Goal: Task Accomplishment & Management: Manage account settings

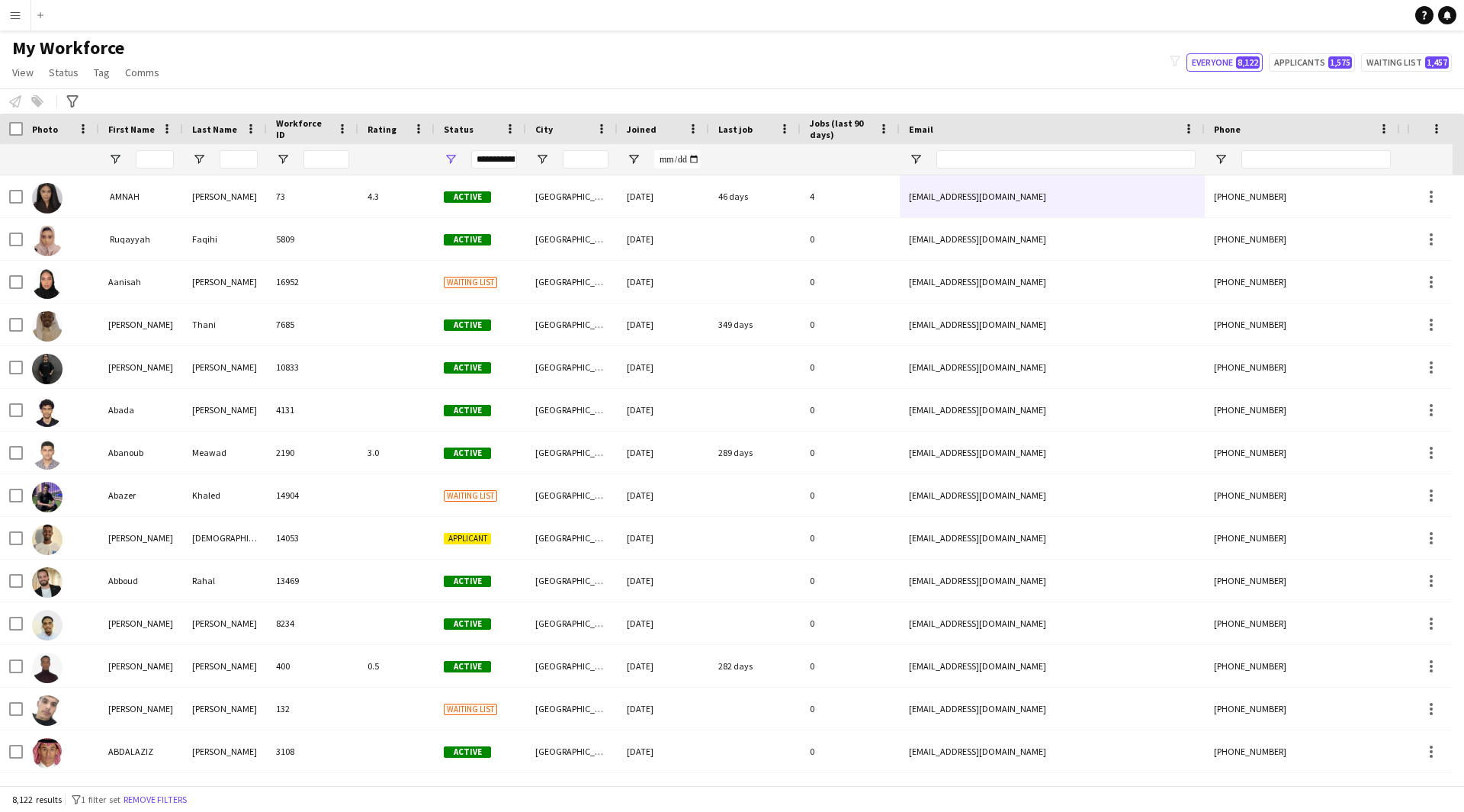
click at [1035, 149] on div at bounding box center [1065, 158] width 259 height 30
click at [1036, 158] on input "Email Filter Input" at bounding box center [1065, 159] width 259 height 18
paste input "**********"
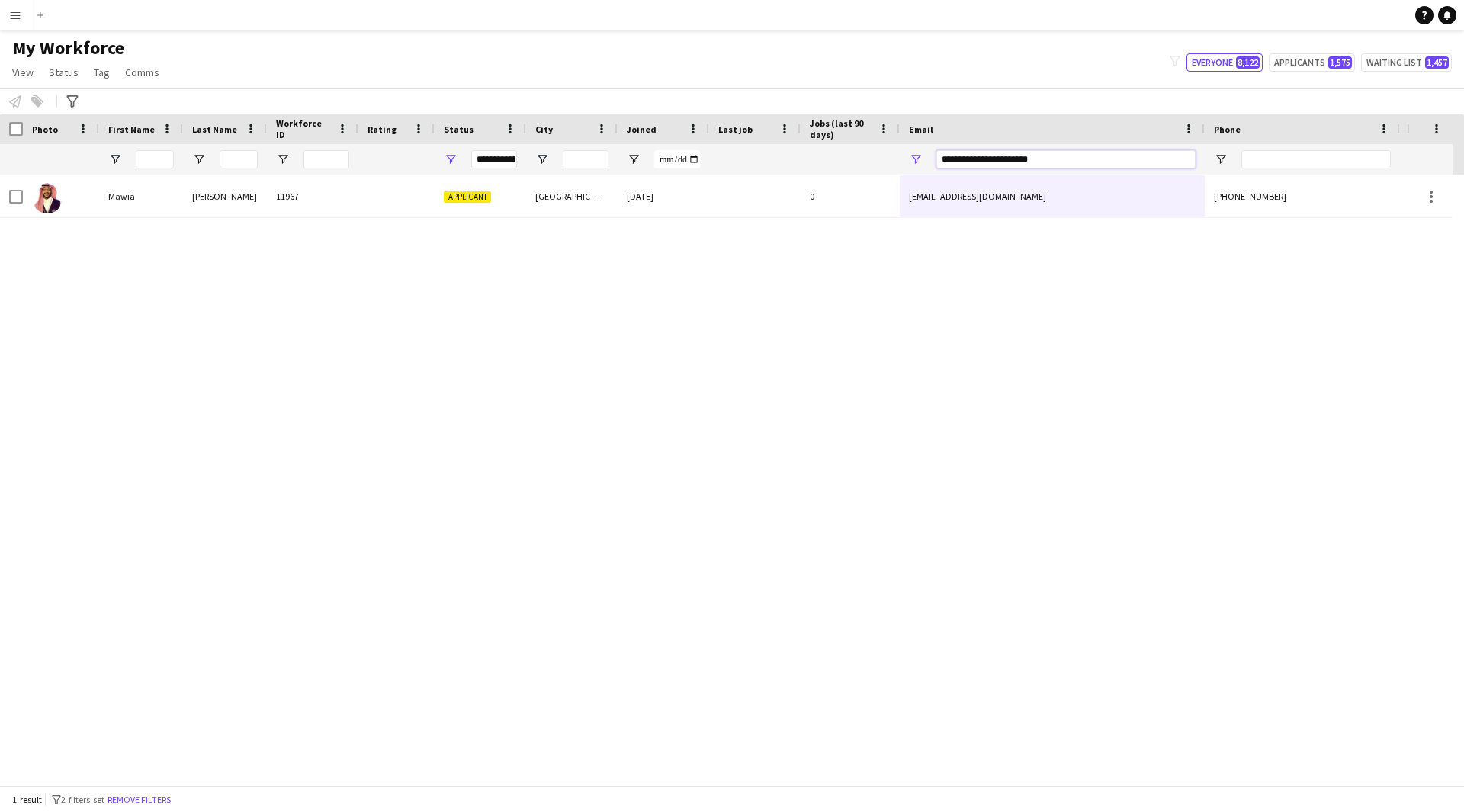
type input "**********"
click at [922, 169] on div "**********" at bounding box center [1052, 158] width 305 height 30
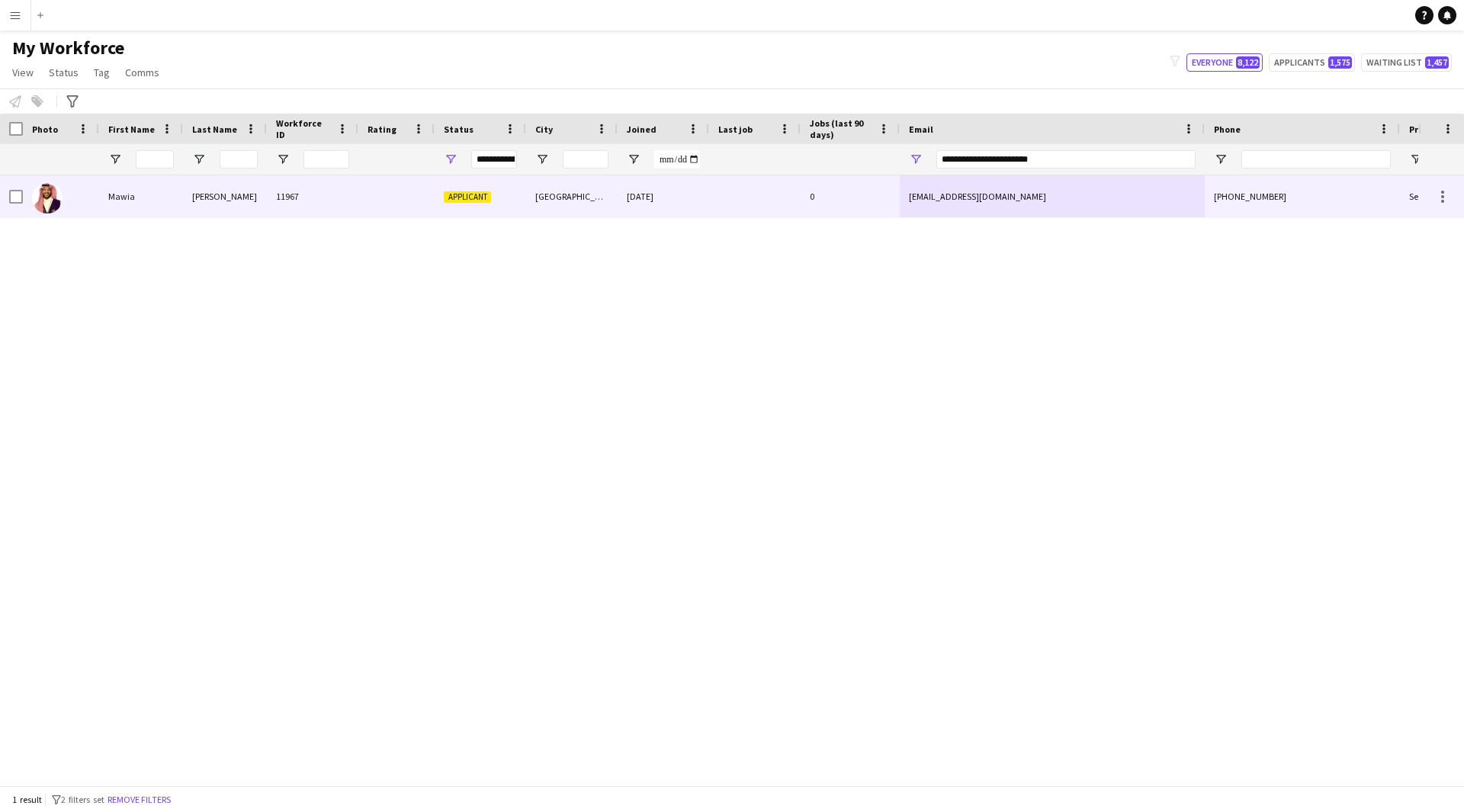
click at [922, 184] on div "emawia-1996@outlook.com" at bounding box center [1052, 196] width 305 height 42
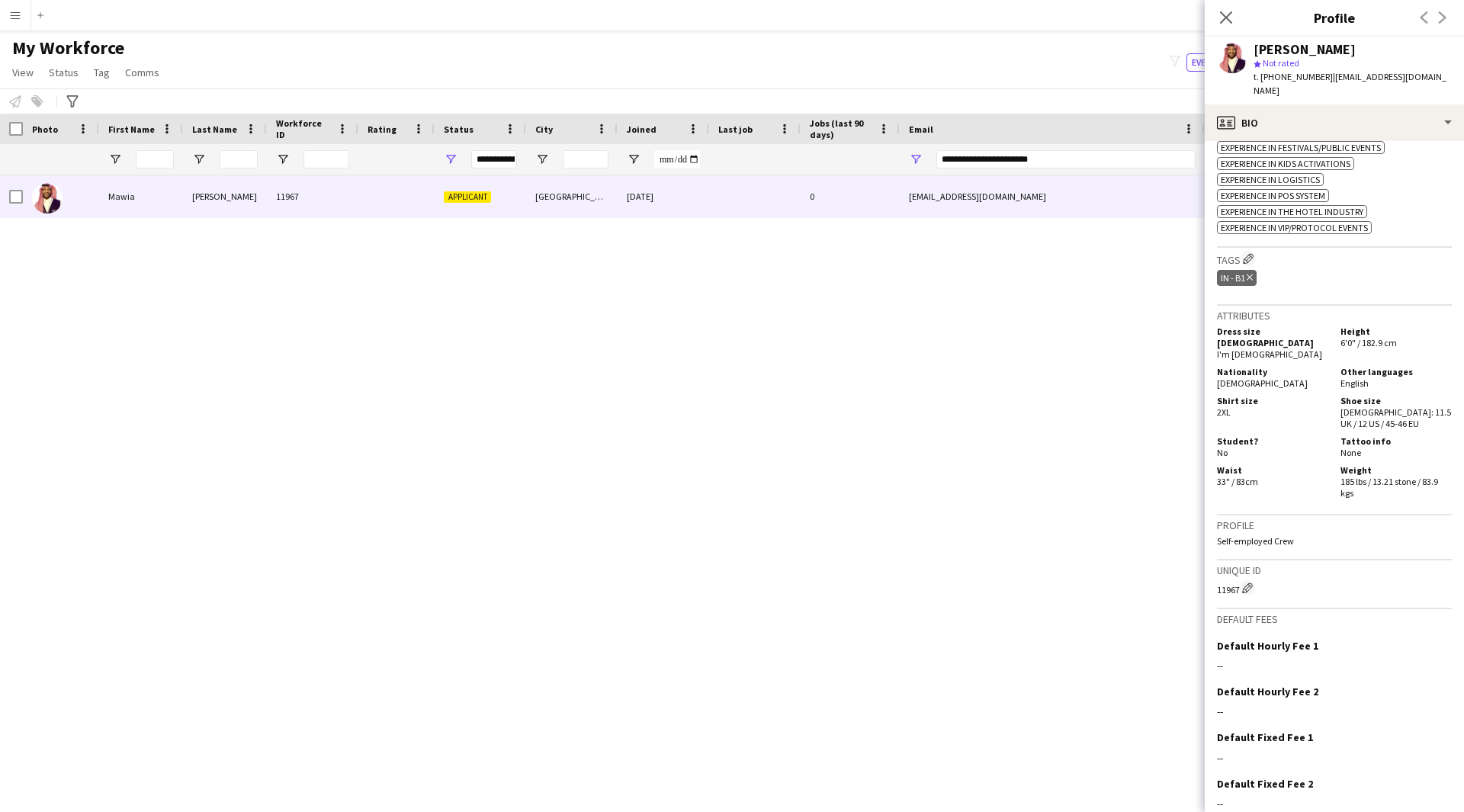
scroll to position [784, 0]
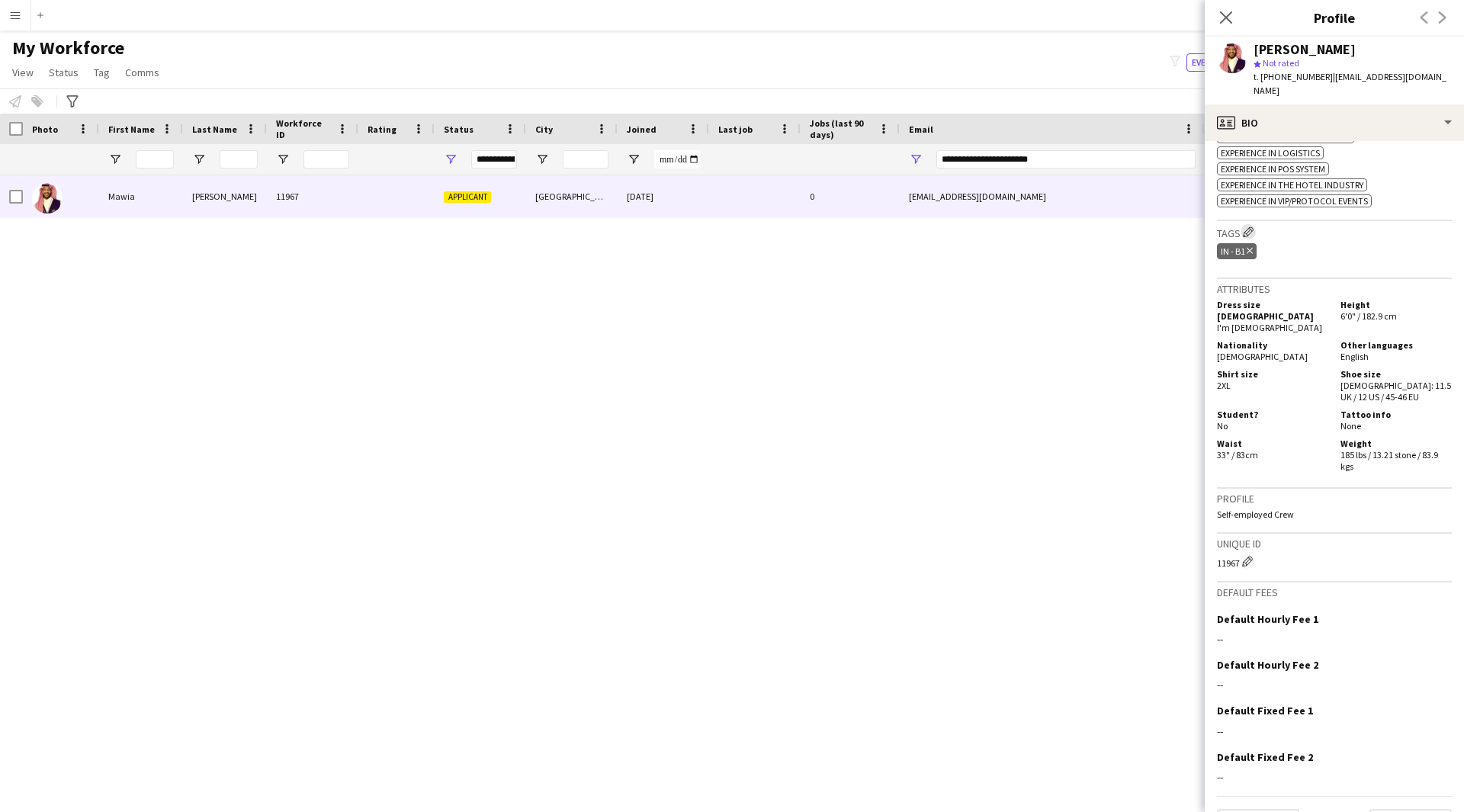
click at [1245, 226] on app-icon "Edit crew company tags" at bounding box center [1248, 231] width 11 height 11
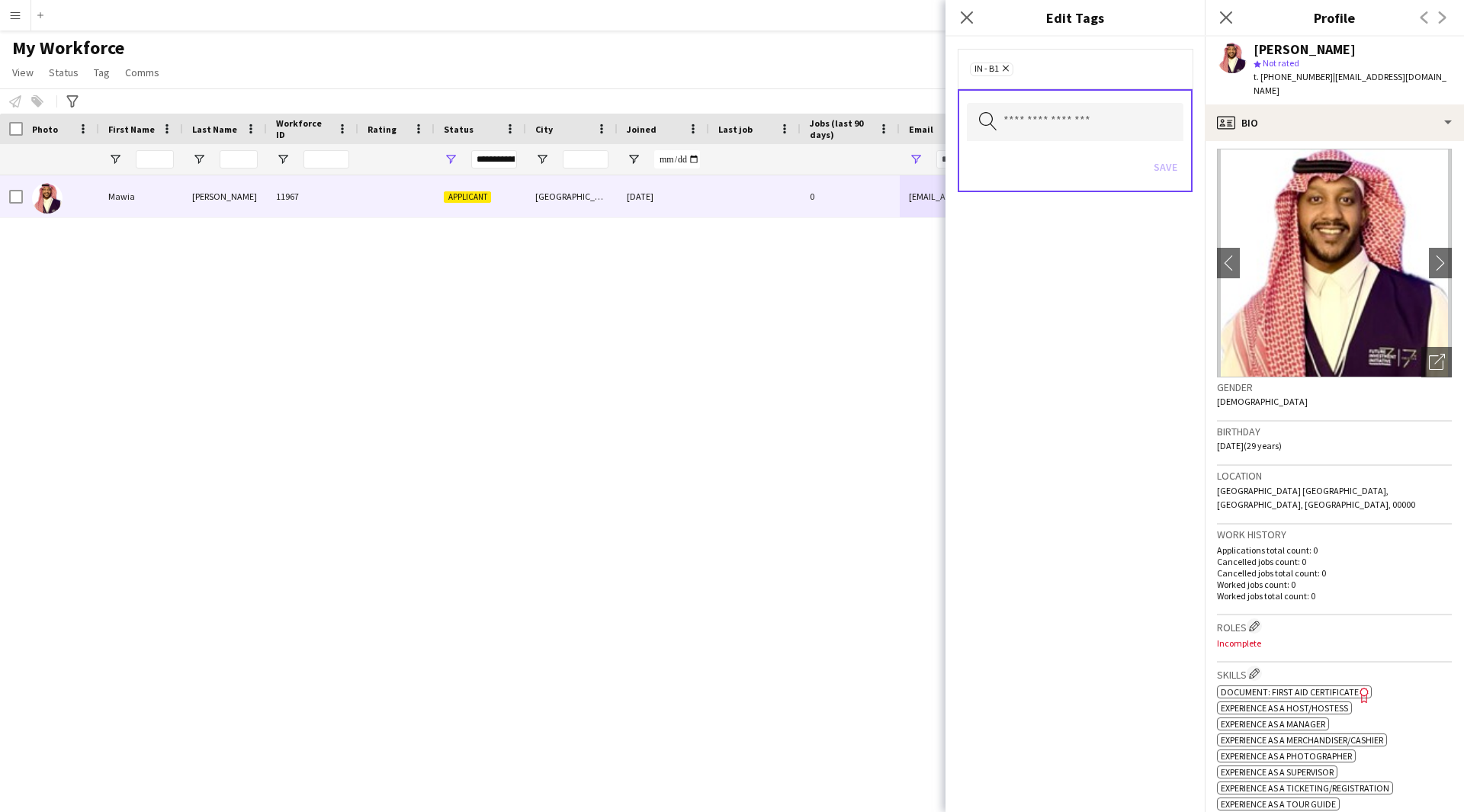
scroll to position [0, 0]
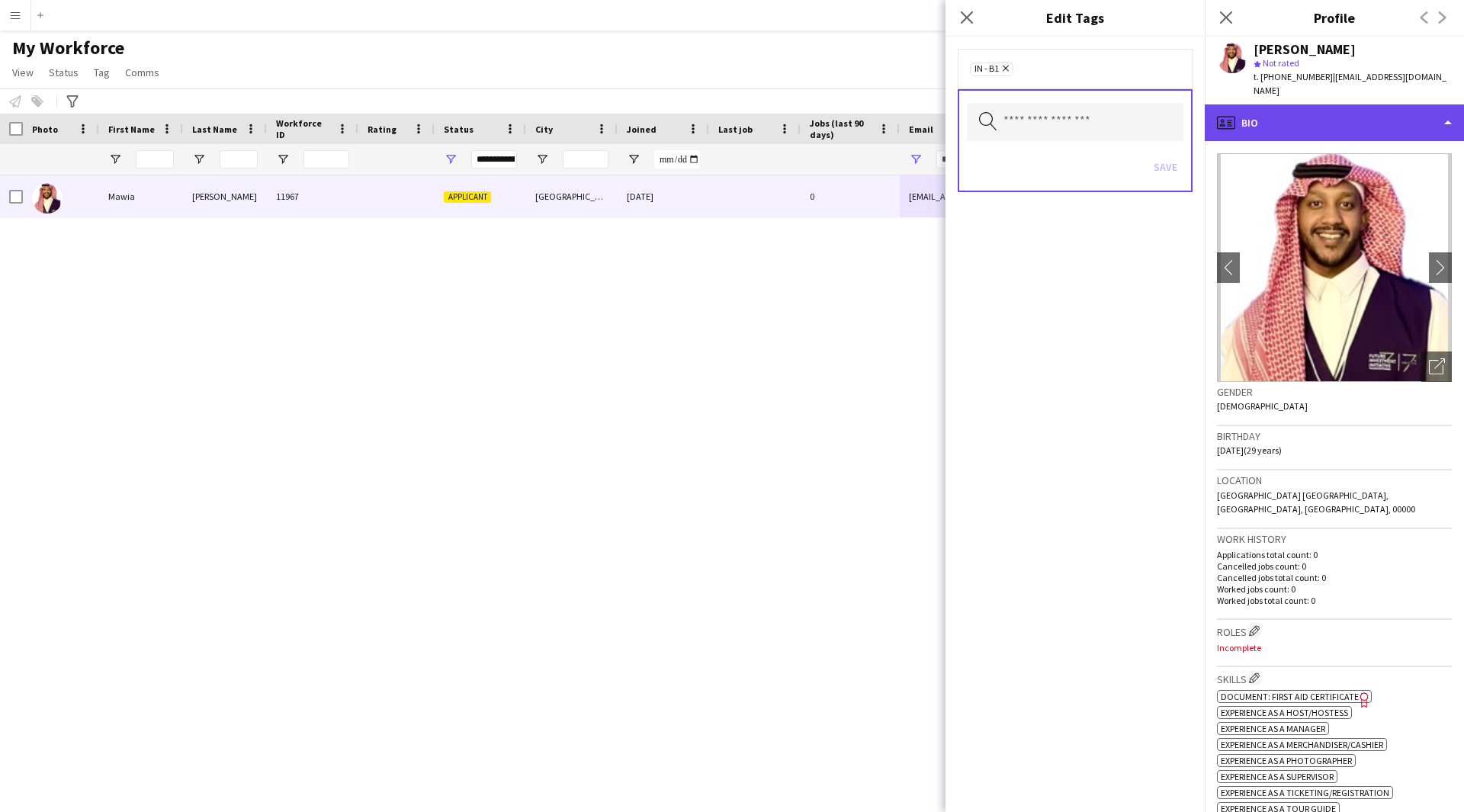
click at [1340, 122] on div "profile Bio" at bounding box center [1333, 123] width 259 height 37
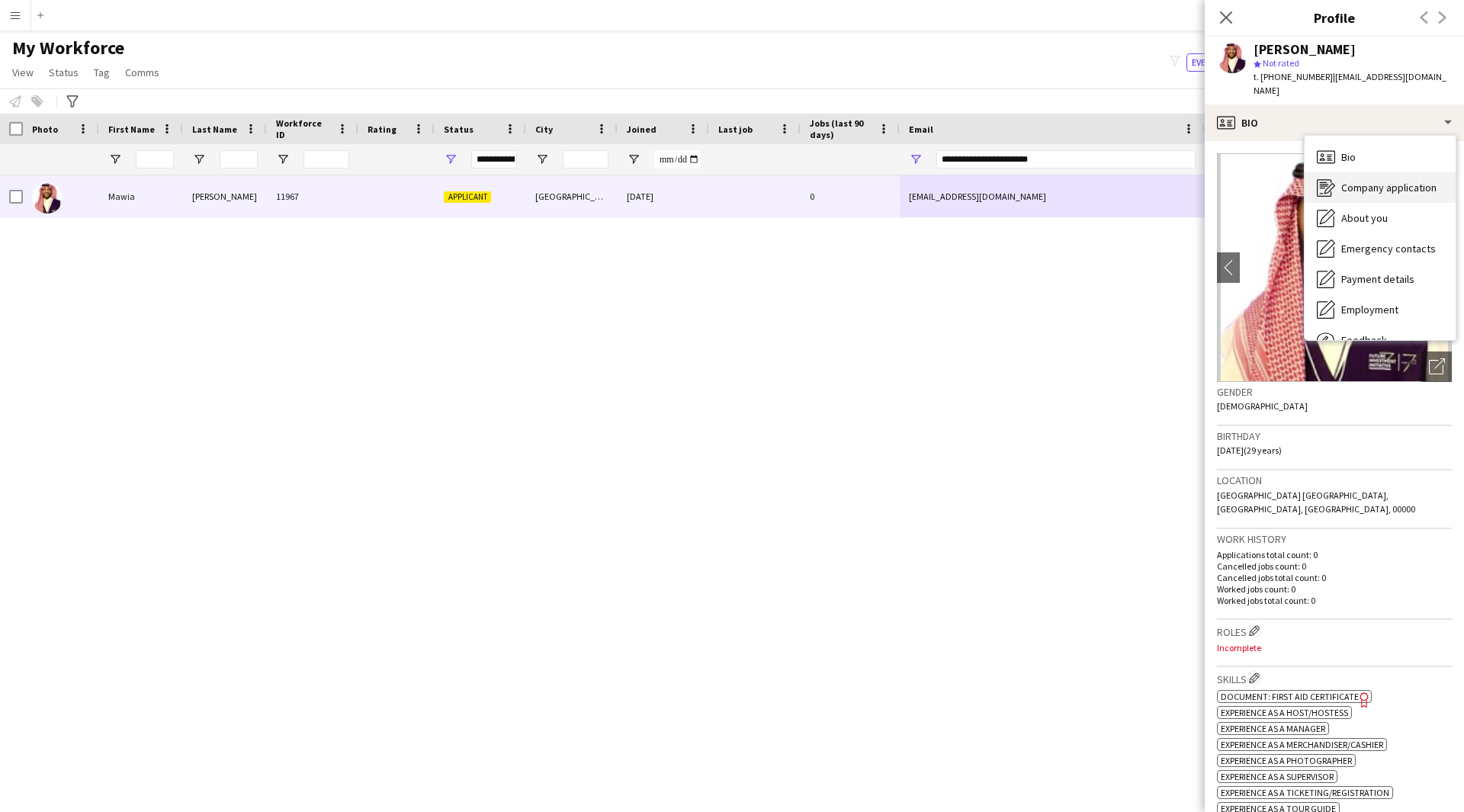
click at [1348, 180] on span "Company application" at bounding box center [1388, 187] width 95 height 14
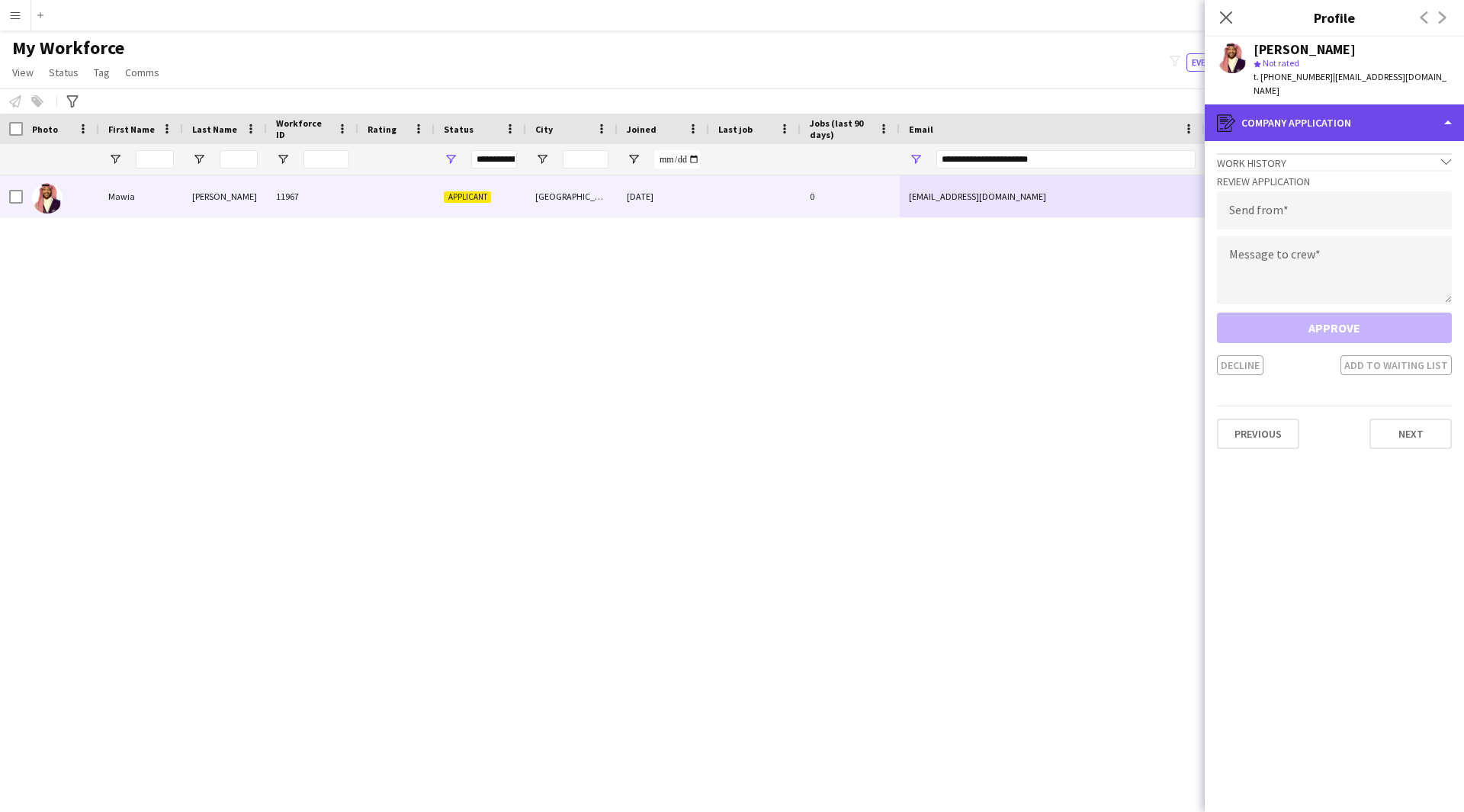
click at [1320, 119] on div "register Company application" at bounding box center [1333, 123] width 259 height 37
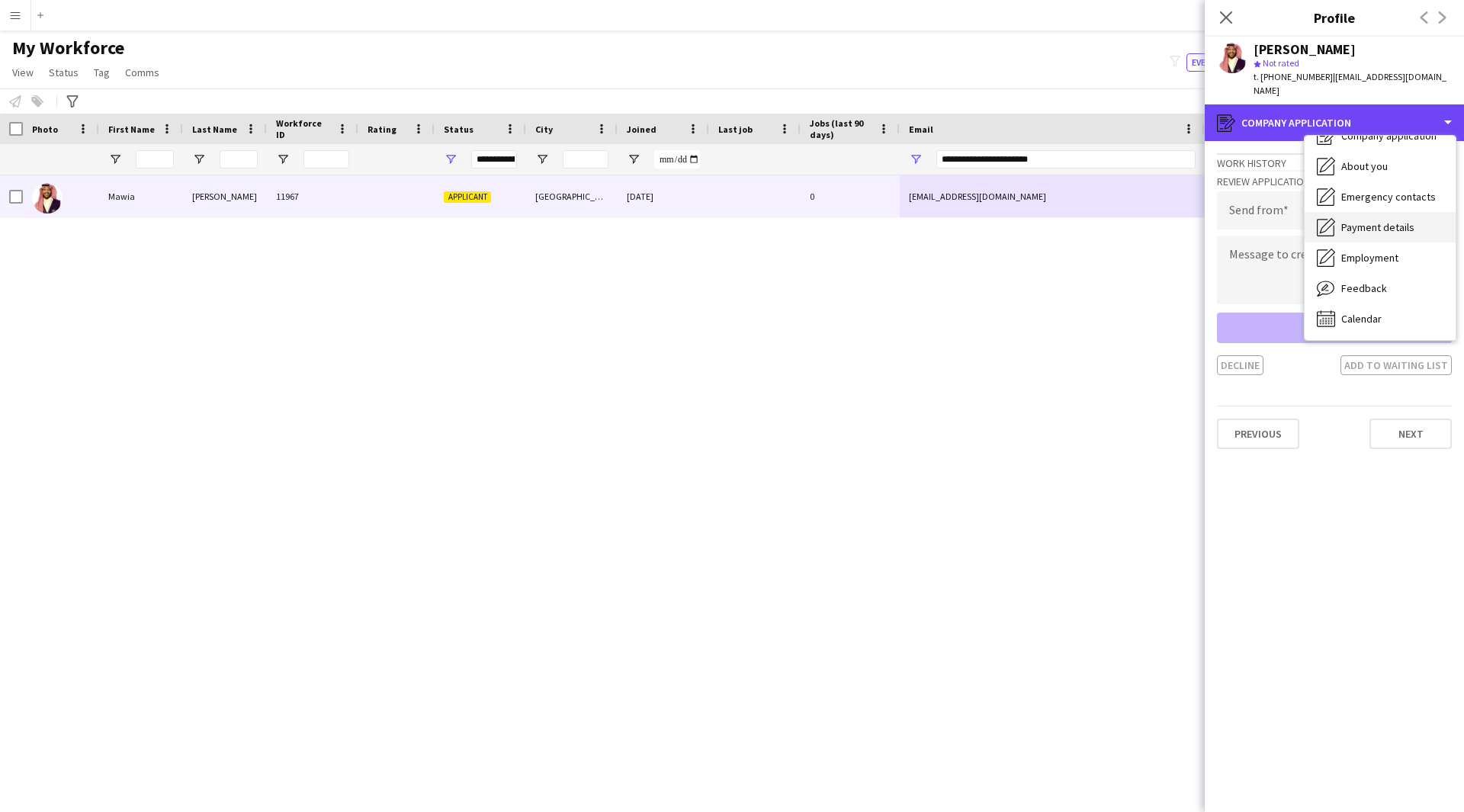
scroll to position [51, 0]
click at [1396, 221] on span "Payment details" at bounding box center [1377, 228] width 73 height 14
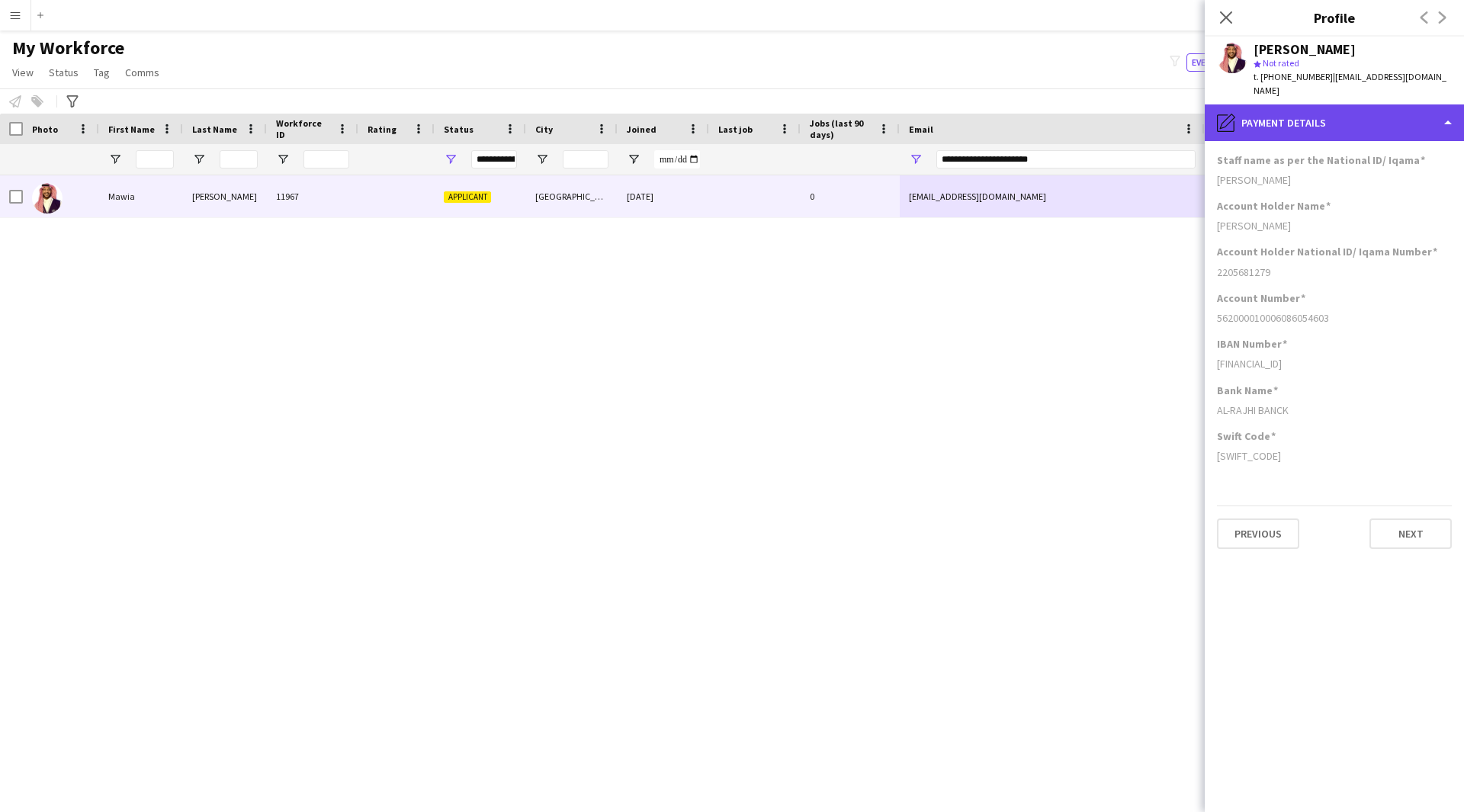
click at [1338, 107] on div "pencil4 Payment details" at bounding box center [1333, 123] width 259 height 37
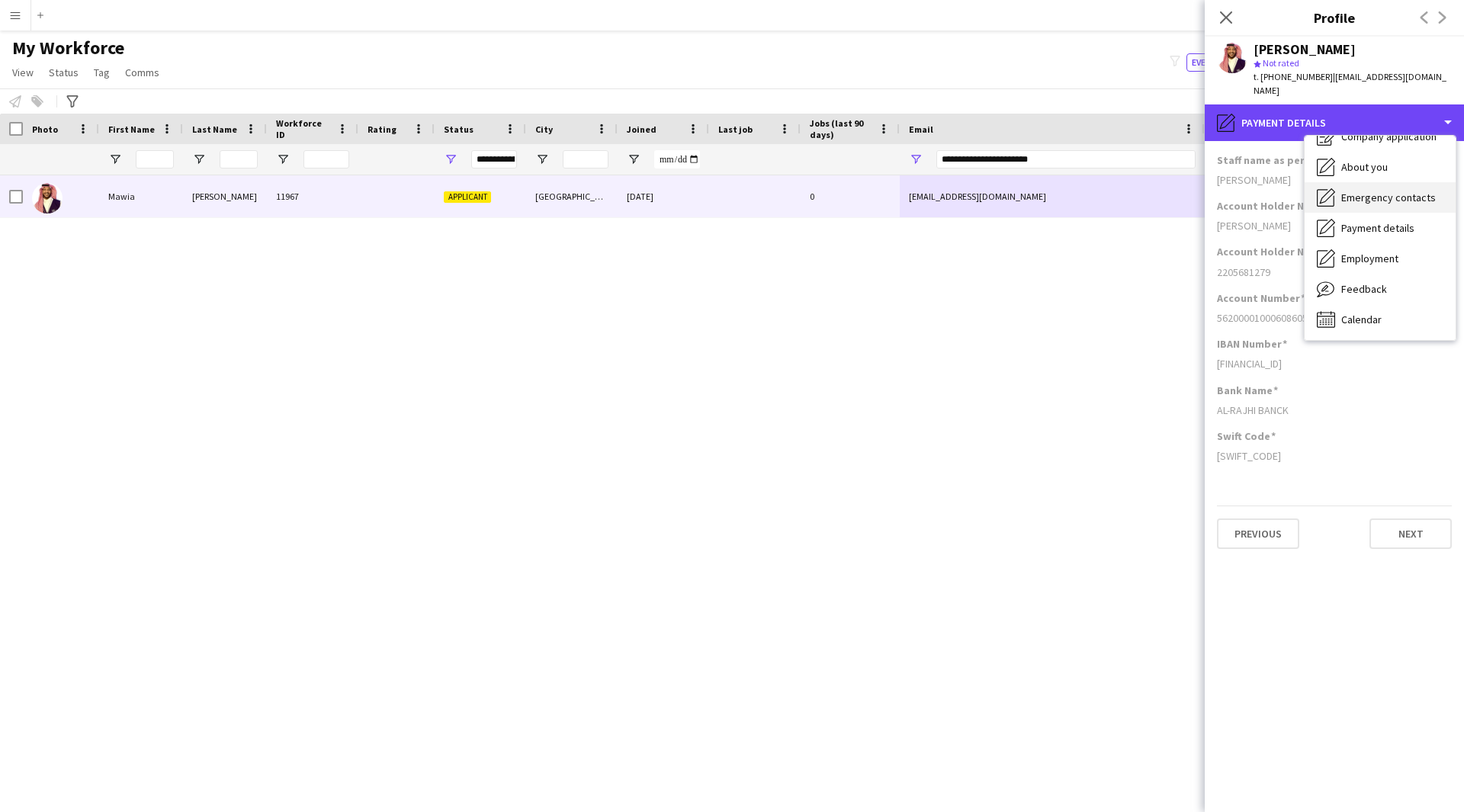
scroll to position [0, 0]
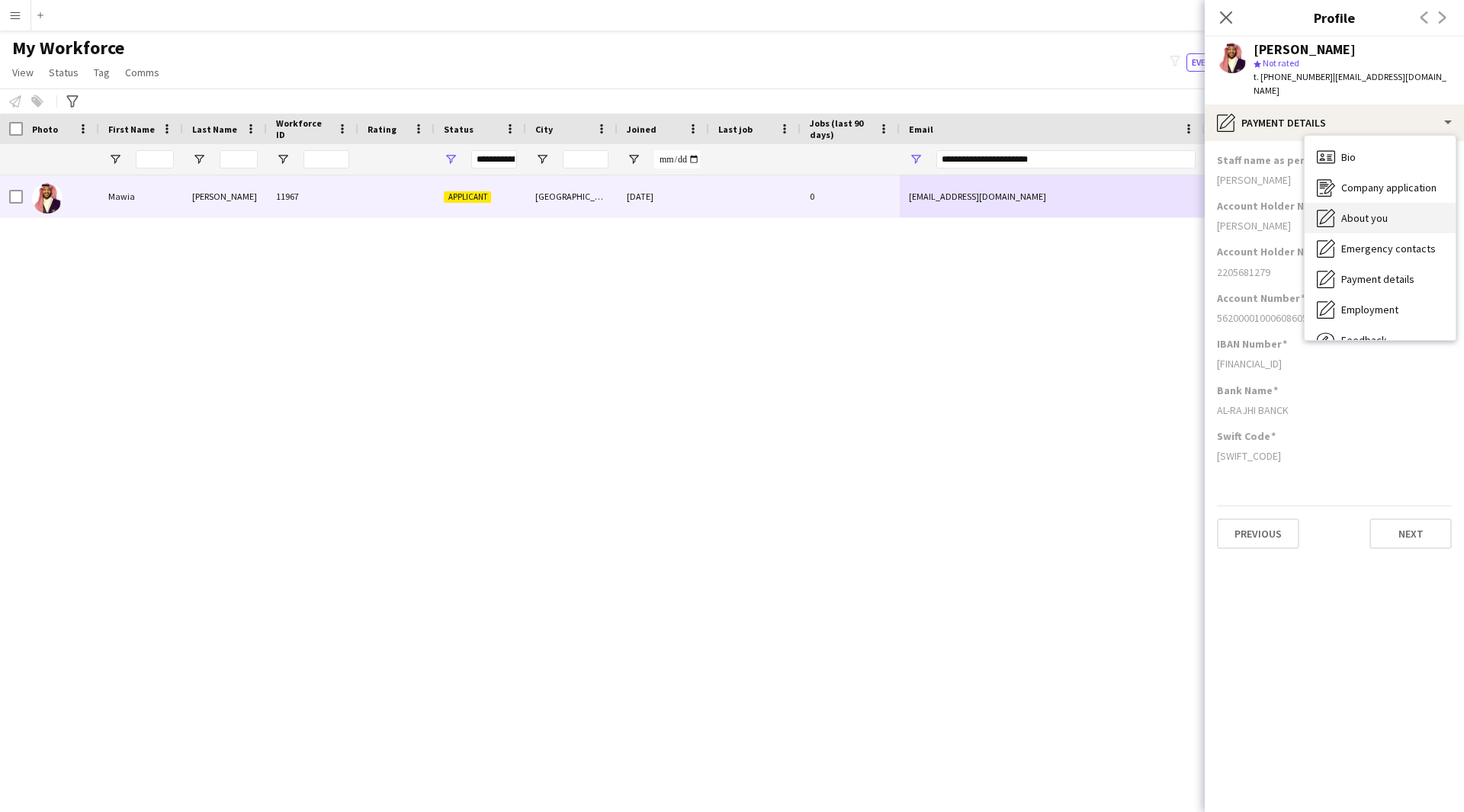
click at [1366, 211] on span "About you" at bounding box center [1364, 218] width 47 height 14
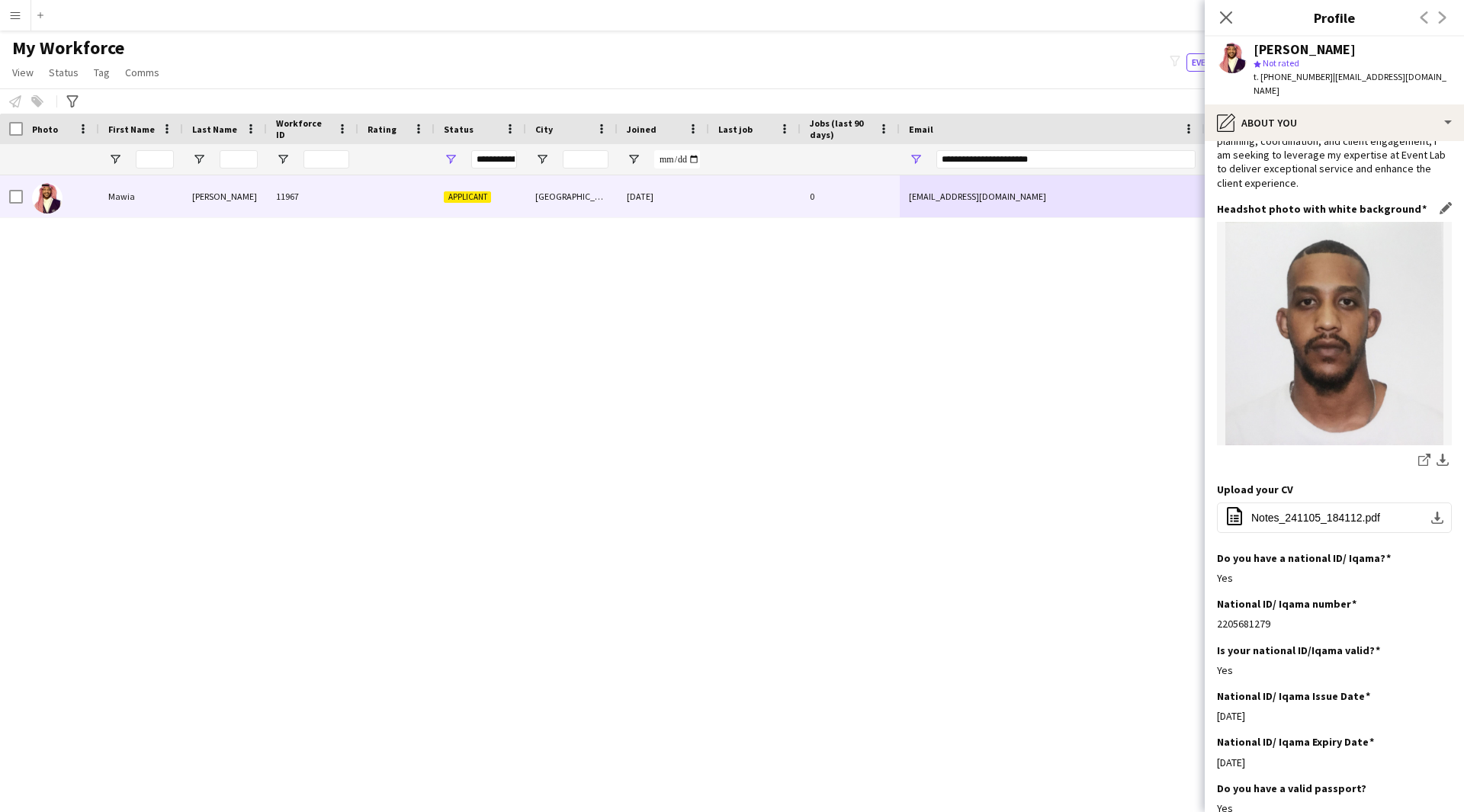
scroll to position [123, 0]
click at [1293, 511] on button "office-file-sheet Notes_241105_184112.pdf download-bottom" at bounding box center [1334, 515] width 235 height 30
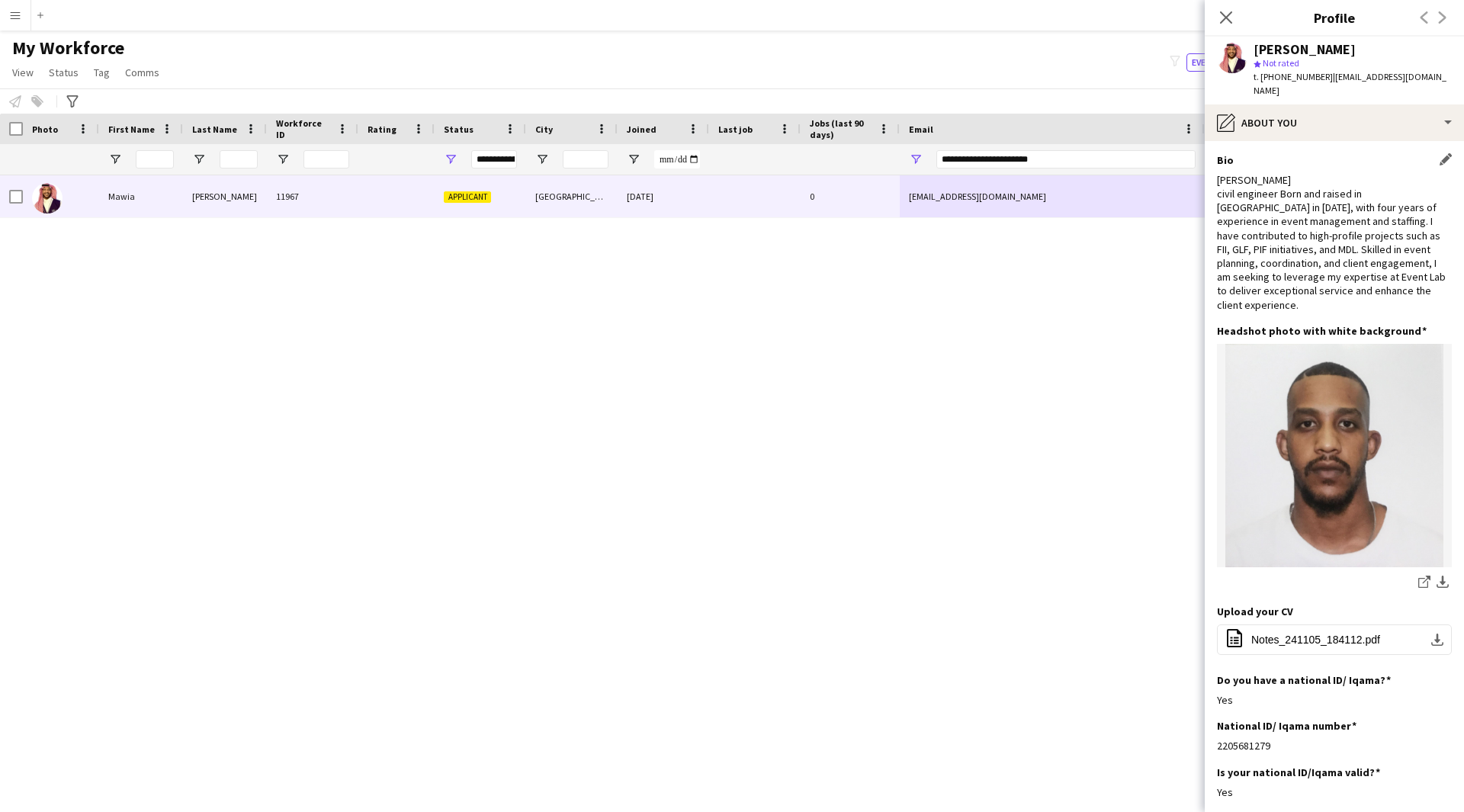
scroll to position [1, 0]
click at [1328, 105] on div "pencil4 About you" at bounding box center [1333, 123] width 259 height 37
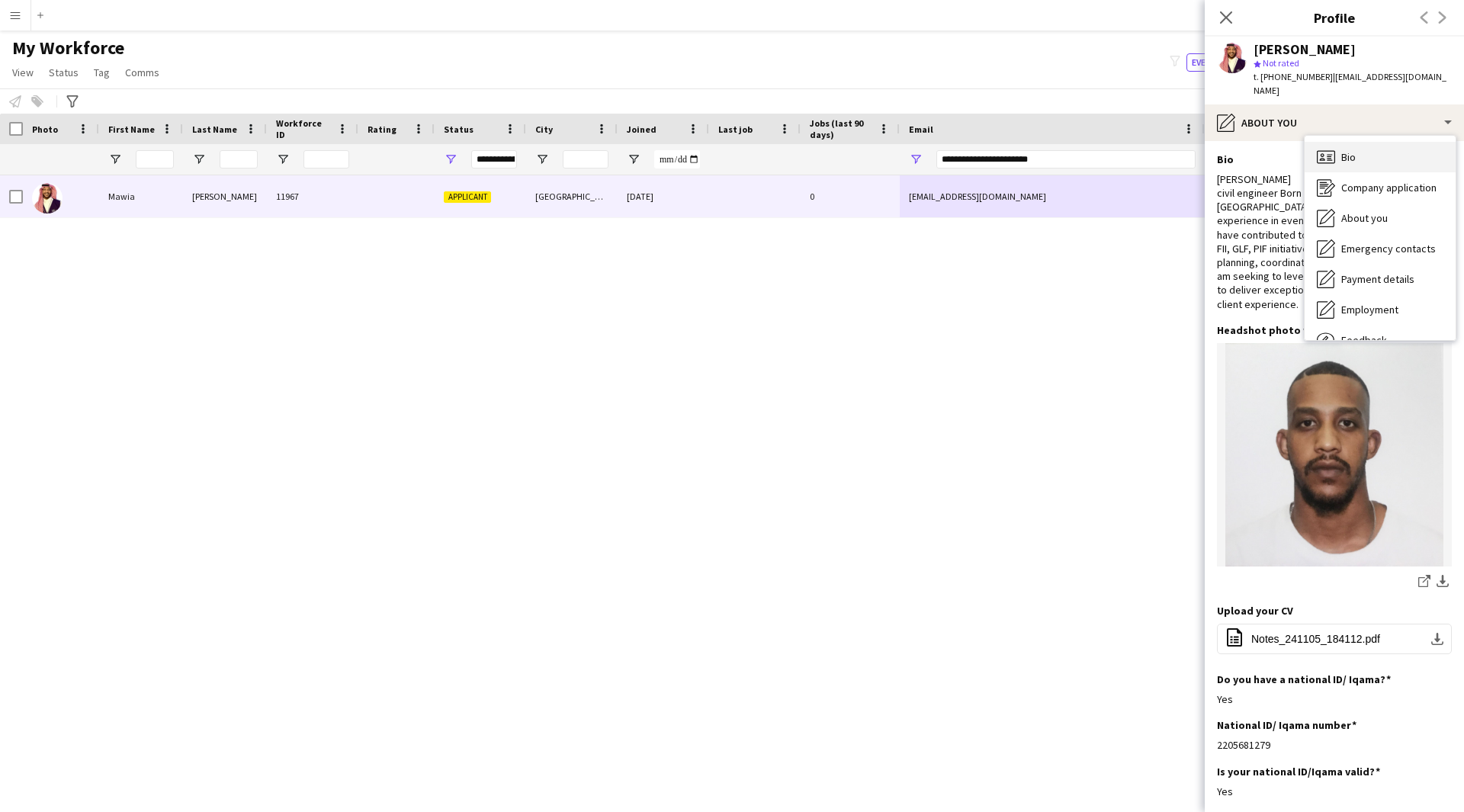
click at [1361, 156] on div "Bio Bio" at bounding box center [1380, 156] width 151 height 30
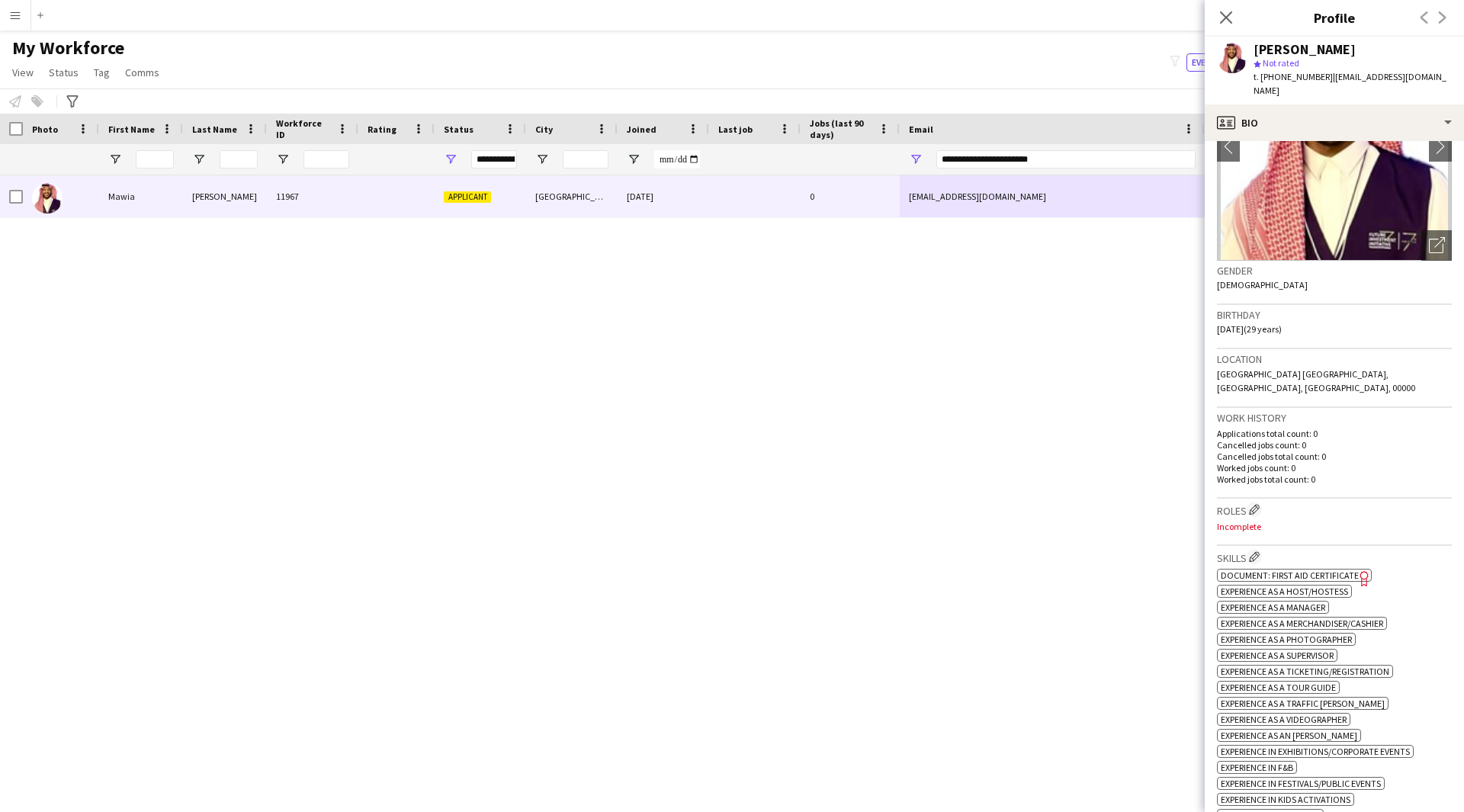
scroll to position [207, 0]
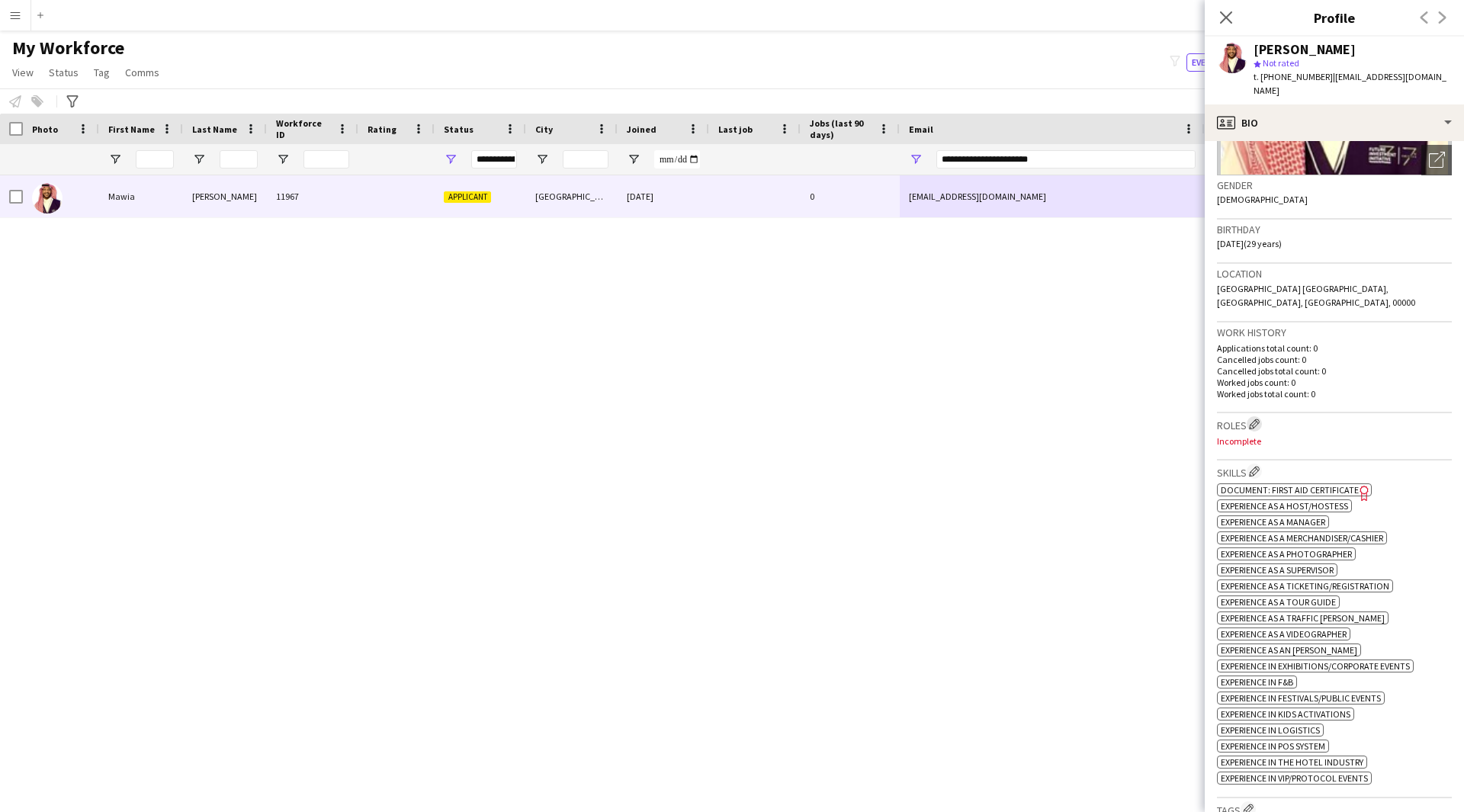
click at [1256, 418] on app-icon "Edit crew company roles" at bounding box center [1253, 423] width 11 height 11
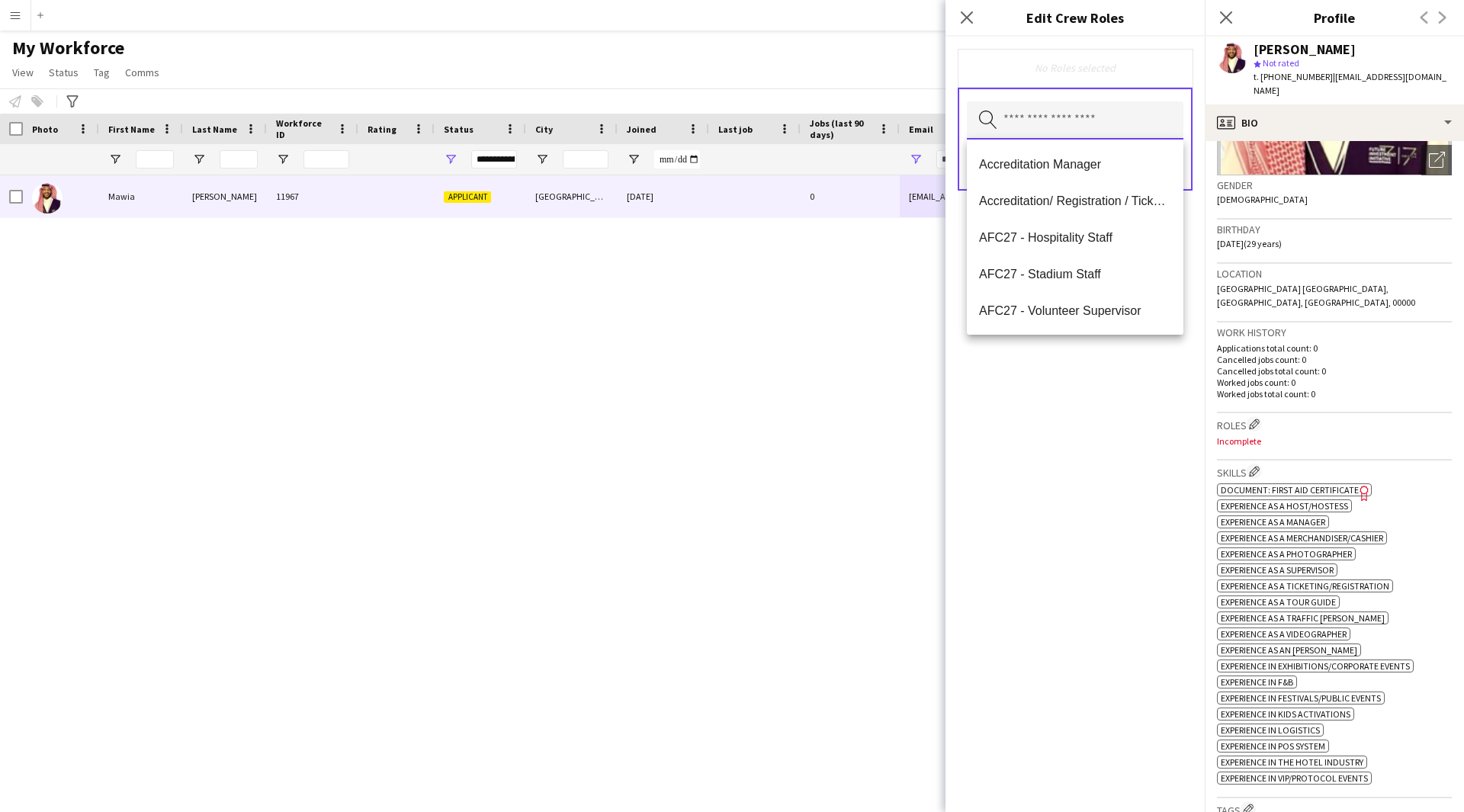
click at [1122, 137] on input "text" at bounding box center [1074, 119] width 216 height 38
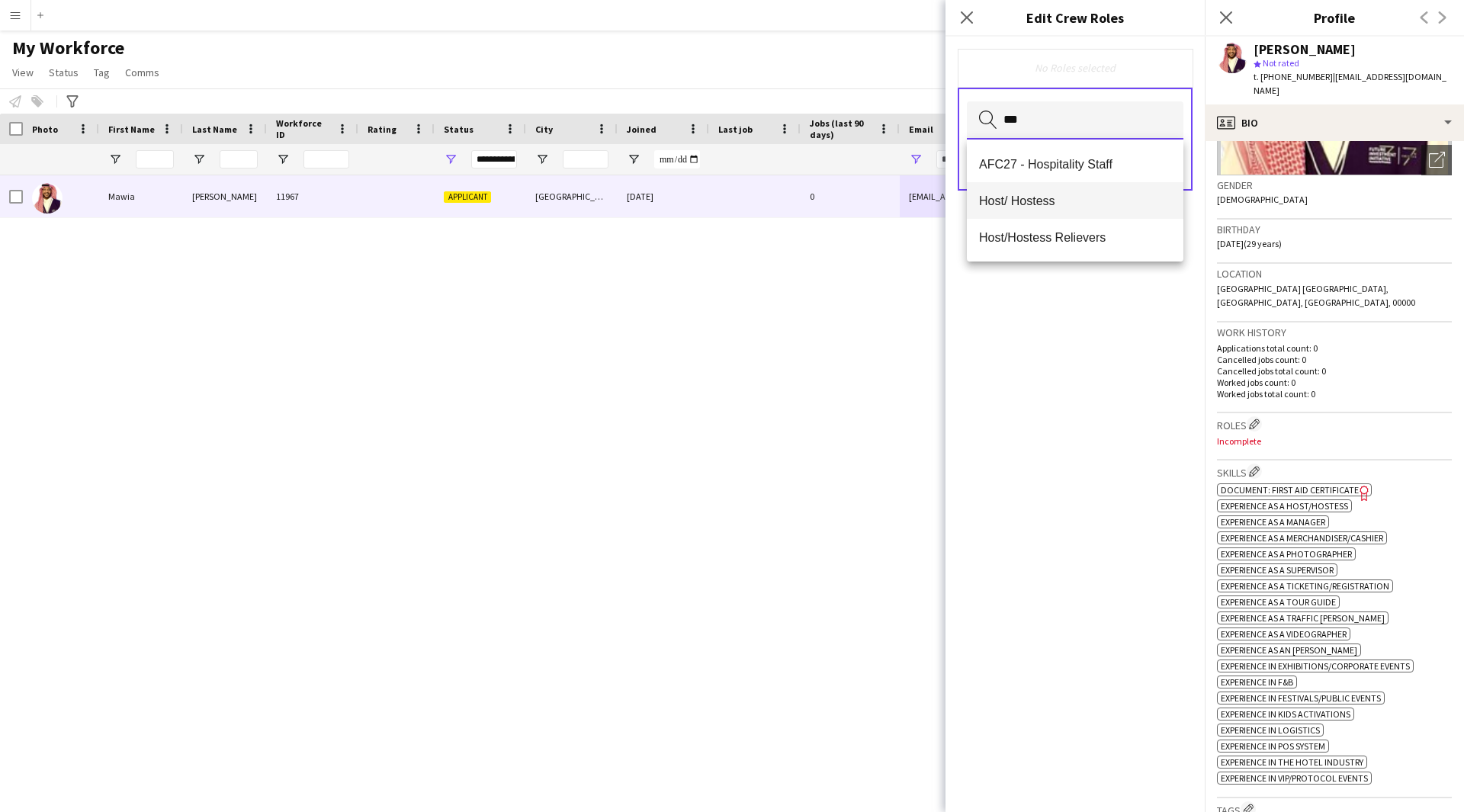
type input "***"
click at [1083, 183] on mat-option "Host/ Hostess" at bounding box center [1074, 201] width 216 height 37
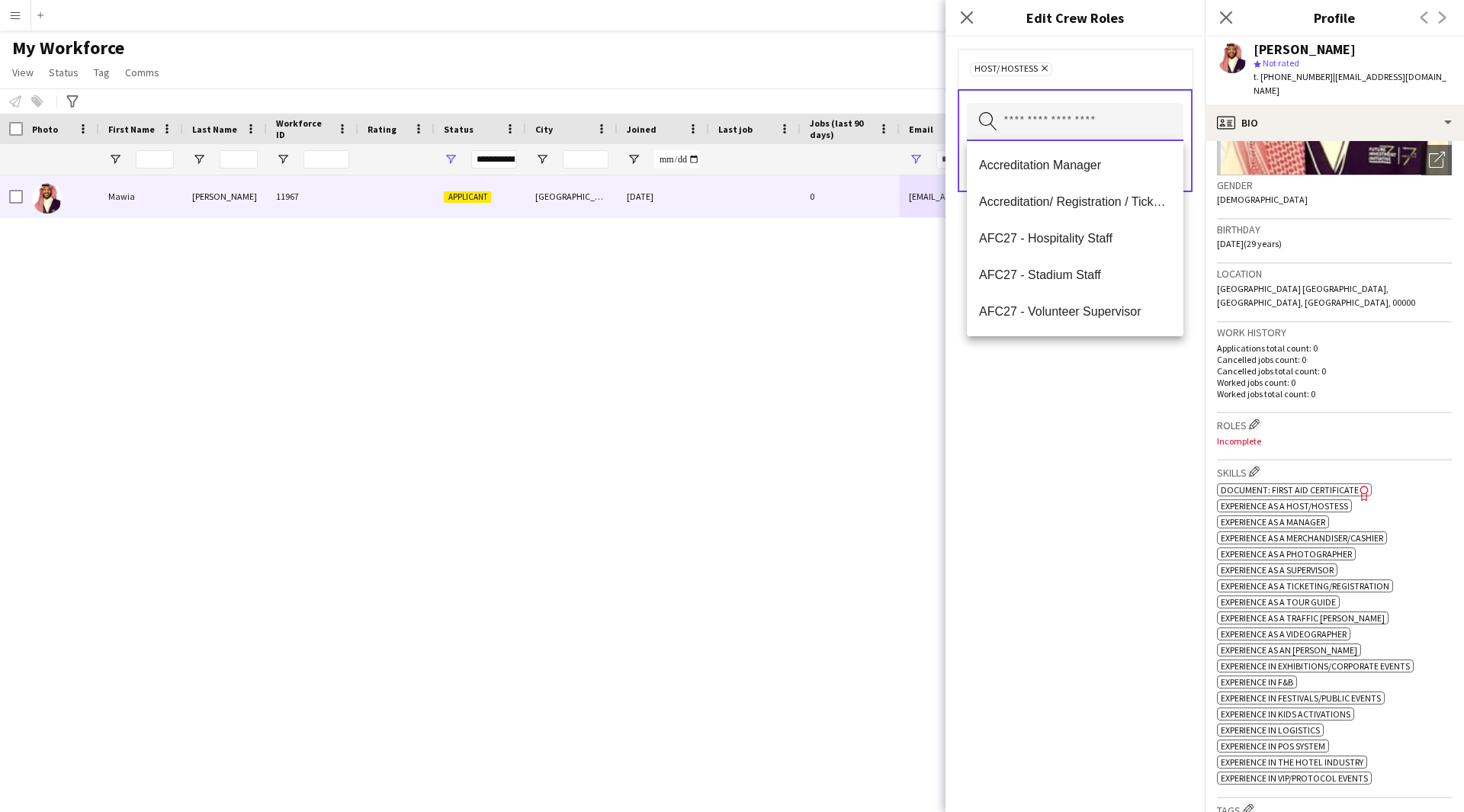
type input "*"
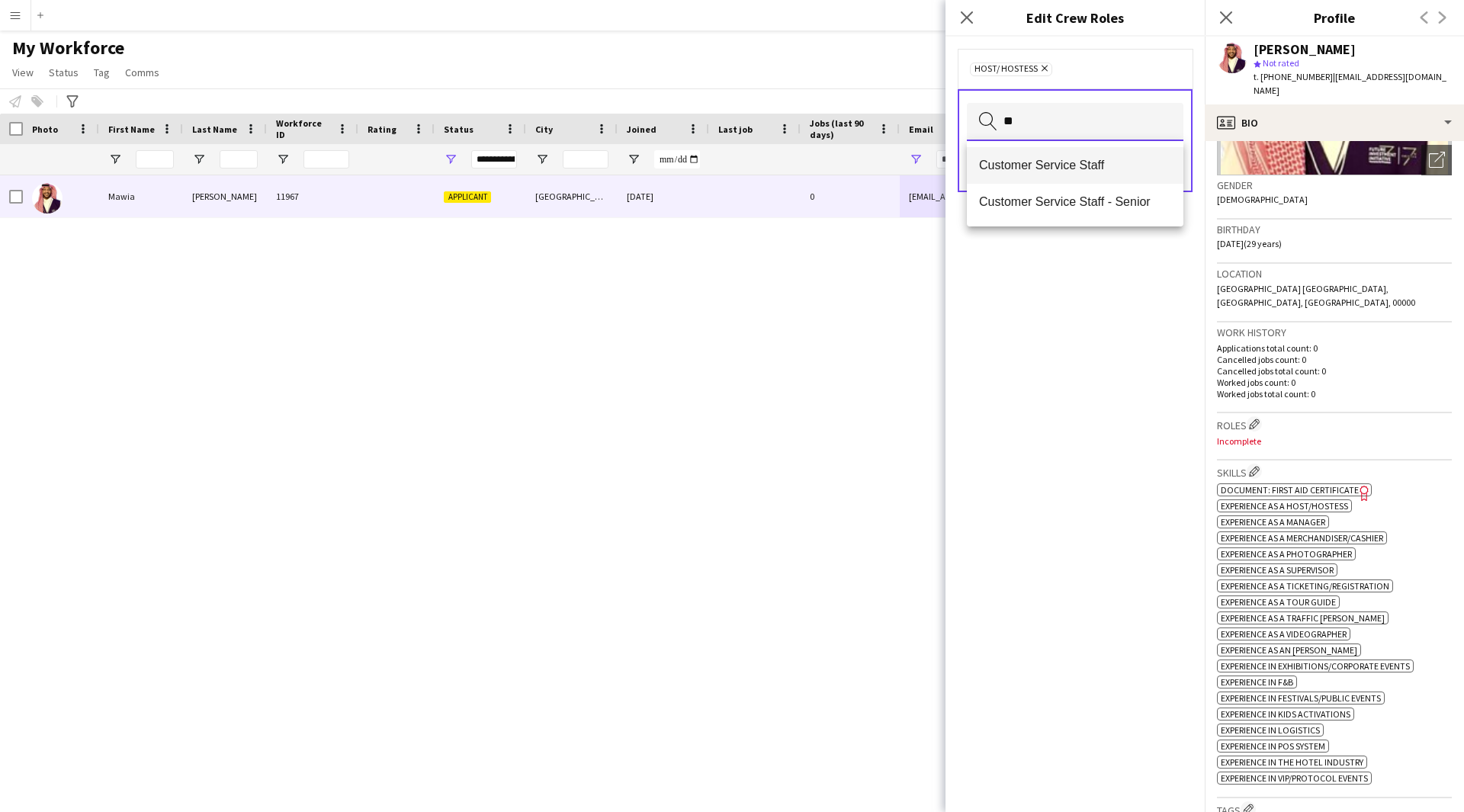
type input "**"
click at [1071, 168] on span "Customer Service Staff" at bounding box center [1075, 165] width 192 height 15
type input "*******"
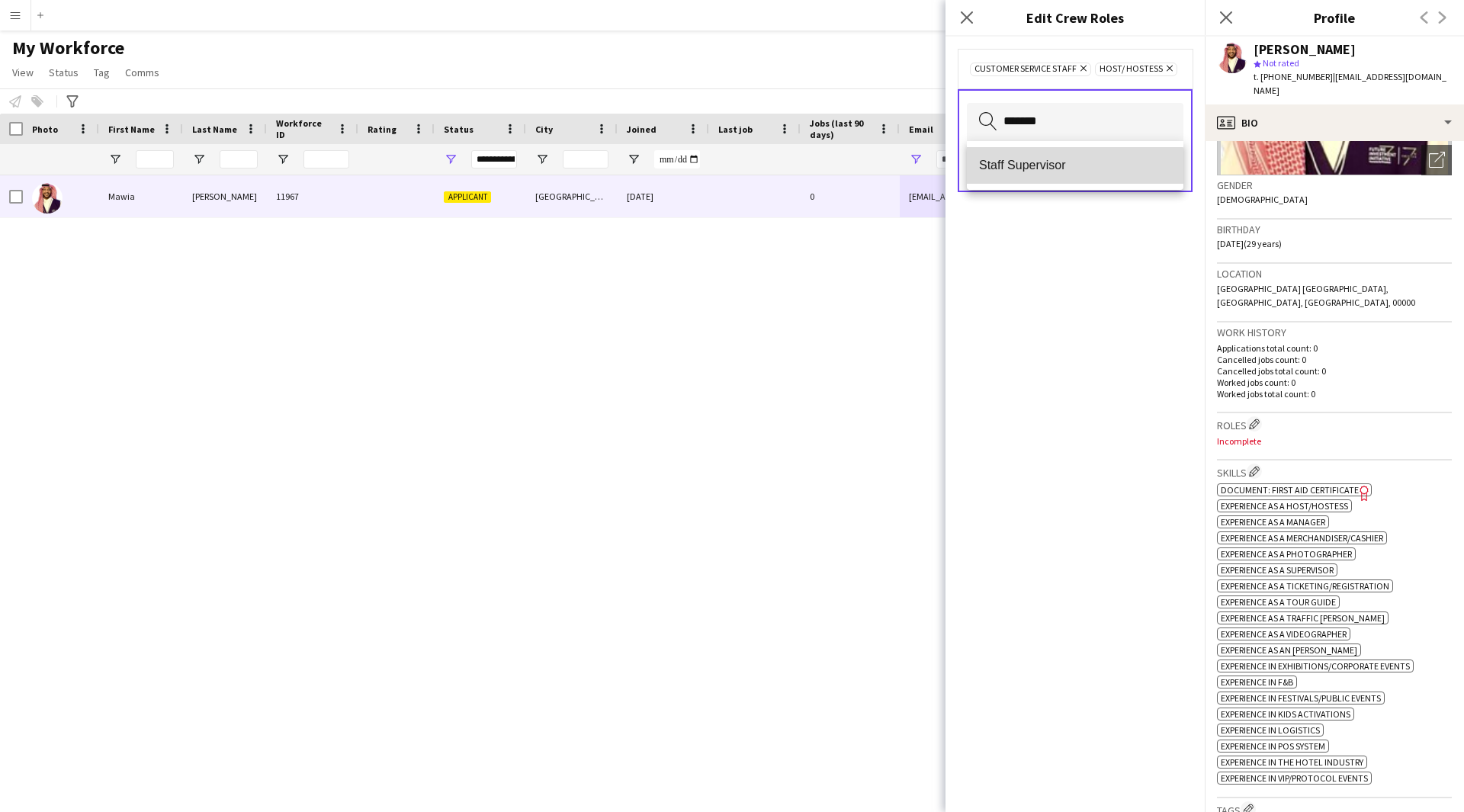
click at [1034, 182] on mat-option "Staff Supervisor" at bounding box center [1074, 166] width 216 height 37
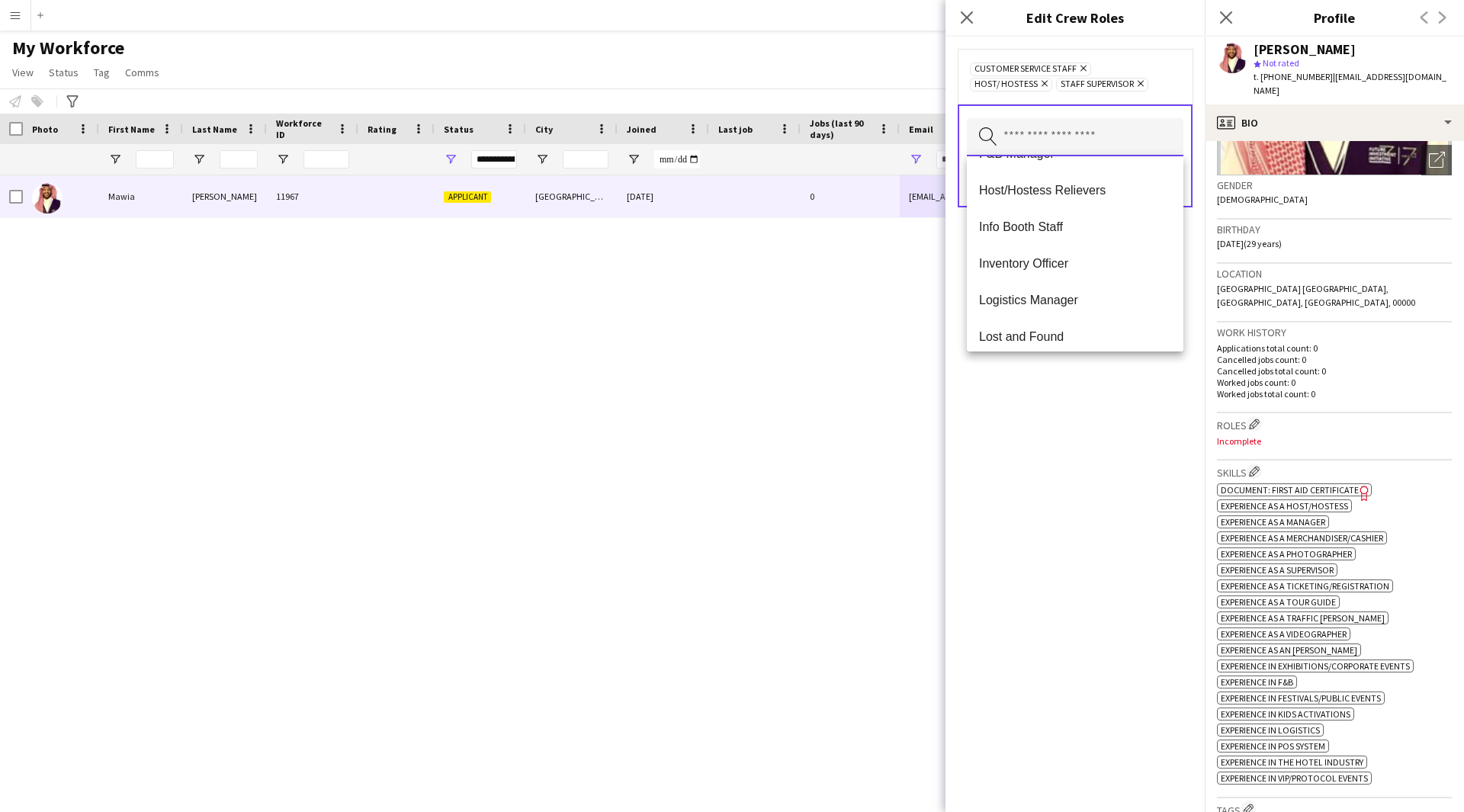
scroll to position [0, 0]
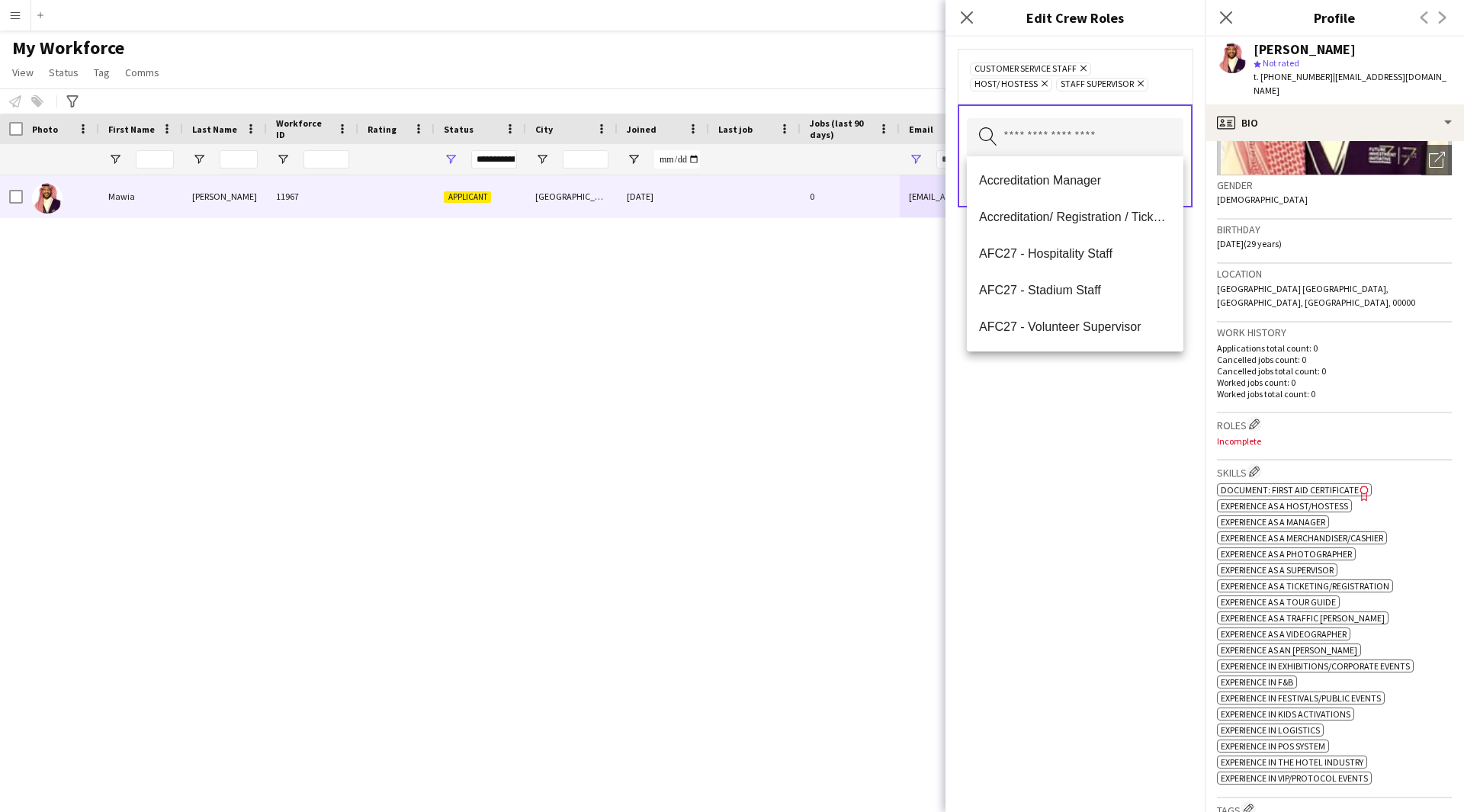
click at [1059, 689] on div "Customer Service Staff Remove Host/ Hostess Remove Staff Supervisor Remove Sear…" at bounding box center [1074, 424] width 259 height 775
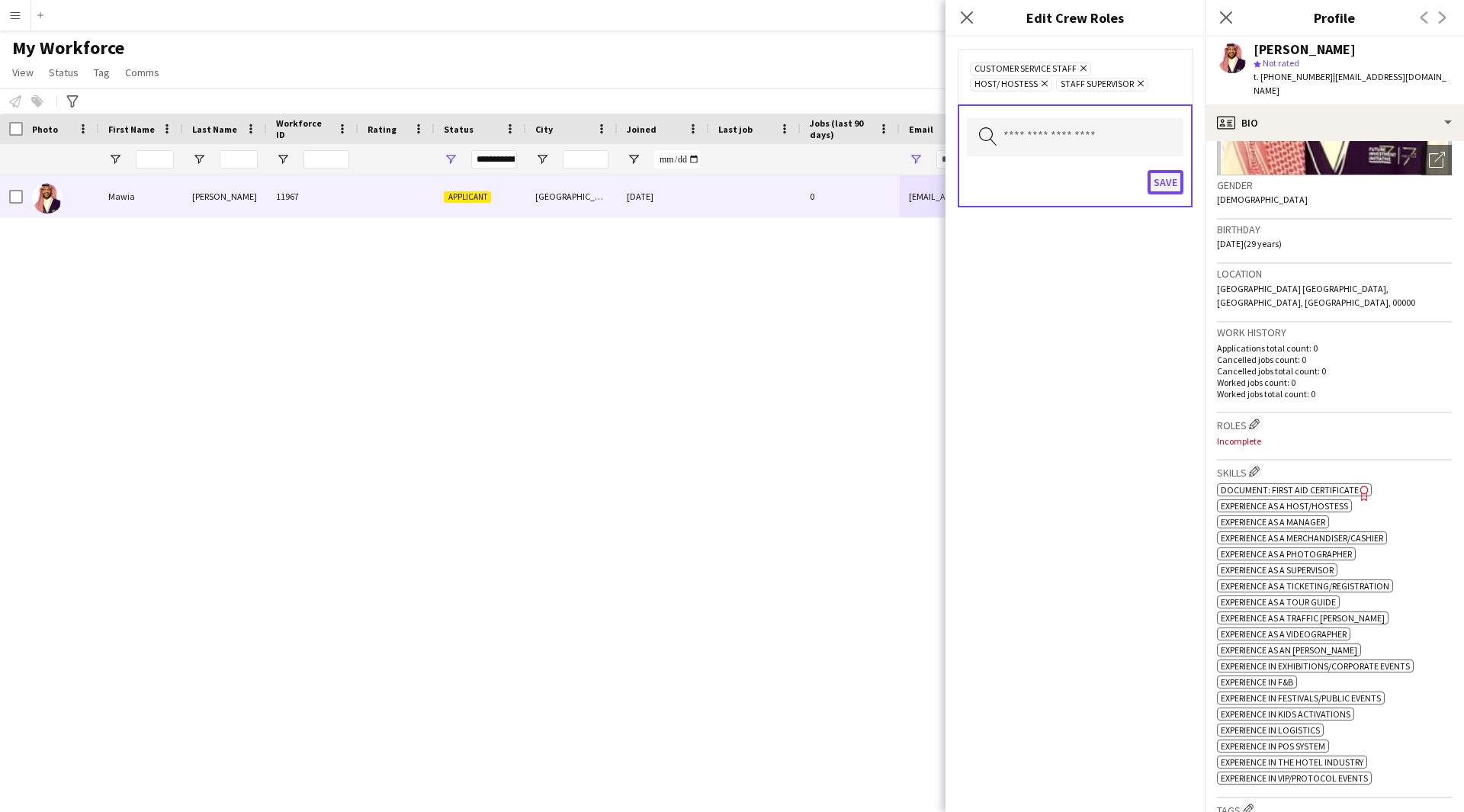
click at [1163, 186] on button "Save" at bounding box center [1164, 181] width 36 height 24
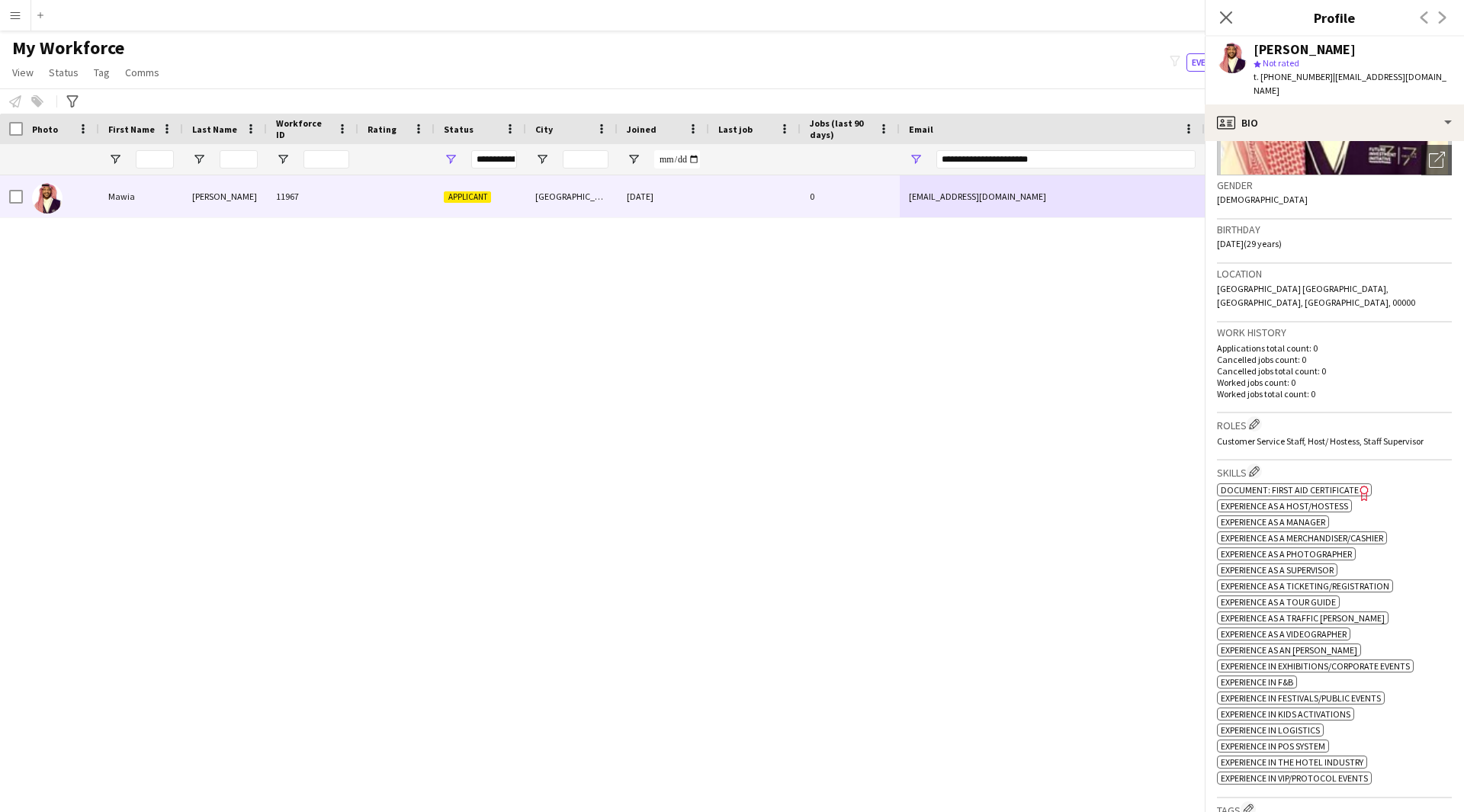
scroll to position [784, 0]
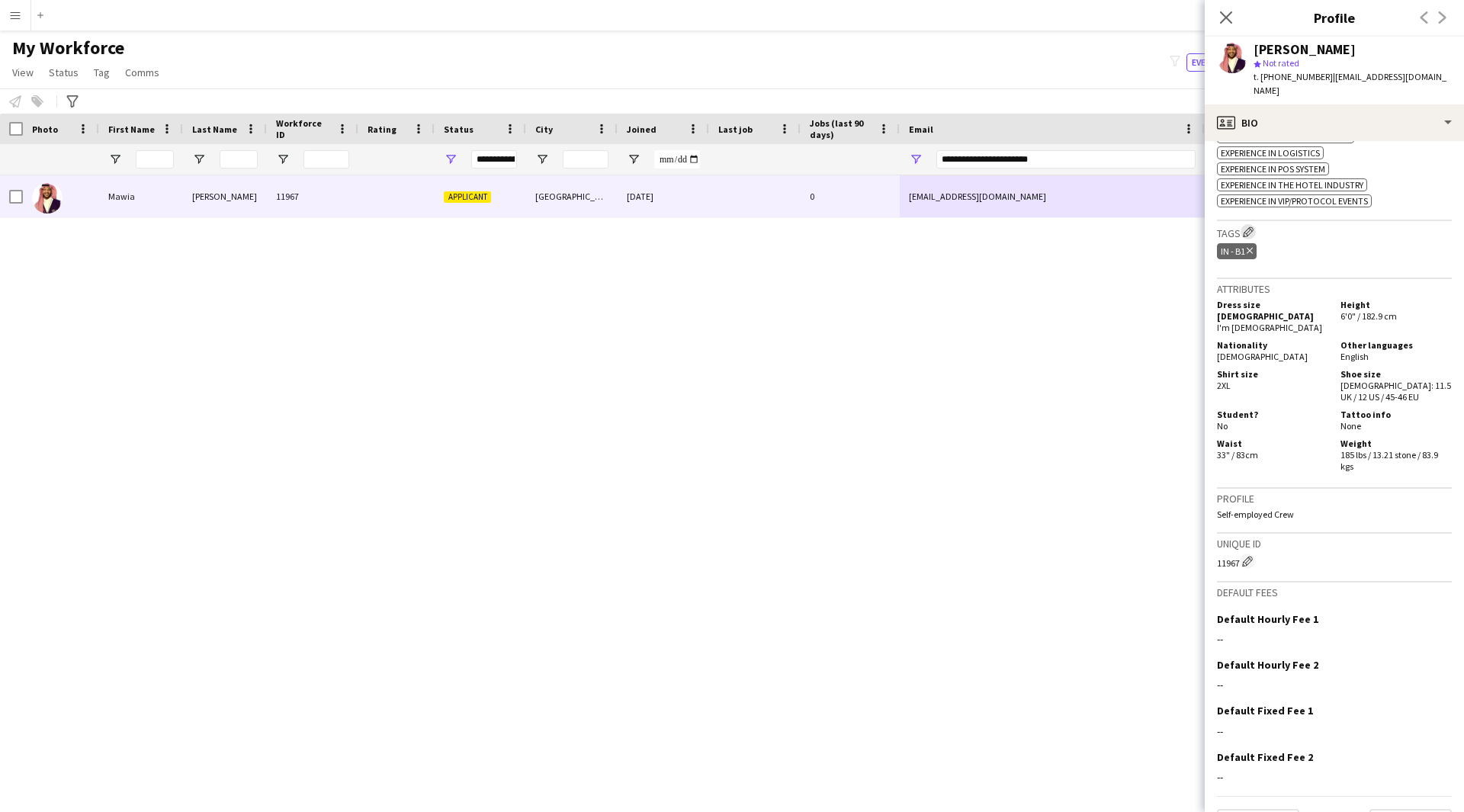
click at [1251, 226] on app-icon "Edit crew company tags" at bounding box center [1248, 231] width 11 height 11
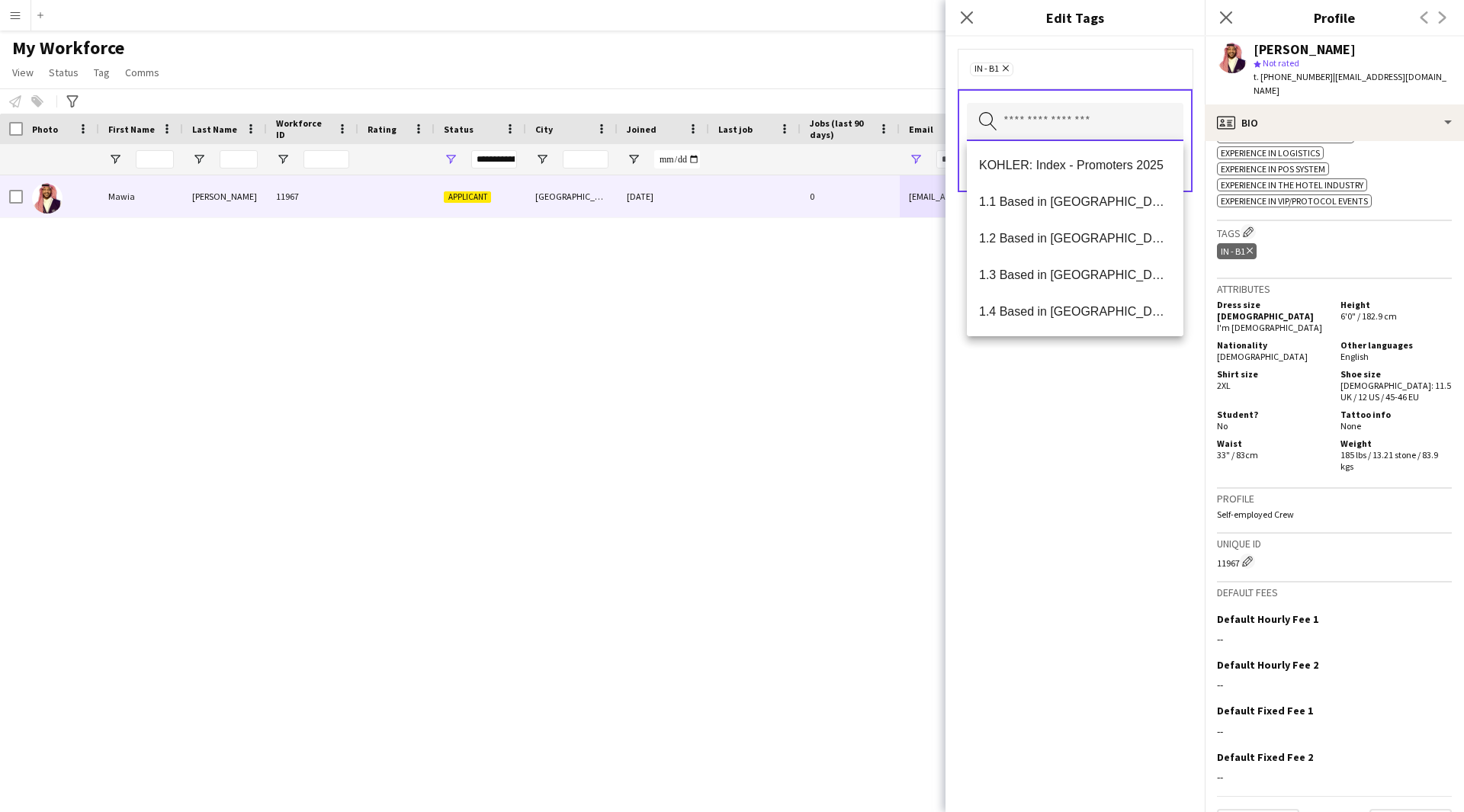
click at [1060, 130] on input "text" at bounding box center [1074, 121] width 216 height 38
type input "**"
click at [1099, 208] on span "2.3 English Level = 3/3 Excellent" at bounding box center [1075, 201] width 192 height 15
type input "***"
click at [1104, 226] on mat-option "Presentable A" at bounding box center [1074, 239] width 216 height 37
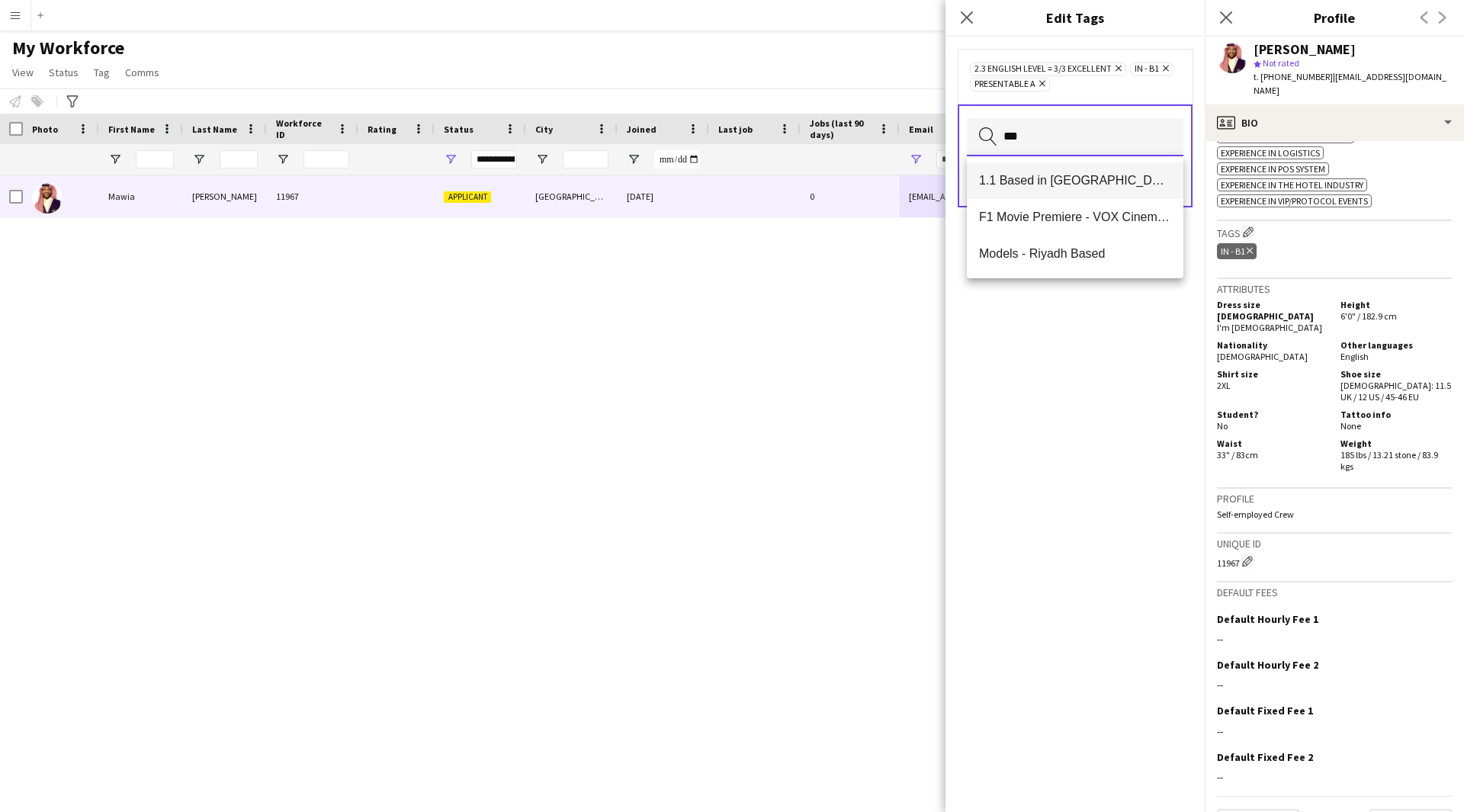
type input "***"
click at [1087, 171] on mat-option "1.1 Based in Riyadh" at bounding box center [1074, 180] width 216 height 37
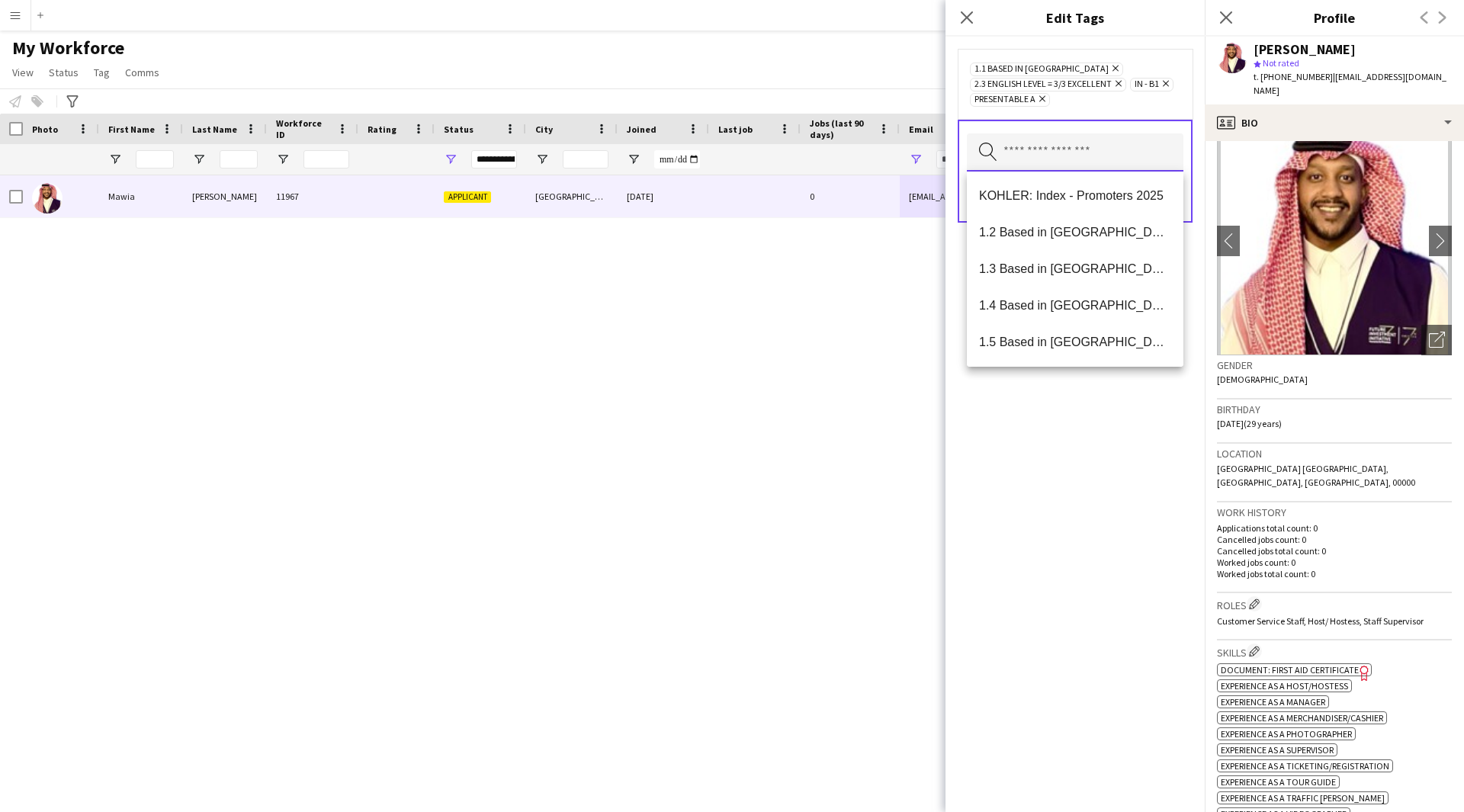
scroll to position [0, 0]
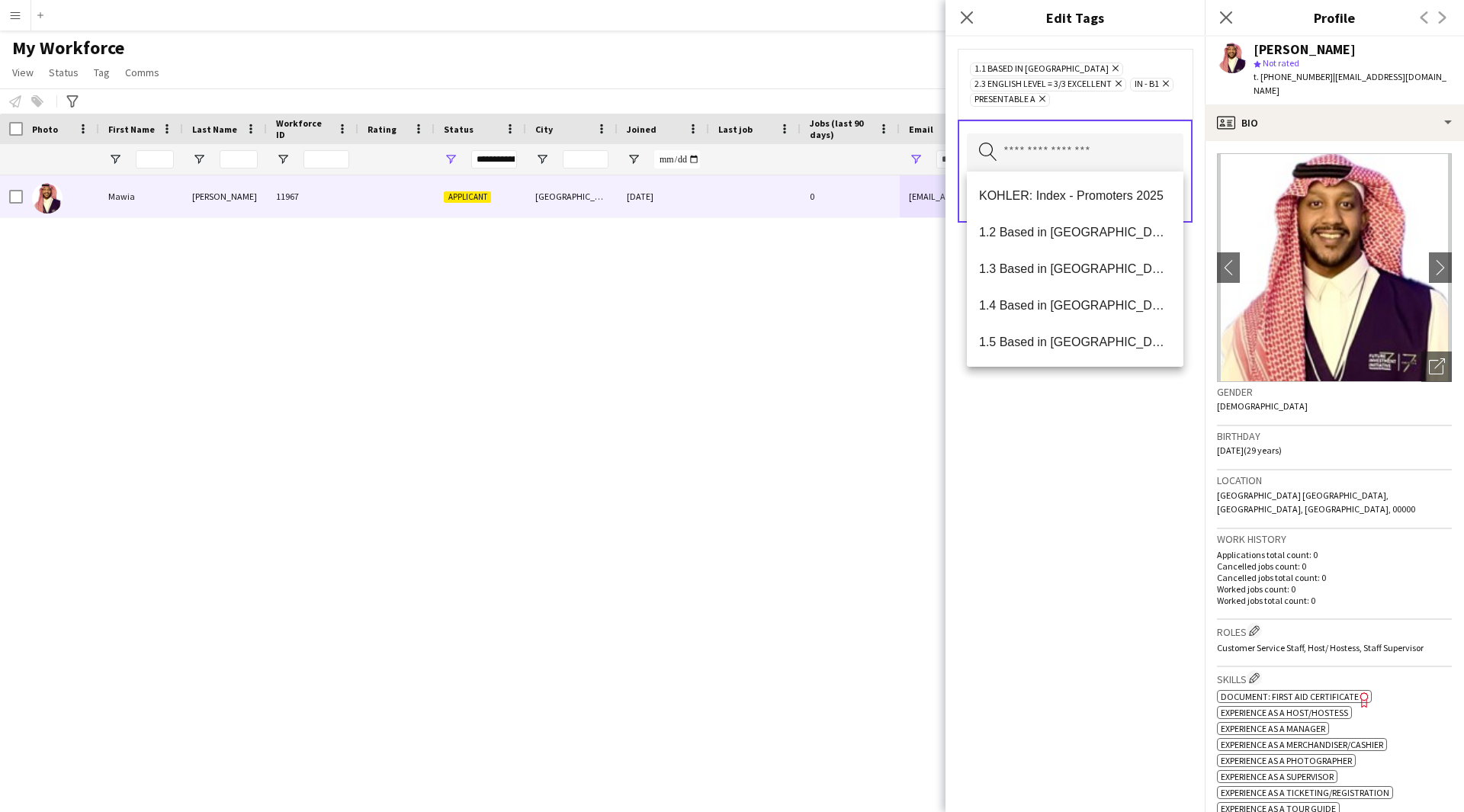
click at [1024, 438] on div "1.1 Based in Riyadh Remove 2.3 English Level = 3/3 Excellent Remove IN - B1 Rem…" at bounding box center [1074, 424] width 259 height 775
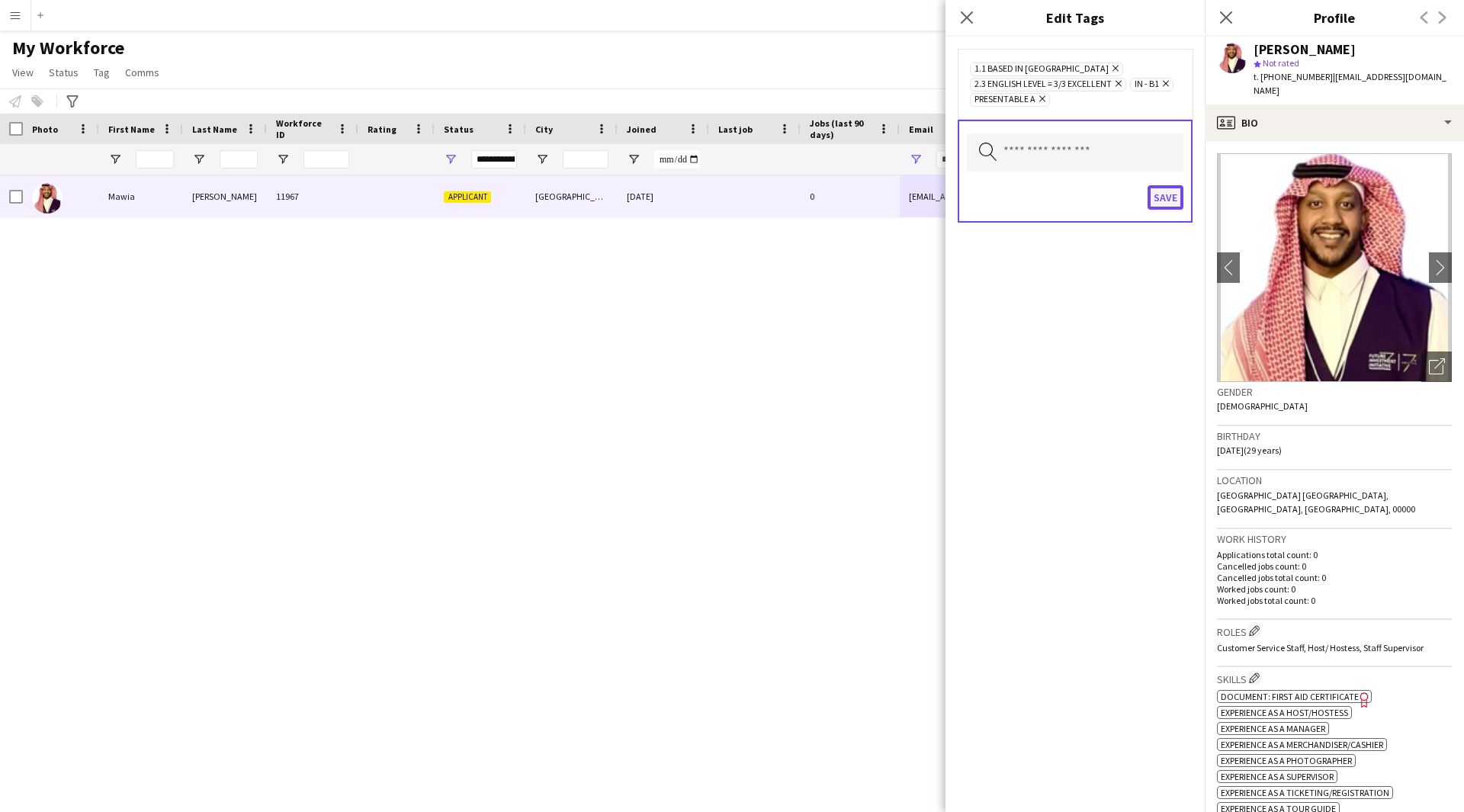
click at [1161, 201] on button "Save" at bounding box center [1164, 197] width 36 height 24
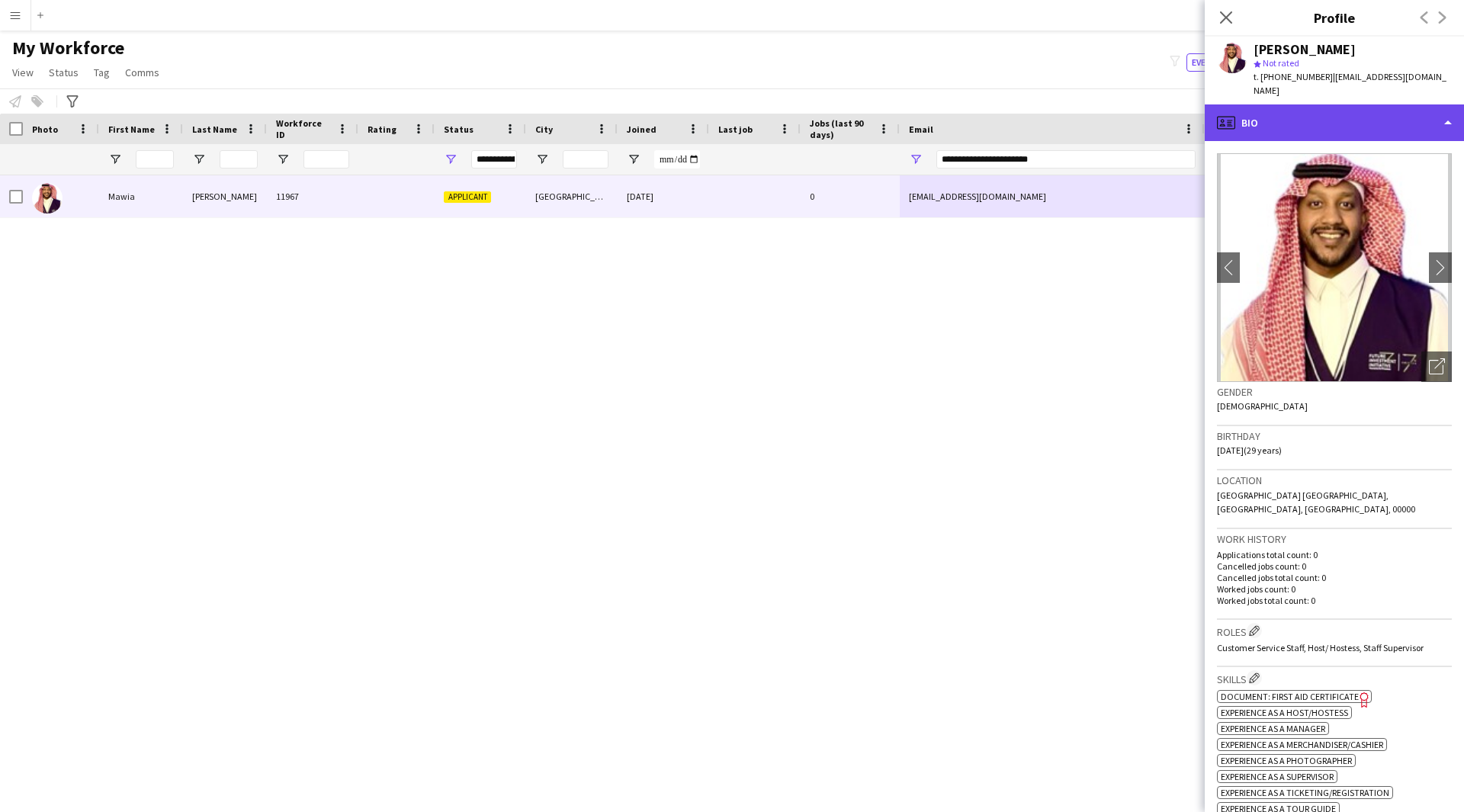
click at [1346, 123] on div "profile Bio" at bounding box center [1333, 123] width 259 height 37
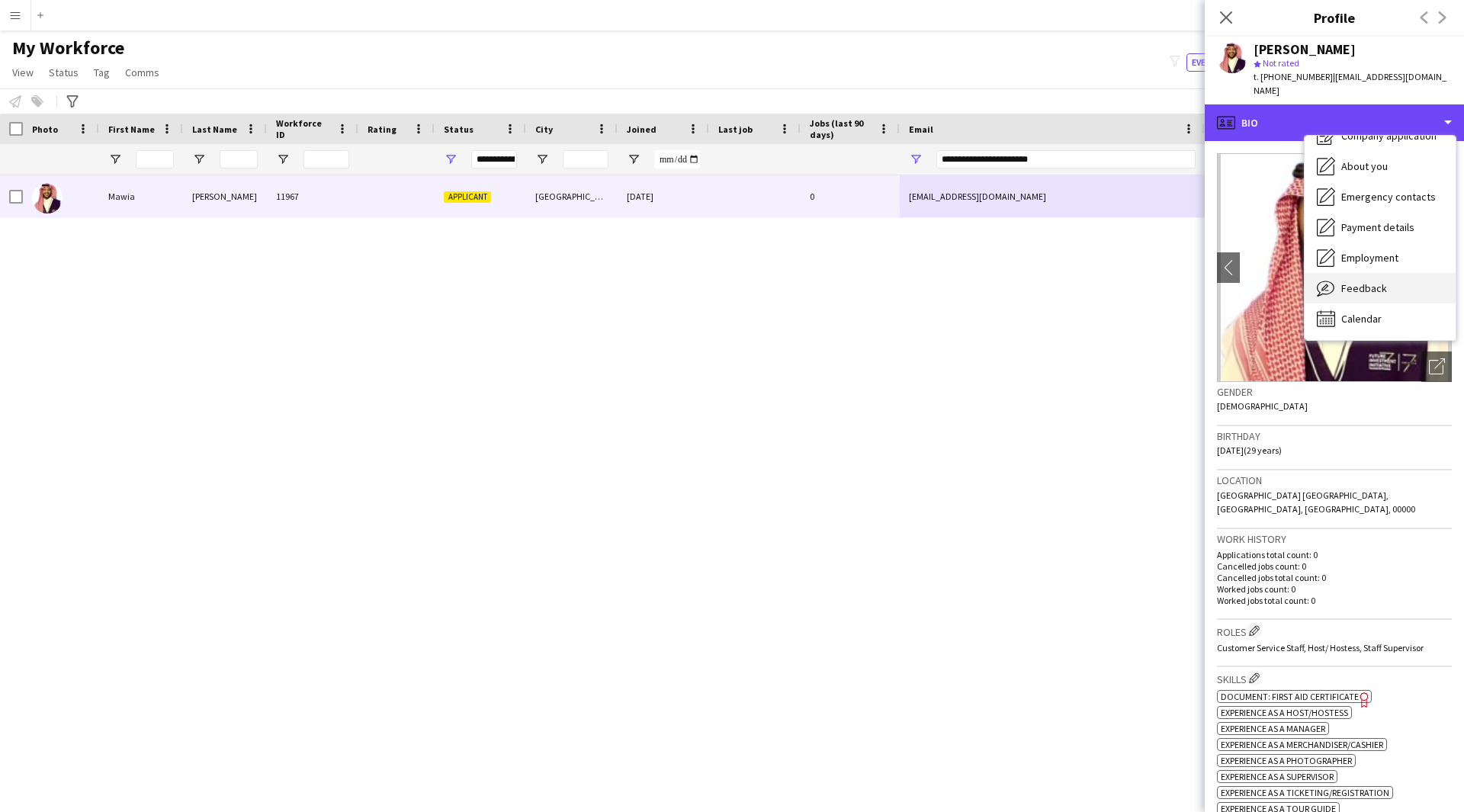
scroll to position [51, 0]
click at [1356, 282] on span "Feedback" at bounding box center [1363, 289] width 46 height 14
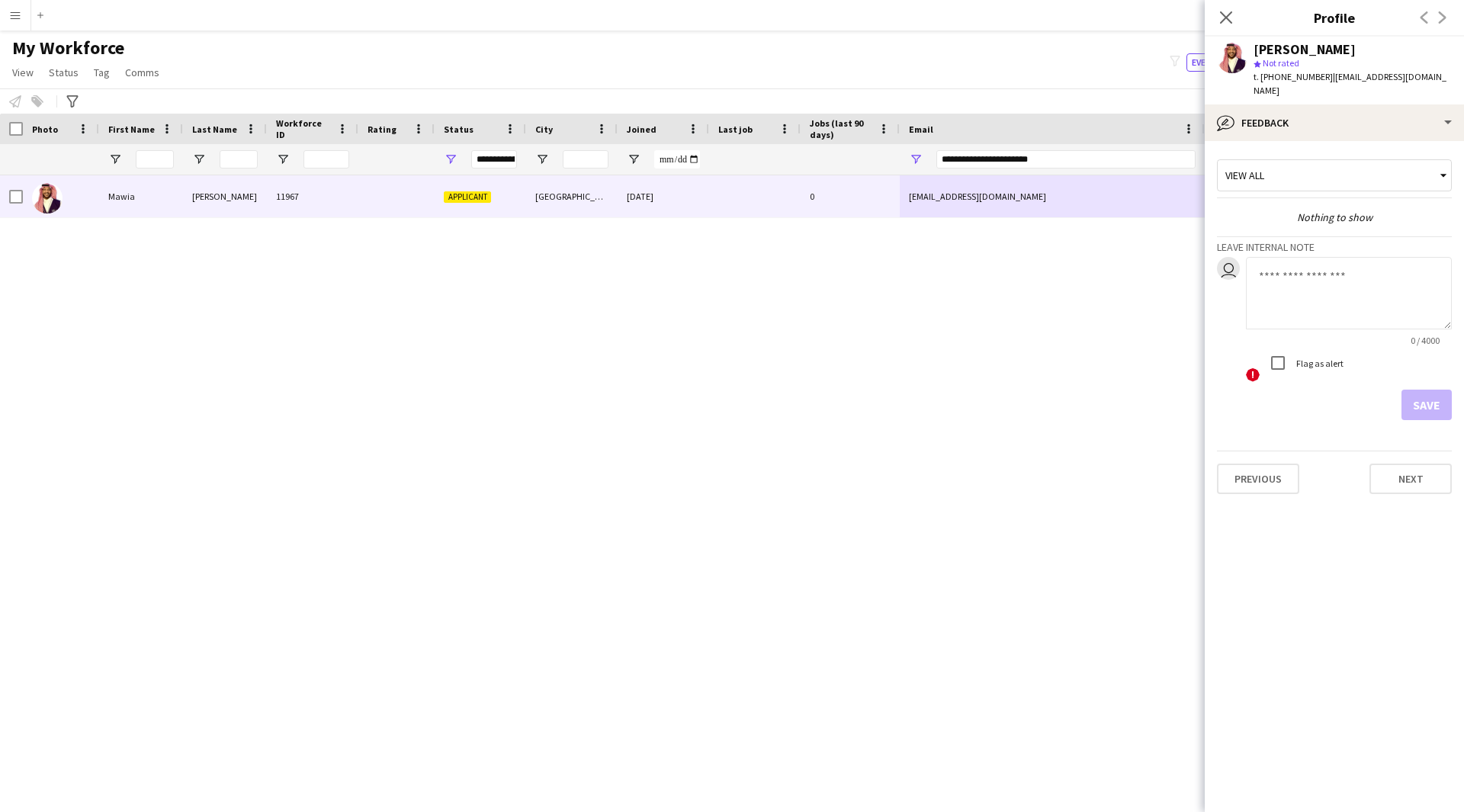
click at [1328, 293] on textarea at bounding box center [1349, 293] width 206 height 73
type textarea "*****"
click at [1427, 394] on button "Save" at bounding box center [1426, 404] width 50 height 30
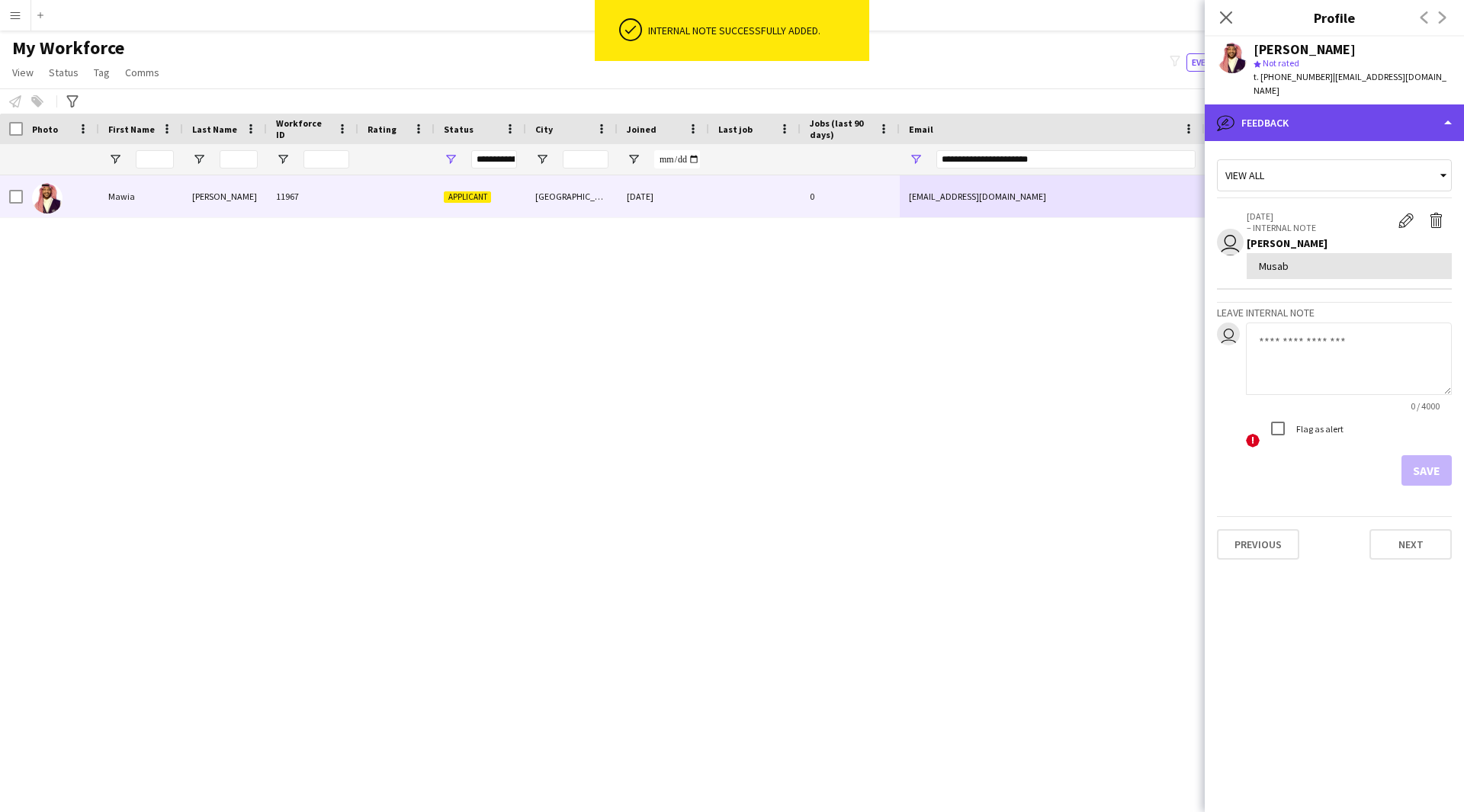
click at [1371, 105] on div "bubble-pencil Feedback" at bounding box center [1333, 123] width 259 height 37
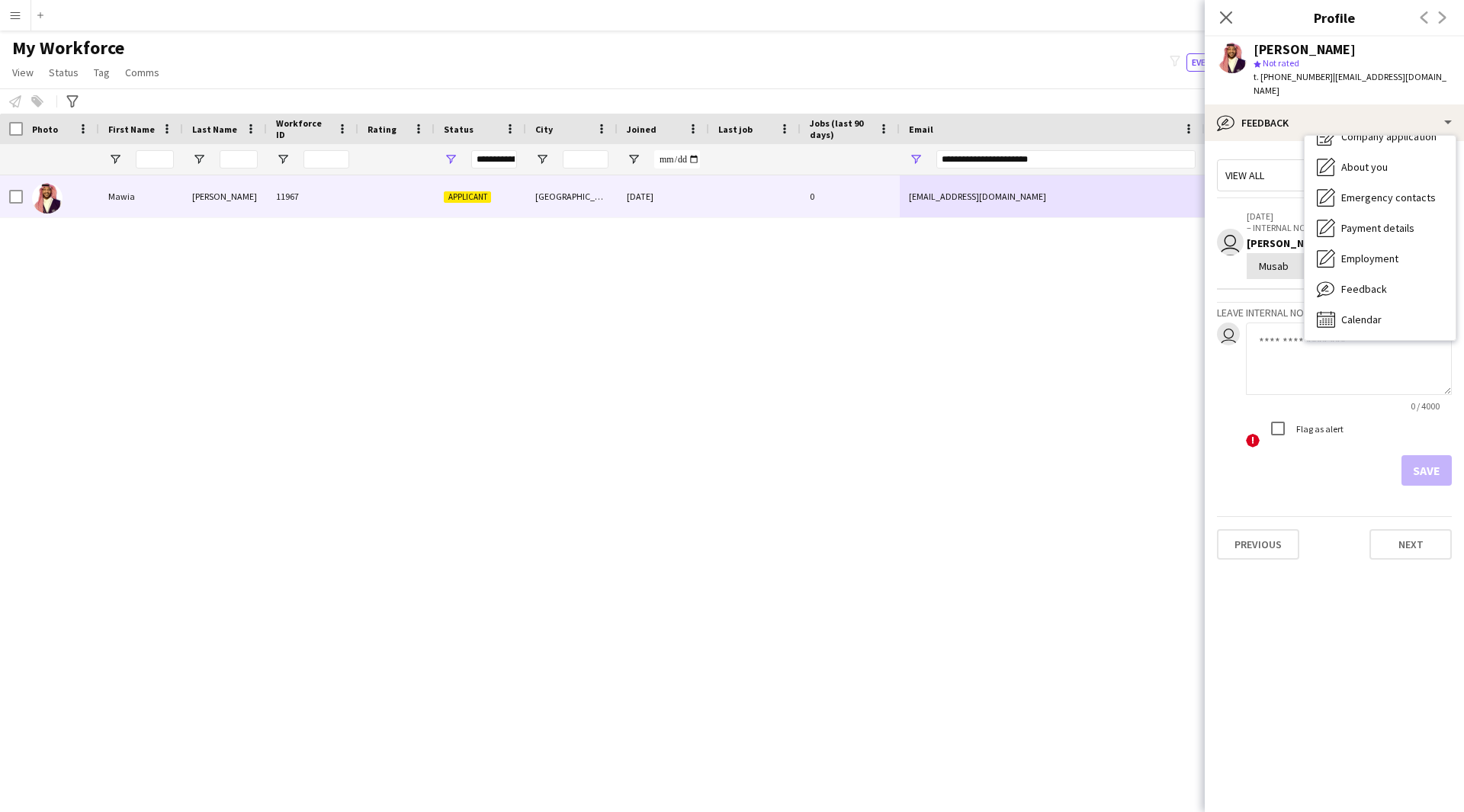
click at [1033, 336] on div "Mawia Mohamed 11967 Applicant Riyadh 30-10-2024 0 emawia-1996@outlook.com +9665…" at bounding box center [708, 474] width 1417 height 599
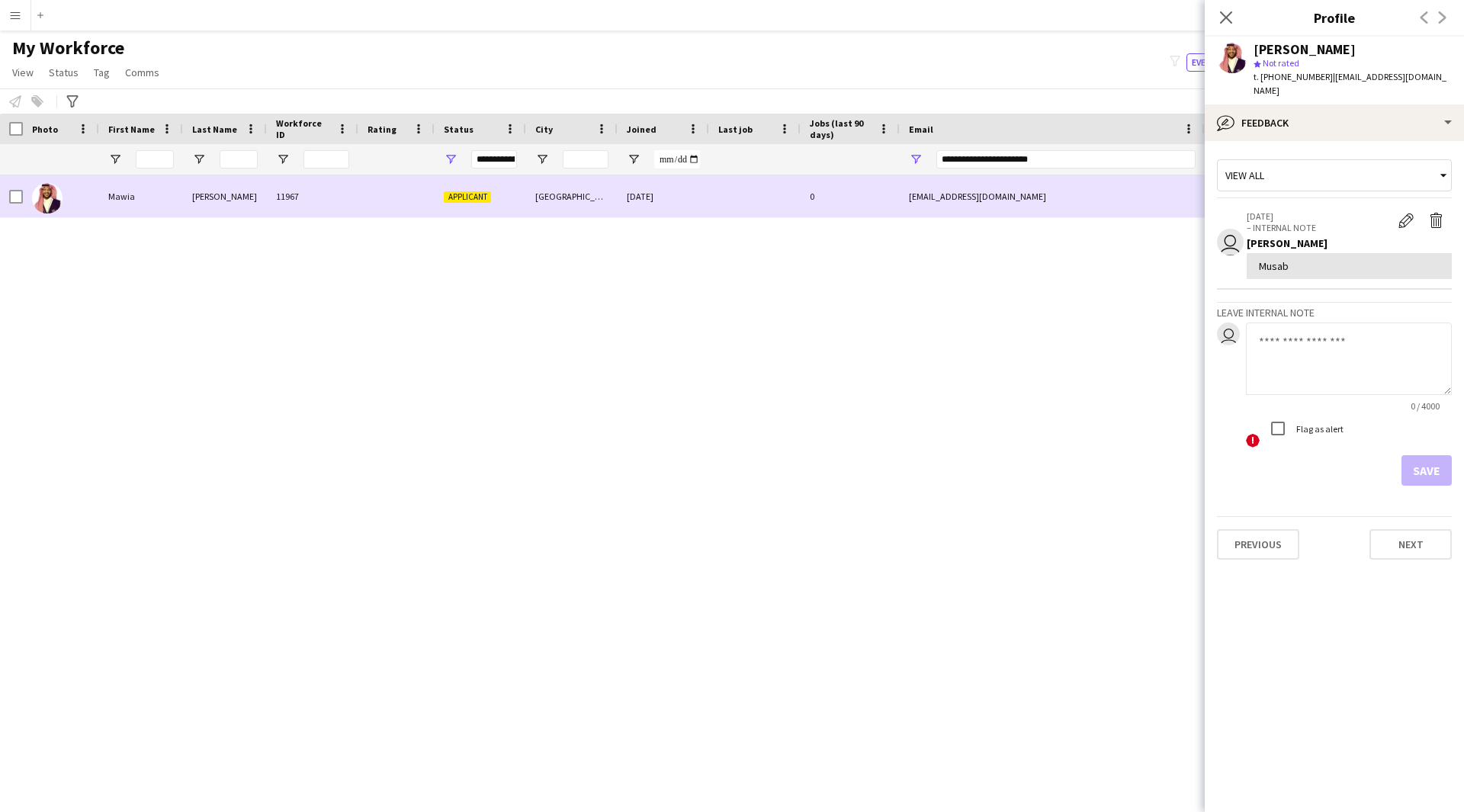
click at [8, 195] on div at bounding box center [12, 196] width 23 height 42
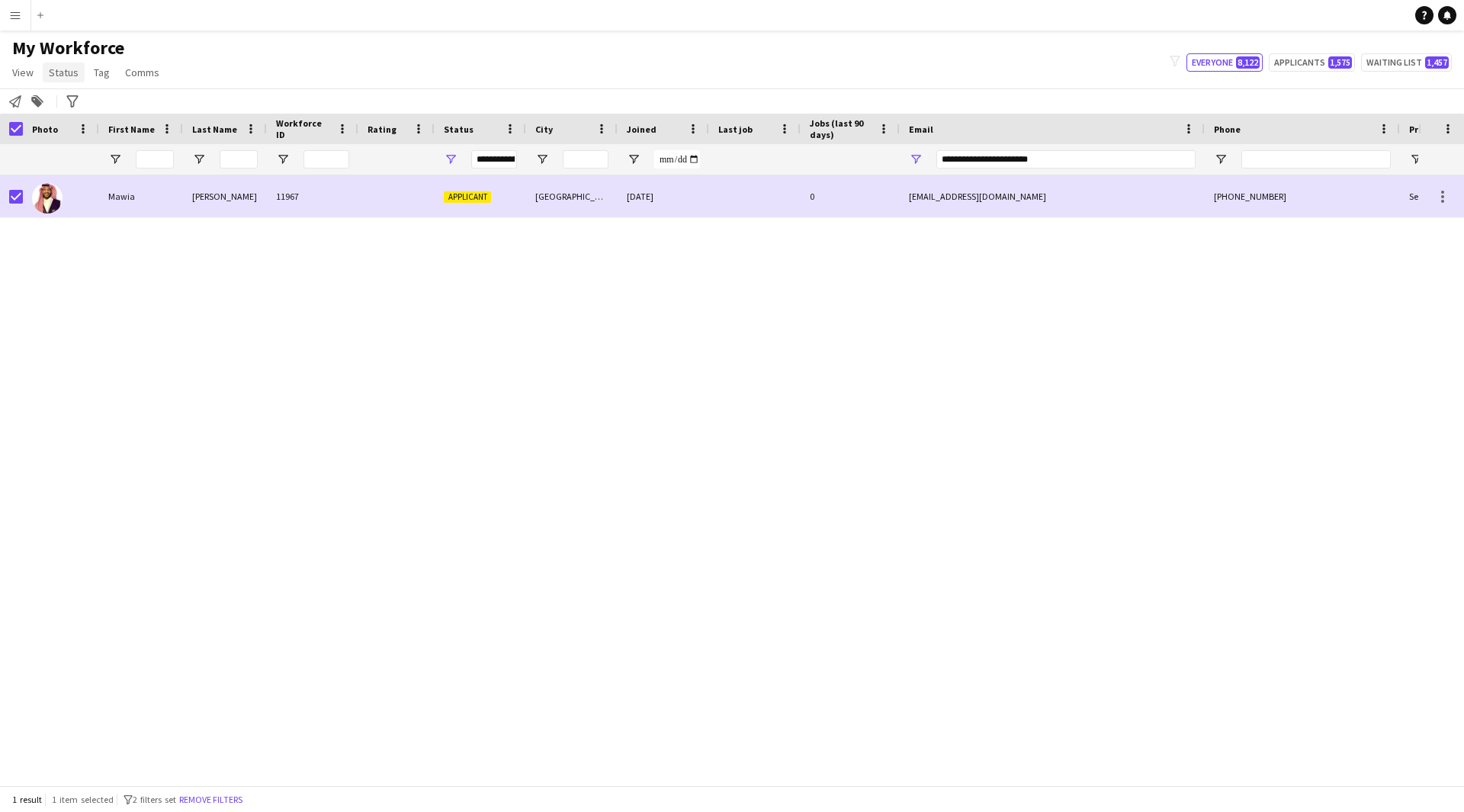
click at [51, 69] on span "Status" at bounding box center [63, 73] width 30 height 14
click at [77, 105] on link "Edit" at bounding box center [97, 105] width 107 height 32
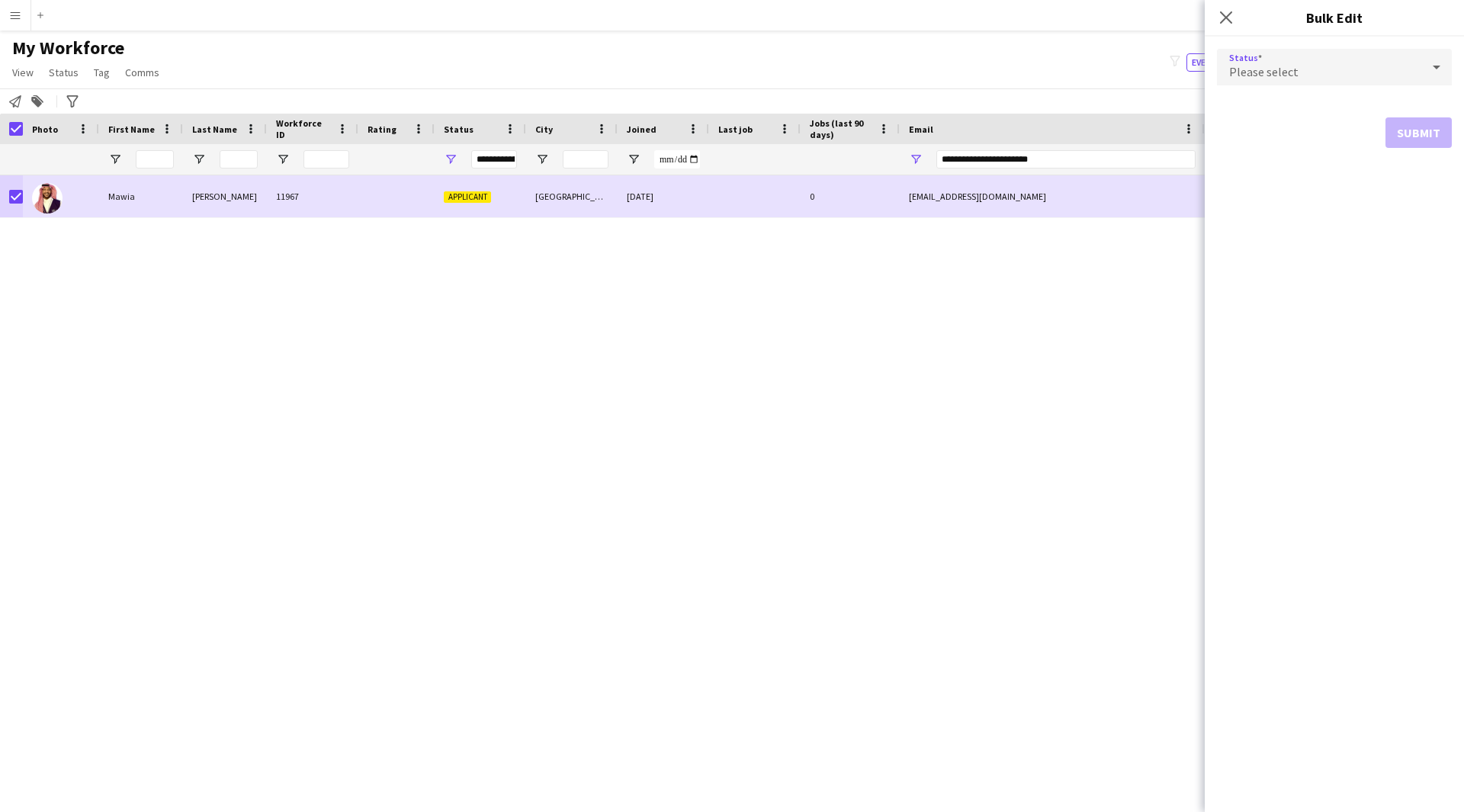
click at [1280, 59] on div "Please select" at bounding box center [1318, 67] width 205 height 37
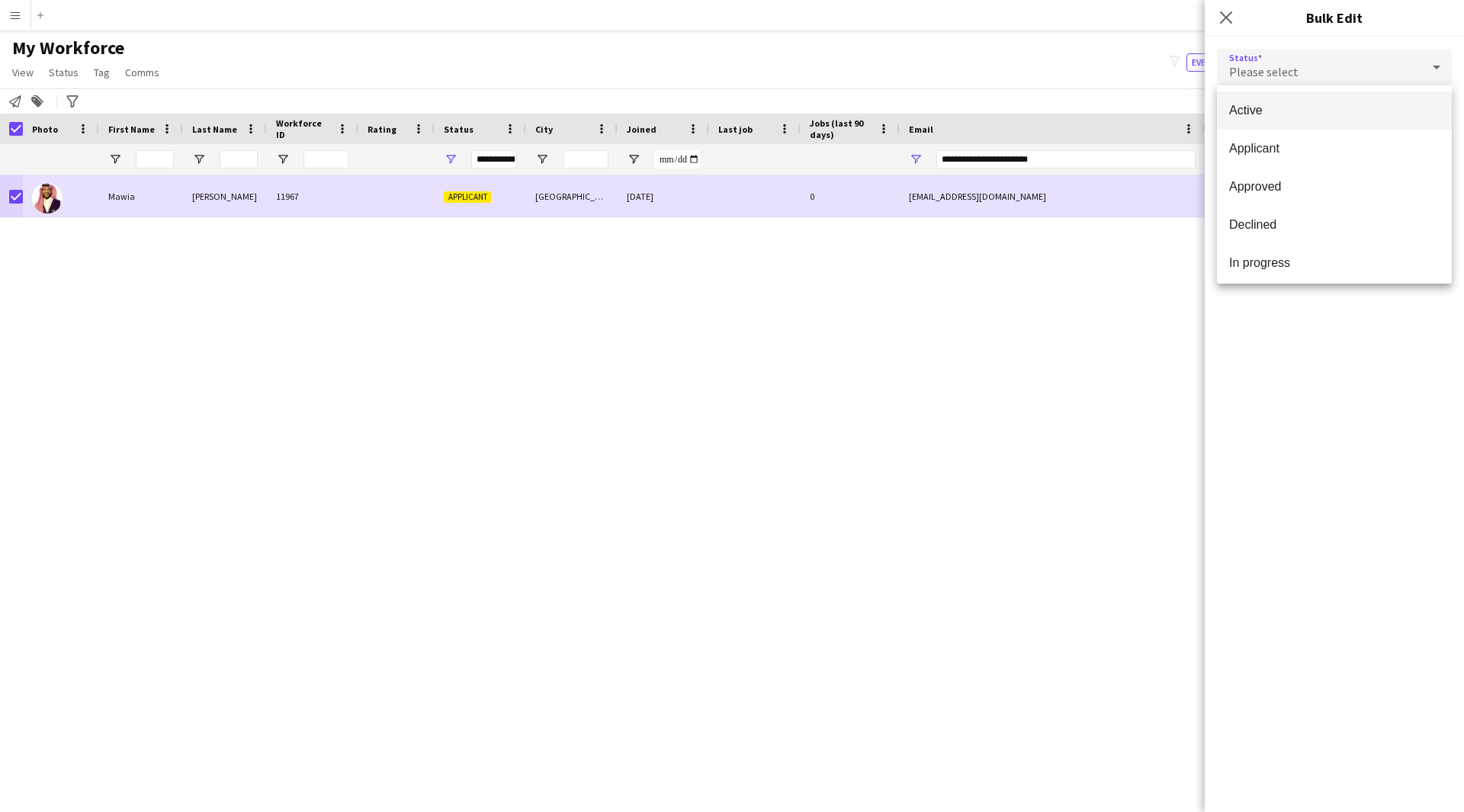
click at [1319, 98] on mat-option "Active" at bounding box center [1334, 110] width 235 height 38
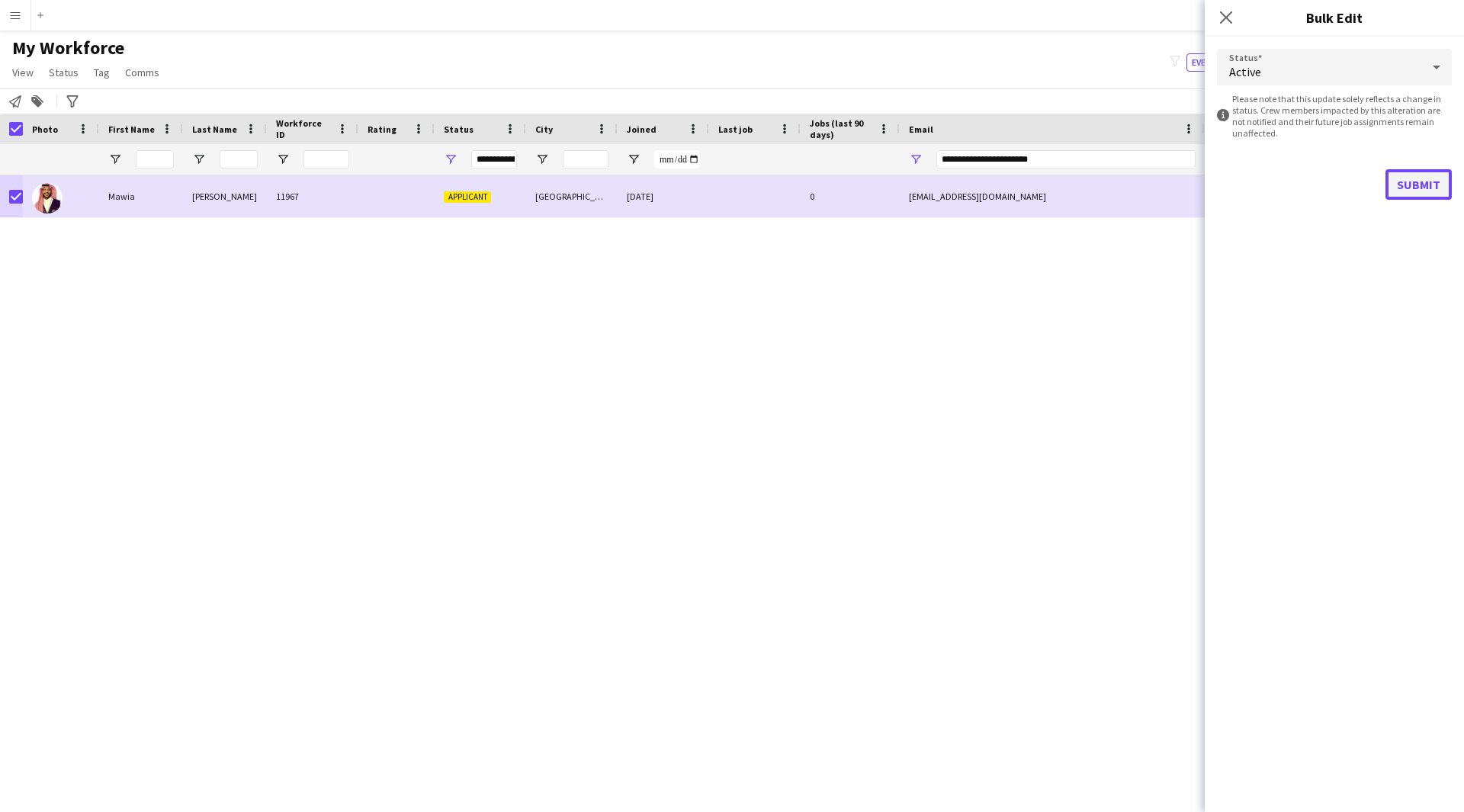
click at [1417, 171] on button "Submit" at bounding box center [1418, 183] width 66 height 30
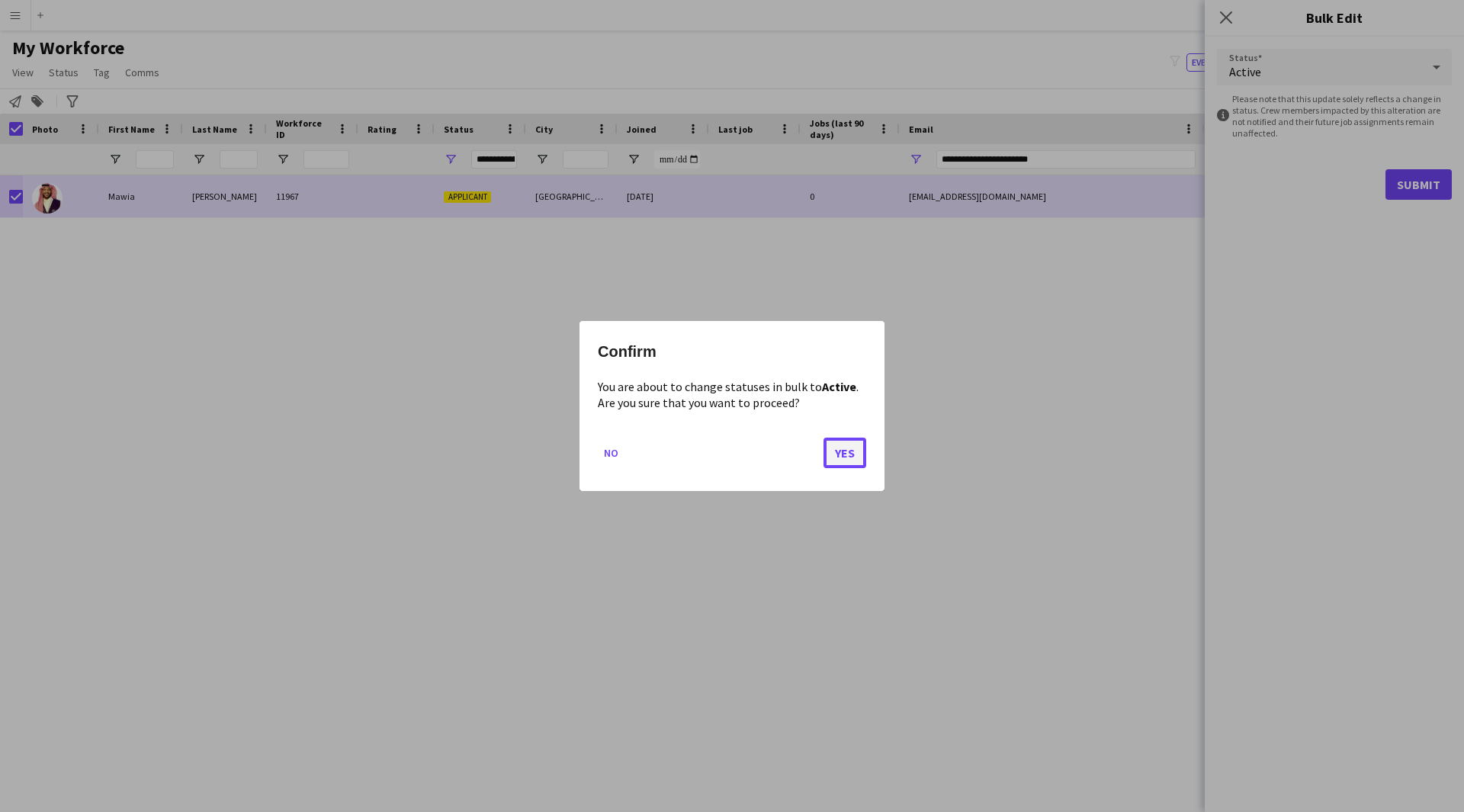
click at [842, 459] on button "Yes" at bounding box center [845, 452] width 43 height 30
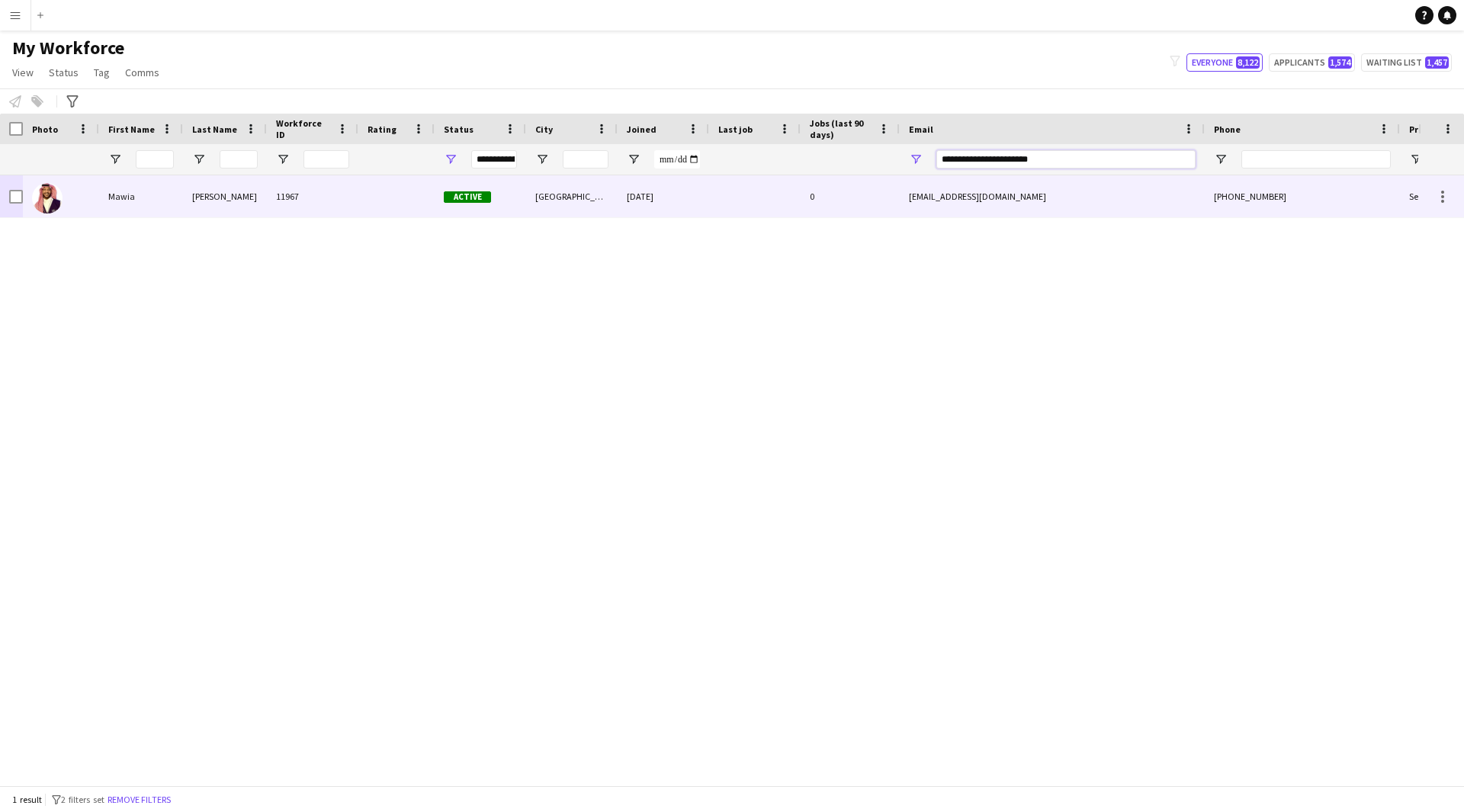
drag, startPoint x: 1117, startPoint y: 162, endPoint x: 744, endPoint y: 180, distance: 373.4
click at [744, 180] on div "Workforce Details Photo First Name" at bounding box center [732, 449] width 1464 height 671
paste input "Email Filter Input"
type input "**********"
click at [748, 186] on div at bounding box center [755, 196] width 91 height 42
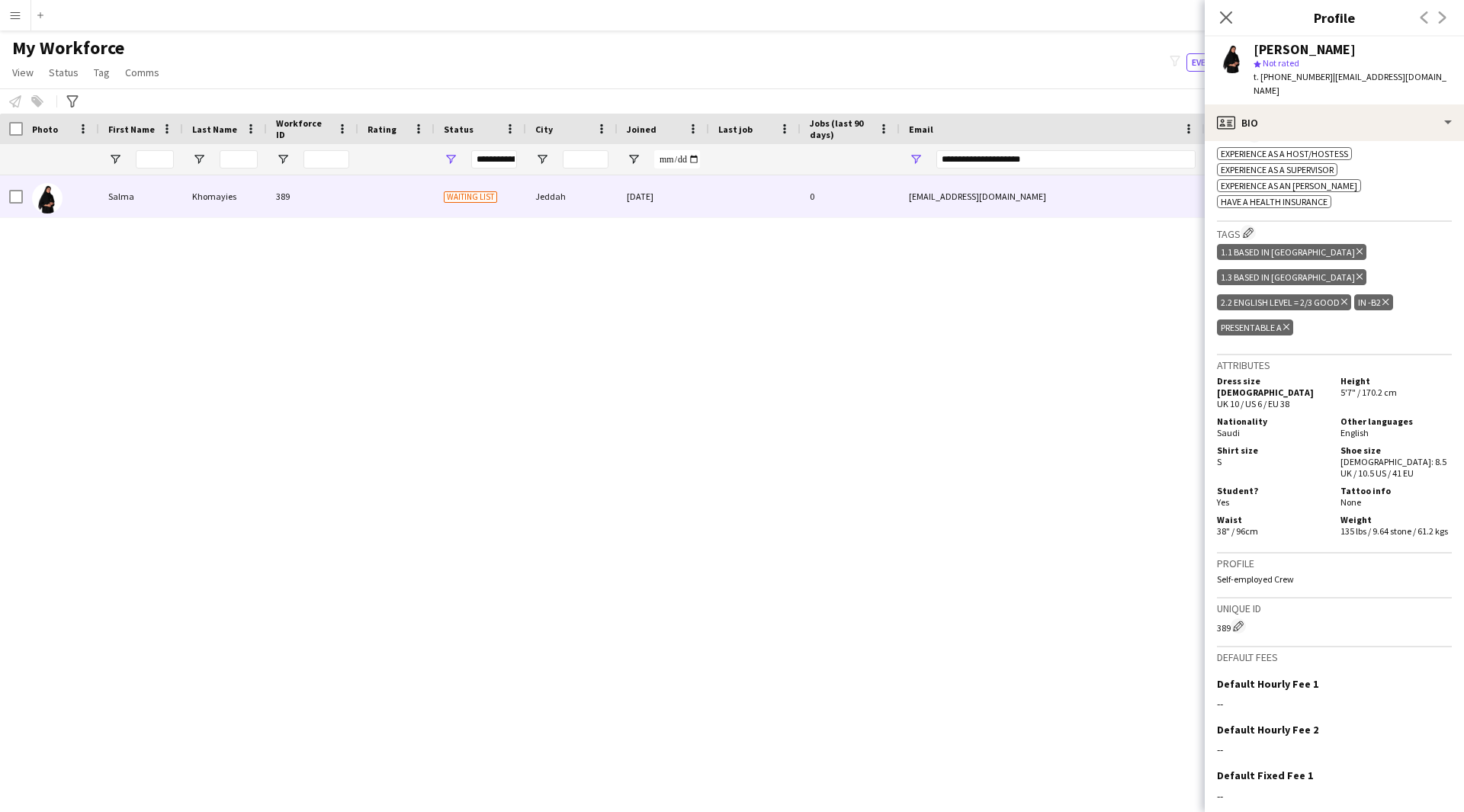
scroll to position [605, 0]
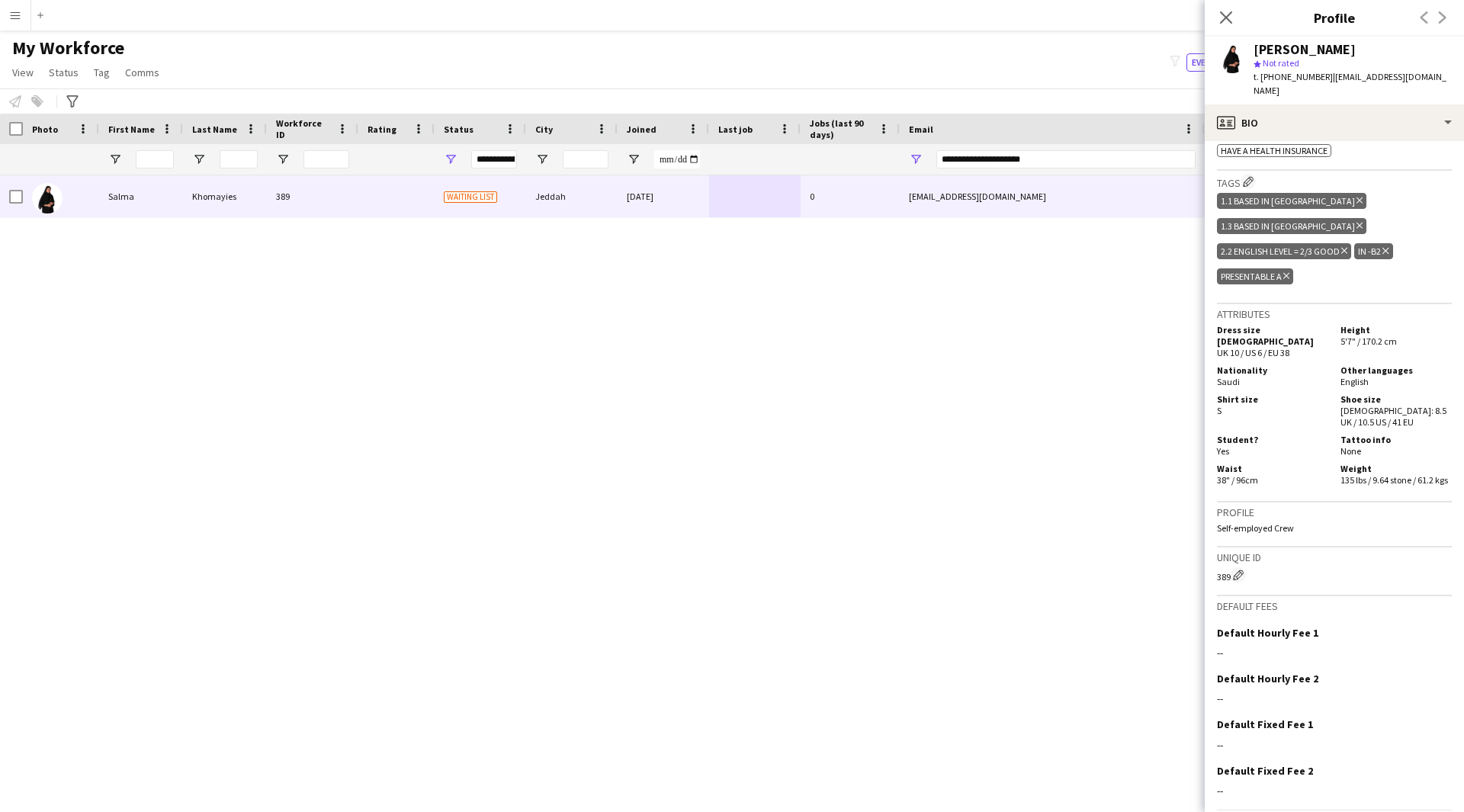
drag, startPoint x: 1371, startPoint y: 48, endPoint x: 1240, endPoint y: 54, distance: 131.1
click at [1240, 54] on div "Salma Khomayies star Not rated t. +966504604562 | salma.k5501@gmail.com" at bounding box center [1333, 71] width 259 height 68
copy div "Salma Khomayies"
click at [1343, 119] on div "profile Bio" at bounding box center [1333, 123] width 259 height 37
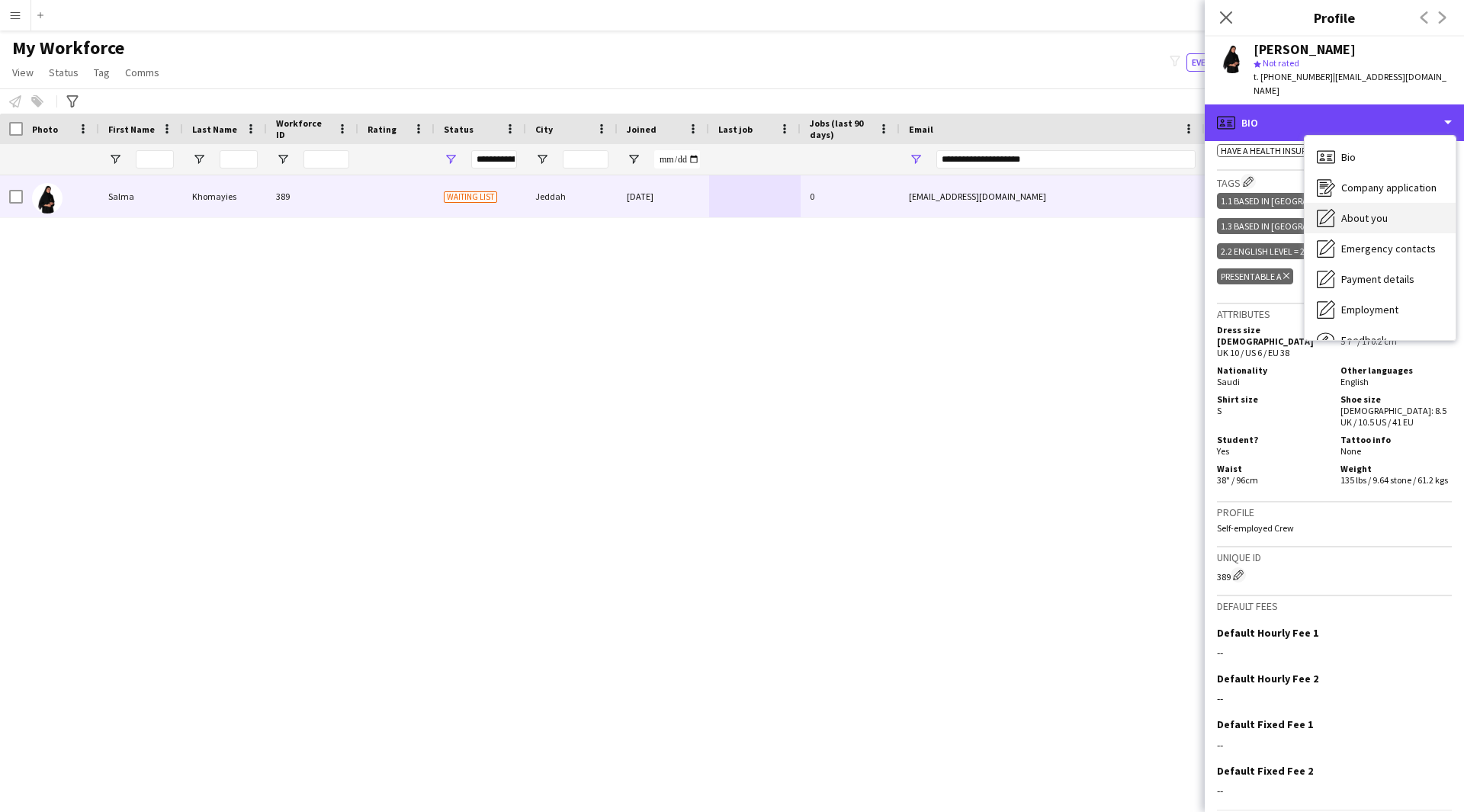
scroll to position [51, 0]
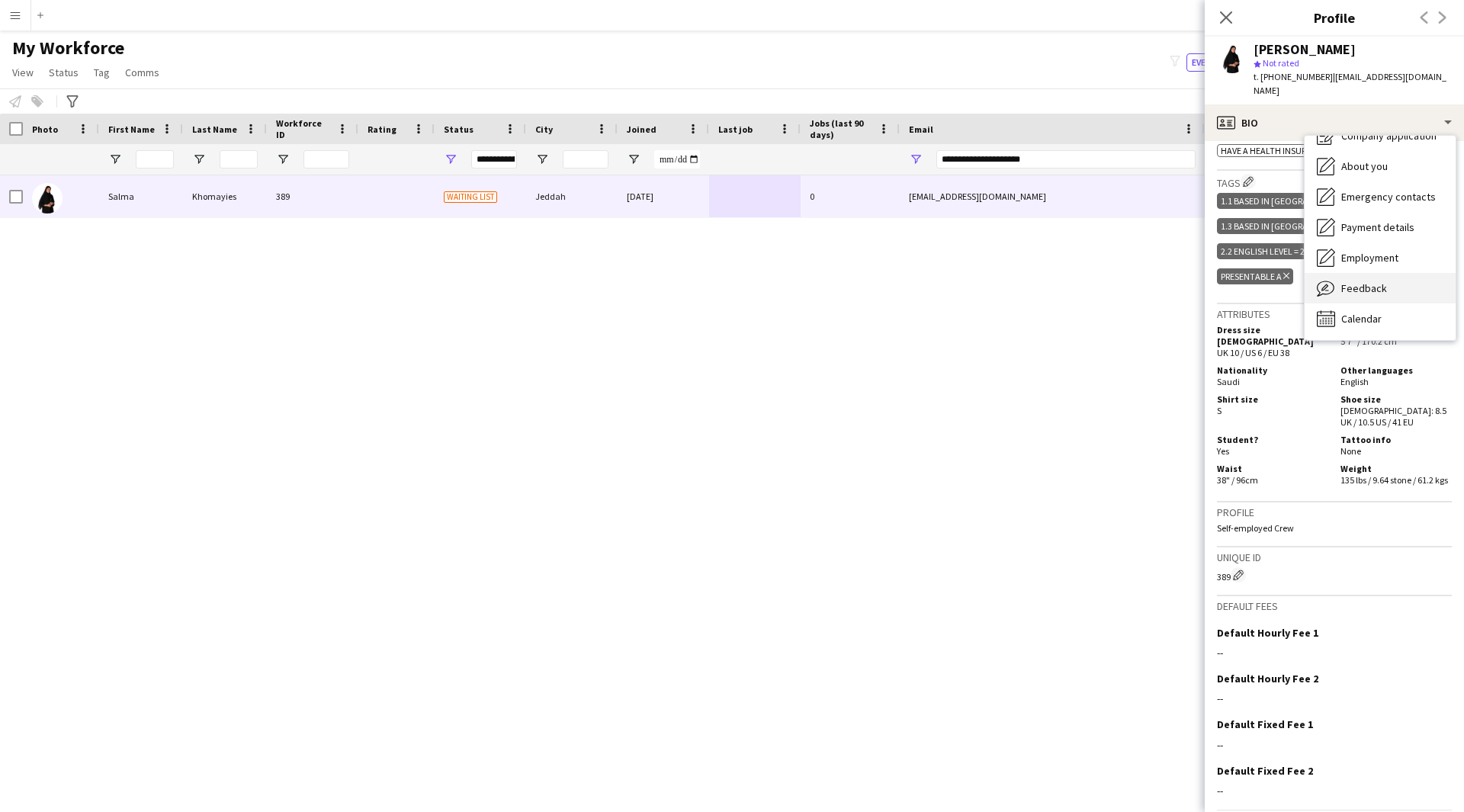
click at [1370, 273] on div "Feedback Feedback" at bounding box center [1380, 287] width 151 height 30
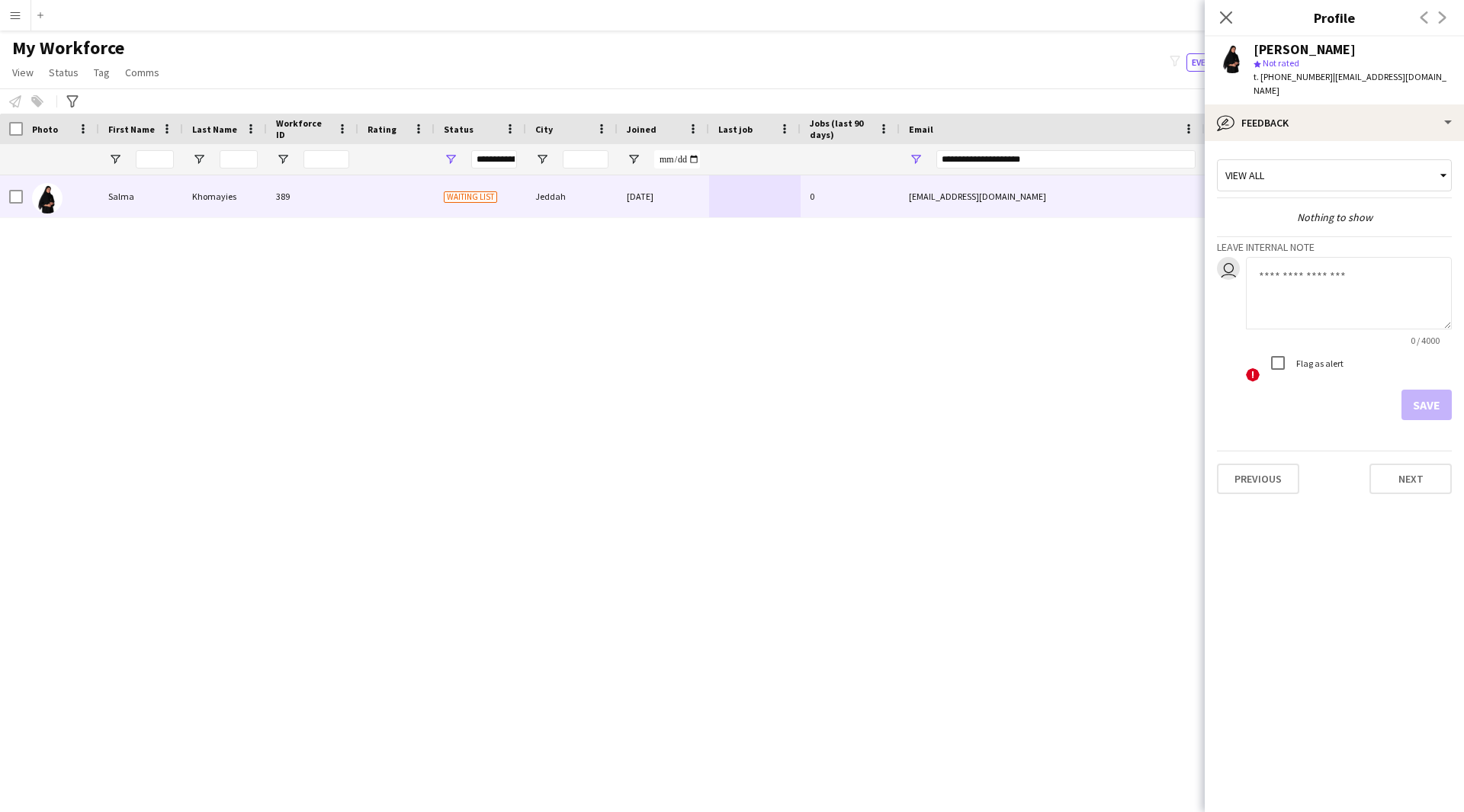
click at [1349, 291] on textarea at bounding box center [1349, 293] width 206 height 73
paste textarea "**********"
type textarea "**********"
click at [1418, 390] on button "Save" at bounding box center [1426, 404] width 50 height 30
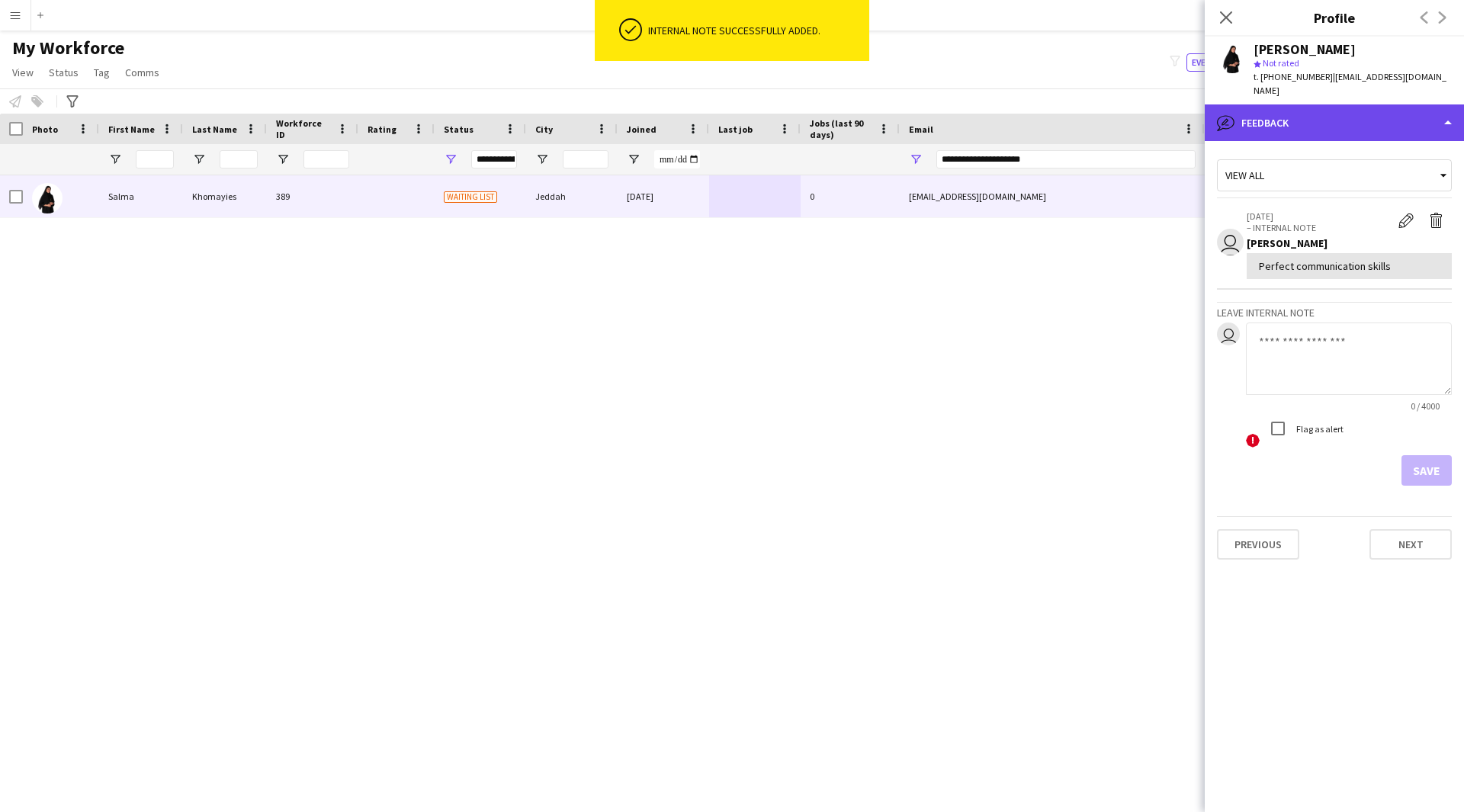
click at [1373, 119] on div "bubble-pencil Feedback" at bounding box center [1333, 123] width 259 height 37
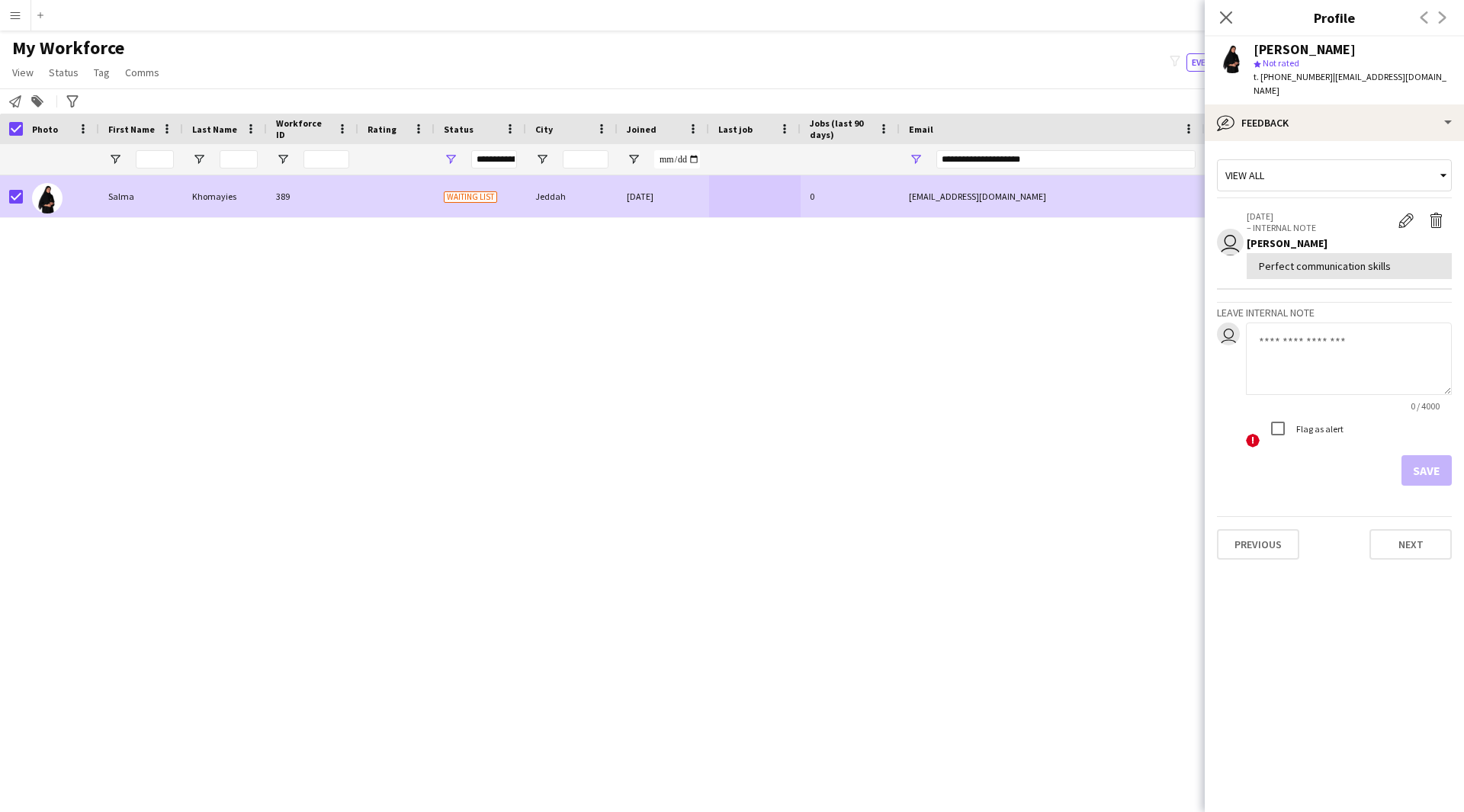
click at [1336, 89] on div "Salma Khomayies star Not rated t. +966504604562 | salma.k5501@gmail.com" at bounding box center [1333, 71] width 259 height 68
click at [1334, 112] on div "bubble-pencil Feedback" at bounding box center [1333, 123] width 259 height 37
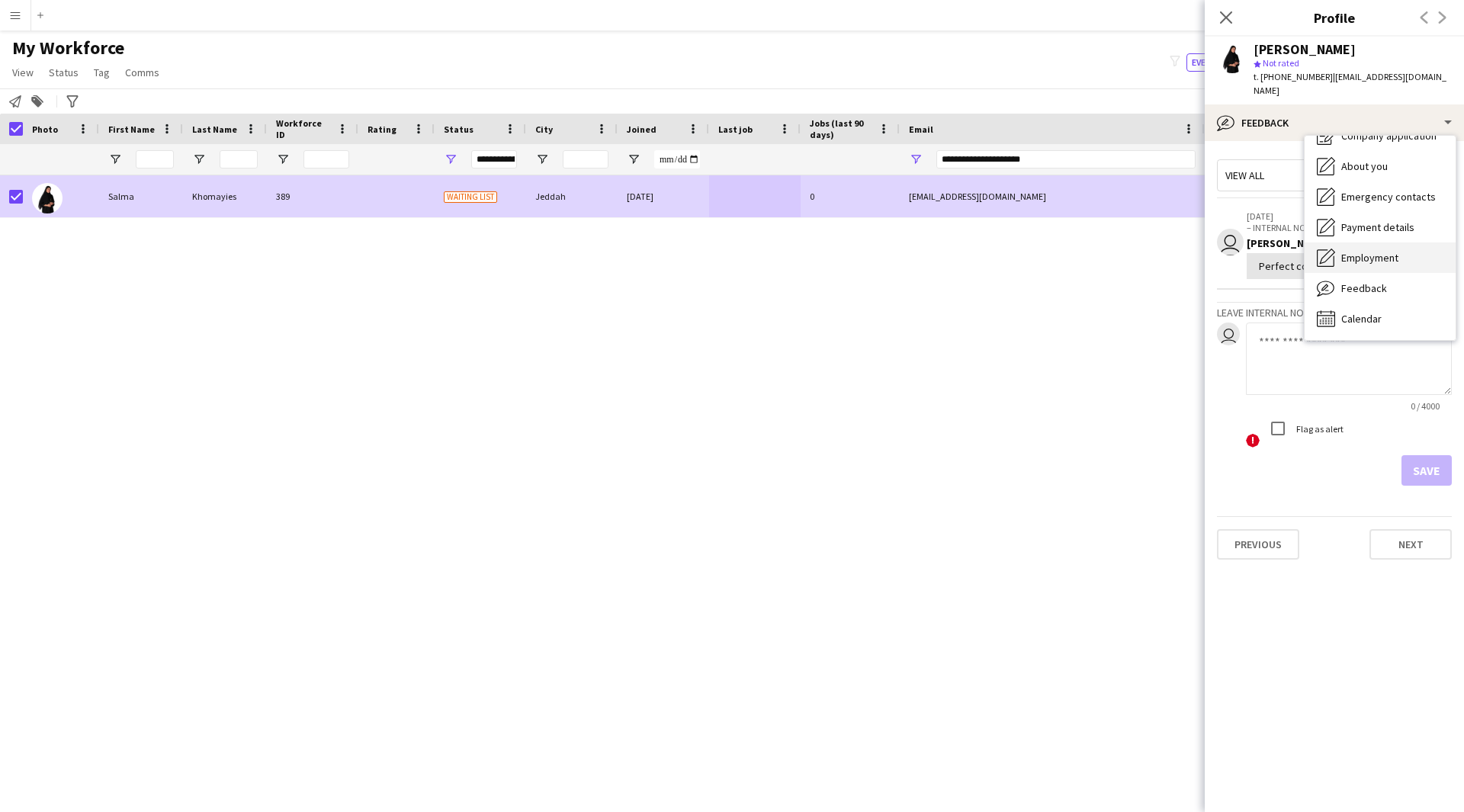
click at [1370, 250] on span "Employment" at bounding box center [1369, 257] width 57 height 14
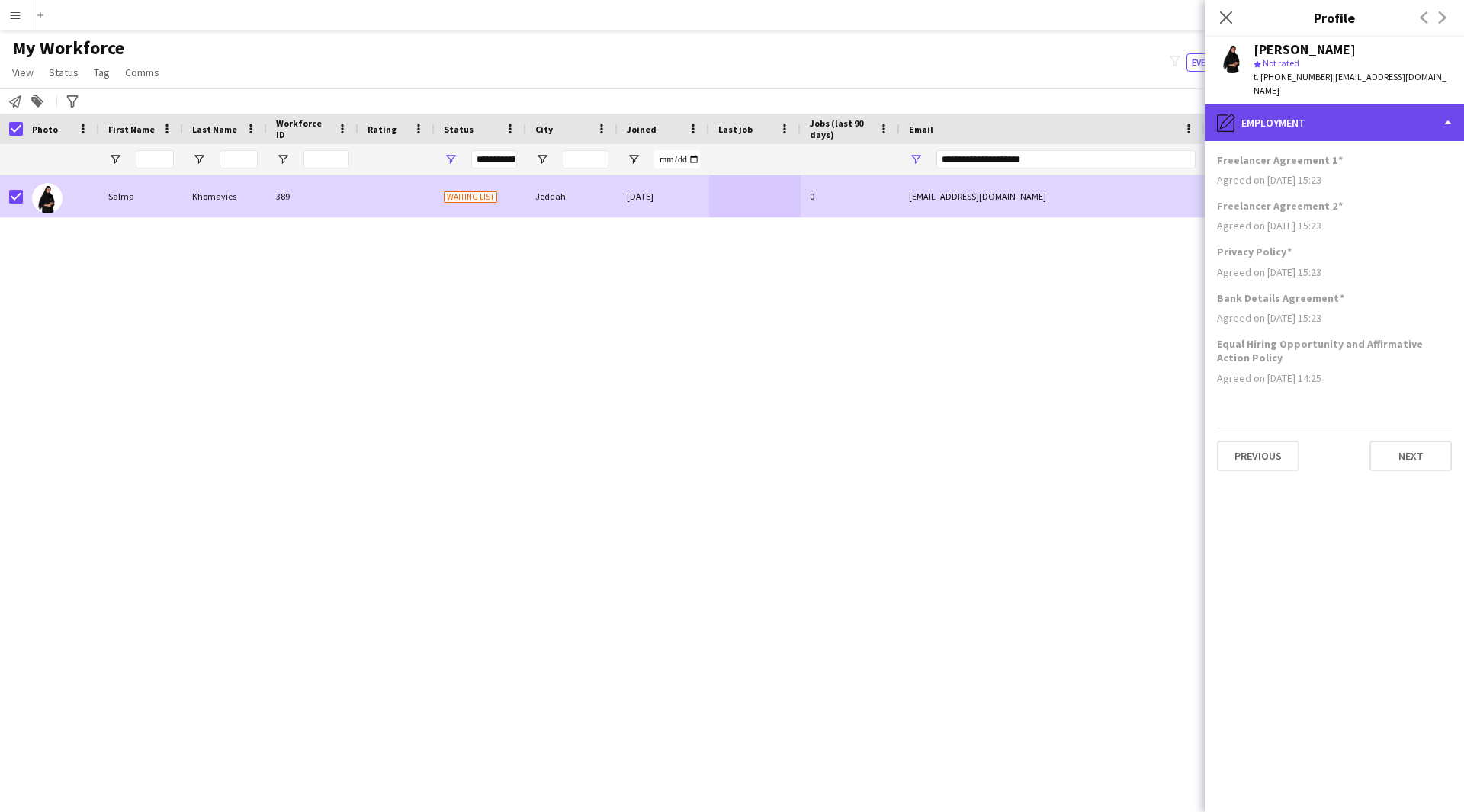
click at [1330, 119] on div "pencil4 Employment" at bounding box center [1333, 123] width 259 height 37
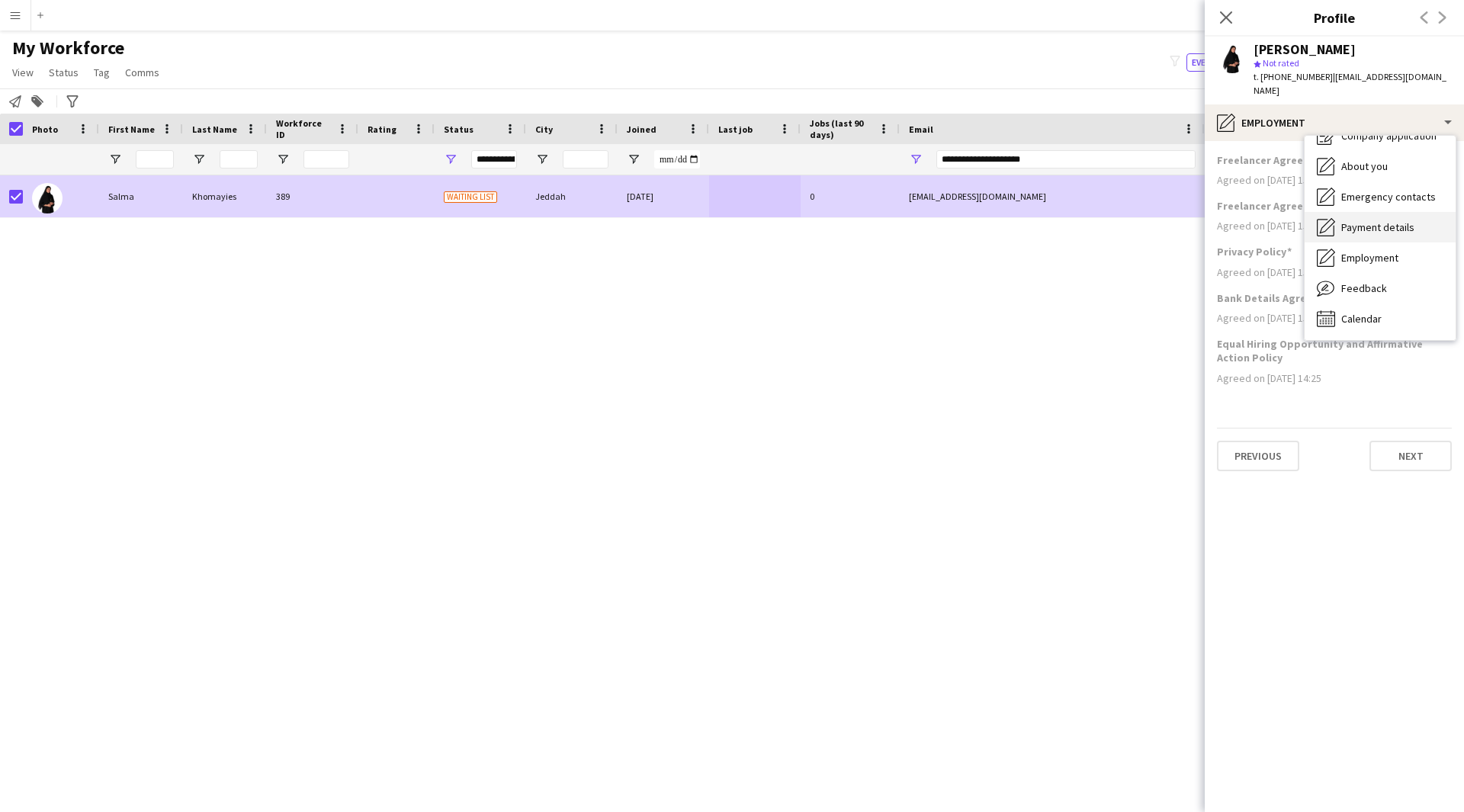
click at [1382, 220] on span "Payment details" at bounding box center [1377, 227] width 73 height 14
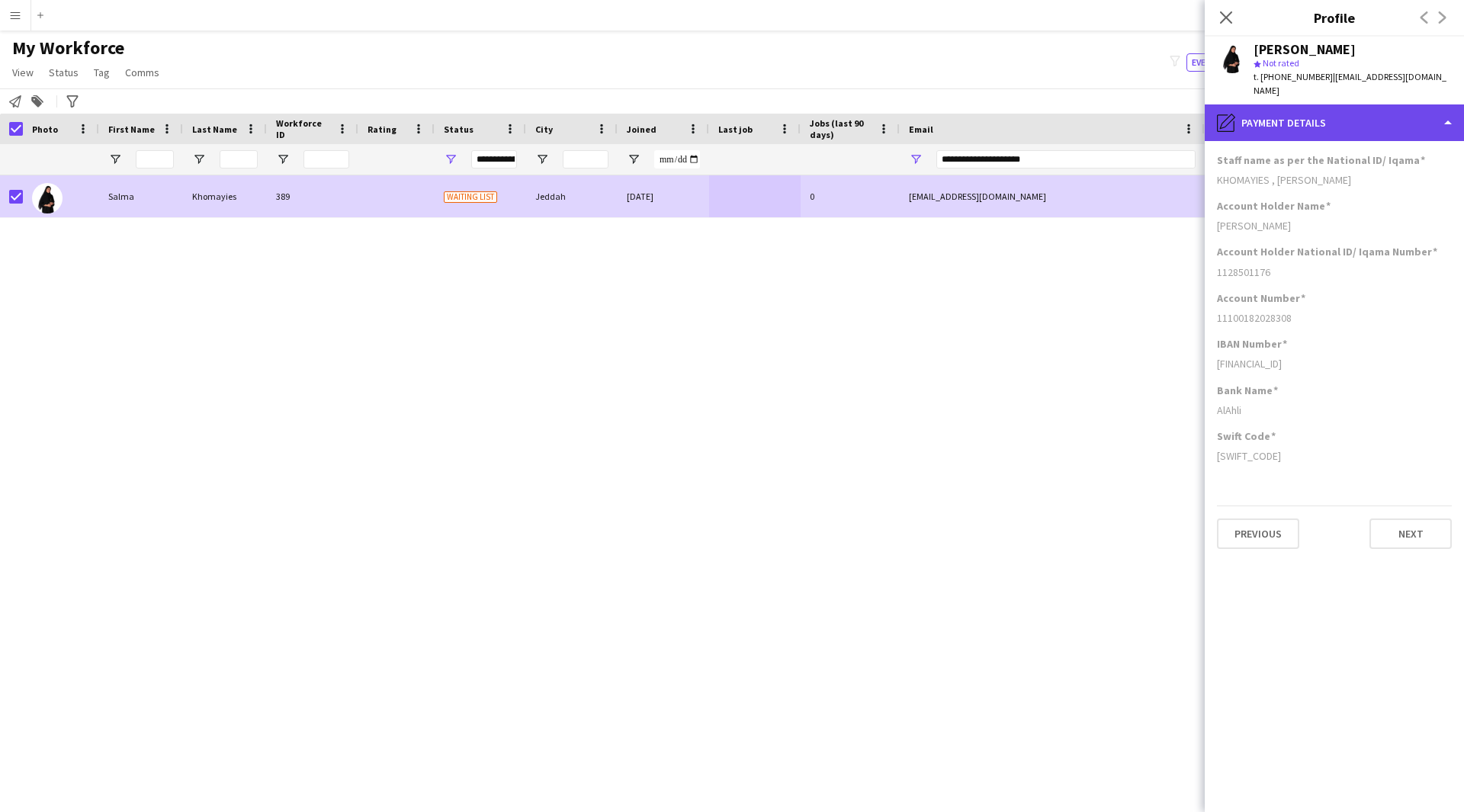
click at [1357, 114] on div "pencil4 Payment details" at bounding box center [1333, 123] width 259 height 37
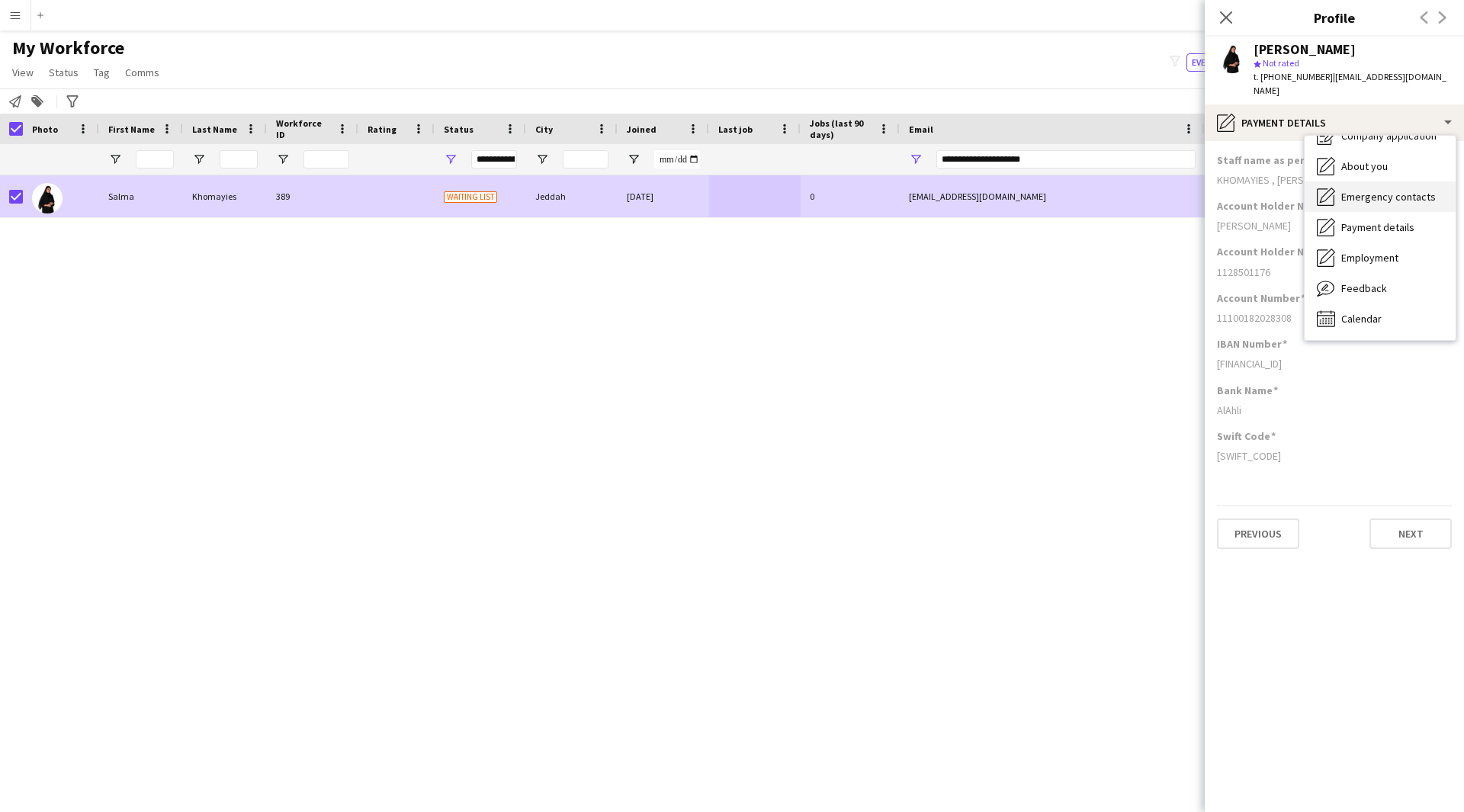
click at [1383, 190] on span "Emergency contacts" at bounding box center [1387, 197] width 94 height 14
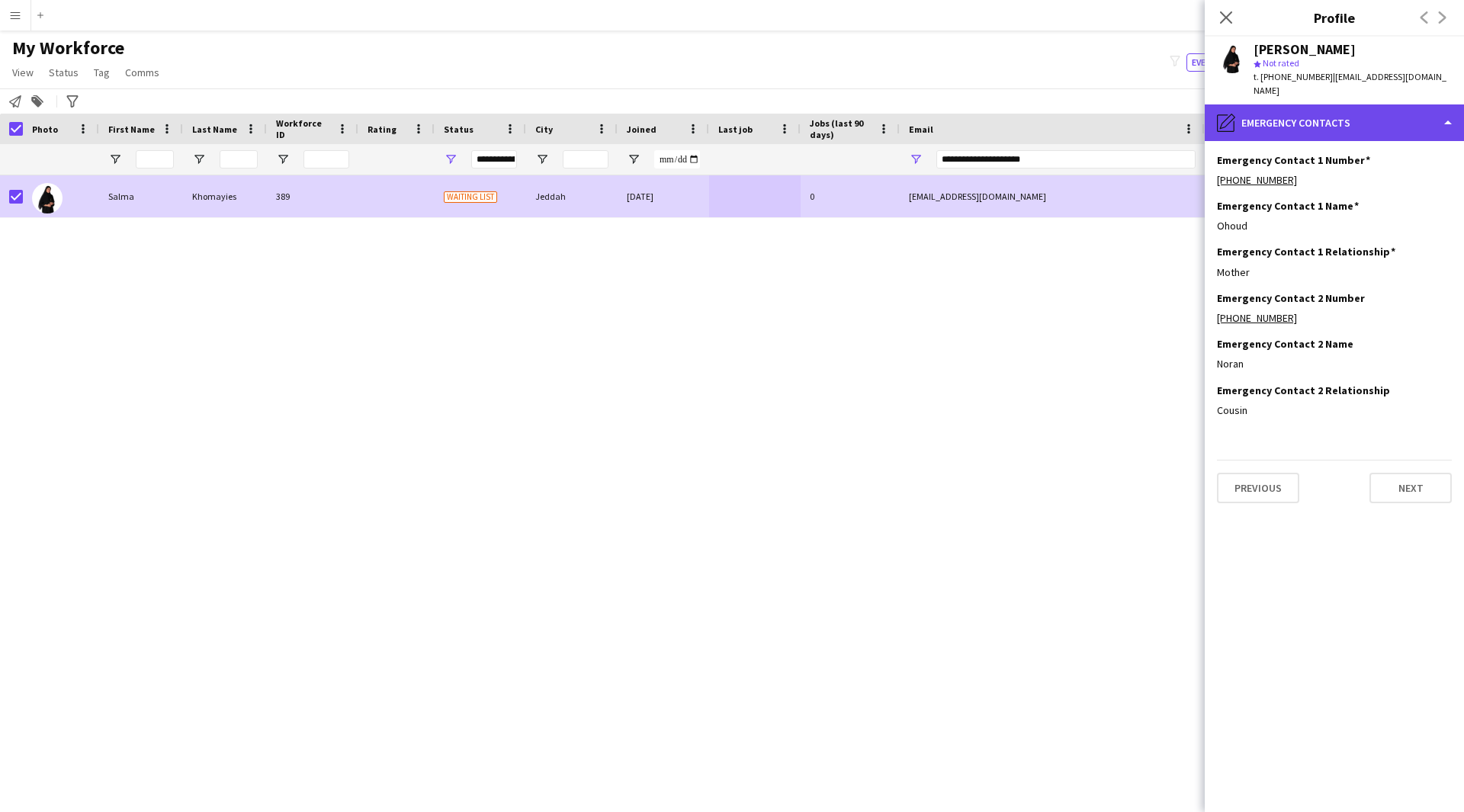
click at [1347, 114] on div "pencil4 Emergency contacts" at bounding box center [1333, 123] width 259 height 37
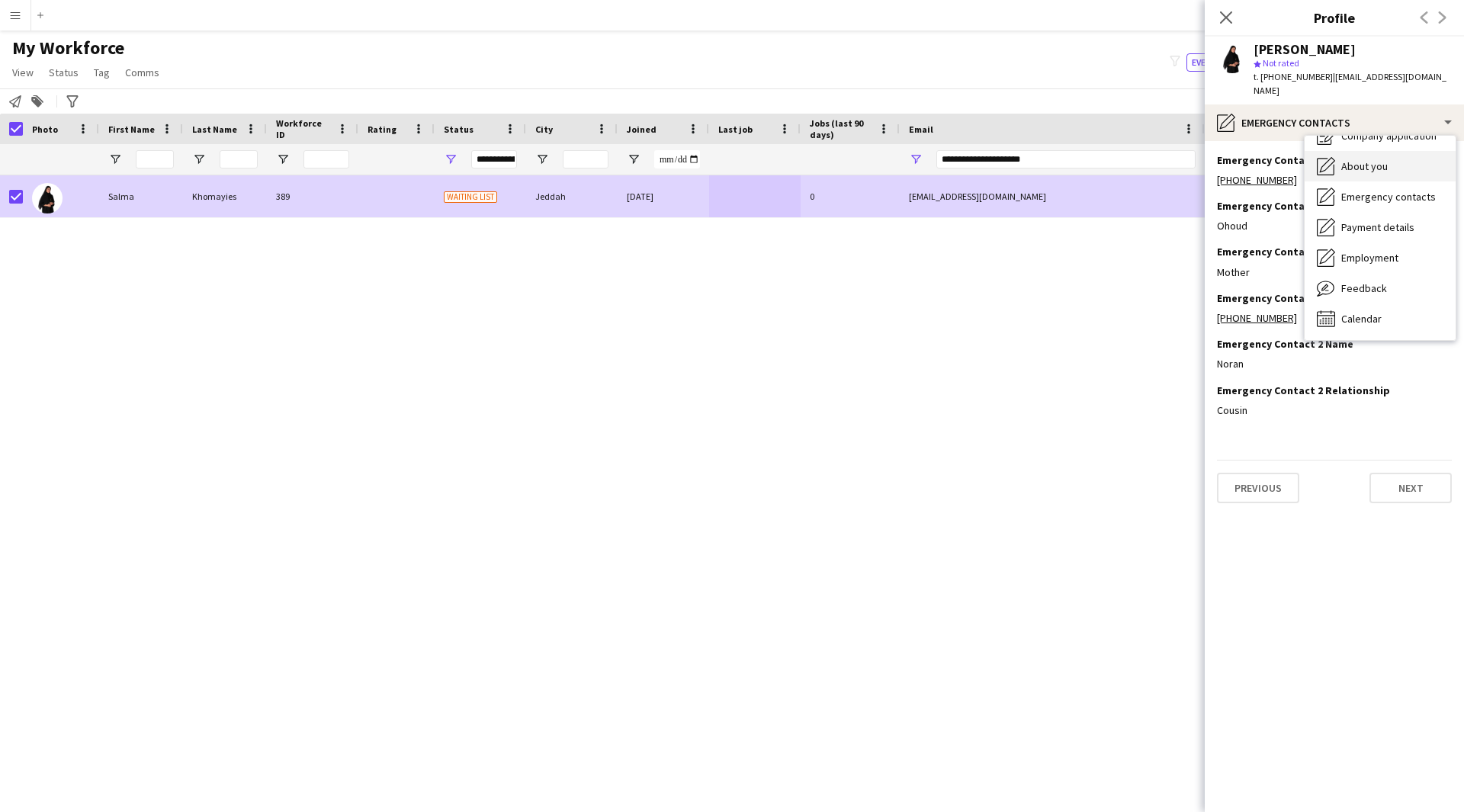
click at [1364, 159] on span "About you" at bounding box center [1364, 166] width 47 height 14
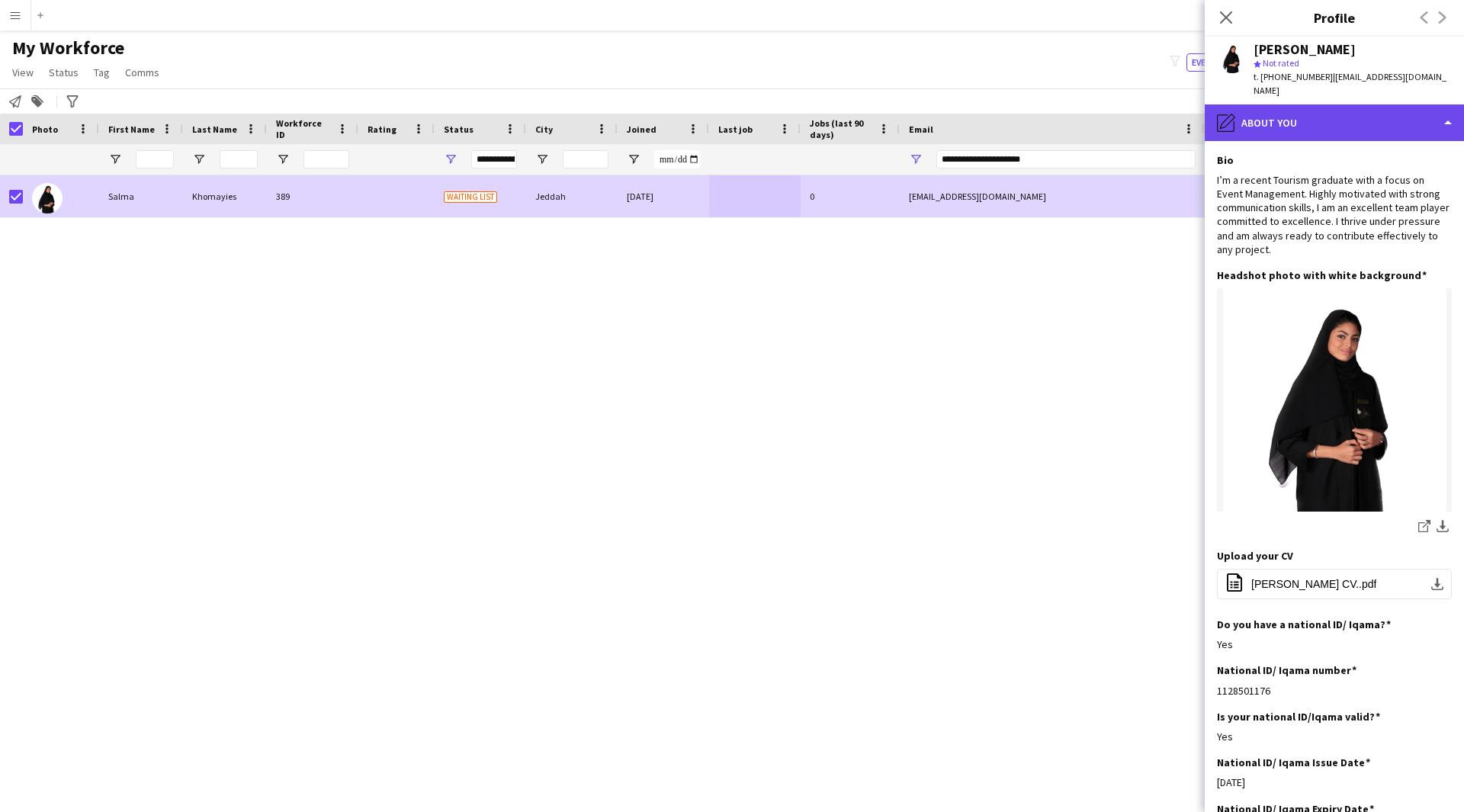
click at [1347, 105] on div "pencil4 About you" at bounding box center [1333, 123] width 259 height 37
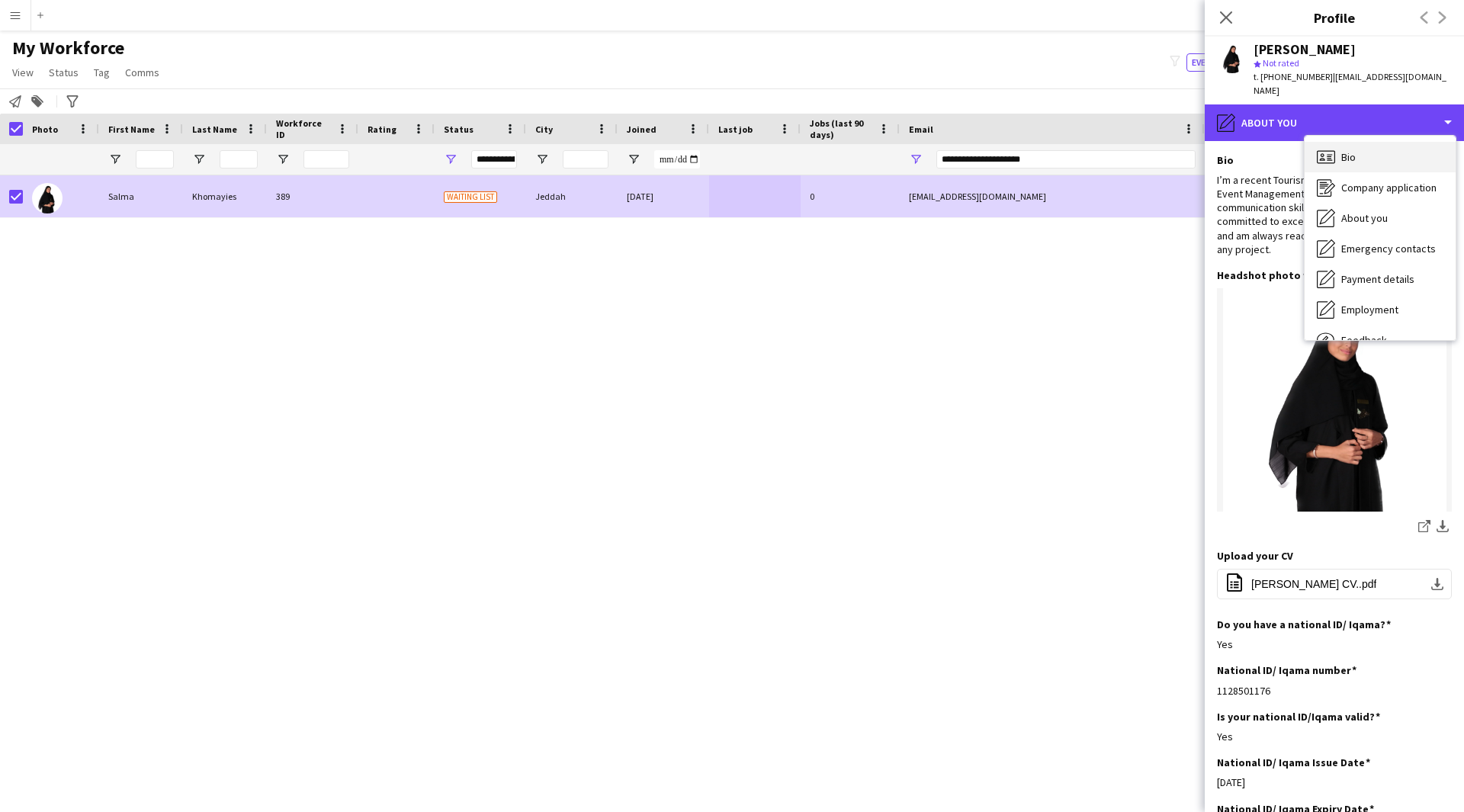
scroll to position [1, 0]
click at [1355, 149] on span "Bio" at bounding box center [1348, 156] width 15 height 14
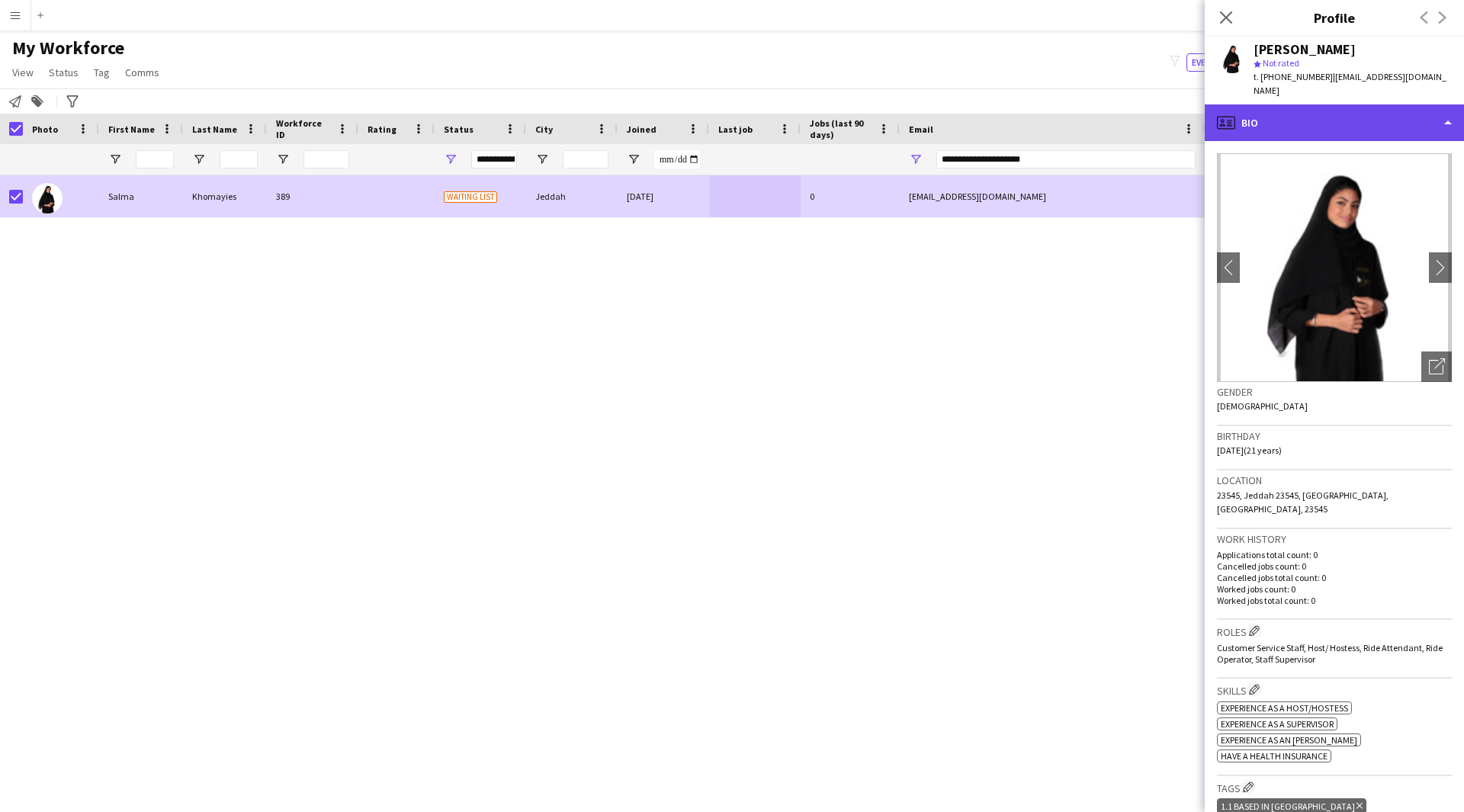
click at [1318, 105] on div "profile Bio" at bounding box center [1333, 123] width 259 height 37
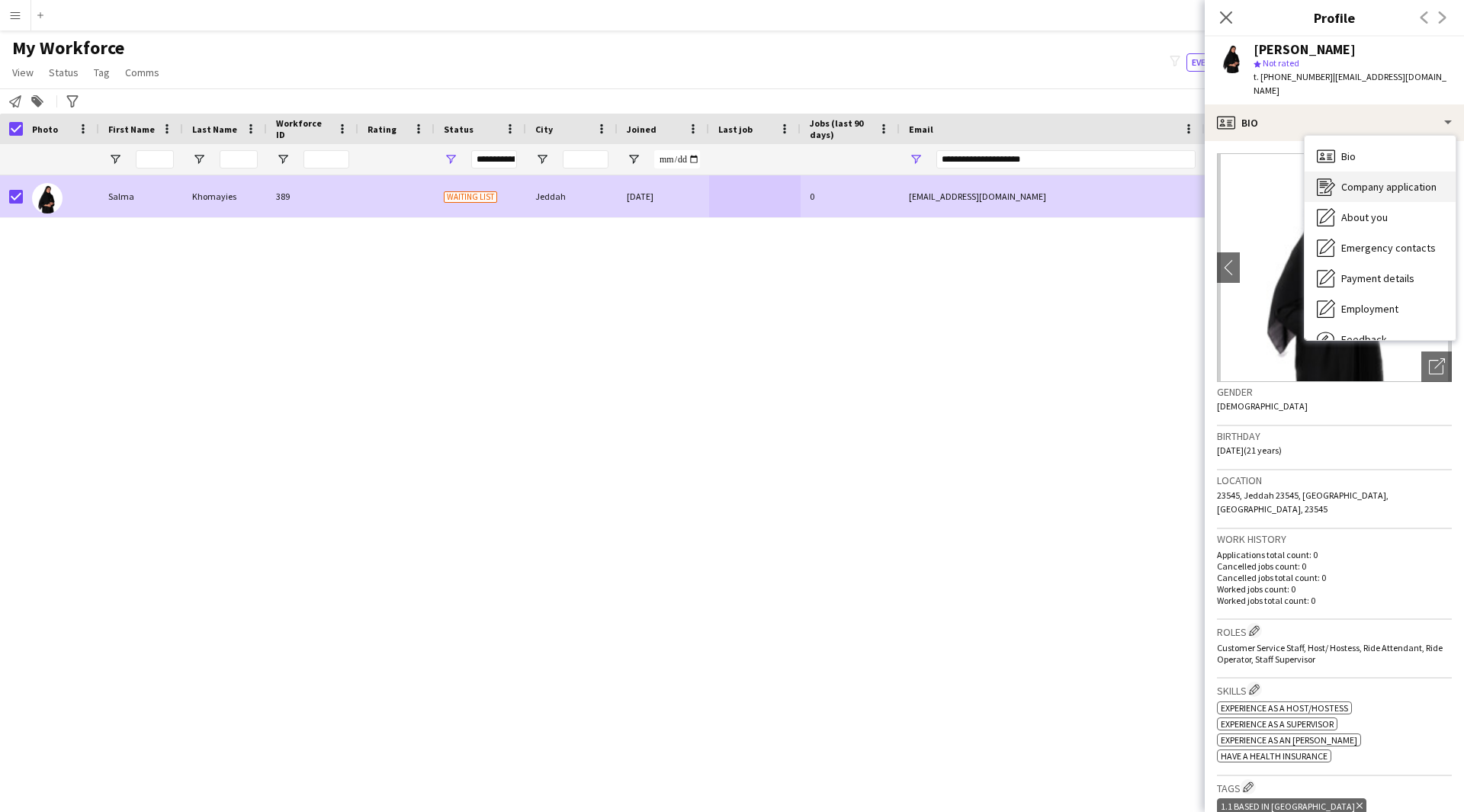
click at [1363, 179] on span "Company application" at bounding box center [1388, 186] width 95 height 14
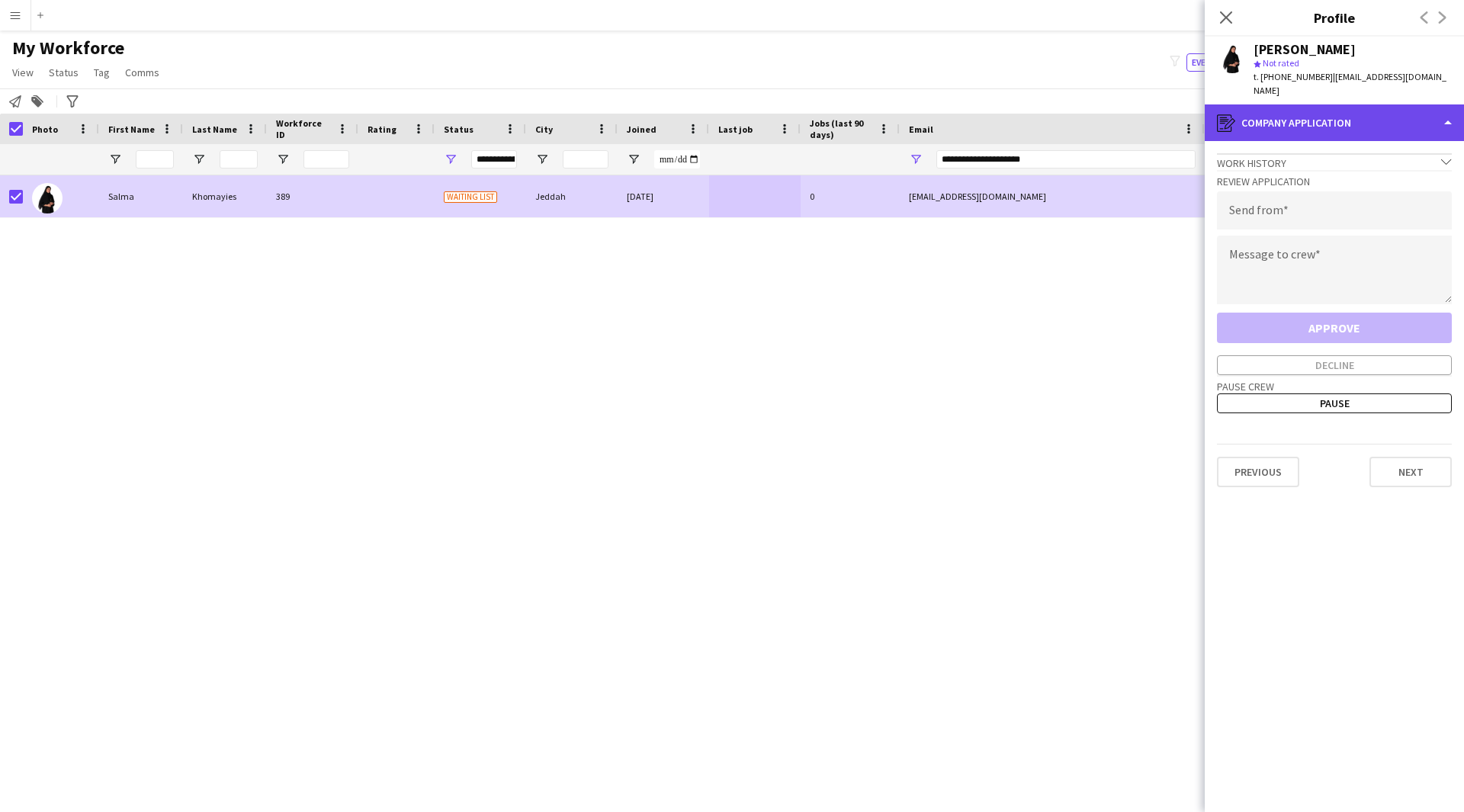
click at [1317, 108] on div "register Company application" at bounding box center [1333, 123] width 259 height 37
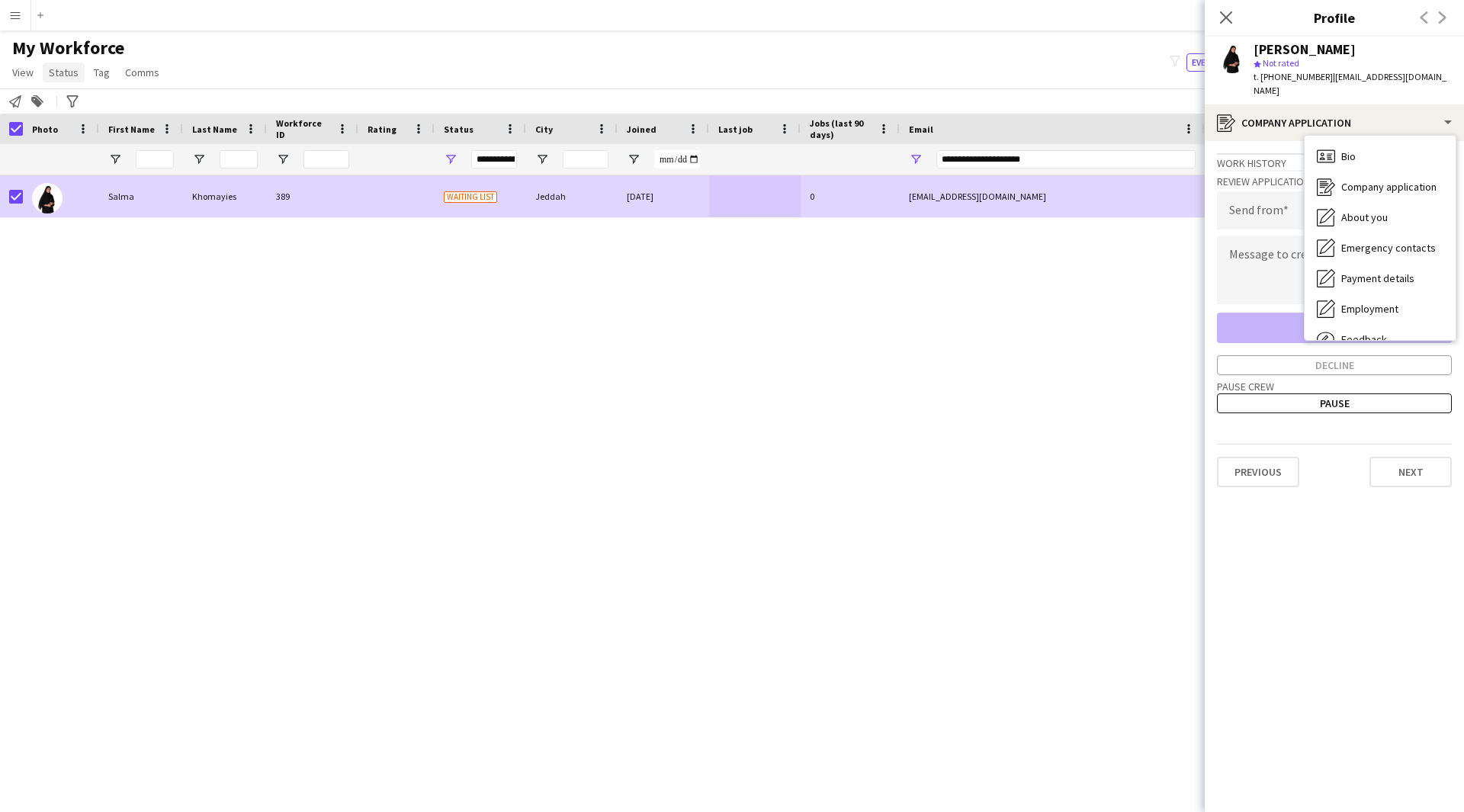
click at [76, 64] on link "Status" at bounding box center [63, 72] width 42 height 19
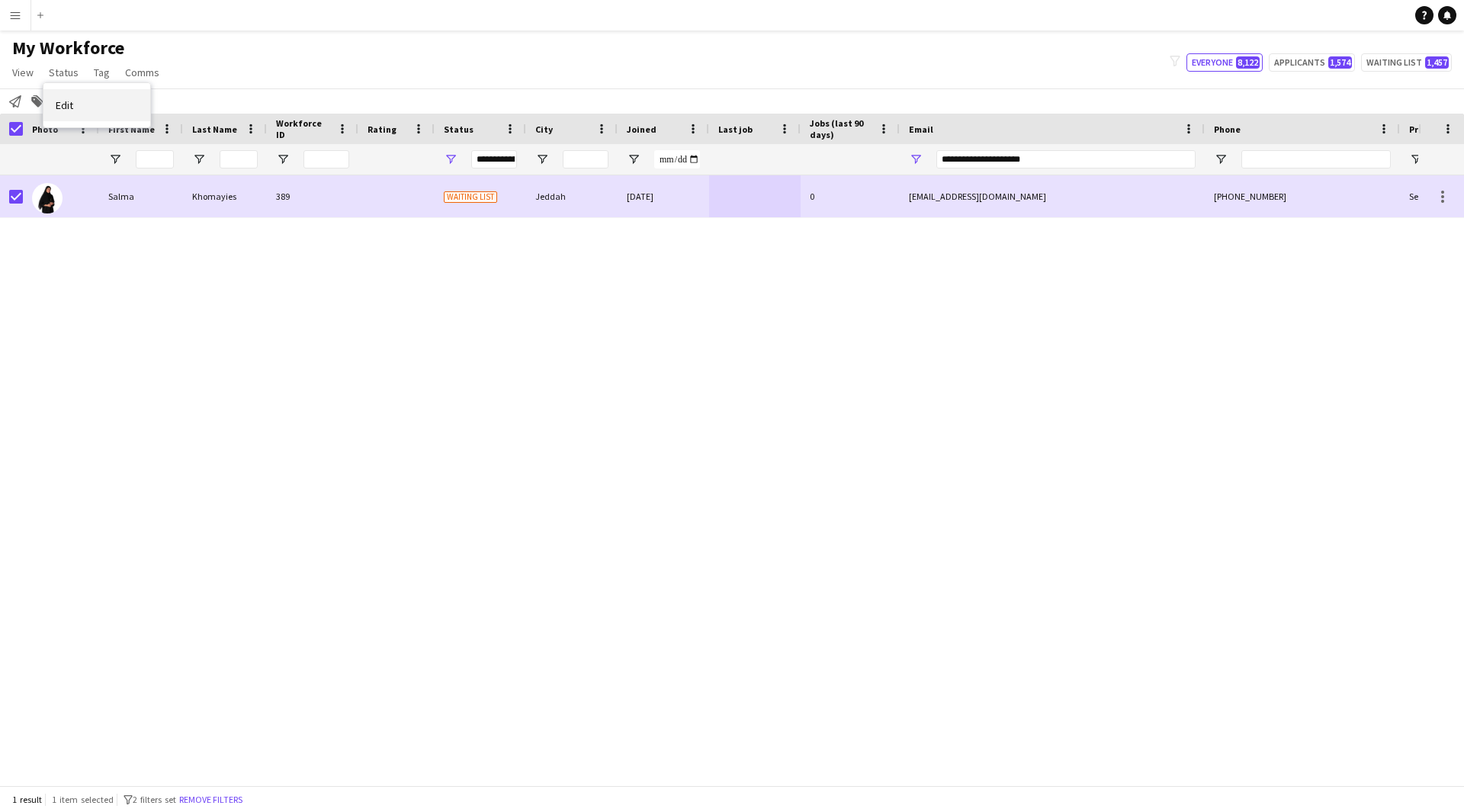
click at [90, 110] on link "Edit" at bounding box center [97, 105] width 107 height 32
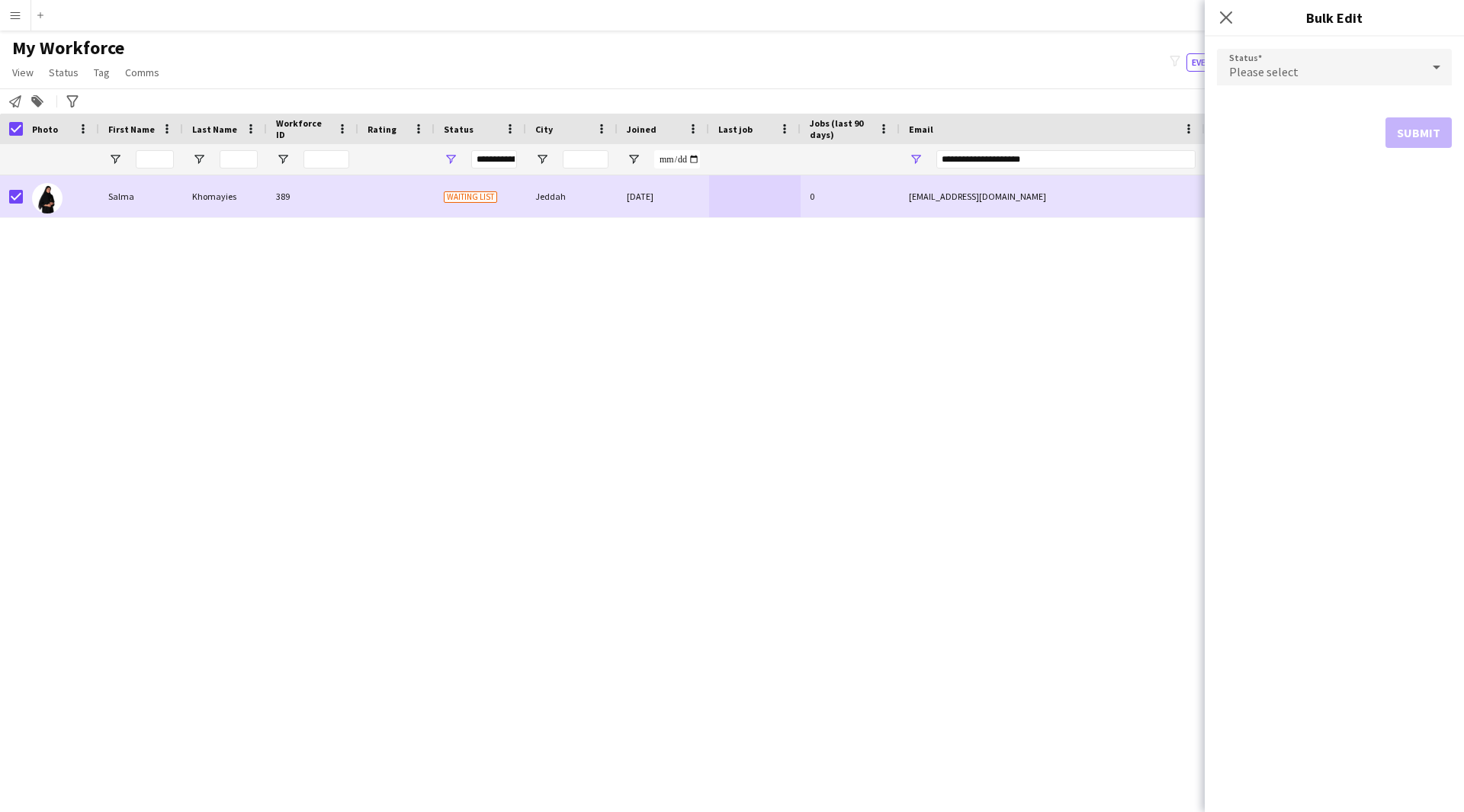
click at [1308, 70] on div "Please select" at bounding box center [1318, 67] width 205 height 37
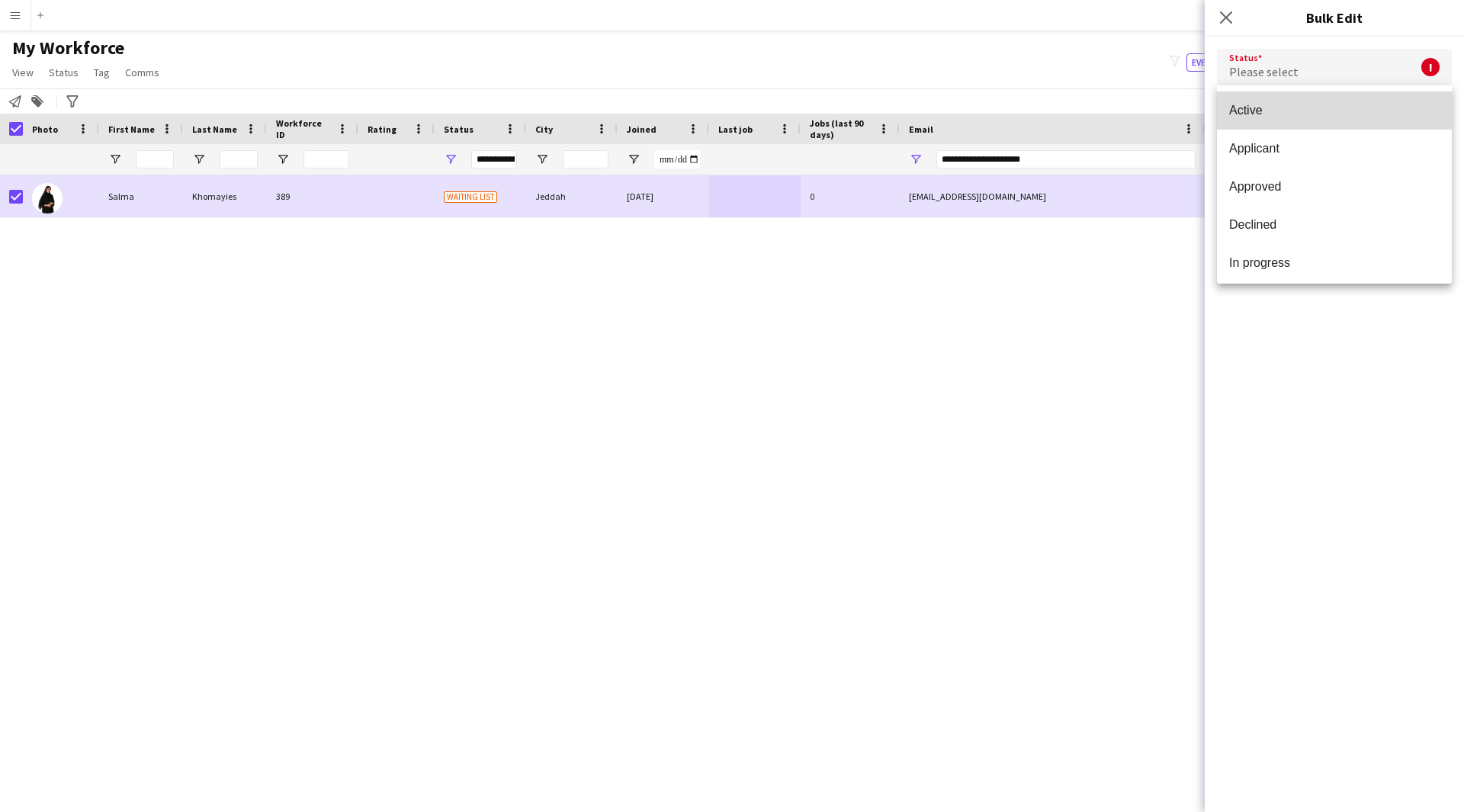
click at [1340, 104] on span "Active" at bounding box center [1334, 110] width 211 height 15
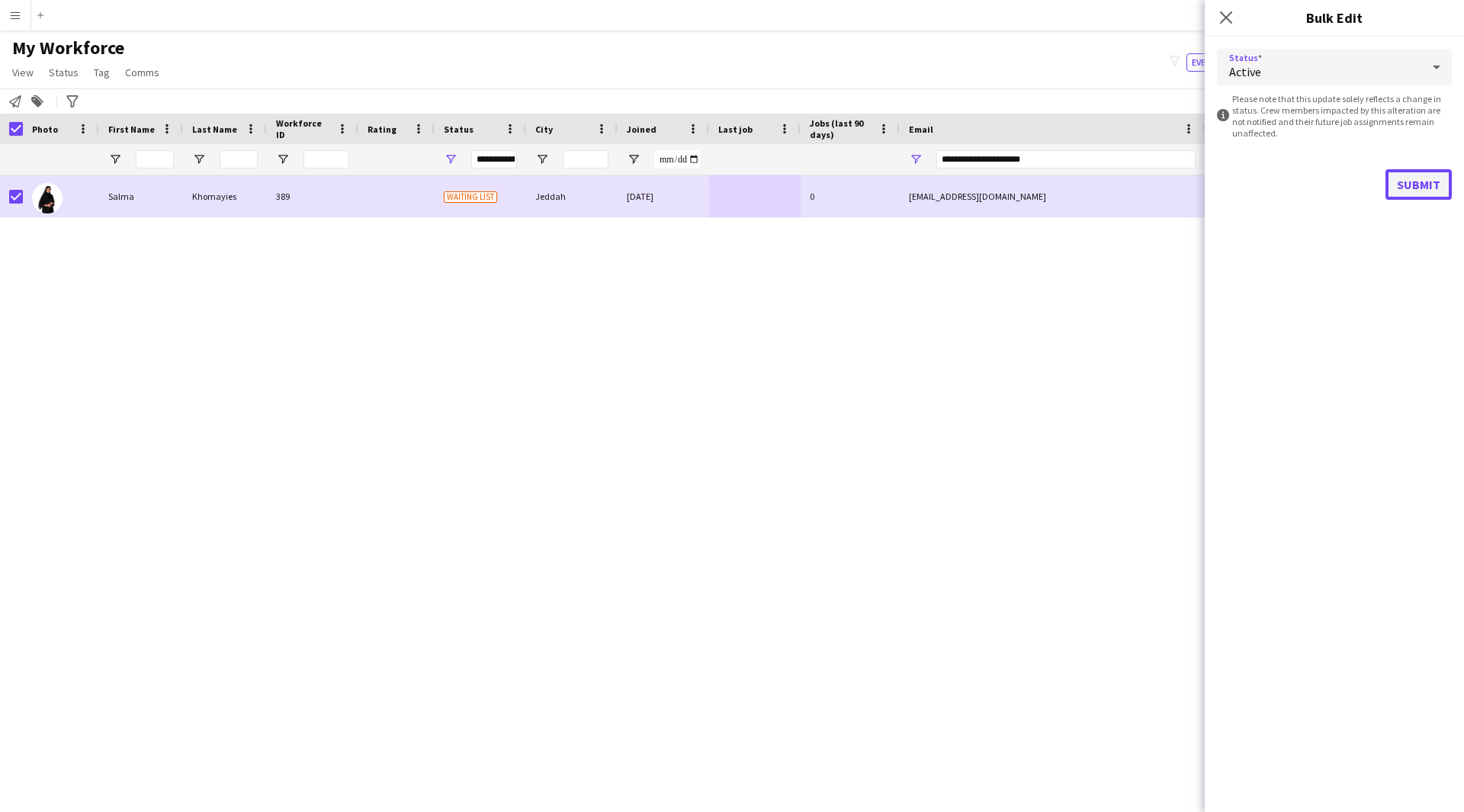
click at [1434, 180] on button "Submit" at bounding box center [1418, 183] width 66 height 30
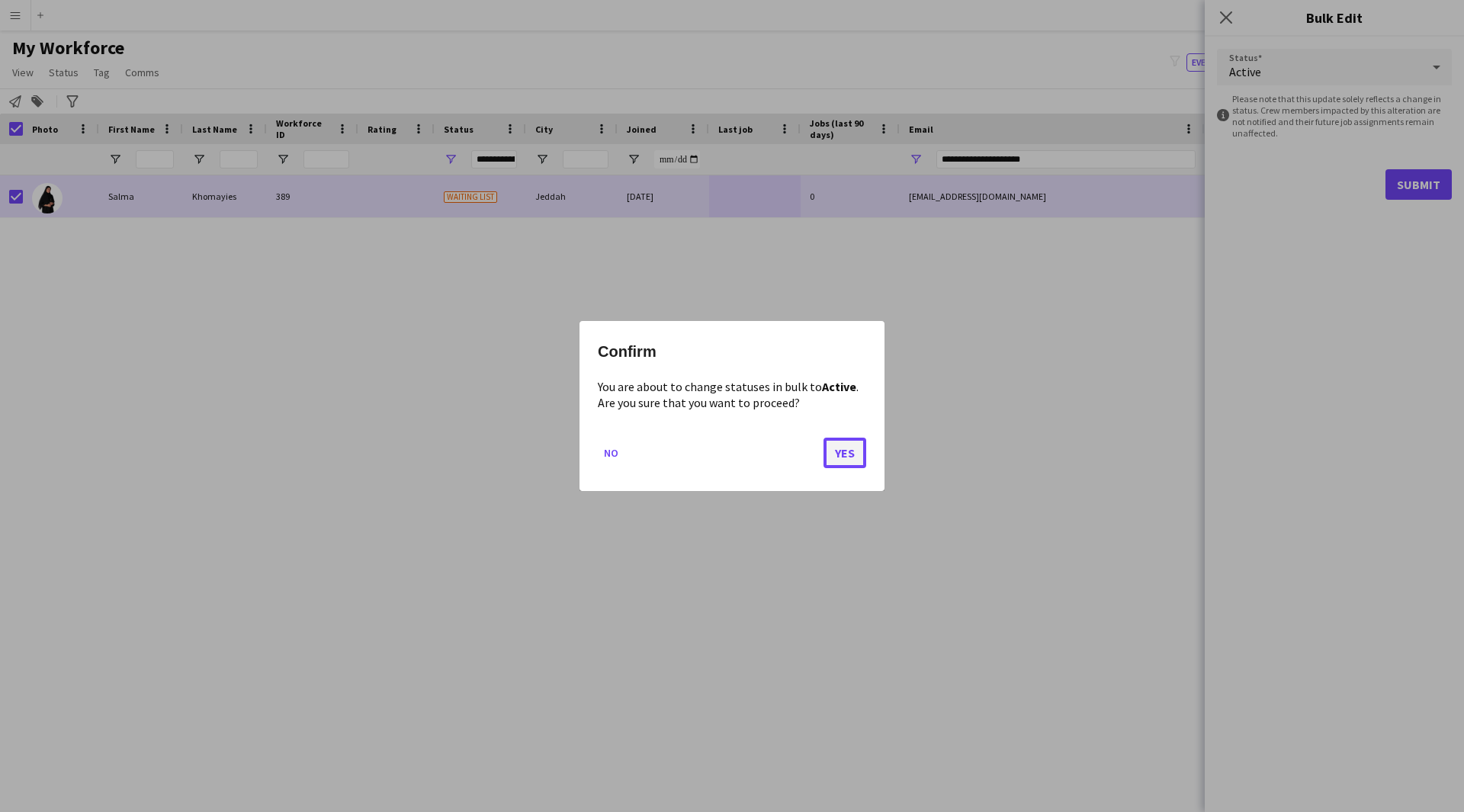
click at [849, 459] on button "Yes" at bounding box center [845, 452] width 43 height 30
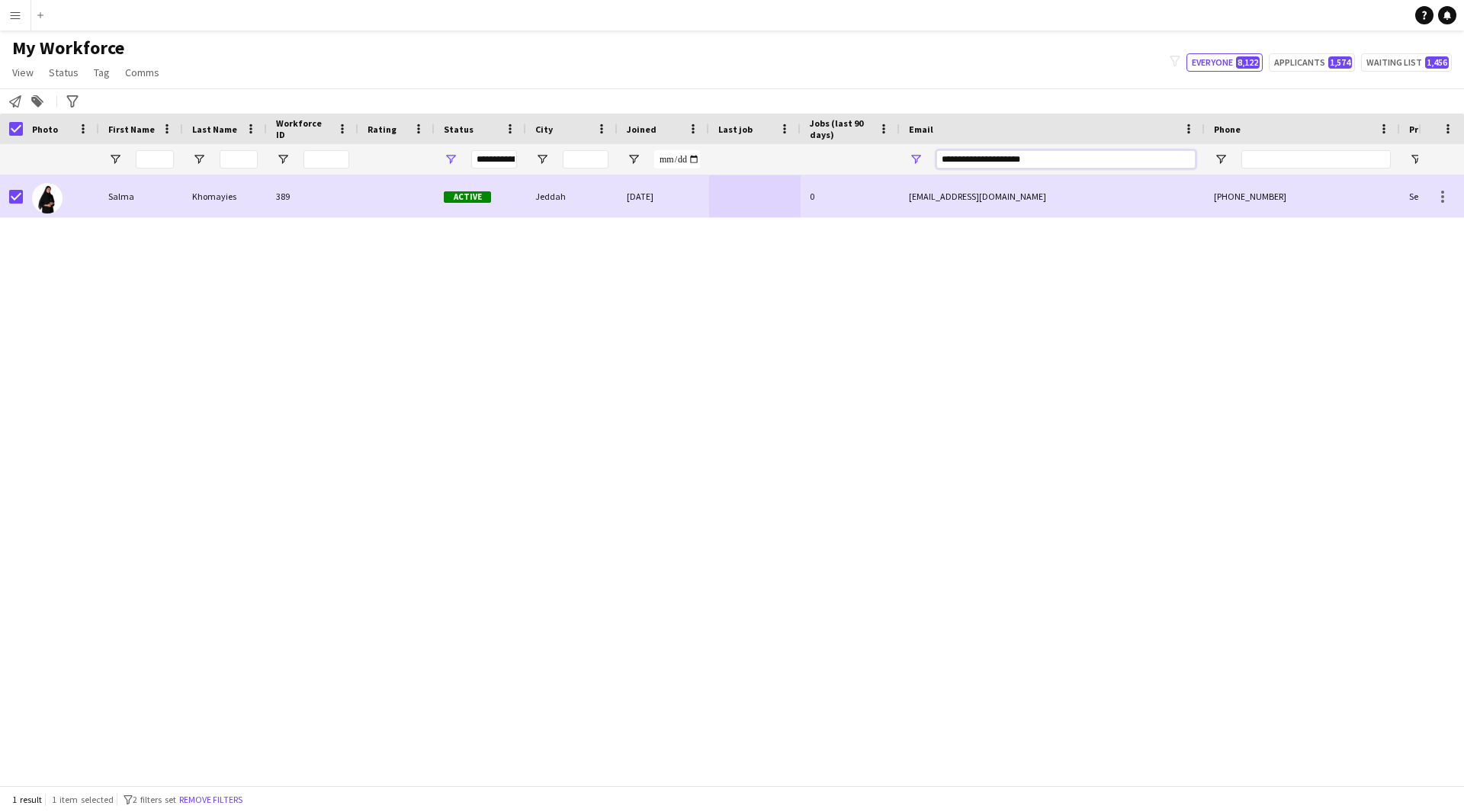
drag, startPoint x: 1104, startPoint y: 151, endPoint x: 752, endPoint y: 179, distance: 353.1
click at [752, 179] on div "Workforce Details Photo First Name" at bounding box center [732, 449] width 1464 height 671
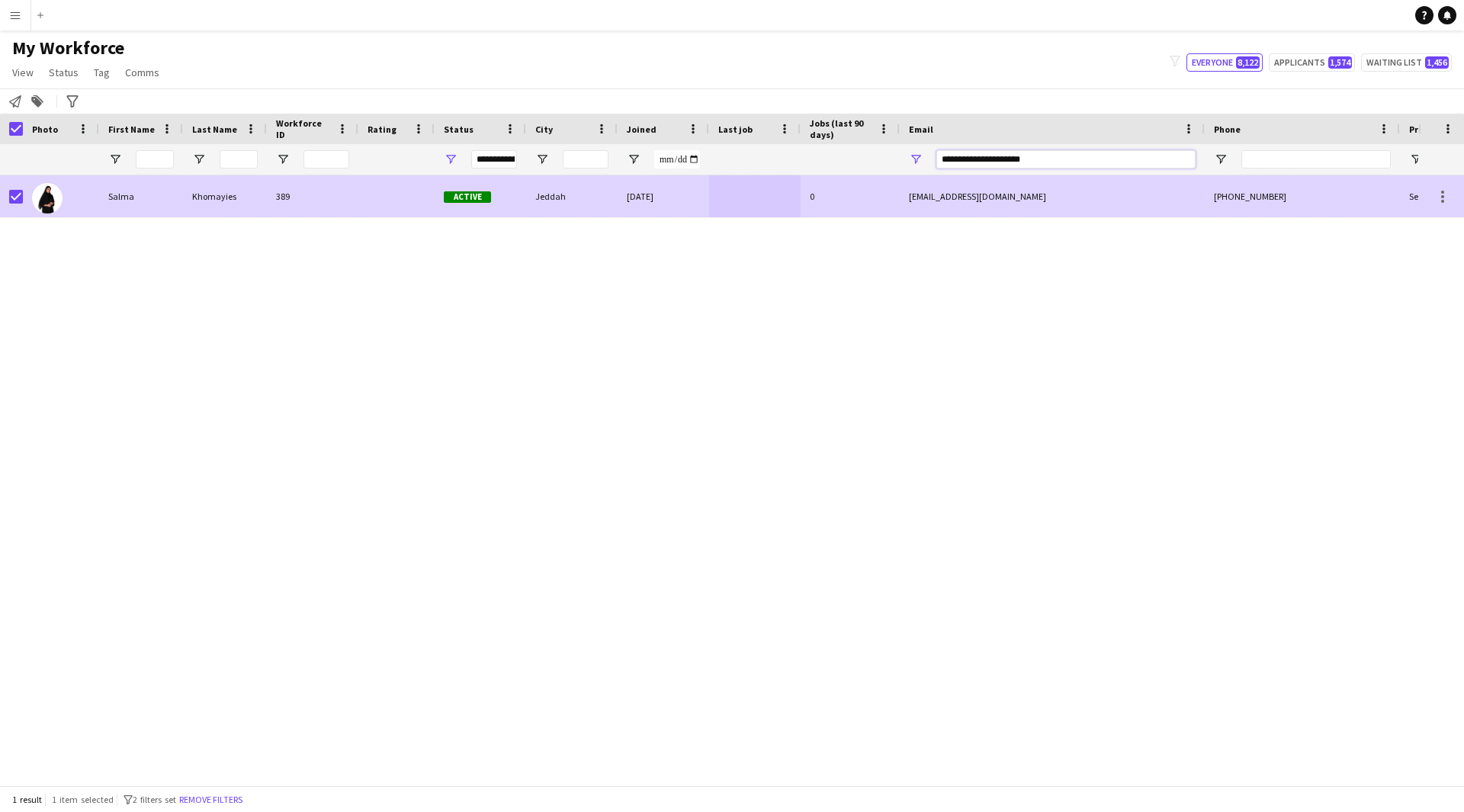
paste input "Email Filter Input"
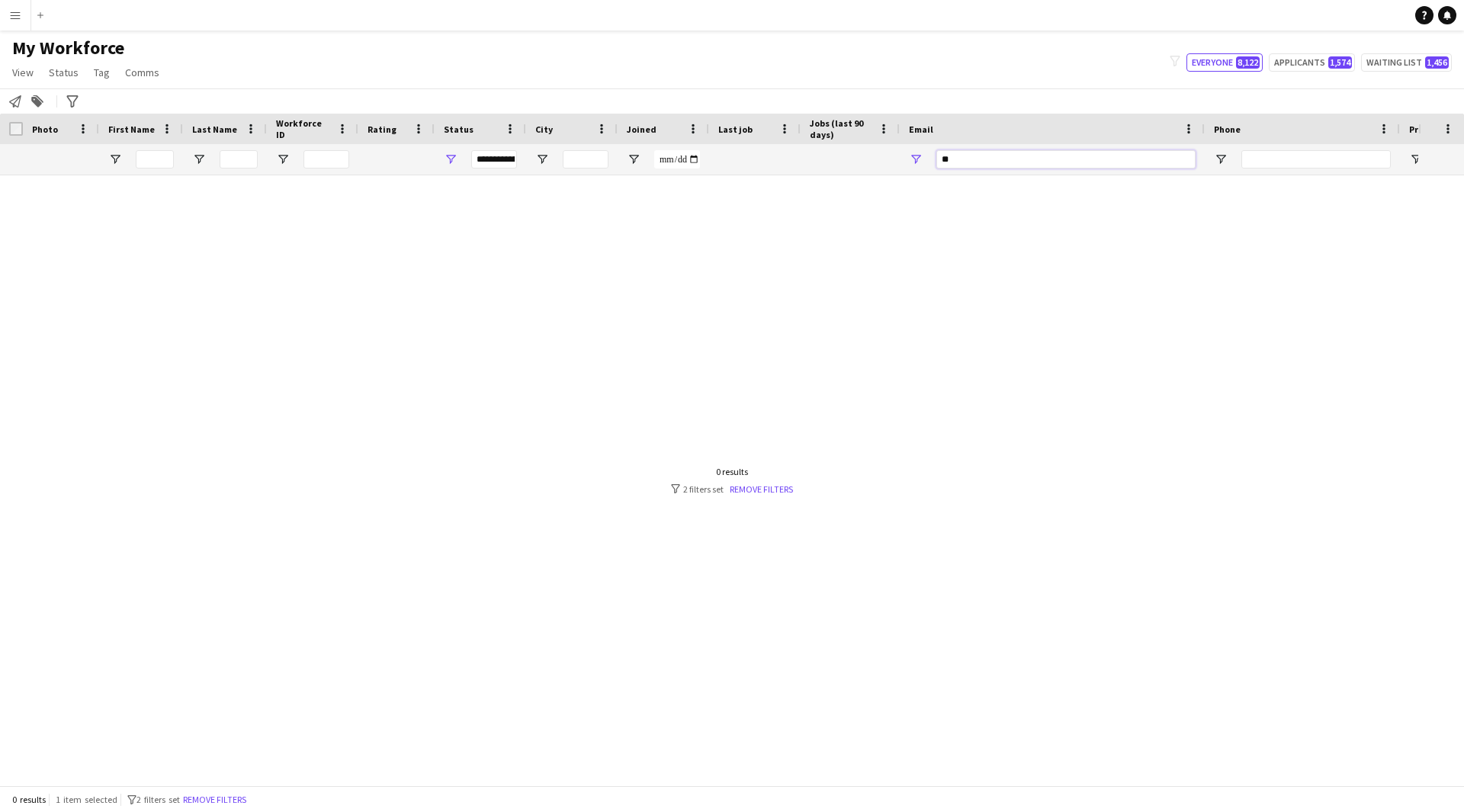
type input "*"
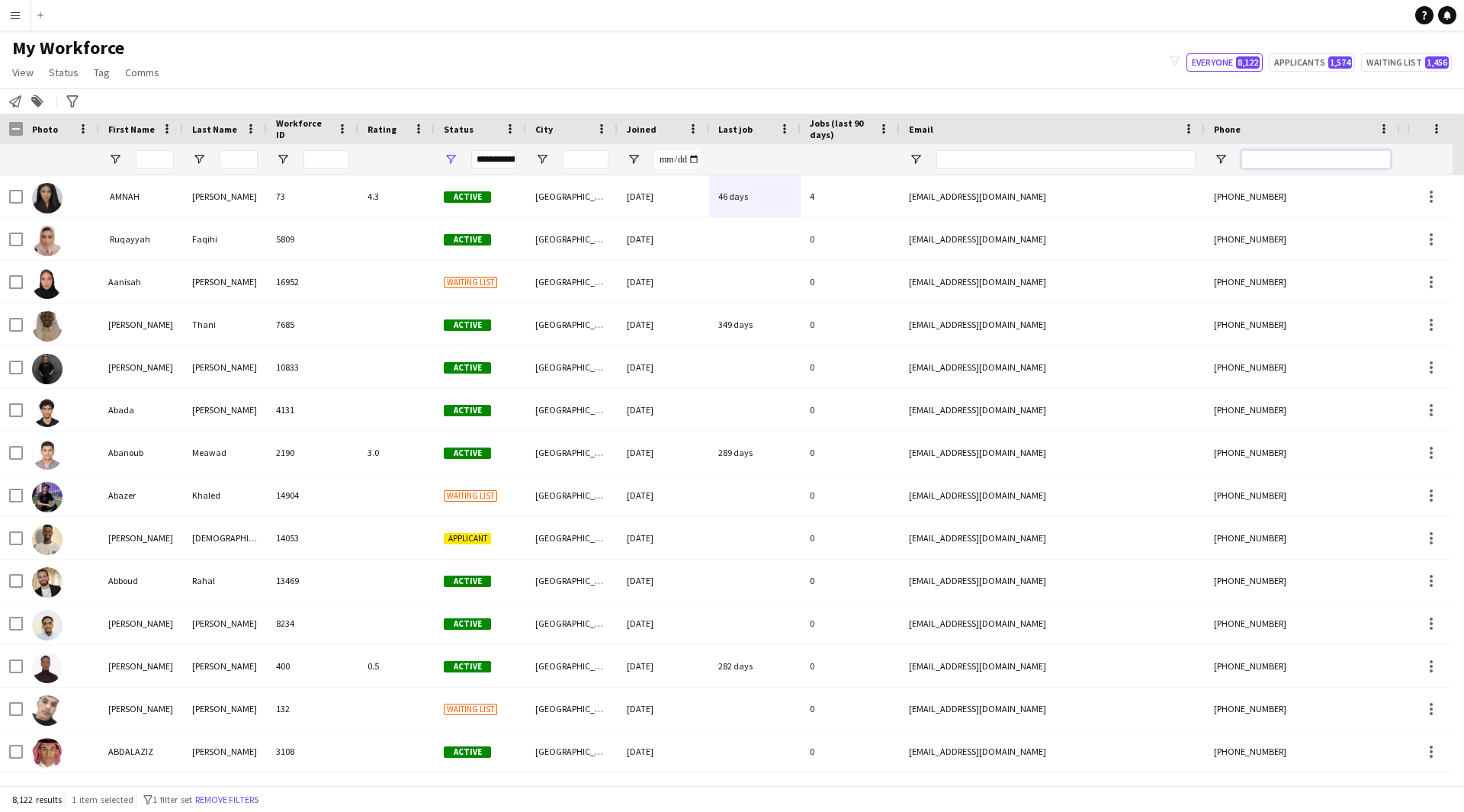
click at [1263, 154] on input "Phone Filter Input" at bounding box center [1316, 159] width 149 height 18
paste input "*********"
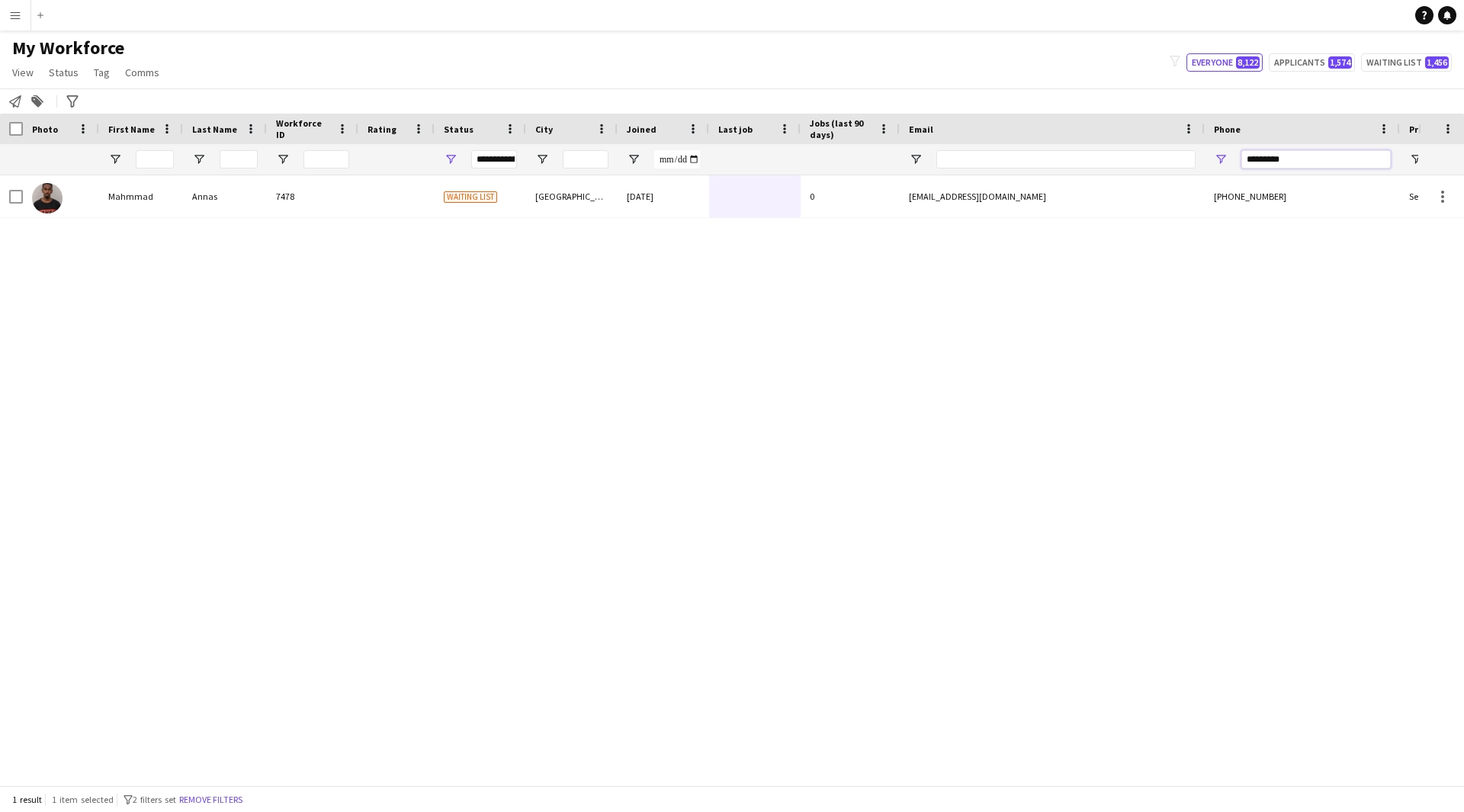
type input "*********"
click at [852, 221] on div "Mahmmad Annas 7478 Waiting list Riyadh 26-08-2024 0 ky4258679@gmail.com +966581…" at bounding box center [708, 474] width 1417 height 599
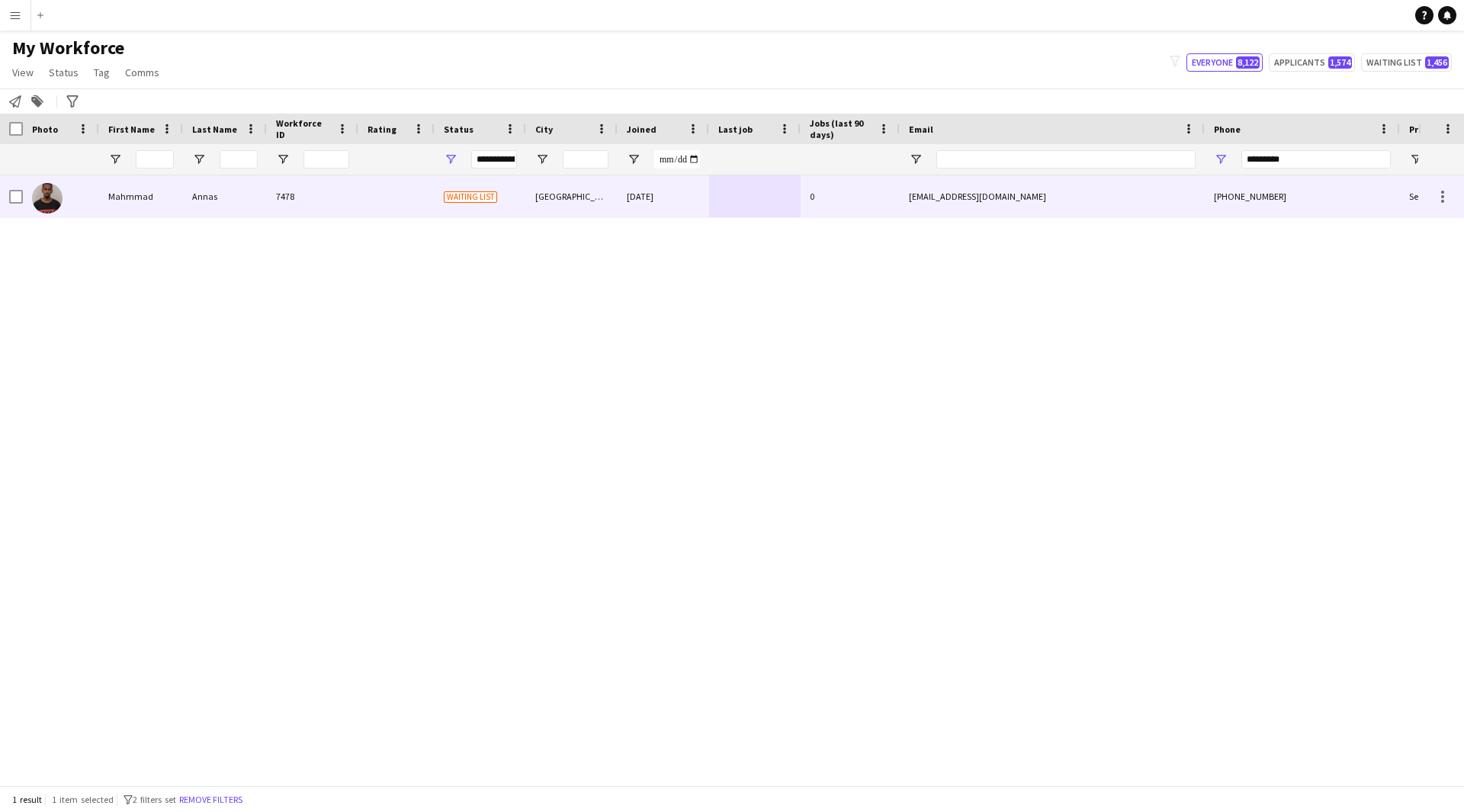
click at [872, 205] on div "0" at bounding box center [850, 196] width 99 height 42
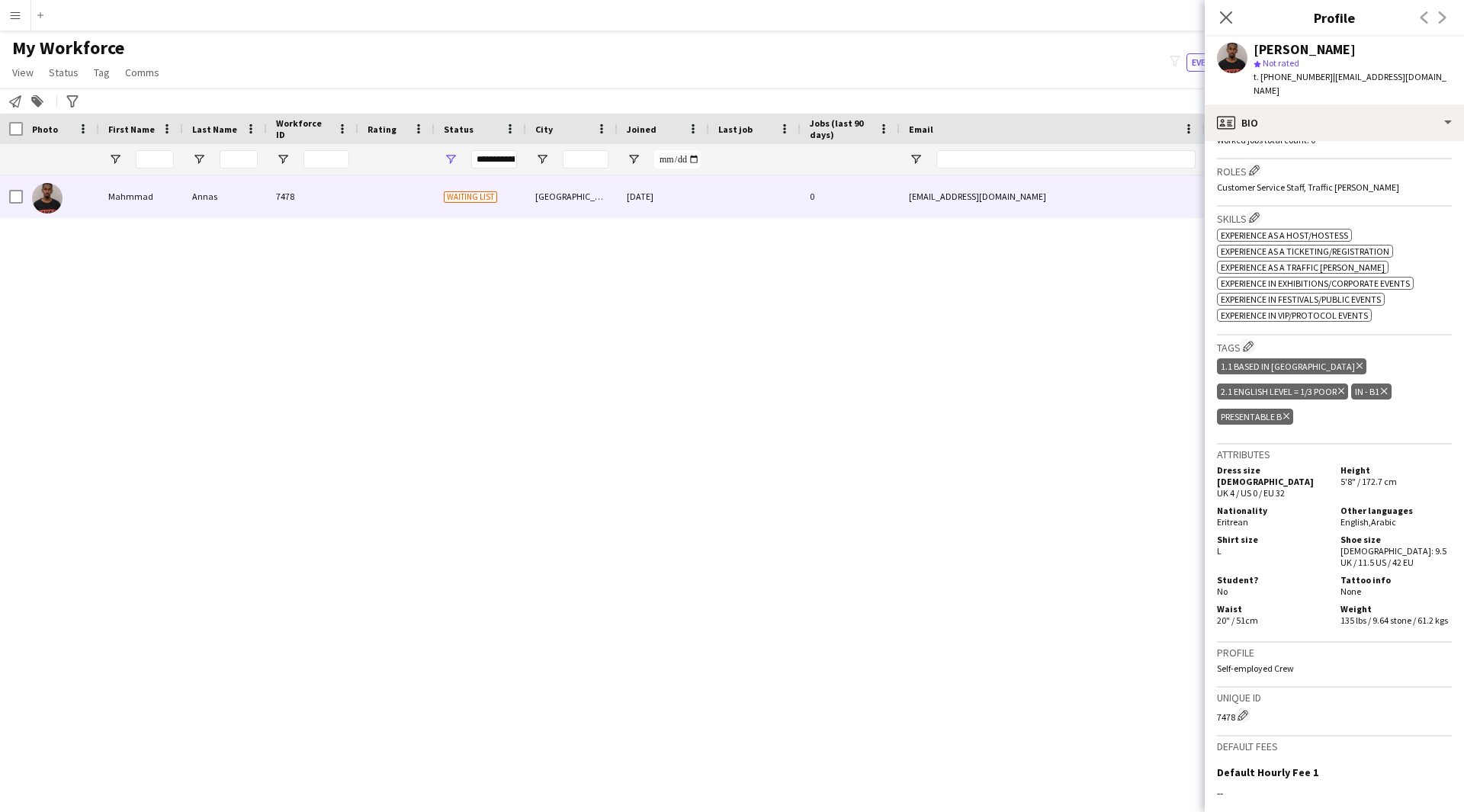
scroll to position [626, 0]
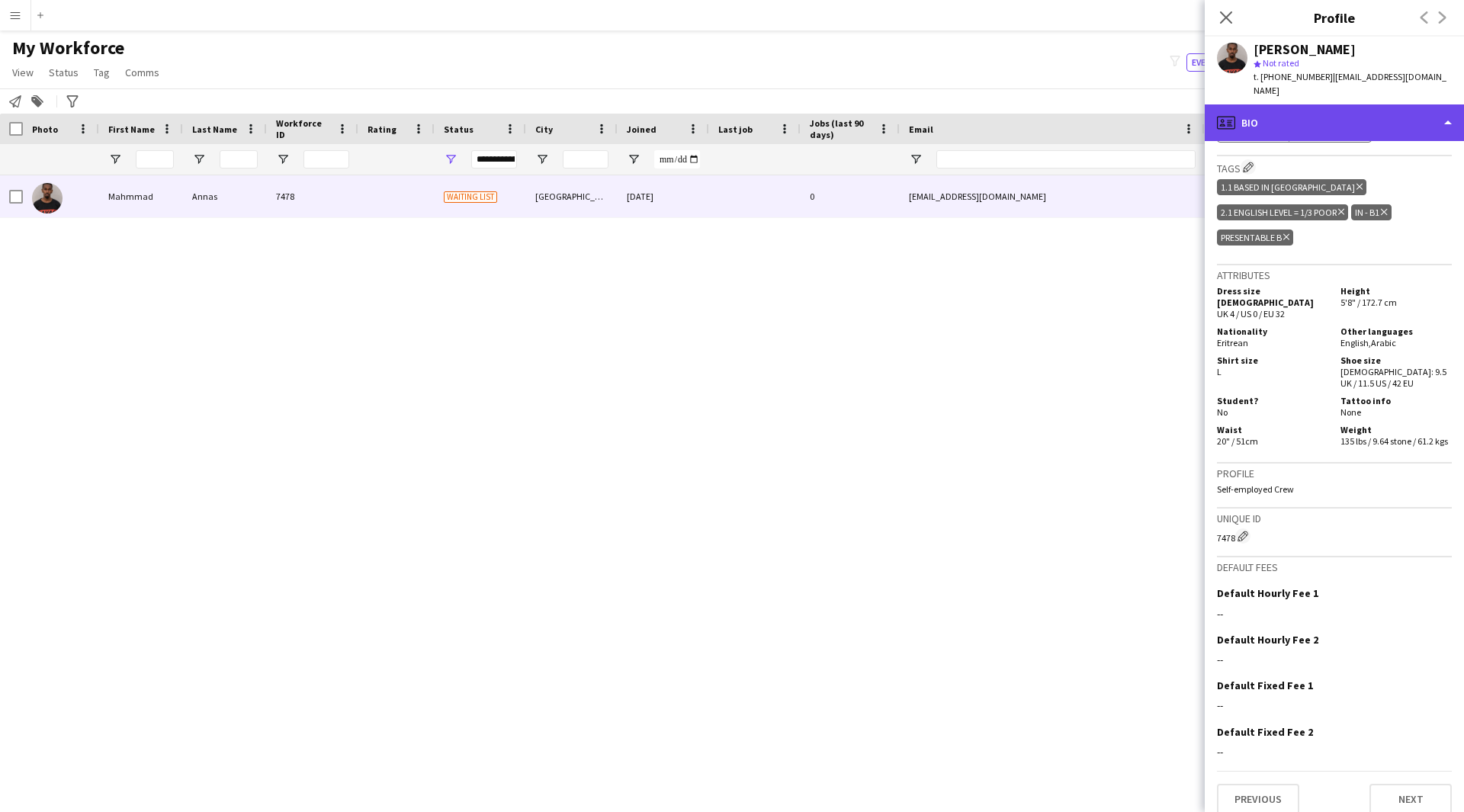
click at [1336, 125] on div "profile Bio" at bounding box center [1333, 123] width 259 height 37
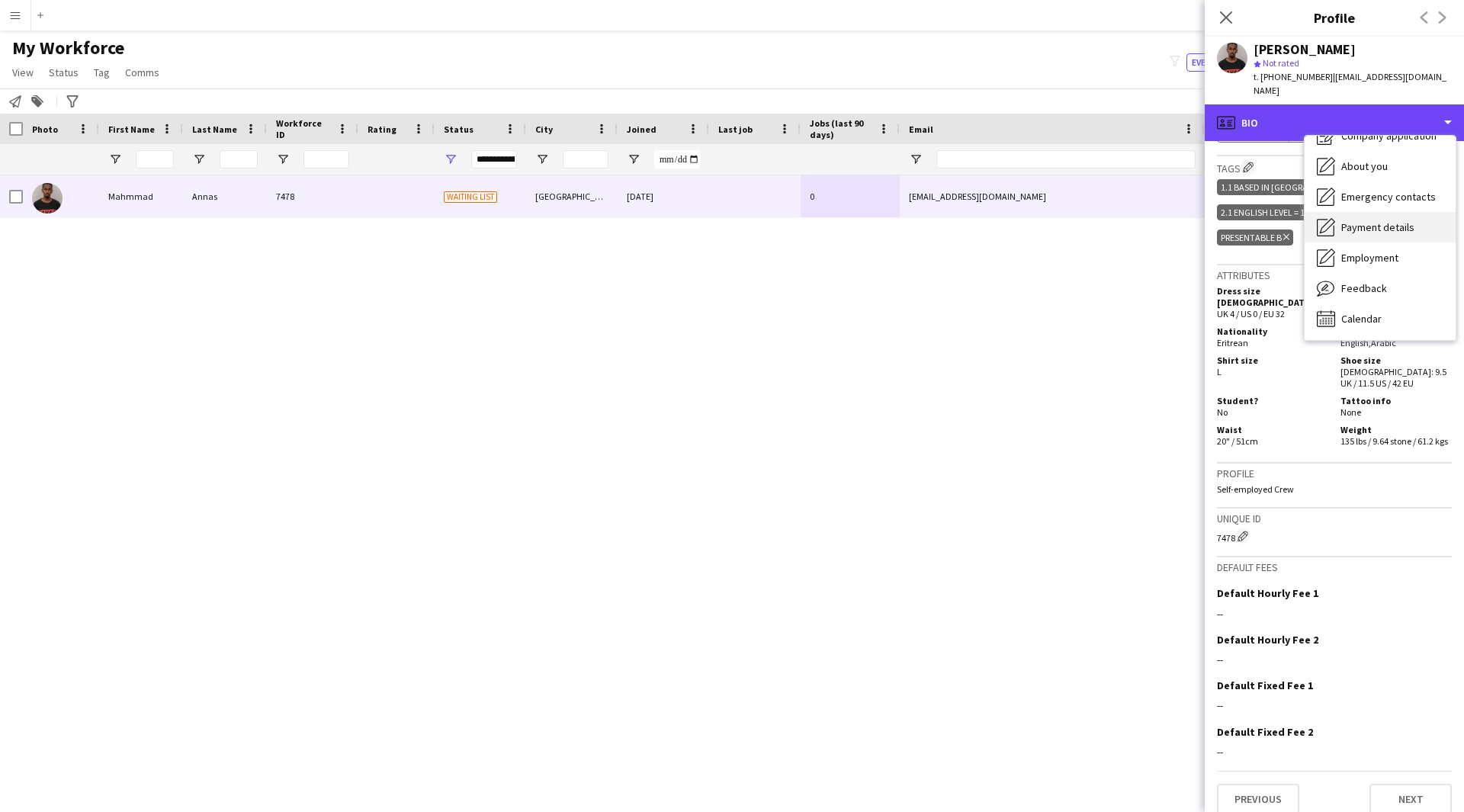
scroll to position [51, 0]
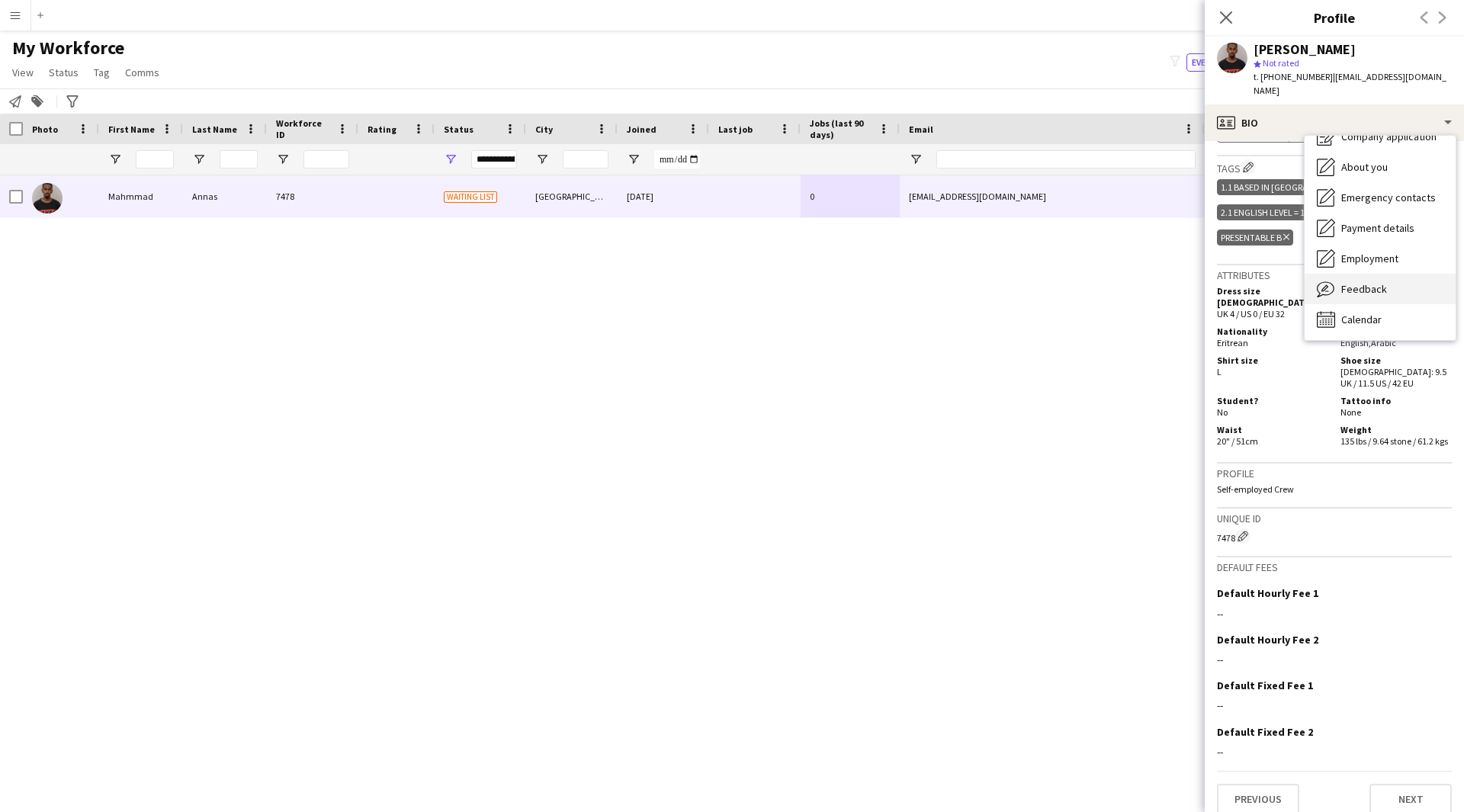
click at [1393, 274] on div "Feedback Feedback" at bounding box center [1380, 288] width 151 height 30
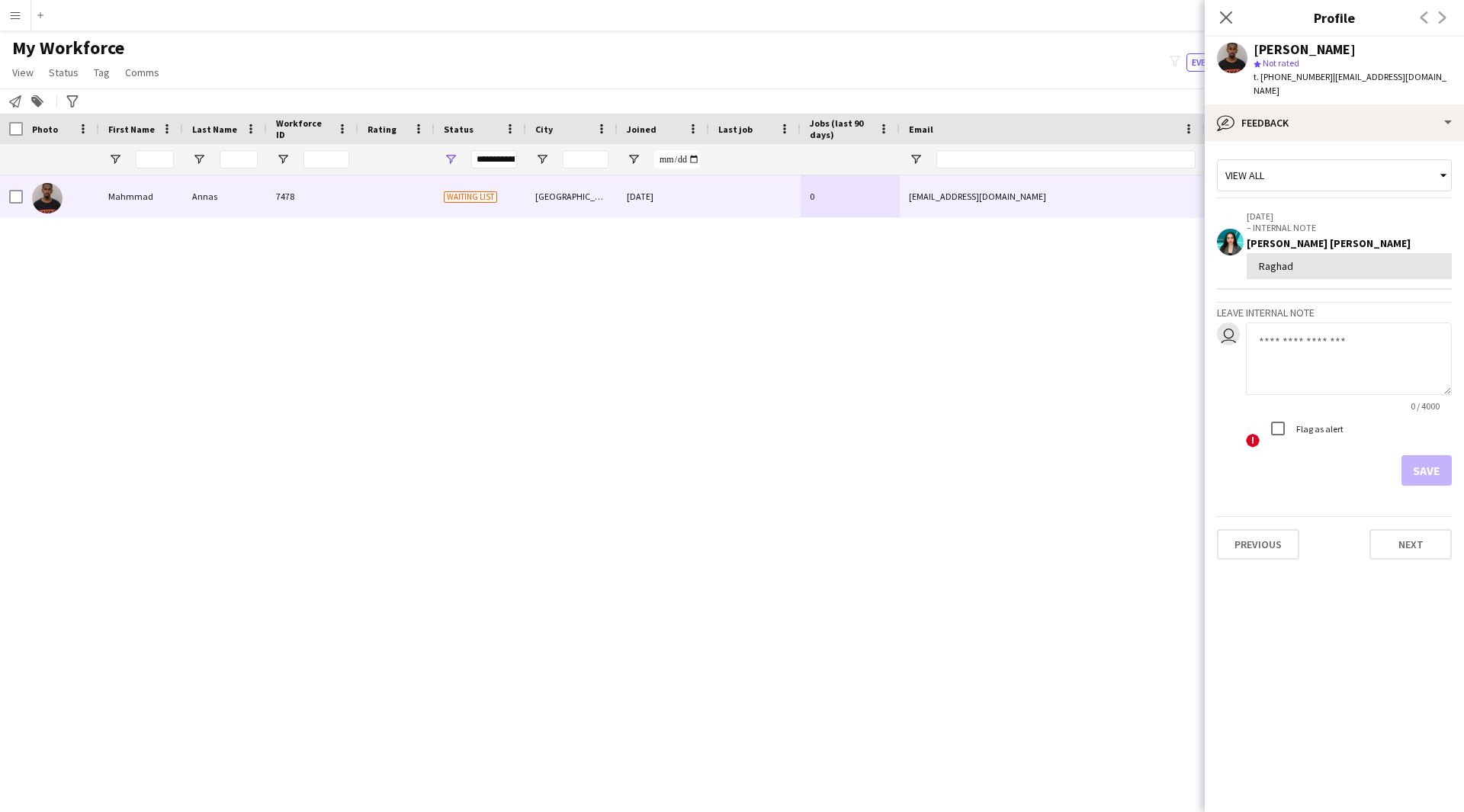
click at [1332, 322] on textarea at bounding box center [1349, 358] width 206 height 73
paste textarea "**********"
type textarea "**********"
click at [1399, 368] on textarea "**********" at bounding box center [1349, 358] width 206 height 73
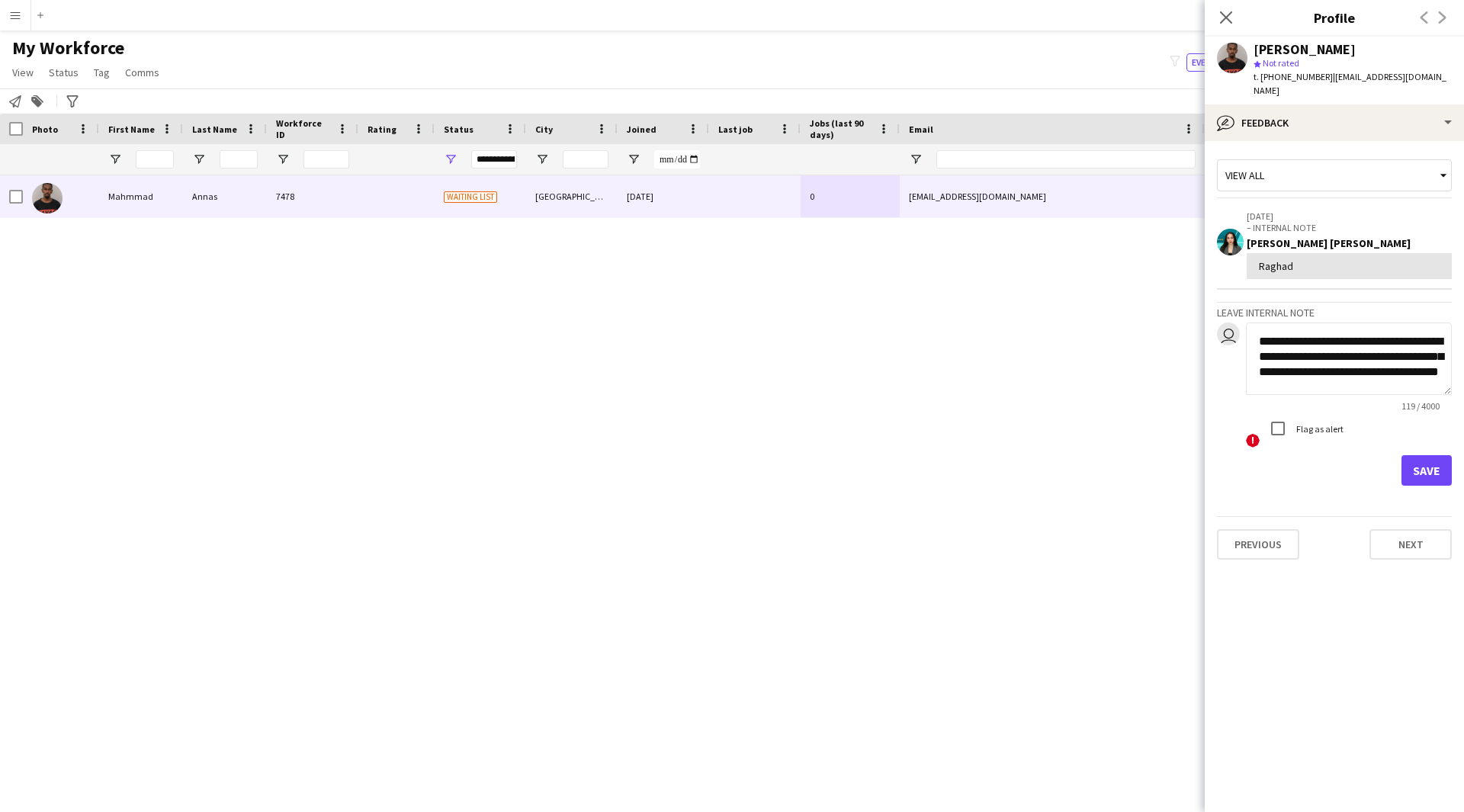
scroll to position [0, 0]
drag, startPoint x: 1392, startPoint y: 358, endPoint x: 1251, endPoint y: 309, distance: 149.3
click at [1251, 322] on textarea "**********" at bounding box center [1349, 358] width 206 height 73
click at [1403, 367] on textarea "**********" at bounding box center [1349, 358] width 206 height 73
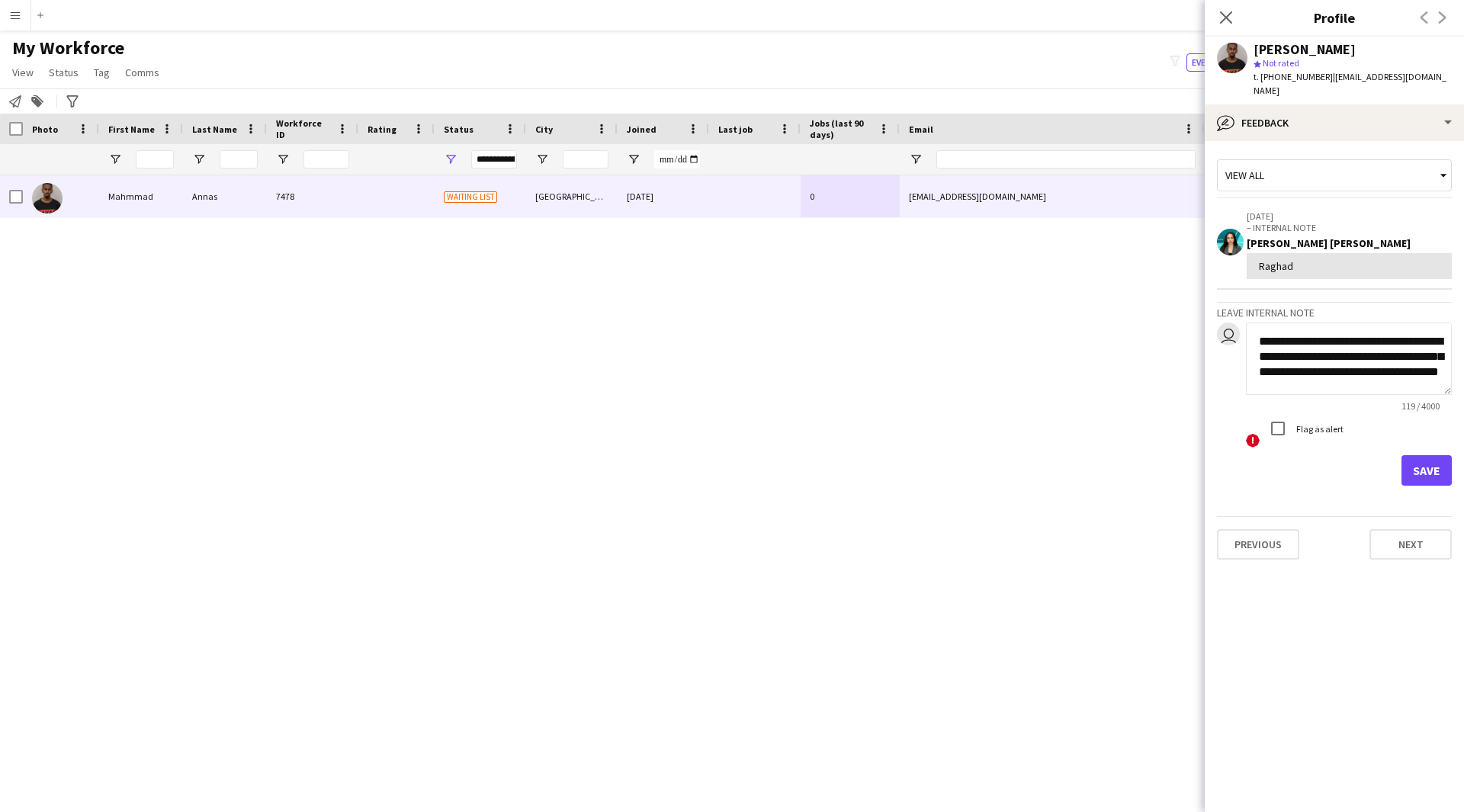
click at [1364, 339] on textarea "**********" at bounding box center [1349, 358] width 206 height 73
drag, startPoint x: 1419, startPoint y: 350, endPoint x: 1423, endPoint y: 370, distance: 20.4
click at [1423, 370] on textarea "**********" at bounding box center [1349, 358] width 206 height 73
drag, startPoint x: 1391, startPoint y: 369, endPoint x: 1167, endPoint y: 290, distance: 237.5
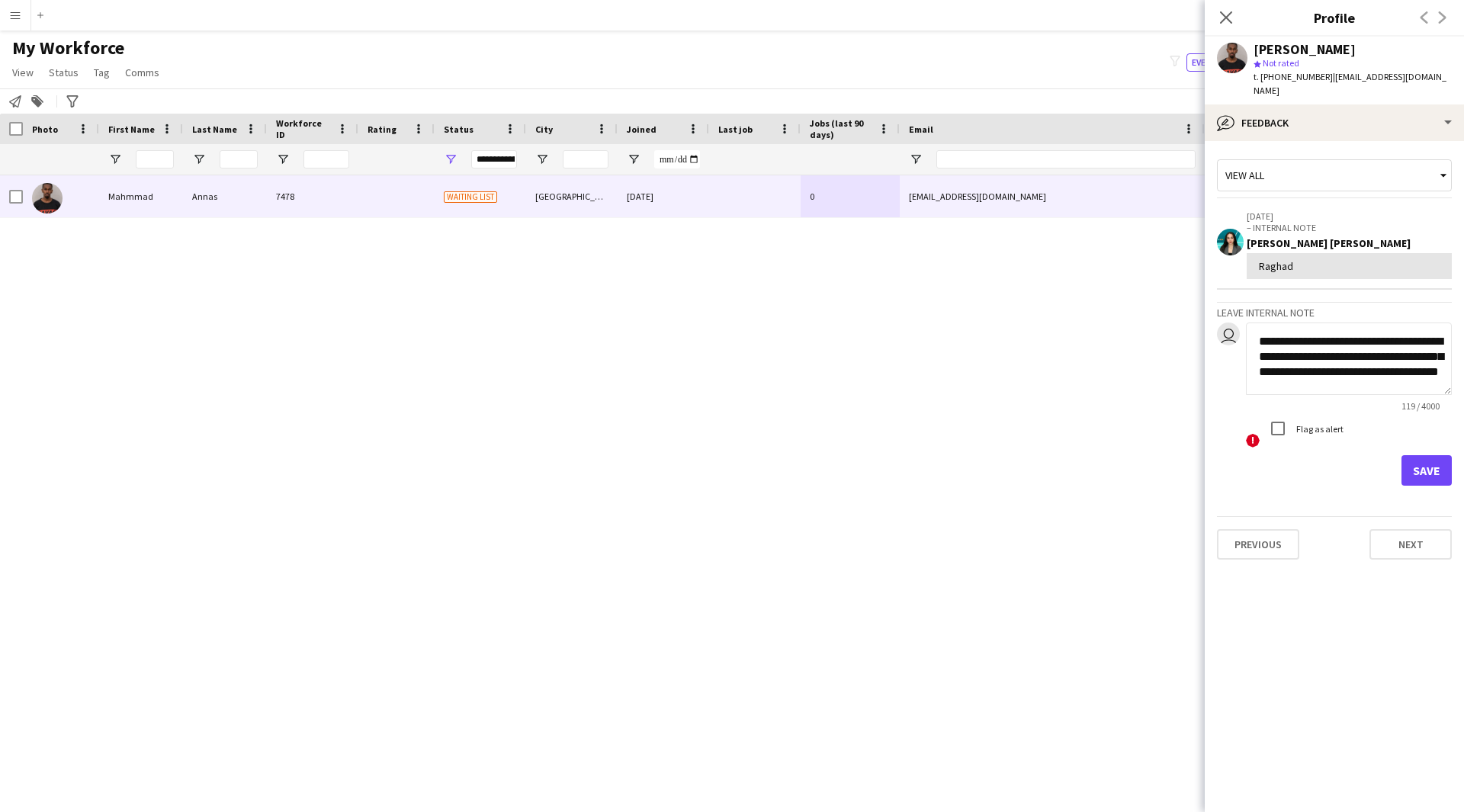
click at [1167, 290] on body "Menu Boards Boards Boards All jobs Status Workforce Workforce My Workforce Recr…" at bounding box center [732, 406] width 1464 height 812
click at [1319, 342] on textarea "*******" at bounding box center [1349, 358] width 206 height 73
type textarea "*******"
click at [1427, 455] on button "Save" at bounding box center [1426, 470] width 50 height 30
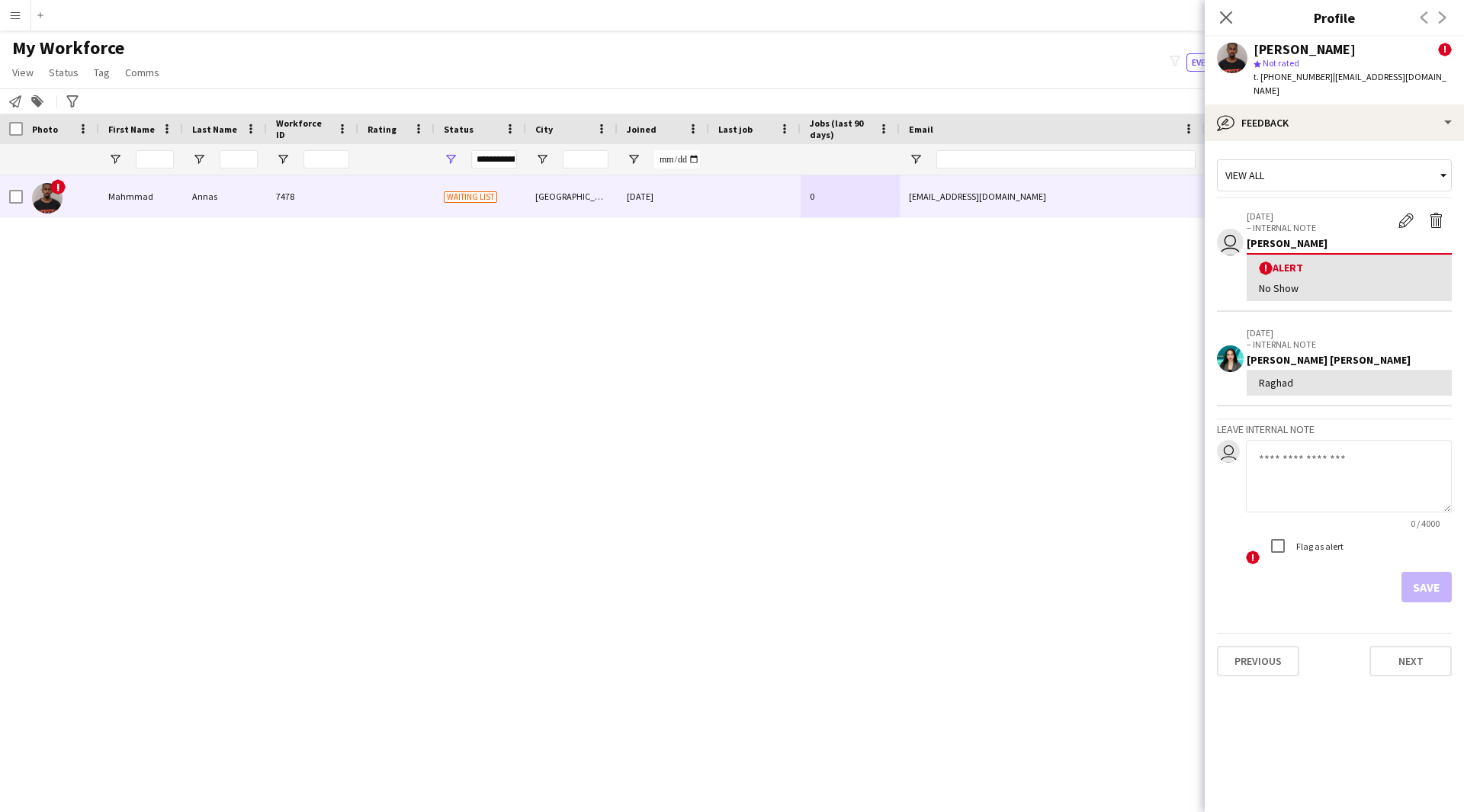
drag, startPoint x: 1362, startPoint y: 51, endPoint x: 1255, endPoint y: 51, distance: 107.0
click at [1255, 51] on div "Mahmmad Annas !" at bounding box center [1352, 49] width 198 height 14
copy div "Mahmmad Annas"
click at [1222, 16] on icon "Close pop-in" at bounding box center [1225, 16] width 15 height 15
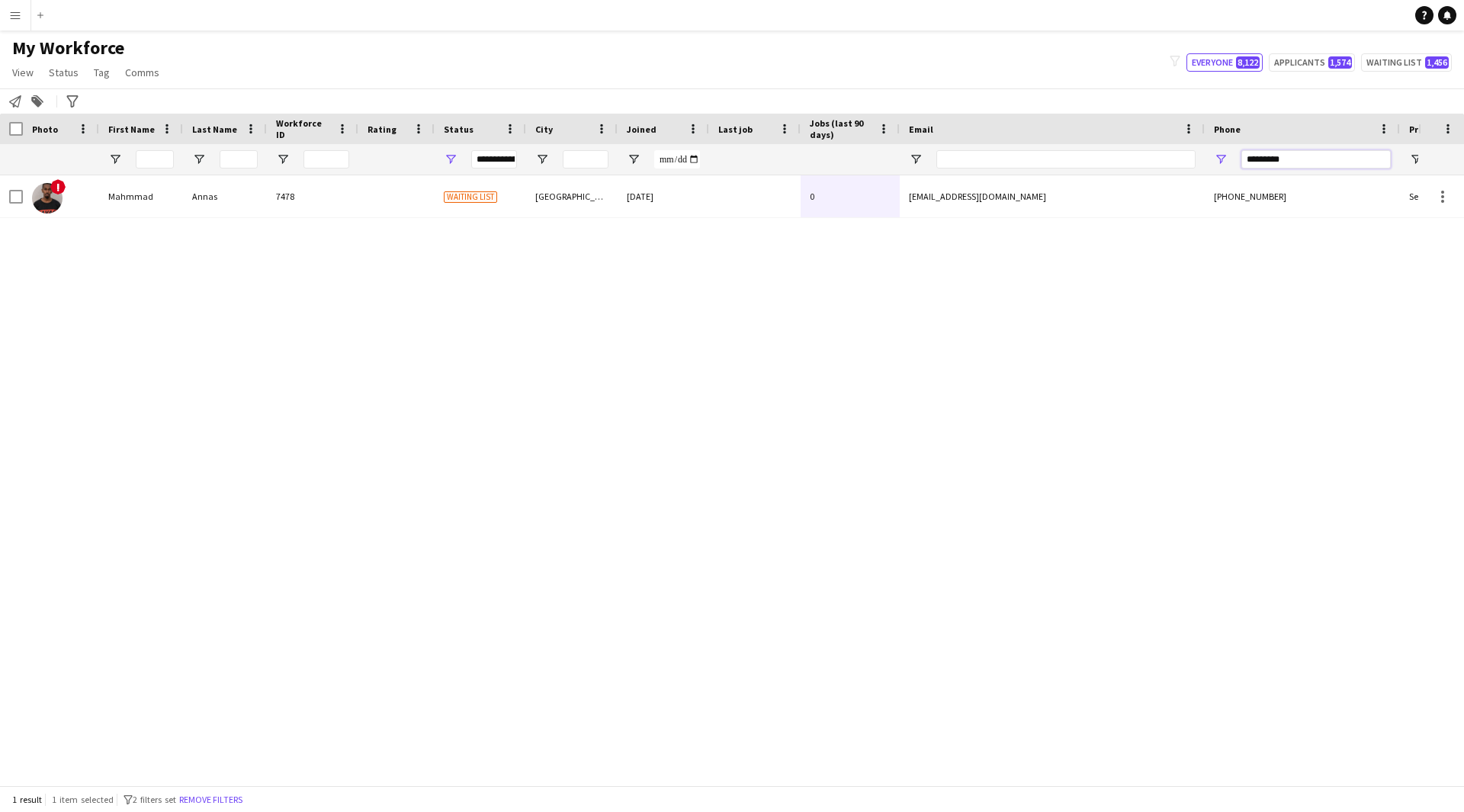
drag, startPoint x: 1306, startPoint y: 150, endPoint x: 1043, endPoint y: 159, distance: 263.2
click at [1043, 159] on div at bounding box center [826, 158] width 1652 height 30
click at [1043, 159] on input "Email Filter Input" at bounding box center [1065, 159] width 259 height 18
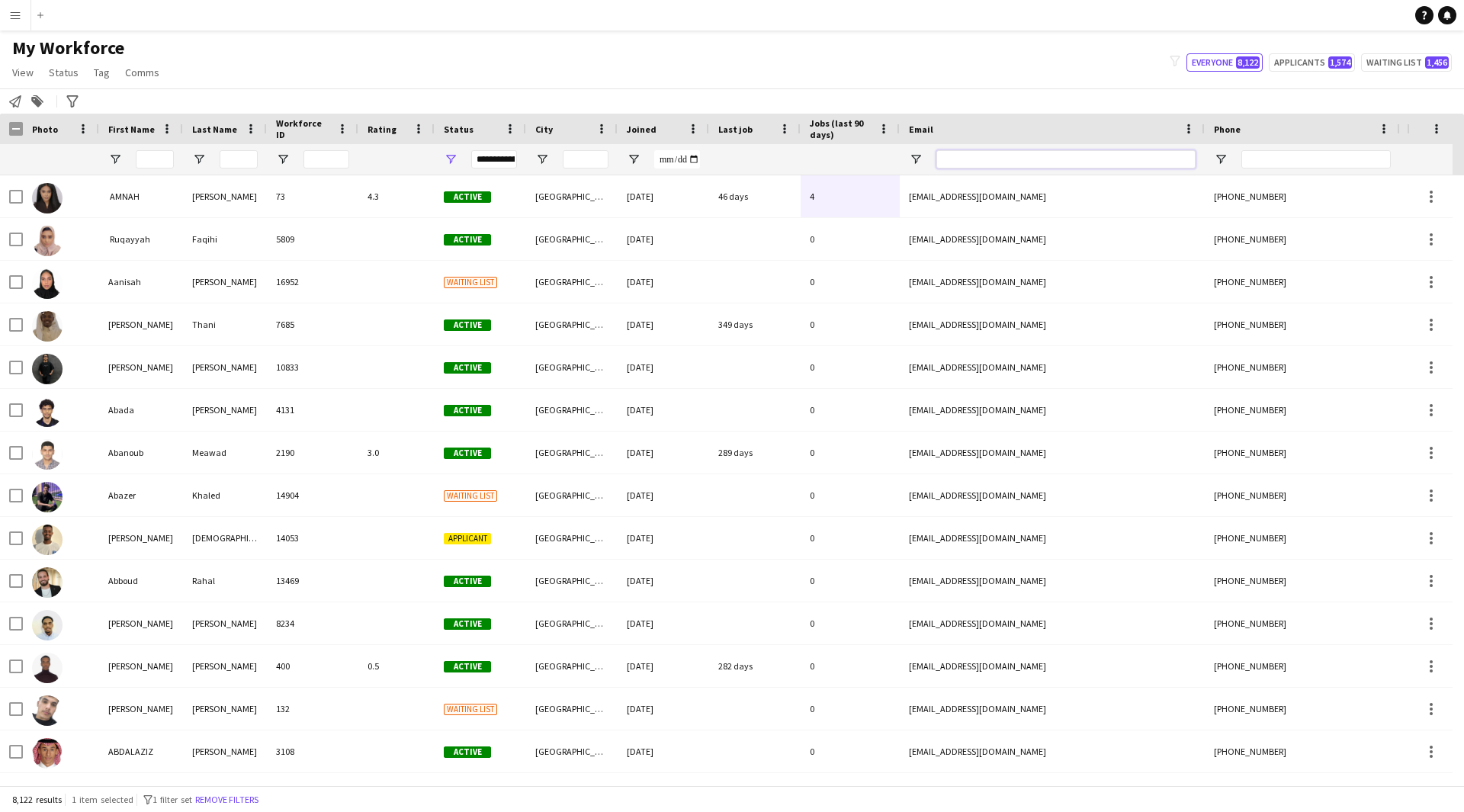
paste input "**********"
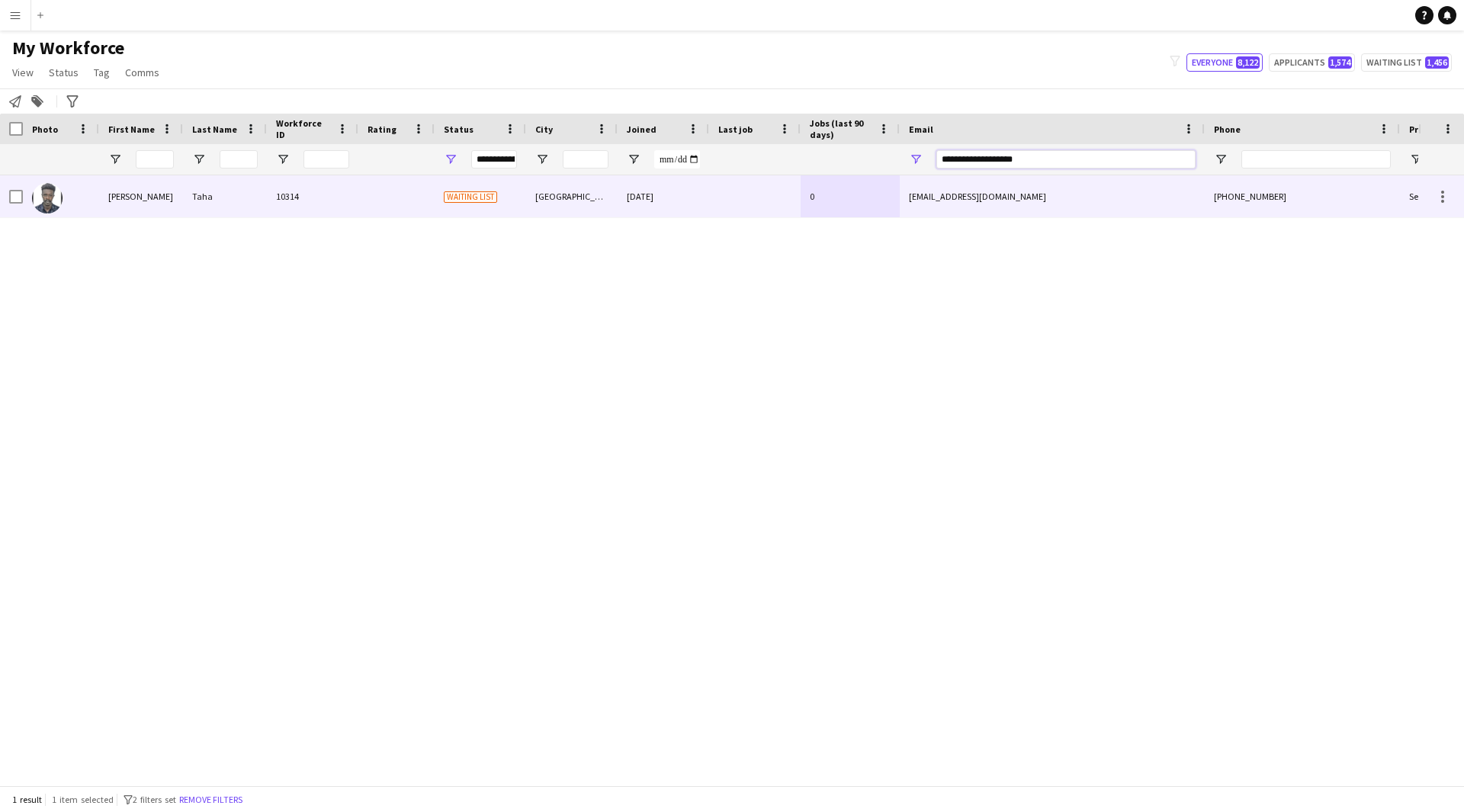
type input "**********"
click at [943, 214] on div "mtaha1568@gmail.com" at bounding box center [1052, 196] width 305 height 42
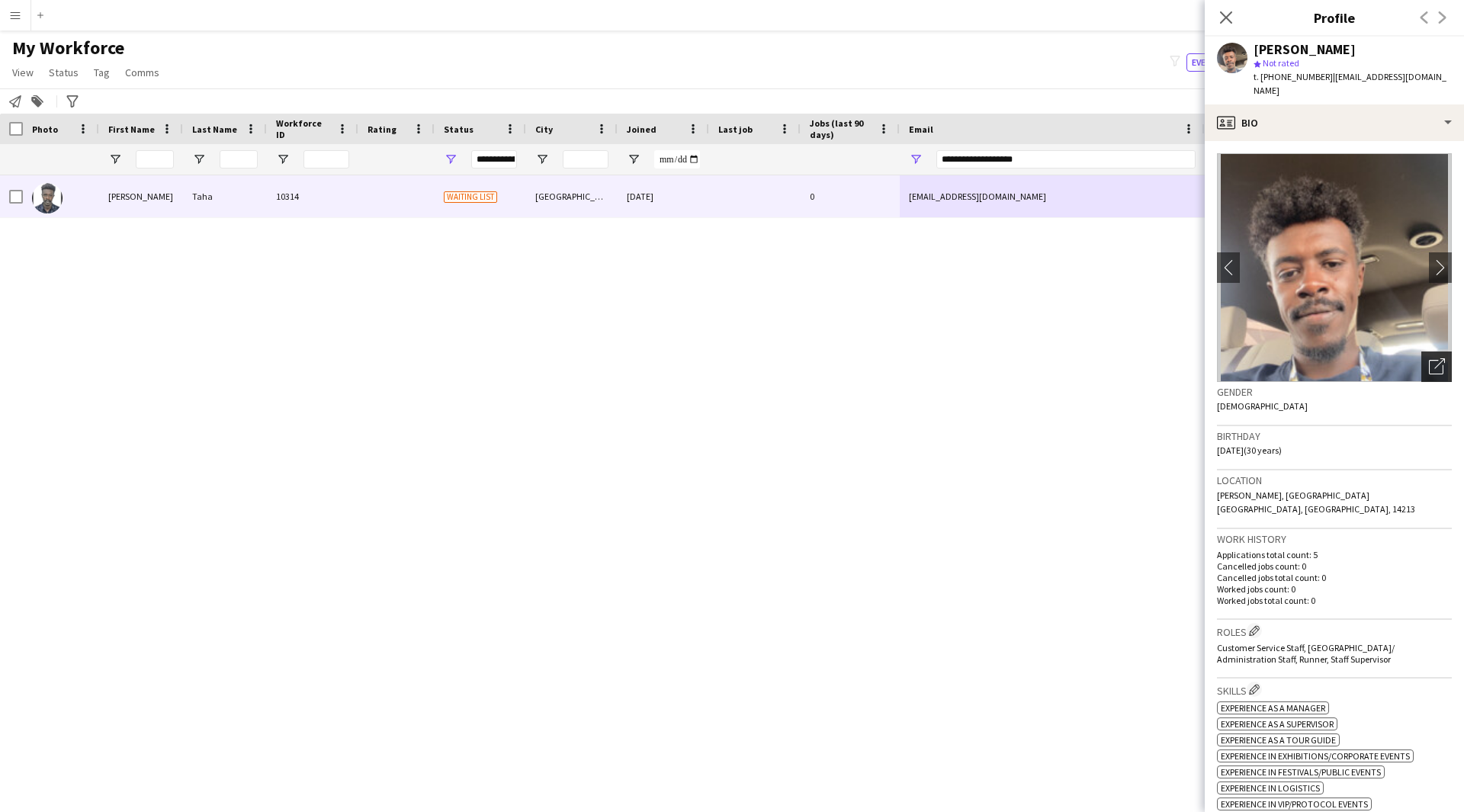
click at [1424, 351] on div "Open photos pop-in" at bounding box center [1436, 366] width 30 height 30
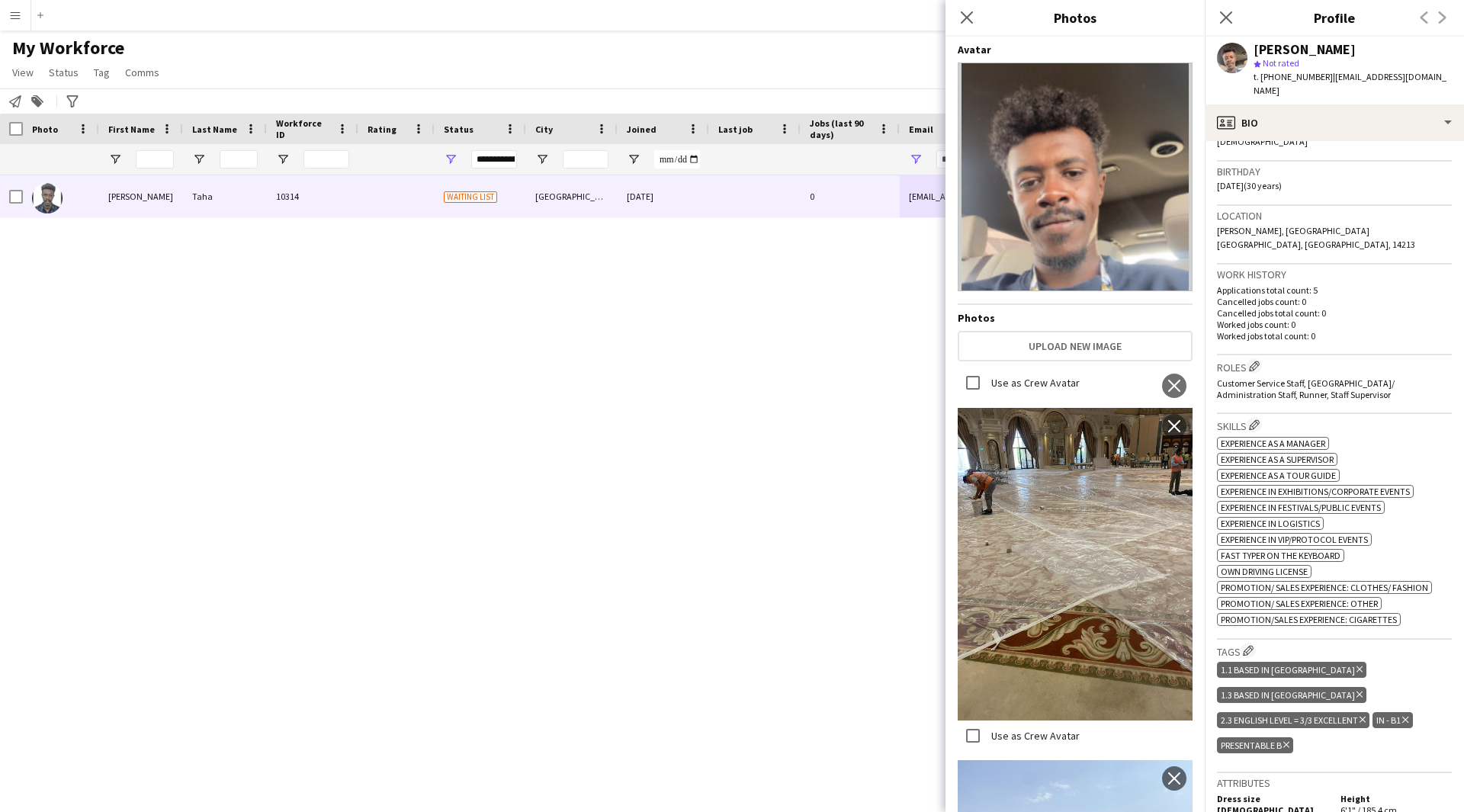
scroll to position [265, 0]
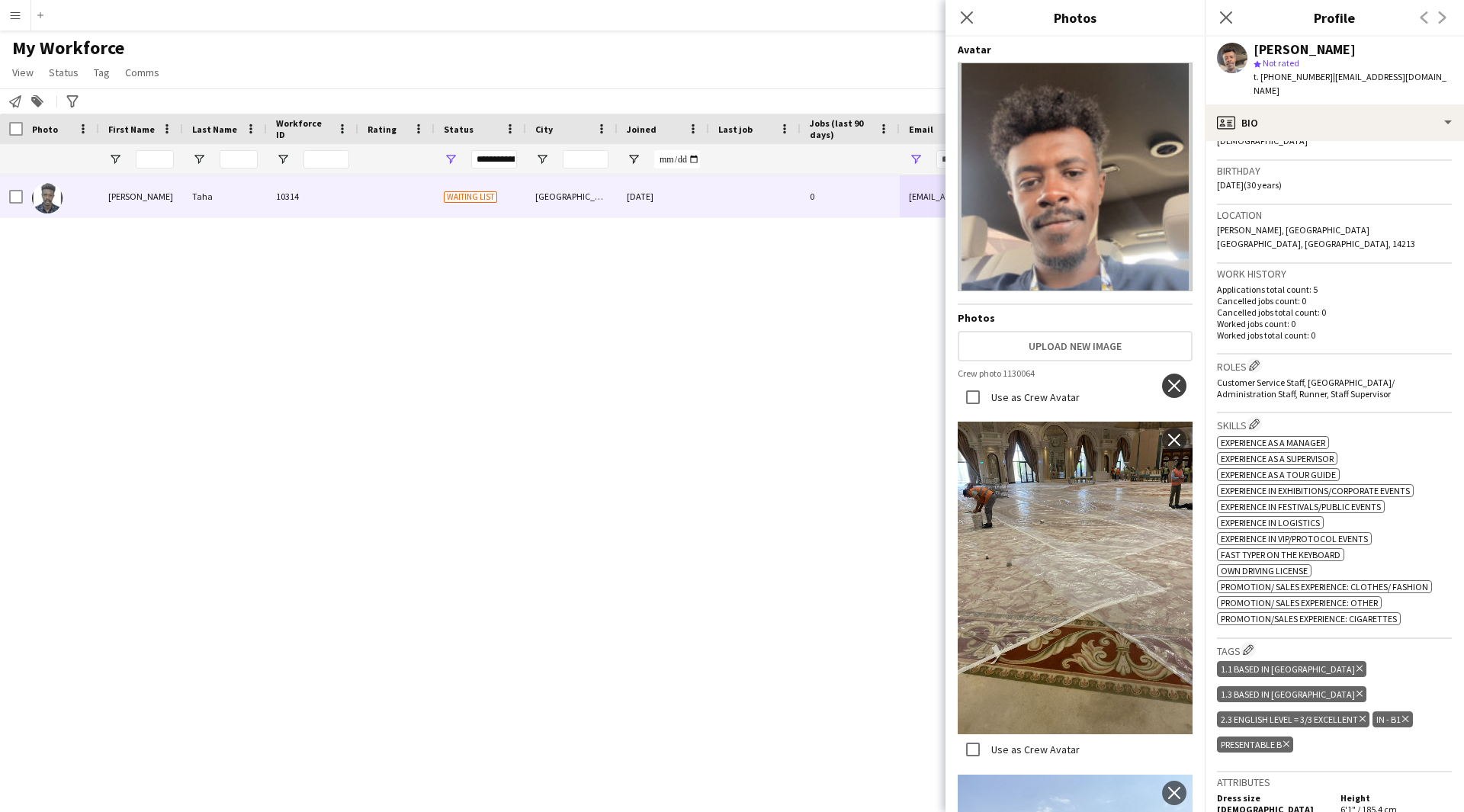
click at [1166, 379] on app-icon "close" at bounding box center [1174, 385] width 16 height 13
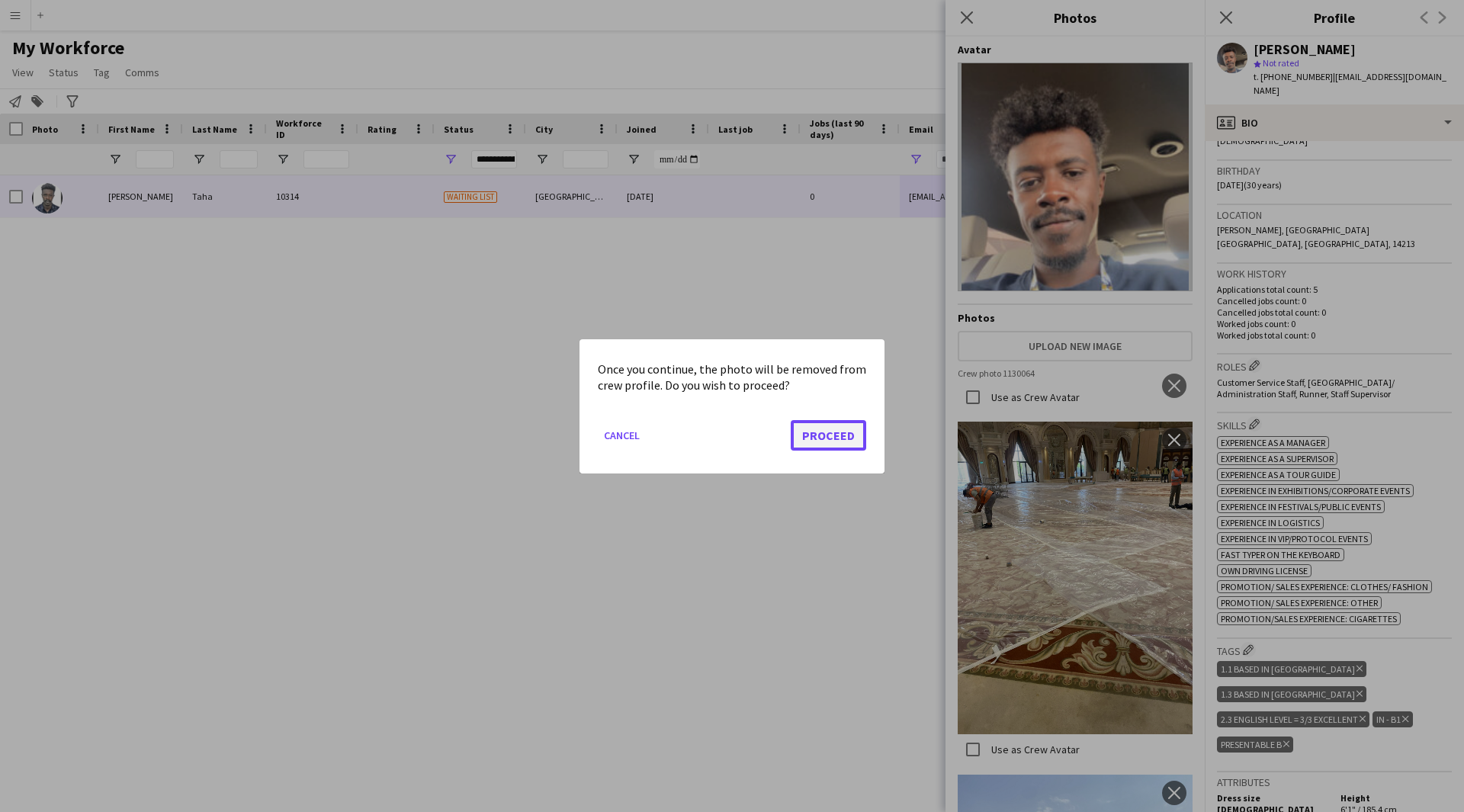
click at [853, 432] on button "Proceed" at bounding box center [829, 434] width 76 height 30
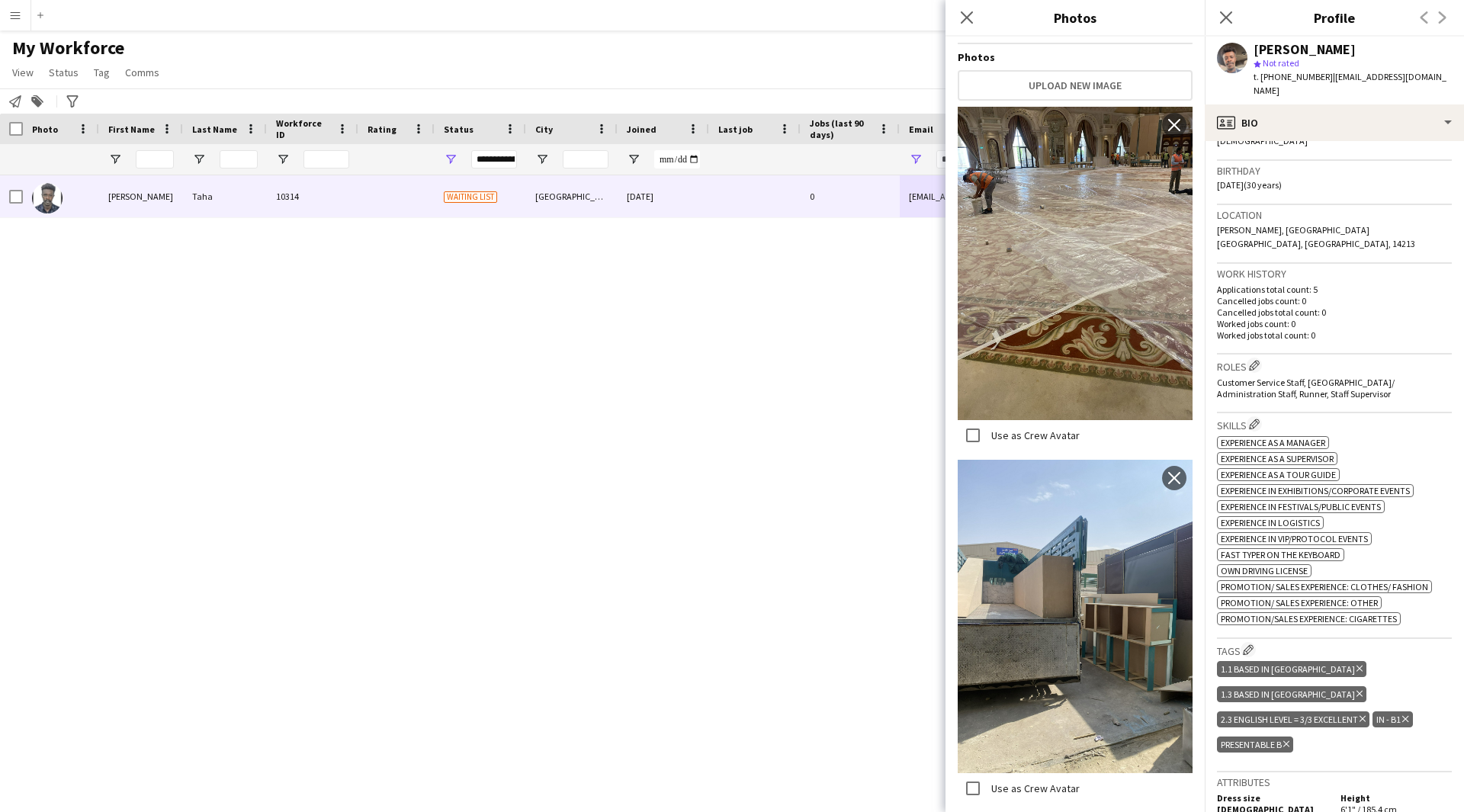
scroll to position [0, 0]
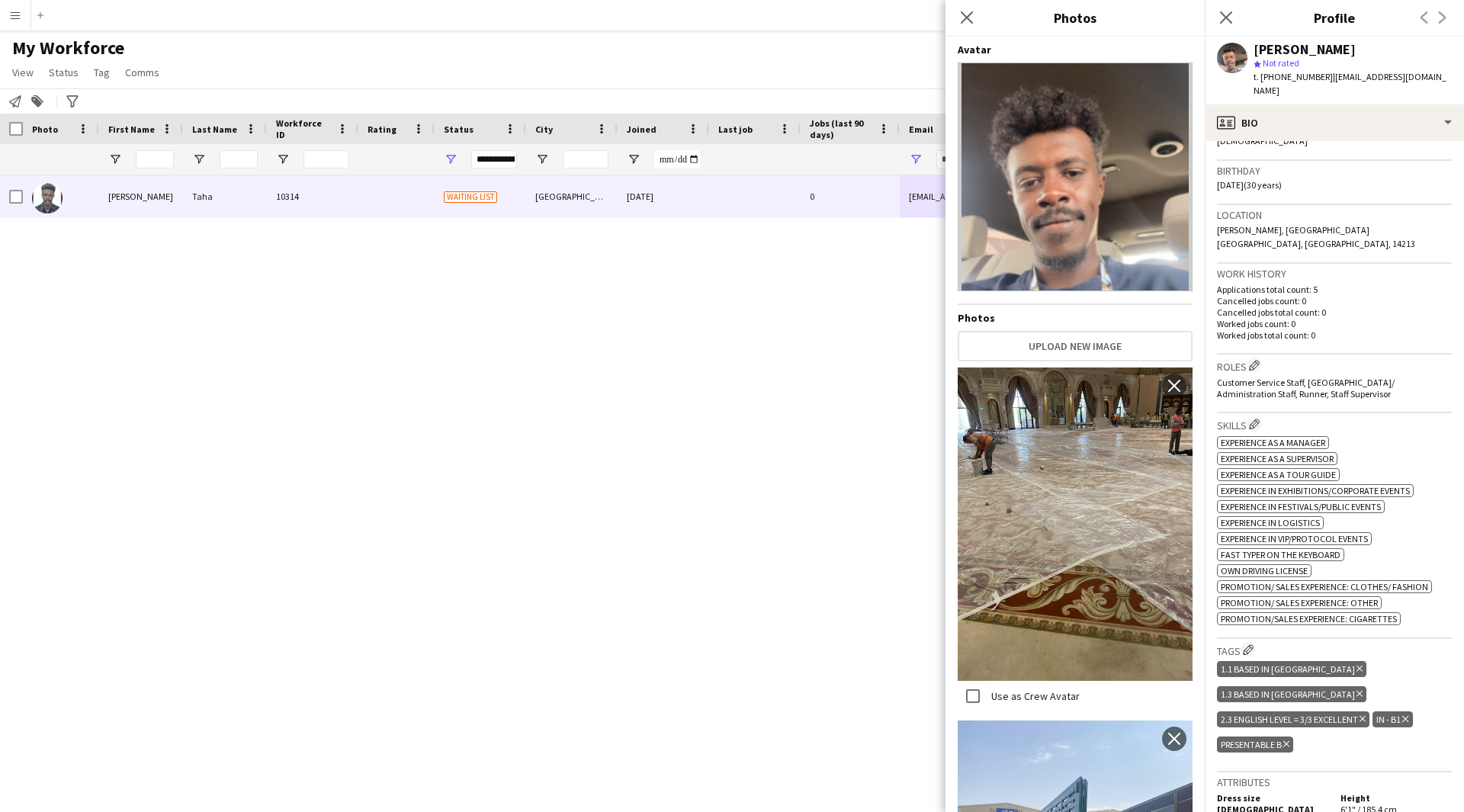
click at [1376, 129] on div "Gender Male" at bounding box center [1334, 139] width 235 height 45
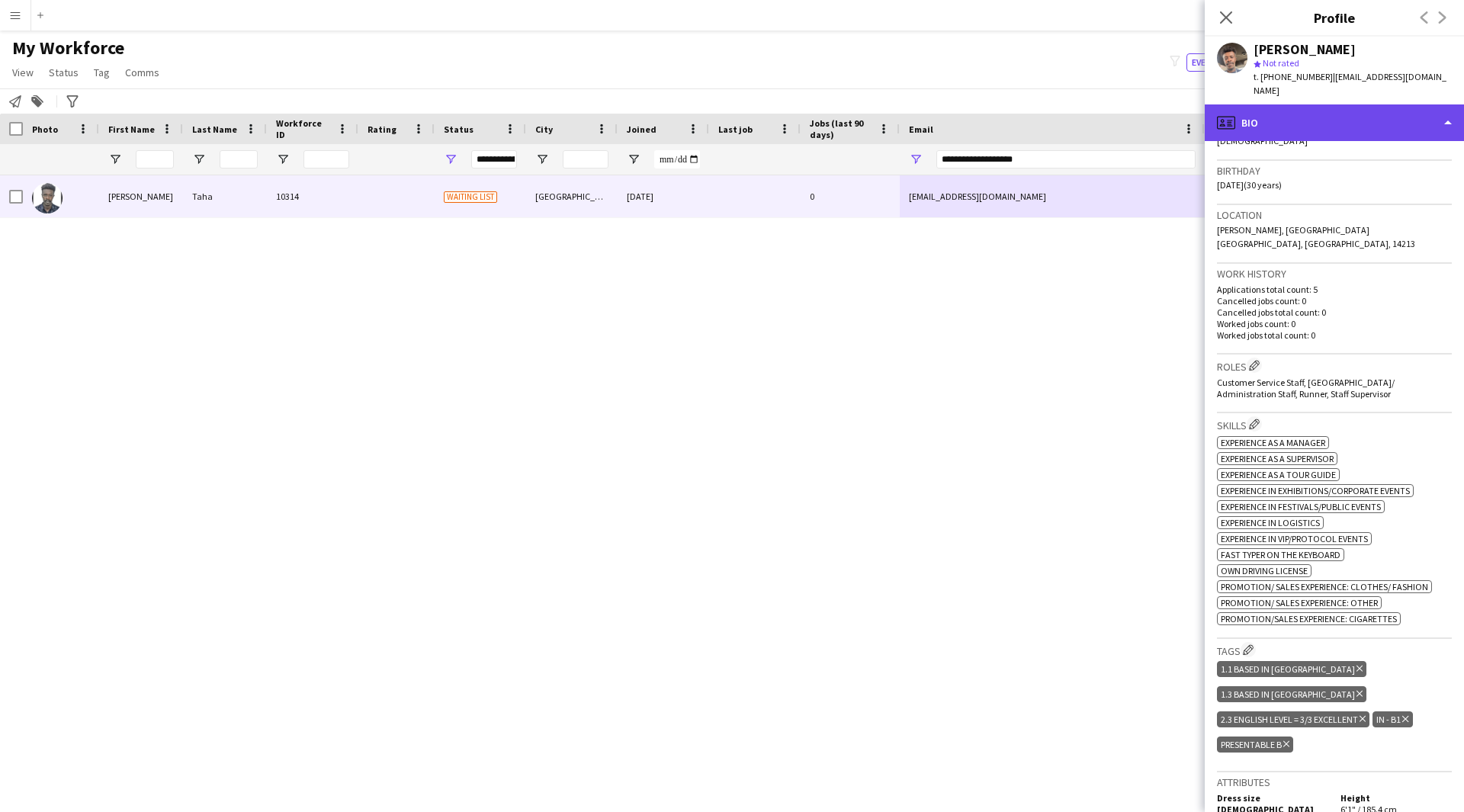
click at [1385, 120] on div "profile Bio" at bounding box center [1333, 123] width 259 height 37
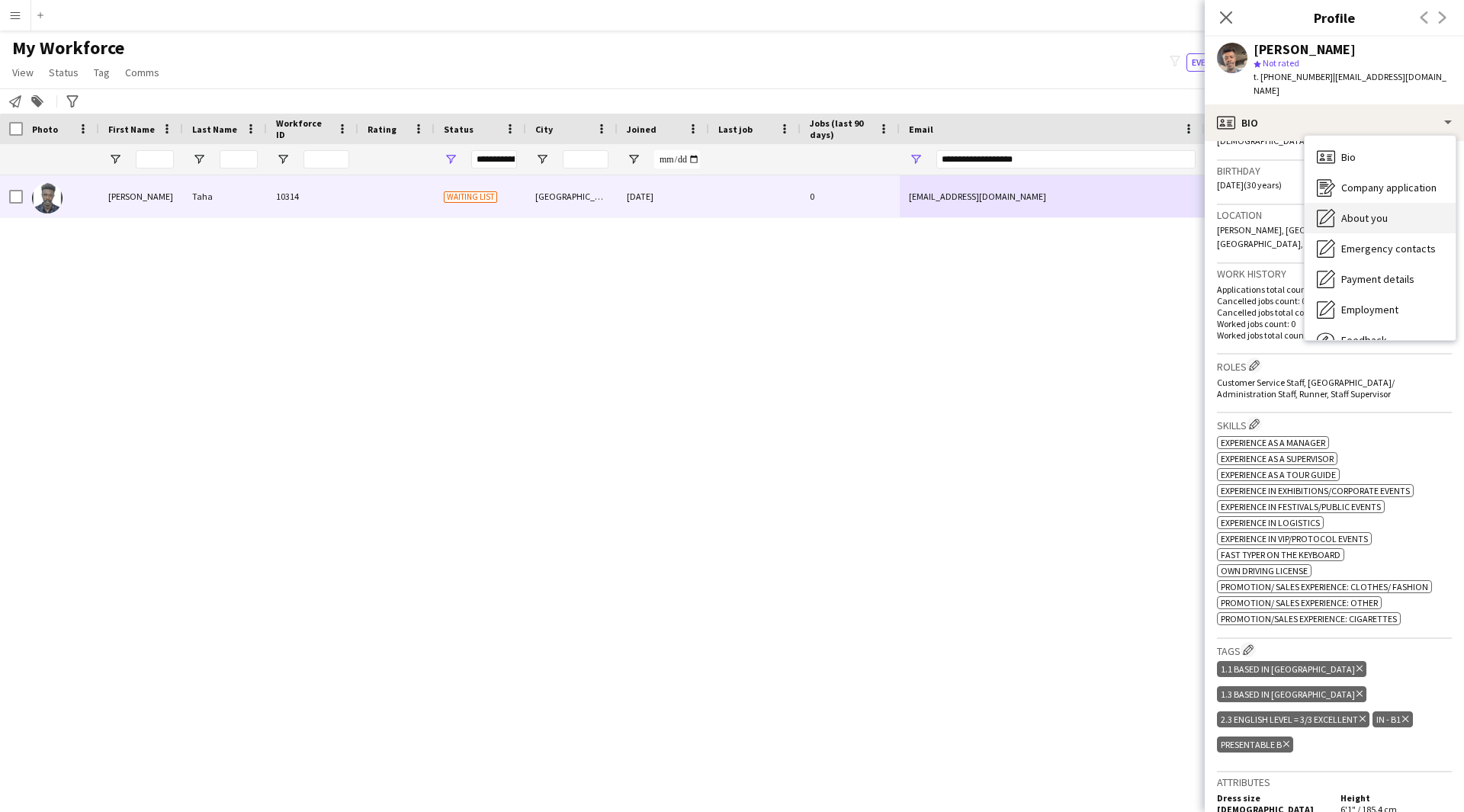
click at [1400, 203] on div "About you About you" at bounding box center [1380, 217] width 151 height 30
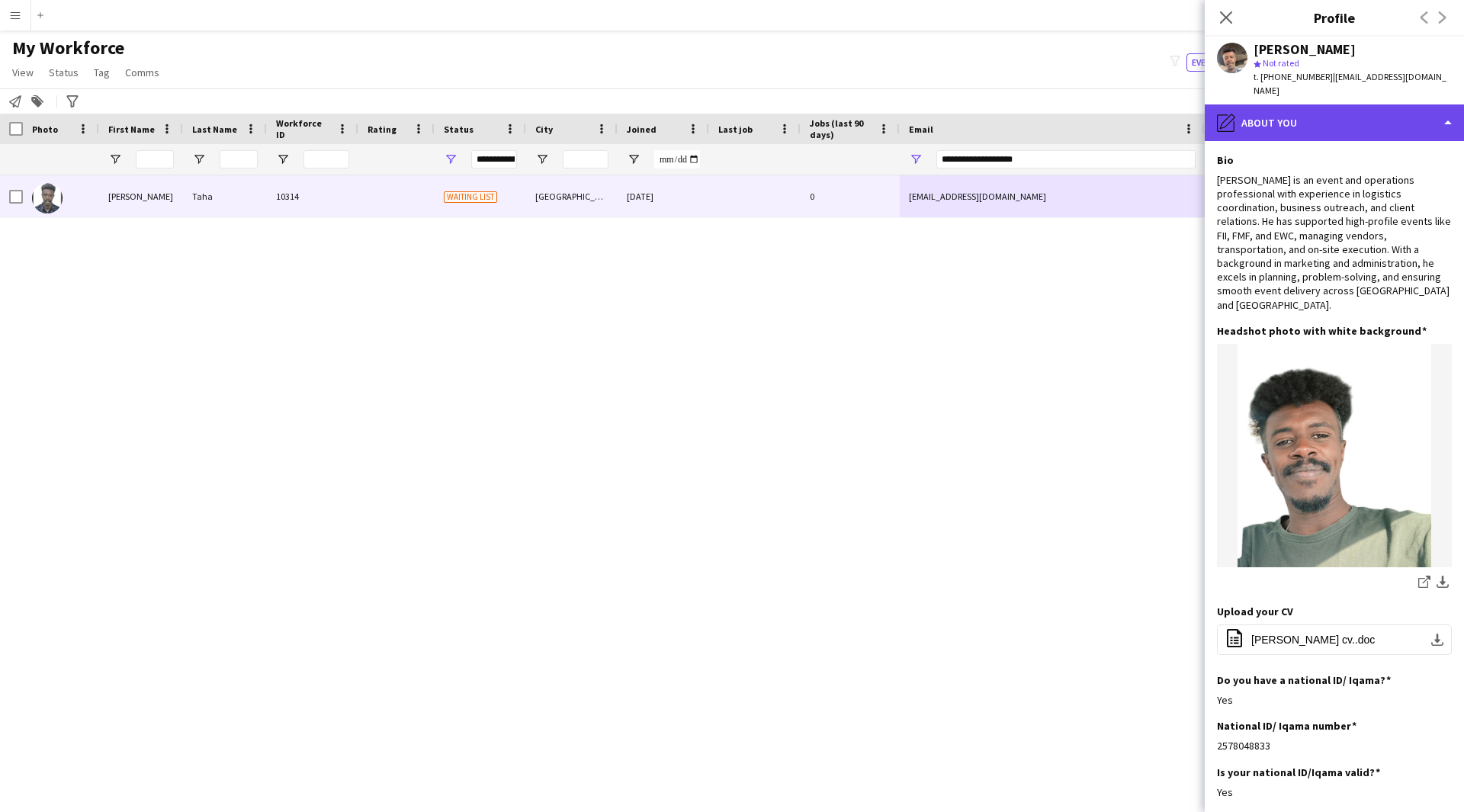
click at [1339, 122] on div "pencil4 About you" at bounding box center [1333, 123] width 259 height 37
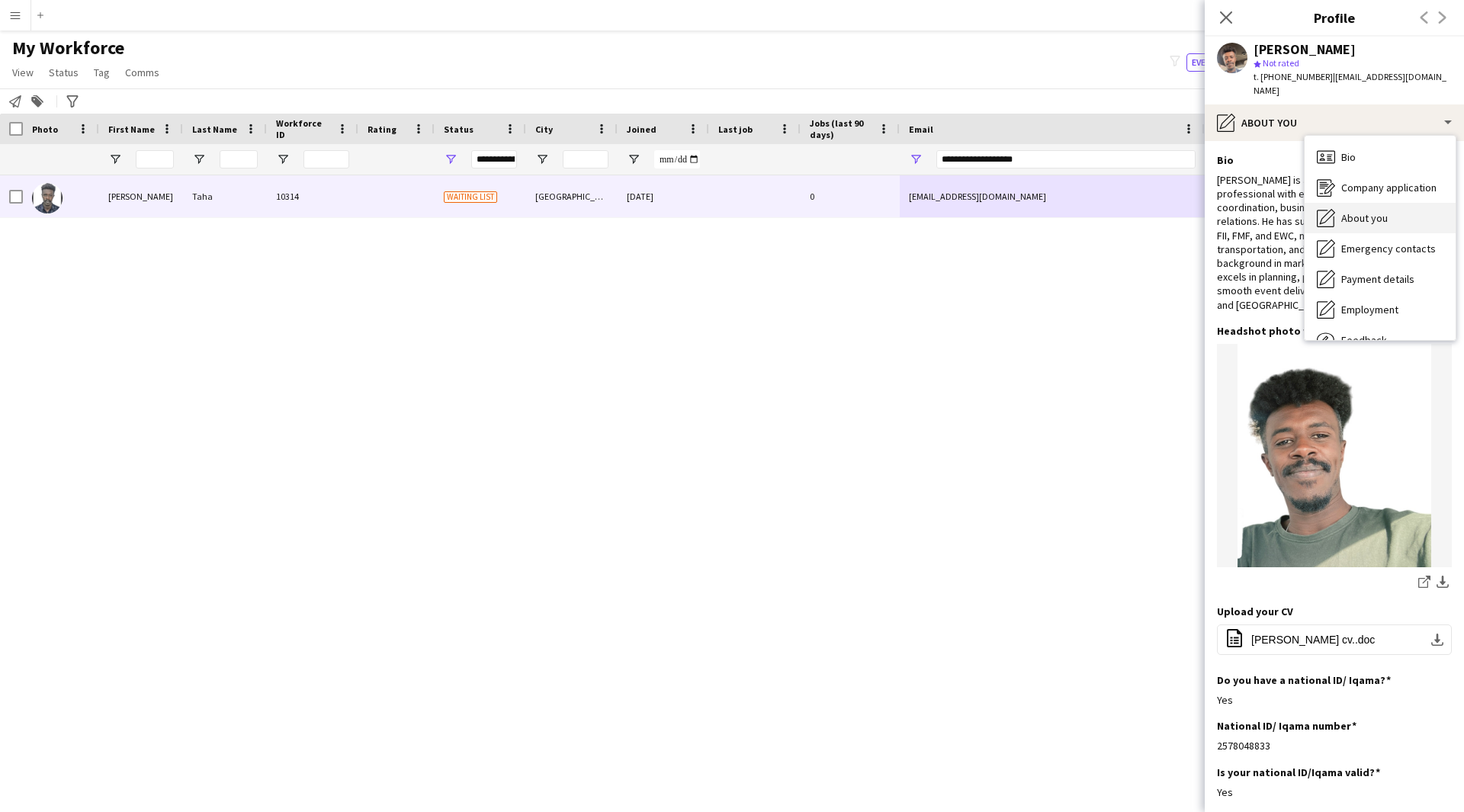
click at [1384, 215] on div "About you About you" at bounding box center [1380, 217] width 151 height 30
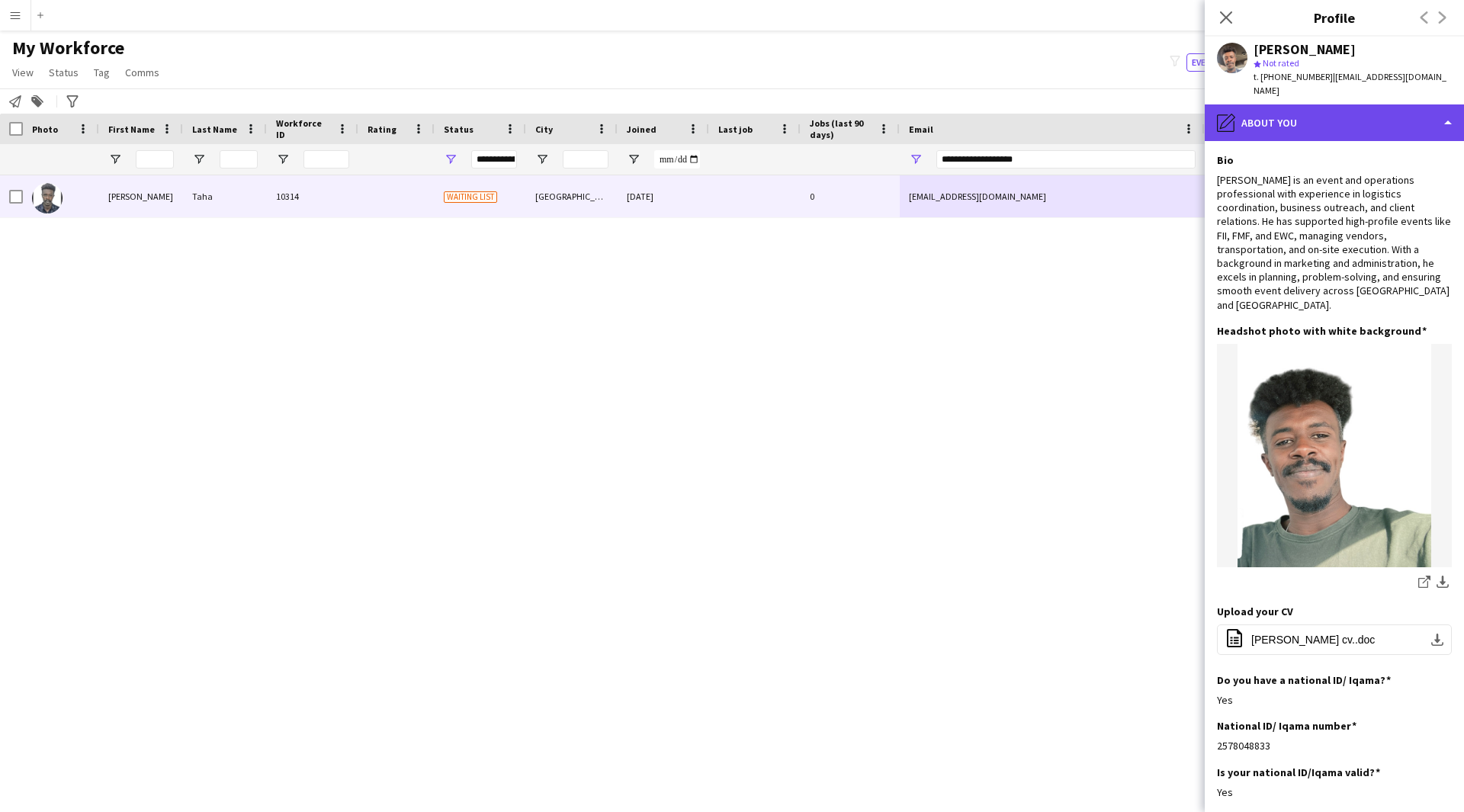
click at [1353, 119] on div "pencil4 About you" at bounding box center [1333, 123] width 259 height 37
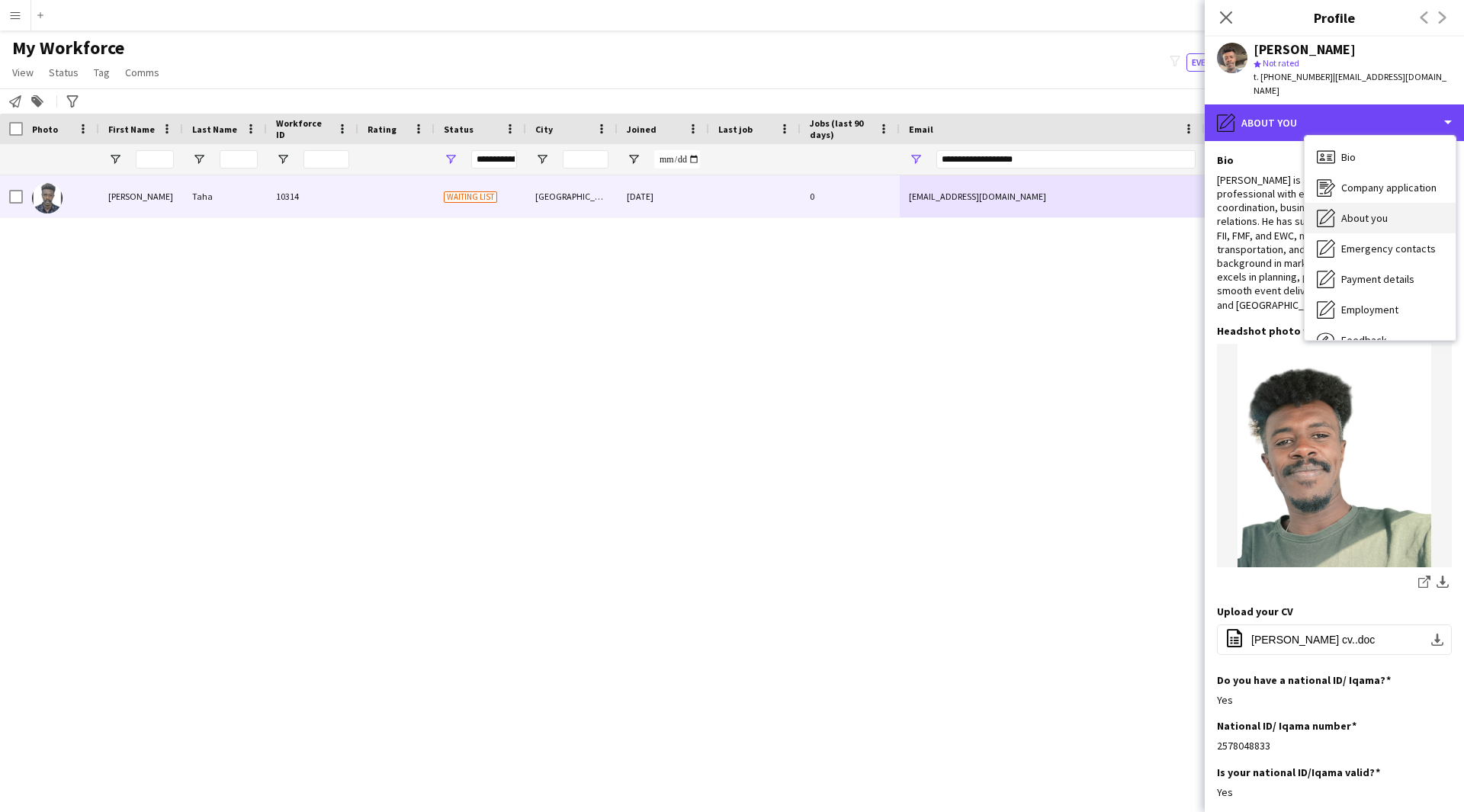
scroll to position [48, 0]
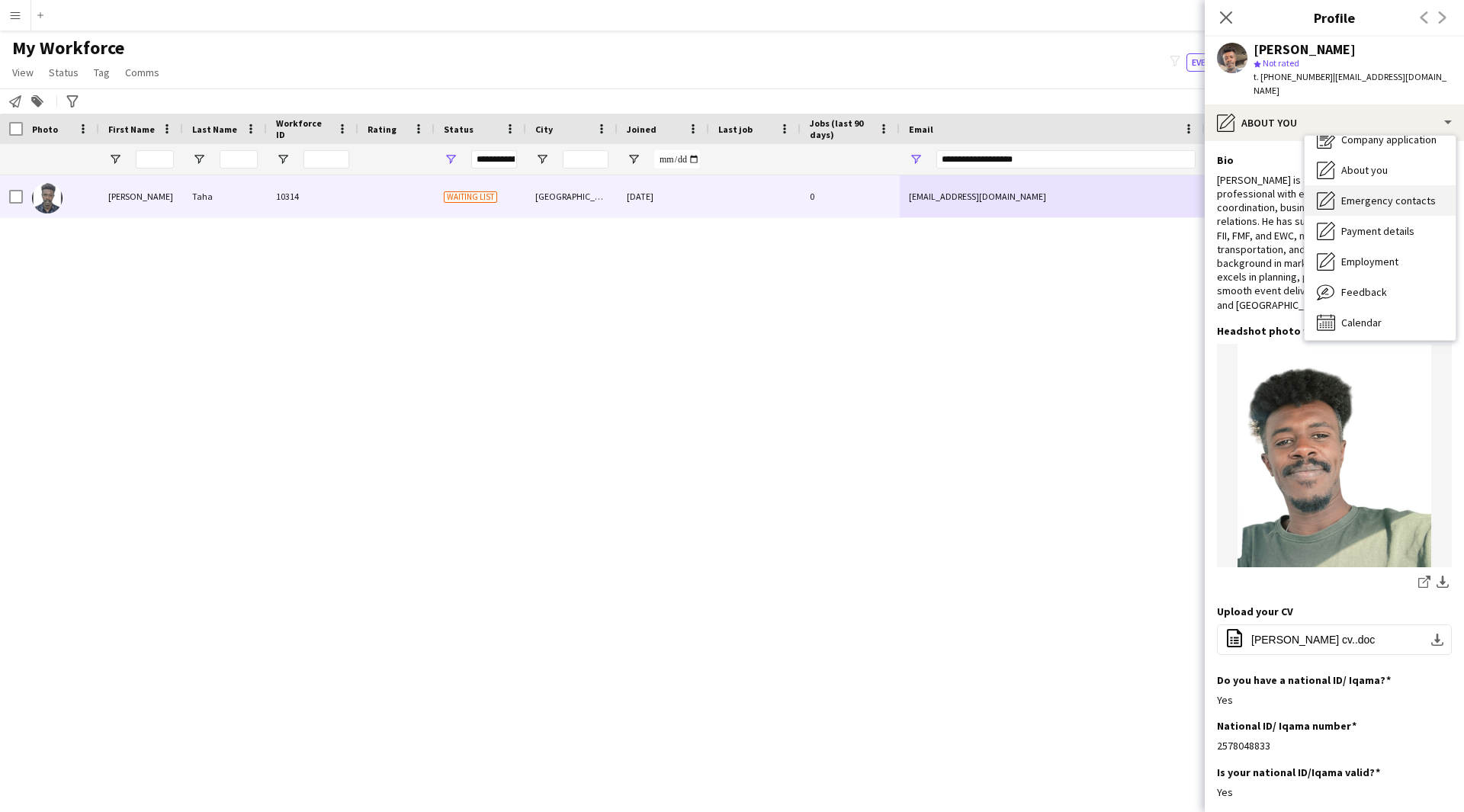
click at [1375, 195] on div "Emergency contacts Emergency contacts" at bounding box center [1380, 200] width 151 height 30
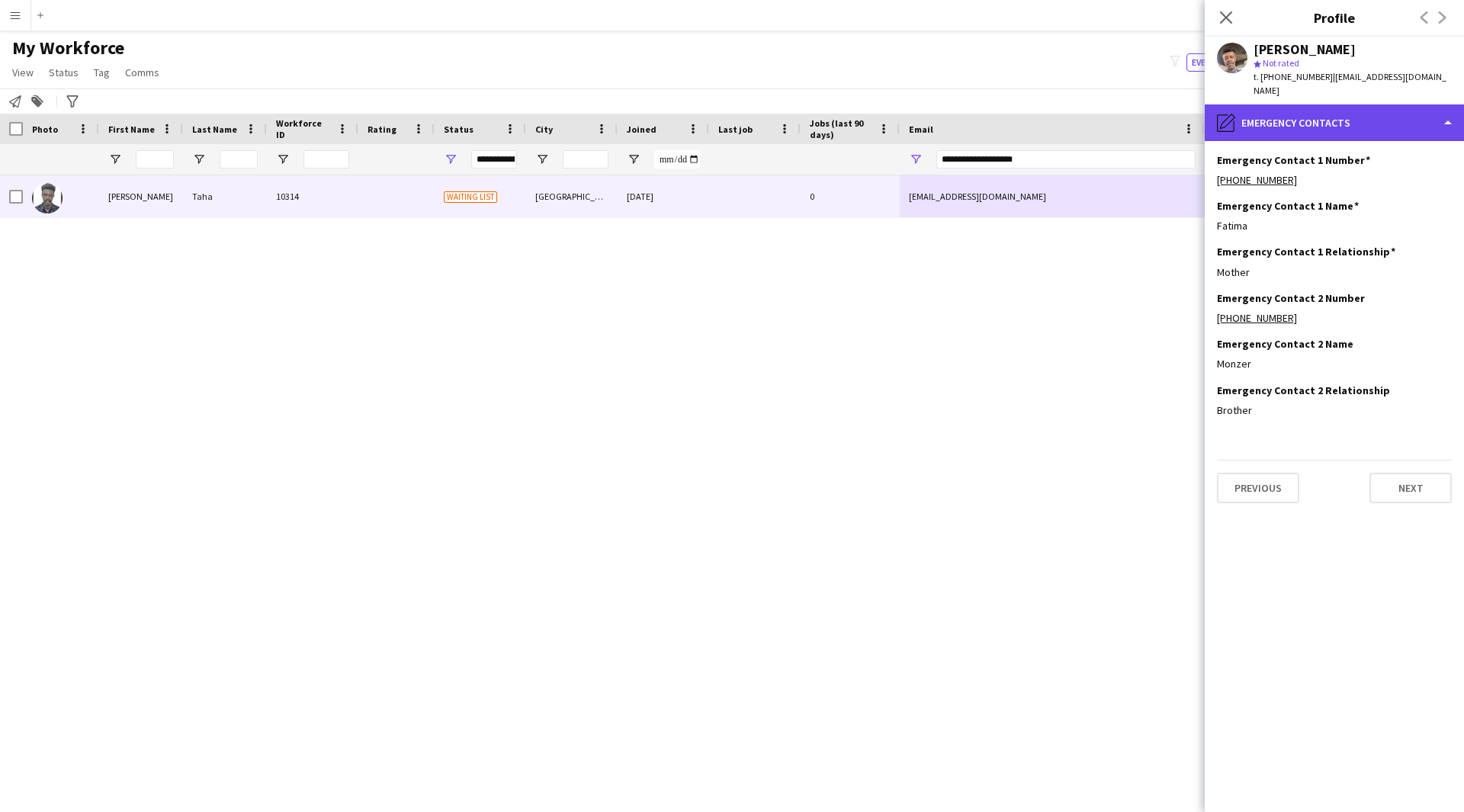
click at [1385, 117] on div "pencil4 Emergency contacts" at bounding box center [1333, 123] width 259 height 37
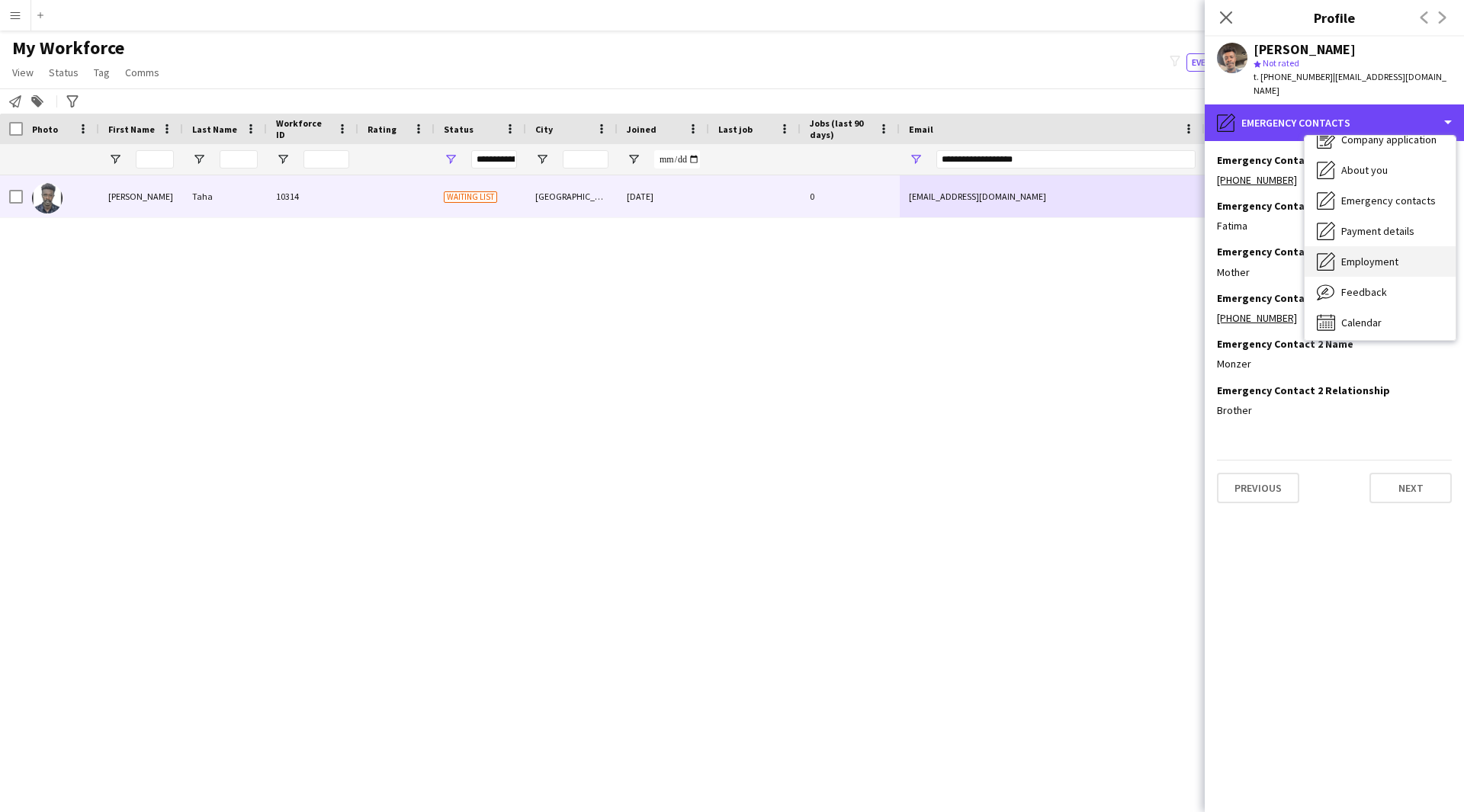
scroll to position [51, 0]
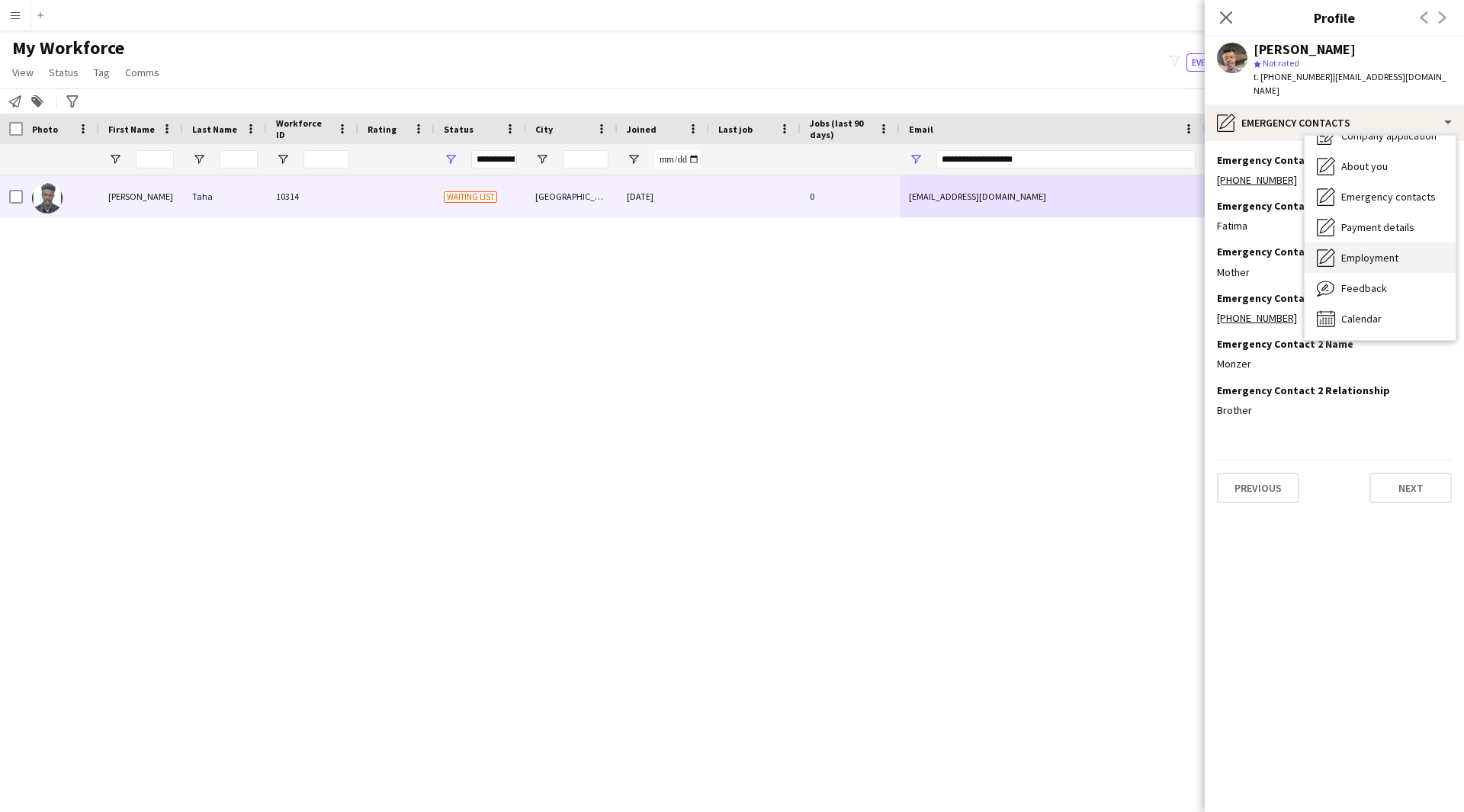
click at [1385, 250] on span "Employment" at bounding box center [1369, 257] width 57 height 14
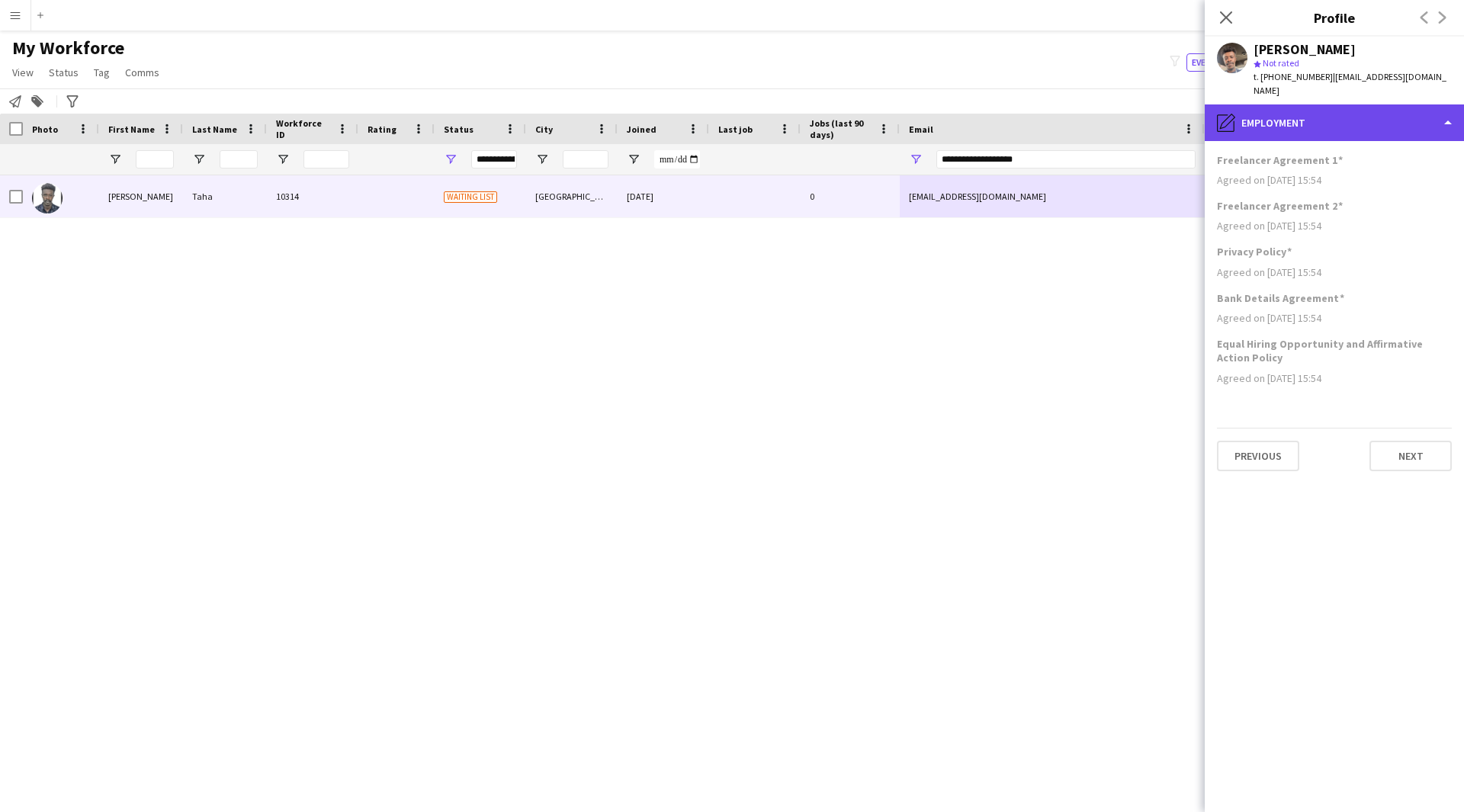
click at [1357, 122] on div "pencil4 Employment" at bounding box center [1333, 123] width 259 height 37
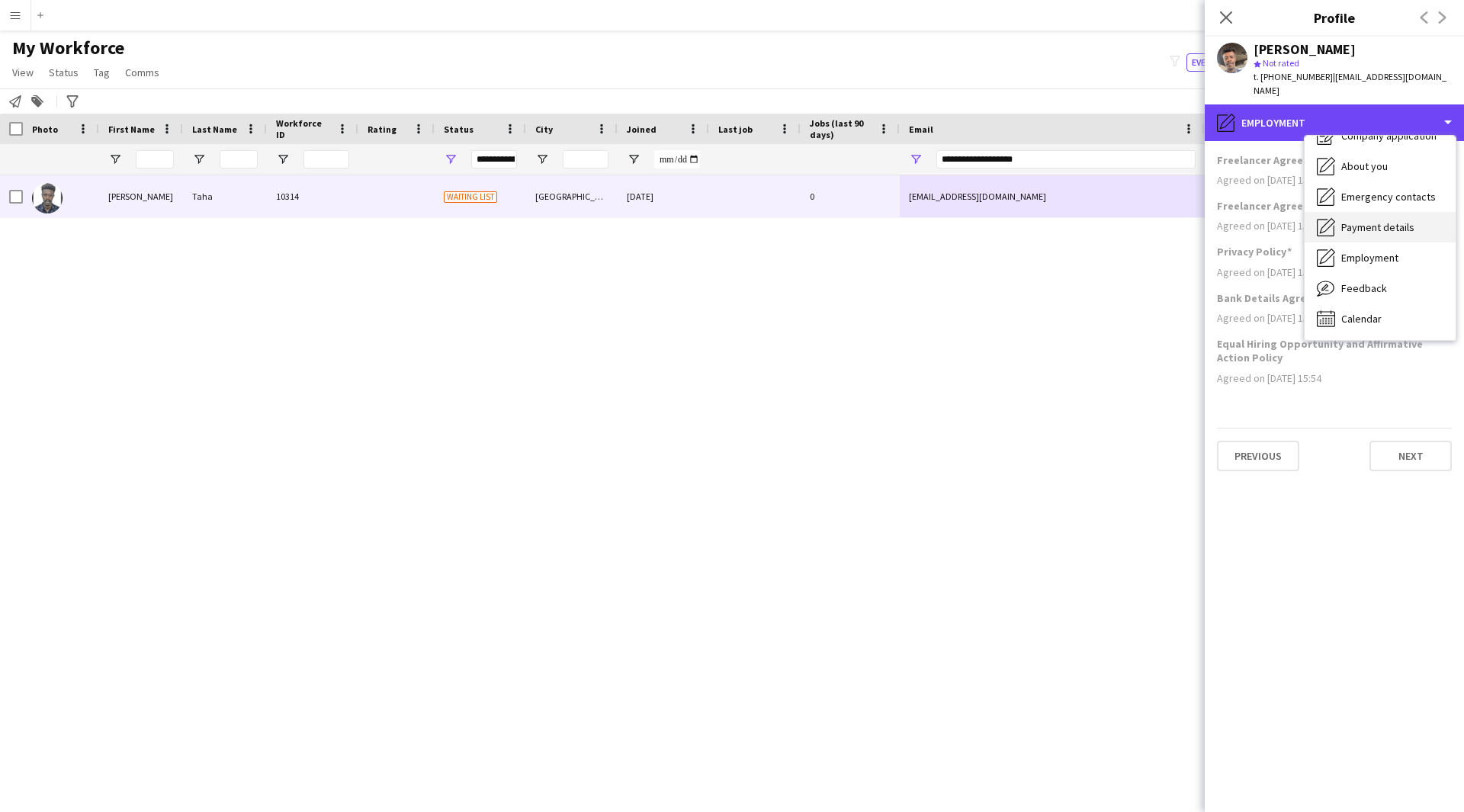
scroll to position [0, 0]
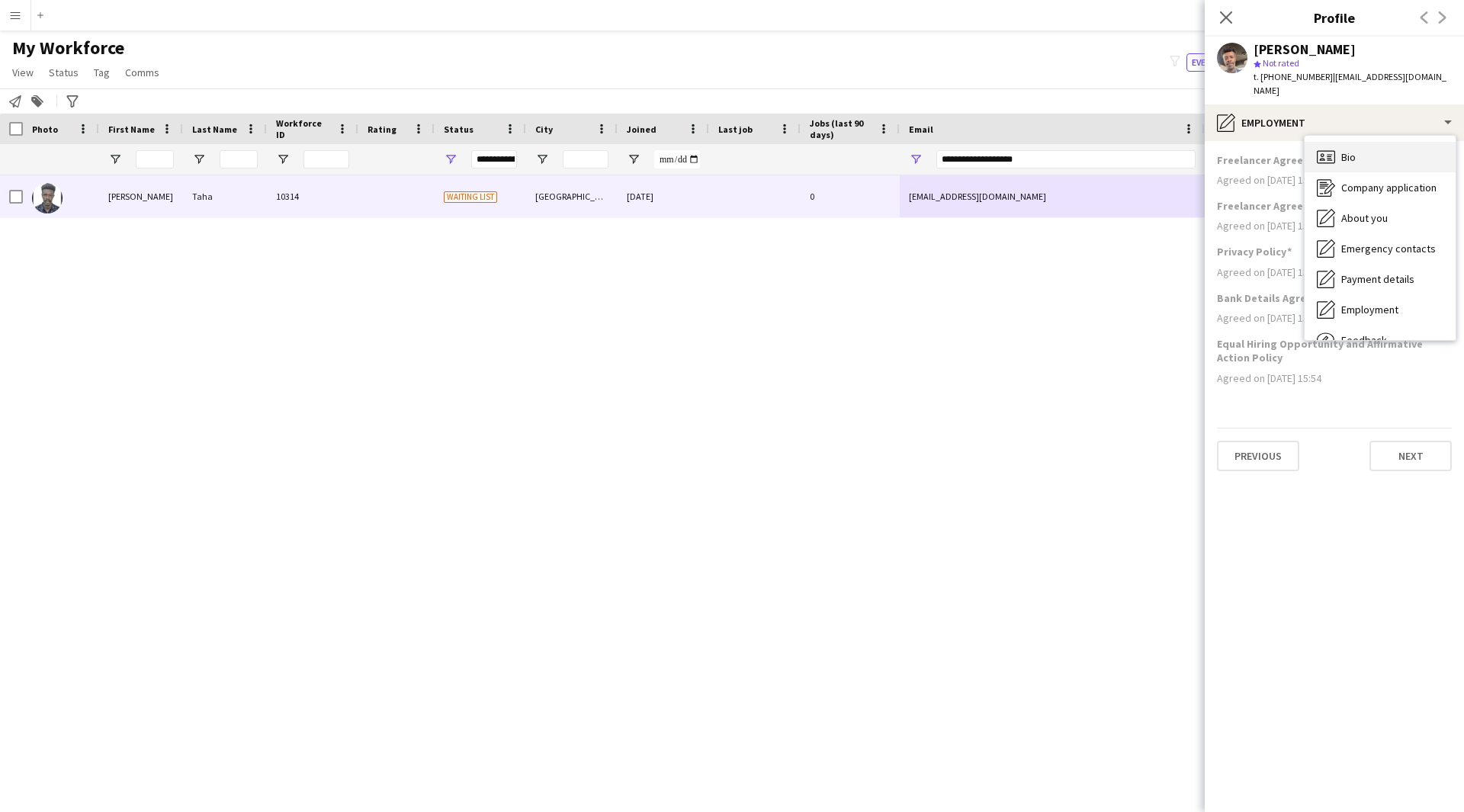
click at [1370, 153] on div "Bio Bio" at bounding box center [1380, 156] width 151 height 30
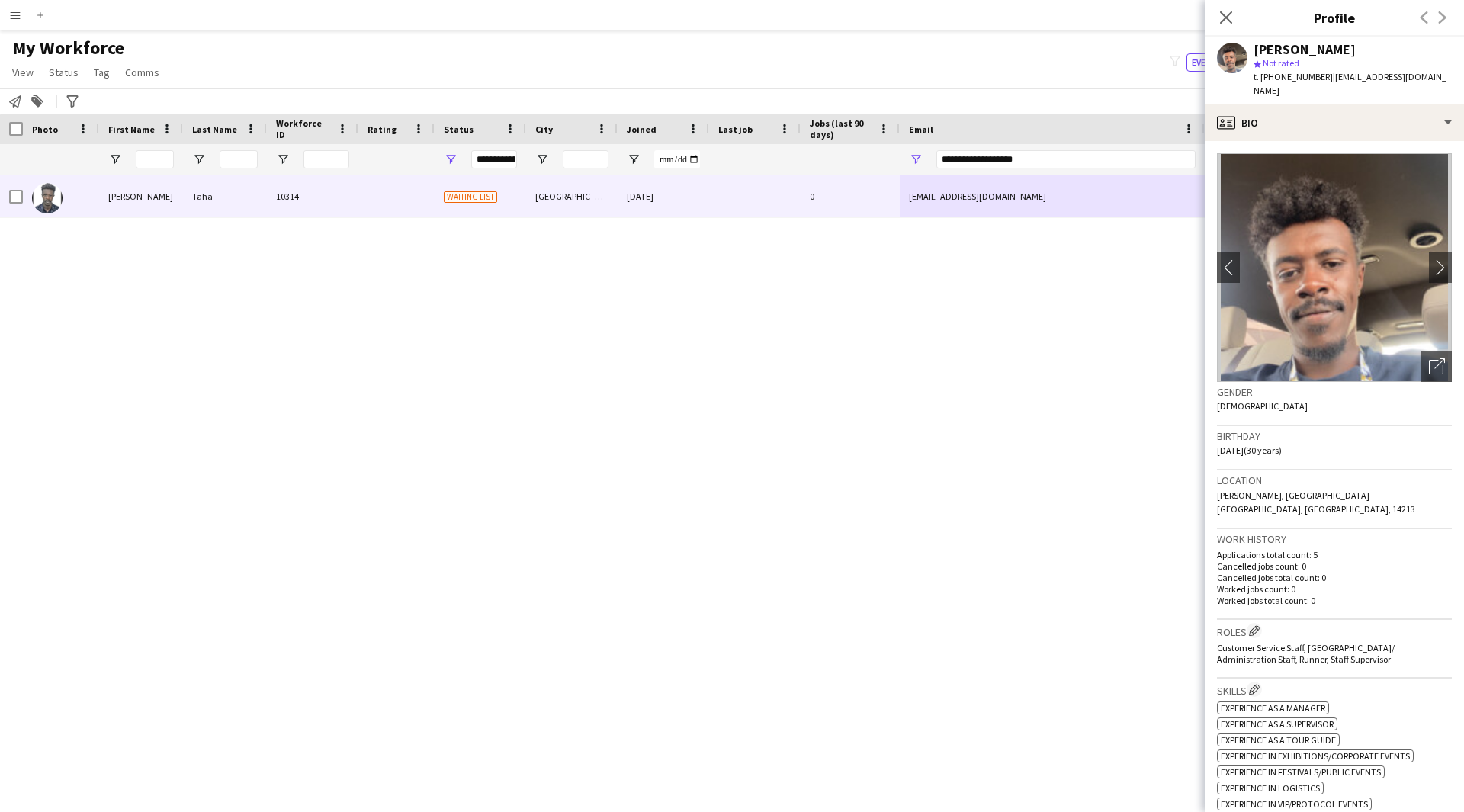
click at [1383, 141] on app-crew-profile-bio "chevron-left chevron-right Open photos pop-in Gender Male Birthday 04-10-1994 (…" at bounding box center [1333, 475] width 259 height 670
drag, startPoint x: 1315, startPoint y: 575, endPoint x: 1215, endPoint y: 513, distance: 117.7
click at [1215, 513] on app-crew-profile-bio "chevron-left chevron-right Open photos pop-in Gender Male Birthday 04-10-1994 (…" at bounding box center [1333, 475] width 259 height 670
click at [1325, 560] on p "Cancelled jobs count: 0" at bounding box center [1334, 566] width 235 height 12
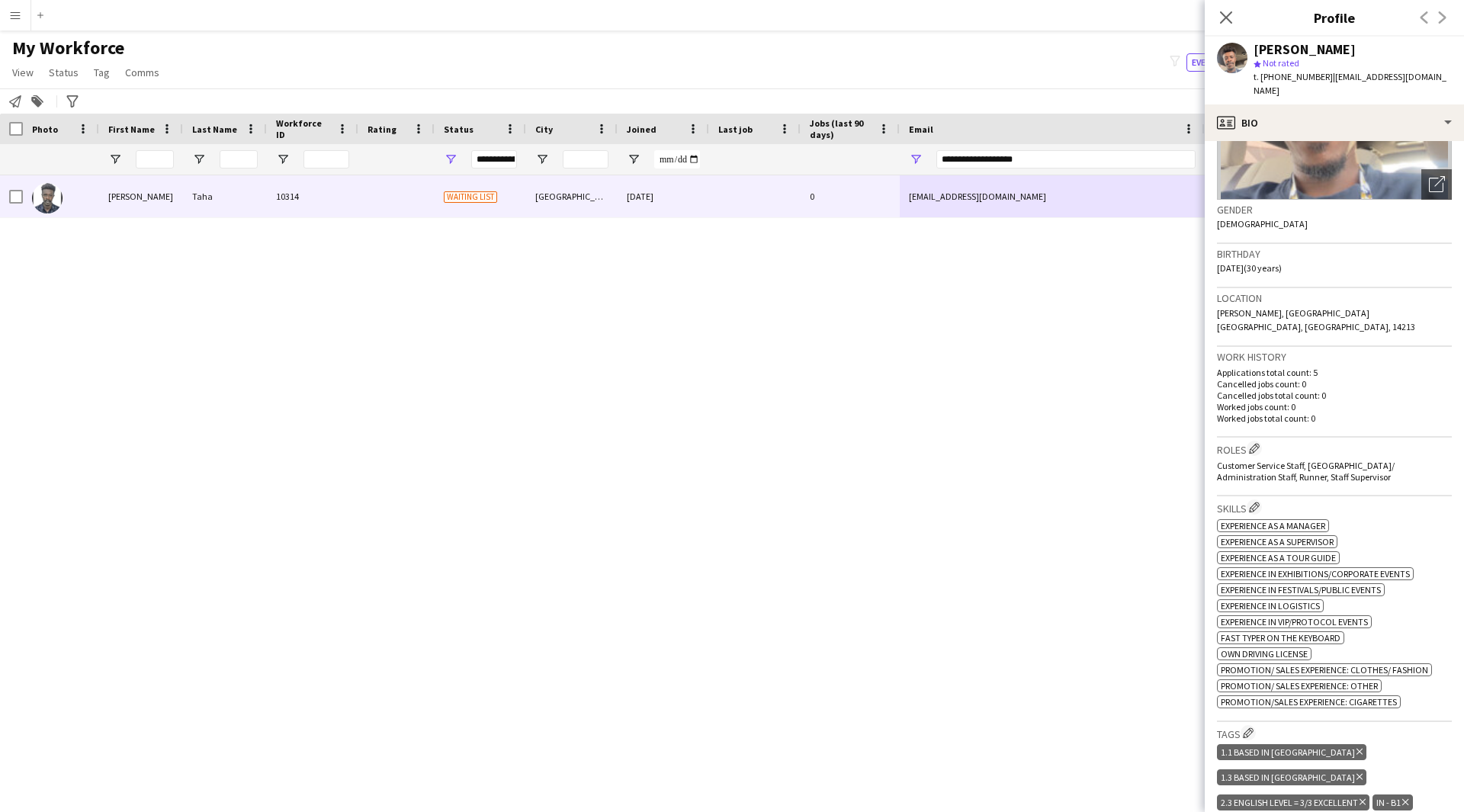
scroll to position [186, 0]
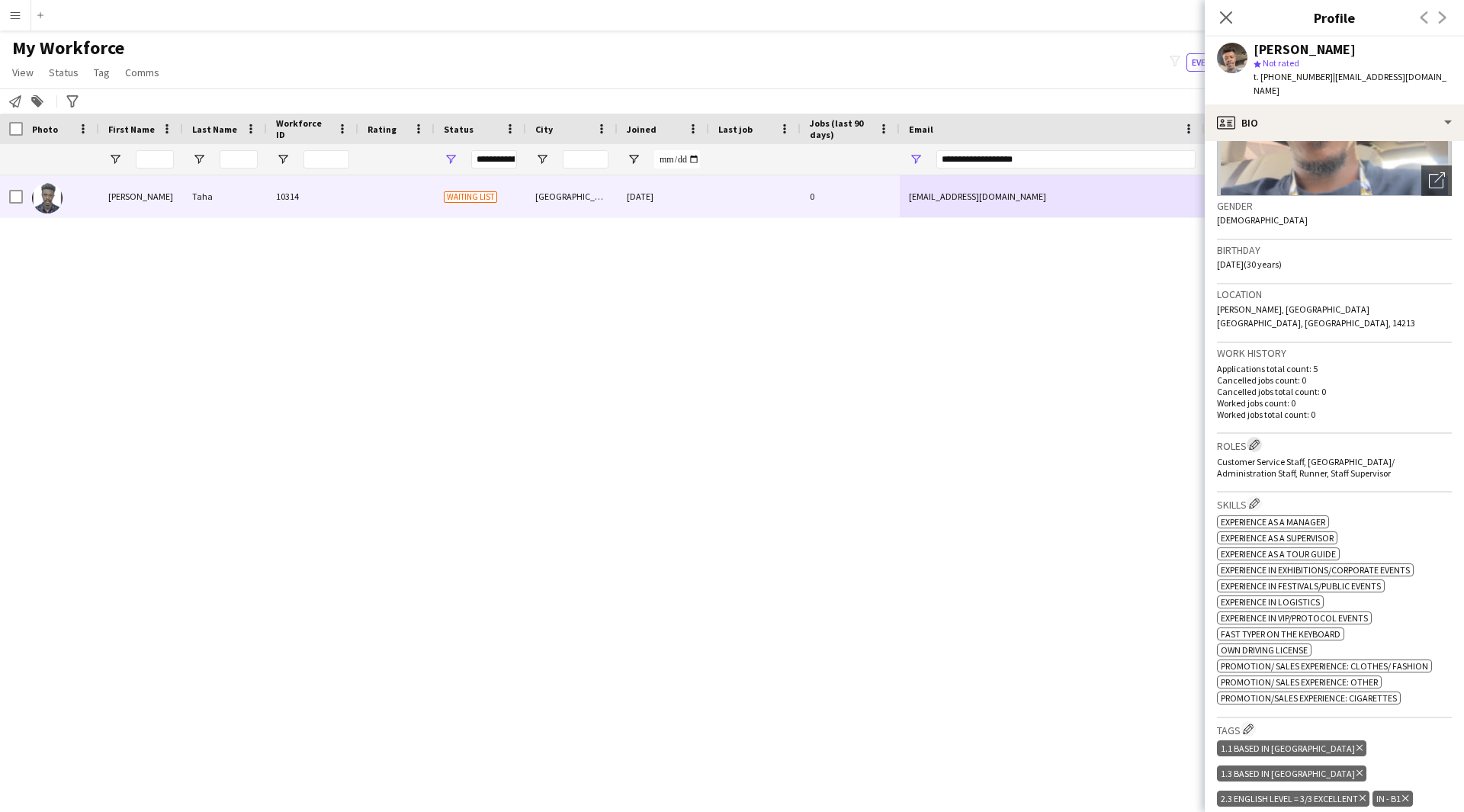
click at [1259, 439] on app-icon "Edit crew company roles" at bounding box center [1253, 444] width 11 height 11
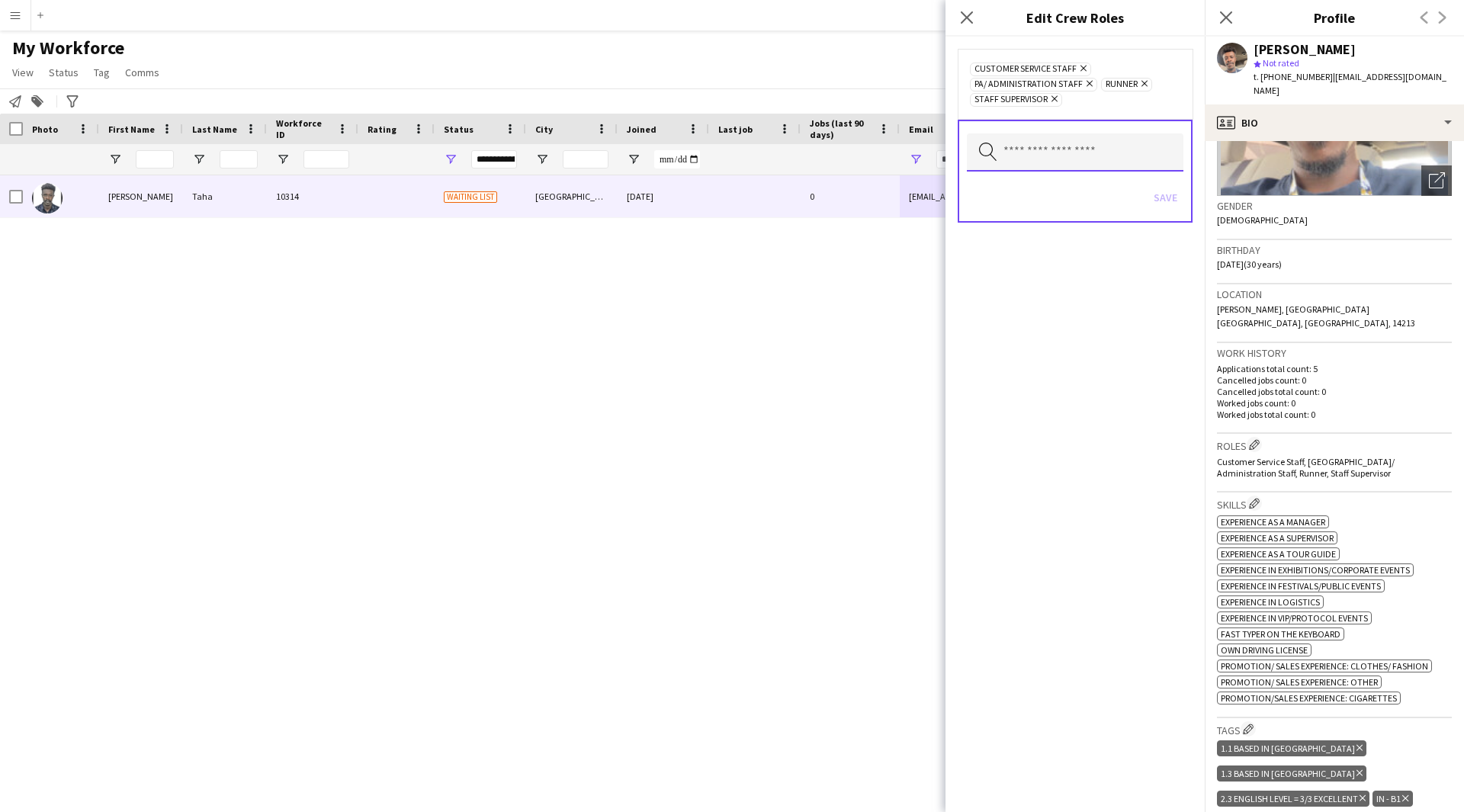
click at [1068, 148] on input "text" at bounding box center [1074, 151] width 216 height 38
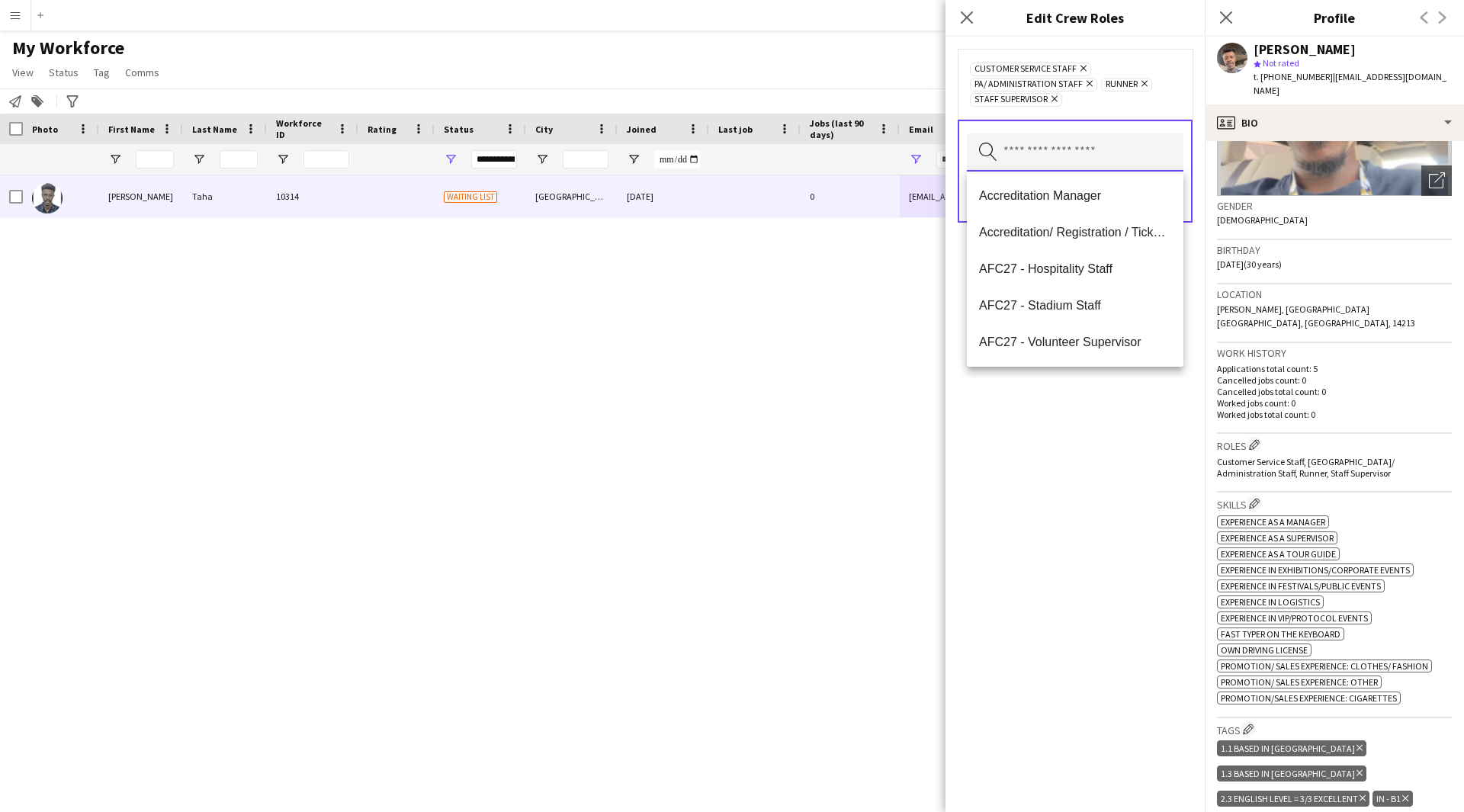
type input "*"
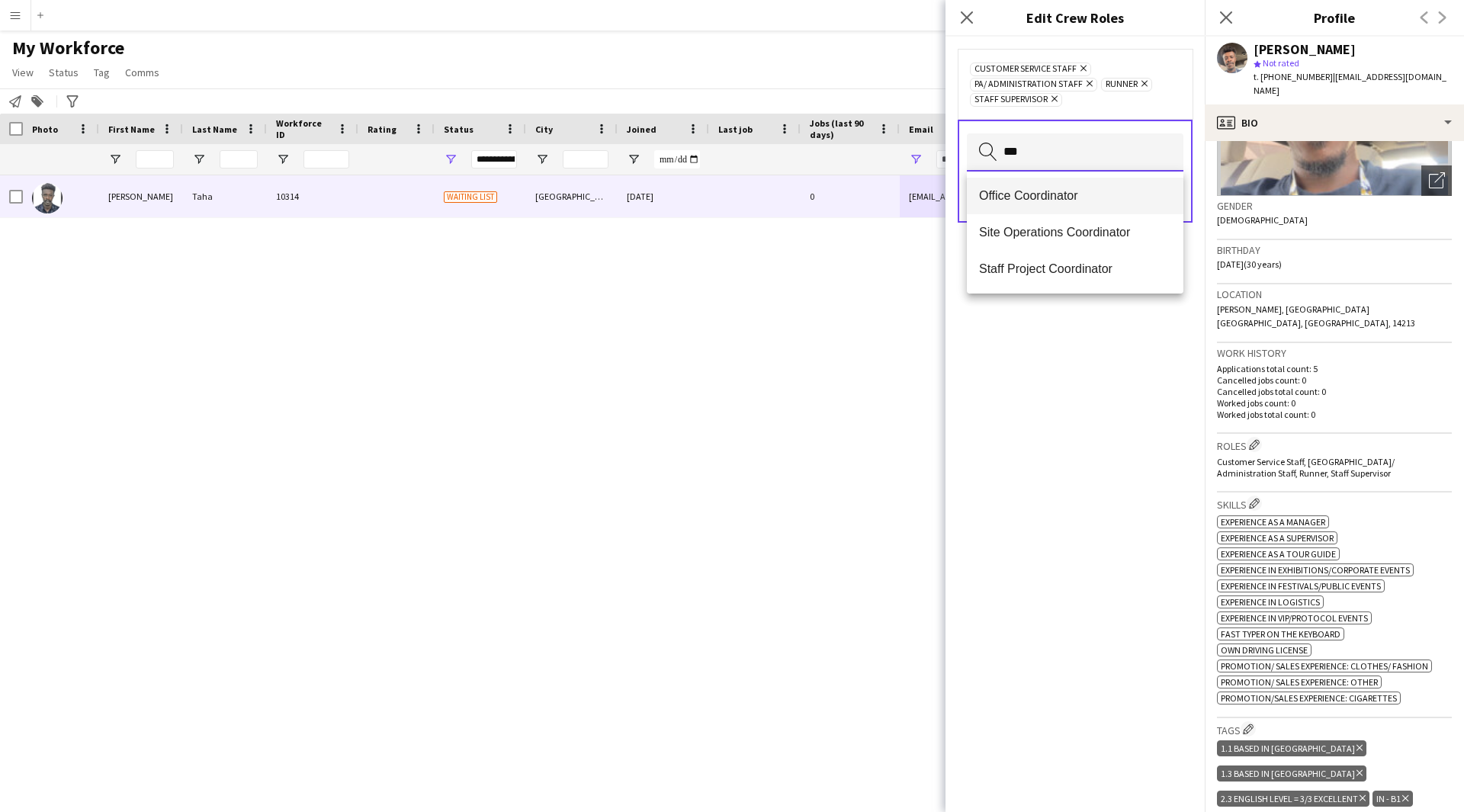
type input "***"
click at [1114, 209] on mat-option "Office Coordinator" at bounding box center [1074, 196] width 216 height 37
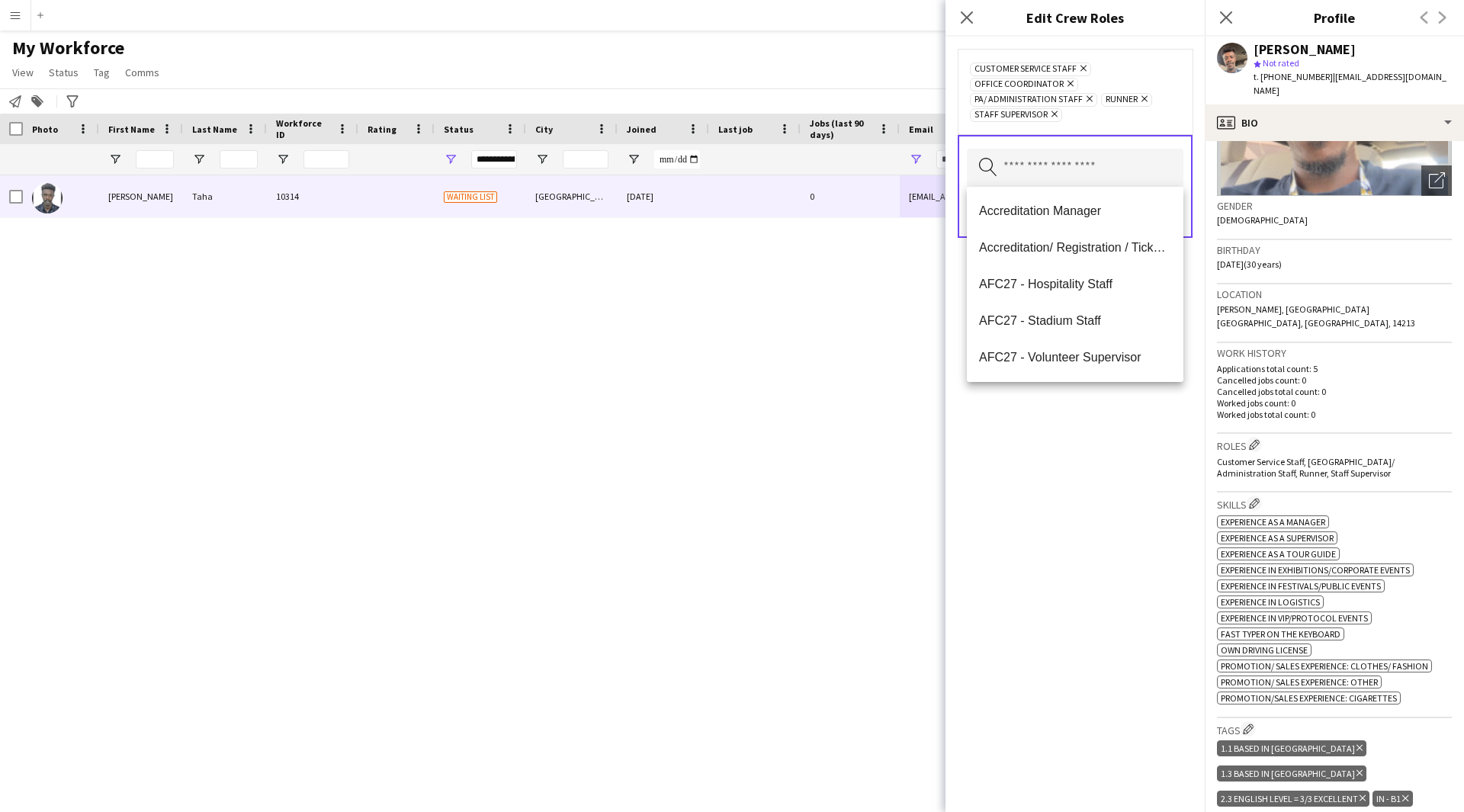
click at [1144, 563] on div "Customer Service Staff Remove Office Coordinator Remove PA/ Administration Staf…" at bounding box center [1074, 424] width 259 height 775
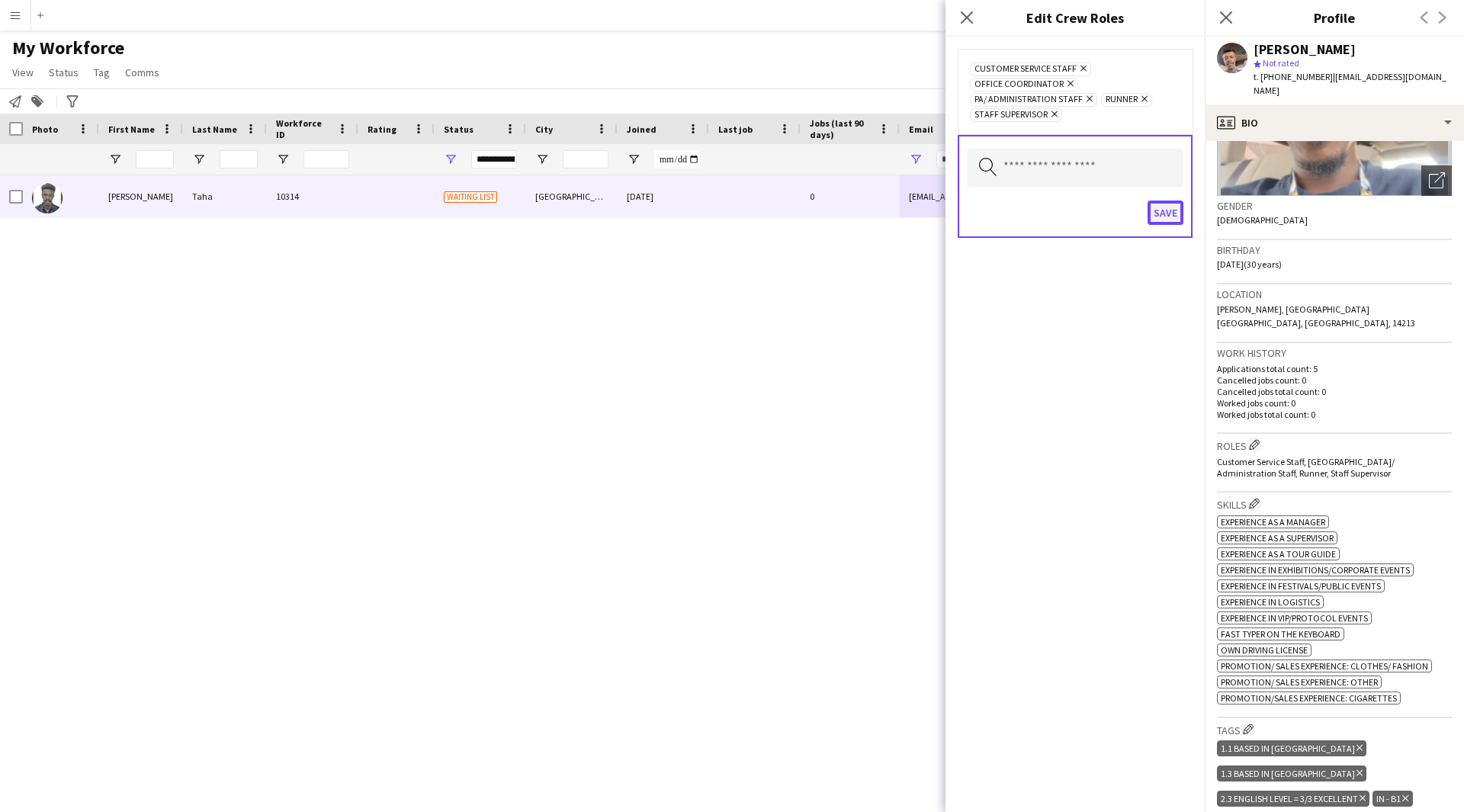
click at [1170, 206] on button "Save" at bounding box center [1164, 212] width 36 height 24
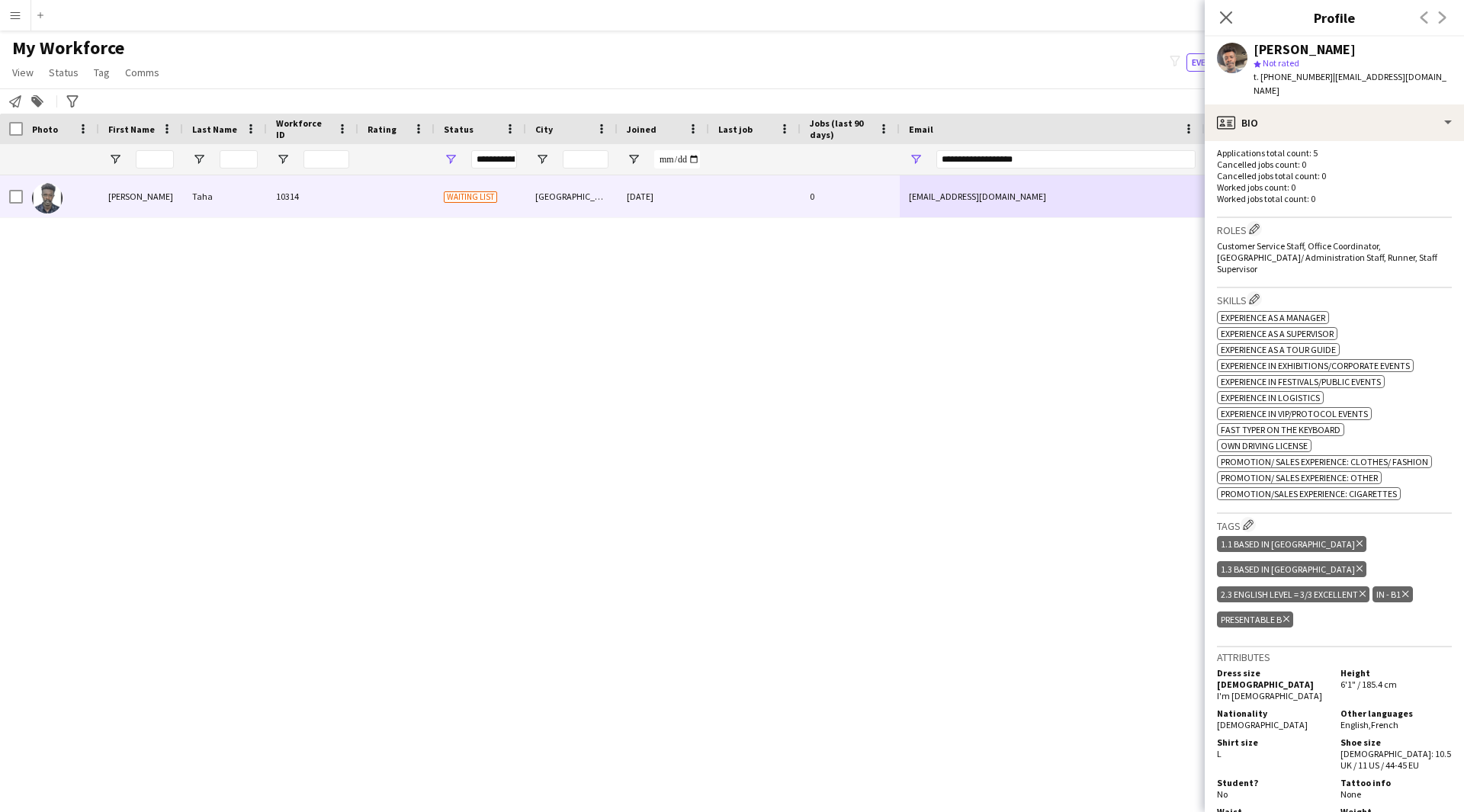
scroll to position [733, 0]
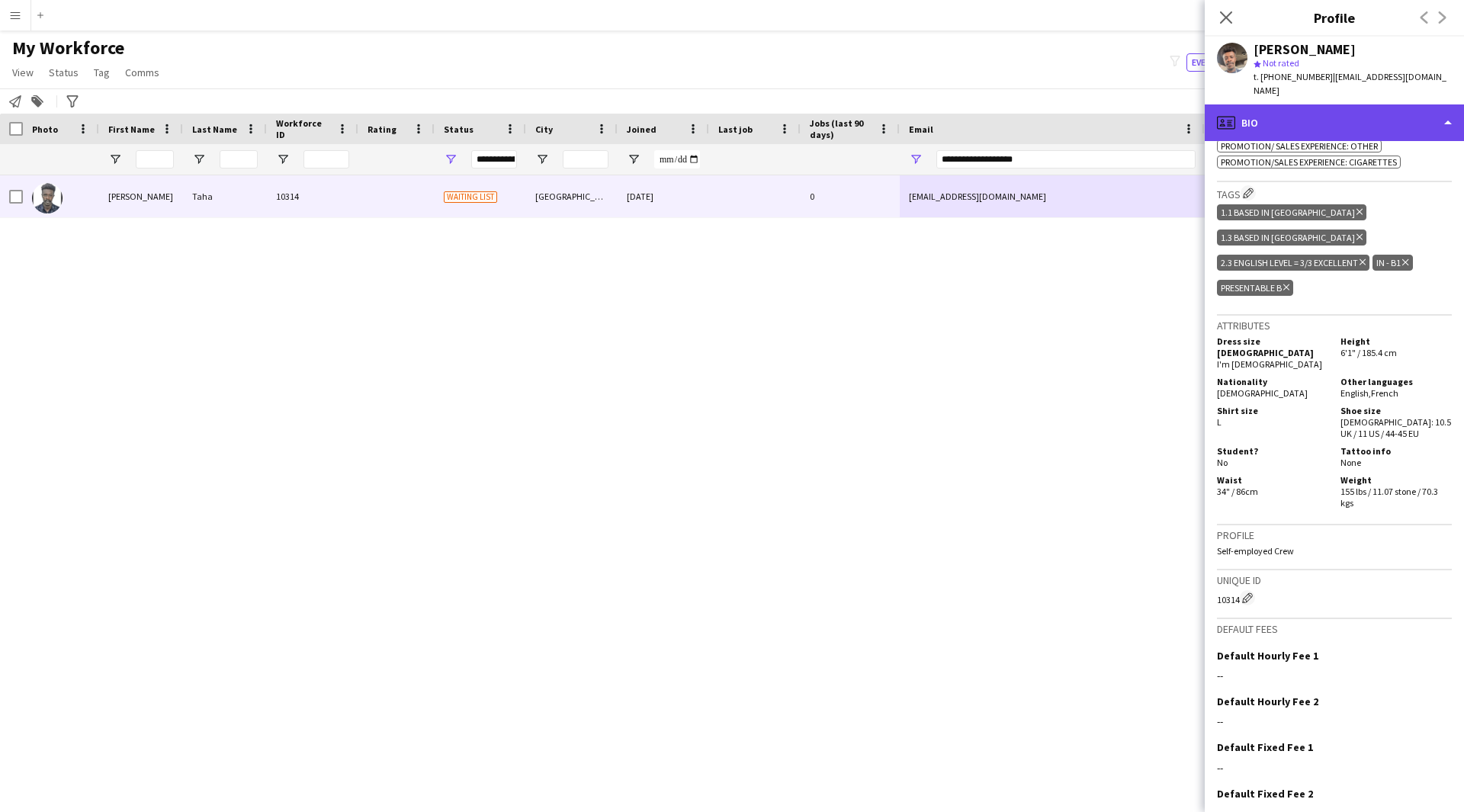
click at [1304, 114] on div "profile Bio" at bounding box center [1333, 123] width 259 height 37
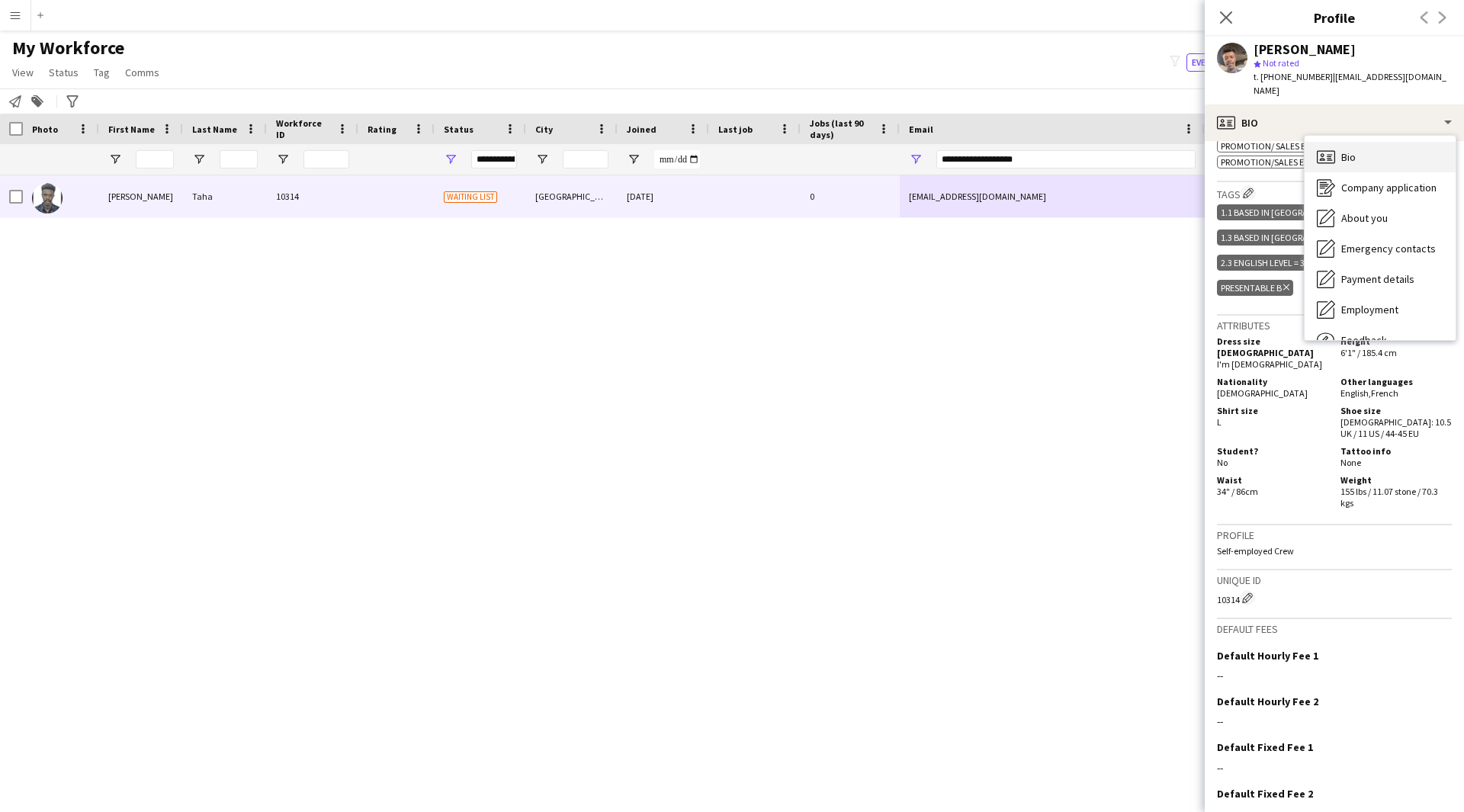
click at [1352, 151] on div "Bio Bio" at bounding box center [1380, 156] width 151 height 30
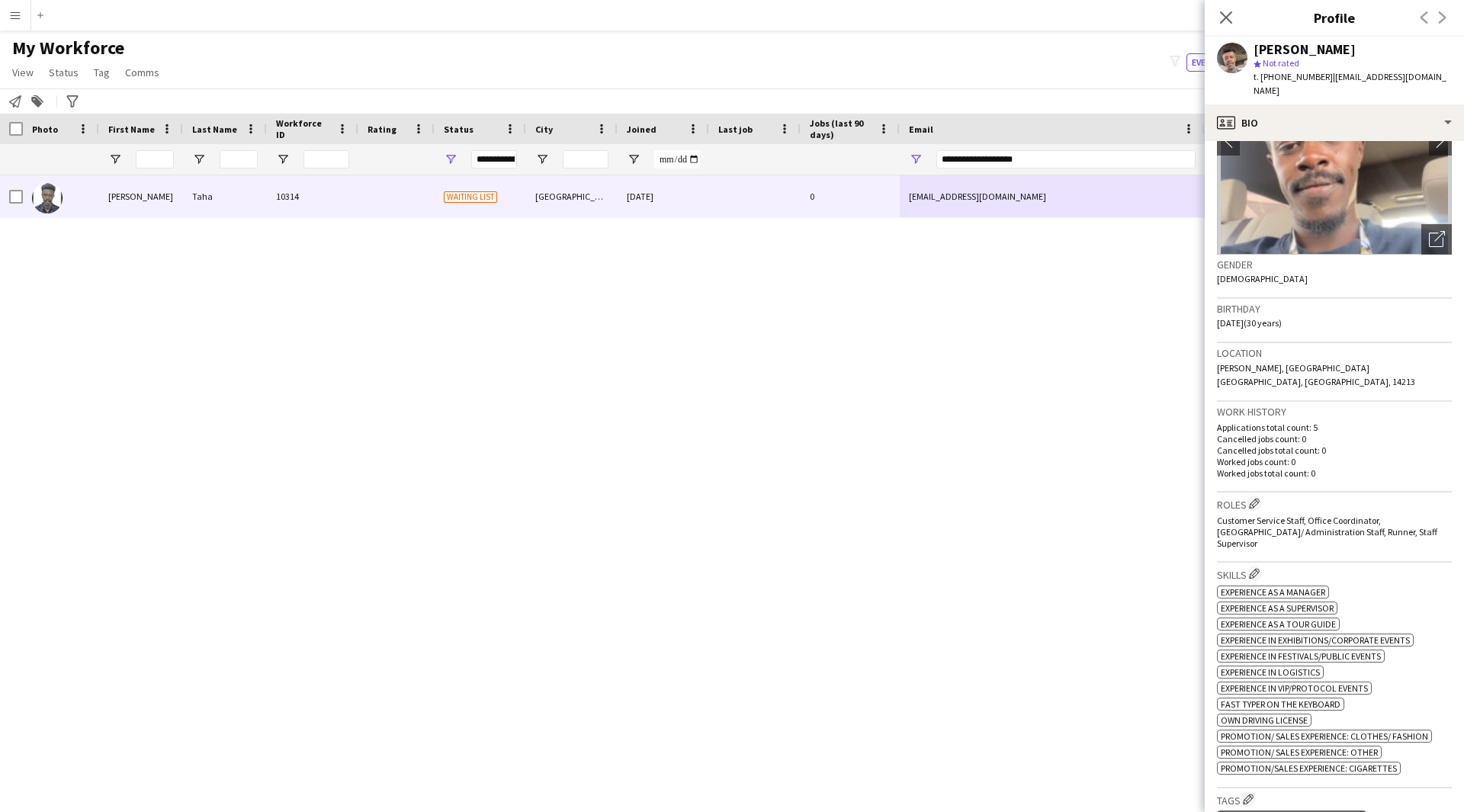
scroll to position [0, 0]
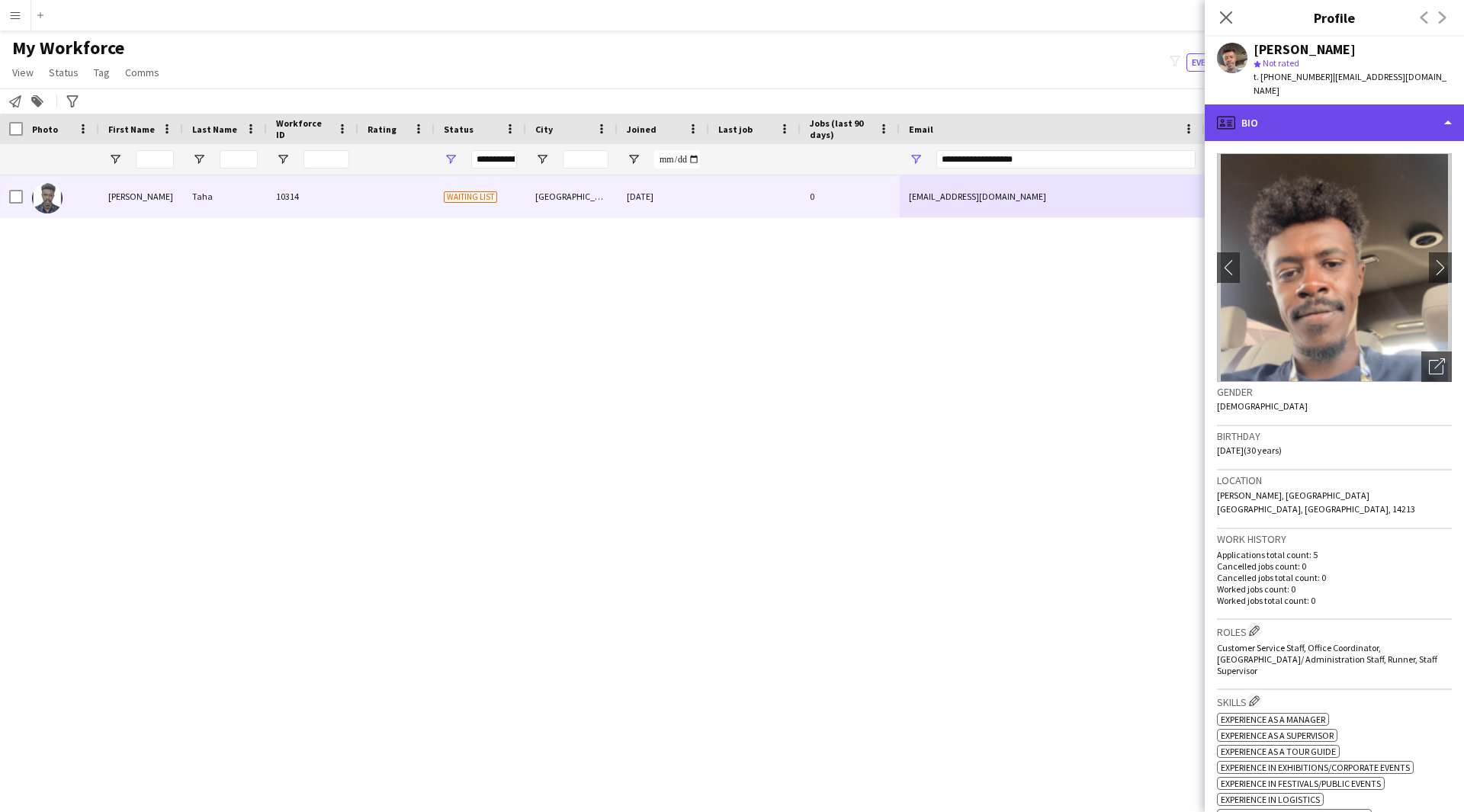
click at [1372, 105] on div "profile Bio" at bounding box center [1333, 123] width 259 height 37
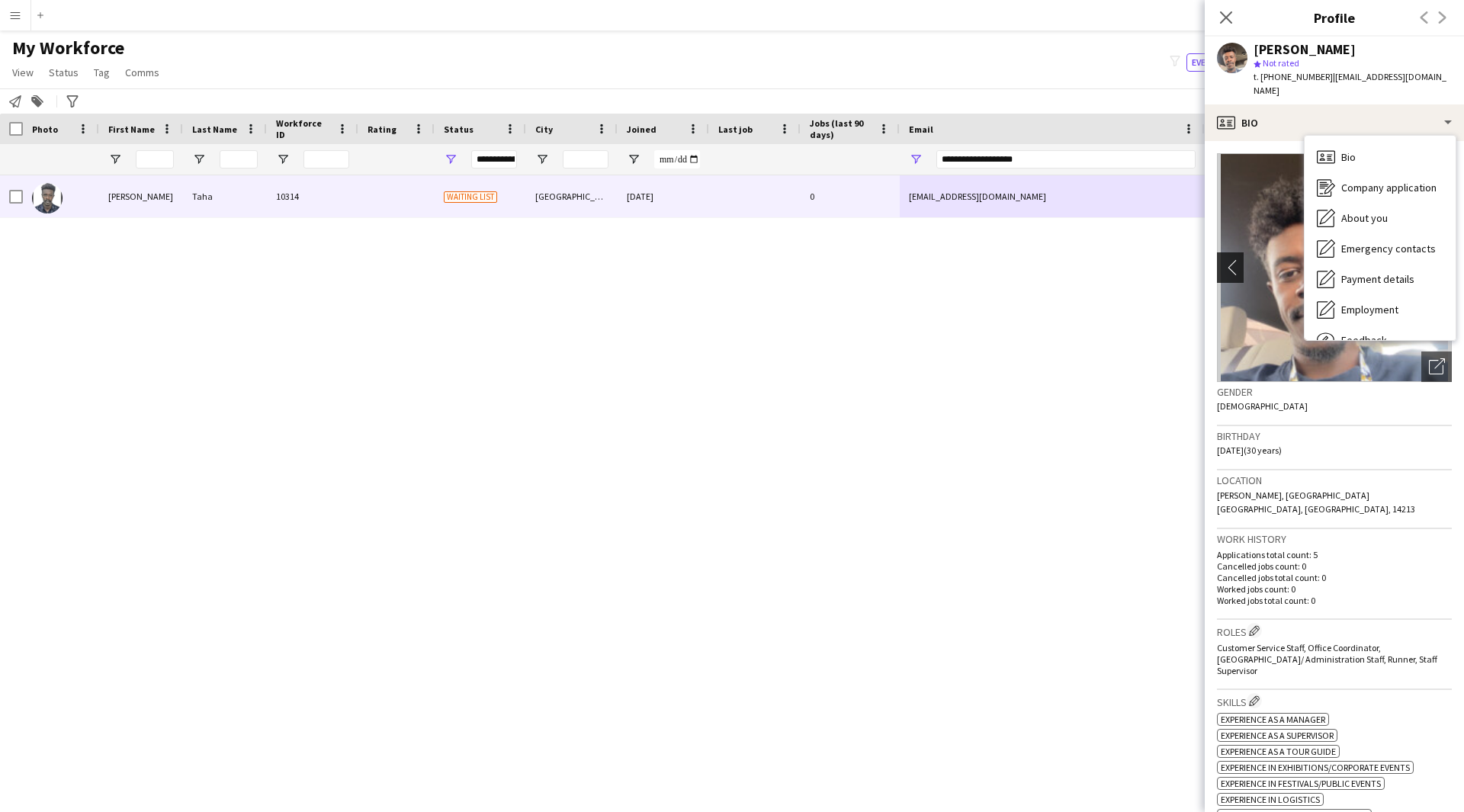
click at [1228, 259] on app-icon "chevron-left" at bounding box center [1228, 267] width 23 height 16
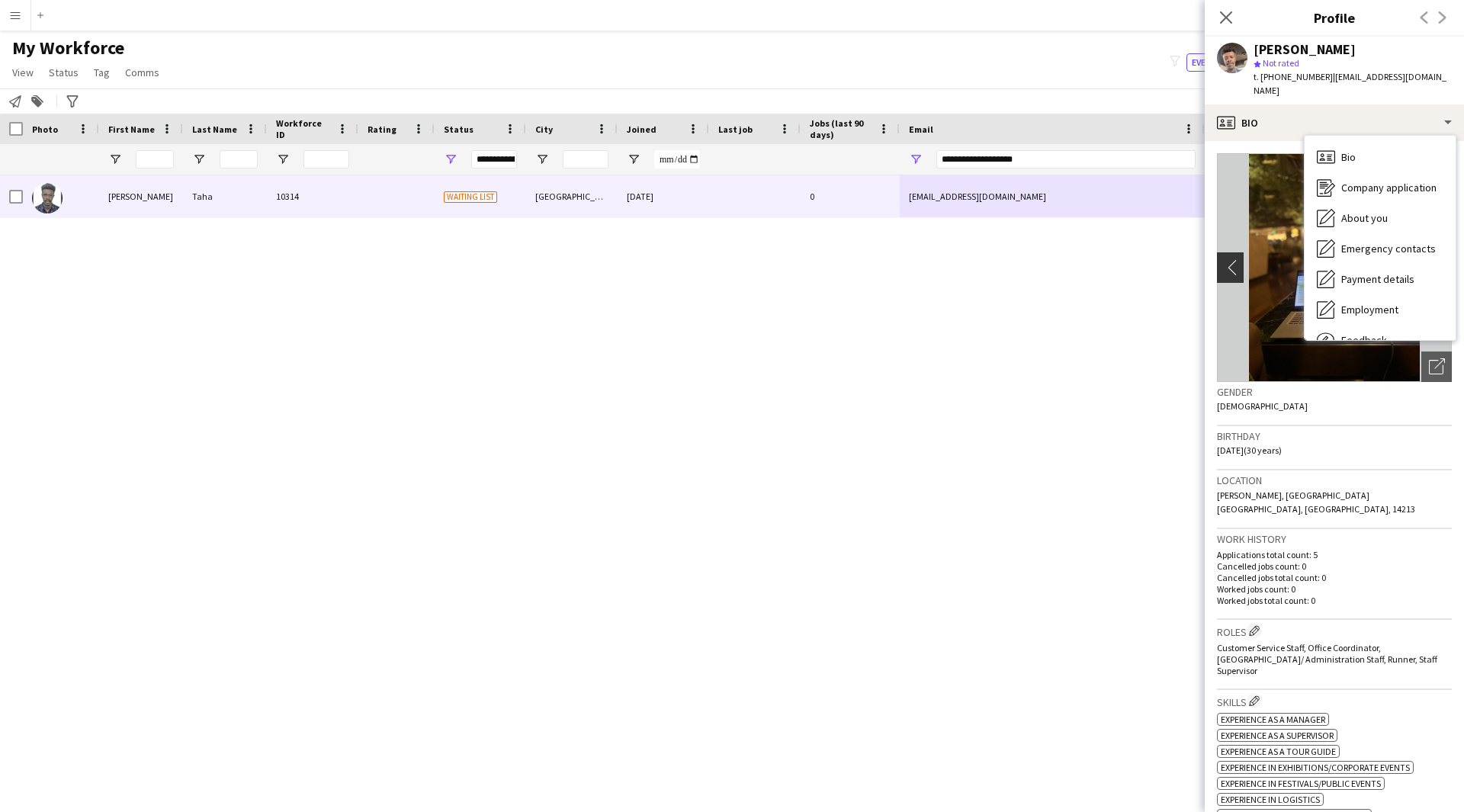
click at [1228, 259] on app-icon "chevron-left" at bounding box center [1228, 267] width 23 height 16
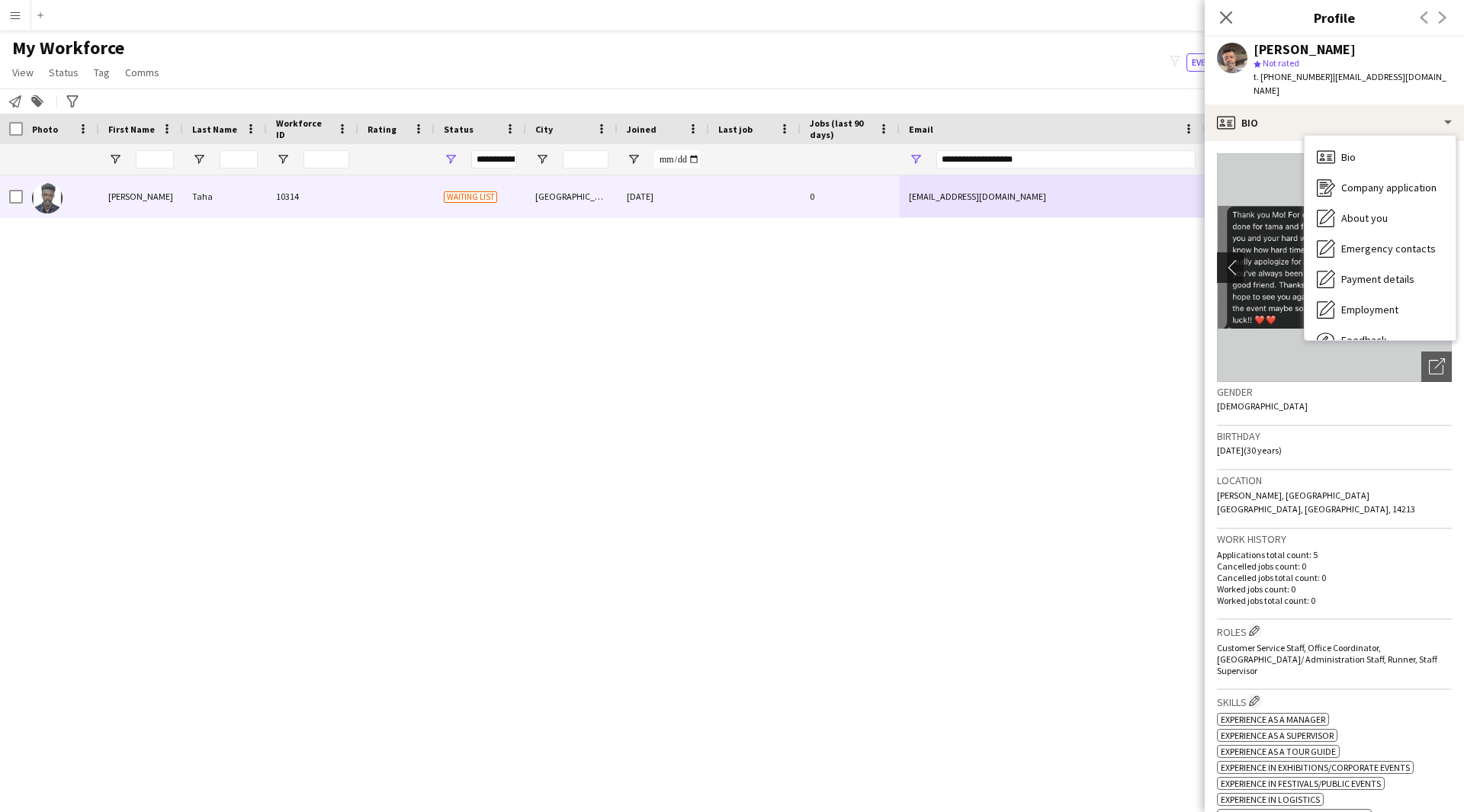
click at [1228, 259] on app-icon "chevron-left" at bounding box center [1228, 267] width 23 height 16
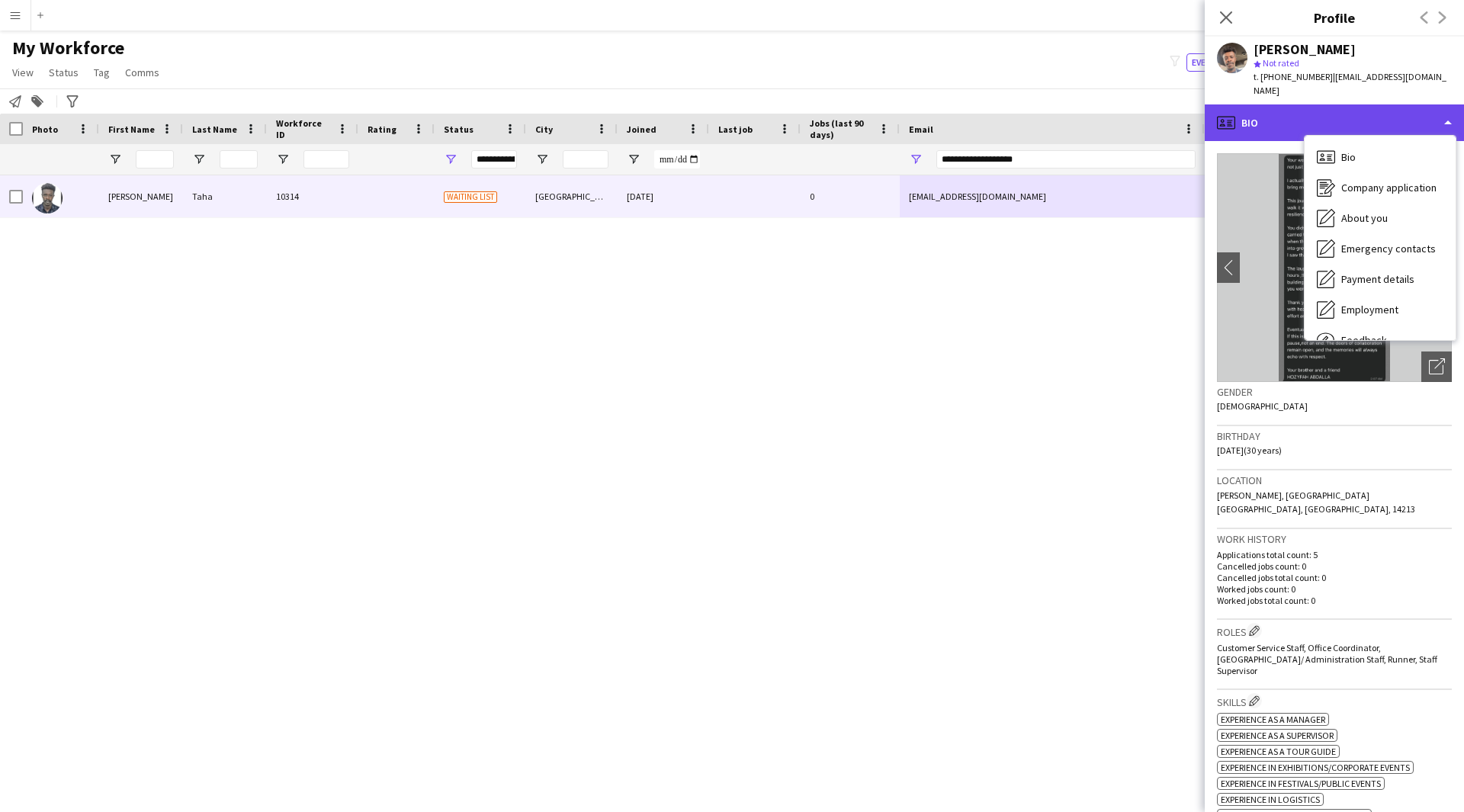
click at [1249, 110] on div "profile Bio" at bounding box center [1333, 123] width 259 height 37
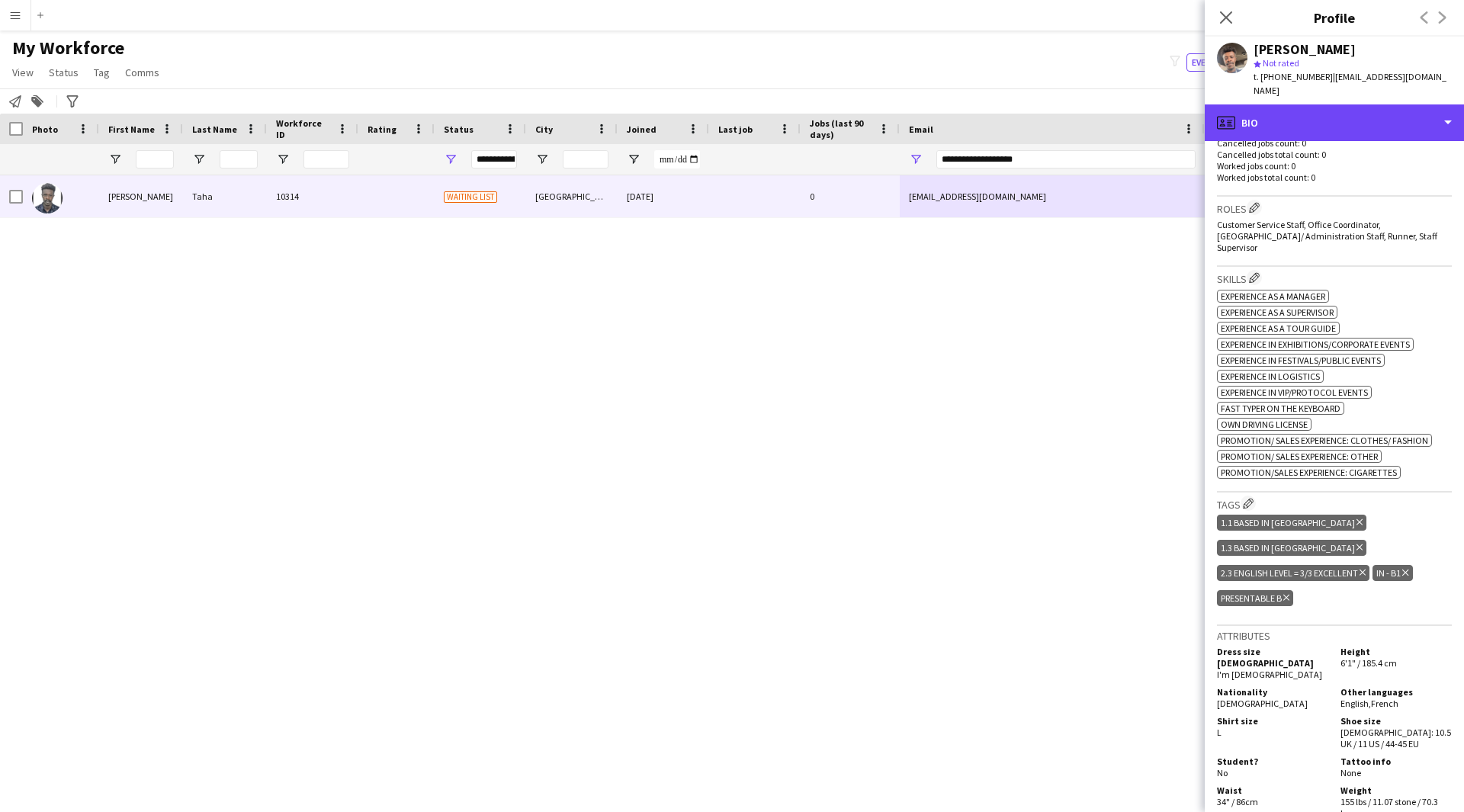
scroll to position [733, 0]
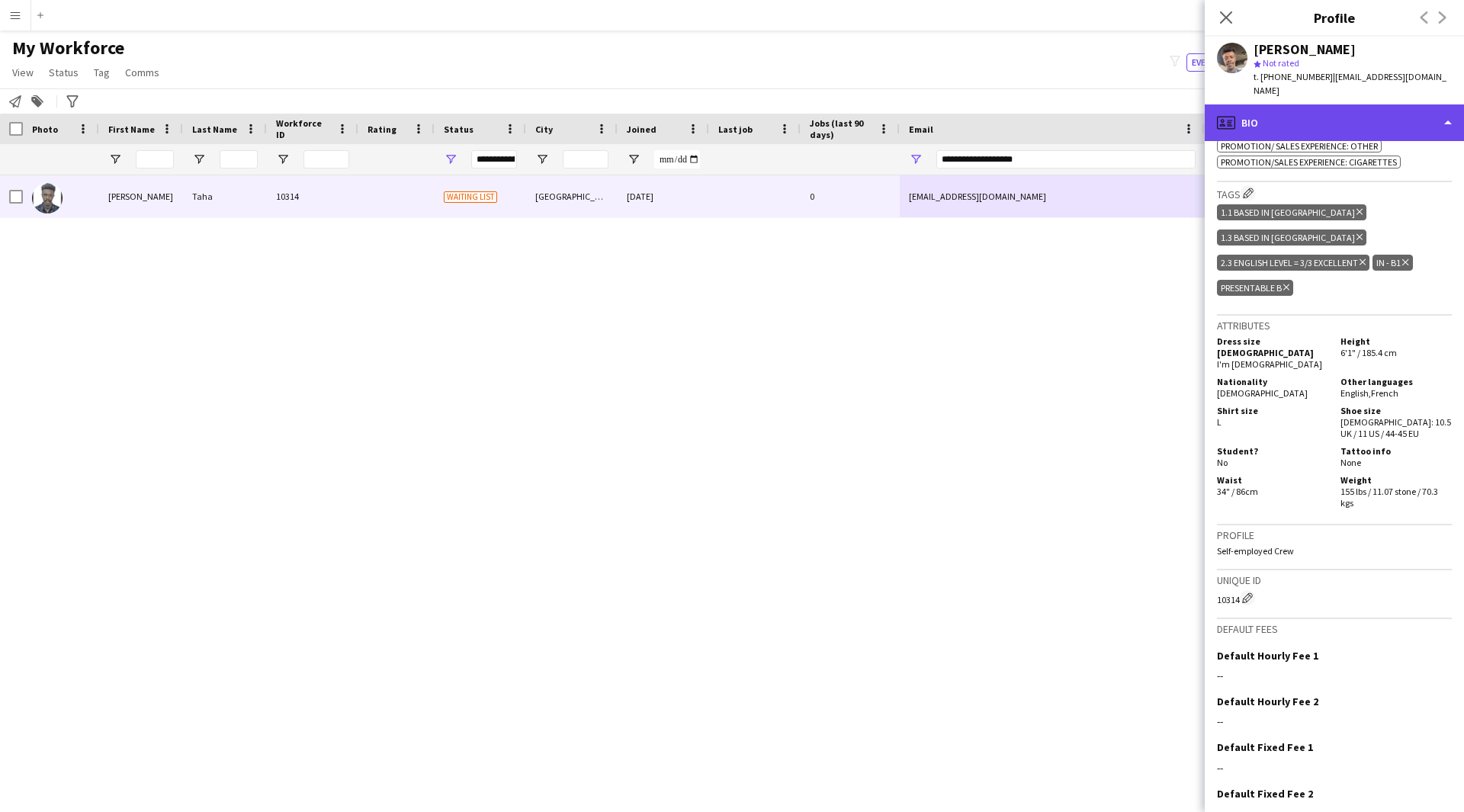
click at [1336, 124] on div "profile Bio" at bounding box center [1333, 123] width 259 height 37
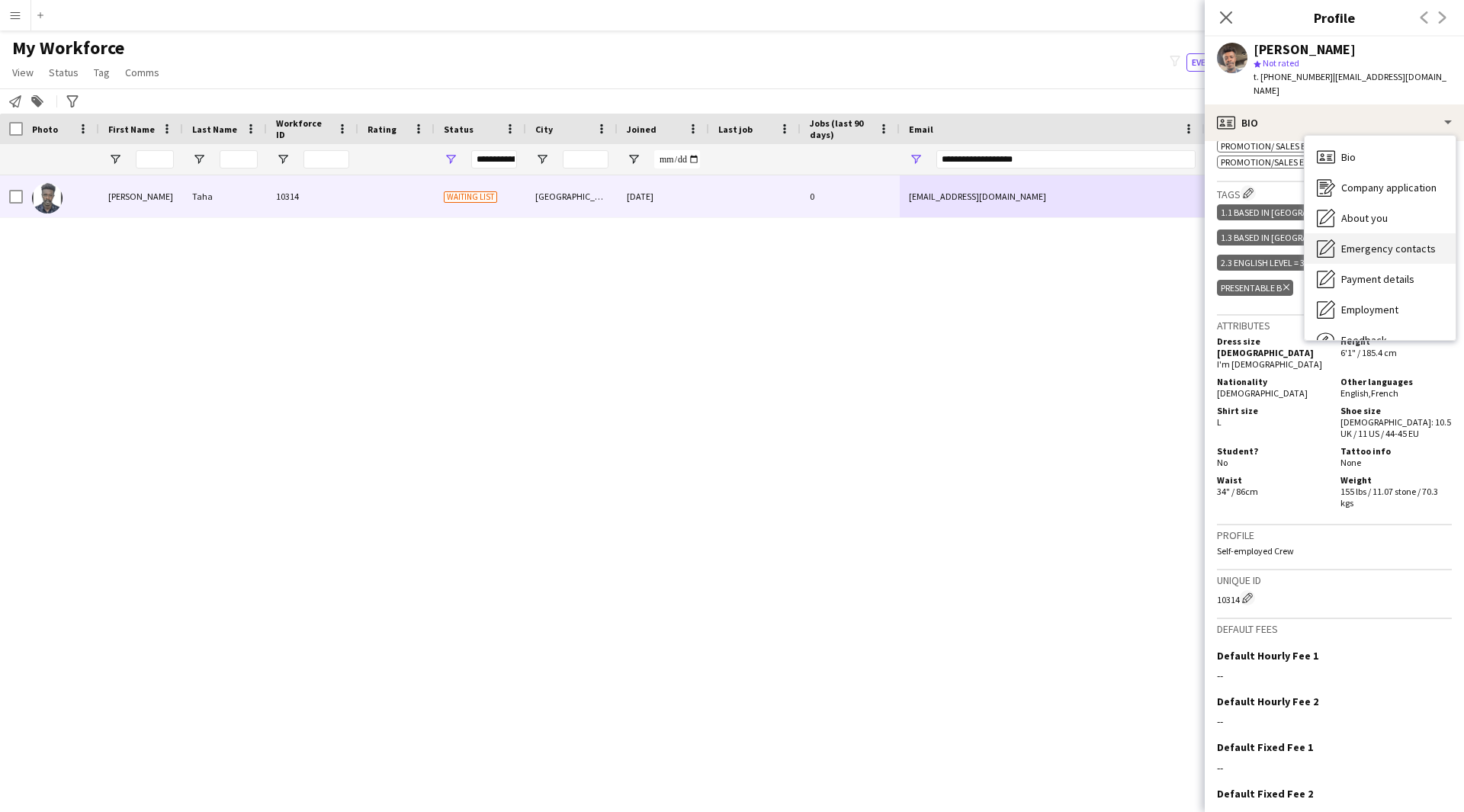
click at [1392, 242] on span "Emergency contacts" at bounding box center [1387, 248] width 94 height 14
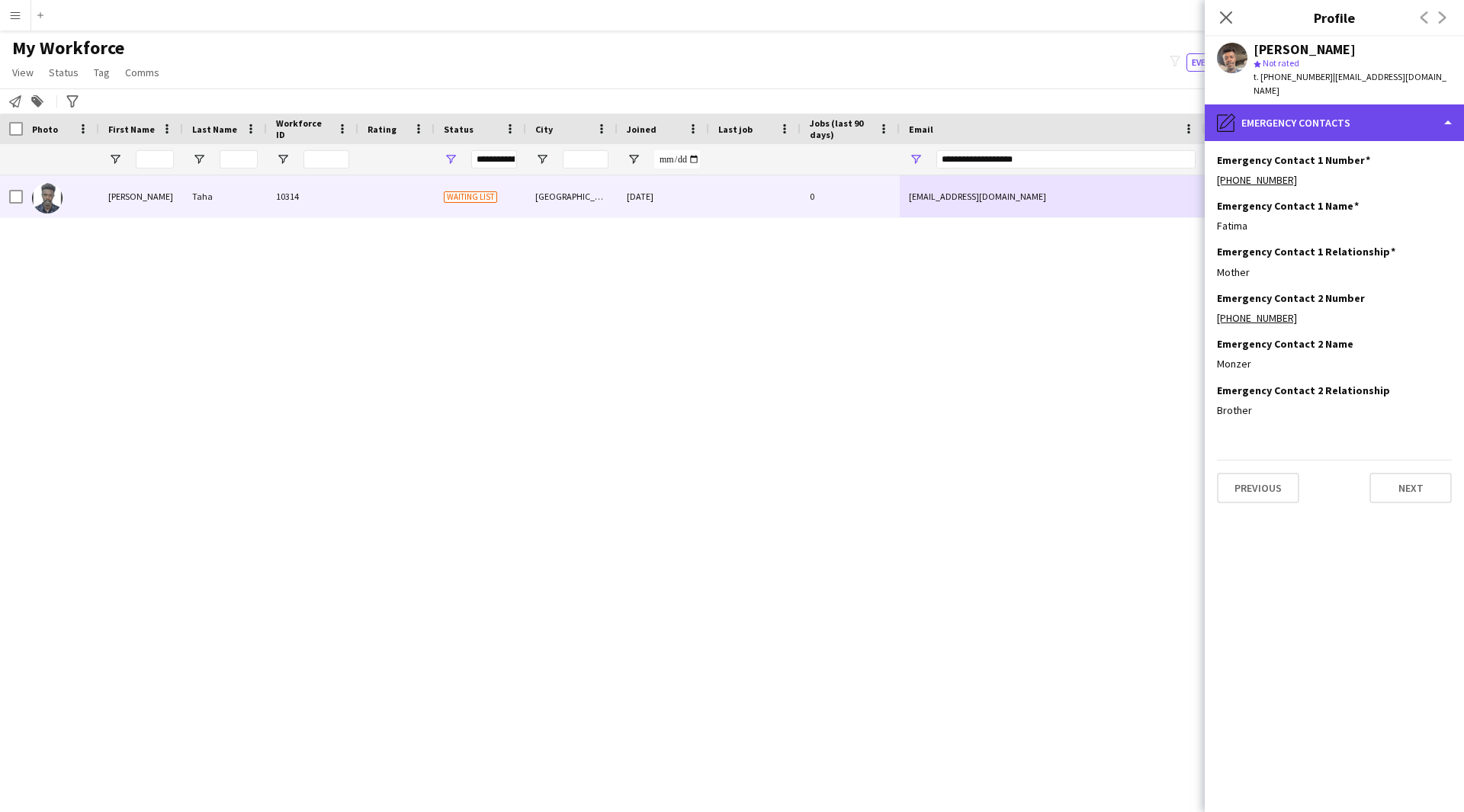
click at [1294, 108] on div "pencil4 Emergency contacts" at bounding box center [1333, 123] width 259 height 37
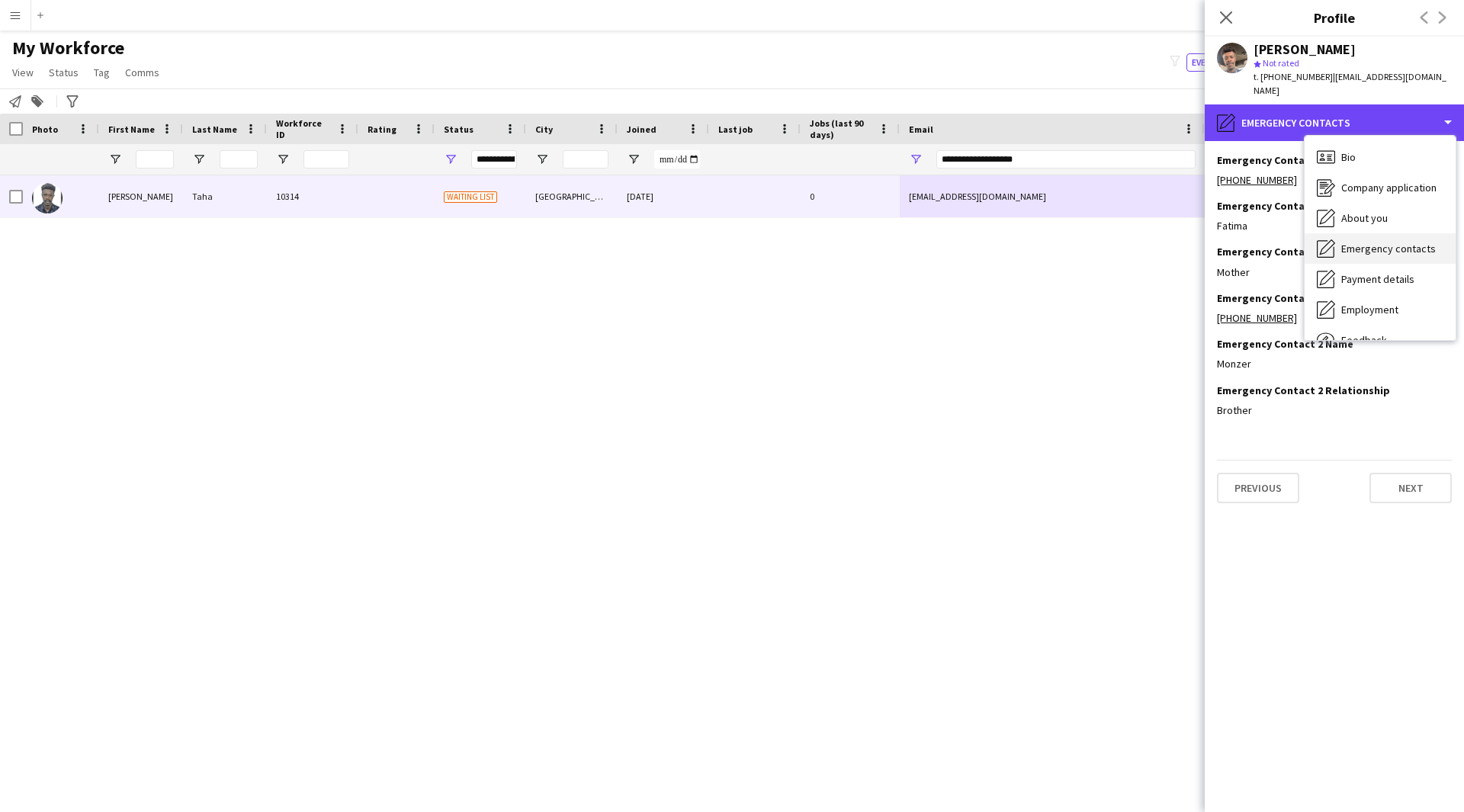
scroll to position [51, 0]
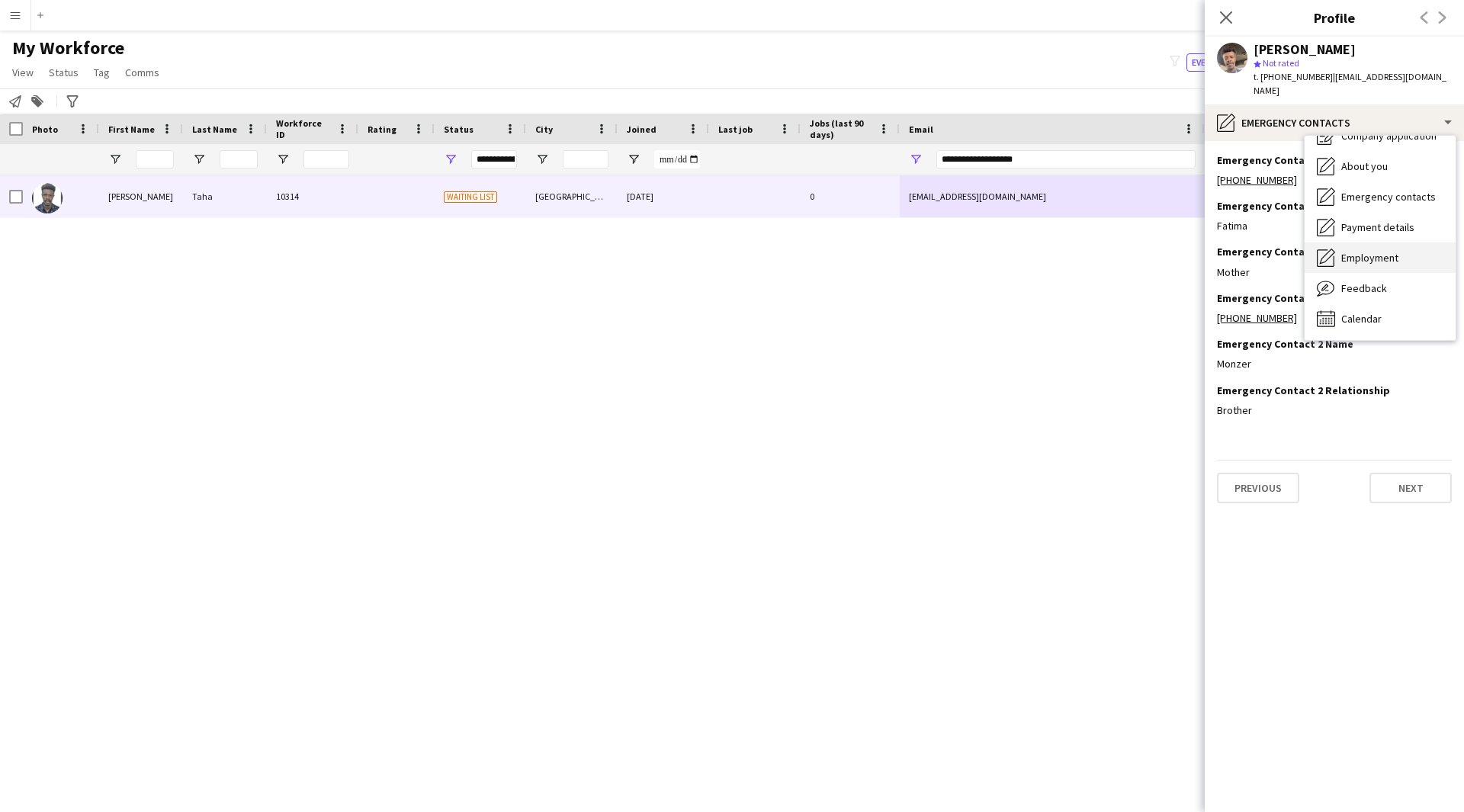
click at [1392, 250] on span "Employment" at bounding box center [1369, 257] width 57 height 14
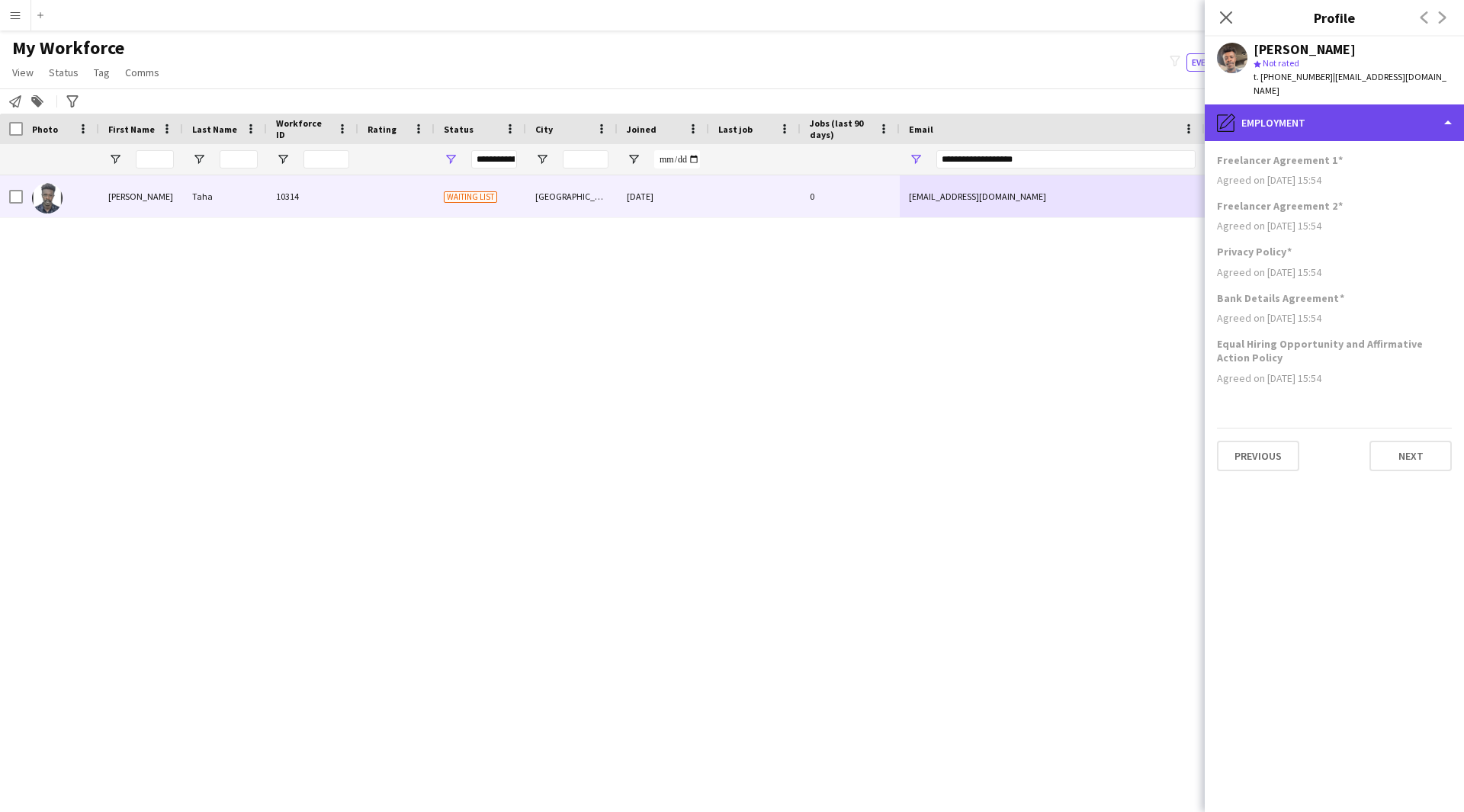
click at [1389, 115] on div "pencil4 Employment" at bounding box center [1333, 123] width 259 height 37
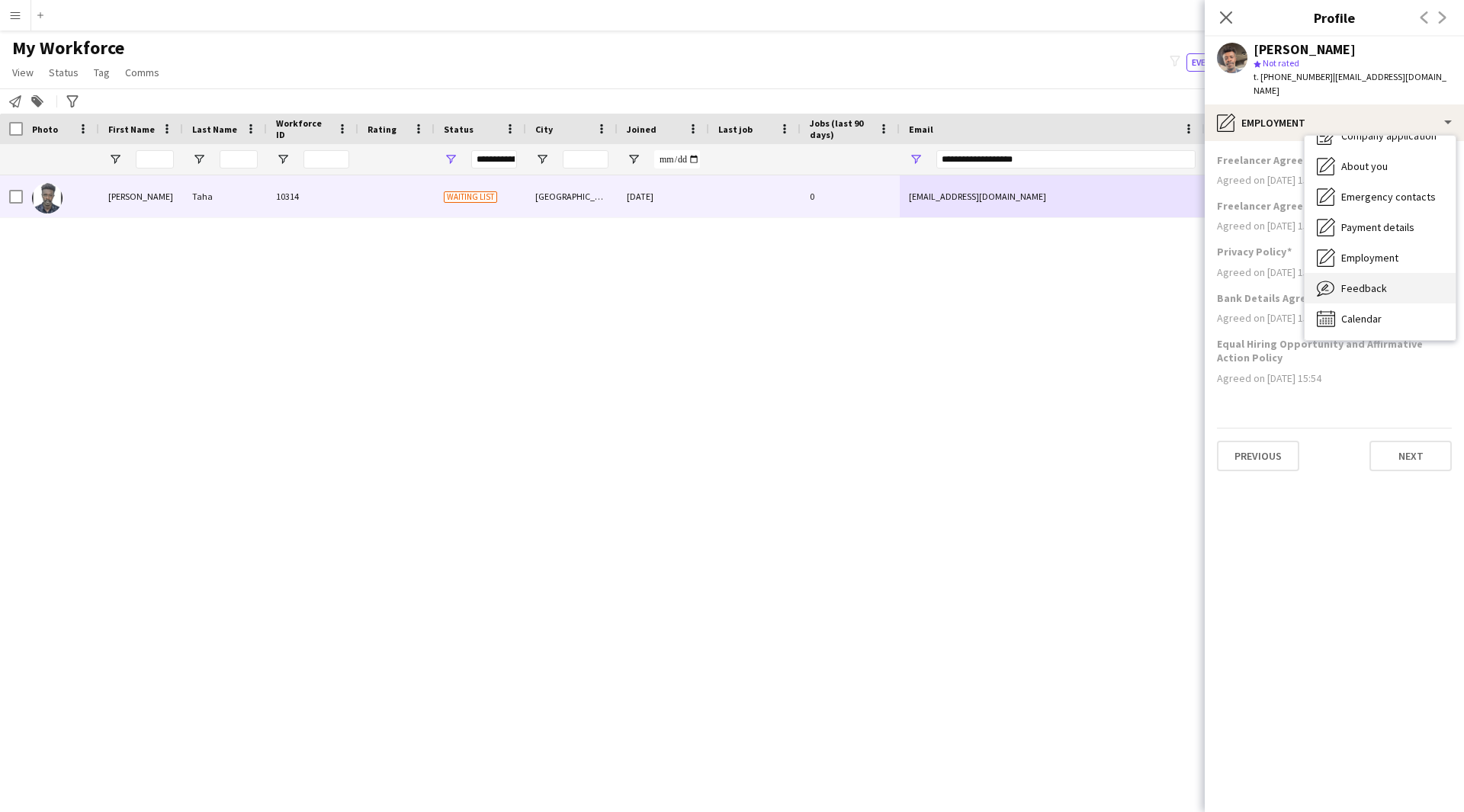
click at [1407, 286] on div "Feedback Feedback" at bounding box center [1380, 287] width 151 height 30
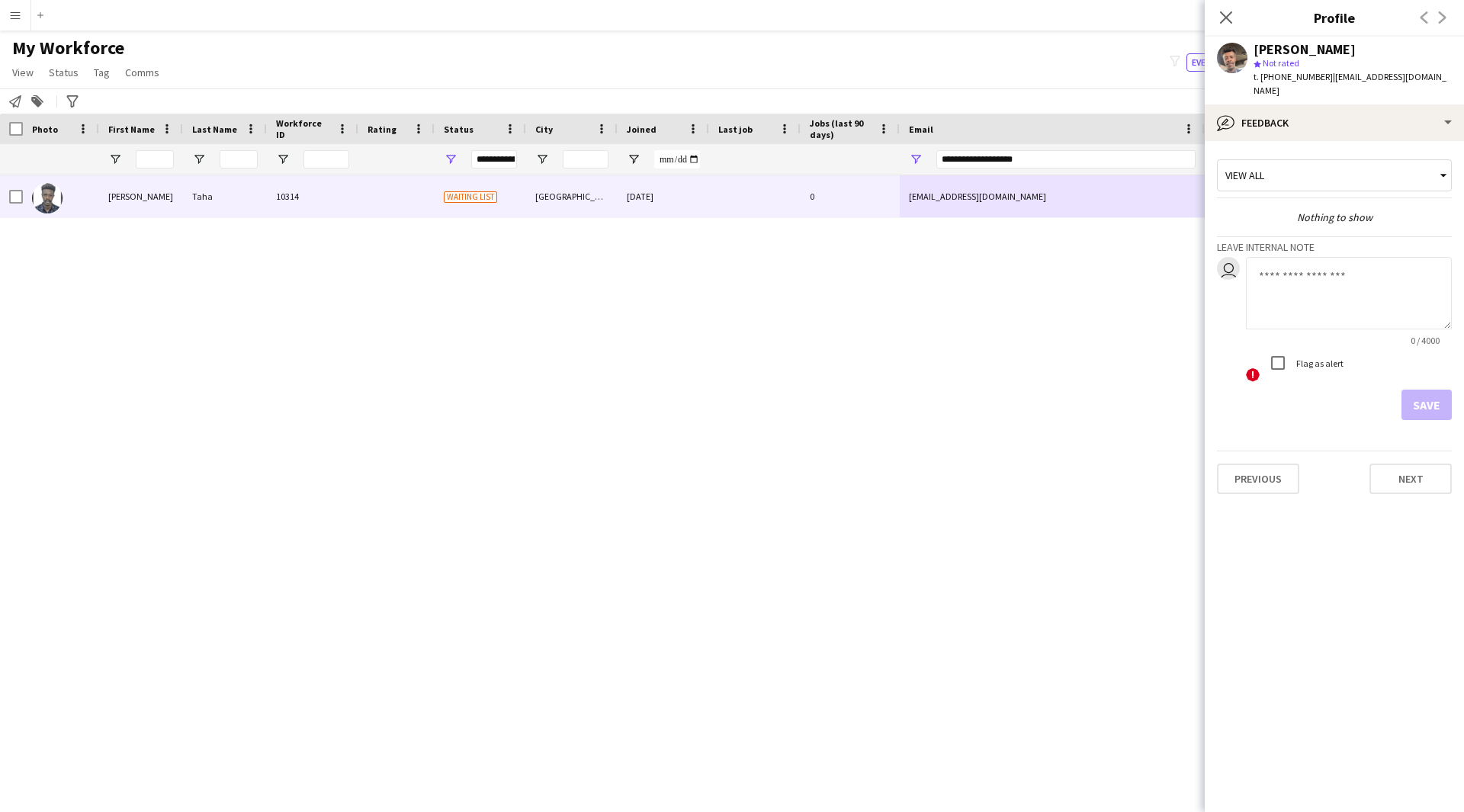
click at [1352, 277] on textarea at bounding box center [1349, 293] width 206 height 73
type textarea "*"
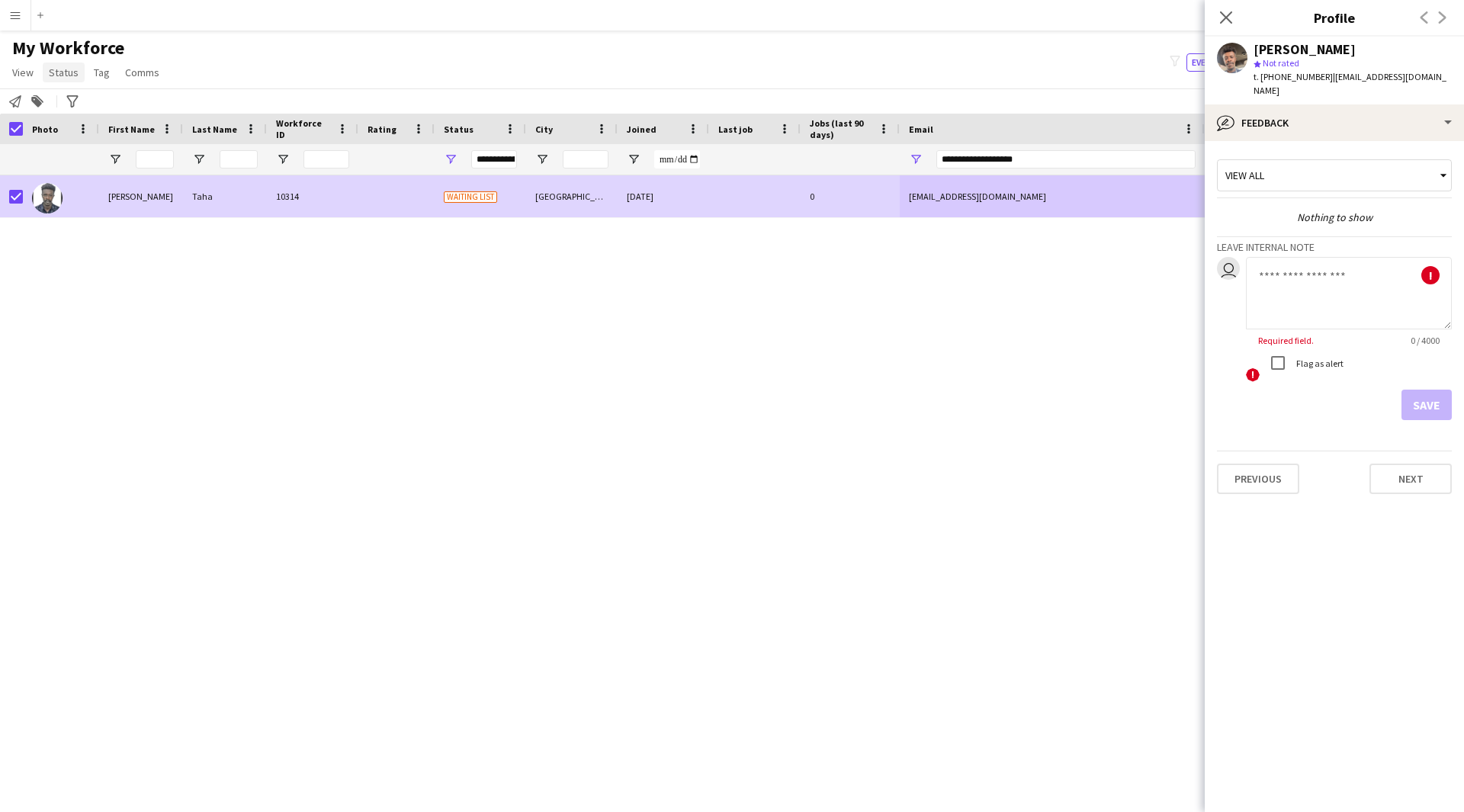
click at [56, 73] on span "Status" at bounding box center [63, 73] width 30 height 14
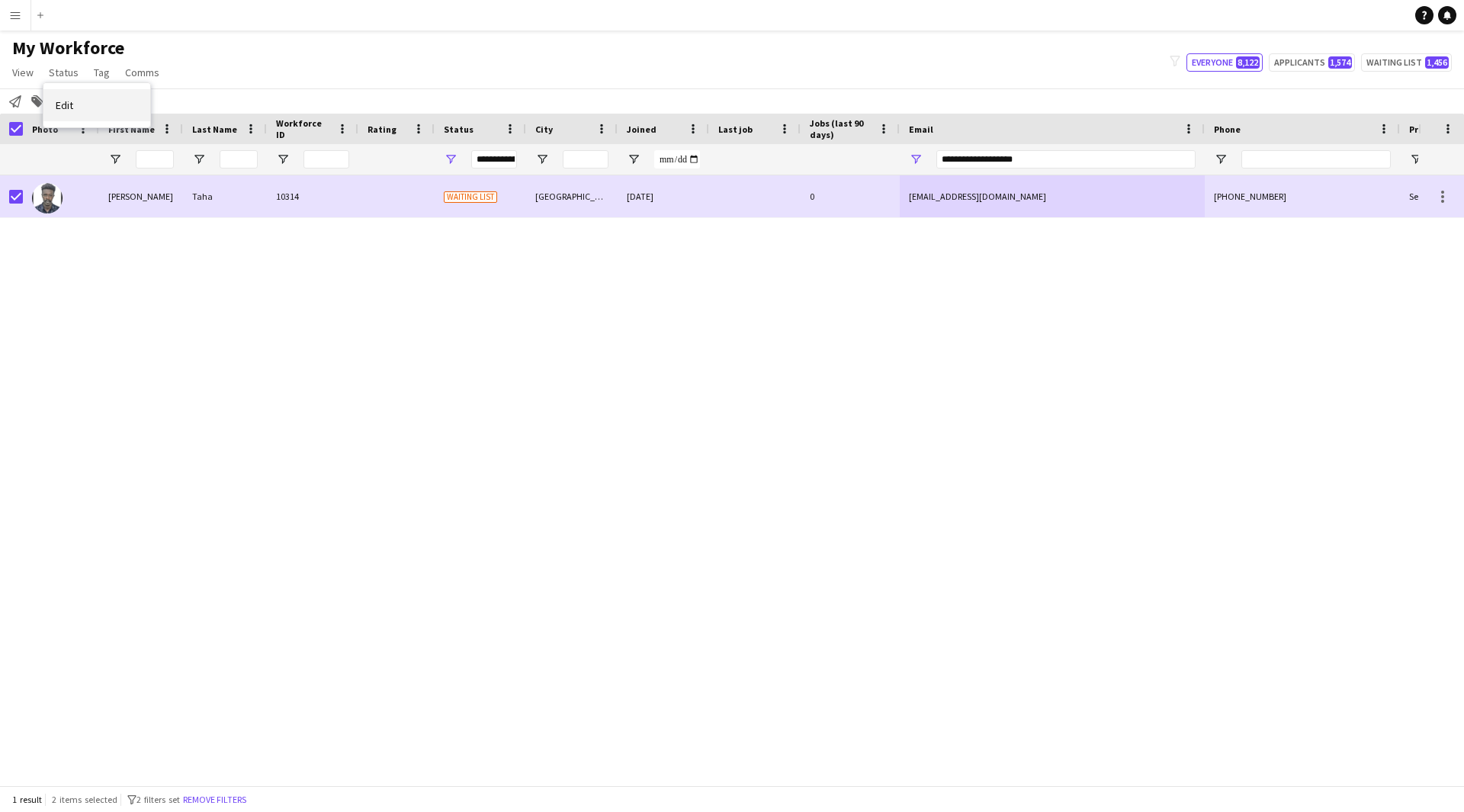
click at [73, 101] on span "Edit" at bounding box center [64, 105] width 17 height 14
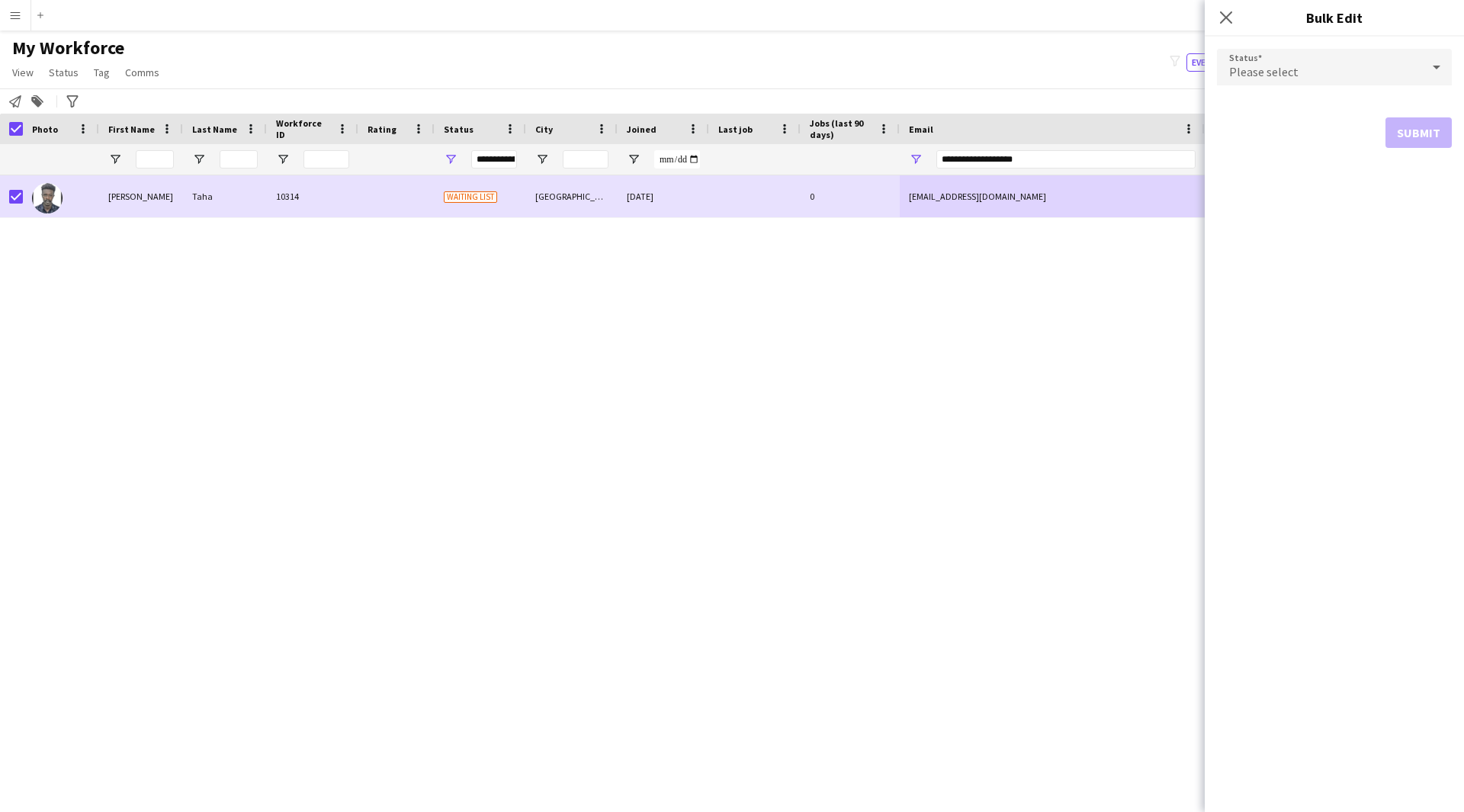
click at [1340, 89] on form "Status Please select Submit" at bounding box center [1334, 98] width 235 height 123
click at [1341, 81] on div "Please select" at bounding box center [1318, 67] width 205 height 37
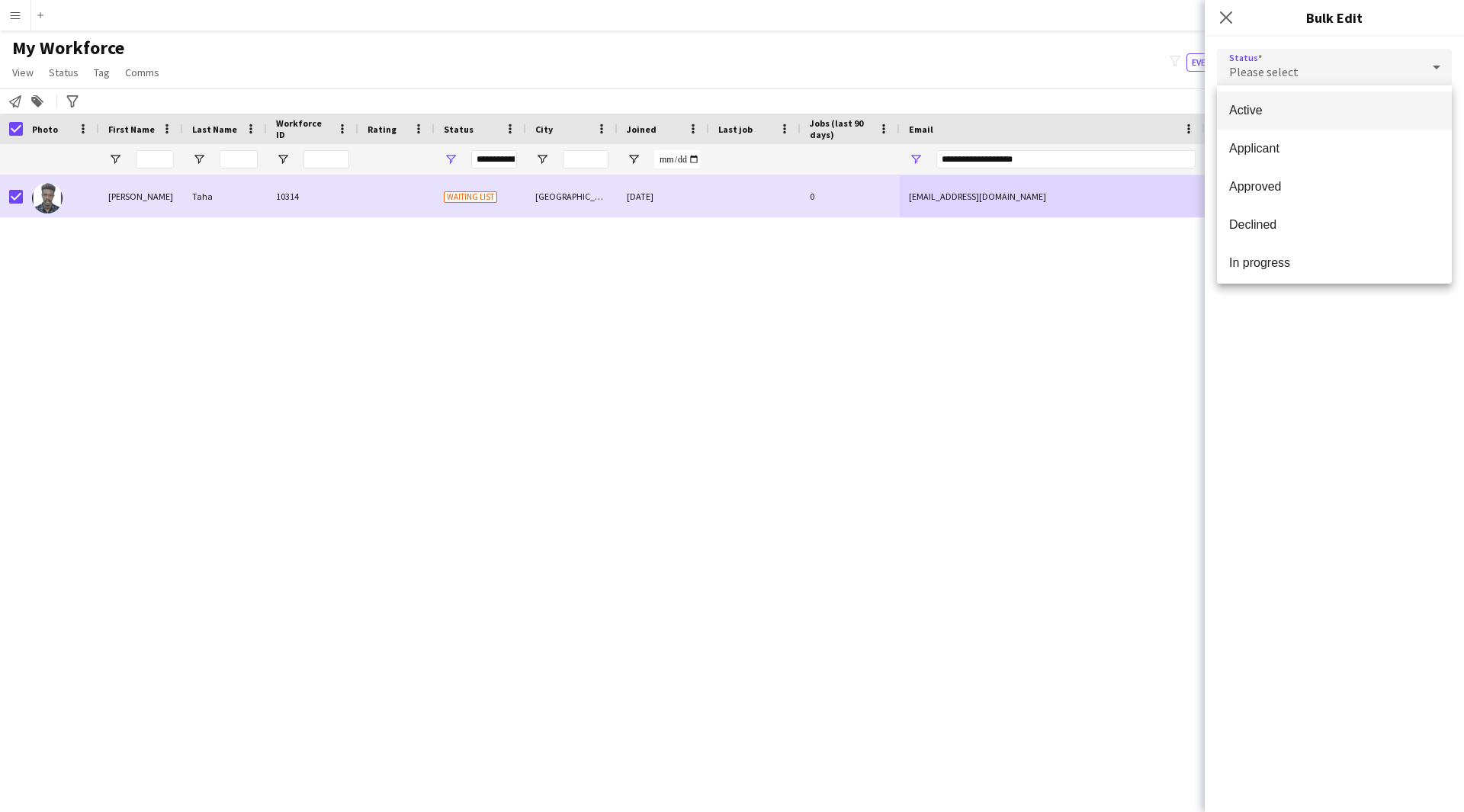
click at [1358, 105] on span "Active" at bounding box center [1334, 110] width 211 height 15
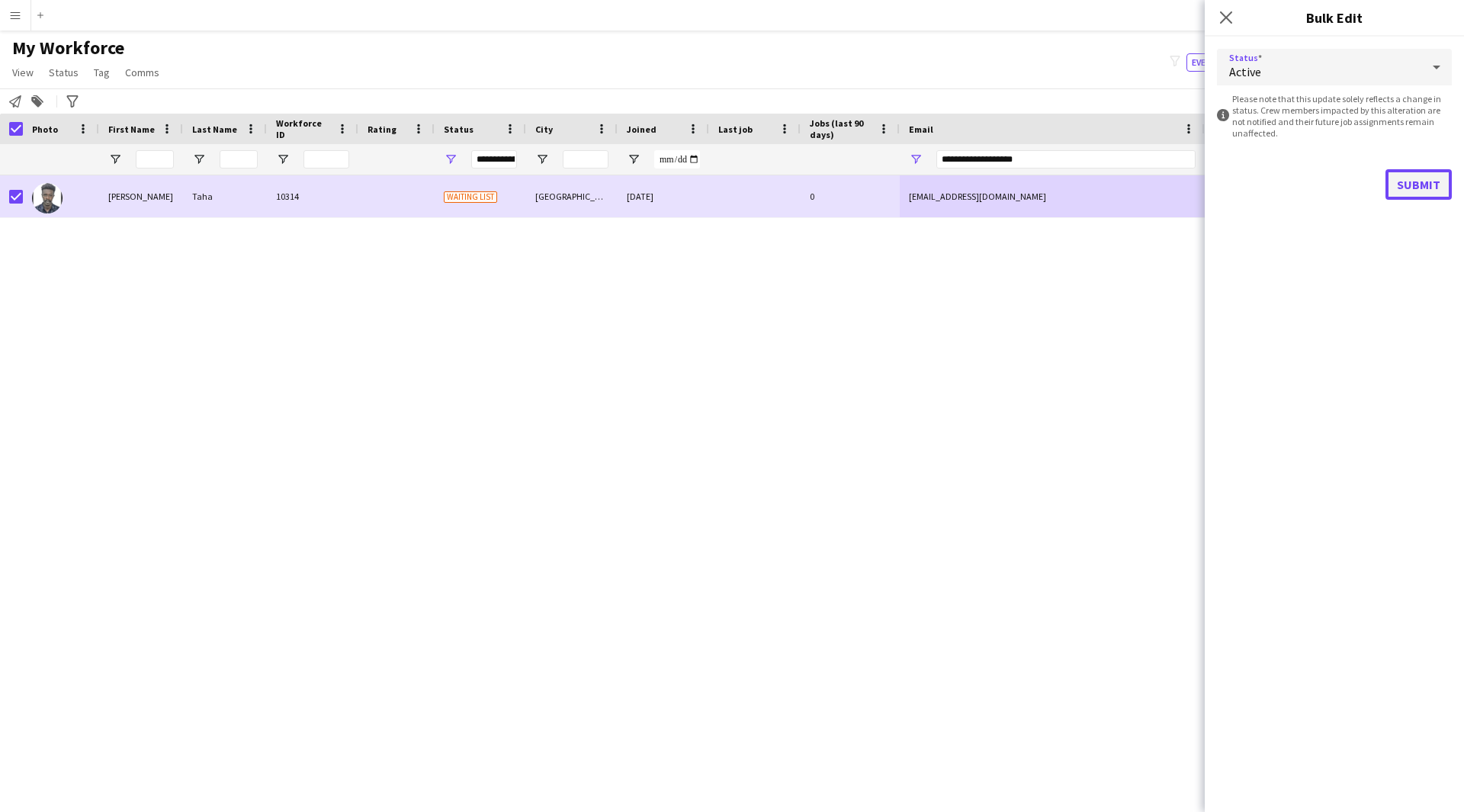
click at [1401, 187] on button "Submit" at bounding box center [1418, 183] width 66 height 30
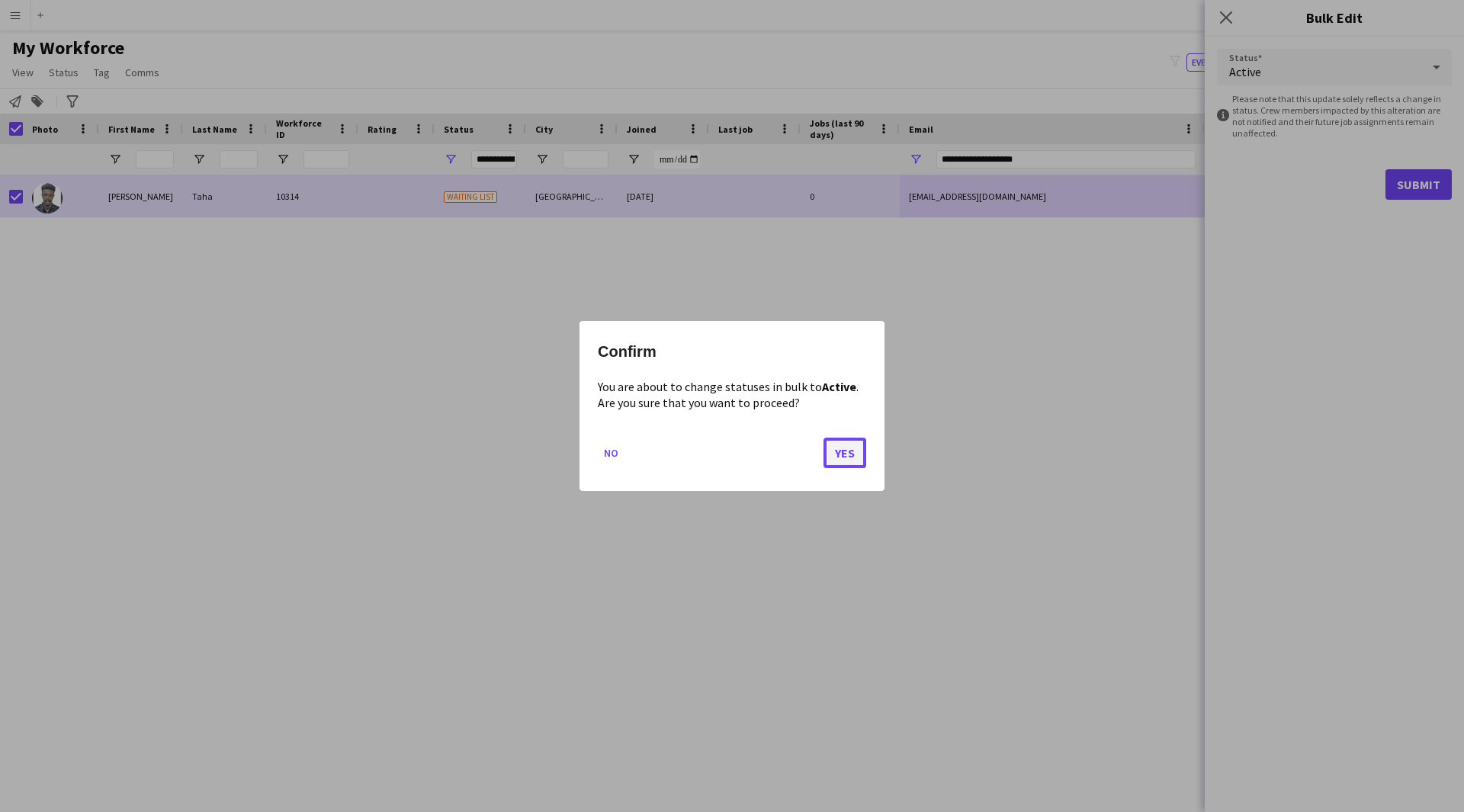
click at [838, 457] on button "Yes" at bounding box center [845, 452] width 43 height 30
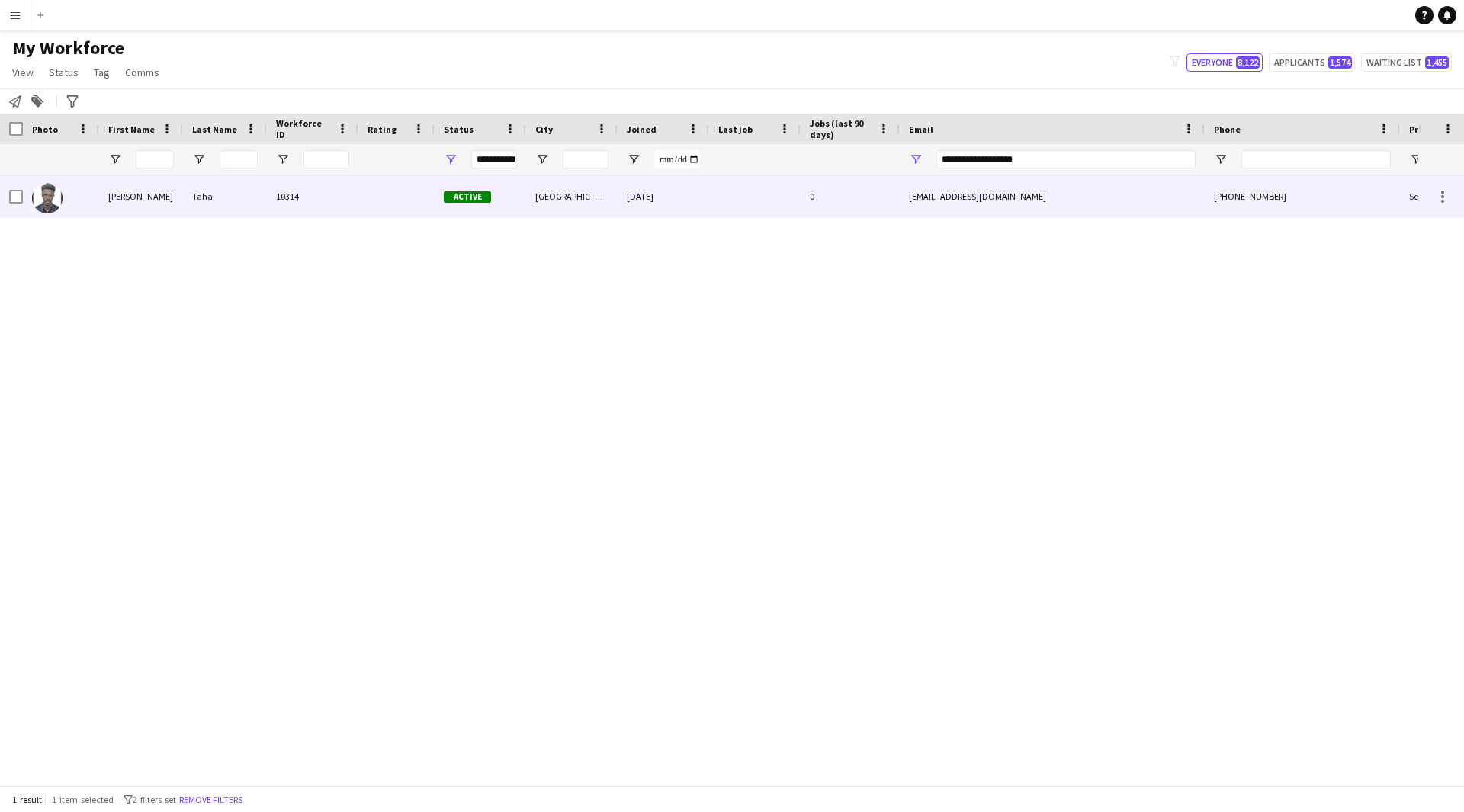
click at [240, 197] on div "Taha" at bounding box center [225, 196] width 83 height 42
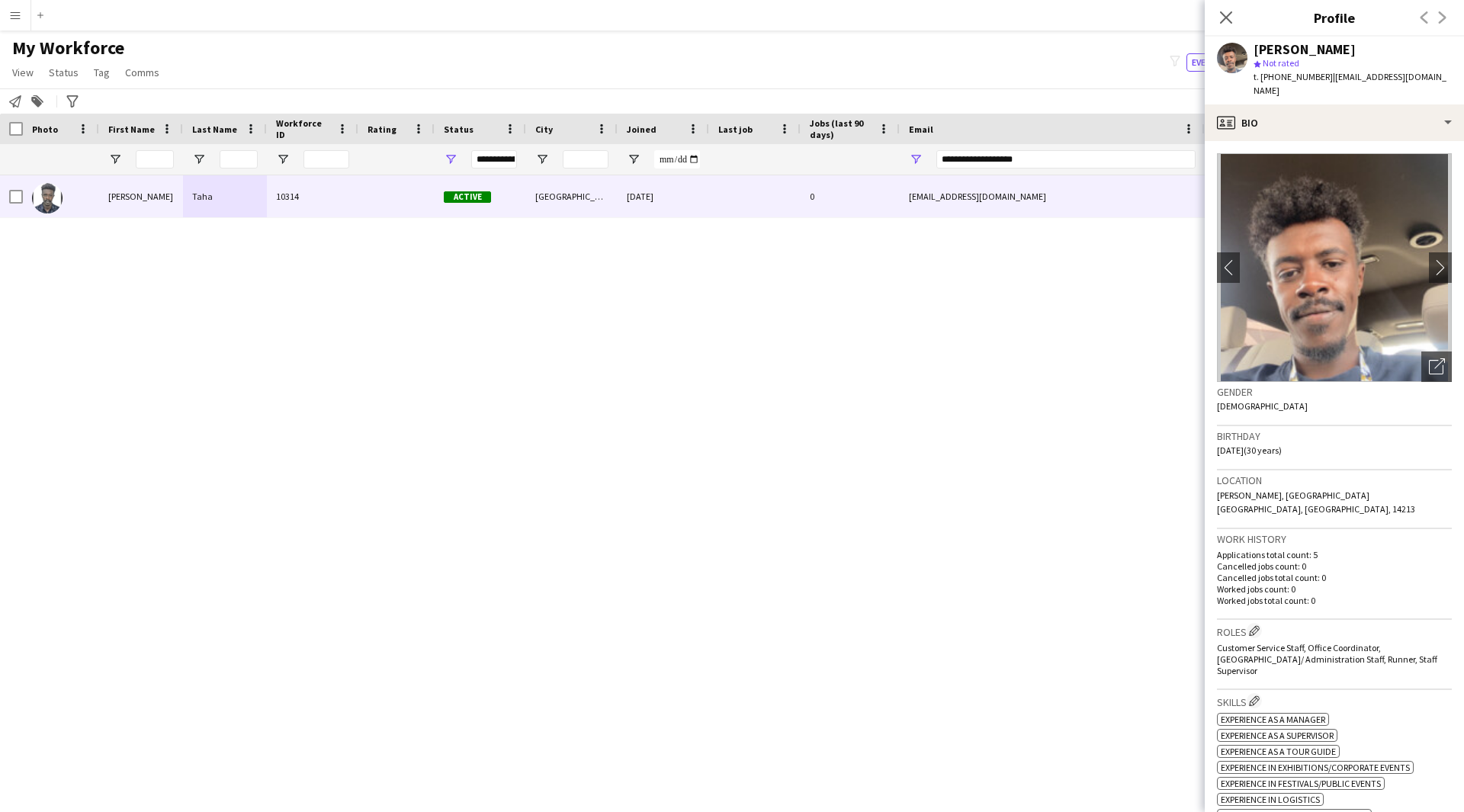
drag, startPoint x: 1364, startPoint y: 55, endPoint x: 1344, endPoint y: 48, distance: 21.2
click at [1344, 48] on div "Mohammed Taha" at bounding box center [1352, 49] width 198 height 14
click at [1344, 48] on div "Mohammed Taha" at bounding box center [1304, 49] width 102 height 14
drag, startPoint x: 1368, startPoint y: 50, endPoint x: 1253, endPoint y: 48, distance: 115.0
click at [1253, 48] on div "Mohammed Taha star Not rated t. +966537660475 | mtaha1568@gmail.com" at bounding box center [1333, 71] width 259 height 68
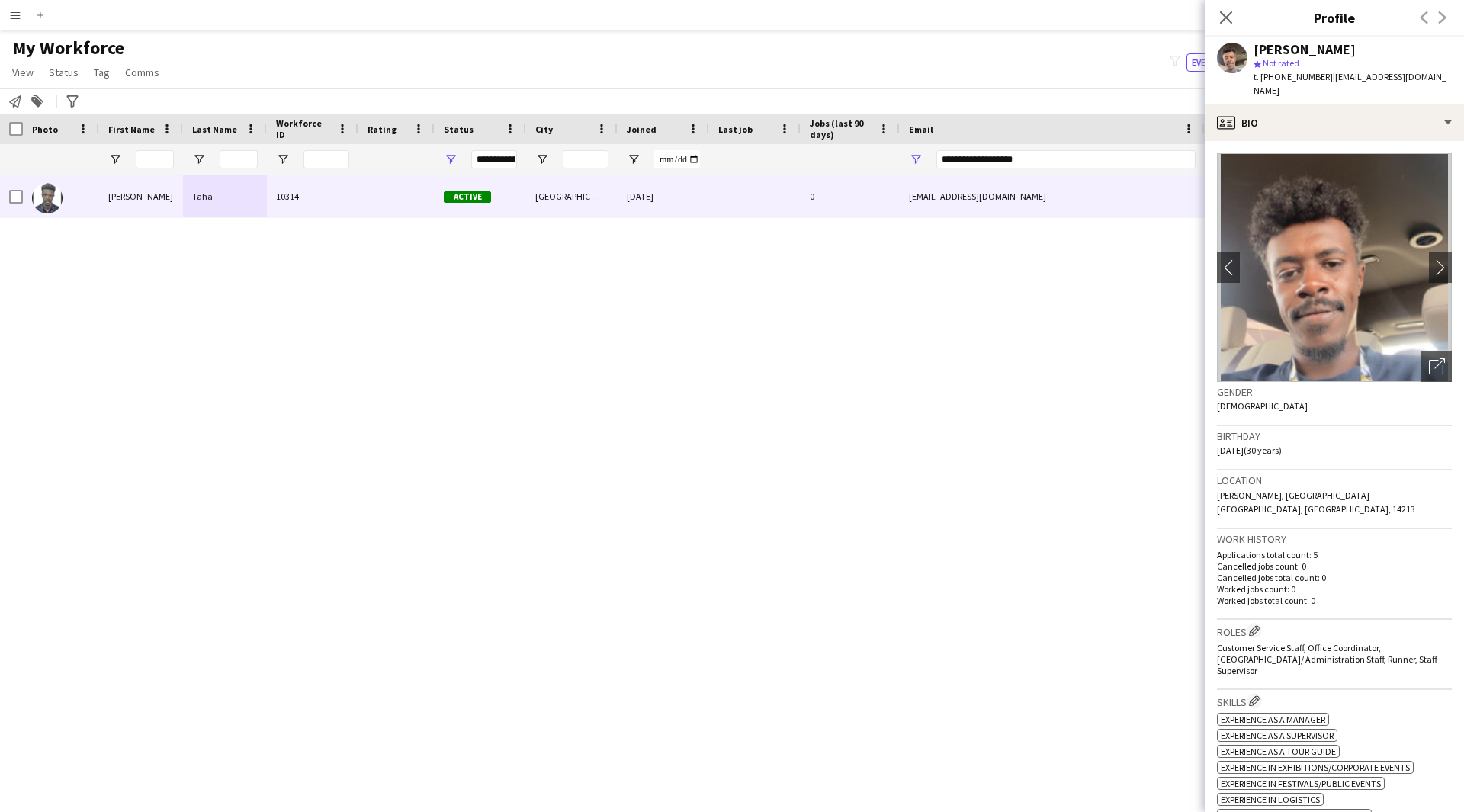
copy div "Mohammed Taha"
click at [1327, 106] on div "profile Bio" at bounding box center [1333, 123] width 259 height 37
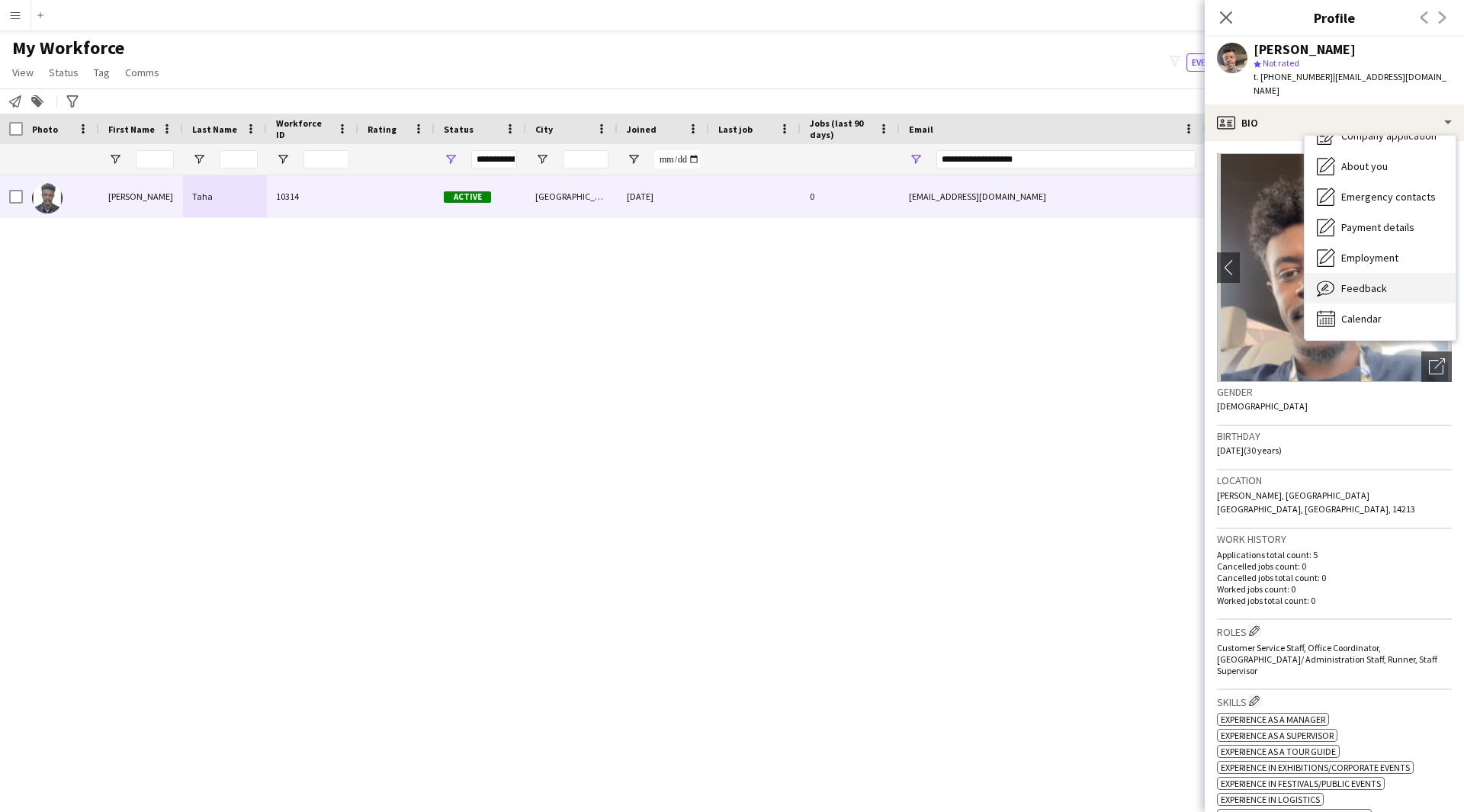
click at [1351, 273] on div "Feedback Feedback" at bounding box center [1380, 287] width 151 height 30
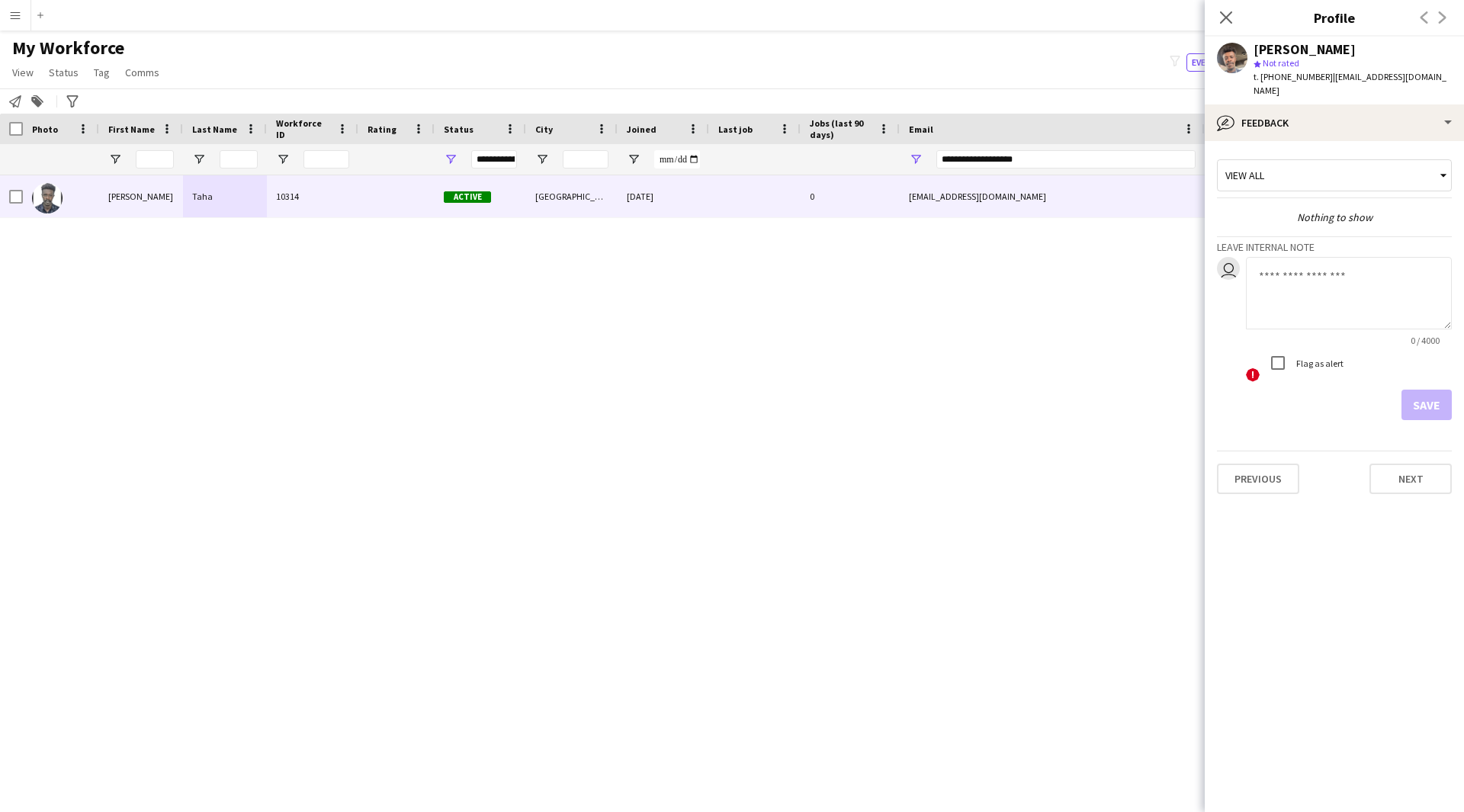
click at [1318, 335] on div "0 / 4000" at bounding box center [1349, 341] width 206 height 12
click at [1337, 279] on textarea at bounding box center [1349, 293] width 206 height 73
paste textarea "**********"
type textarea "**********"
click at [1435, 389] on button "Save" at bounding box center [1426, 404] width 50 height 30
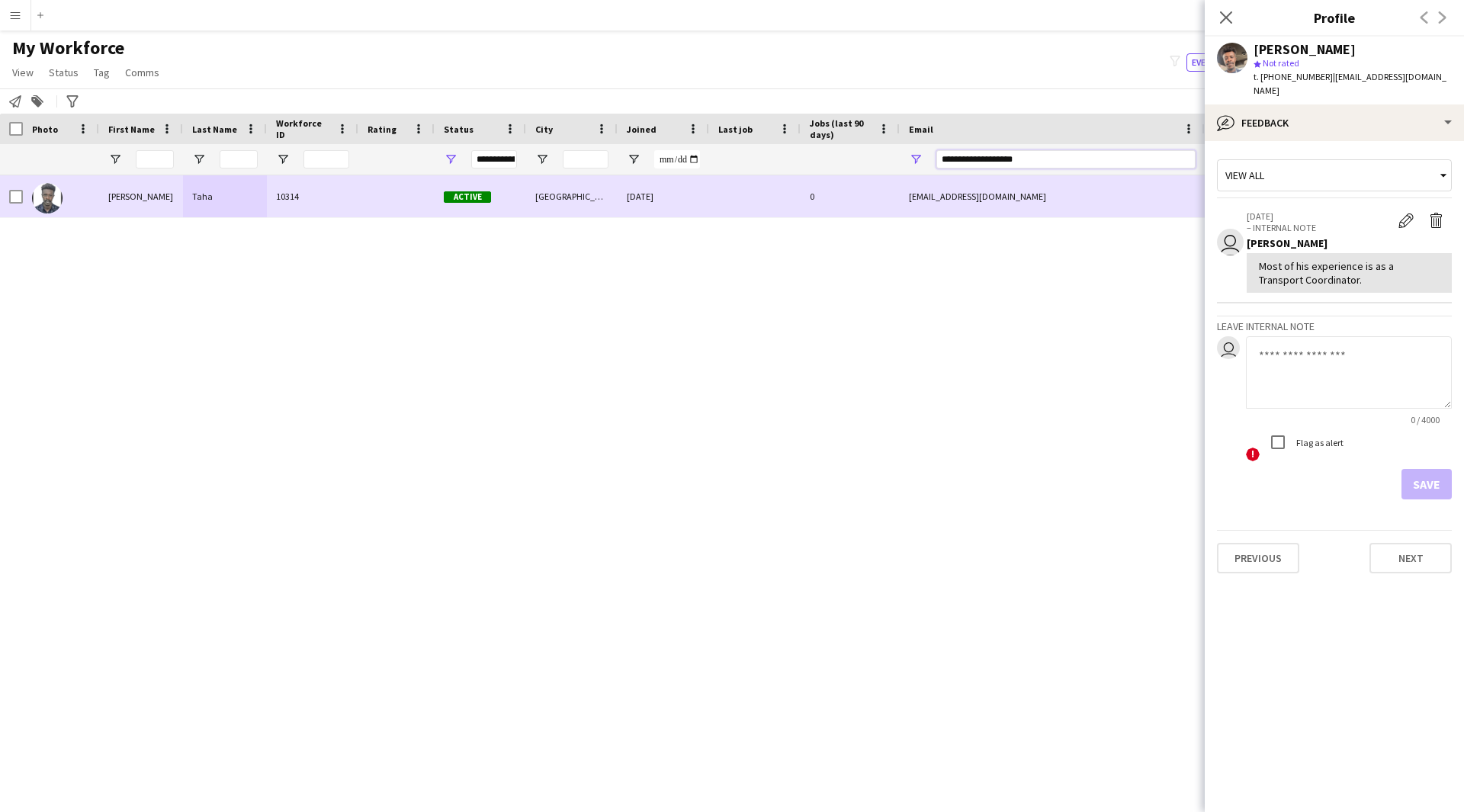
drag, startPoint x: 1072, startPoint y: 158, endPoint x: 711, endPoint y: 176, distance: 361.4
click at [711, 176] on div "Workforce Details Photo First Name" at bounding box center [732, 449] width 1464 height 671
paste input "***"
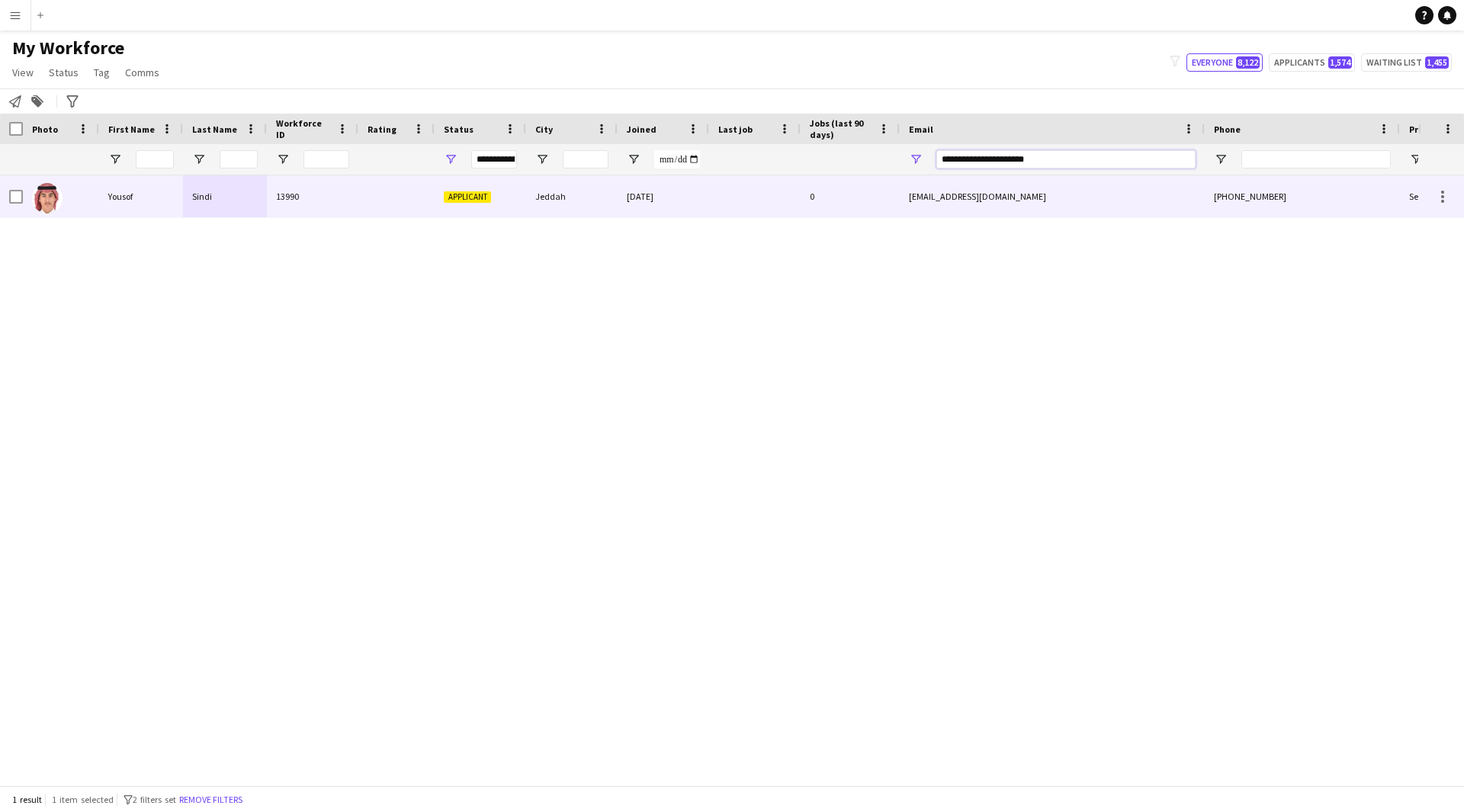
type input "**********"
click at [845, 197] on div "0" at bounding box center [850, 196] width 99 height 42
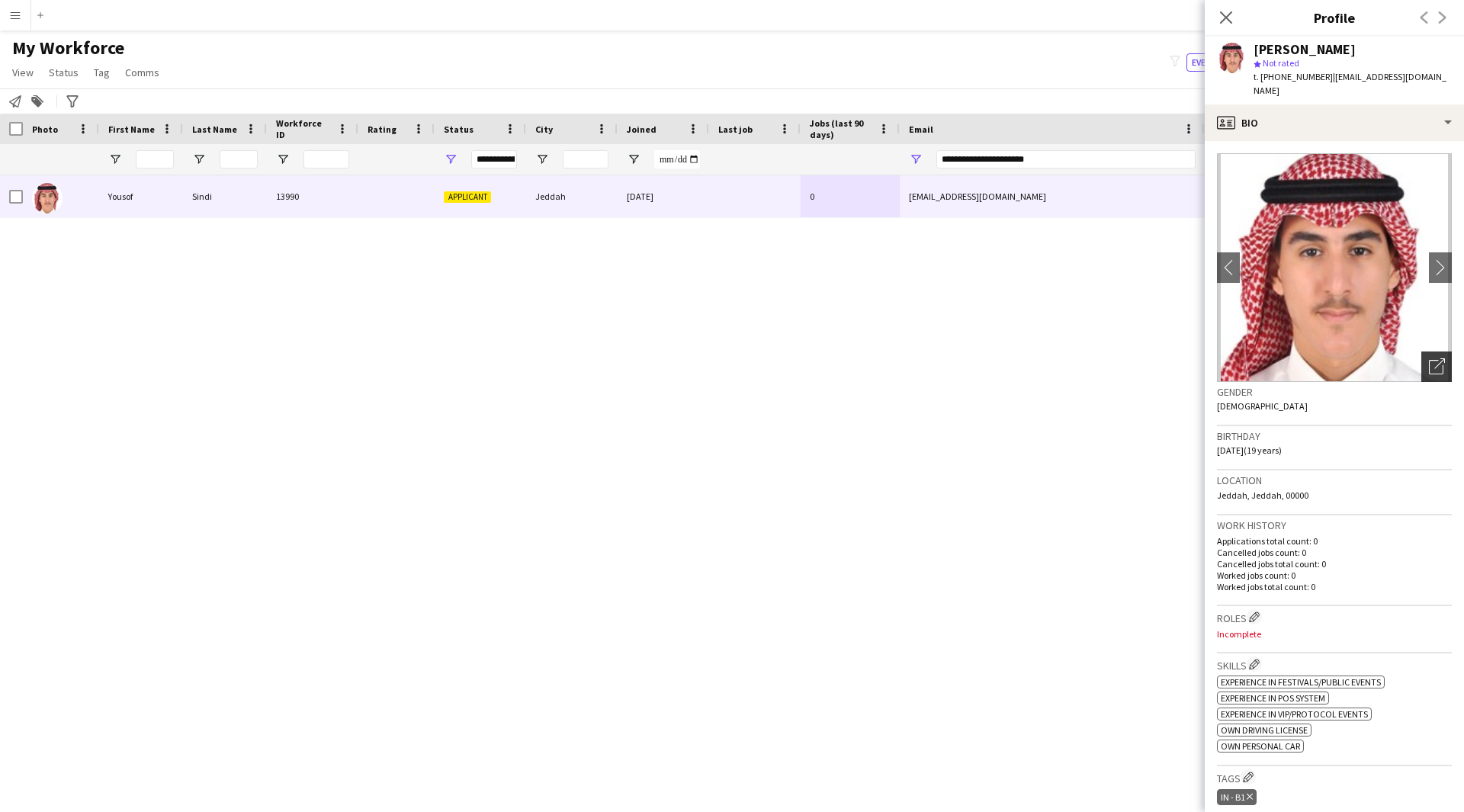
click at [1421, 351] on div "Open photos pop-in" at bounding box center [1436, 366] width 30 height 30
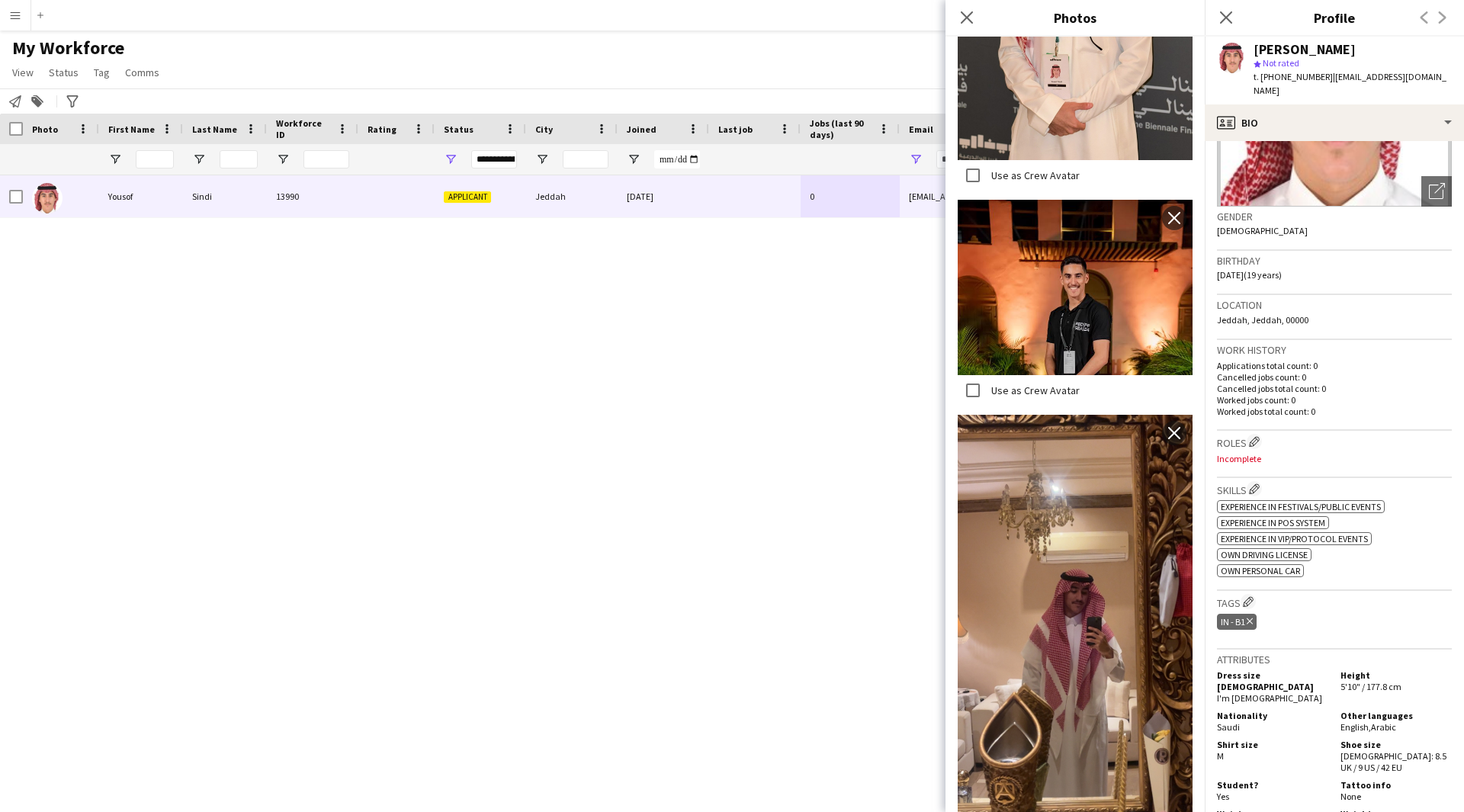
scroll to position [178, 0]
click at [1253, 434] on app-icon "Edit crew company roles" at bounding box center [1253, 438] width 11 height 11
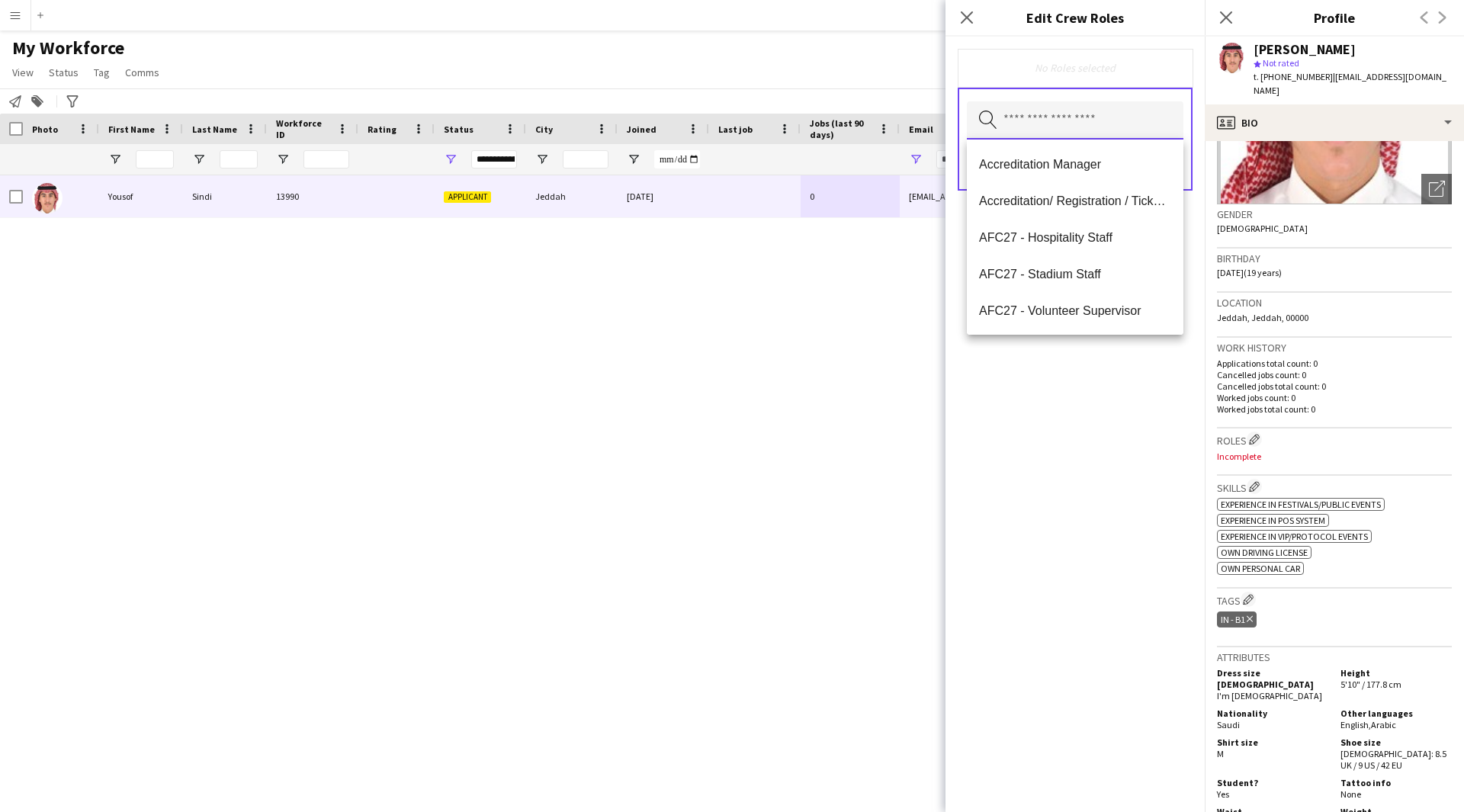
click at [1112, 123] on input "text" at bounding box center [1074, 119] width 216 height 38
type input "***"
click at [1072, 244] on mat-option "Protocol" at bounding box center [1074, 237] width 216 height 37
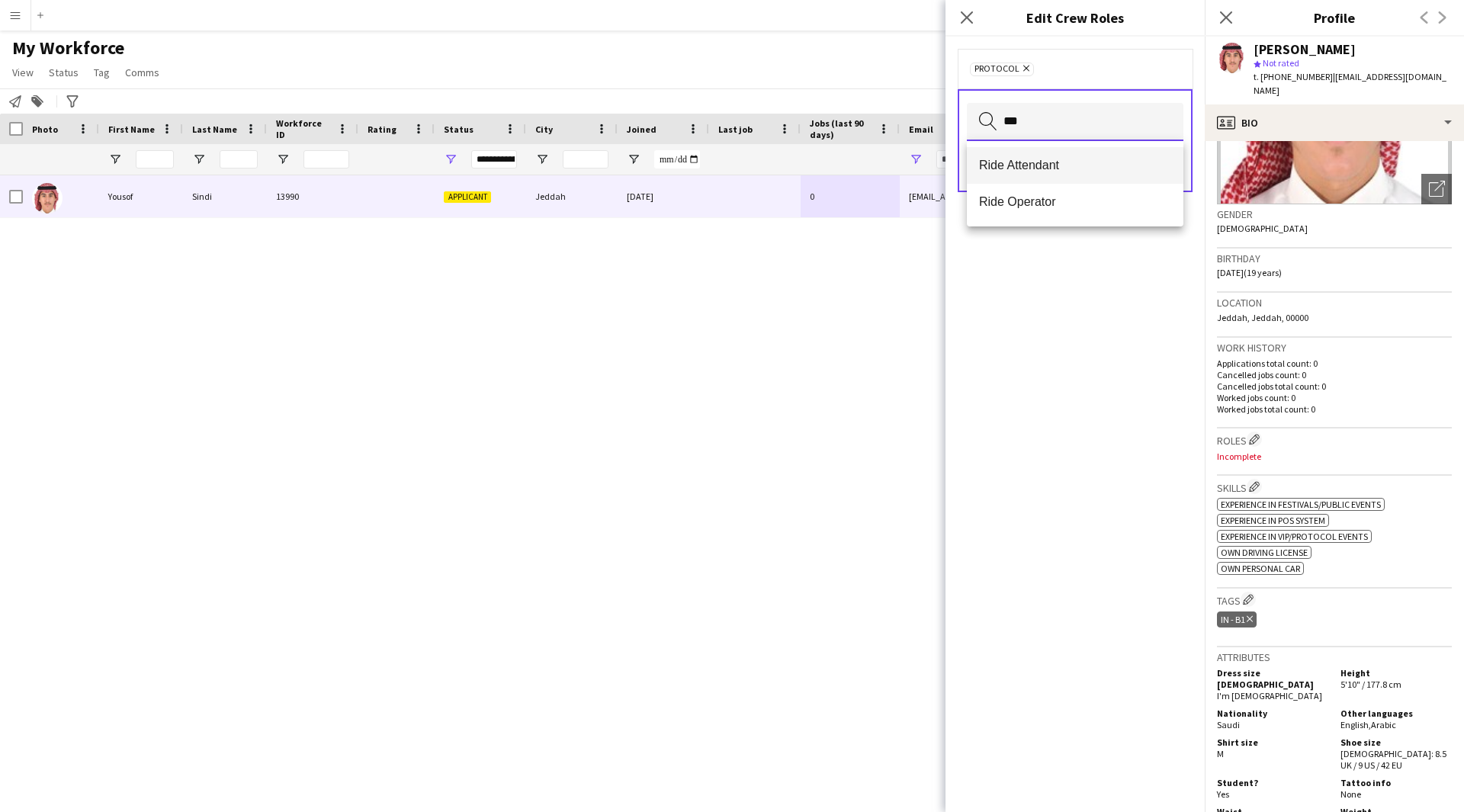
type input "***"
click at [1069, 150] on mat-option "Ride Attendant" at bounding box center [1074, 166] width 216 height 37
type input "****"
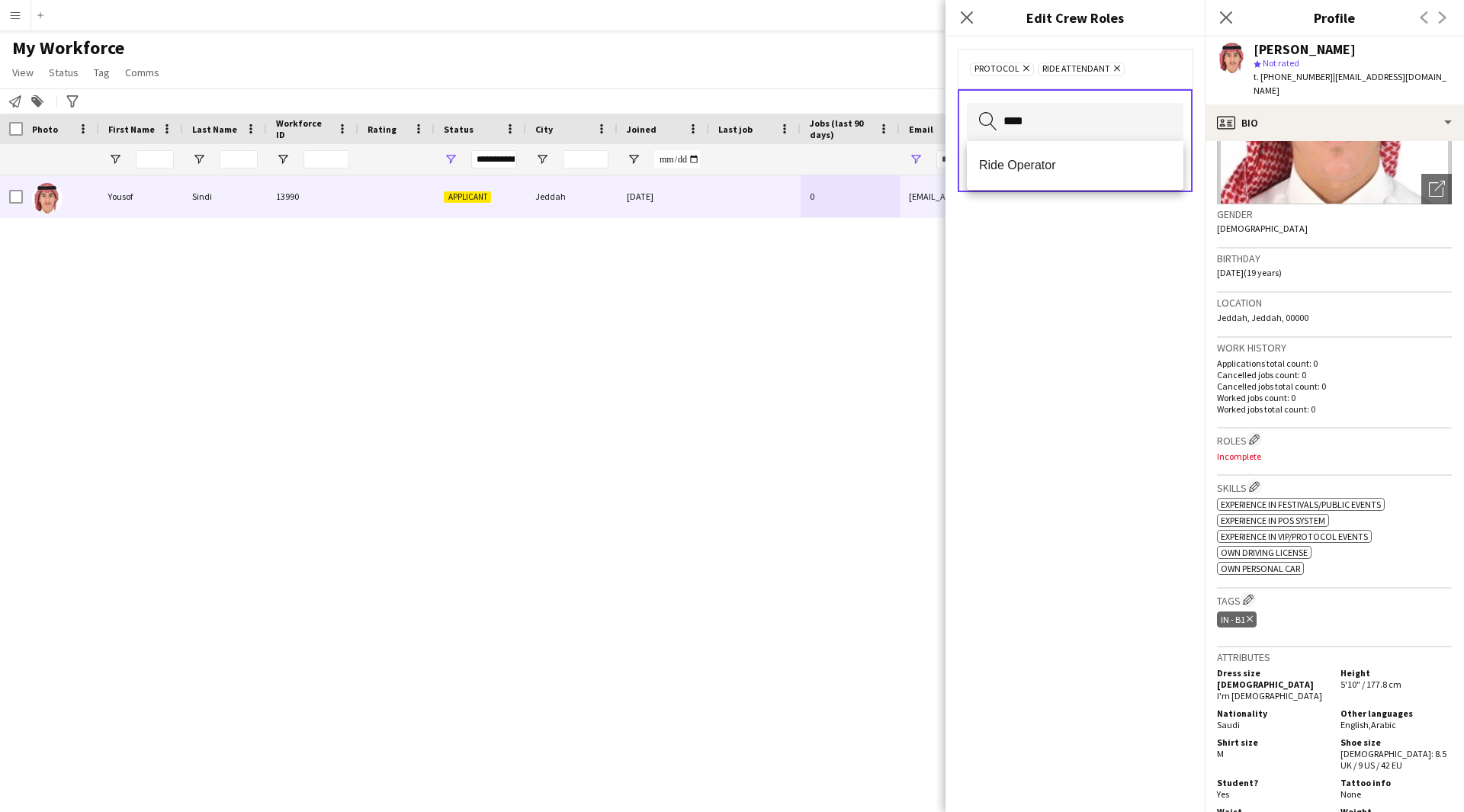
click at [1065, 176] on mat-option "Ride Operator" at bounding box center [1074, 166] width 216 height 37
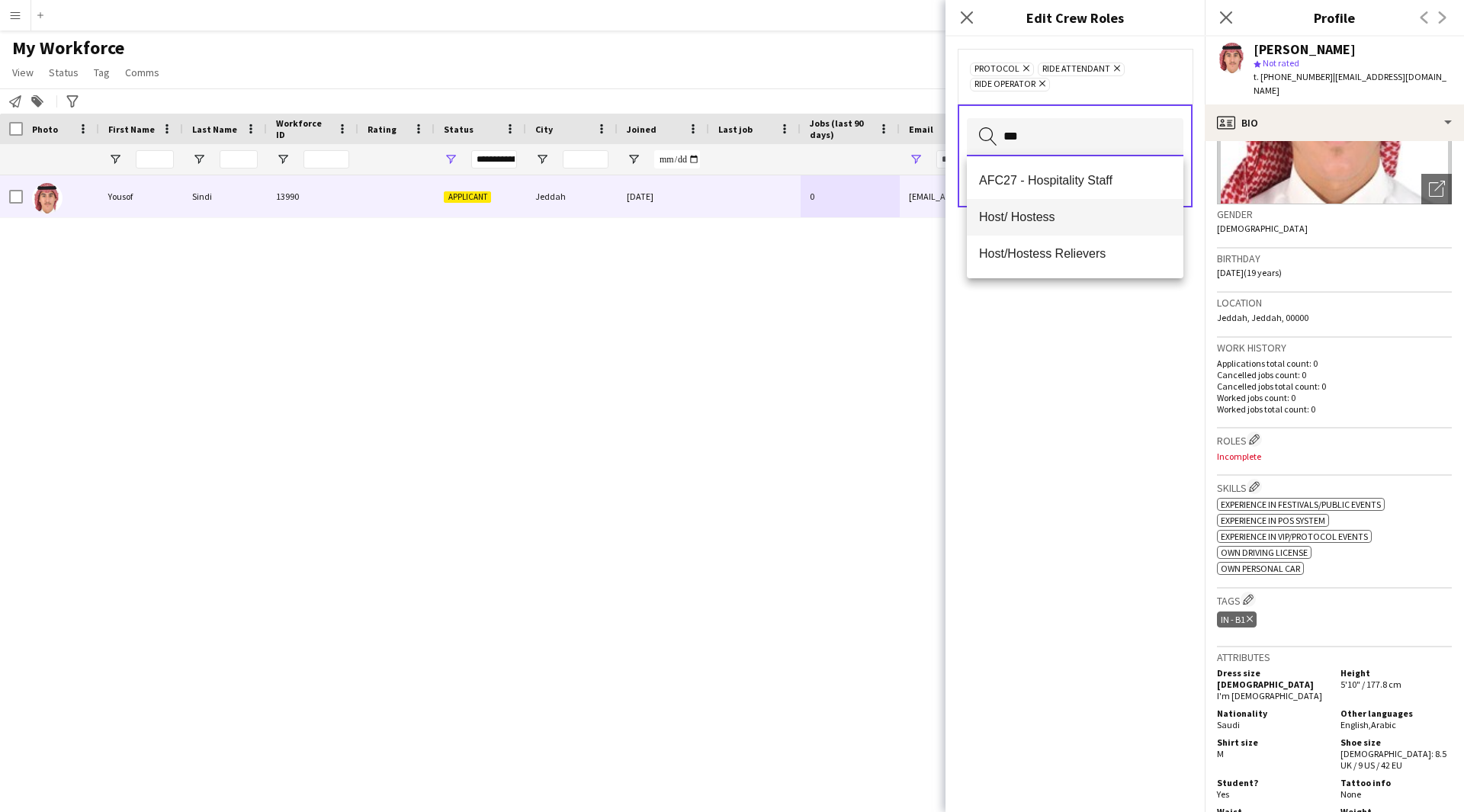
type input "***"
click at [1093, 215] on span "Host/ Hostess" at bounding box center [1075, 216] width 192 height 15
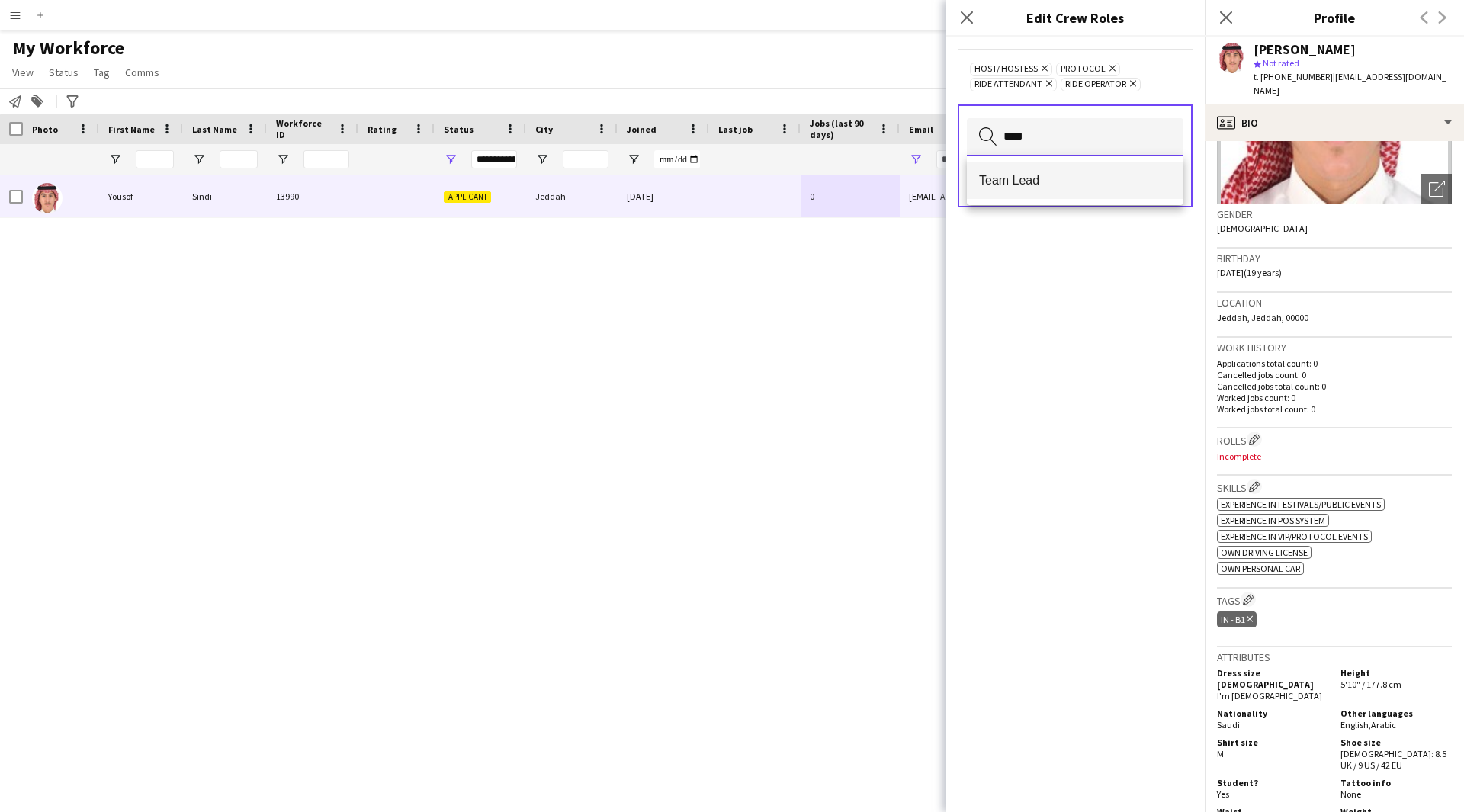
type input "****"
click at [1110, 186] on span "Team Lead" at bounding box center [1075, 179] width 192 height 15
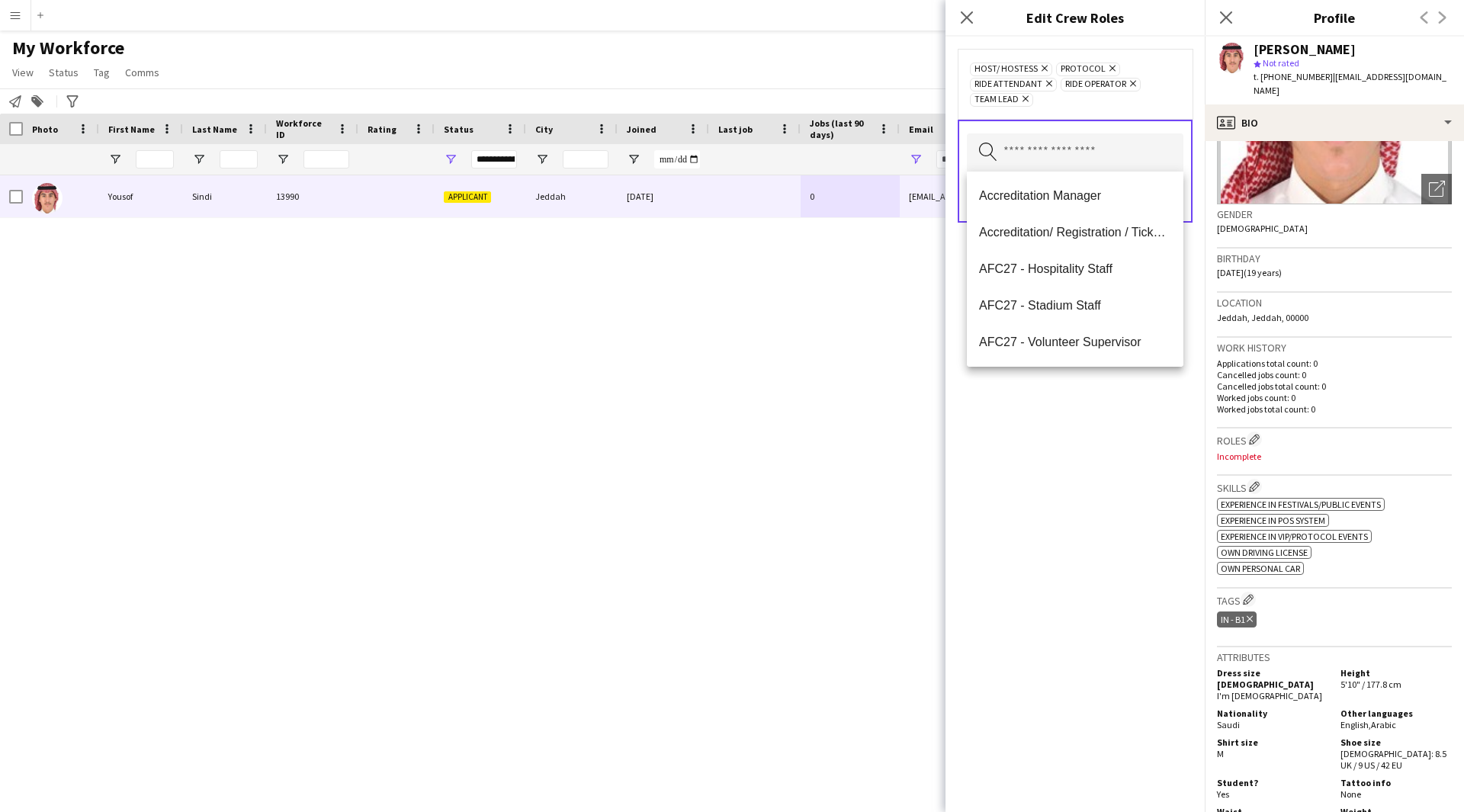
click at [1103, 467] on div "Host/ Hostess Remove Protocol Remove Ride Attendant Remove Ride Operator Remove…" at bounding box center [1074, 424] width 259 height 775
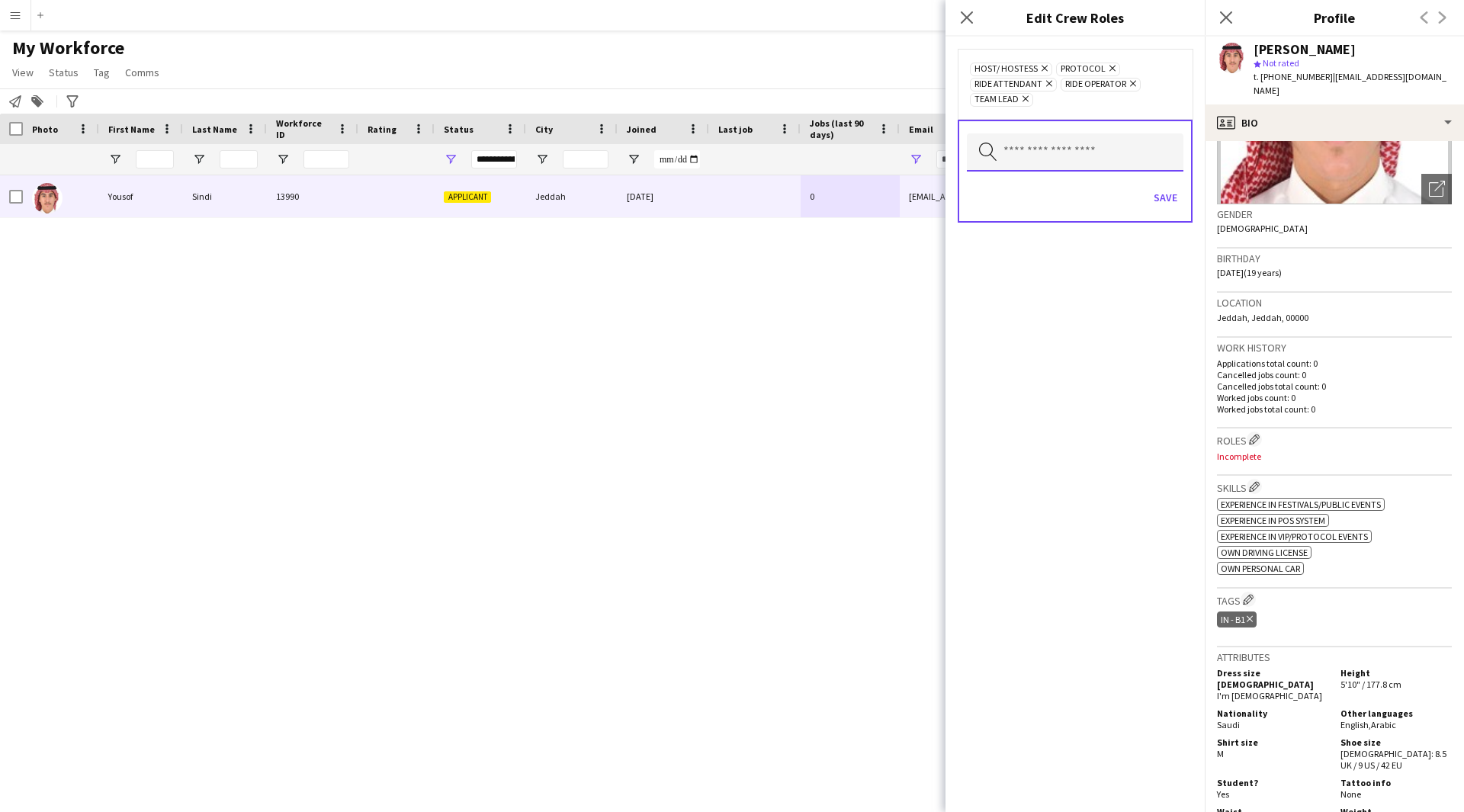
click at [1119, 162] on input "text" at bounding box center [1074, 151] width 216 height 38
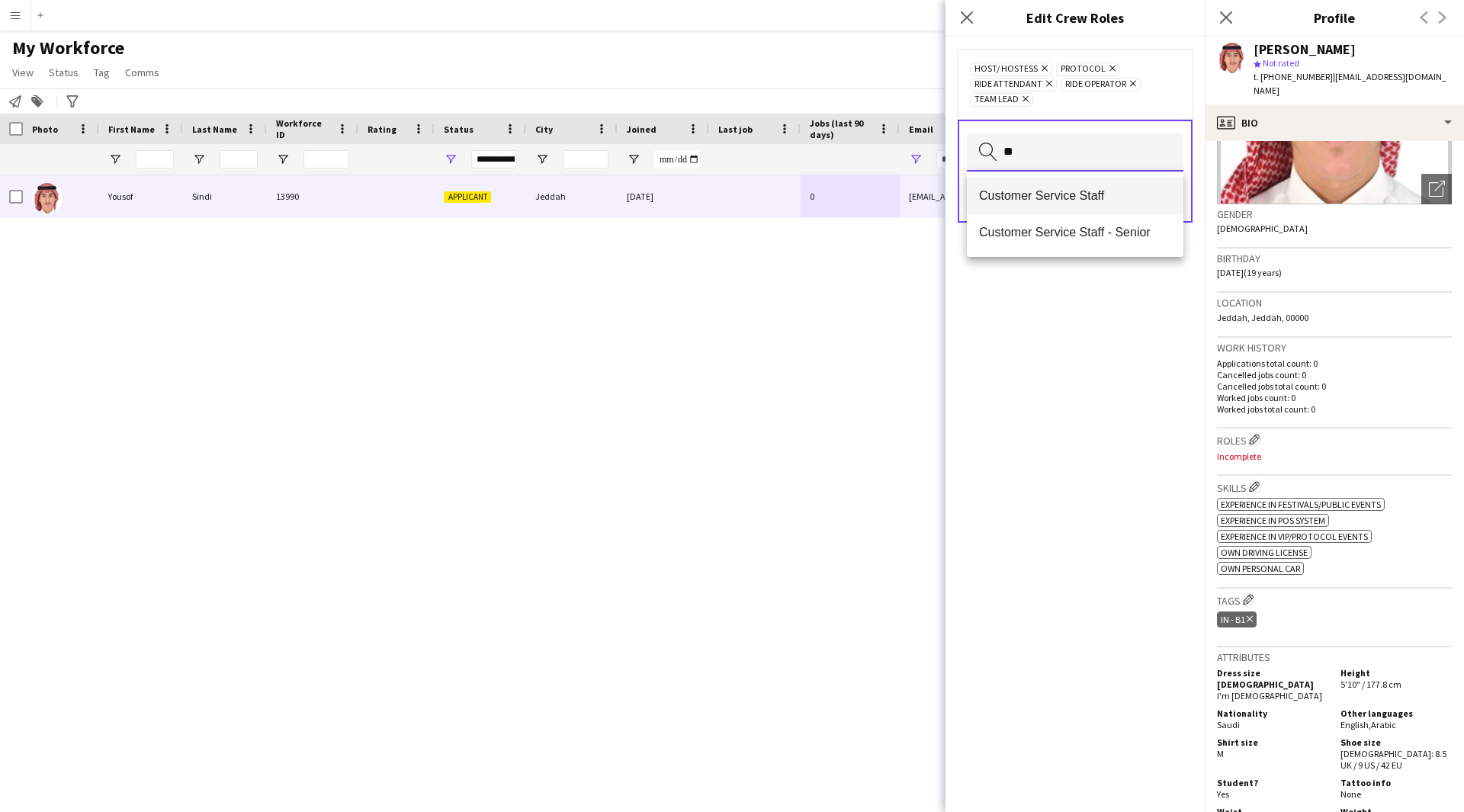
type input "**"
click at [1101, 182] on mat-option "Customer Service Staff" at bounding box center [1074, 196] width 216 height 37
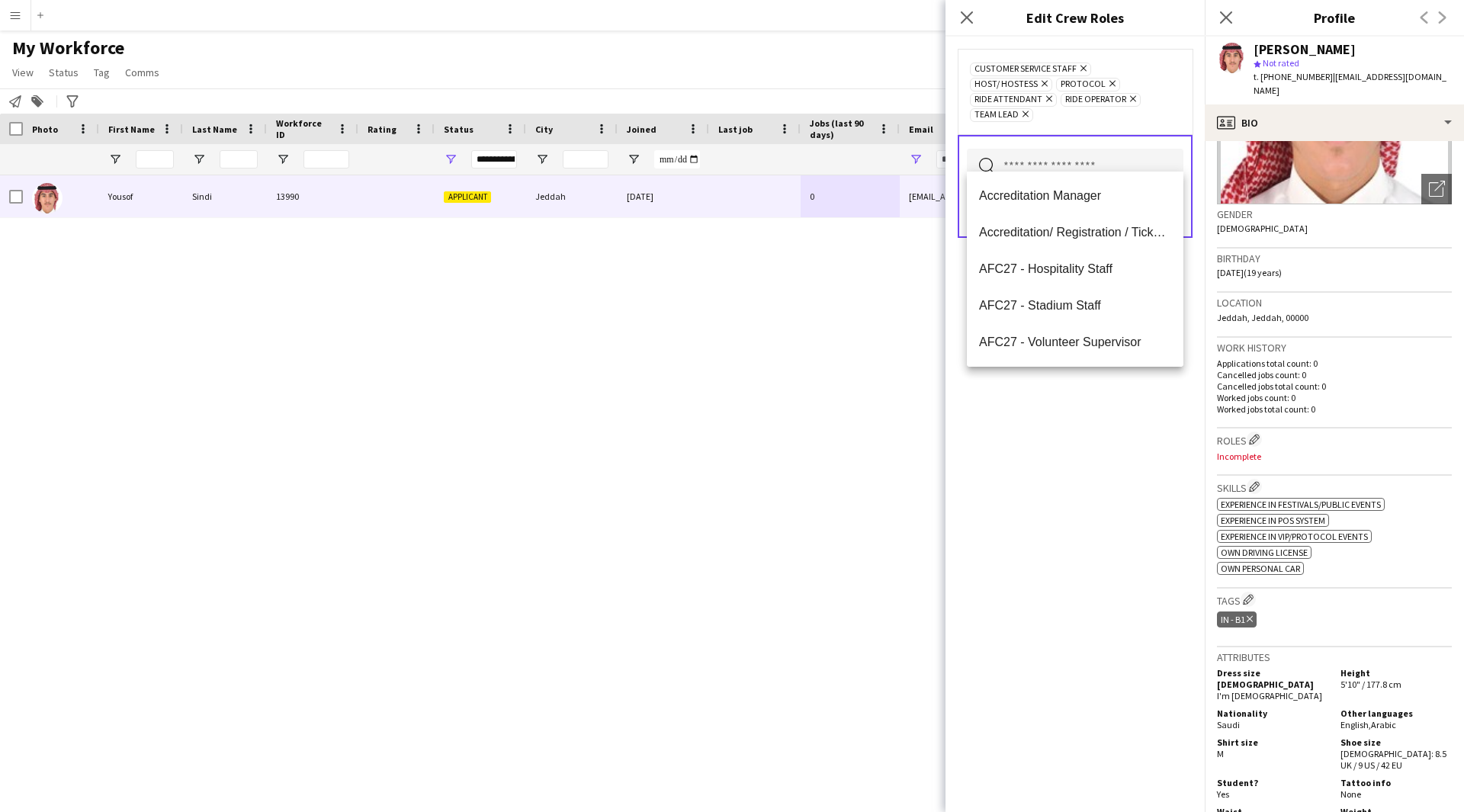
click at [1077, 417] on div "Customer Service Staff Remove Host/ Hostess Remove Protocol Remove Ride Attenda…" at bounding box center [1074, 424] width 259 height 775
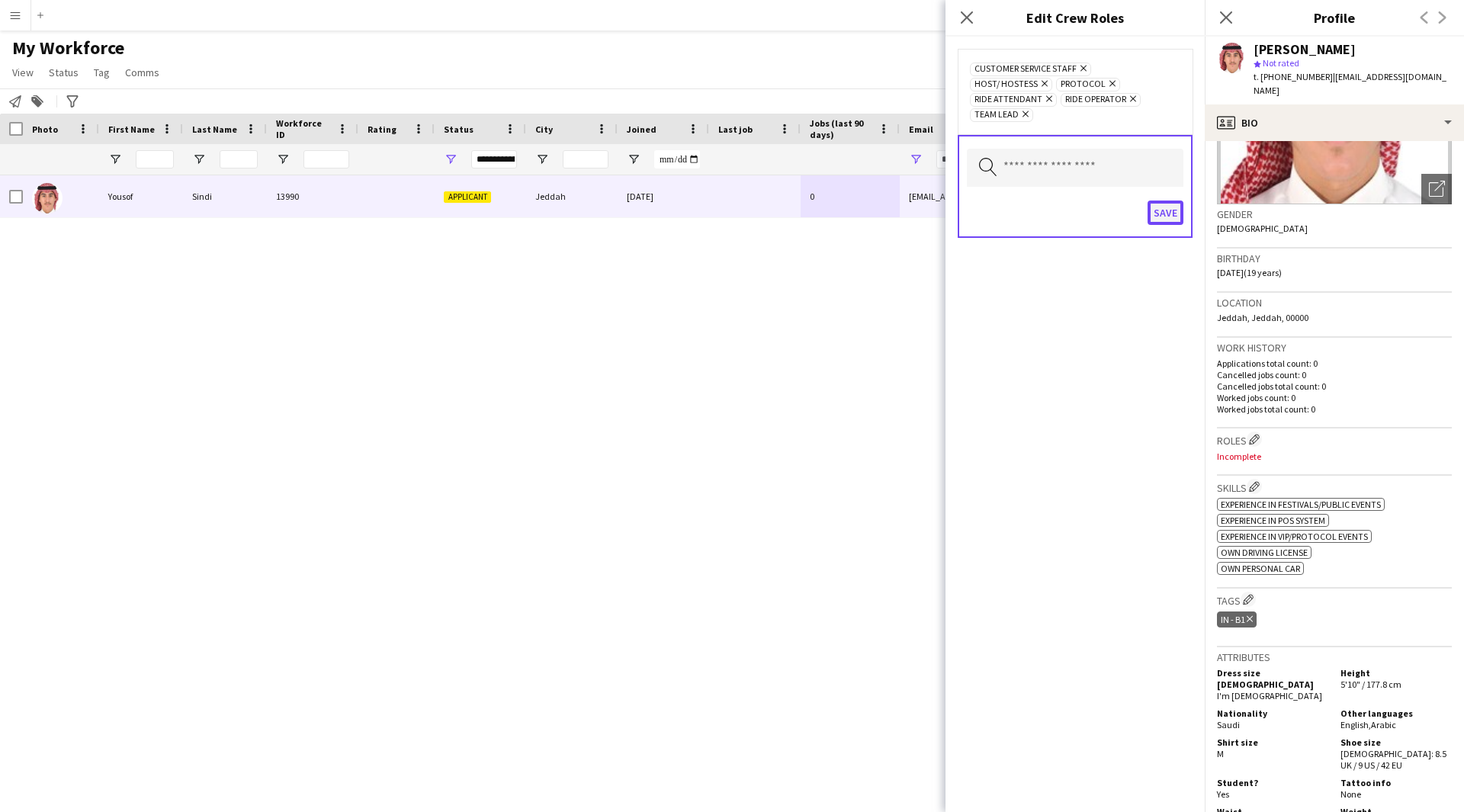
click at [1159, 201] on button "Save" at bounding box center [1164, 212] width 36 height 24
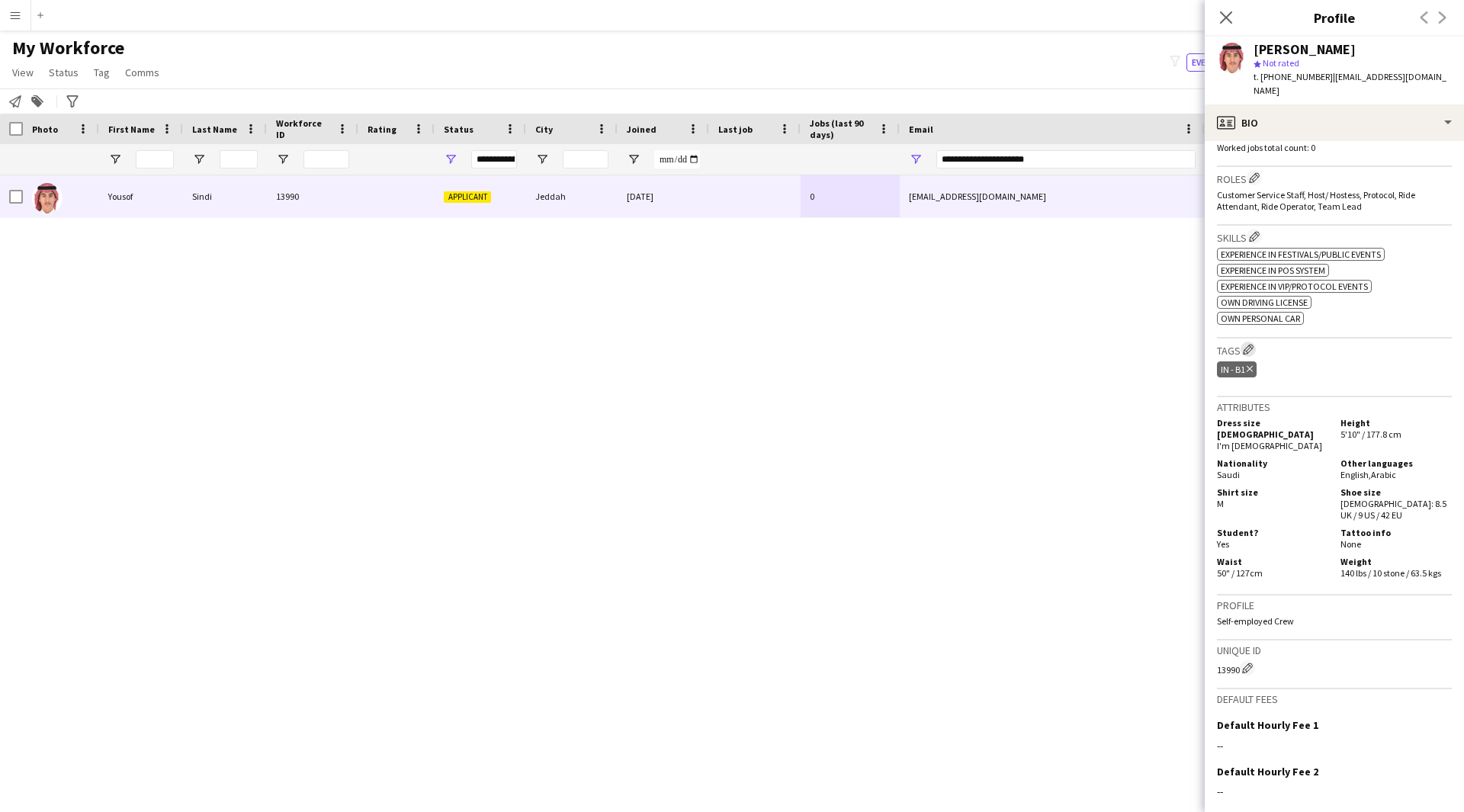
scroll to position [438, 0]
click at [1251, 344] on app-icon "Edit crew company tags" at bounding box center [1248, 349] width 11 height 11
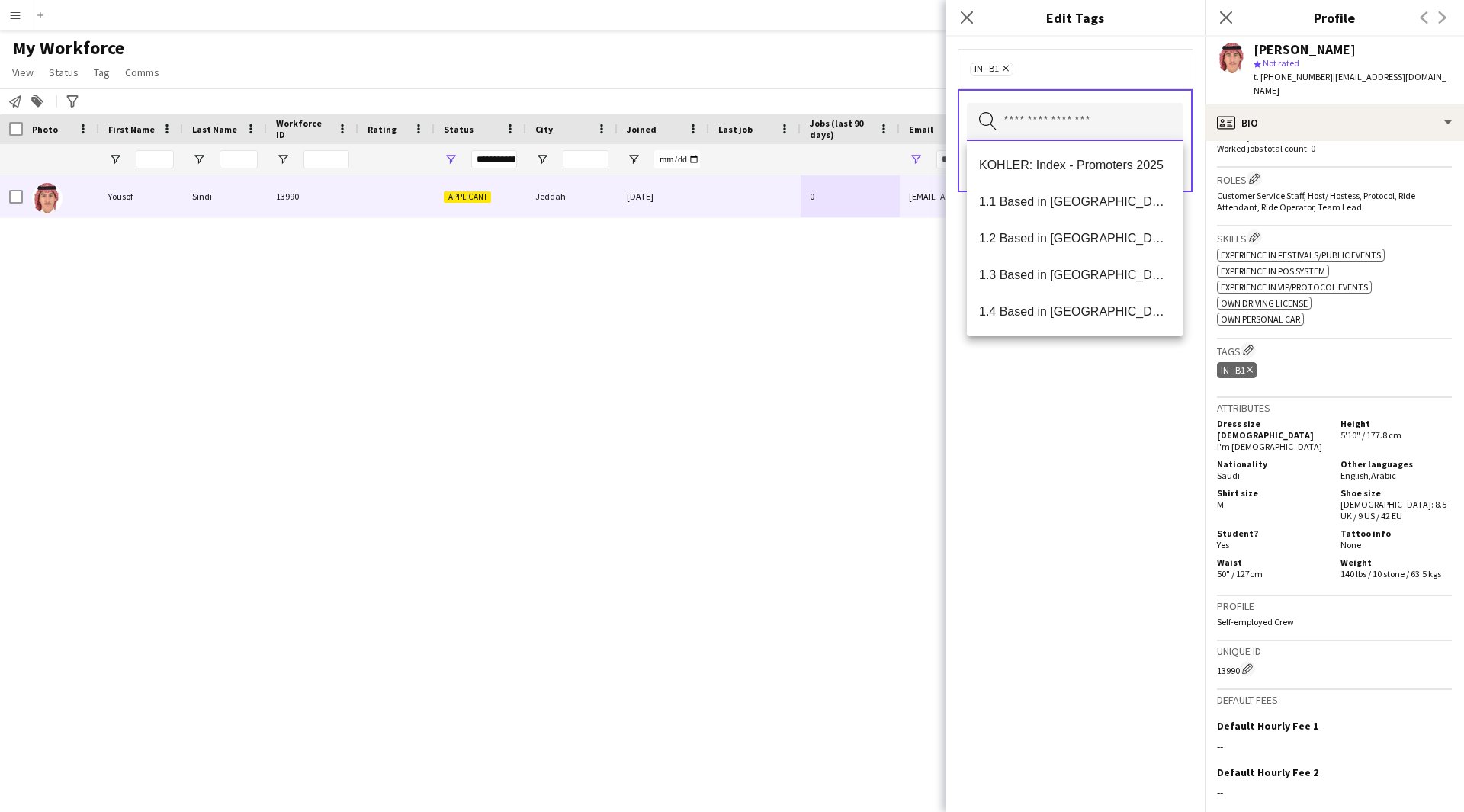
click at [1068, 117] on input "text" at bounding box center [1074, 121] width 216 height 38
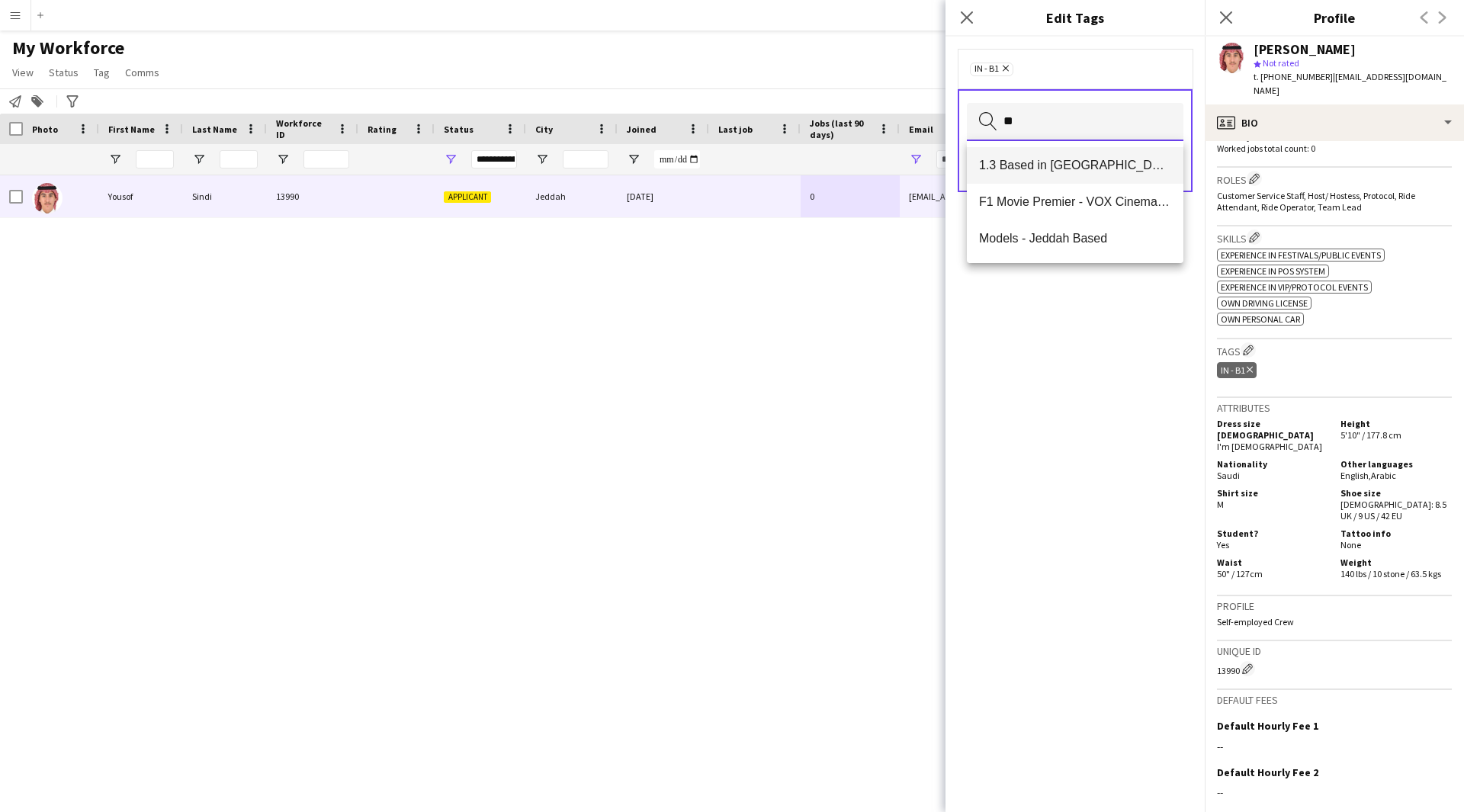
type input "**"
click at [1063, 175] on mat-option "1.3 Based in Jeddah" at bounding box center [1074, 166] width 216 height 37
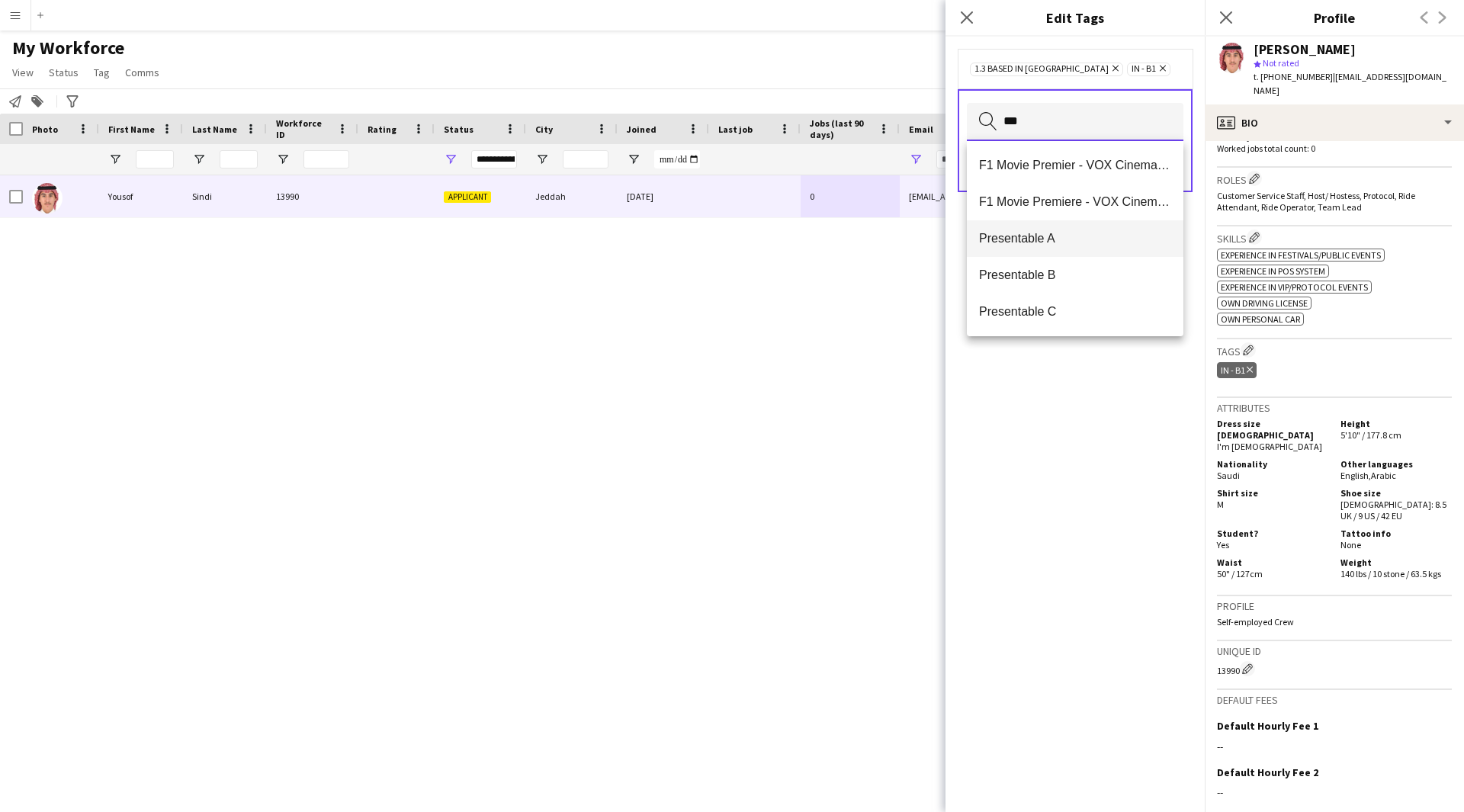
type input "***"
click at [1105, 247] on mat-option "Presentable A" at bounding box center [1074, 239] width 216 height 37
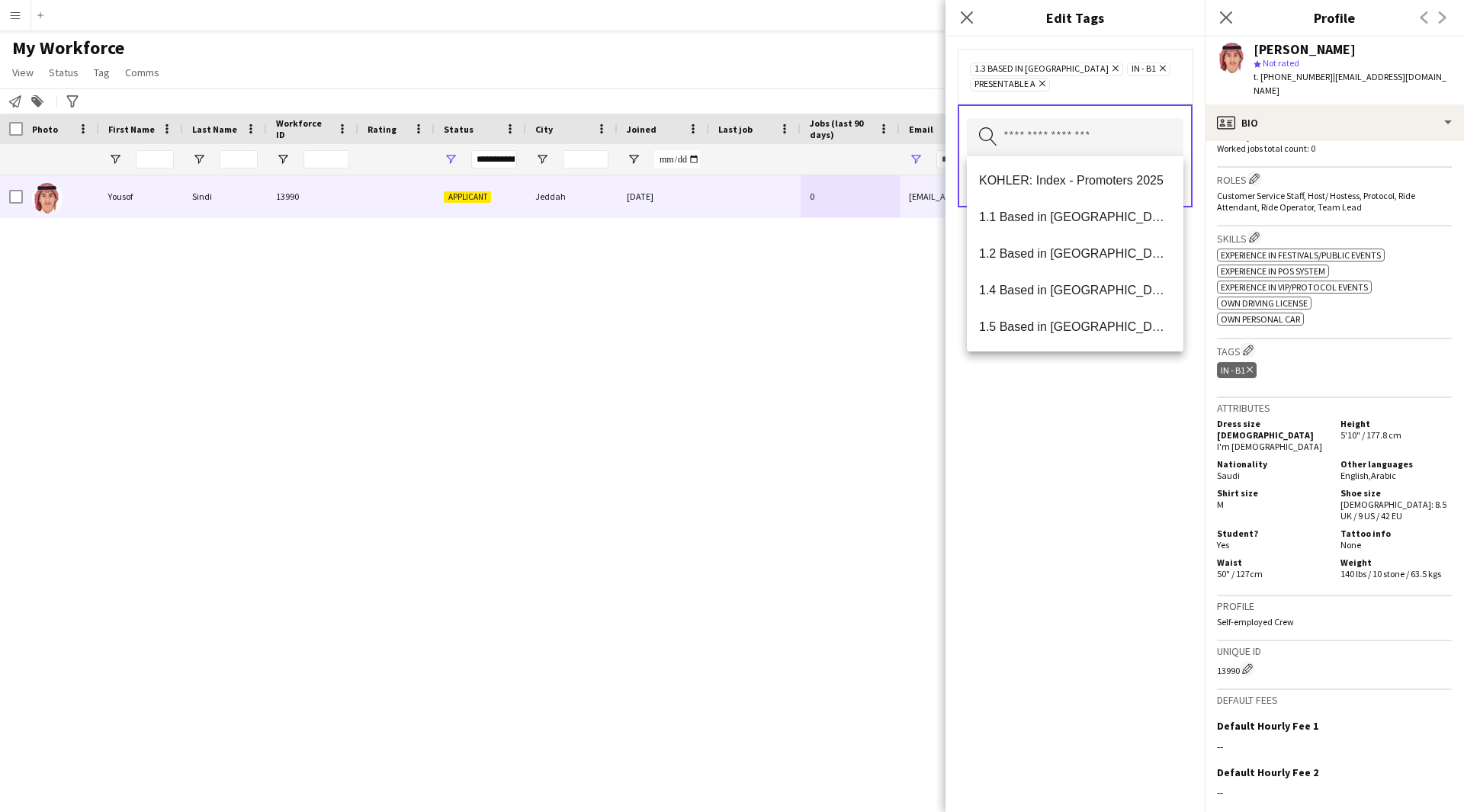
click at [1086, 452] on div "1.3 Based in Jeddah Remove IN - B1 Remove Presentable A Remove Search by tag na…" at bounding box center [1074, 424] width 259 height 775
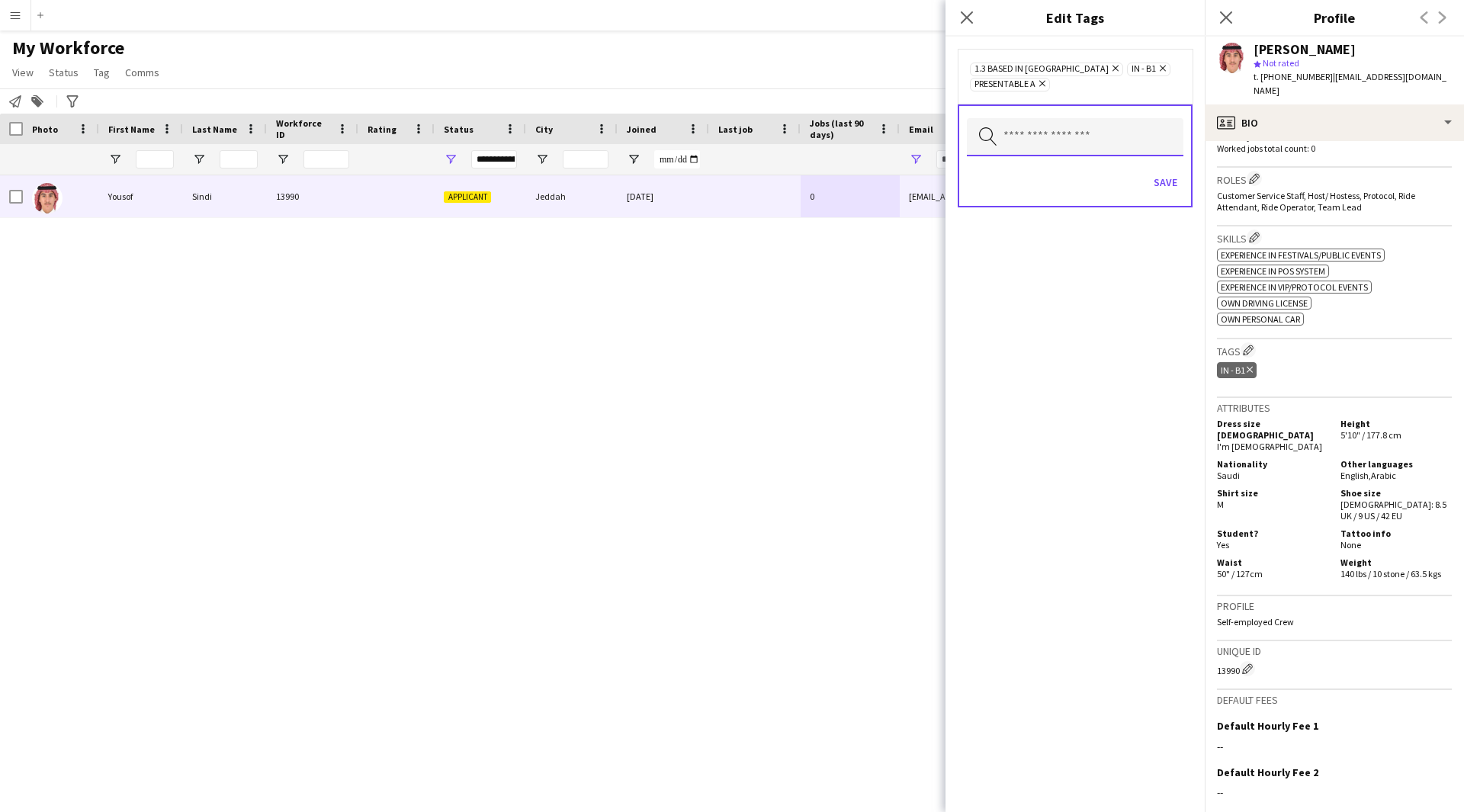
click at [1057, 134] on input "text" at bounding box center [1074, 137] width 216 height 38
type input "****"
click at [1094, 167] on mat-option "2.2 English Level = 2/3 Good" at bounding box center [1074, 180] width 216 height 37
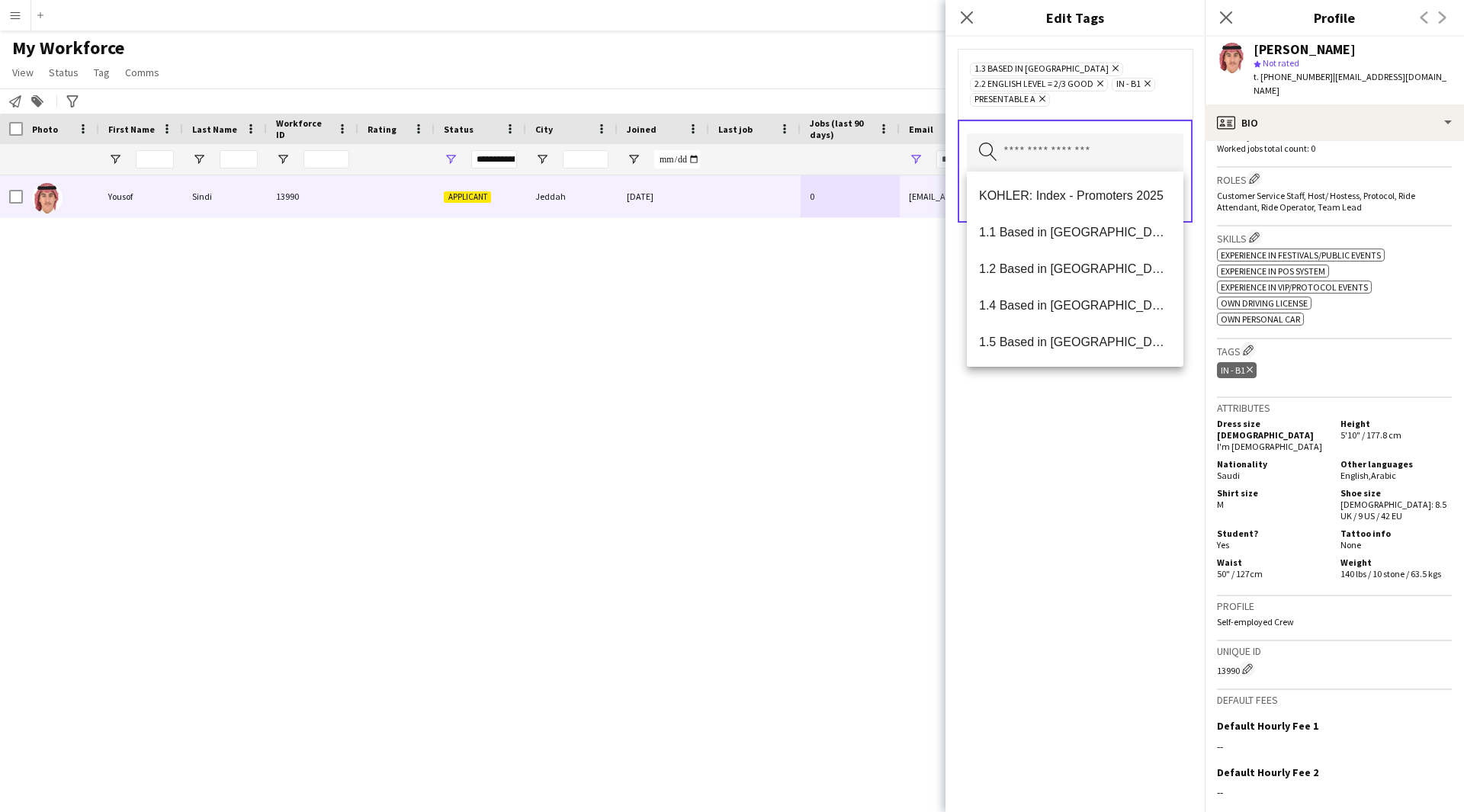
click at [1081, 480] on div "1.3 Based in Jeddah Remove 2.2 English Level = 2/3 Good Remove IN - B1 Remove P…" at bounding box center [1074, 424] width 259 height 775
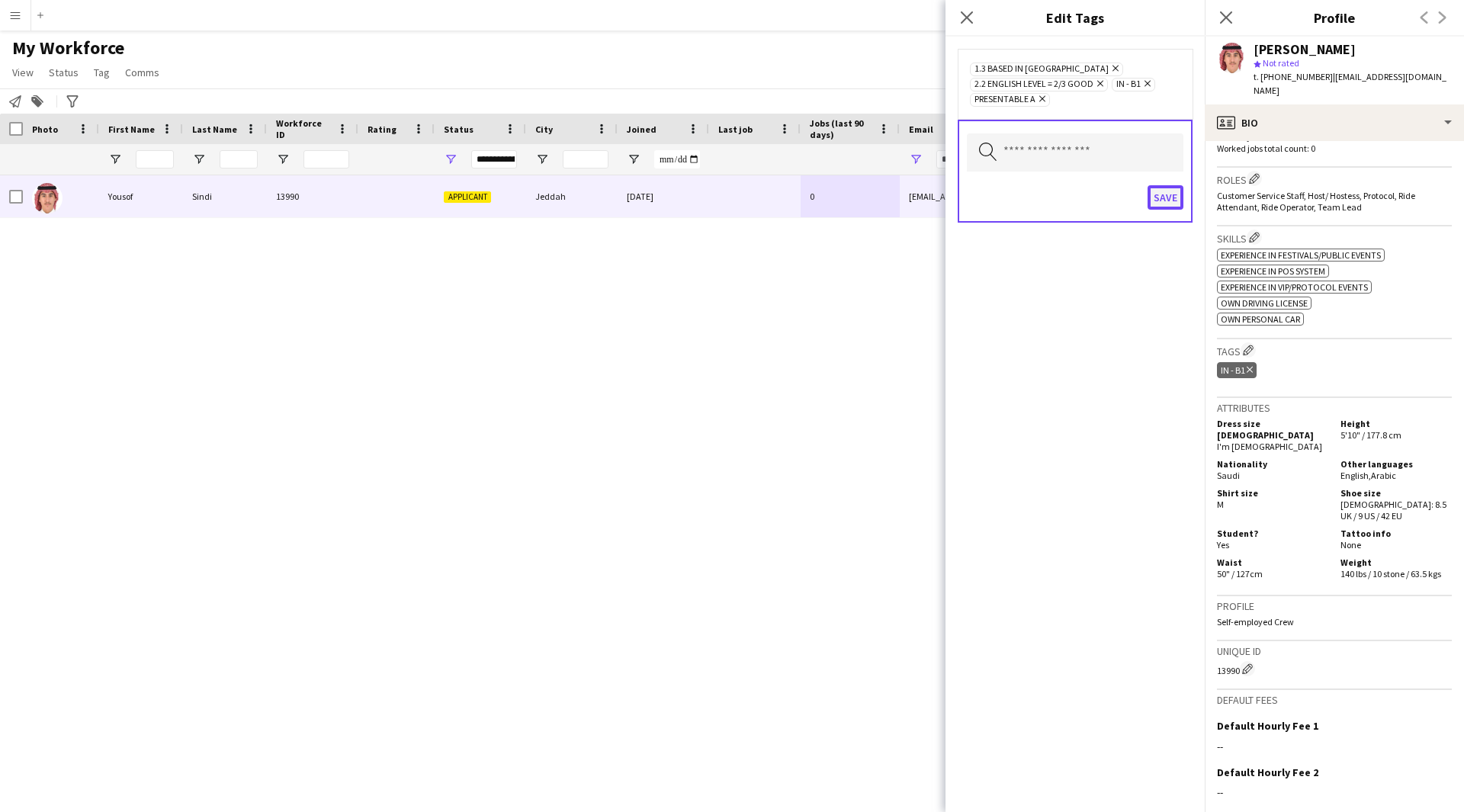
click at [1162, 197] on button "Save" at bounding box center [1164, 197] width 36 height 24
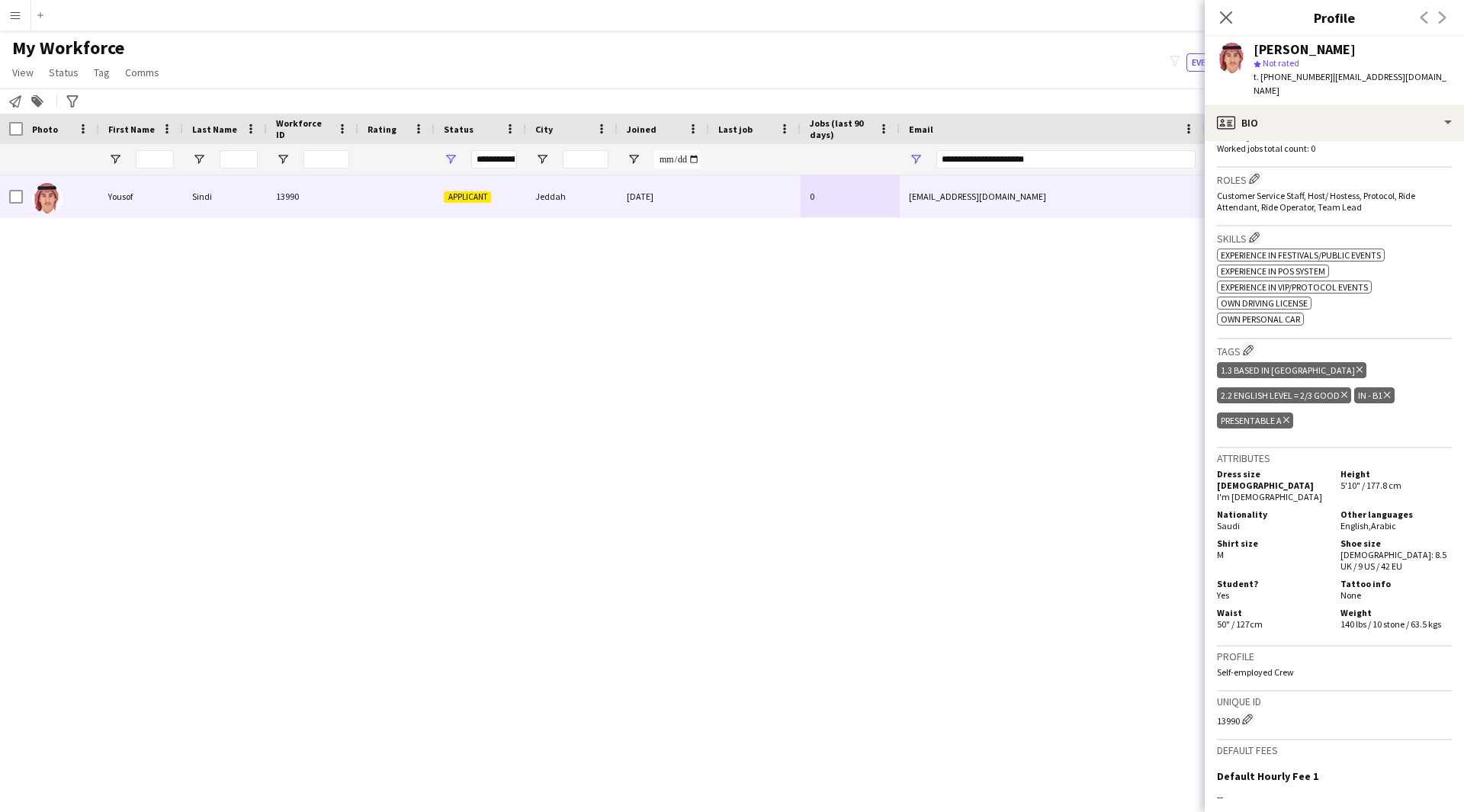
click at [1379, 131] on p "Worked jobs count: 0" at bounding box center [1334, 137] width 235 height 12
click at [1396, 112] on div "profile Bio" at bounding box center [1333, 123] width 259 height 37
click at [1372, 217] on div "About you About you" at bounding box center [1380, 217] width 151 height 30
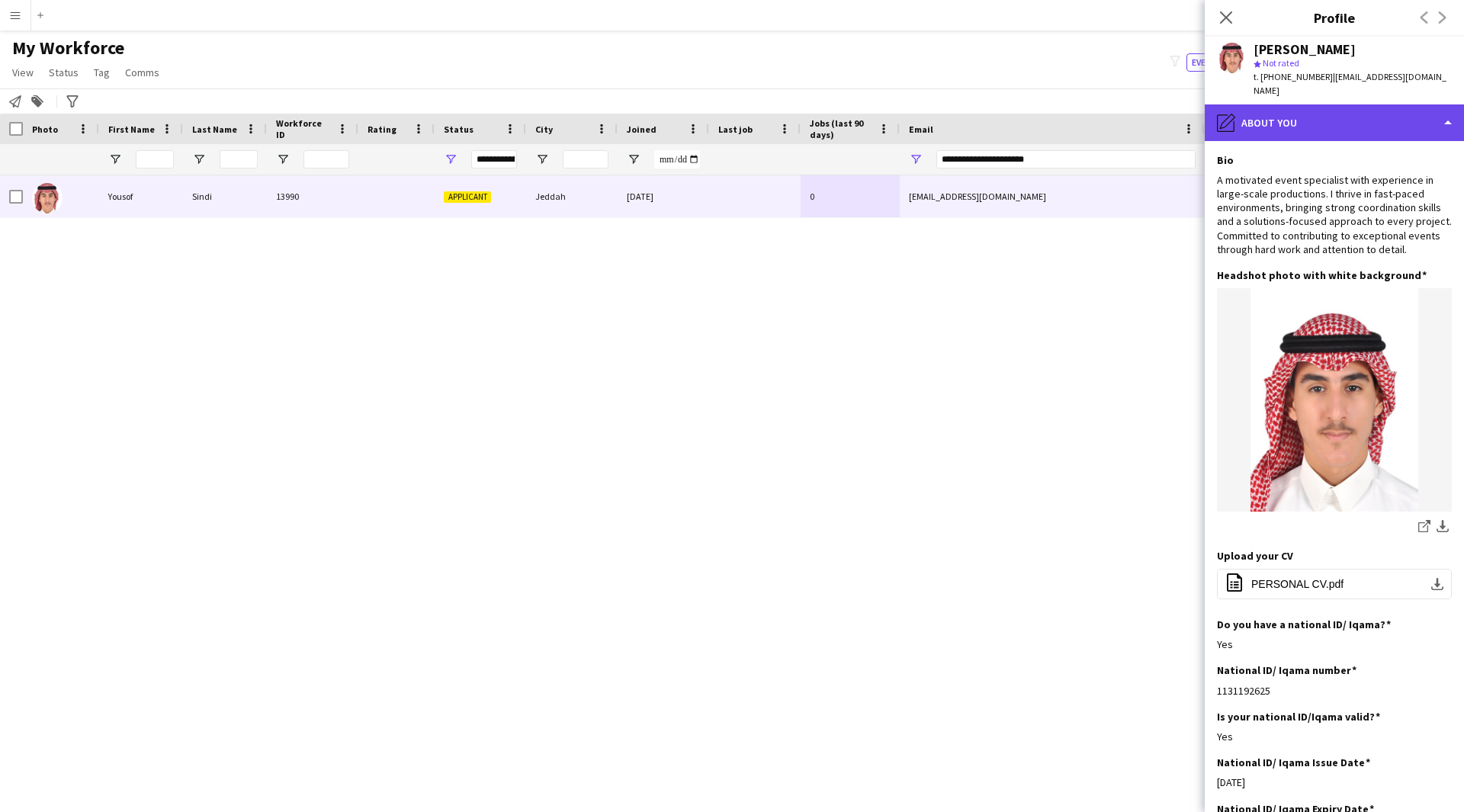
click at [1253, 111] on div "pencil4 About you" at bounding box center [1333, 123] width 259 height 37
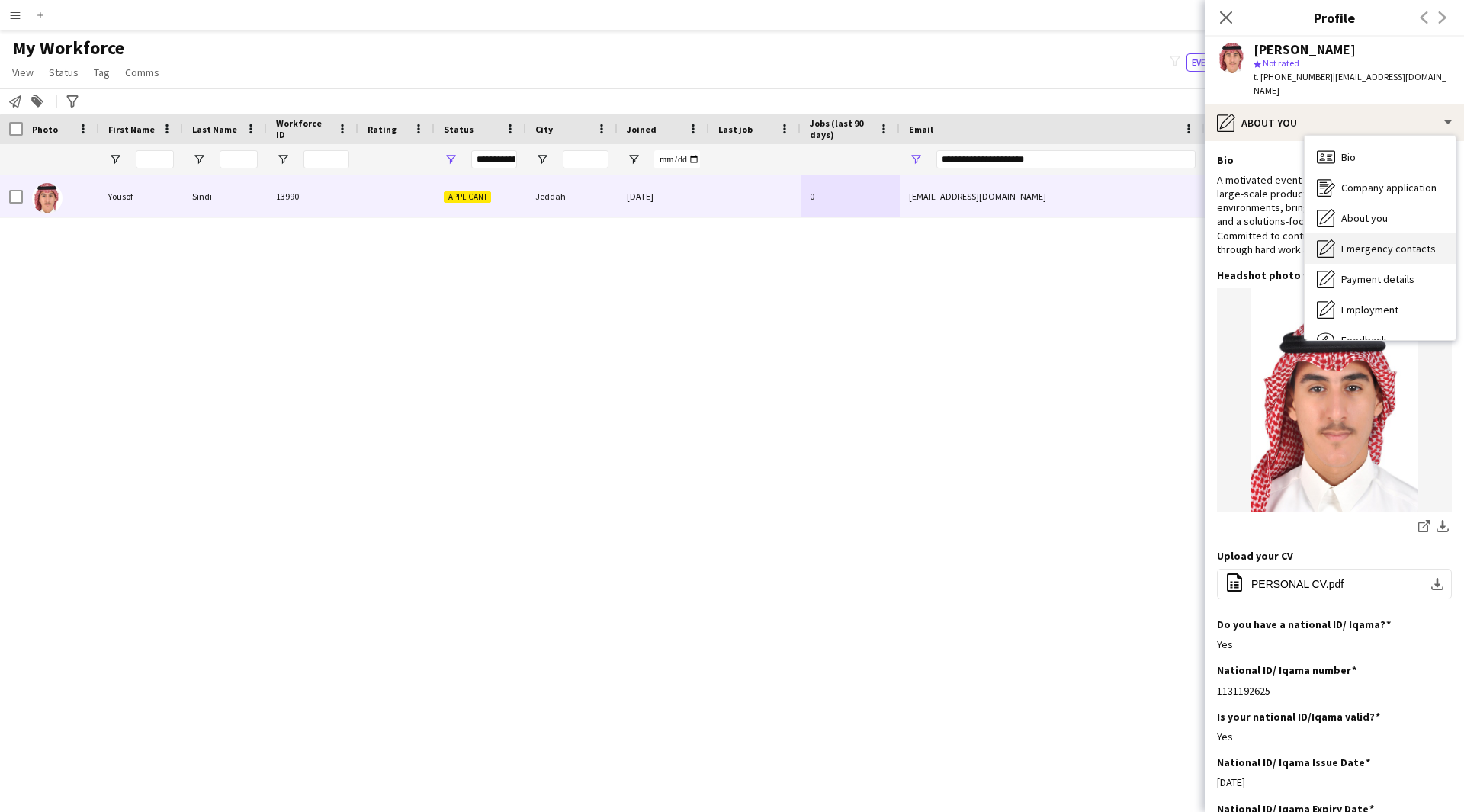
click at [1344, 243] on div "Emergency contacts Emergency contacts" at bounding box center [1380, 247] width 151 height 30
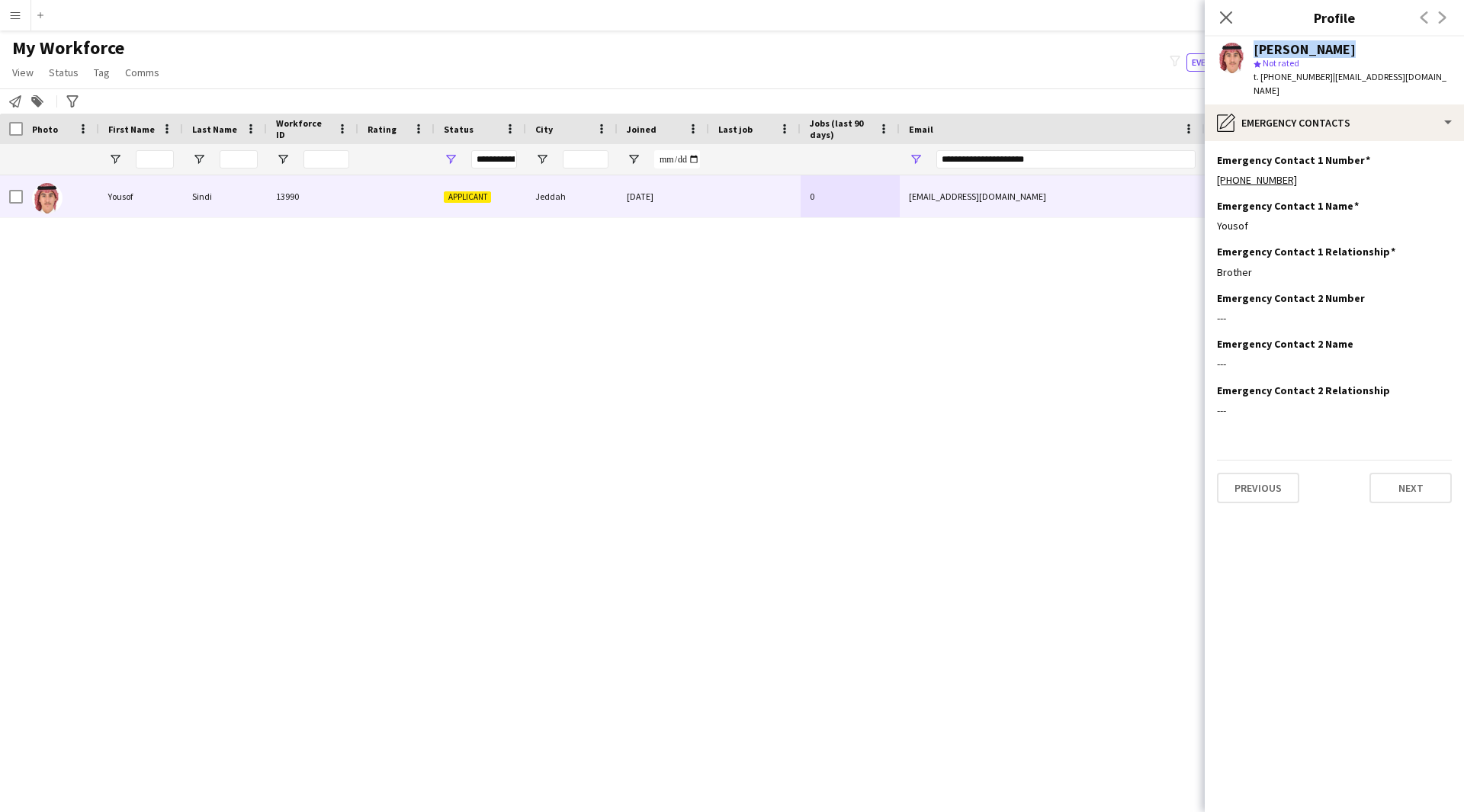
drag, startPoint x: 1331, startPoint y: 51, endPoint x: 1243, endPoint y: 51, distance: 88.0
click at [1243, 51] on div "Yousof Sindi star Not rated t. +966544557606 | yousofsindi7@gmail.com" at bounding box center [1333, 71] width 259 height 68
copy div "Yousof Sindi"
click at [1223, 19] on icon at bounding box center [1225, 16] width 15 height 15
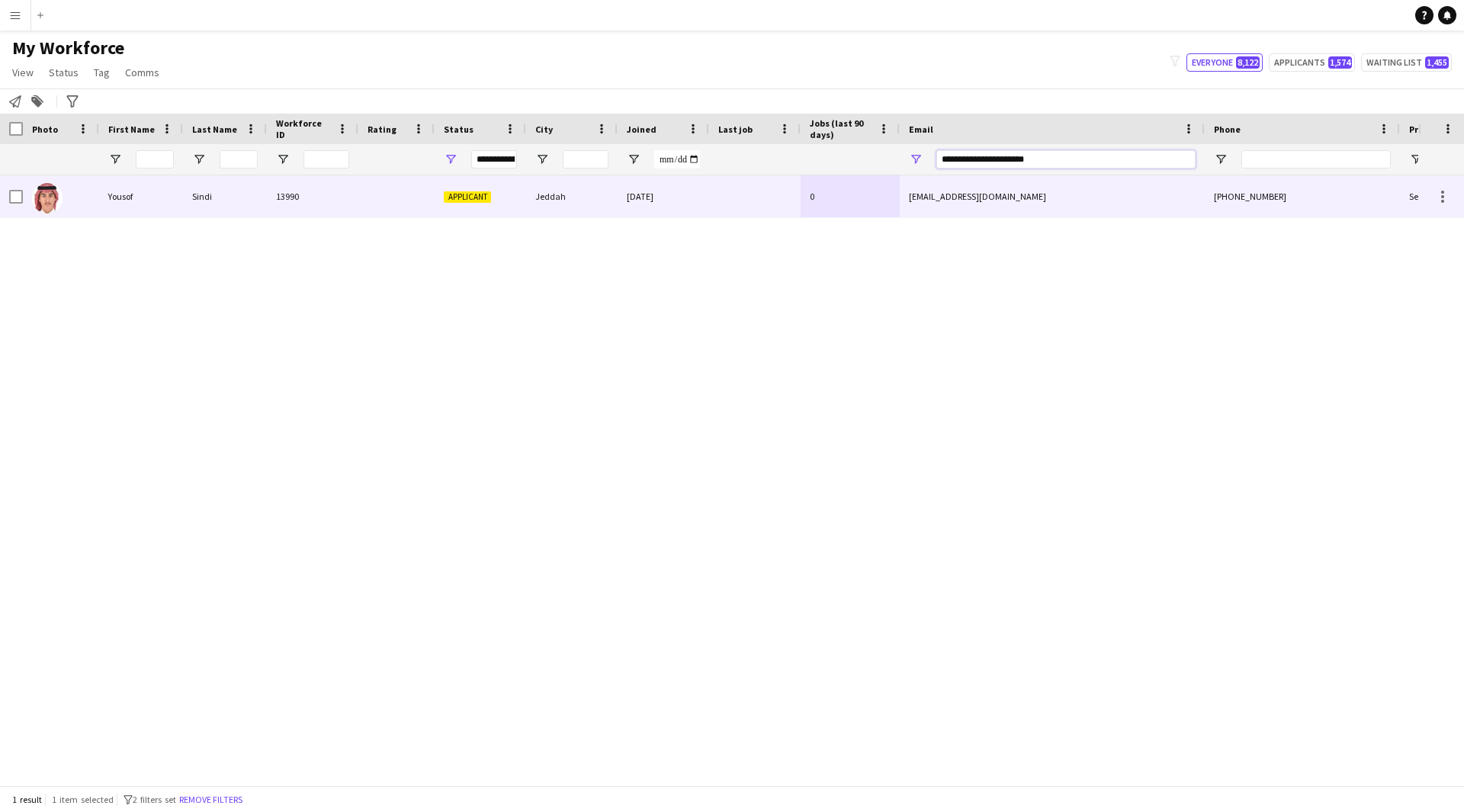
drag, startPoint x: 1084, startPoint y: 164, endPoint x: 724, endPoint y: 193, distance: 361.2
click at [724, 193] on div "Workforce Details Photo First Name" at bounding box center [732, 449] width 1464 height 671
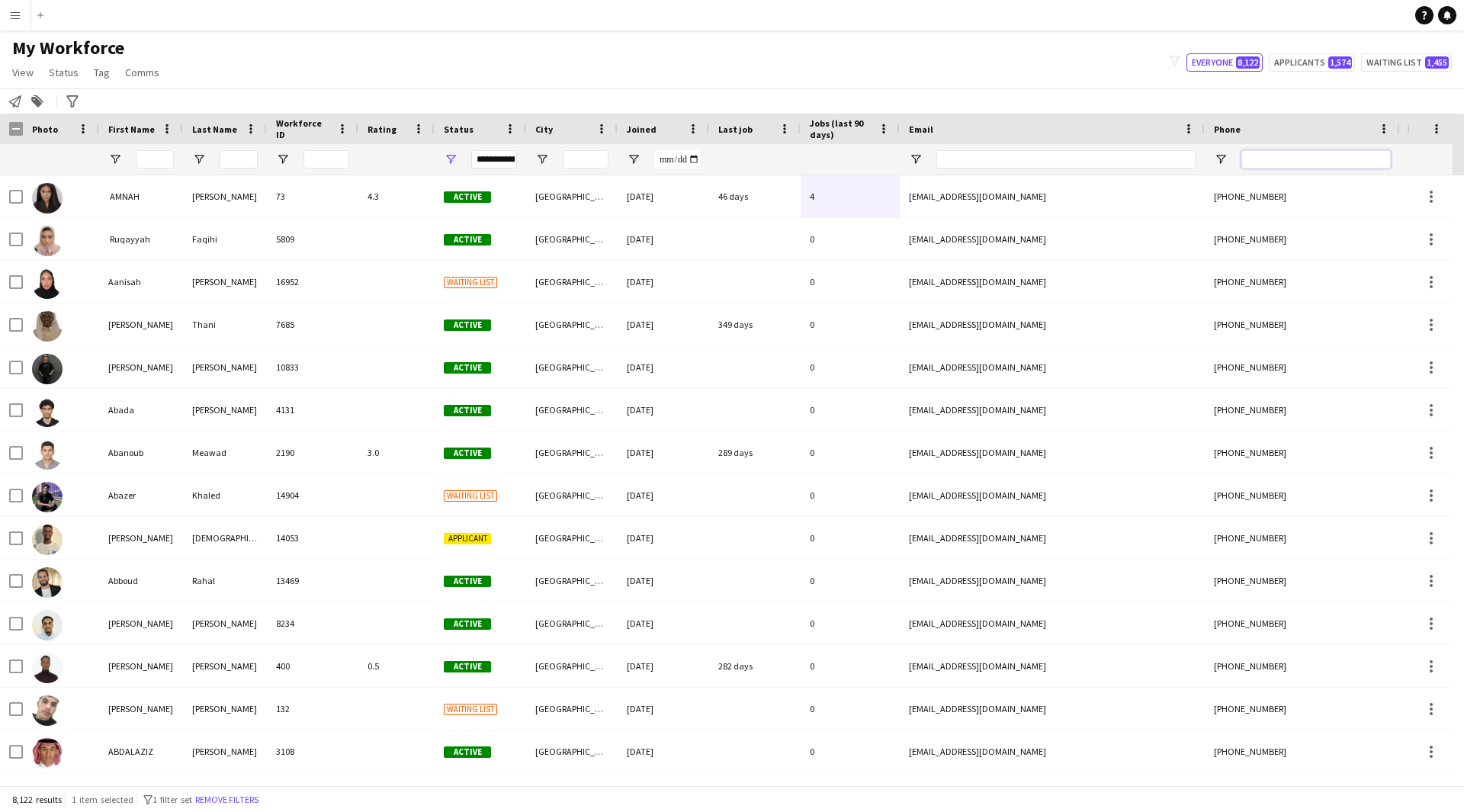
click at [1282, 161] on input "Phone Filter Input" at bounding box center [1316, 159] width 149 height 18
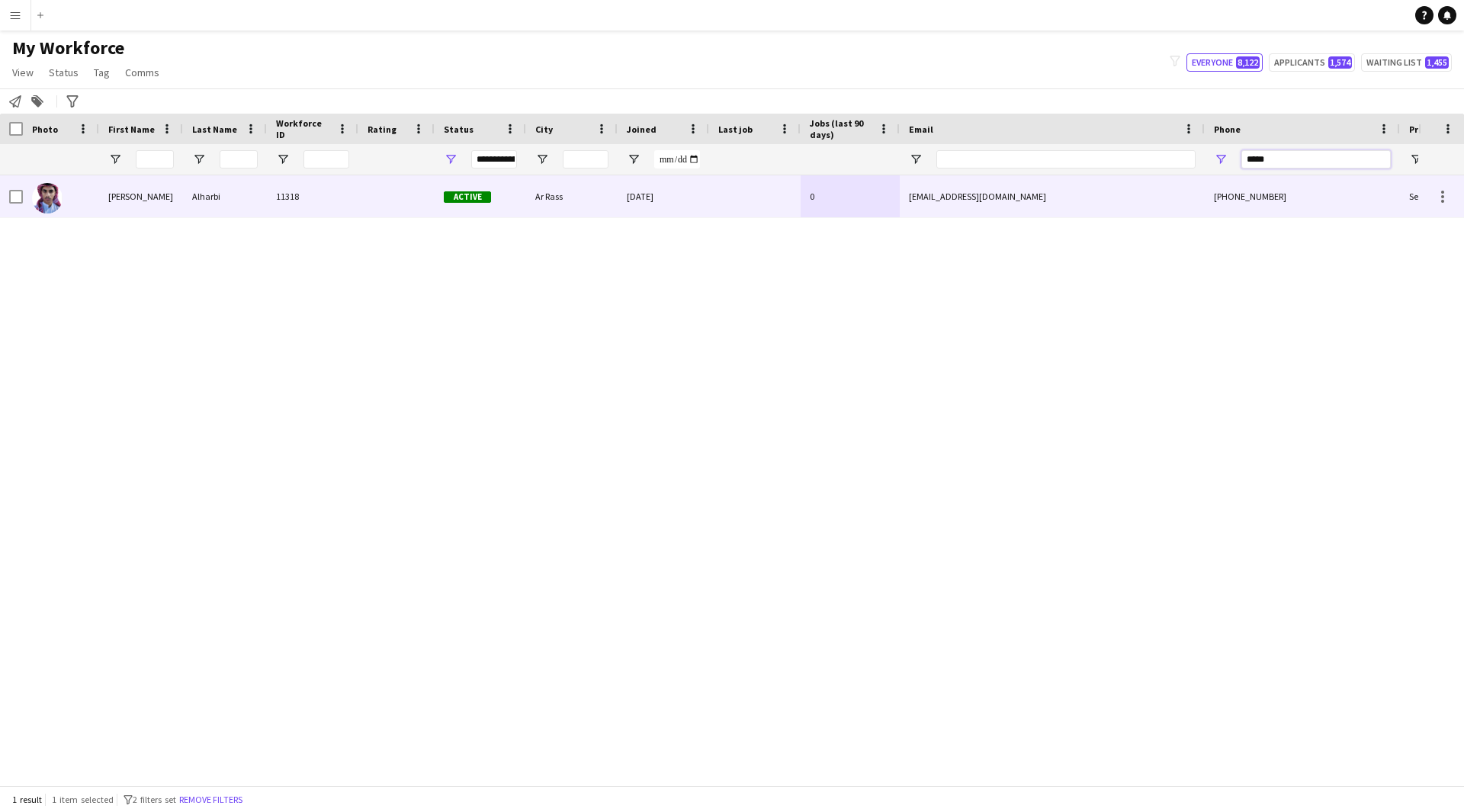
type input "*****"
click at [1077, 194] on div "salmanalharbi.sa20@gmail.com" at bounding box center [1052, 196] width 305 height 42
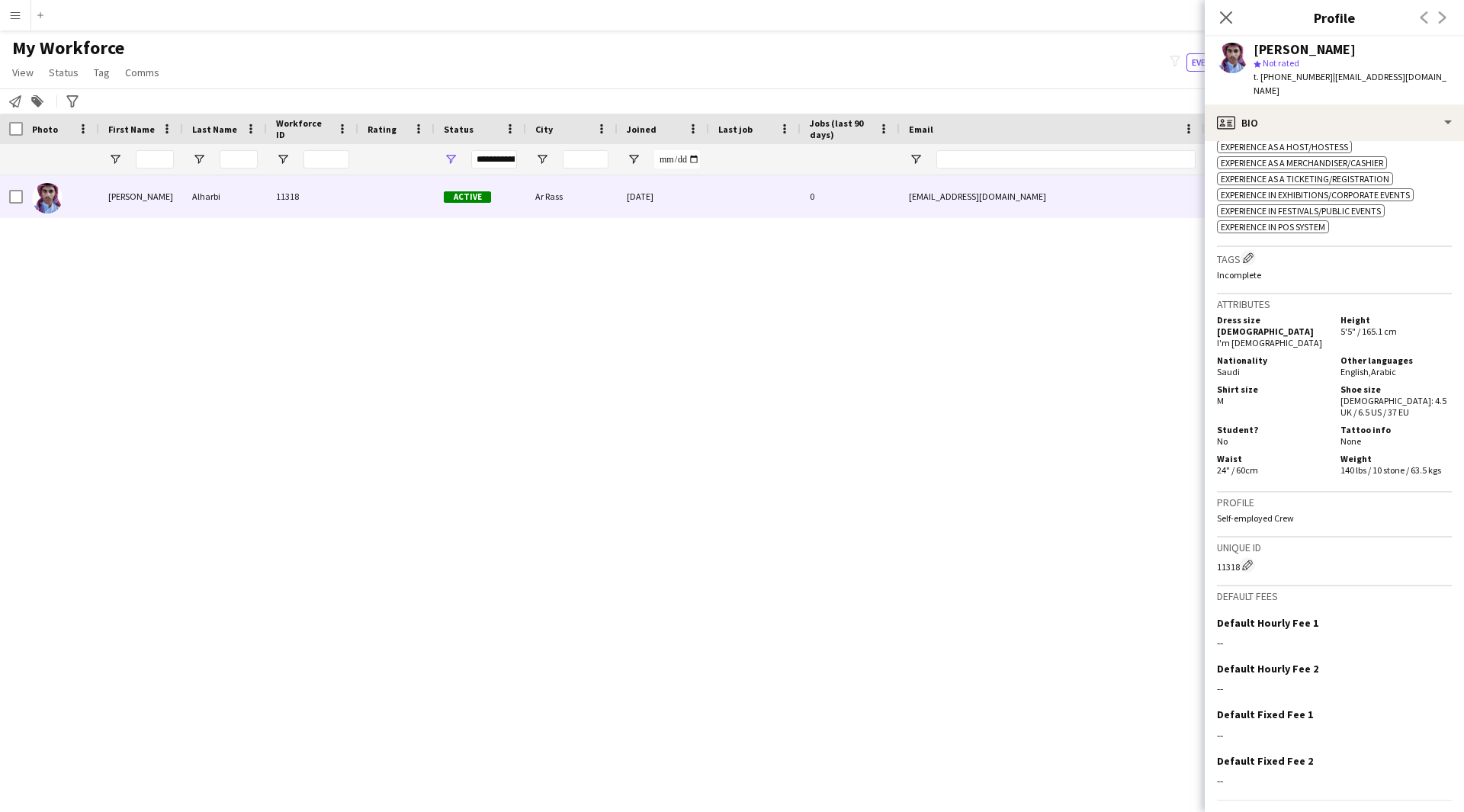
scroll to position [550, 0]
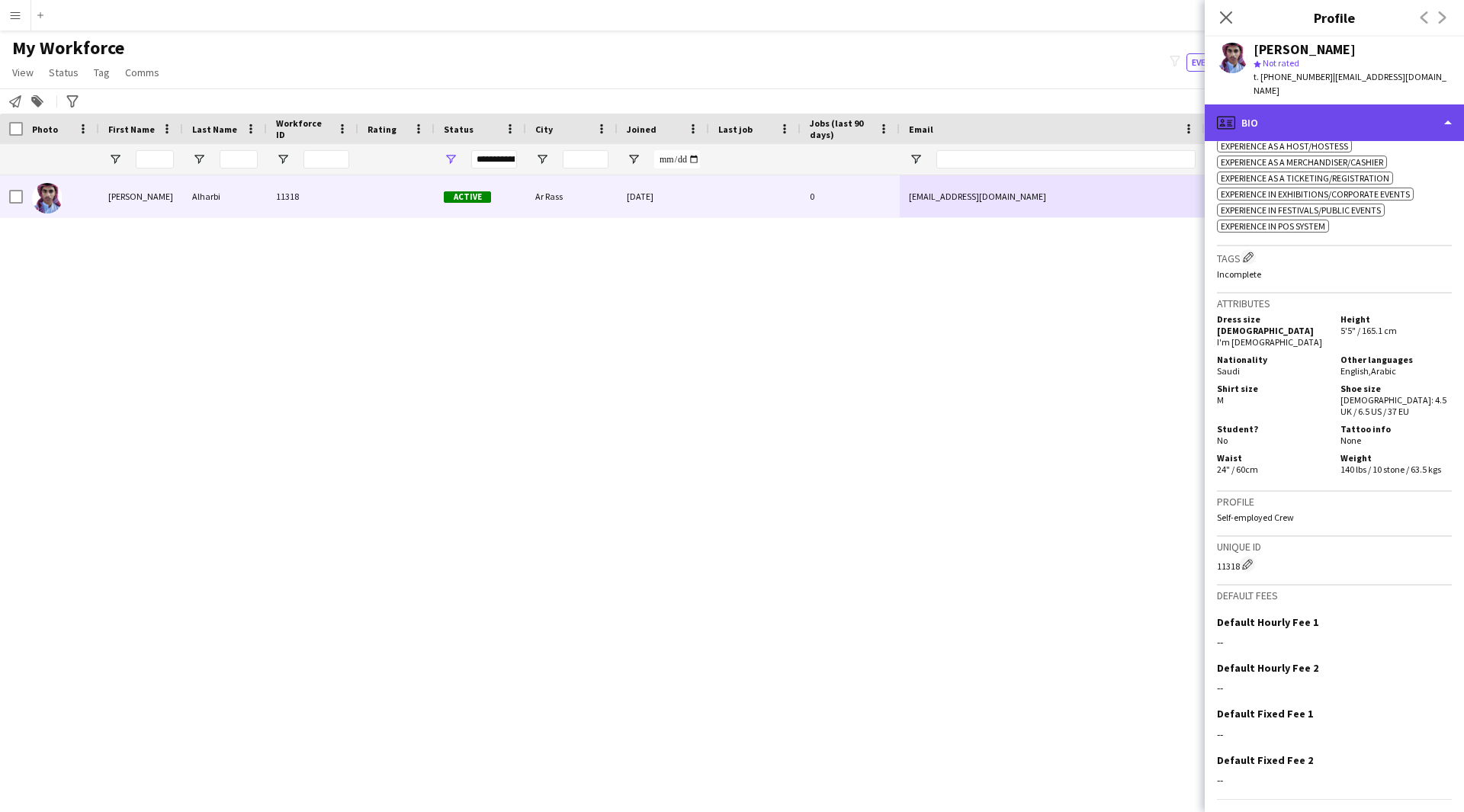
click at [1369, 123] on div "profile Bio" at bounding box center [1333, 123] width 259 height 37
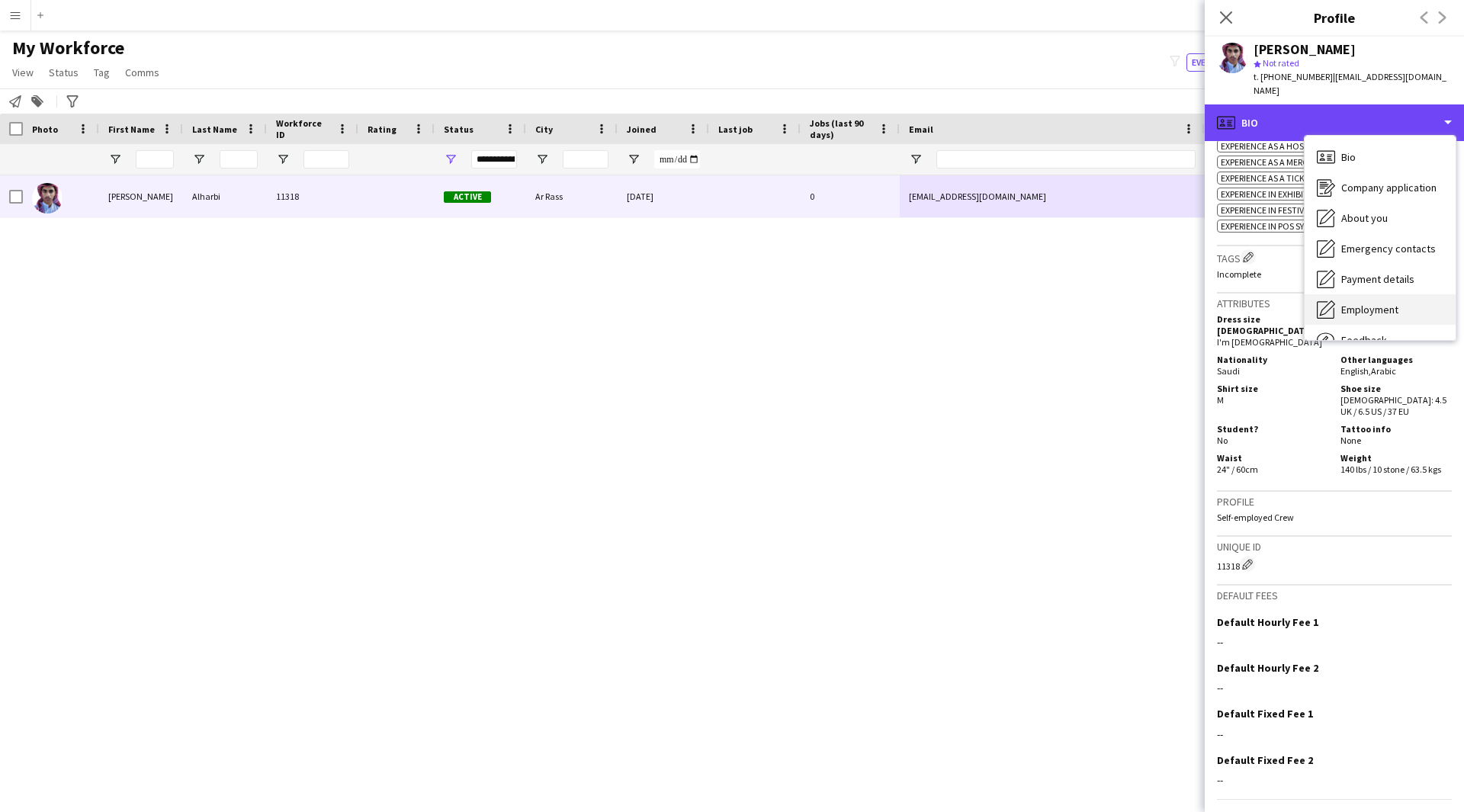
scroll to position [51, 0]
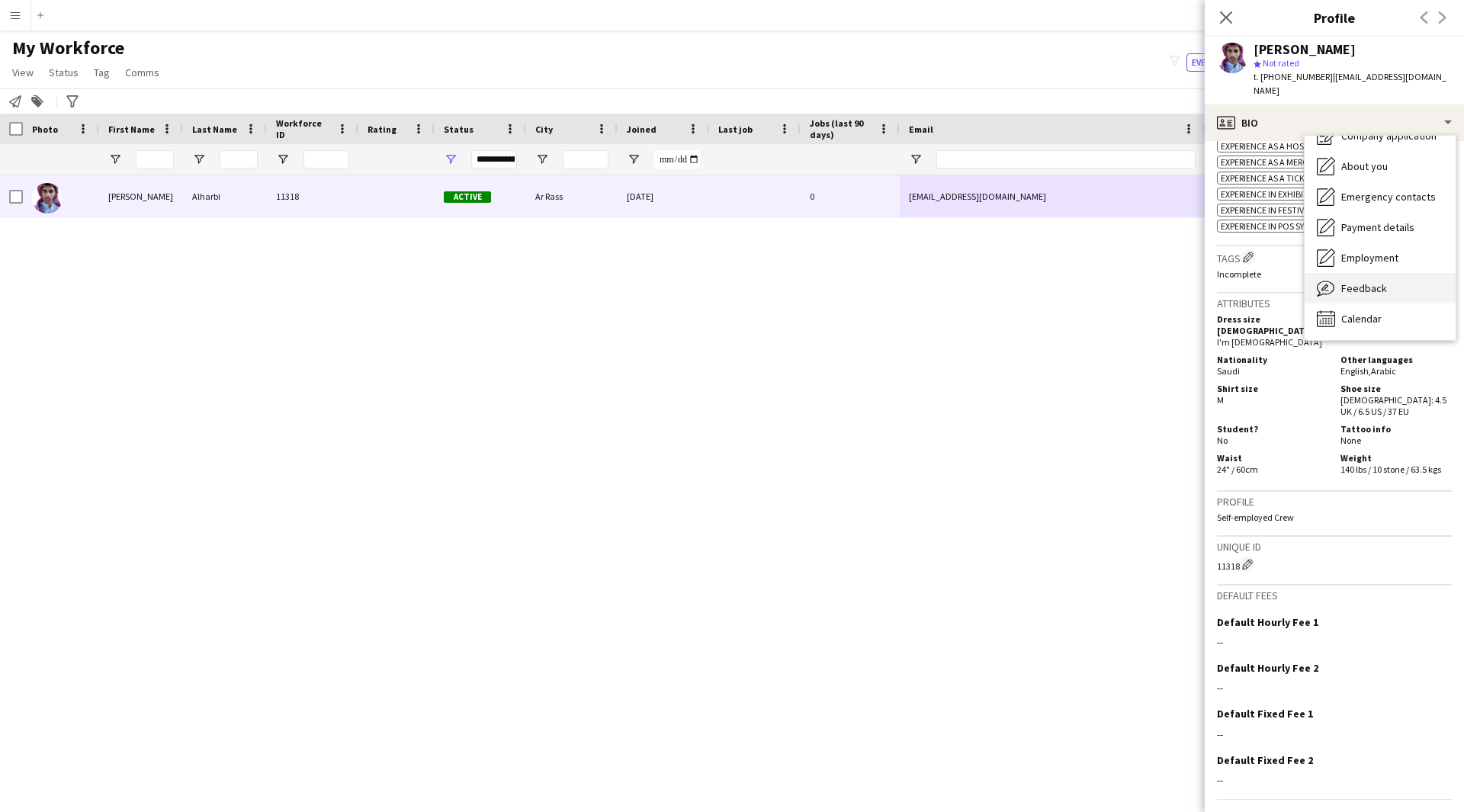
click at [1396, 276] on div "Feedback Feedback" at bounding box center [1380, 287] width 151 height 30
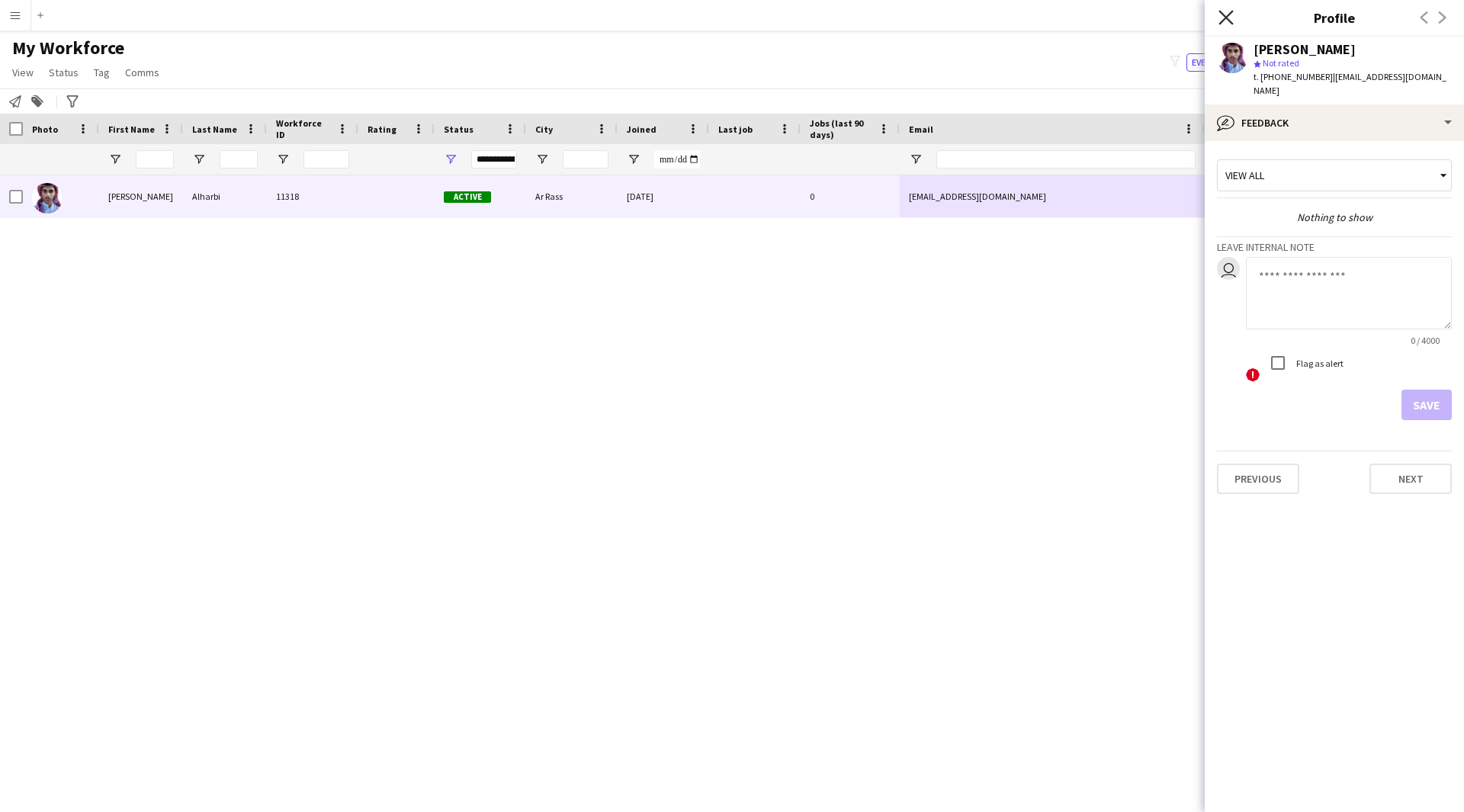
click at [1229, 18] on icon "Close pop-in" at bounding box center [1225, 16] width 15 height 15
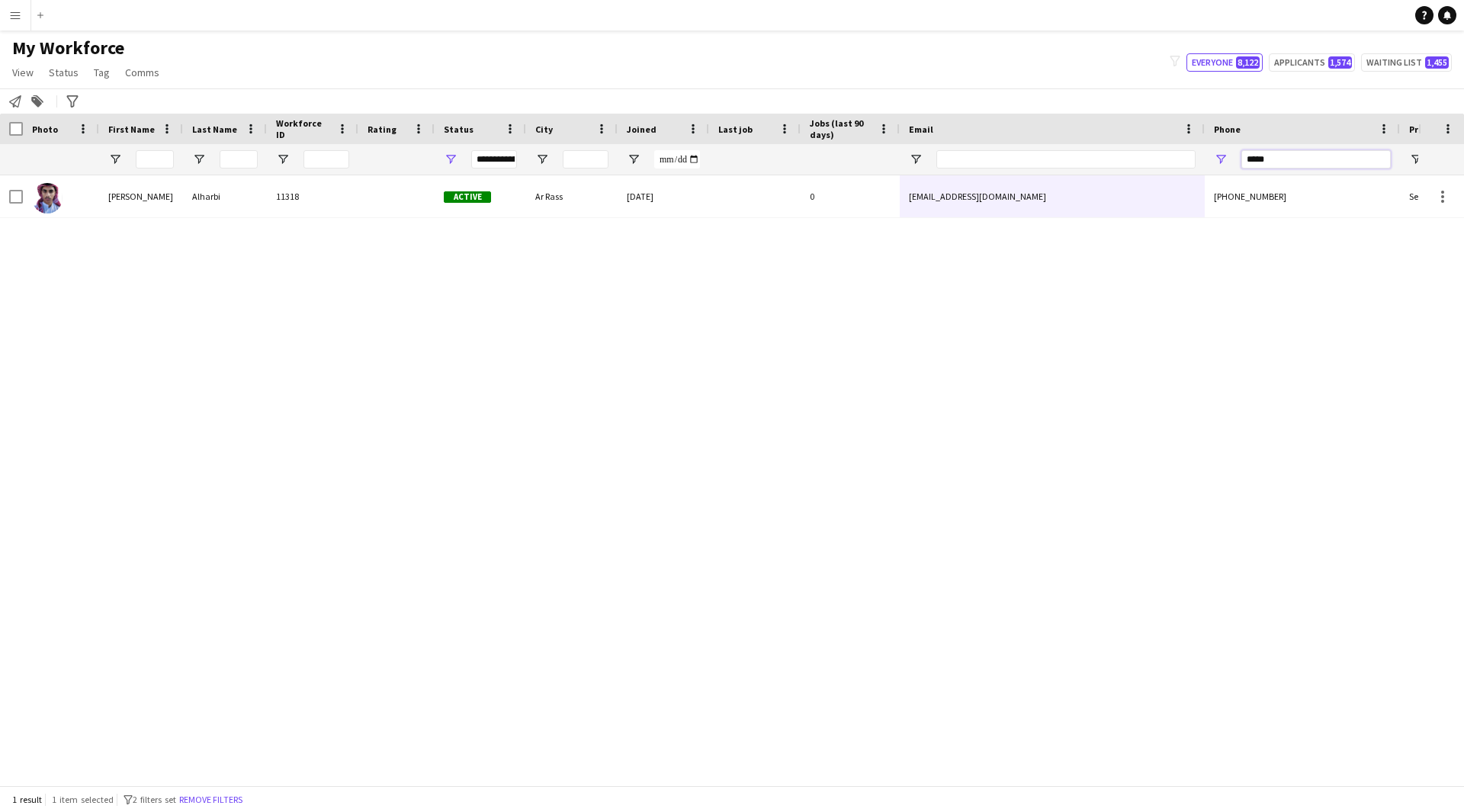
drag, startPoint x: 1328, startPoint y: 154, endPoint x: 963, endPoint y: 164, distance: 365.1
click at [963, 164] on div at bounding box center [826, 158] width 1652 height 30
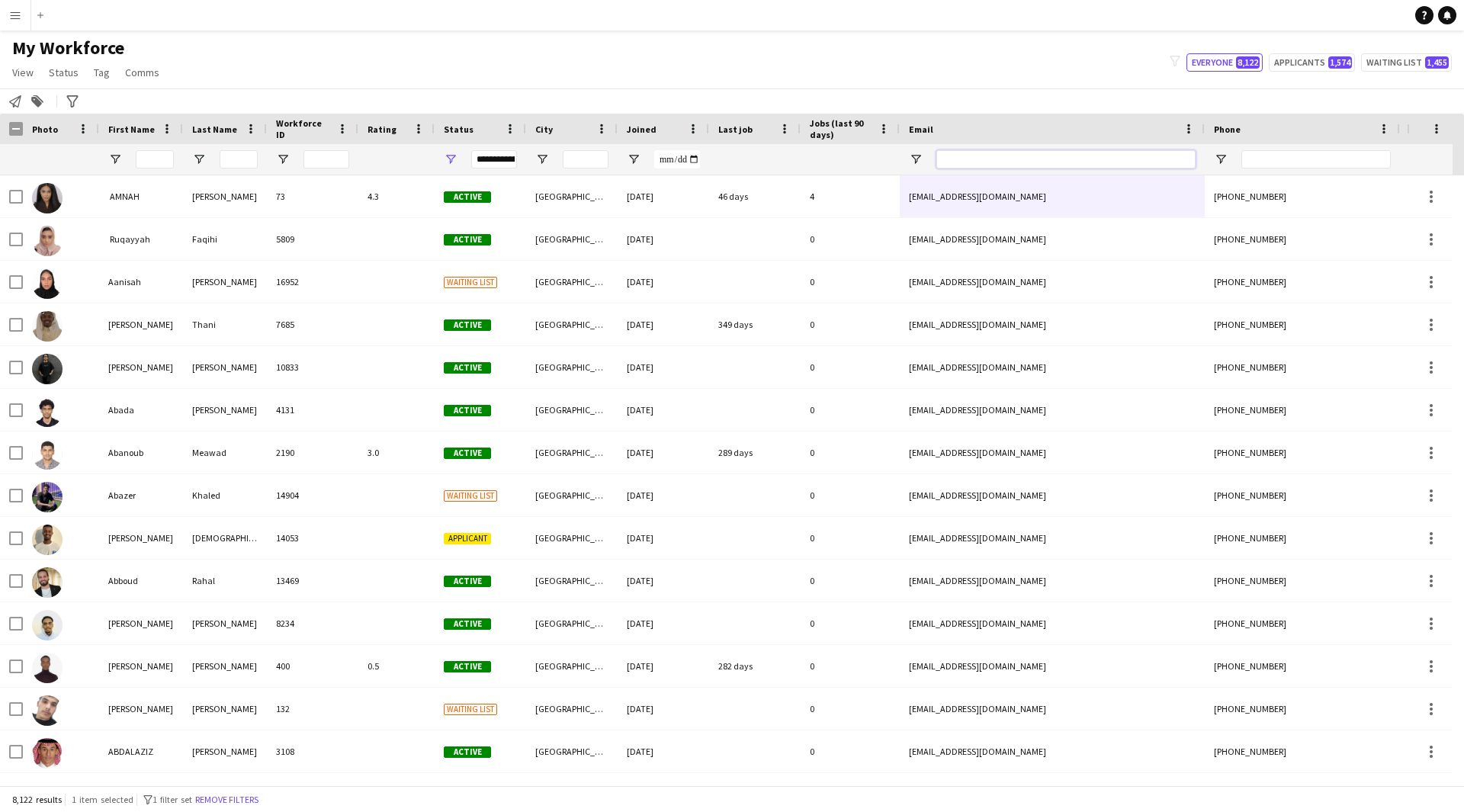
click at [958, 163] on input "Email Filter Input" at bounding box center [1065, 159] width 259 height 18
paste input "**********"
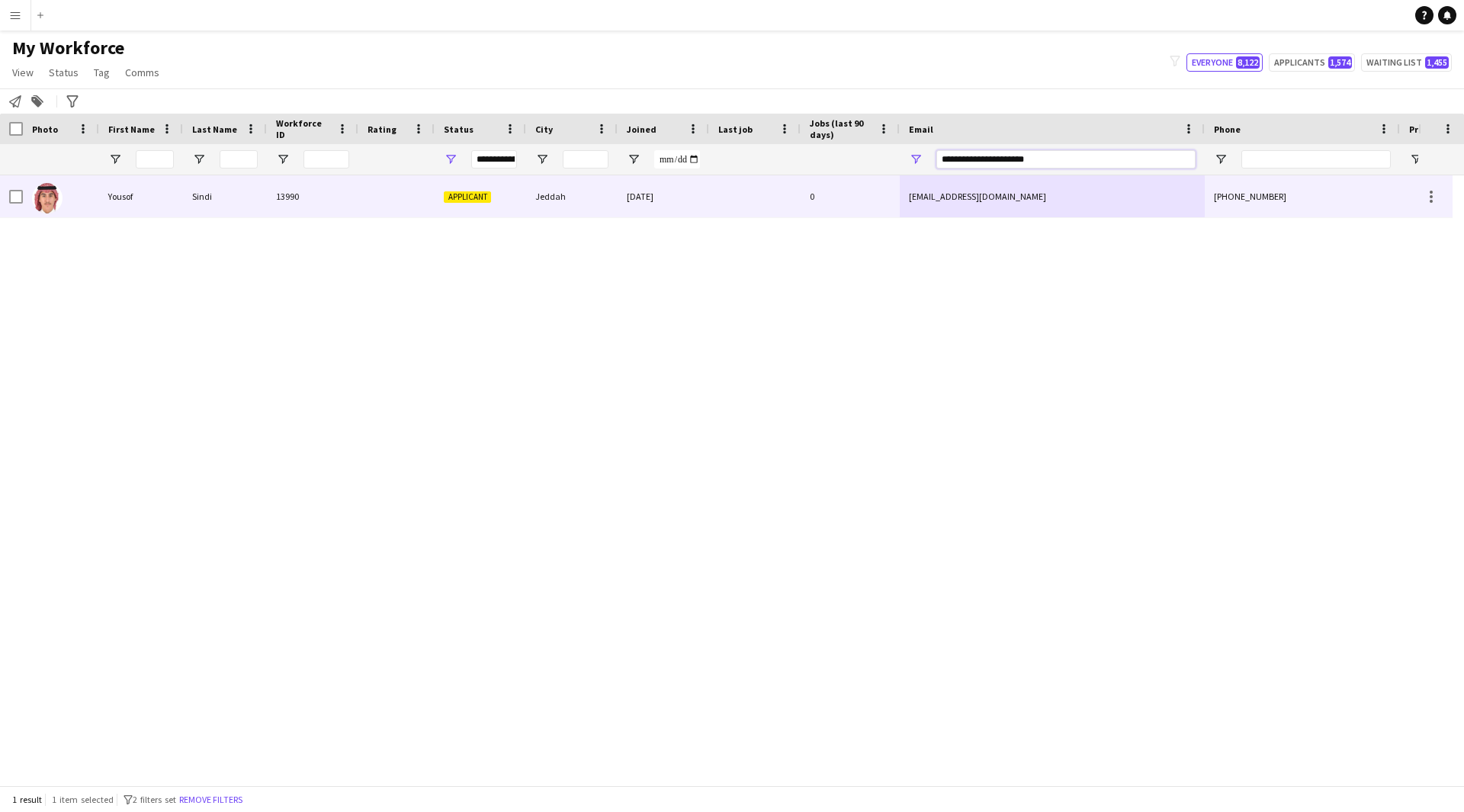
type input "**********"
click at [797, 205] on div at bounding box center [755, 196] width 91 height 42
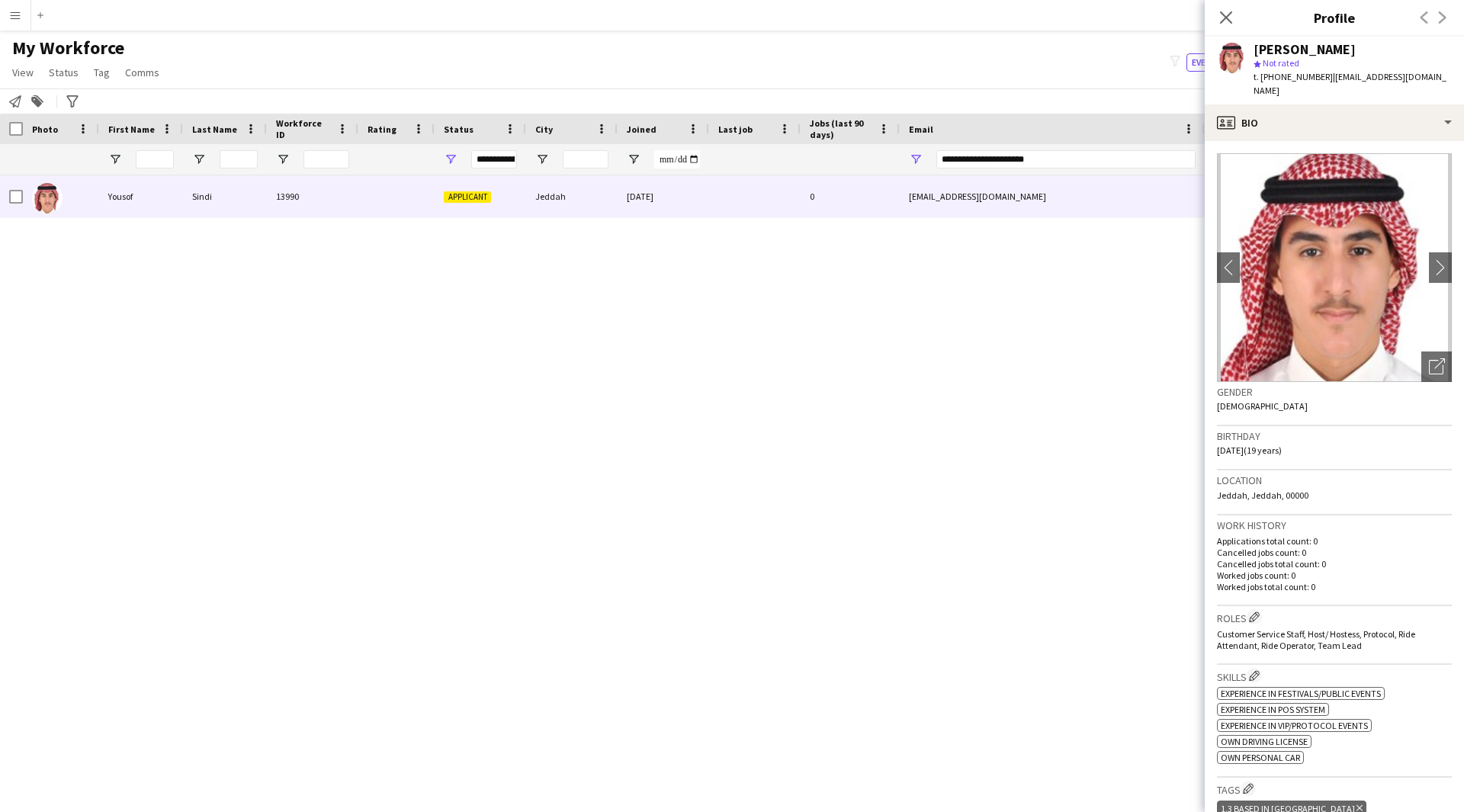
scroll to position [1, 0]
click at [1311, 115] on div "profile Bio" at bounding box center [1333, 123] width 259 height 37
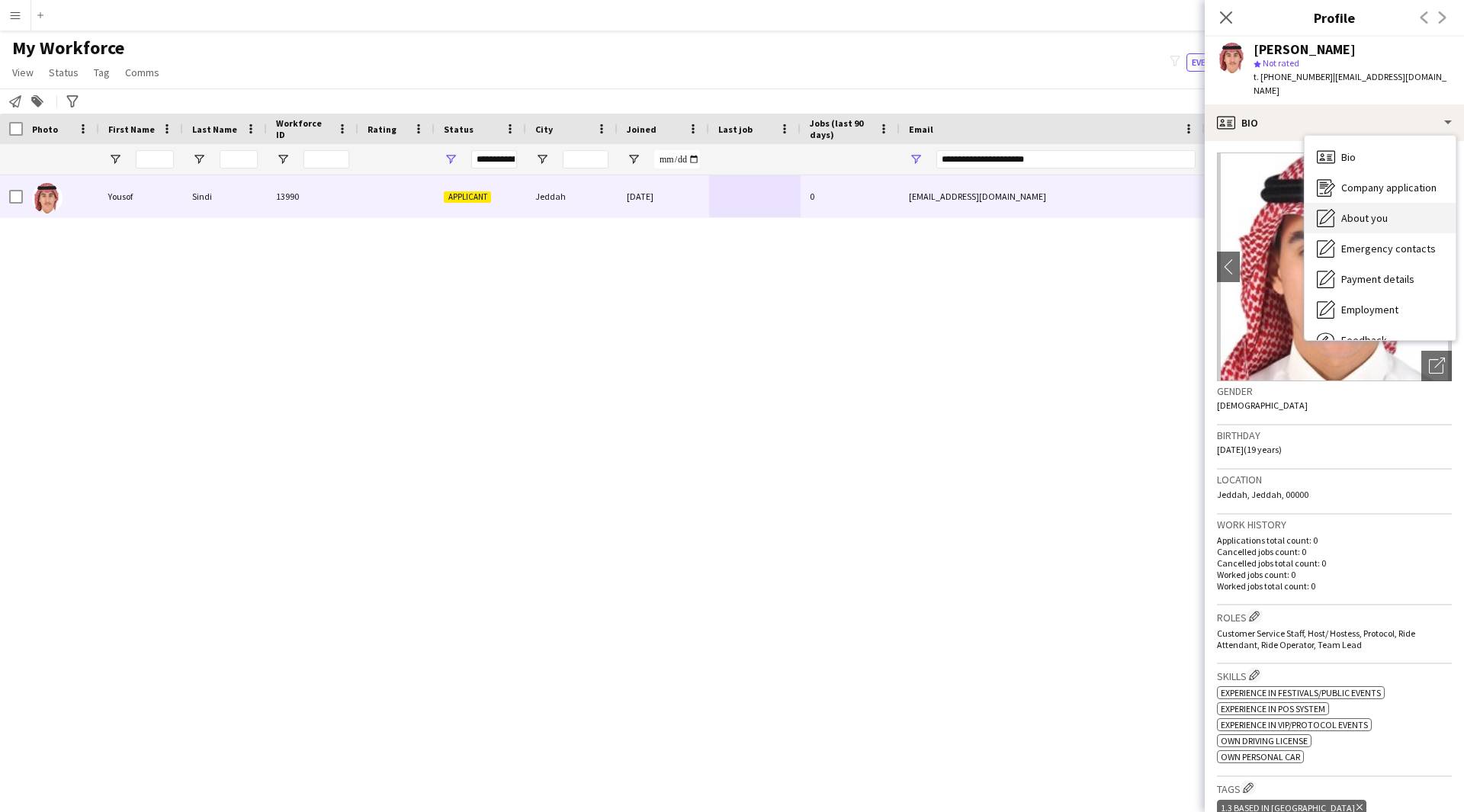
click at [1389, 214] on div "About you About you" at bounding box center [1380, 217] width 151 height 30
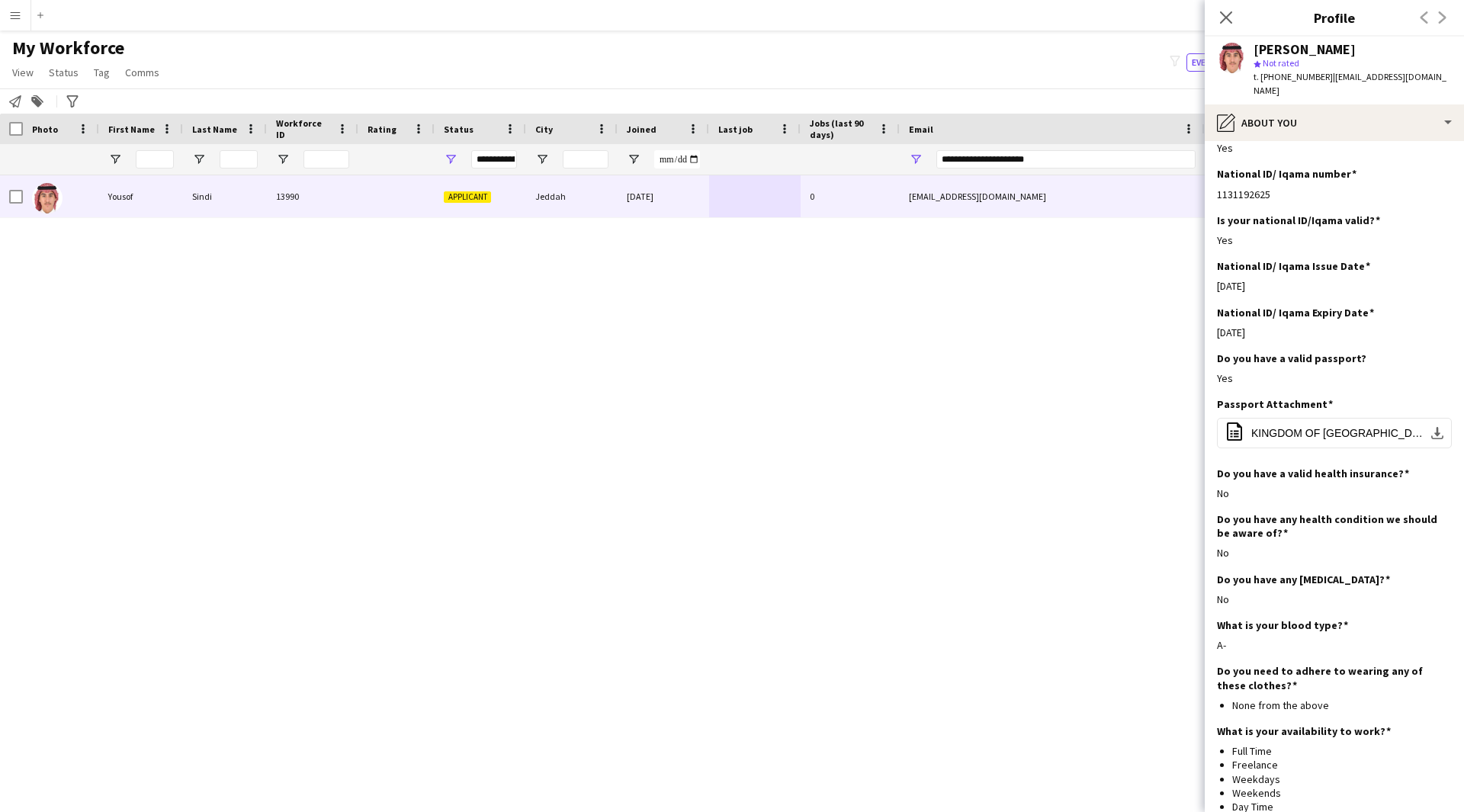
scroll to position [596, 0]
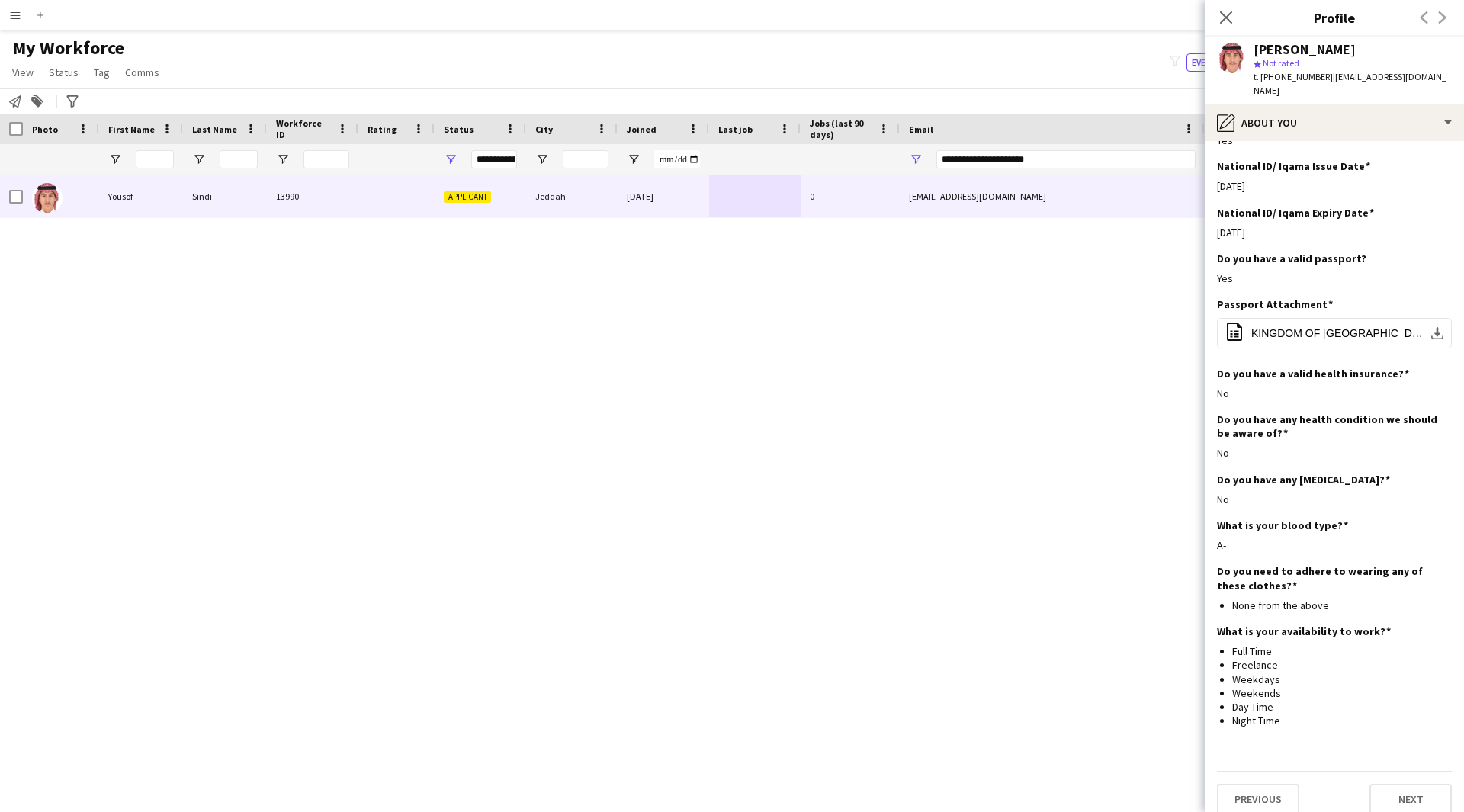
click at [944, 129] on div "Email" at bounding box center [1043, 129] width 269 height 23
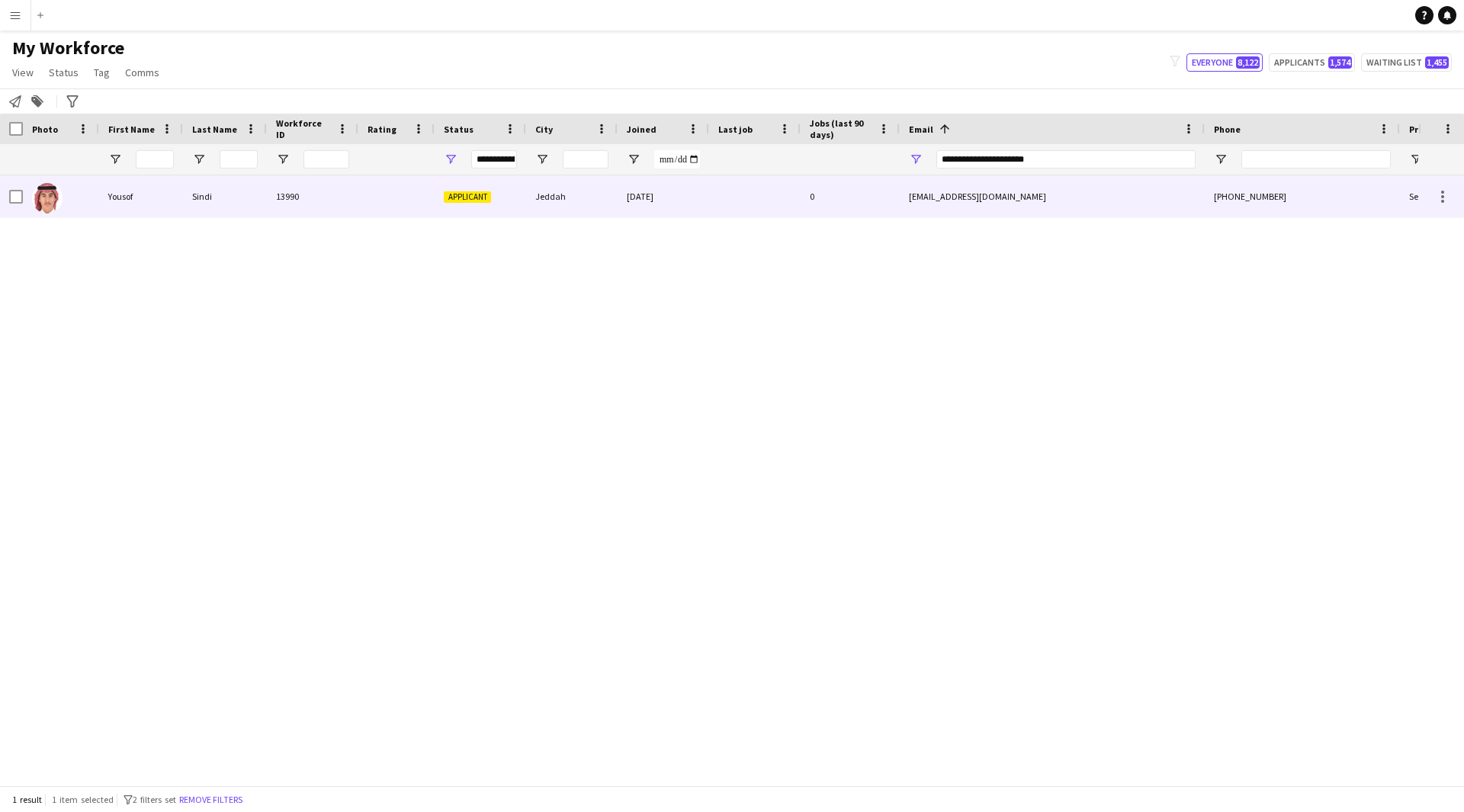
click at [1025, 183] on div "yousofsindi7@gmail.com" at bounding box center [1052, 196] width 305 height 42
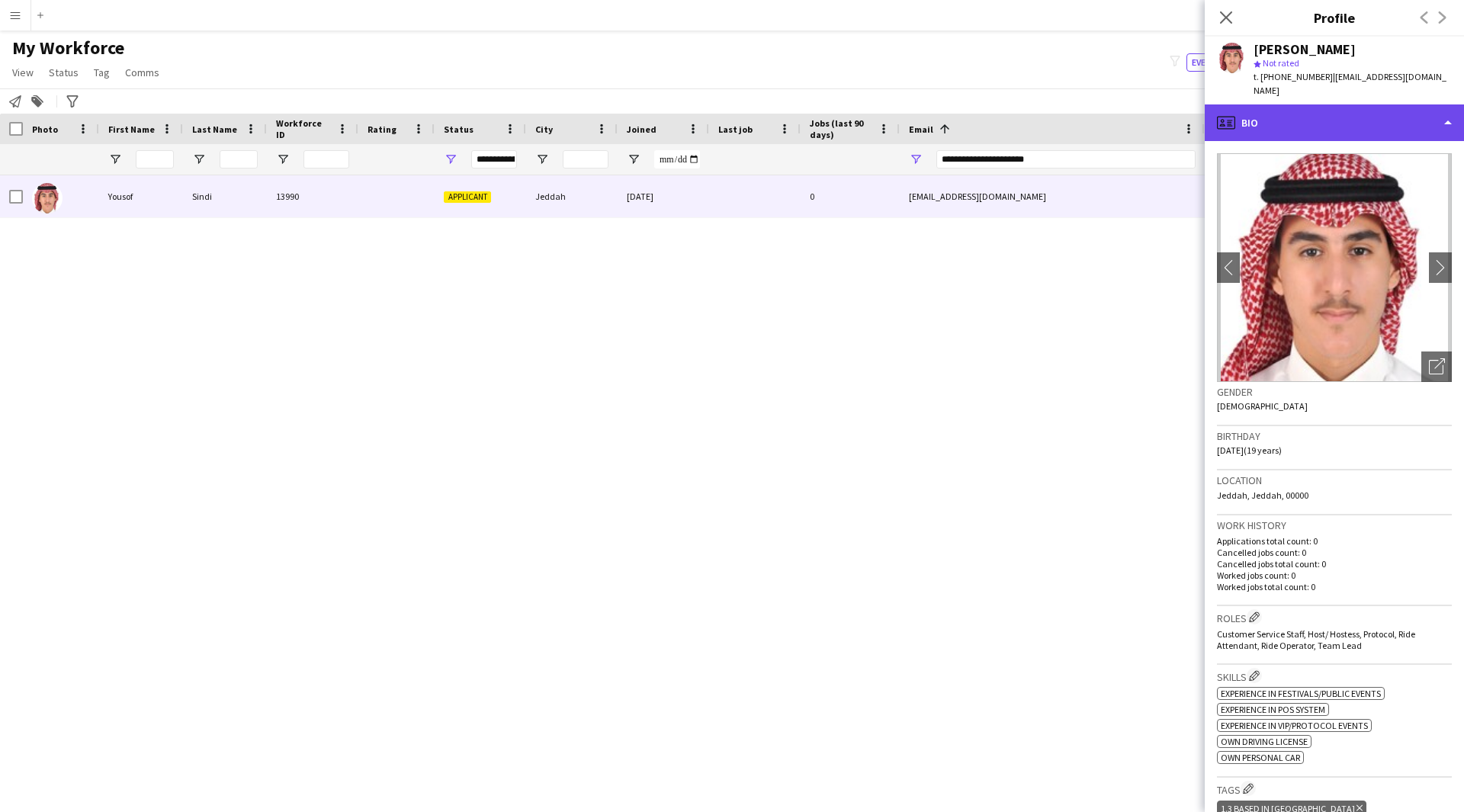
click at [1360, 105] on div "profile Bio" at bounding box center [1333, 123] width 259 height 37
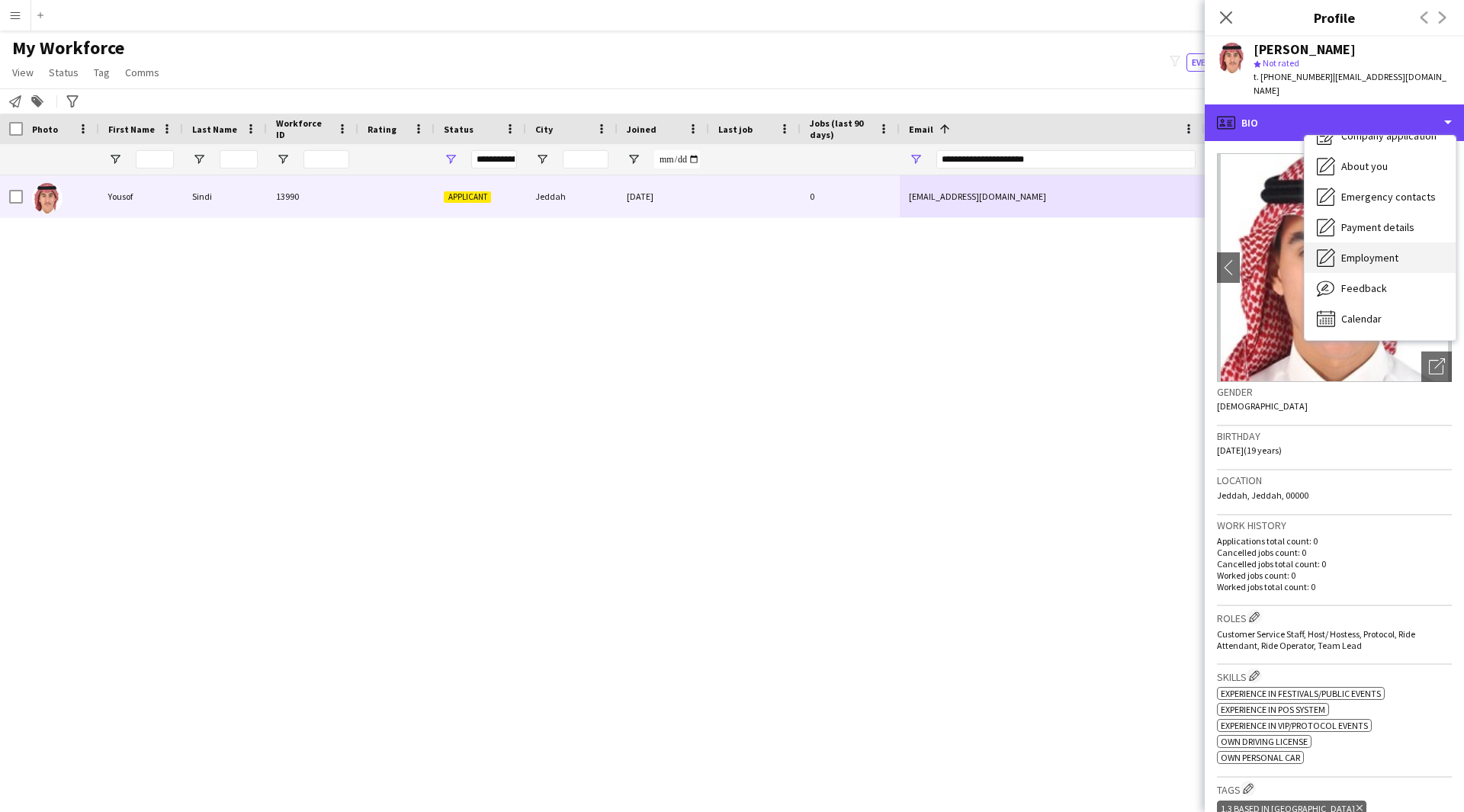
scroll to position [51, 0]
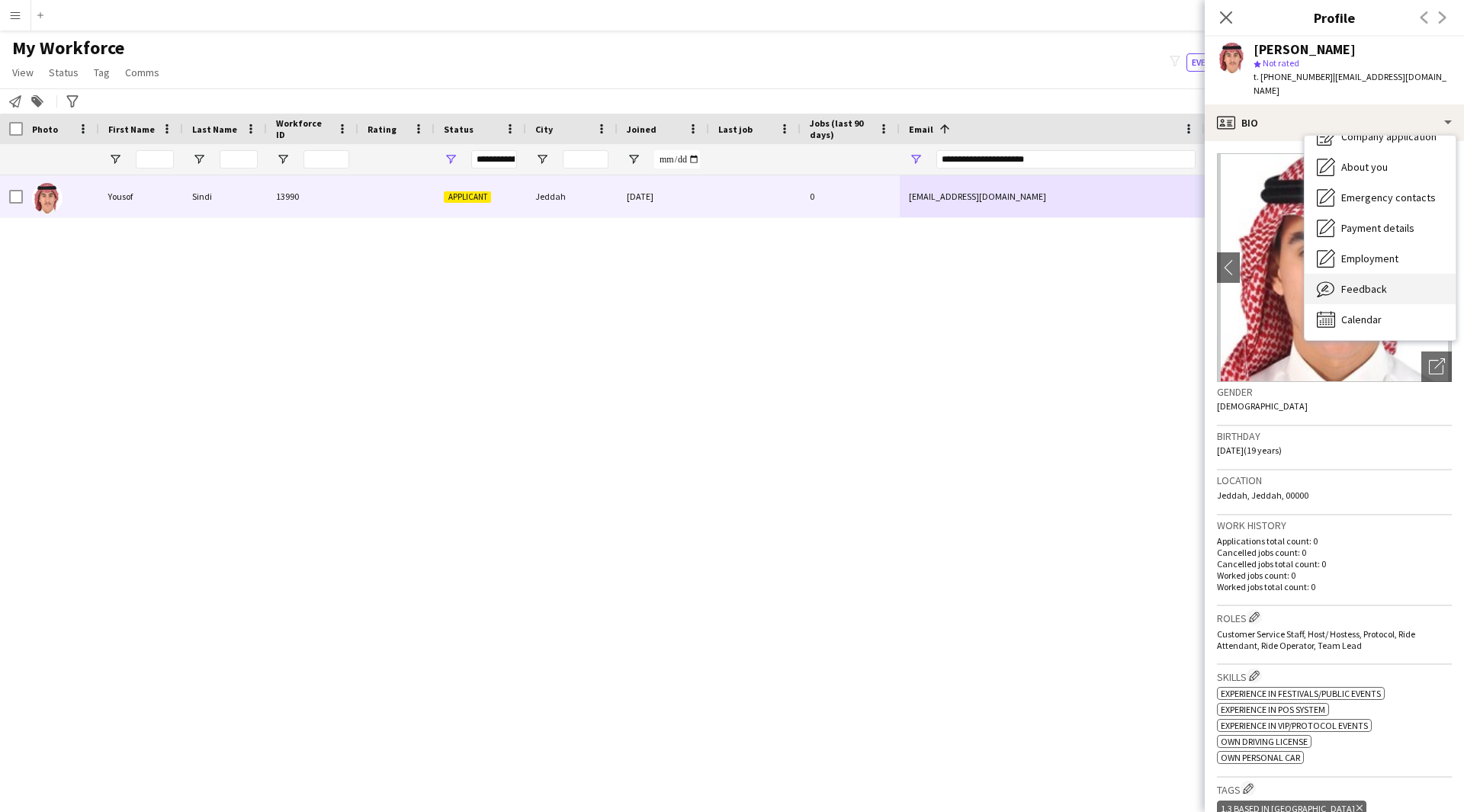
click at [1373, 274] on div "Feedback Feedback" at bounding box center [1380, 288] width 151 height 30
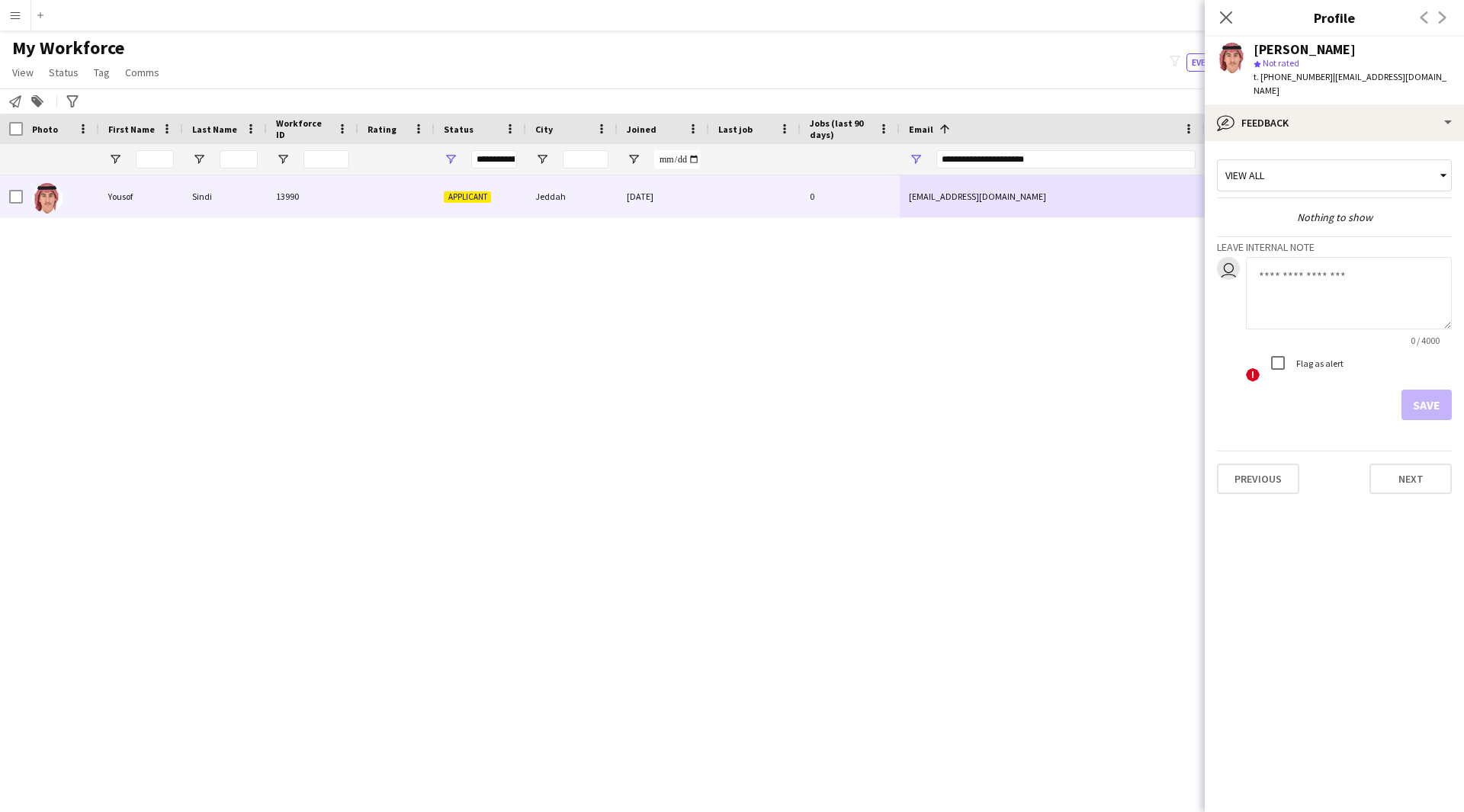
click at [1294, 261] on textarea at bounding box center [1349, 293] width 206 height 73
paste textarea "**********"
type textarea "**********"
drag, startPoint x: 1428, startPoint y: 383, endPoint x: 1439, endPoint y: 396, distance: 17.0
drag, startPoint x: 1439, startPoint y: 396, endPoint x: 1434, endPoint y: 388, distance: 9.4
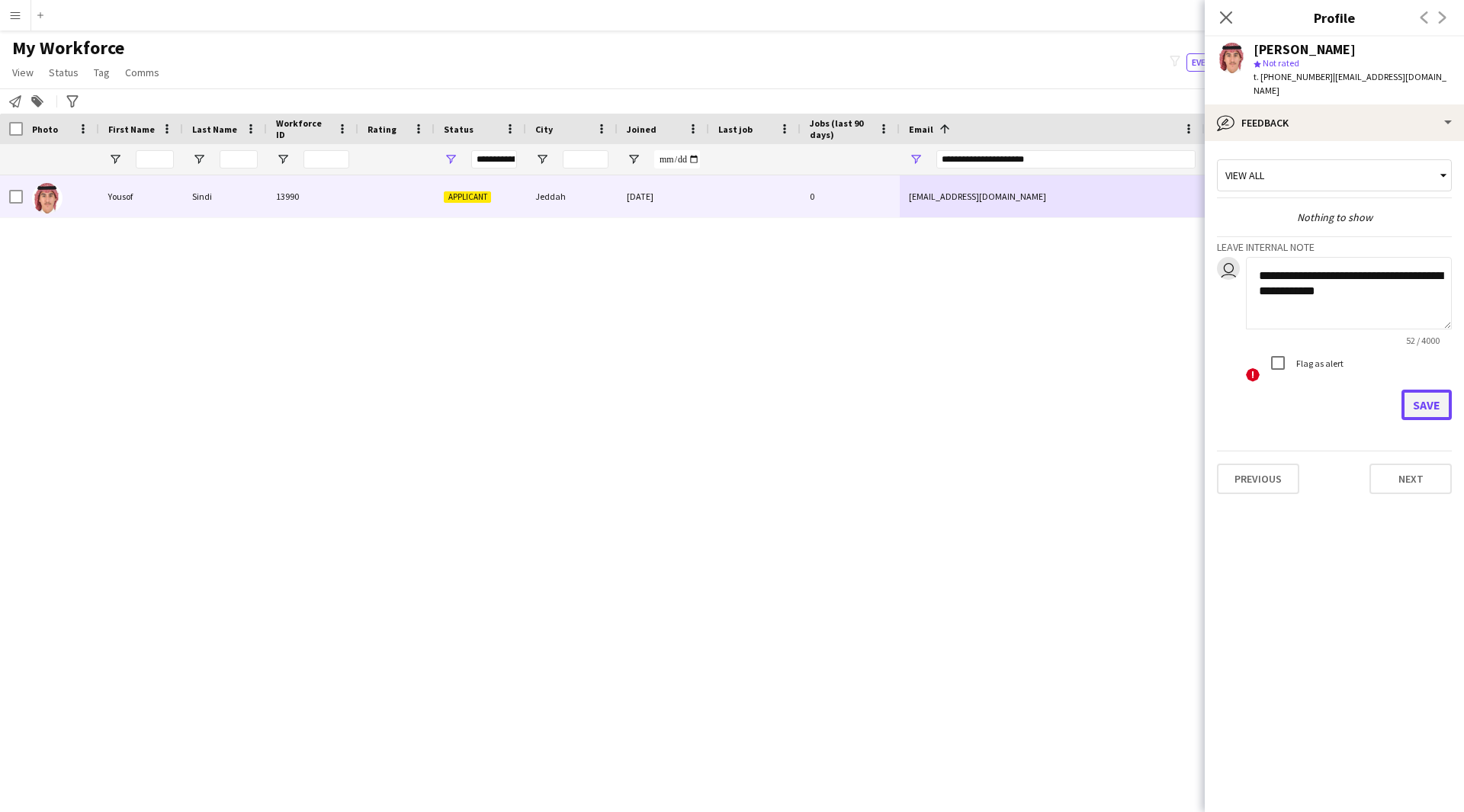
click at [1434, 389] on button "Save" at bounding box center [1426, 404] width 50 height 30
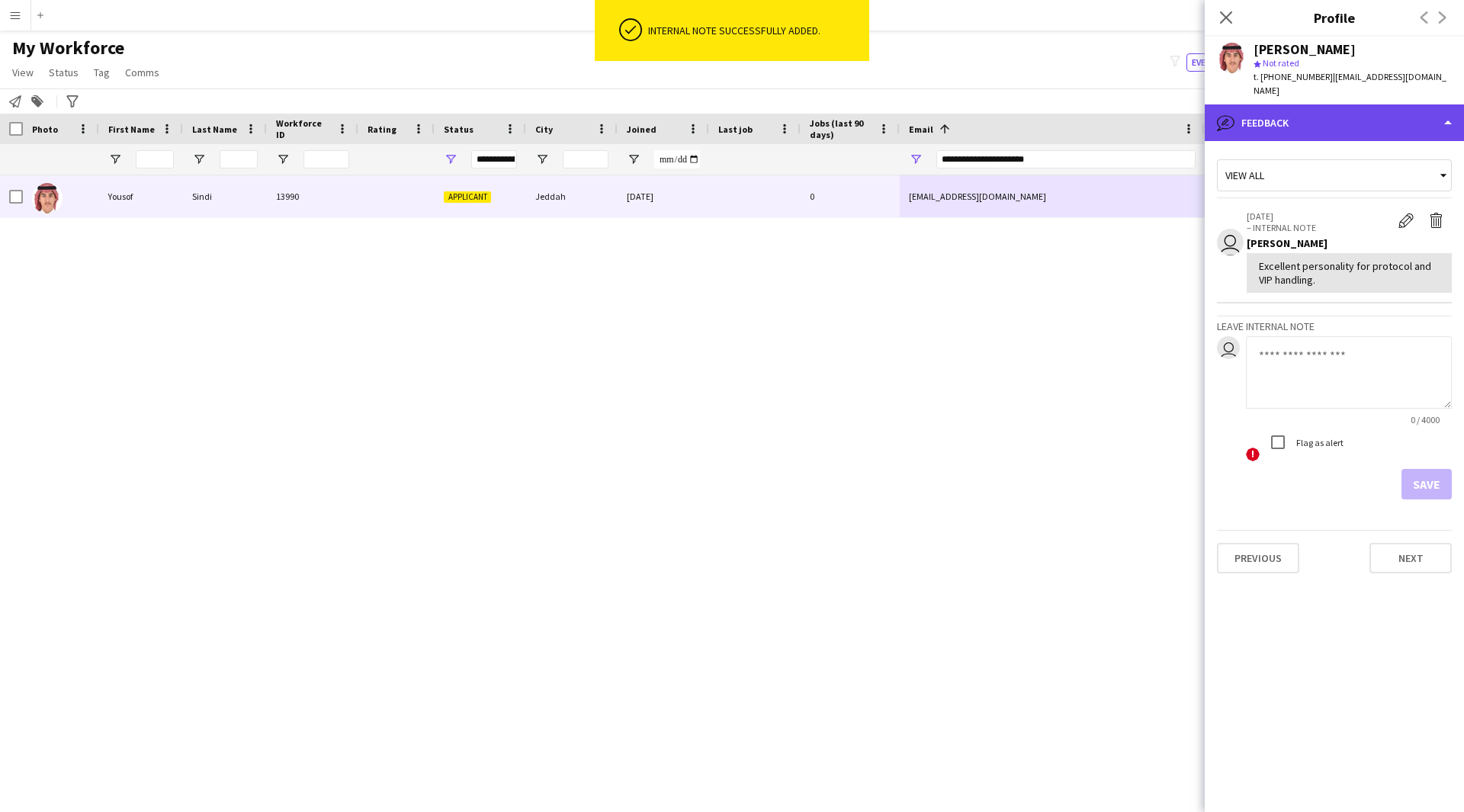
click at [1300, 124] on div "bubble-pencil Feedback" at bounding box center [1333, 123] width 259 height 37
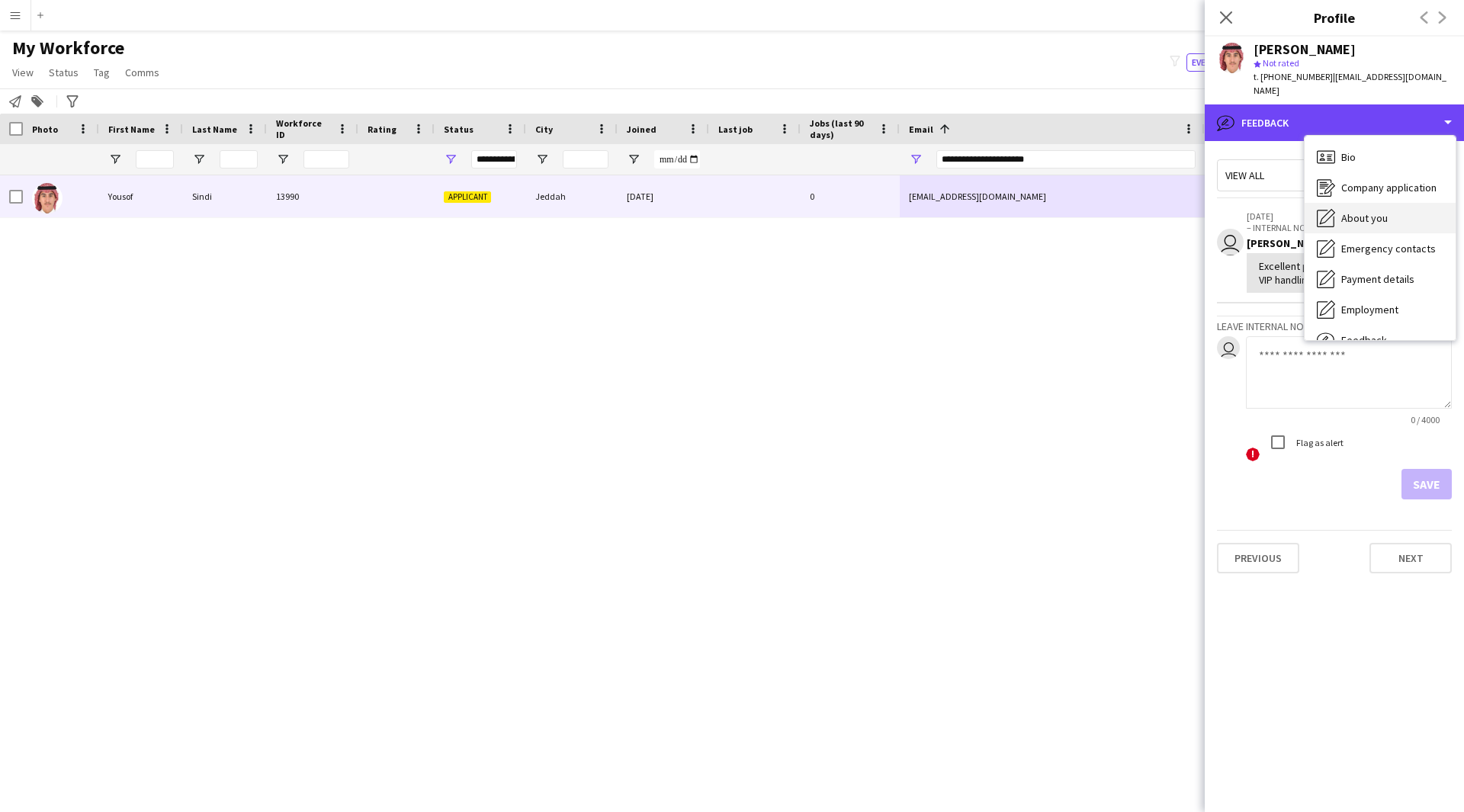
scroll to position [1, 0]
click at [1348, 211] on div "About you About you" at bounding box center [1380, 216] width 151 height 30
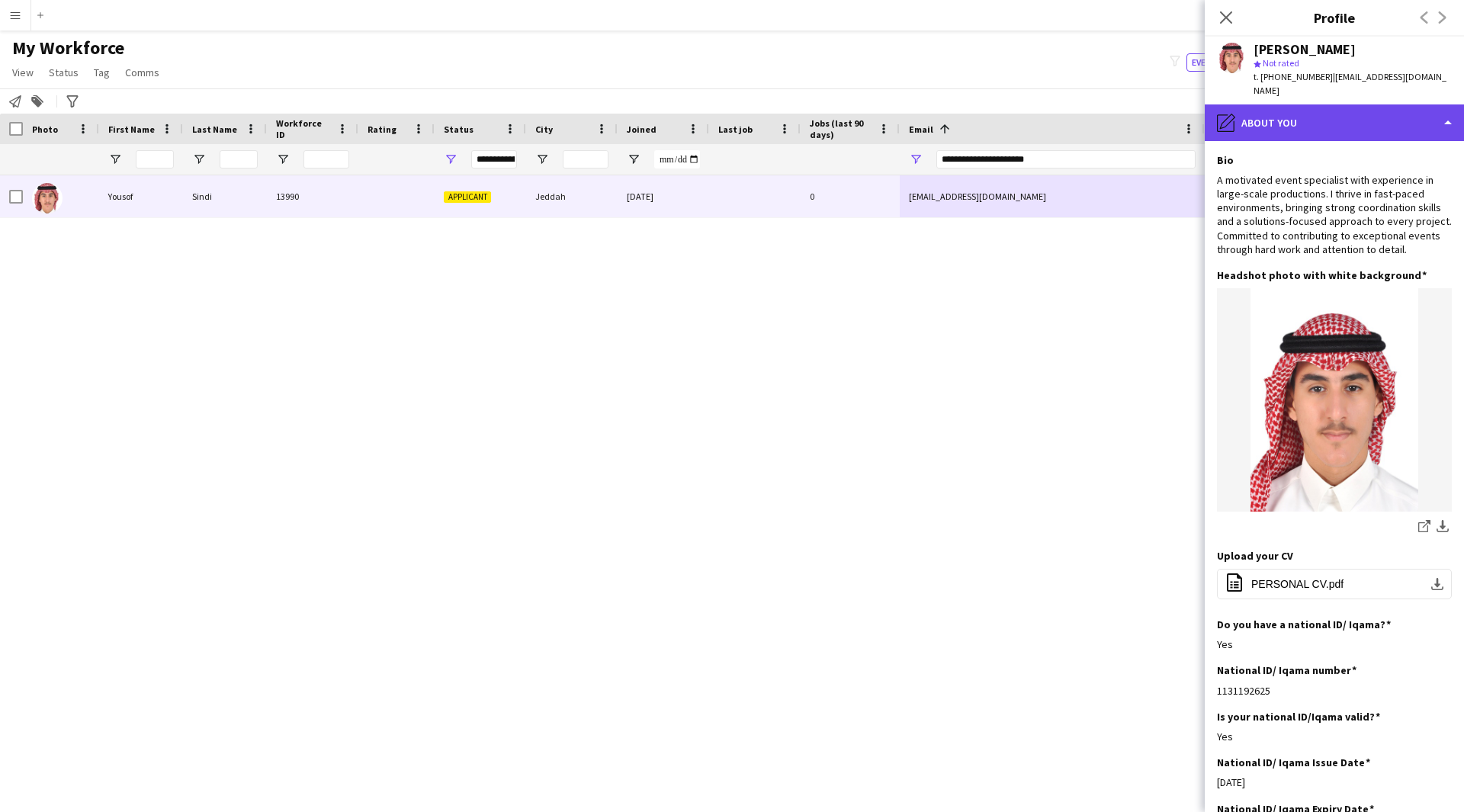
click at [1339, 105] on div "pencil4 About you" at bounding box center [1333, 123] width 259 height 37
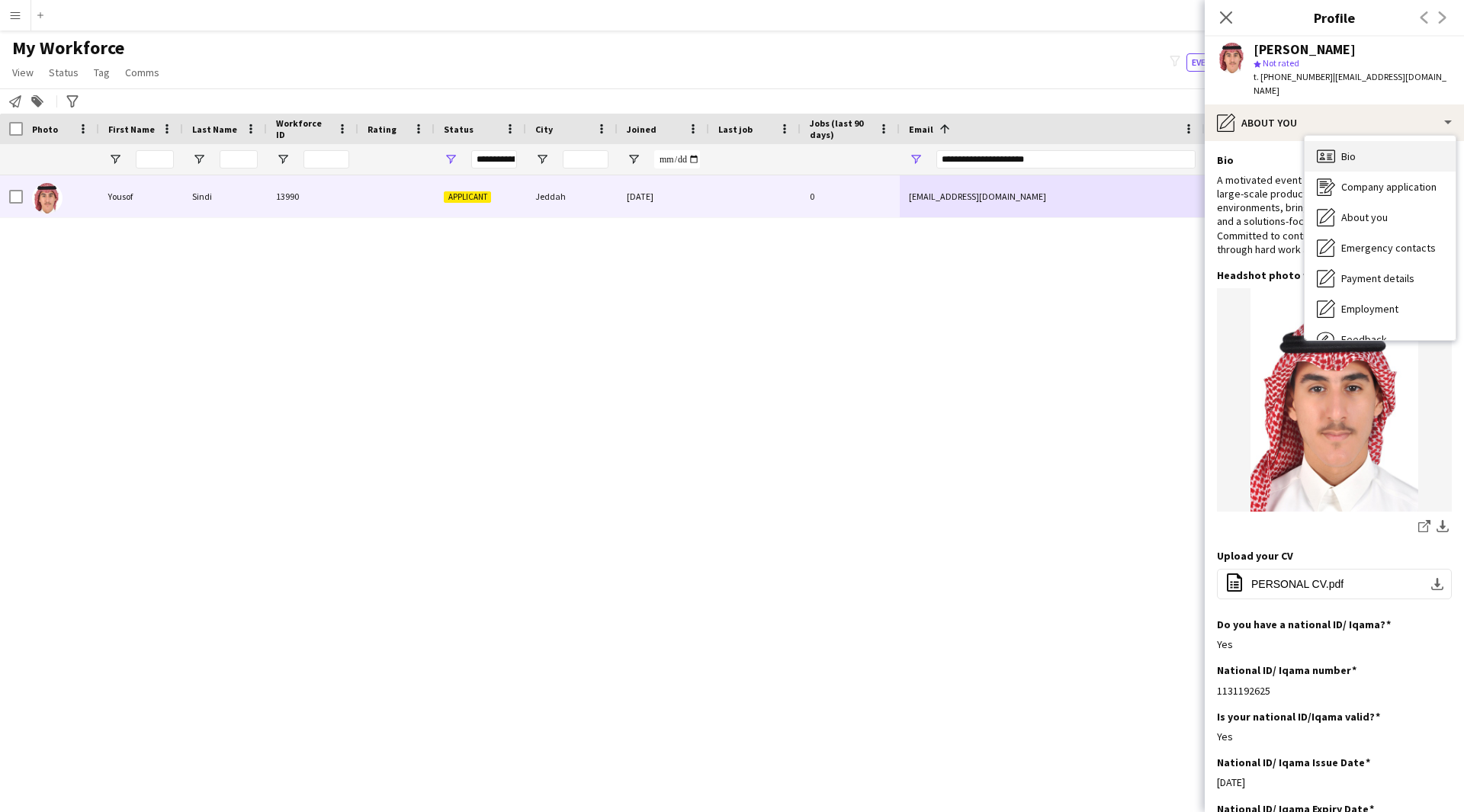
click at [1368, 152] on div "Bio Bio" at bounding box center [1380, 155] width 151 height 30
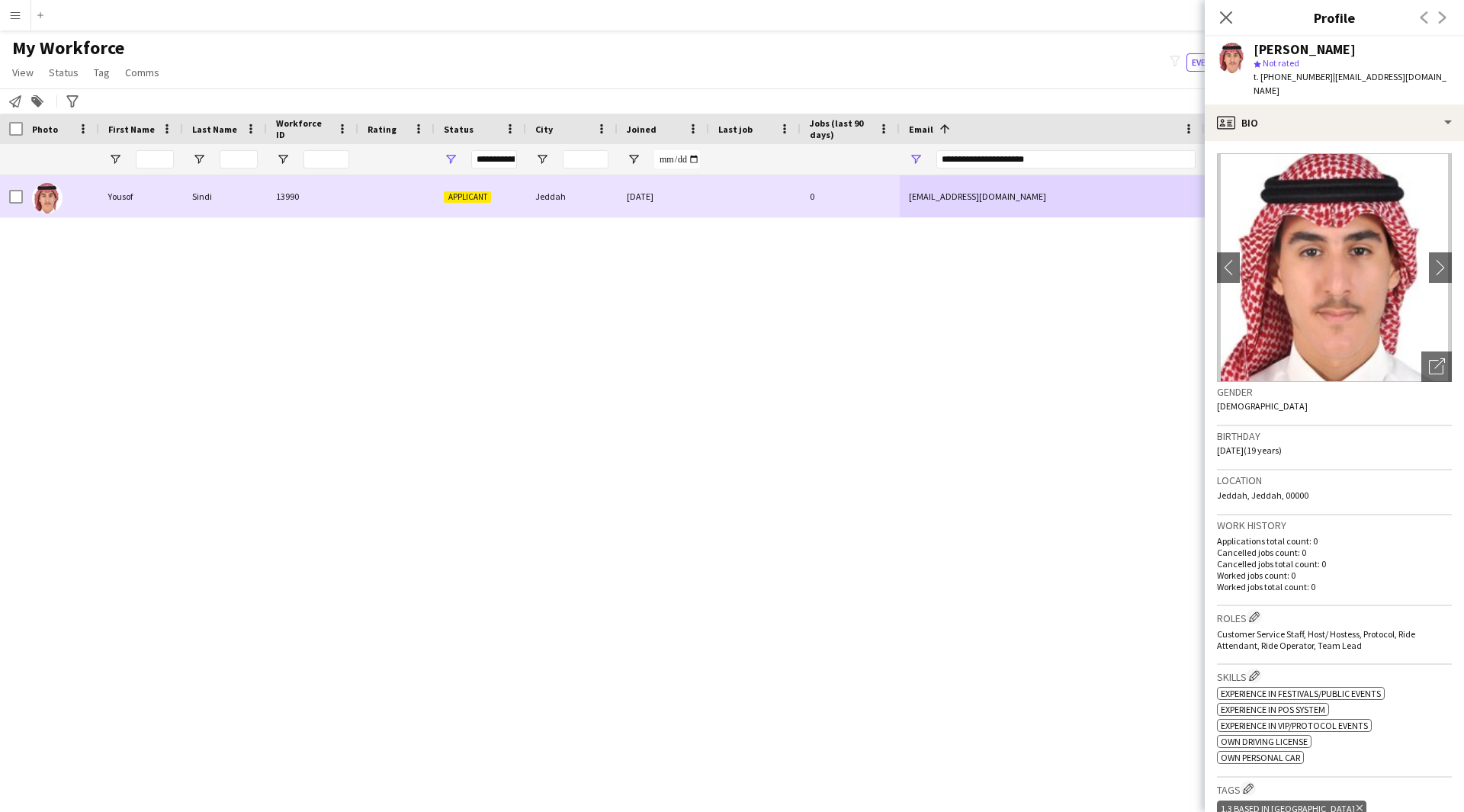
click at [203, 187] on div "Sindi" at bounding box center [225, 196] width 83 height 42
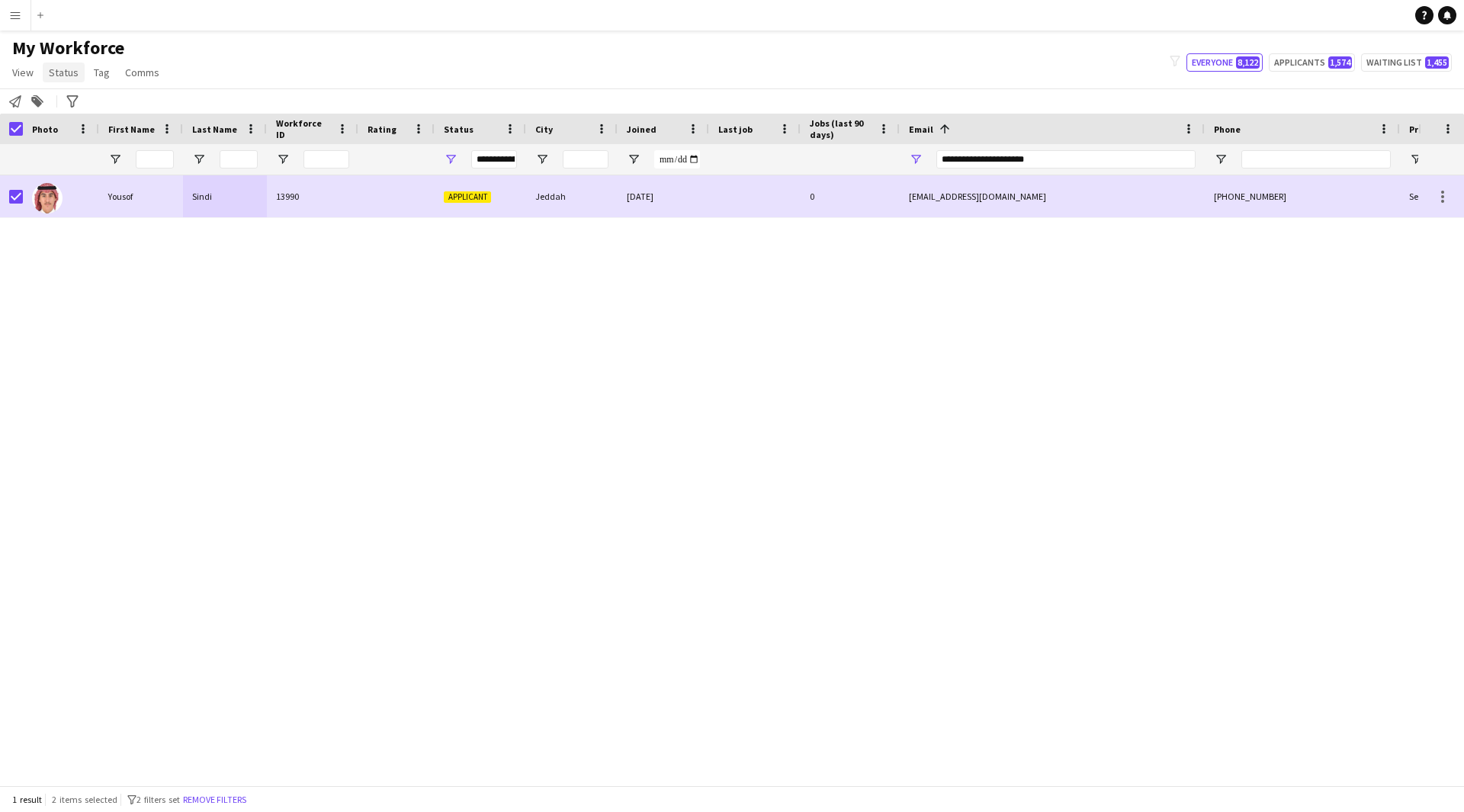
click at [68, 80] on link "Status" at bounding box center [63, 72] width 42 height 19
click at [81, 93] on link "Edit" at bounding box center [97, 105] width 107 height 32
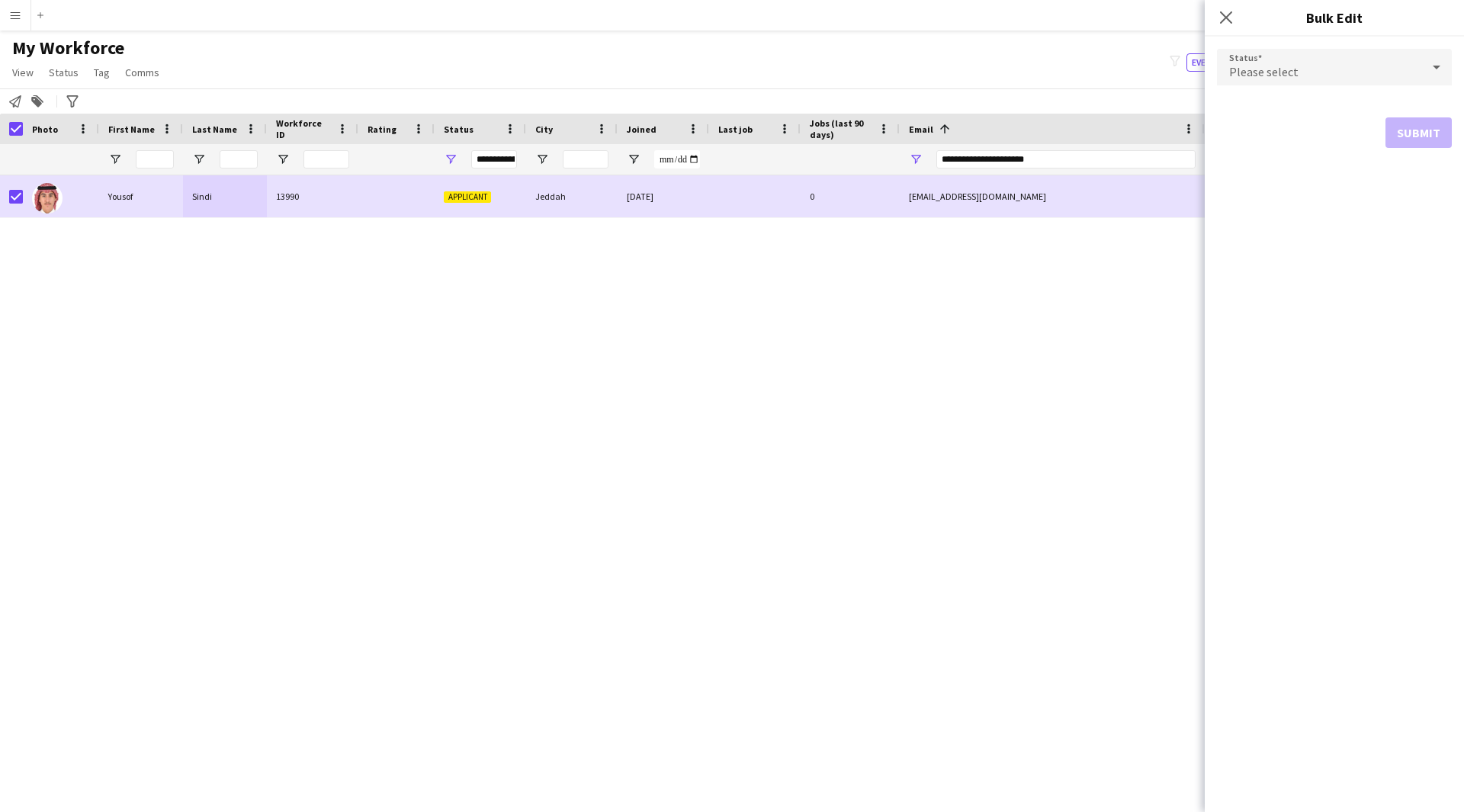
click at [1280, 66] on span "Please select" at bounding box center [1263, 72] width 69 height 16
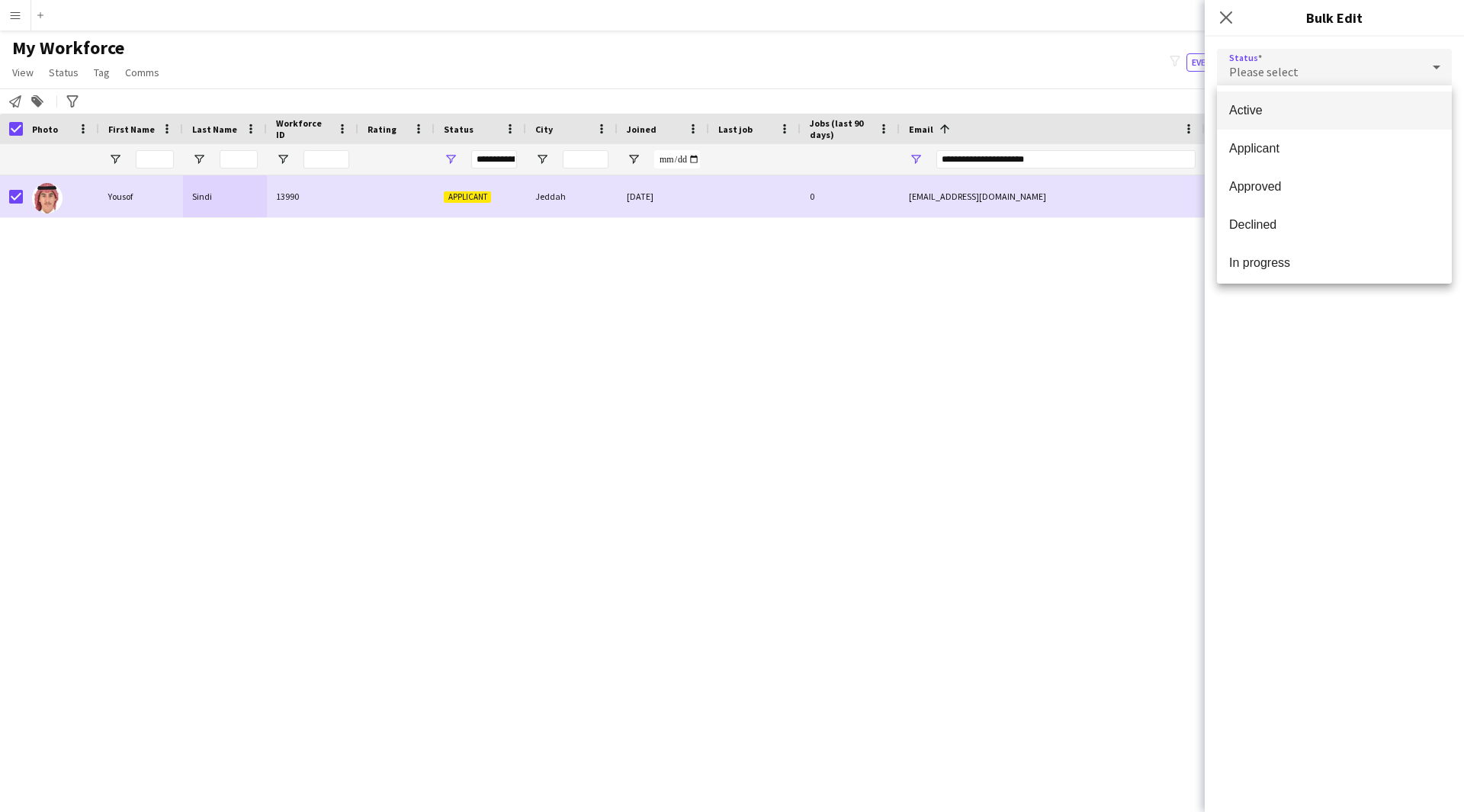
click at [1296, 109] on span "Active" at bounding box center [1334, 110] width 211 height 15
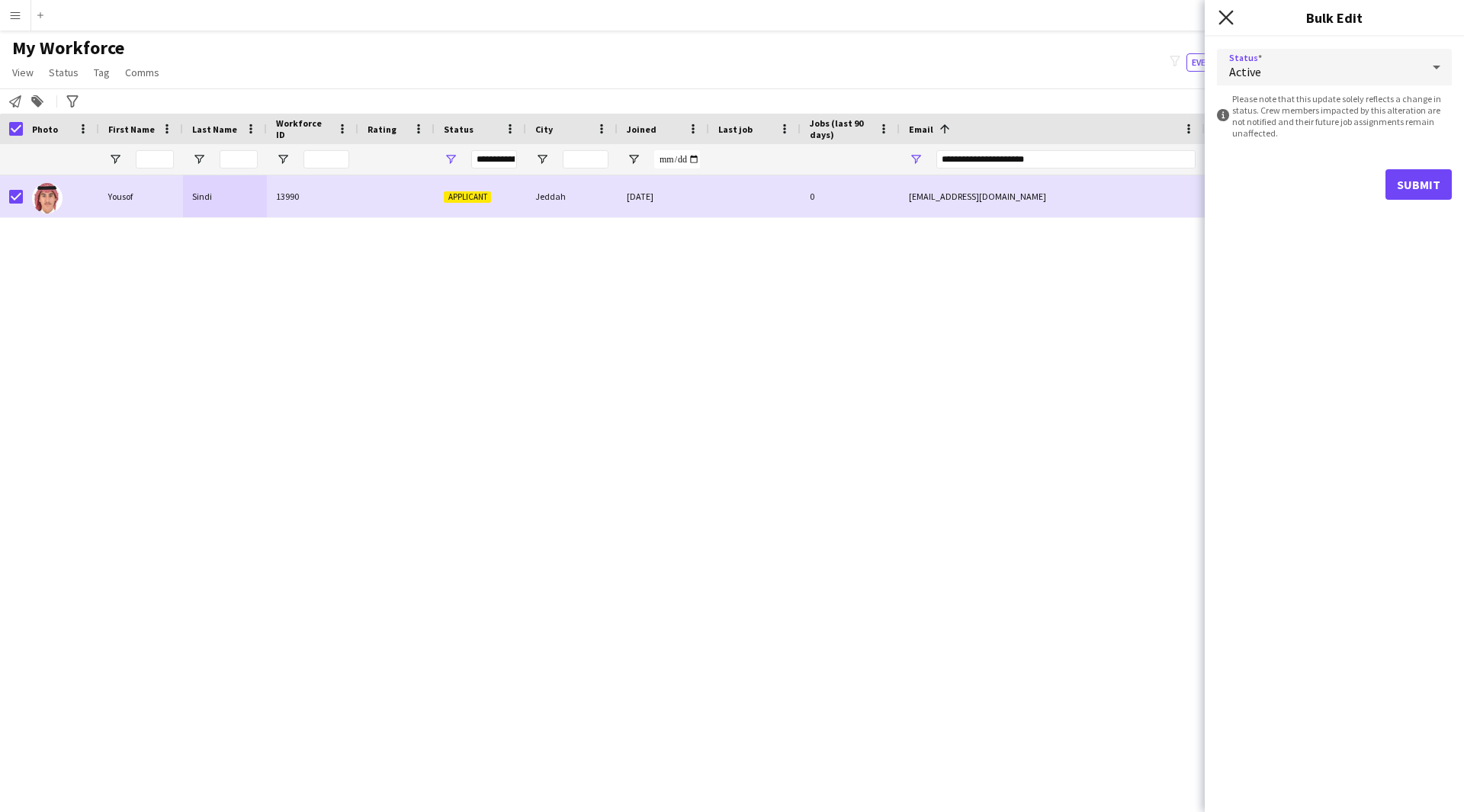
click at [1232, 16] on icon "Close pop-in" at bounding box center [1225, 16] width 15 height 15
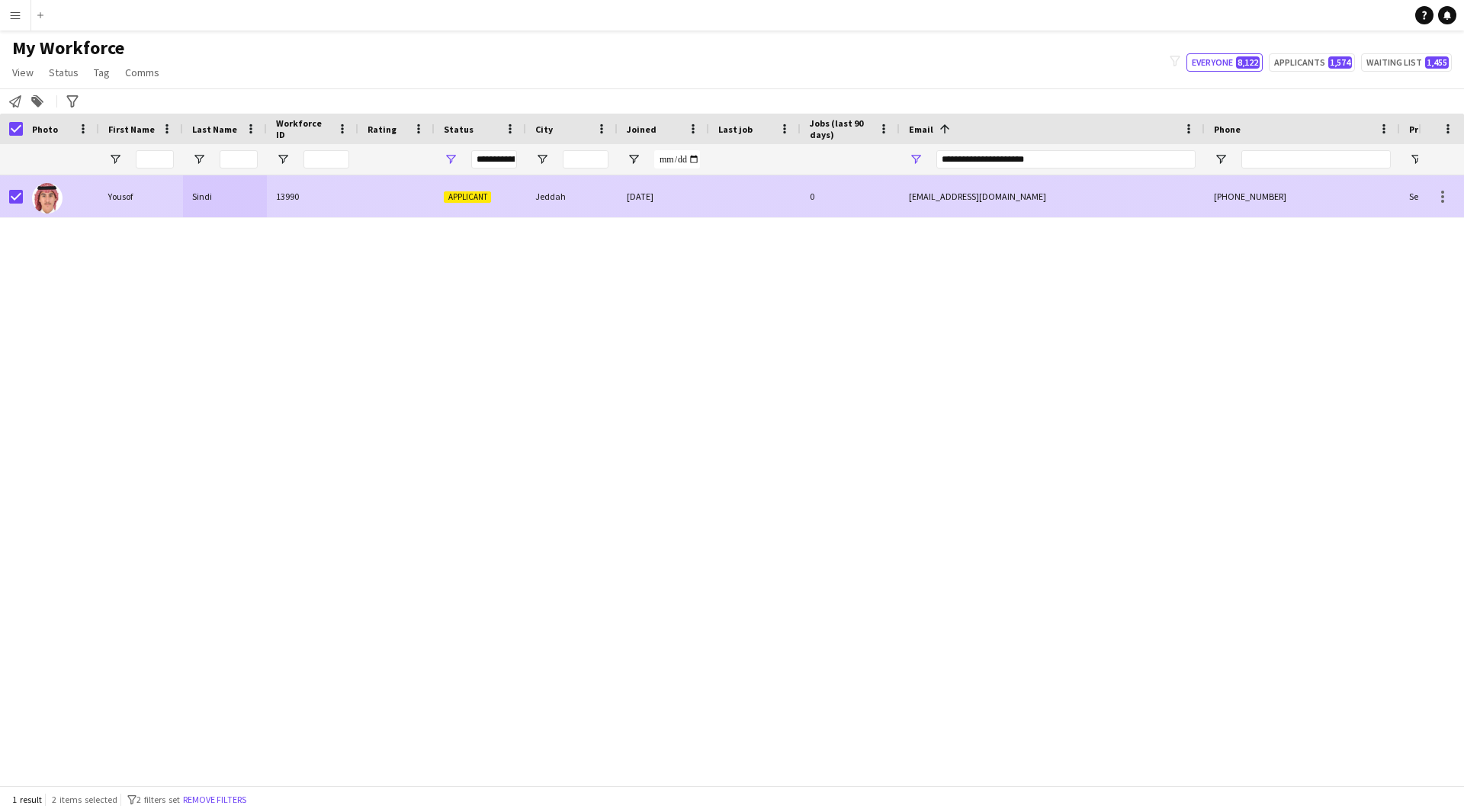
click at [1235, 205] on div "+966544557606" at bounding box center [1301, 196] width 195 height 42
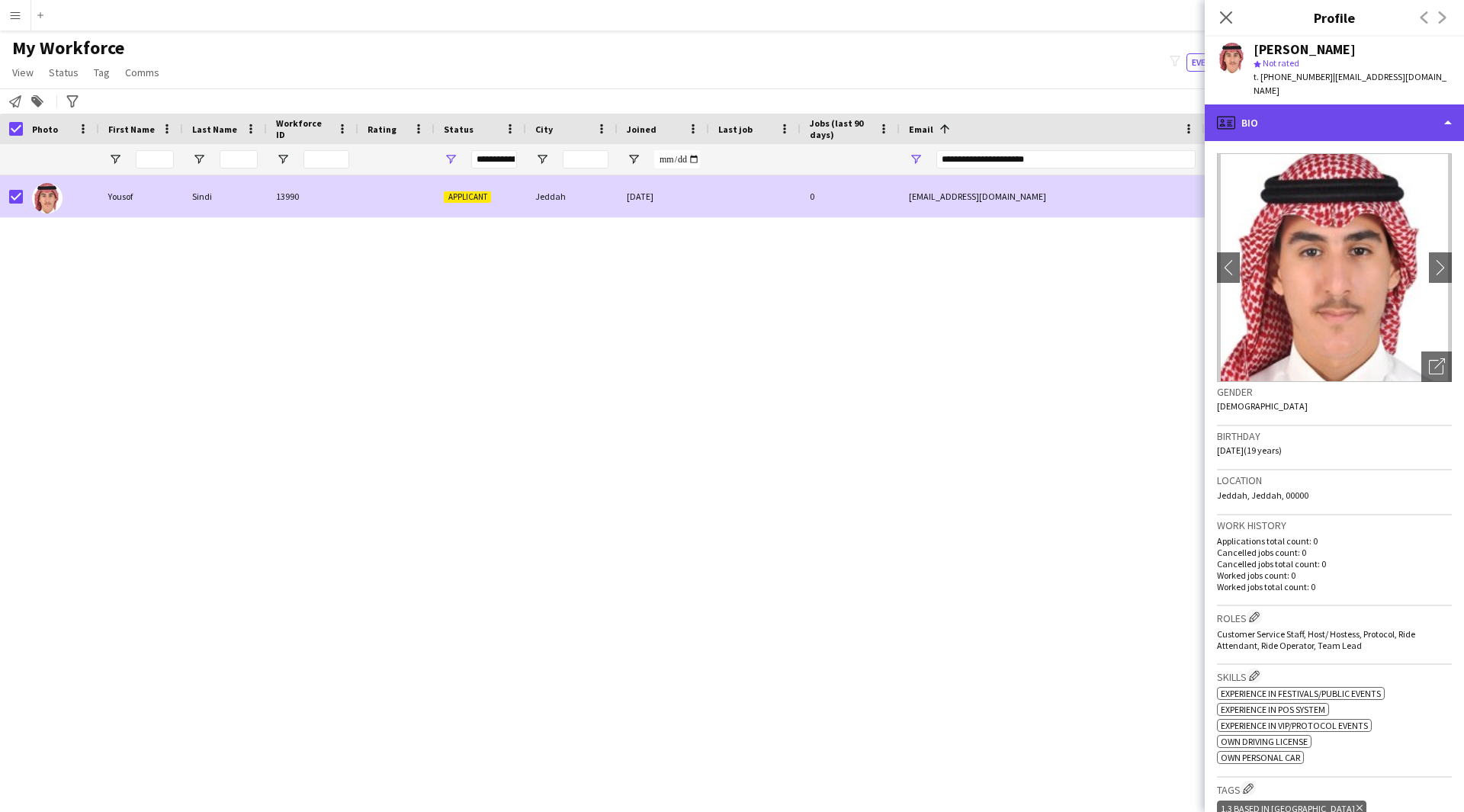
click at [1343, 105] on div "profile Bio" at bounding box center [1333, 123] width 259 height 37
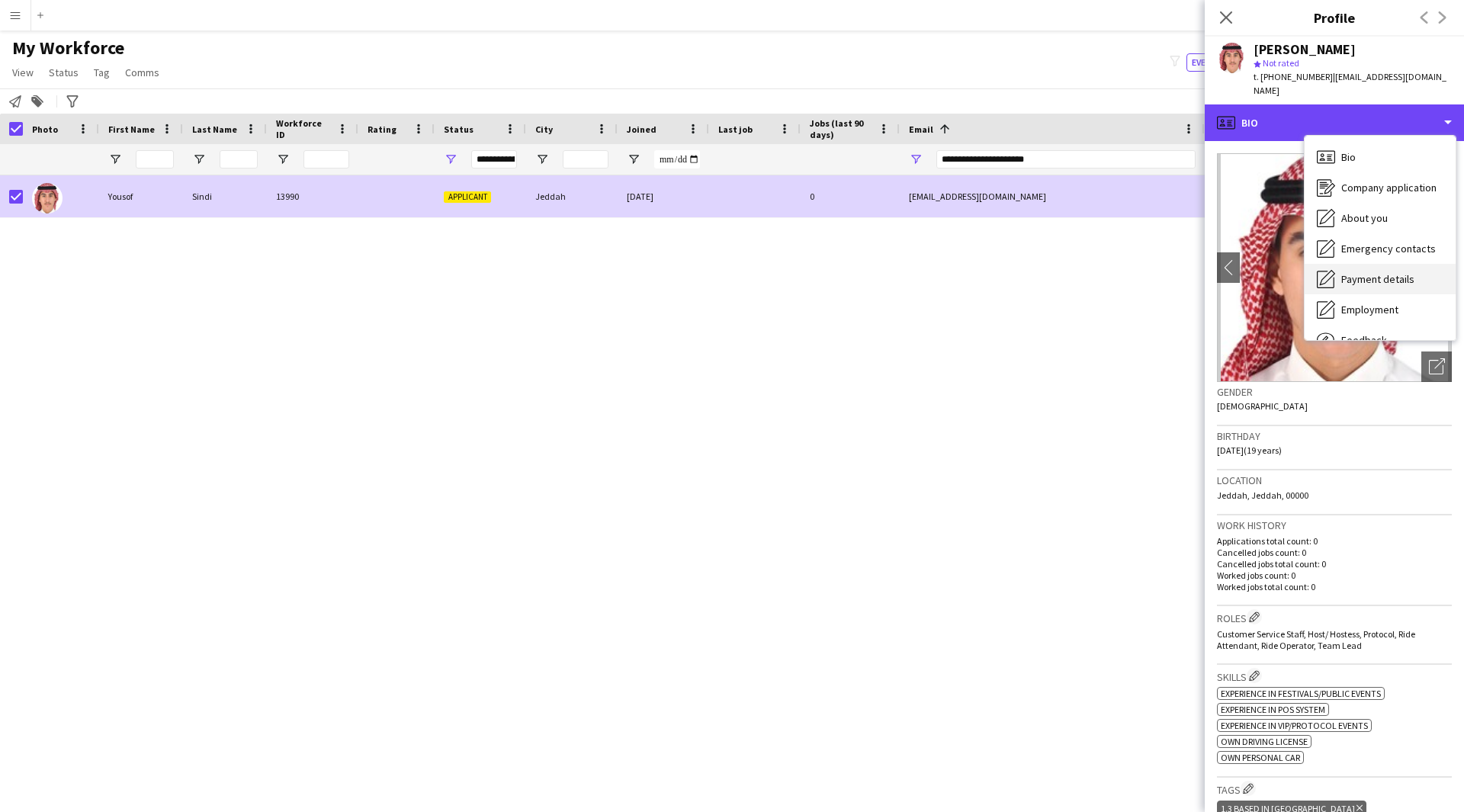
scroll to position [51, 0]
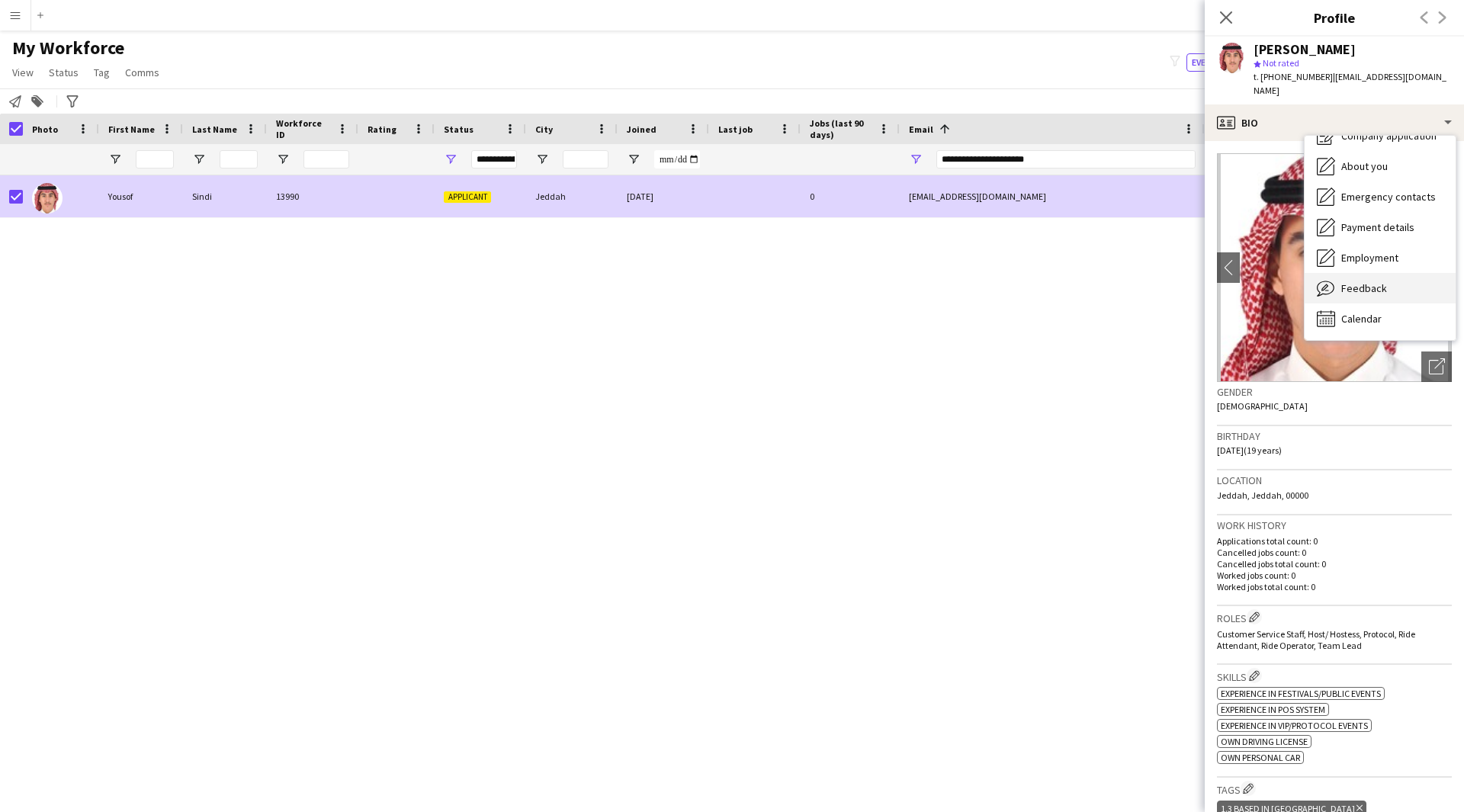
click at [1360, 281] on span "Feedback" at bounding box center [1363, 288] width 46 height 14
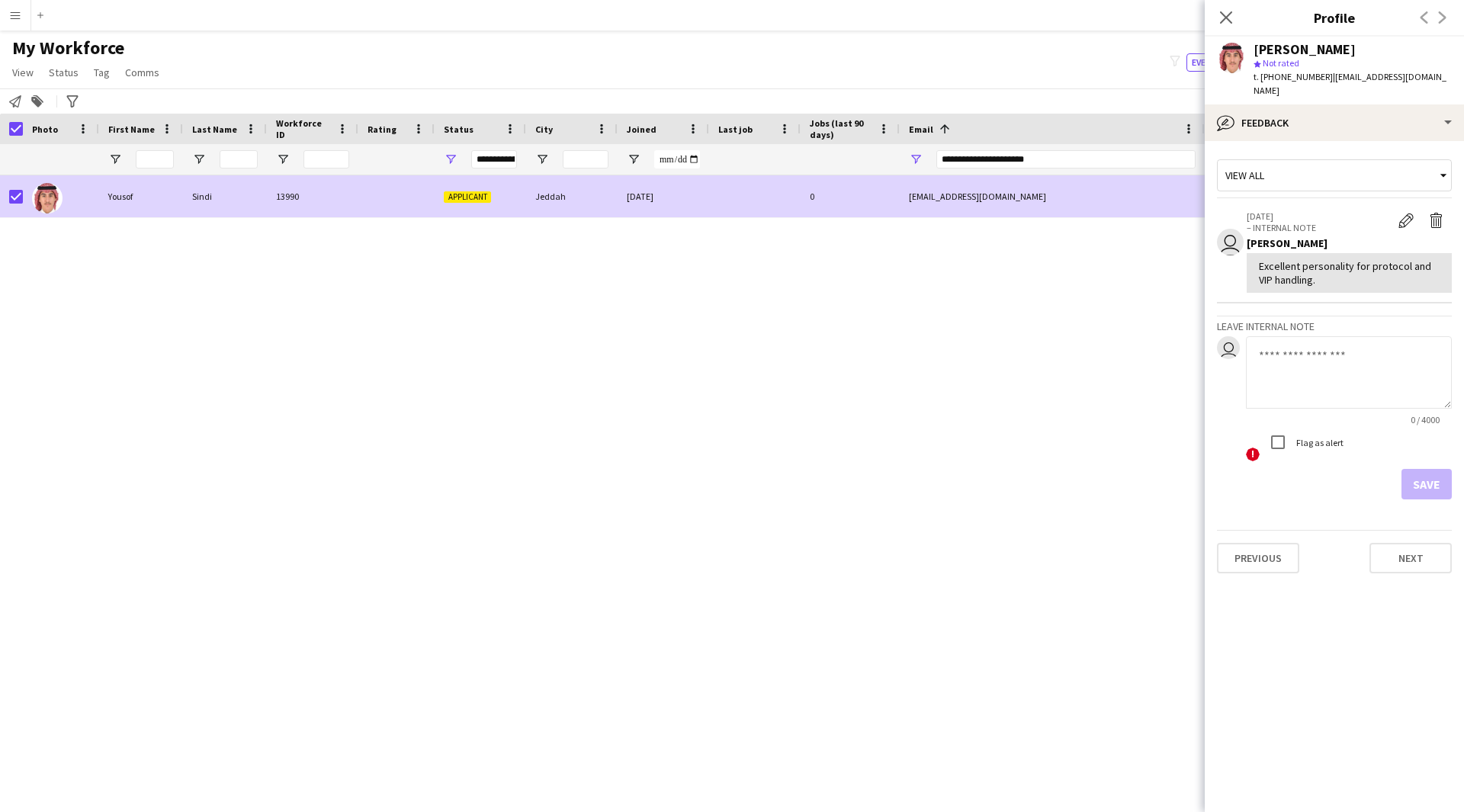
click at [1349, 159] on div "View all" at bounding box center [1334, 175] width 235 height 32
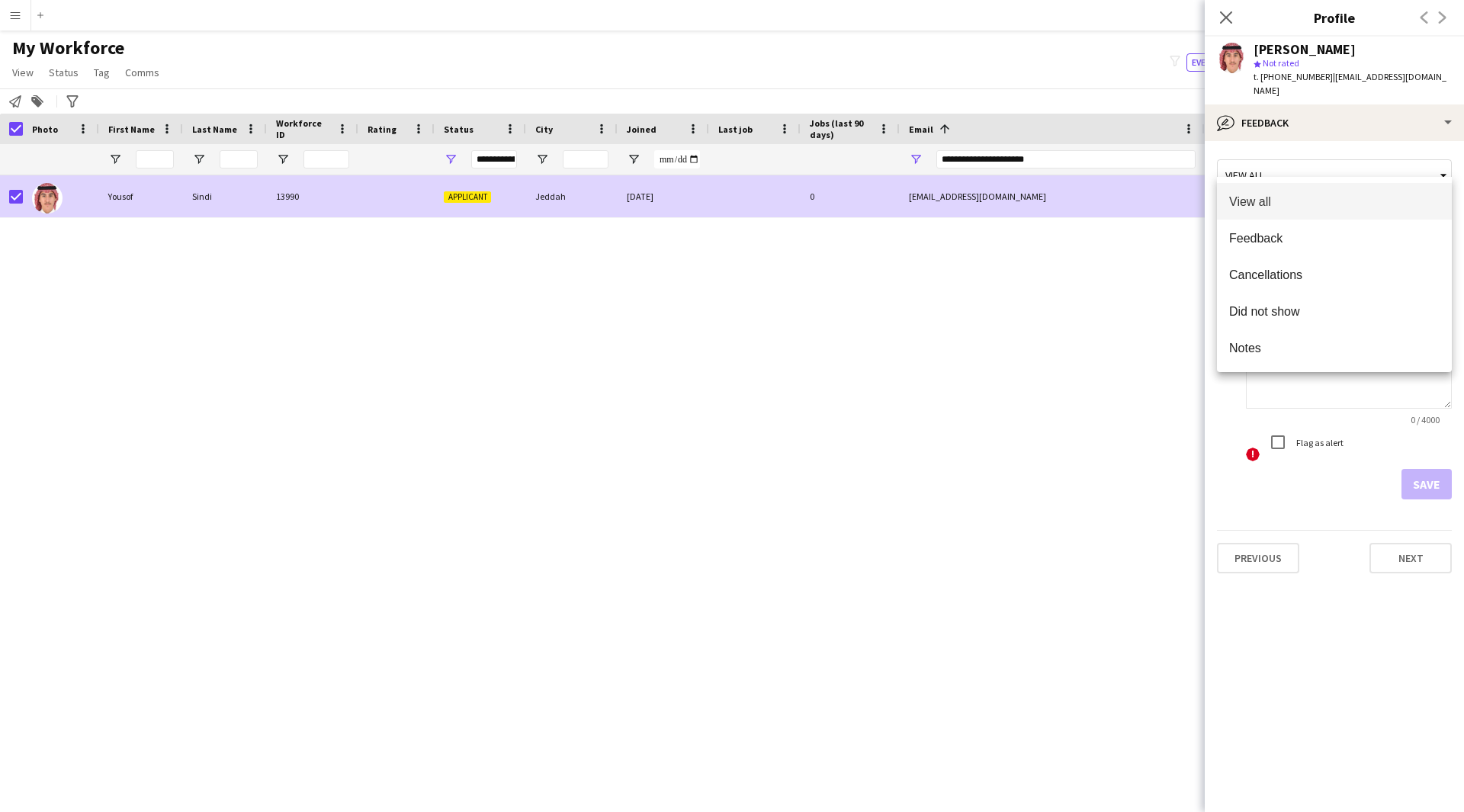
click at [1353, 95] on div at bounding box center [732, 406] width 1464 height 812
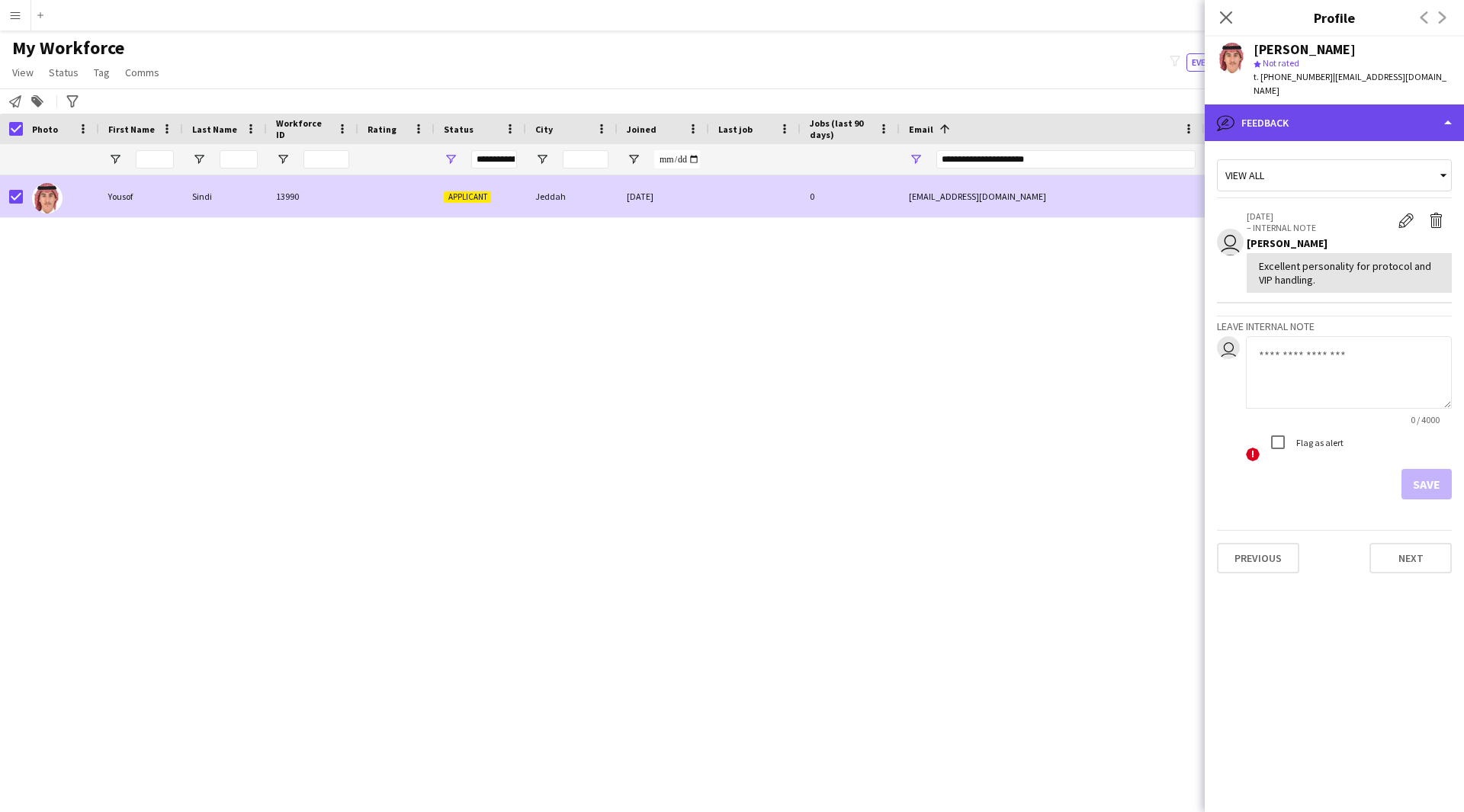
click at [1355, 109] on div "bubble-pencil Feedback" at bounding box center [1333, 123] width 259 height 37
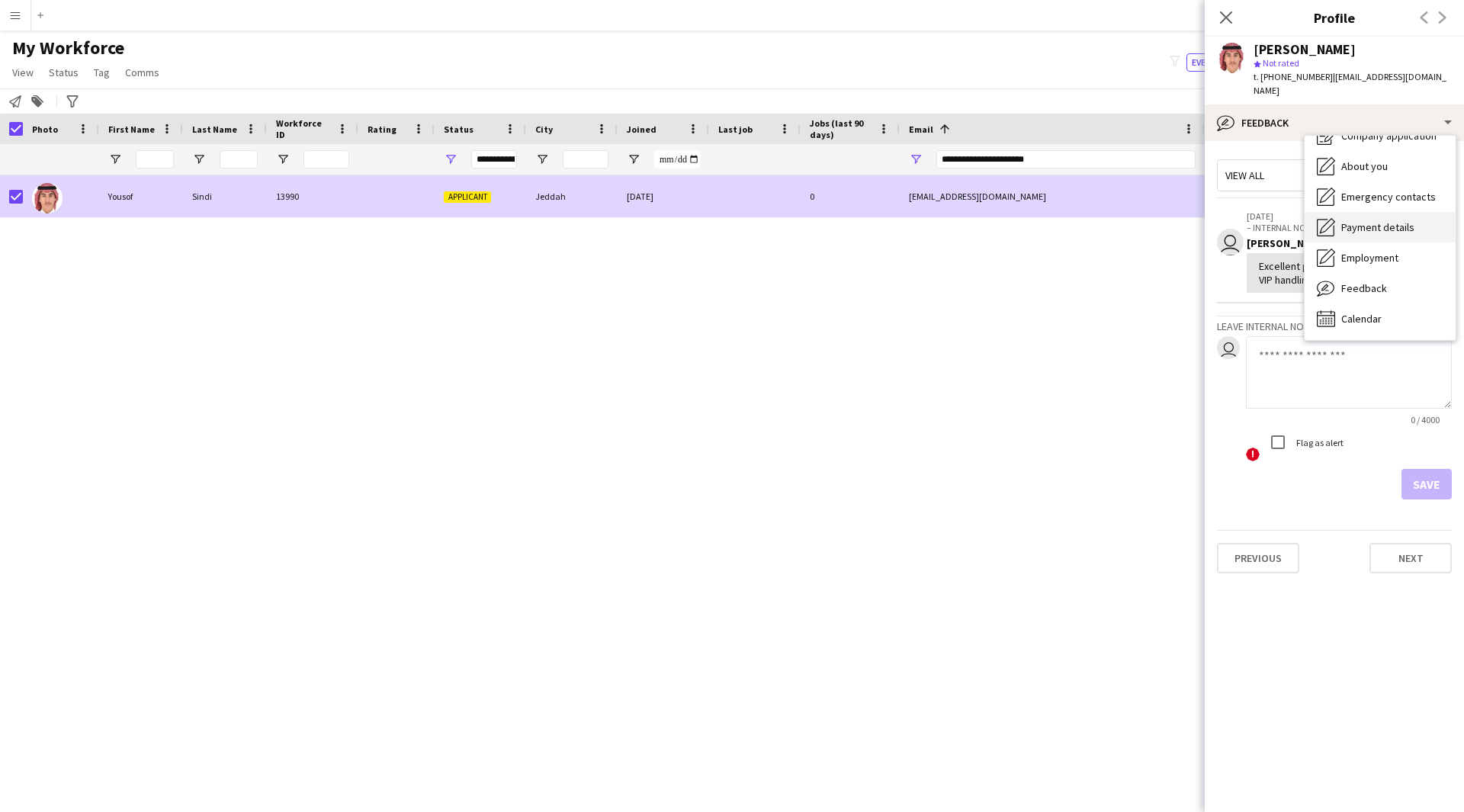
click at [1365, 211] on div "Payment details Payment details" at bounding box center [1380, 226] width 151 height 30
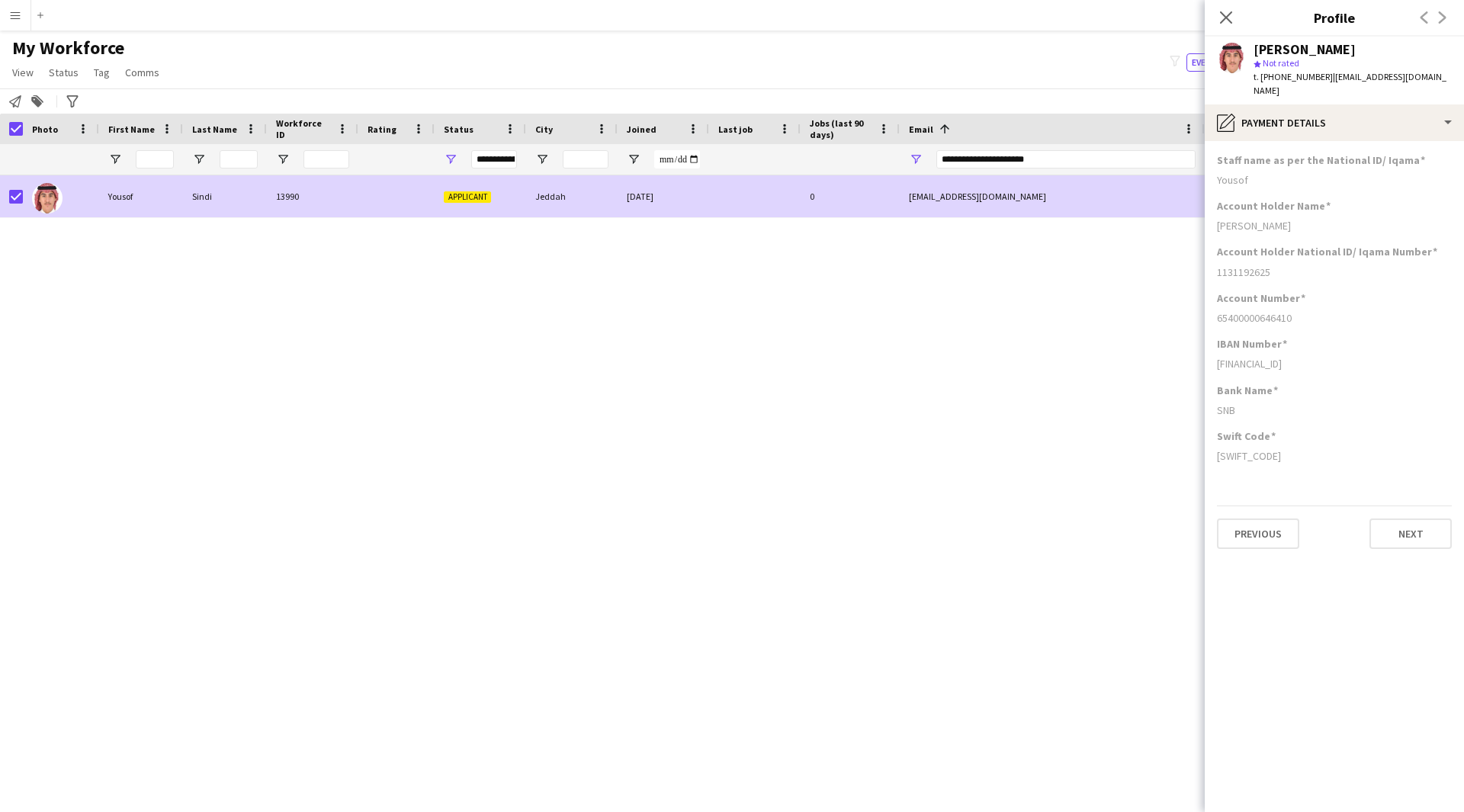
click at [1343, 153] on h3 "Staff name as per the National ID/ Iqama" at bounding box center [1320, 160] width 208 height 14
click at [1336, 141] on app-section-data-types "Staff name as per the National ID/ Iqama Yousof Account Holder Name Yousof sind…" at bounding box center [1333, 475] width 259 height 670
click at [1339, 120] on div "pencil4 Payment details" at bounding box center [1333, 123] width 259 height 37
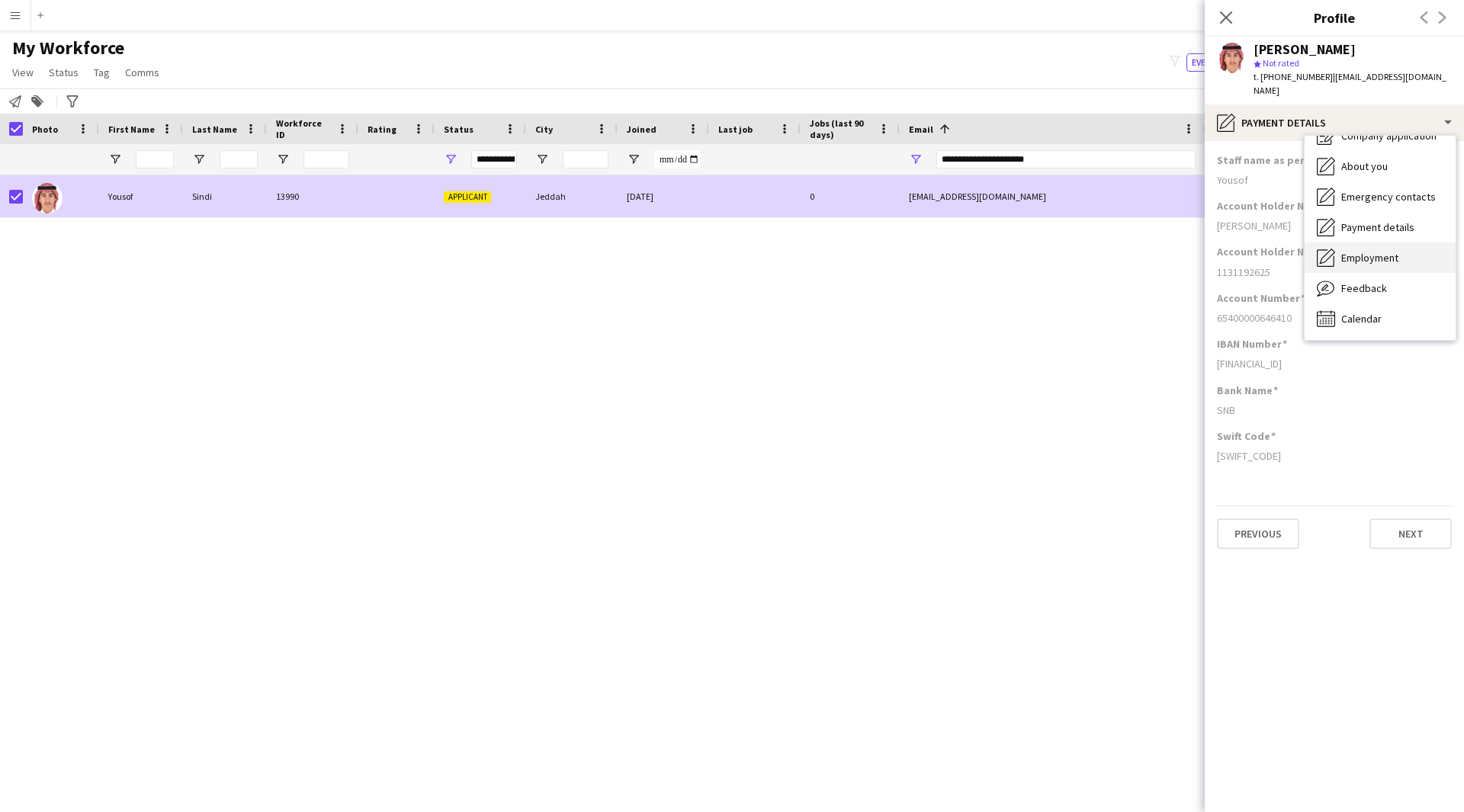
click at [1403, 249] on div "Employment Employment" at bounding box center [1380, 257] width 151 height 30
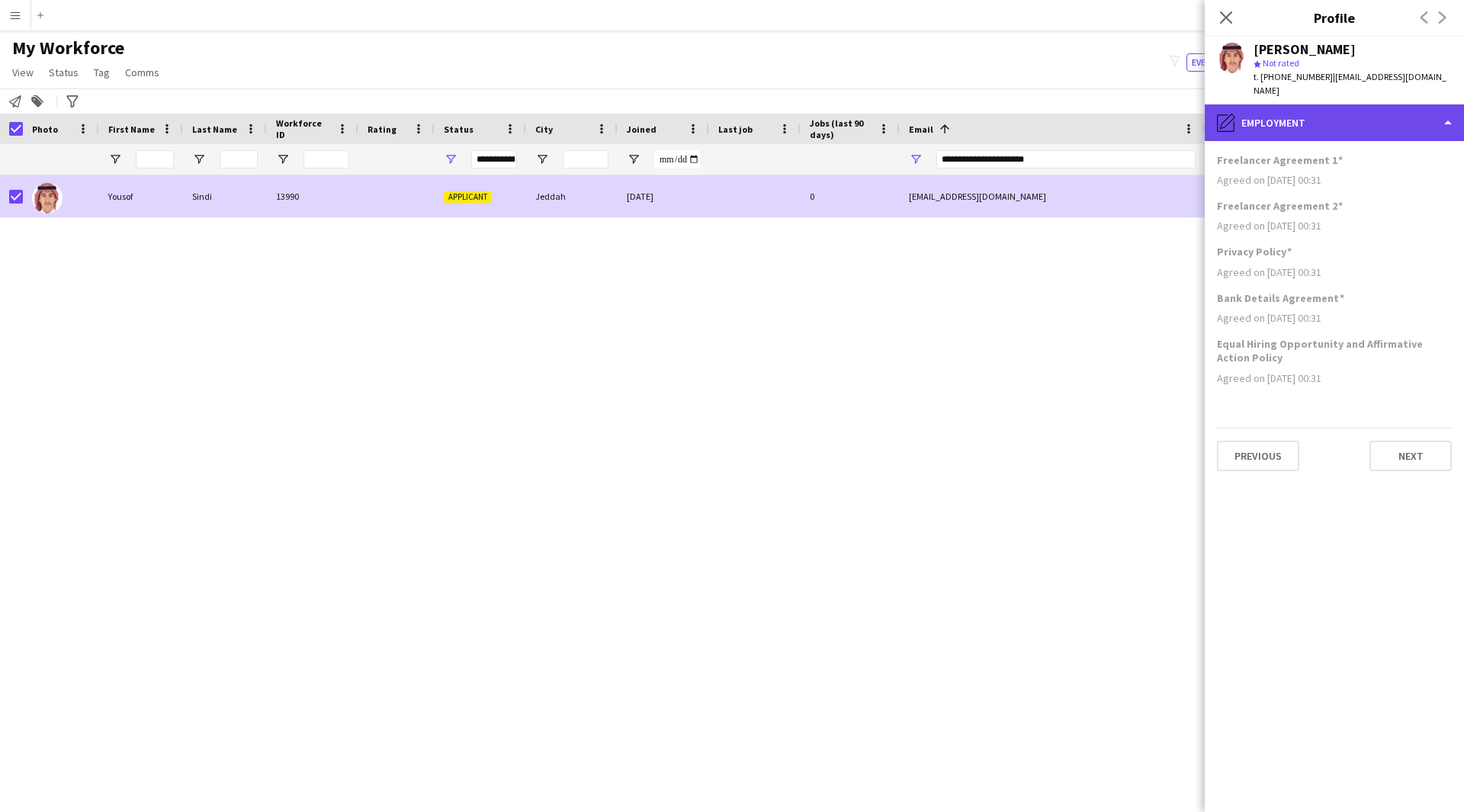
click at [1315, 123] on div "pencil4 Employment" at bounding box center [1333, 123] width 259 height 37
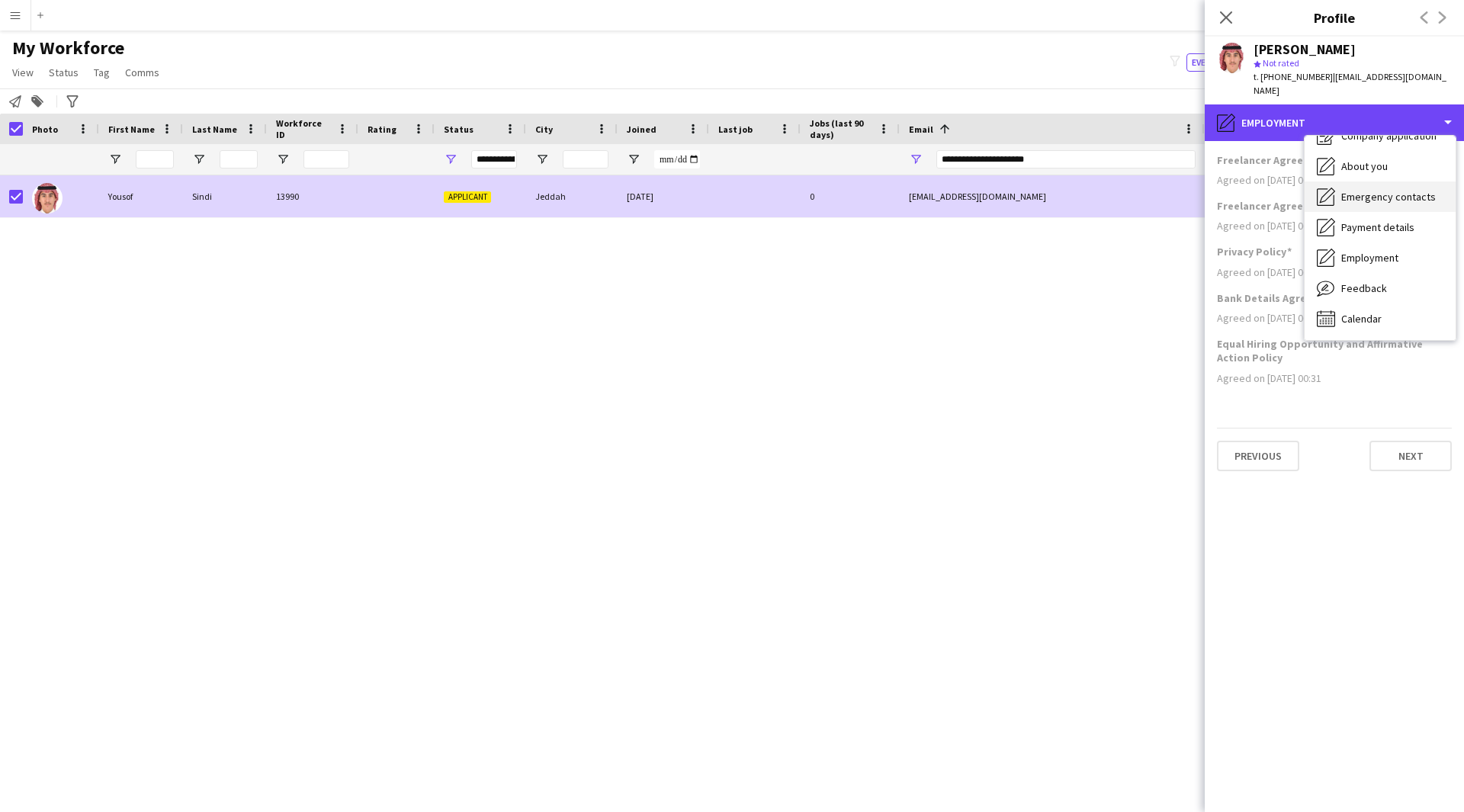
scroll to position [0, 0]
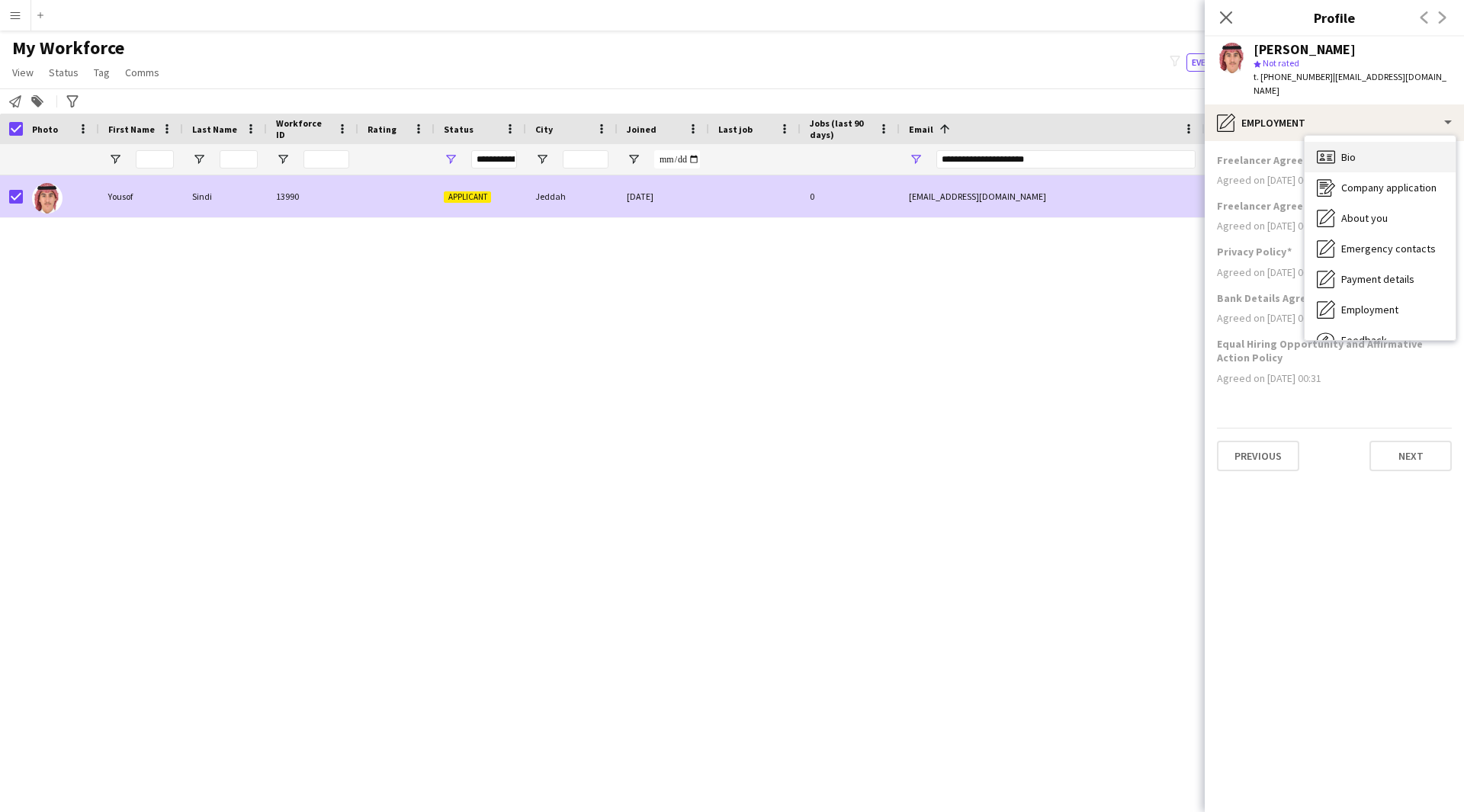
click at [1360, 148] on div "Bio Bio" at bounding box center [1380, 156] width 151 height 30
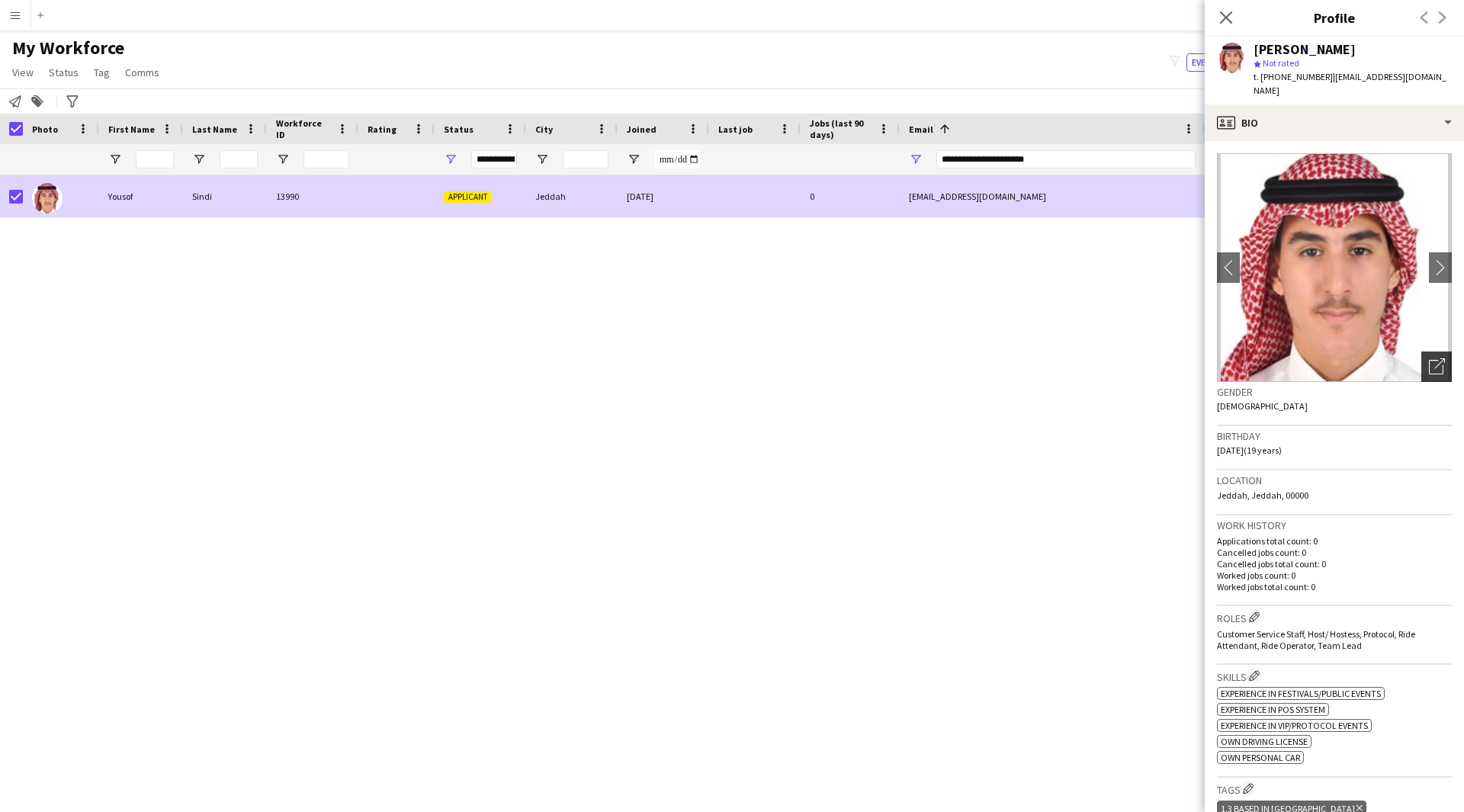
click at [1431, 360] on icon at bounding box center [1435, 367] width 15 height 15
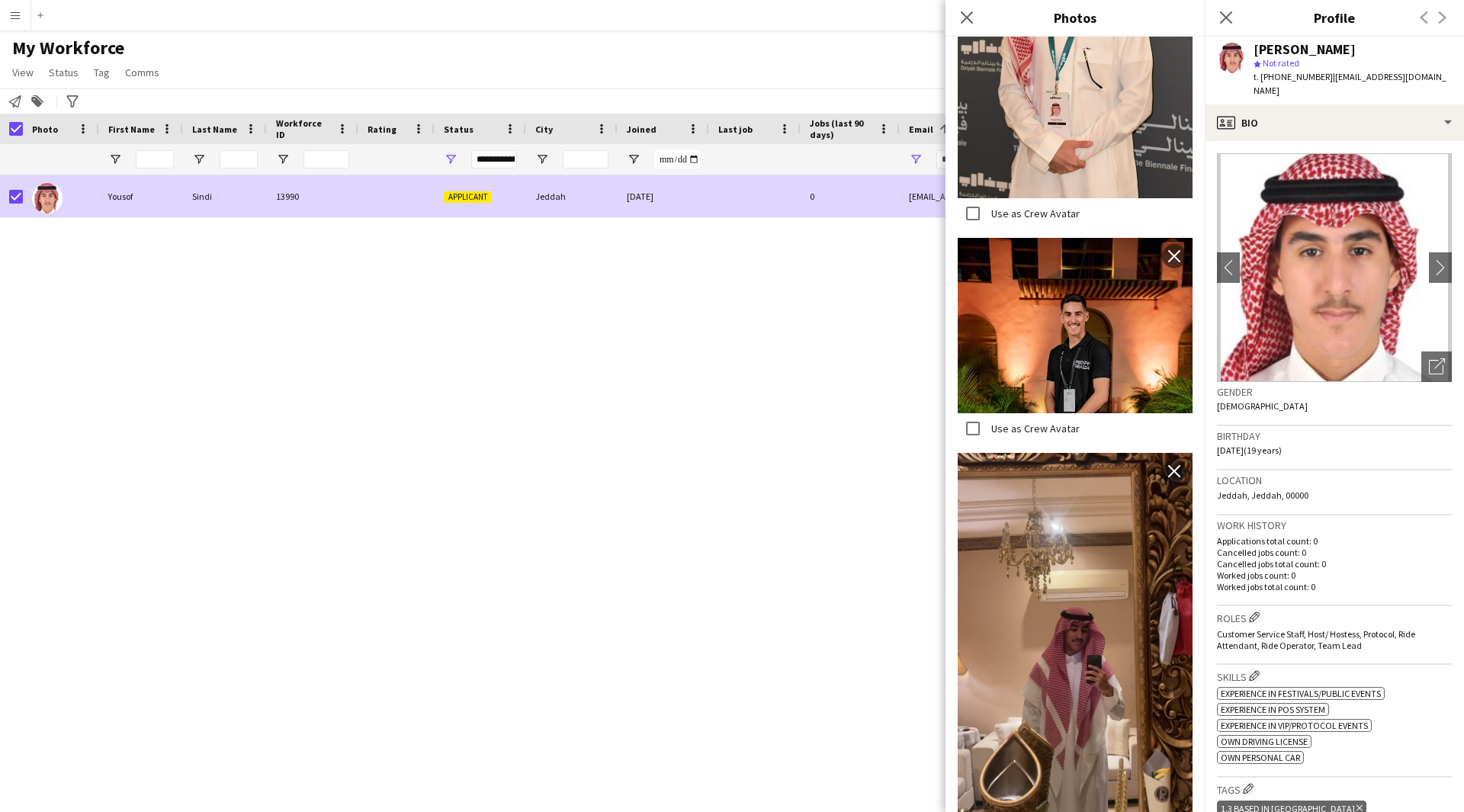
scroll to position [625, 0]
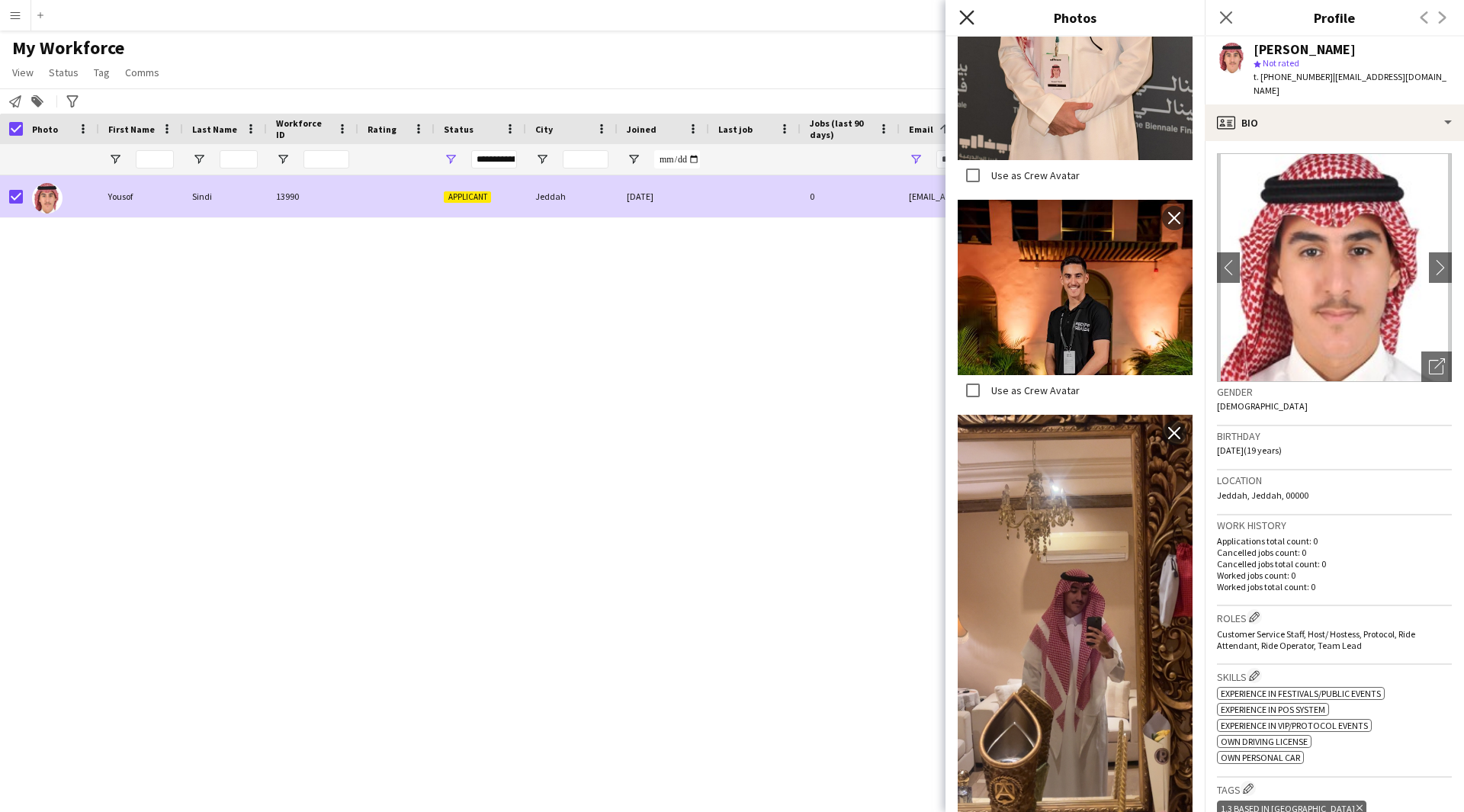
click at [965, 18] on icon at bounding box center [965, 16] width 15 height 15
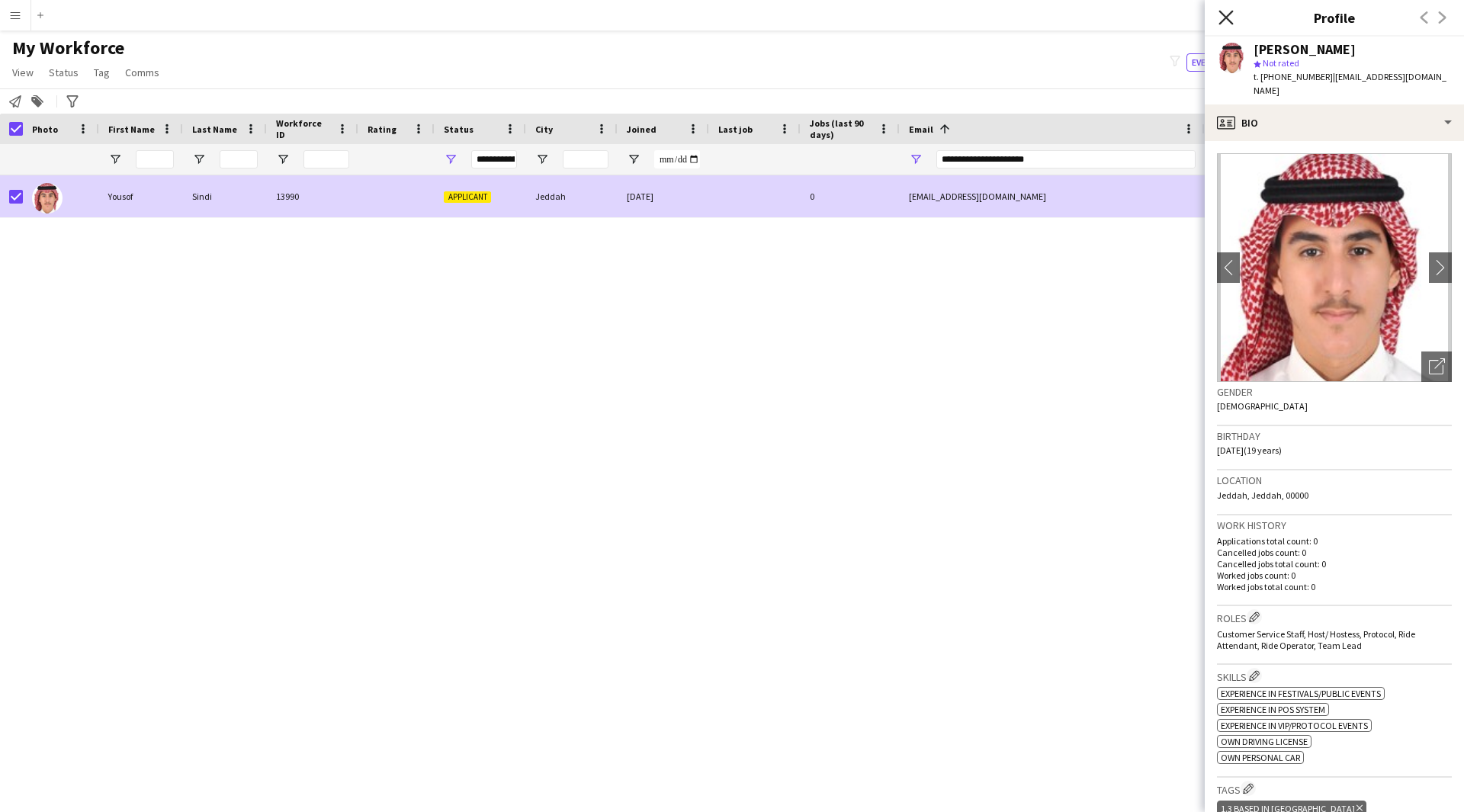
click at [1229, 22] on icon "Close pop-in" at bounding box center [1225, 16] width 15 height 15
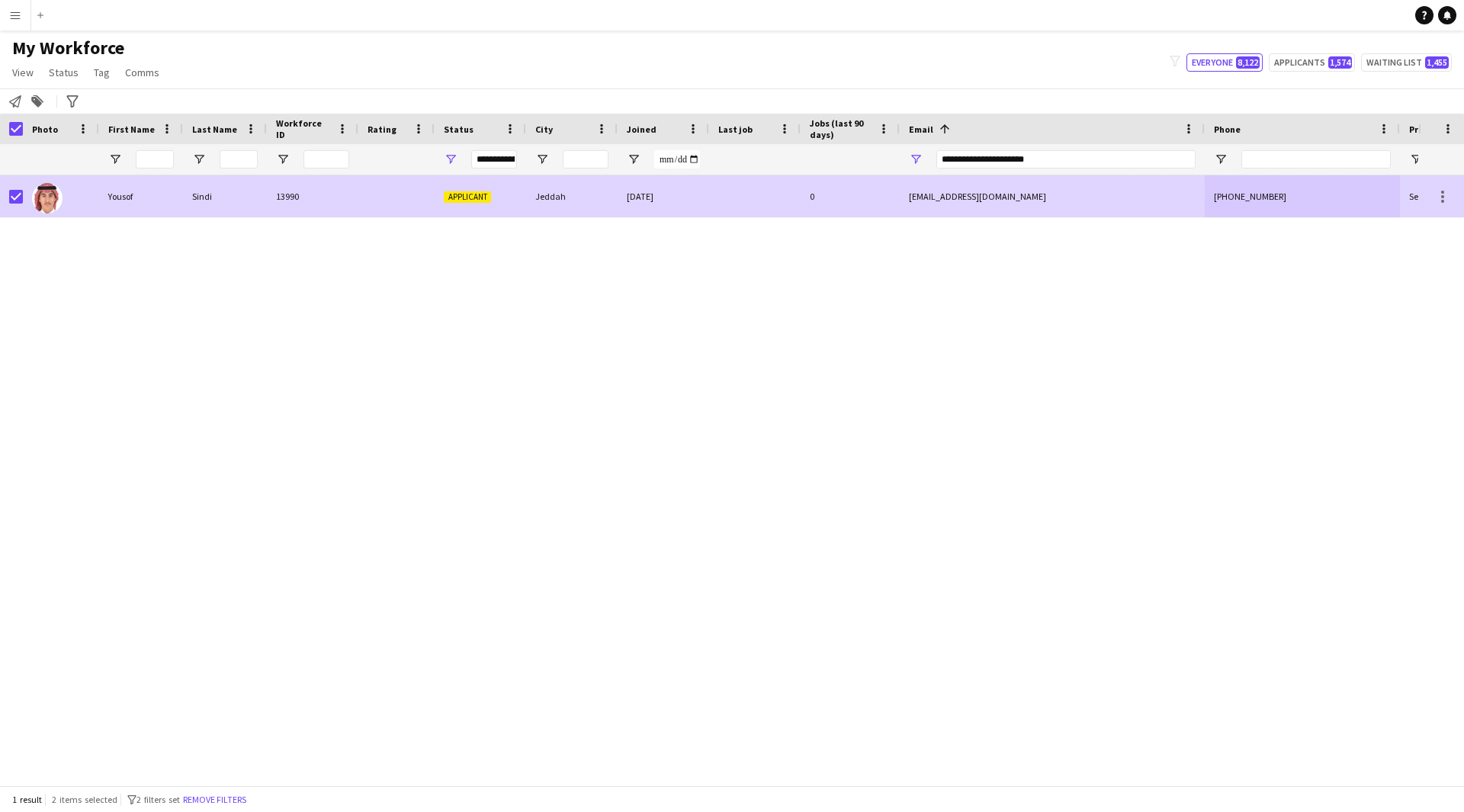
click at [1161, 215] on div "yousofsindi7@gmail.com" at bounding box center [1052, 196] width 305 height 42
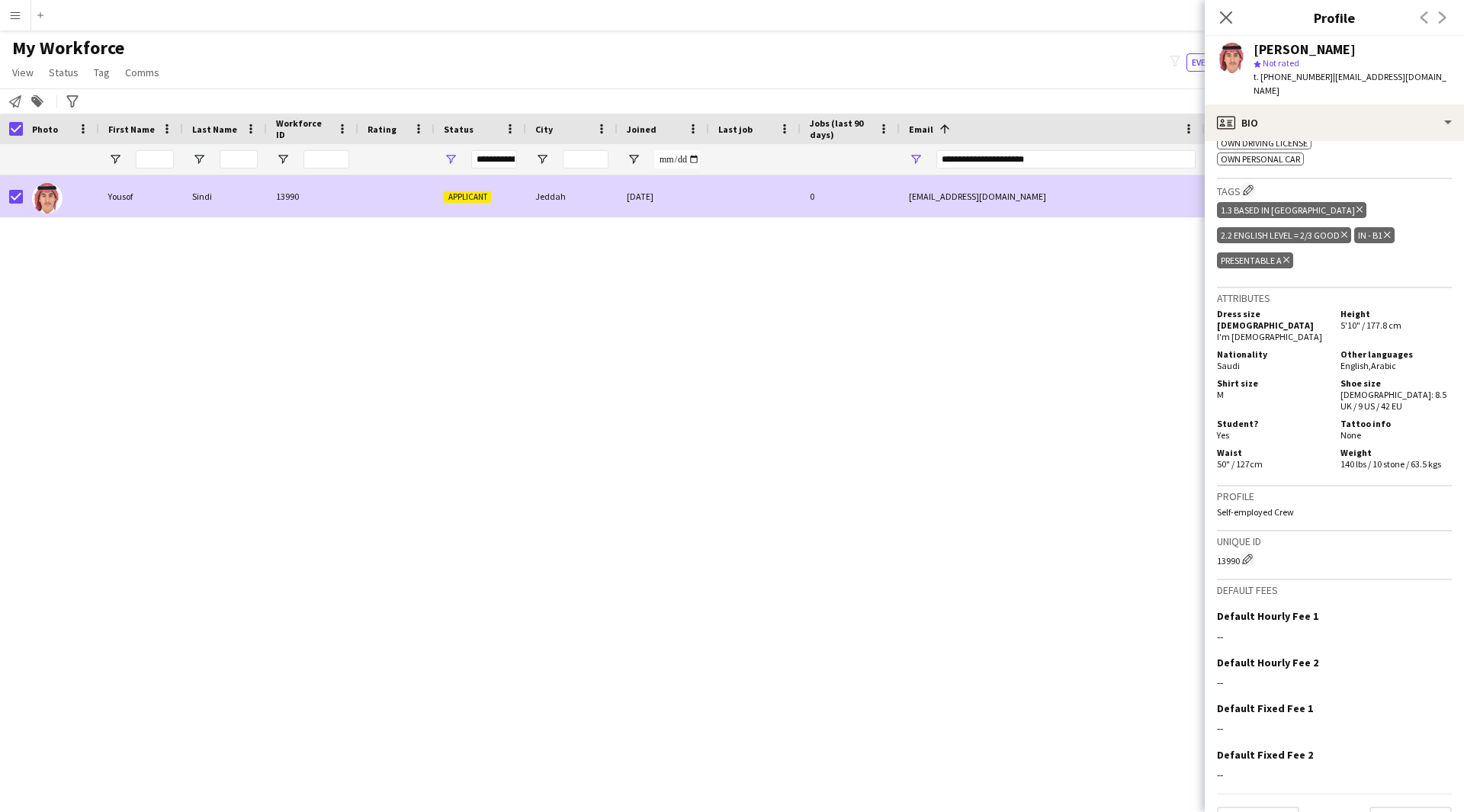
scroll to position [0, 0]
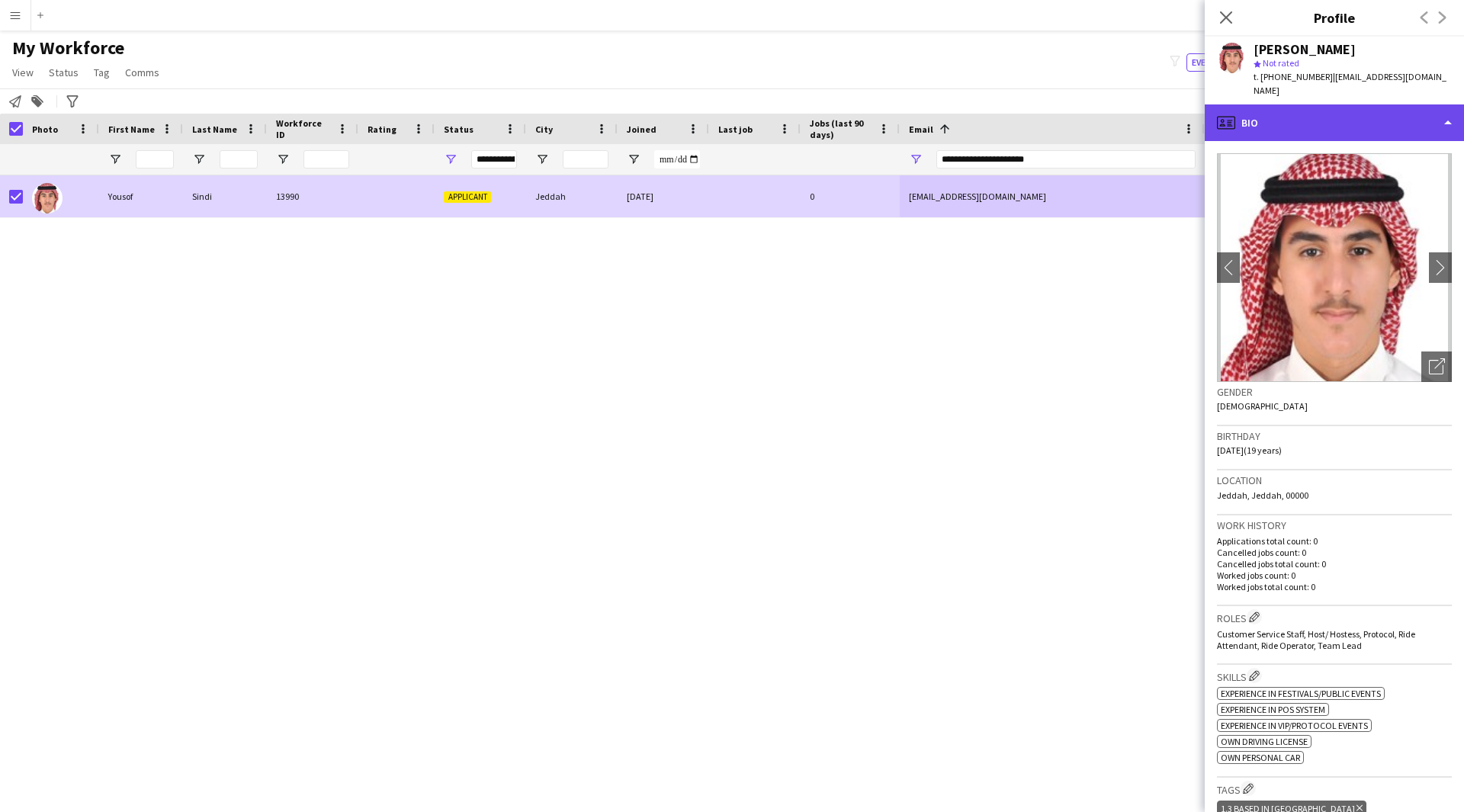
click at [1344, 121] on div "profile Bio" at bounding box center [1333, 123] width 259 height 37
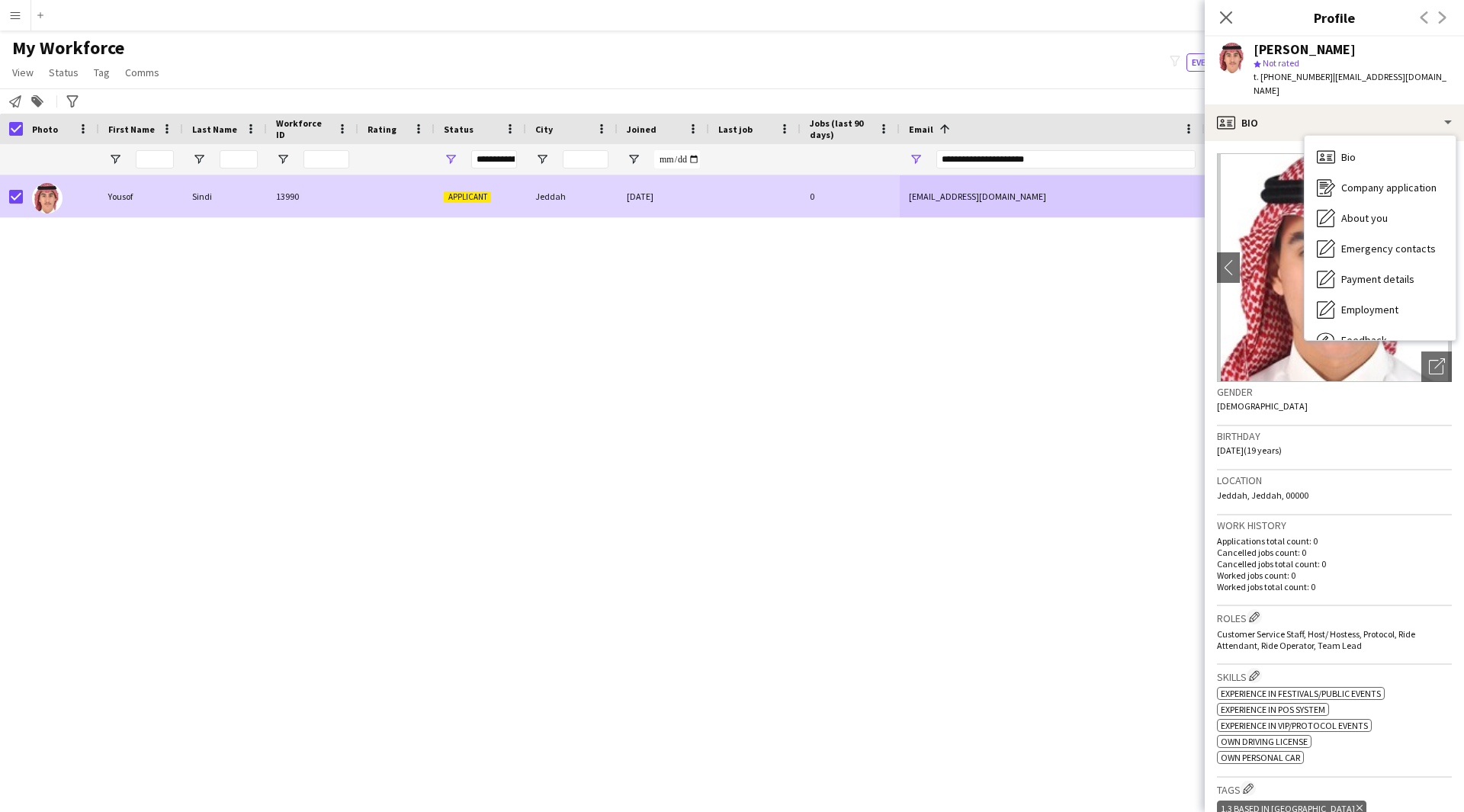
click at [712, 402] on div "Yousof Sindi 13990 Applicant Jeddah 30-11-2024 0 yousofsindi7@gmail.com +966544…" at bounding box center [708, 474] width 1417 height 599
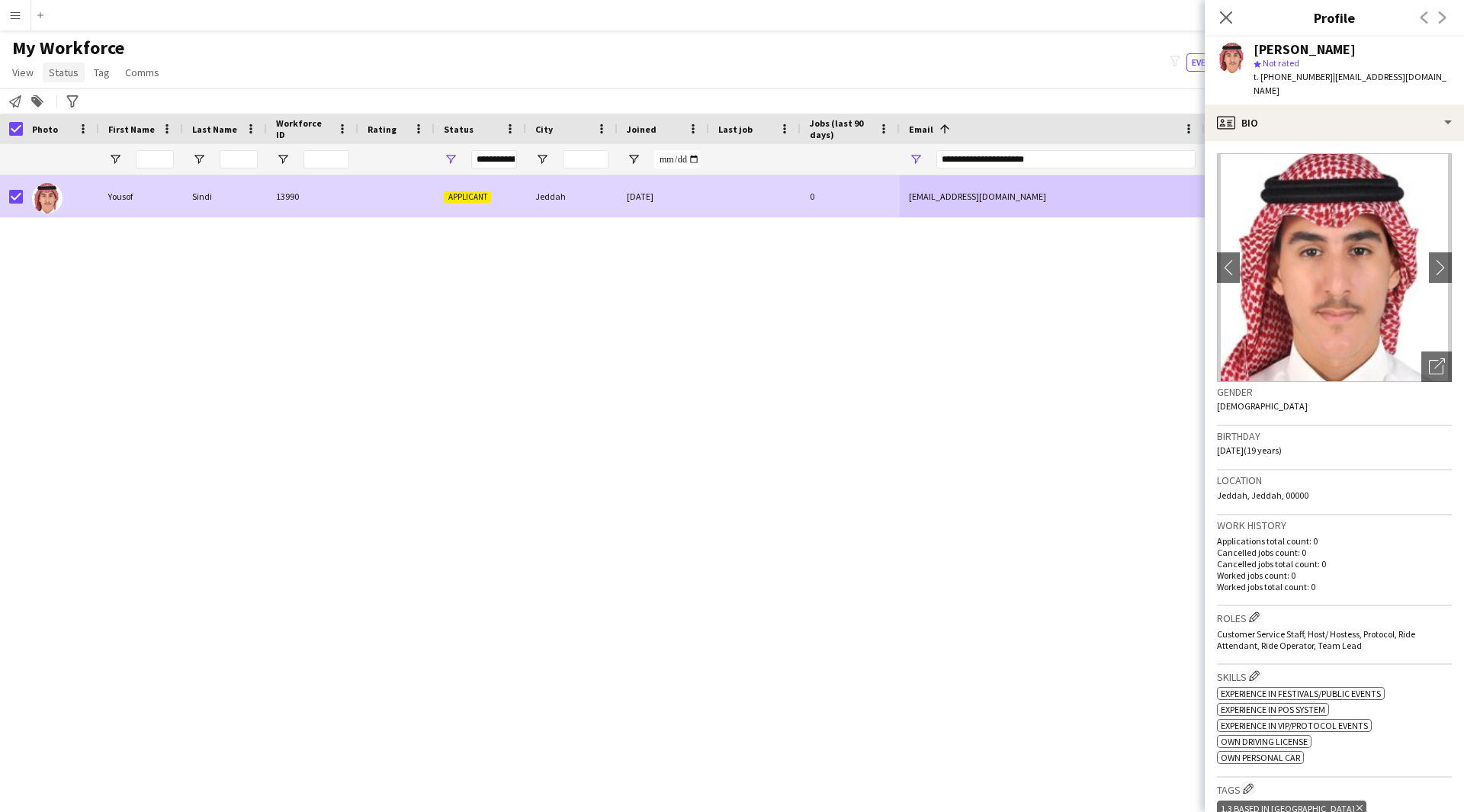
click at [65, 77] on span "Status" at bounding box center [63, 73] width 30 height 14
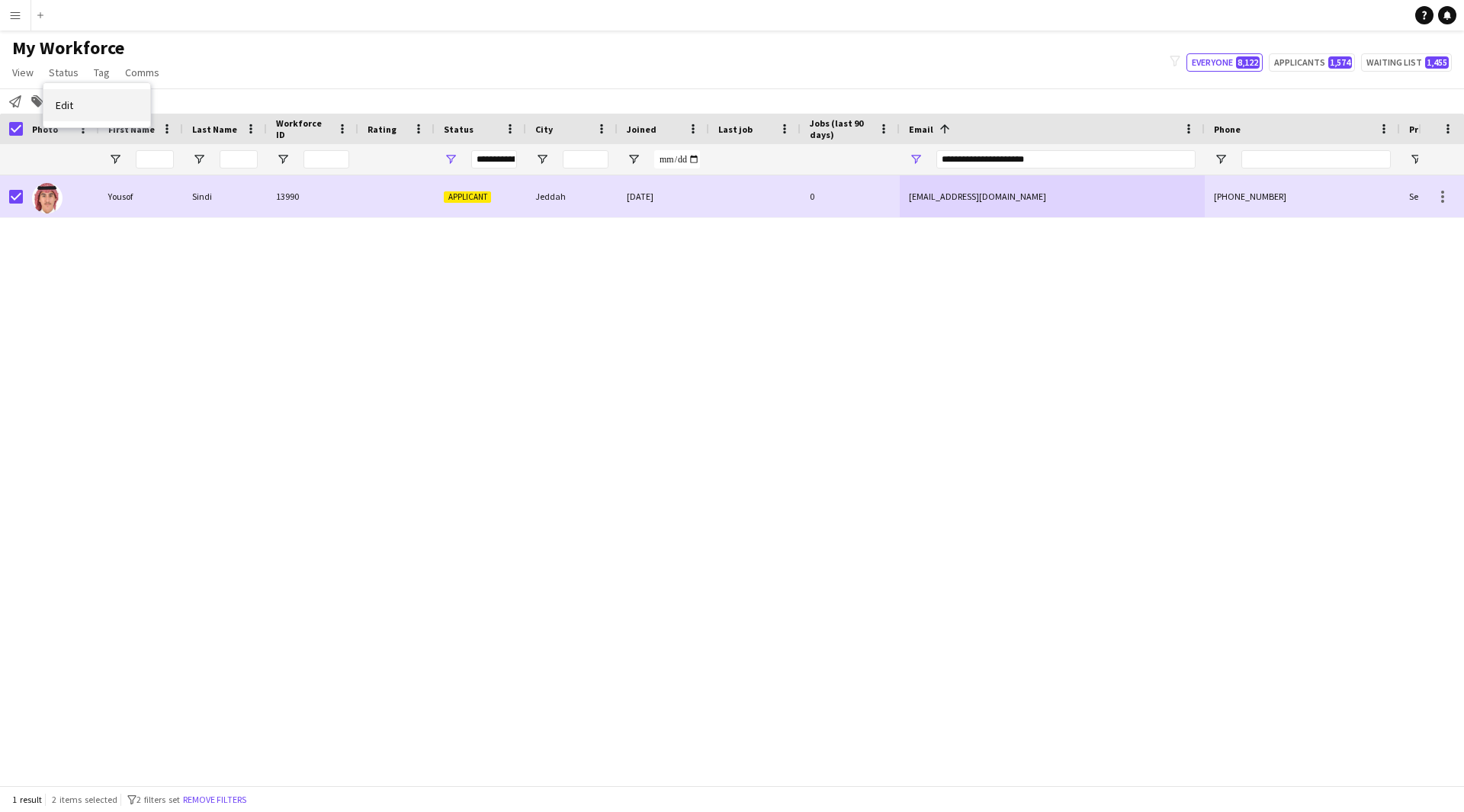
click at [122, 109] on link "Edit" at bounding box center [97, 105] width 107 height 32
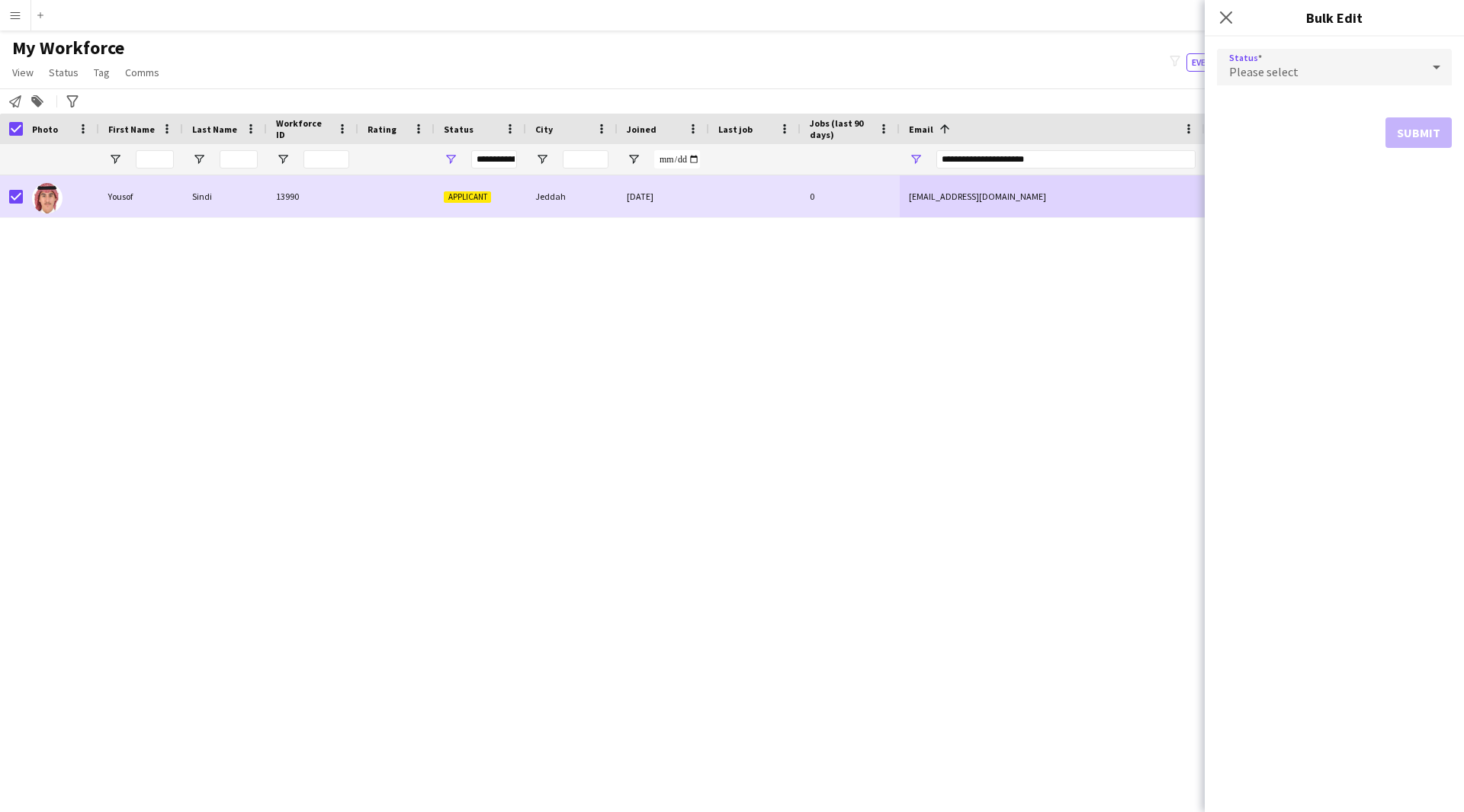
click at [1286, 73] on span "Please select" at bounding box center [1263, 72] width 69 height 16
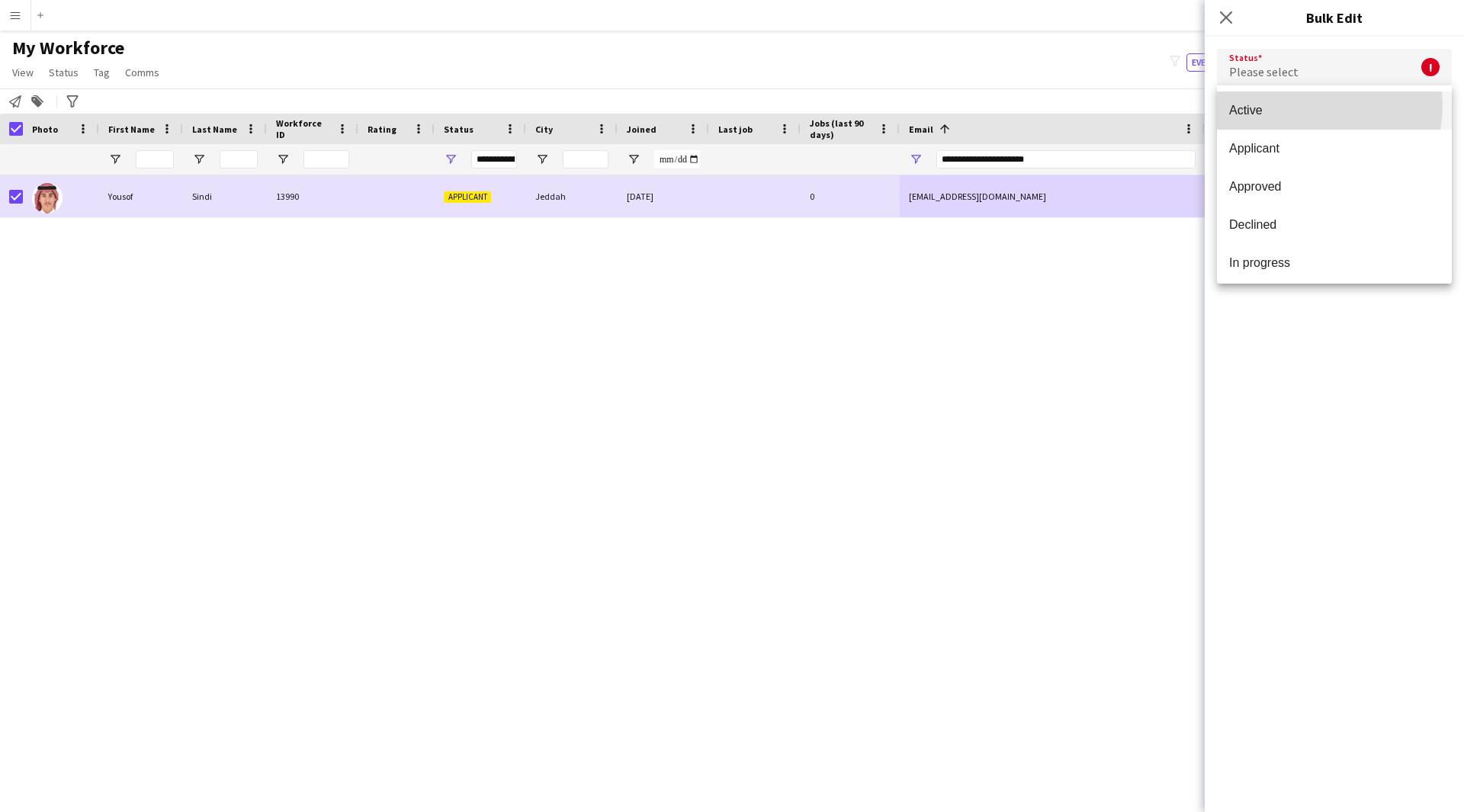
click at [1304, 105] on span "Active" at bounding box center [1334, 110] width 211 height 15
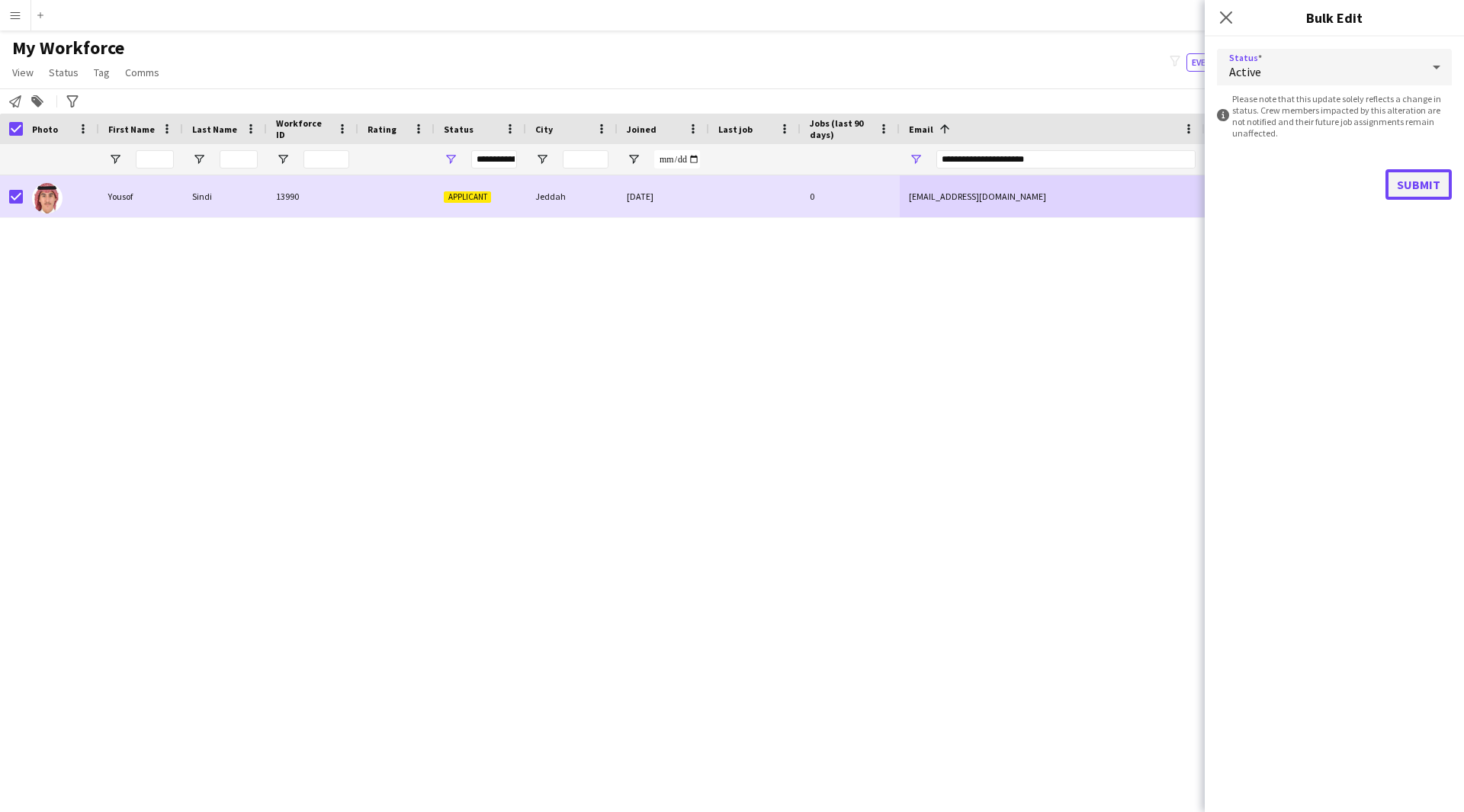
click at [1421, 174] on button "Submit" at bounding box center [1418, 183] width 66 height 30
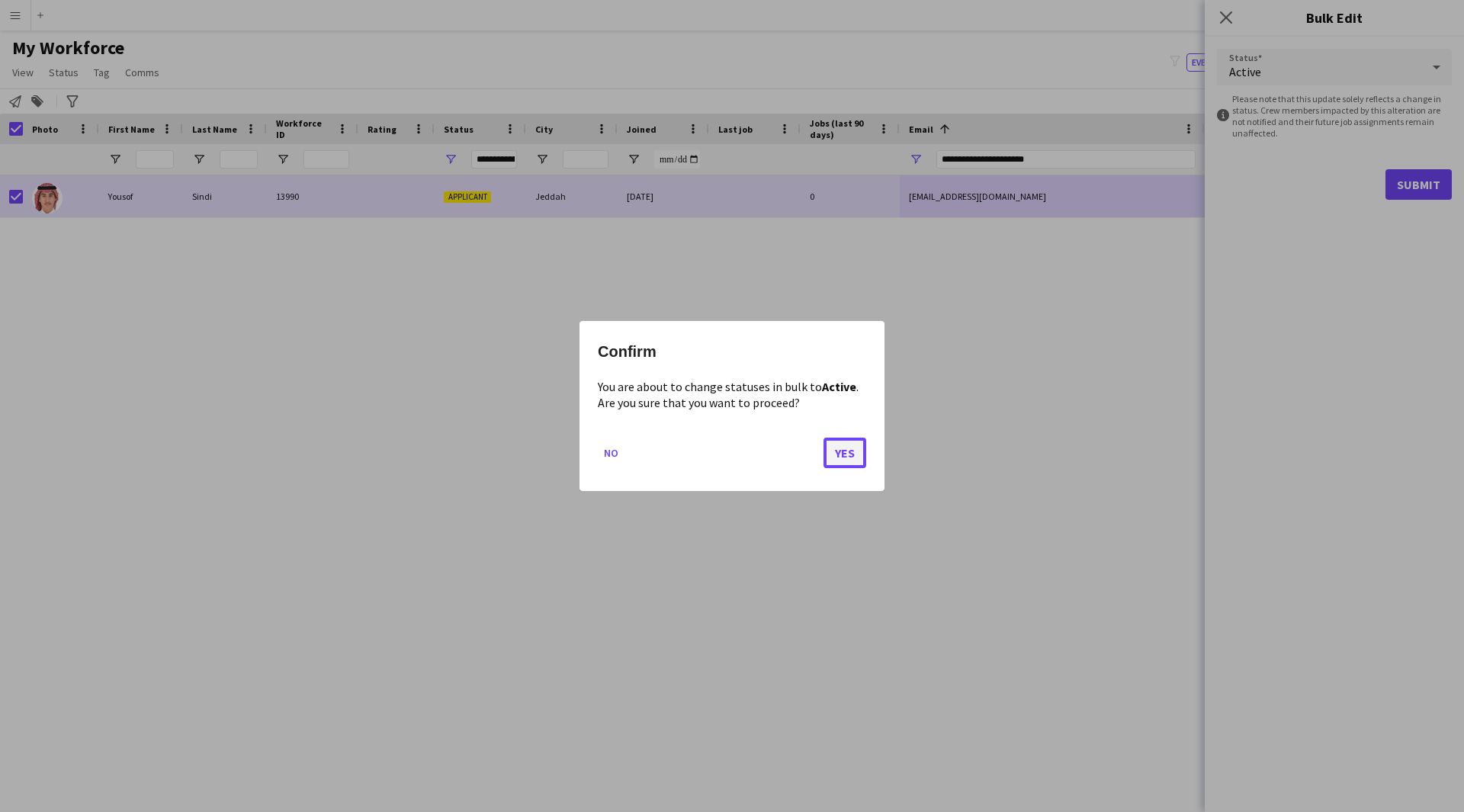
click at [859, 464] on button "Yes" at bounding box center [845, 452] width 43 height 30
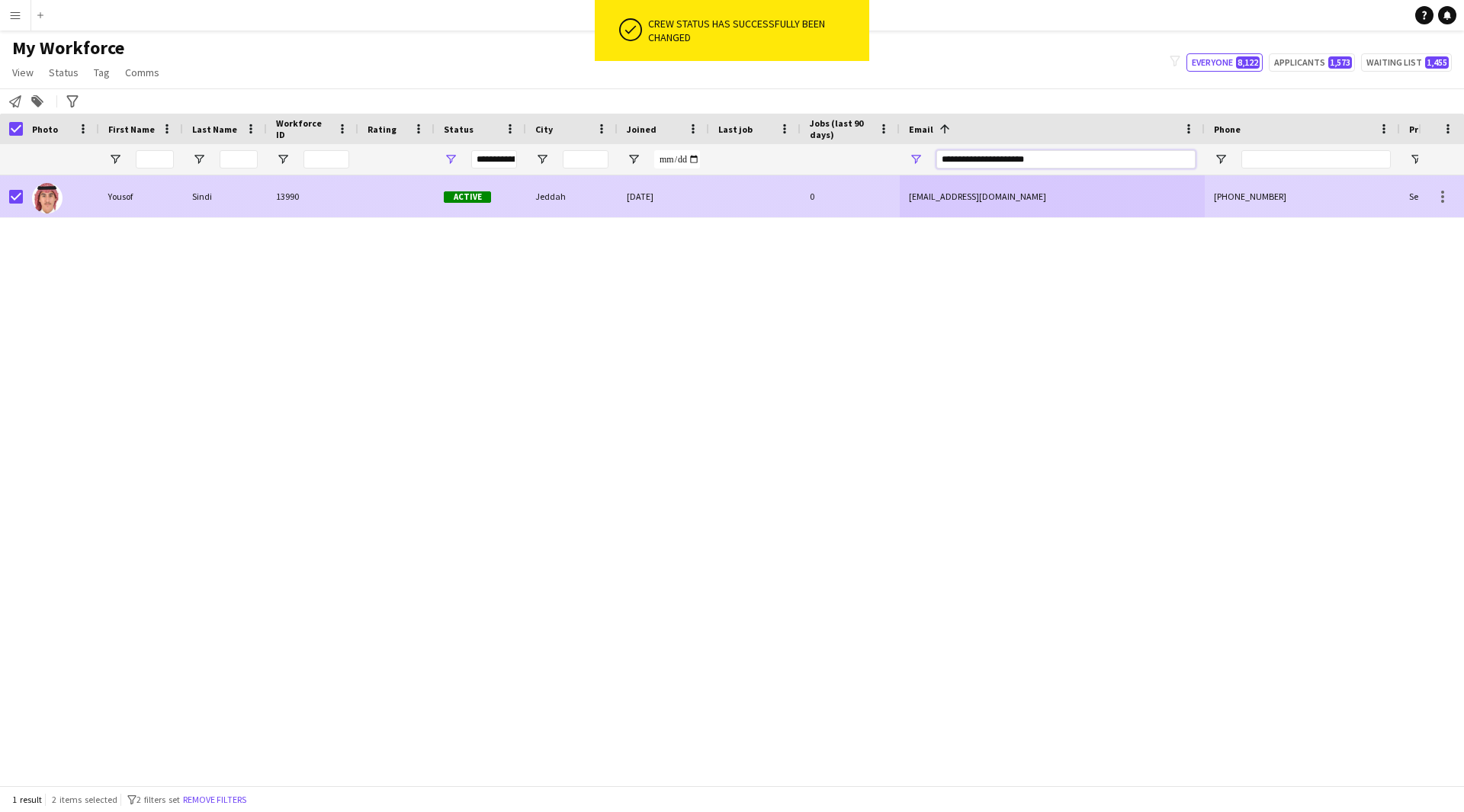
drag, startPoint x: 1104, startPoint y: 155, endPoint x: 634, endPoint y: 191, distance: 471.4
click at [634, 191] on div "Workforce Details Photo First Name" at bounding box center [732, 449] width 1464 height 671
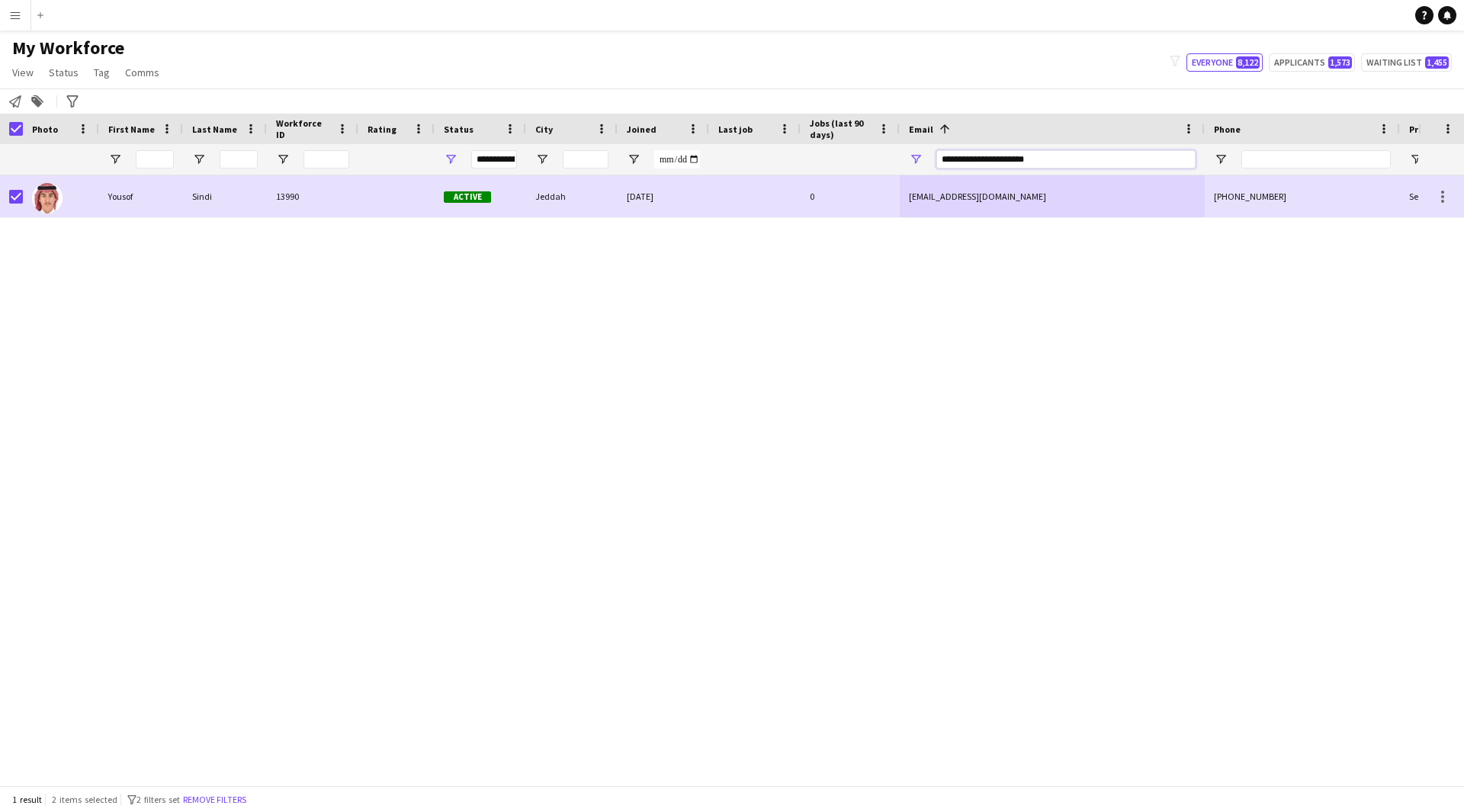
paste input "******"
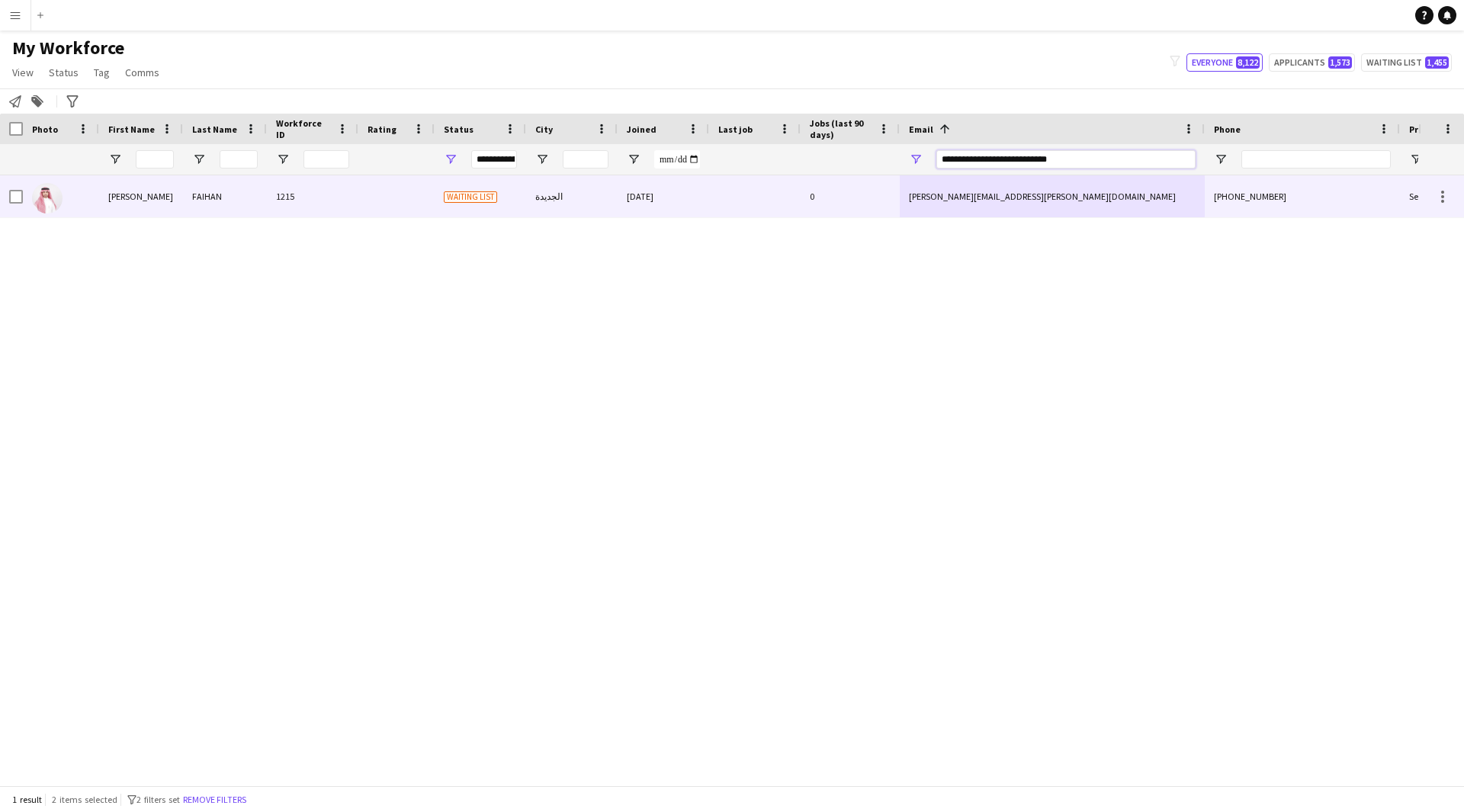
type input "**********"
click at [1035, 196] on div "salman.fd.alotaibi@gmail.com" at bounding box center [1052, 196] width 305 height 42
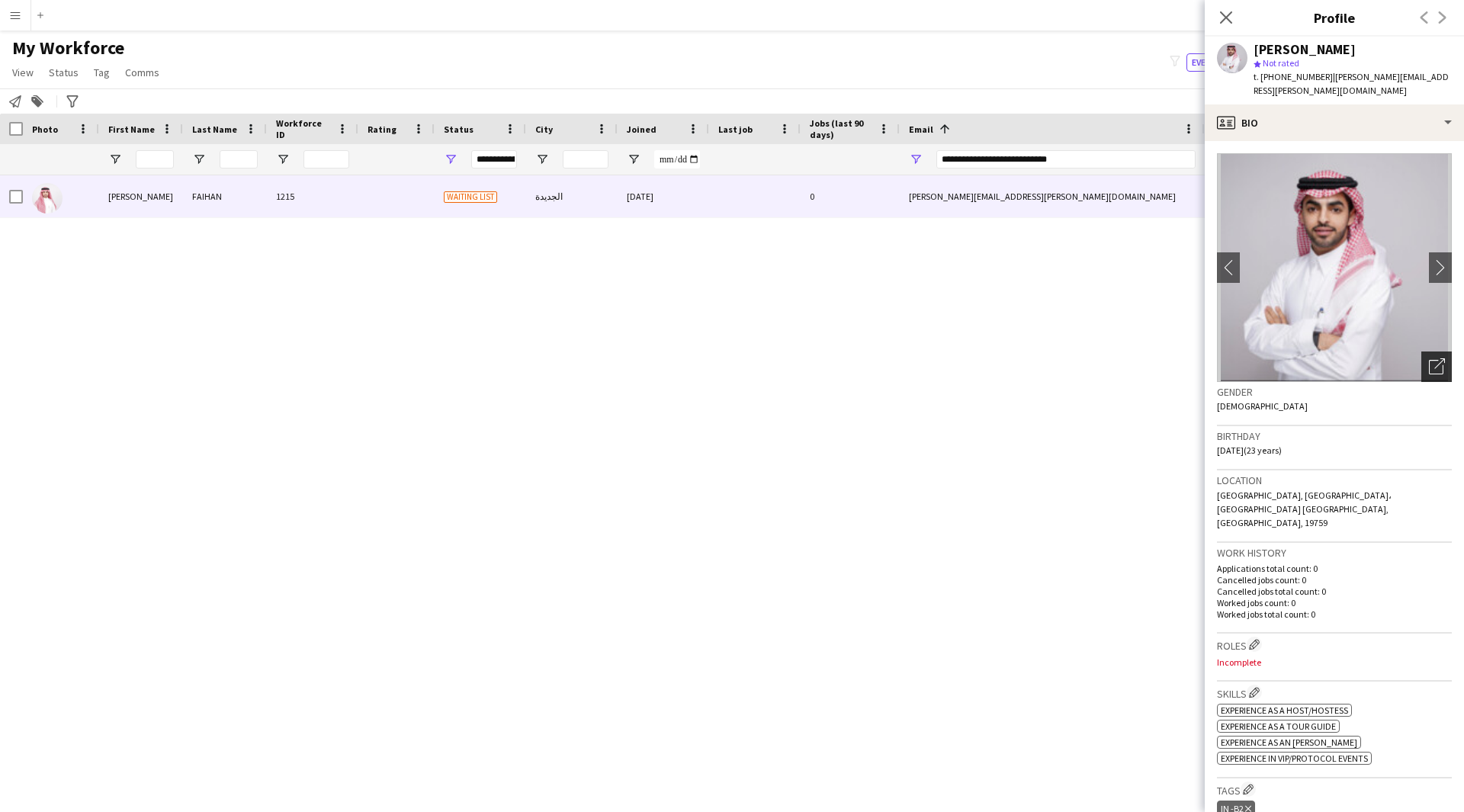
click at [1421, 361] on div "Open photos pop-in" at bounding box center [1436, 366] width 30 height 30
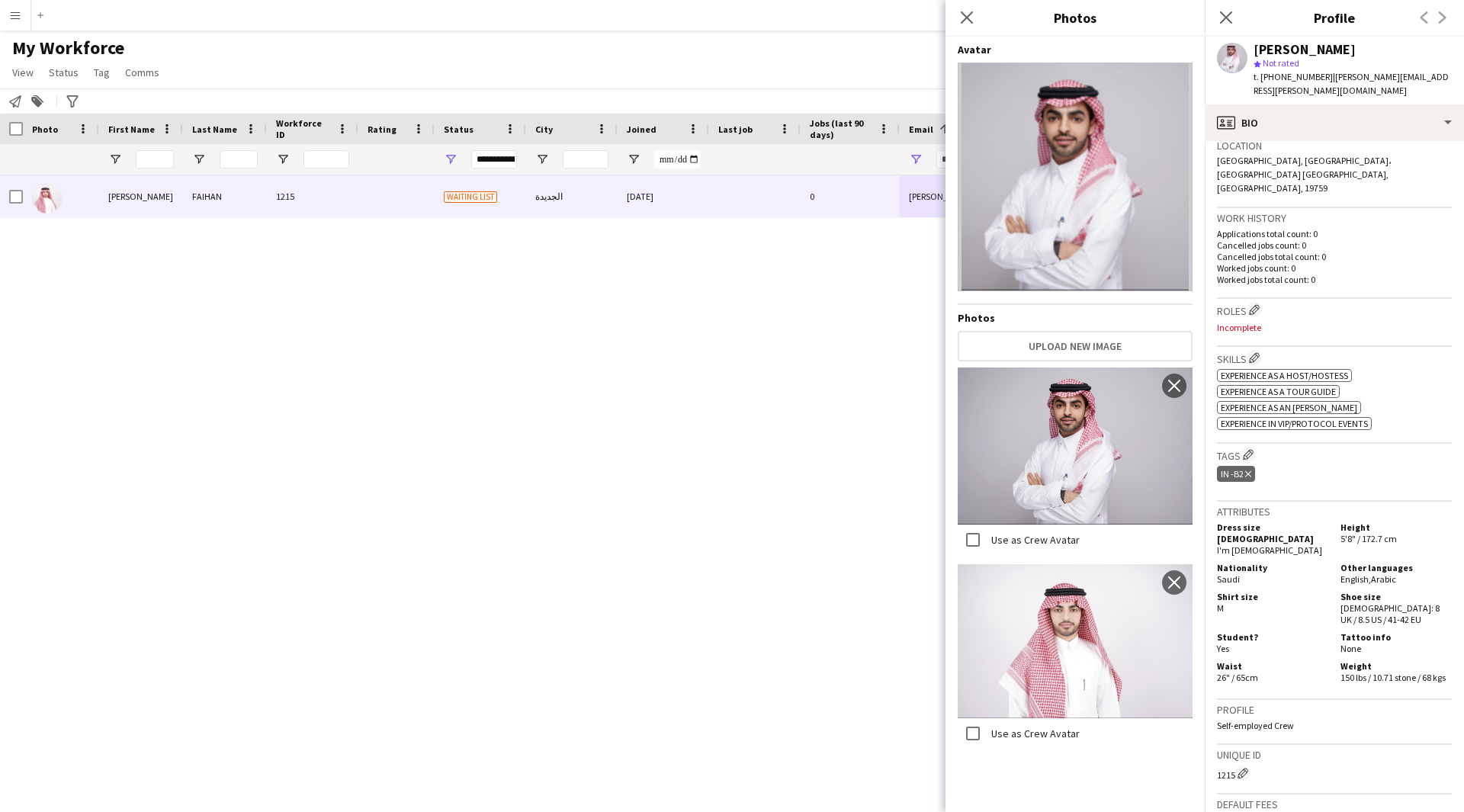
scroll to position [336, 0]
click at [1255, 301] on h3 "Roles Edit crew company roles" at bounding box center [1334, 309] width 235 height 16
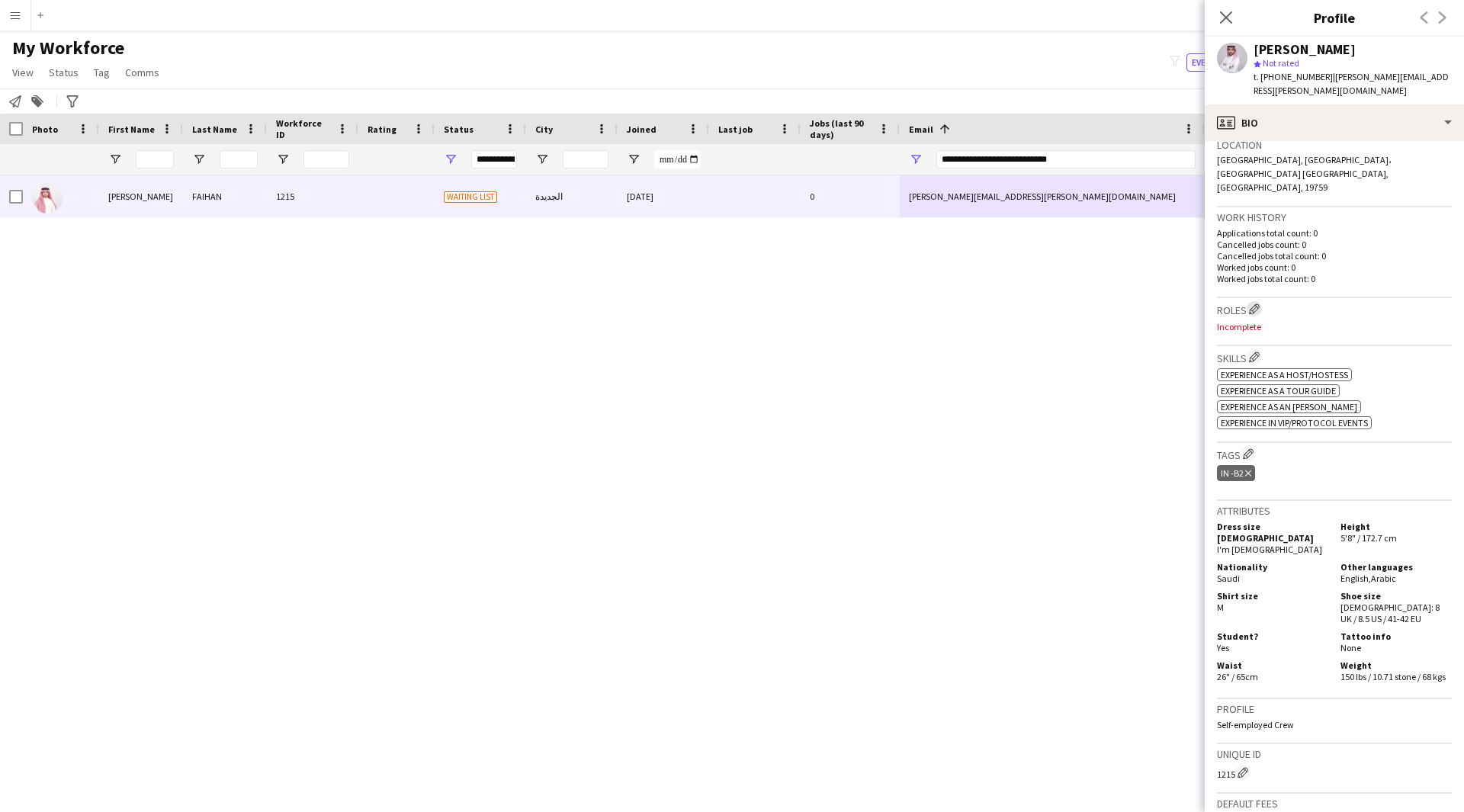
click at [1259, 304] on app-icon "Edit crew company roles" at bounding box center [1253, 309] width 11 height 11
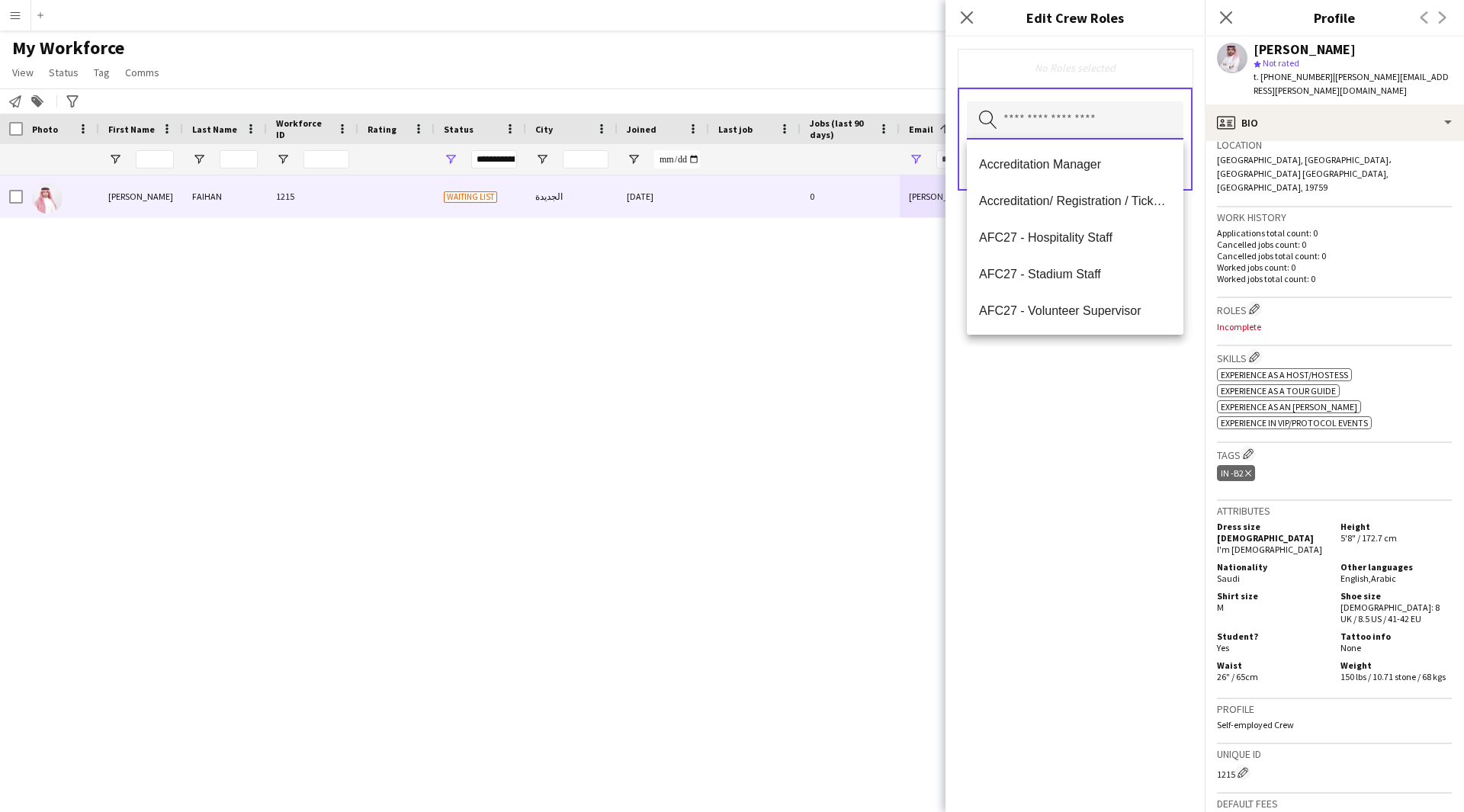
click at [1082, 116] on input "text" at bounding box center [1074, 119] width 216 height 38
type input "***"
click at [1041, 235] on span "Protocol" at bounding box center [1075, 237] width 192 height 15
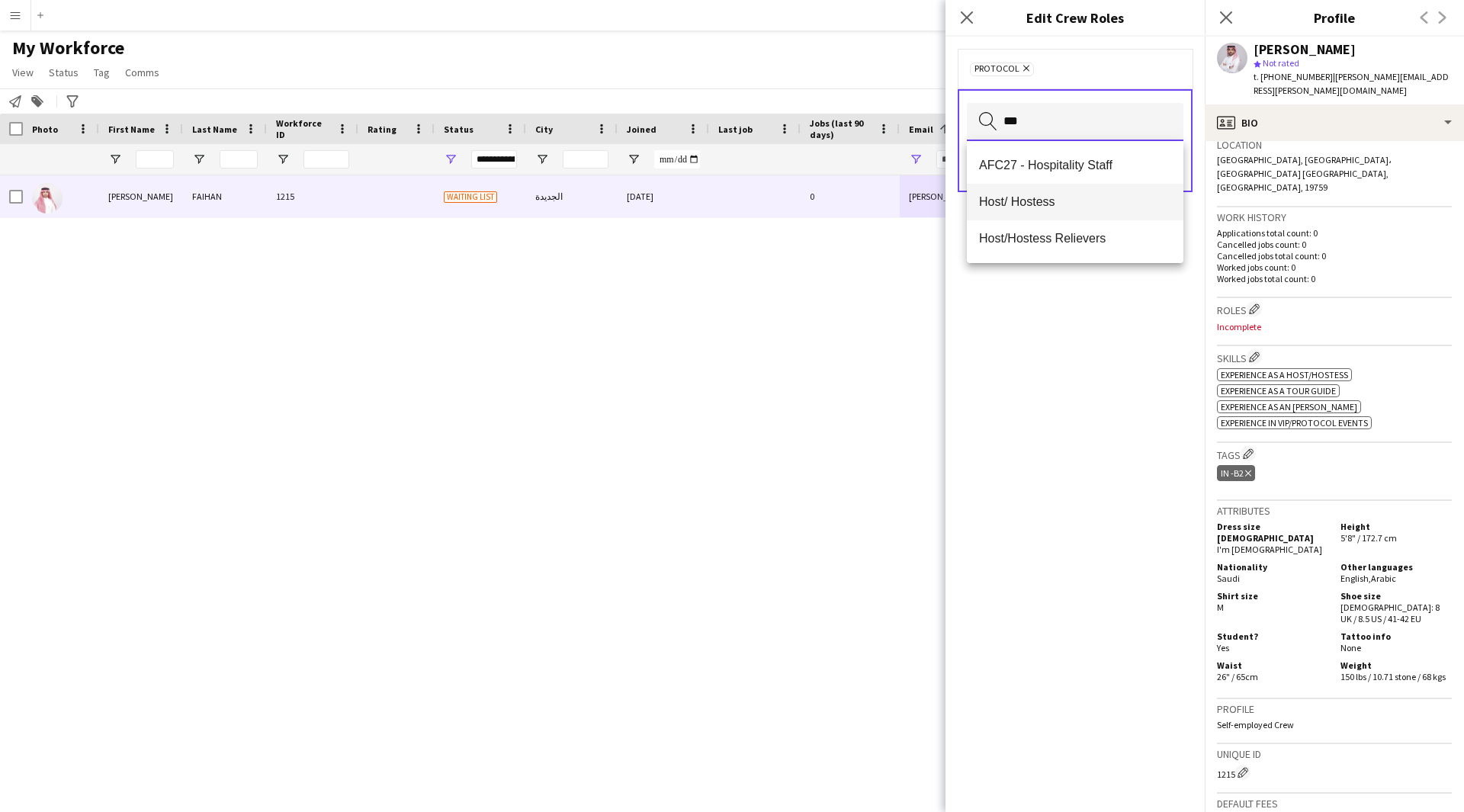
type input "***"
click at [1018, 215] on mat-option "Host/ Hostess" at bounding box center [1074, 202] width 216 height 37
type input "***"
click at [1076, 150] on mat-option "Ride Attendant" at bounding box center [1074, 166] width 216 height 37
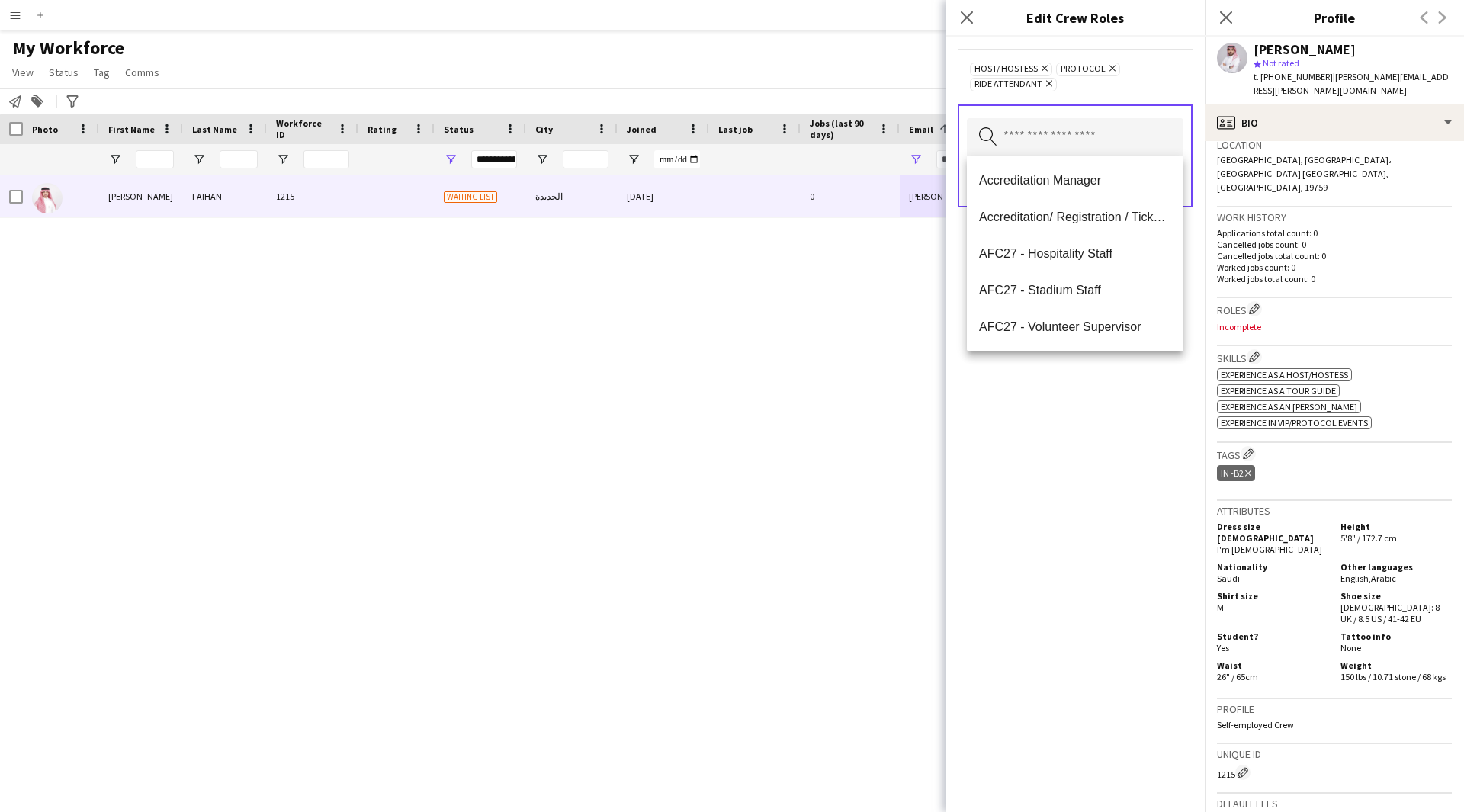
click at [1076, 611] on div "Host/ Hostess Remove Protocol Remove Ride Attendant Remove Search by role type …" at bounding box center [1074, 424] width 259 height 775
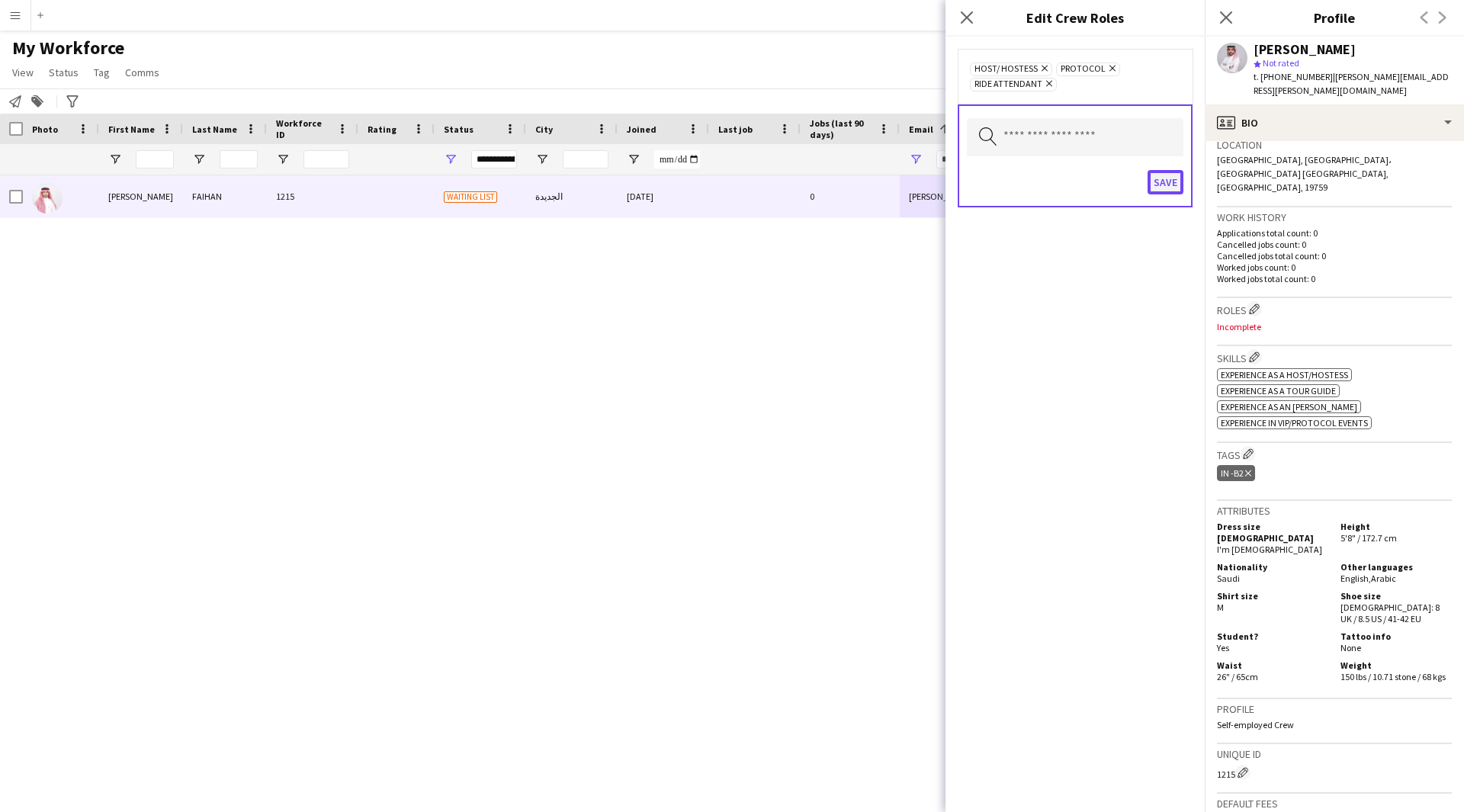
click at [1152, 187] on button "Save" at bounding box center [1164, 181] width 36 height 24
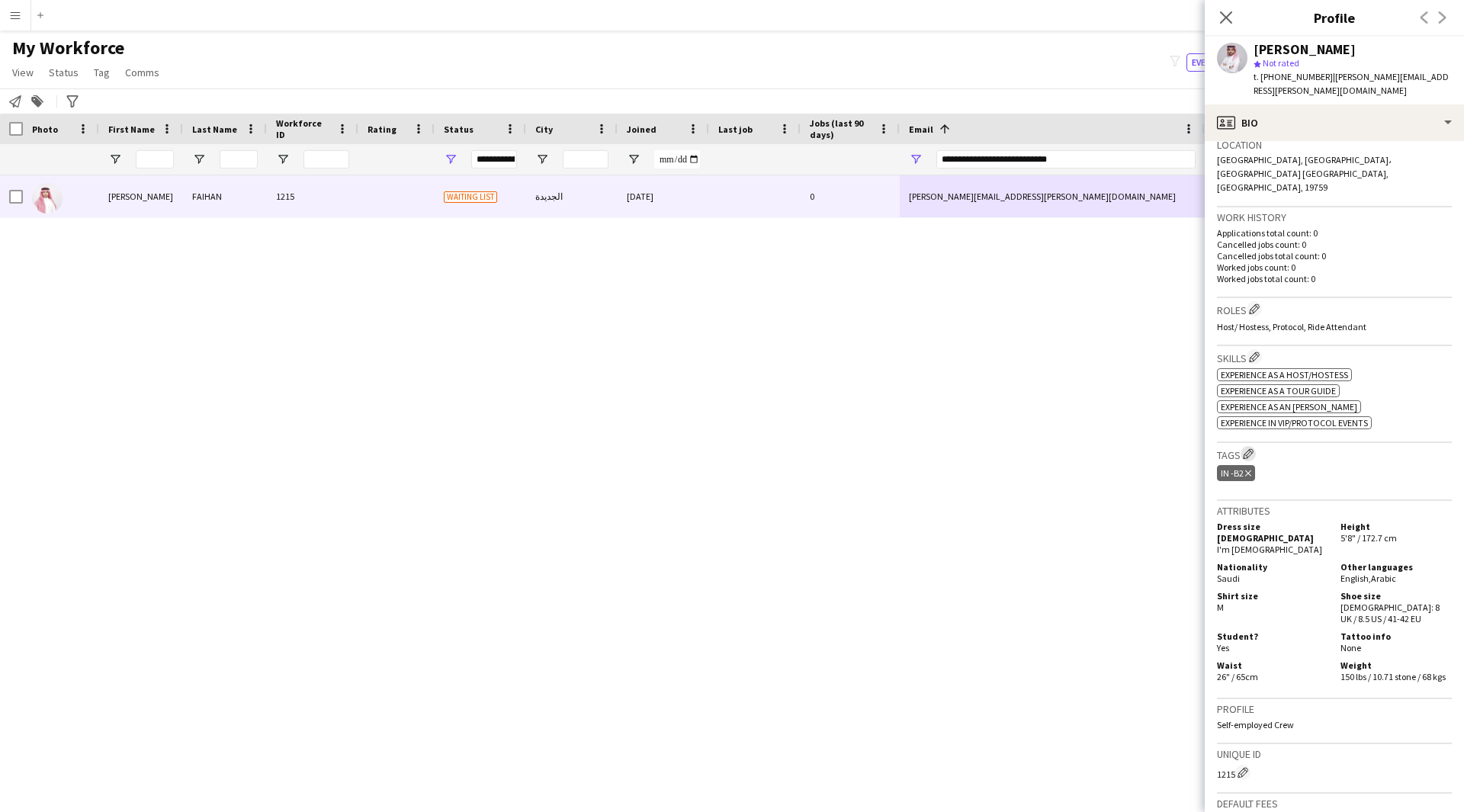
click at [1253, 448] on app-icon "Edit crew company tags" at bounding box center [1248, 453] width 11 height 11
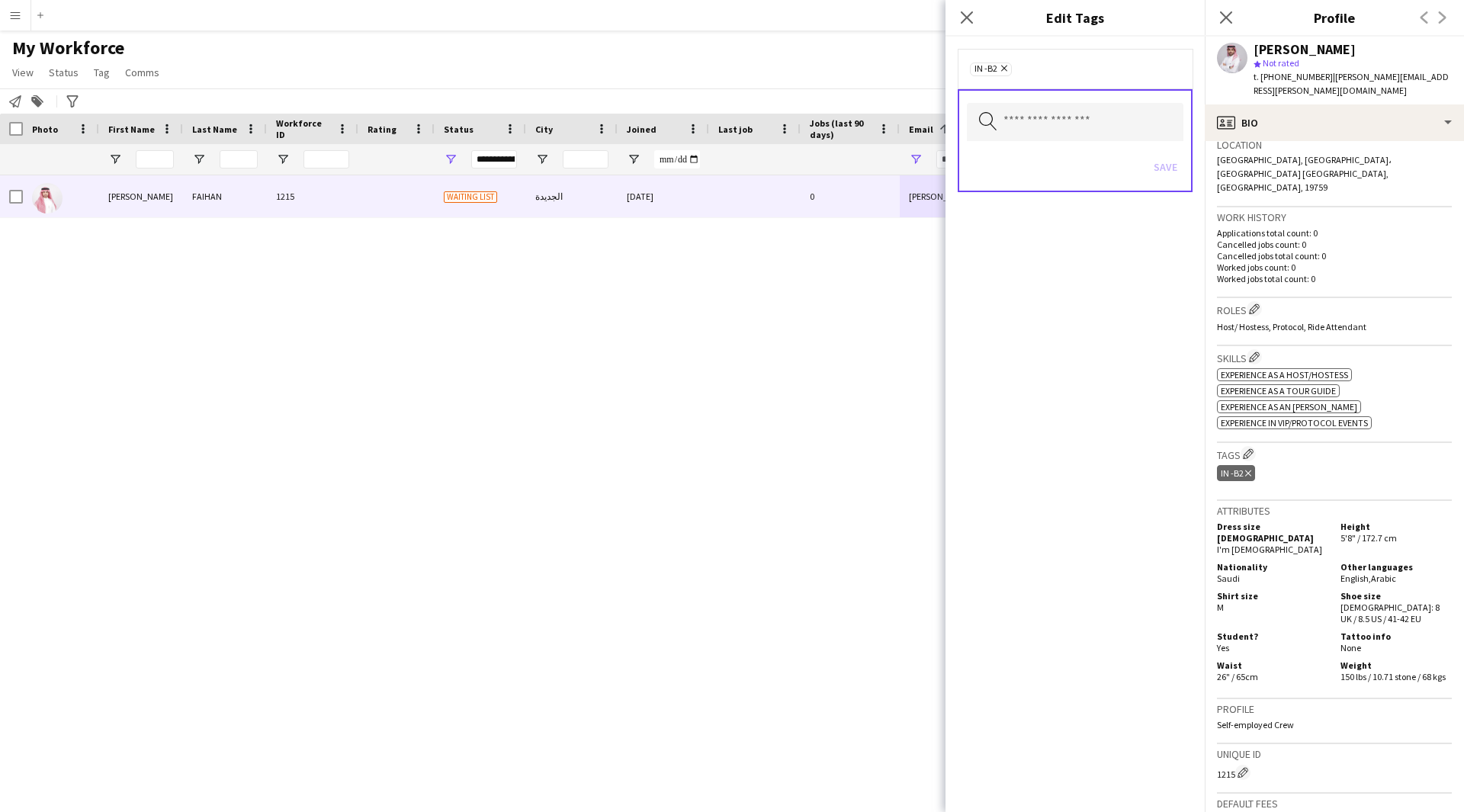
click at [1083, 80] on div "IN -B2 Remove" at bounding box center [1075, 68] width 235 height 40
click at [1091, 109] on input "text" at bounding box center [1074, 121] width 216 height 38
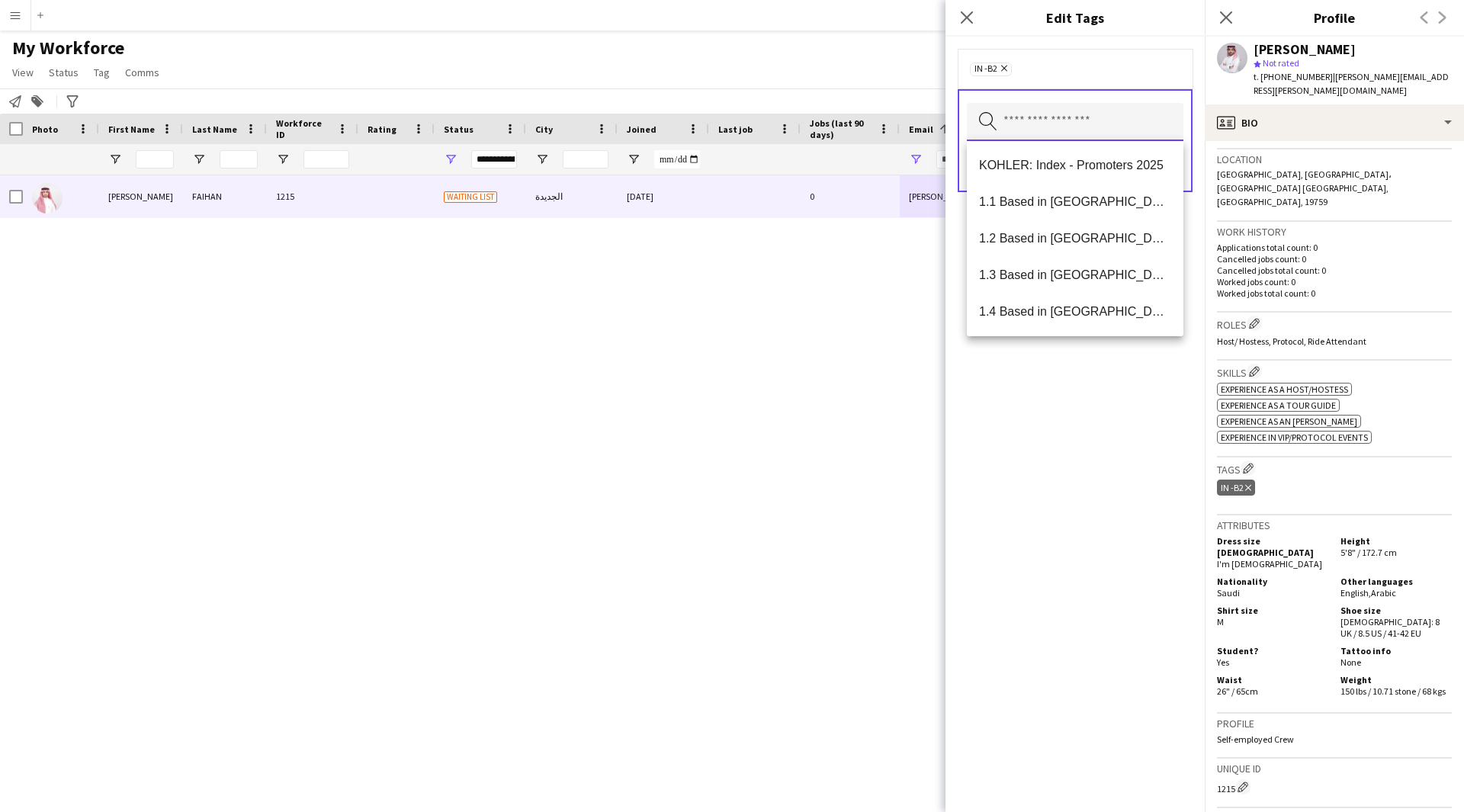
scroll to position [321, 0]
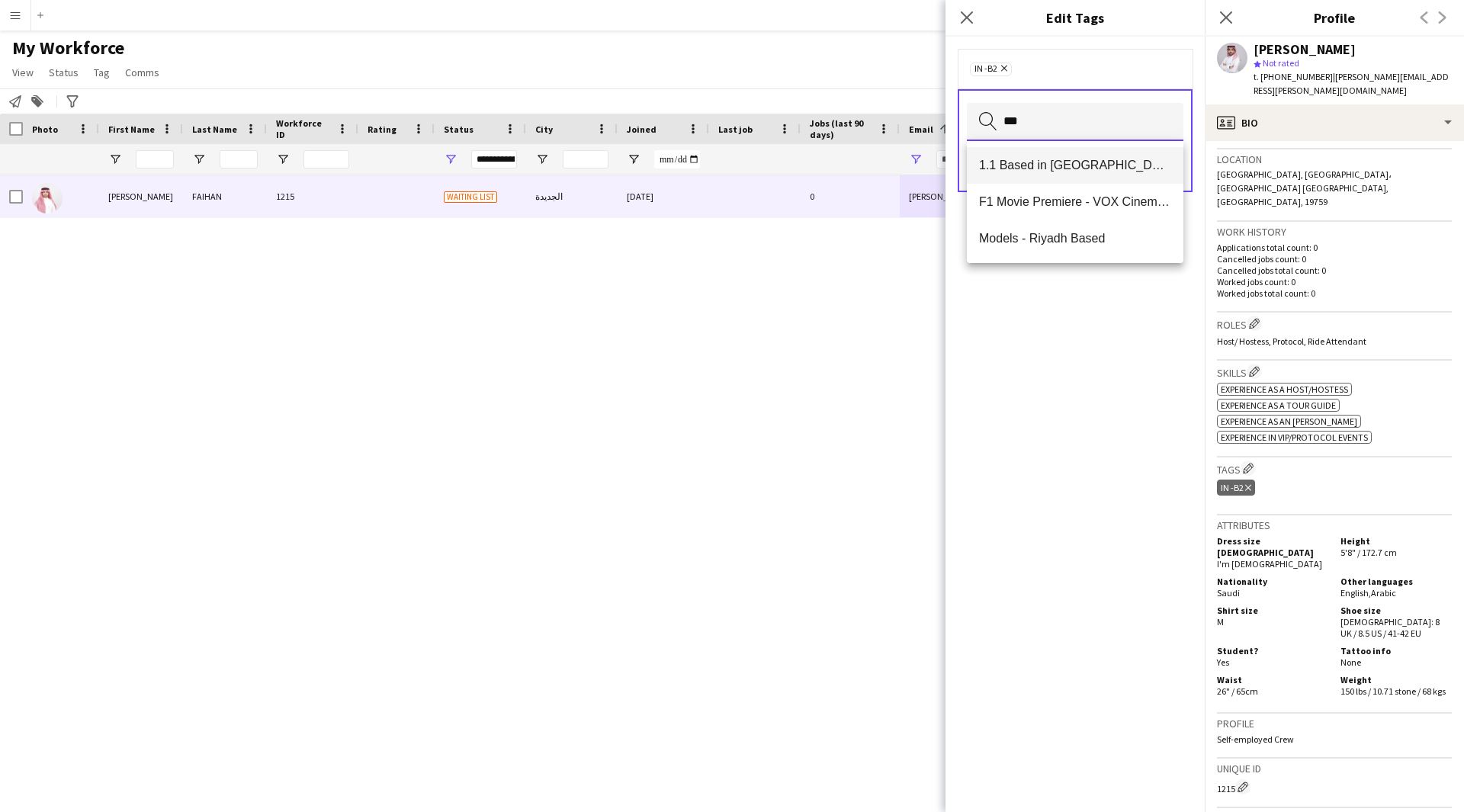
type input "***"
click at [1097, 160] on span "1.1 Based in Riyadh" at bounding box center [1075, 165] width 192 height 15
type input "****"
click at [1097, 160] on span "Presentable A" at bounding box center [1075, 165] width 192 height 15
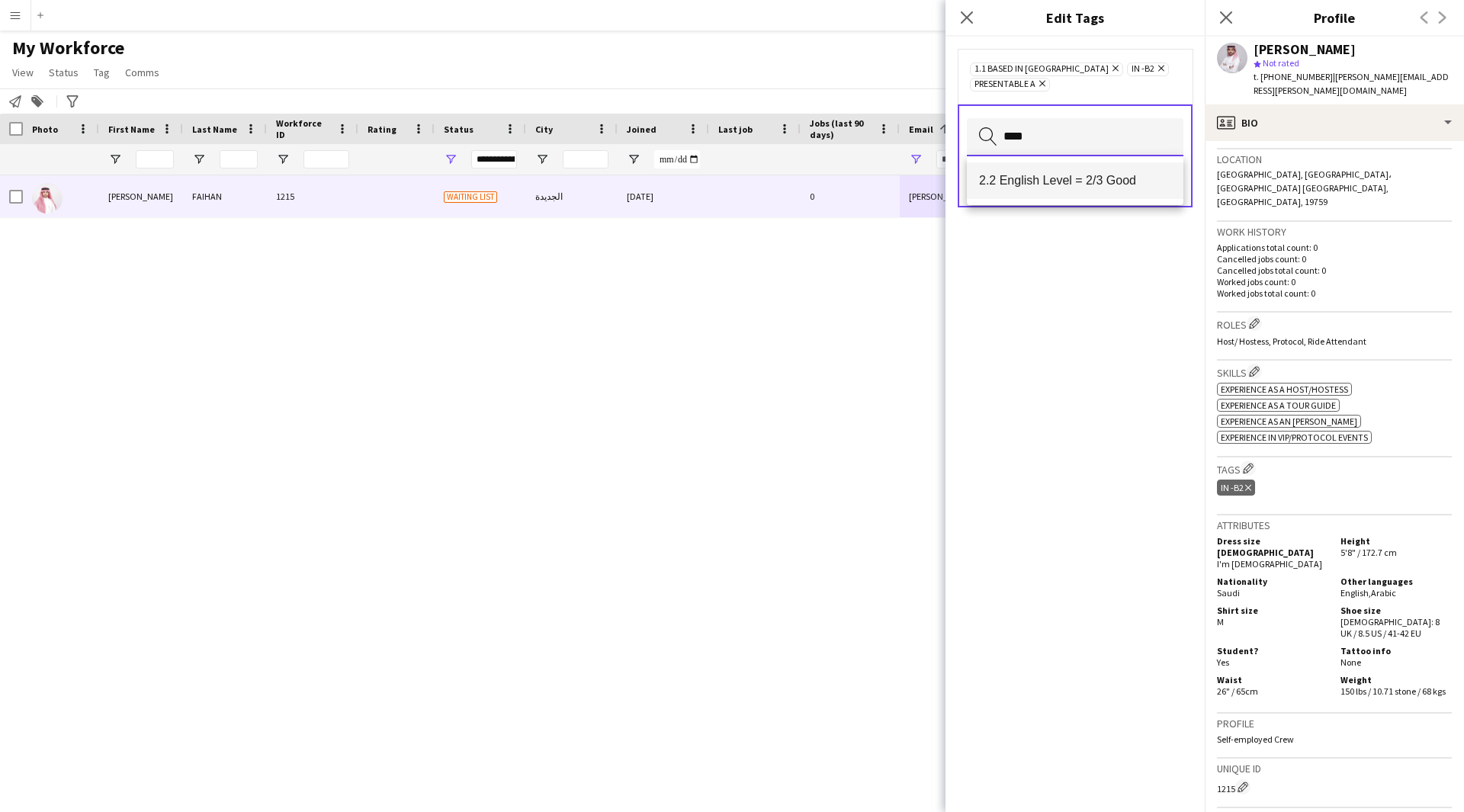
type input "****"
click at [1128, 189] on mat-option "2.2 English Level = 2/3 Good" at bounding box center [1074, 180] width 216 height 37
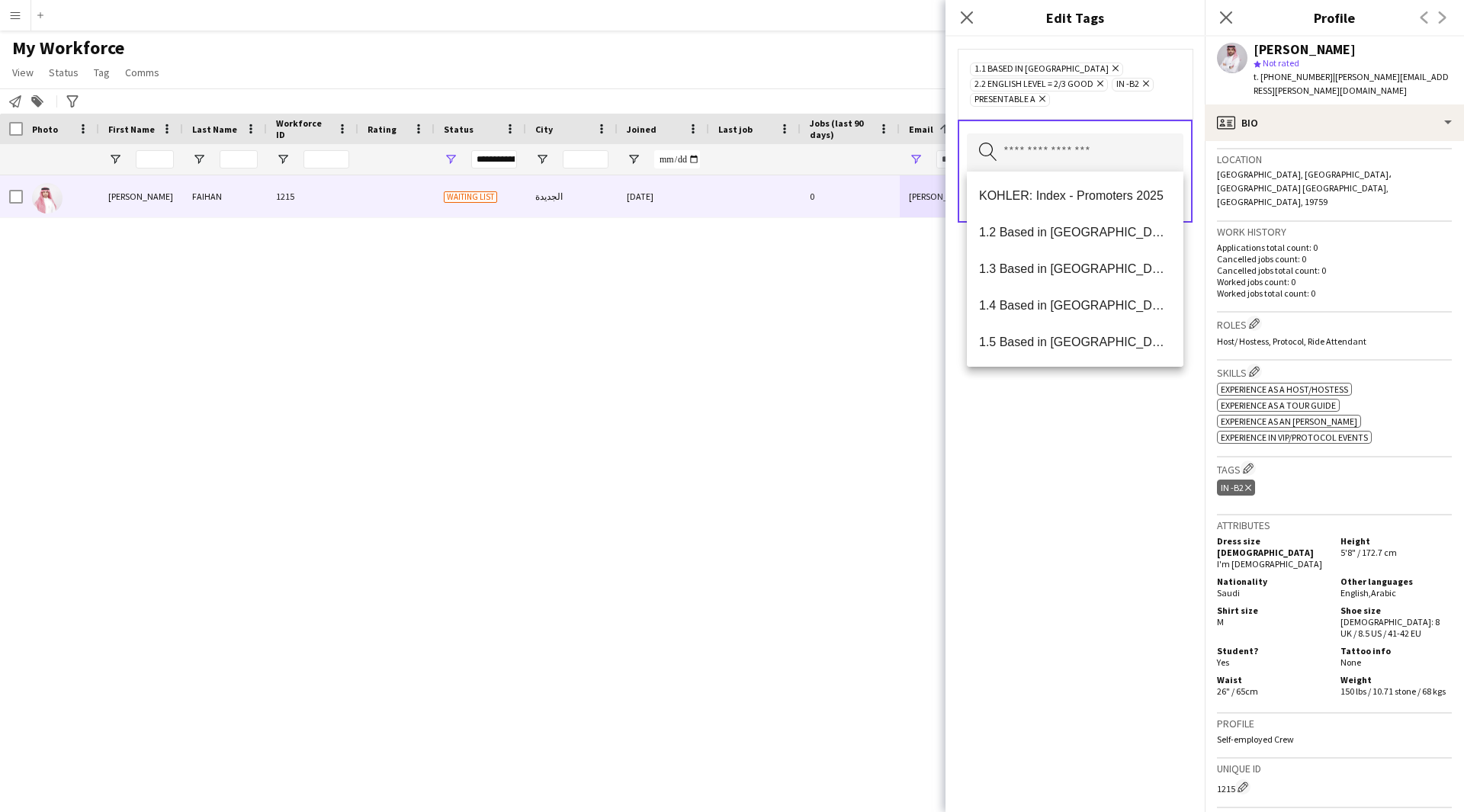
click at [1105, 428] on div "1.1 Based in Riyadh Remove 2.2 English Level = 2/3 Good Remove IN -B2 Remove Pr…" at bounding box center [1074, 424] width 259 height 775
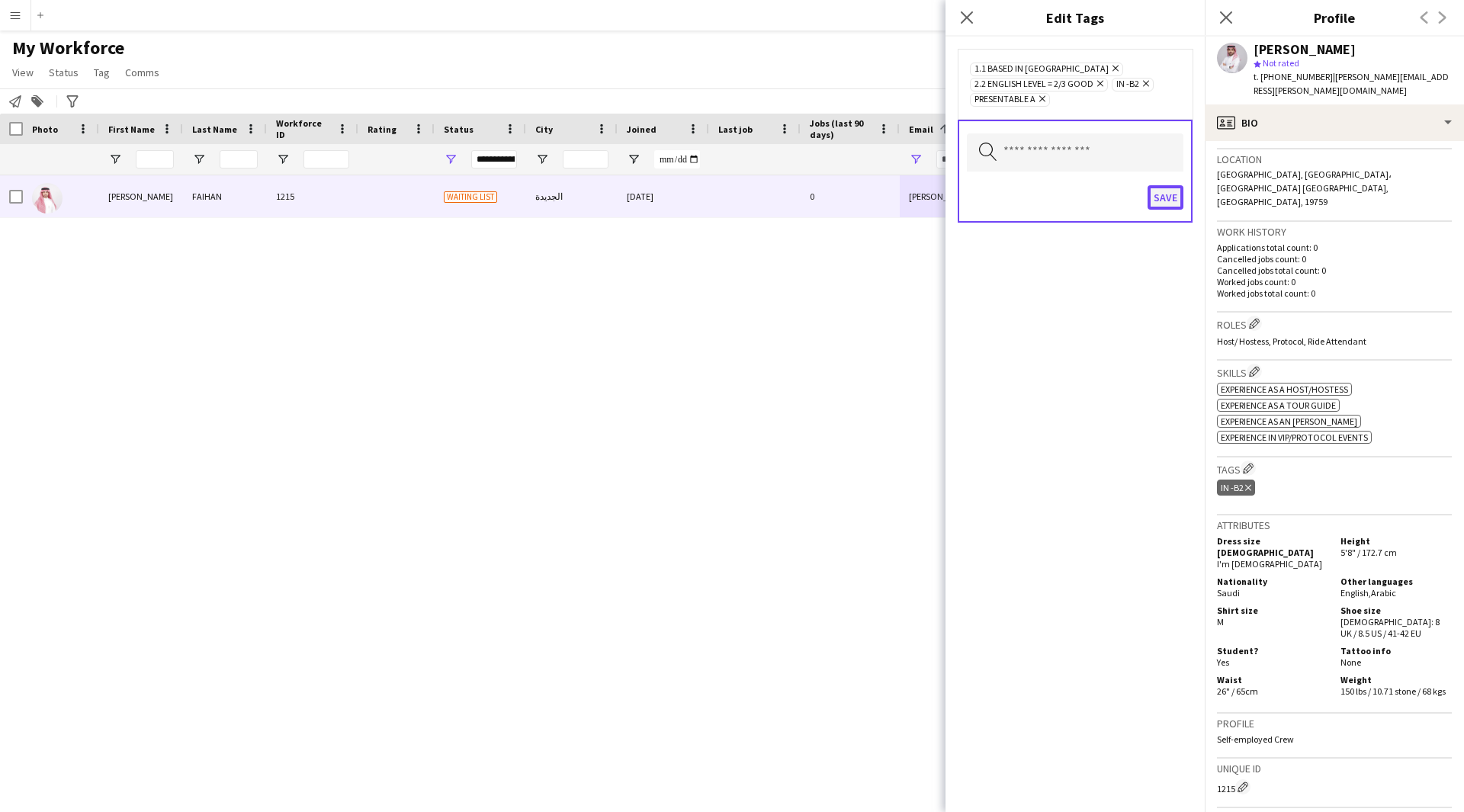
click at [1158, 205] on button "Save" at bounding box center [1164, 197] width 36 height 24
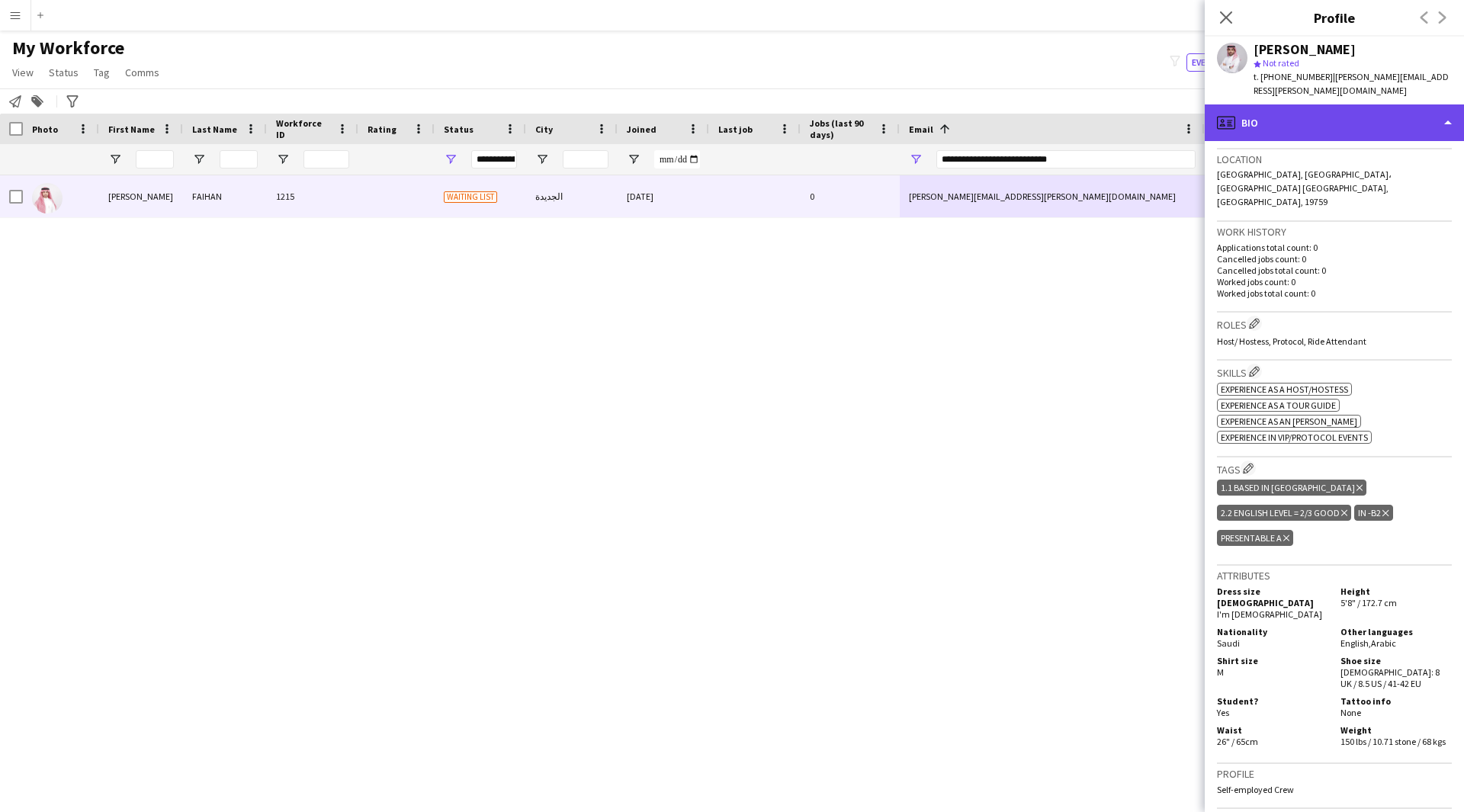
click at [1328, 111] on div "profile Bio" at bounding box center [1333, 123] width 259 height 37
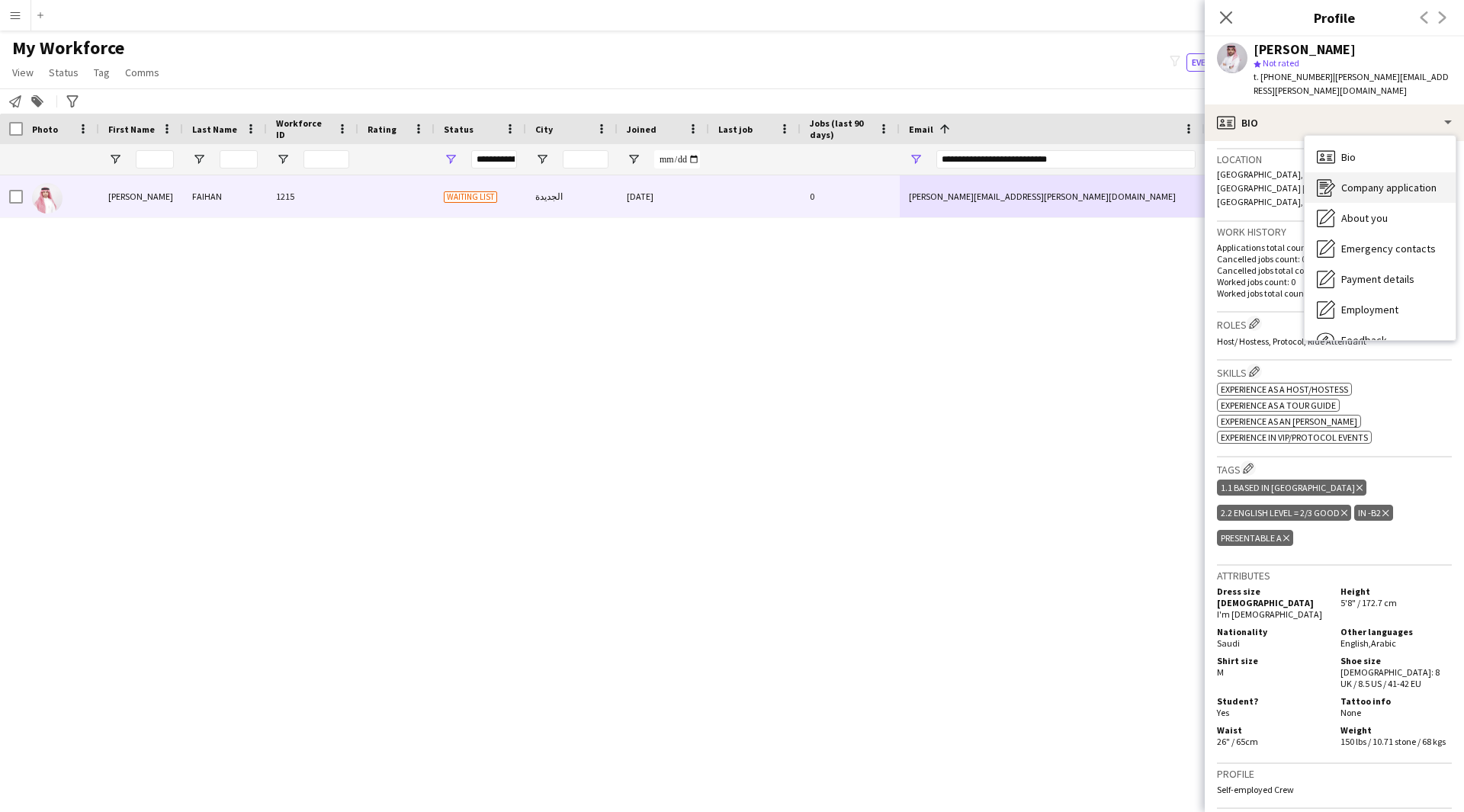
click at [1373, 180] on span "Company application" at bounding box center [1388, 187] width 95 height 14
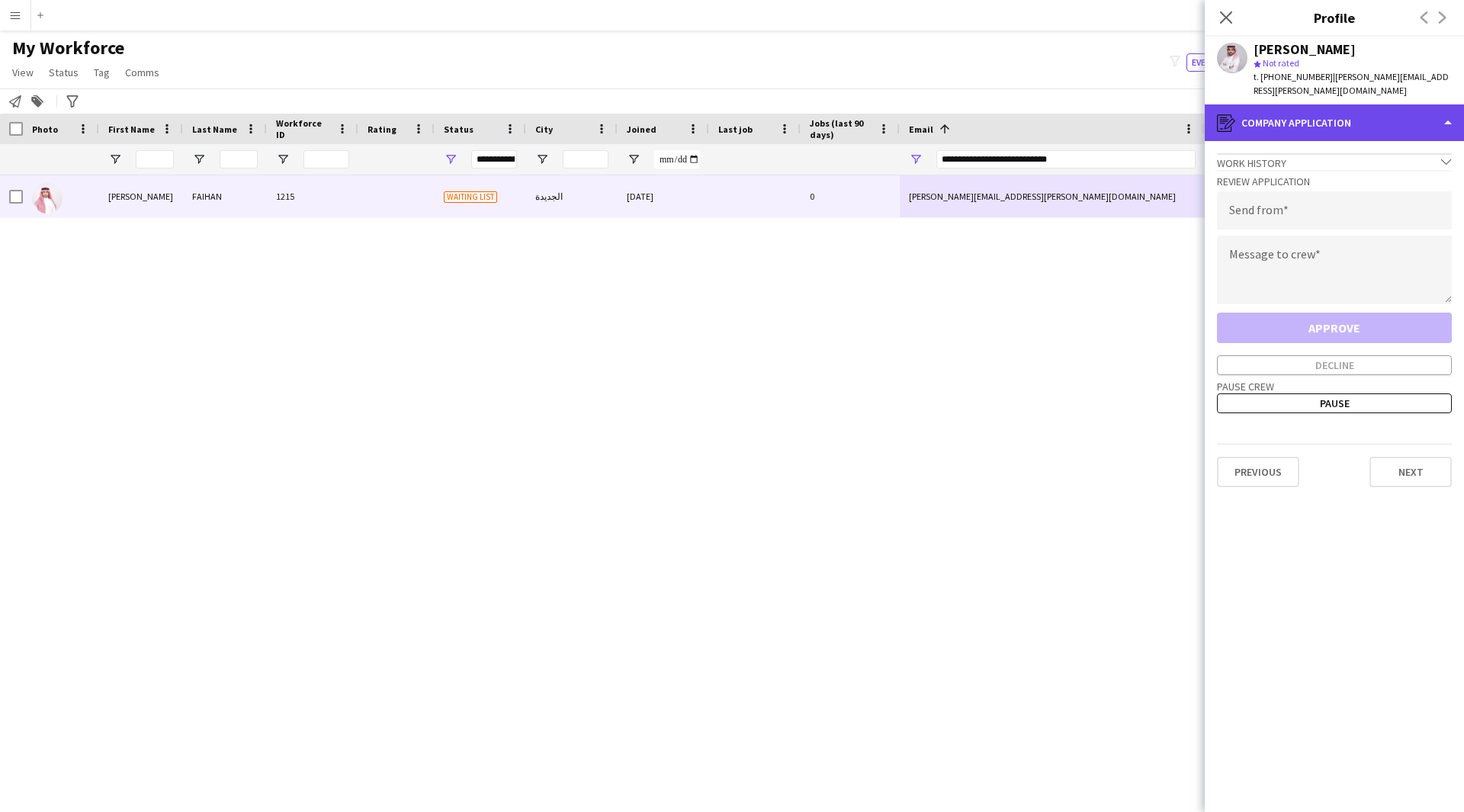
click at [1336, 105] on div "register Company application" at bounding box center [1333, 123] width 259 height 37
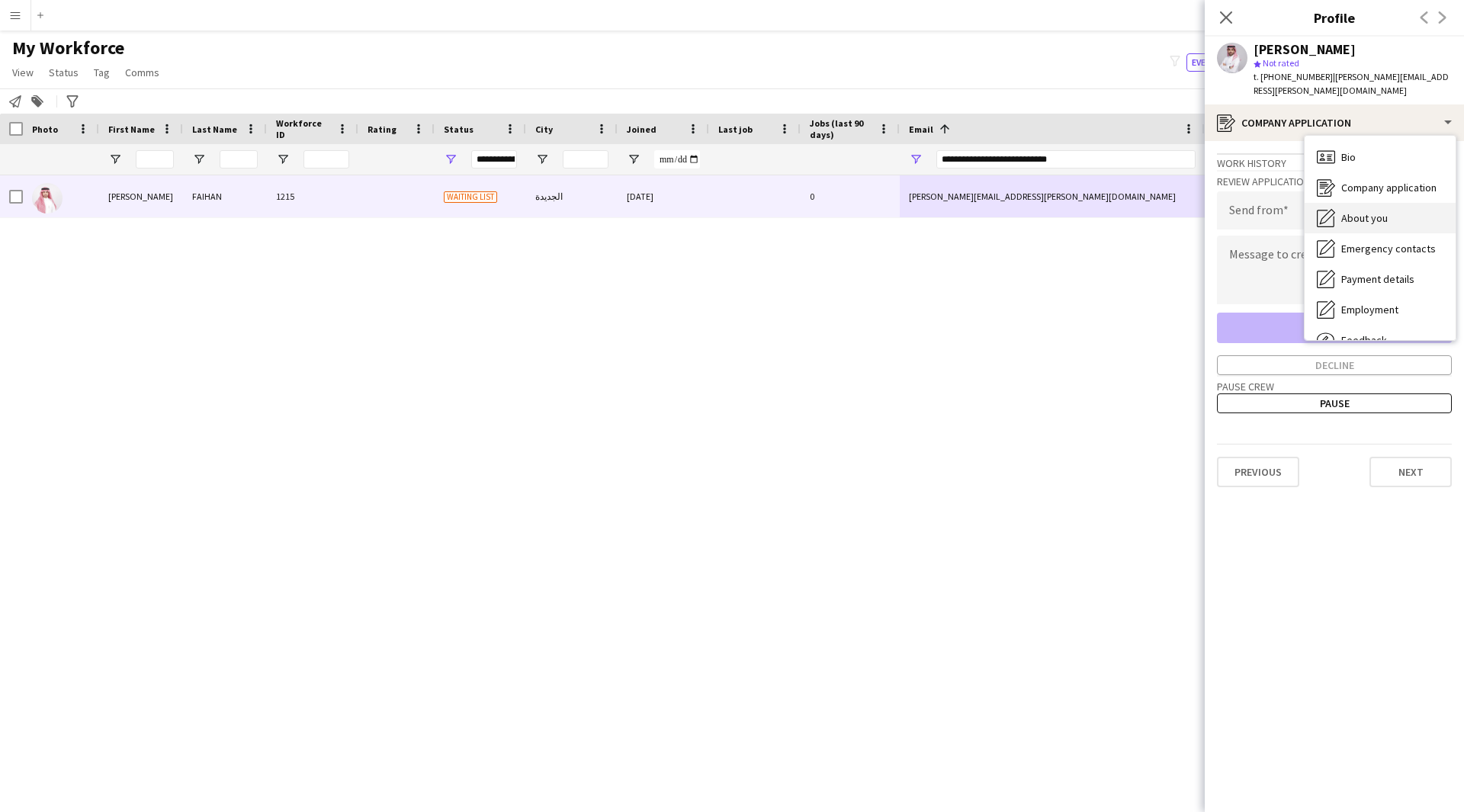
click at [1364, 211] on span "About you" at bounding box center [1364, 218] width 47 height 14
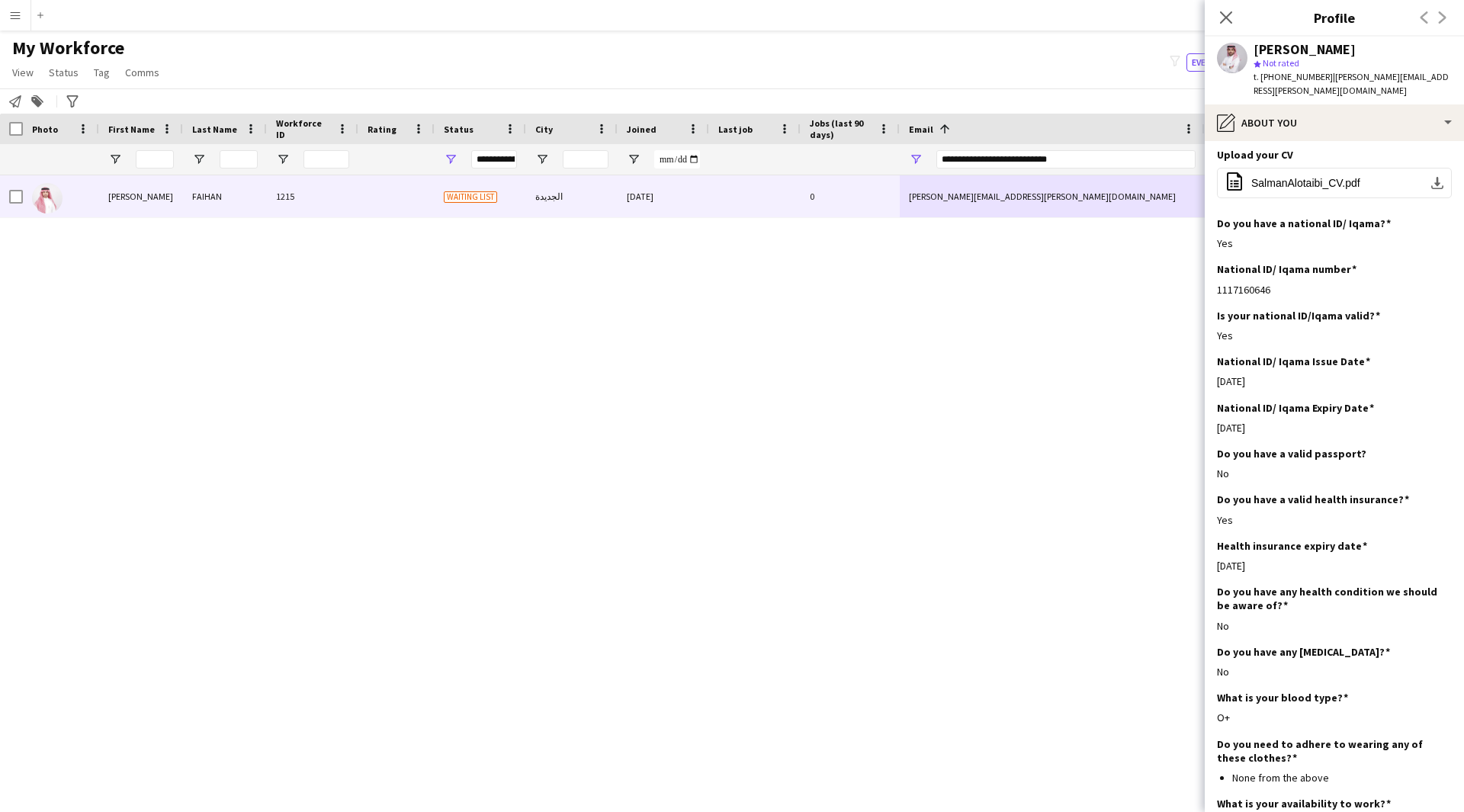
scroll to position [408, 0]
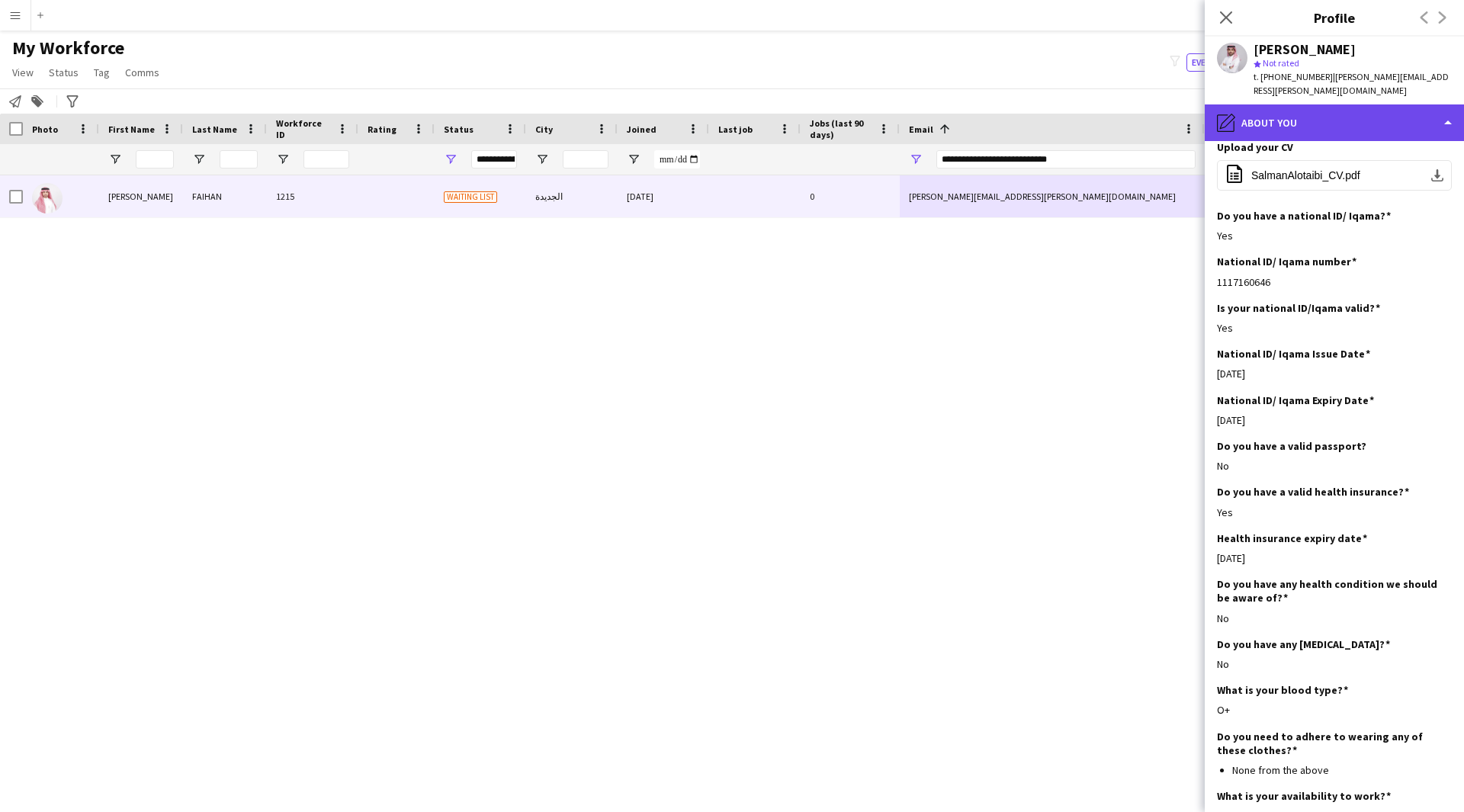
click at [1299, 121] on div "pencil4 About you" at bounding box center [1333, 123] width 259 height 37
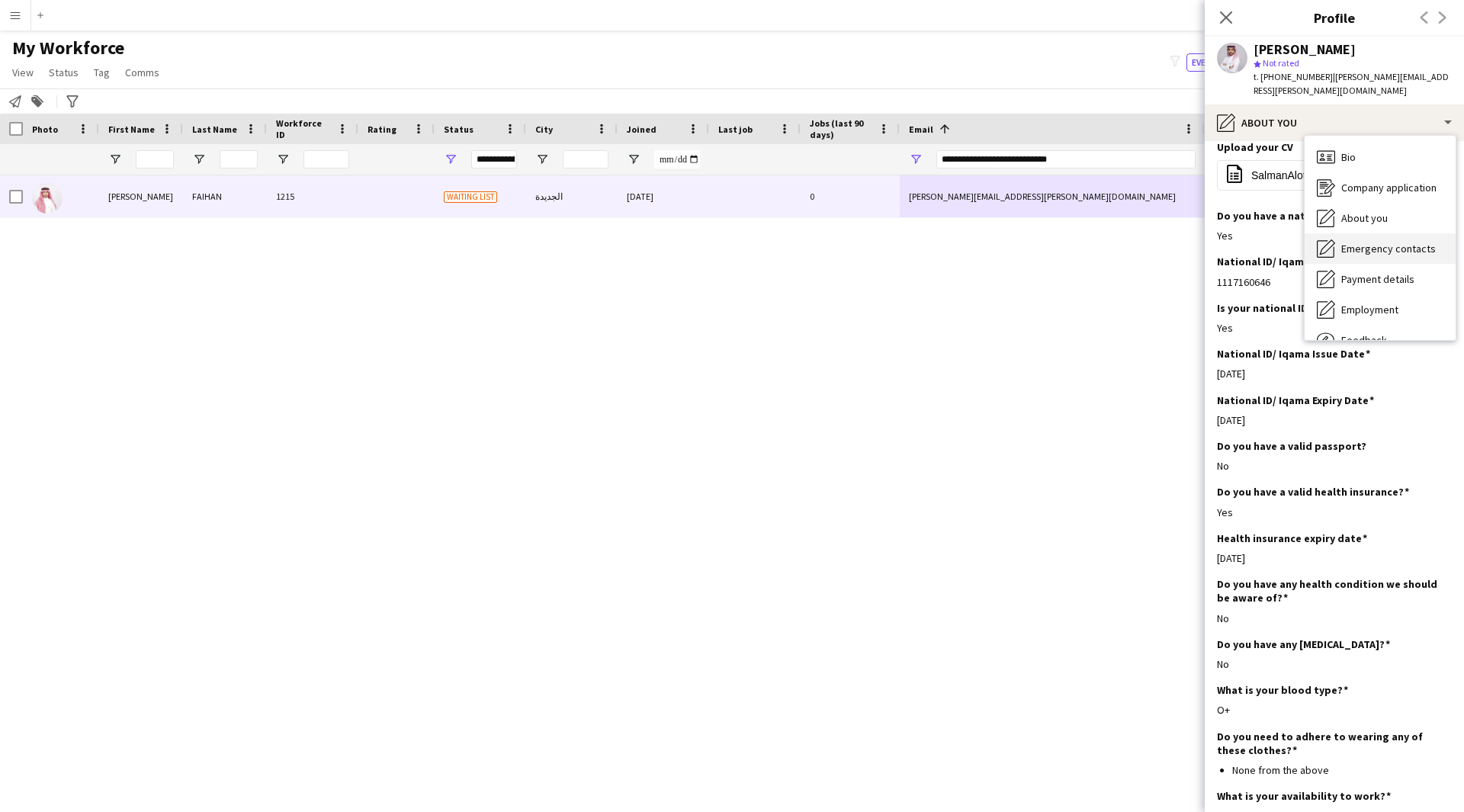
click at [1391, 242] on span "Emergency contacts" at bounding box center [1387, 248] width 94 height 14
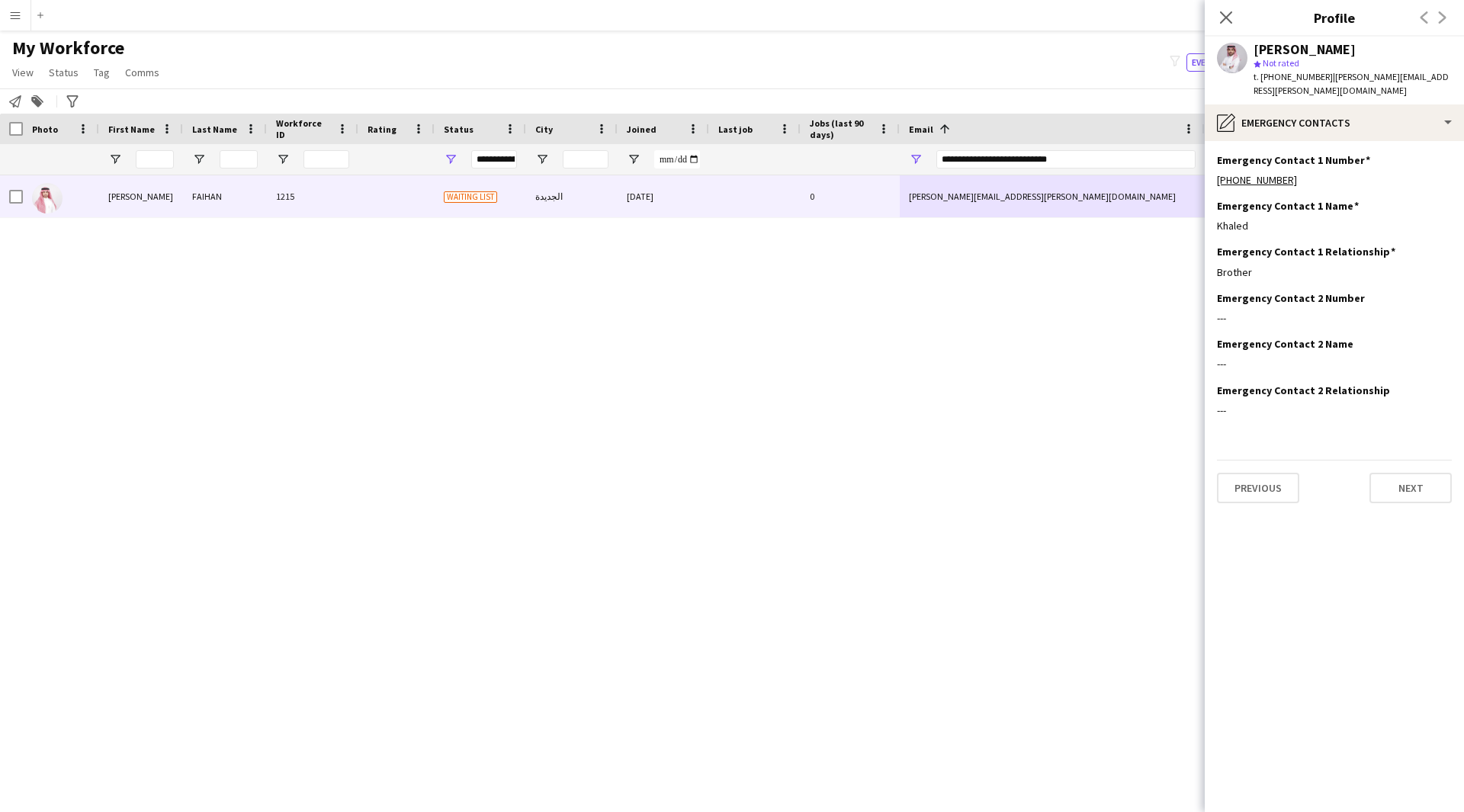
click at [1339, 141] on app-section-data-types "Emergency Contact 1 Number Edit this field +966544009988 Emergency Contact 1 Na…" at bounding box center [1333, 475] width 259 height 670
click at [1350, 118] on div "pencil4 Emergency contacts" at bounding box center [1333, 123] width 259 height 37
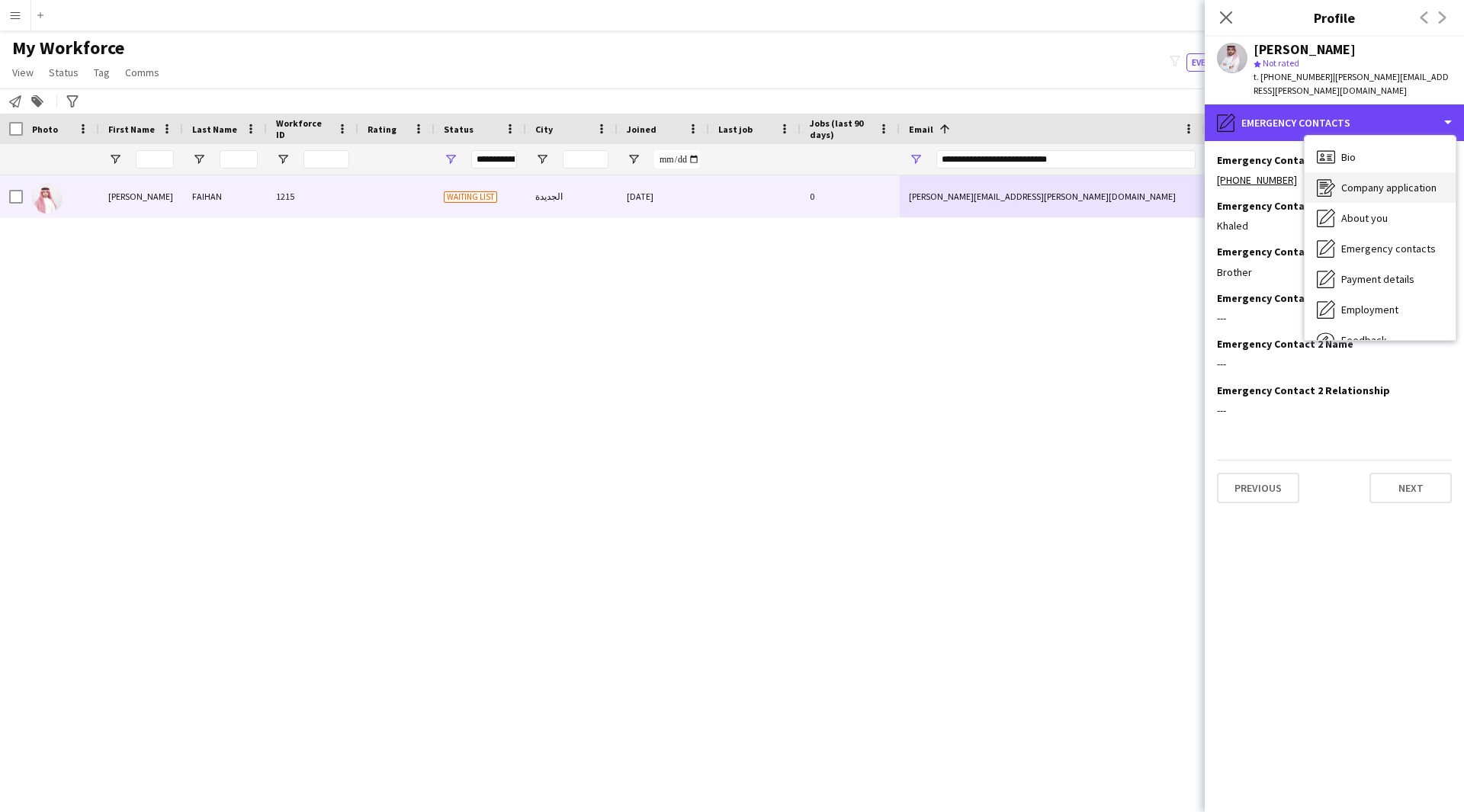
scroll to position [51, 0]
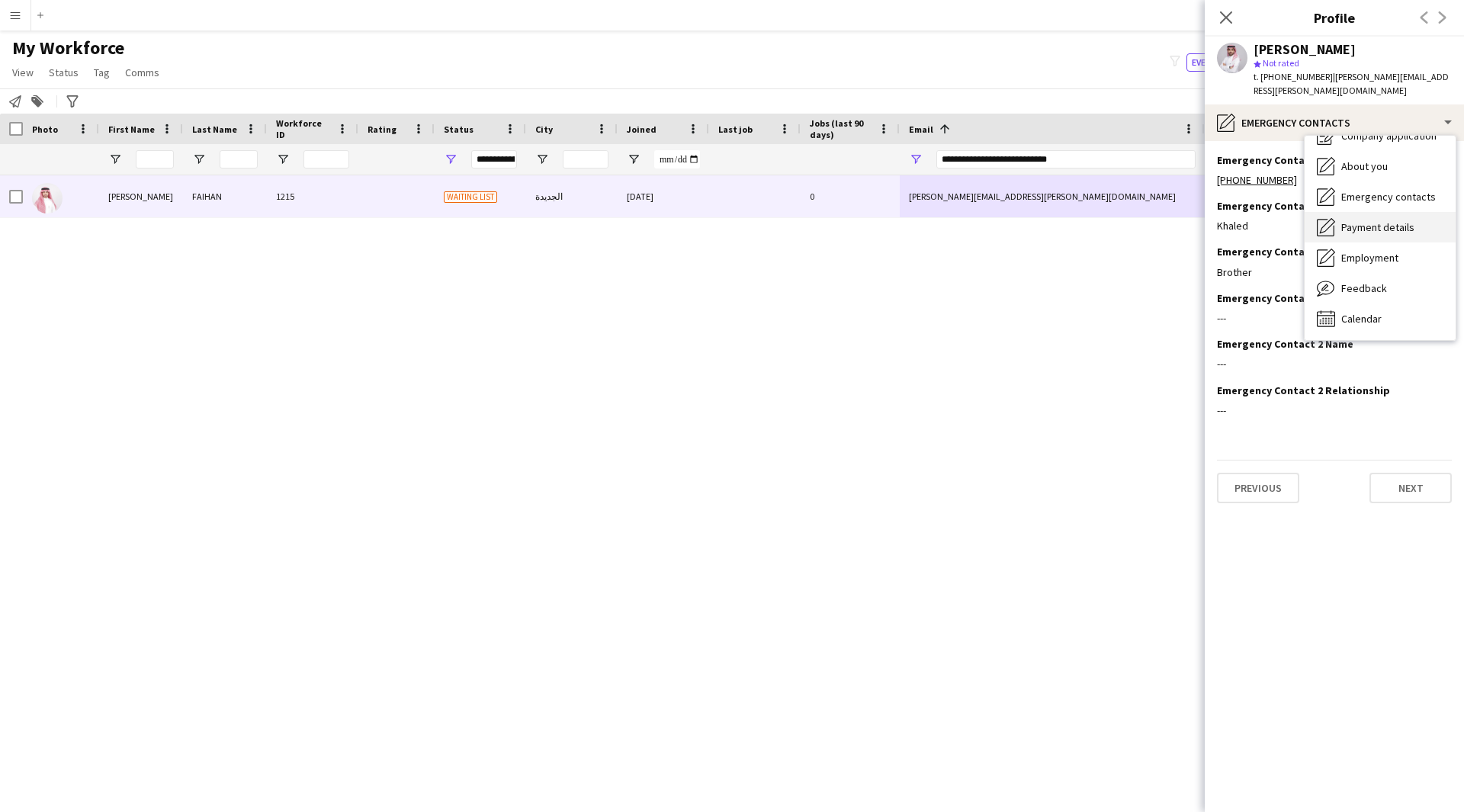
click at [1366, 211] on div "Payment details Payment details" at bounding box center [1380, 226] width 151 height 30
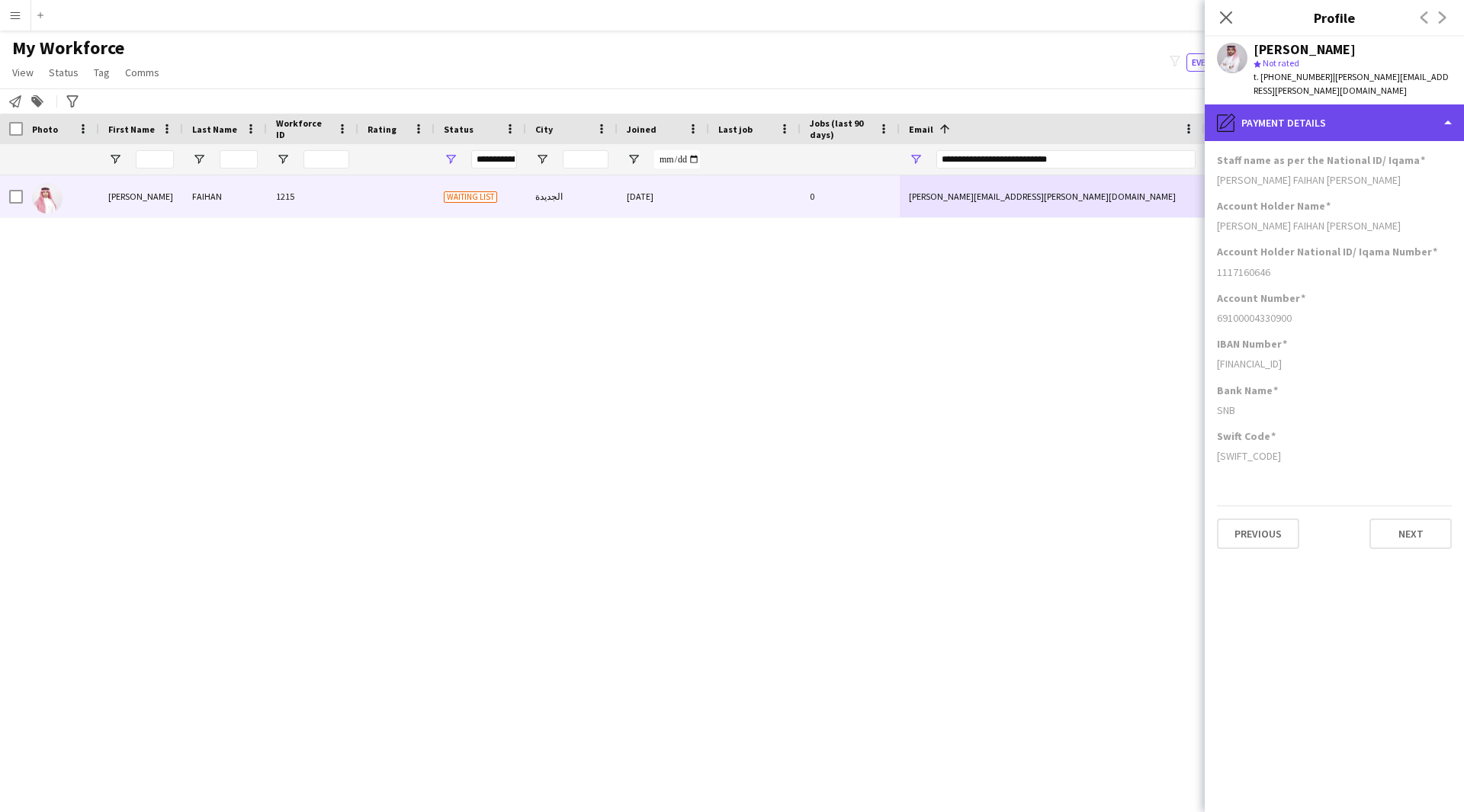
click at [1332, 115] on div "pencil4 Payment details" at bounding box center [1333, 123] width 259 height 37
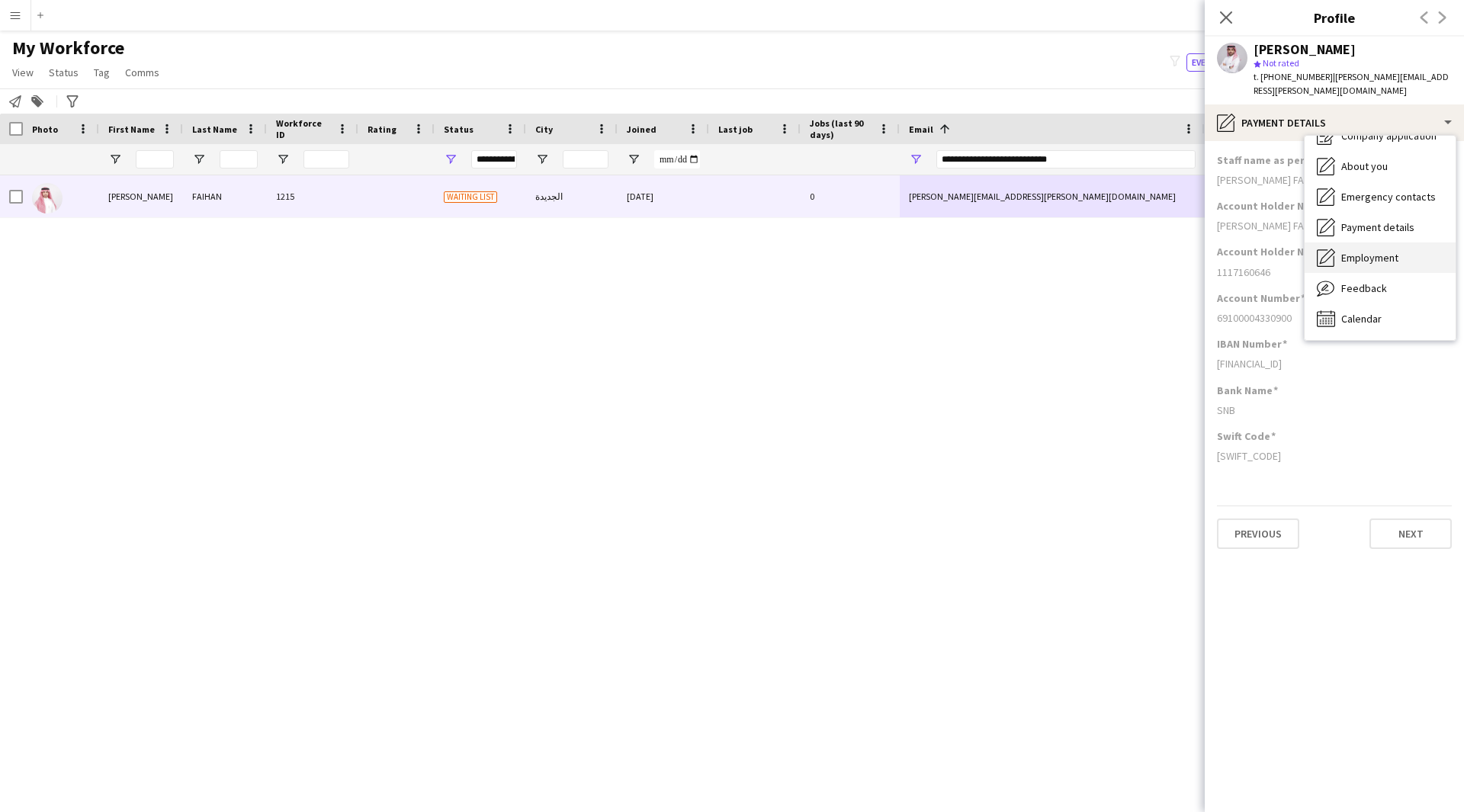
click at [1365, 250] on span "Employment" at bounding box center [1369, 257] width 57 height 14
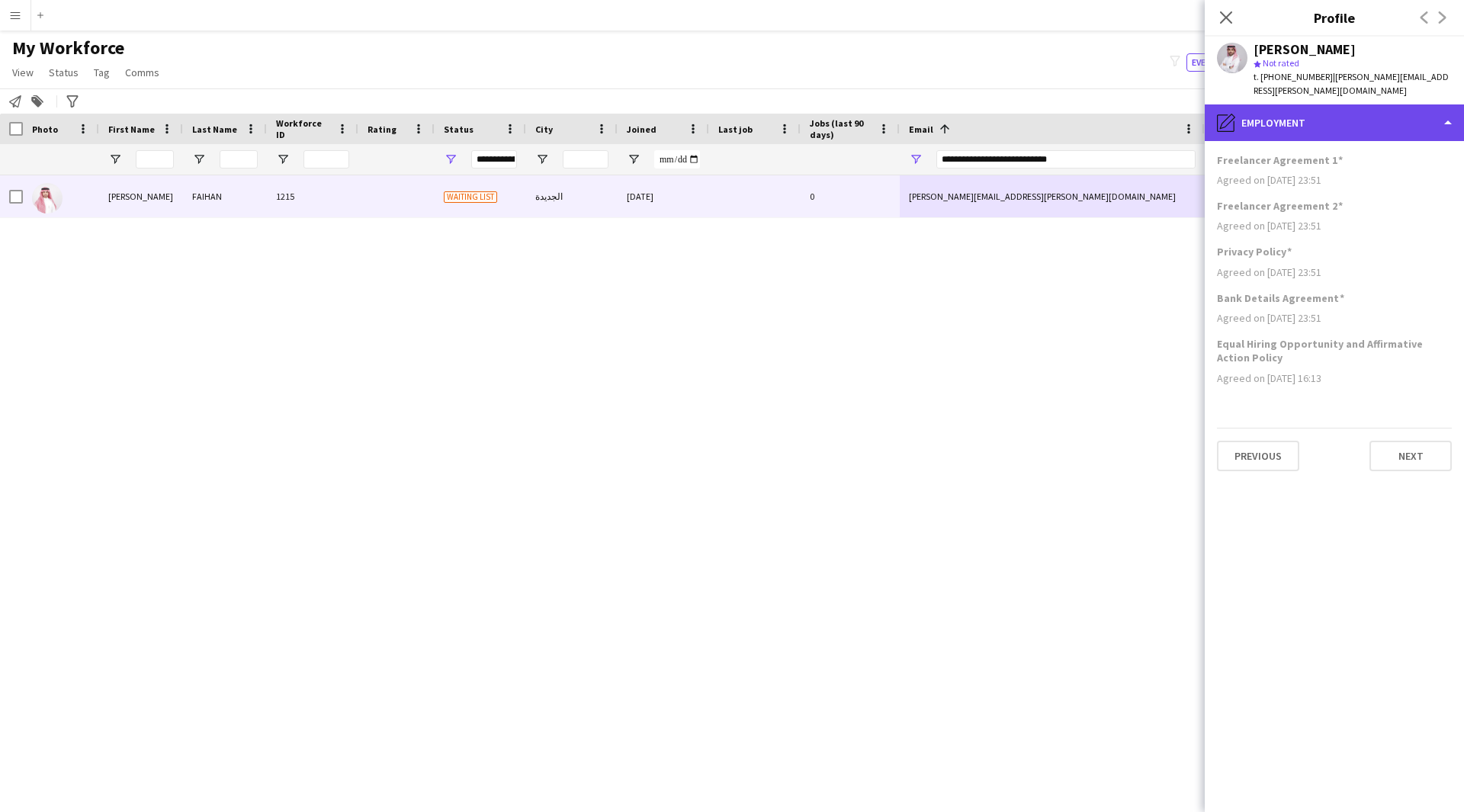
click at [1310, 112] on div "pencil4 Employment" at bounding box center [1333, 123] width 259 height 37
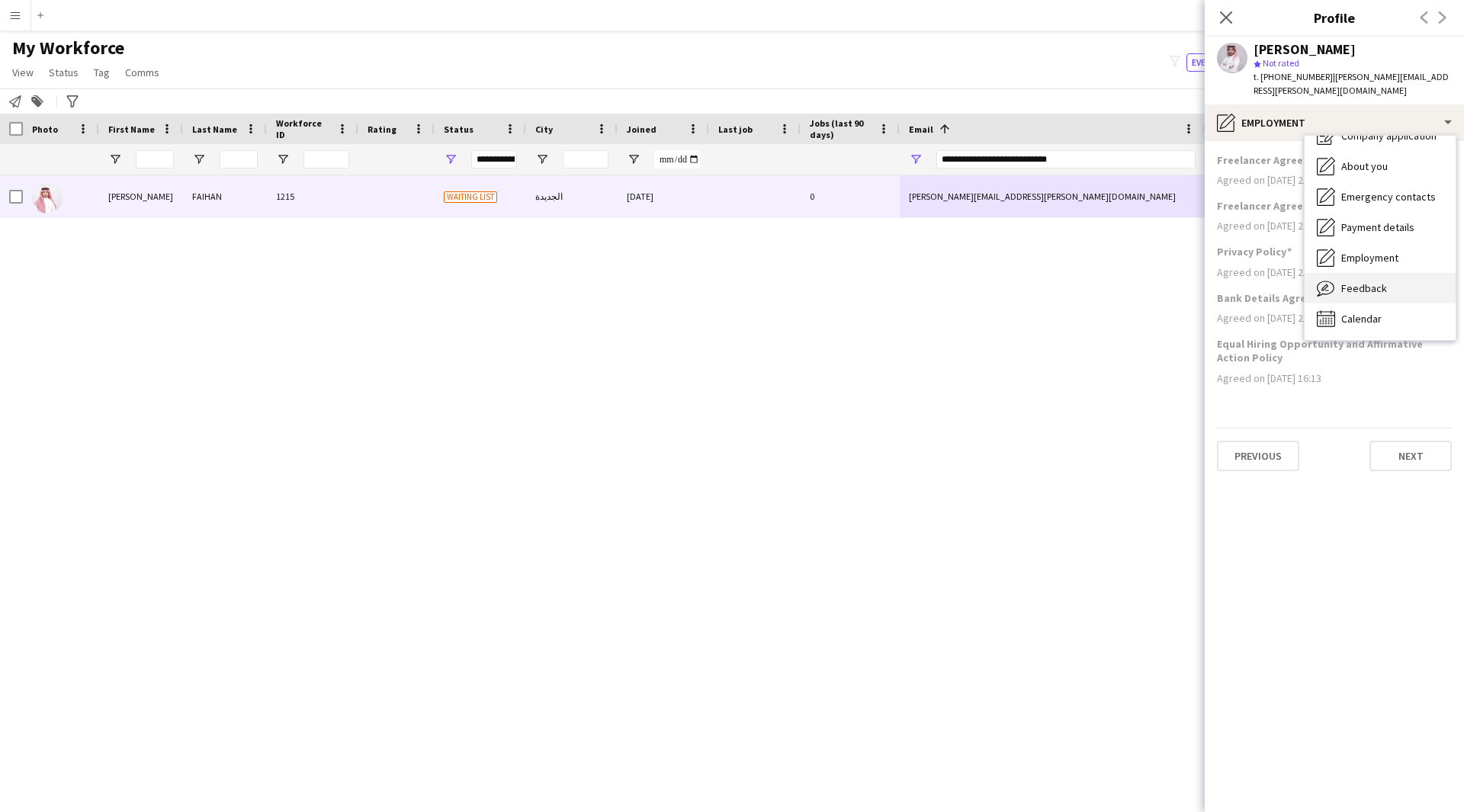
click at [1382, 281] on span "Feedback" at bounding box center [1363, 288] width 46 height 14
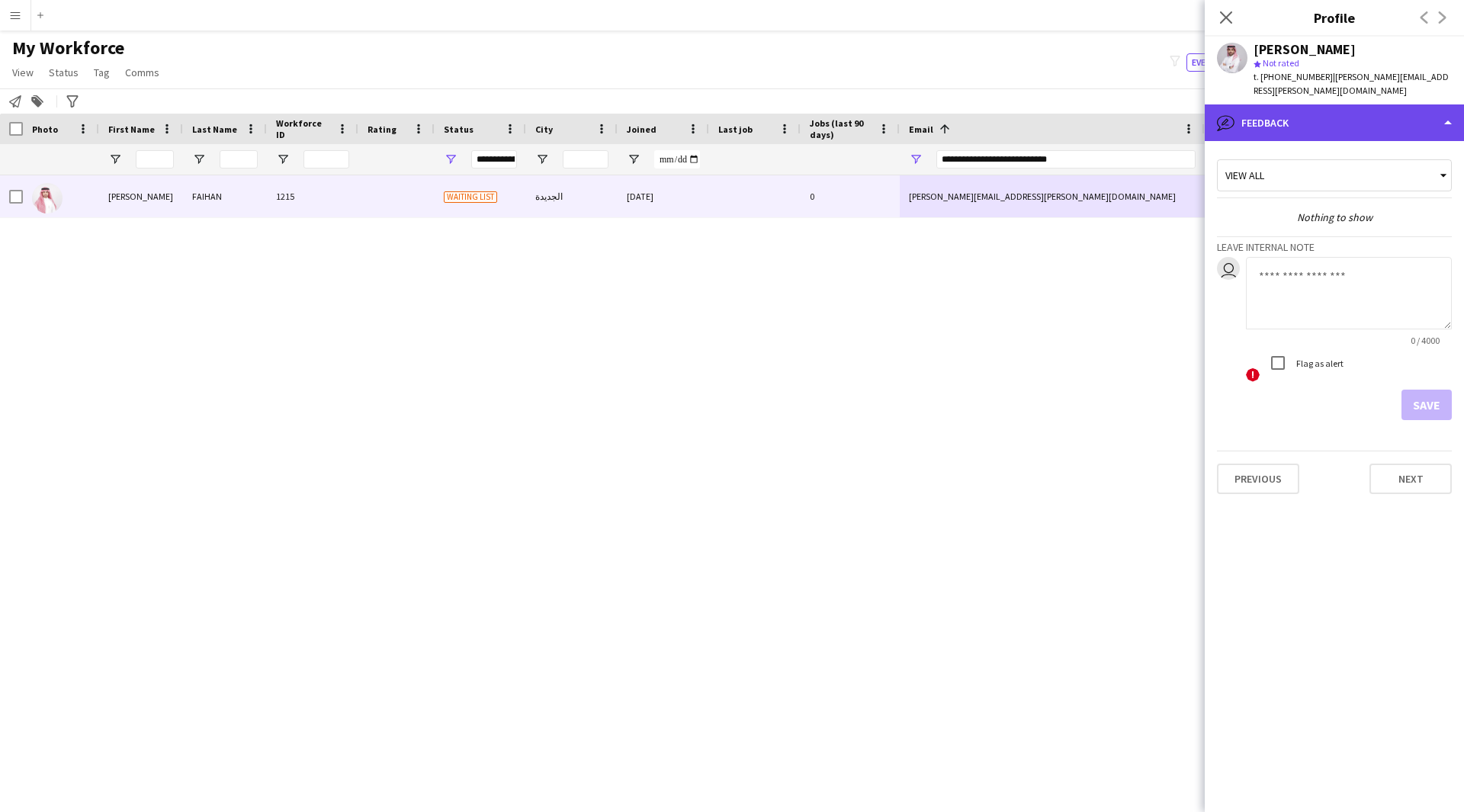
click at [1319, 105] on div "bubble-pencil Feedback" at bounding box center [1333, 123] width 259 height 37
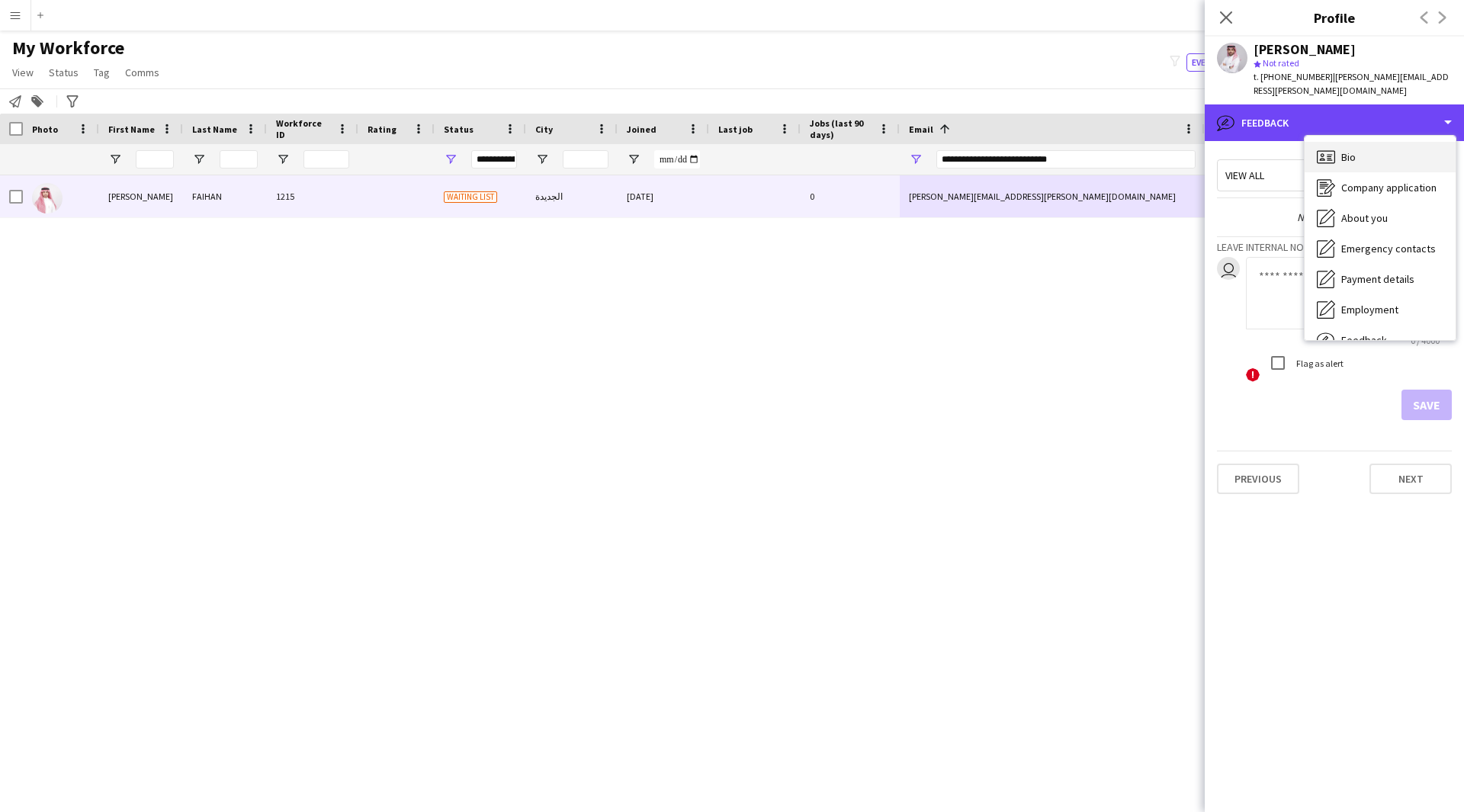
scroll to position [1, 0]
click at [1347, 149] on div "Bio Bio" at bounding box center [1380, 155] width 151 height 30
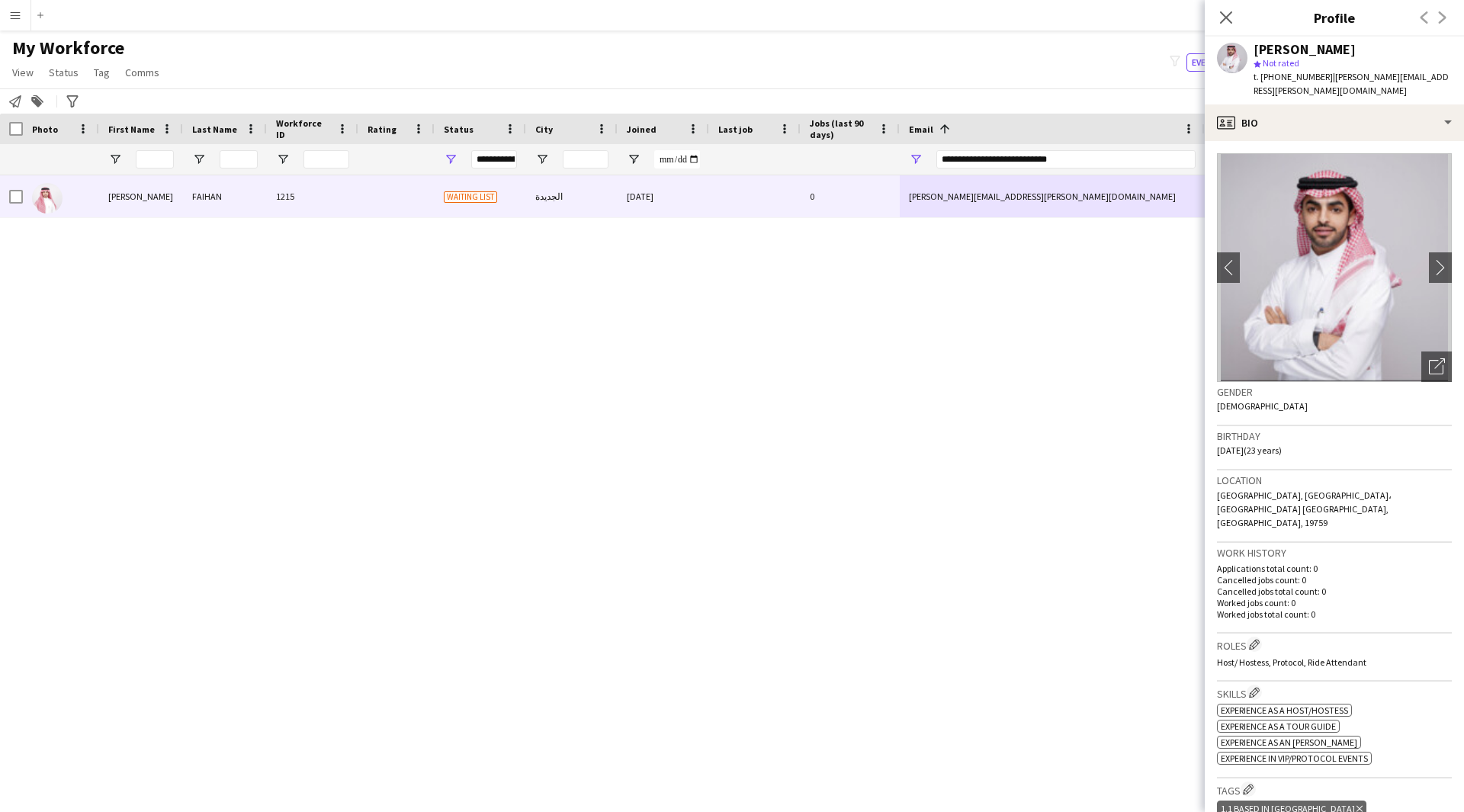
drag, startPoint x: 1346, startPoint y: 46, endPoint x: 1242, endPoint y: 55, distance: 104.4
click at [1242, 55] on div "Salman ‏FAIHAN star Not rated t. +966599815520 | salman.fd.alotaibi@gmail.com" at bounding box center [1333, 71] width 259 height 68
copy div "Salman ‏FAIHAN"
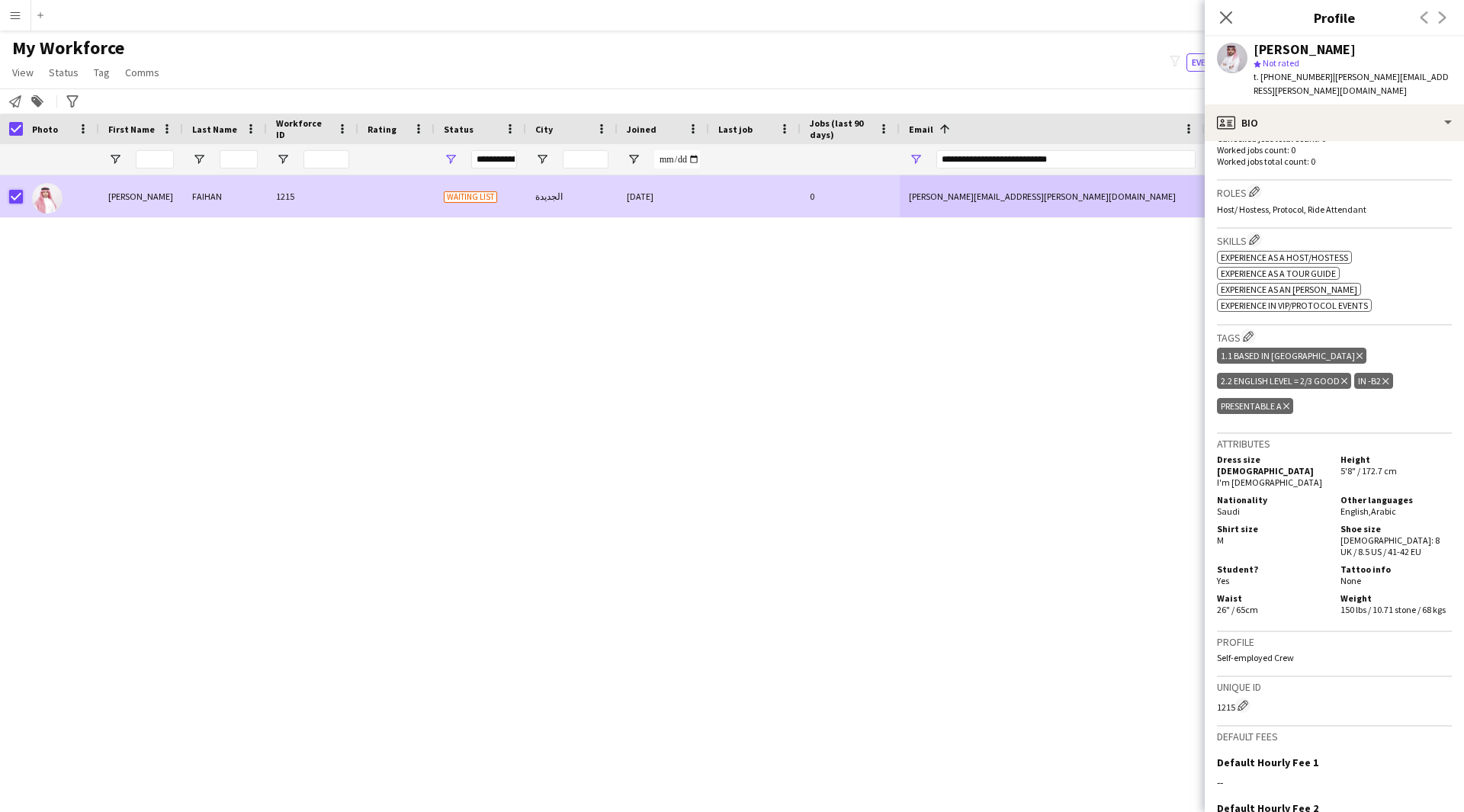
scroll to position [0, 0]
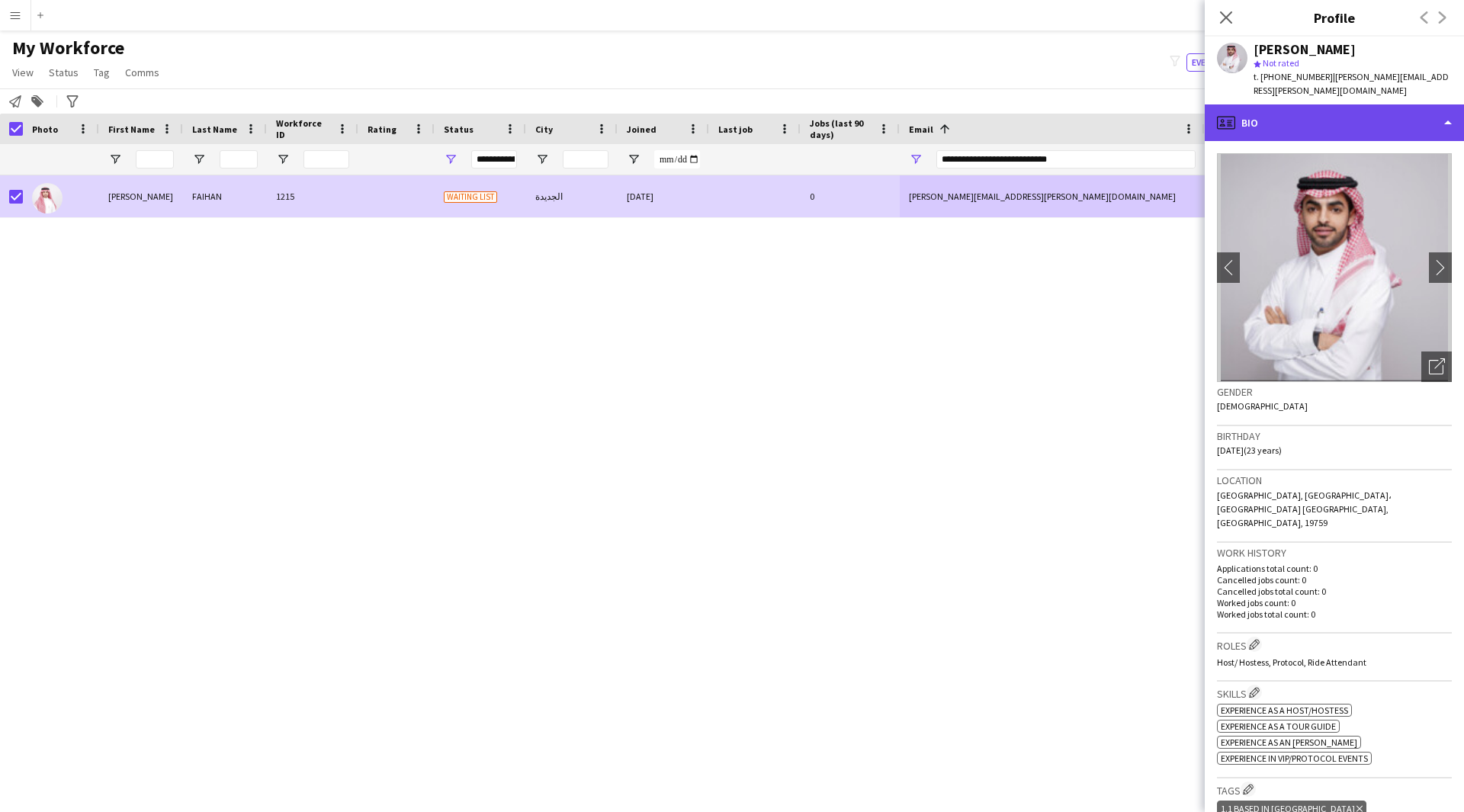
click at [1375, 106] on div "profile Bio" at bounding box center [1333, 123] width 259 height 37
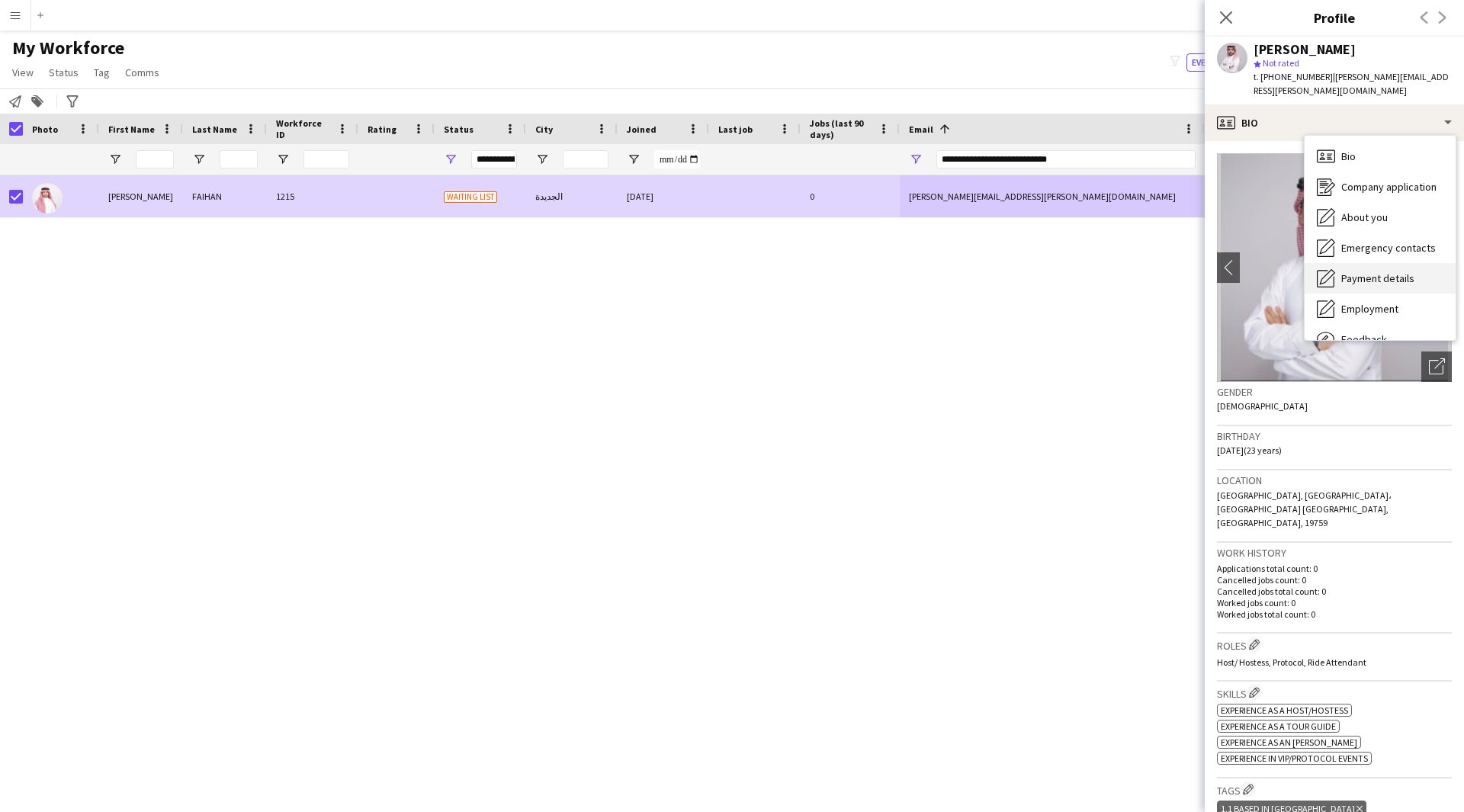
click at [1385, 272] on span "Payment details" at bounding box center [1377, 278] width 73 height 14
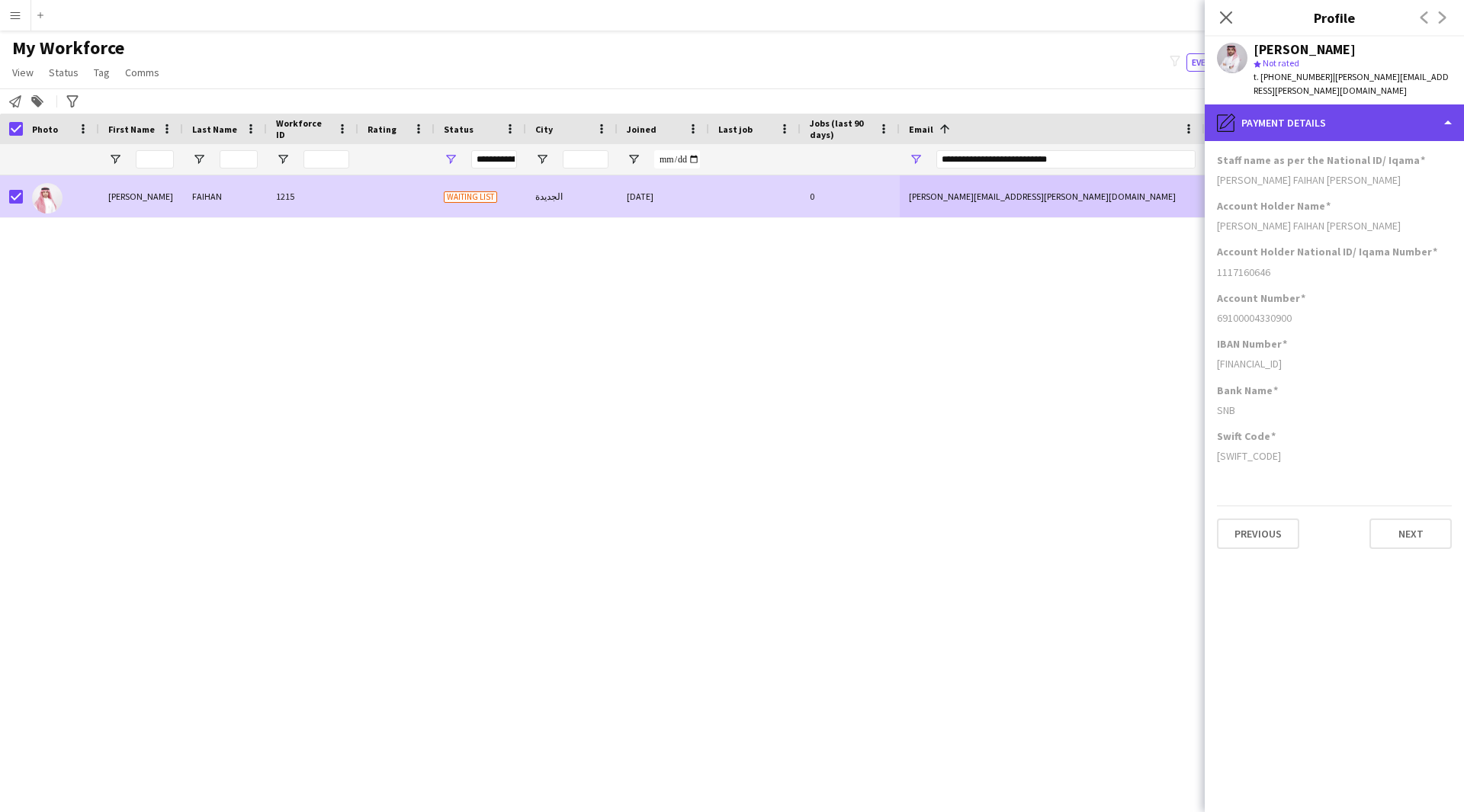
click at [1343, 122] on div "pencil4 Payment details" at bounding box center [1333, 123] width 259 height 37
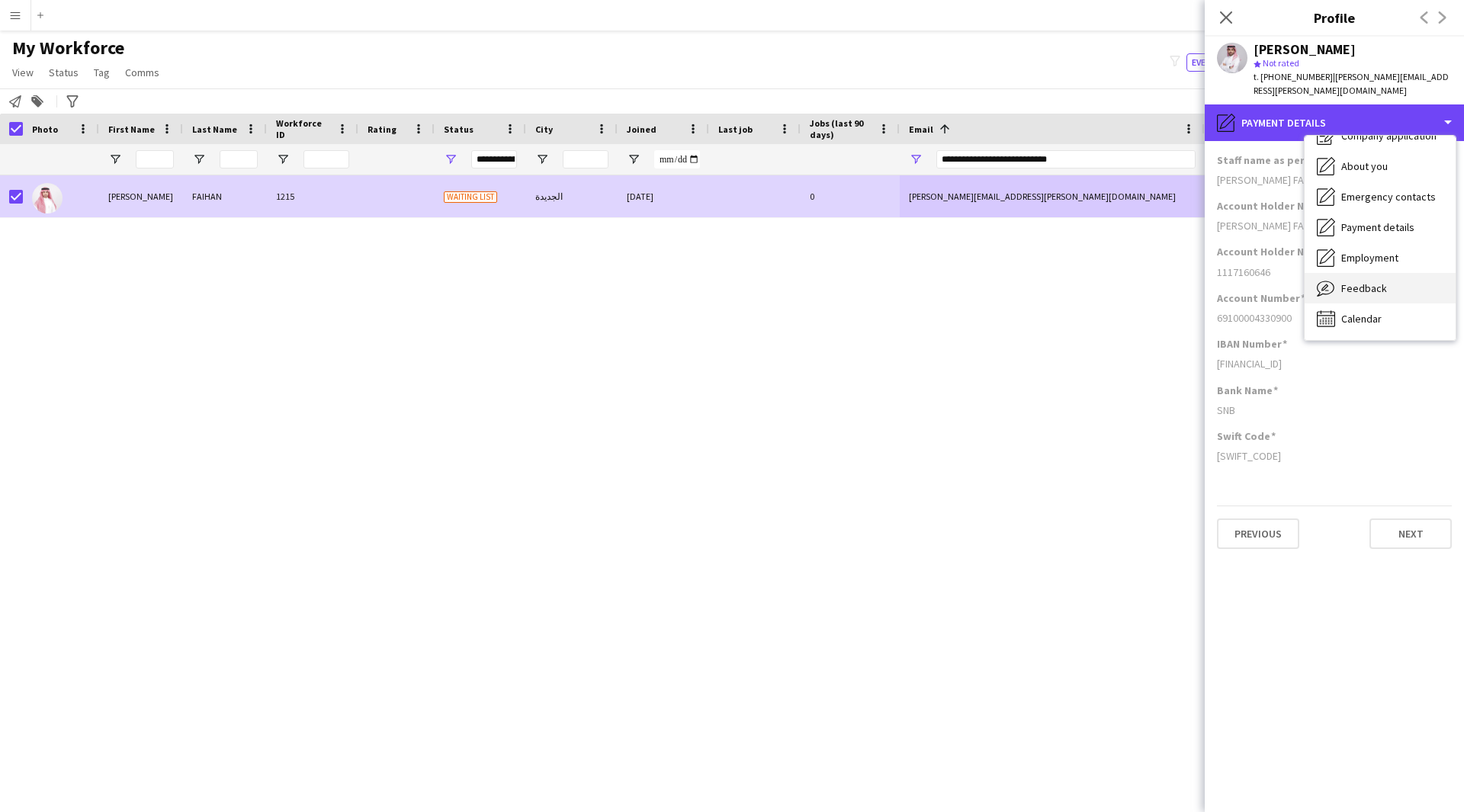
scroll to position [51, 0]
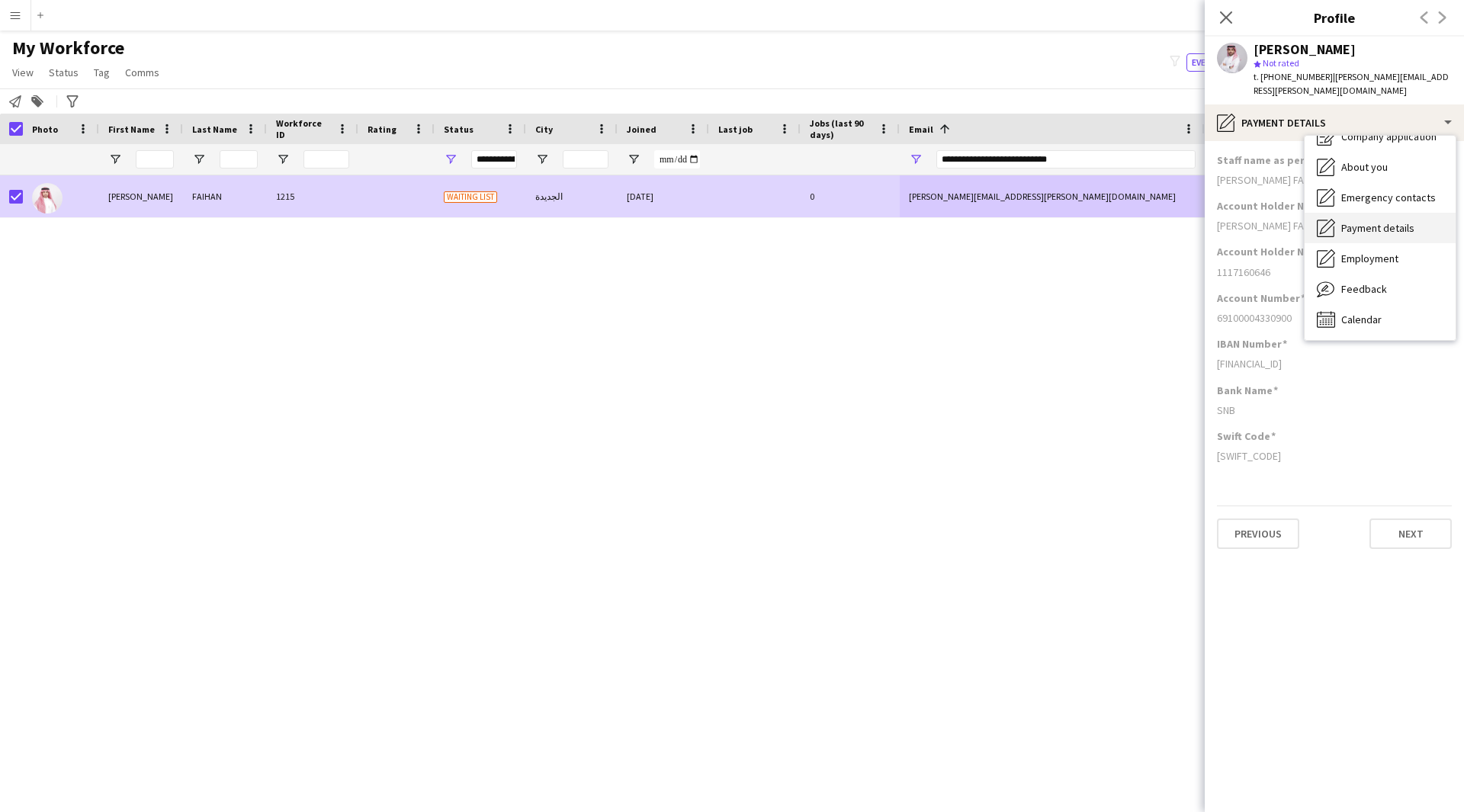
click at [1400, 221] on span "Payment details" at bounding box center [1377, 228] width 73 height 14
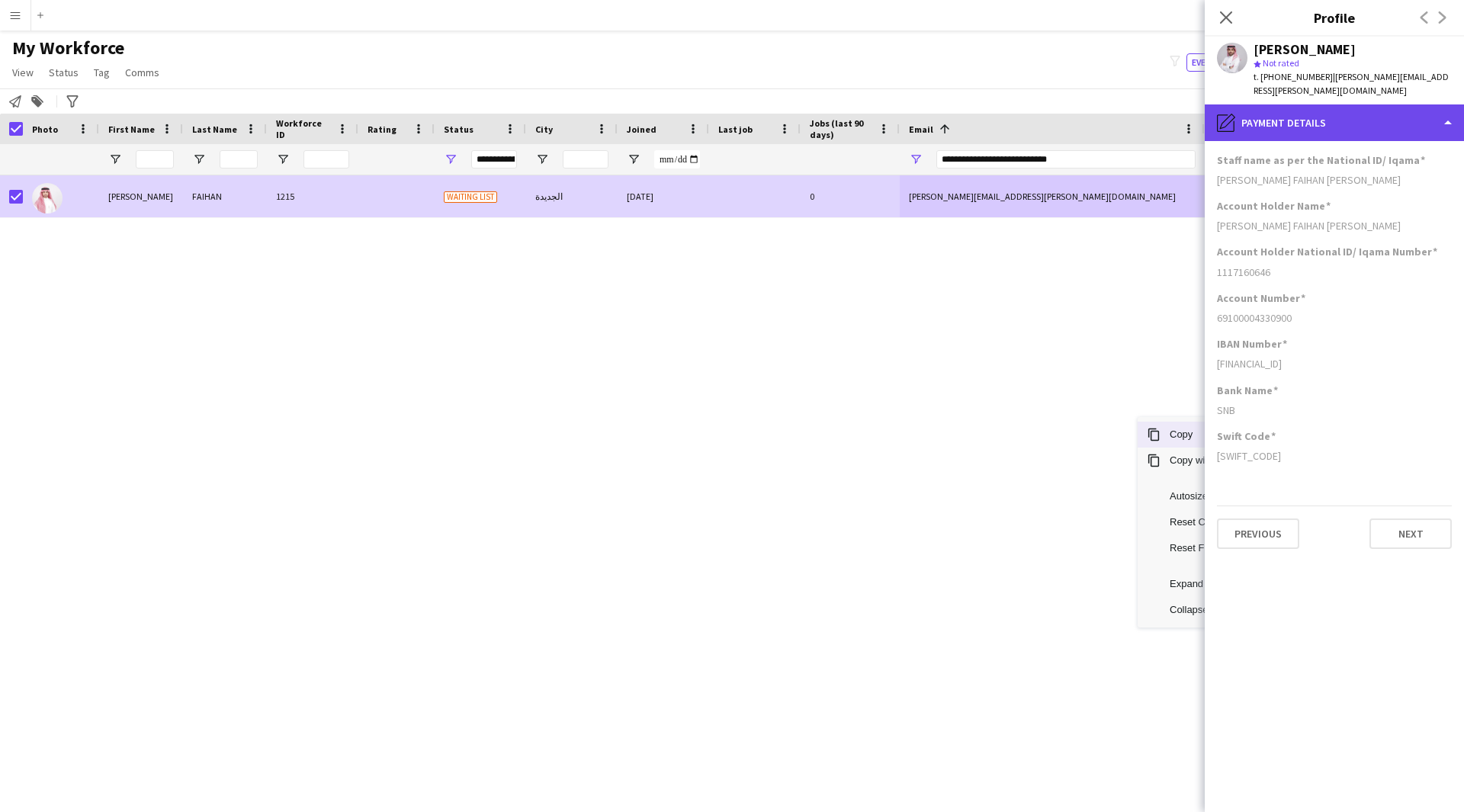
click at [1305, 126] on div "pencil4 Payment details" at bounding box center [1333, 123] width 259 height 37
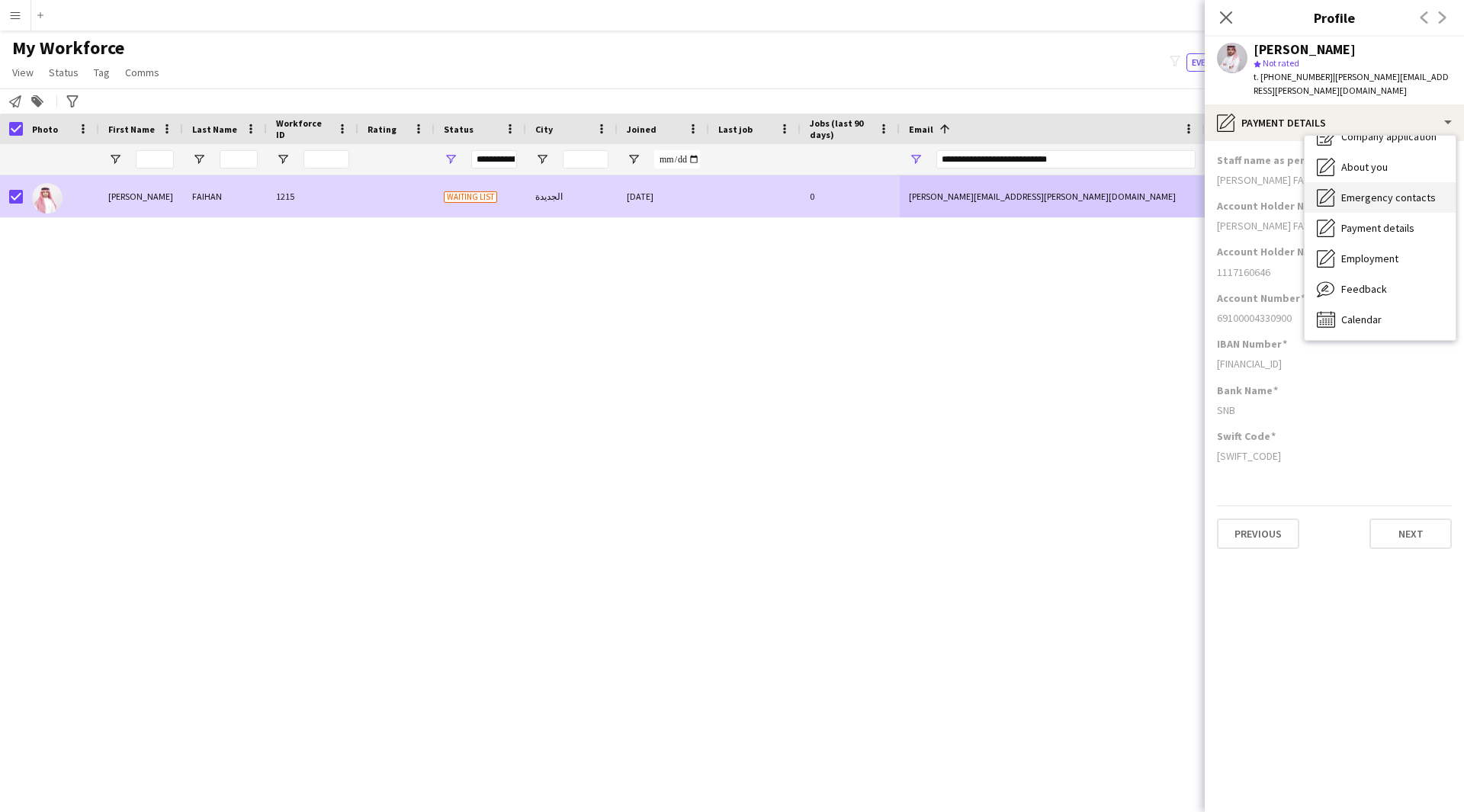
click at [1377, 190] on span "Emergency contacts" at bounding box center [1387, 197] width 94 height 14
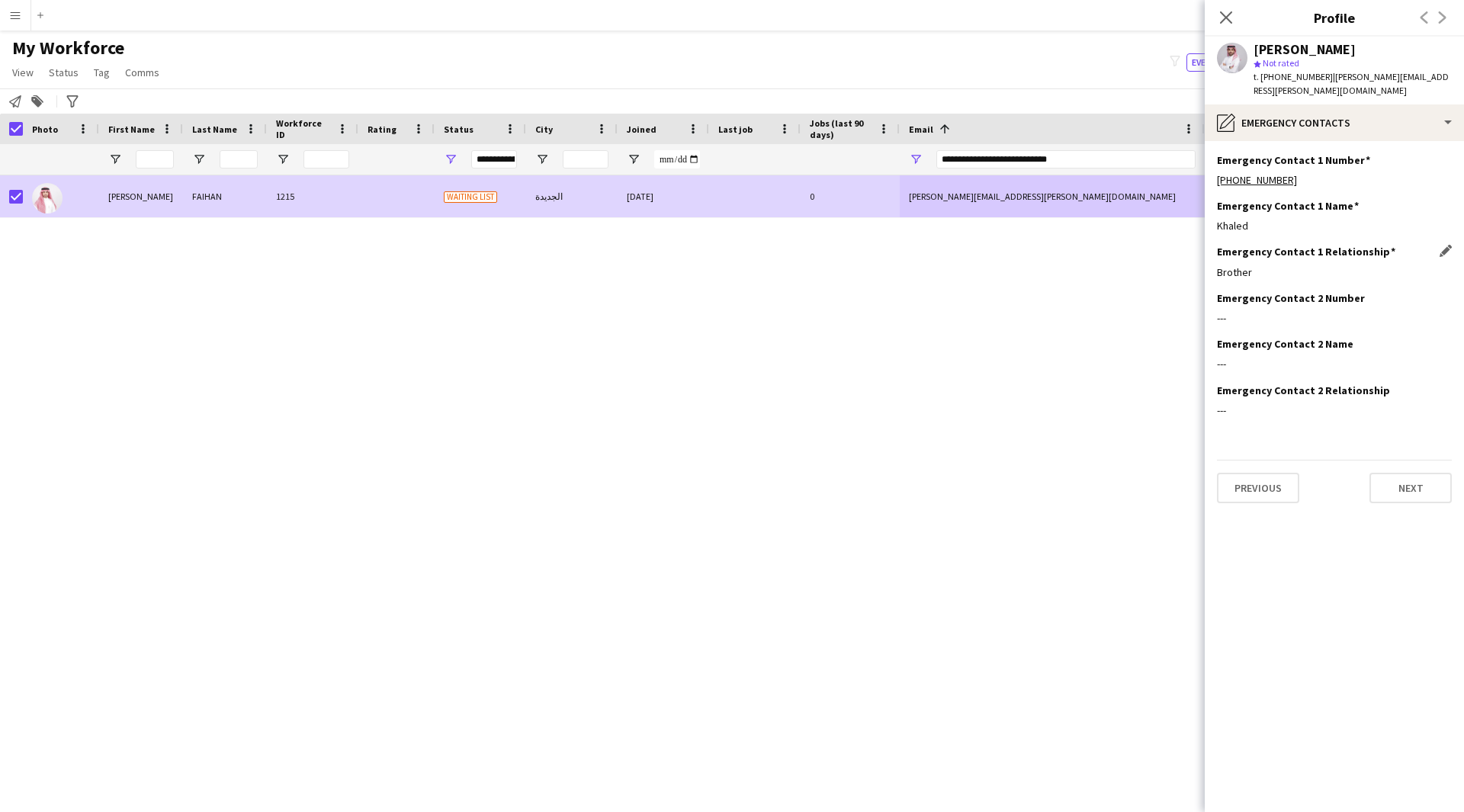
drag, startPoint x: 1251, startPoint y: 254, endPoint x: 1219, endPoint y: 261, distance: 32.8
click at [1219, 265] on div "Brother" at bounding box center [1334, 272] width 235 height 14
click at [1242, 265] on div "Brother" at bounding box center [1334, 272] width 235 height 14
click at [66, 80] on link "Status" at bounding box center [63, 72] width 42 height 19
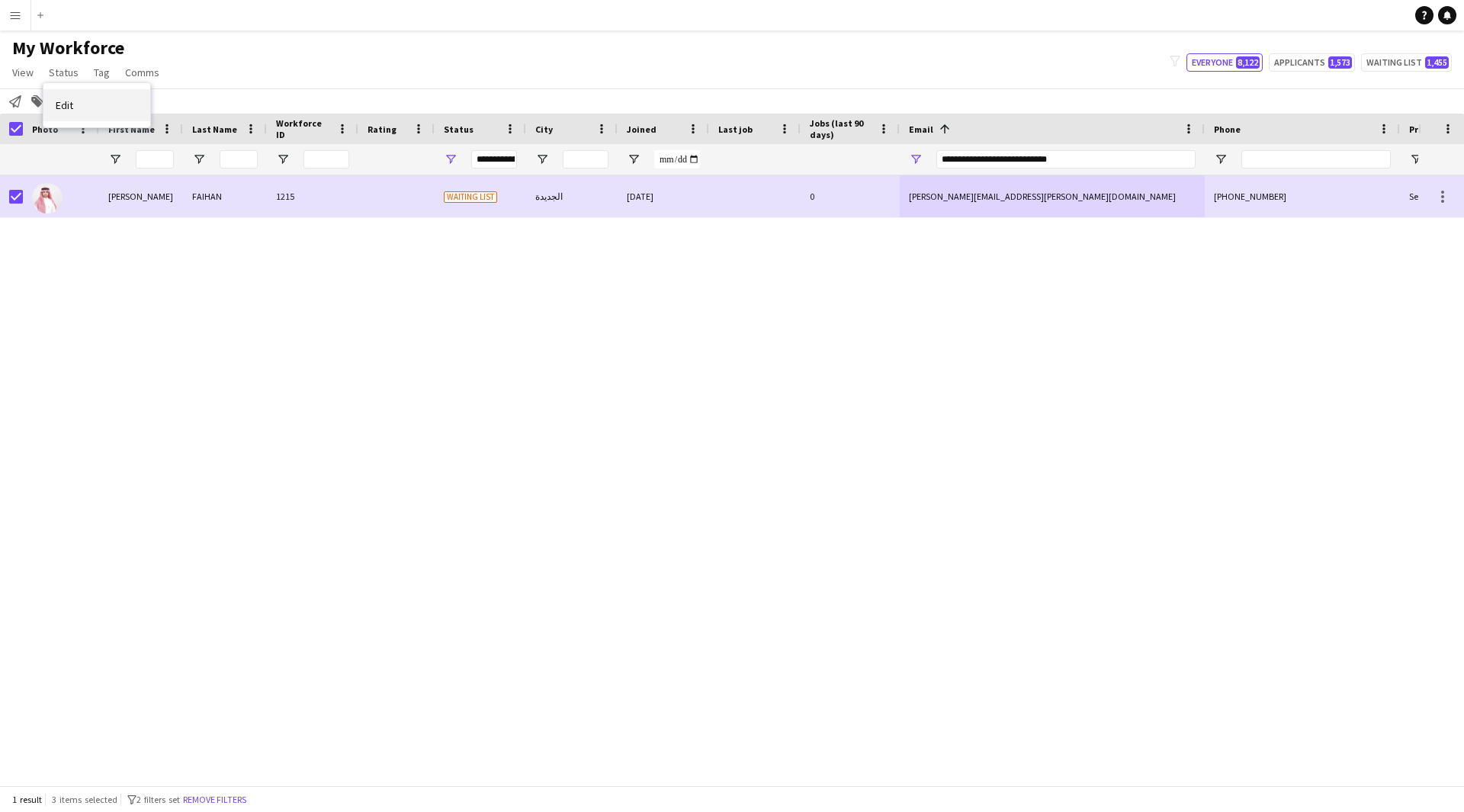
click at [108, 107] on link "Edit" at bounding box center [97, 105] width 107 height 32
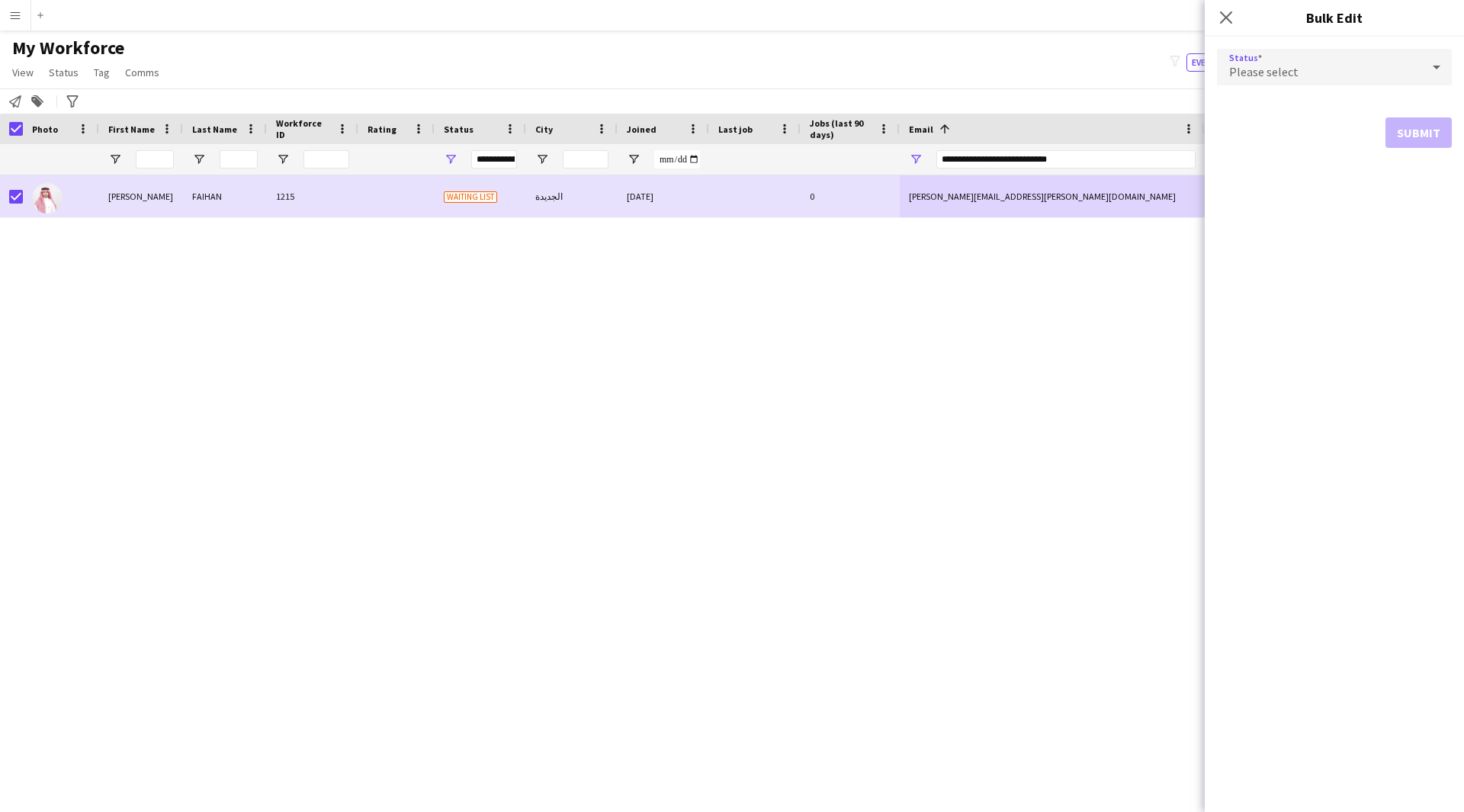
click at [1284, 68] on span "Please select" at bounding box center [1263, 72] width 69 height 16
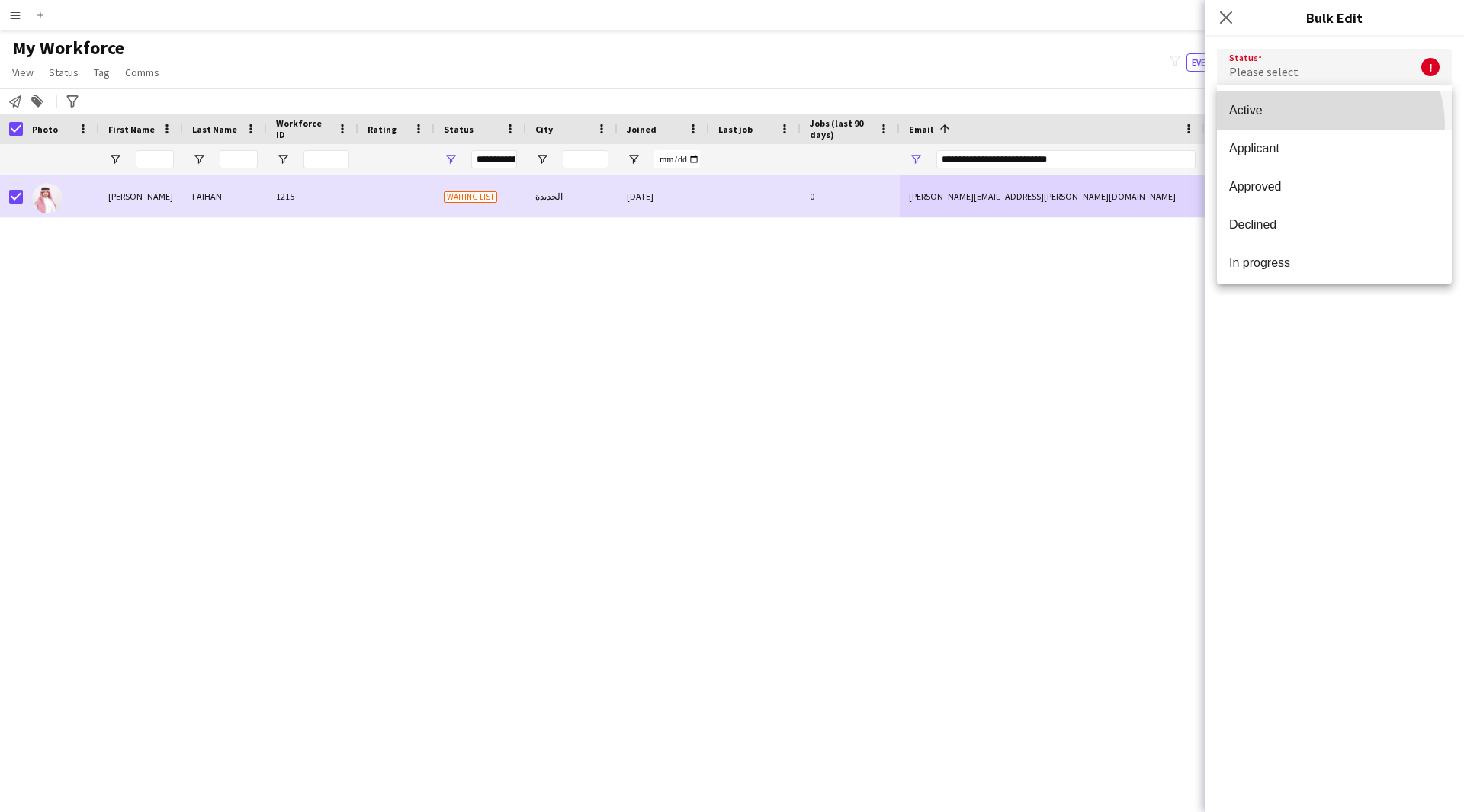
click at [1321, 125] on mat-option "Active" at bounding box center [1334, 110] width 235 height 38
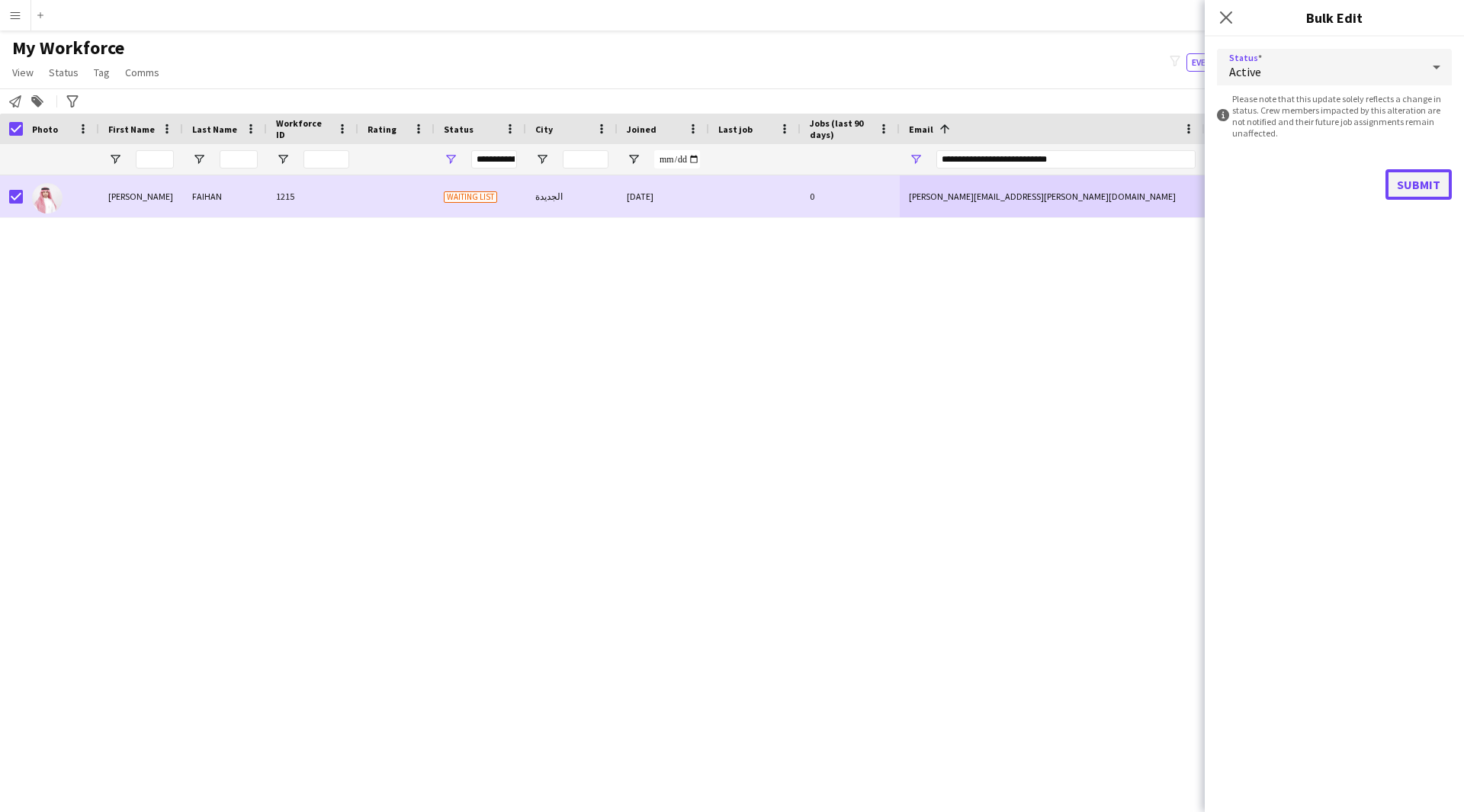
click at [1421, 184] on button "Submit" at bounding box center [1418, 183] width 66 height 30
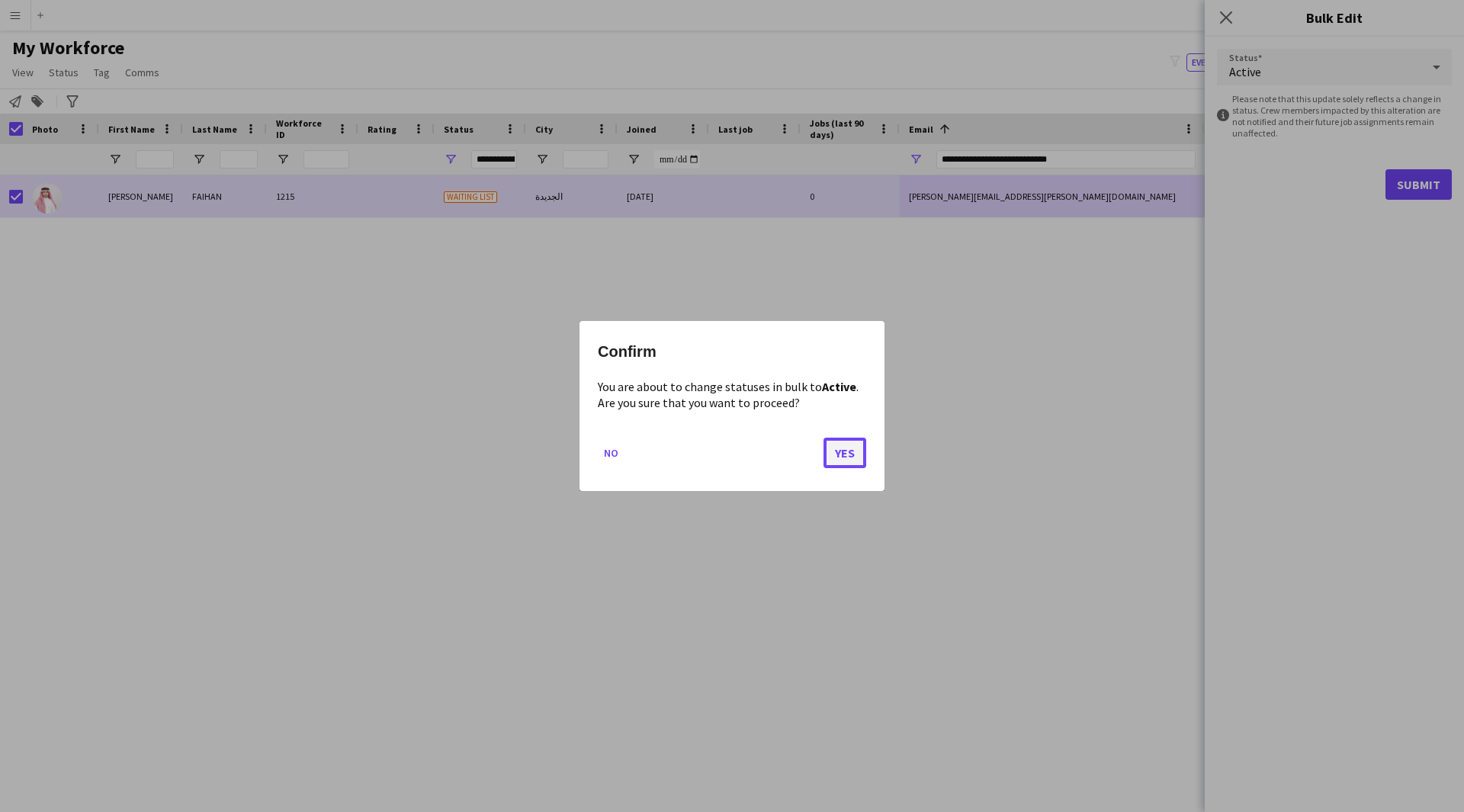
click at [838, 451] on button "Yes" at bounding box center [845, 452] width 43 height 30
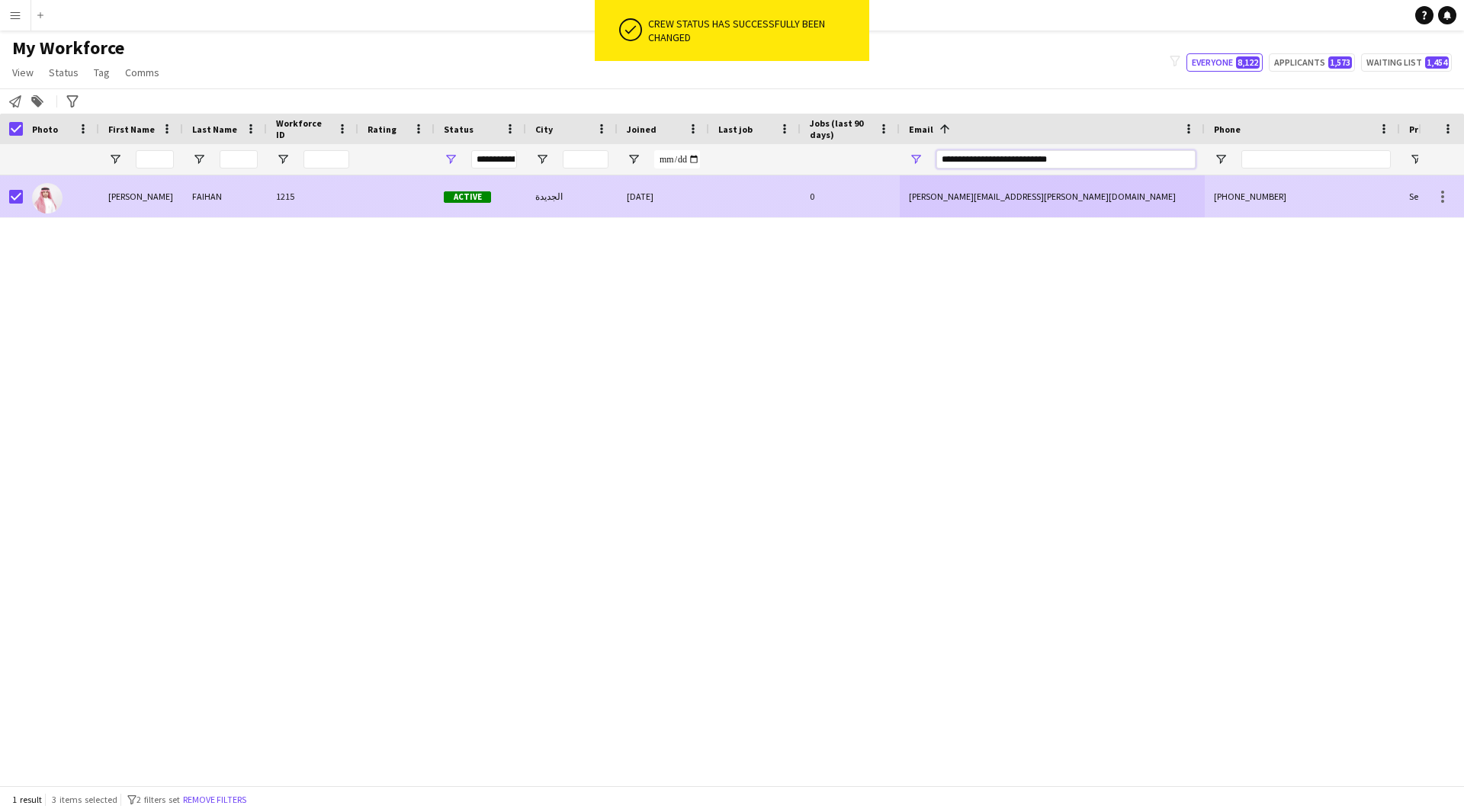
drag, startPoint x: 1093, startPoint y: 160, endPoint x: 658, endPoint y: 218, distance: 438.8
click at [658, 218] on div "Workforce Details Photo First Name" at bounding box center [732, 449] width 1464 height 671
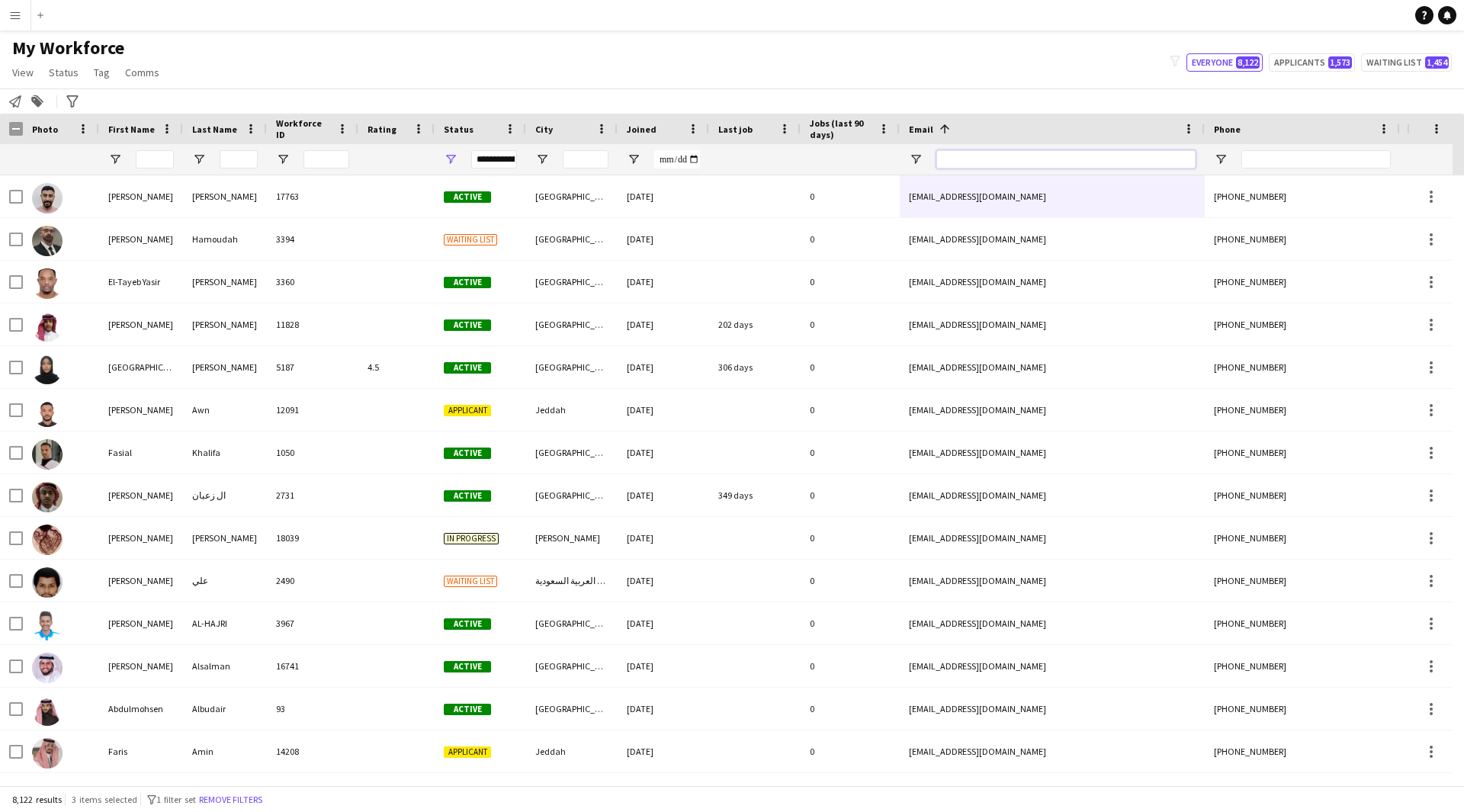
paste input "**********"
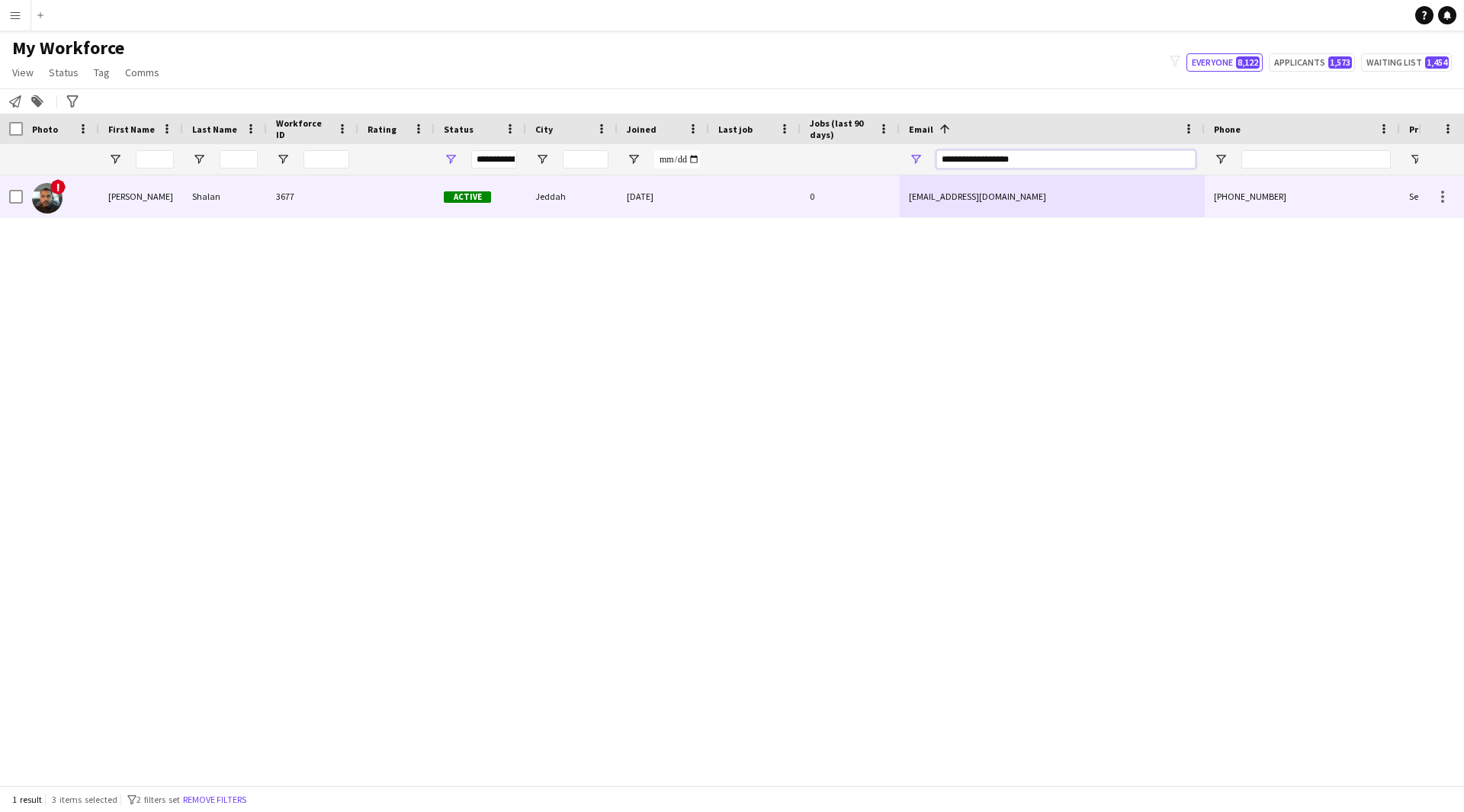
drag, startPoint x: 1053, startPoint y: 160, endPoint x: 787, endPoint y: 192, distance: 267.9
click at [787, 192] on div "Workforce Details Photo First Name" at bounding box center [732, 449] width 1464 height 671
click at [805, 211] on div "0" at bounding box center [850, 196] width 99 height 42
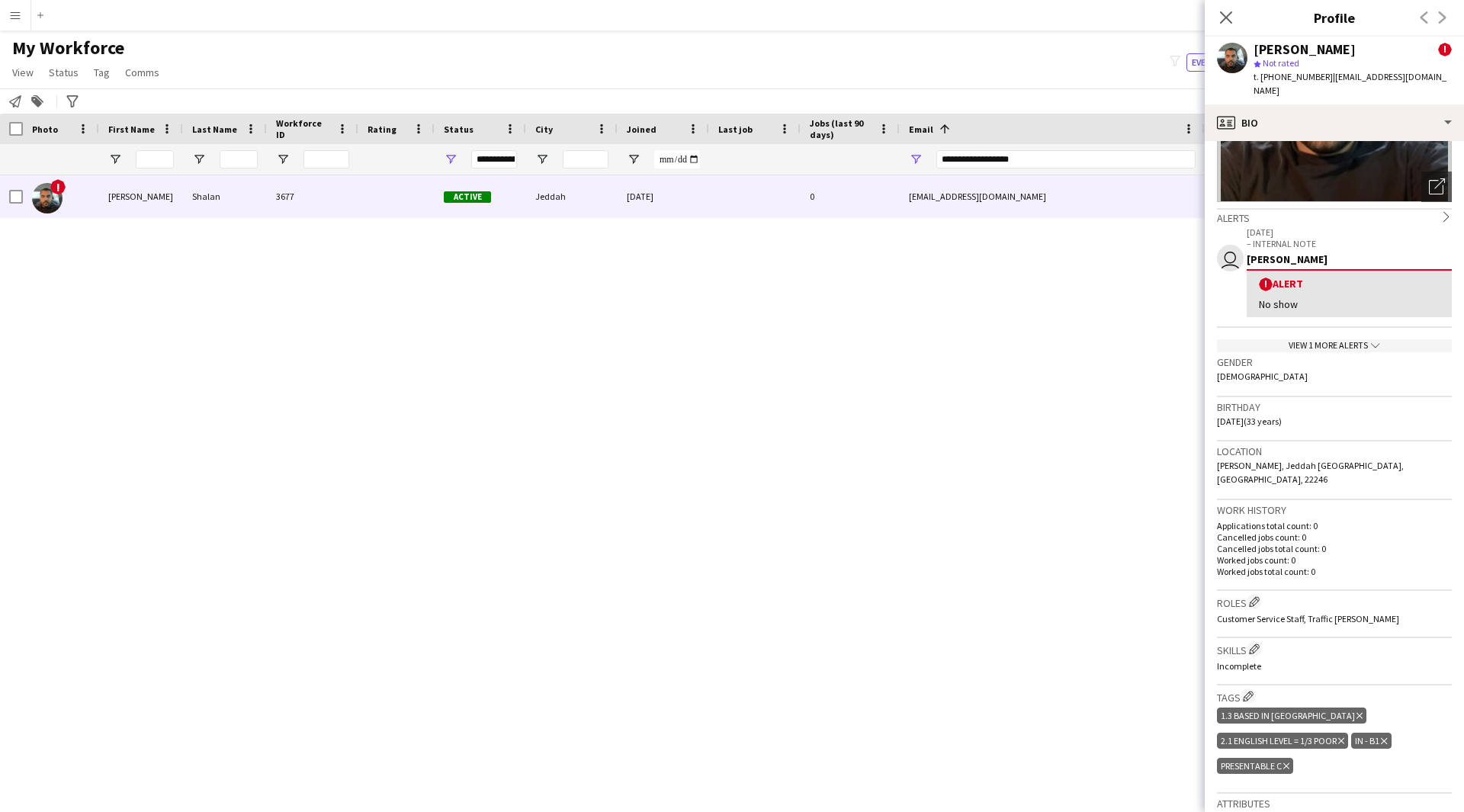
scroll to position [180, 0]
paste input "**********"
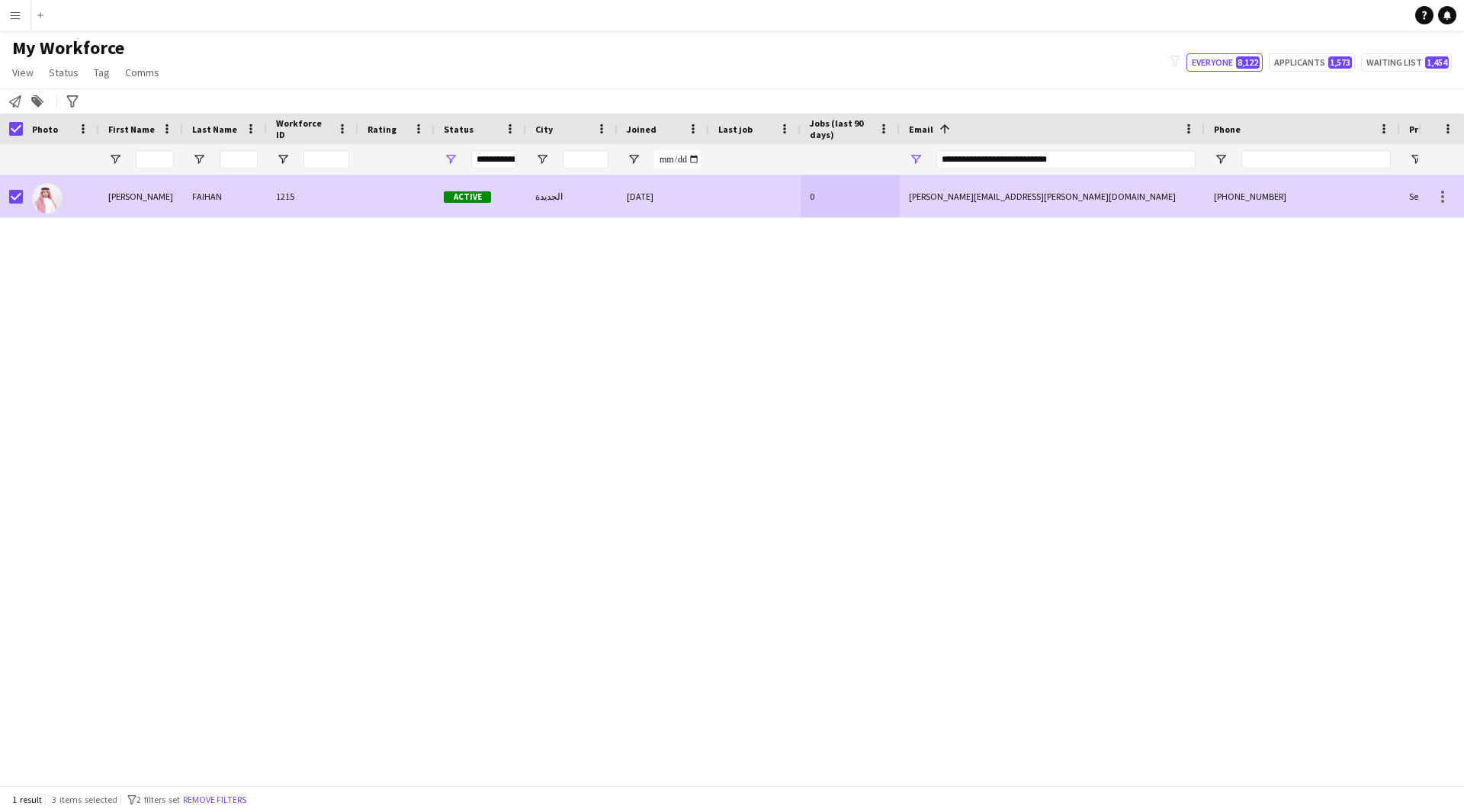
click at [645, 210] on div "[DATE]" at bounding box center [663, 196] width 91 height 42
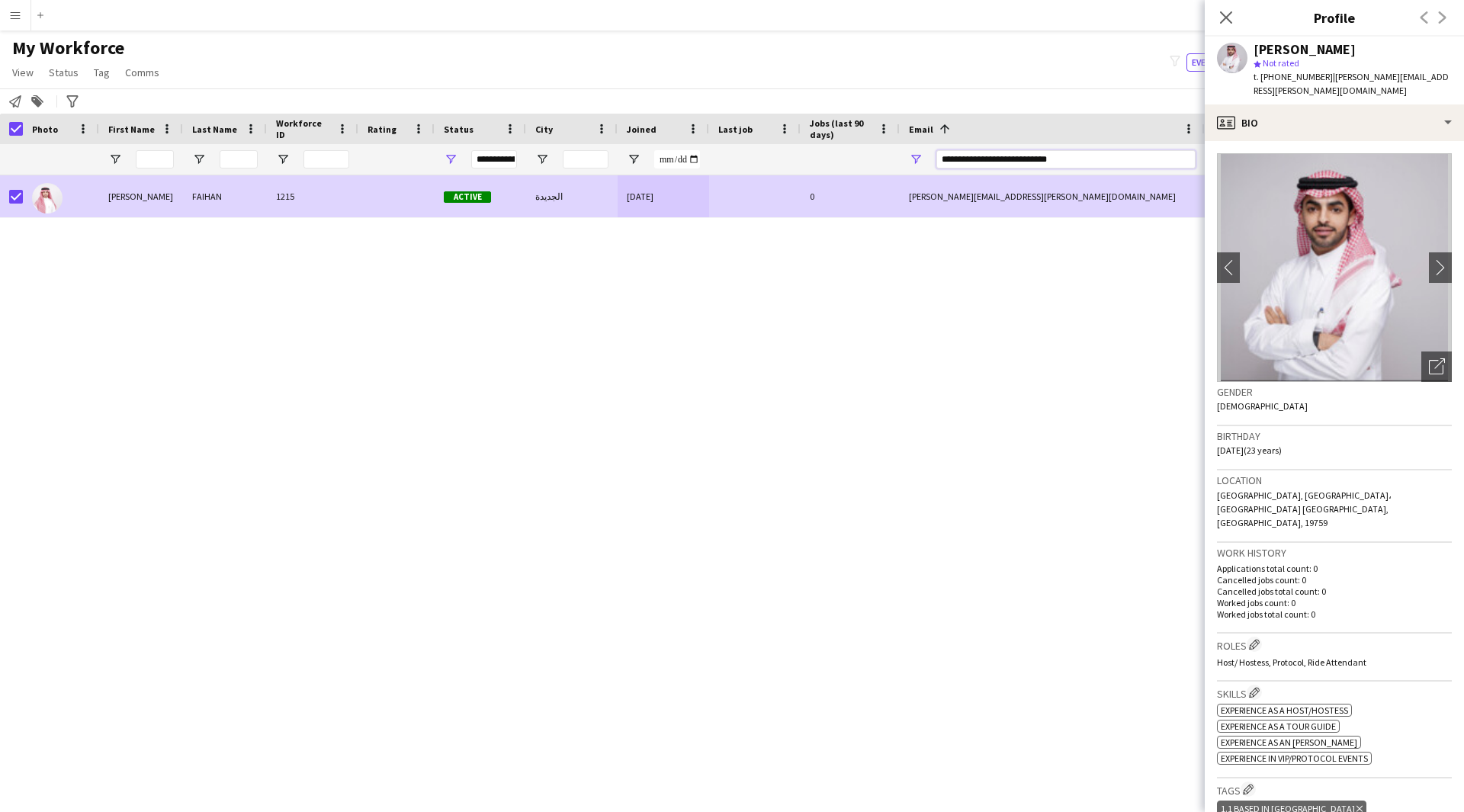
drag, startPoint x: 1084, startPoint y: 155, endPoint x: 784, endPoint y: 167, distance: 300.2
click at [784, 167] on div at bounding box center [826, 158] width 1652 height 30
paste input "Email Filter Input"
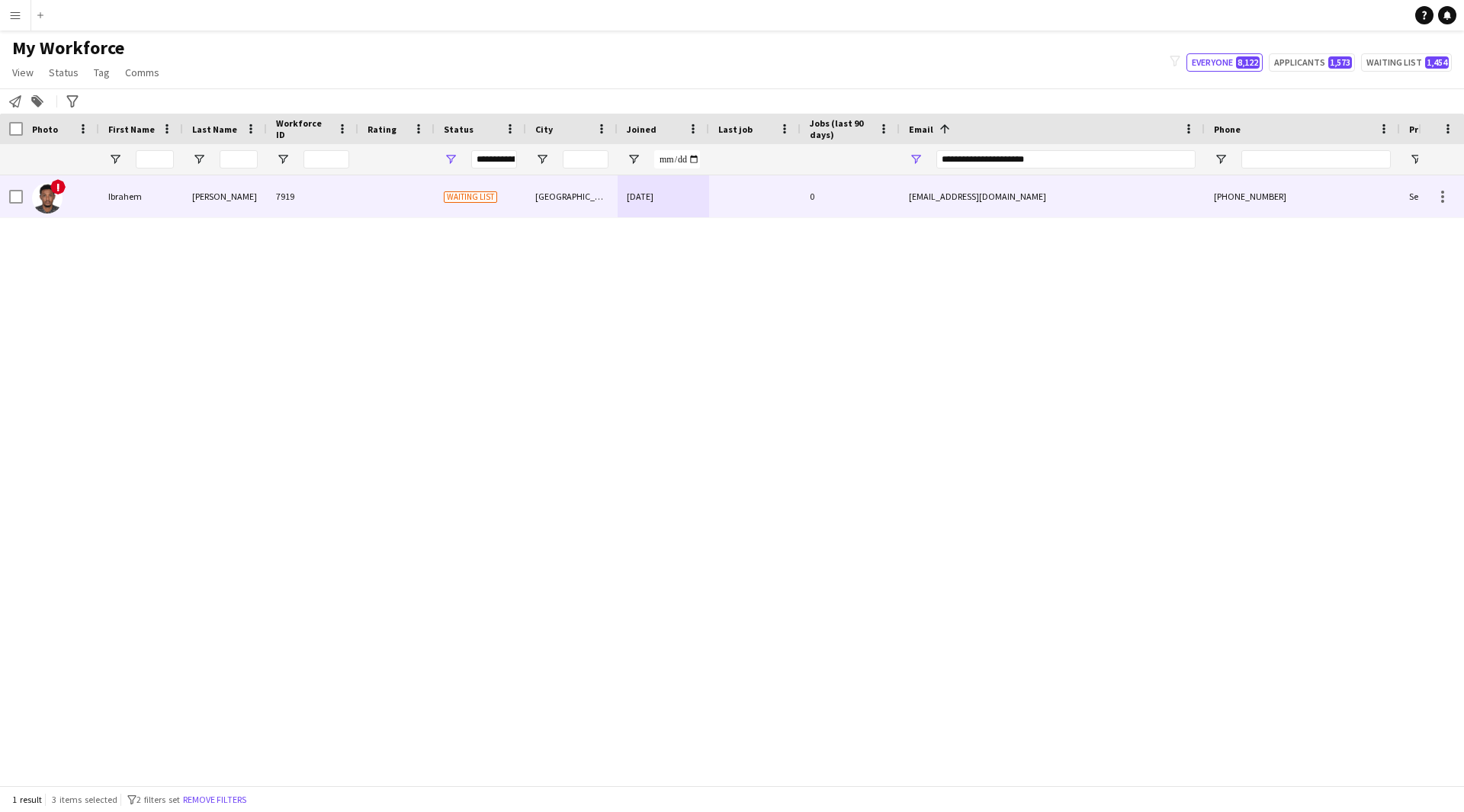
click at [804, 206] on div "0" at bounding box center [850, 196] width 99 height 42
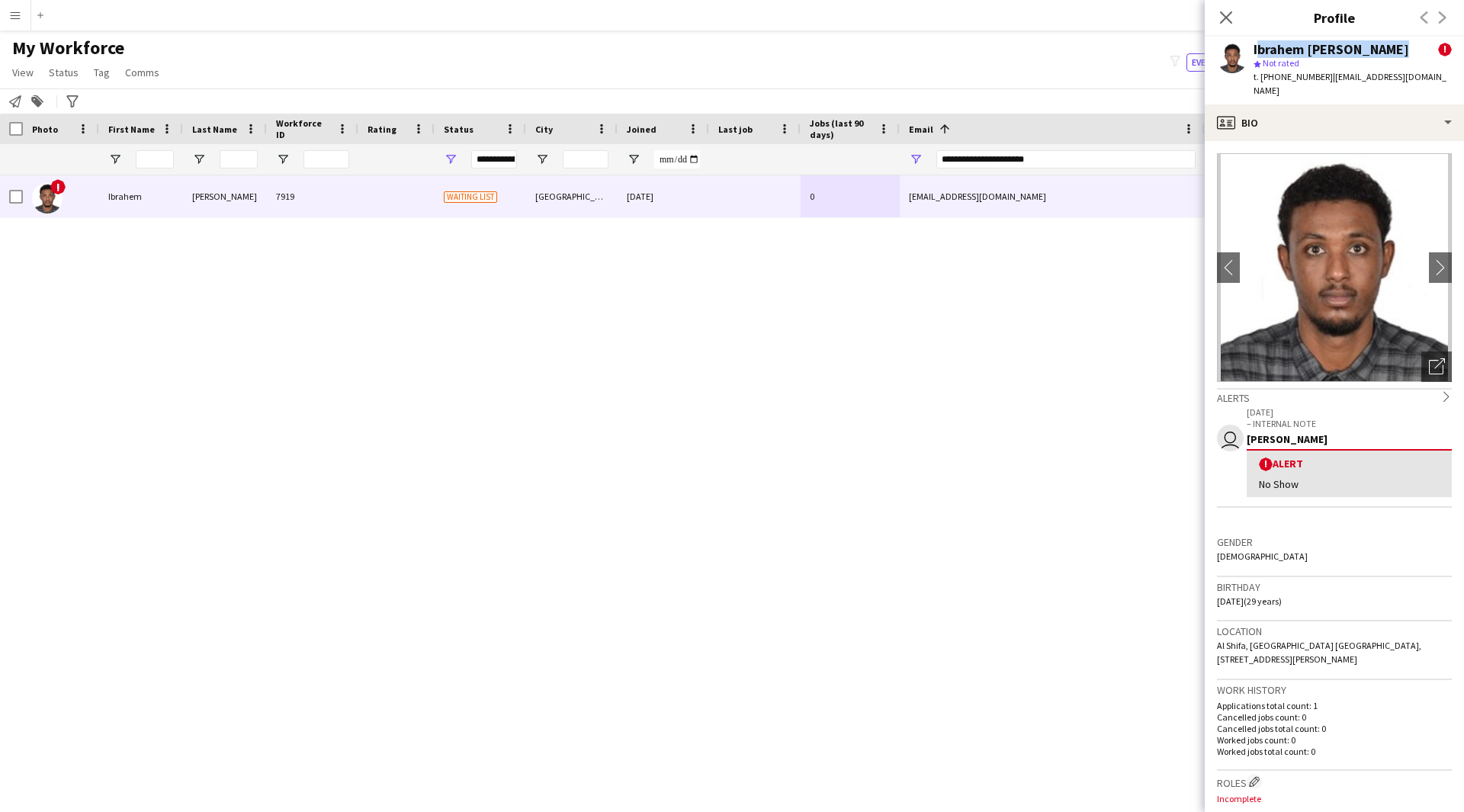
drag, startPoint x: 1253, startPoint y: 51, endPoint x: 1396, endPoint y: 48, distance: 143.0
click at [1396, 48] on div "Ibrahem Omer Ibrahem !" at bounding box center [1352, 49] width 198 height 14
copy div "Ibrahem Omer Ibrahem"
drag, startPoint x: 1044, startPoint y: 154, endPoint x: 701, endPoint y: 173, distance: 343.5
click at [701, 173] on div at bounding box center [826, 158] width 1652 height 30
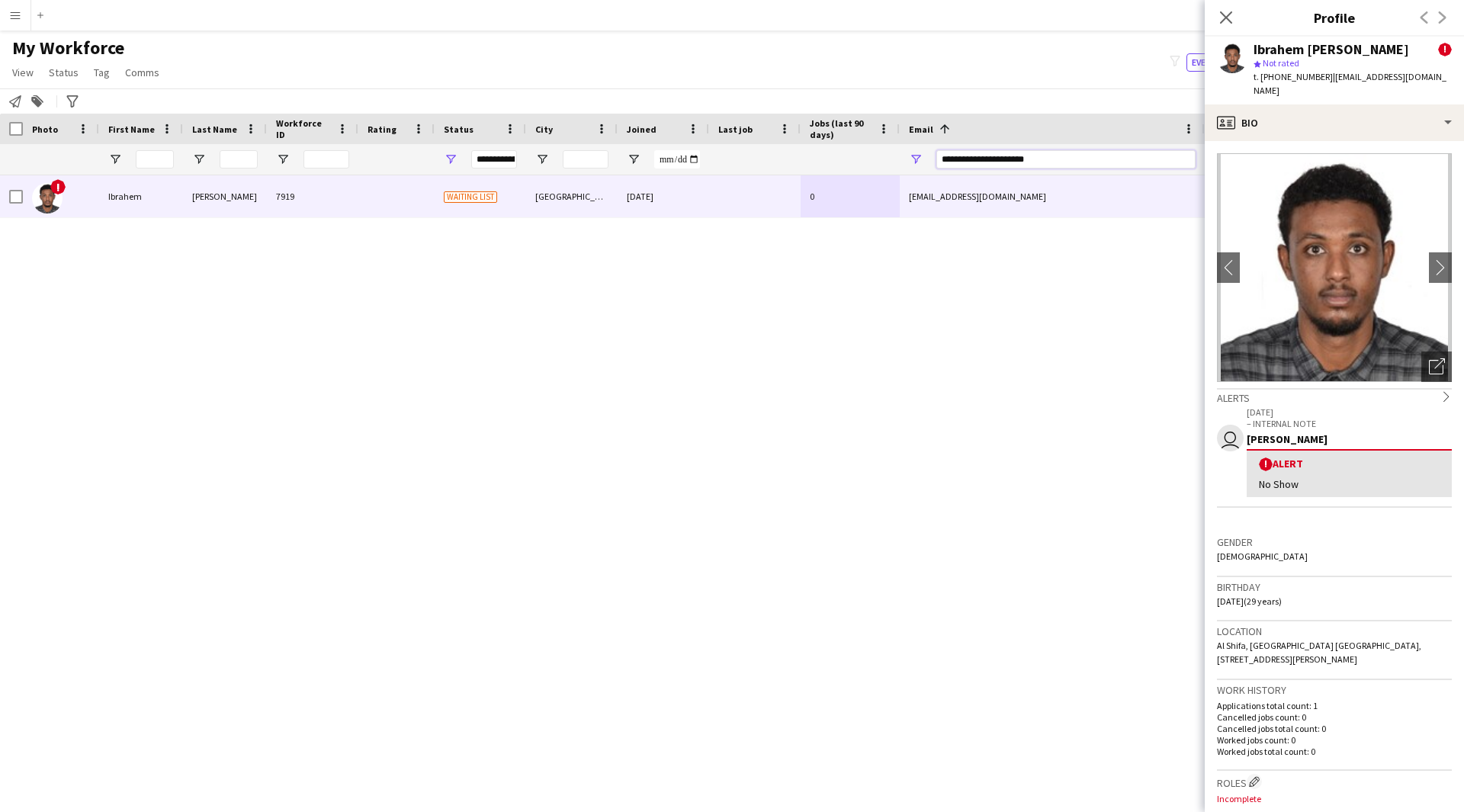
paste input "****"
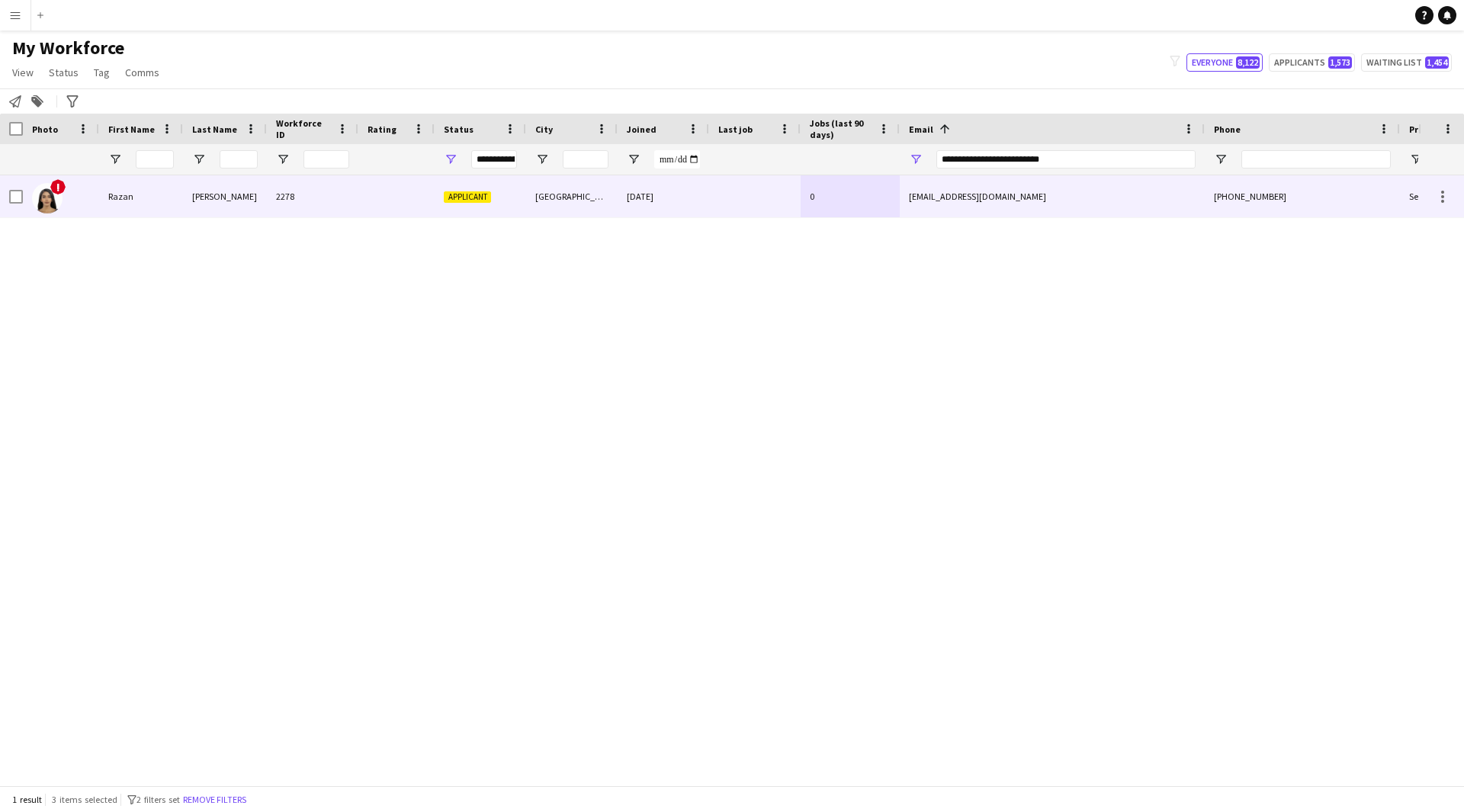
click at [856, 182] on div "0" at bounding box center [850, 196] width 99 height 42
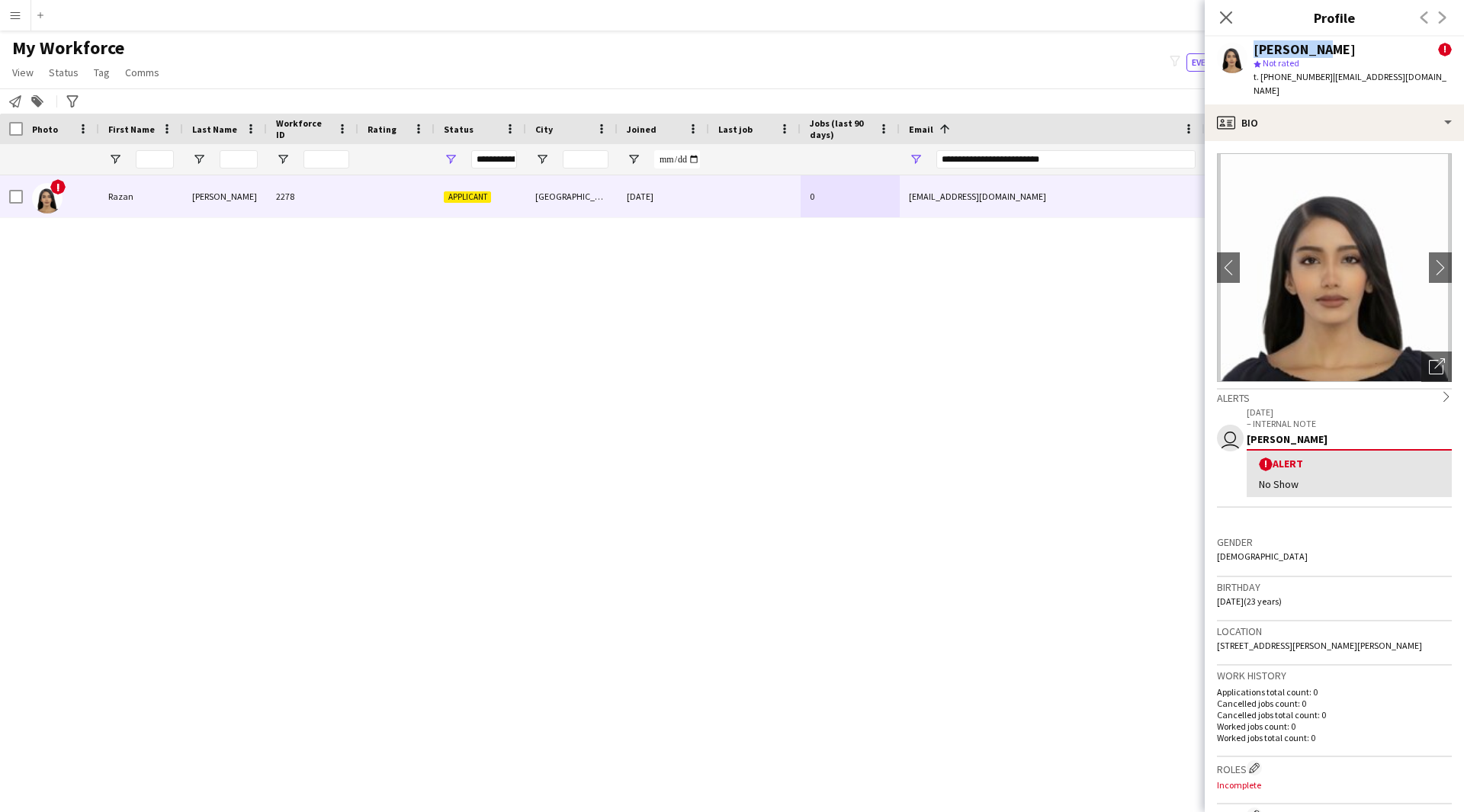
drag, startPoint x: 1322, startPoint y: 45, endPoint x: 1241, endPoint y: 46, distance: 81.0
click at [1241, 46] on div "Razan Ali ! star Not rated t. +966505298544 | razanalwaleedali@gmail.com" at bounding box center [1333, 71] width 259 height 68
copy div "Razan Ali"
click at [1083, 147] on div "**********" at bounding box center [1065, 158] width 259 height 30
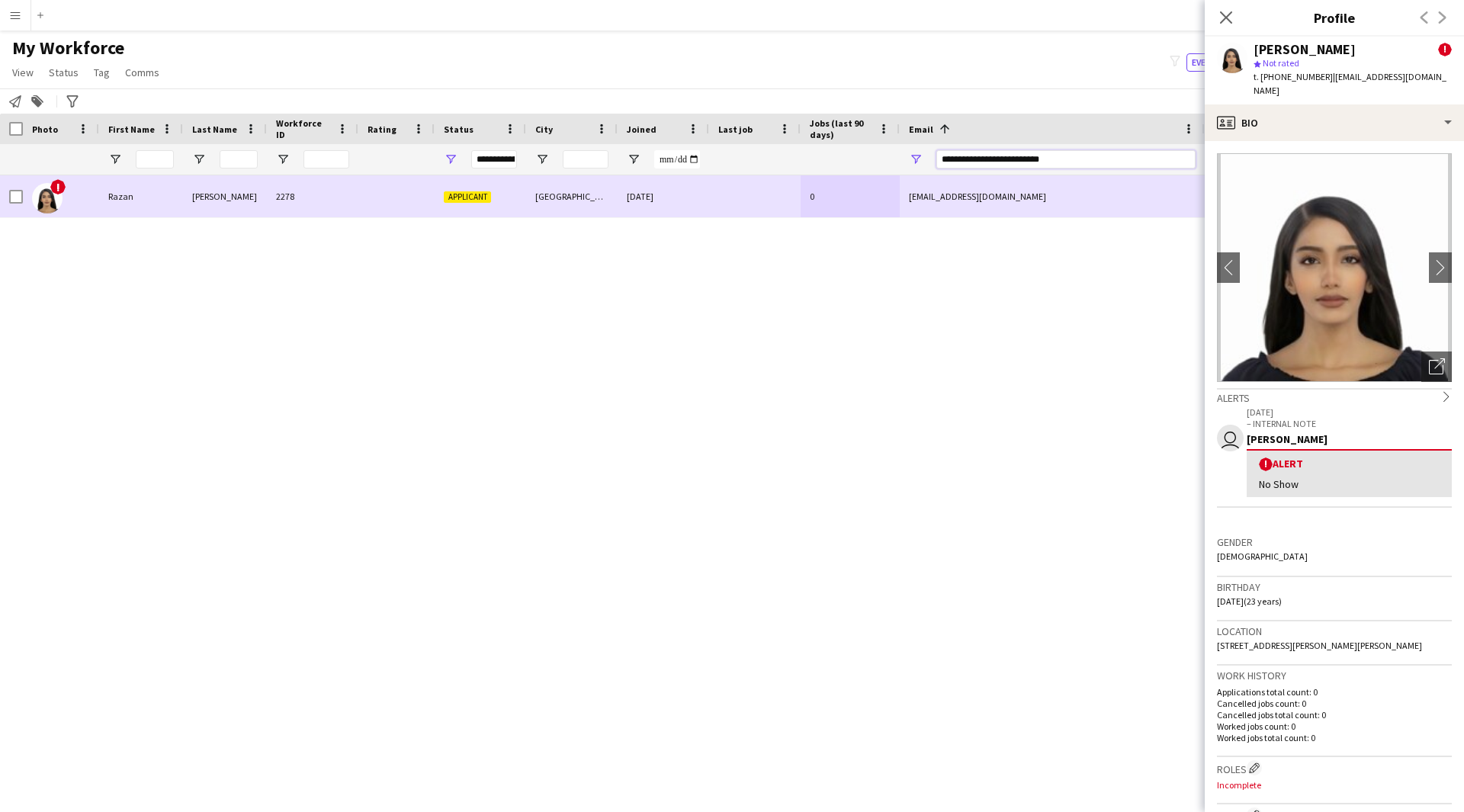
drag, startPoint x: 1088, startPoint y: 161, endPoint x: 804, endPoint y: 215, distance: 289.1
click at [804, 215] on div "Workforce Details Photo First Name" at bounding box center [732, 449] width 1464 height 671
paste input "Email Filter Input"
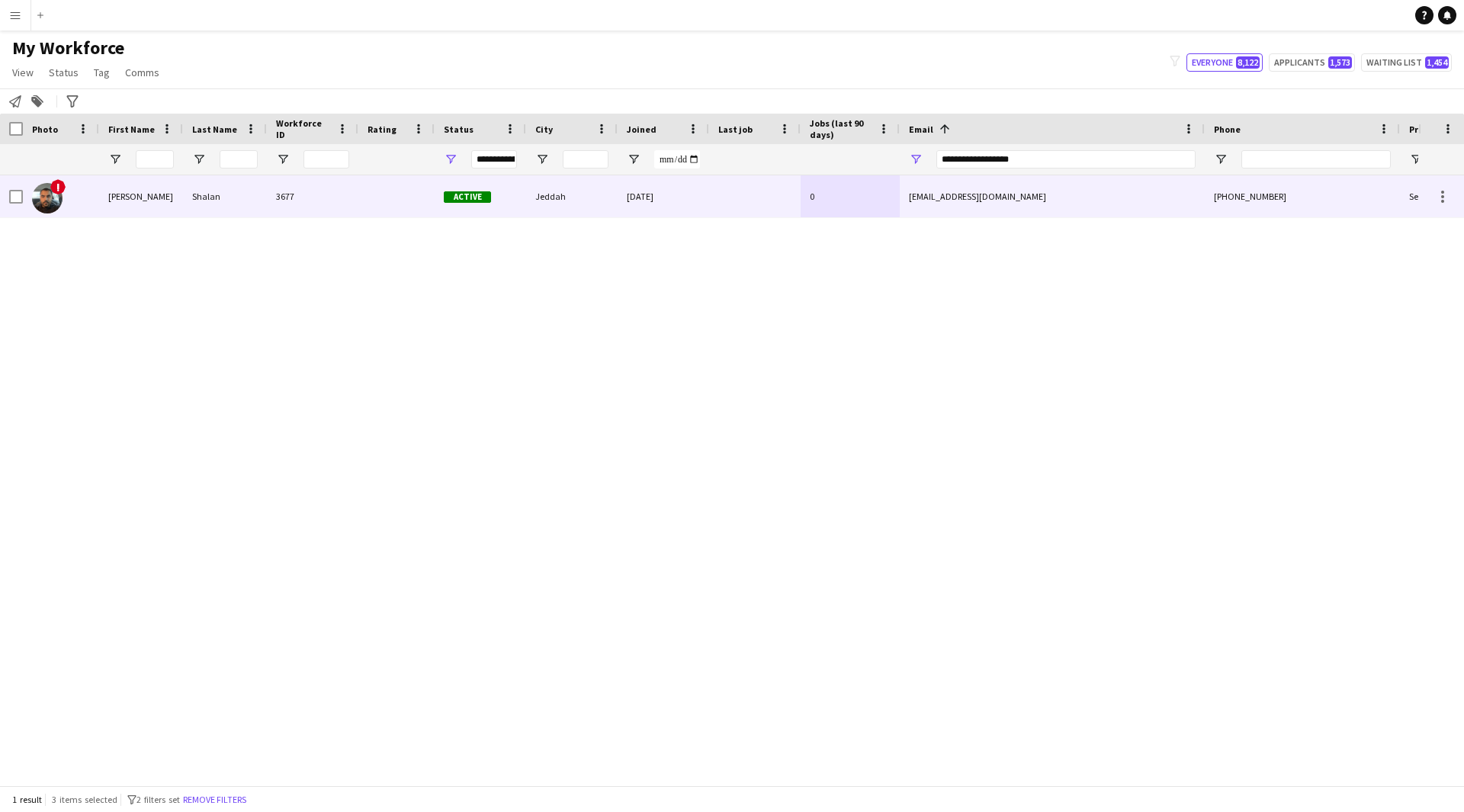
click at [734, 197] on div at bounding box center [755, 196] width 91 height 42
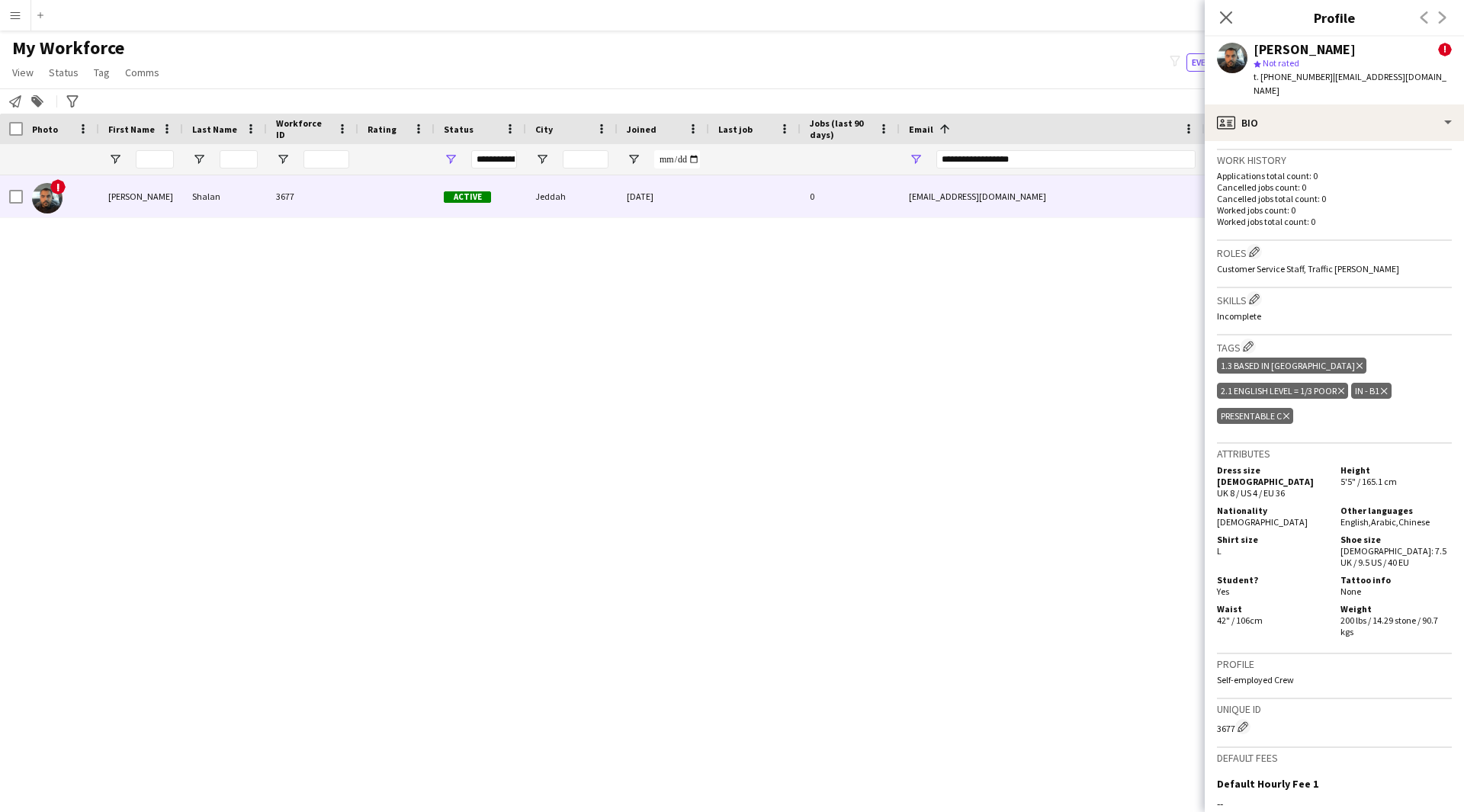
scroll to position [529, 0]
drag, startPoint x: 1343, startPoint y: 49, endPoint x: 1248, endPoint y: 53, distance: 95.1
click at [1248, 53] on div "Adnan Shalan ! star Not rated t. +966505898229 | ahs314@hotmail.com" at bounding box center [1333, 71] width 259 height 68
copy div "Adnan Shalan"
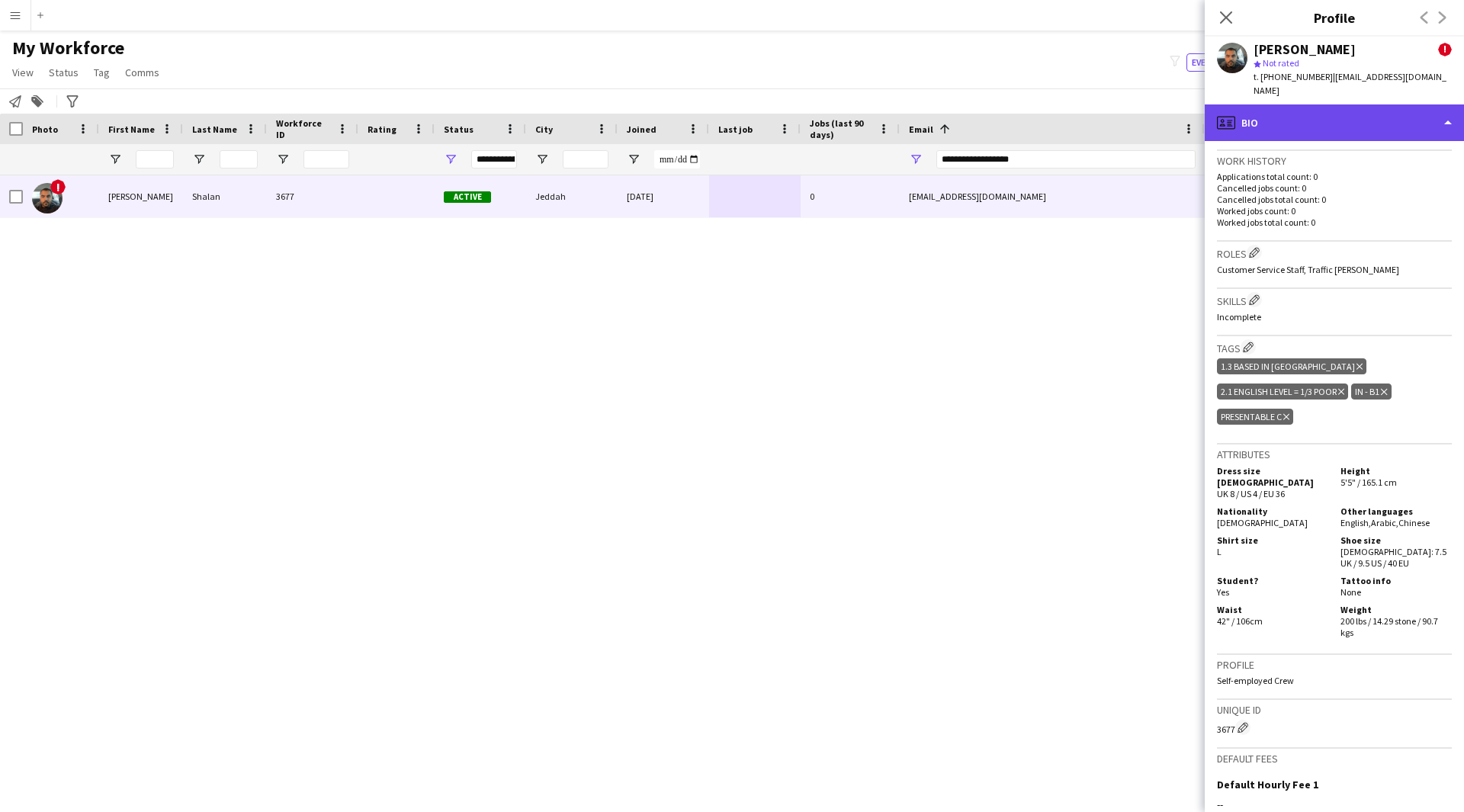
click at [1328, 109] on div "profile Bio" at bounding box center [1333, 123] width 259 height 37
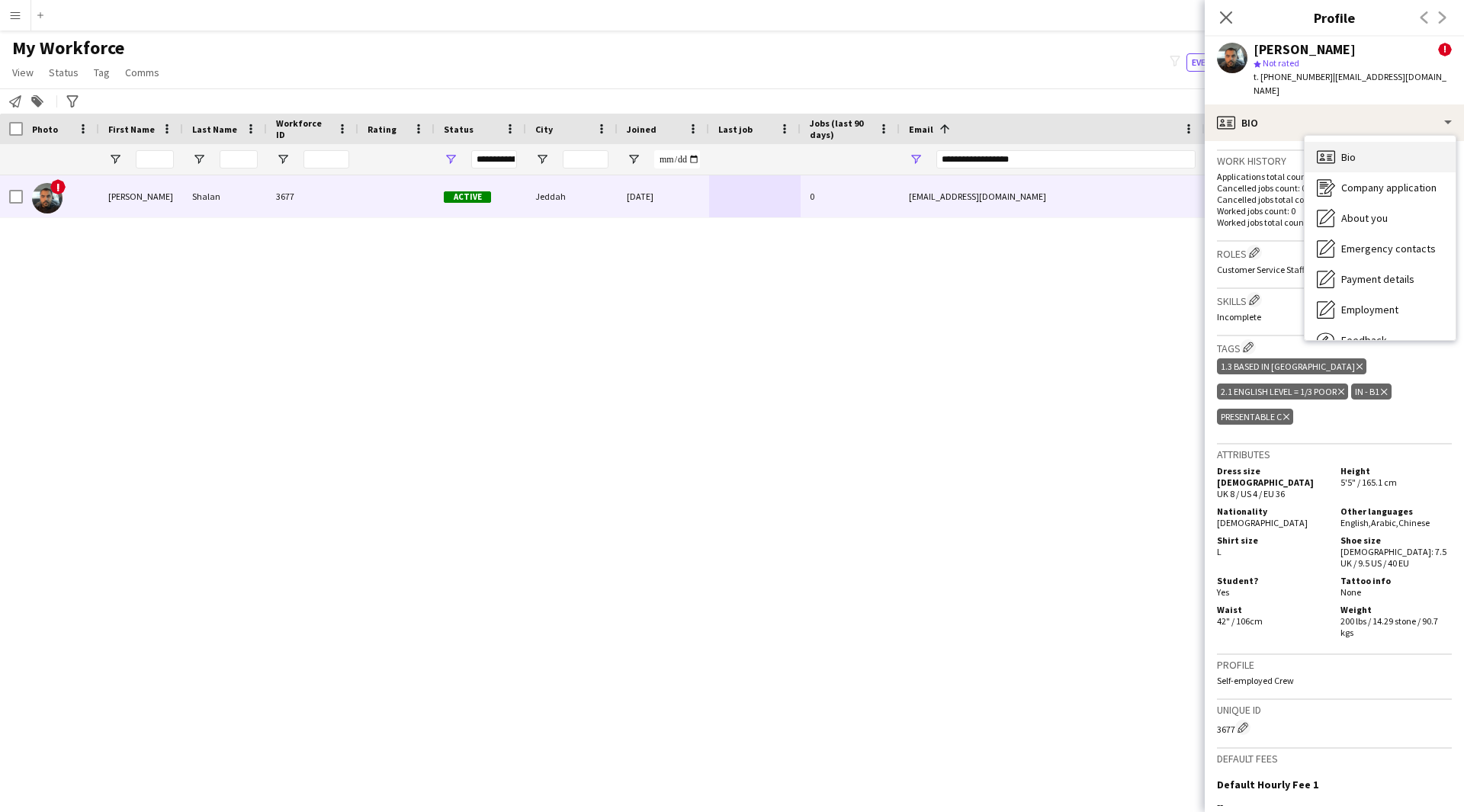
click at [1366, 142] on div "Bio Bio" at bounding box center [1380, 156] width 151 height 30
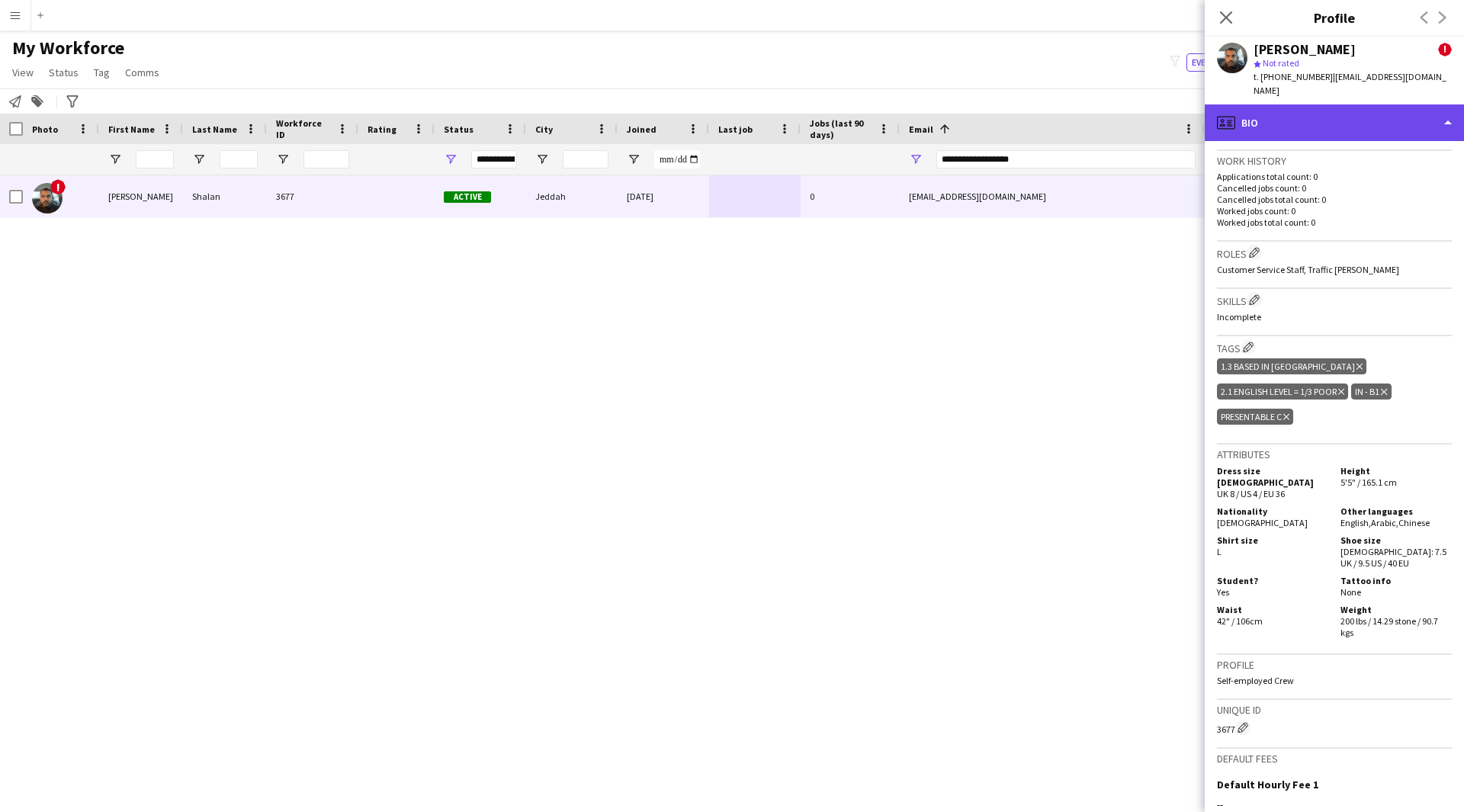
click at [1346, 121] on div "profile Bio" at bounding box center [1333, 123] width 259 height 37
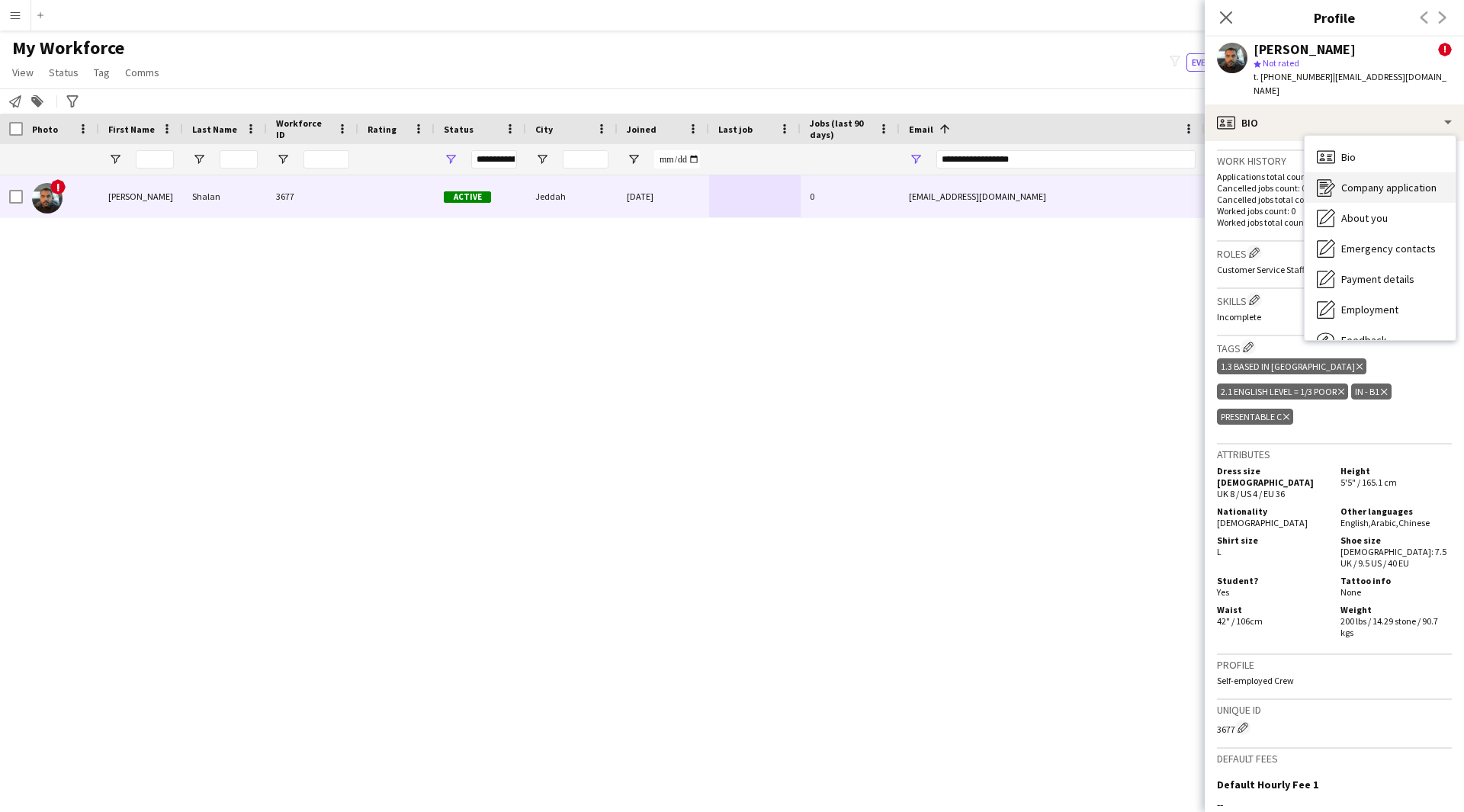
click at [1383, 180] on span "Company application" at bounding box center [1388, 187] width 95 height 14
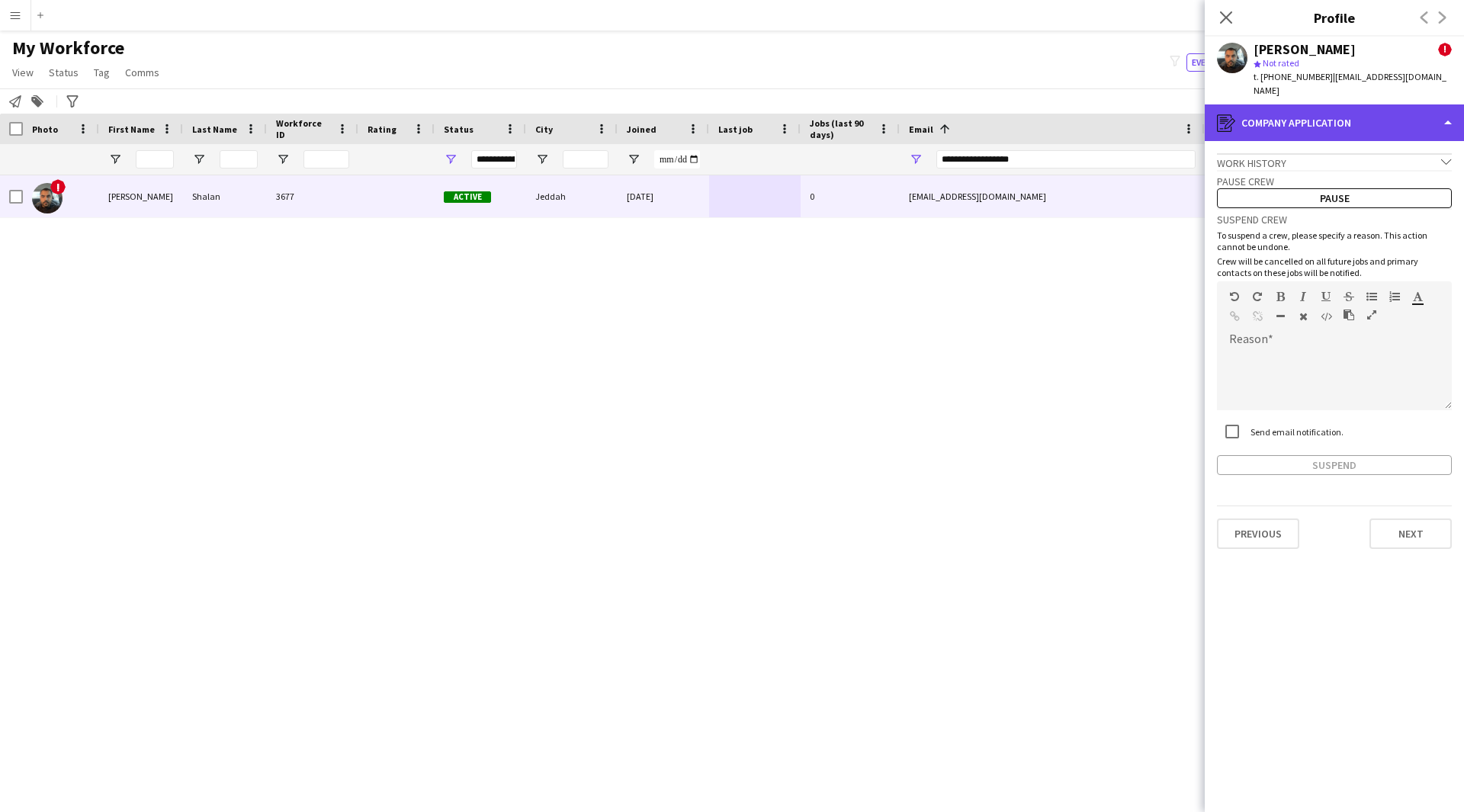
click at [1332, 105] on div "register Company application" at bounding box center [1333, 123] width 259 height 37
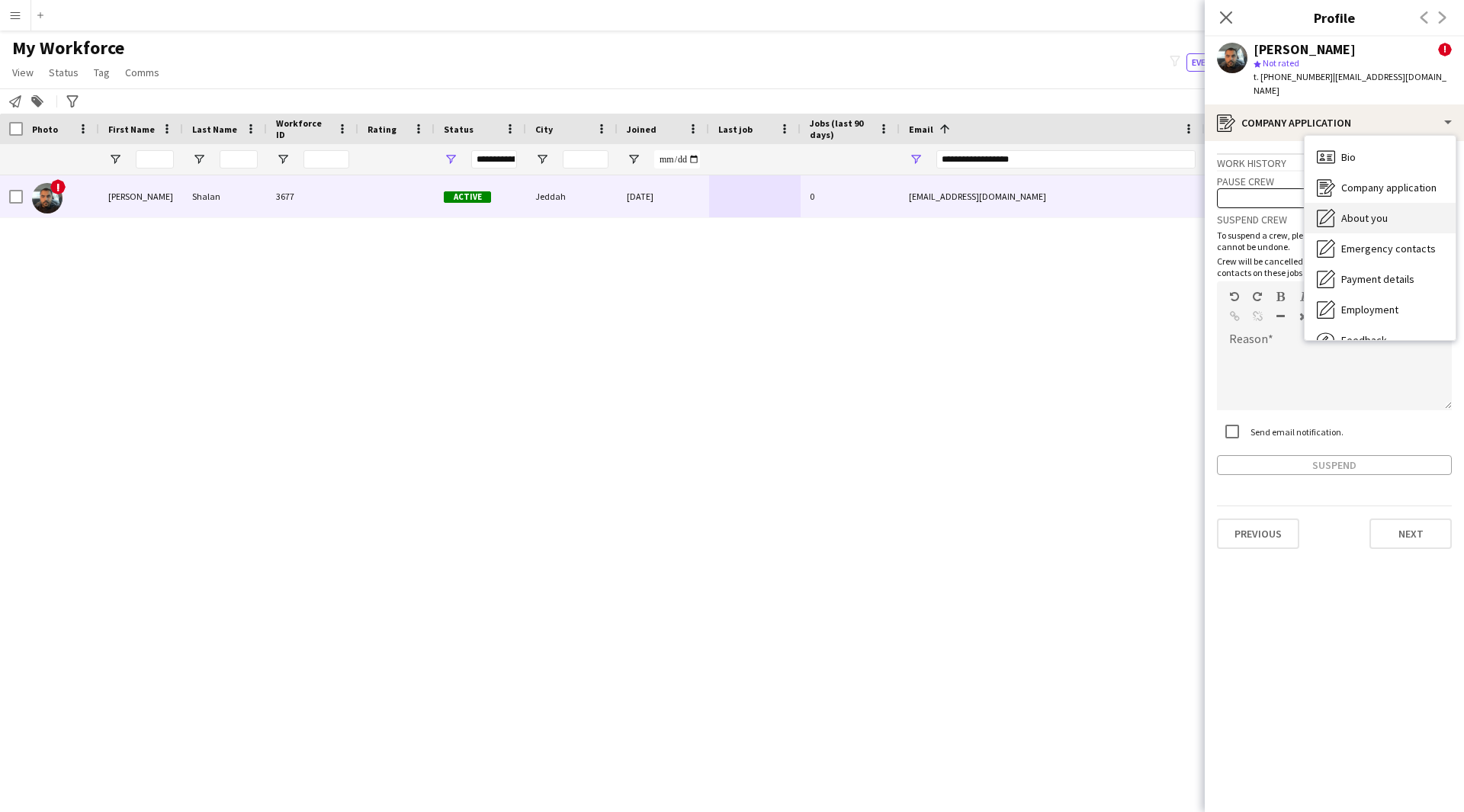
click at [1392, 203] on div "About you About you" at bounding box center [1380, 217] width 151 height 30
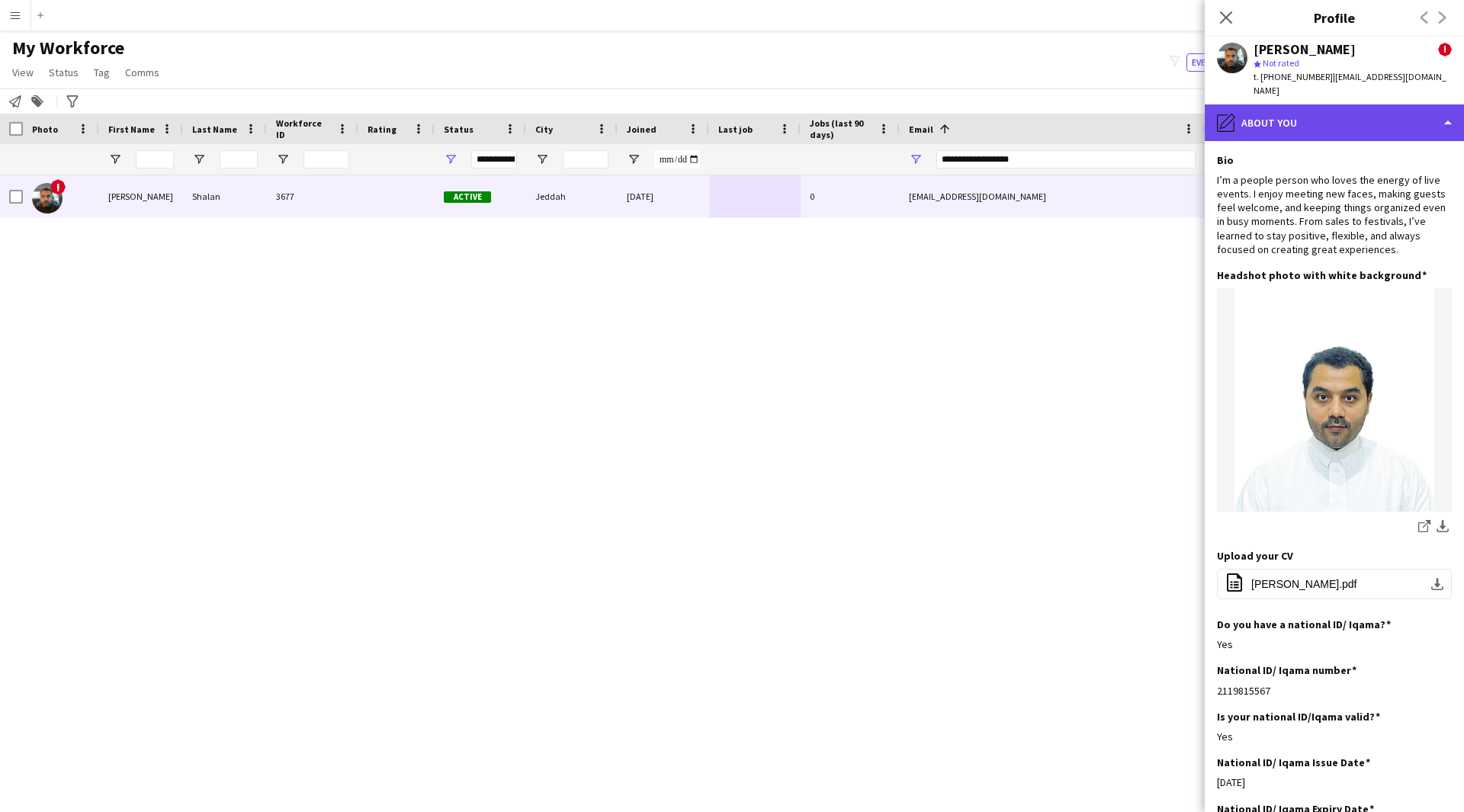
click at [1325, 109] on div "pencil4 About you" at bounding box center [1333, 123] width 259 height 37
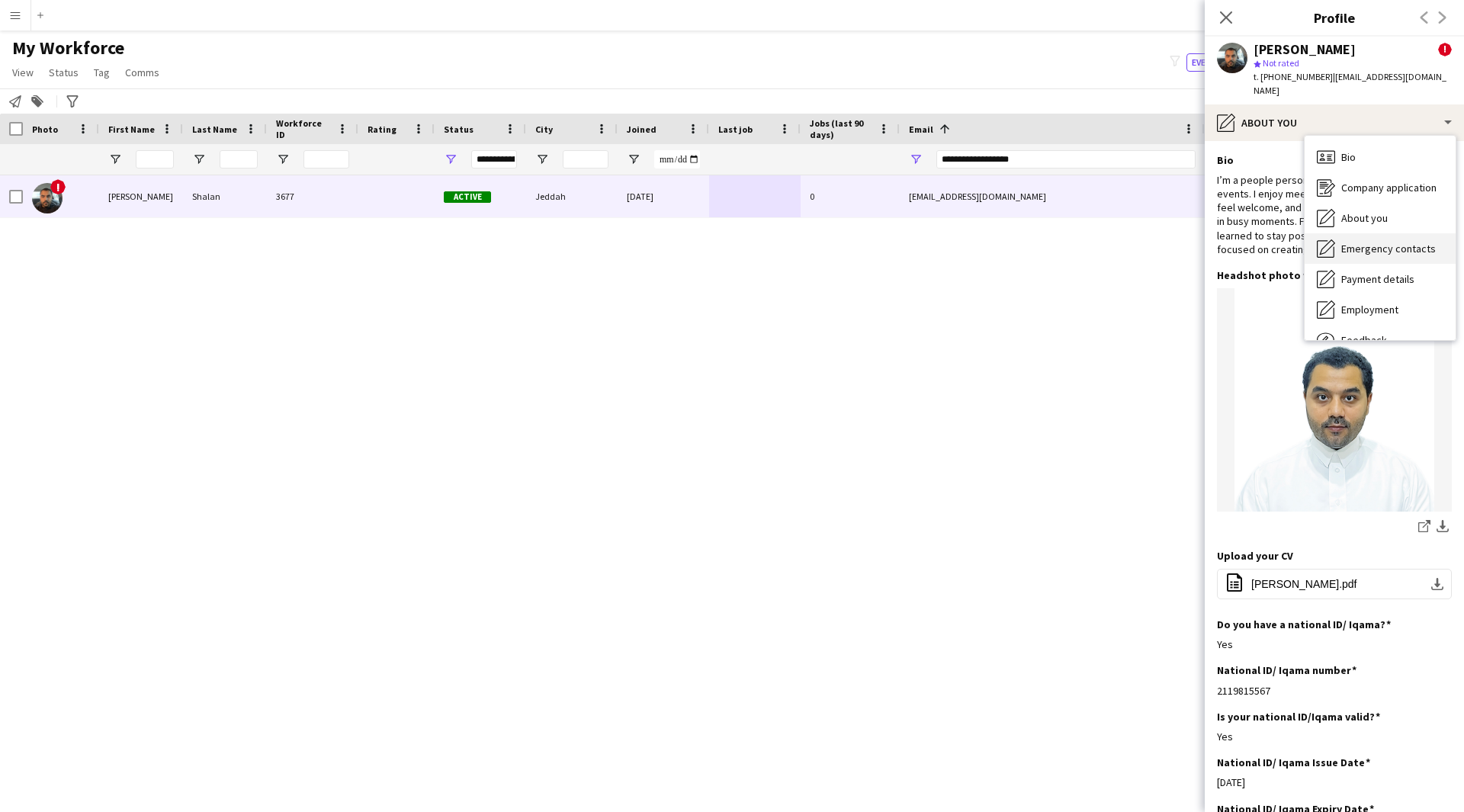
click at [1380, 242] on span "Emergency contacts" at bounding box center [1387, 248] width 94 height 14
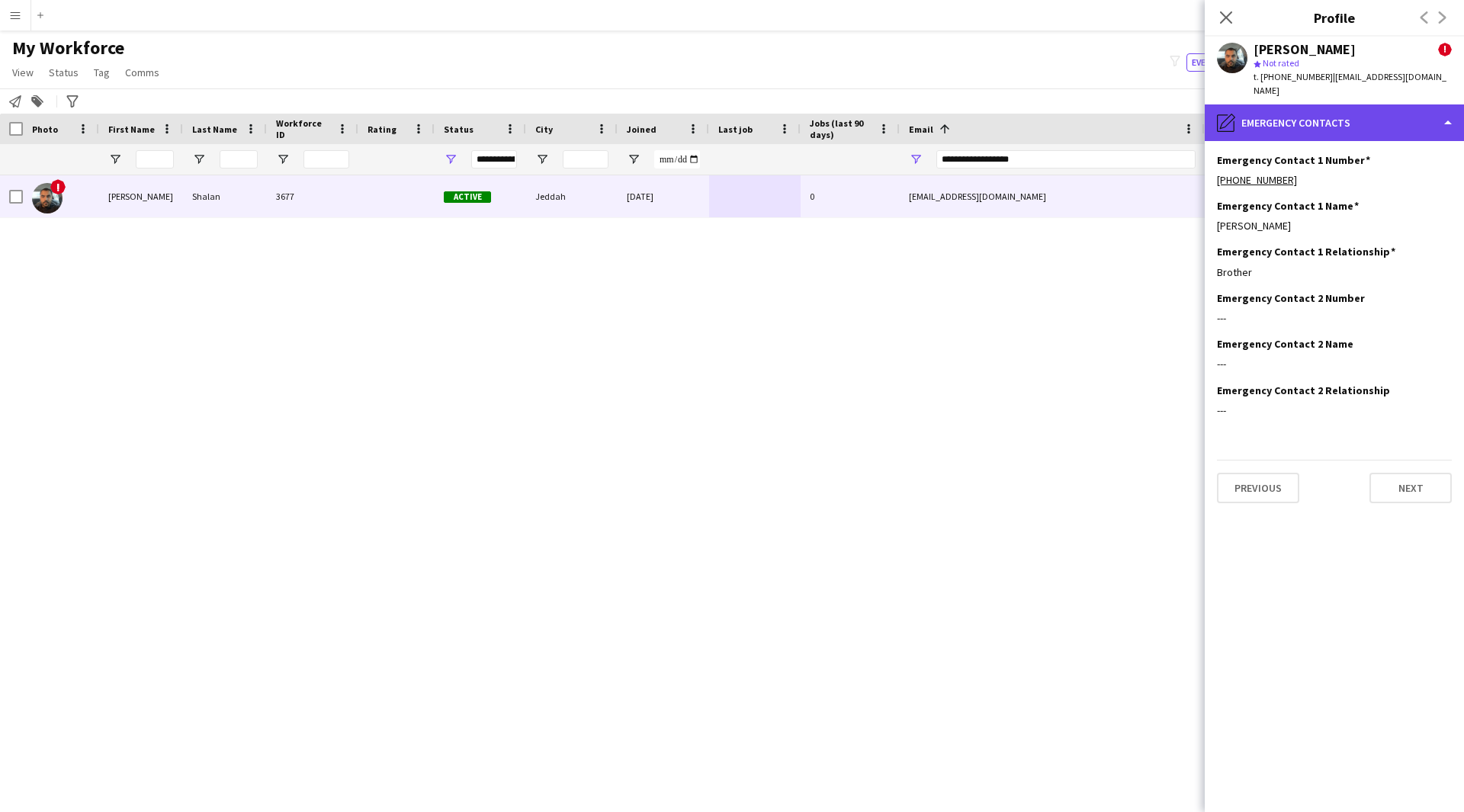
click at [1330, 126] on div "pencil4 Emergency contacts" at bounding box center [1333, 123] width 259 height 37
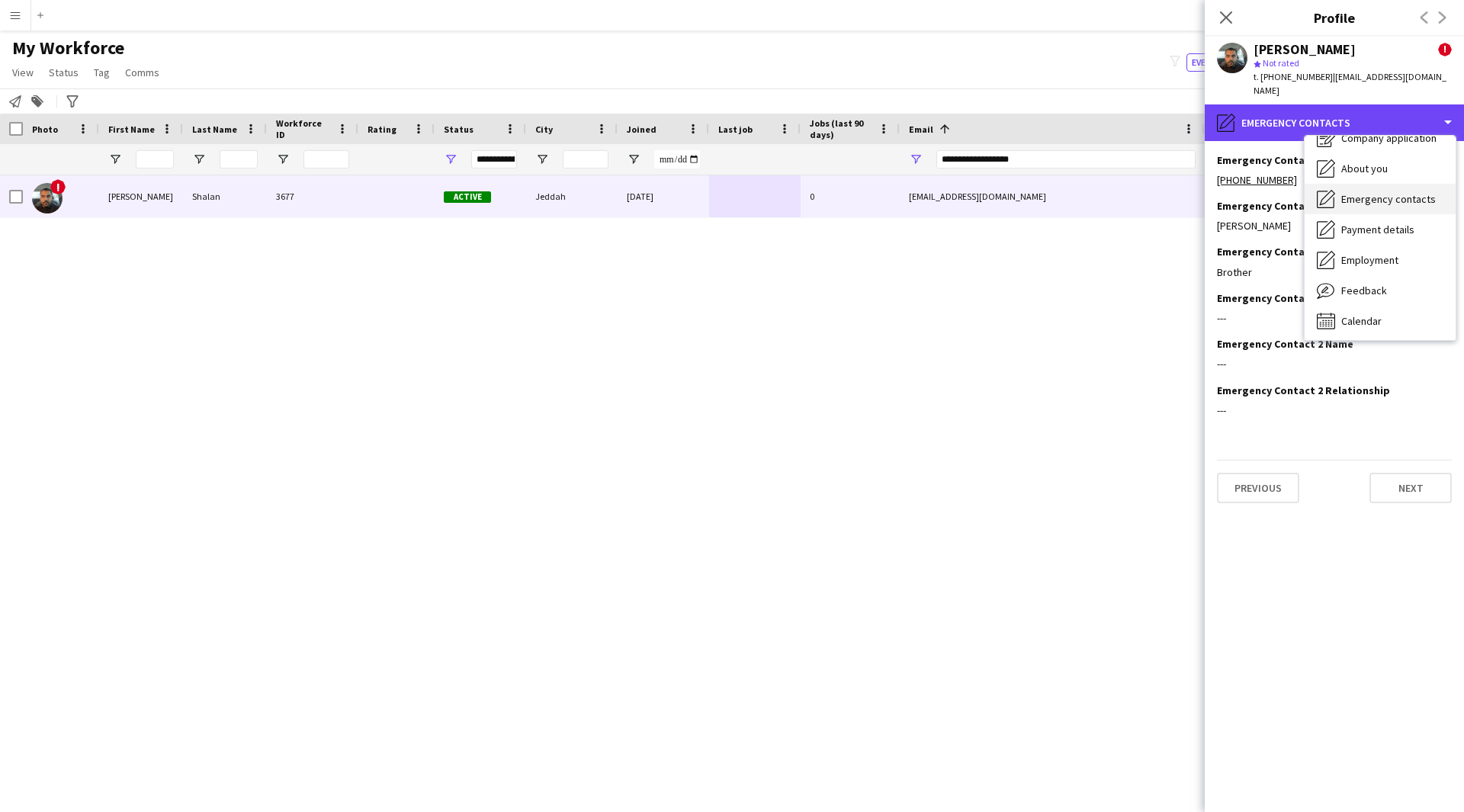
scroll to position [51, 0]
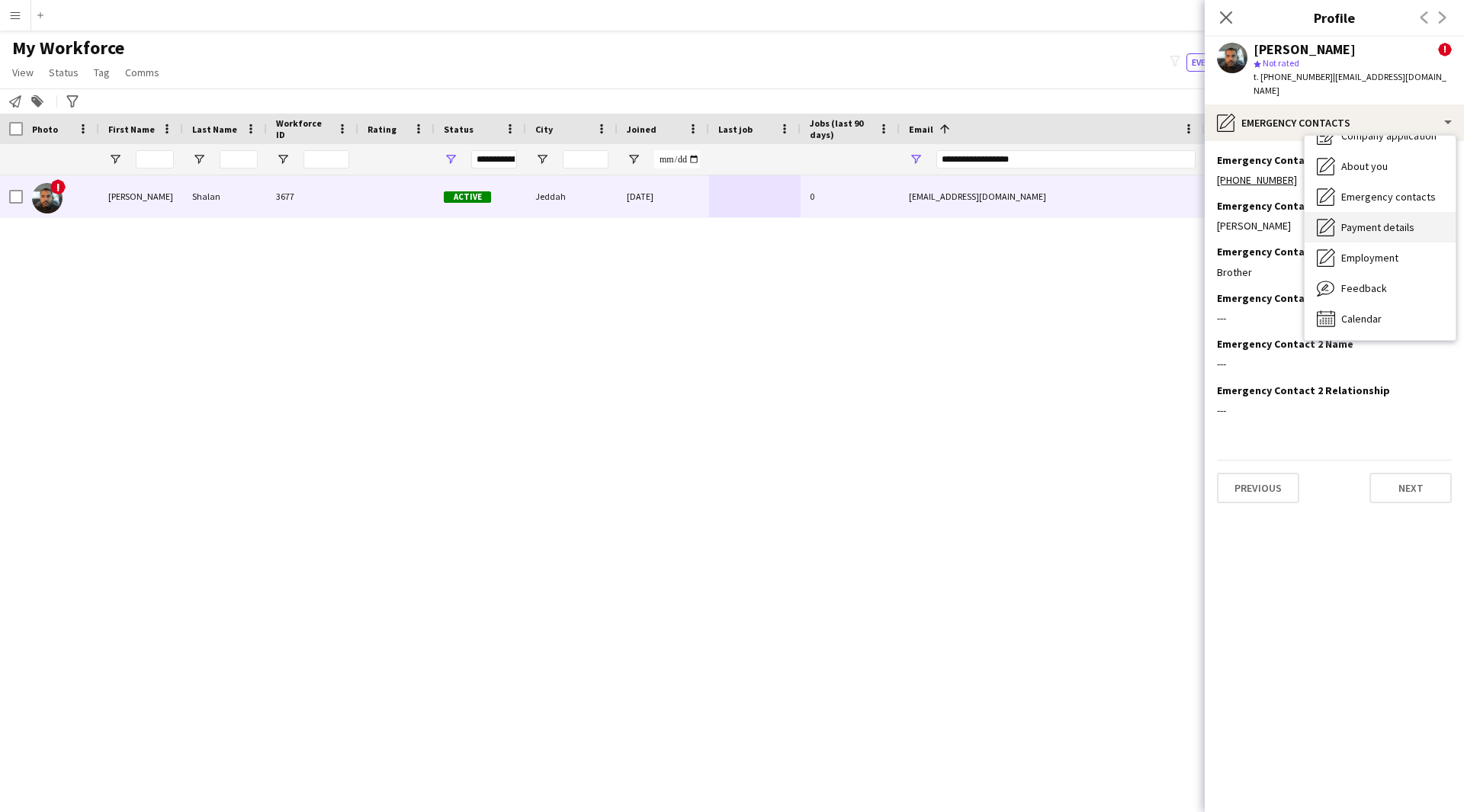
click at [1387, 220] on span "Payment details" at bounding box center [1377, 227] width 73 height 14
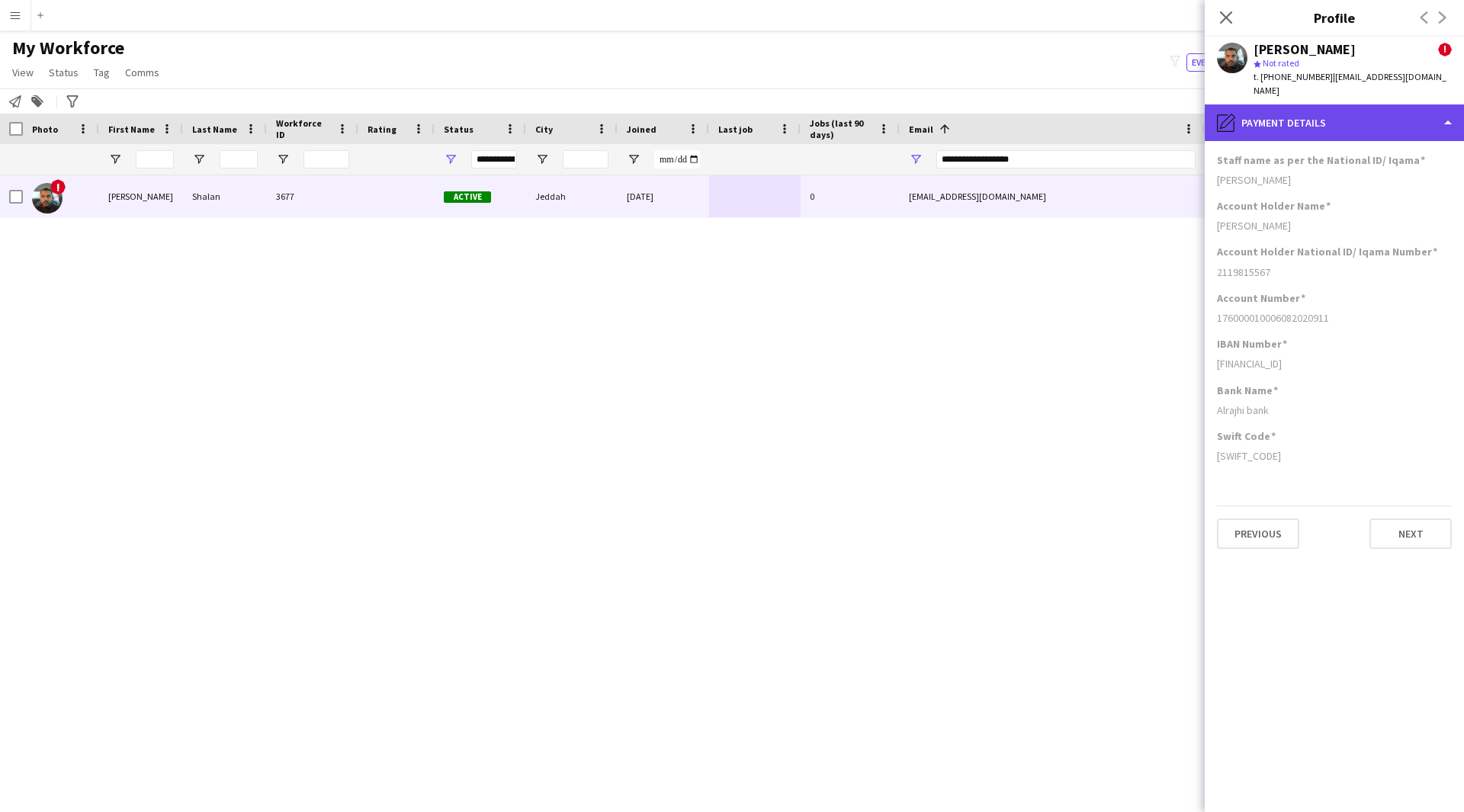
click at [1323, 114] on div "pencil4 Payment details" at bounding box center [1333, 123] width 259 height 37
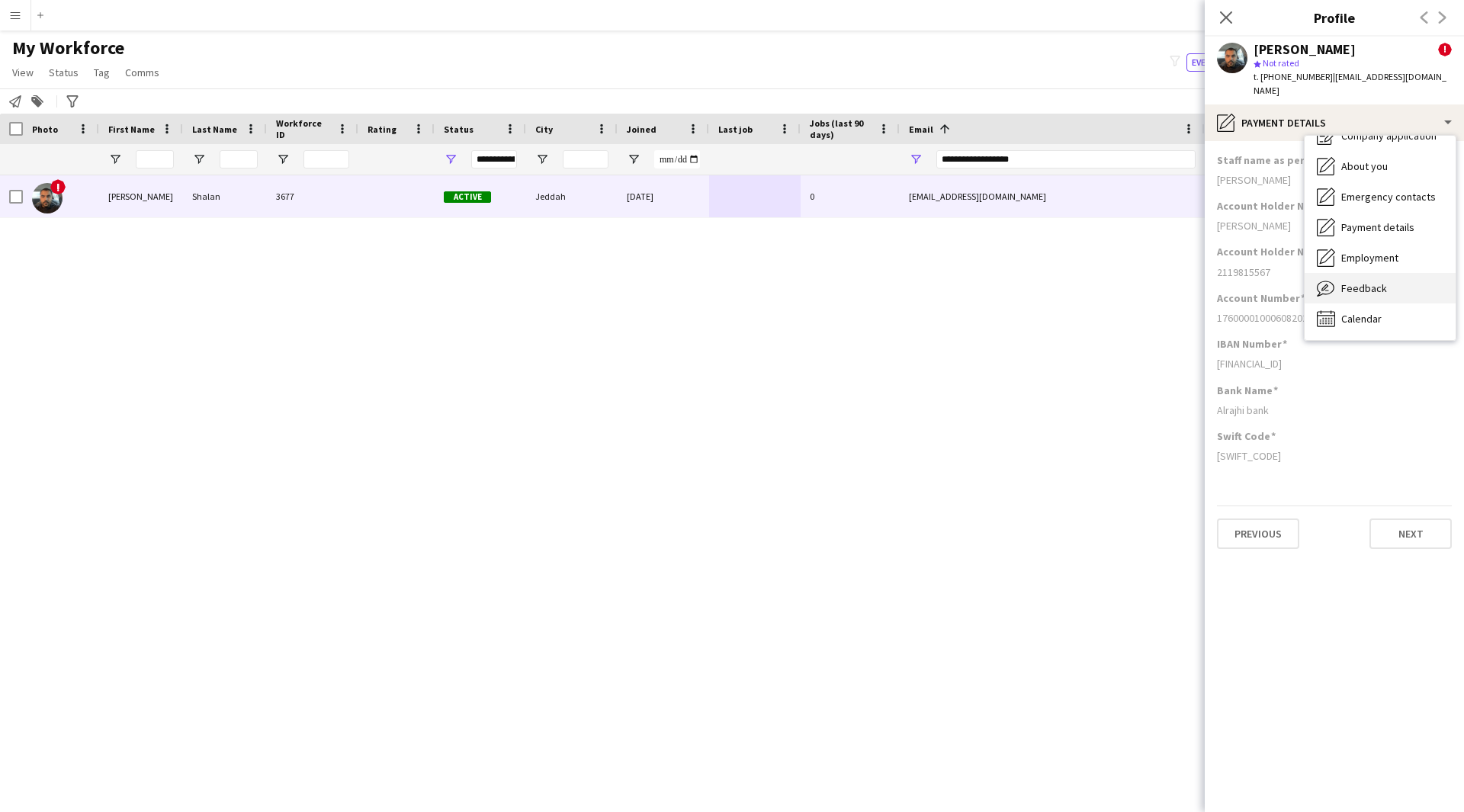
click at [1396, 273] on div "Feedback Feedback" at bounding box center [1380, 287] width 151 height 30
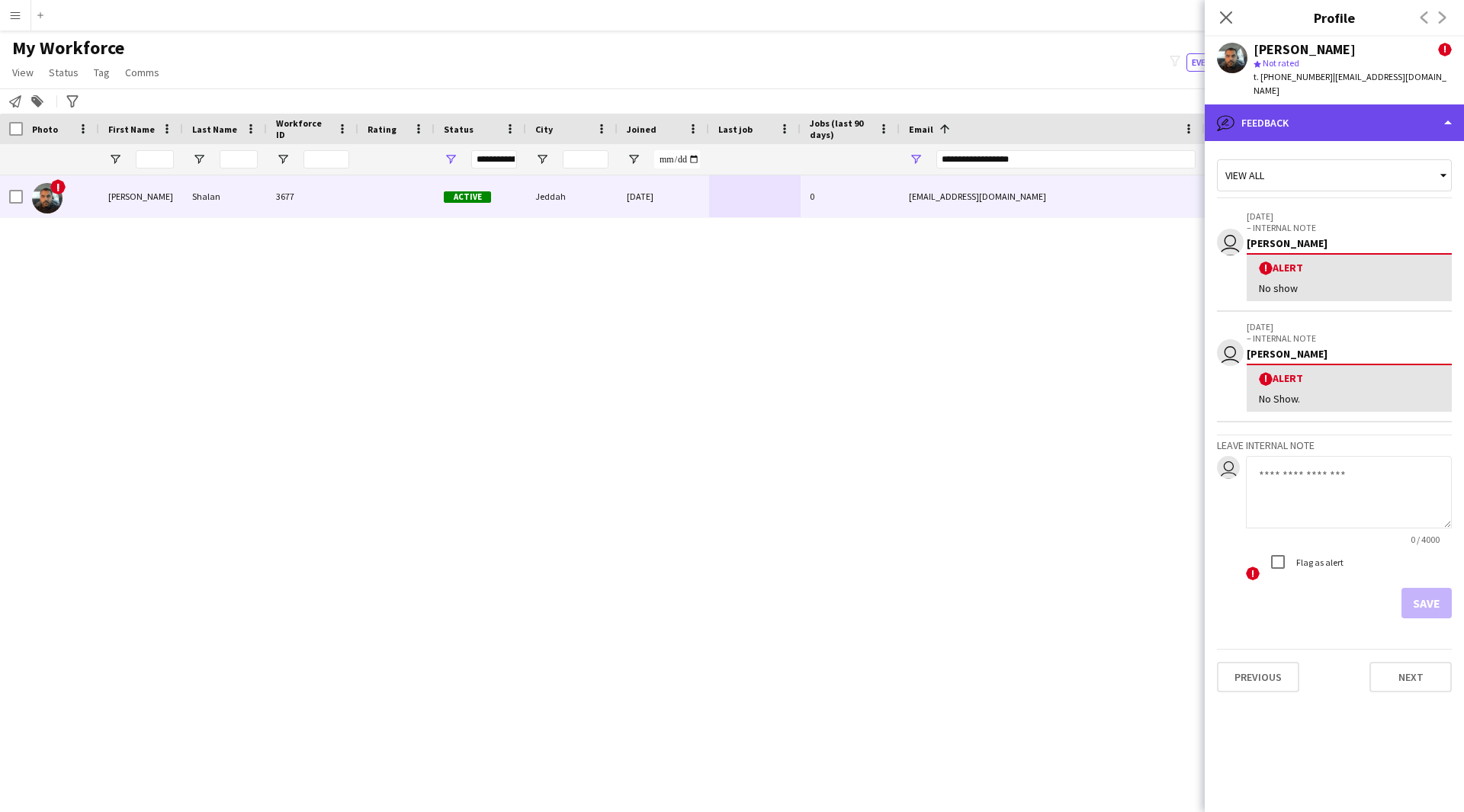
click at [1329, 105] on div "bubble-pencil Feedback" at bounding box center [1333, 123] width 259 height 37
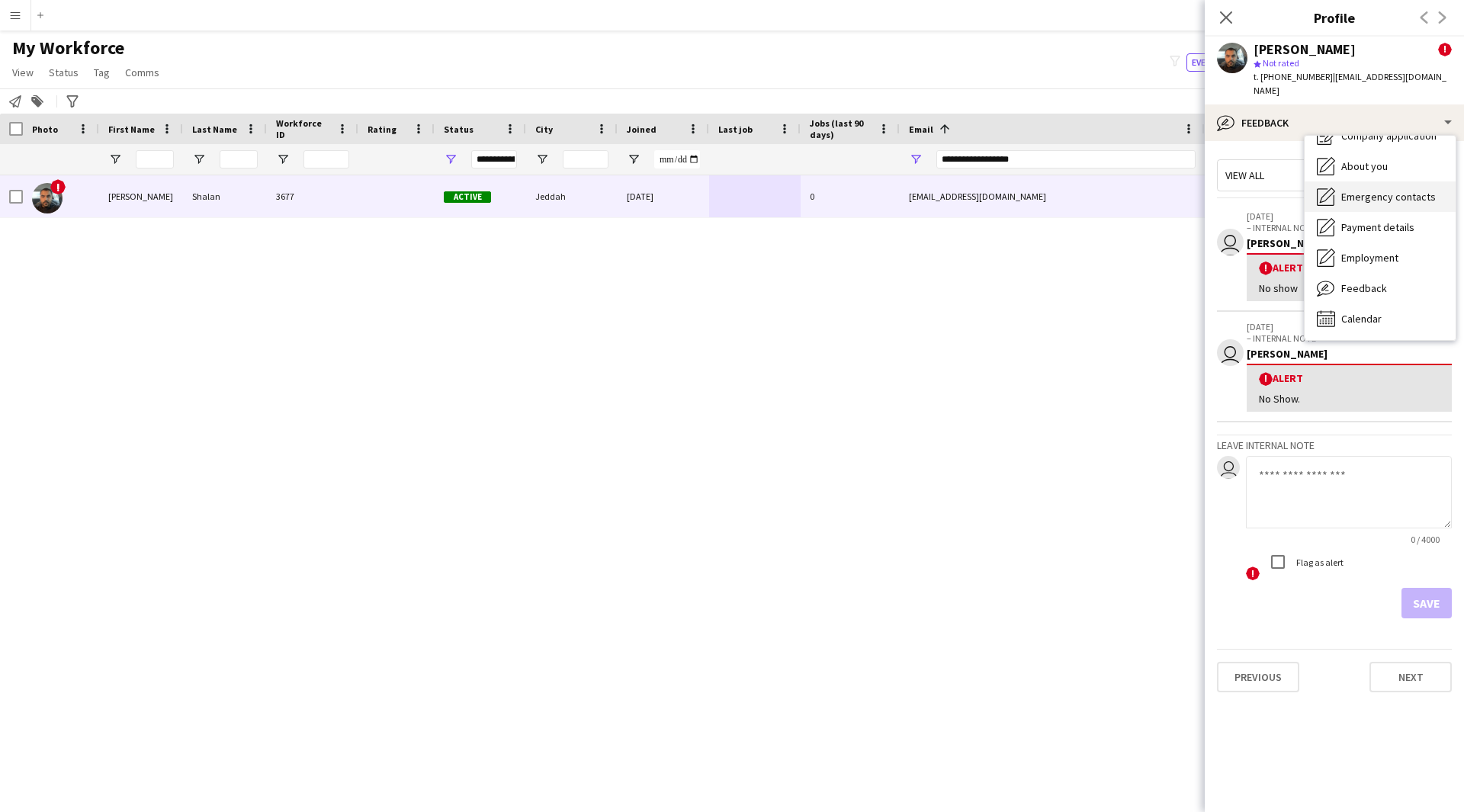
click at [1411, 191] on div "Emergency contacts Emergency contacts" at bounding box center [1380, 196] width 151 height 30
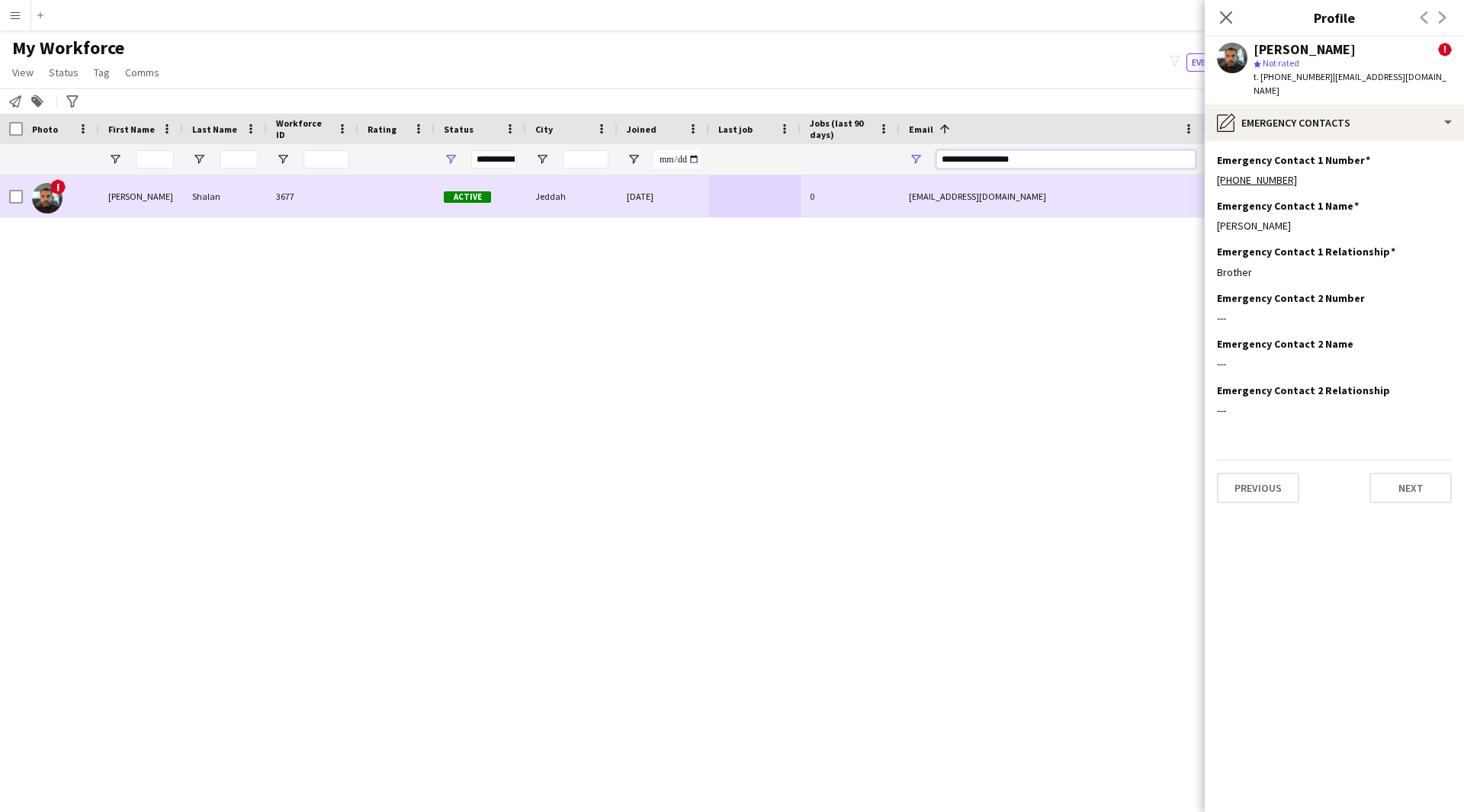
drag, startPoint x: 1084, startPoint y: 169, endPoint x: 766, endPoint y: 188, distance: 318.6
click at [766, 188] on div "Workforce Details Photo First Name" at bounding box center [732, 449] width 1464 height 671
paste input "**********"
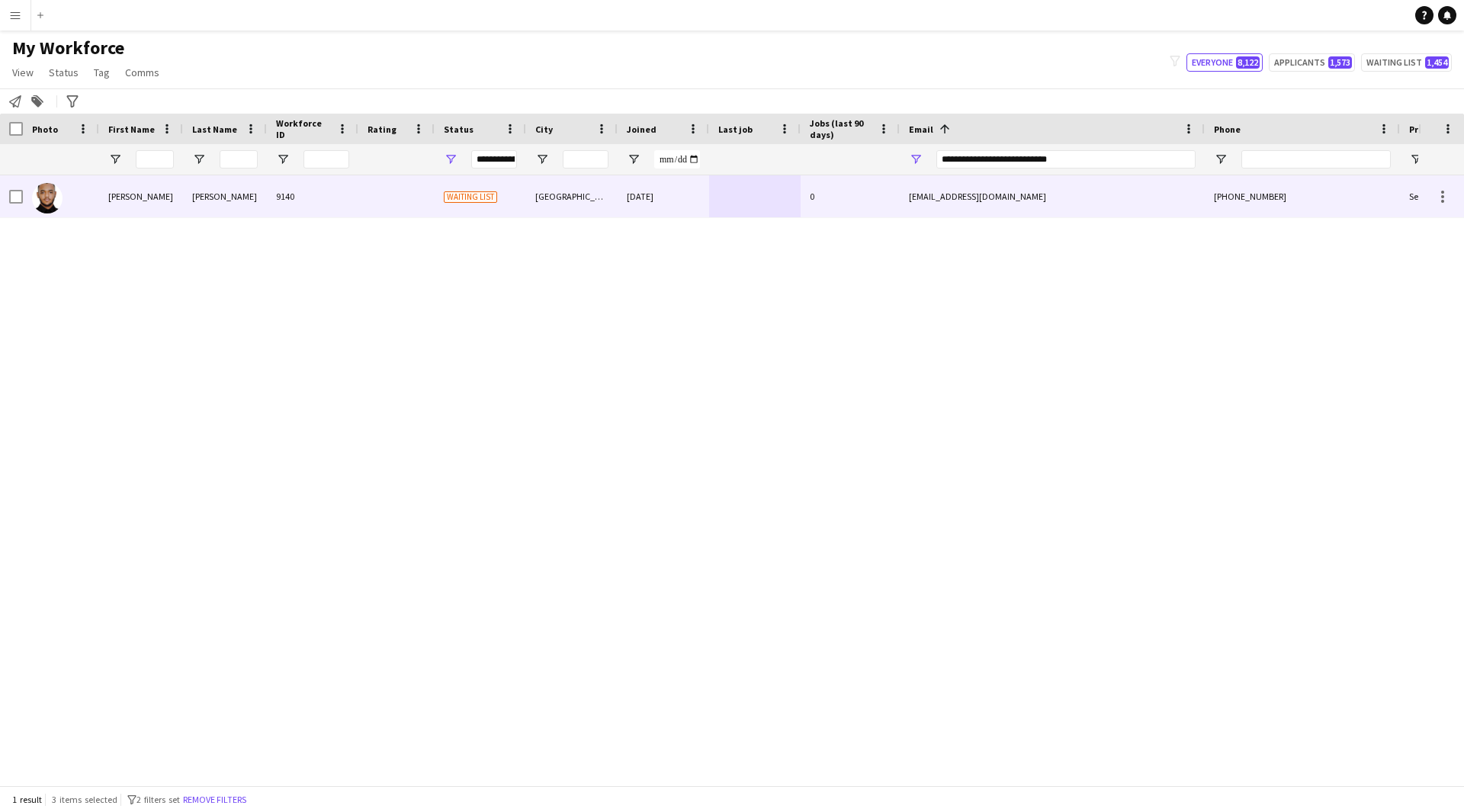
click at [720, 182] on div at bounding box center [755, 196] width 91 height 42
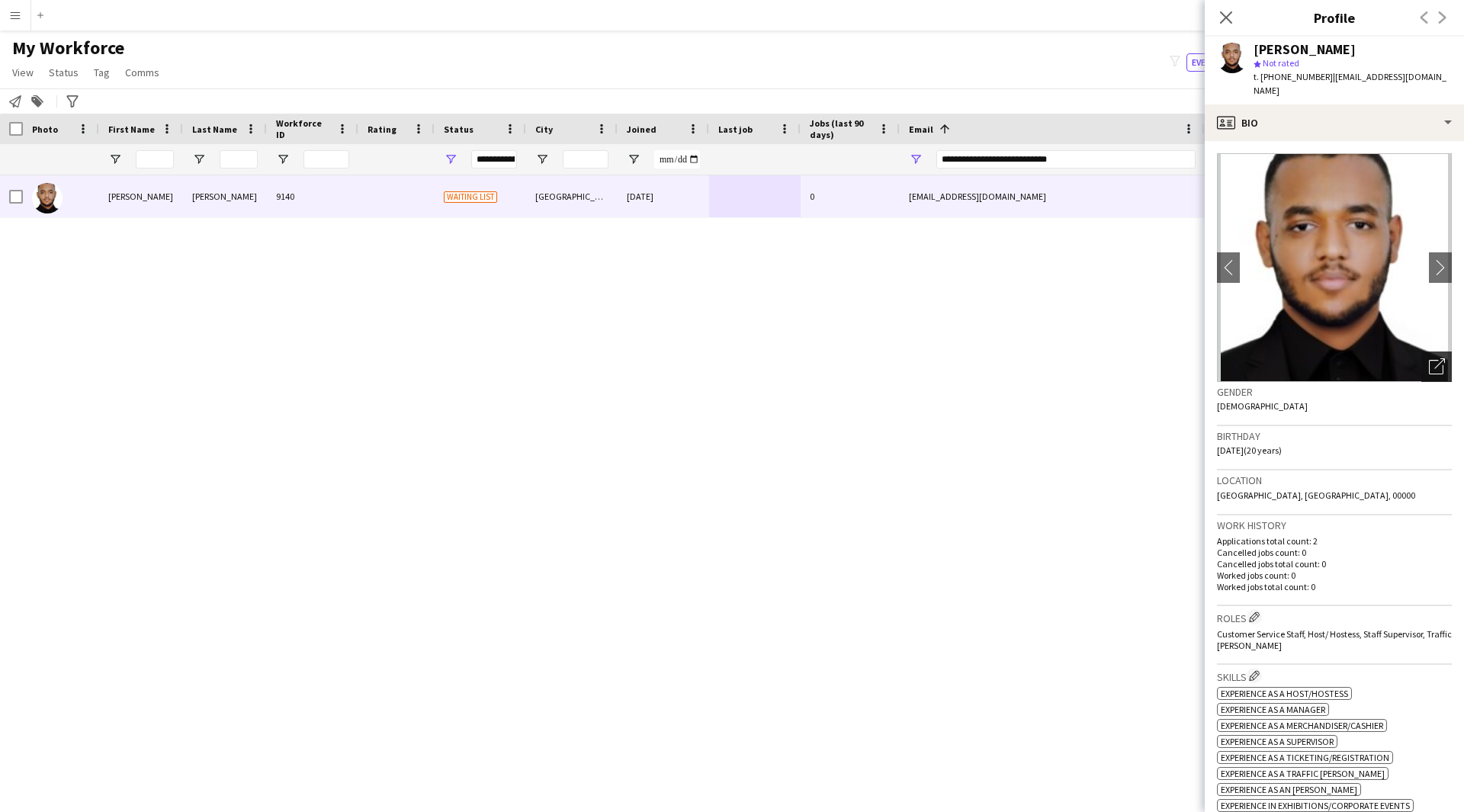
click at [1428, 361] on icon at bounding box center [1435, 367] width 15 height 15
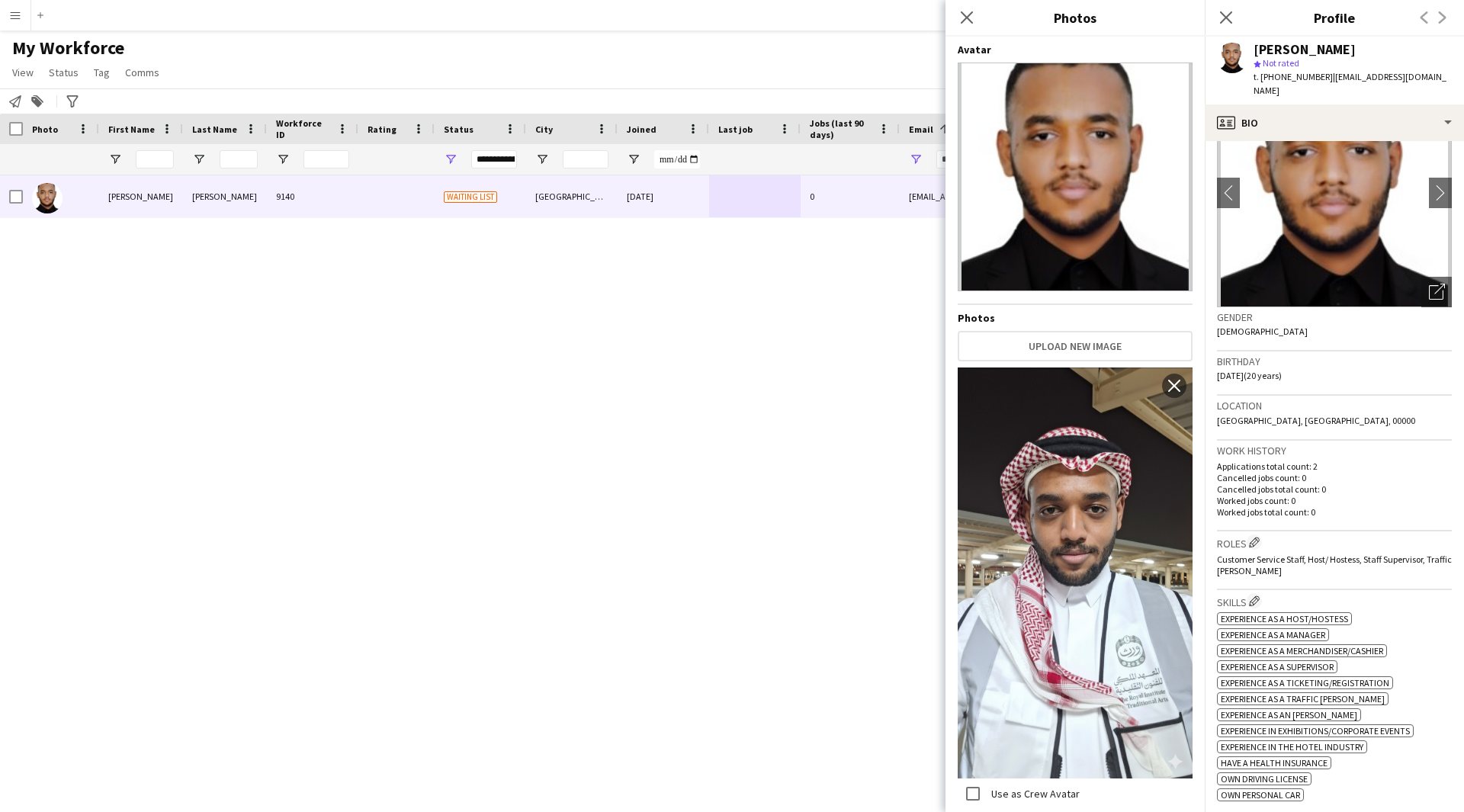
scroll to position [0, 0]
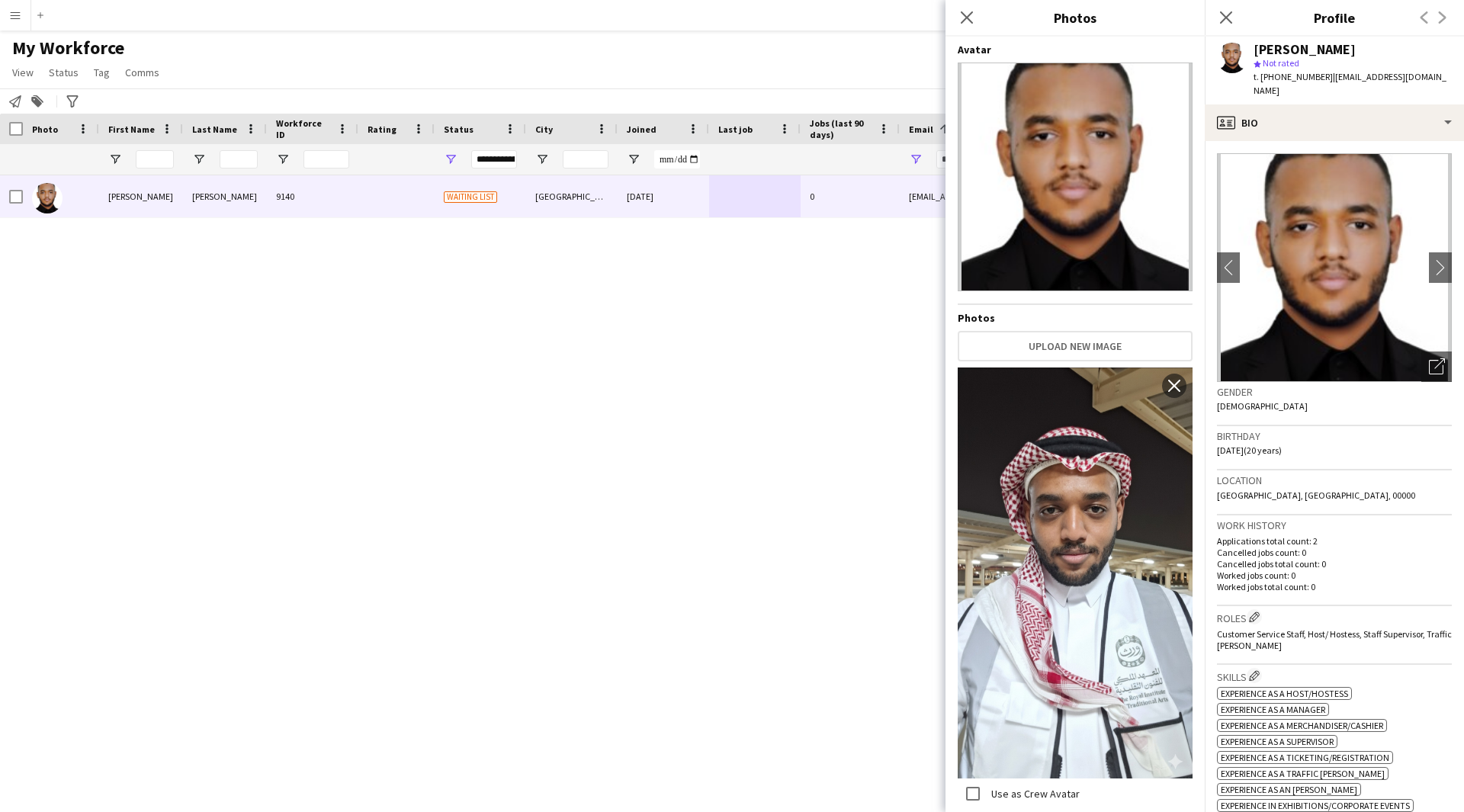
drag, startPoint x: 1363, startPoint y: 51, endPoint x: 1247, endPoint y: 54, distance: 116.0
click at [1247, 54] on div "Abdurahman Seid star Not rated t. +966537968203 | abdurahman.musa012@gmail.com" at bounding box center [1333, 71] width 259 height 68
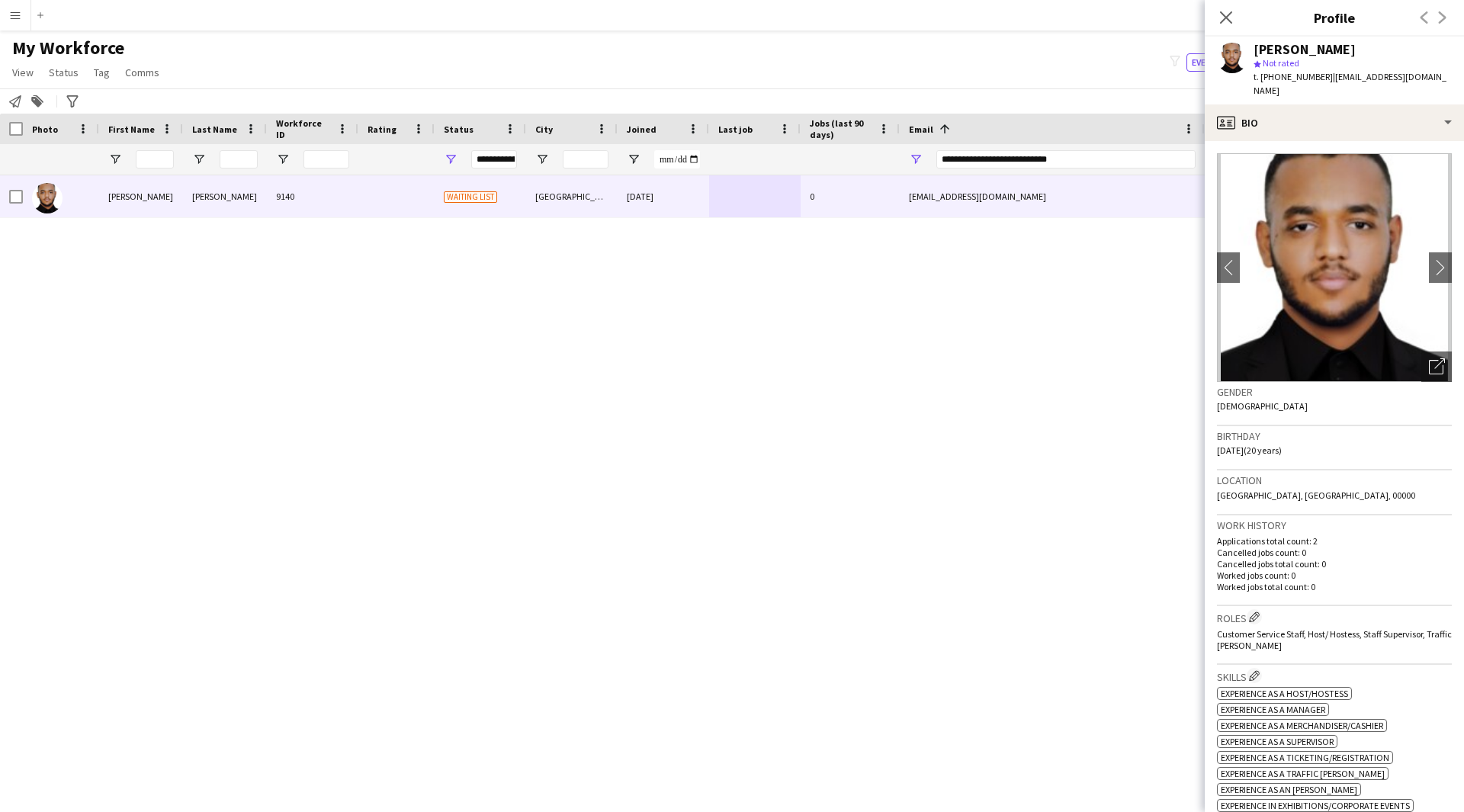
copy div "Abdurahman Seid"
drag, startPoint x: 1124, startPoint y: 150, endPoint x: 841, endPoint y: 188, distance: 285.5
click at [841, 188] on div "Workforce Details Photo First Name" at bounding box center [732, 449] width 1464 height 671
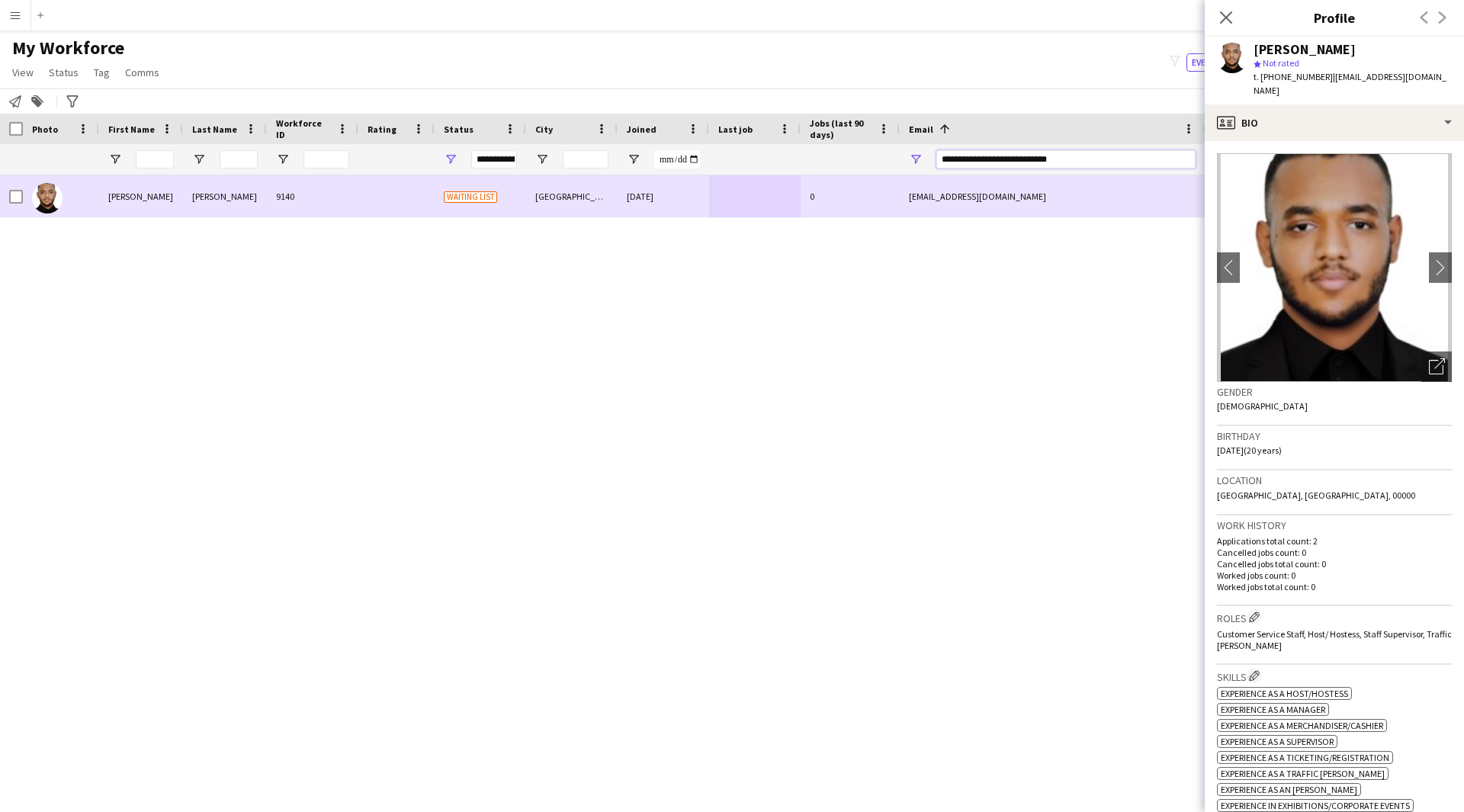
paste input "Email Filter Input"
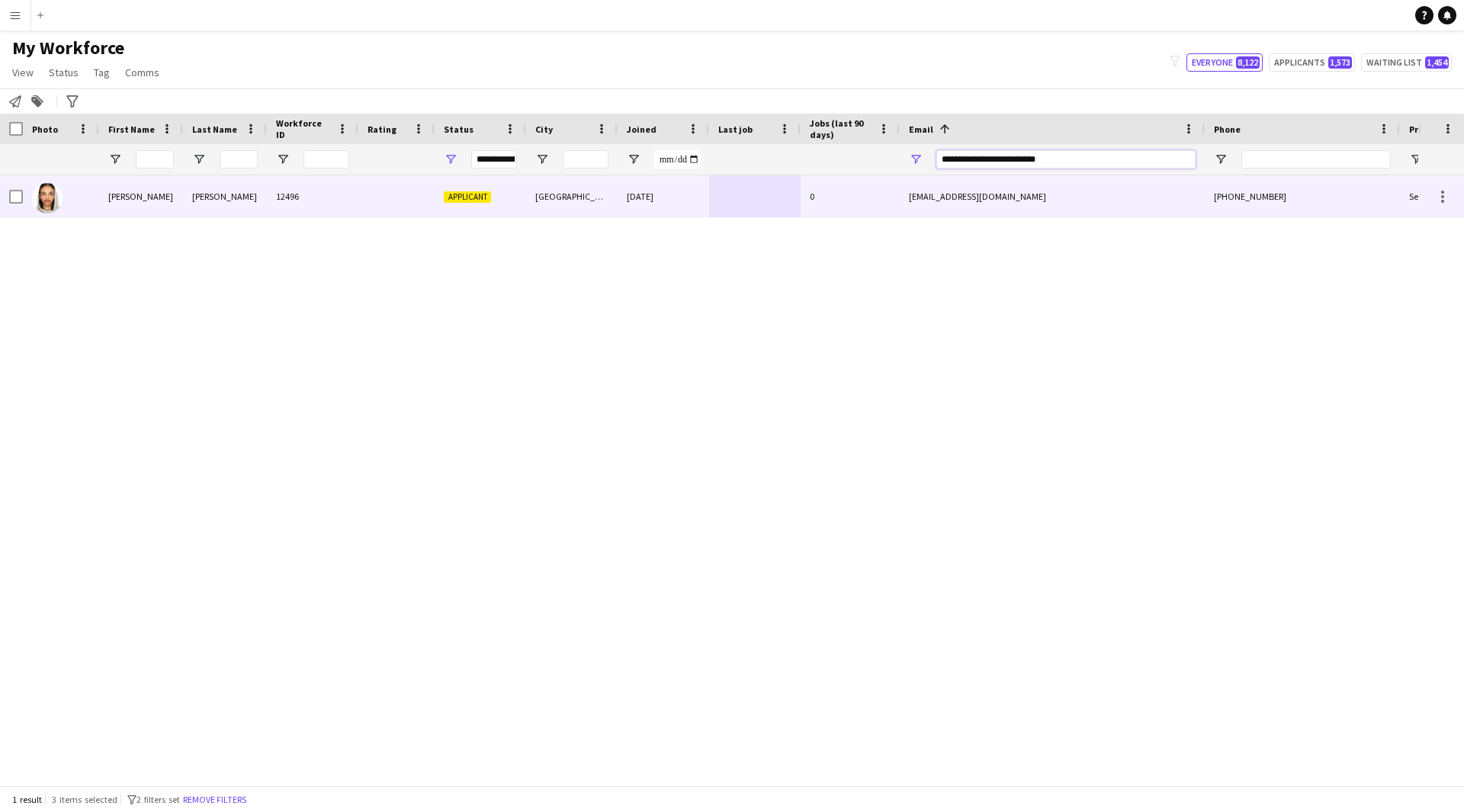
type input "**********"
click at [916, 194] on div "zouisakacupcake@gmail.com" at bounding box center [1052, 196] width 305 height 42
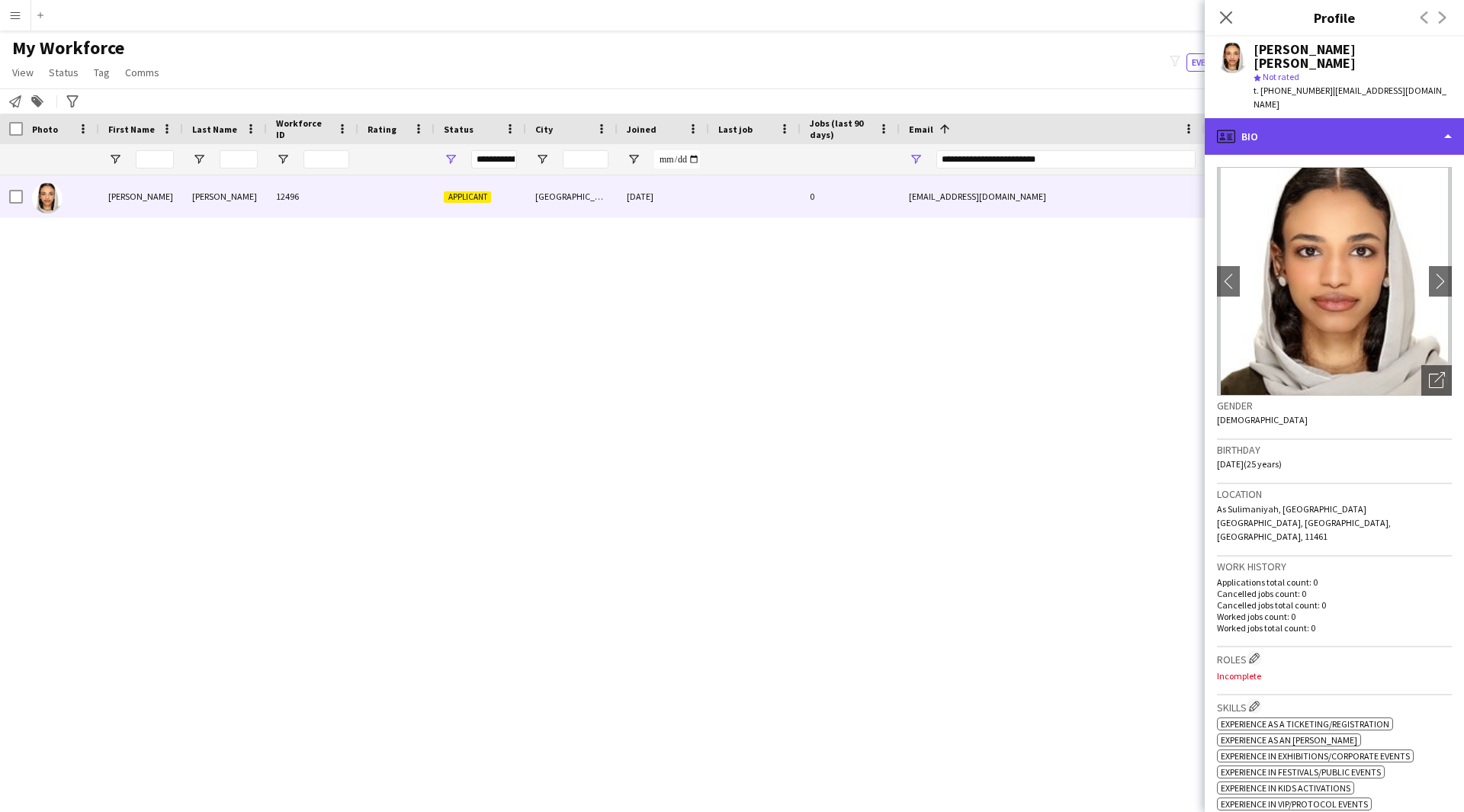
click at [1372, 125] on div "profile Bio" at bounding box center [1333, 137] width 259 height 37
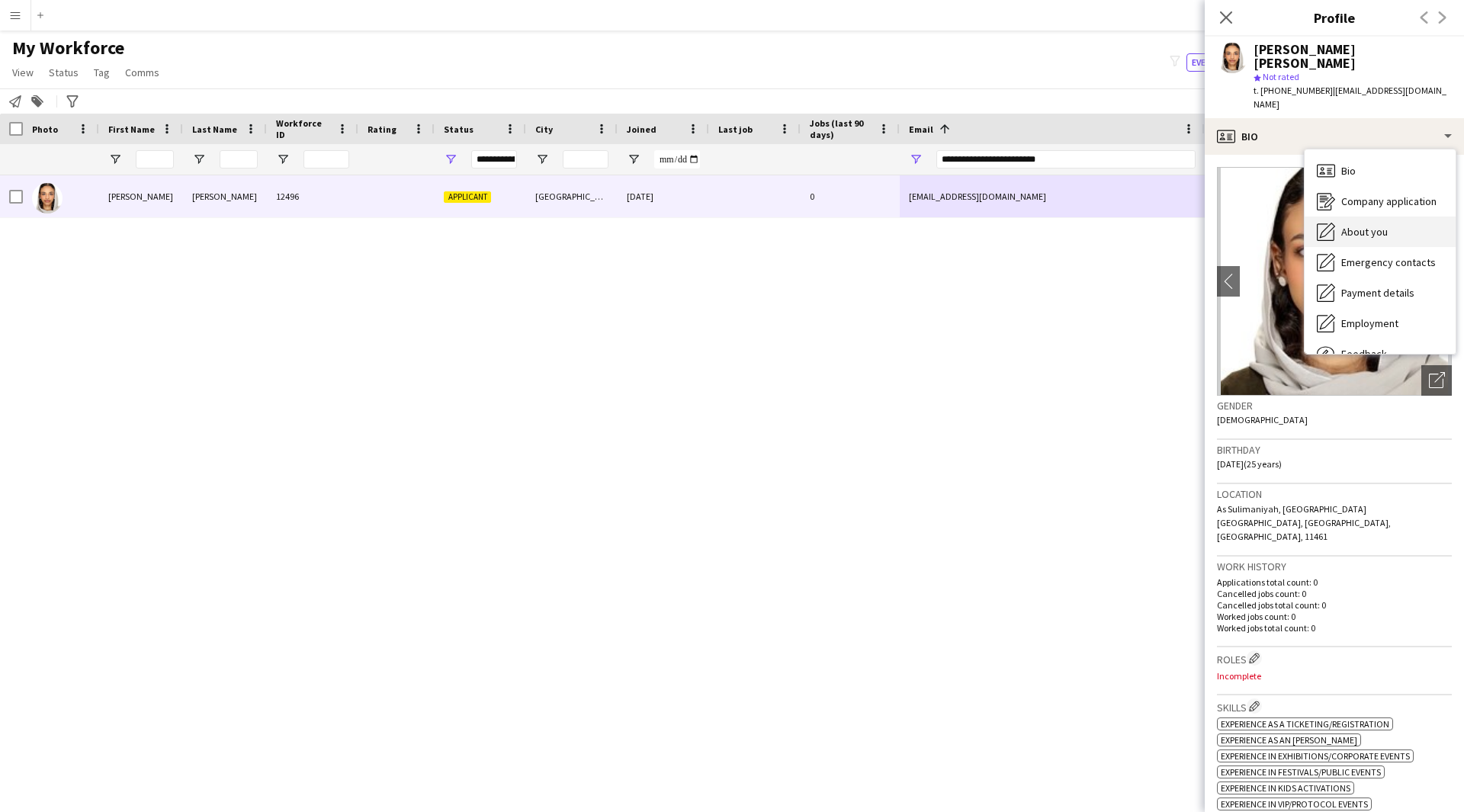
click at [1400, 216] on div "About you About you" at bounding box center [1380, 231] width 151 height 30
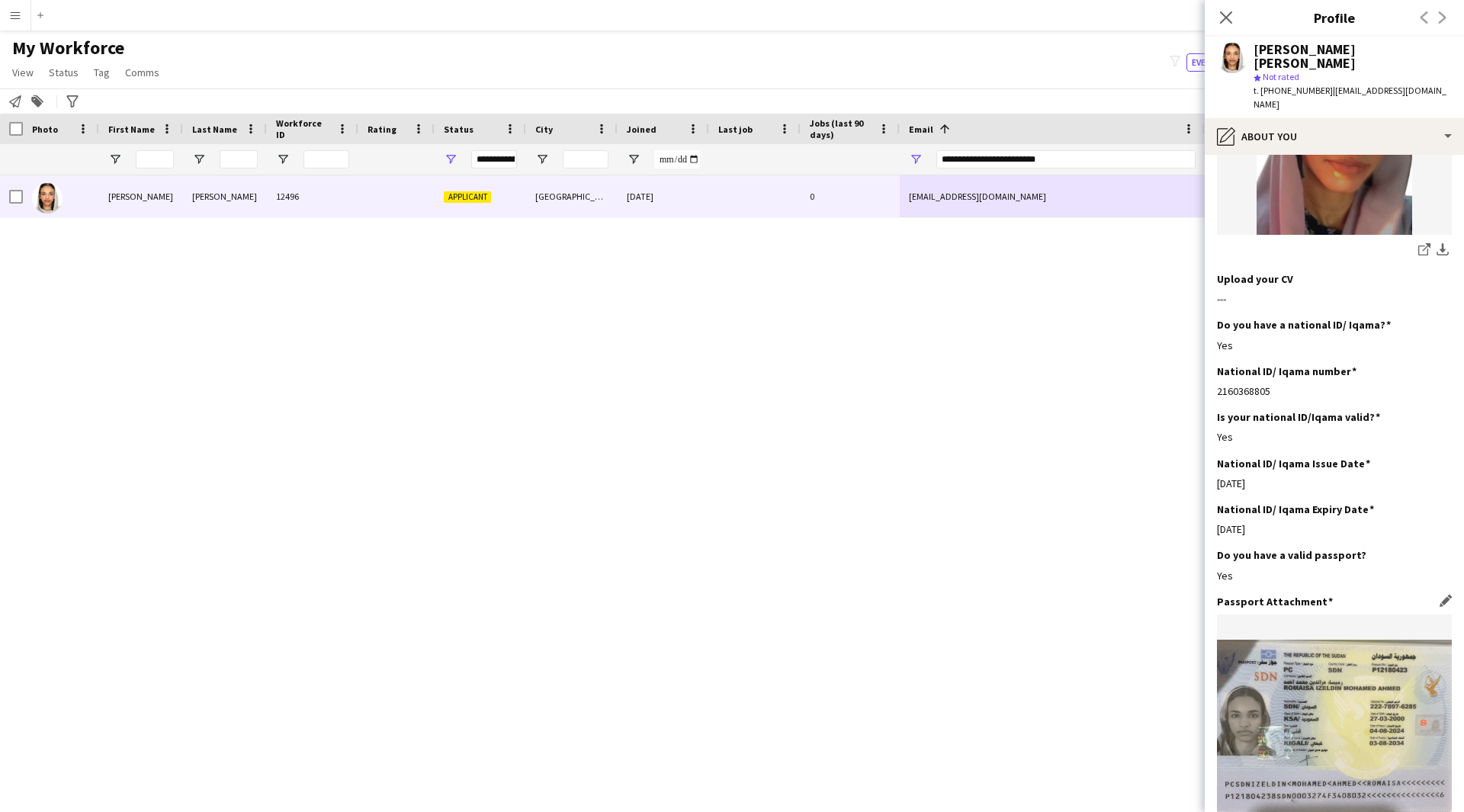
scroll to position [236, 0]
click at [1318, 118] on div "pencil4 About you" at bounding box center [1333, 137] width 259 height 37
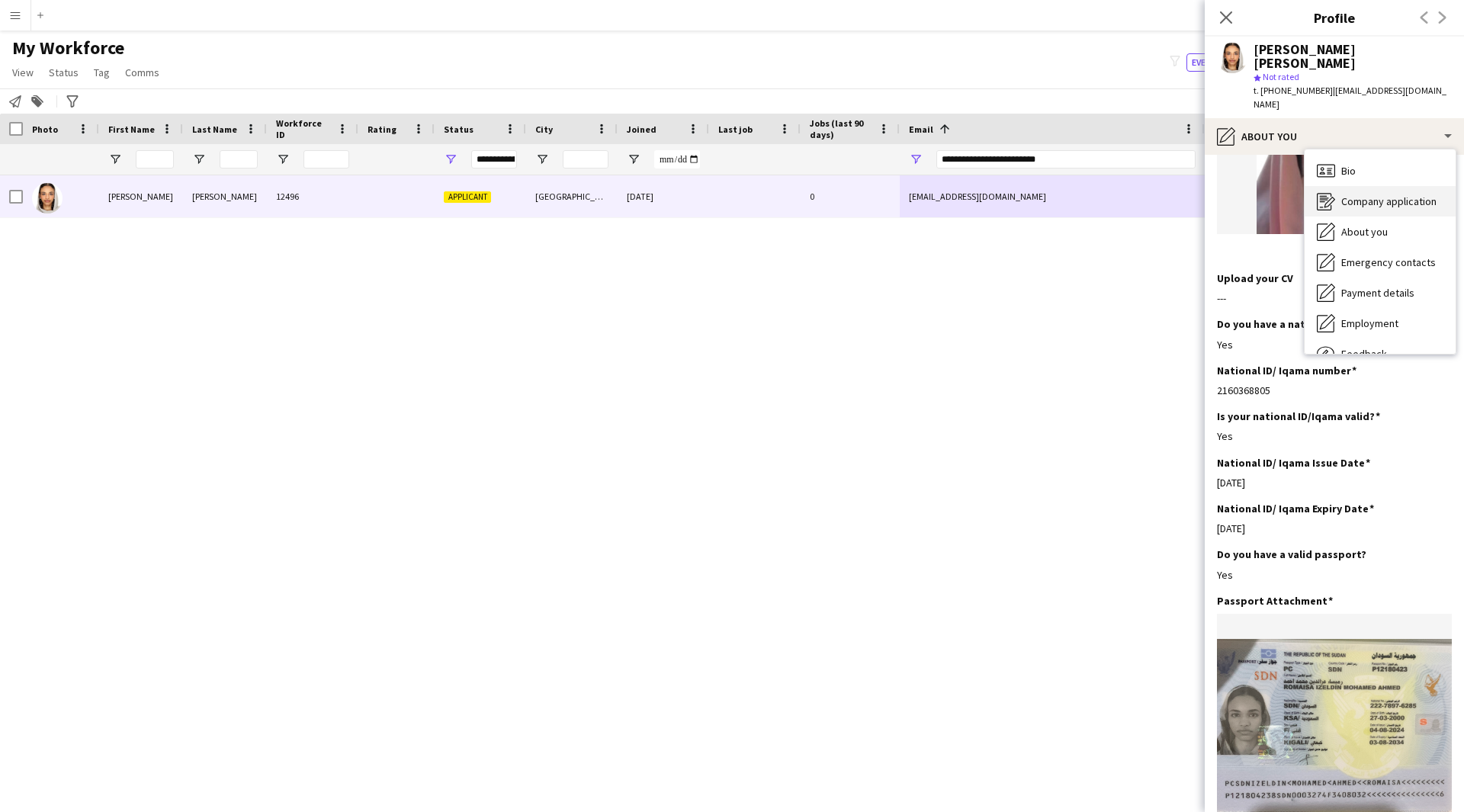
click at [1385, 186] on div "Company application Company application" at bounding box center [1380, 201] width 151 height 30
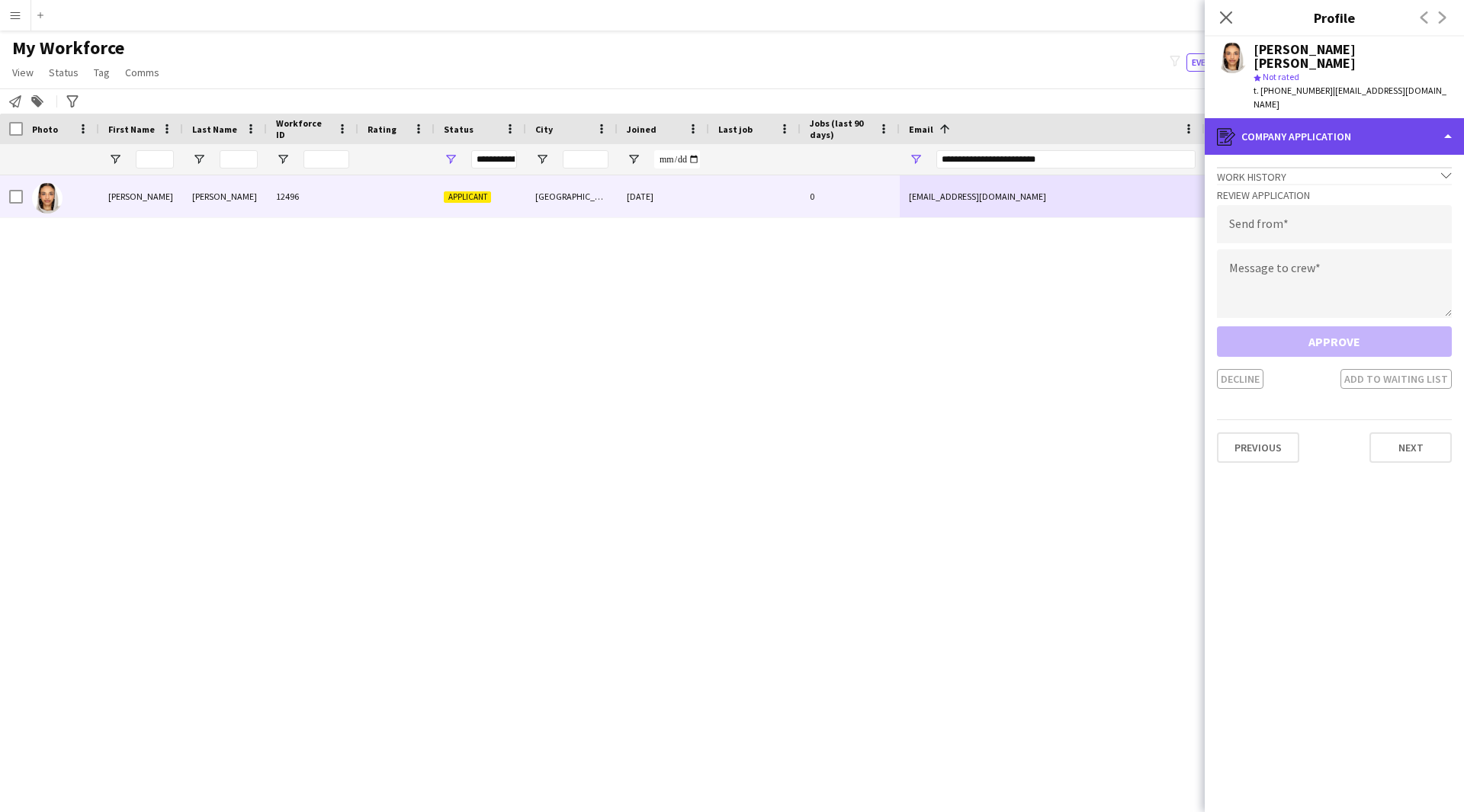
click at [1321, 118] on div "register Company application" at bounding box center [1333, 137] width 259 height 37
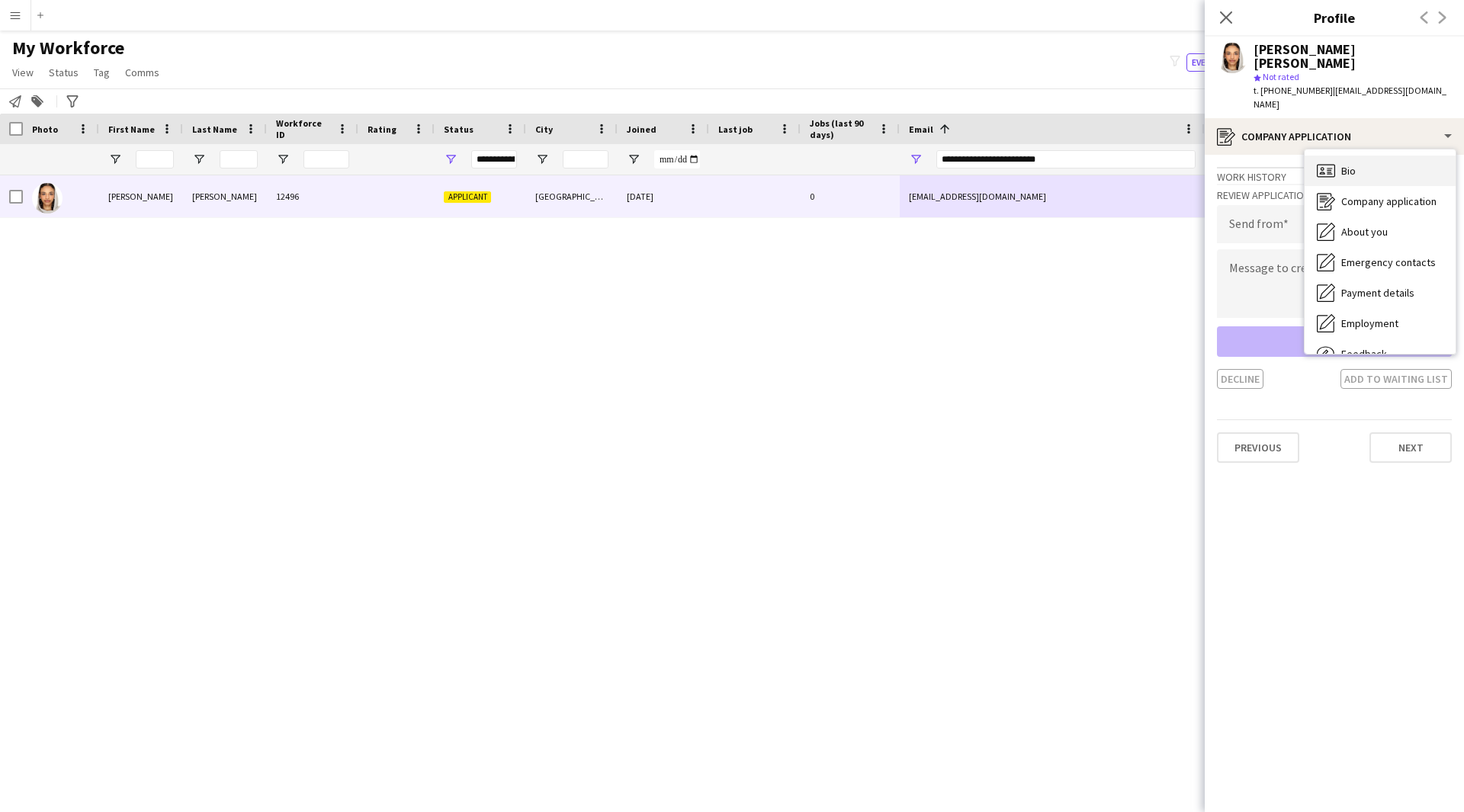
click at [1359, 155] on div "Bio Bio" at bounding box center [1380, 170] width 151 height 30
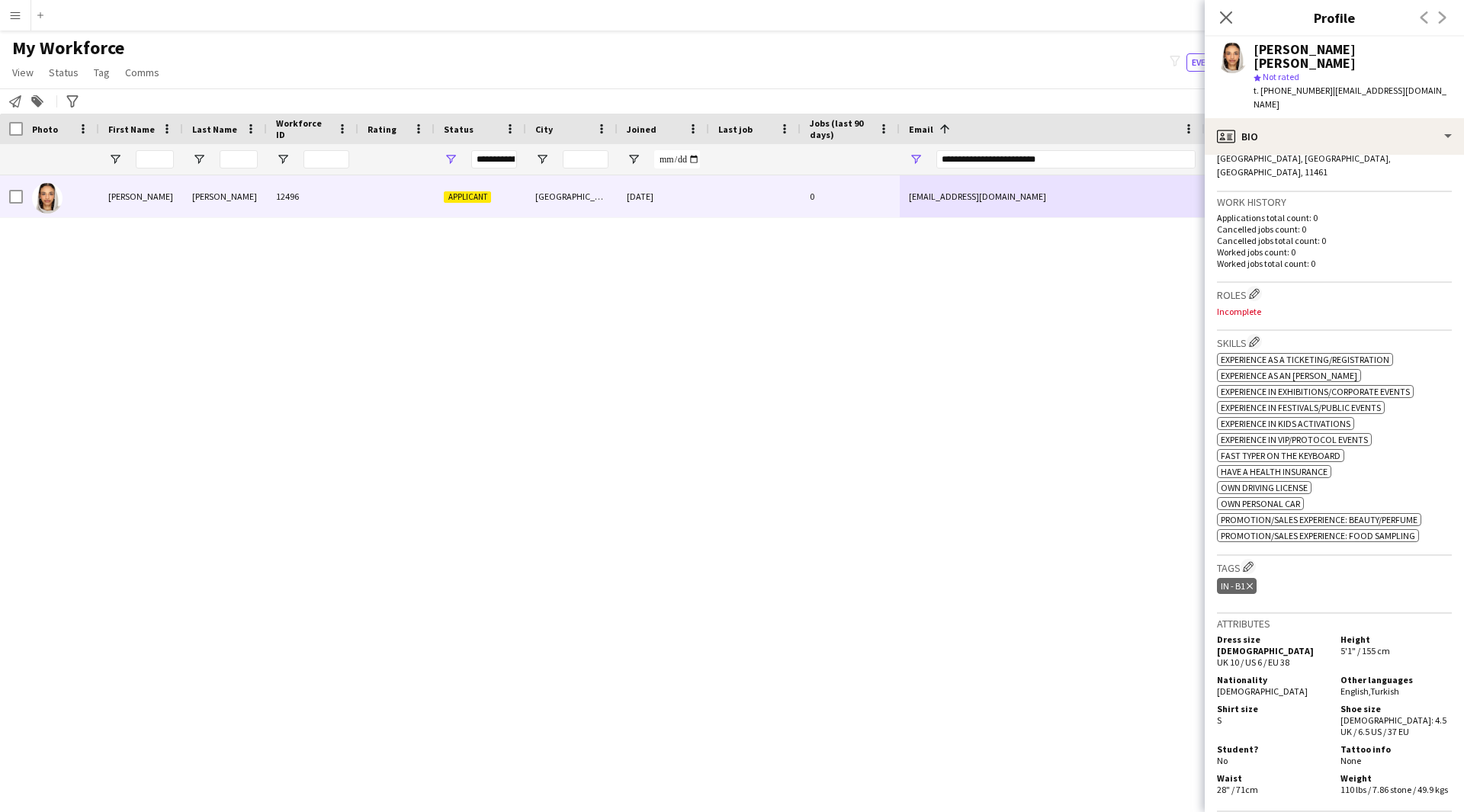
scroll to position [364, 0]
click at [1253, 289] on app-icon "Edit crew company roles" at bounding box center [1253, 294] width 11 height 11
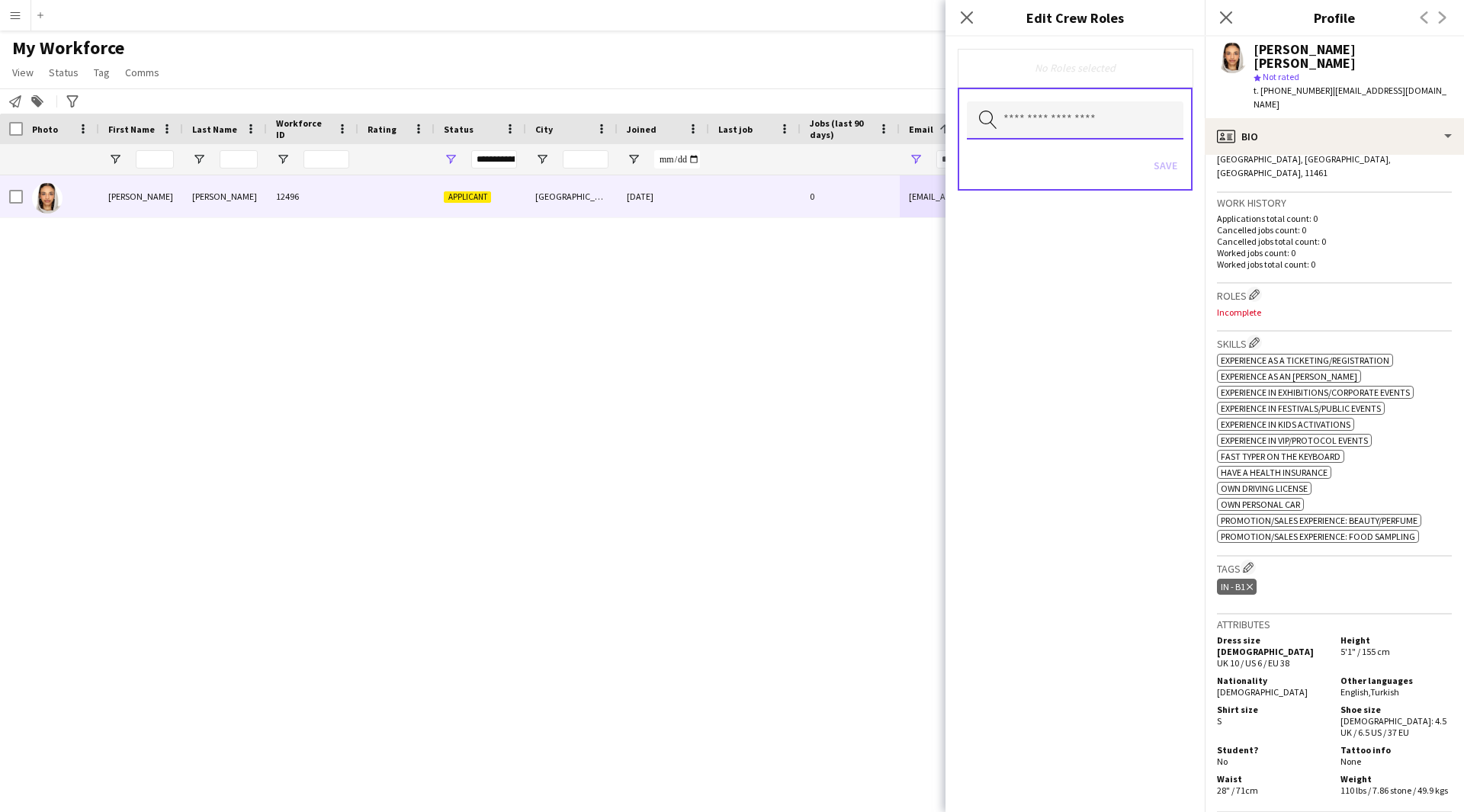
click at [1044, 122] on input "text" at bounding box center [1074, 119] width 216 height 38
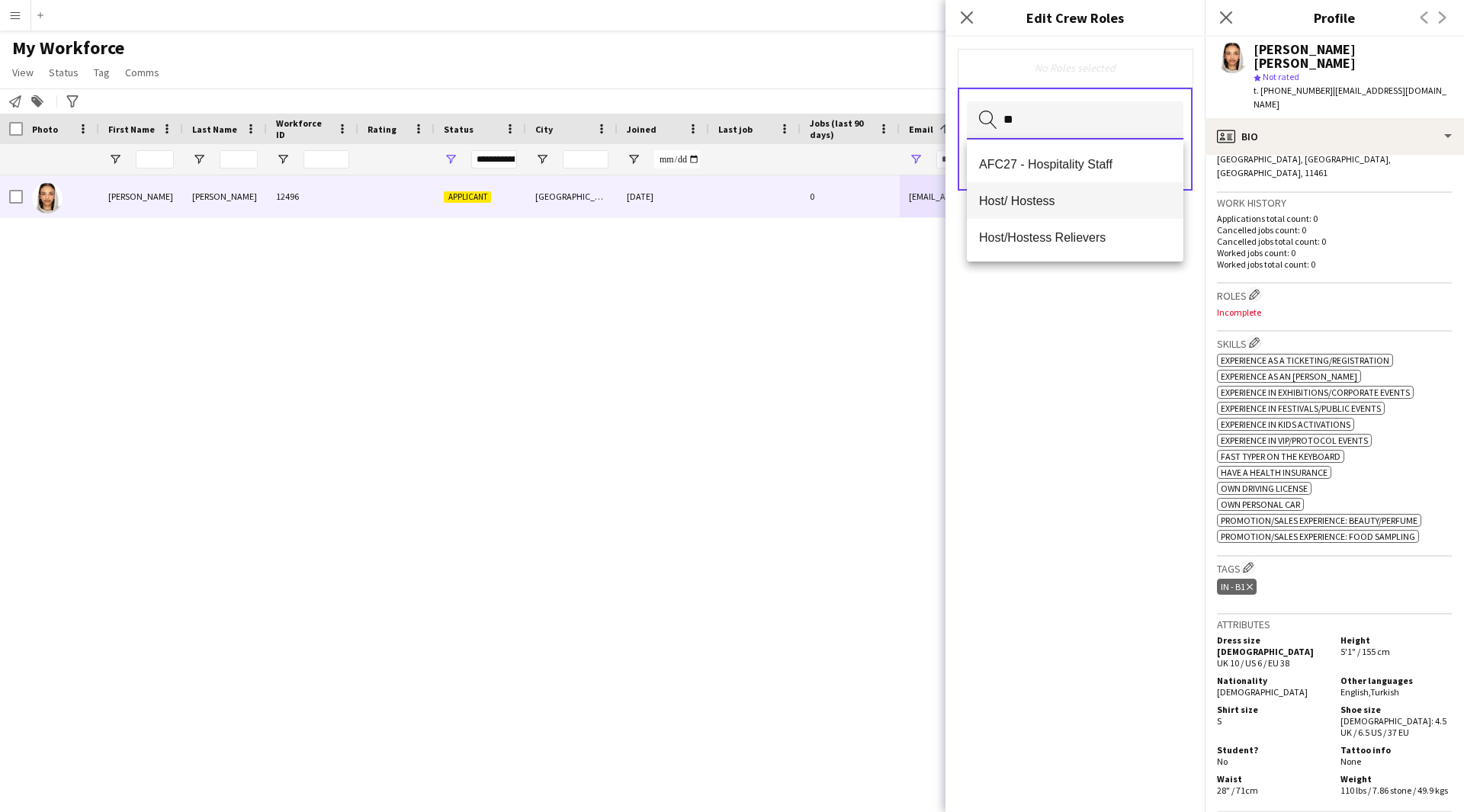
type input "**"
click at [1057, 196] on span "Host/ Hostess" at bounding box center [1075, 201] width 192 height 15
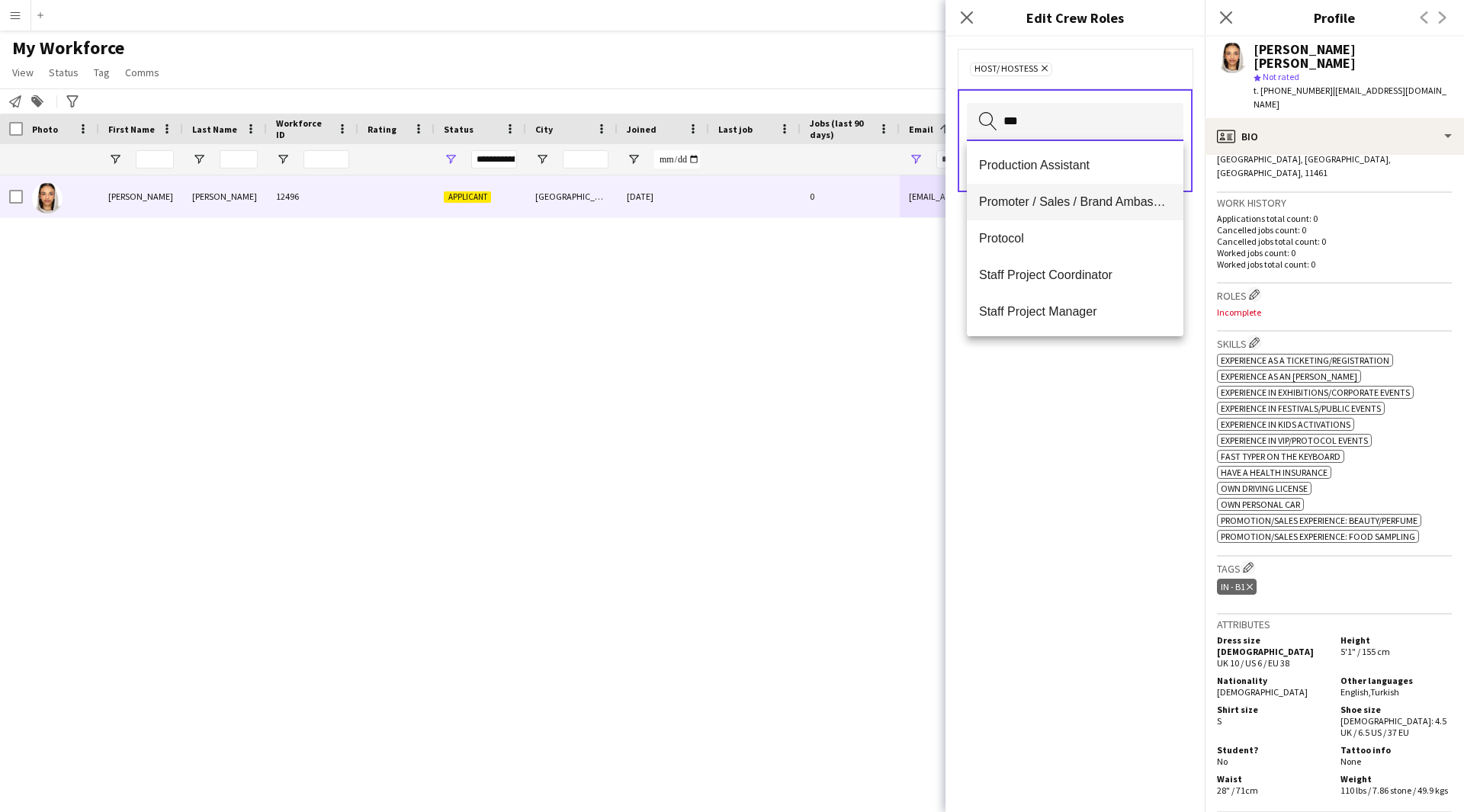
type input "***"
click at [1057, 197] on span "Promoter / Sales / Brand Ambassador" at bounding box center [1075, 201] width 192 height 15
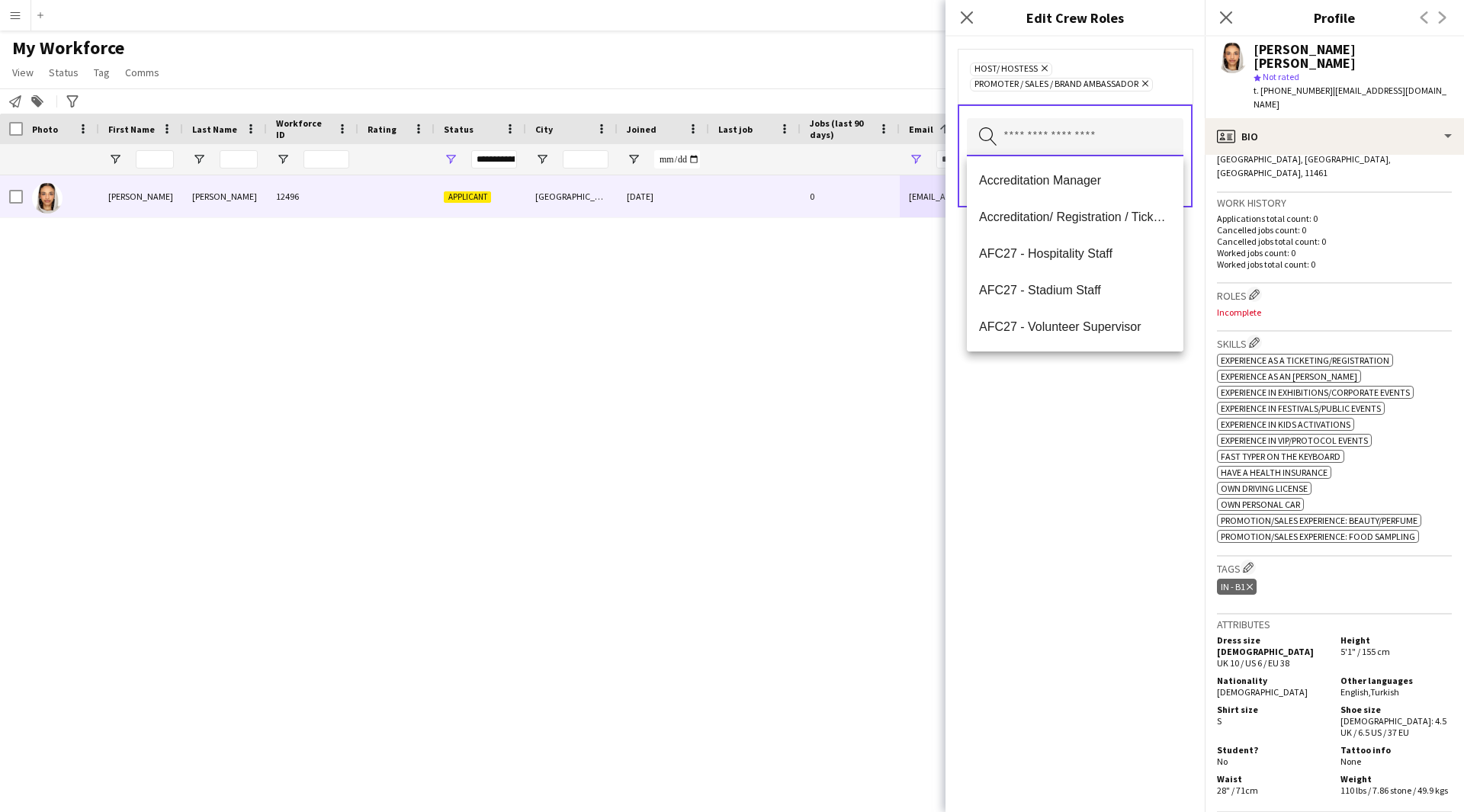
scroll to position [0, 0]
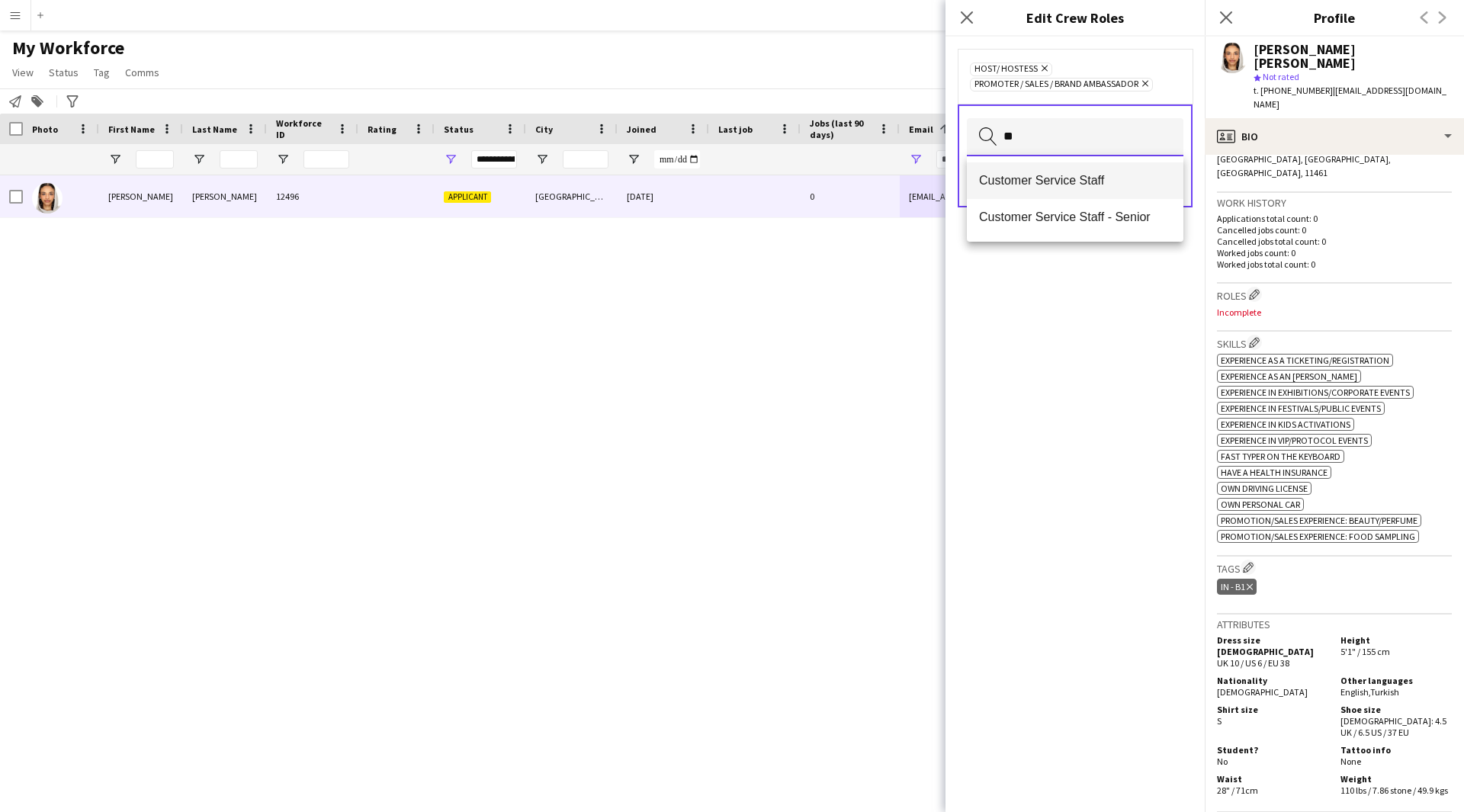
type input "**"
click at [1101, 181] on span "Customer Service Staff" at bounding box center [1075, 179] width 192 height 15
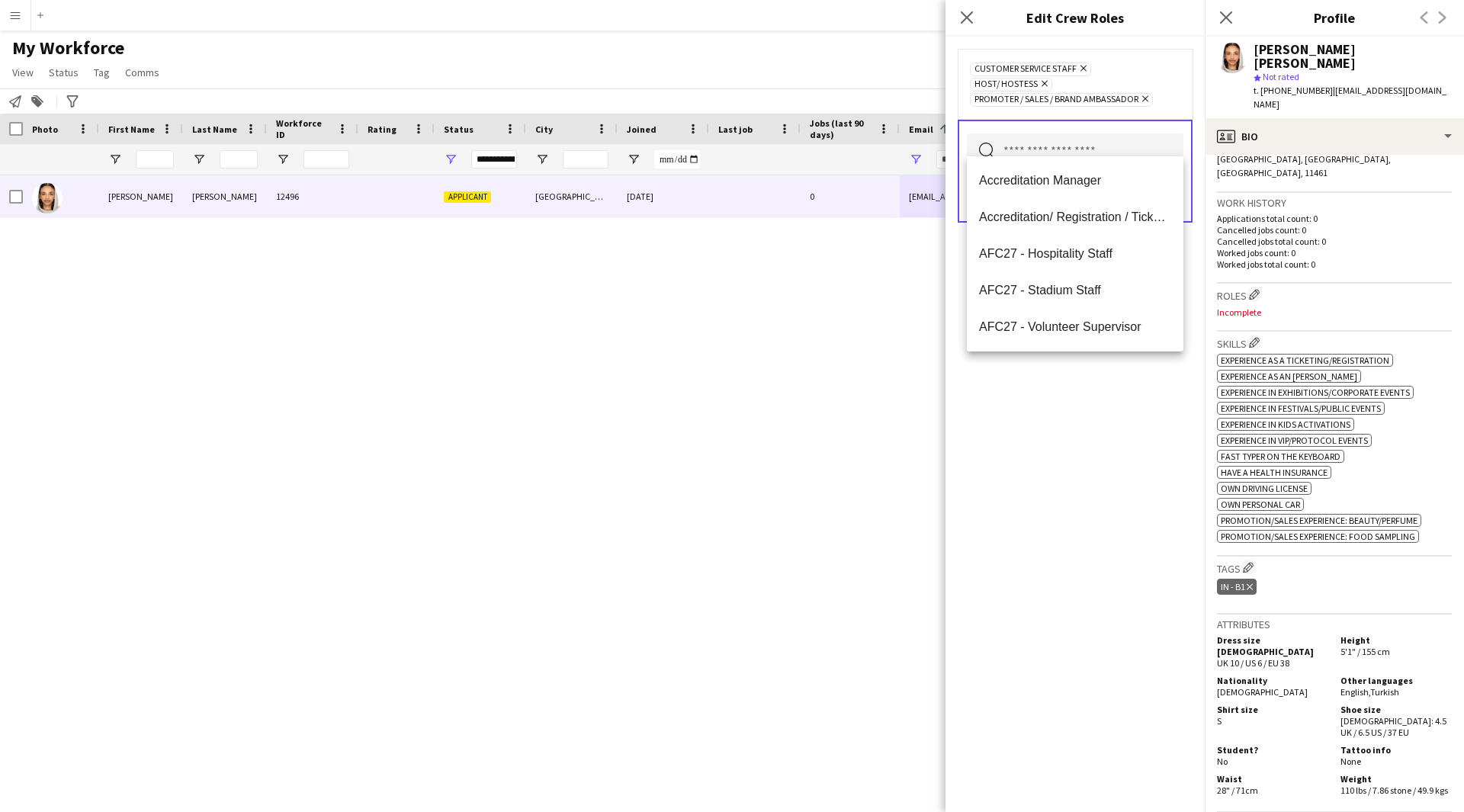
click at [1086, 405] on div "Customer Service Staff Remove Host/ Hostess Remove Promoter / Sales / Brand Amb…" at bounding box center [1074, 424] width 259 height 775
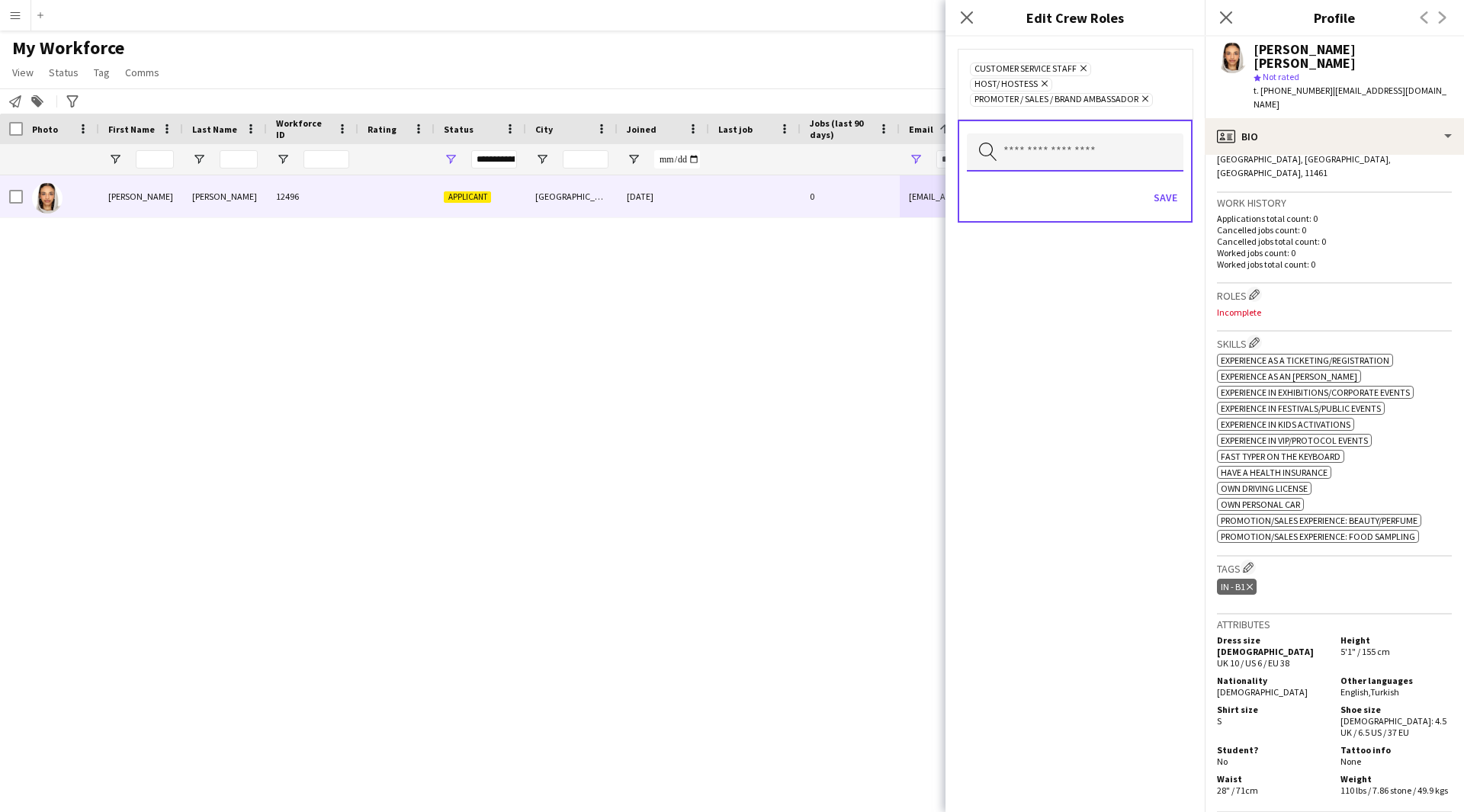
click at [1091, 138] on input "text" at bounding box center [1074, 151] width 216 height 38
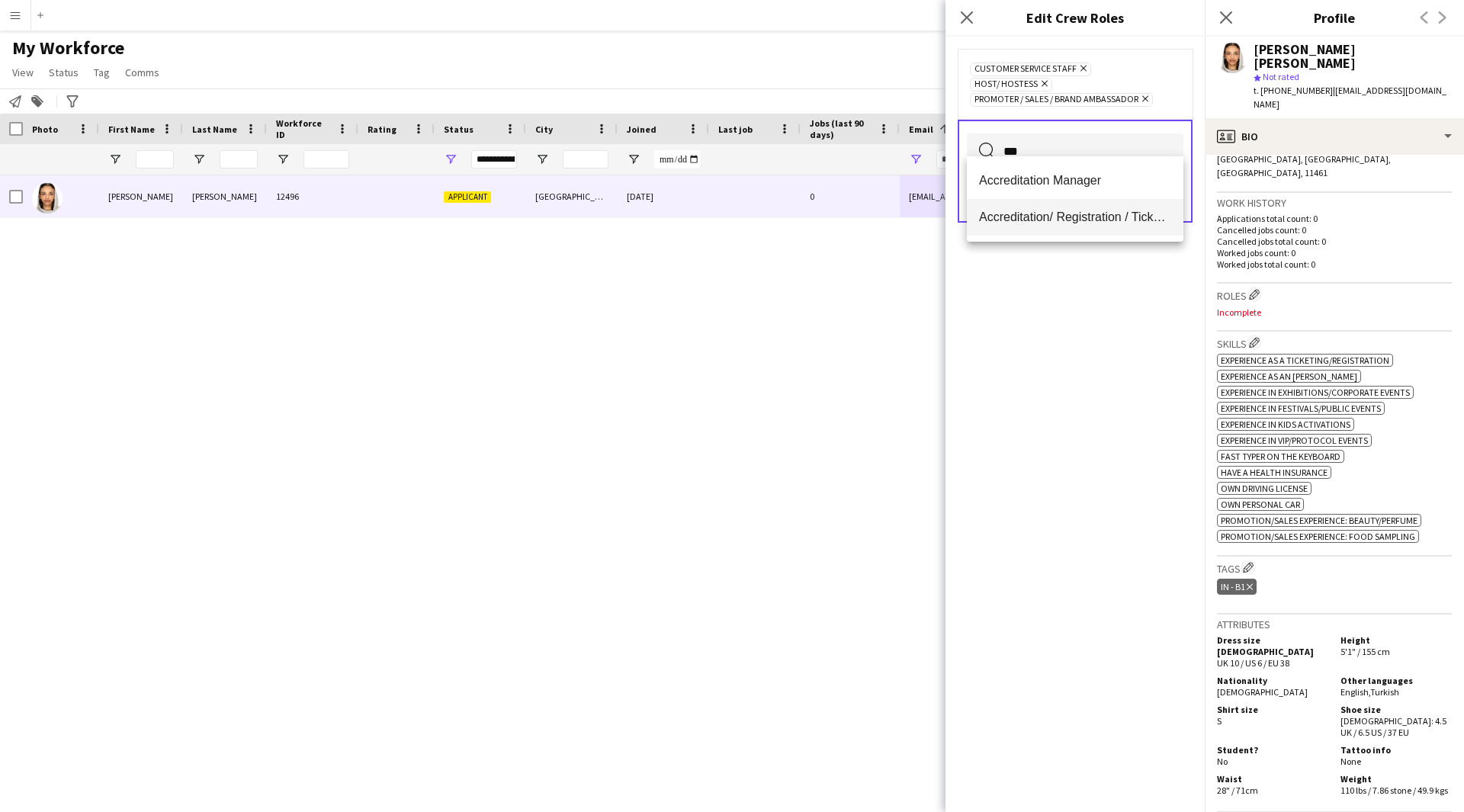
type input "***"
click at [1094, 207] on mat-option "Accreditation/ Registration / Ticketing" at bounding box center [1074, 217] width 216 height 37
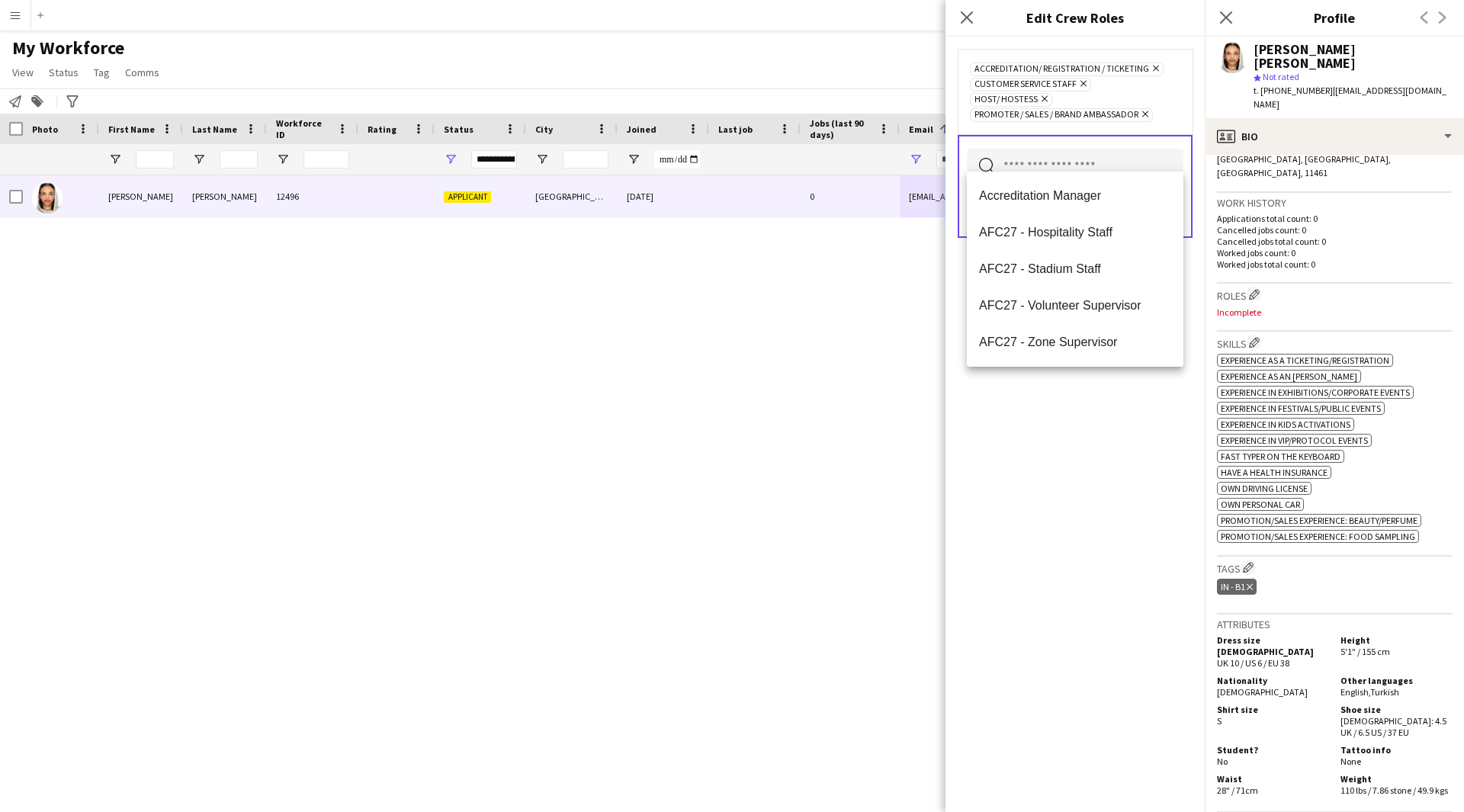
click at [1101, 499] on div "Accreditation/ Registration / Ticketing Remove Customer Service Staff Remove Ho…" at bounding box center [1074, 424] width 259 height 775
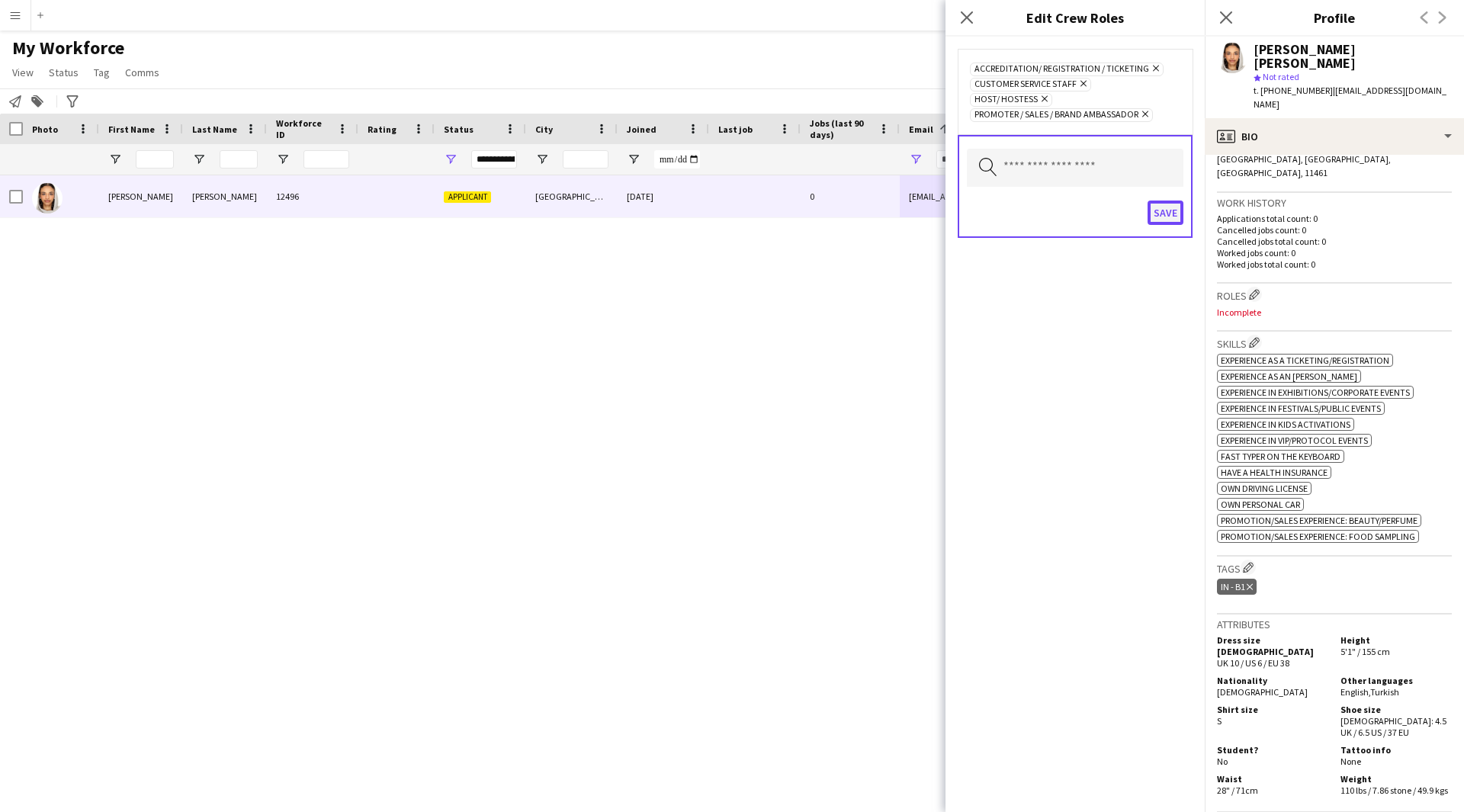
click at [1161, 201] on button "Save" at bounding box center [1164, 212] width 36 height 24
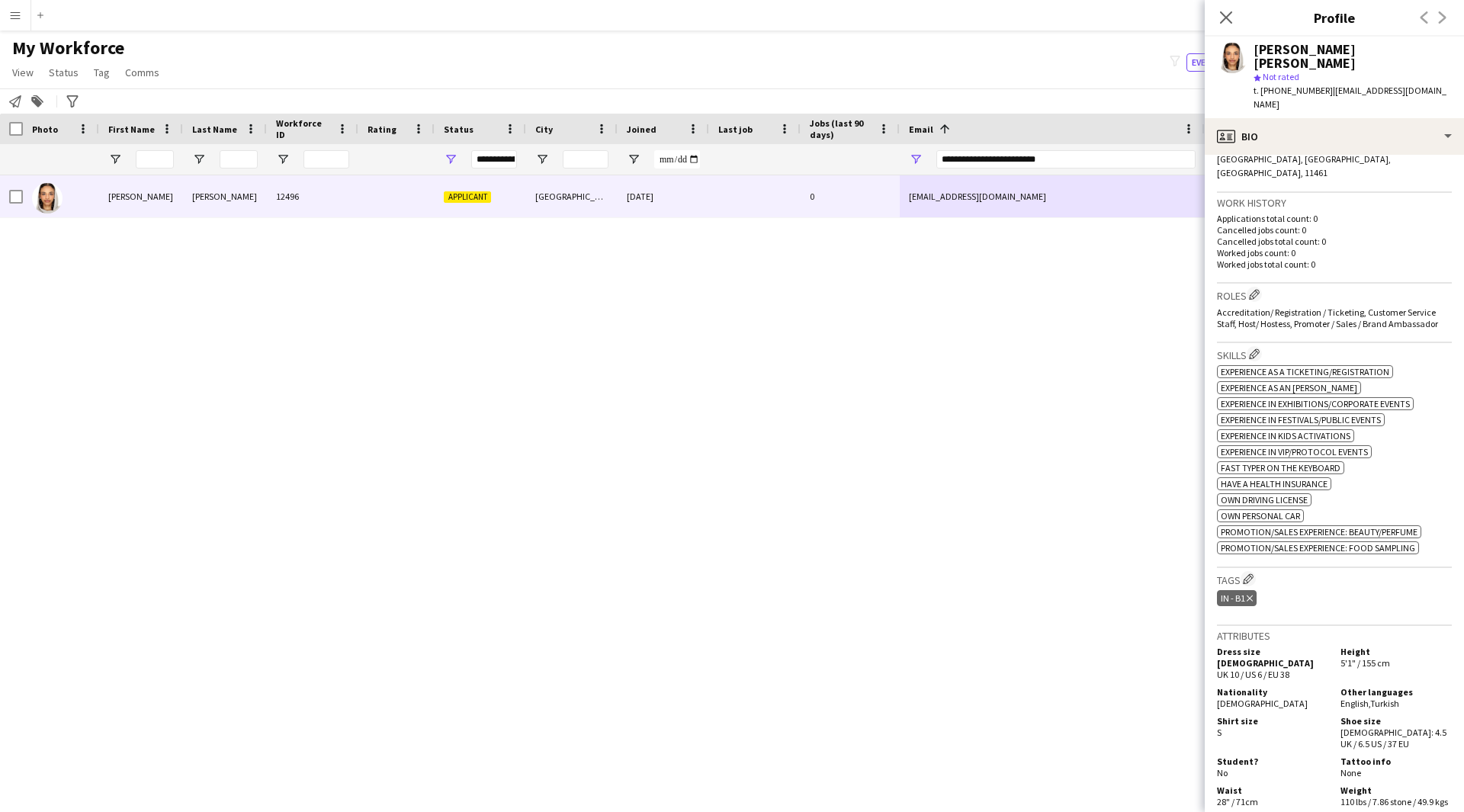
scroll to position [698, 0]
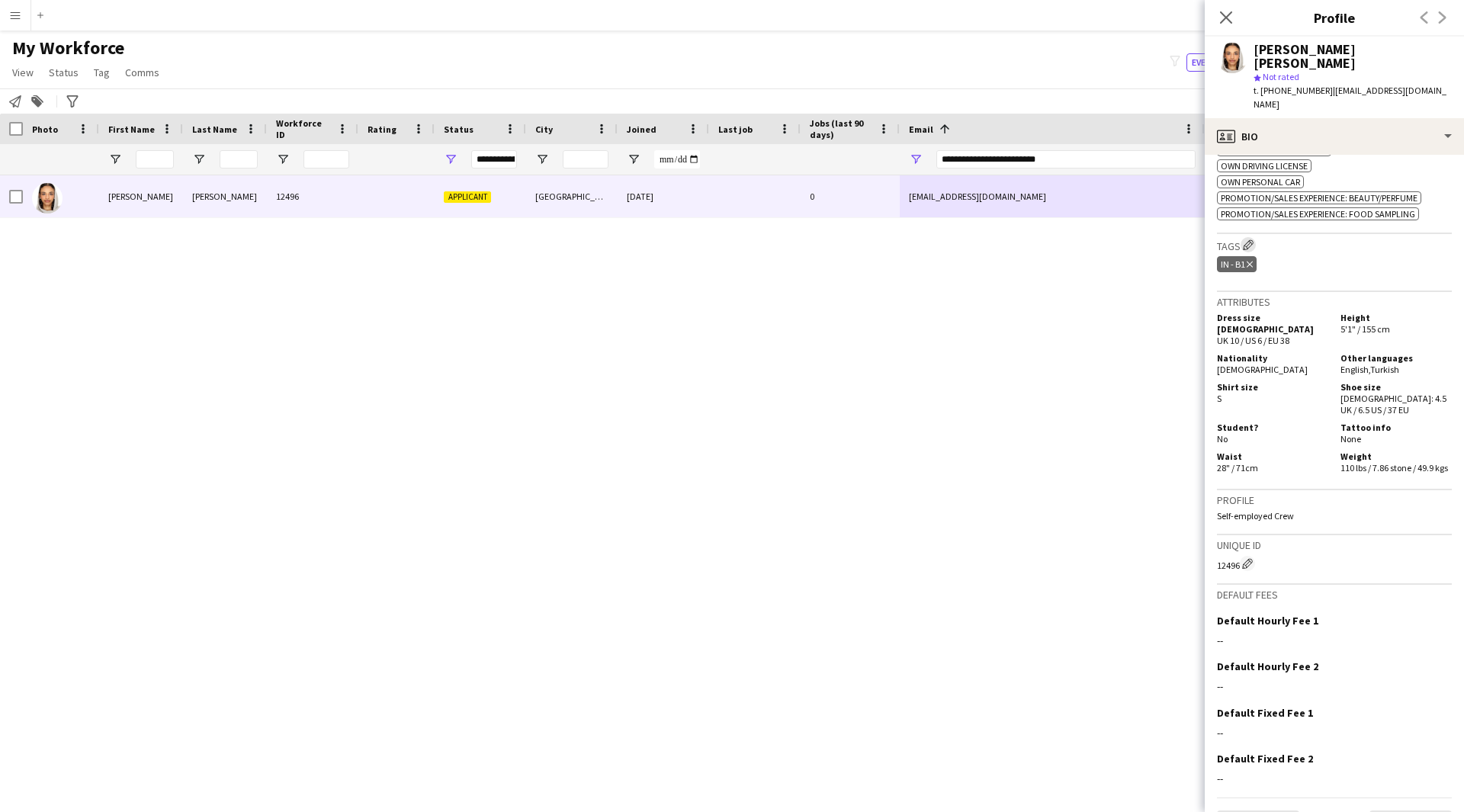
click at [1249, 240] on app-icon "Edit crew company tags" at bounding box center [1248, 244] width 11 height 11
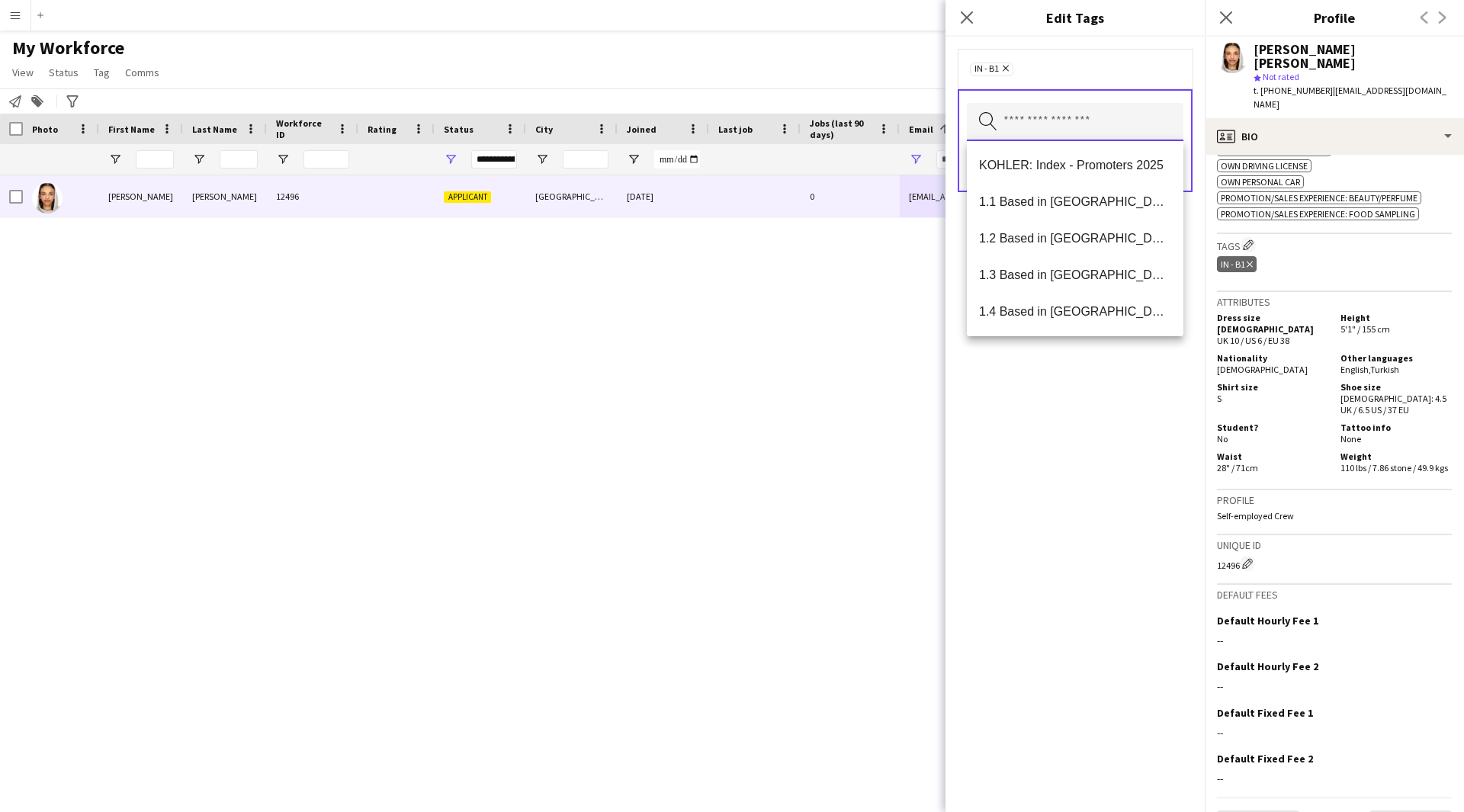
click at [1097, 132] on input "text" at bounding box center [1074, 121] width 216 height 38
type input "**"
click at [1099, 211] on mat-option "2.3 English Level = 3/3 Excellent" at bounding box center [1074, 202] width 216 height 37
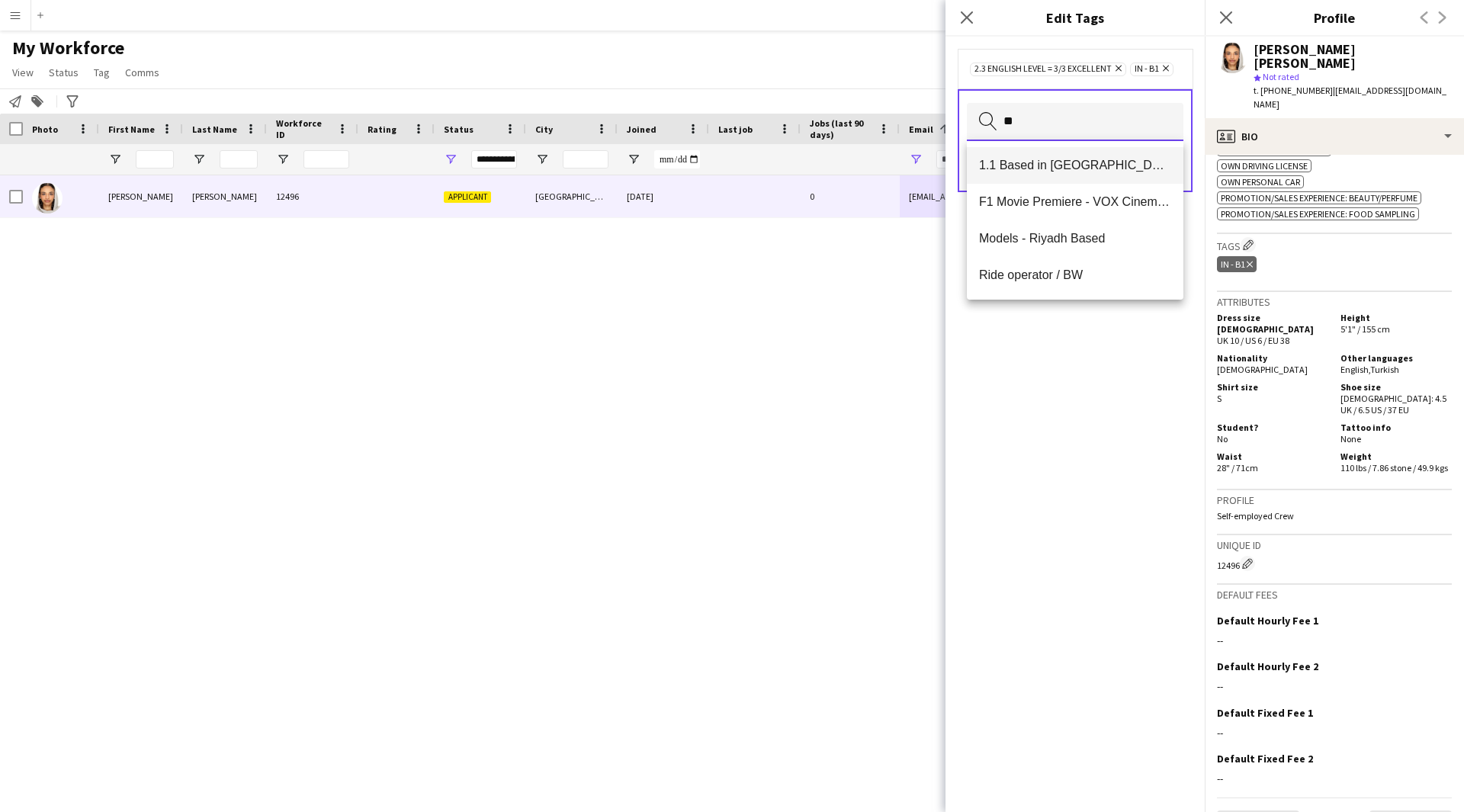
type input "**"
click at [1082, 162] on span "1.1 Based in Riyadh" at bounding box center [1075, 165] width 192 height 15
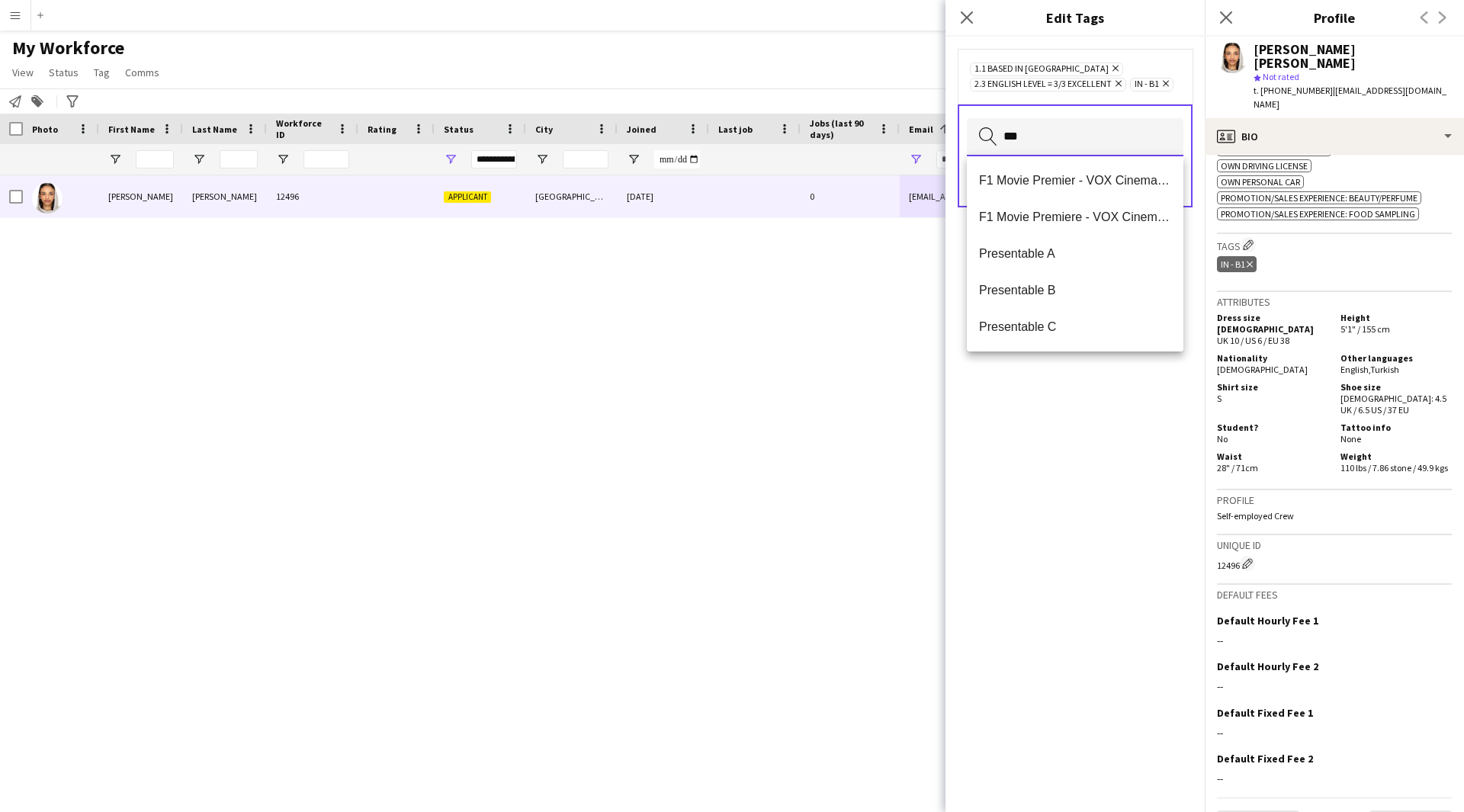
scroll to position [0, 0]
type input "***"
click at [1099, 279] on mat-option "Presentable B" at bounding box center [1074, 290] width 216 height 37
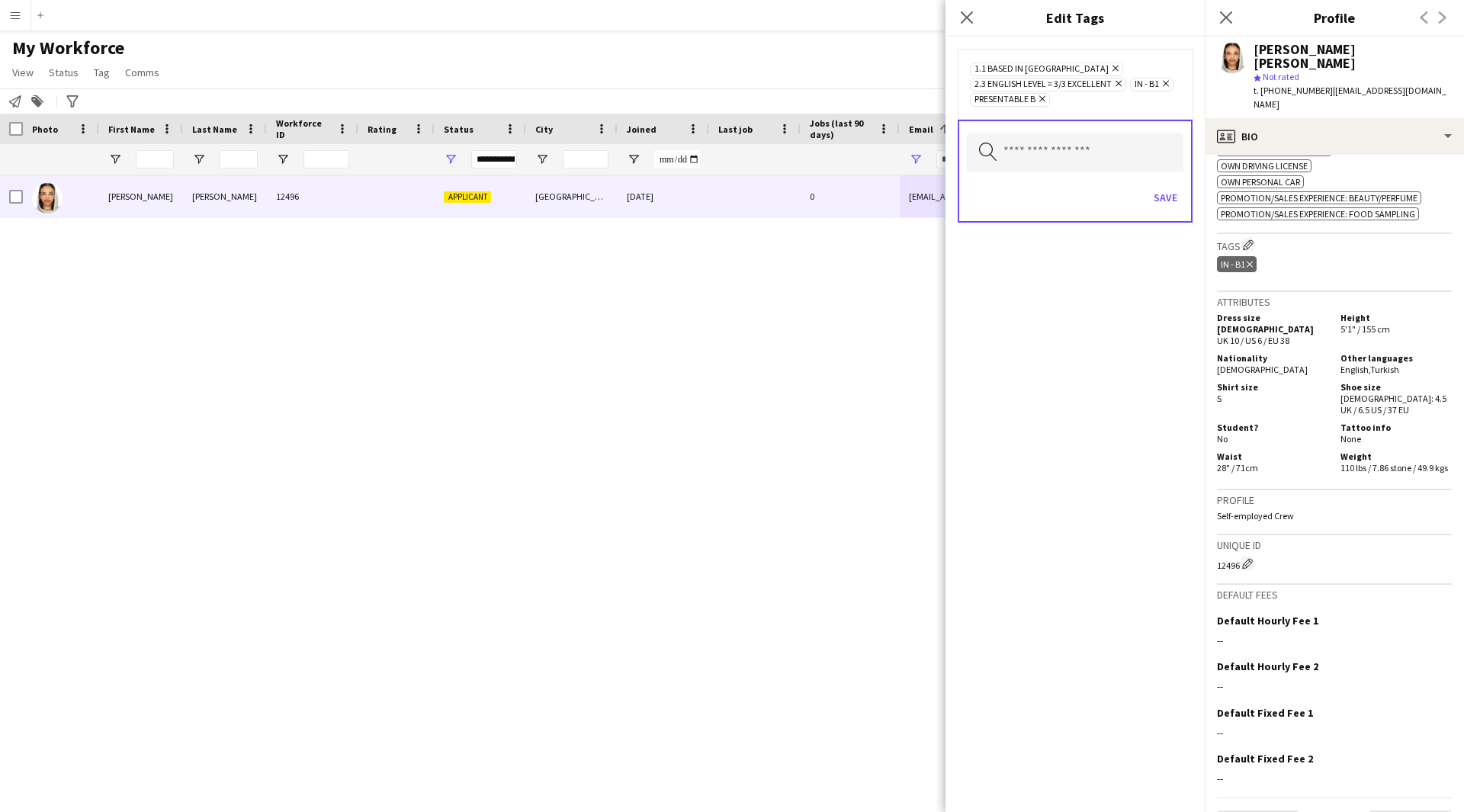
drag, startPoint x: 1076, startPoint y: 532, endPoint x: 1050, endPoint y: 411, distance: 123.8
click at [1050, 411] on div "1.1 Based in Riyadh Remove 2.3 English Level = 3/3 Excellent Remove IN - B1 Rem…" at bounding box center [1074, 424] width 259 height 775
click at [1156, 200] on button "Save" at bounding box center [1164, 197] width 36 height 24
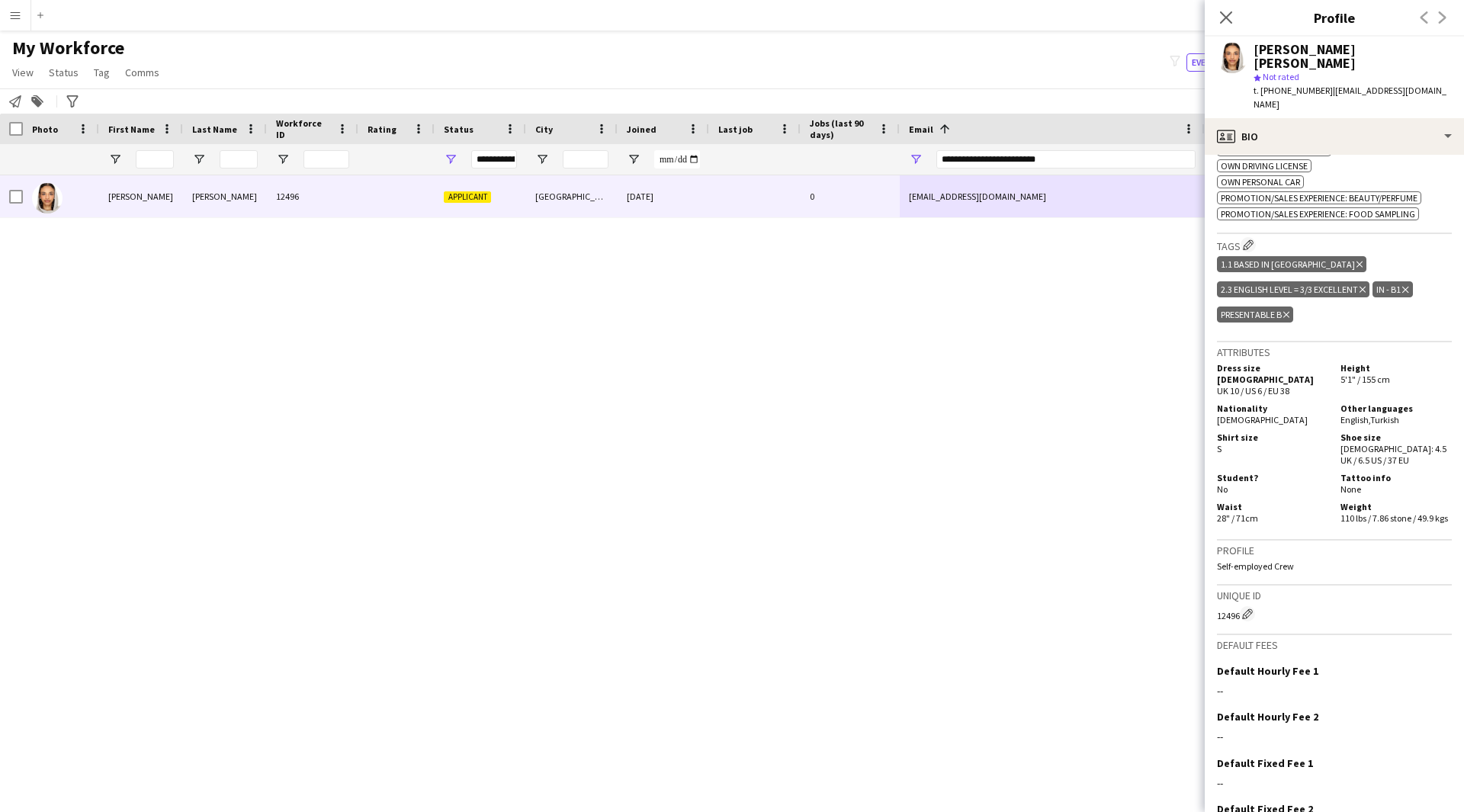
scroll to position [748, 0]
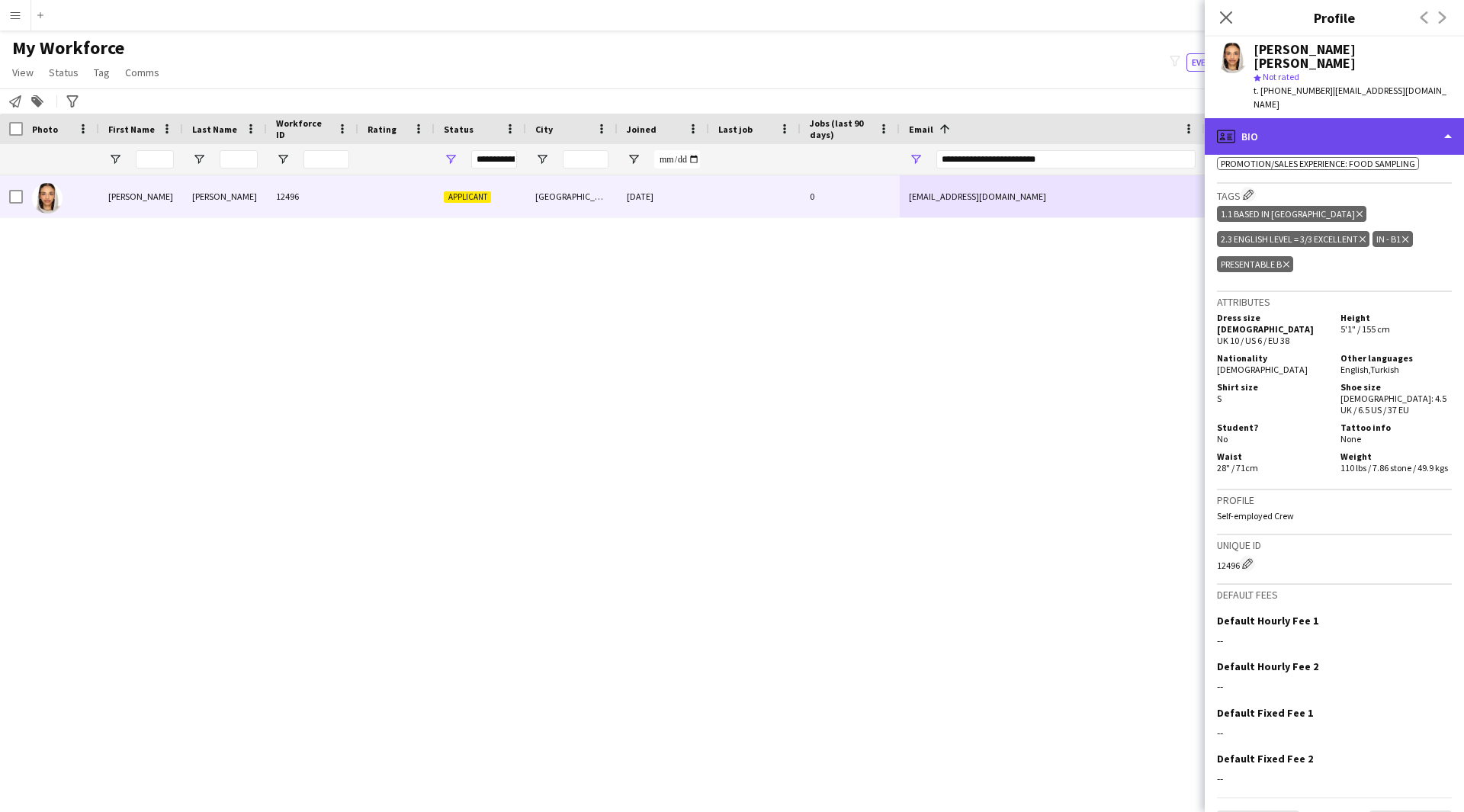
click at [1311, 118] on div "profile Bio" at bounding box center [1333, 137] width 259 height 37
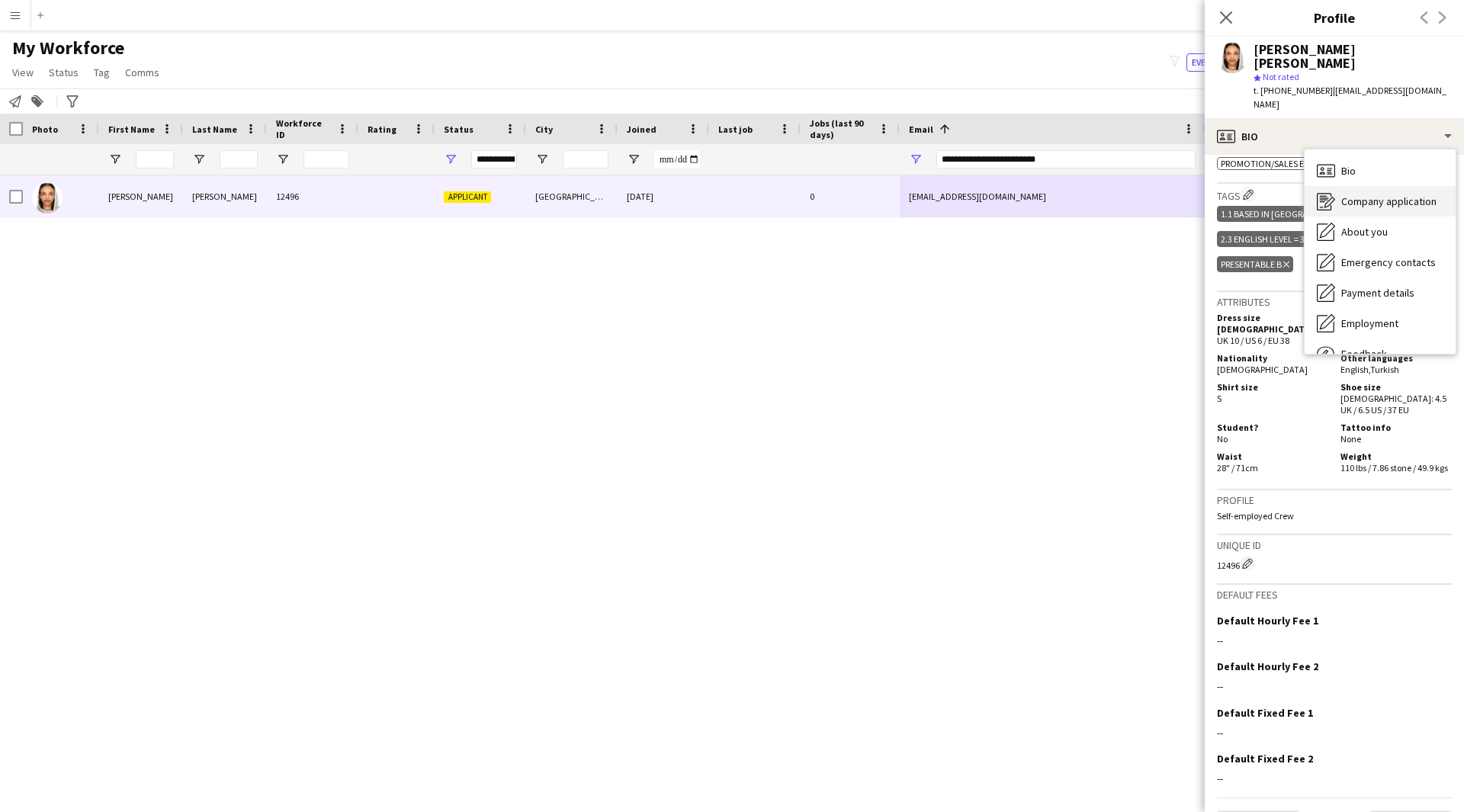
click at [1415, 186] on div "Company application Company application" at bounding box center [1380, 201] width 151 height 30
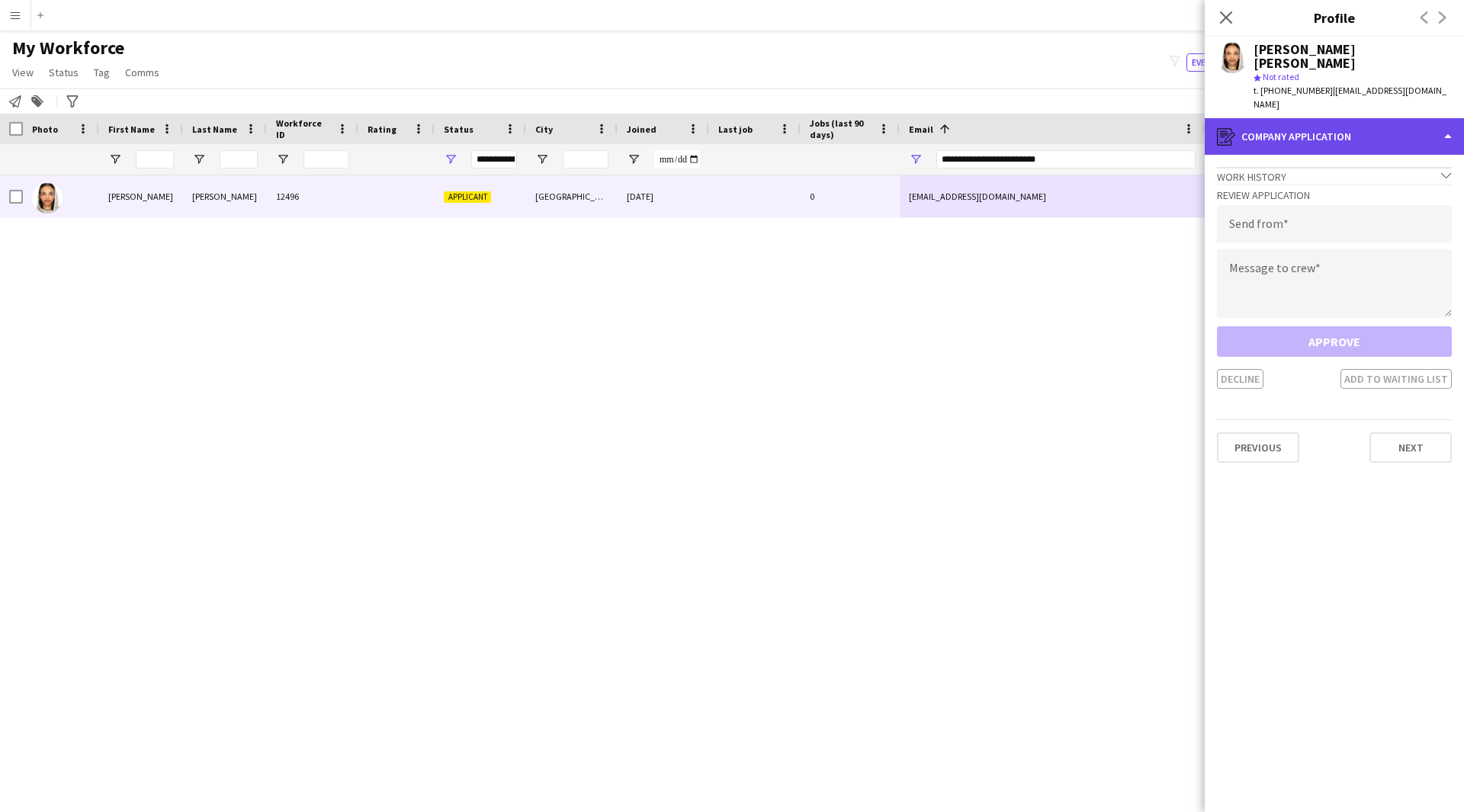
click at [1329, 118] on div "register Company application" at bounding box center [1333, 137] width 259 height 37
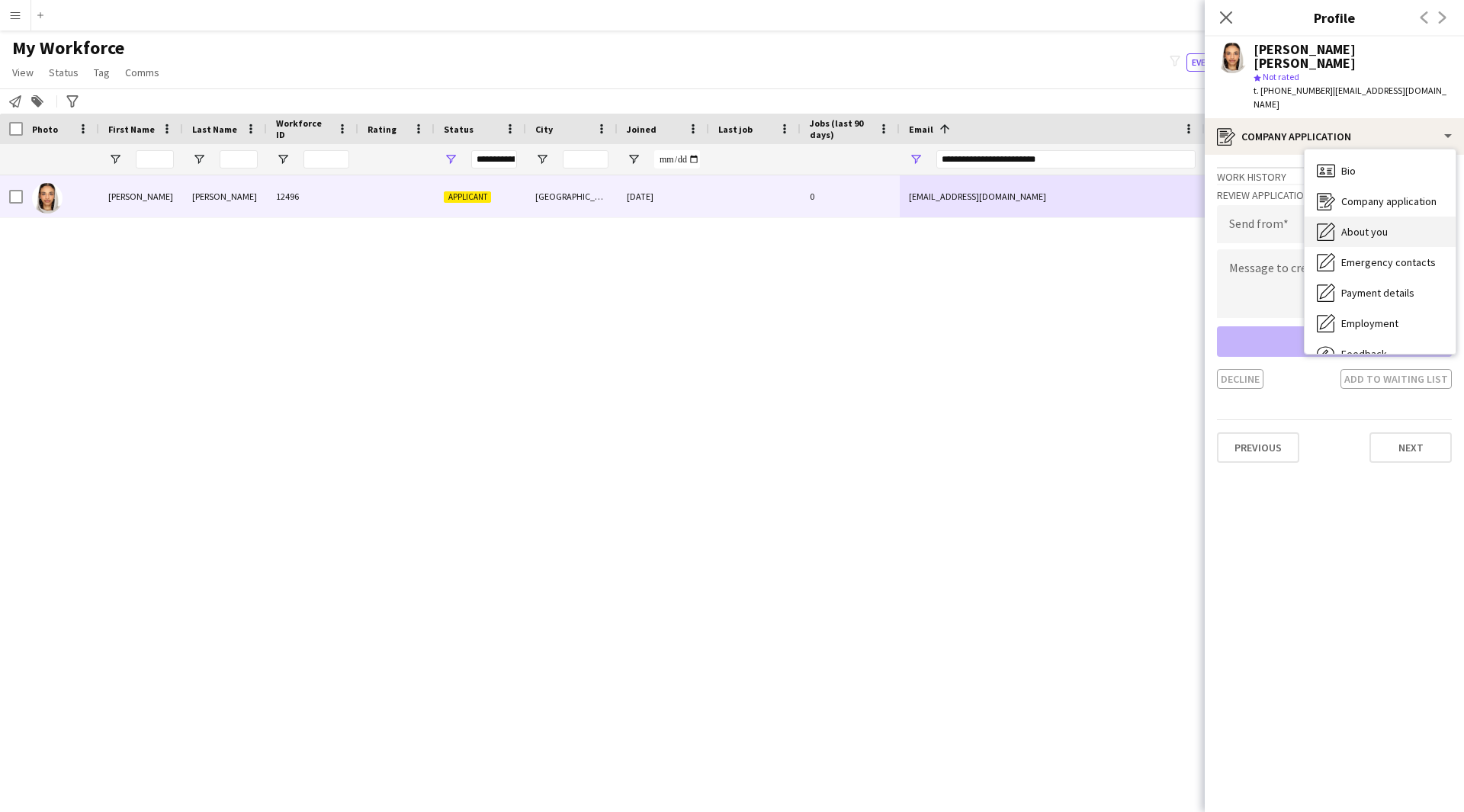
click at [1363, 216] on div "About you About you" at bounding box center [1380, 231] width 151 height 30
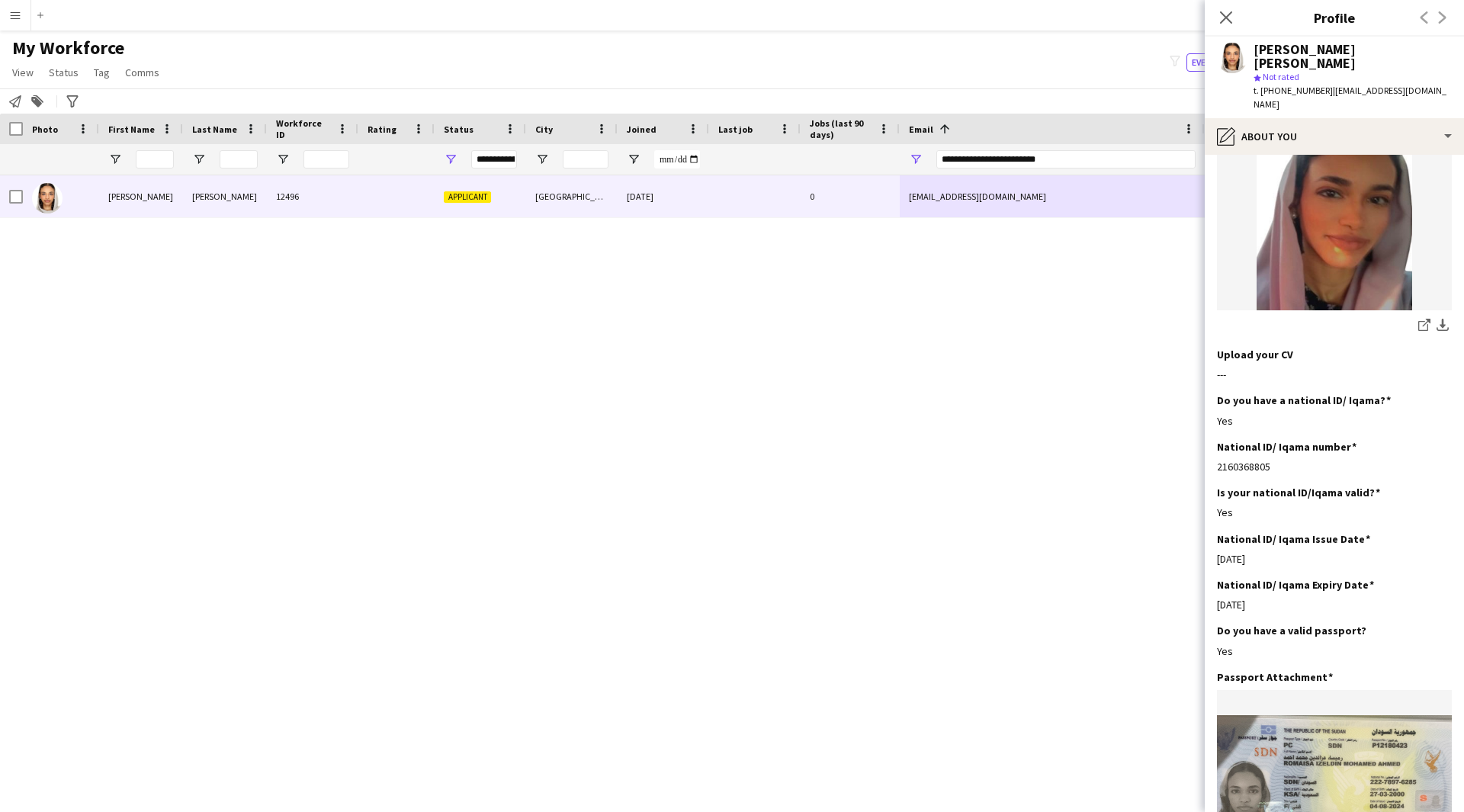
scroll to position [161, 0]
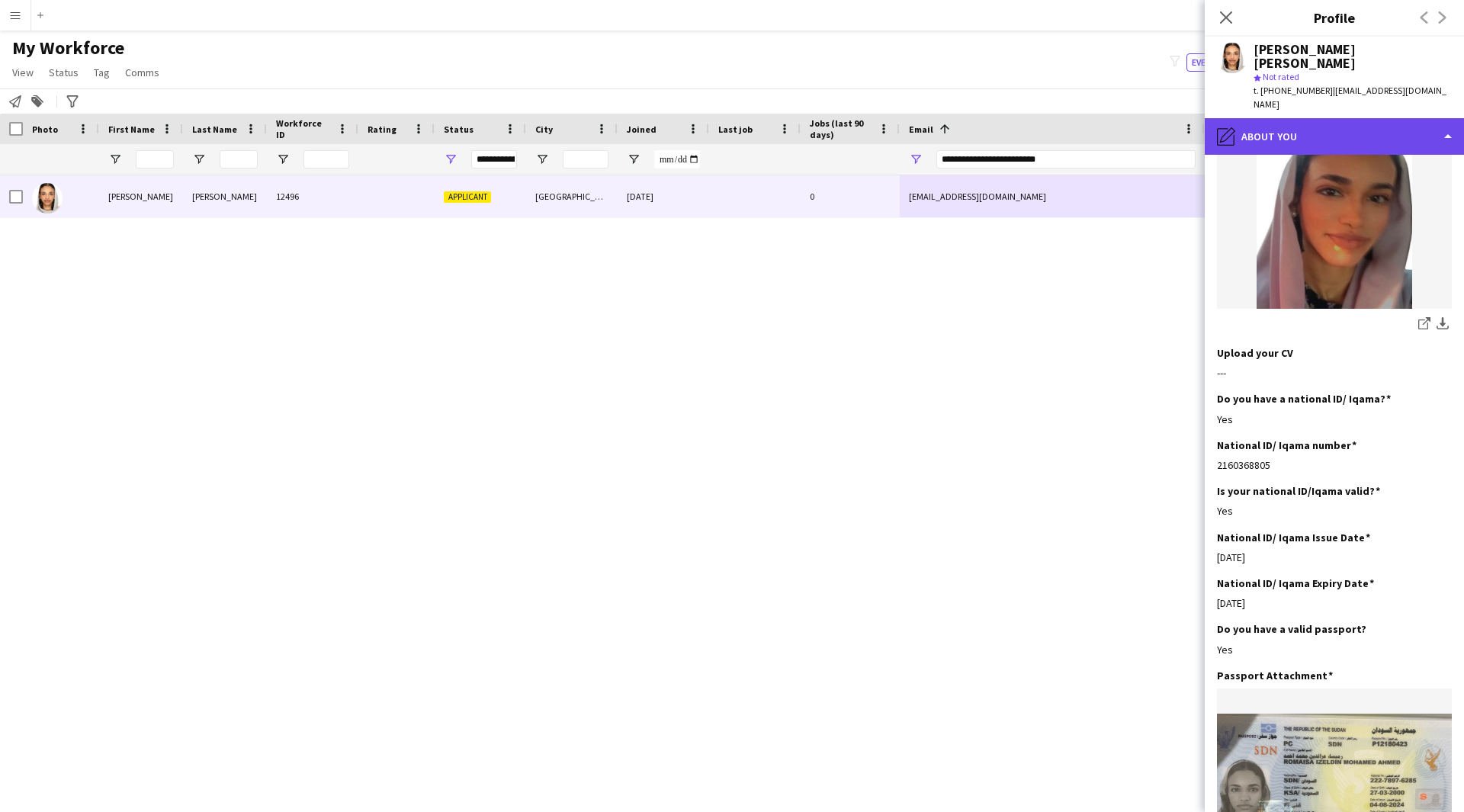
click at [1395, 118] on div "pencil4 About you" at bounding box center [1333, 137] width 259 height 37
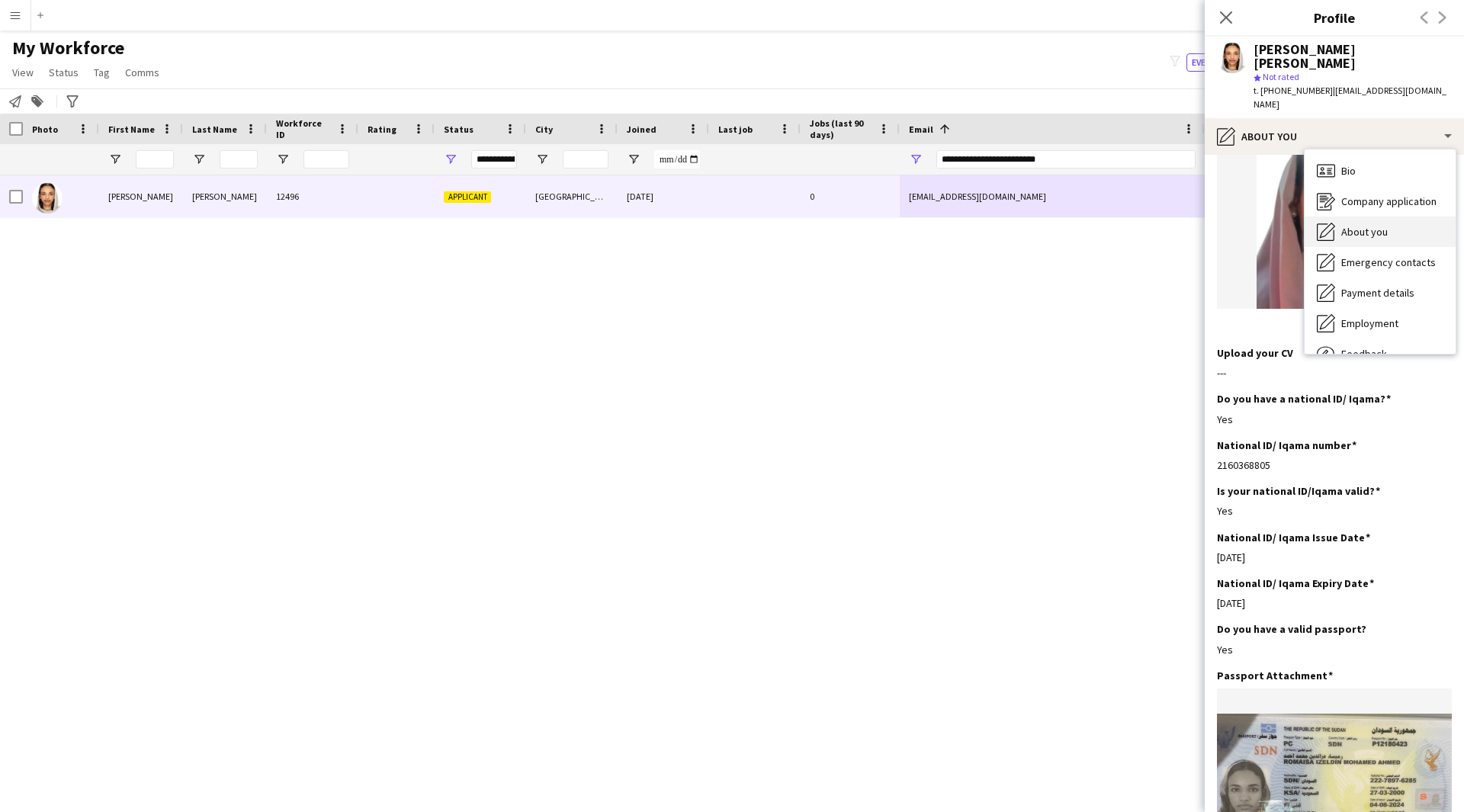
click at [1375, 225] on span "About you" at bounding box center [1364, 232] width 47 height 14
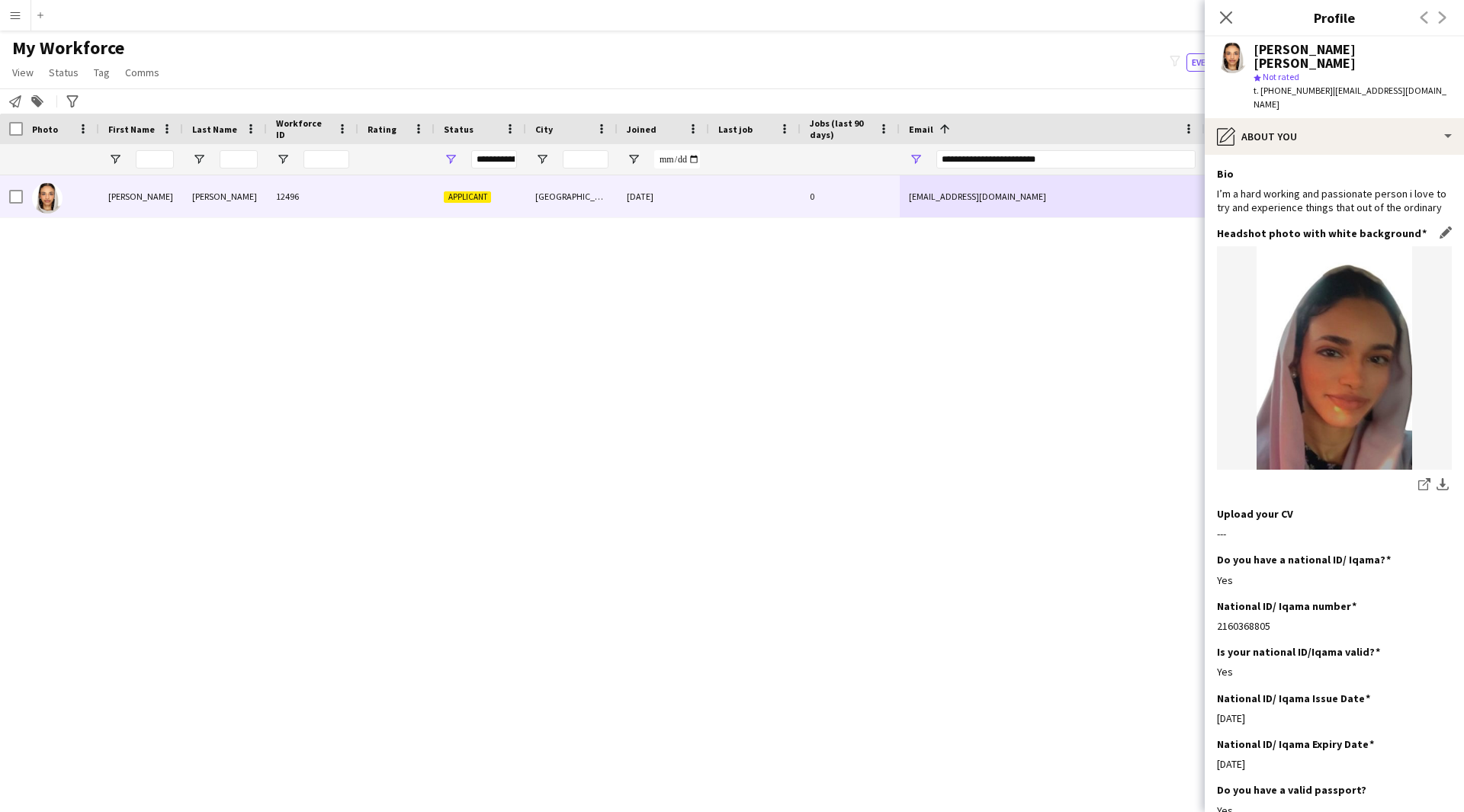
scroll to position [1, 0]
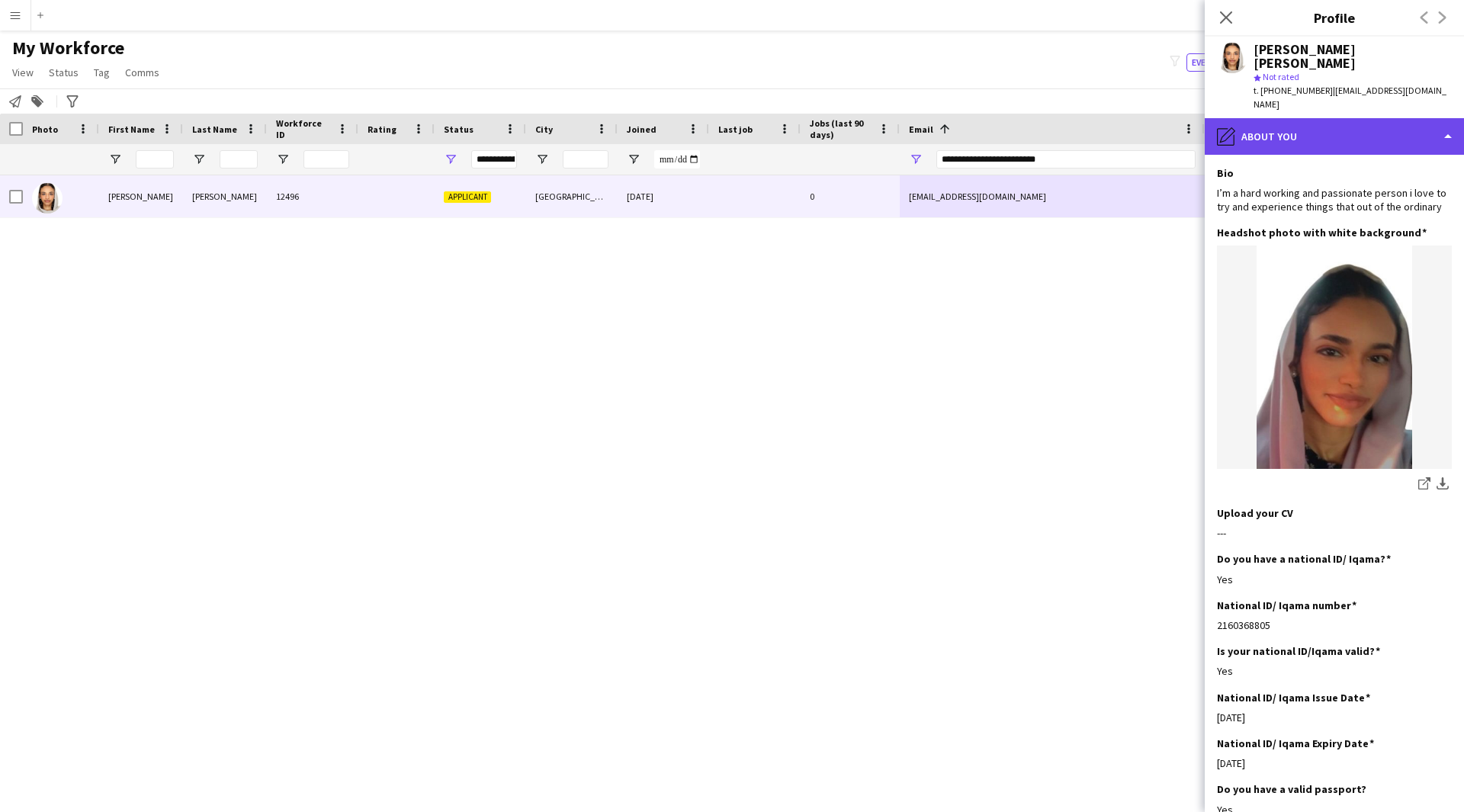
click at [1307, 119] on div "pencil4 About you" at bounding box center [1333, 137] width 259 height 37
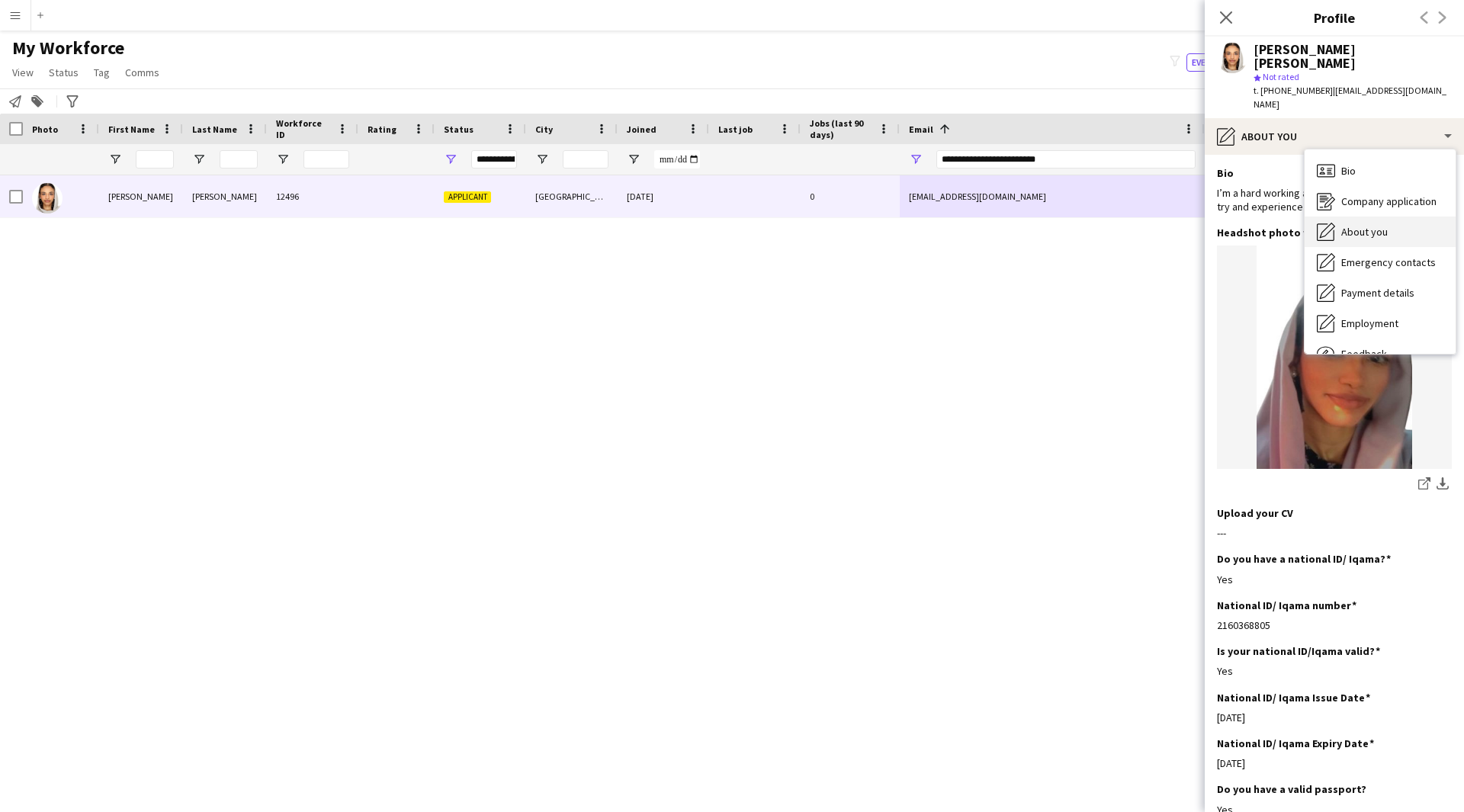
click at [1356, 216] on div "About you About you" at bounding box center [1380, 231] width 151 height 30
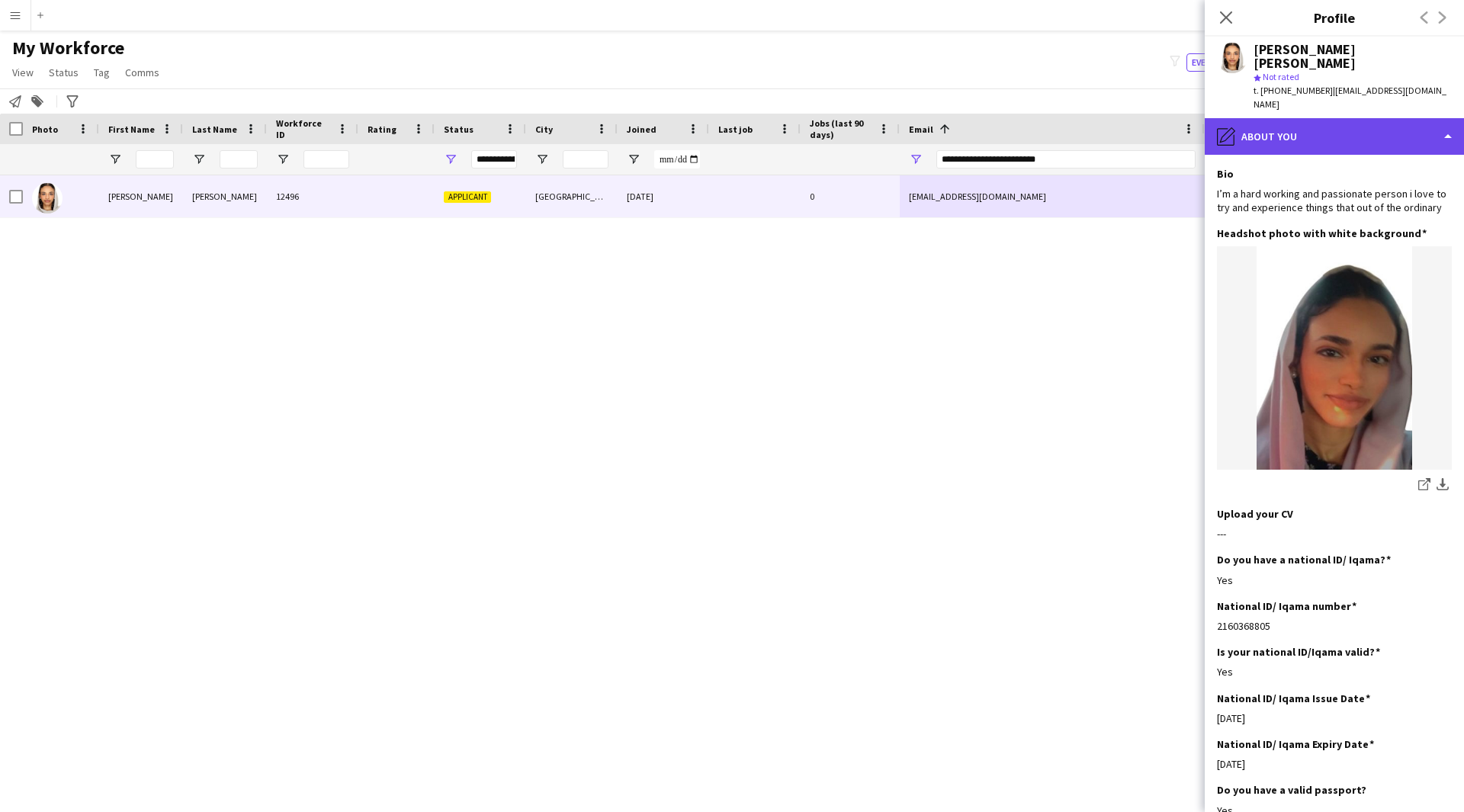
click at [1353, 118] on div "pencil4 About you" at bounding box center [1333, 137] width 259 height 37
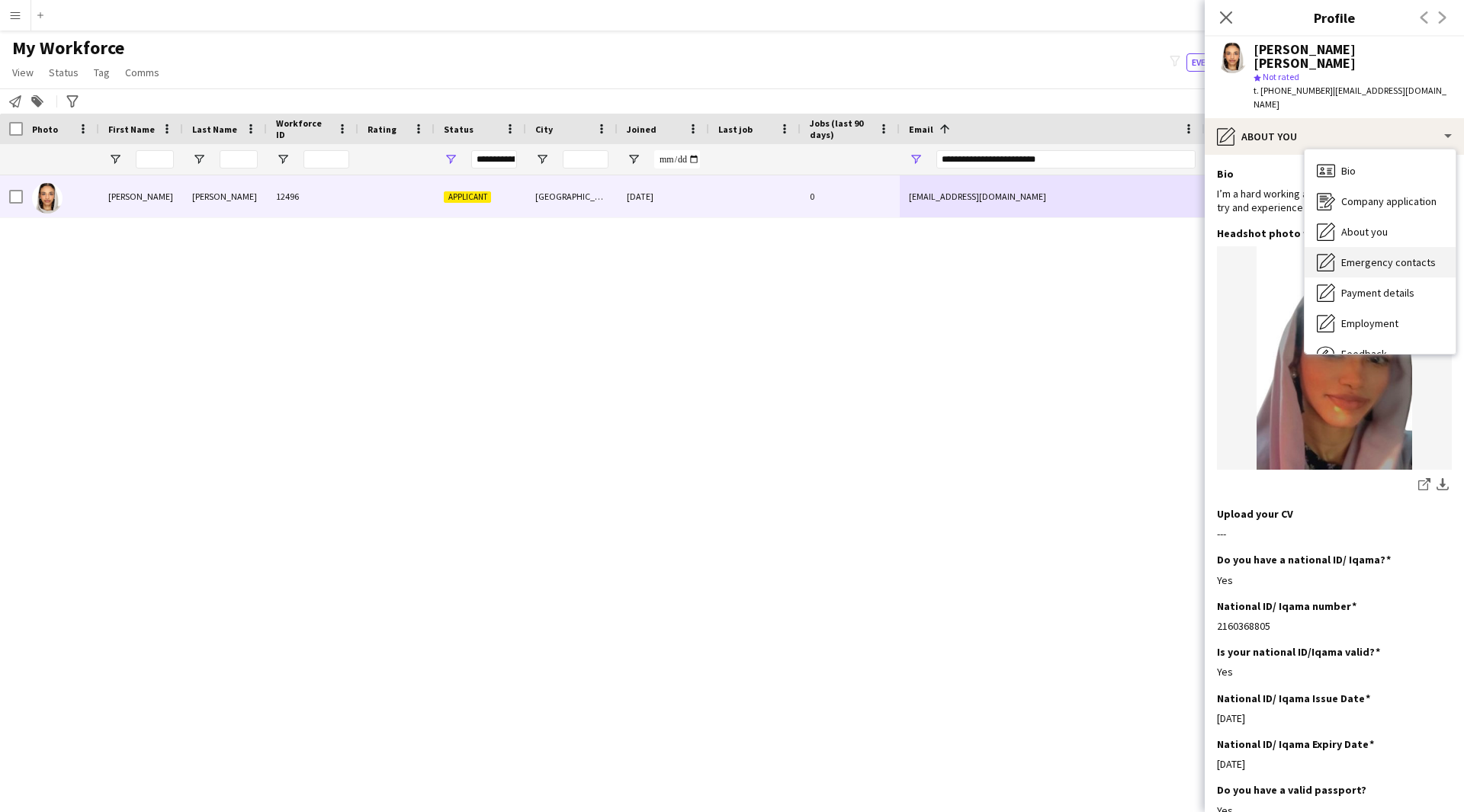
click at [1389, 247] on div "Emergency contacts Emergency contacts" at bounding box center [1380, 262] width 151 height 30
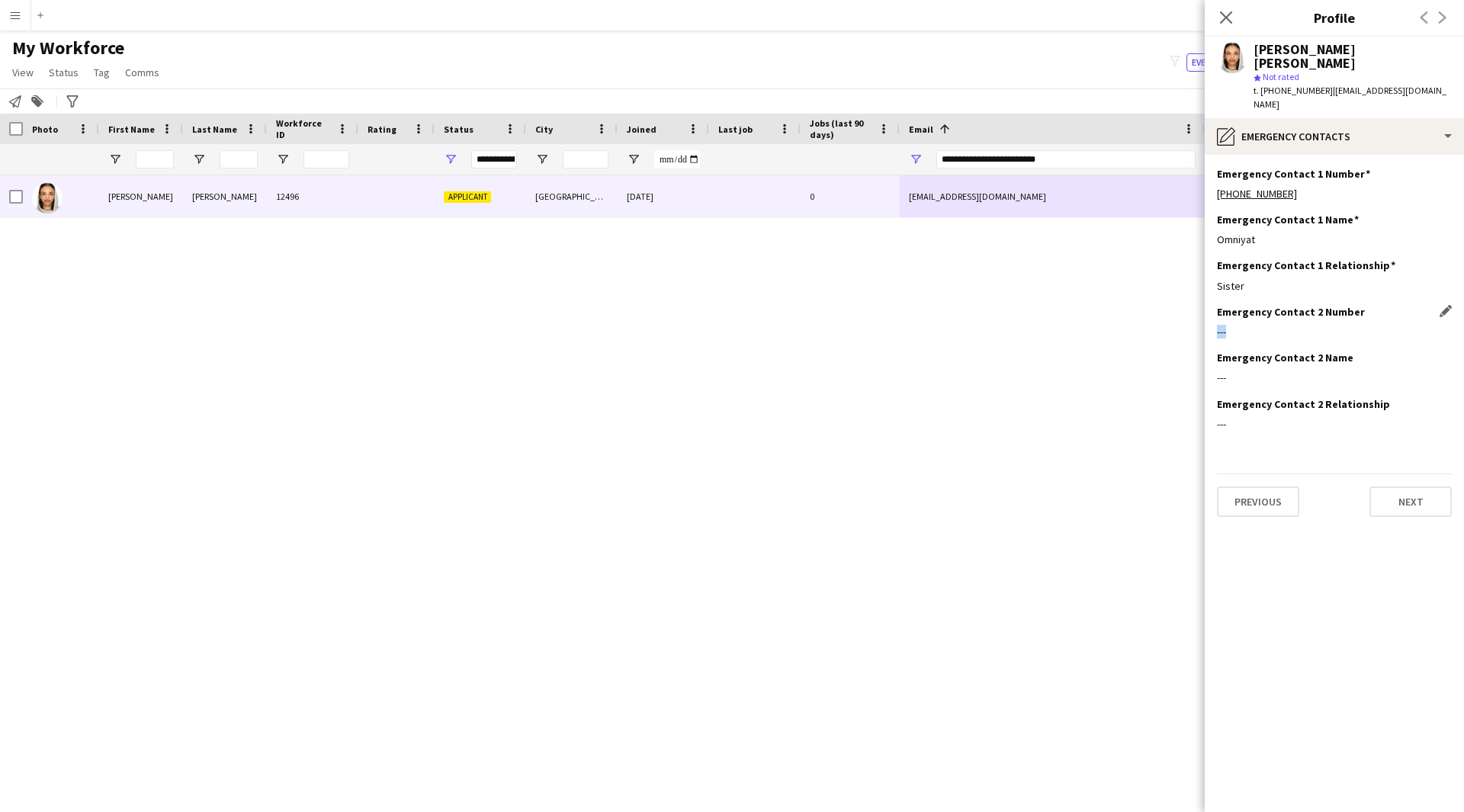
drag, startPoint x: 1364, startPoint y: 285, endPoint x: 1223, endPoint y: 304, distance: 142.3
click at [1223, 305] on div "Emergency Contact 2 Number Edit this field ---" at bounding box center [1334, 327] width 235 height 46
click at [1283, 273] on div "Emergency Contact 1 Relationship Edit this field Sister" at bounding box center [1334, 280] width 235 height 46
drag, startPoint x: 1260, startPoint y: 261, endPoint x: 1204, endPoint y: 262, distance: 56.0
click at [1204, 262] on body "Menu Boards Boards Boards All jobs Status Workforce Workforce My Workforce Recr…" at bounding box center [732, 406] width 1464 height 812
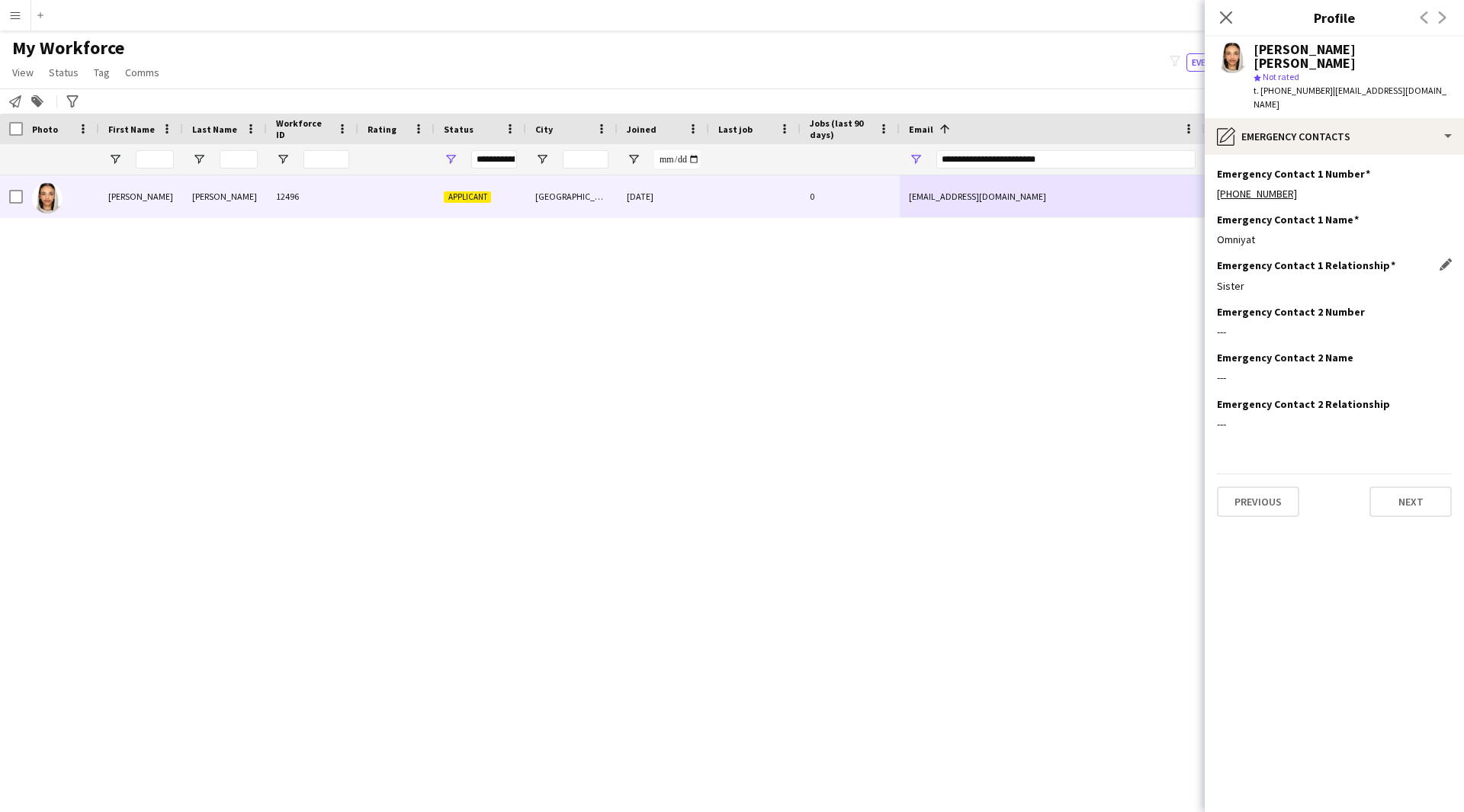
click at [1245, 279] on div "Sister" at bounding box center [1334, 286] width 235 height 14
drag, startPoint x: 1262, startPoint y: 217, endPoint x: 1272, endPoint y: 217, distance: 10.0
click at [1272, 233] on div "Omniyat" at bounding box center [1334, 240] width 235 height 14
click at [1313, 118] on div "pencil4 Emergency contacts" at bounding box center [1333, 137] width 259 height 37
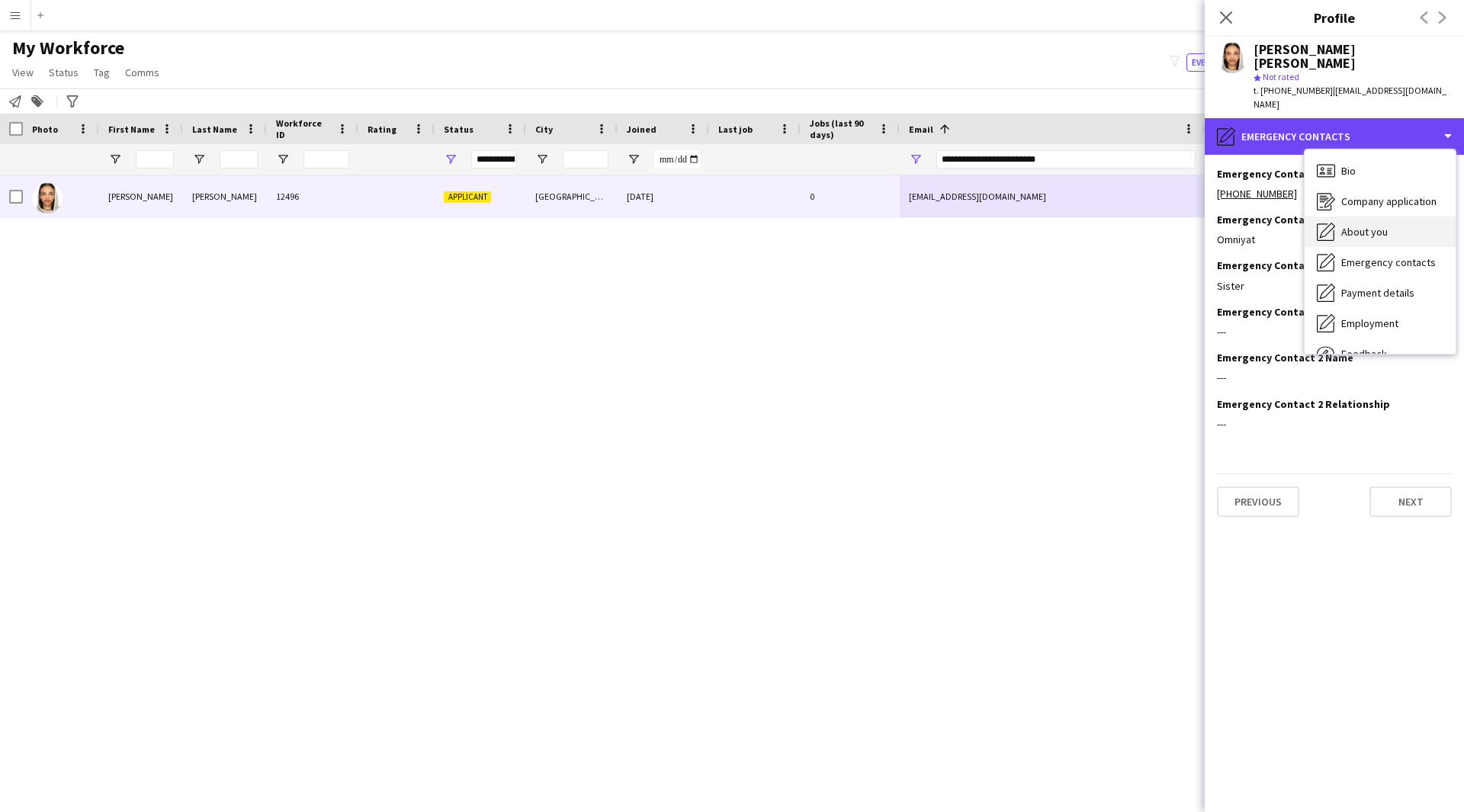
scroll to position [51, 0]
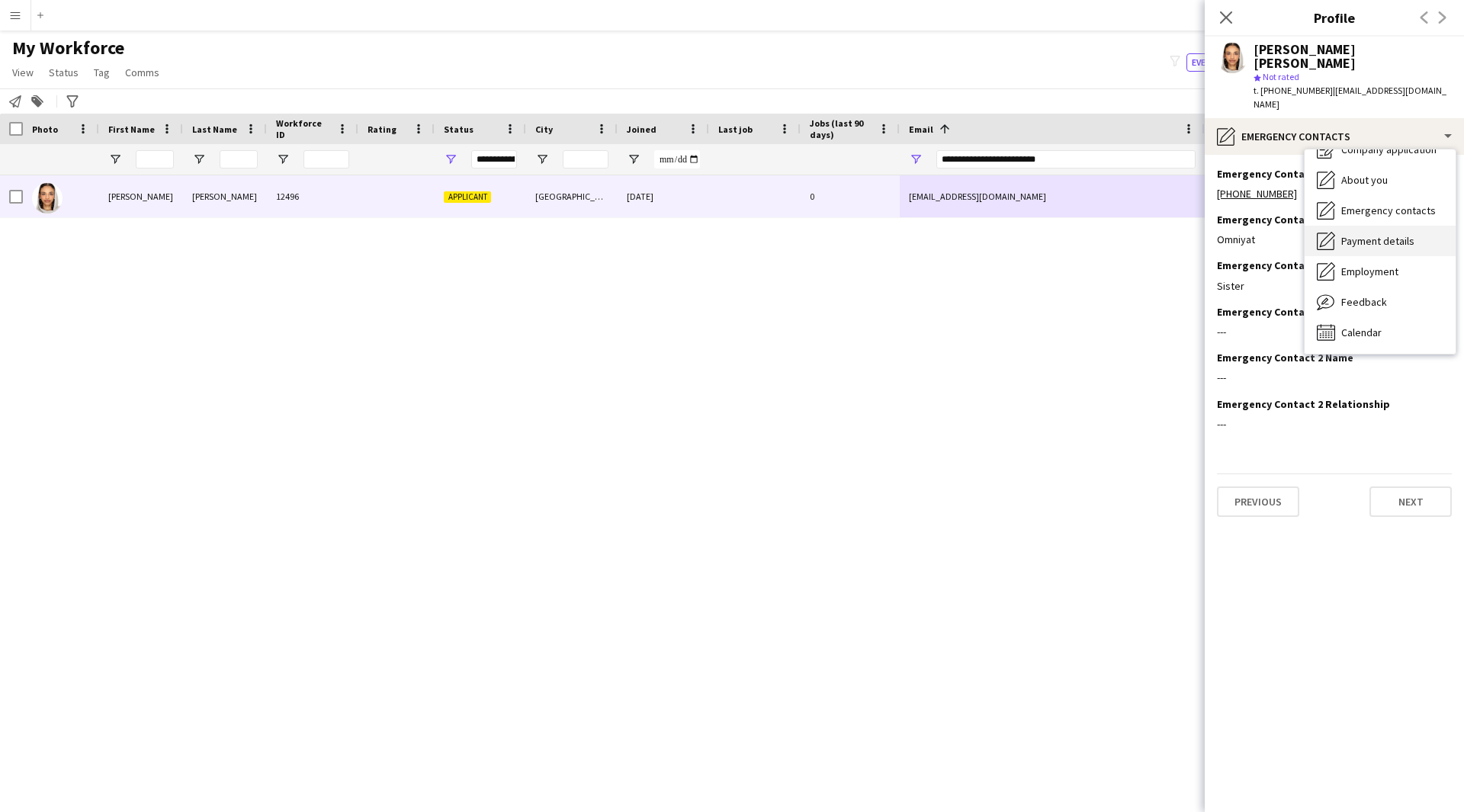
click at [1356, 234] on span "Payment details" at bounding box center [1377, 241] width 73 height 14
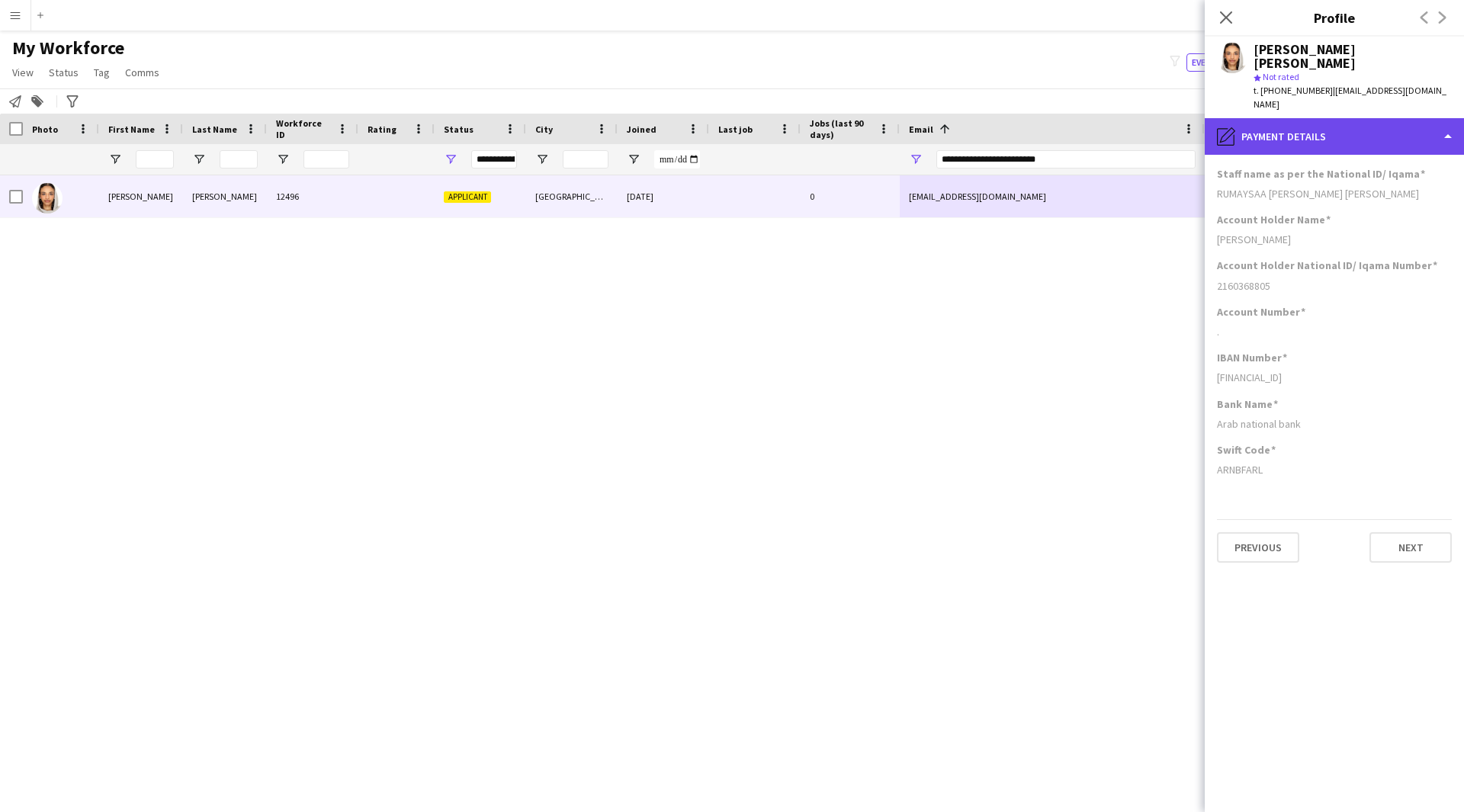
click at [1365, 118] on div "pencil4 Payment details" at bounding box center [1333, 137] width 259 height 37
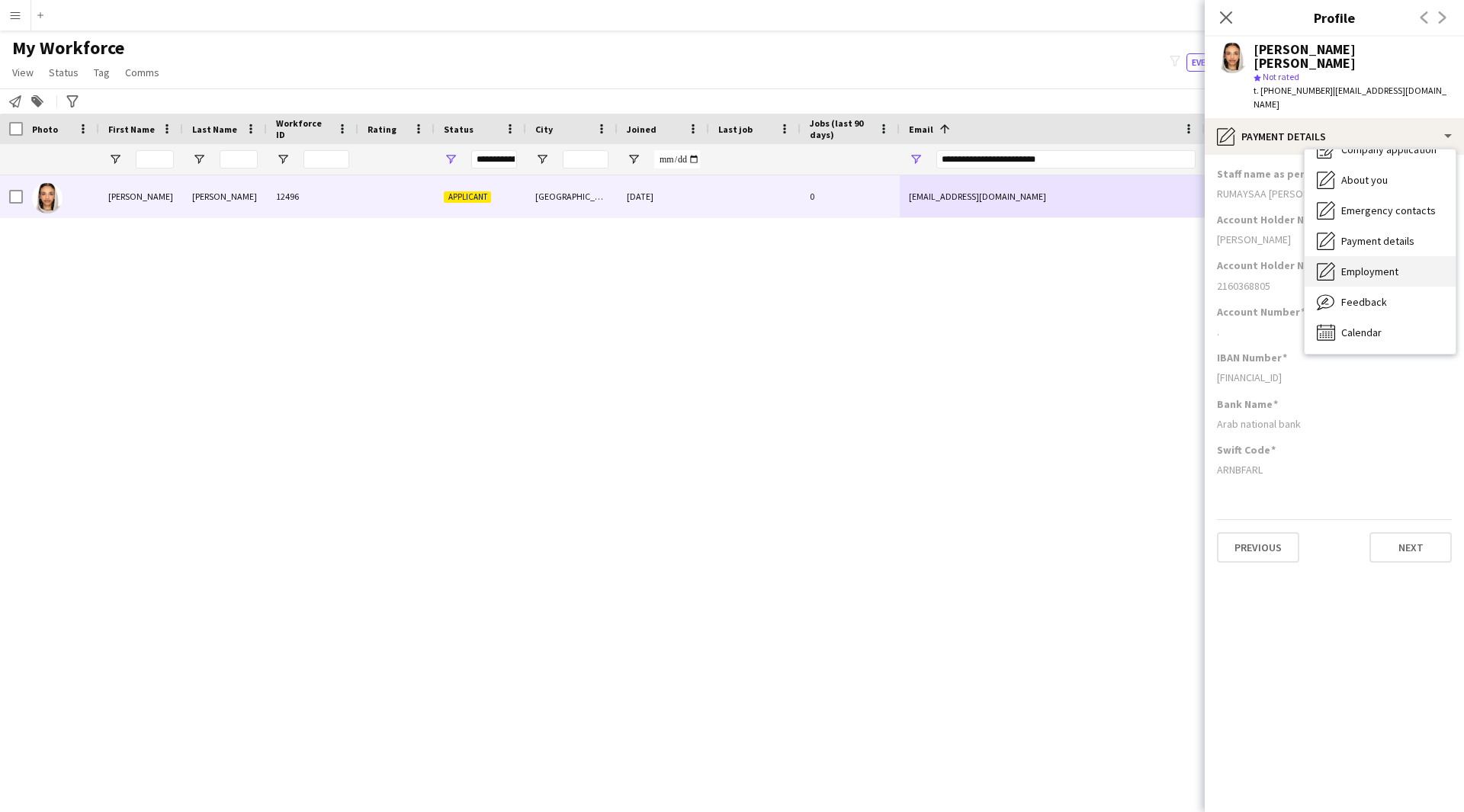
click at [1367, 265] on span "Employment" at bounding box center [1369, 272] width 57 height 14
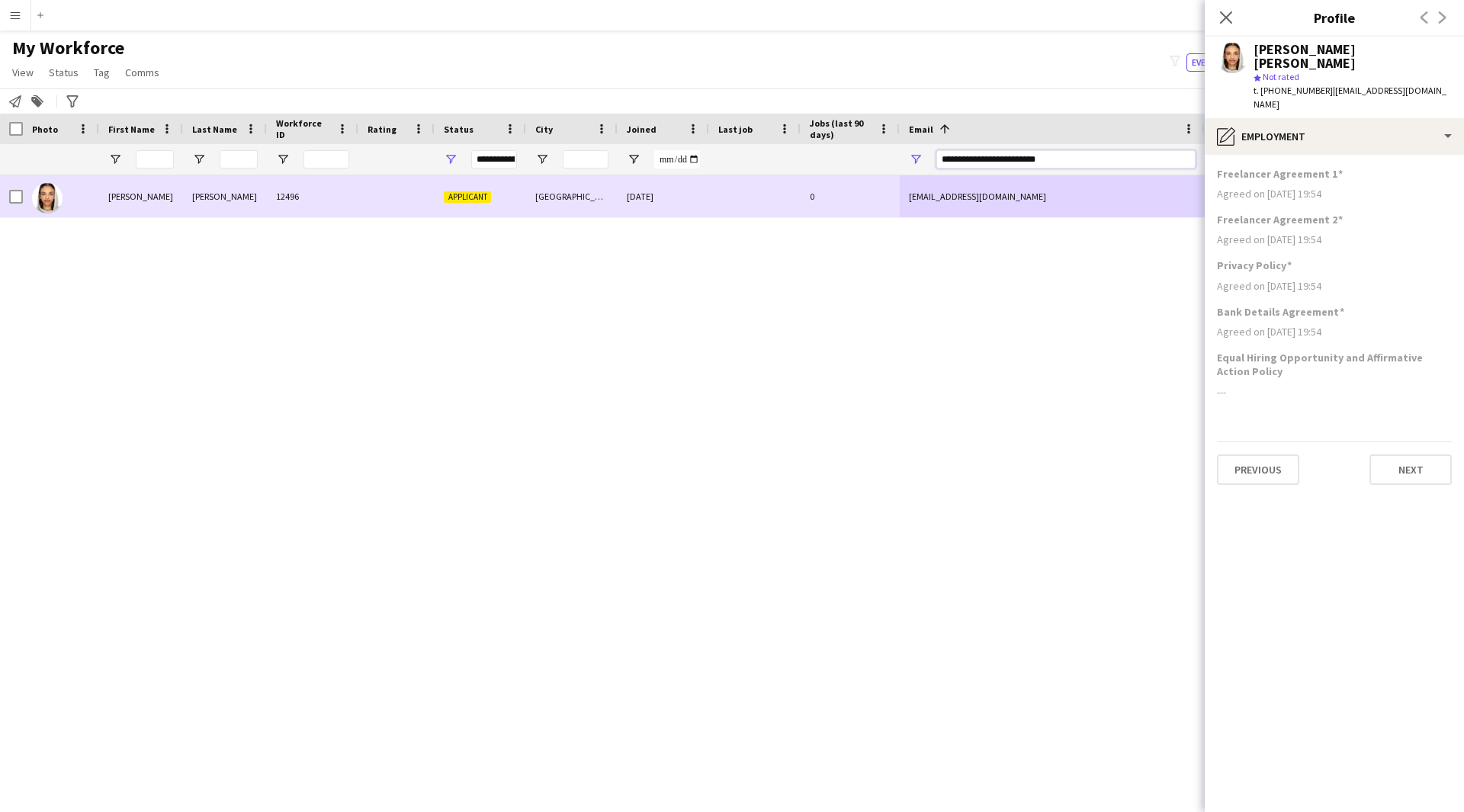
drag, startPoint x: 1084, startPoint y: 155, endPoint x: 562, endPoint y: 211, distance: 525.0
click at [562, 211] on div "Workforce Details Photo First Name" at bounding box center [732, 449] width 1464 height 671
paste input "Email Filter Input"
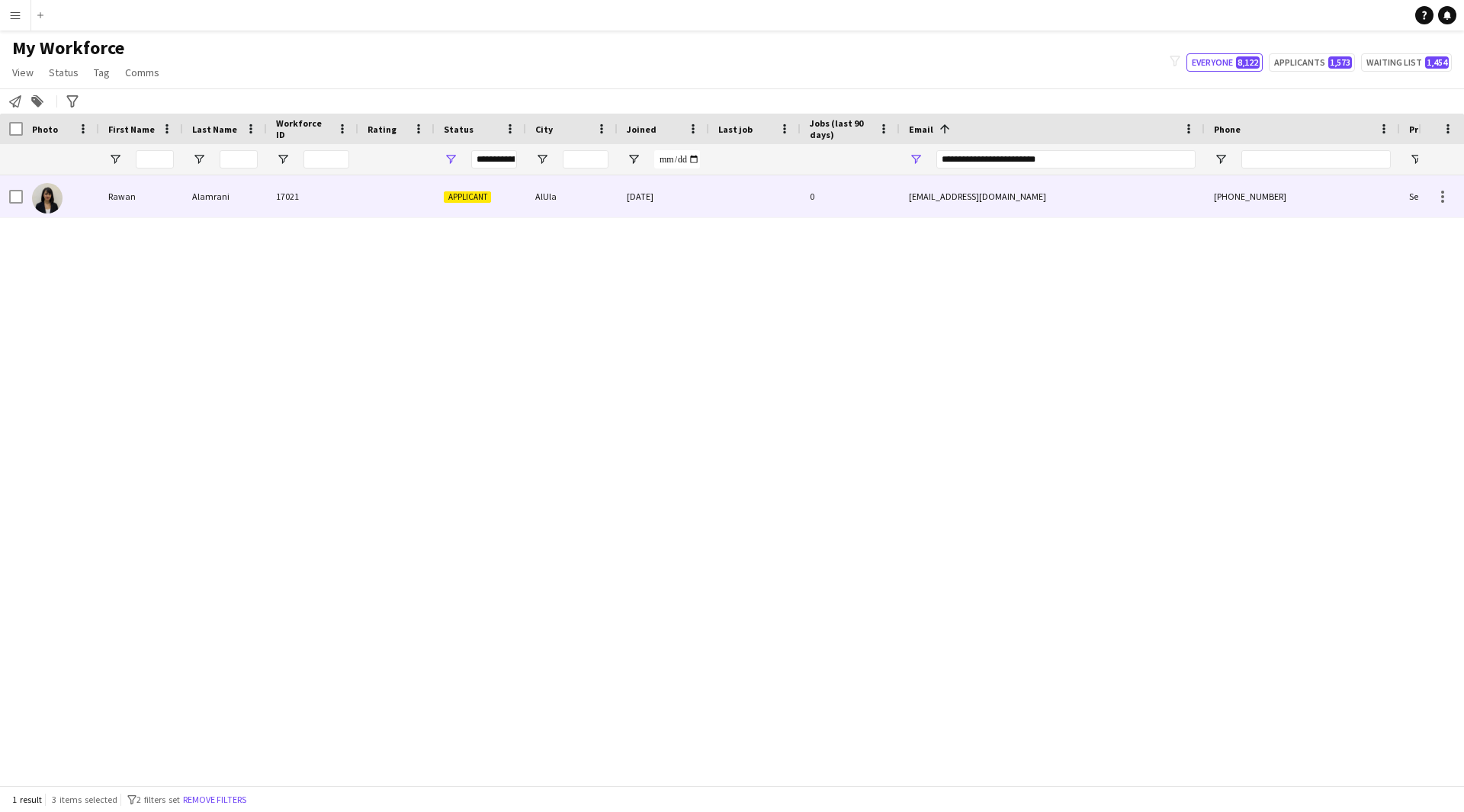
click at [765, 199] on div at bounding box center [755, 196] width 91 height 42
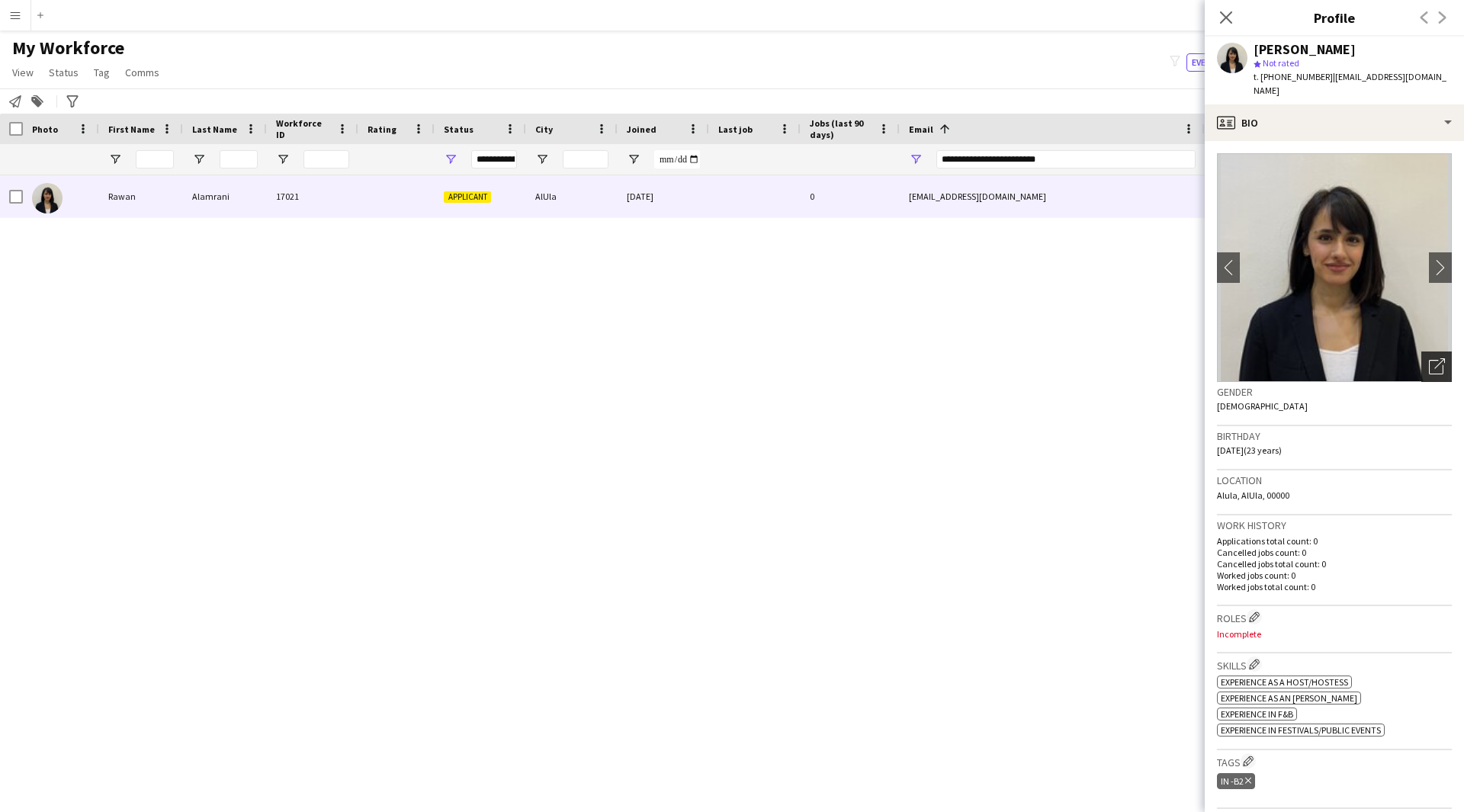
click at [1428, 358] on icon "Open photos pop-in" at bounding box center [1436, 366] width 16 height 16
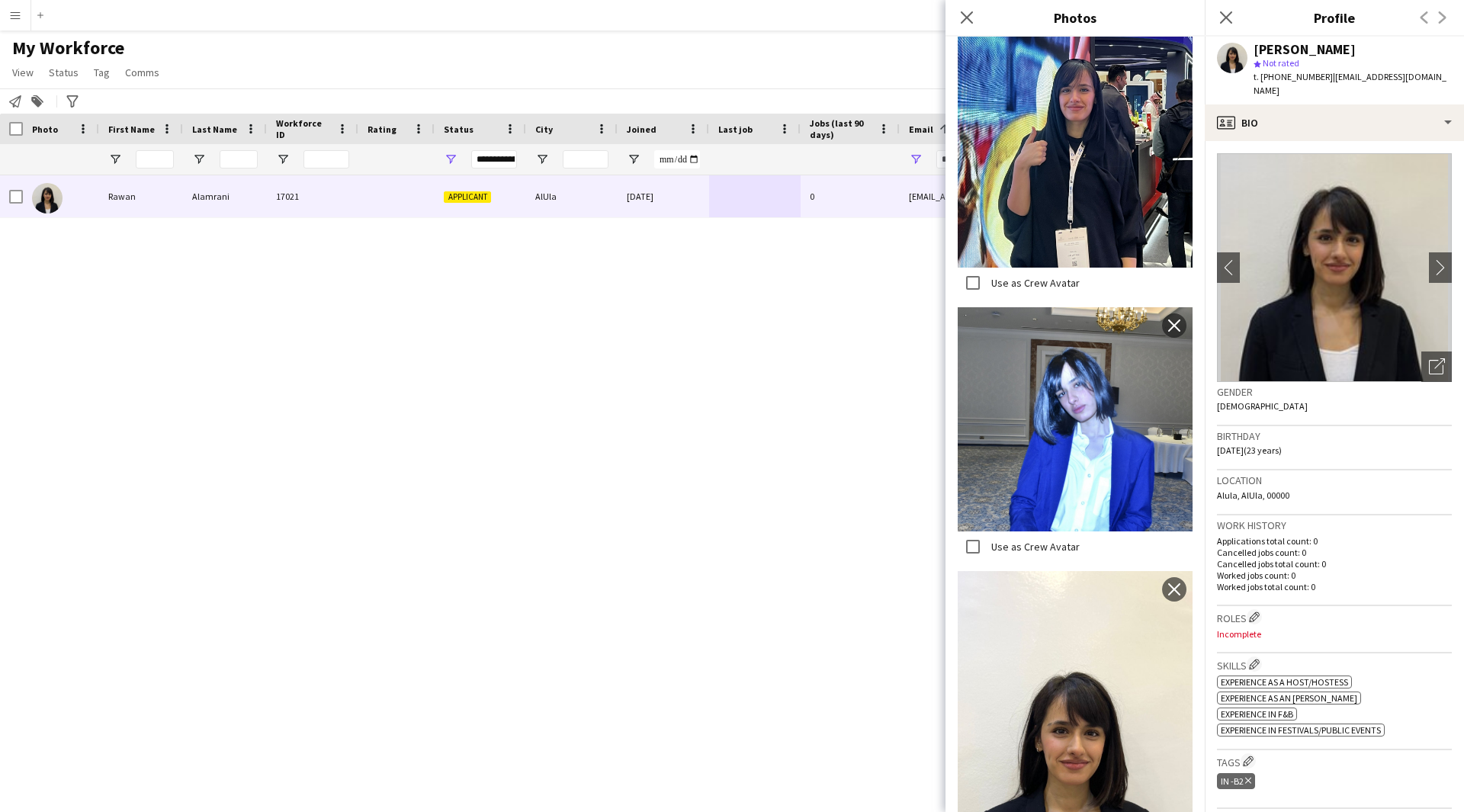
scroll to position [548, 0]
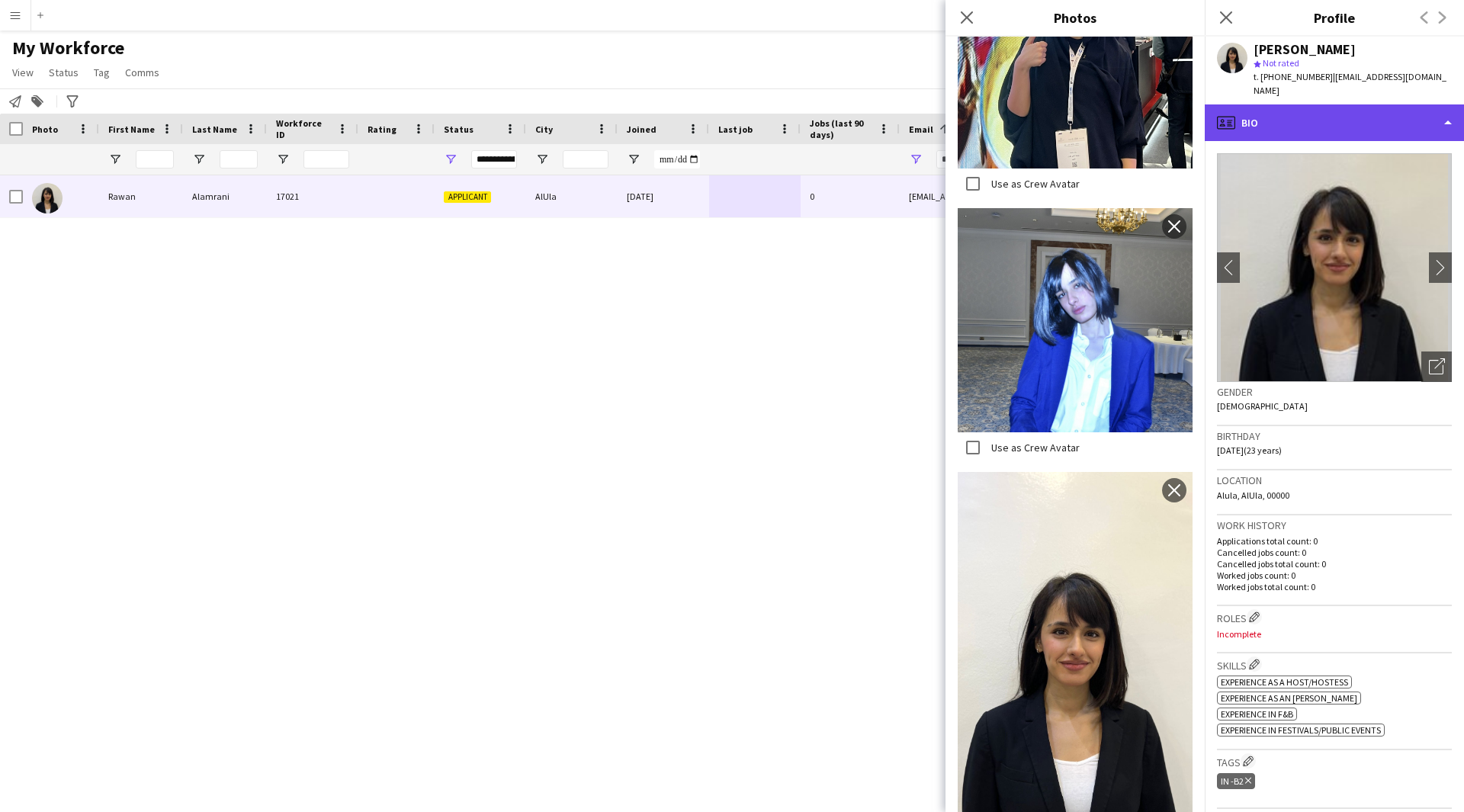
click at [1304, 105] on div "profile Bio" at bounding box center [1333, 123] width 259 height 37
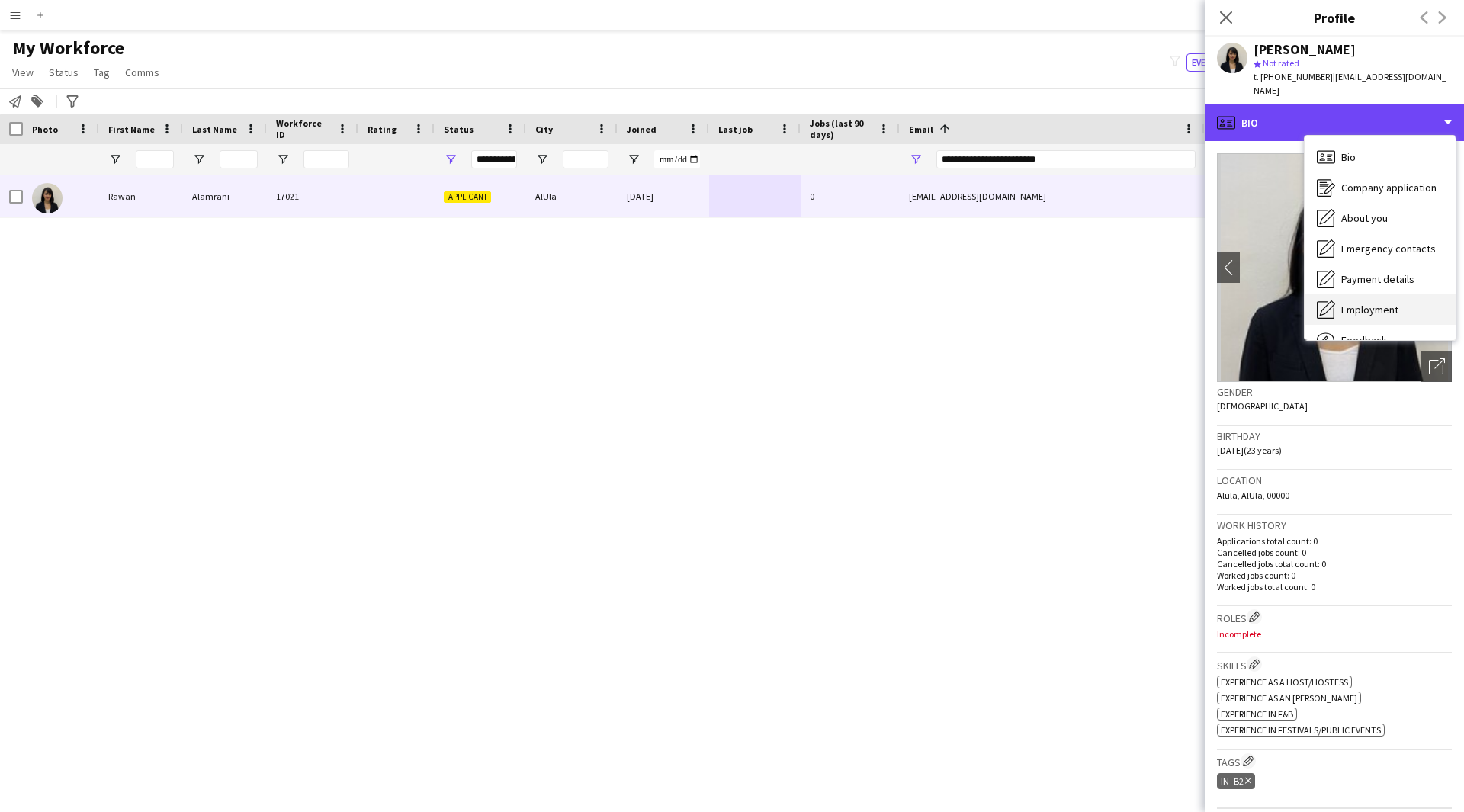
scroll to position [51, 0]
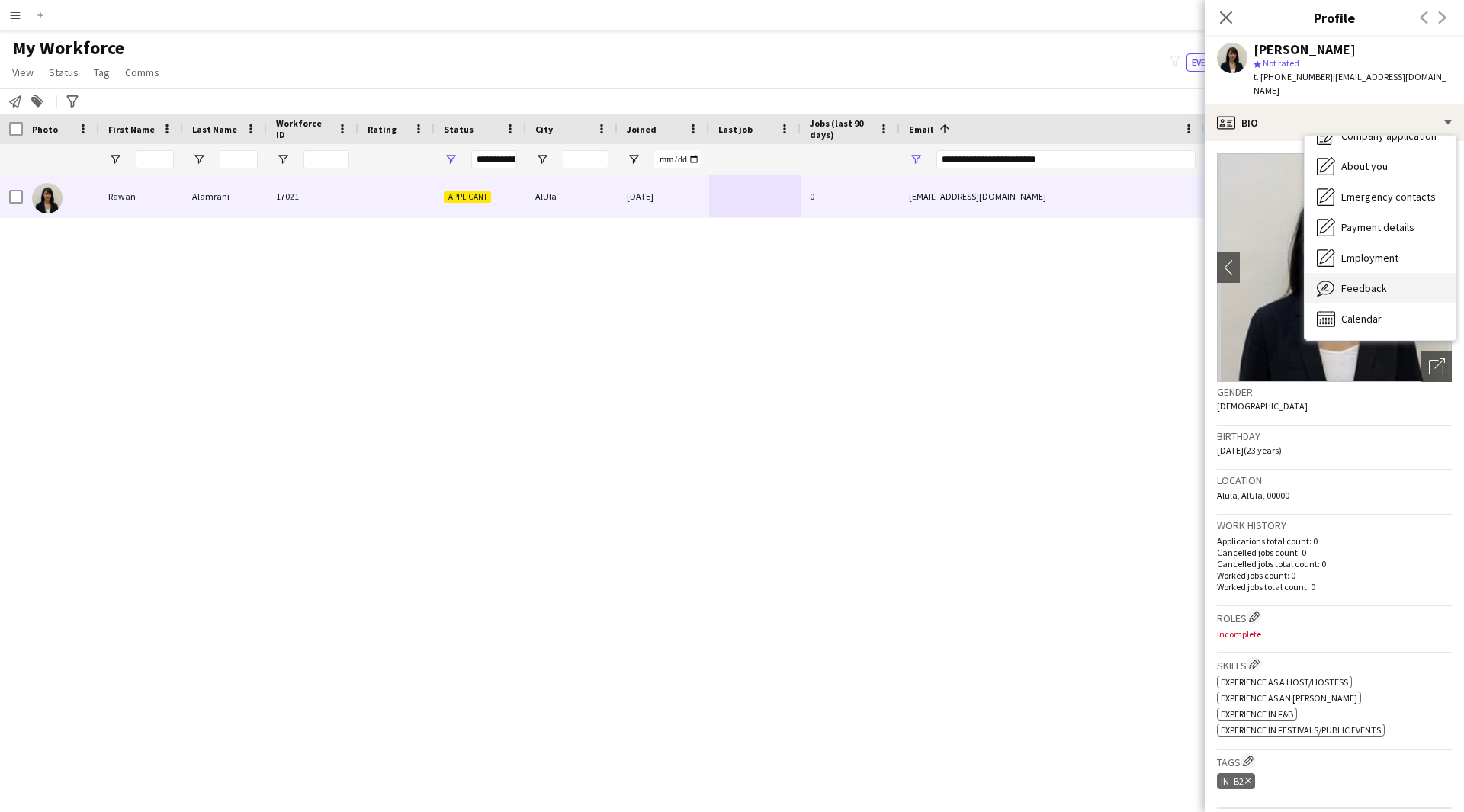
click at [1367, 281] on span "Feedback" at bounding box center [1363, 288] width 46 height 14
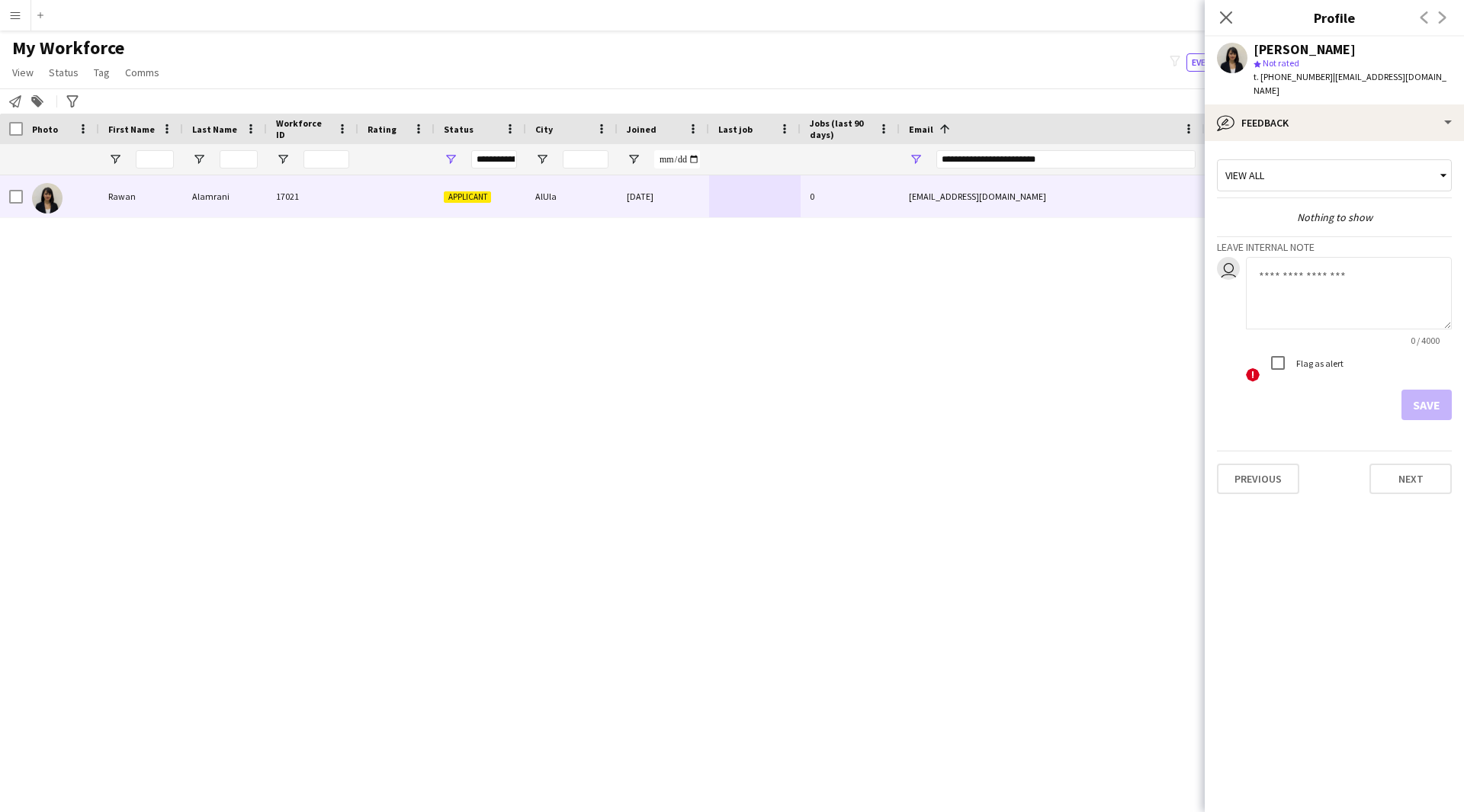
click at [1339, 268] on textarea at bounding box center [1349, 293] width 206 height 73
click at [1225, 23] on icon "Close pop-in" at bounding box center [1225, 16] width 15 height 15
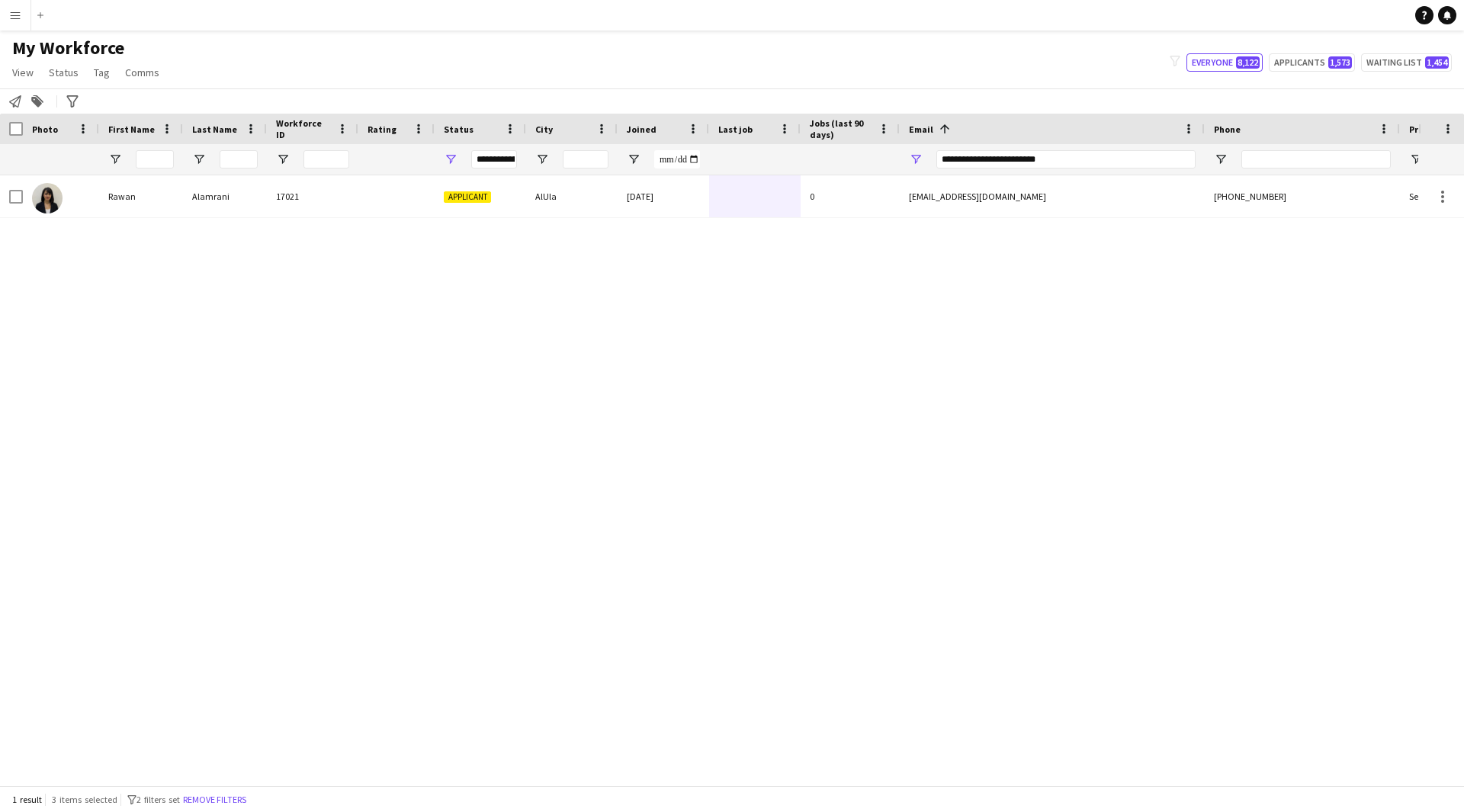
drag, startPoint x: 399, startPoint y: 38, endPoint x: 665, endPoint y: 301, distance: 374.1
click at [665, 301] on div "Rawan Alamrani 17021 Applicant AlUla 04-04-2025 0 rawanalamrani@outlook.com +96…" at bounding box center [708, 474] width 1417 height 599
drag, startPoint x: 1083, startPoint y: 149, endPoint x: 780, endPoint y: 169, distance: 303.7
click at [780, 169] on div at bounding box center [826, 158] width 1652 height 30
drag, startPoint x: 1087, startPoint y: 160, endPoint x: 699, endPoint y: 173, distance: 388.2
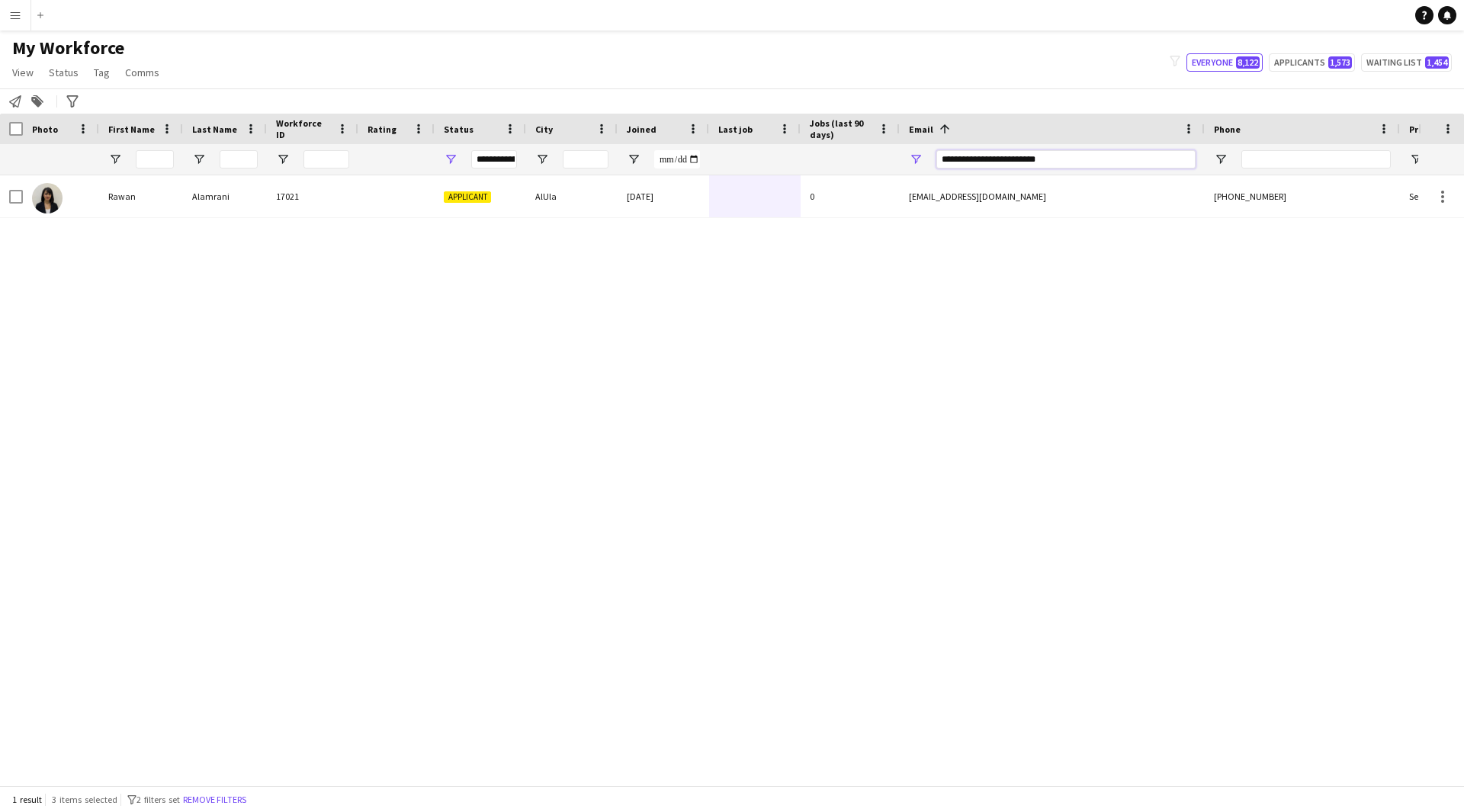
click at [699, 173] on div at bounding box center [826, 158] width 1652 height 30
paste input "***"
type input "**********"
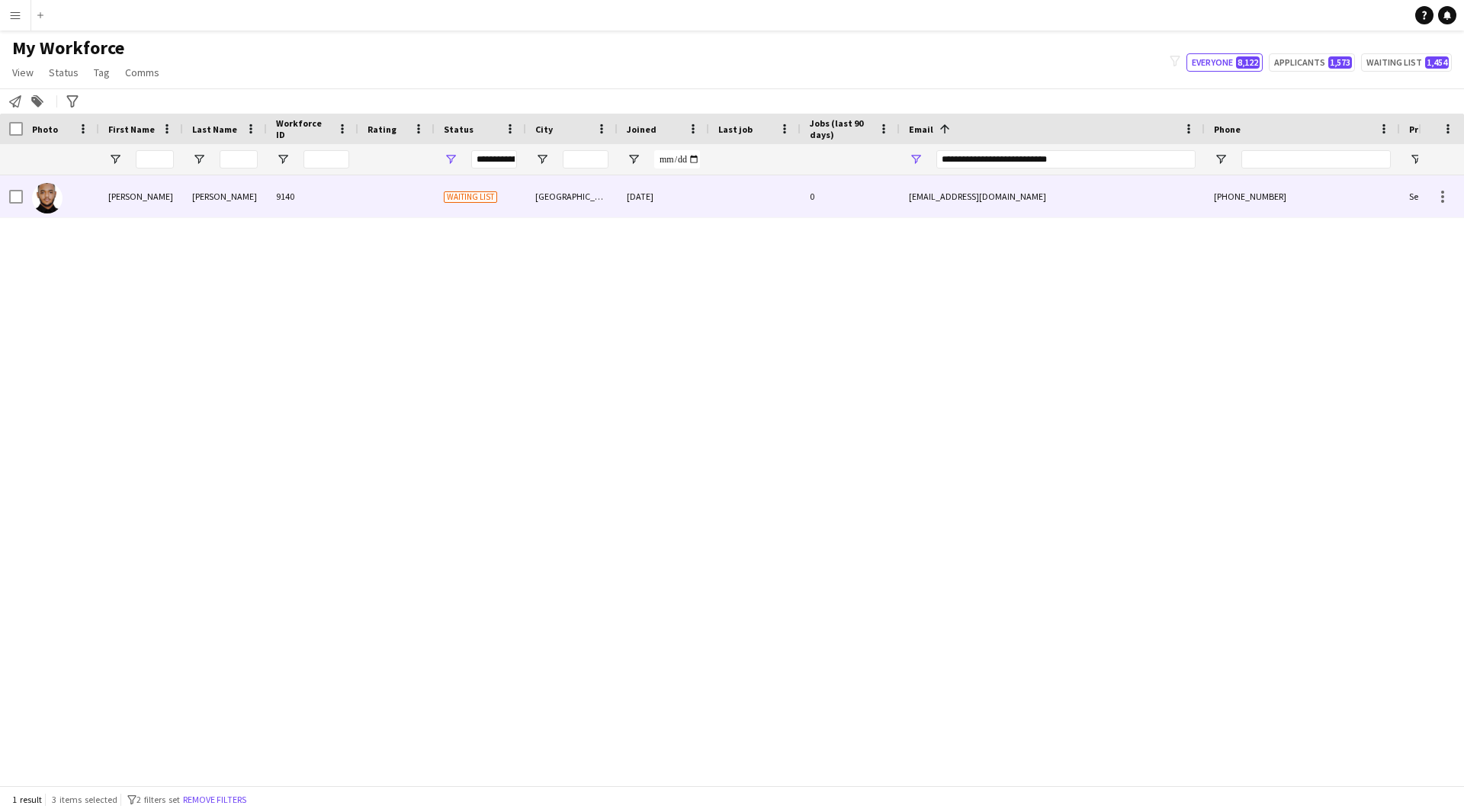
click at [692, 196] on div "14-09-2024" at bounding box center [663, 196] width 91 height 42
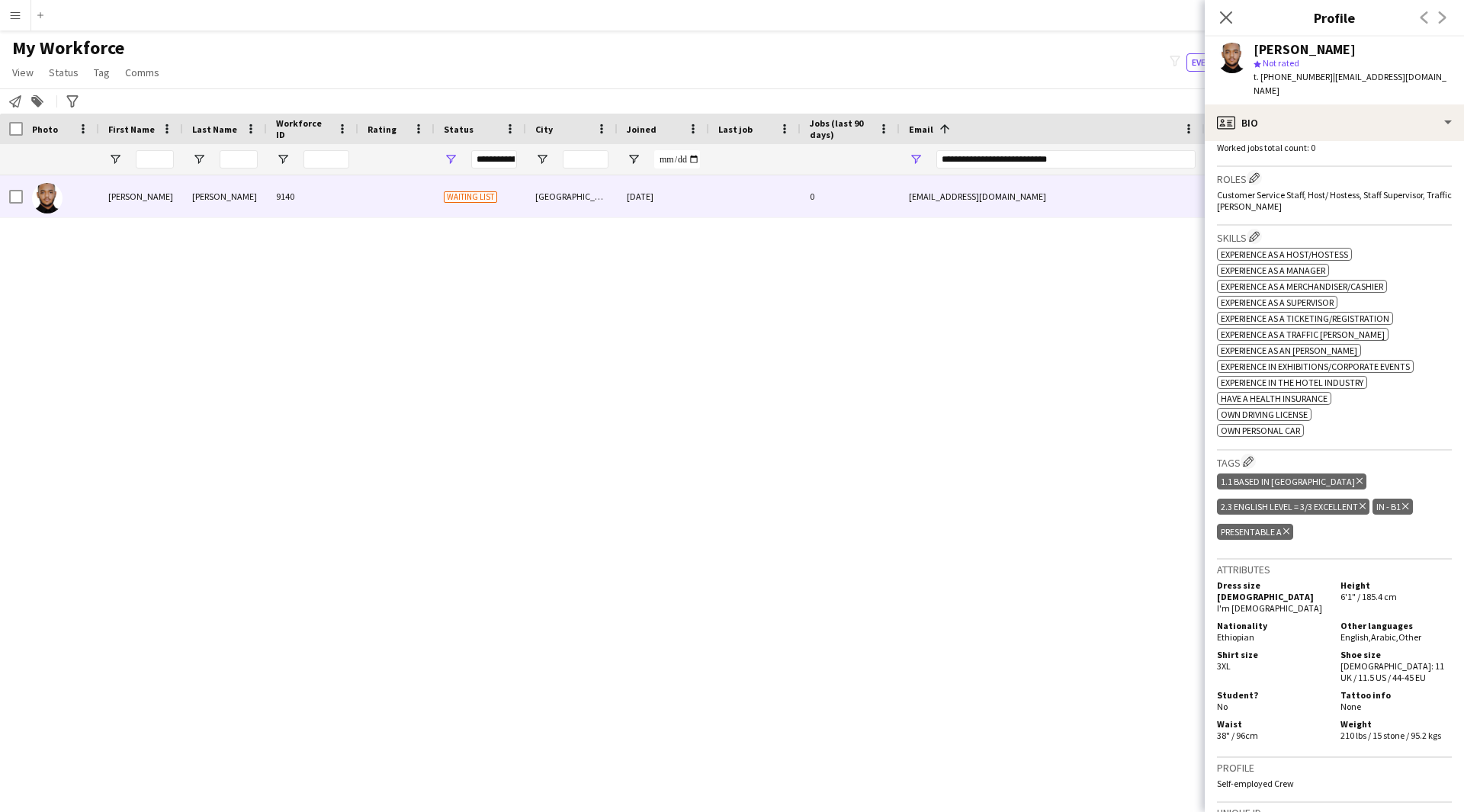
scroll to position [736, 0]
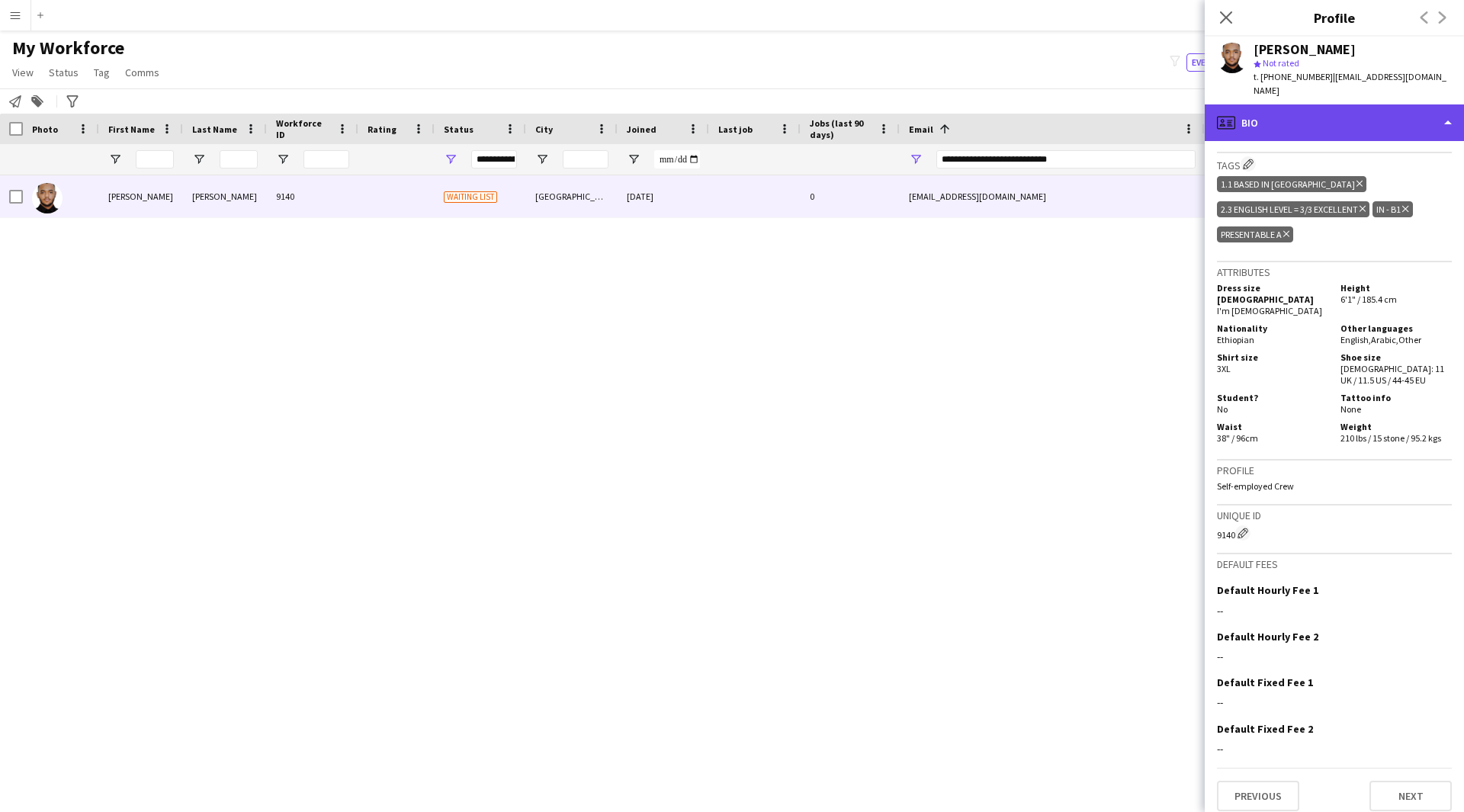
click at [1344, 125] on div "profile Bio" at bounding box center [1333, 123] width 259 height 37
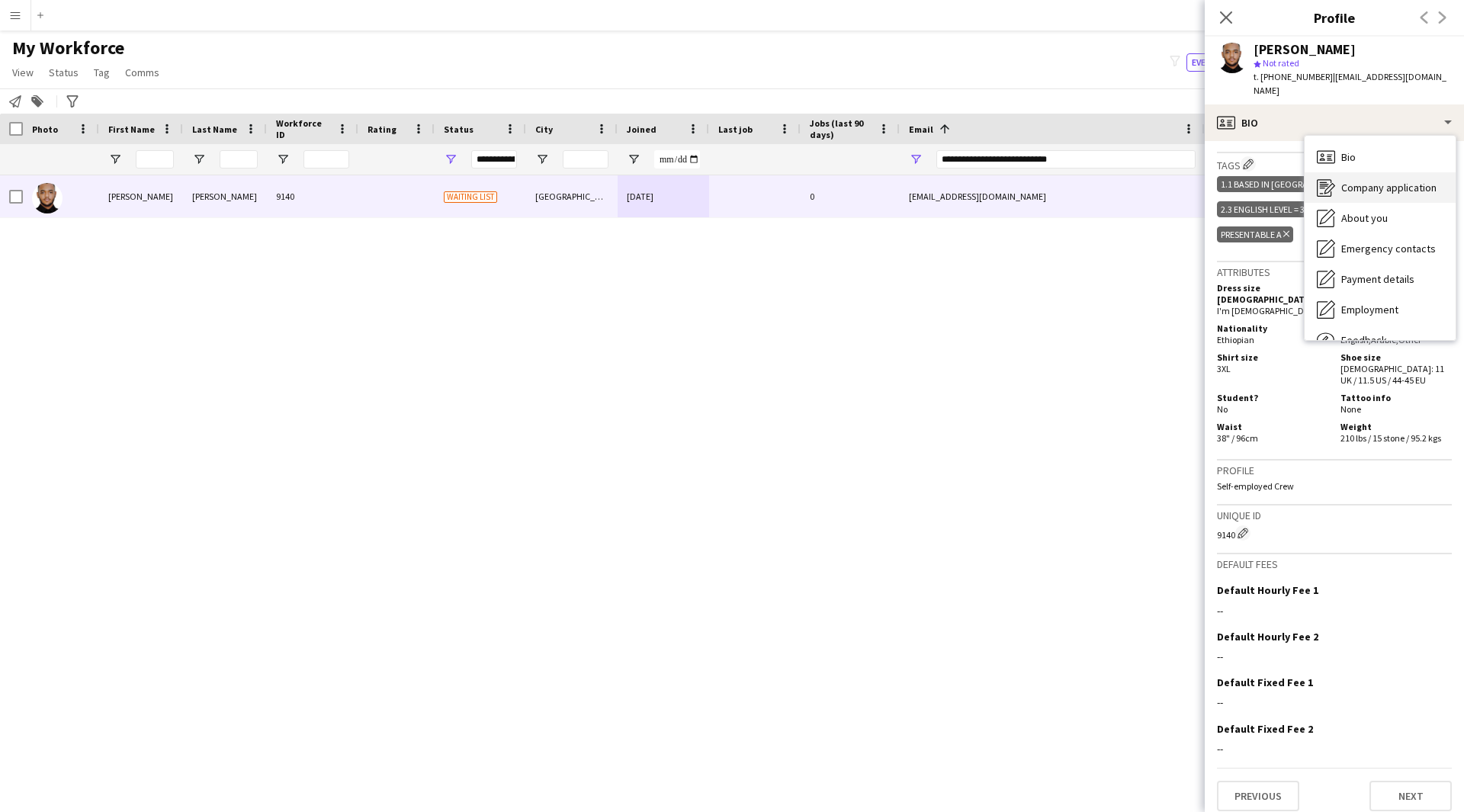
click at [1360, 194] on span "Company application" at bounding box center [1388, 187] width 95 height 14
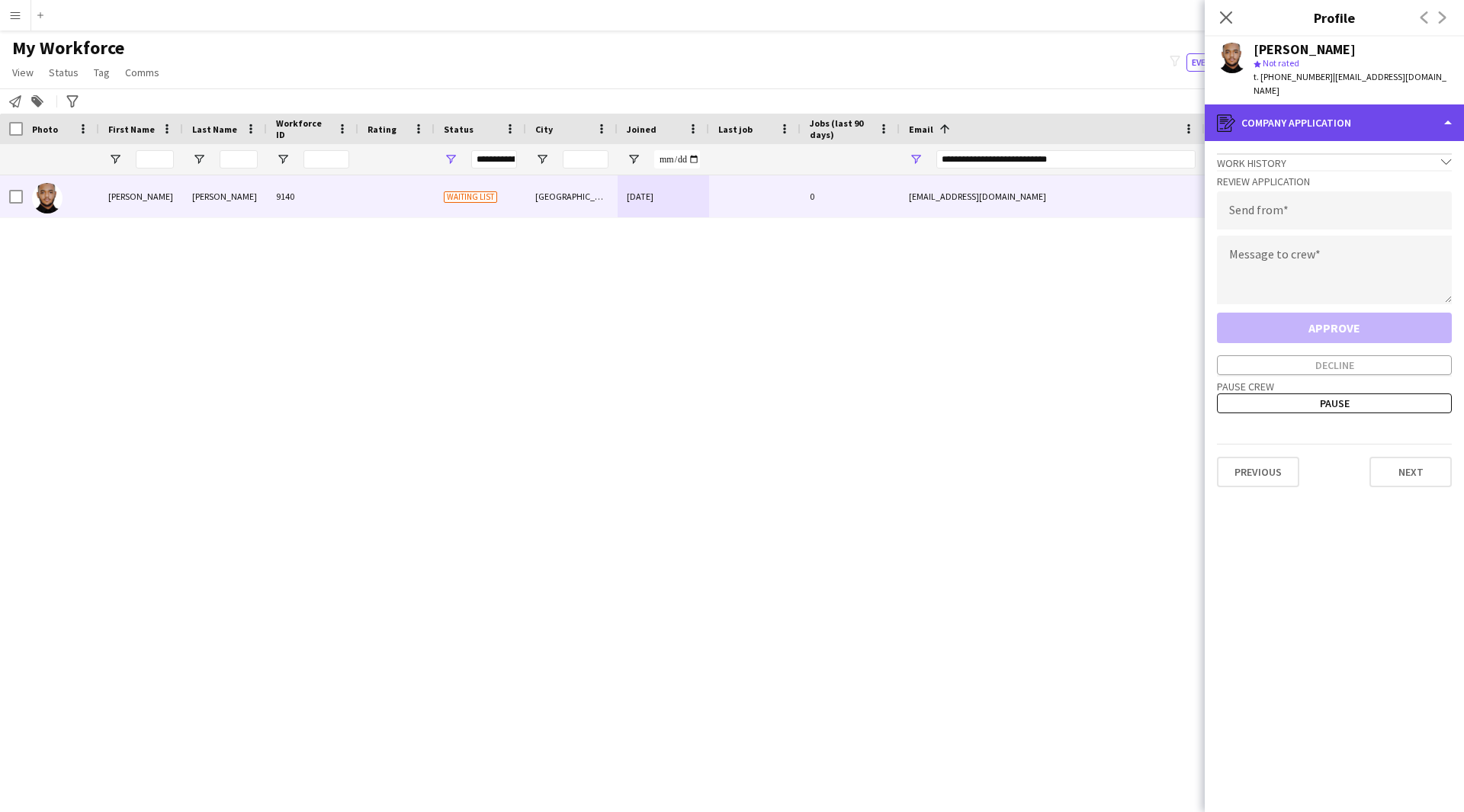
click at [1395, 115] on div "register Company application" at bounding box center [1333, 123] width 259 height 37
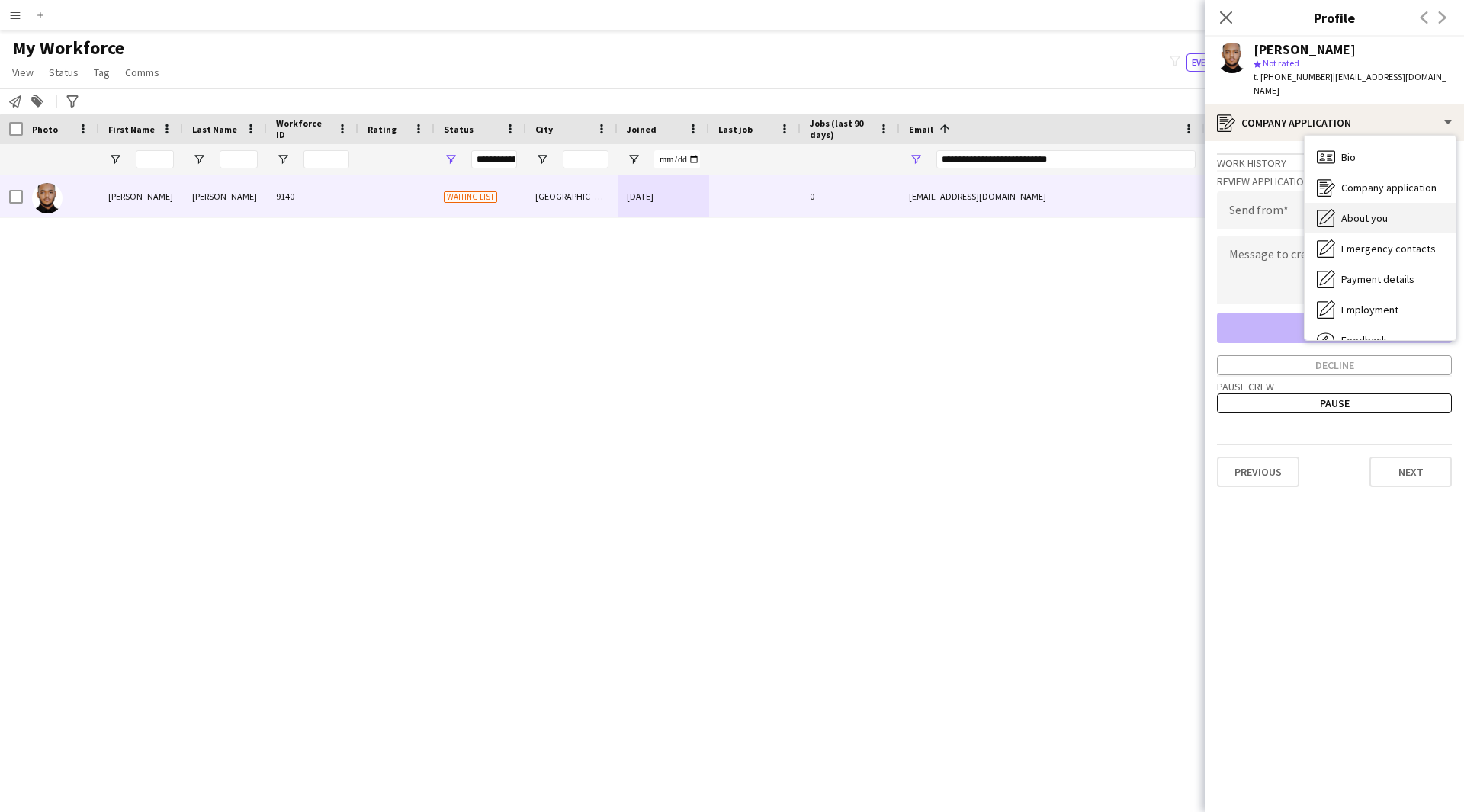
click at [1396, 206] on div "About you About you" at bounding box center [1380, 217] width 151 height 30
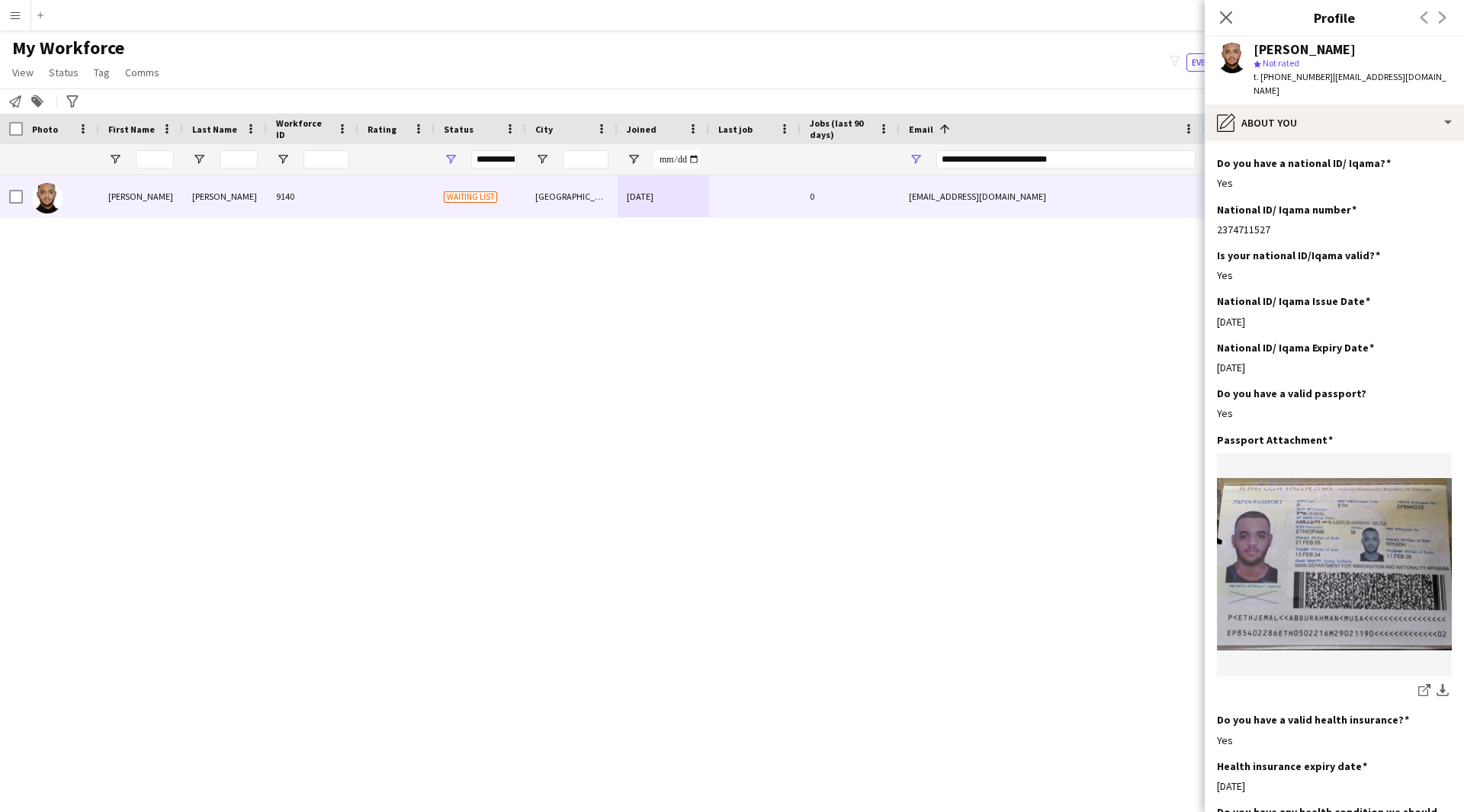
scroll to position [867, 0]
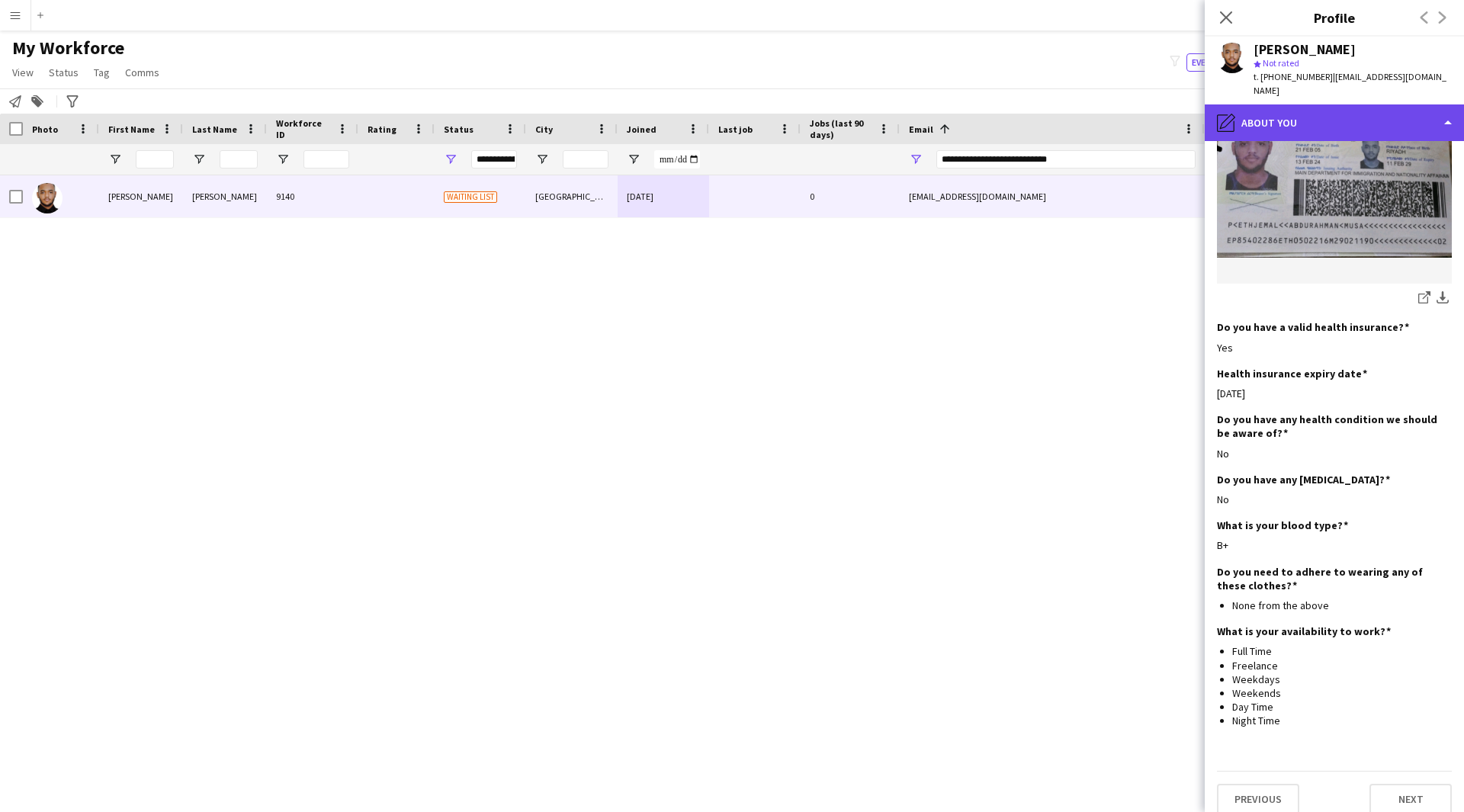
click at [1309, 126] on div "pencil4 About you" at bounding box center [1333, 123] width 259 height 37
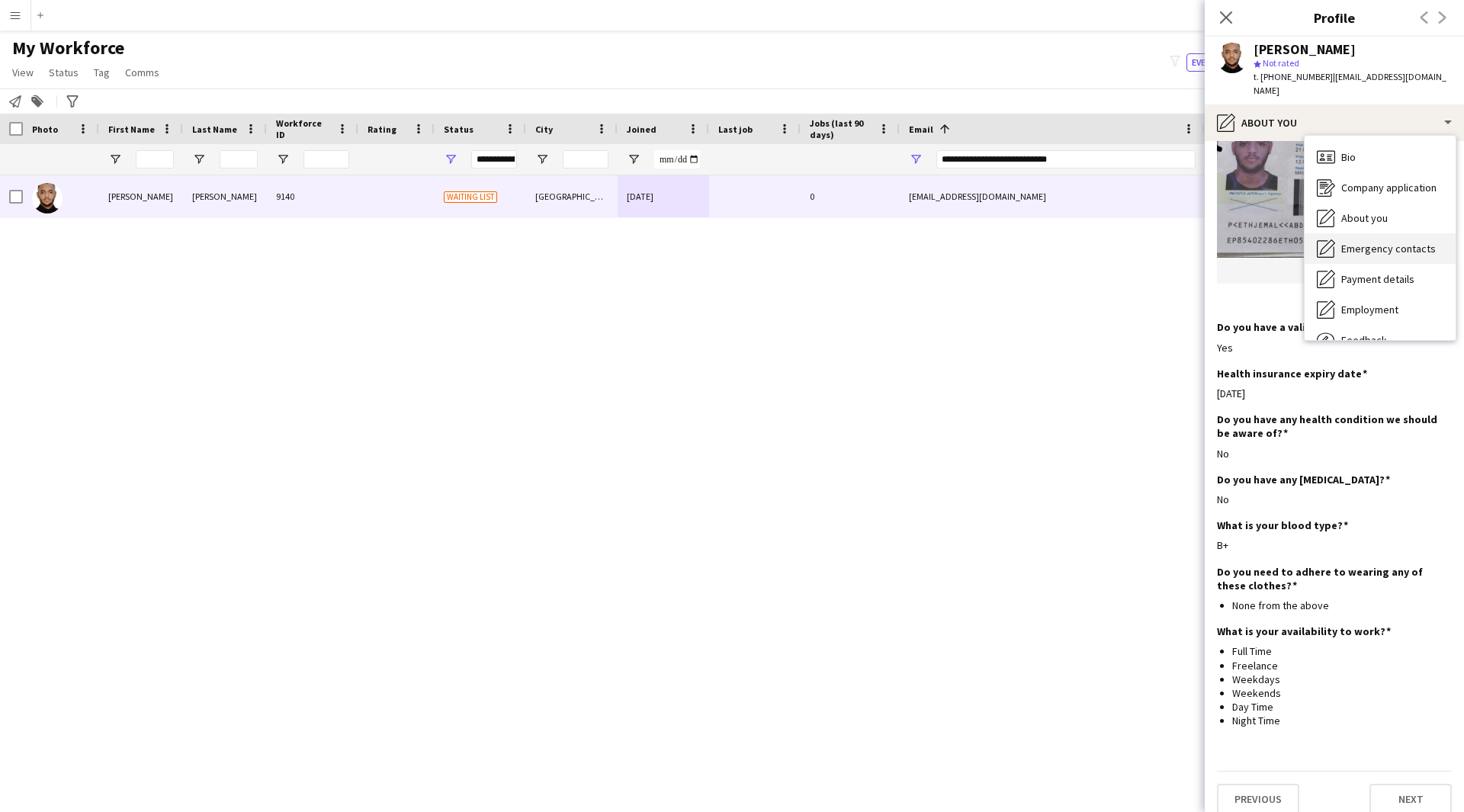
click at [1370, 240] on div "Emergency contacts Emergency contacts" at bounding box center [1380, 247] width 151 height 30
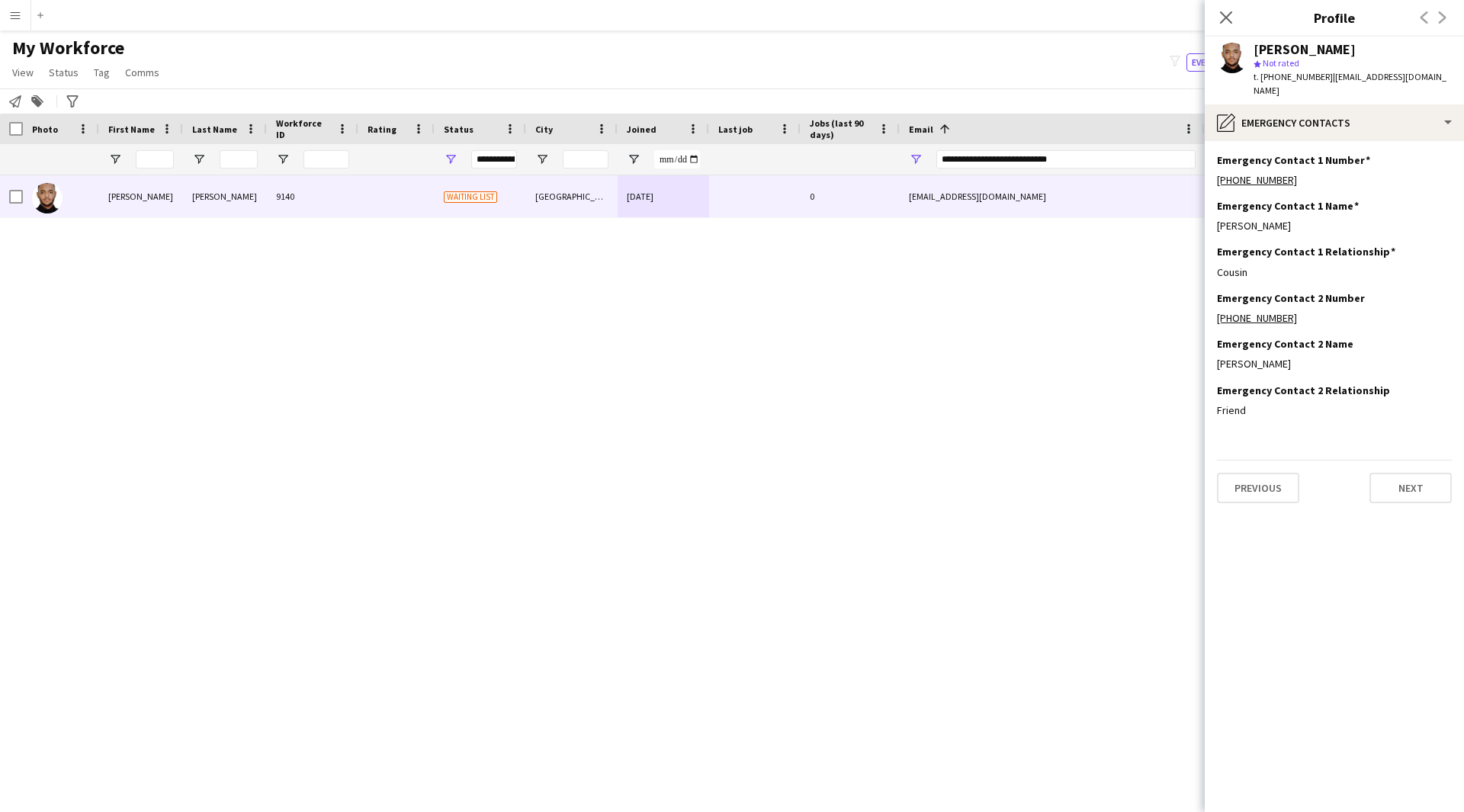
click at [1349, 141] on app-section-data-types "Emergency Contact 1 Number Edit this field +966559082290 Emergency Contact 1 Na…" at bounding box center [1333, 475] width 259 height 670
click at [1347, 131] on div "pencil4 Emergency contacts" at bounding box center [1333, 123] width 259 height 37
click at [1376, 276] on span "Payment details" at bounding box center [1377, 278] width 73 height 14
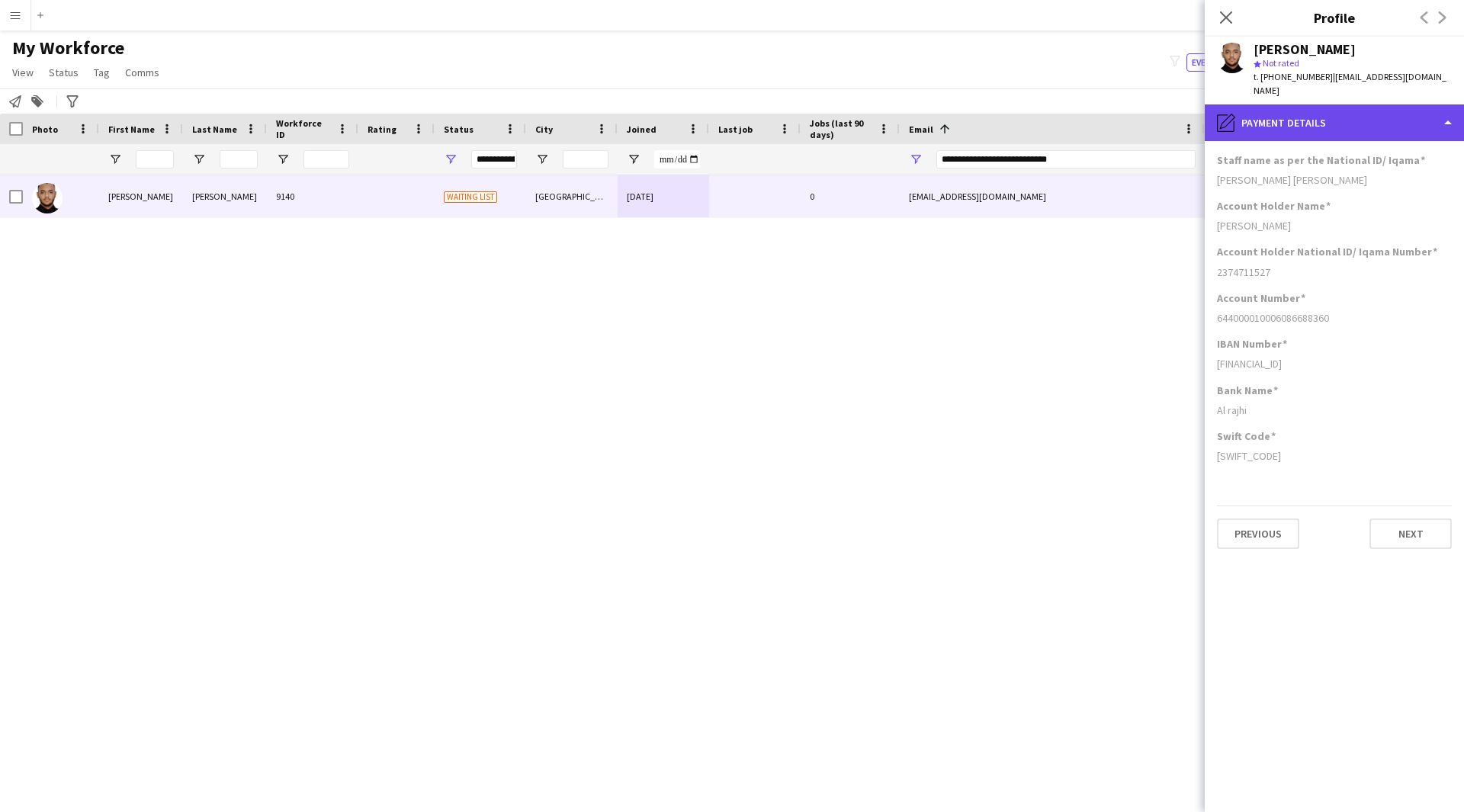
click at [1382, 129] on div "pencil4 Payment details" at bounding box center [1333, 123] width 259 height 37
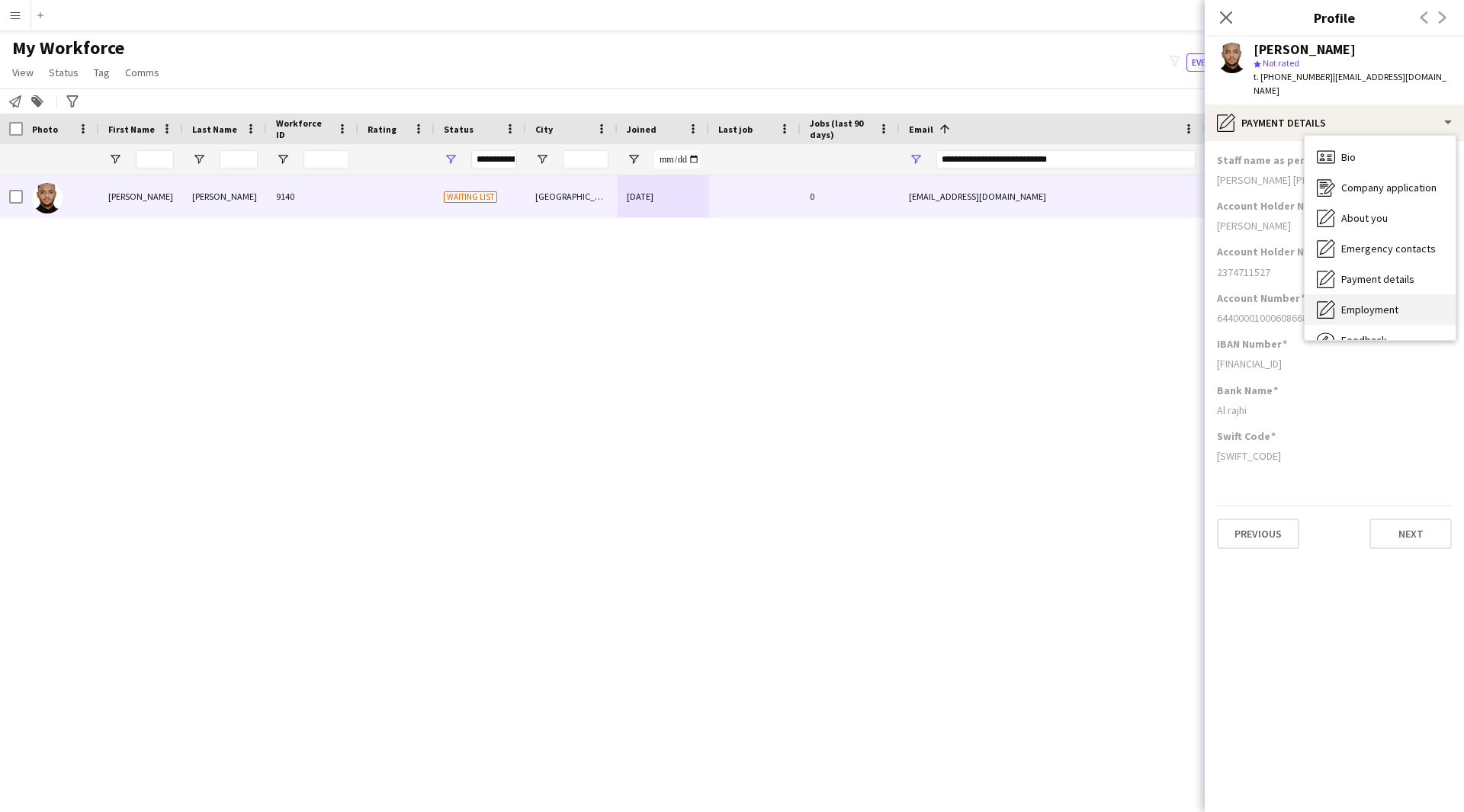
click at [1384, 296] on div "Employment Employment" at bounding box center [1380, 309] width 151 height 30
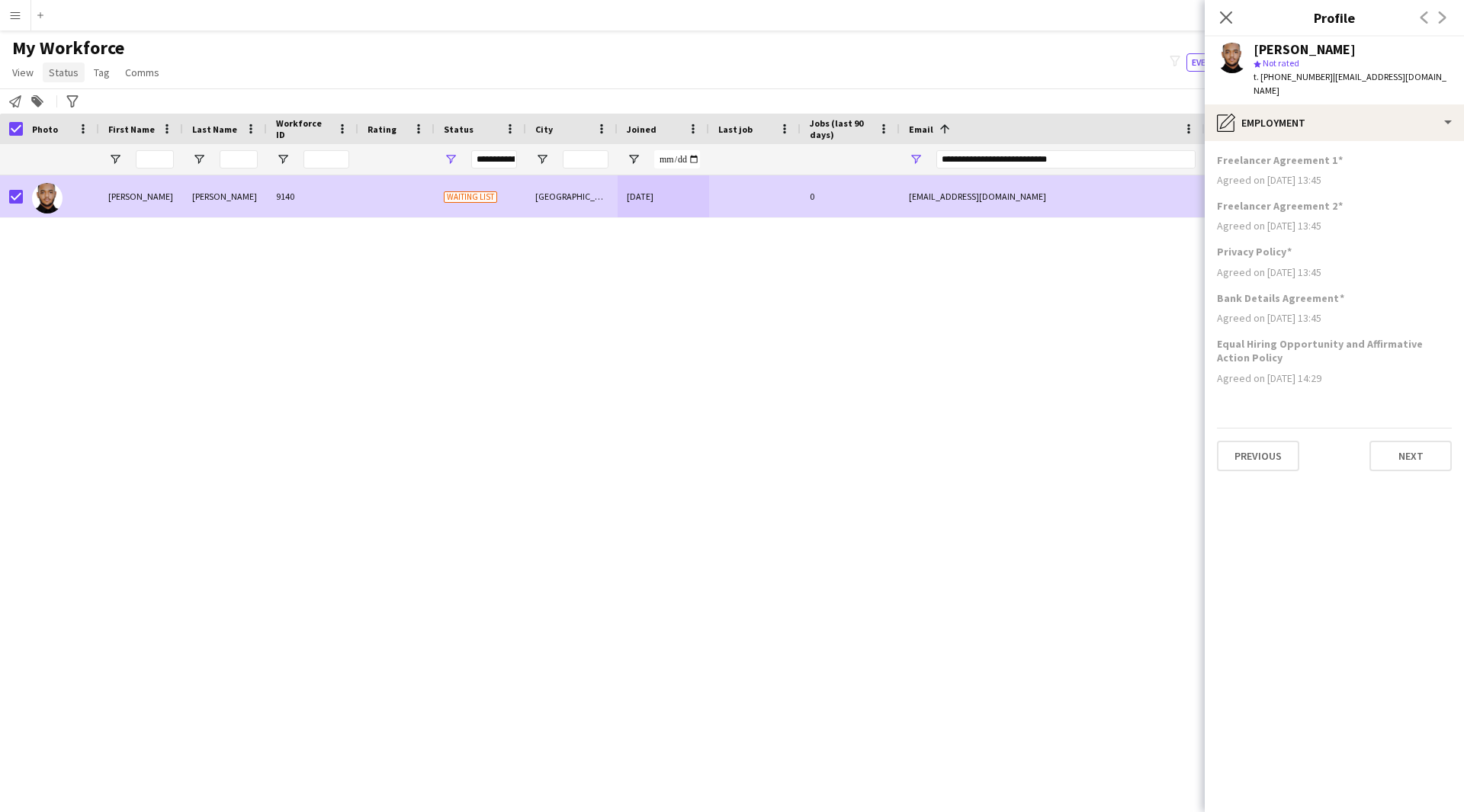
click at [67, 78] on span "Status" at bounding box center [63, 73] width 30 height 14
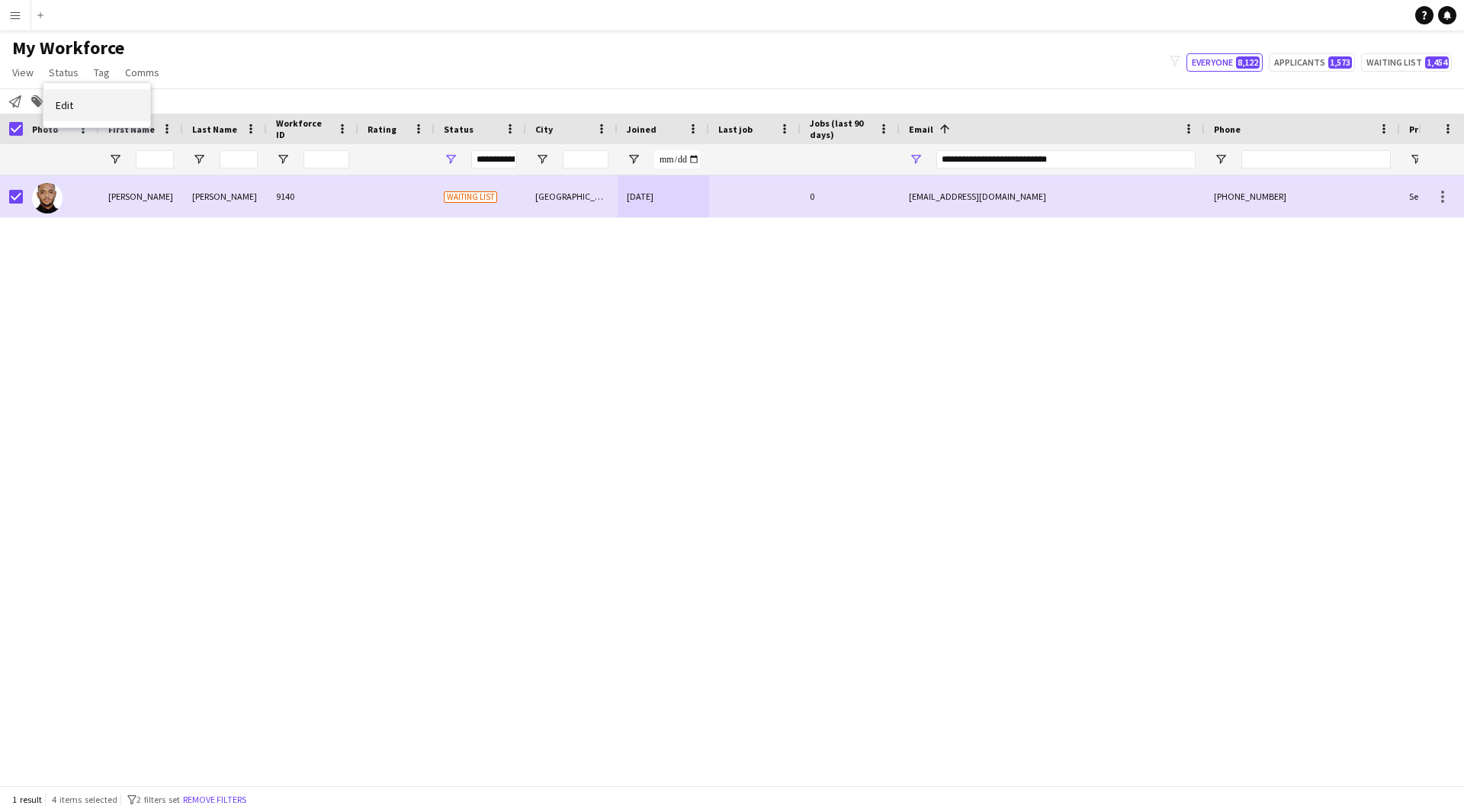
click at [116, 109] on link "Edit" at bounding box center [97, 105] width 107 height 32
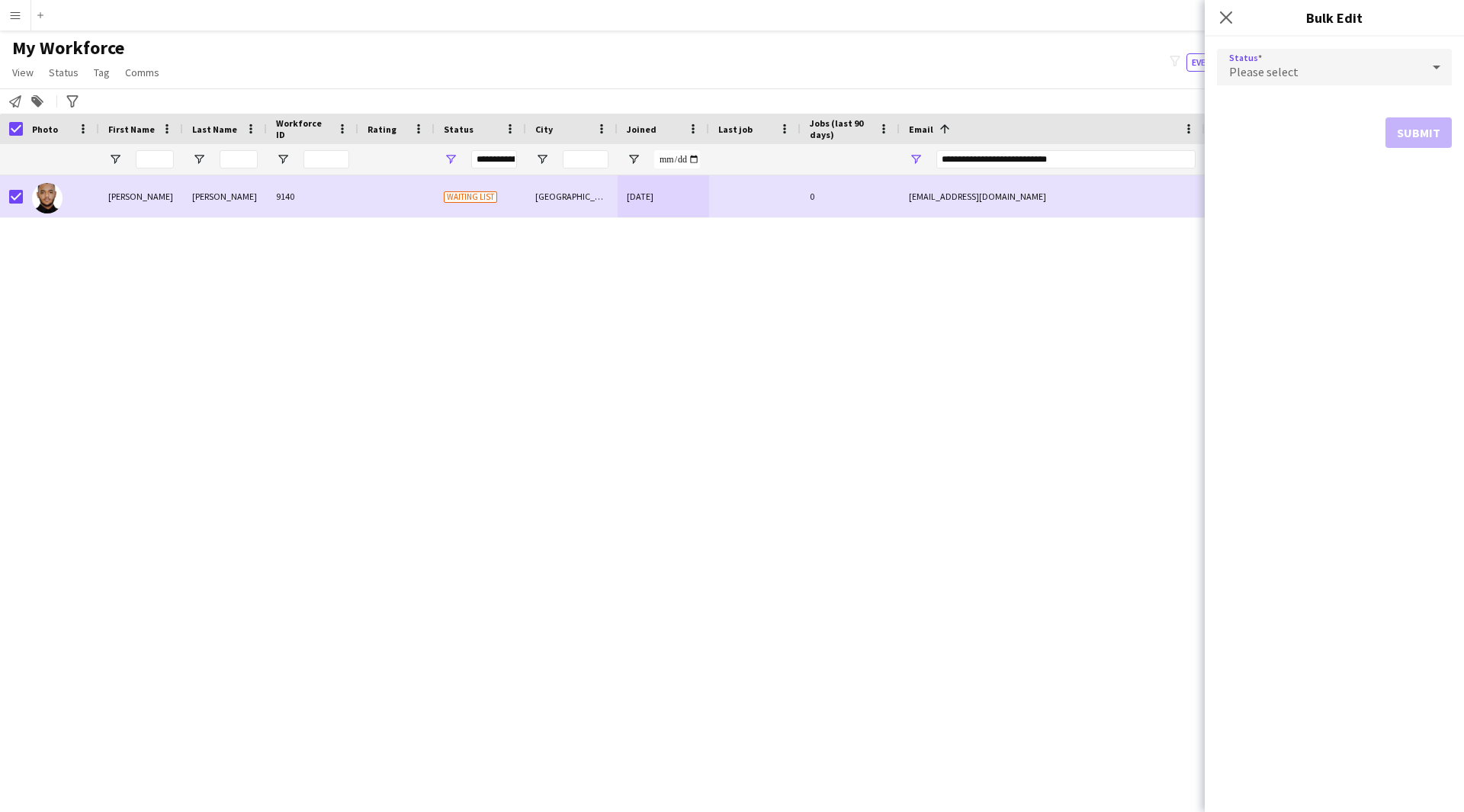
click at [1339, 62] on div "Please select" at bounding box center [1318, 67] width 205 height 37
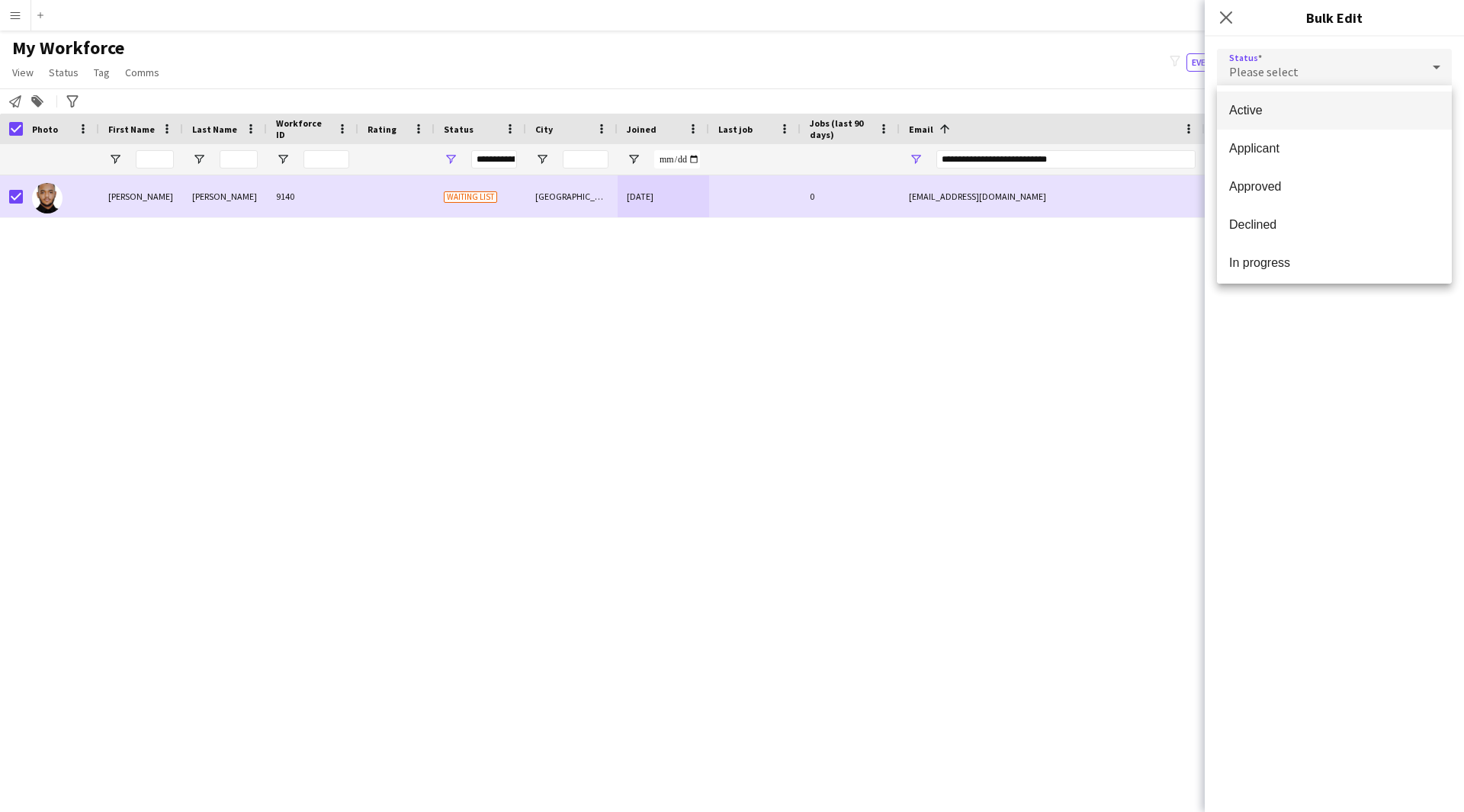
click at [1351, 105] on span "Active" at bounding box center [1334, 110] width 211 height 15
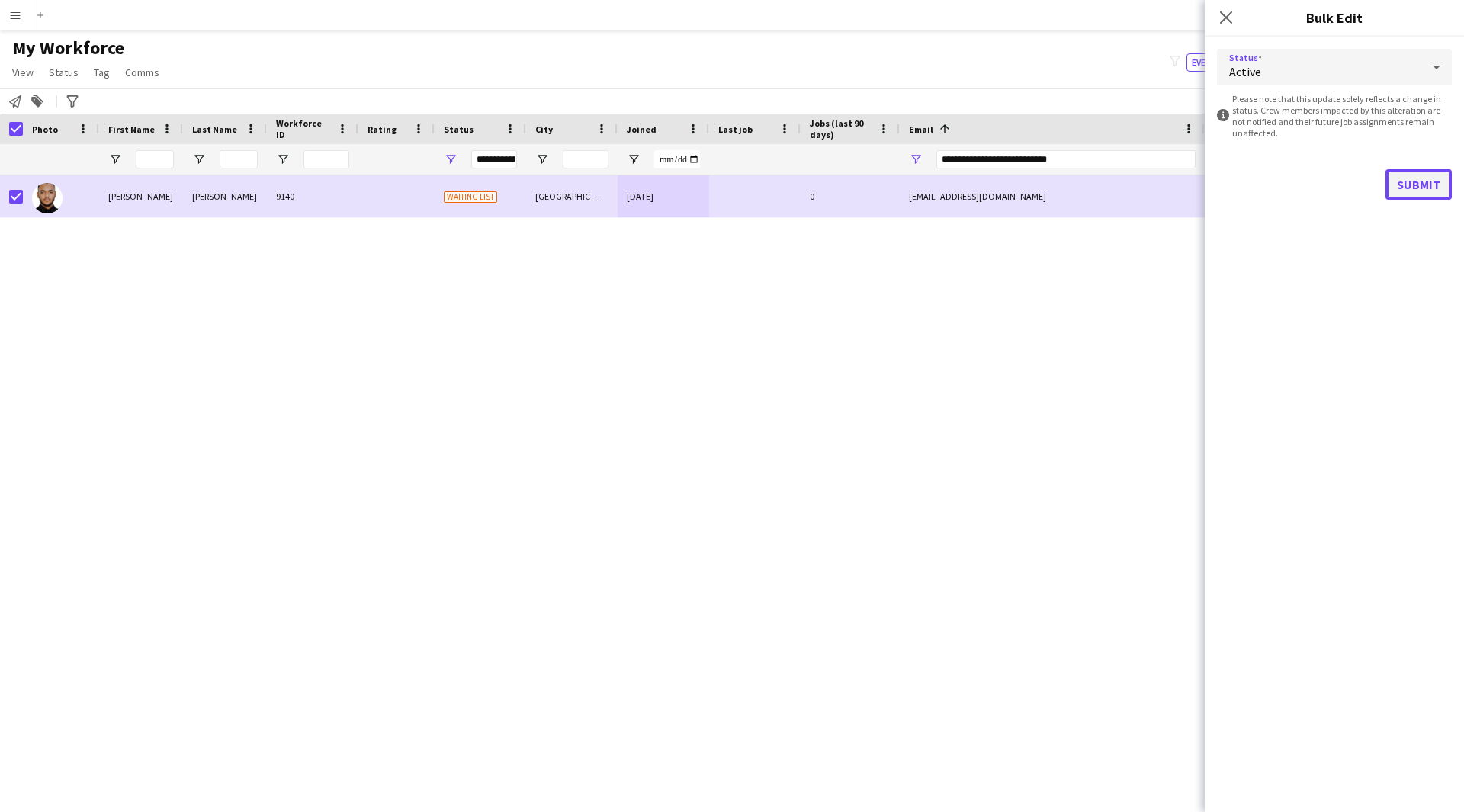
click at [1420, 192] on button "Submit" at bounding box center [1418, 183] width 66 height 30
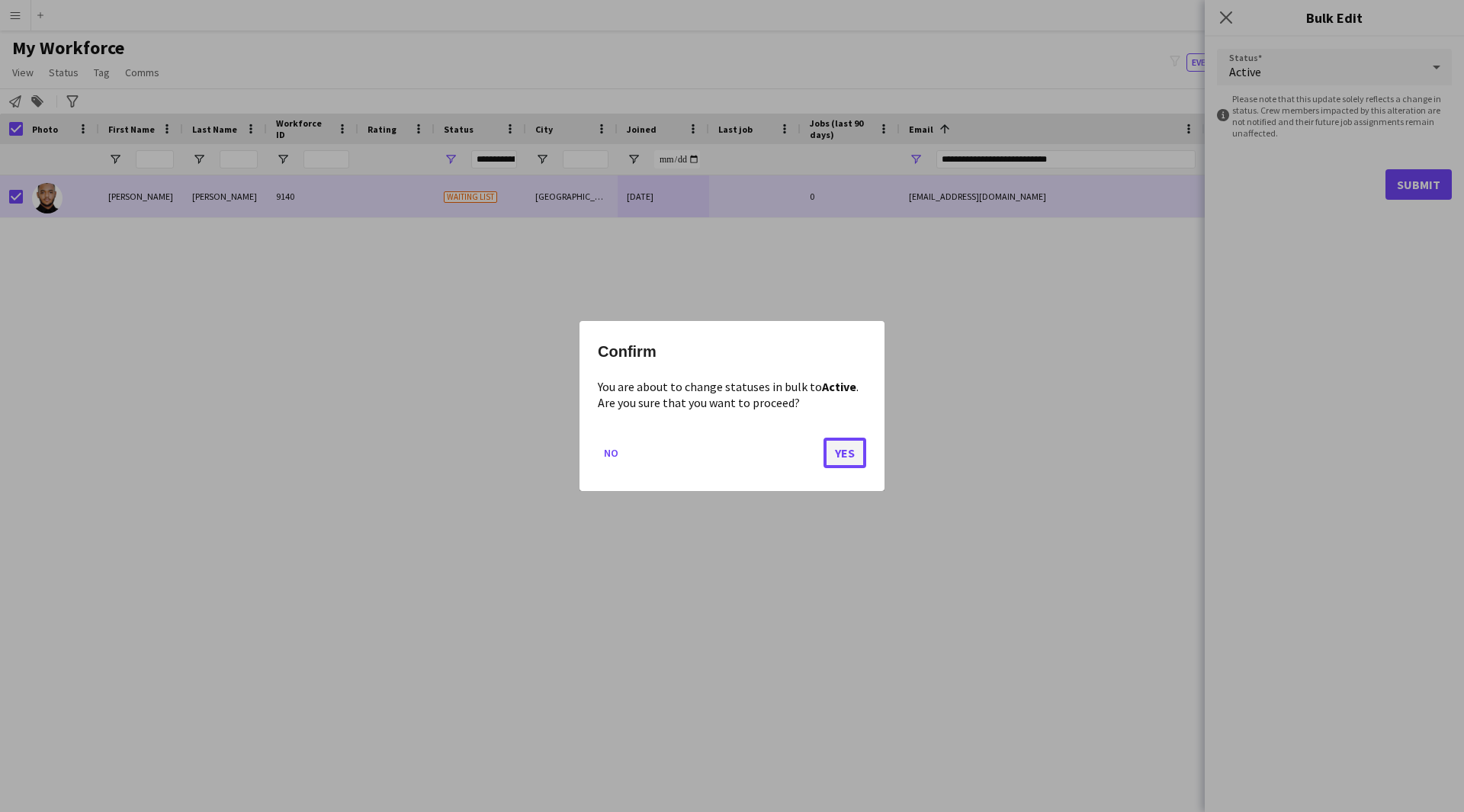
click at [852, 457] on button "Yes" at bounding box center [845, 452] width 43 height 30
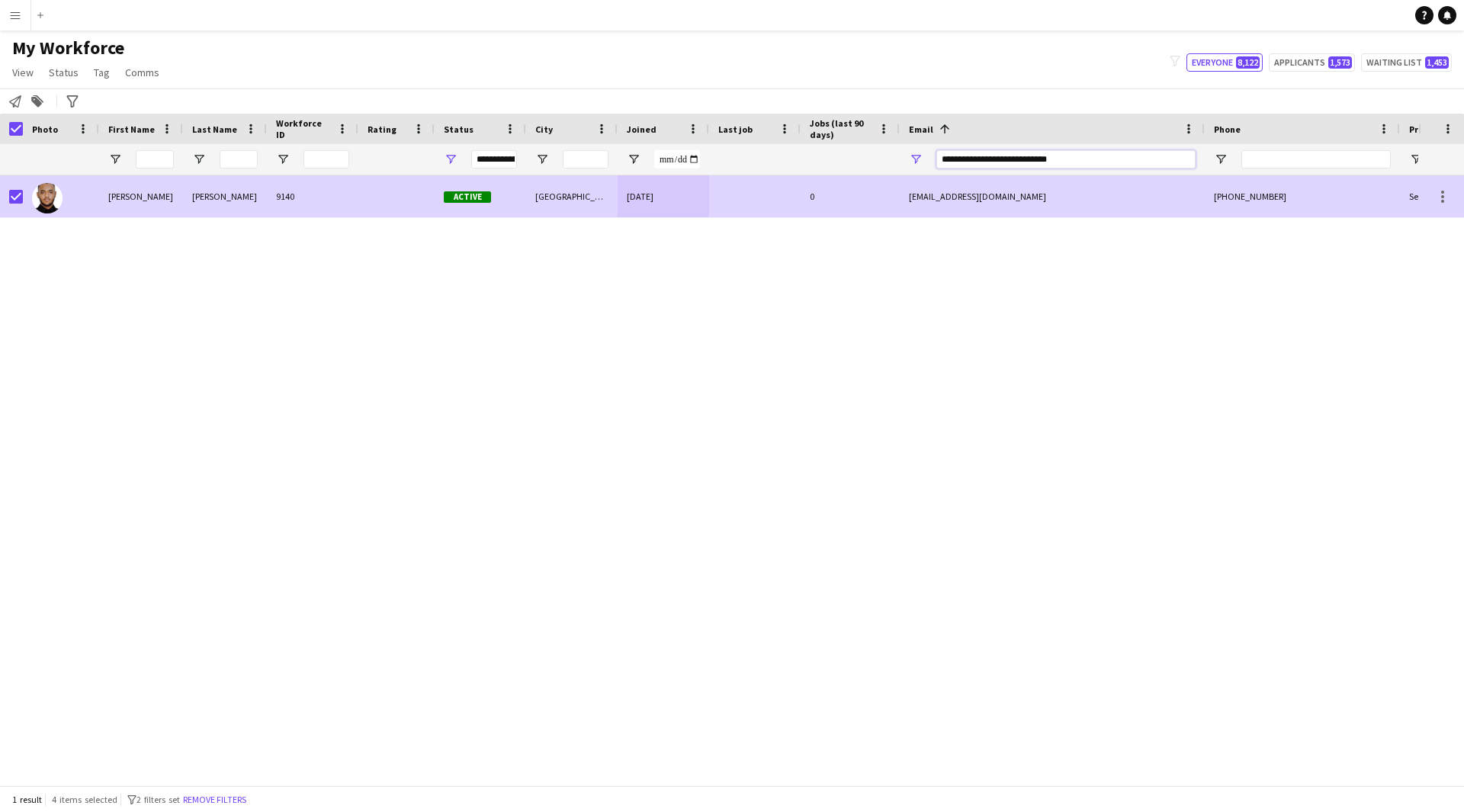
drag, startPoint x: 1106, startPoint y: 158, endPoint x: 645, endPoint y: 217, distance: 464.8
click at [645, 217] on div "Workforce Details Photo First Name" at bounding box center [732, 449] width 1464 height 671
paste input "Email Filter Input"
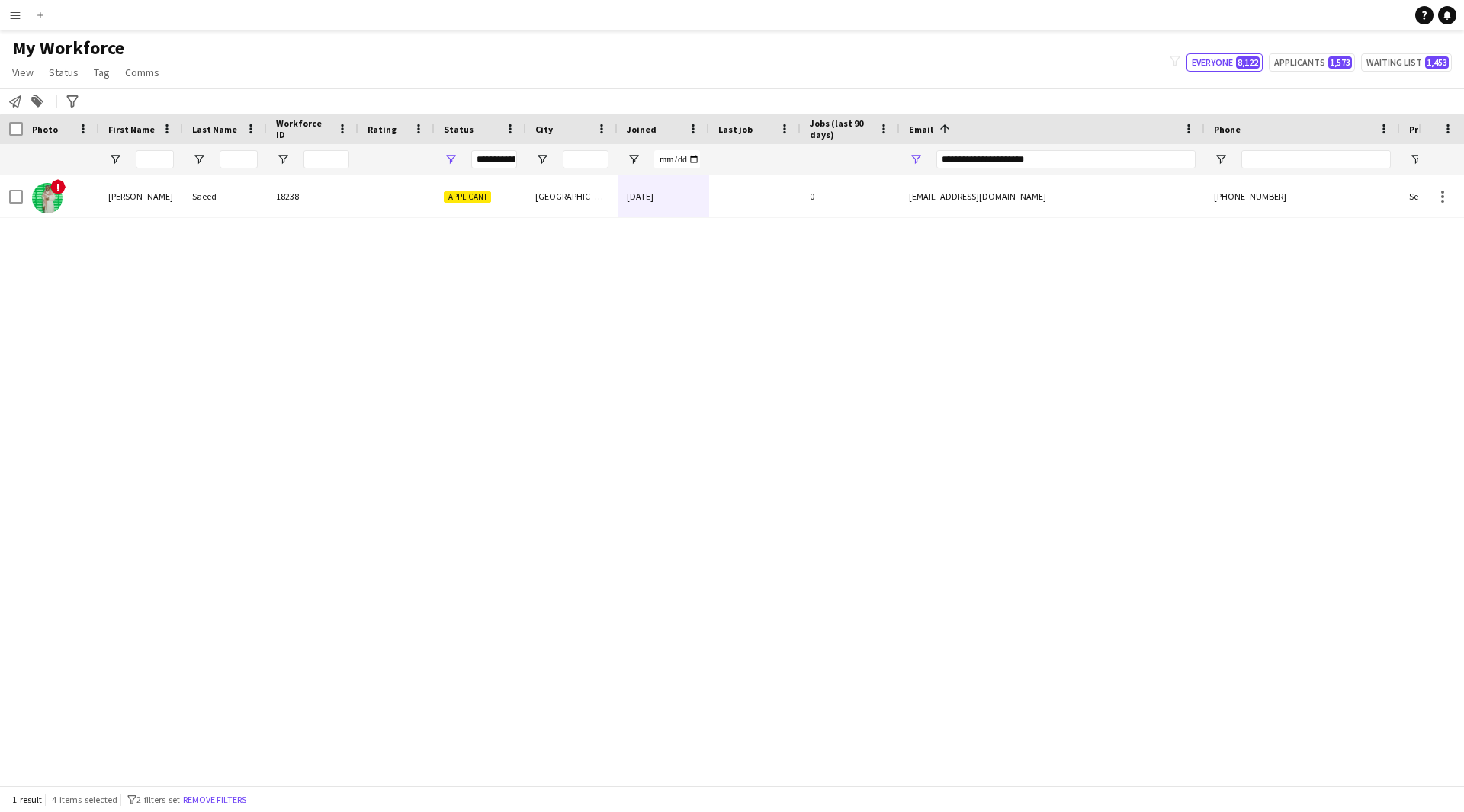
click at [763, 219] on div "! Abdullah Saeed 18238 Applicant Riyadh 02-09-2025 0 outlawzand97@gmail.com +96…" at bounding box center [708, 474] width 1417 height 599
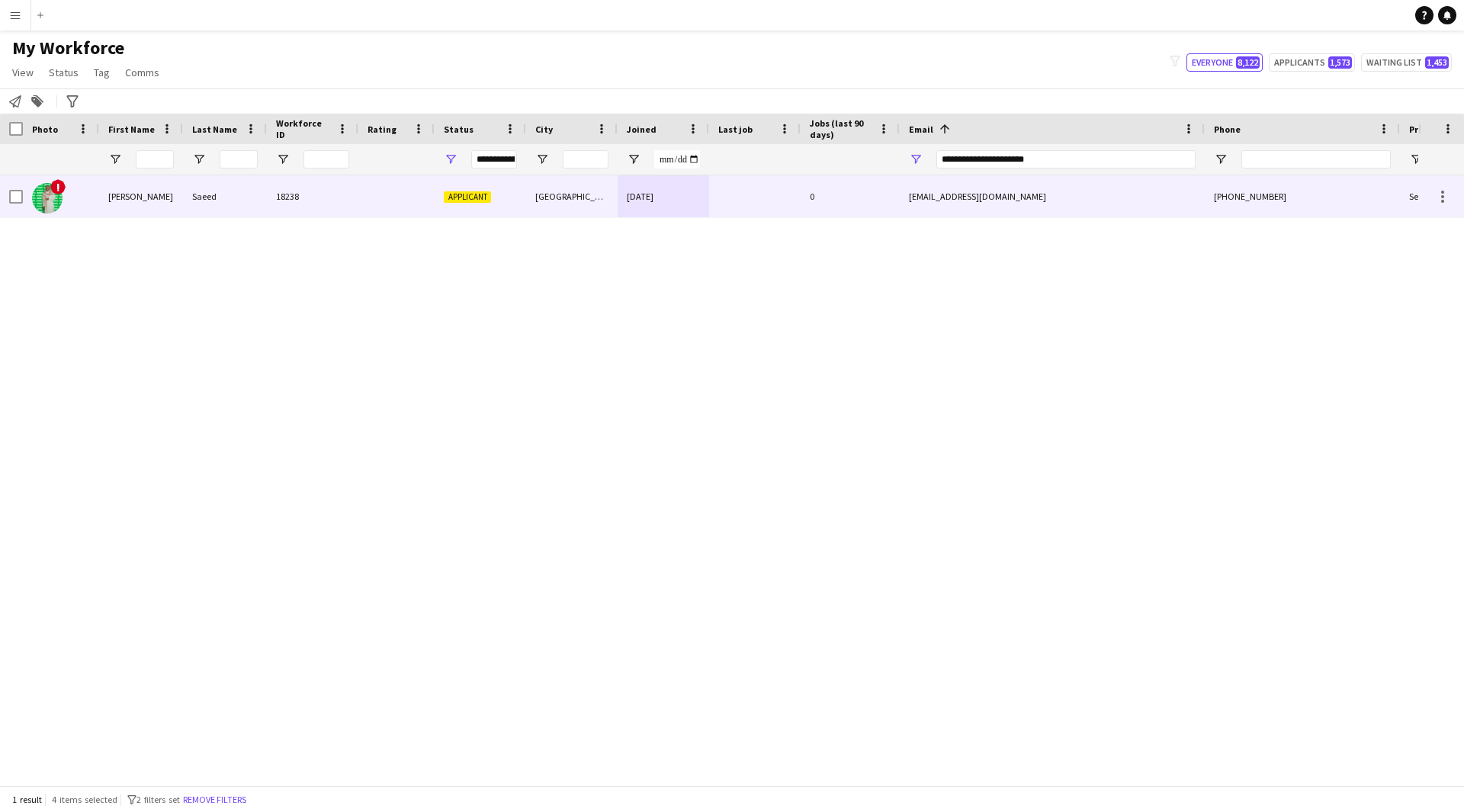
click at [745, 197] on div at bounding box center [755, 196] width 91 height 42
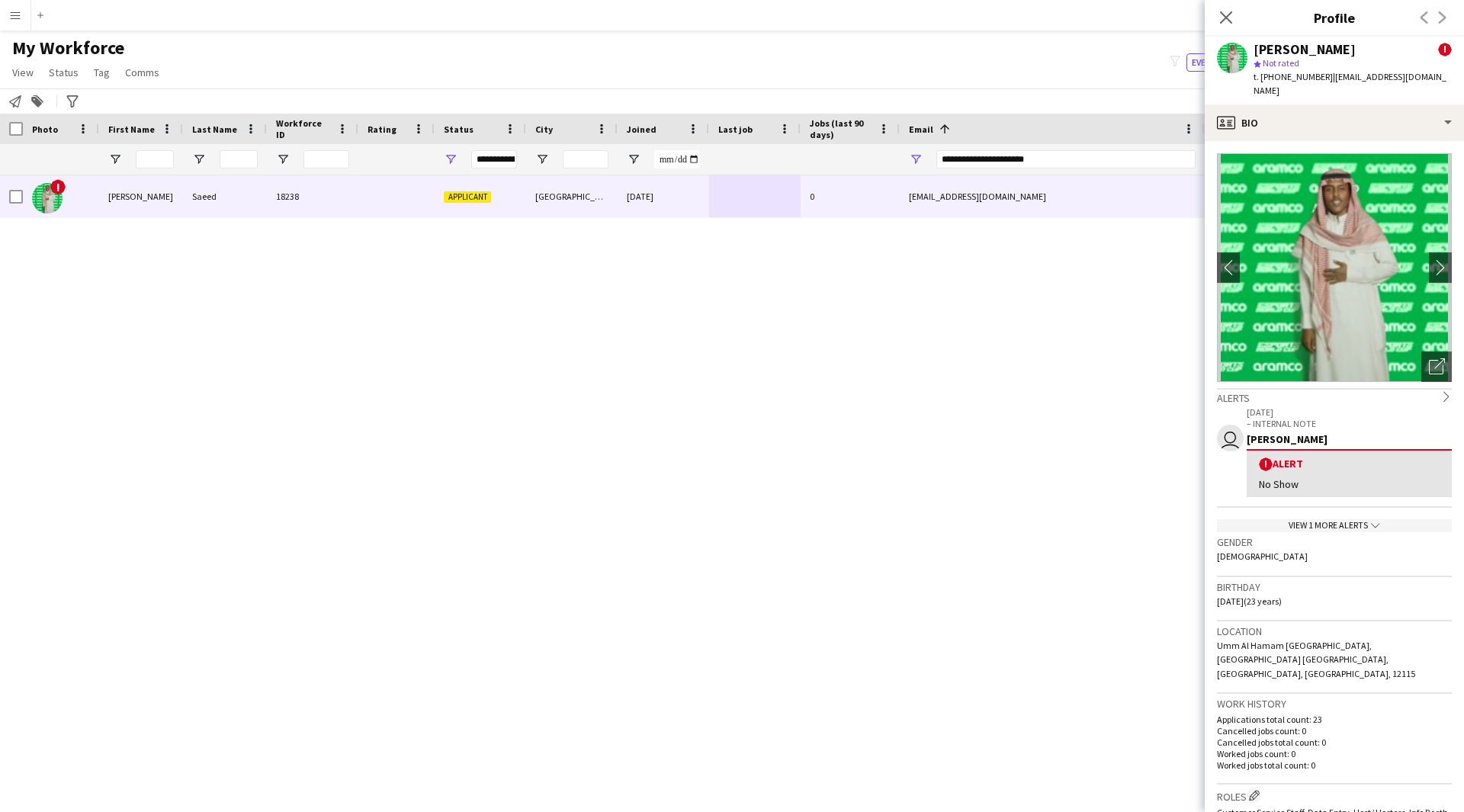
drag, startPoint x: 1362, startPoint y: 55, endPoint x: 1252, endPoint y: 48, distance: 110.2
click at [1252, 48] on div "Abdullah Saeed ! star Not rated t. +966539730679 | outlawzand97@gmail.com" at bounding box center [1333, 71] width 259 height 68
click at [1433, 351] on div "Open photos pop-in" at bounding box center [1436, 366] width 30 height 30
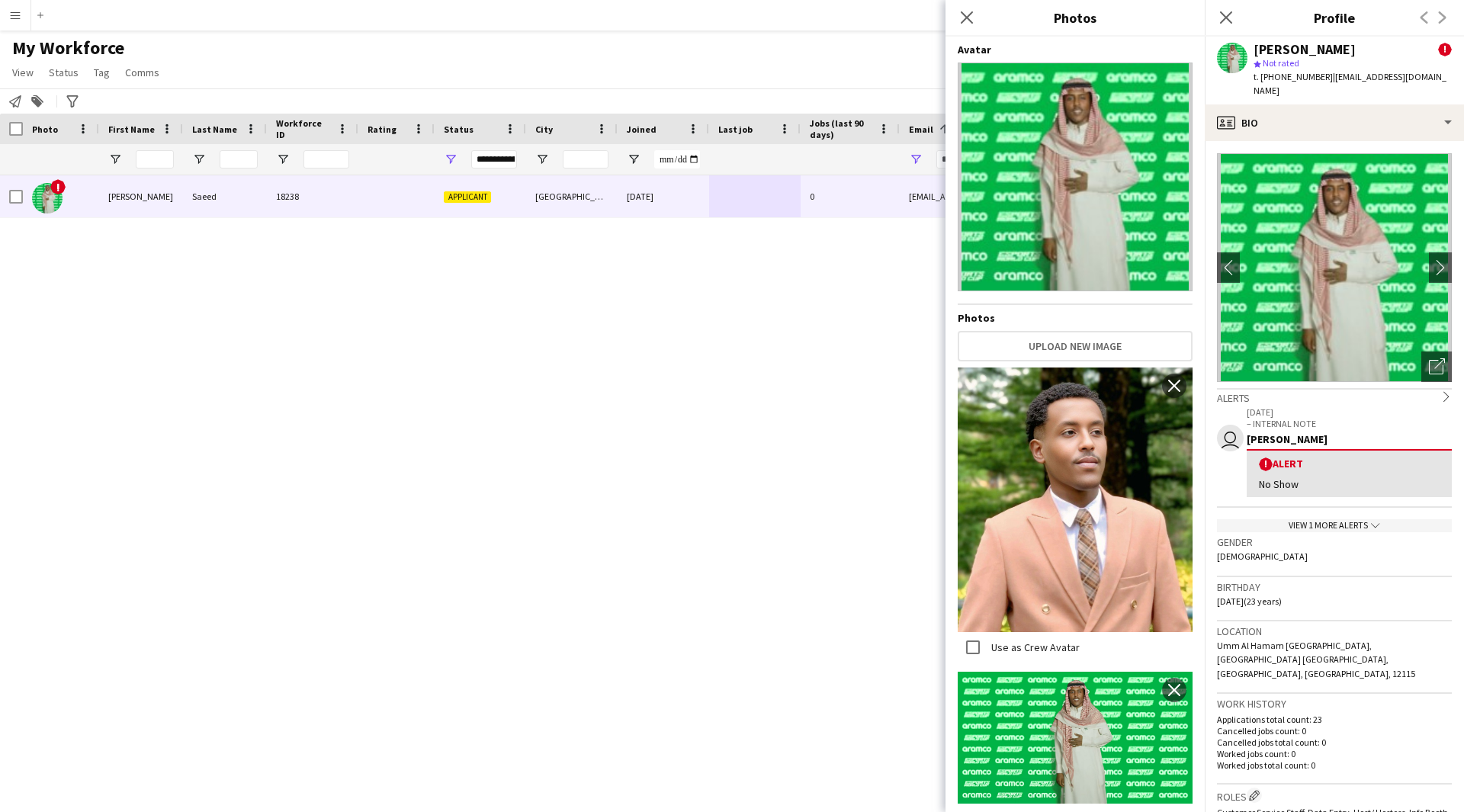
scroll to position [1, 0]
click at [966, 19] on icon "Close pop-in" at bounding box center [965, 16] width 15 height 15
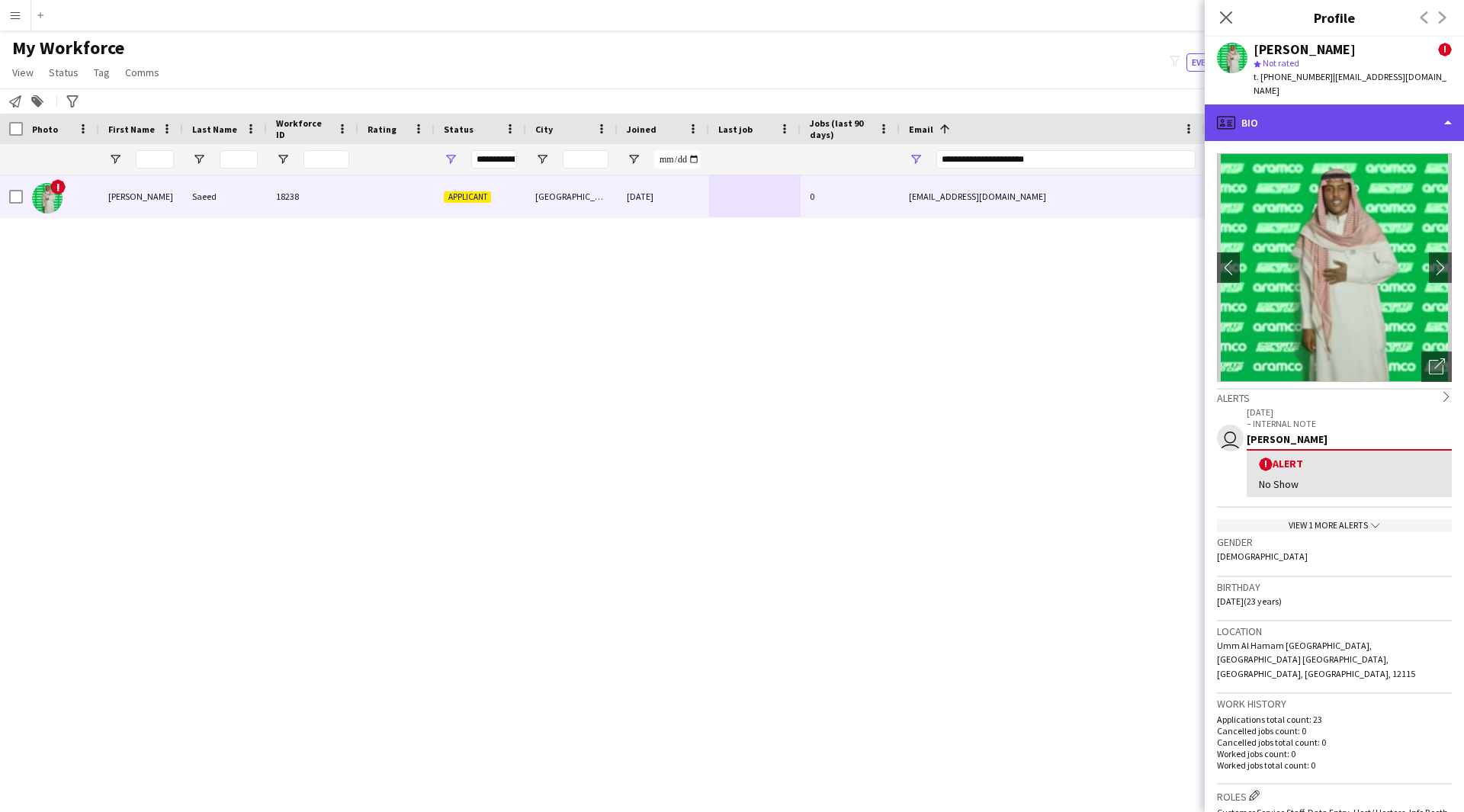
click at [1326, 105] on div "profile Bio" at bounding box center [1333, 123] width 259 height 37
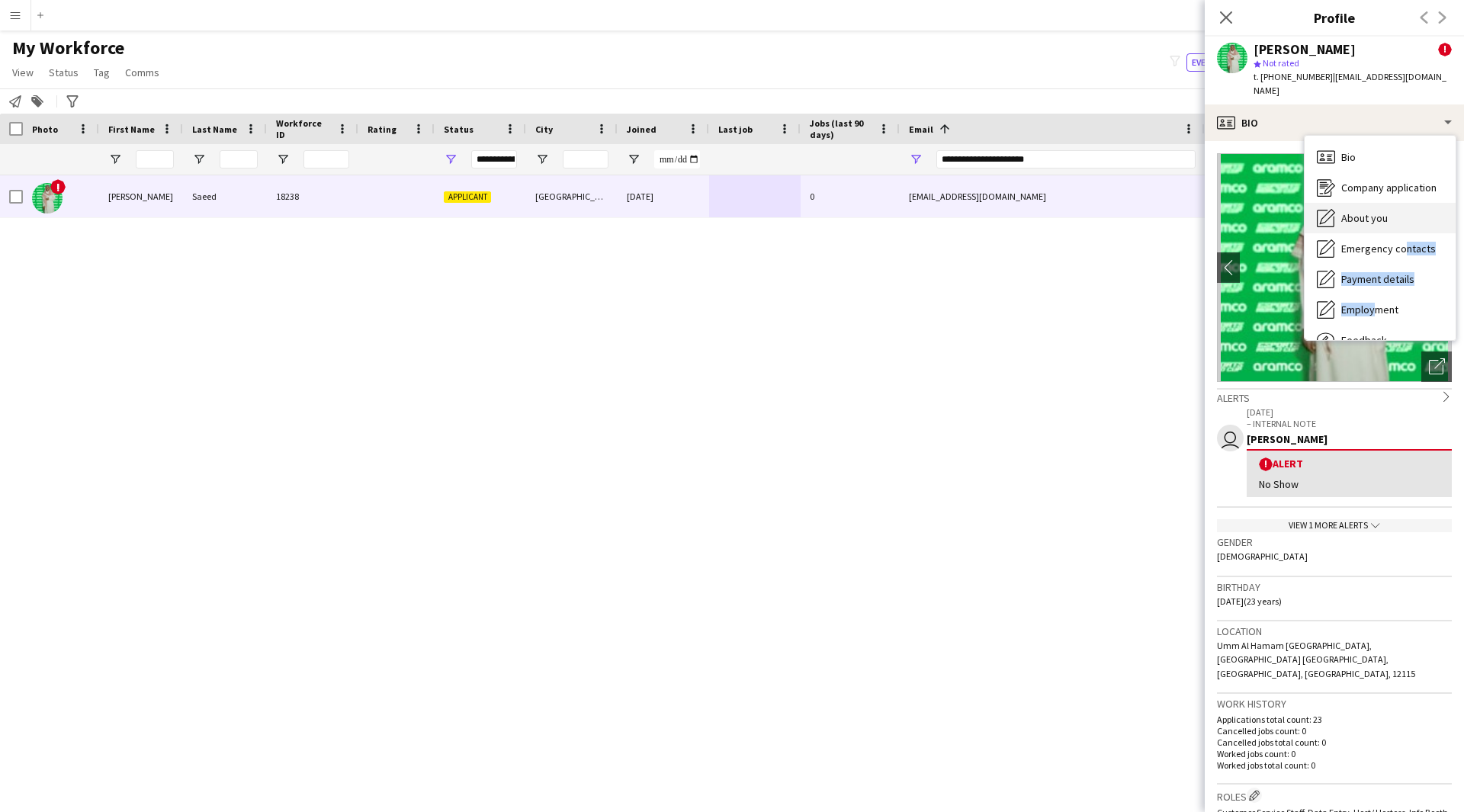
drag, startPoint x: 1369, startPoint y: 297, endPoint x: 1398, endPoint y: 218, distance: 84.2
click at [1398, 218] on div "Bio Bio Company application Company application About you About you Emergency c…" at bounding box center [1380, 238] width 151 height 205
click at [1372, 281] on span "Feedback" at bounding box center [1363, 288] width 46 height 14
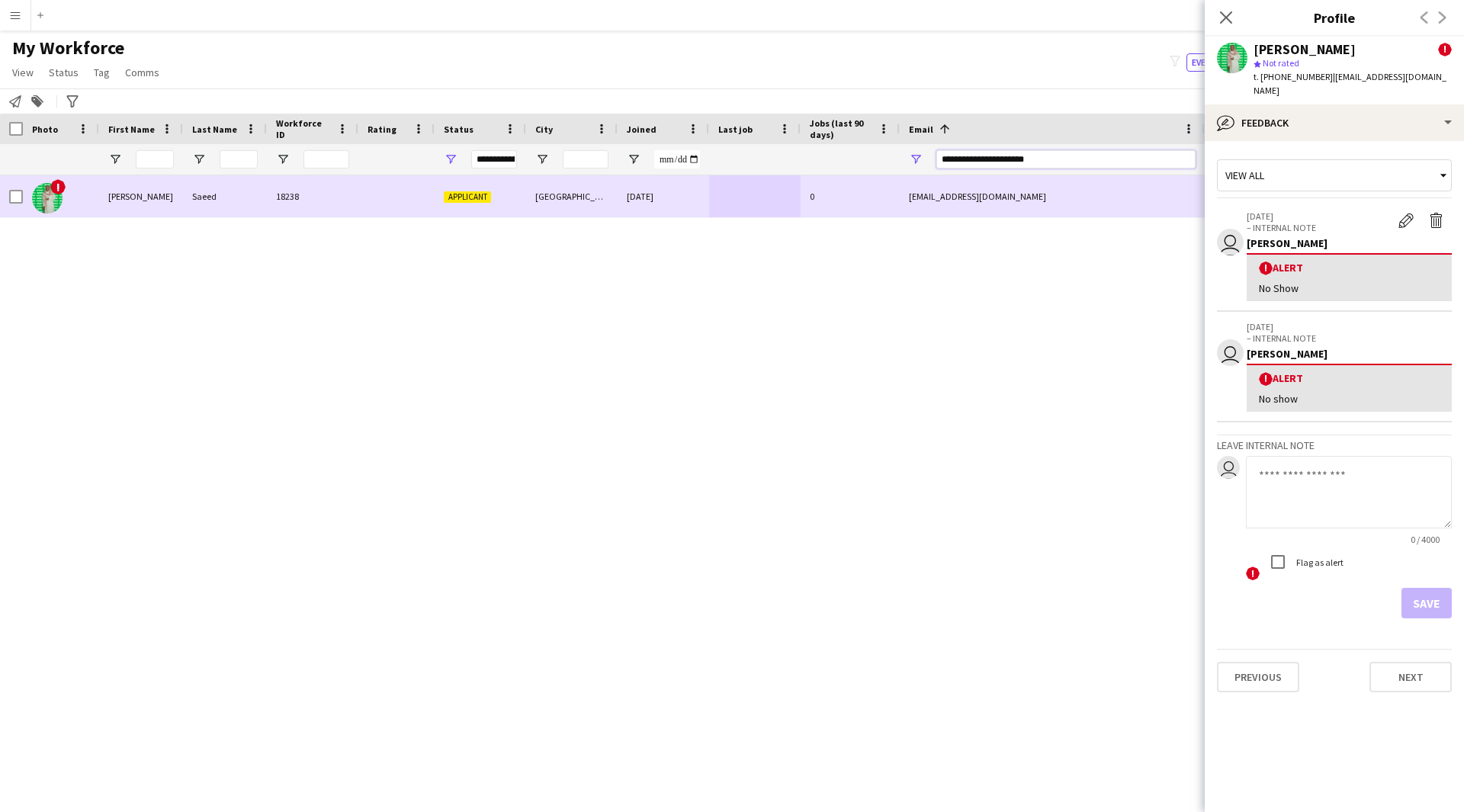
drag, startPoint x: 1058, startPoint y: 158, endPoint x: 470, endPoint y: 273, distance: 599.1
click at [470, 273] on div "Workforce Details Photo First Name" at bounding box center [732, 449] width 1464 height 671
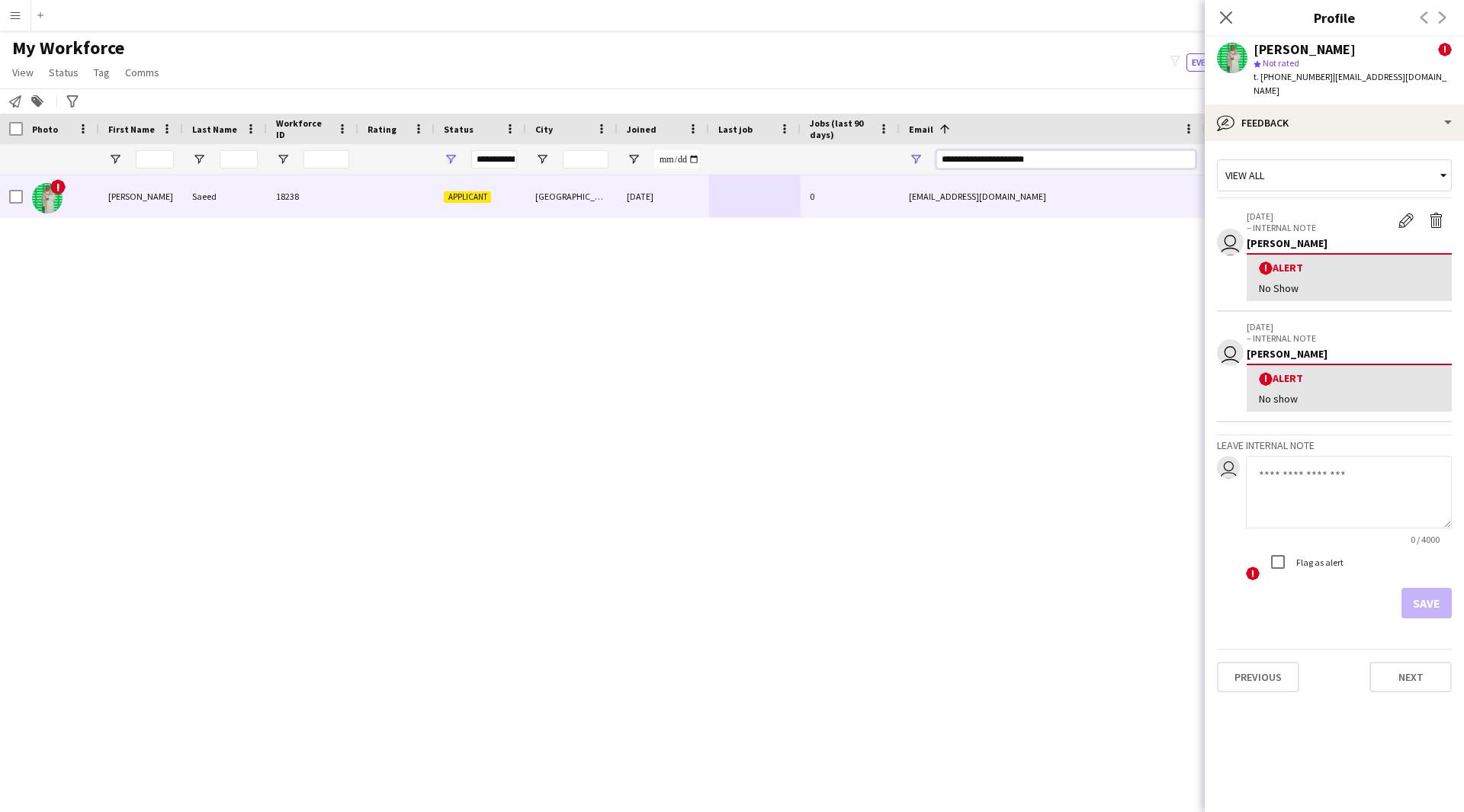
paste input "Email Filter Input"
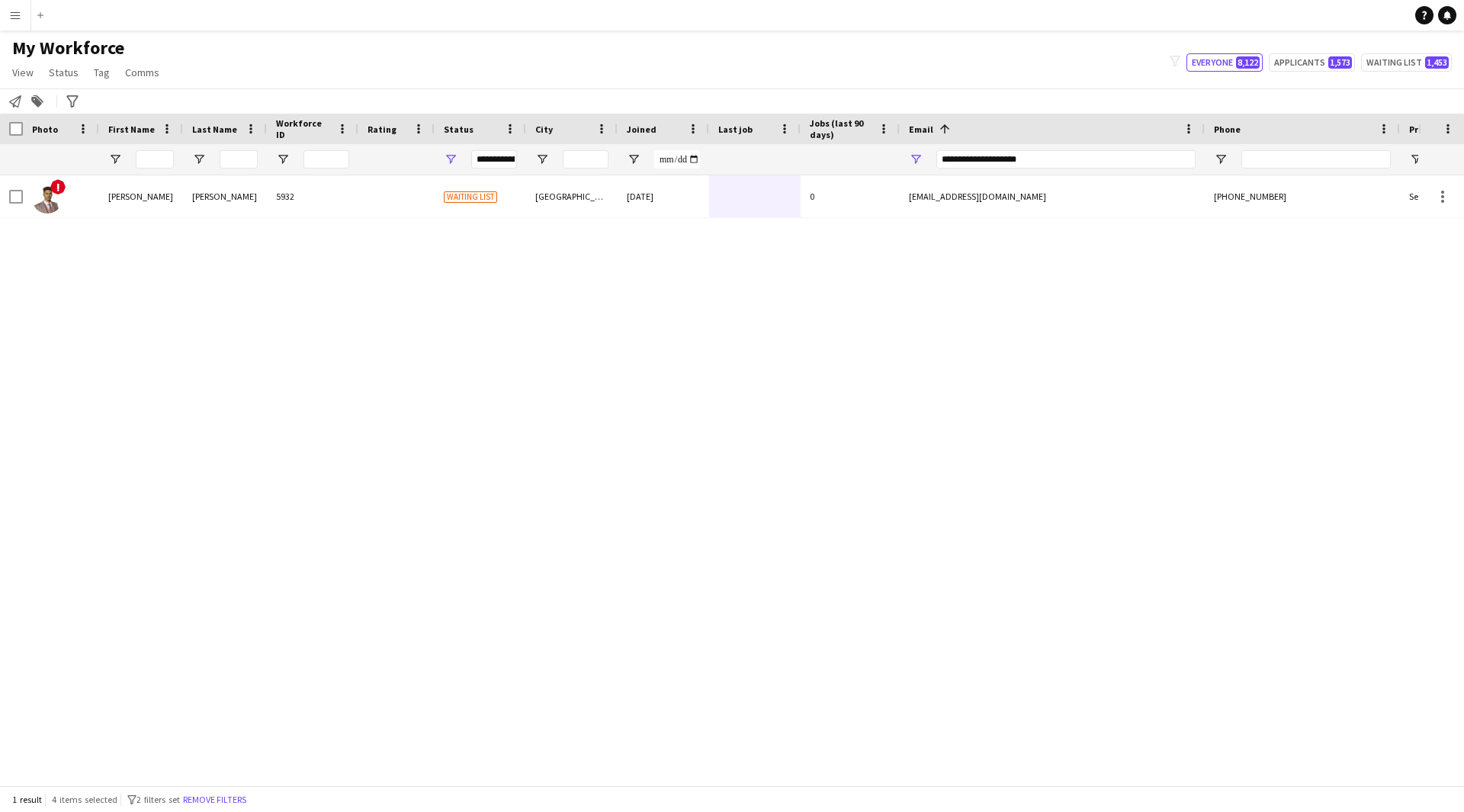
click at [792, 222] on div "! Ali Adil 5932 Waiting list الرياض 20-08-2024 0 ali1201014@gmail.com +96655759…" at bounding box center [708, 474] width 1417 height 599
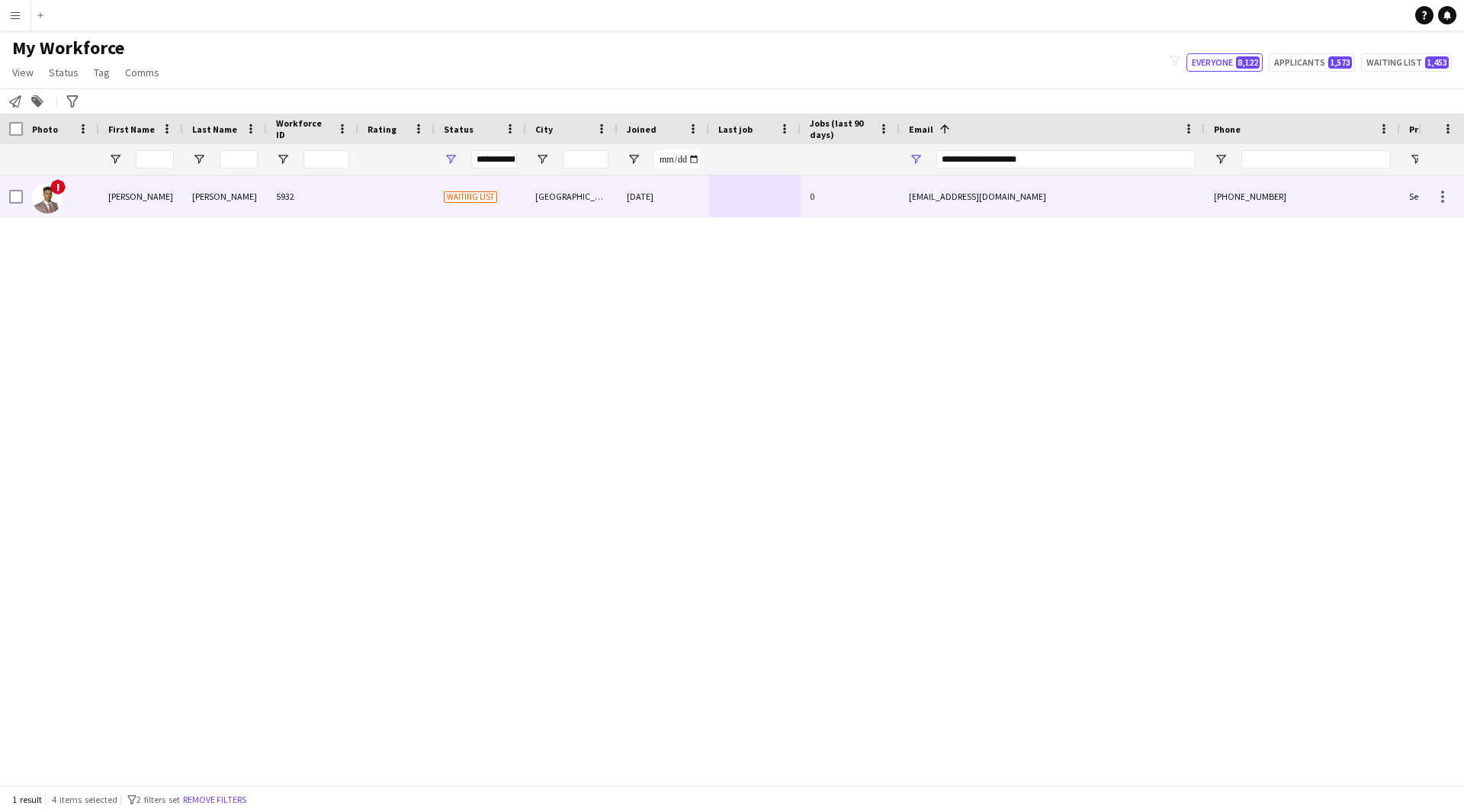
click at [814, 198] on div "0" at bounding box center [850, 196] width 99 height 42
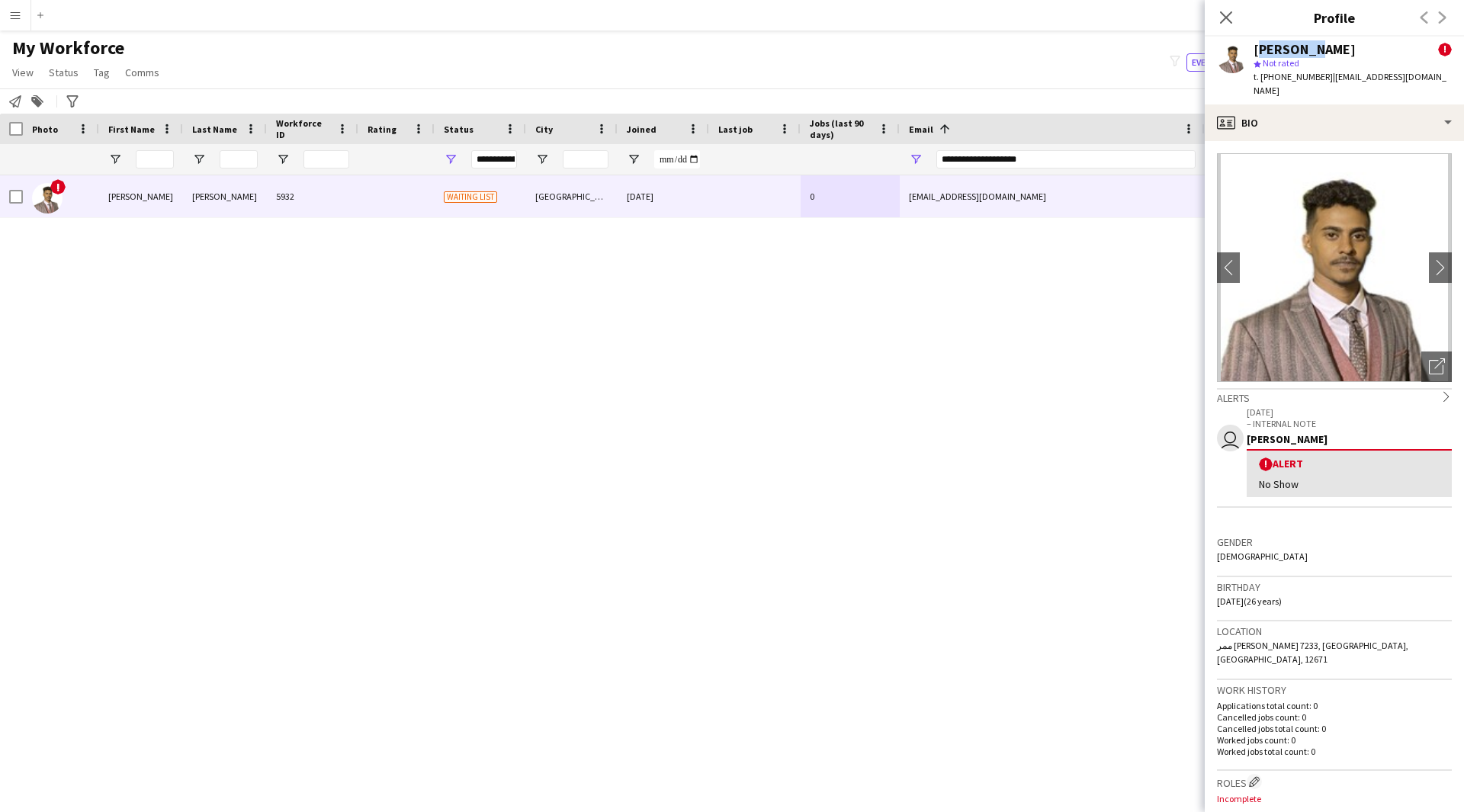
drag, startPoint x: 1316, startPoint y: 48, endPoint x: 1251, endPoint y: 50, distance: 65.0
click at [1251, 50] on div "Ali Adil ! star Not rated t. +966557596548 | ali1201014@gmail.com" at bounding box center [1333, 71] width 259 height 68
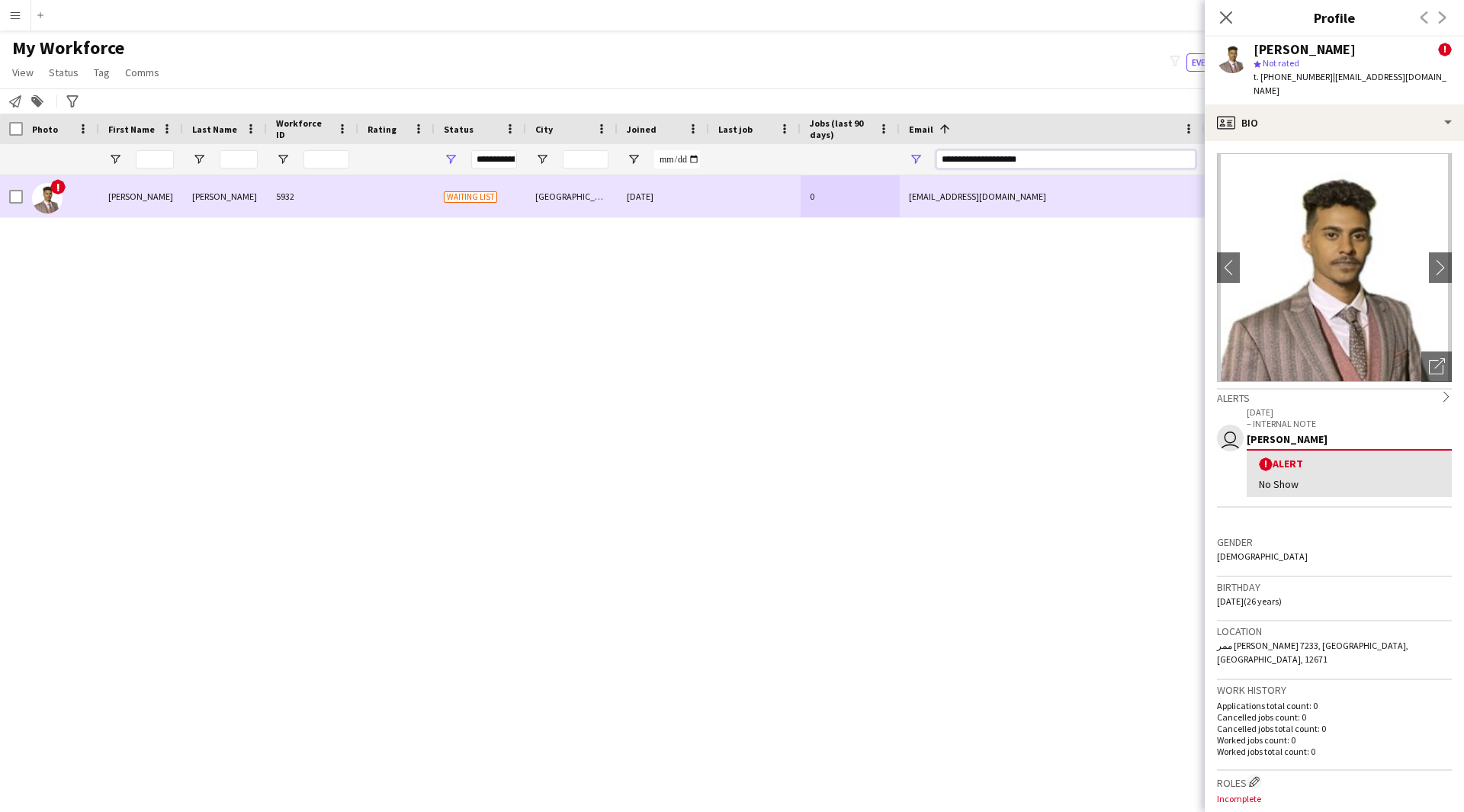
drag, startPoint x: 1051, startPoint y: 152, endPoint x: 710, endPoint y: 181, distance: 342.2
click at [710, 181] on div "Workforce Details Photo First Name" at bounding box center [732, 449] width 1464 height 671
paste input "Email Filter Input"
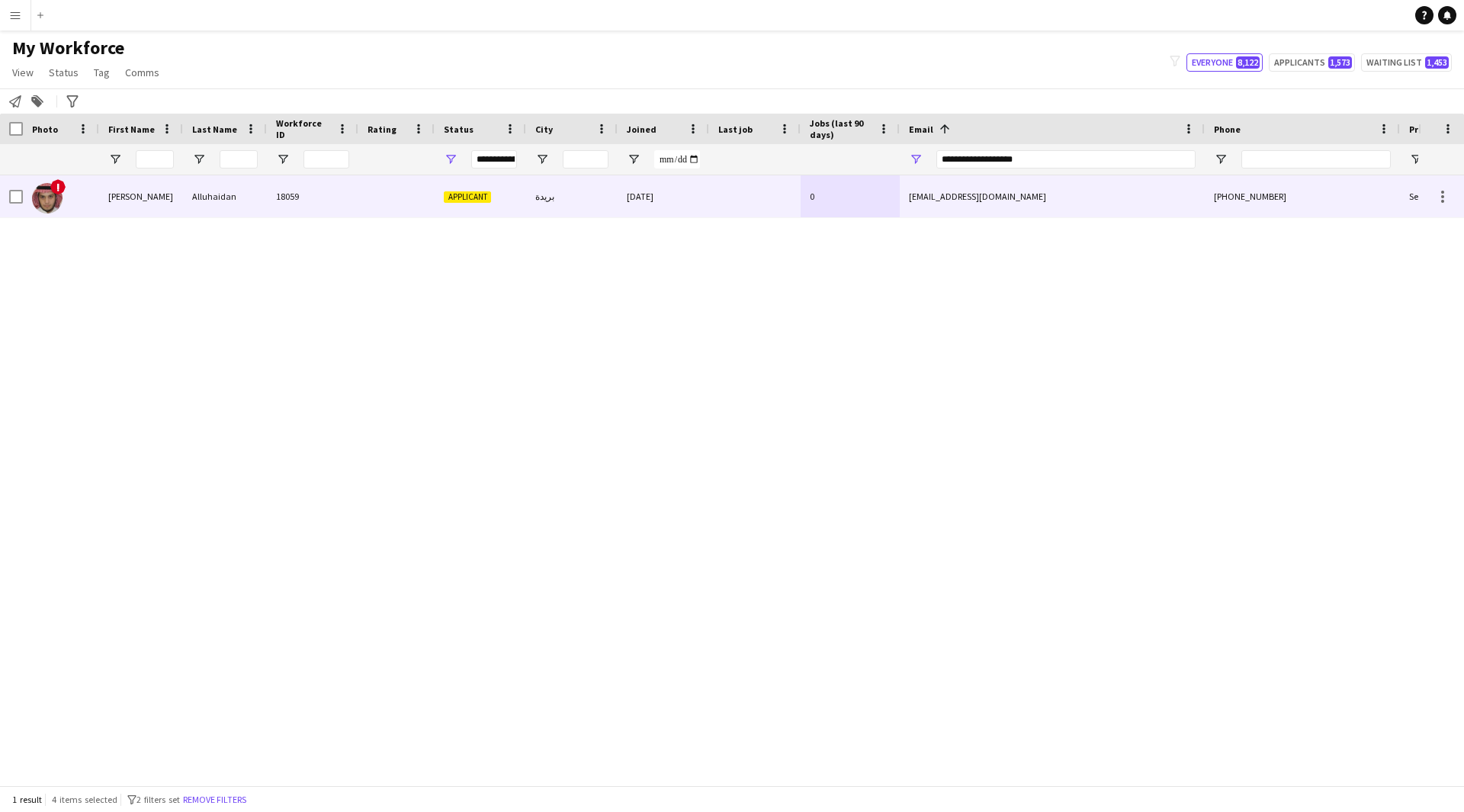
click at [718, 183] on div at bounding box center [755, 196] width 91 height 42
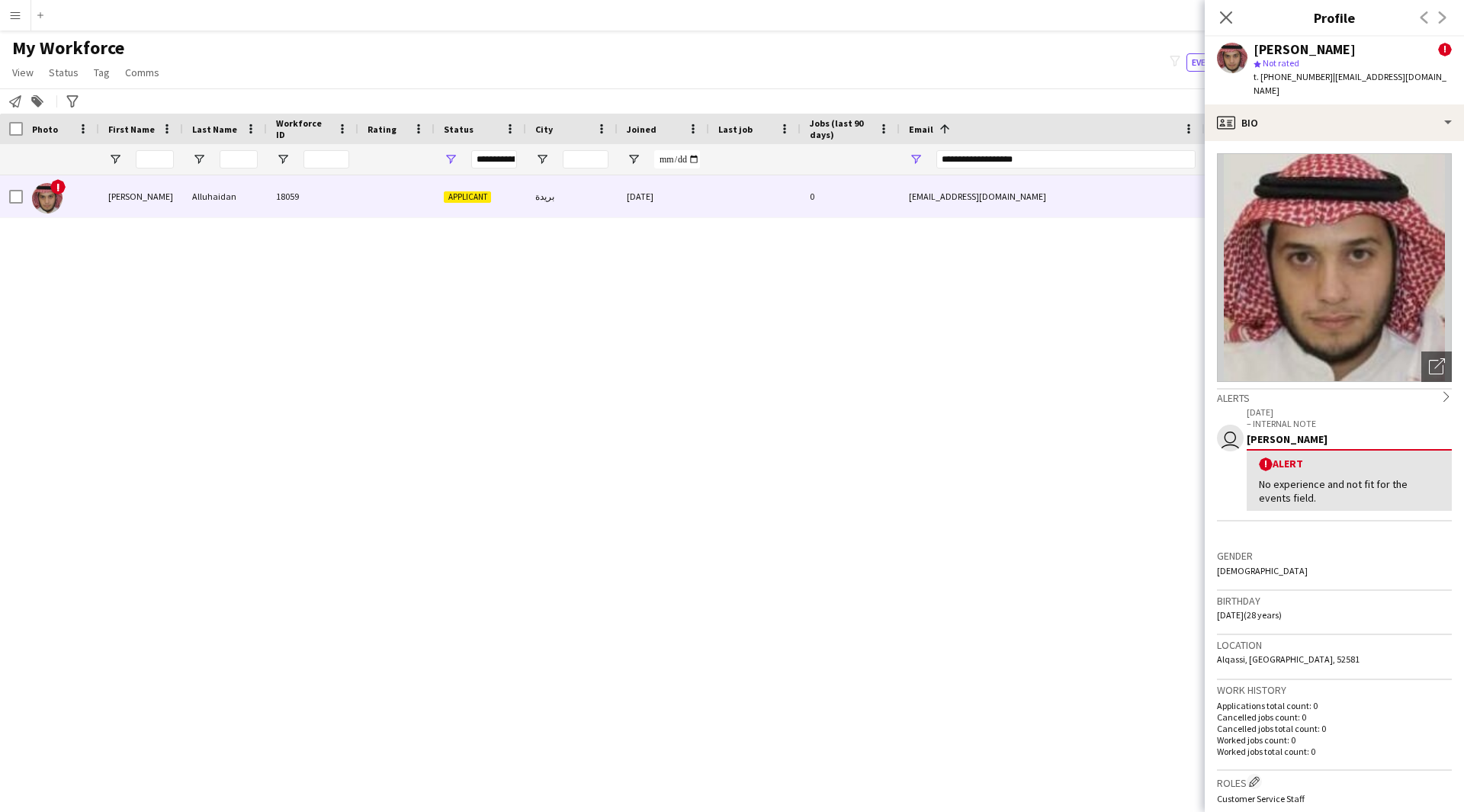
scroll to position [1, 0]
drag, startPoint x: 1379, startPoint y: 51, endPoint x: 1253, endPoint y: 49, distance: 126.0
click at [1253, 49] on div "Abdullah Alluhaidan ! star Not rated t. +966590568769 | abudy4517@gmail.com" at bounding box center [1333, 71] width 259 height 68
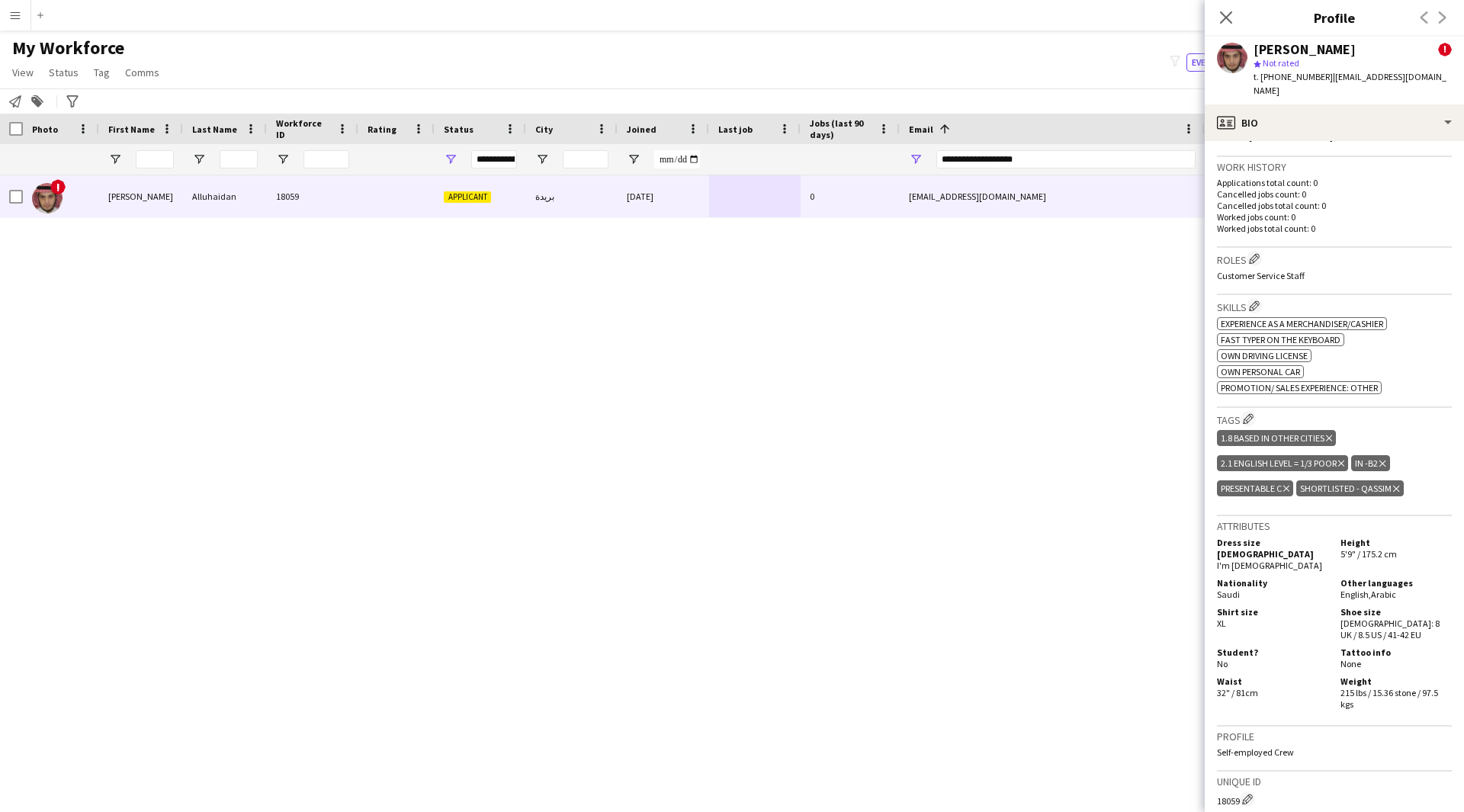
scroll to position [528, 0]
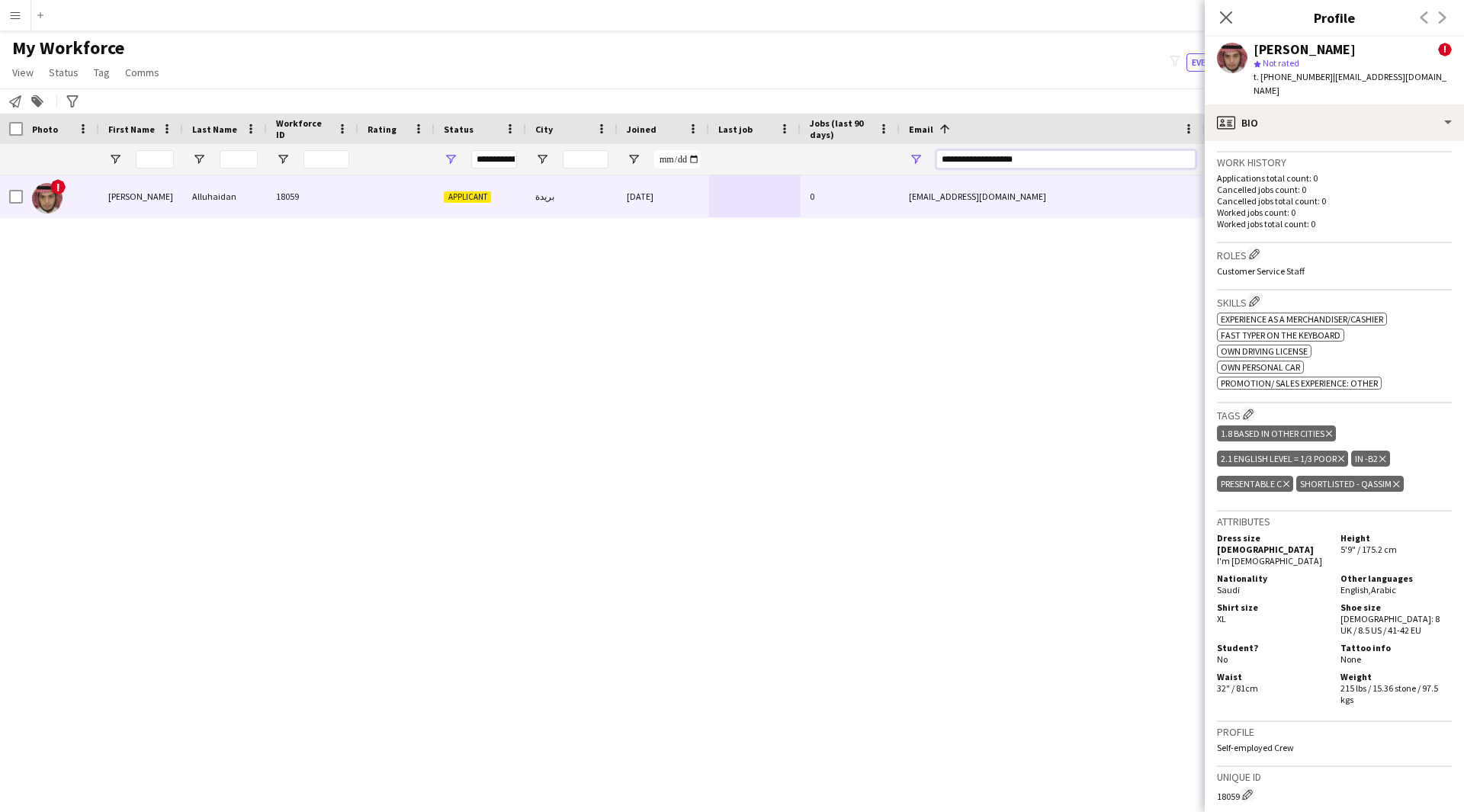
drag, startPoint x: 1088, startPoint y: 161, endPoint x: 638, endPoint y: 223, distance: 454.3
click at [638, 223] on div "Workforce Details Photo First Name" at bounding box center [732, 449] width 1464 height 671
paste input "****"
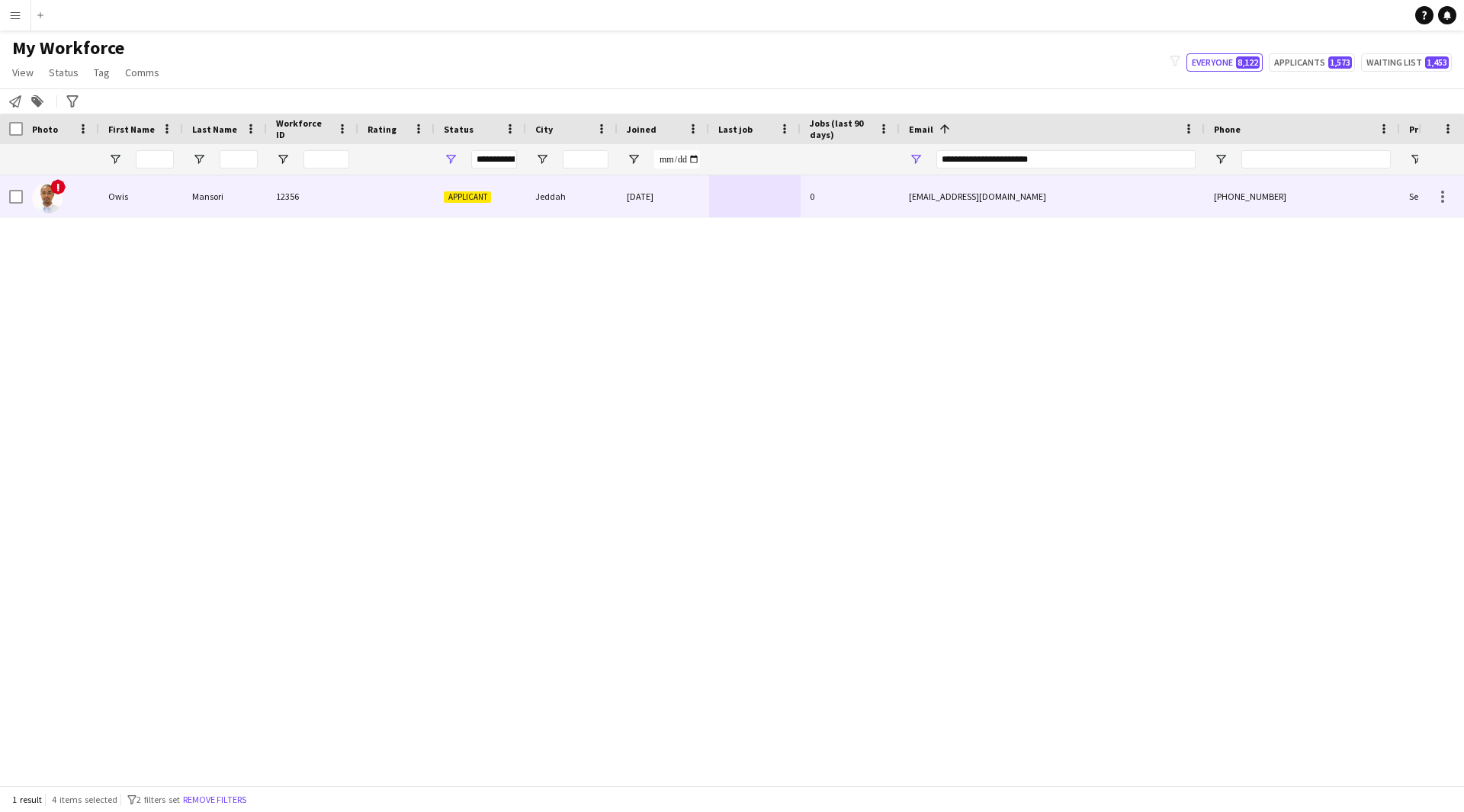
click at [539, 176] on div "Jeddah" at bounding box center [571, 196] width 91 height 42
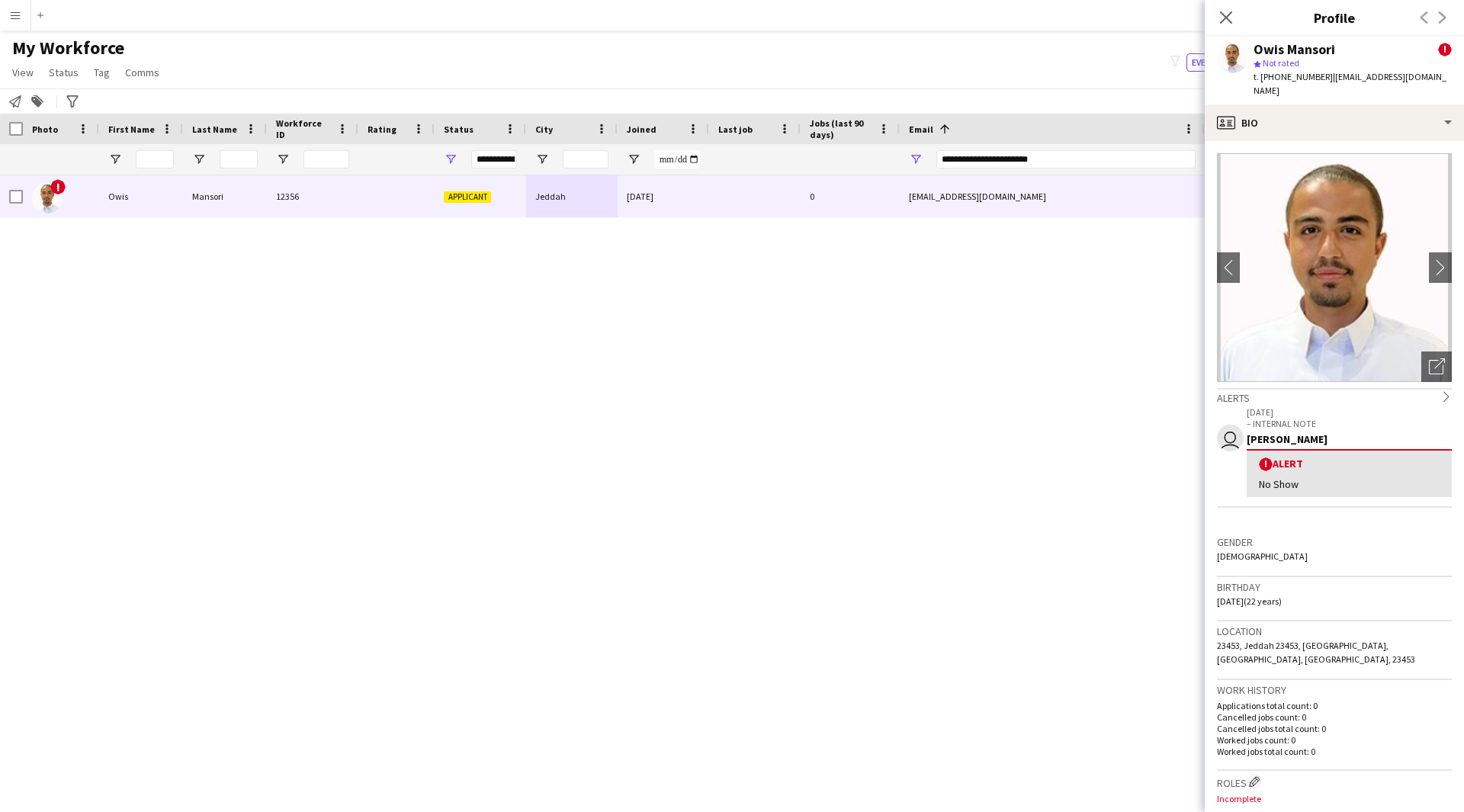
drag, startPoint x: 1352, startPoint y: 51, endPoint x: 1214, endPoint y: 48, distance: 138.0
click at [1214, 48] on div "Owis Mansori ! star Not rated t. +966598970517 | o.m.mansori23@gmail.com" at bounding box center [1333, 71] width 259 height 68
drag, startPoint x: 1078, startPoint y: 159, endPoint x: 638, endPoint y: 202, distance: 442.1
click at [638, 202] on div "Workforce Details Photo First Name" at bounding box center [732, 449] width 1464 height 671
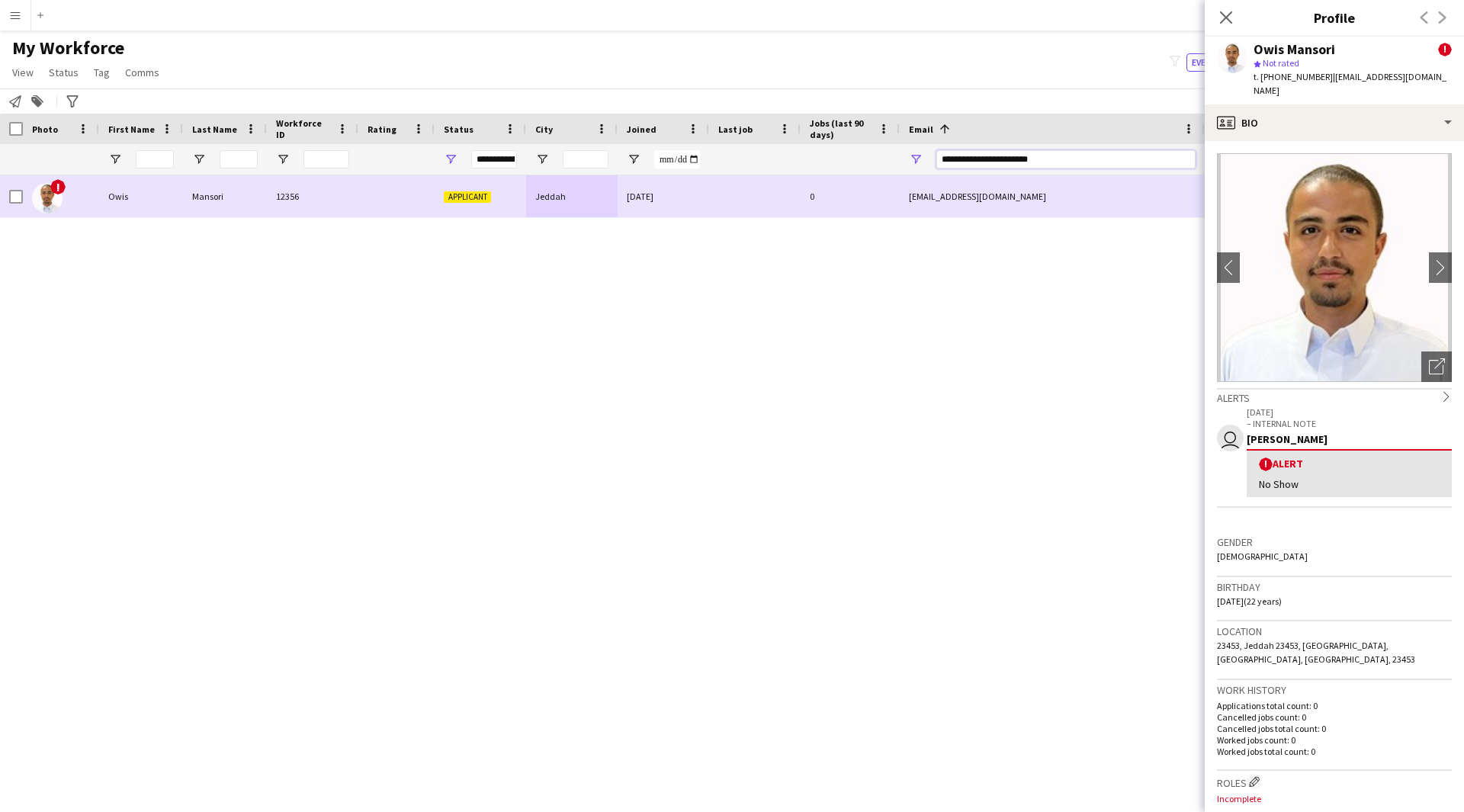
paste input "Email Filter Input"
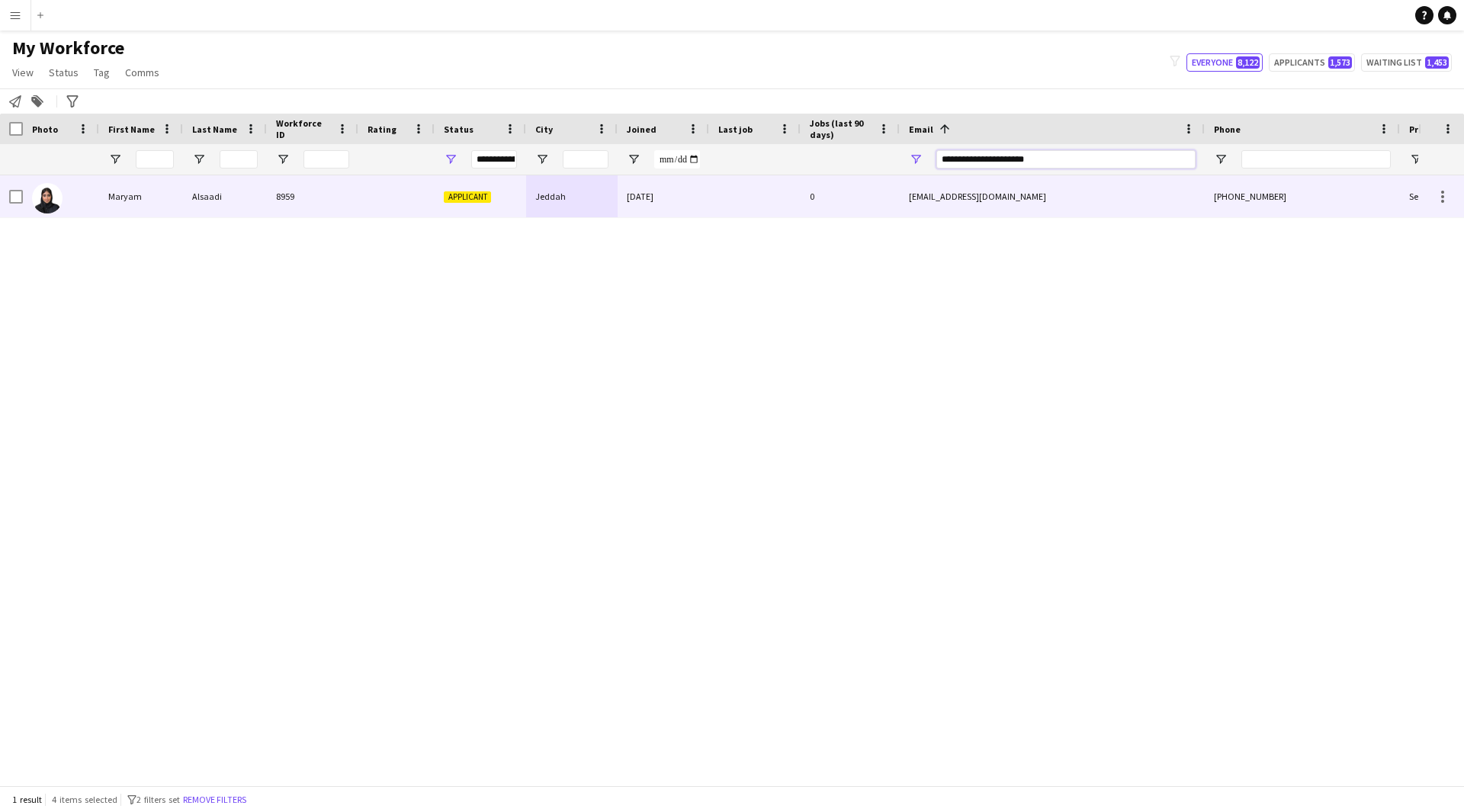
type input "**********"
click at [671, 199] on div "[DATE]" at bounding box center [663, 196] width 91 height 42
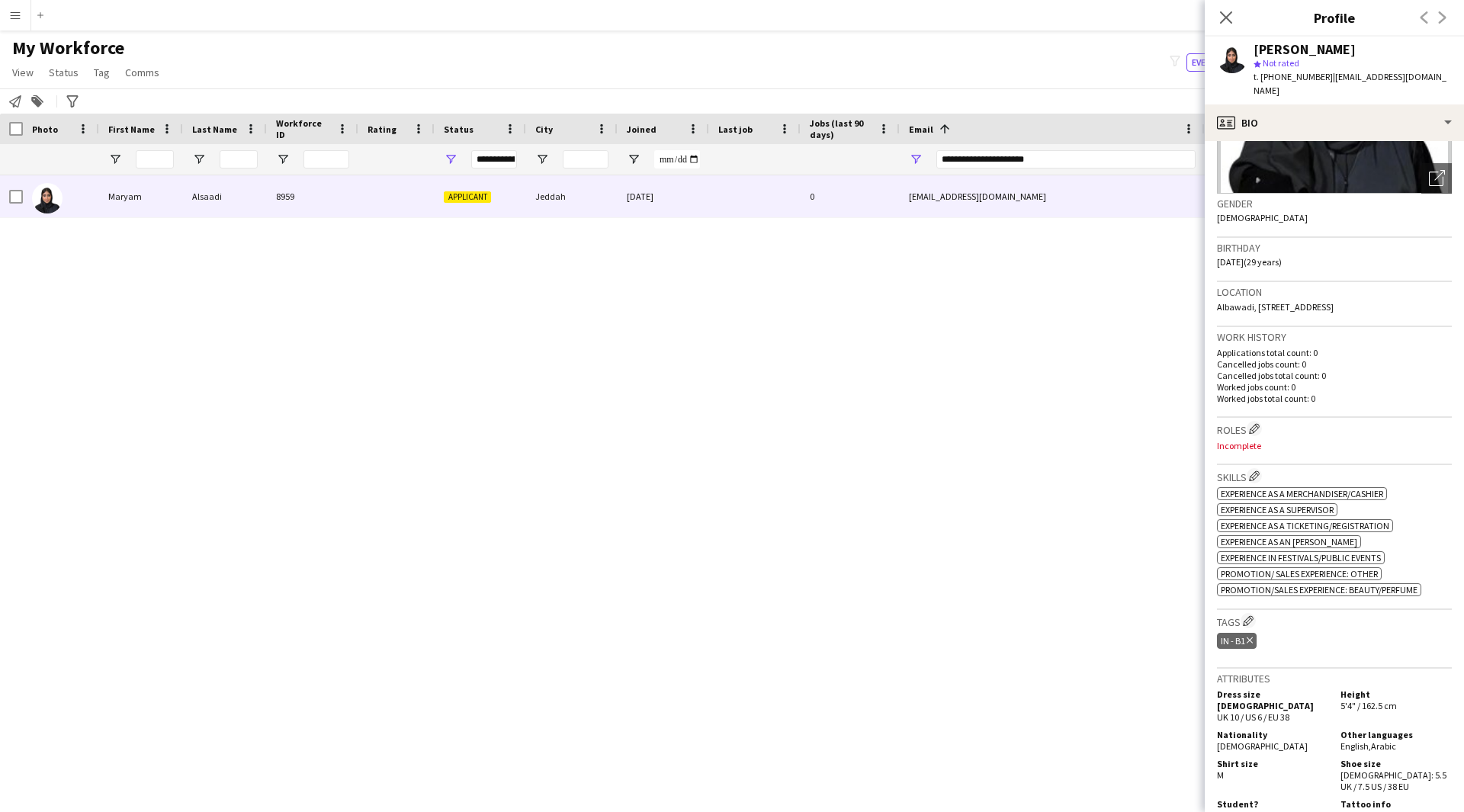
scroll to position [0, 0]
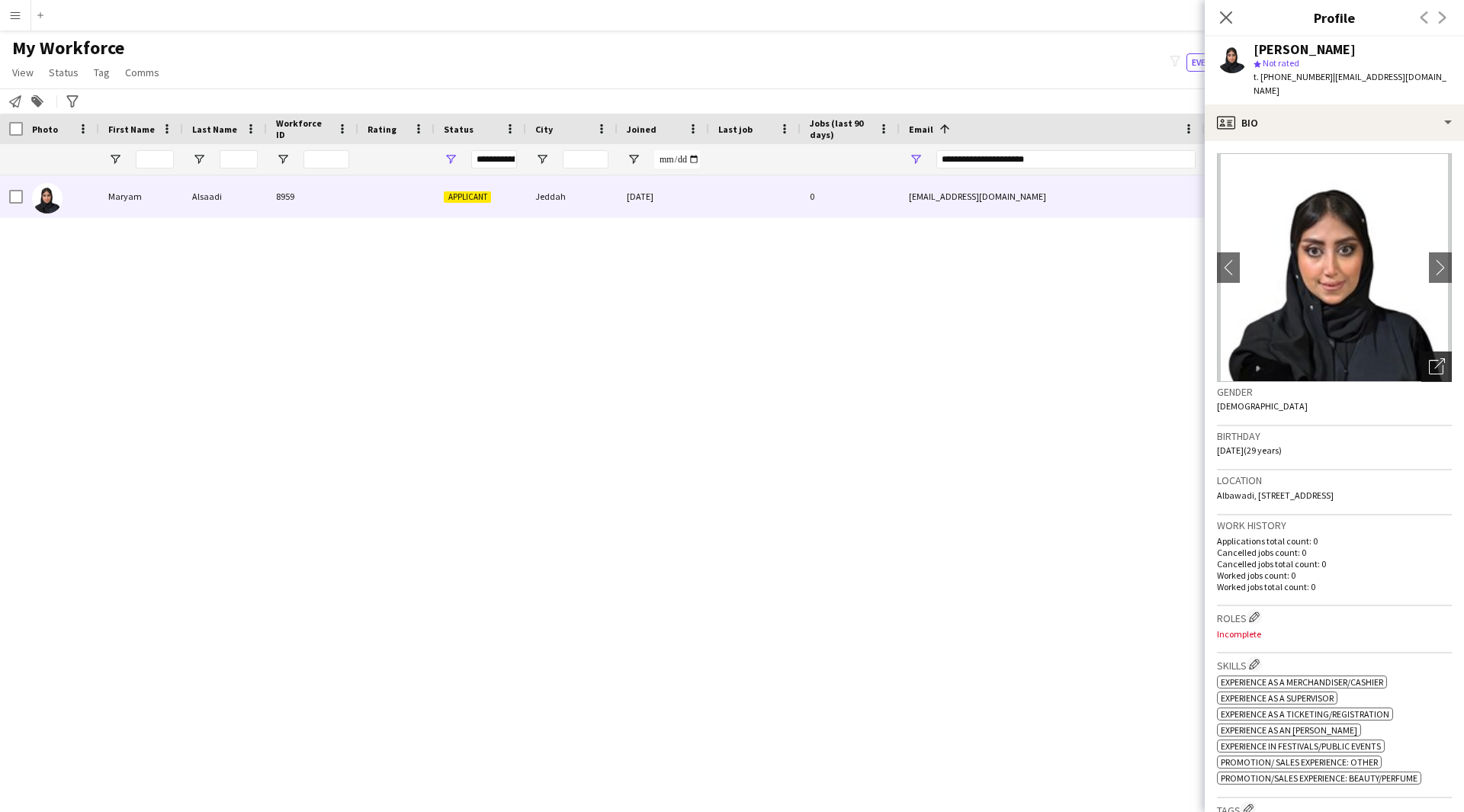
click at [1428, 358] on icon "Open photos pop-in" at bounding box center [1436, 366] width 16 height 16
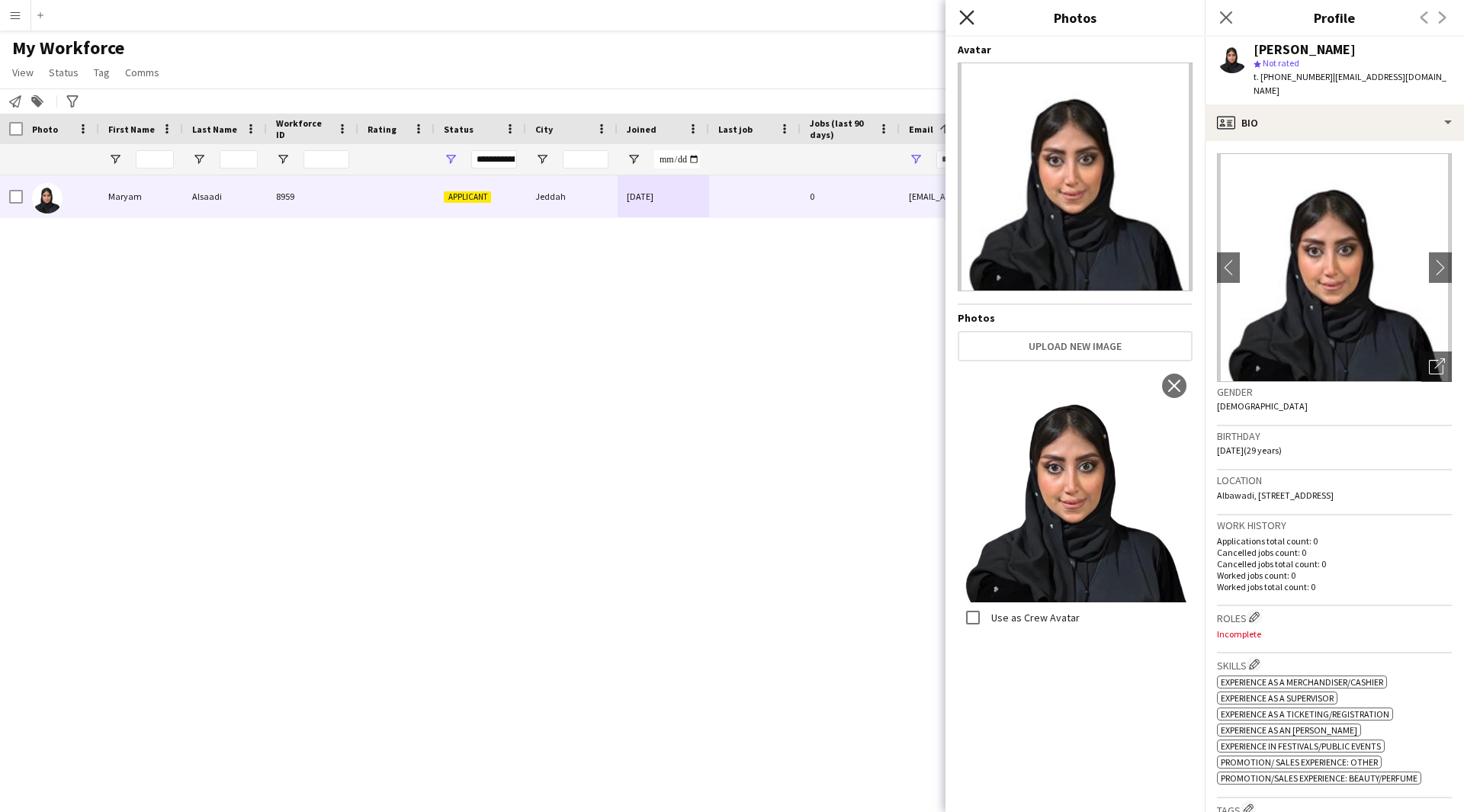
click at [962, 19] on icon "Close pop-in" at bounding box center [965, 16] width 15 height 15
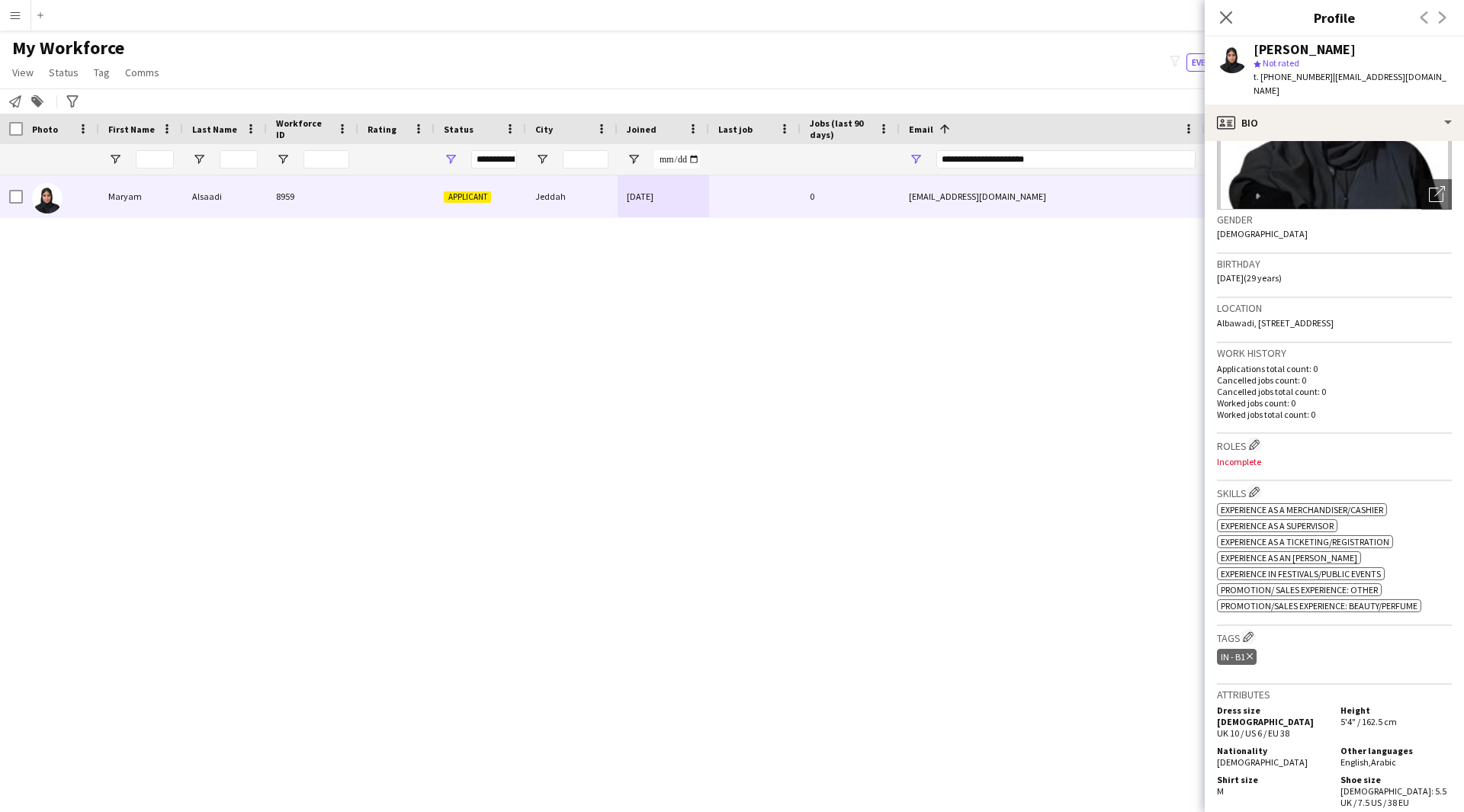
scroll to position [176, 0]
click at [1253, 436] on h3 "Roles Edit crew company roles" at bounding box center [1334, 440] width 235 height 16
click at [1259, 436] on app-icon "Edit crew company roles" at bounding box center [1253, 440] width 11 height 11
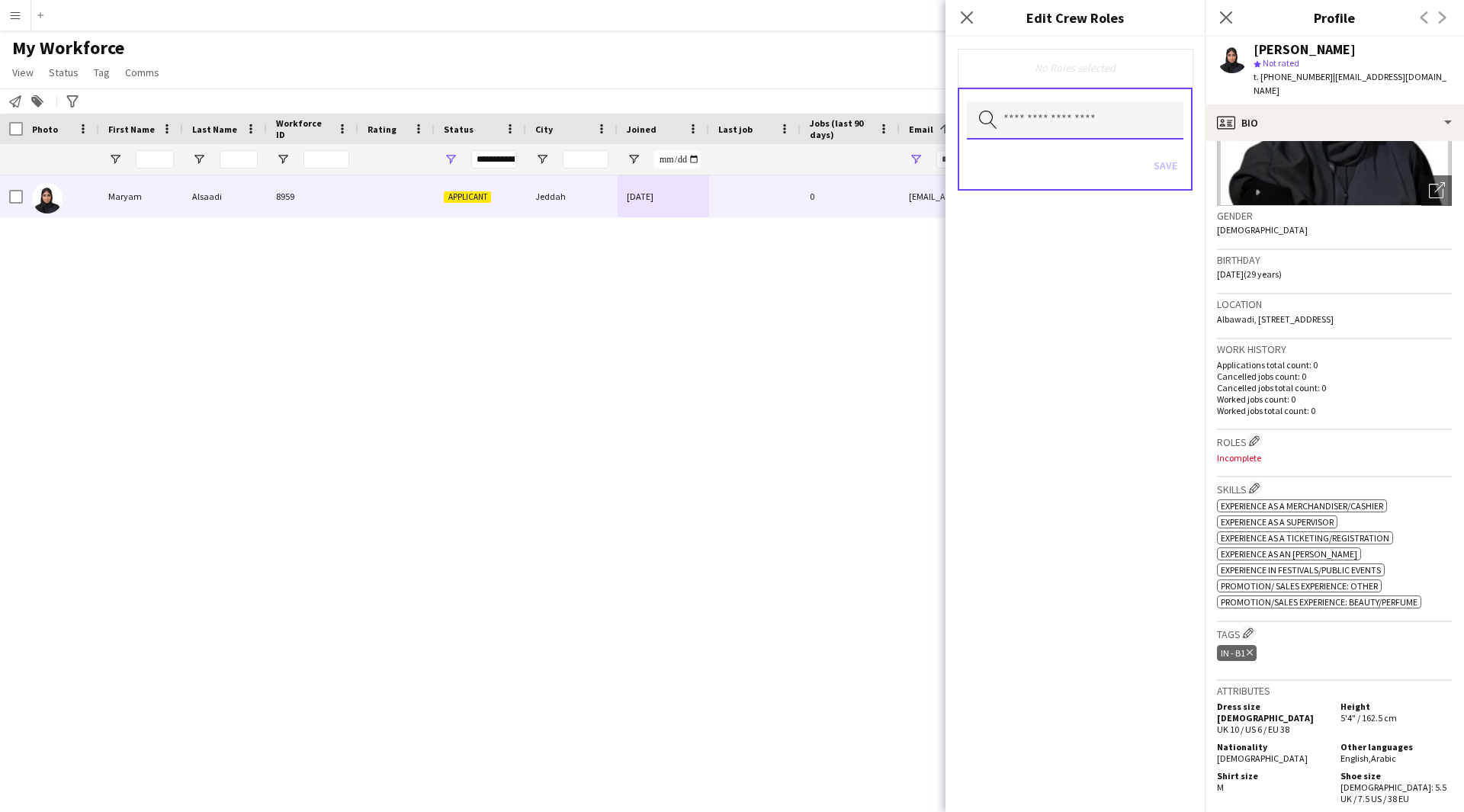
click at [1072, 127] on input "text" at bounding box center [1074, 119] width 216 height 38
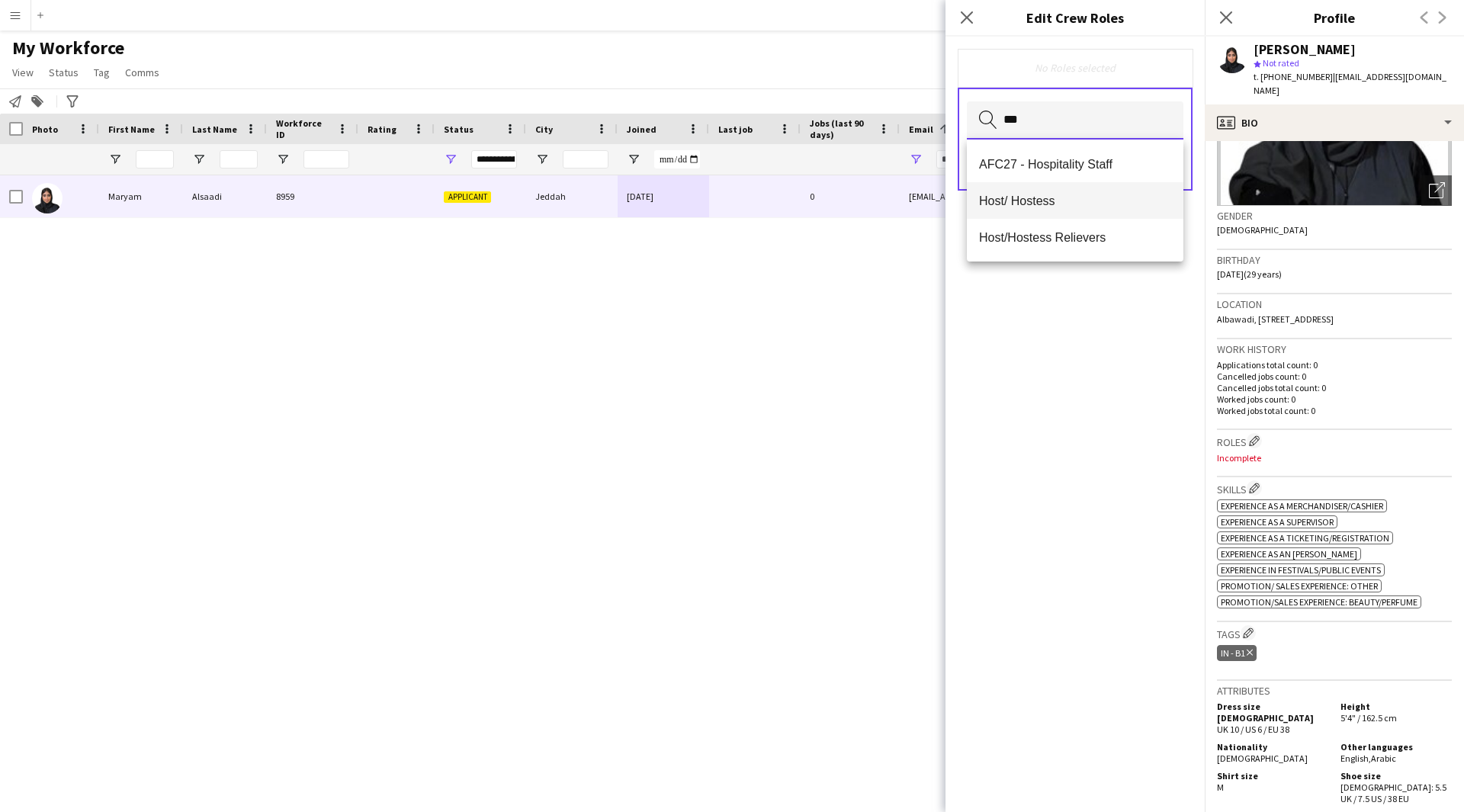
type input "***"
click at [1079, 211] on mat-option "Host/ Hostess" at bounding box center [1074, 201] width 216 height 37
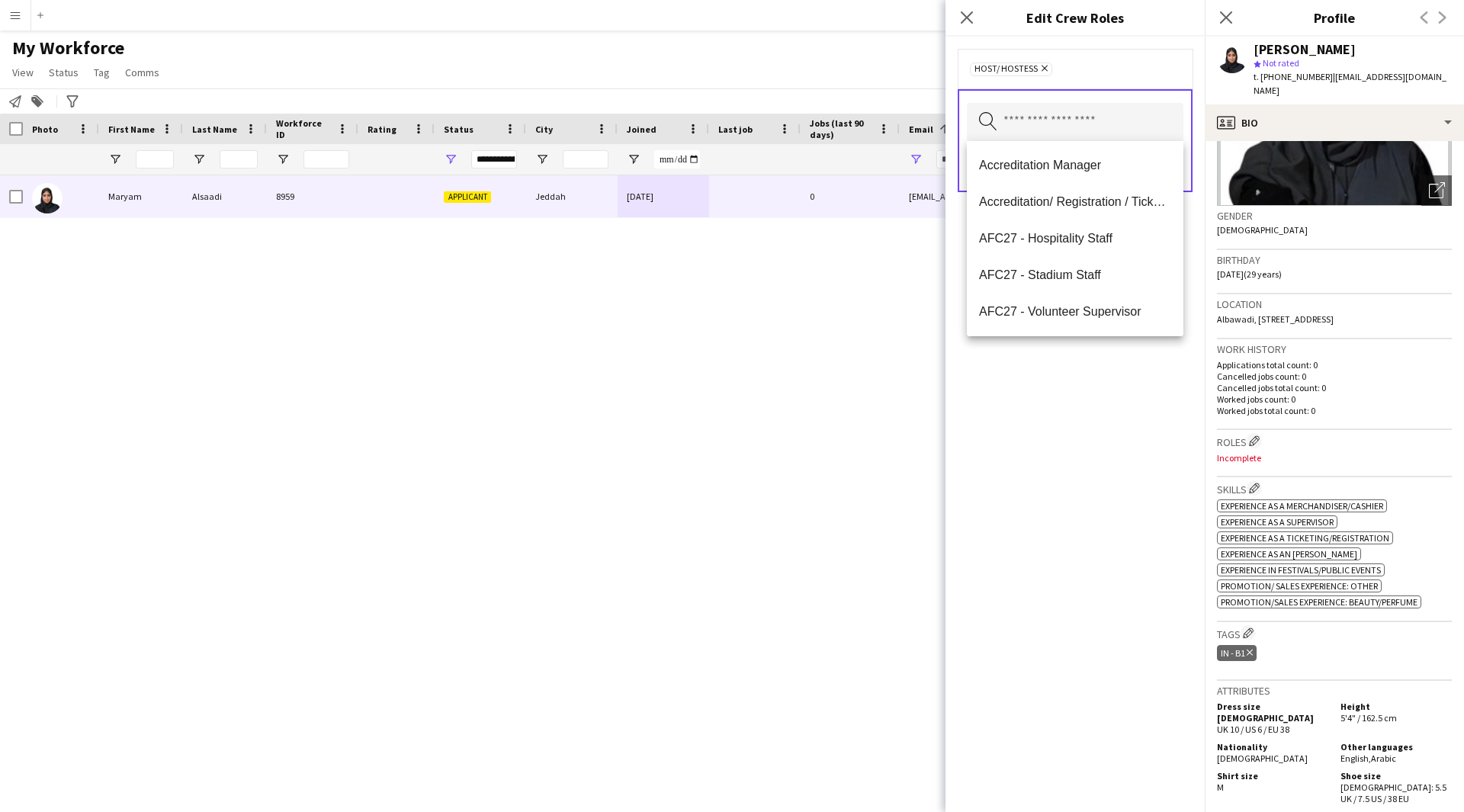
click at [1086, 445] on div "Host/ Hostess Remove Search by role type Save" at bounding box center [1074, 424] width 259 height 775
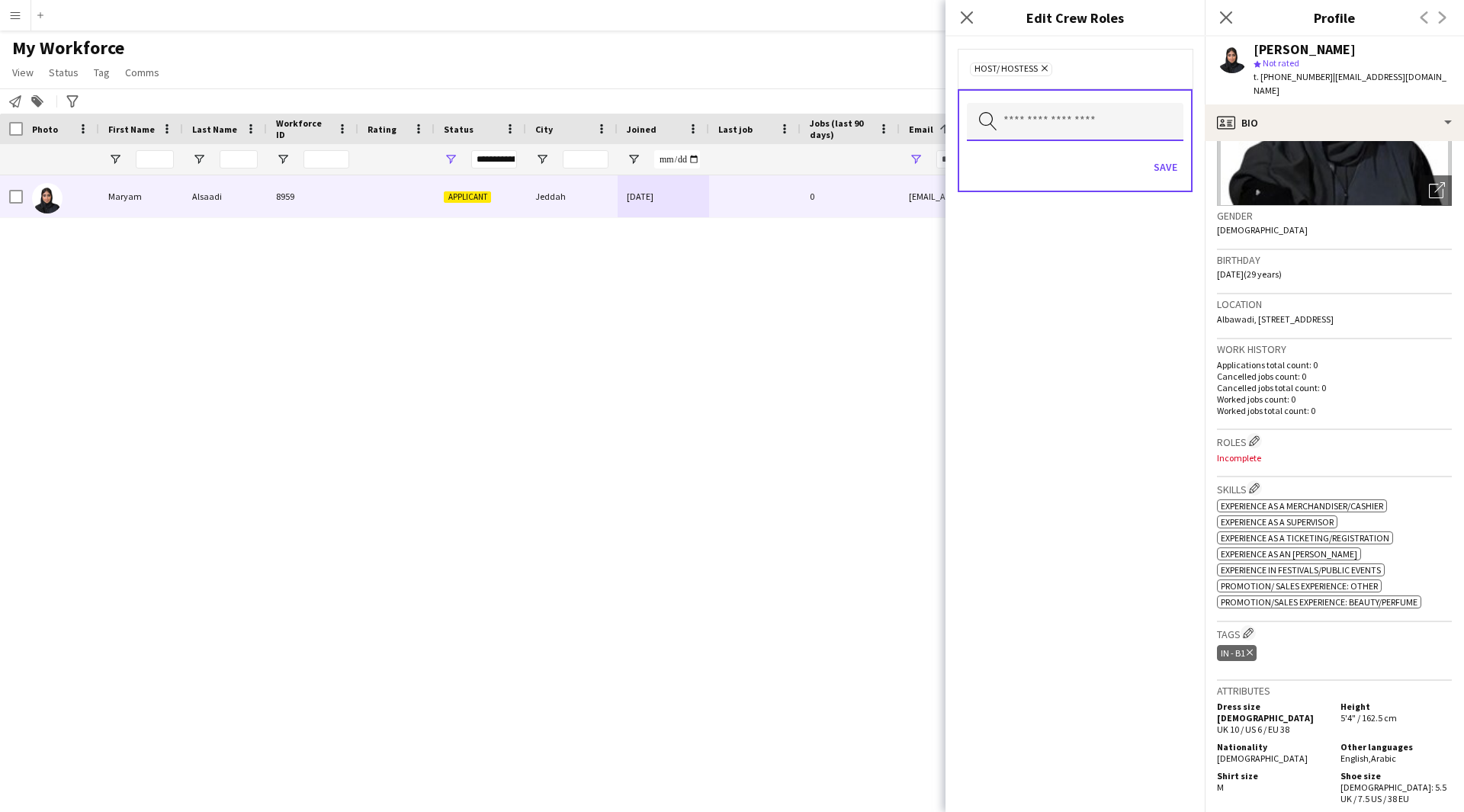
click at [1095, 122] on input "text" at bounding box center [1074, 121] width 216 height 38
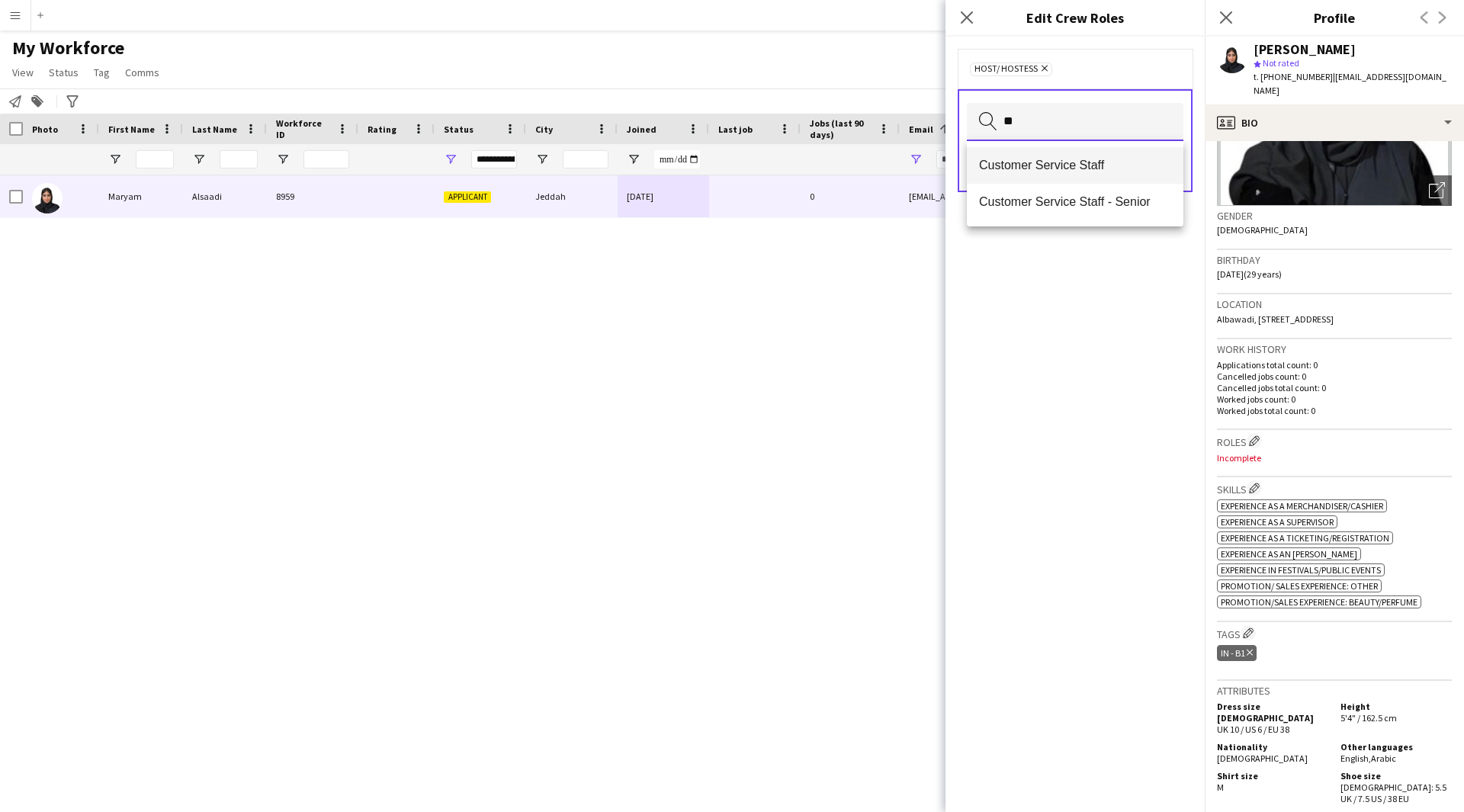
type input "**"
click at [1101, 166] on span "Customer Service Staff" at bounding box center [1075, 165] width 192 height 15
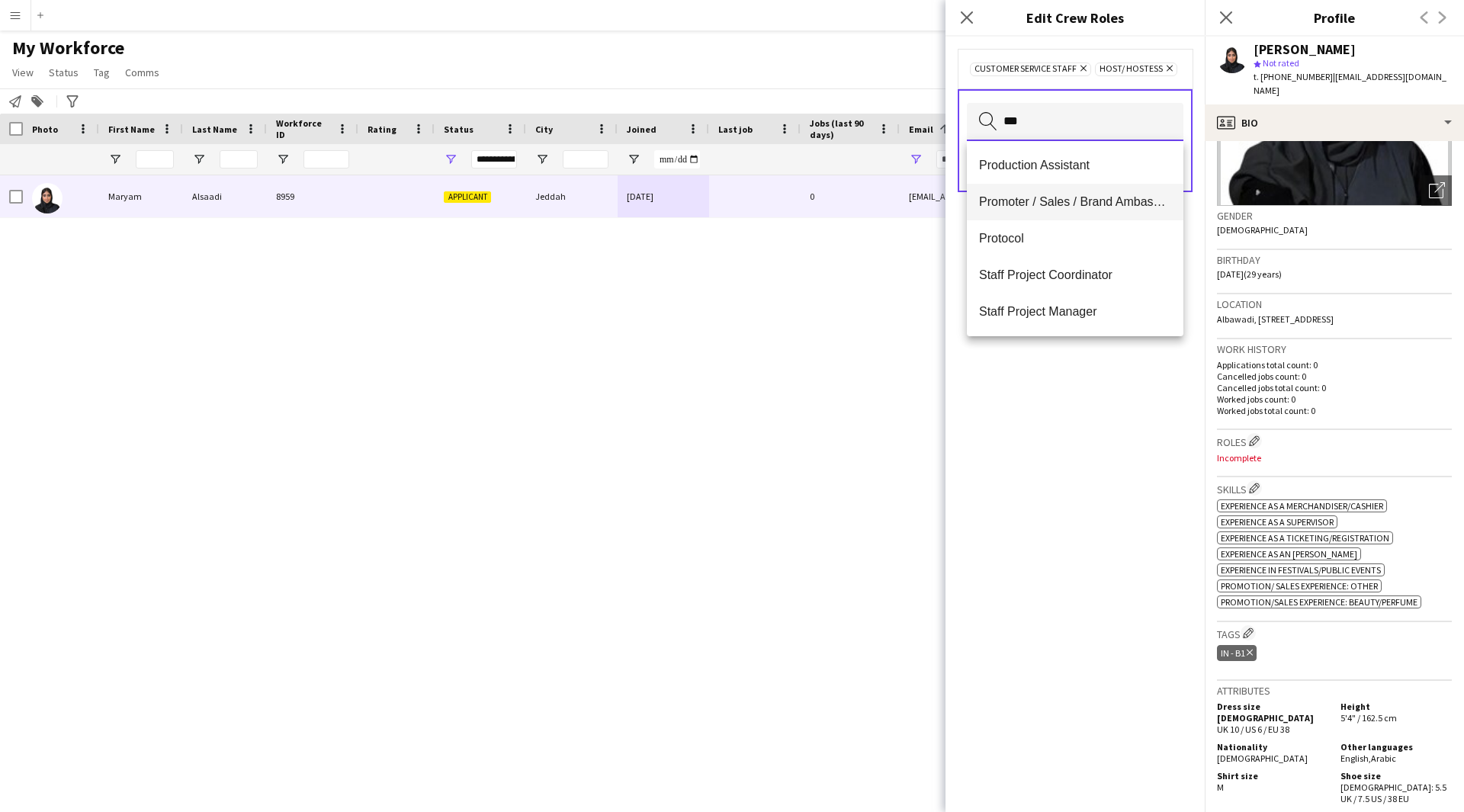
type input "***"
click at [1080, 197] on span "Promoter / Sales / Brand Ambassador" at bounding box center [1075, 201] width 192 height 15
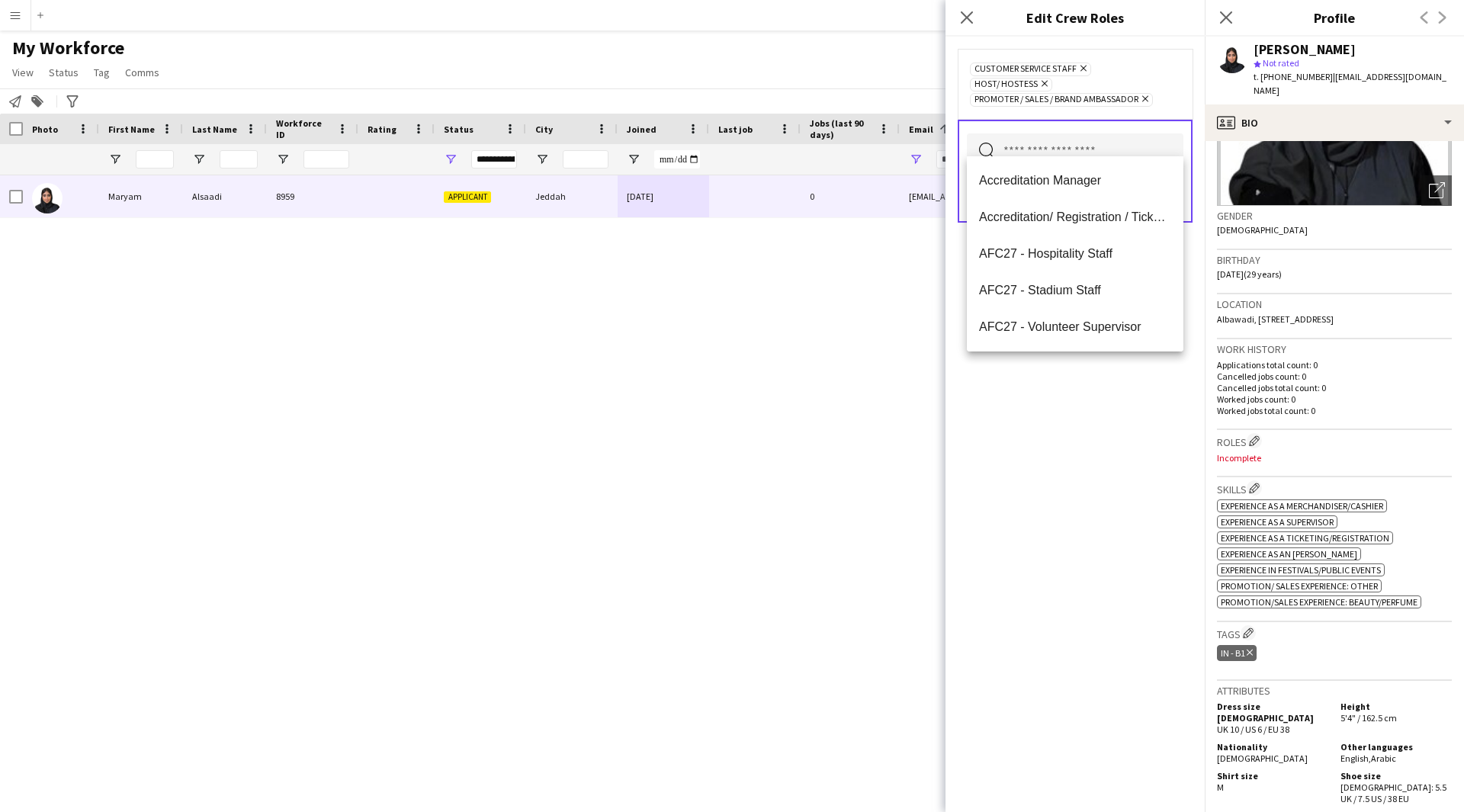
click at [1066, 474] on div "Customer Service Staff Remove Host/ Hostess Remove Promoter / Sales / Brand Amb…" at bounding box center [1074, 424] width 259 height 775
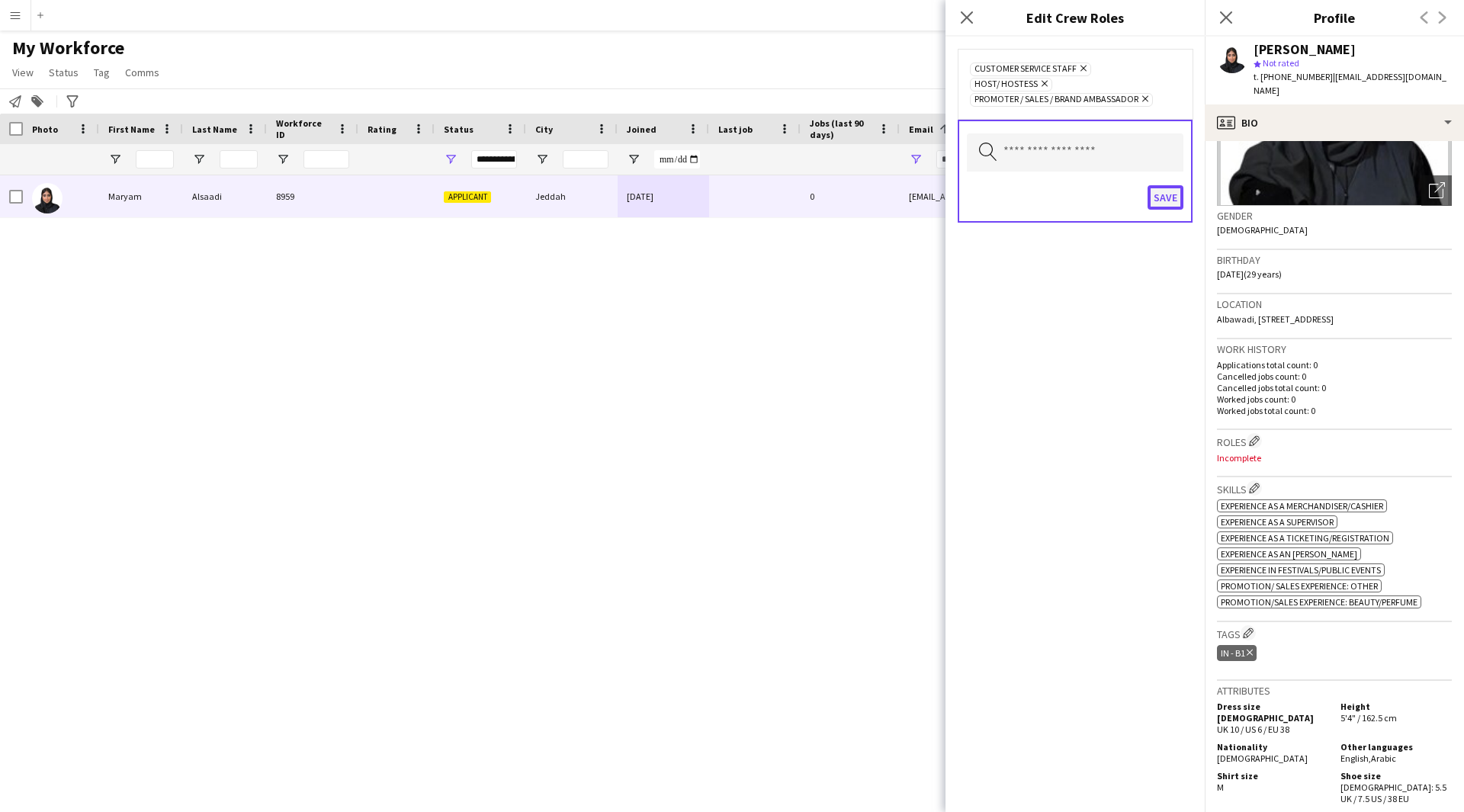
click at [1165, 190] on button "Save" at bounding box center [1164, 197] width 36 height 24
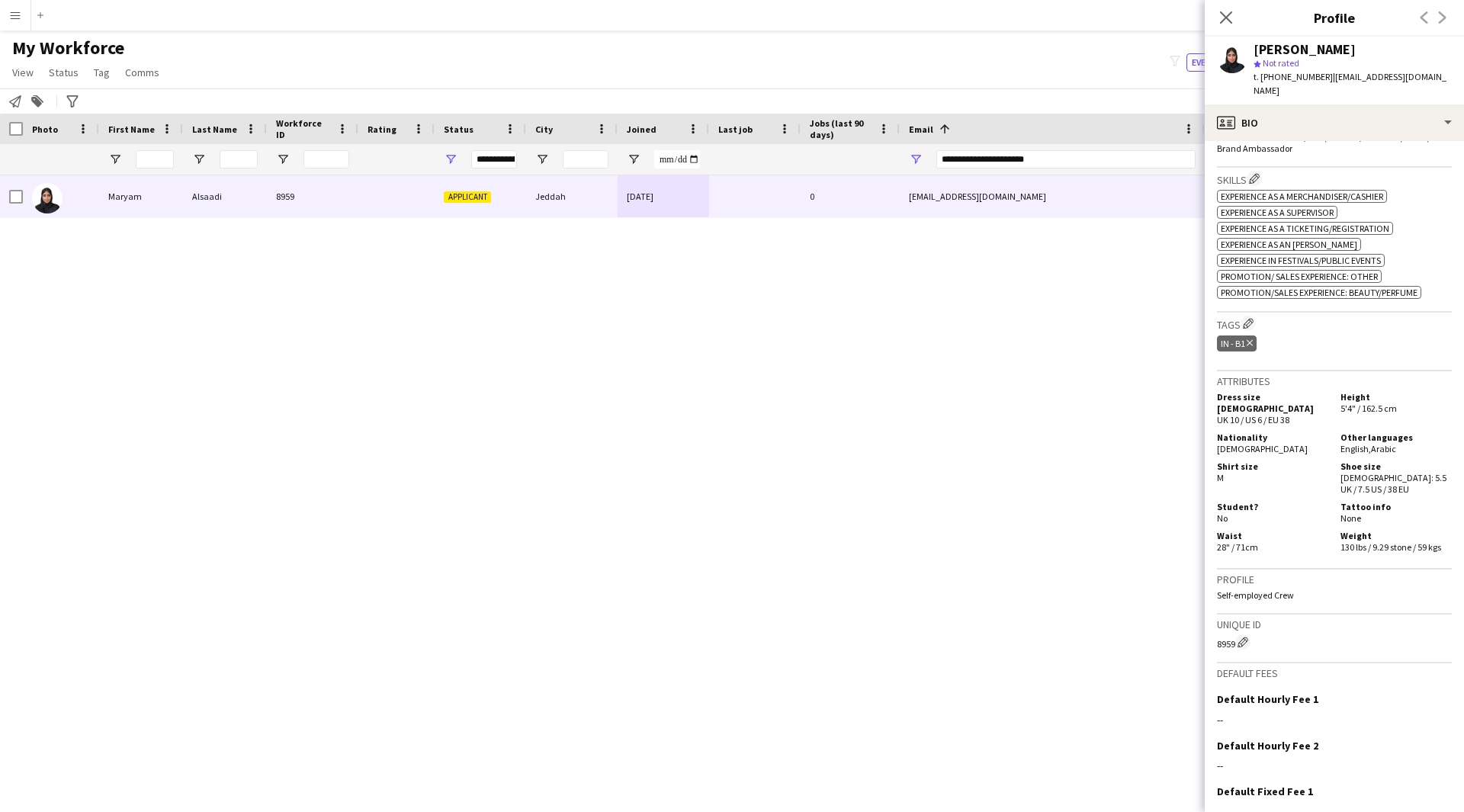
scroll to position [514, 0]
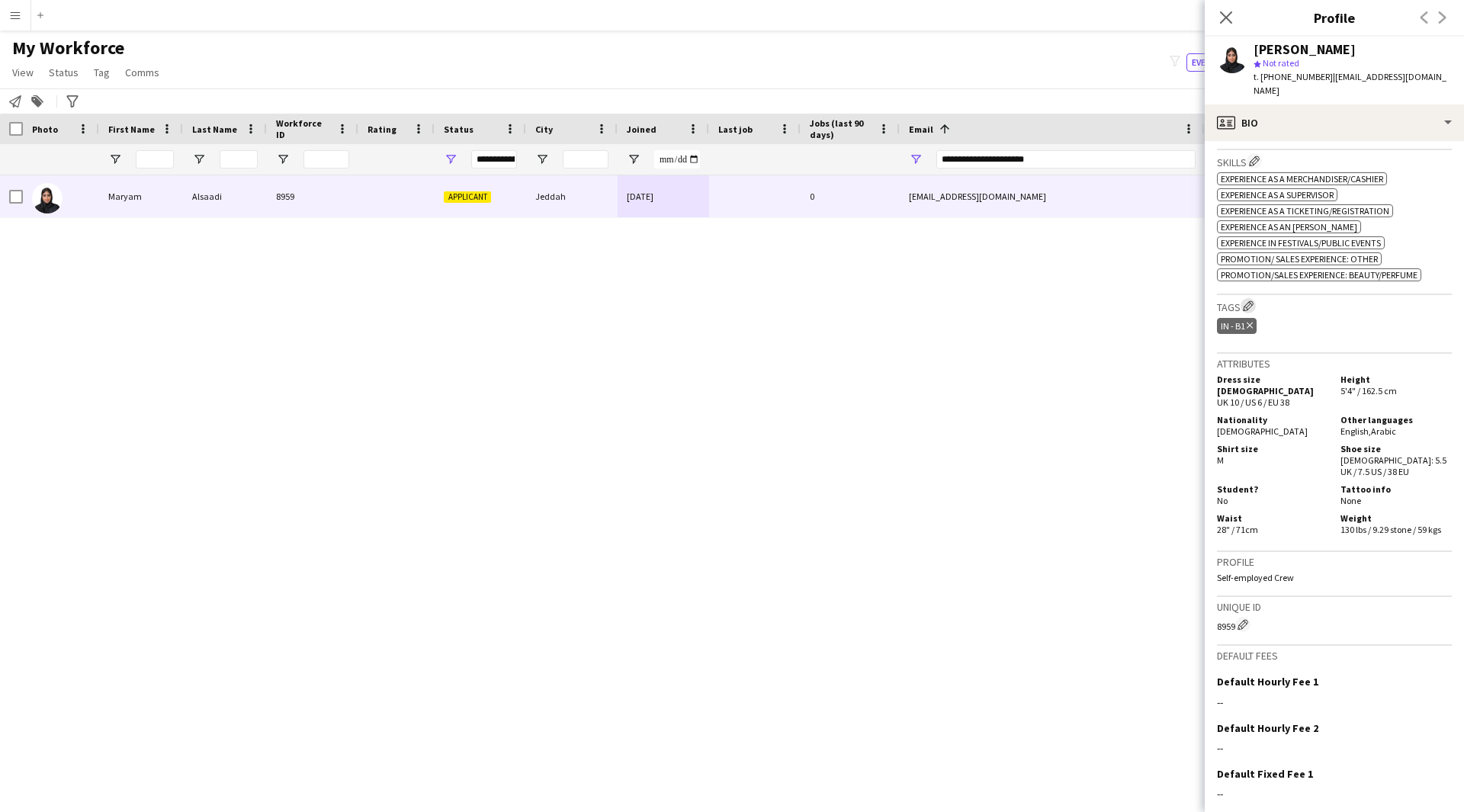
click at [1248, 301] on app-icon "Edit crew company tags" at bounding box center [1248, 306] width 11 height 11
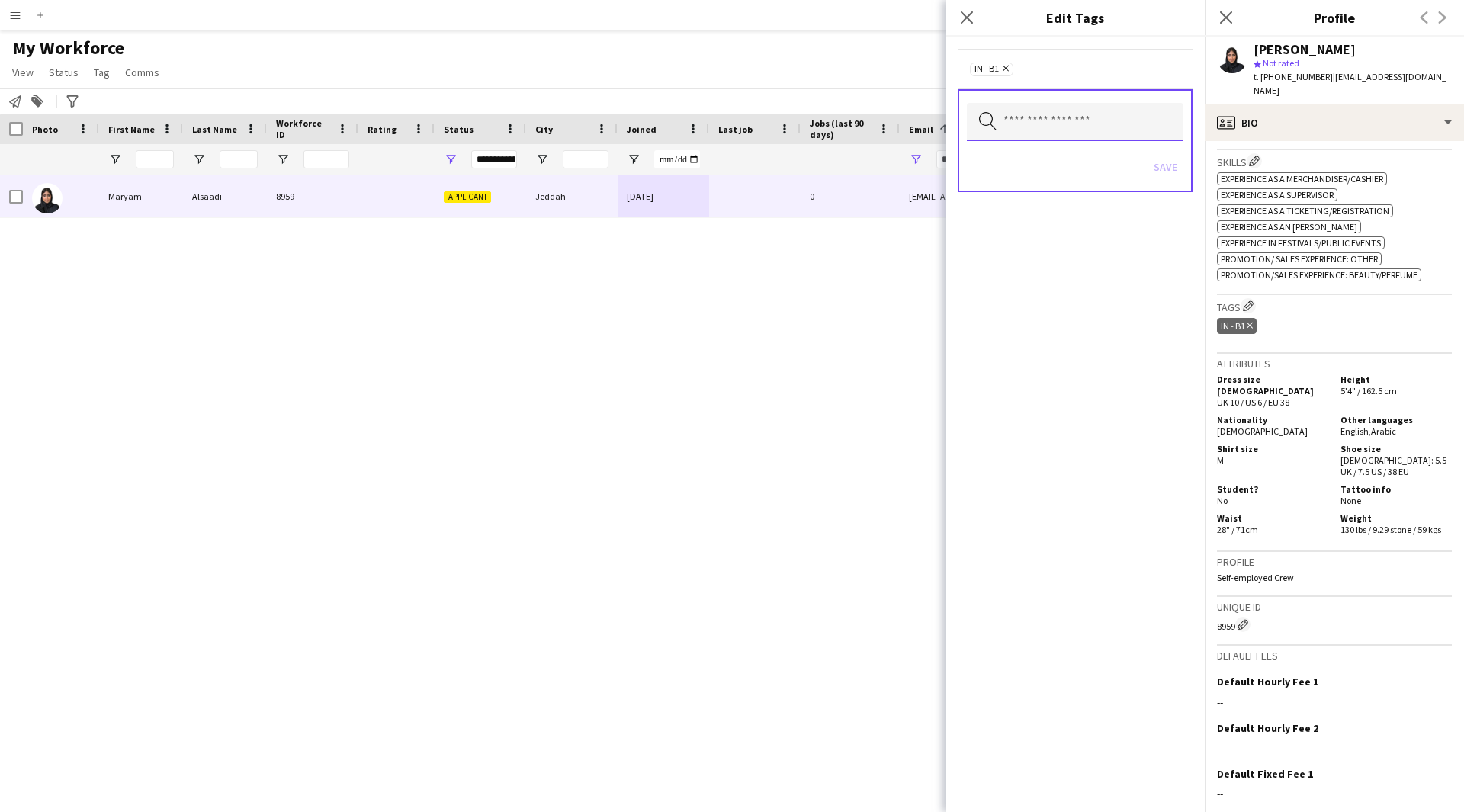
click at [1034, 130] on input "text" at bounding box center [1074, 121] width 216 height 38
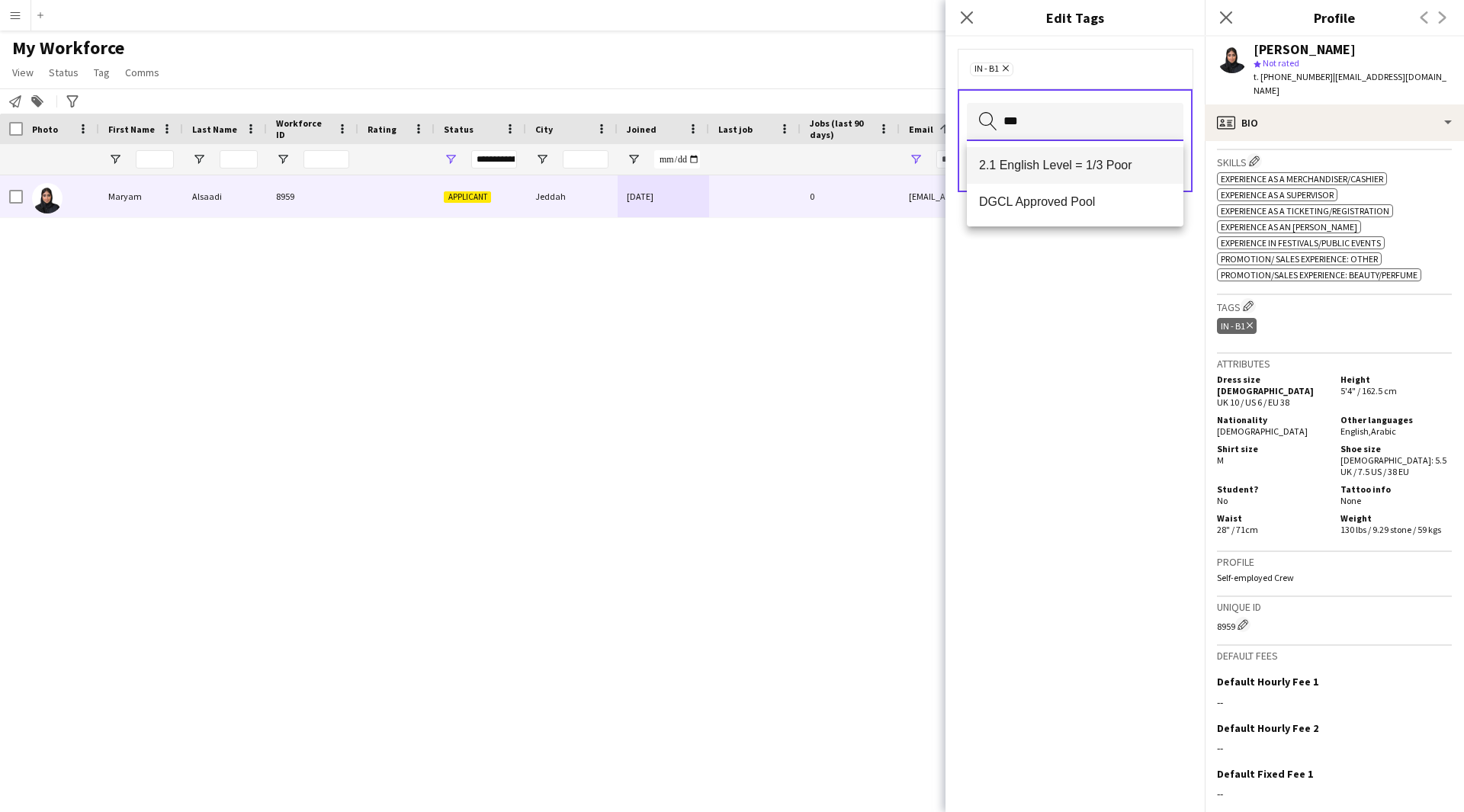
type input "***"
click at [1120, 171] on span "2.1 English Level = 1/3 Poor" at bounding box center [1075, 165] width 192 height 15
type input "**"
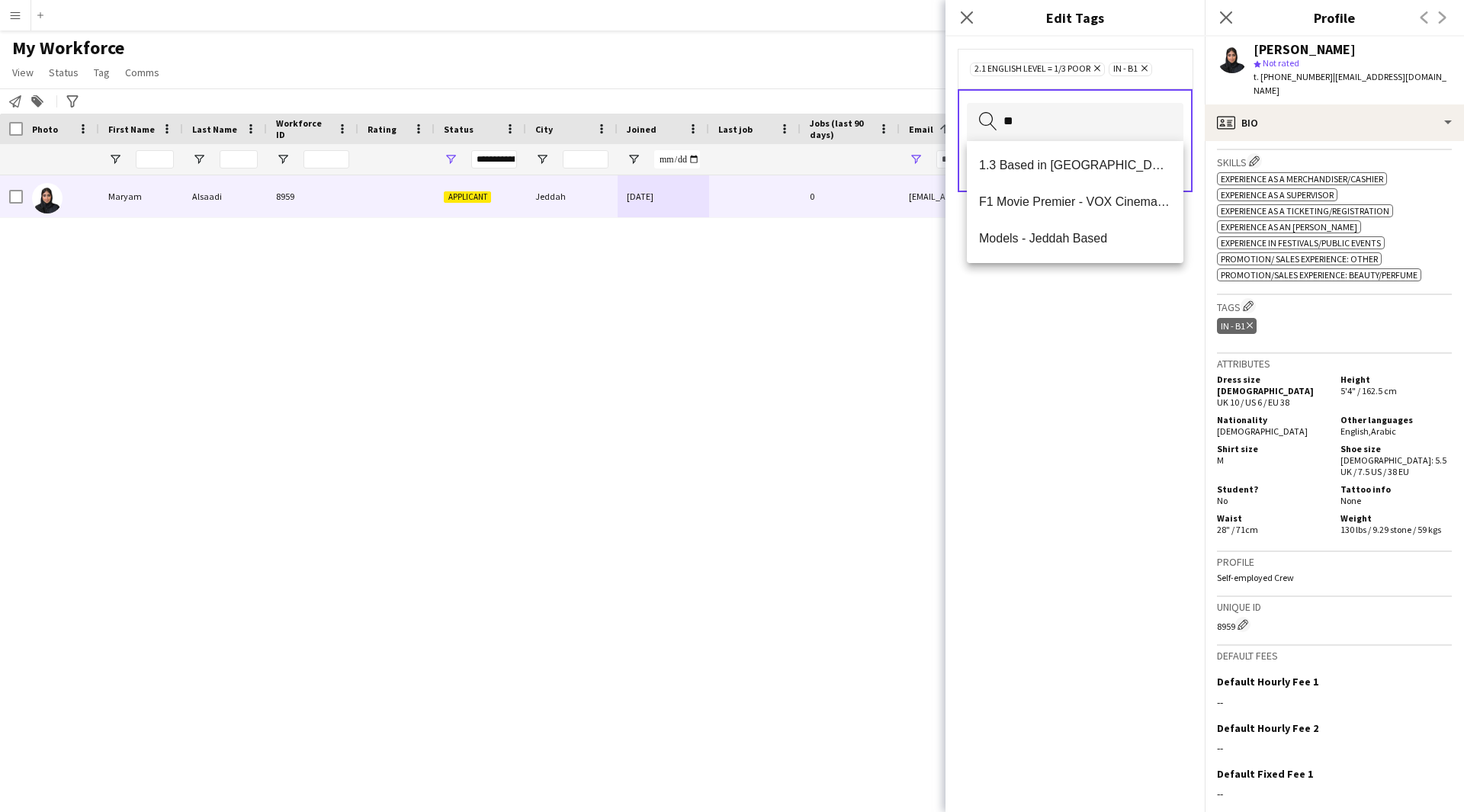
click at [1120, 171] on span "1.3 Based in Jeddah" at bounding box center [1075, 165] width 192 height 15
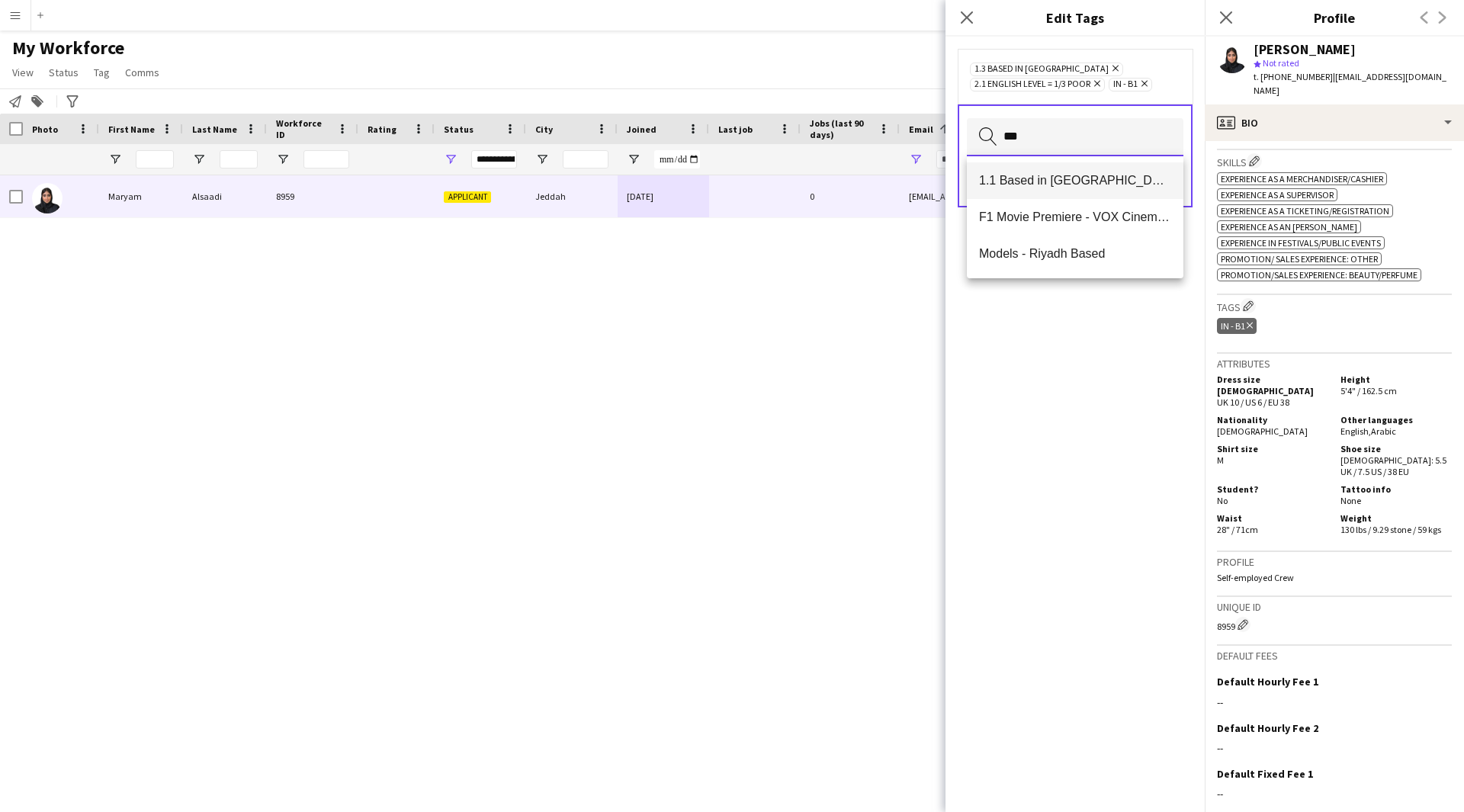
type input "***"
click at [1090, 186] on span "1.1 Based in Riyadh" at bounding box center [1075, 179] width 192 height 15
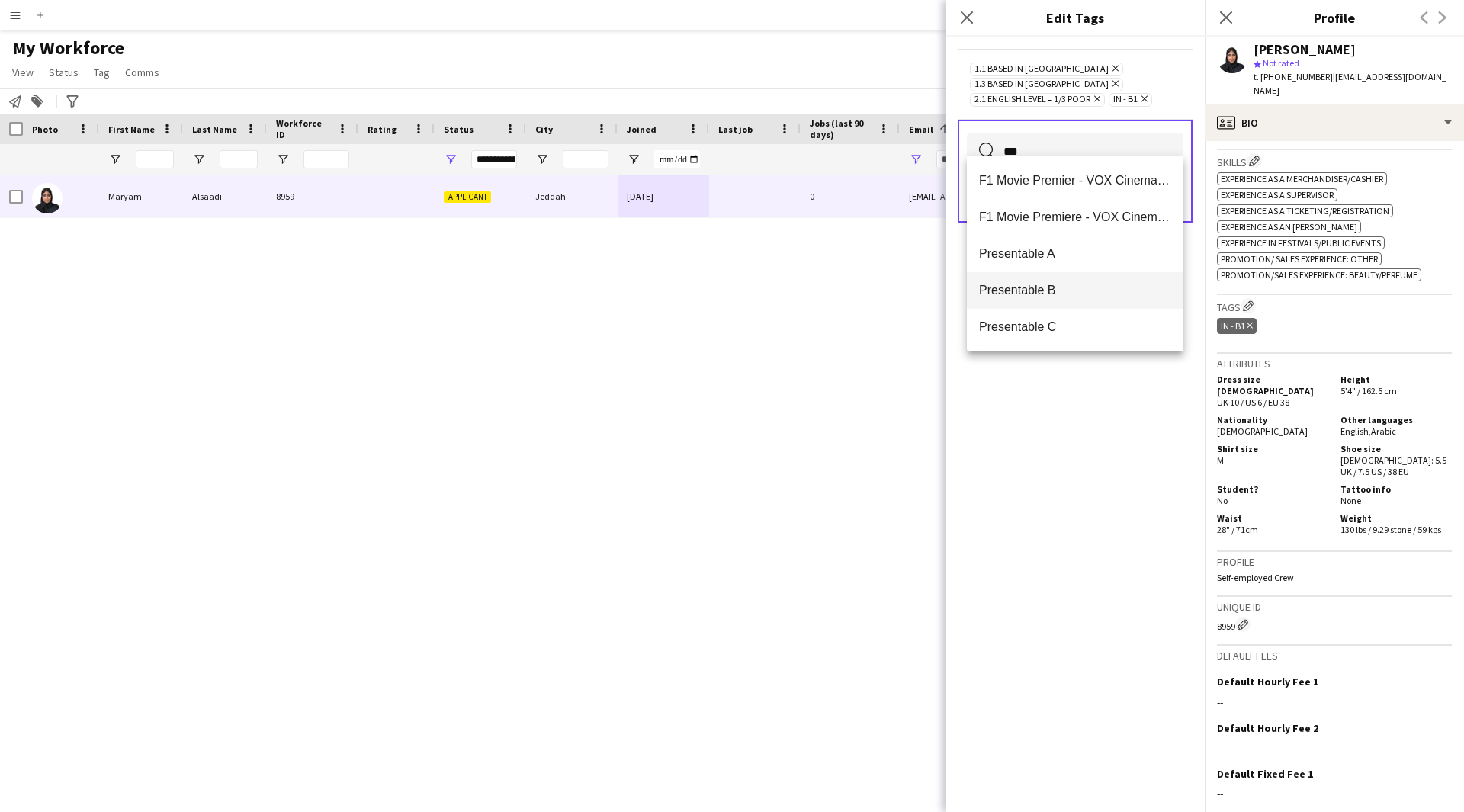
type input "***"
click at [1086, 284] on span "Presentable B" at bounding box center [1075, 289] width 192 height 15
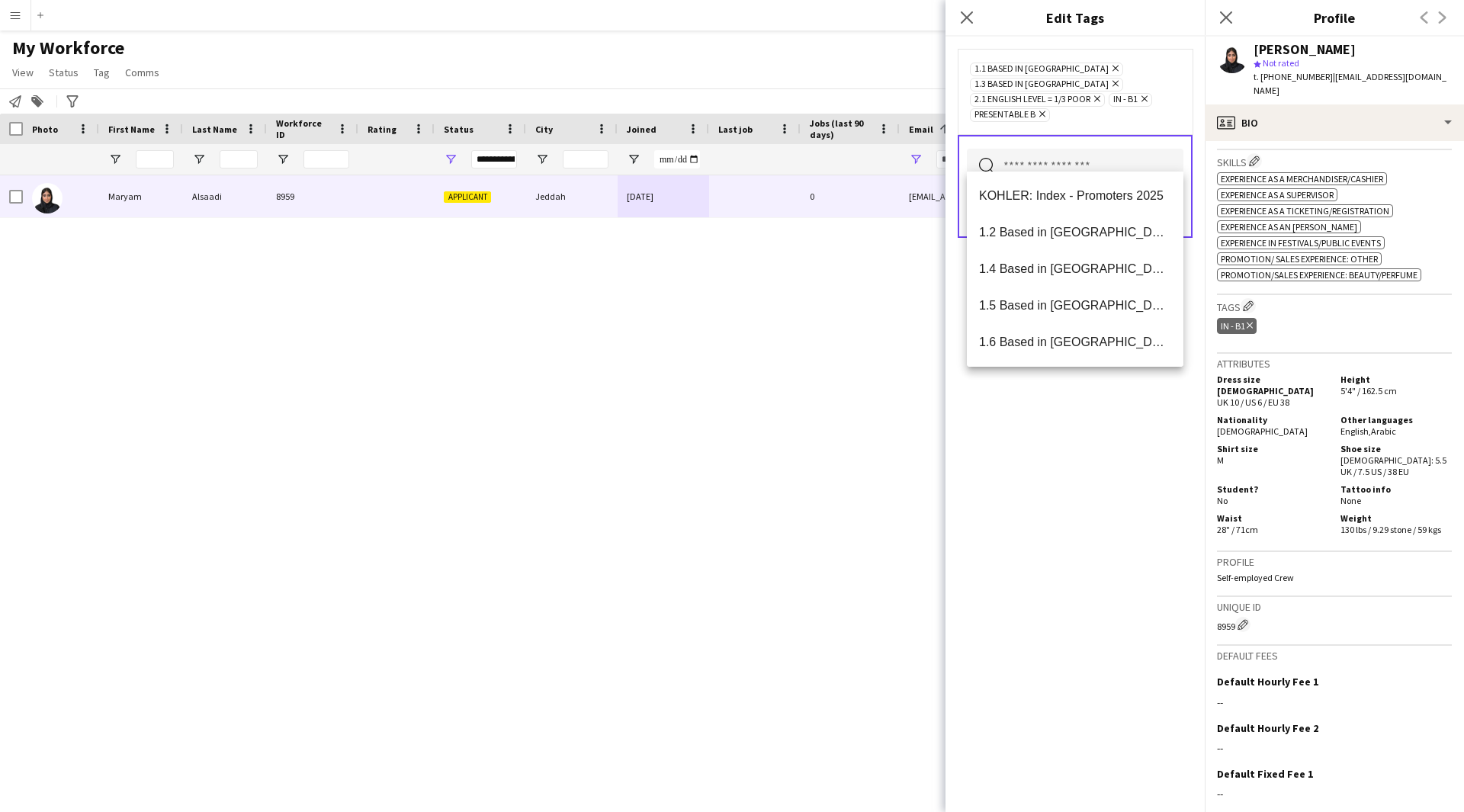
click at [1117, 581] on div "1.1 Based in Riyadh Remove 1.3 Based in Jeddah Remove 2.1 English Level = 1/3 P…" at bounding box center [1074, 424] width 259 height 775
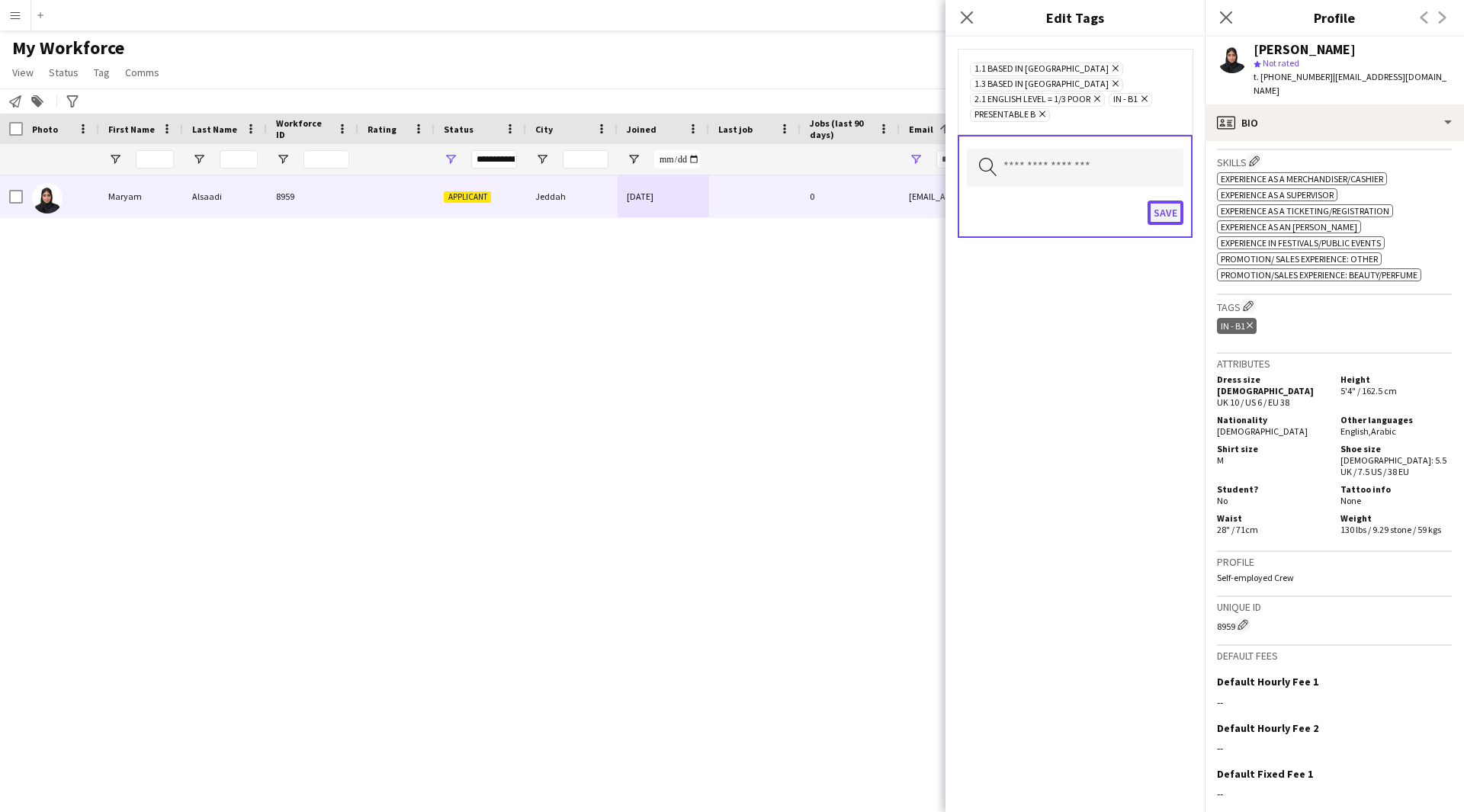
click at [1165, 201] on button "Save" at bounding box center [1164, 212] width 36 height 24
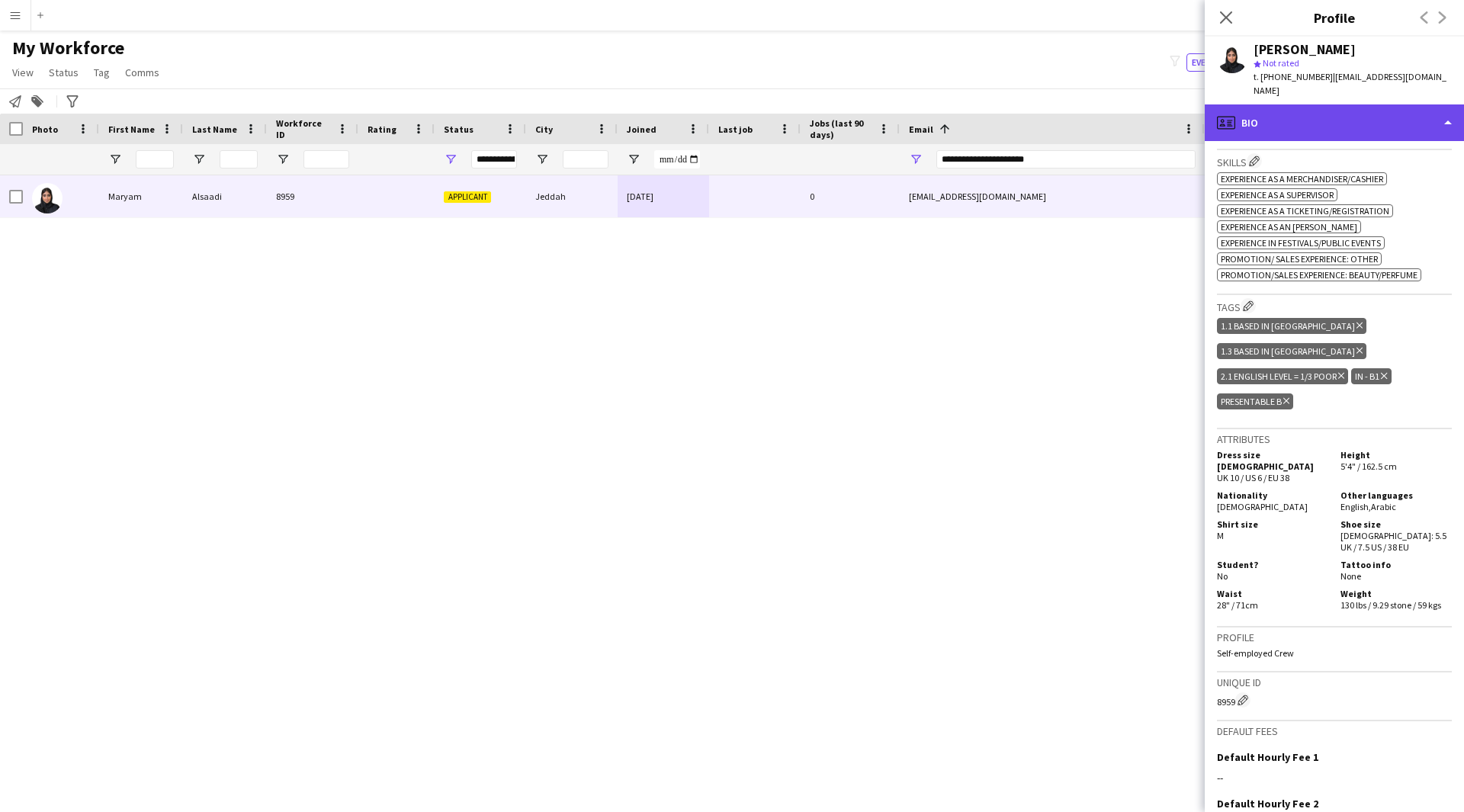
click at [1334, 108] on div "profile Bio" at bounding box center [1333, 123] width 259 height 37
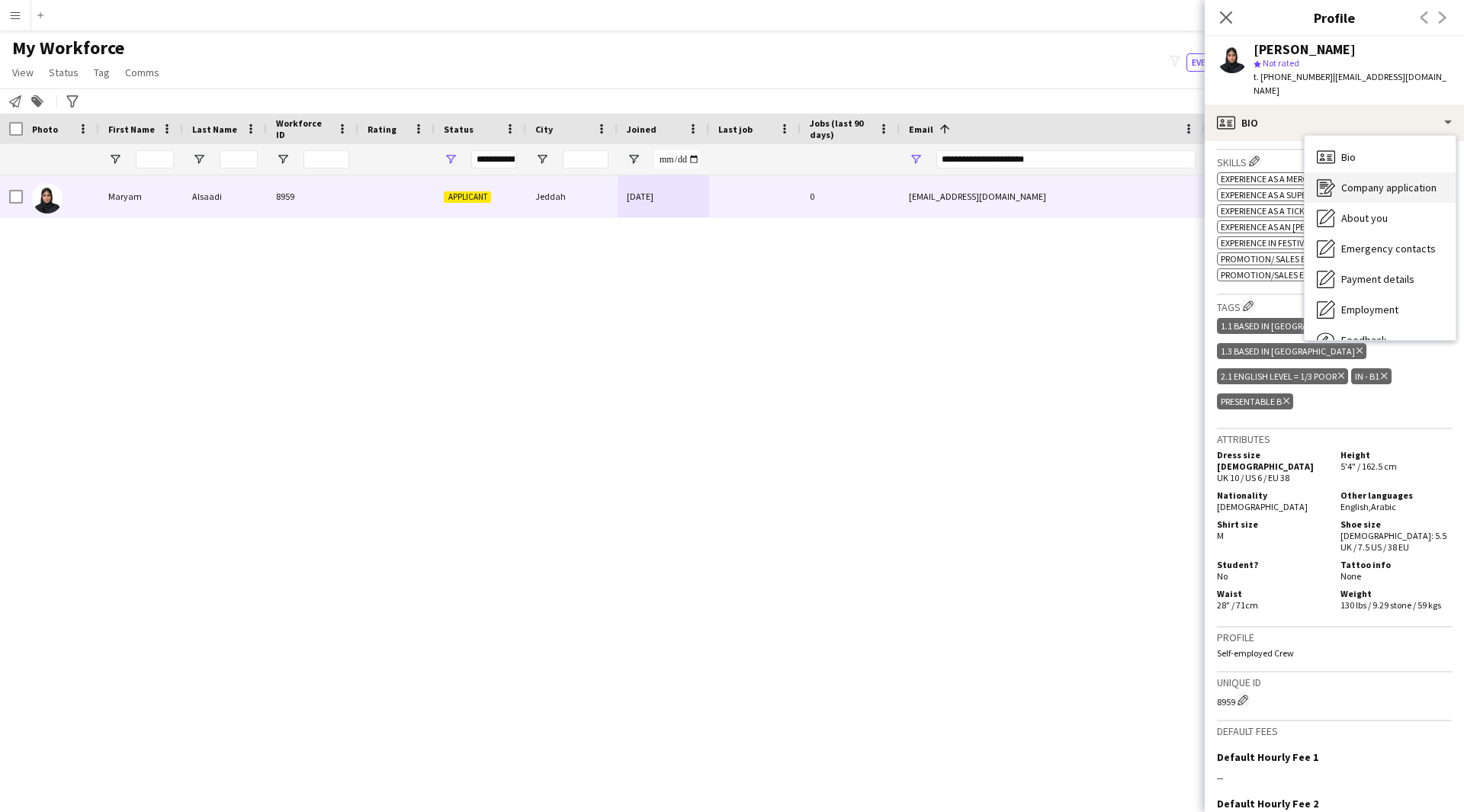
click at [1365, 180] on span "Company application" at bounding box center [1388, 187] width 95 height 14
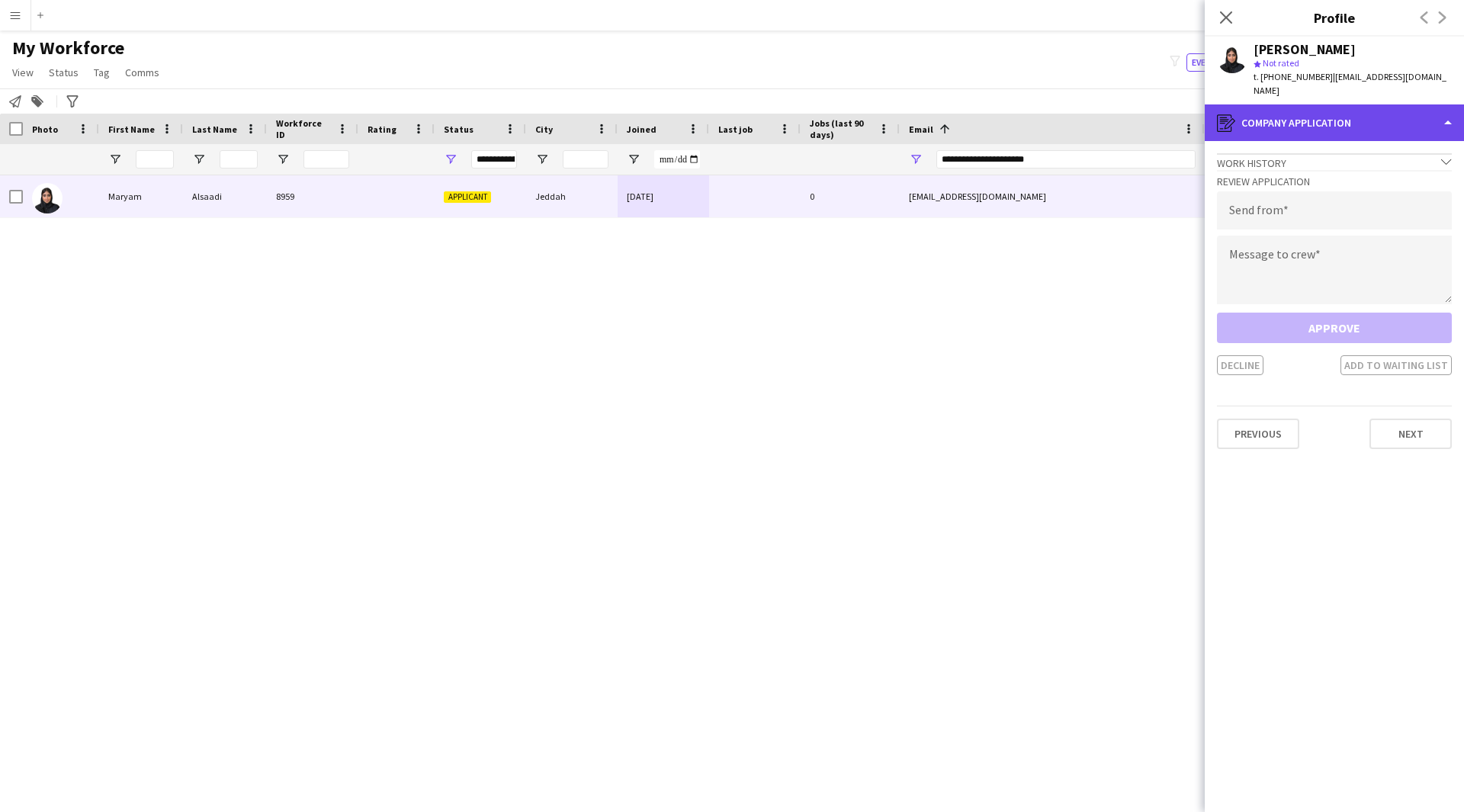
click at [1346, 111] on div "register Company application" at bounding box center [1333, 123] width 259 height 37
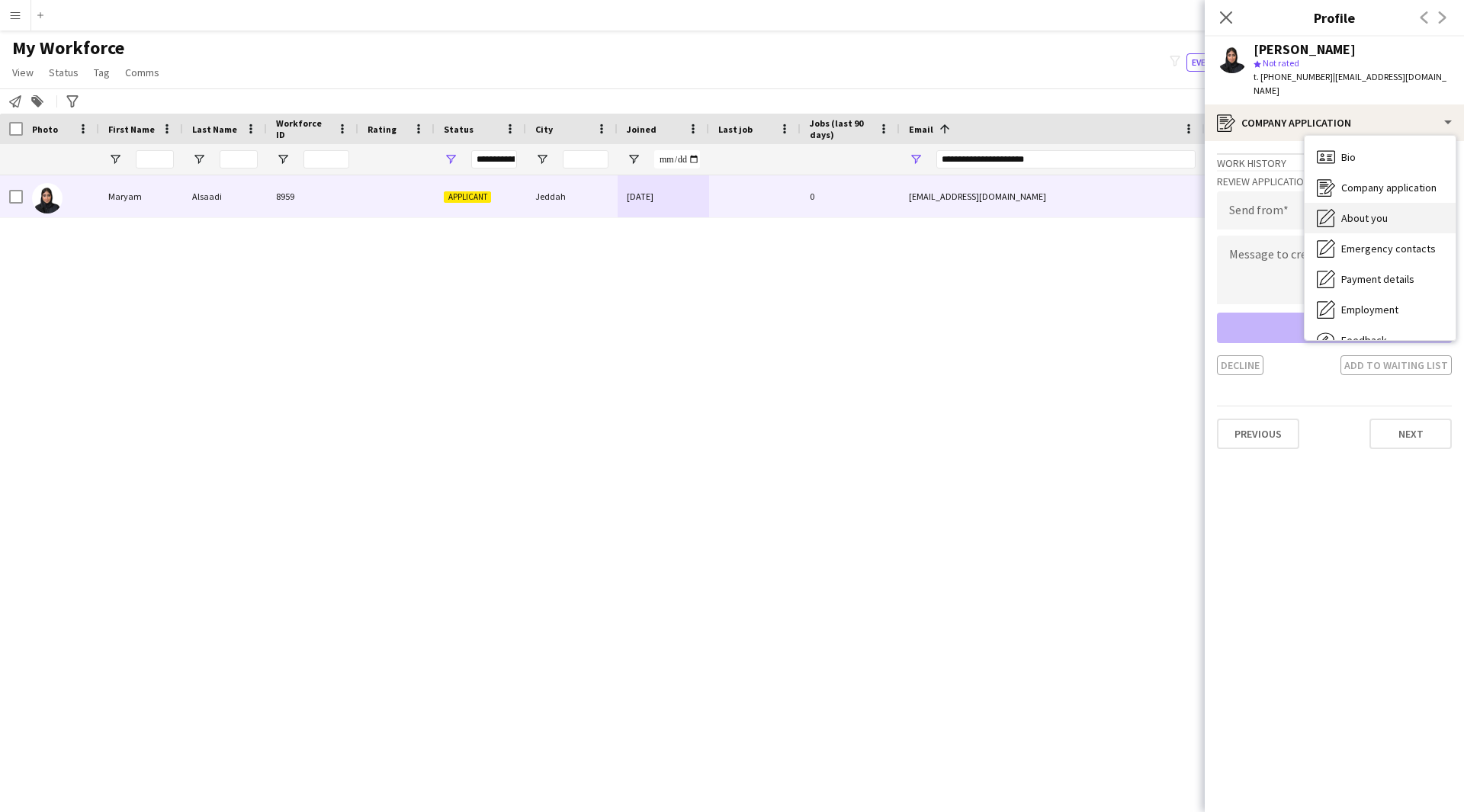
click at [1397, 203] on div "About you About you" at bounding box center [1380, 217] width 151 height 30
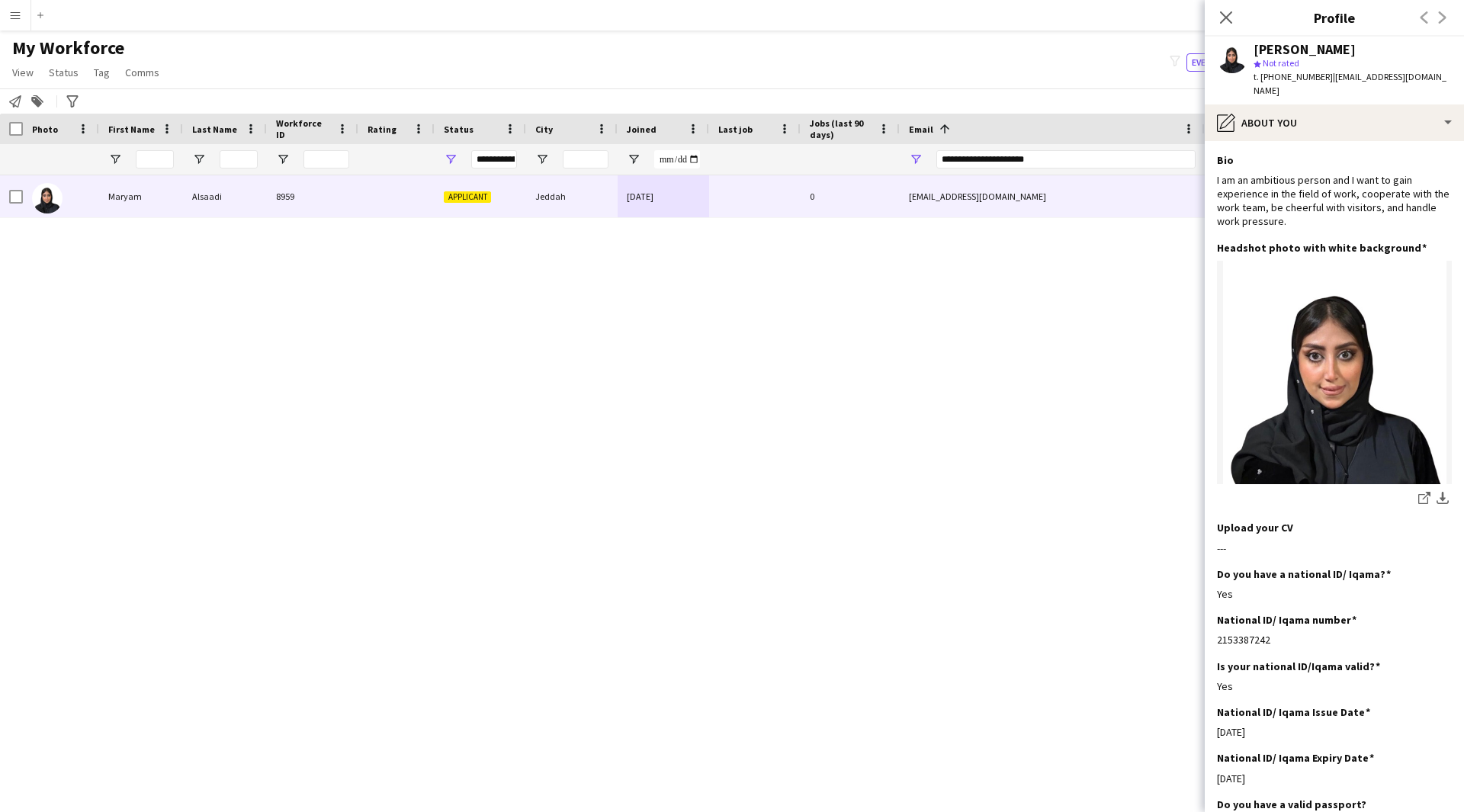
drag, startPoint x: 1353, startPoint y: 49, endPoint x: 1253, endPoint y: 51, distance: 100.0
click at [1253, 51] on div "Maryam Alsaadi star Not rated t. +966567984794 | mriamalsaadi@gmail.com" at bounding box center [1333, 71] width 259 height 68
click at [1316, 141] on app-section-data-types "Bio Edit this field I am an ambitious person and I want to gain experience in t…" at bounding box center [1333, 475] width 259 height 670
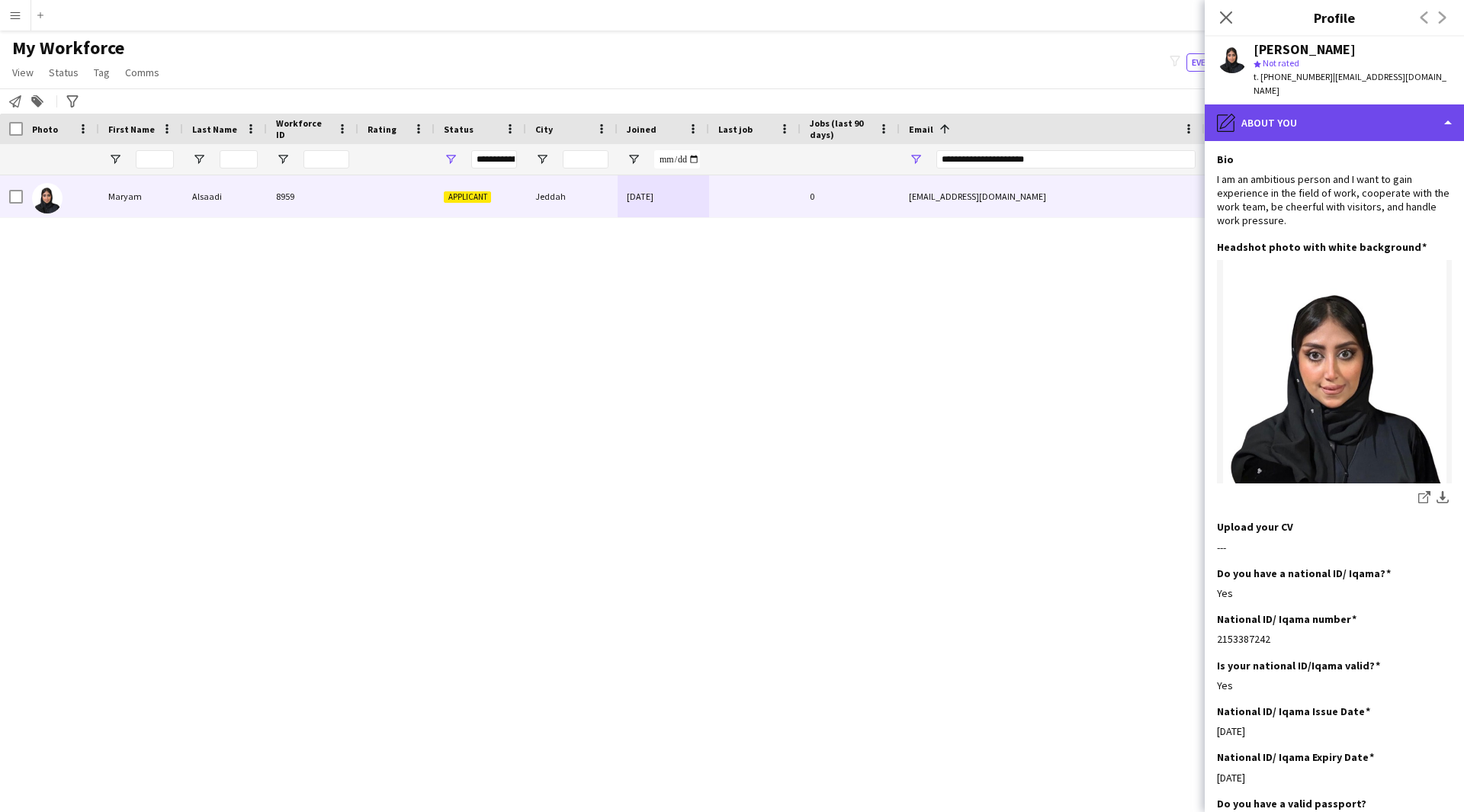
click at [1335, 114] on div "pencil4 About you" at bounding box center [1333, 123] width 259 height 37
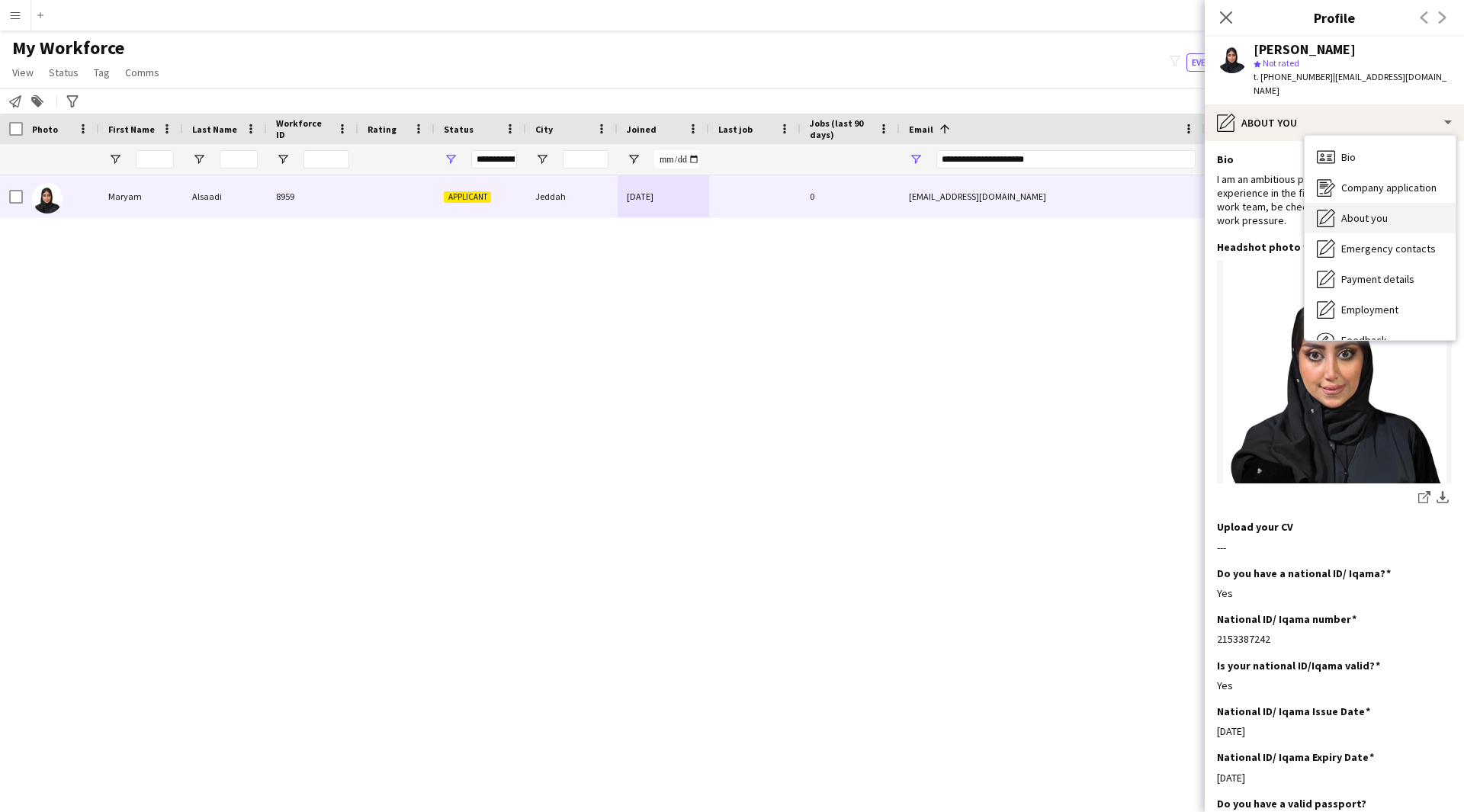
click at [1383, 211] on span "About you" at bounding box center [1364, 218] width 47 height 14
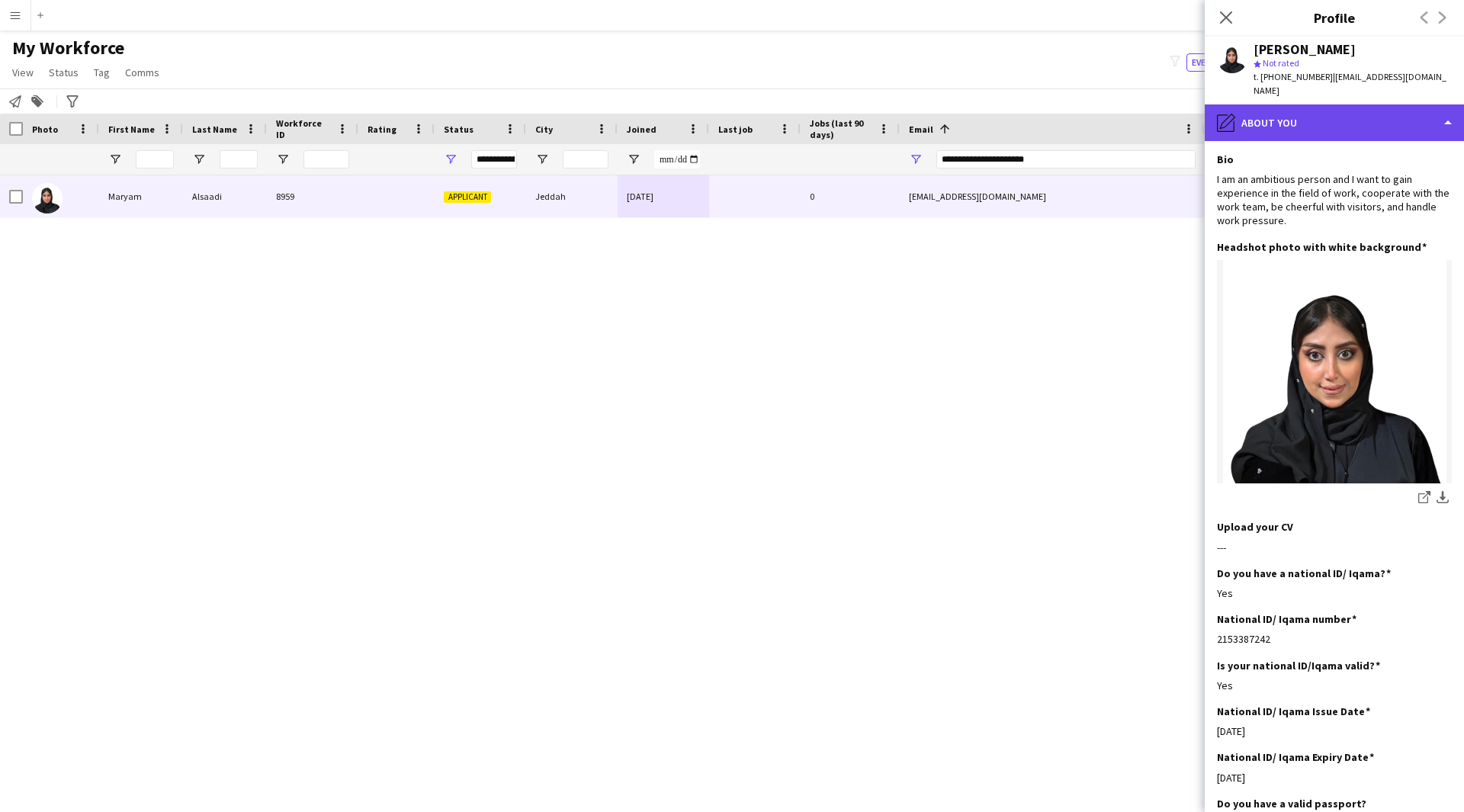
click at [1367, 105] on div "pencil4 About you" at bounding box center [1333, 123] width 259 height 37
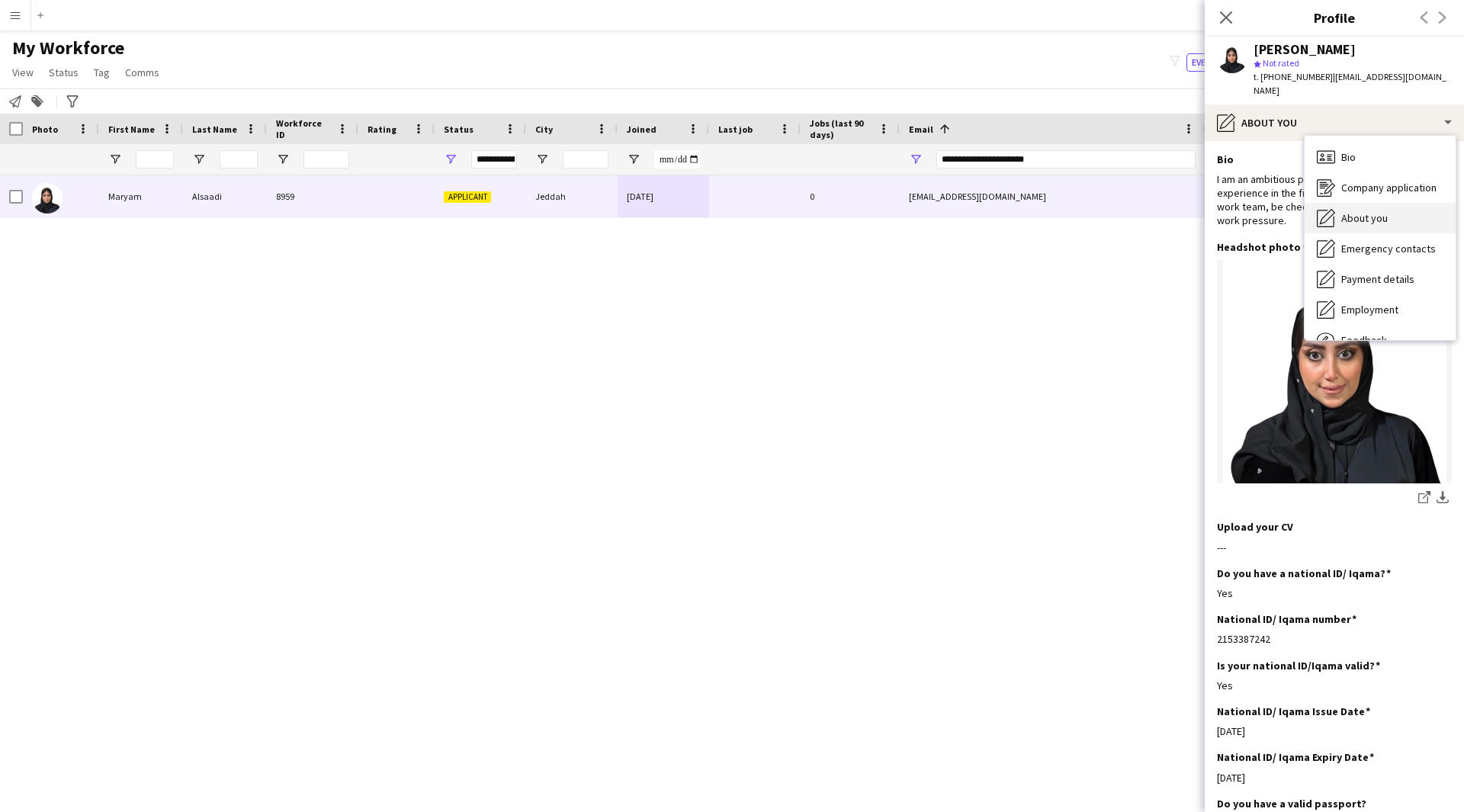
click at [1375, 211] on div "About you About you" at bounding box center [1380, 217] width 151 height 30
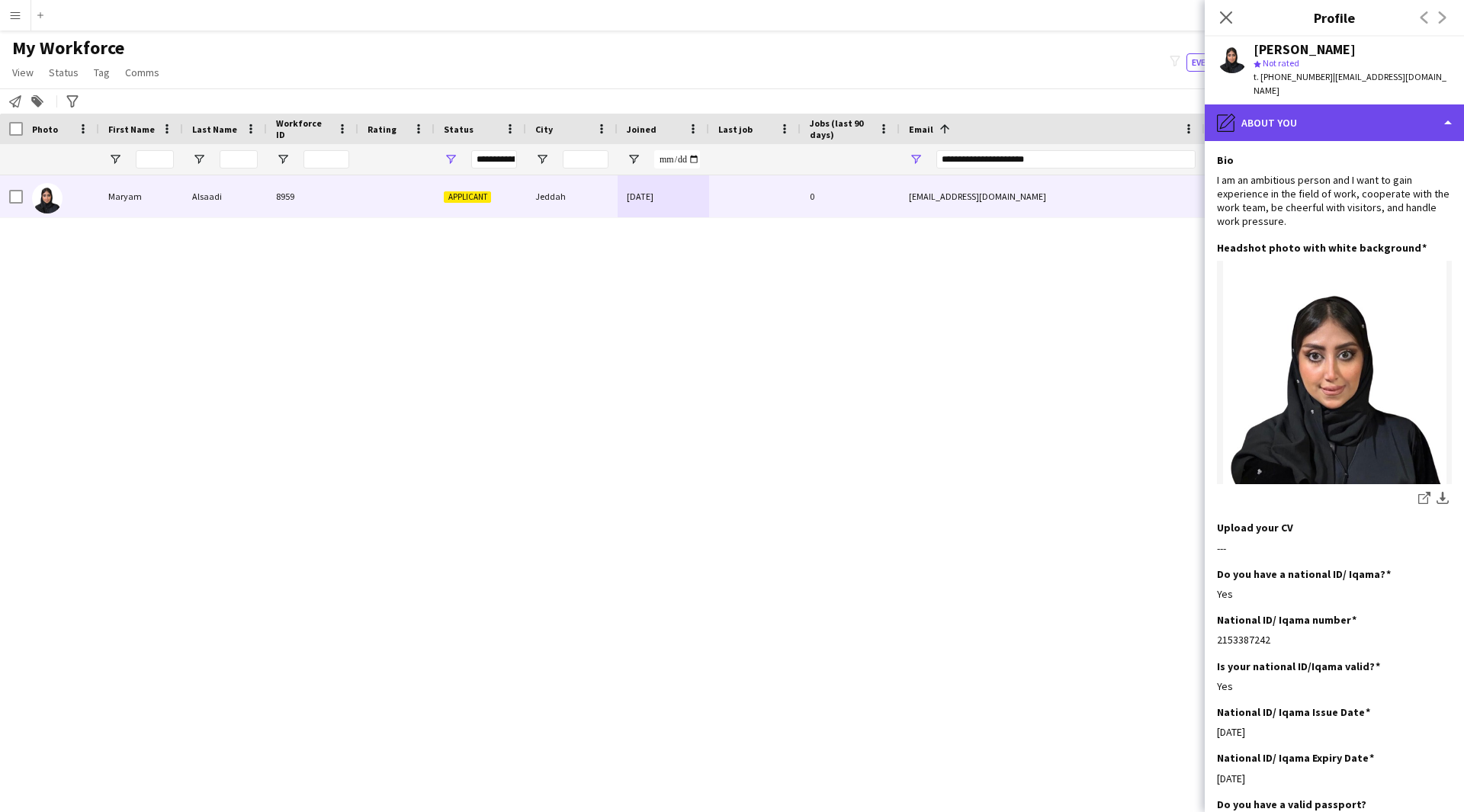
click at [1314, 114] on div "pencil4 About you" at bounding box center [1333, 123] width 259 height 37
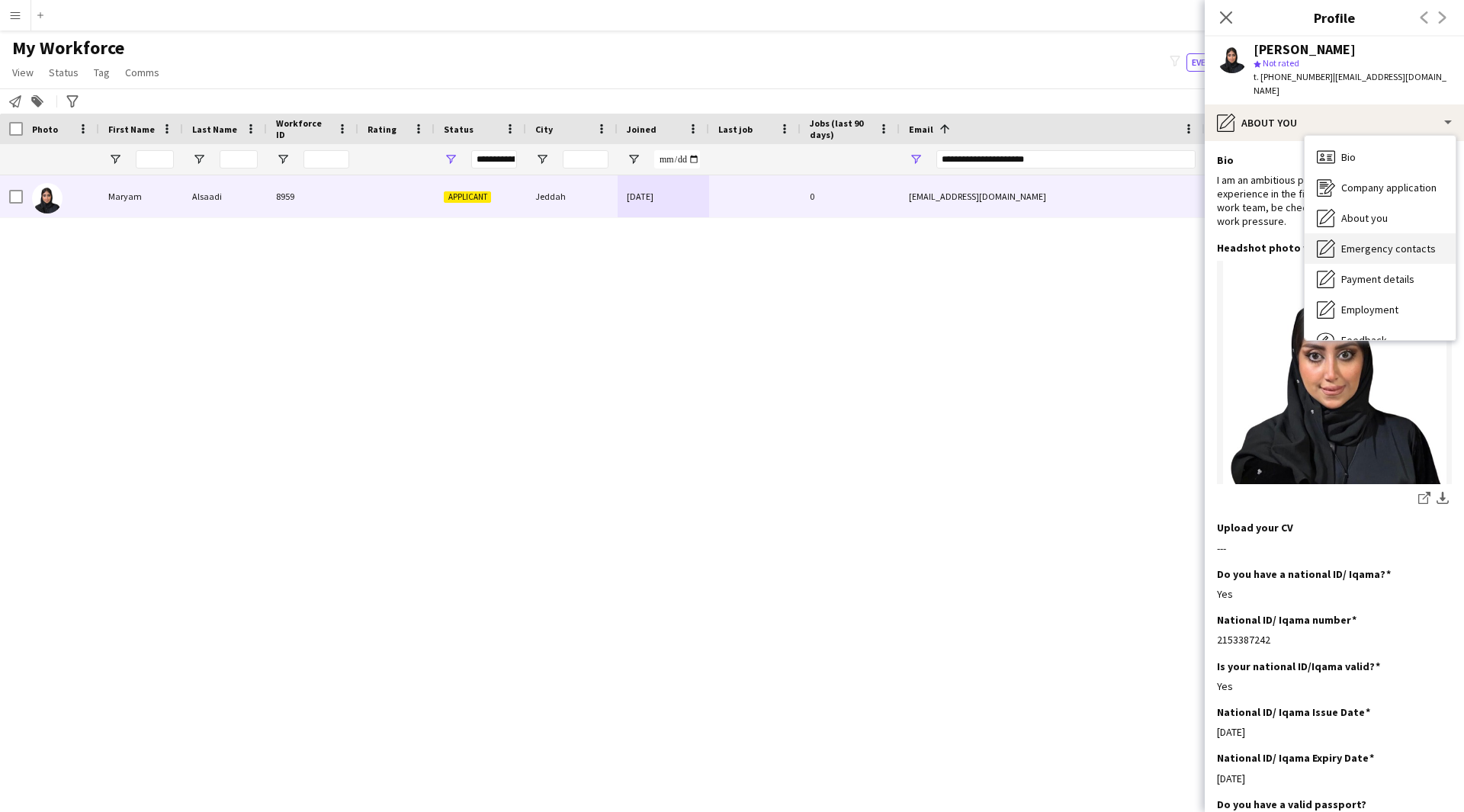
click at [1380, 242] on span "Emergency contacts" at bounding box center [1387, 248] width 94 height 14
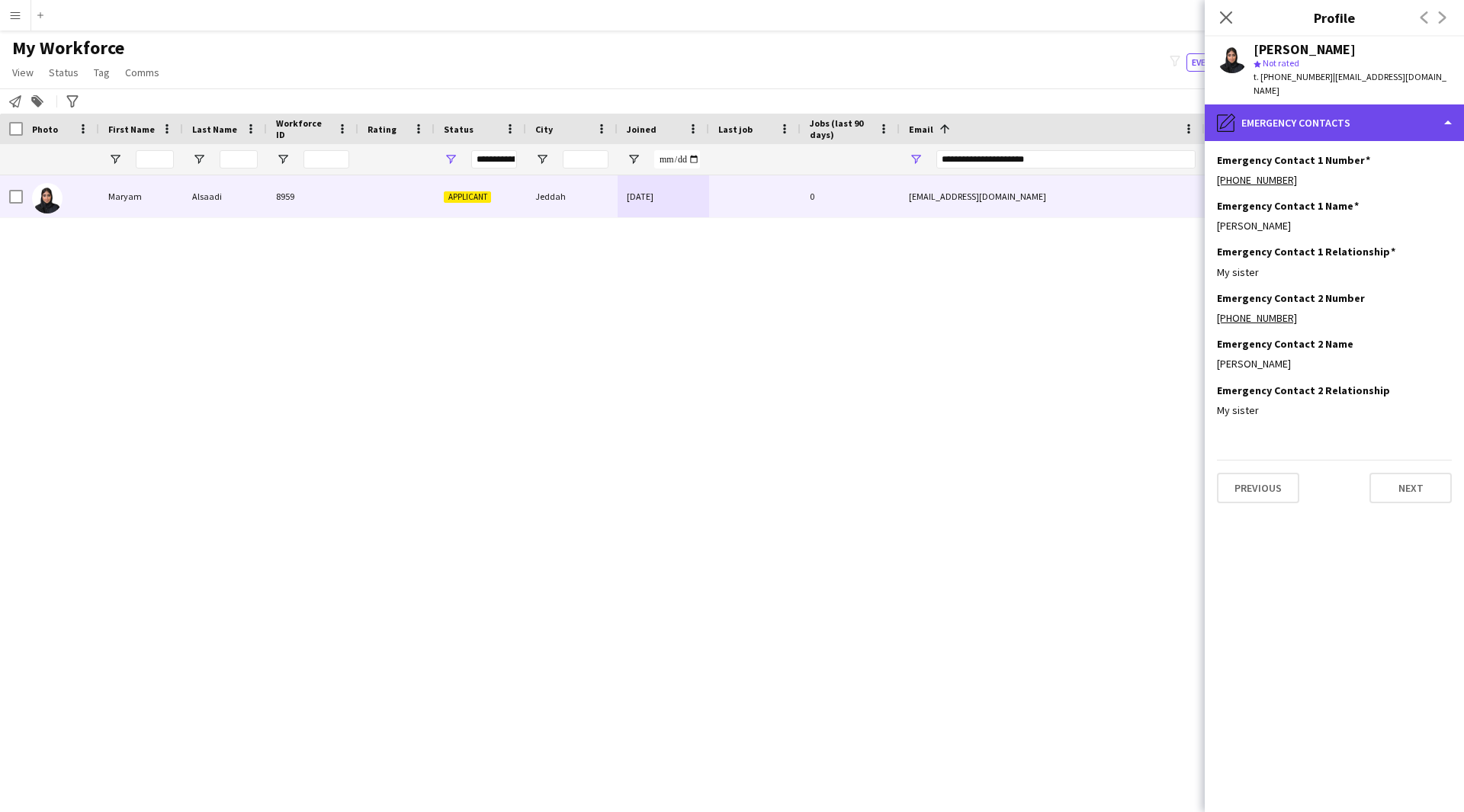
click at [1363, 118] on div "pencil4 Emergency contacts" at bounding box center [1333, 123] width 259 height 37
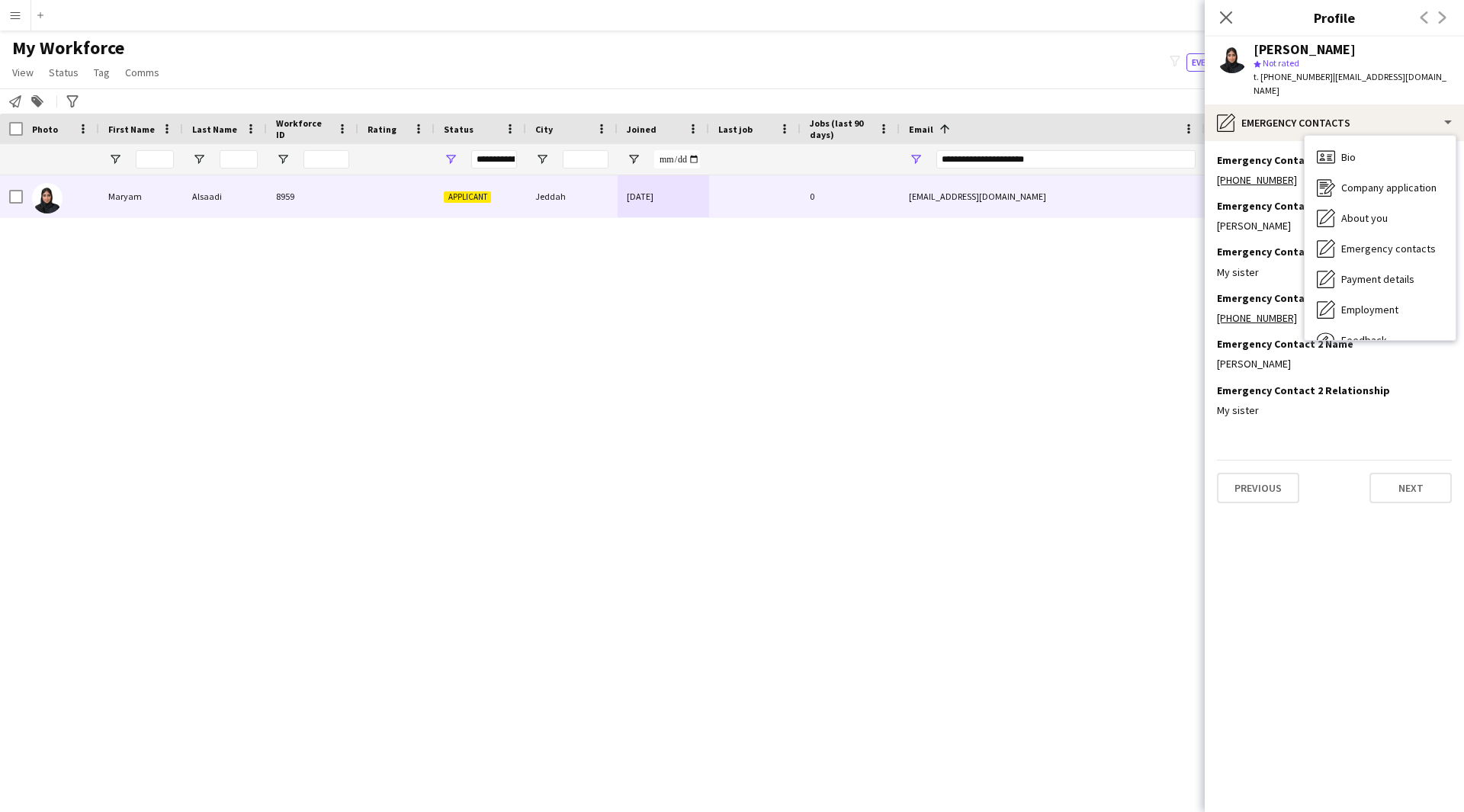
click at [1323, 418] on app-section-data-types "Emergency Contact 1 Number Edit this field +966504206327 Emergency Contact 1 Na…" at bounding box center [1333, 475] width 259 height 670
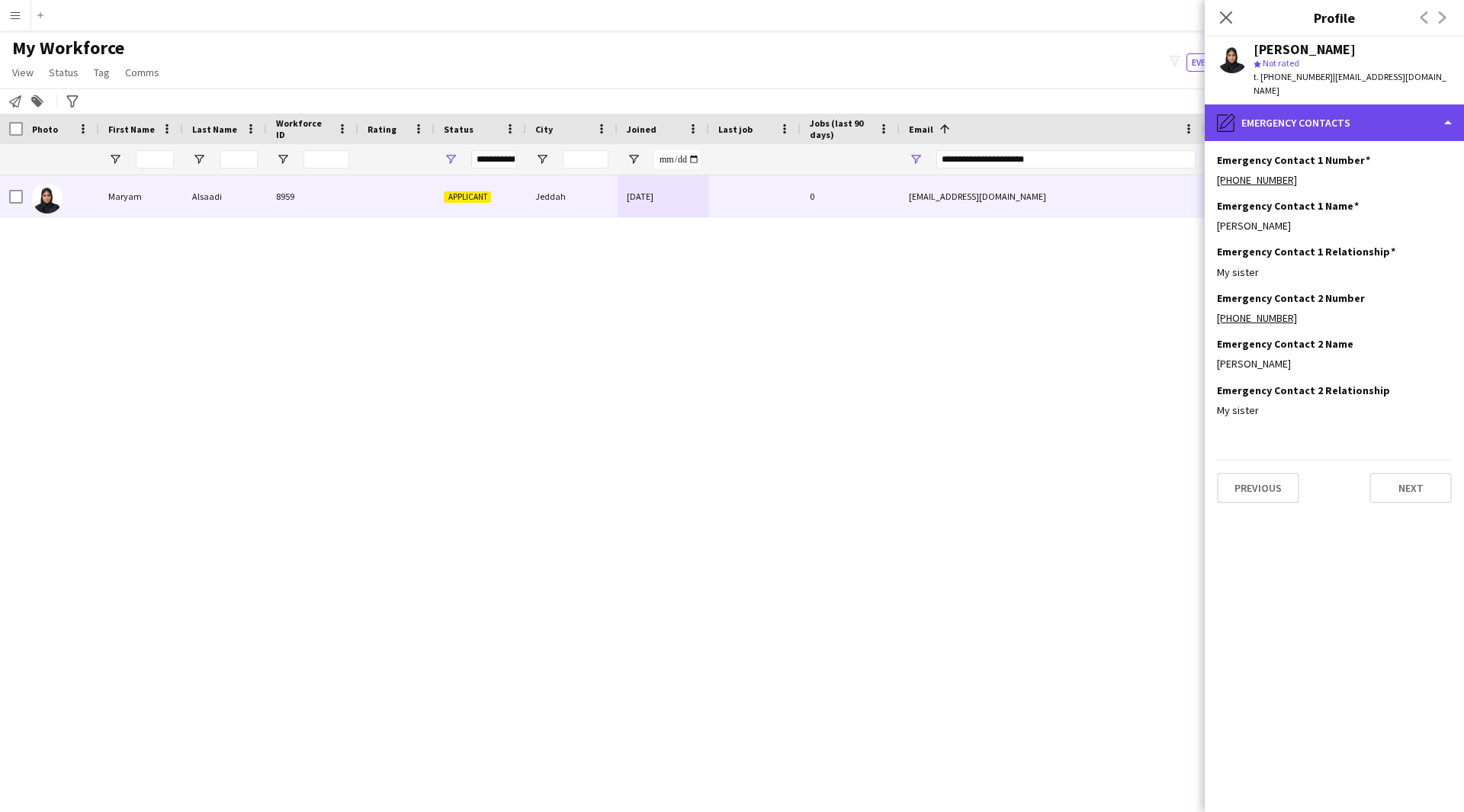
click at [1418, 105] on div "pencil4 Emergency contacts" at bounding box center [1333, 123] width 259 height 37
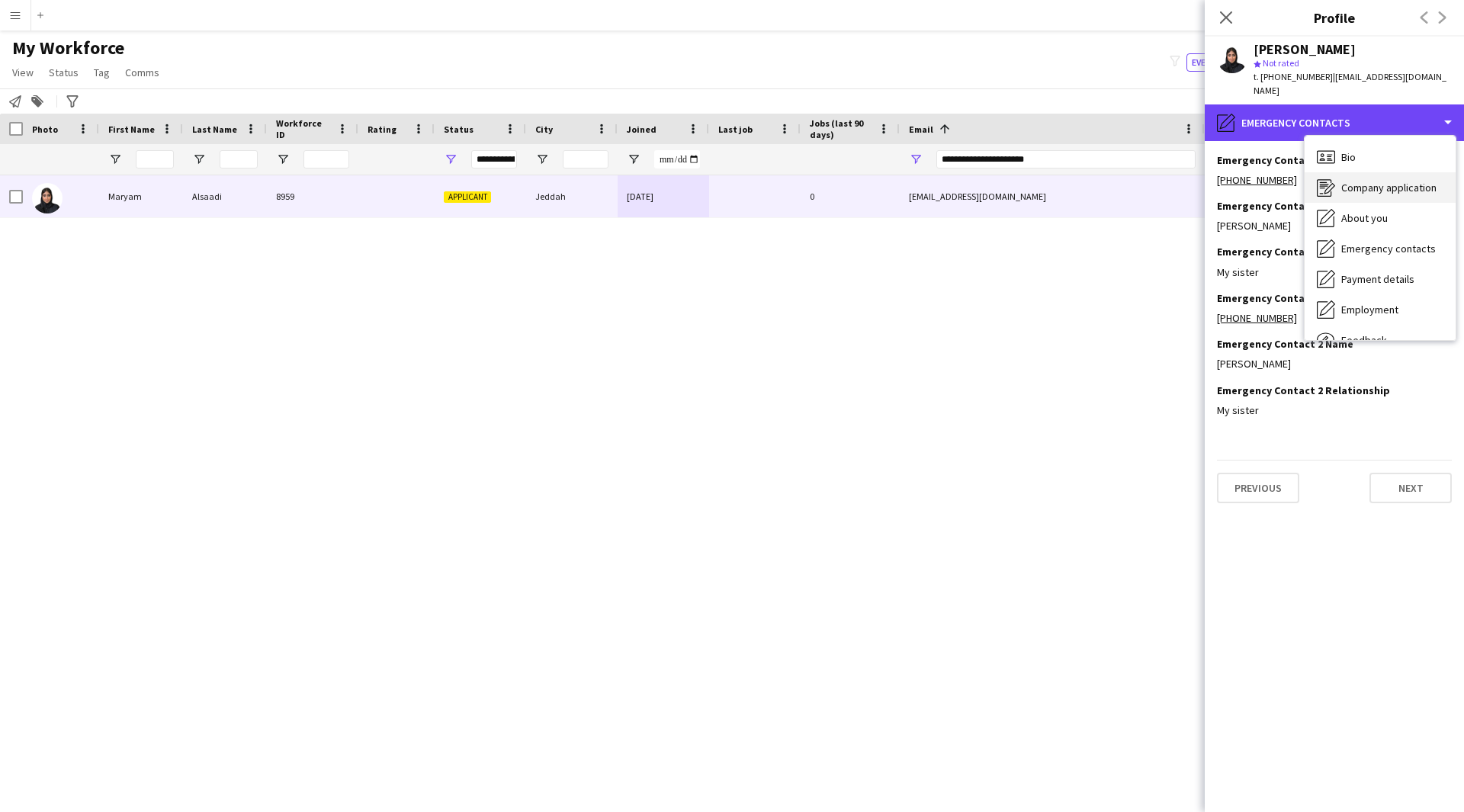
scroll to position [51, 0]
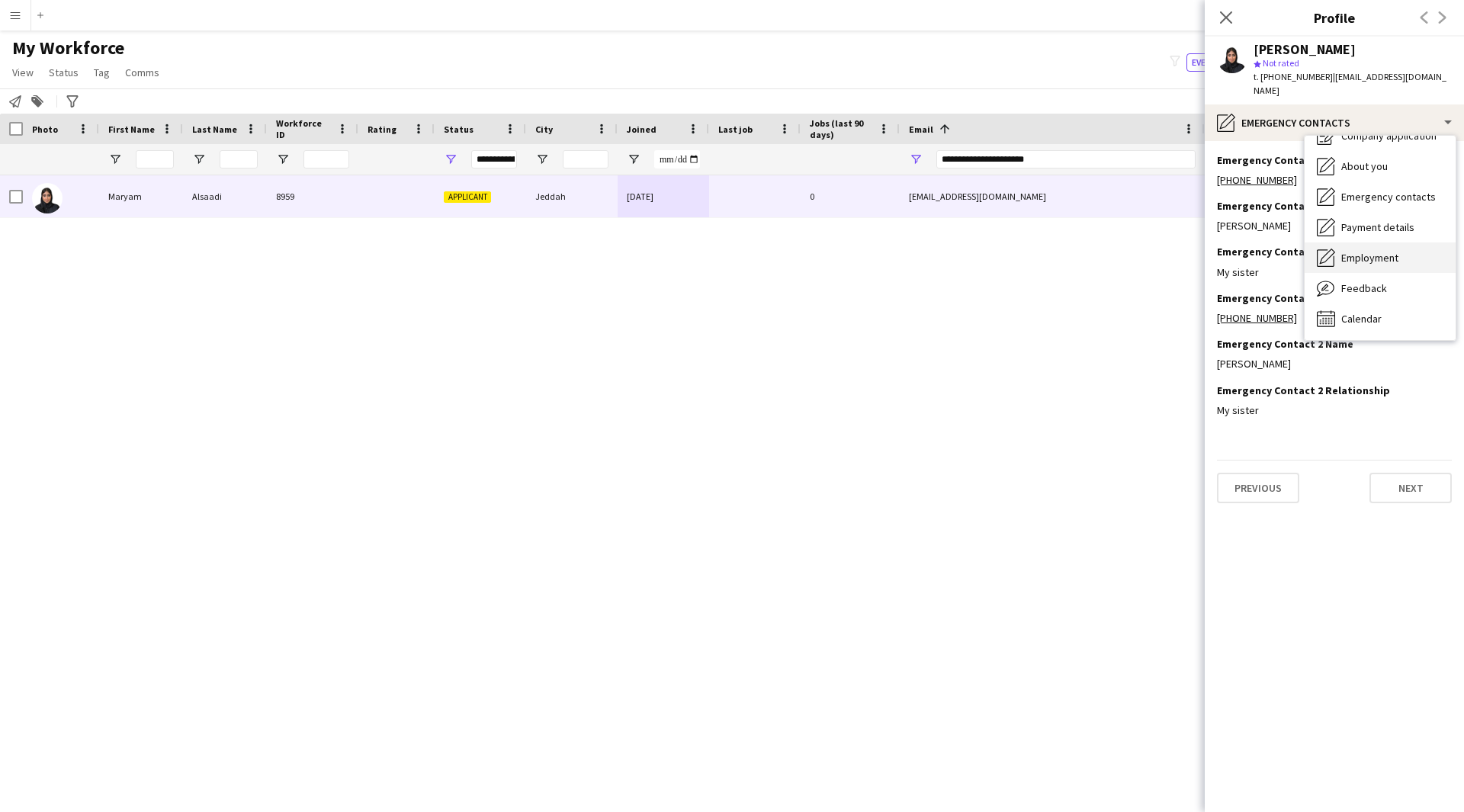
click at [1399, 245] on div "Employment Employment" at bounding box center [1380, 257] width 151 height 30
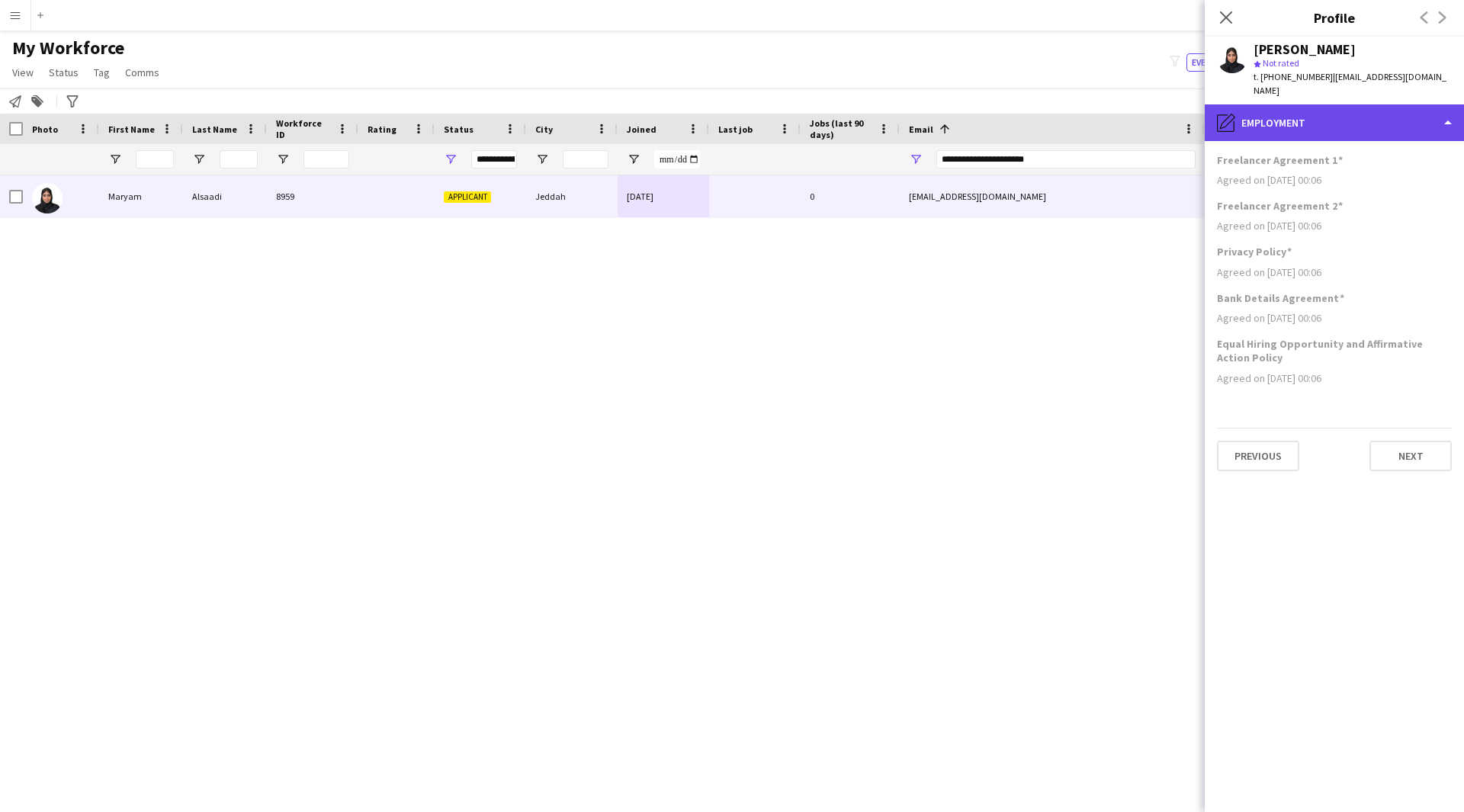
click at [1357, 119] on div "pencil4 Employment" at bounding box center [1333, 123] width 259 height 37
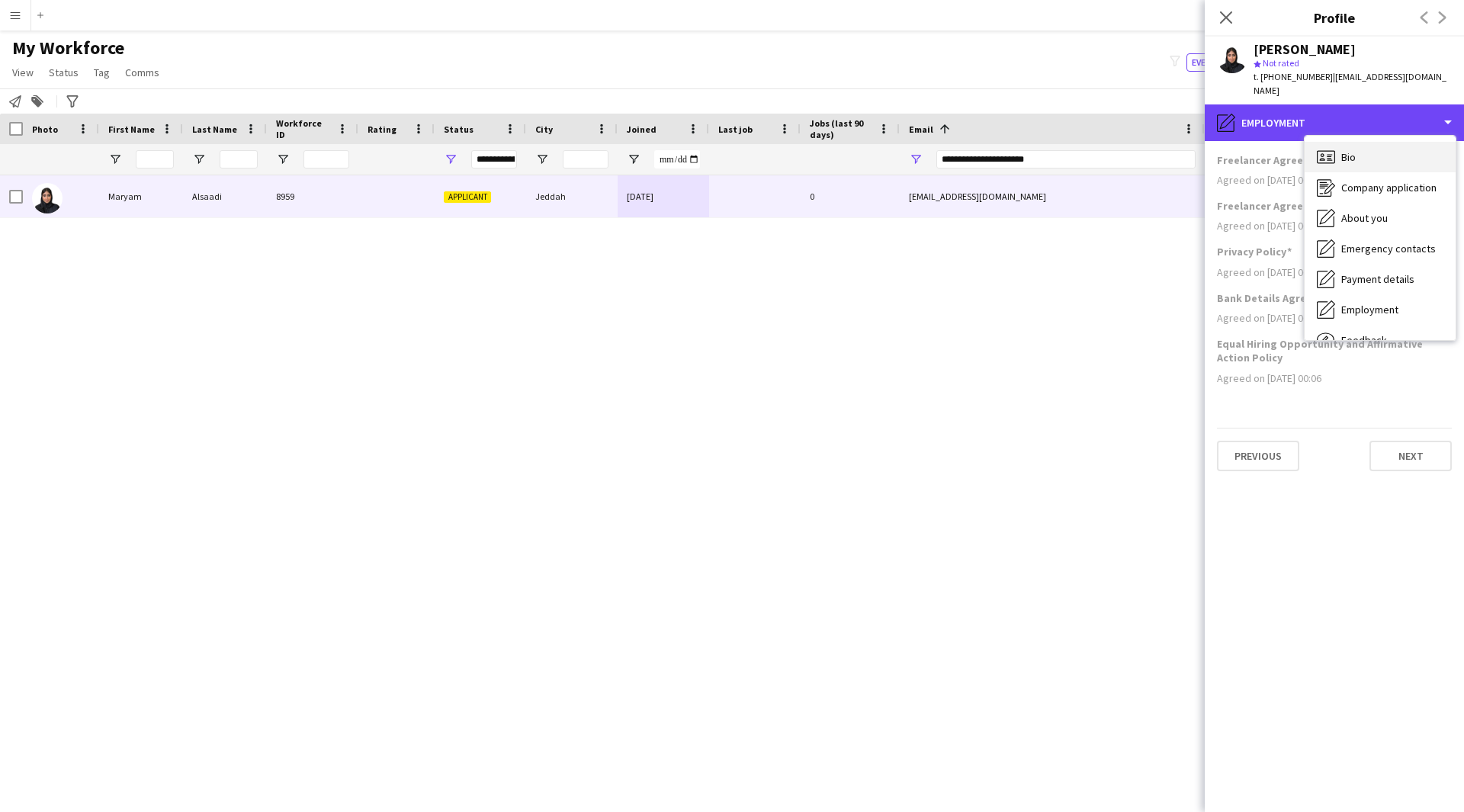
scroll to position [1, 0]
click at [1368, 149] on div "Bio Bio" at bounding box center [1380, 155] width 151 height 30
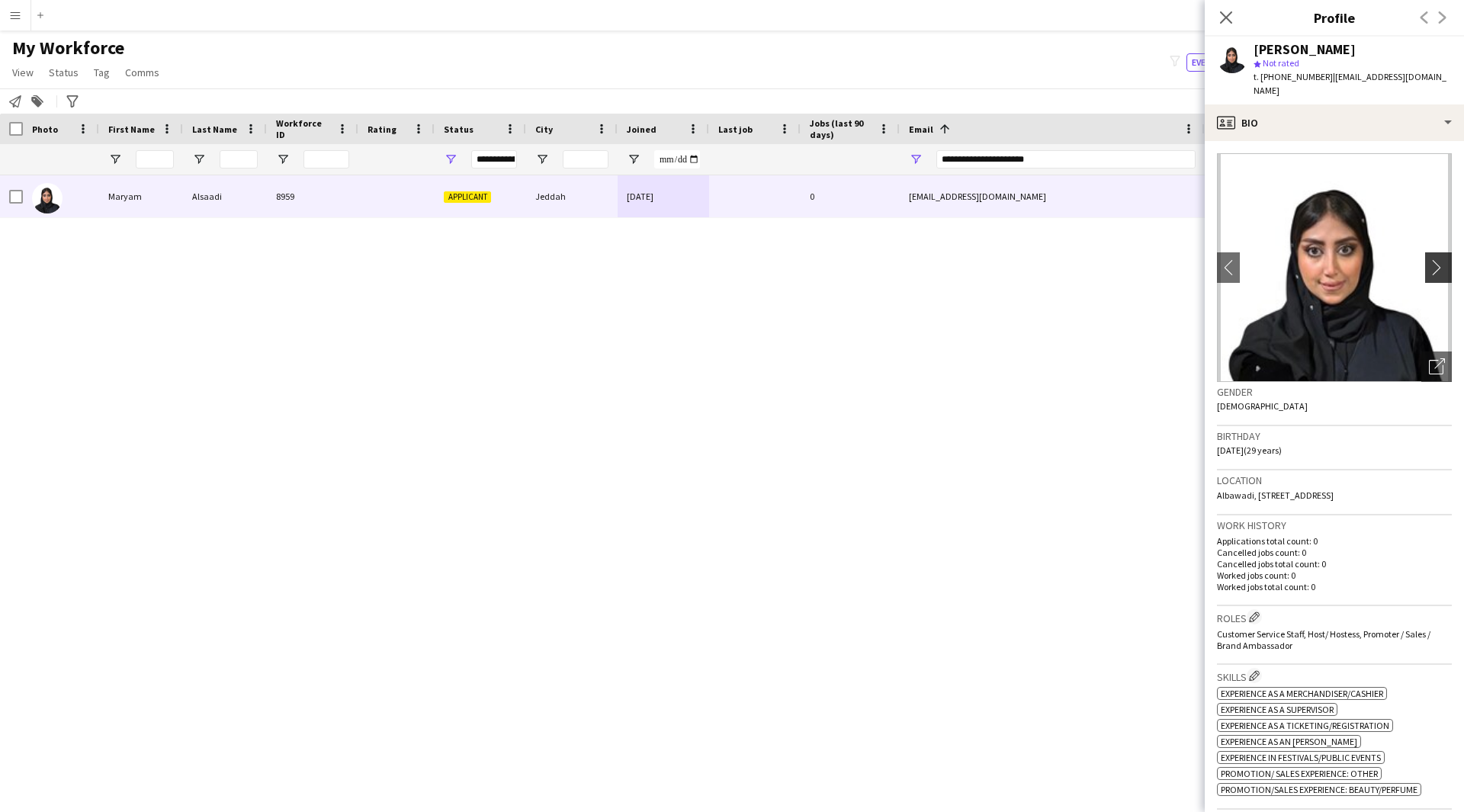
click at [1428, 259] on app-icon "chevron-right" at bounding box center [1440, 267] width 23 height 16
click at [1338, 260] on img at bounding box center [1334, 268] width 235 height 229
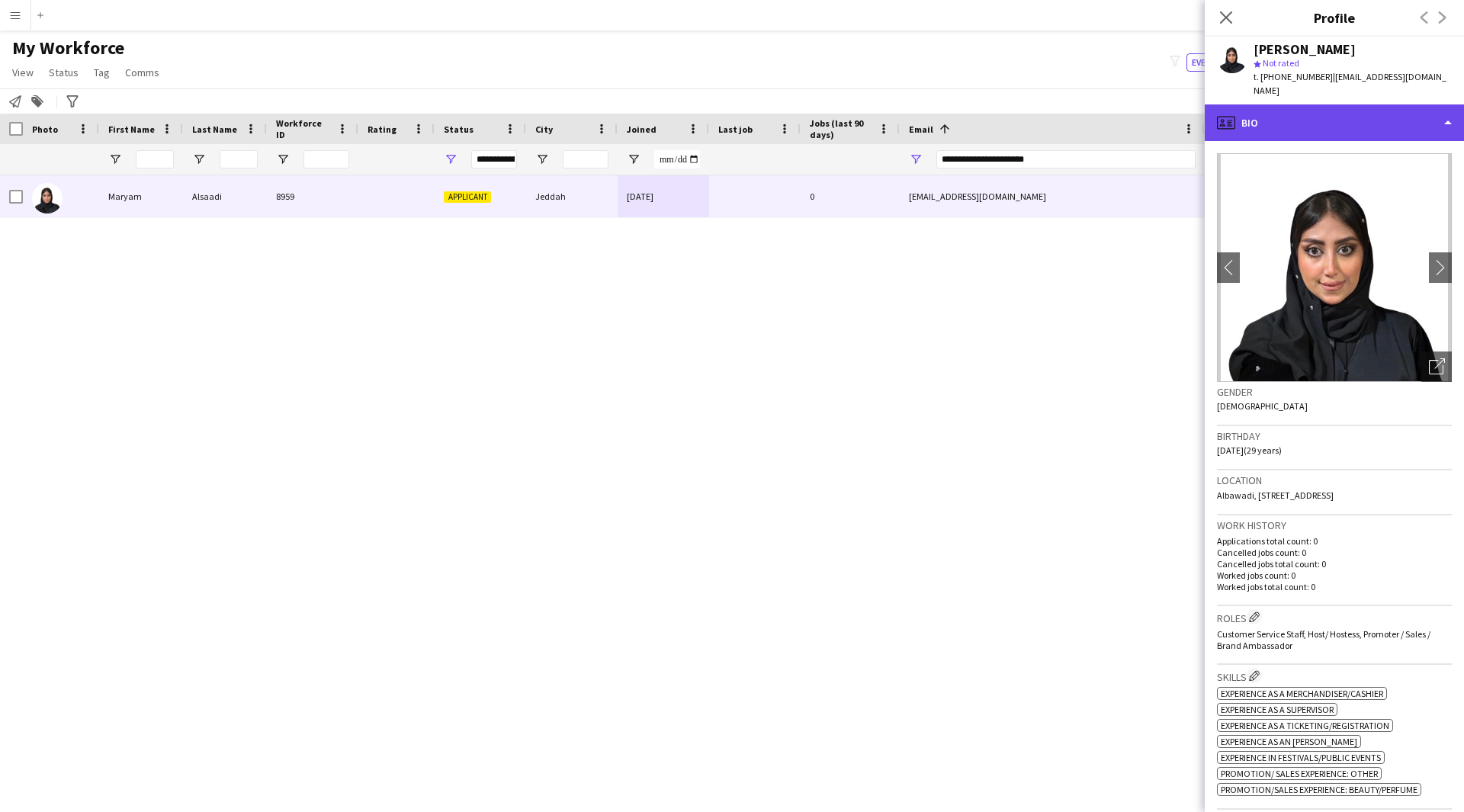
click at [1325, 109] on div "profile Bio" at bounding box center [1333, 123] width 259 height 37
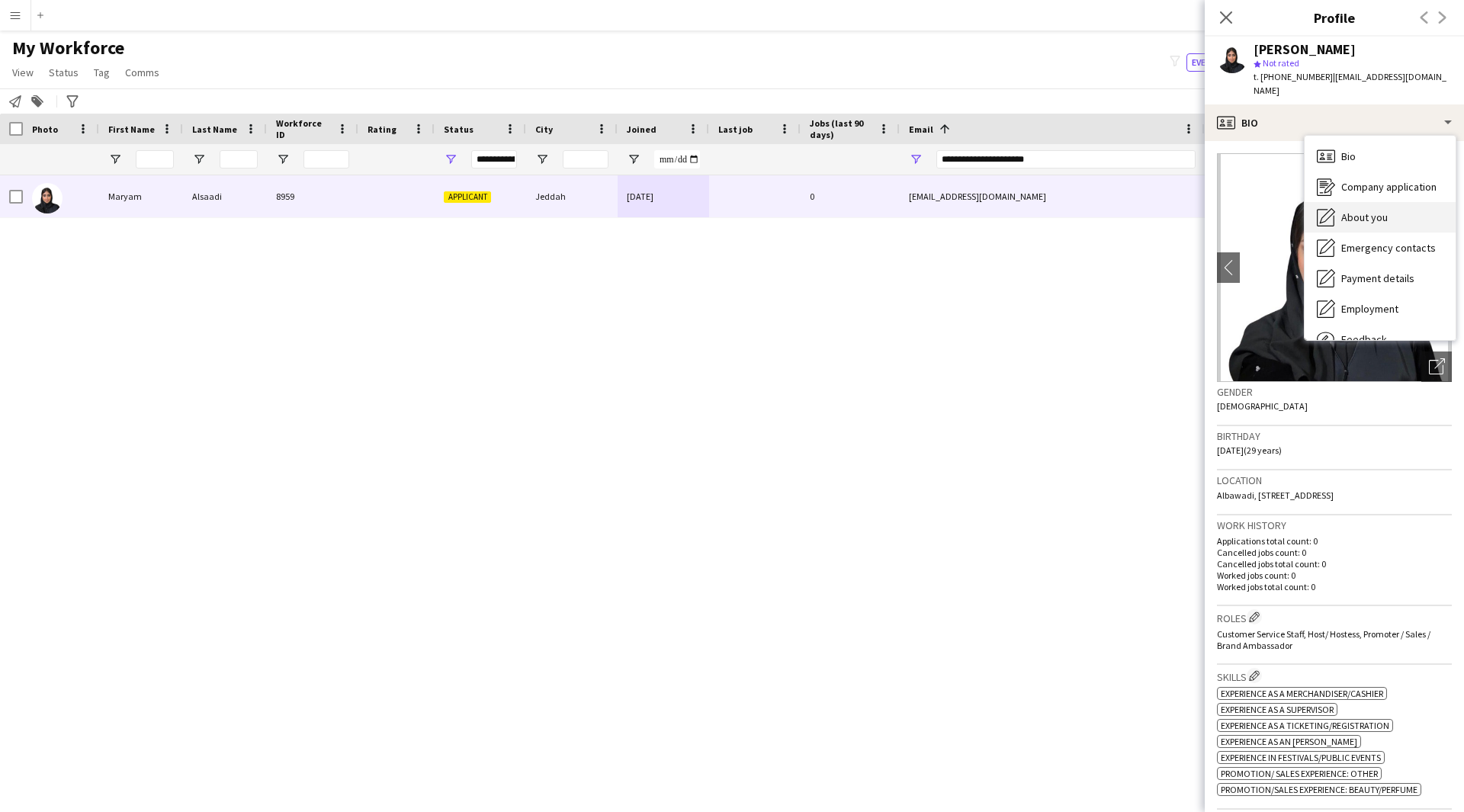
click at [1358, 211] on span "About you" at bounding box center [1364, 217] width 47 height 14
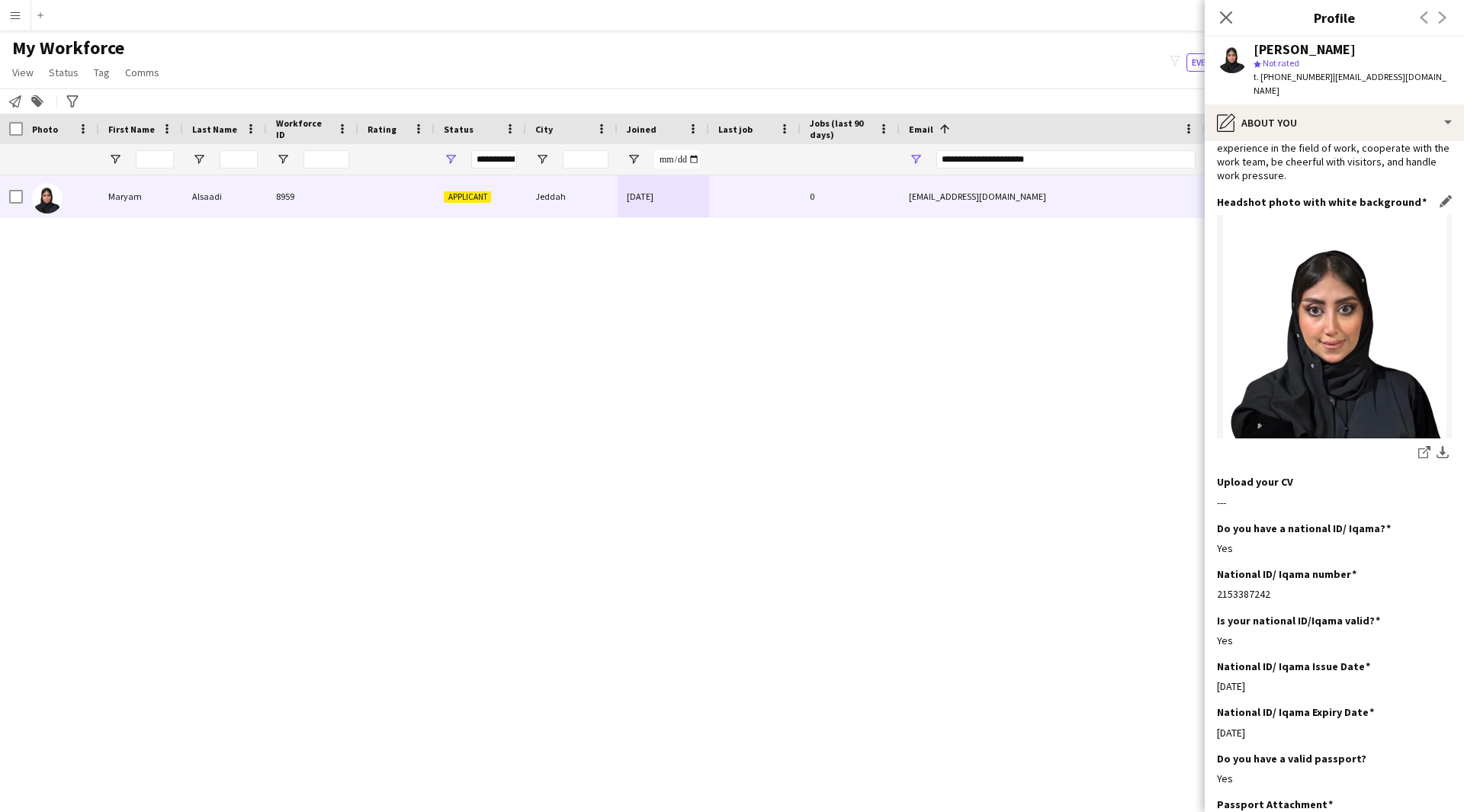
scroll to position [0, 0]
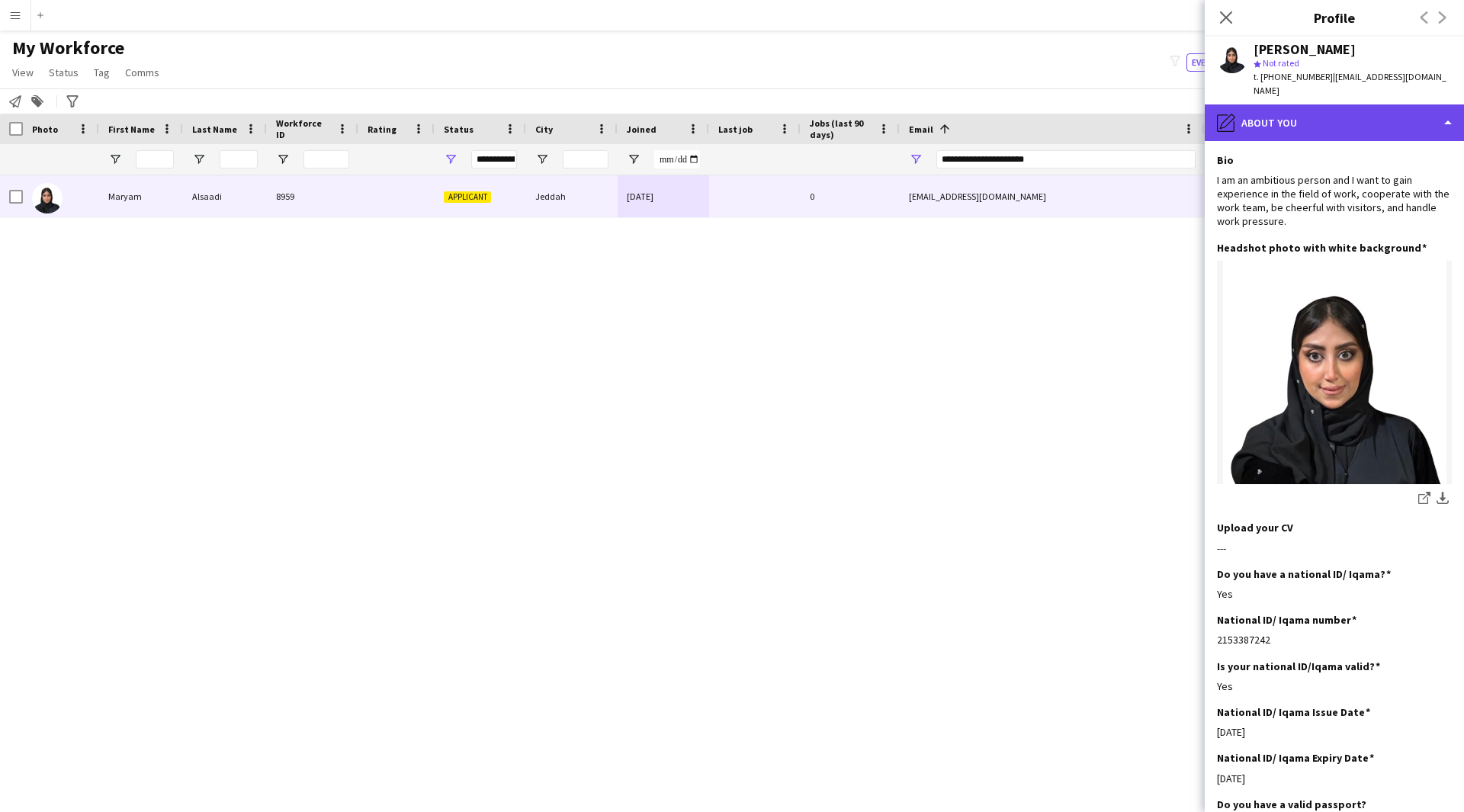
click at [1364, 114] on div "pencil4 About you" at bounding box center [1333, 123] width 259 height 37
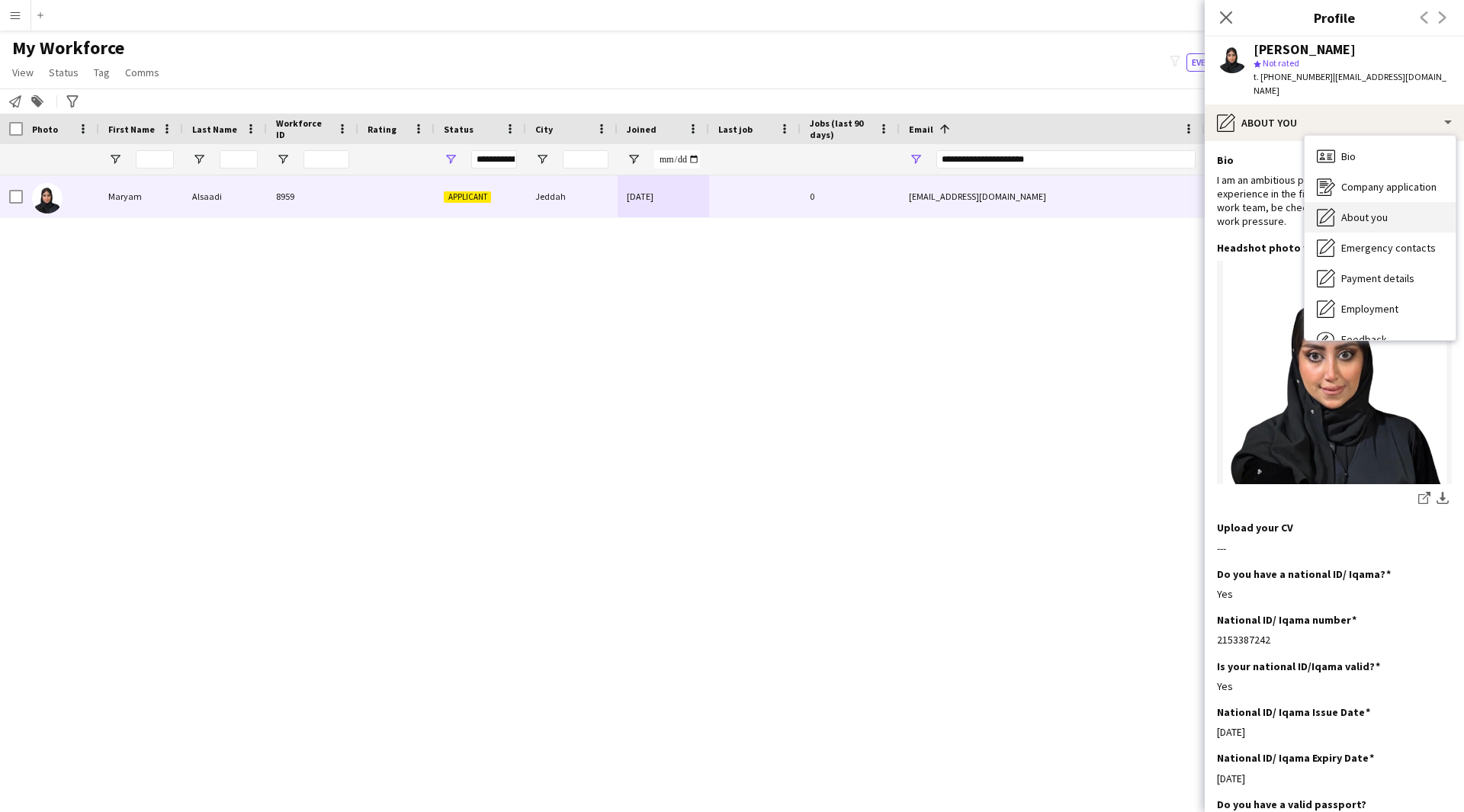
click at [1385, 202] on div "About you About you" at bounding box center [1380, 216] width 151 height 30
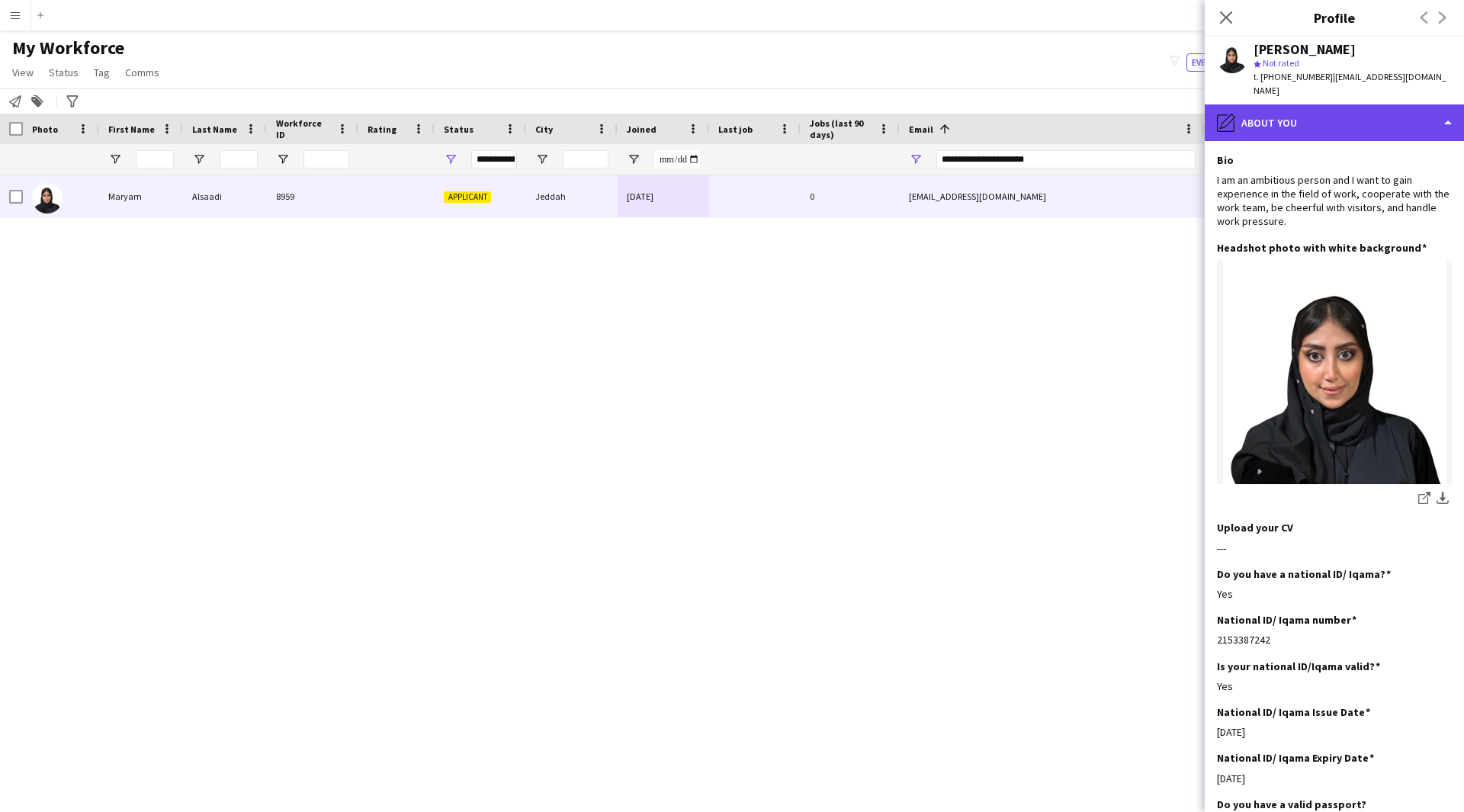
click at [1379, 122] on div "pencil4 About you" at bounding box center [1333, 123] width 259 height 37
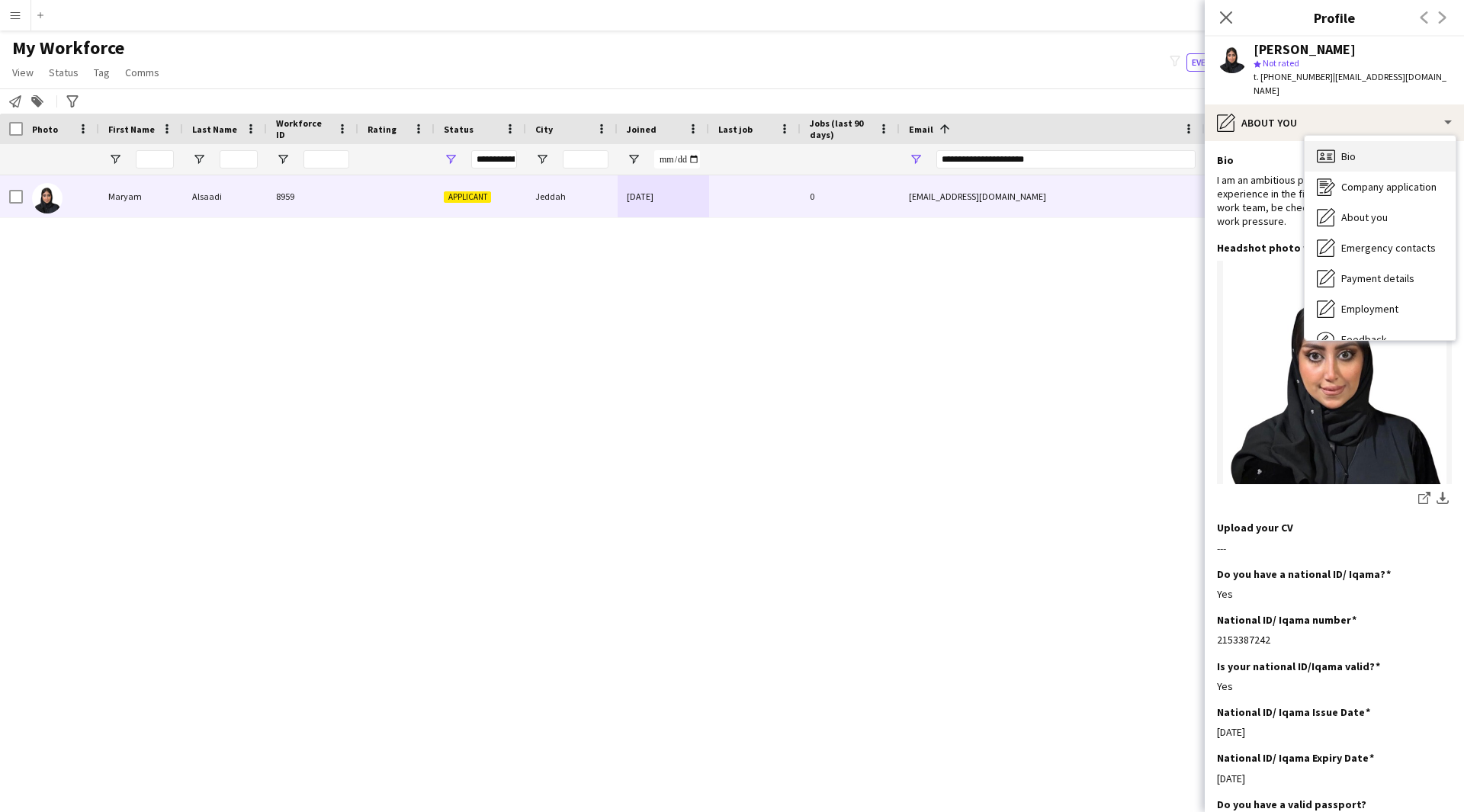
click at [1334, 149] on icon at bounding box center [1325, 155] width 18 height 13
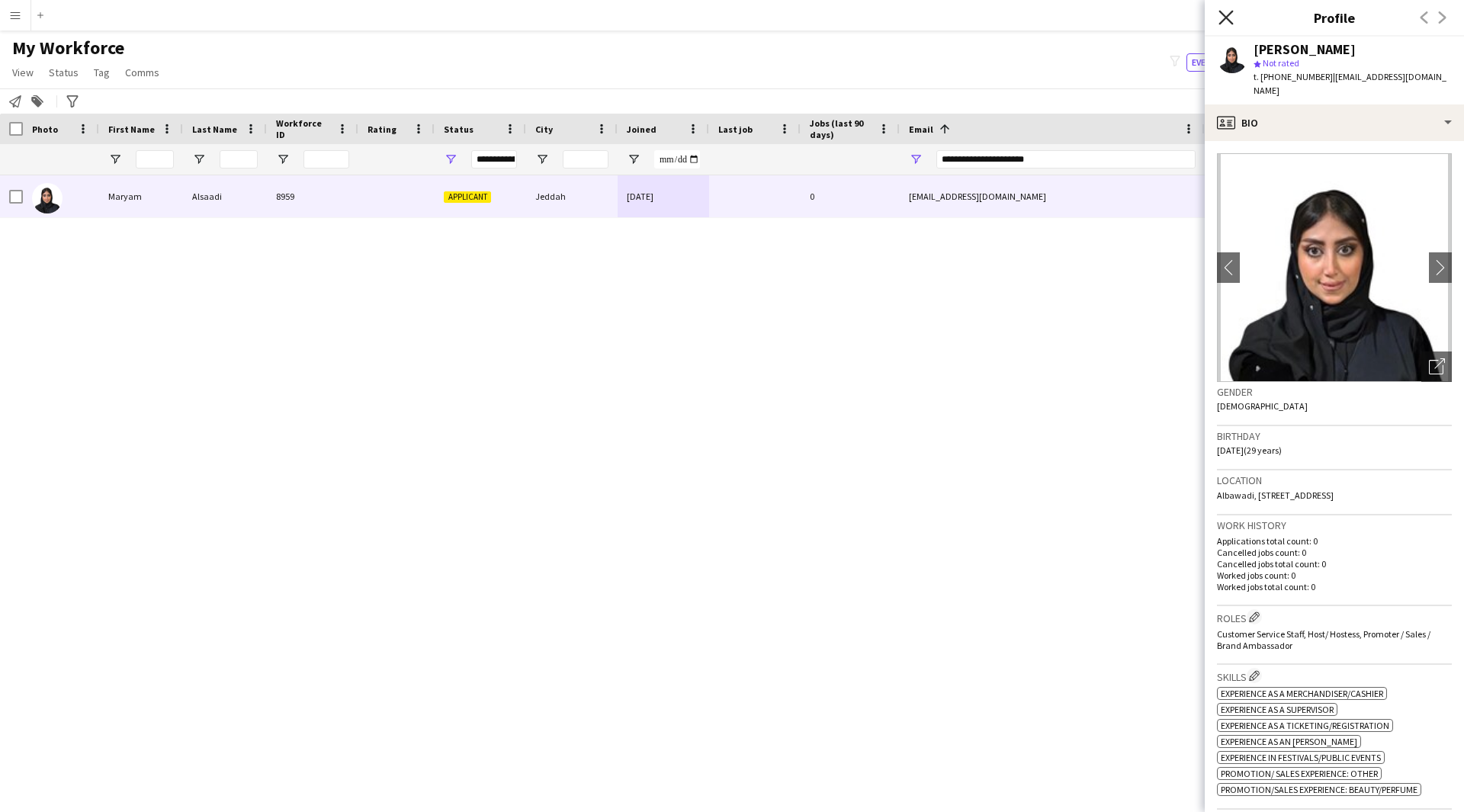
click at [1232, 19] on icon "Close pop-in" at bounding box center [1225, 16] width 15 height 15
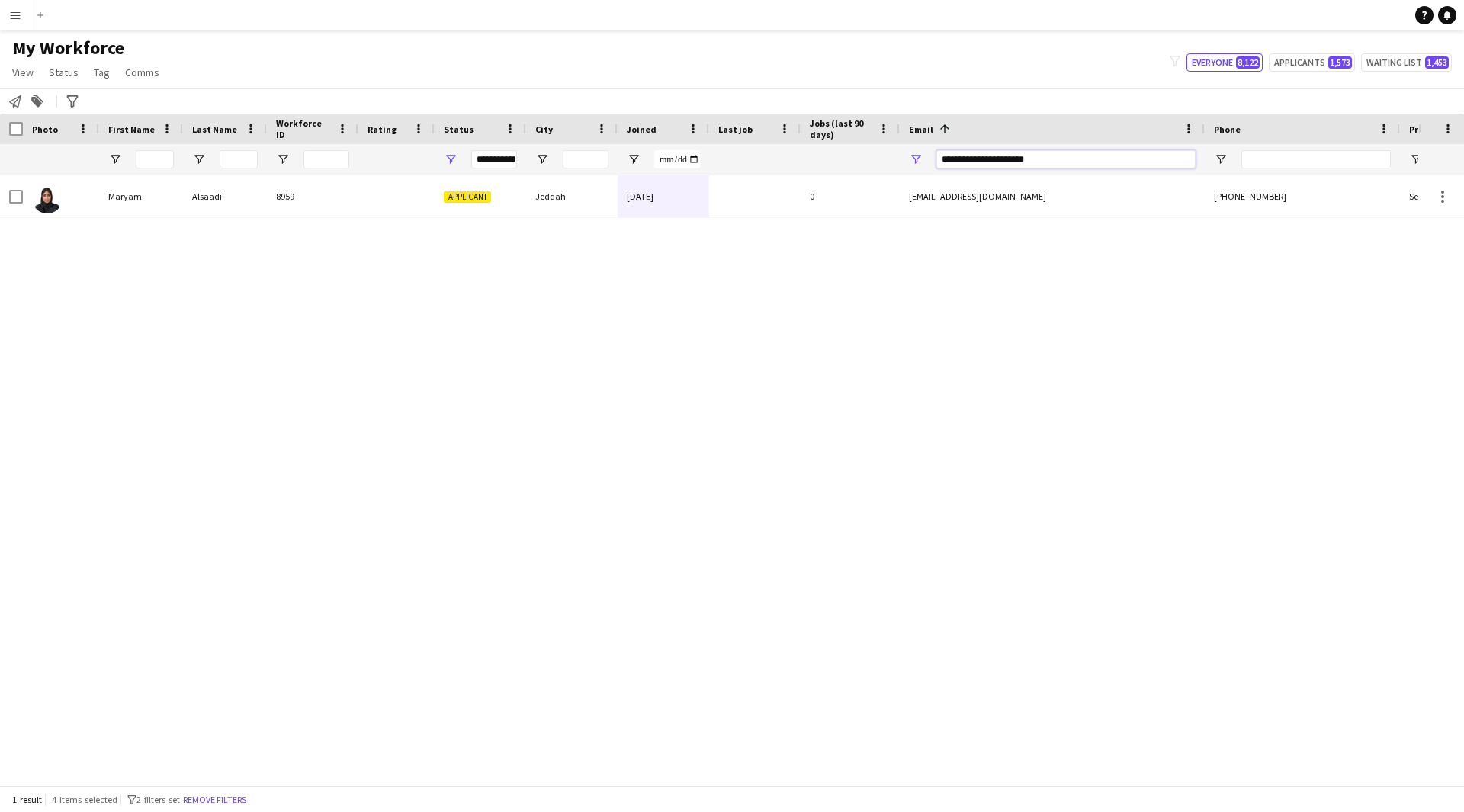
drag, startPoint x: 1106, startPoint y: 162, endPoint x: 720, endPoint y: 170, distance: 386.1
click at [720, 170] on div at bounding box center [826, 158] width 1652 height 30
paste input "***"
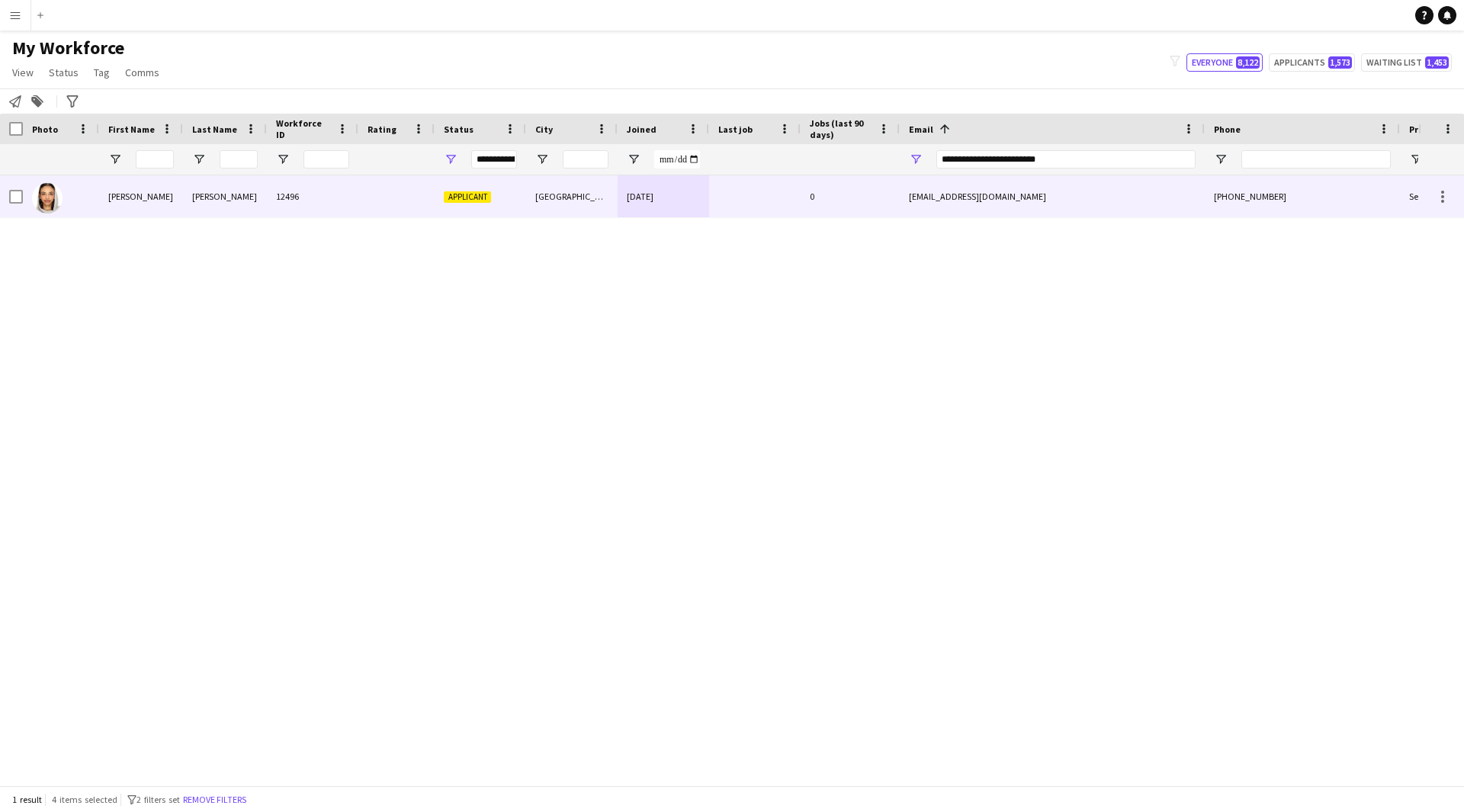
click at [753, 201] on div at bounding box center [755, 196] width 91 height 42
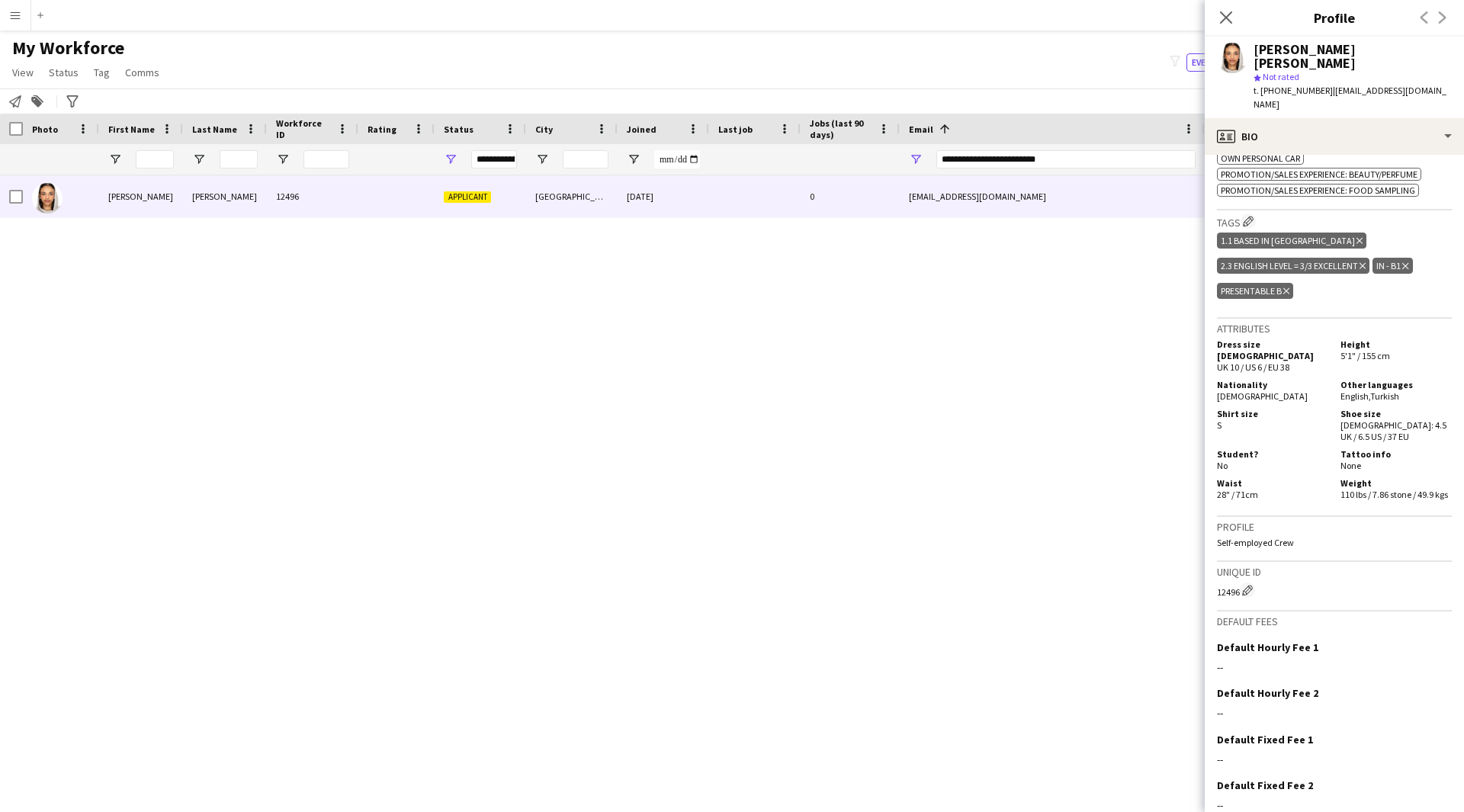
scroll to position [748, 0]
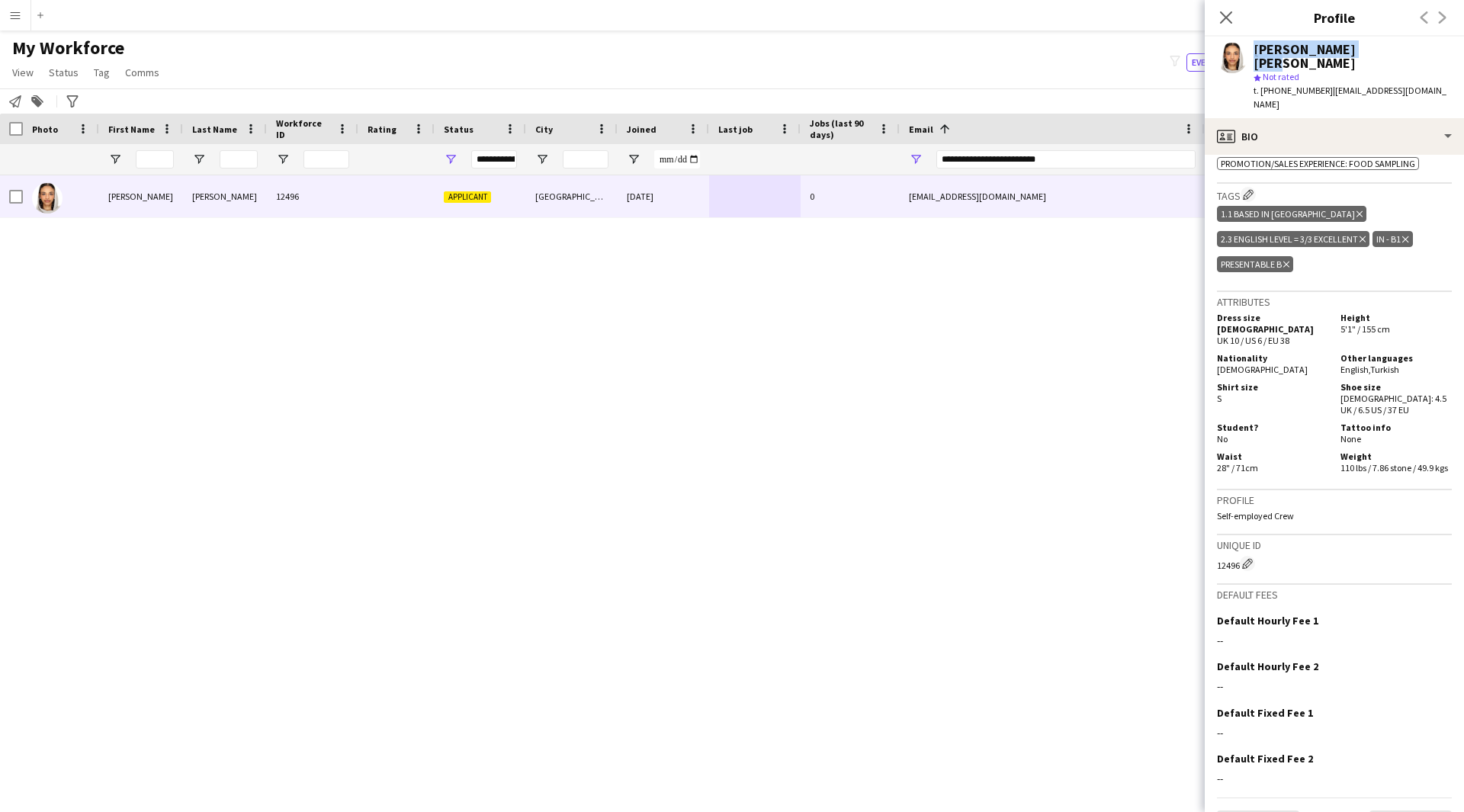
drag, startPoint x: 1399, startPoint y: 47, endPoint x: 1237, endPoint y: 48, distance: 162.0
click at [1237, 48] on div "Romaisa Abu ahmed star Not rated t. +966536121932 | zouisakacupcake@gmail.com" at bounding box center [1333, 78] width 259 height 81
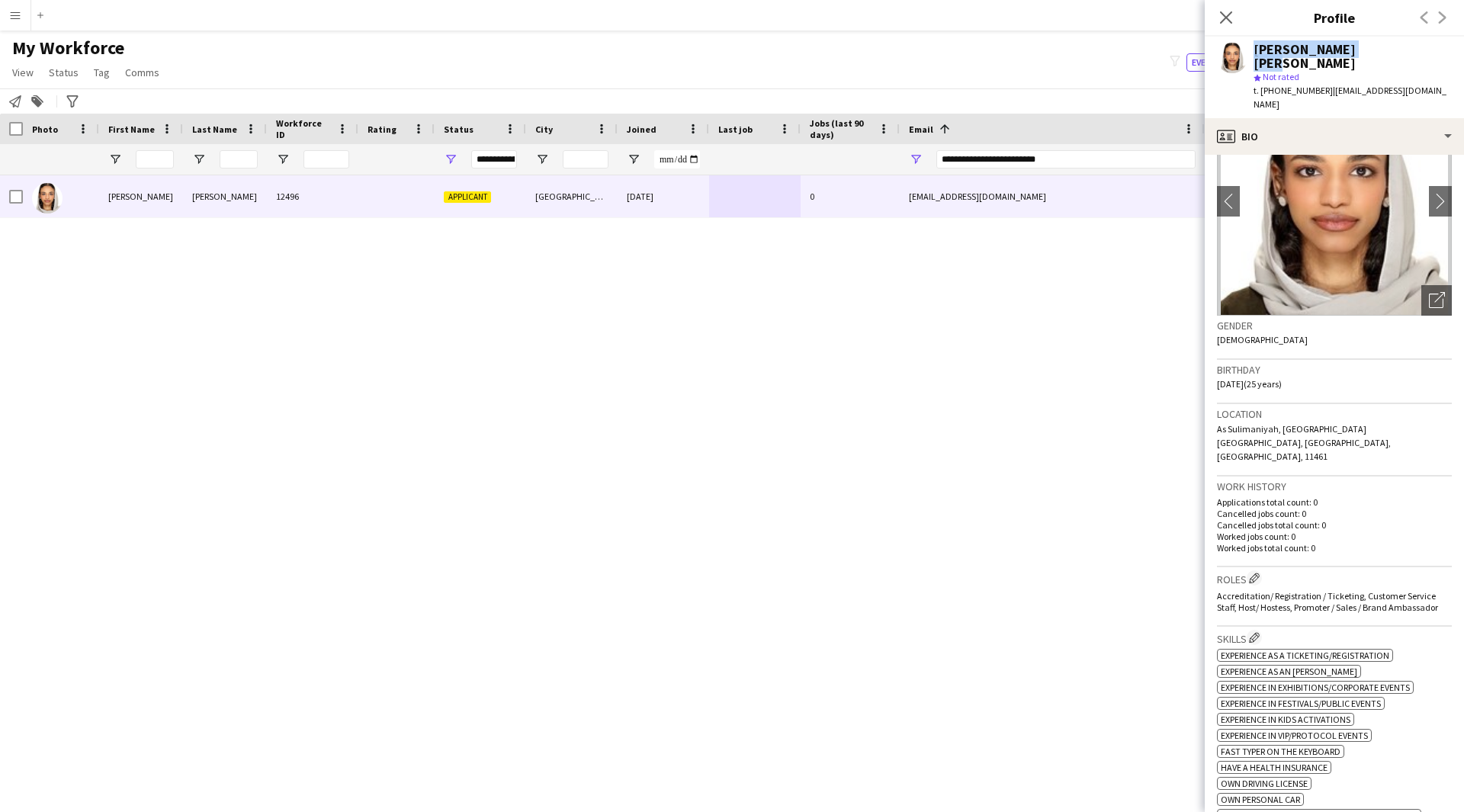
scroll to position [69, 0]
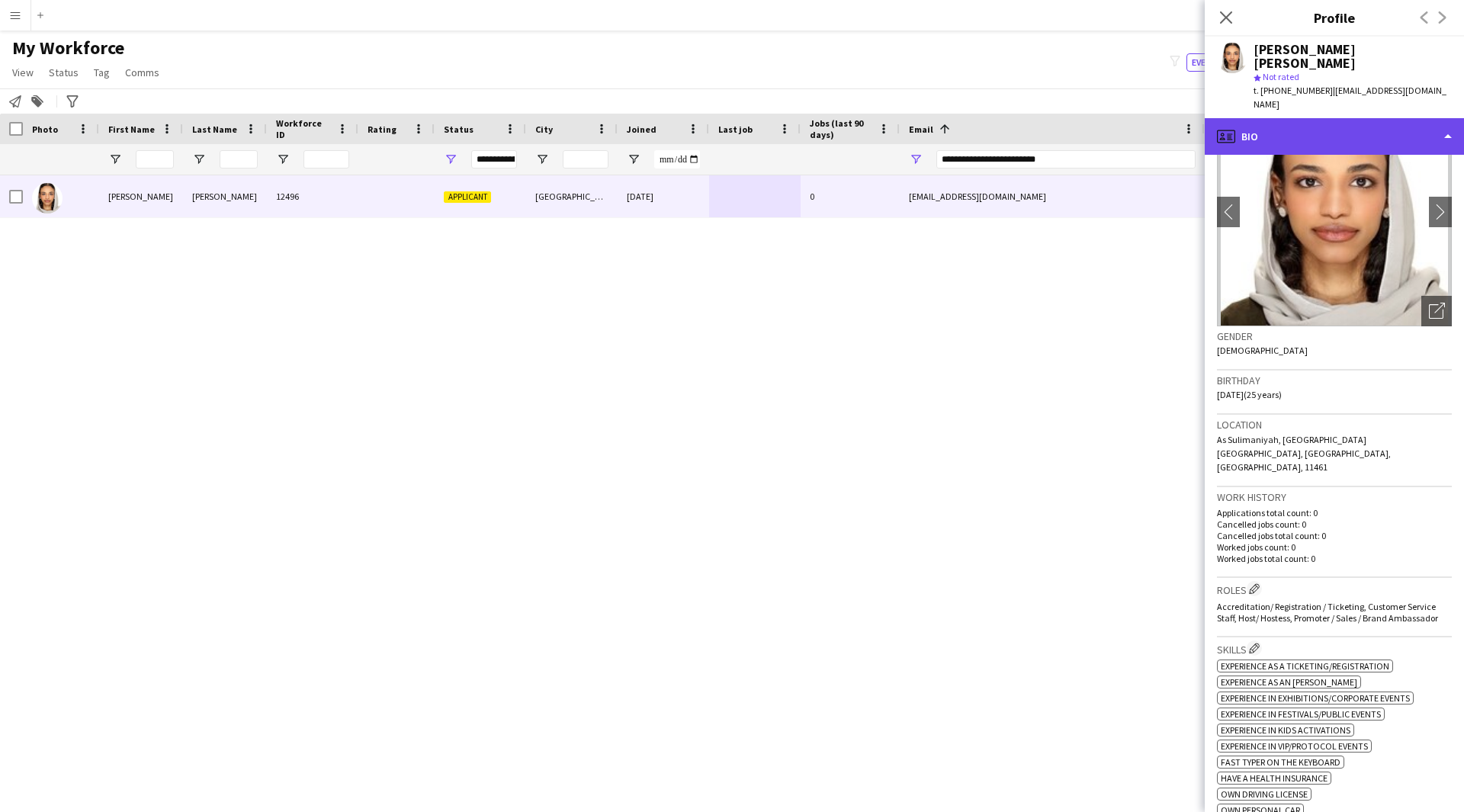
click at [1371, 118] on div "profile Bio" at bounding box center [1333, 137] width 259 height 37
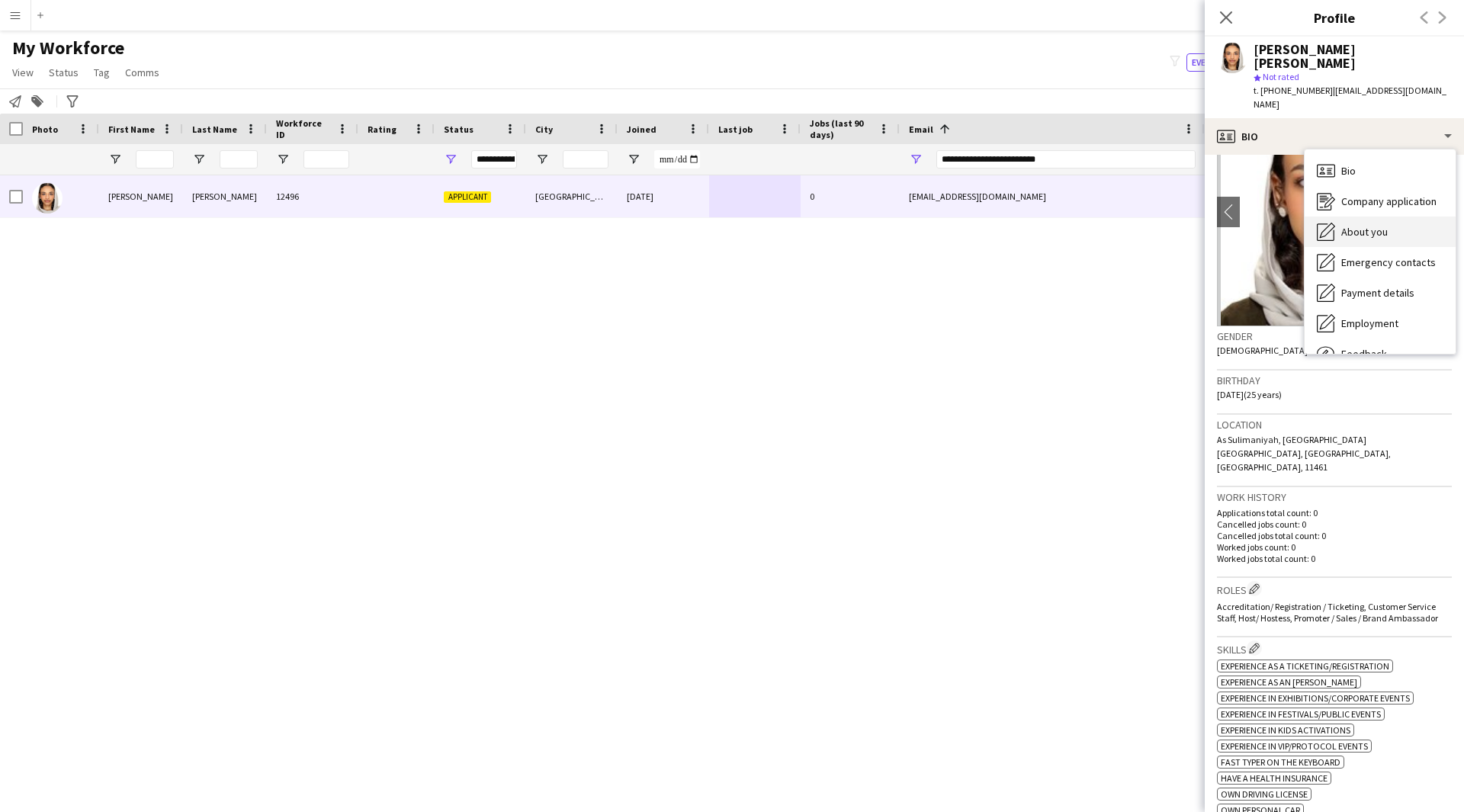
click at [1364, 216] on div "About you About you" at bounding box center [1380, 231] width 151 height 30
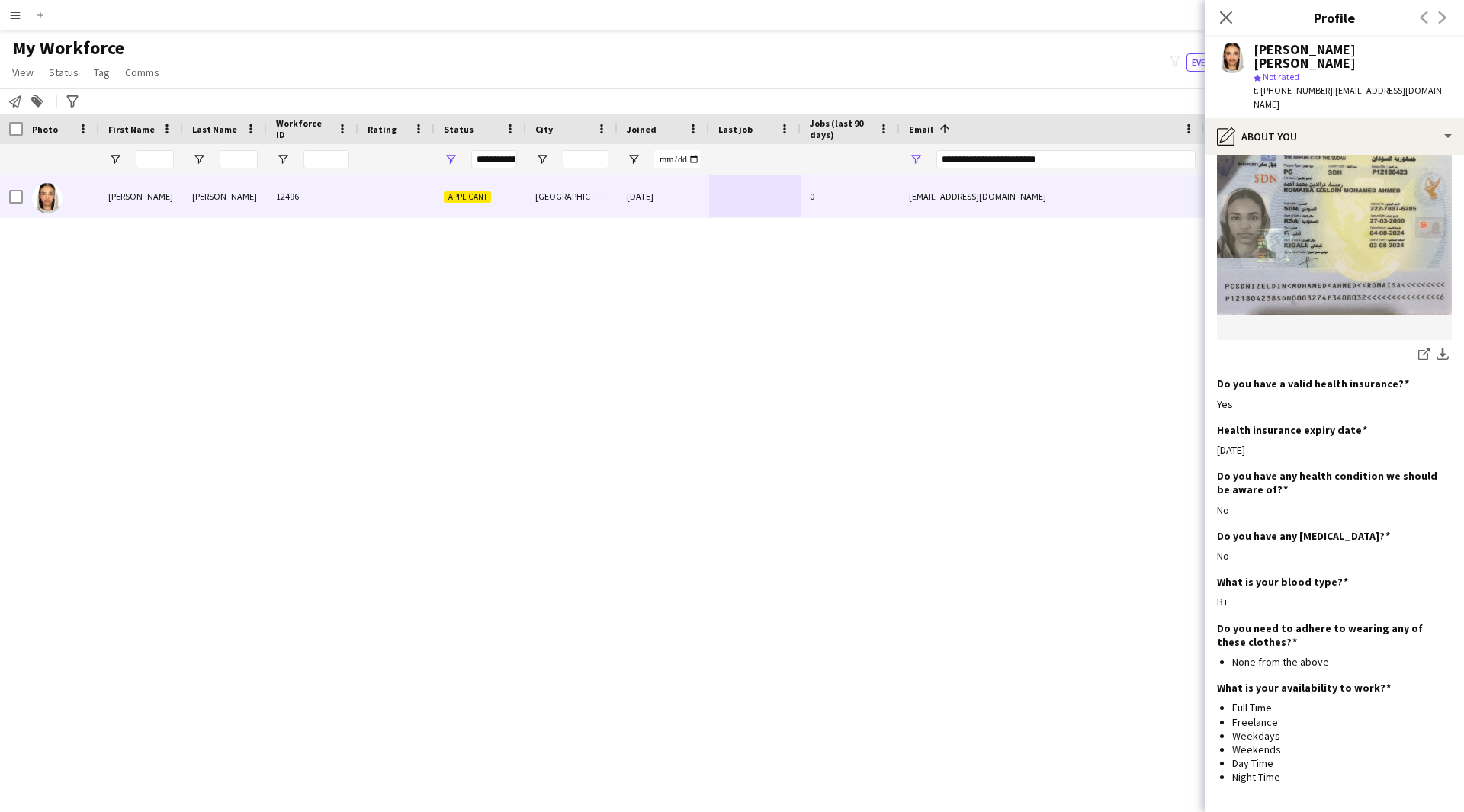
scroll to position [798, 0]
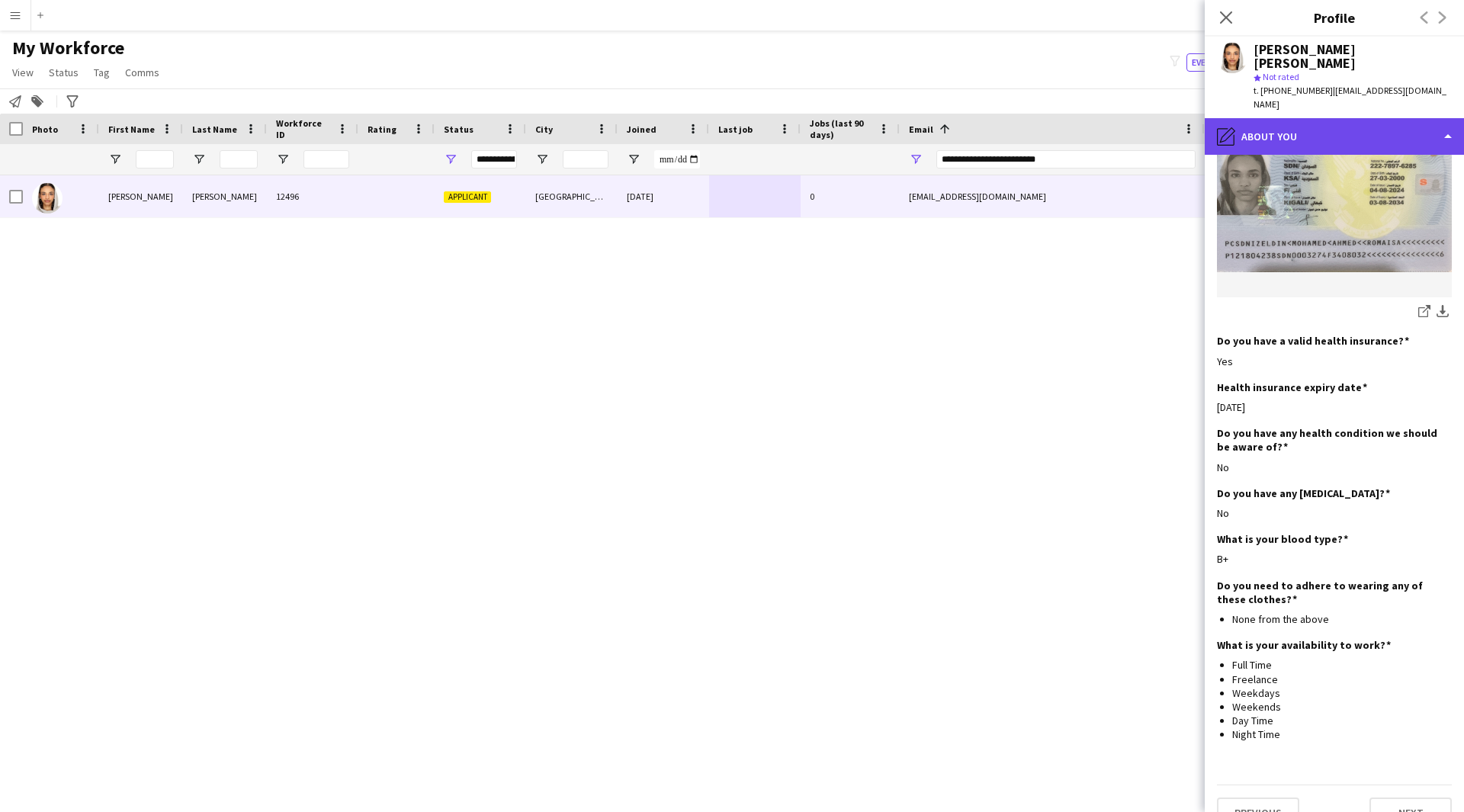
click at [1357, 118] on div "pencil4 About you" at bounding box center [1333, 137] width 259 height 37
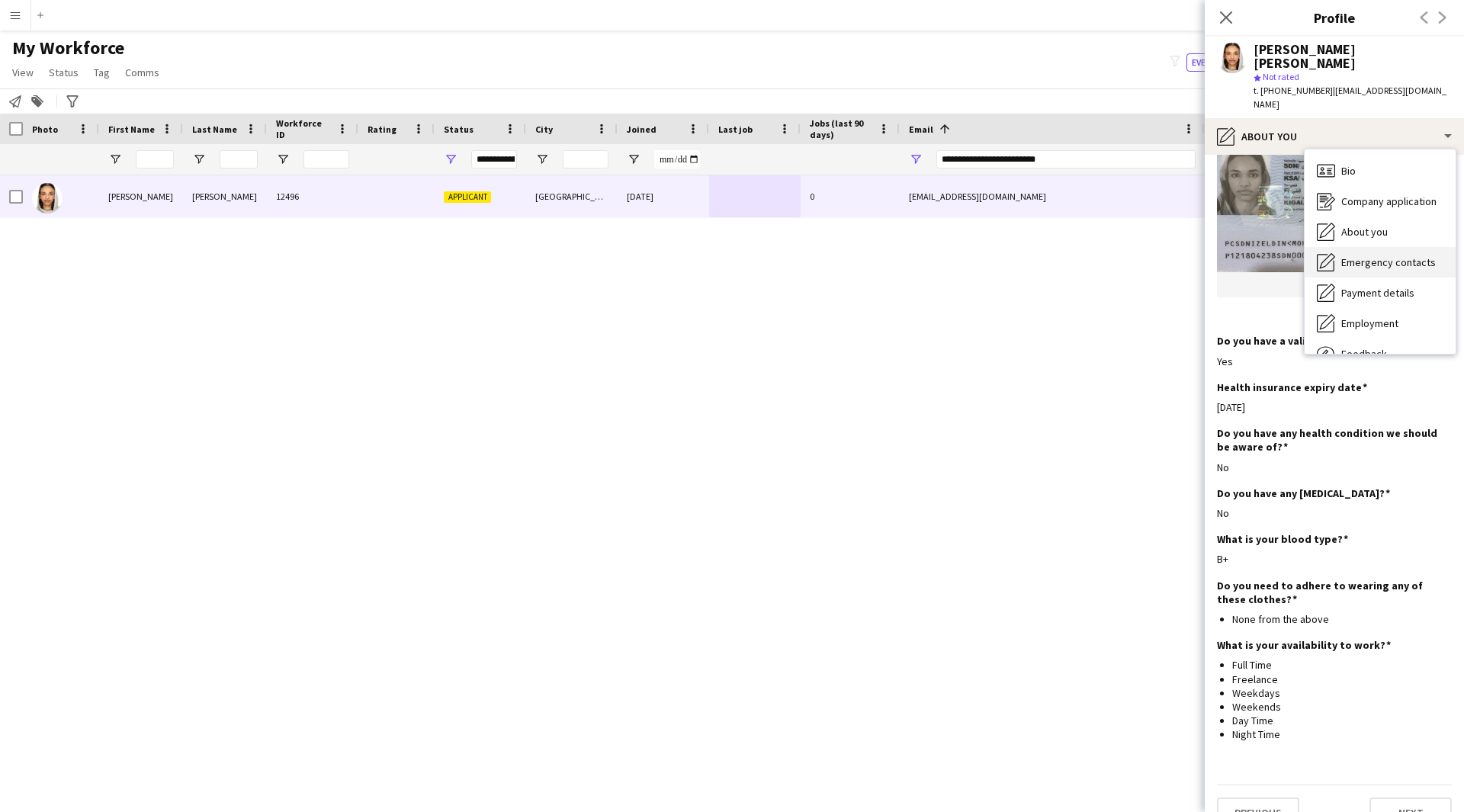
click at [1396, 255] on span "Emergency contacts" at bounding box center [1387, 262] width 94 height 14
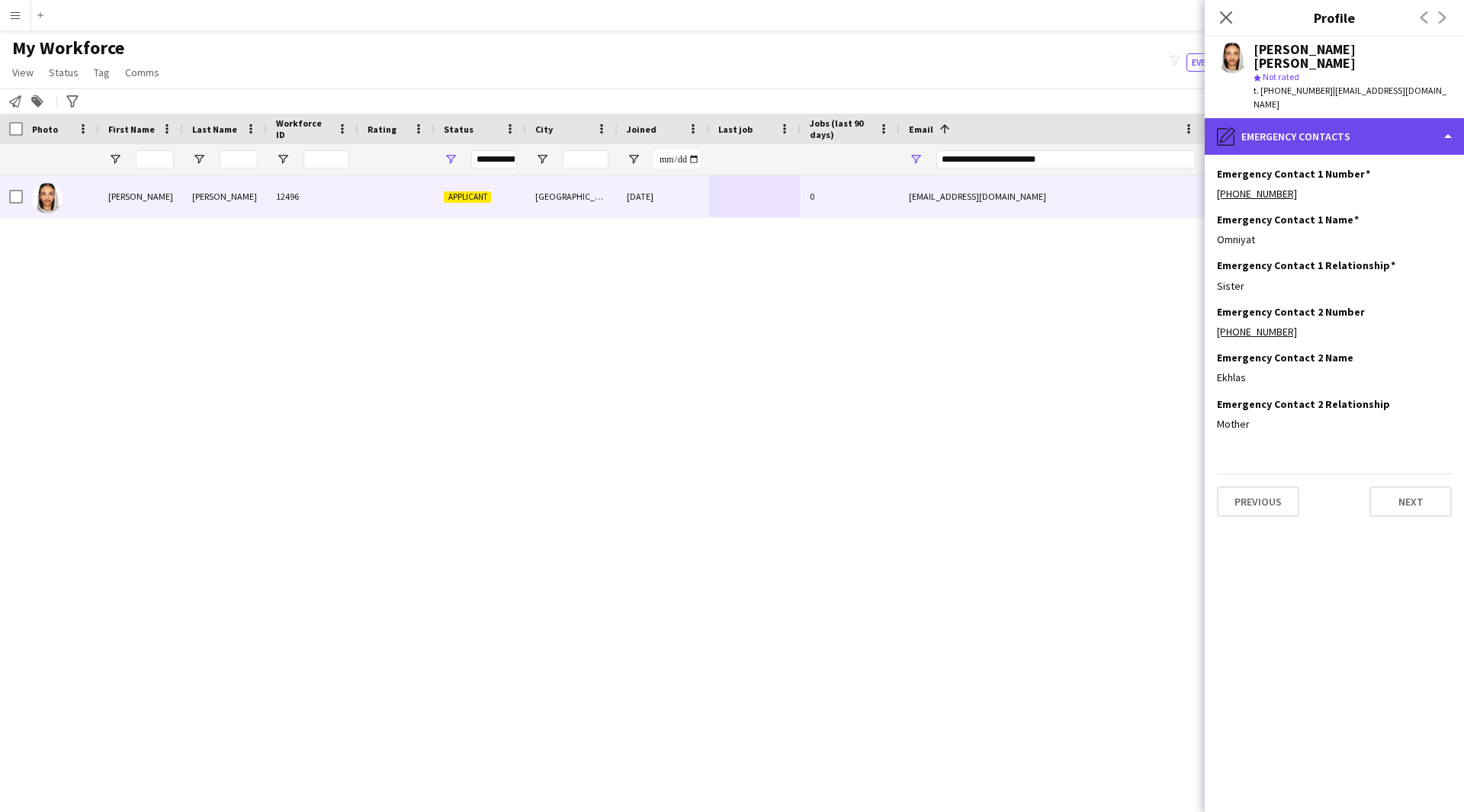
drag, startPoint x: 1394, startPoint y: 105, endPoint x: 1426, endPoint y: 119, distance: 34.9
click at [1426, 119] on div "pencil4 Emergency contacts" at bounding box center [1333, 137] width 259 height 37
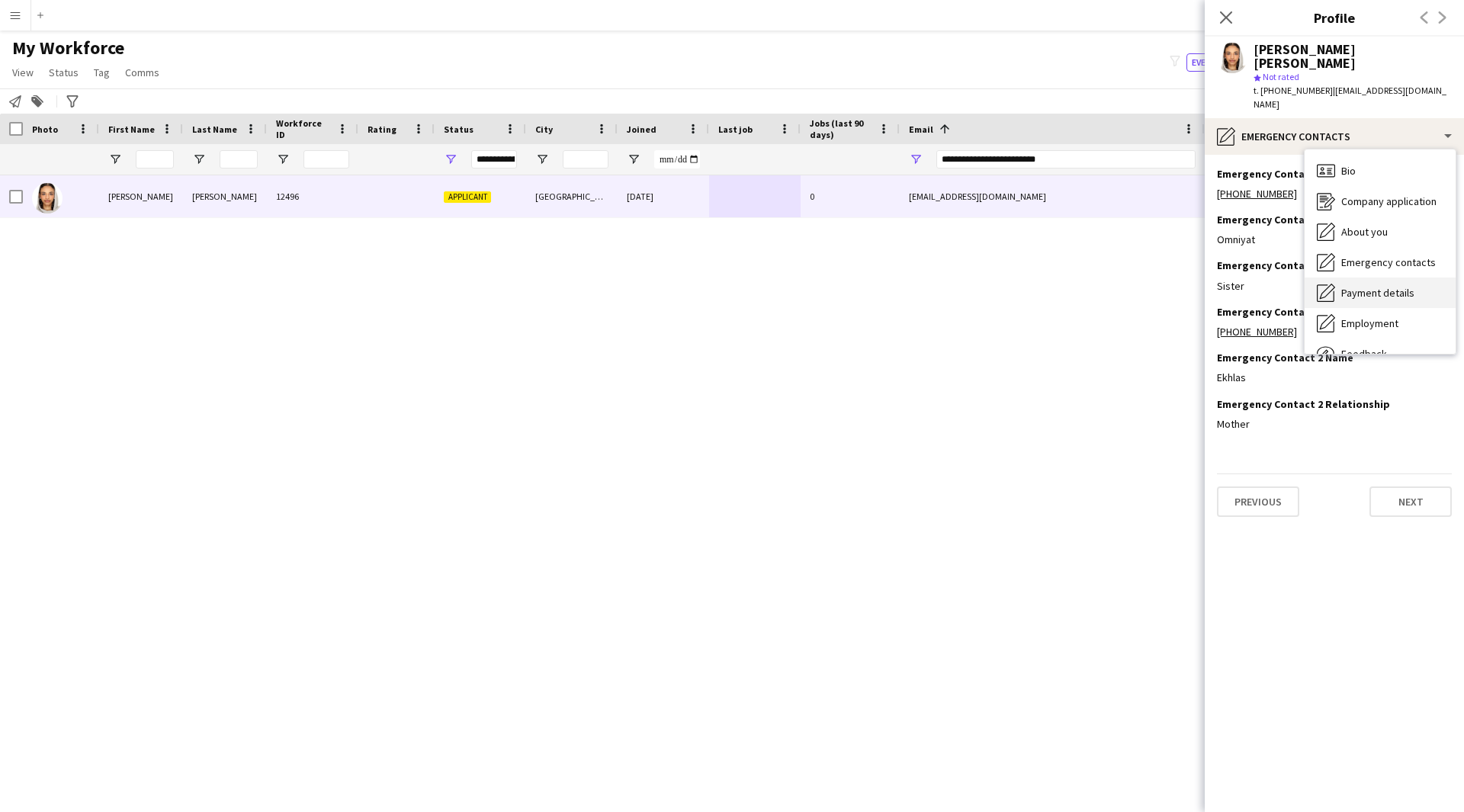
click at [1407, 286] on span "Payment details" at bounding box center [1377, 293] width 73 height 14
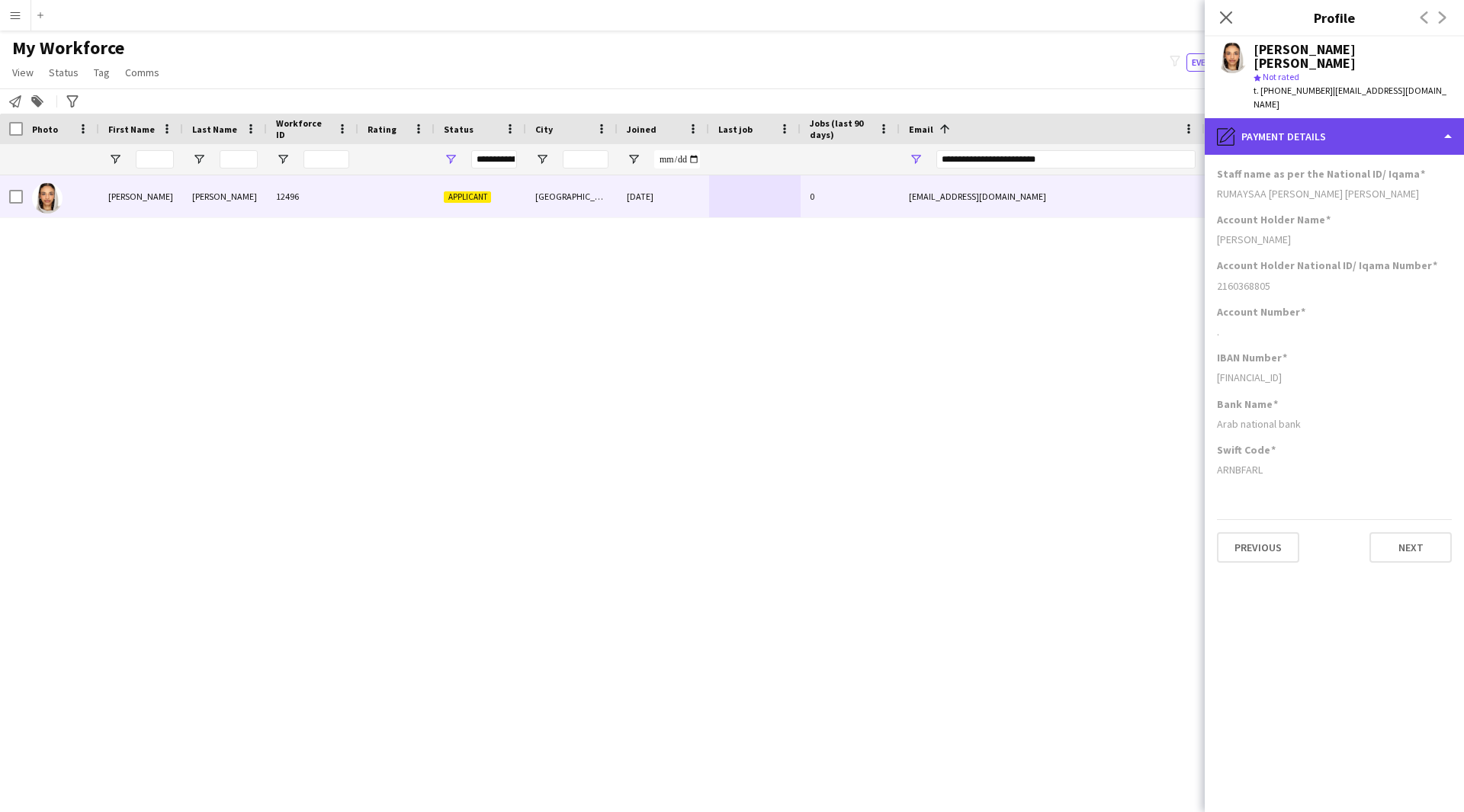
click at [1404, 118] on div "pencil4 Payment details" at bounding box center [1333, 137] width 259 height 37
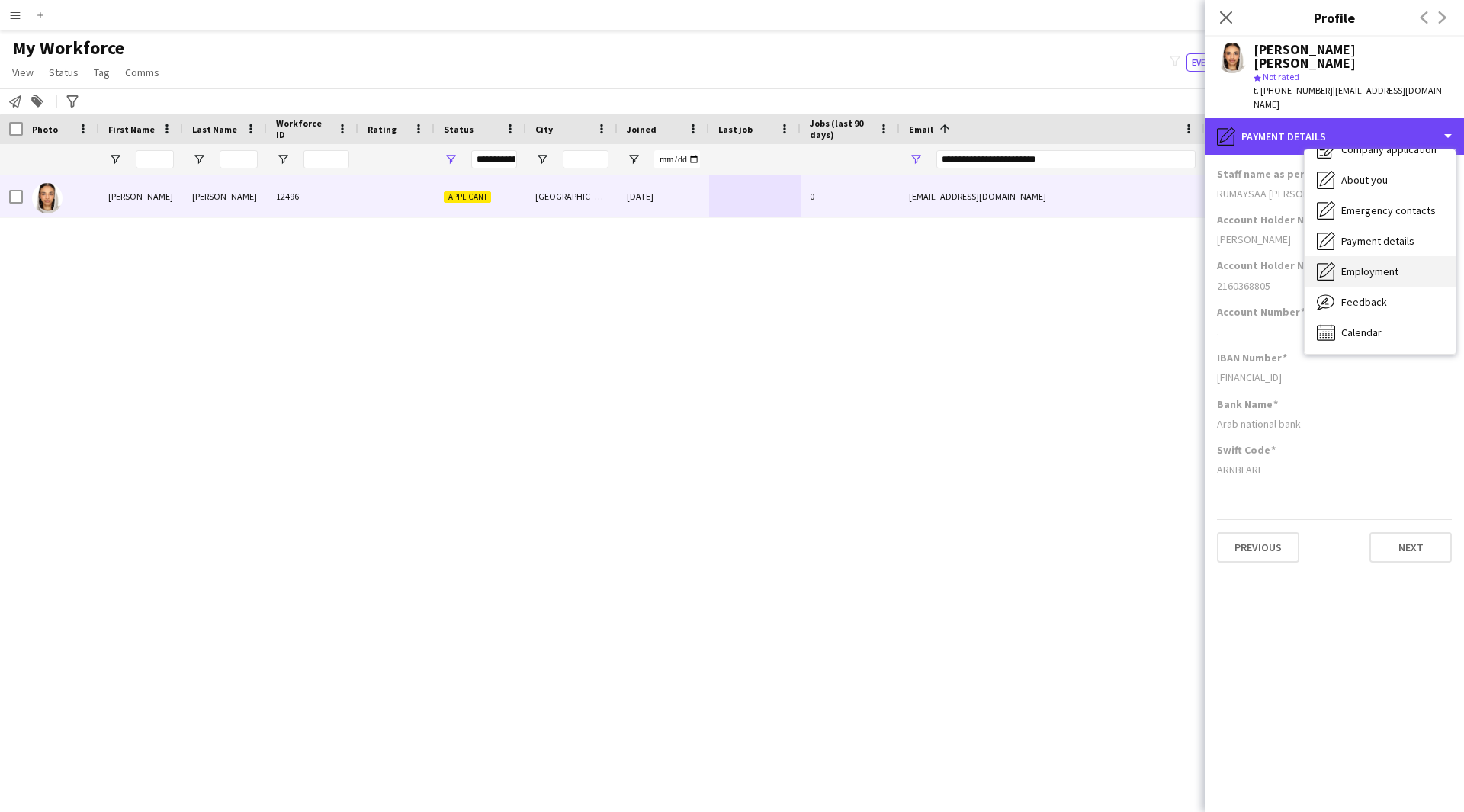
scroll to position [51, 0]
click at [1356, 265] on span "Employment" at bounding box center [1369, 272] width 57 height 14
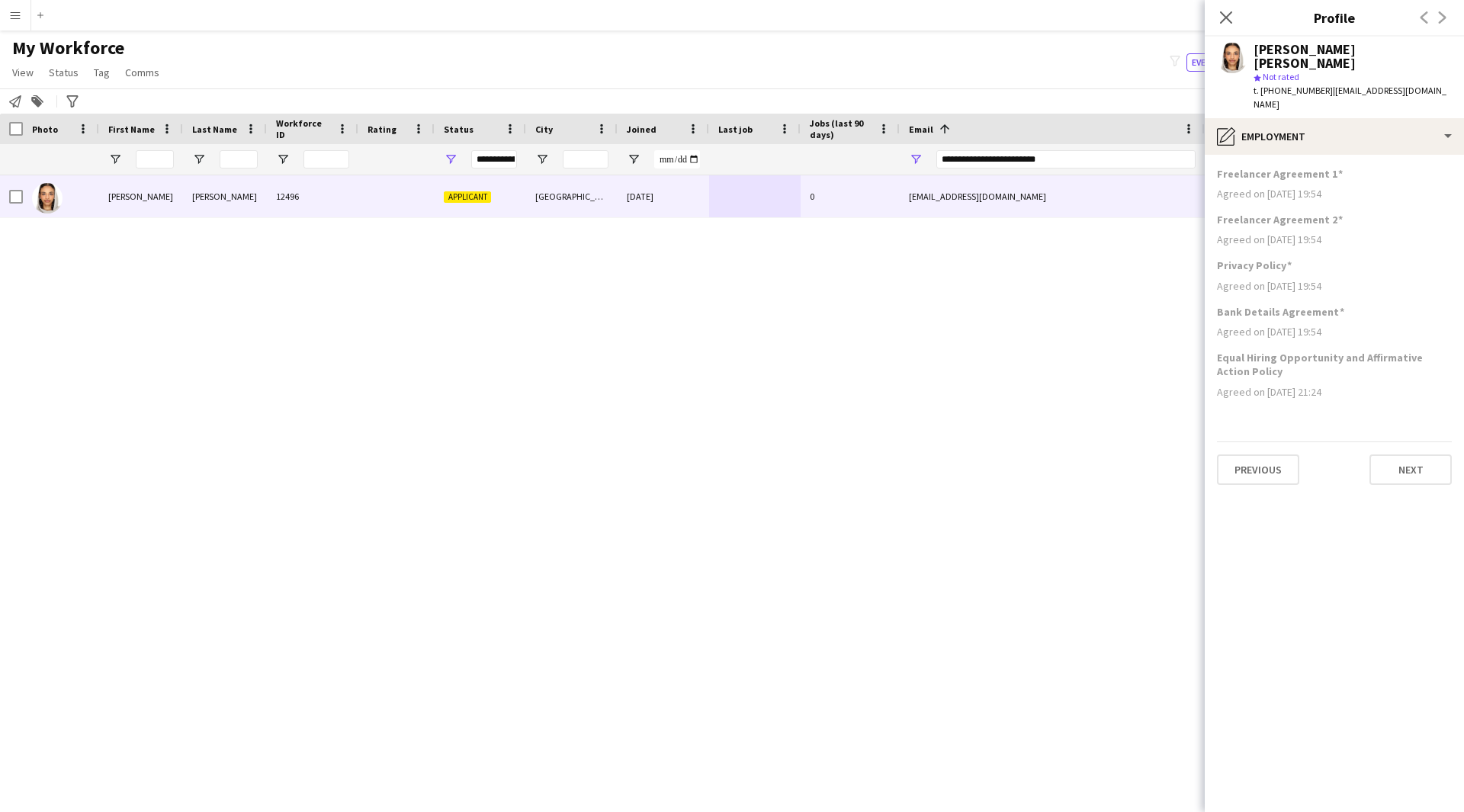
click at [1436, 154] on app-section-data-types "Freelancer Agreement 1 Agreed on 14-11-2024 19:54 Freelancer Agreement 2 Agreed…" at bounding box center [1333, 482] width 259 height 657
click at [1432, 118] on div "pencil4 Employment" at bounding box center [1333, 137] width 259 height 37
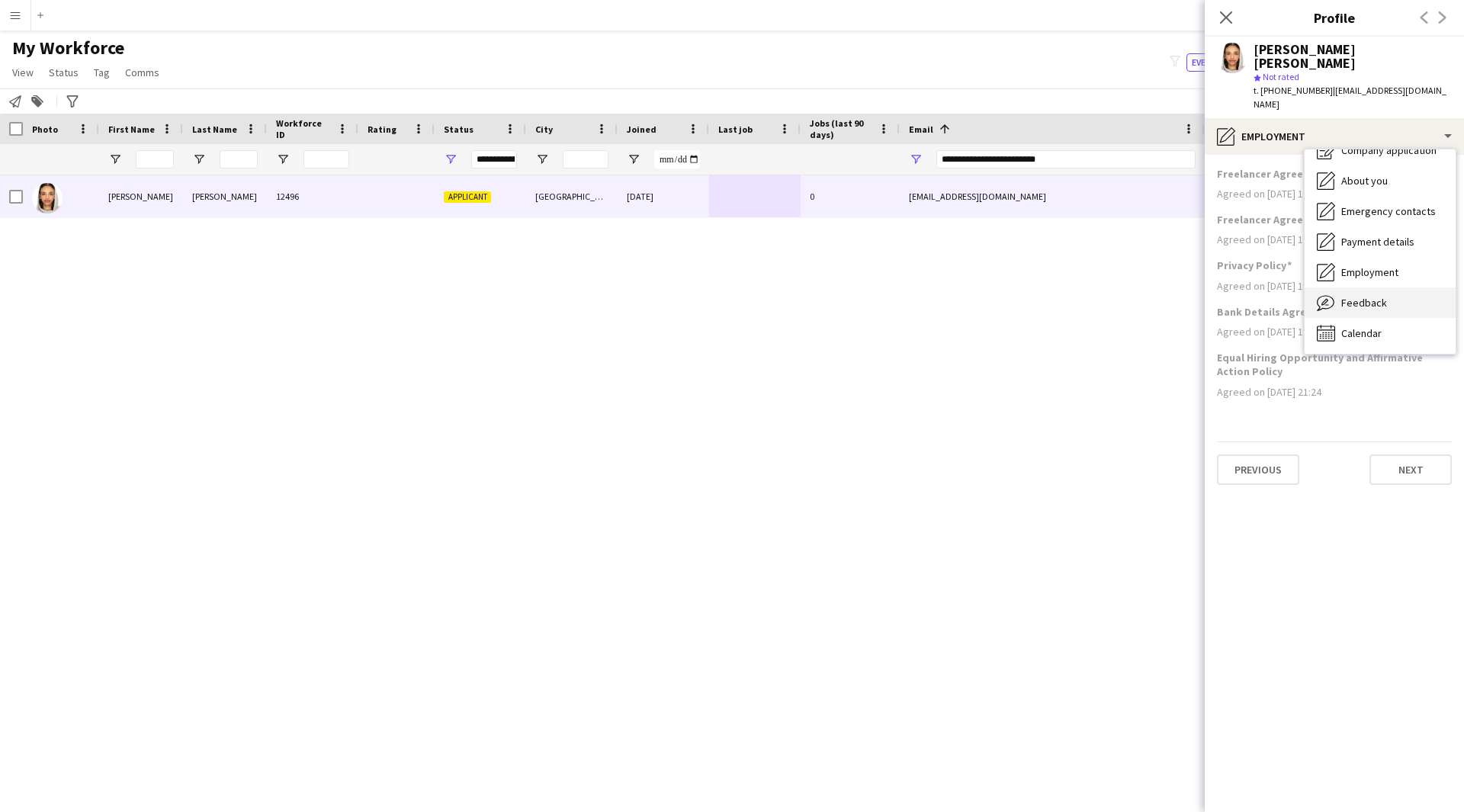
drag, startPoint x: 1400, startPoint y: 268, endPoint x: 1411, endPoint y: 278, distance: 14.9
click at [1411, 287] on div "Feedback Feedback" at bounding box center [1380, 302] width 151 height 30
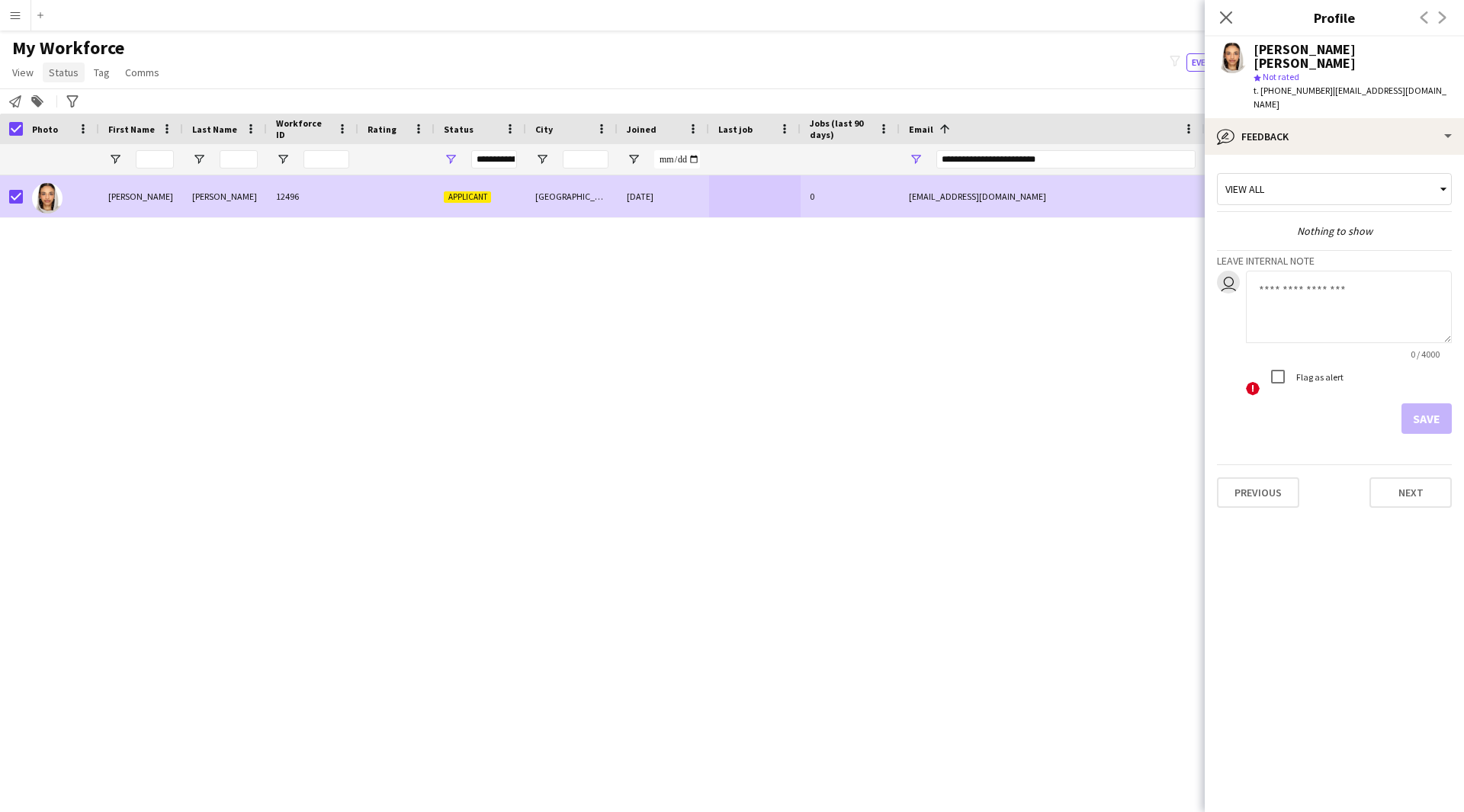
click at [67, 81] on link "Status" at bounding box center [63, 72] width 42 height 19
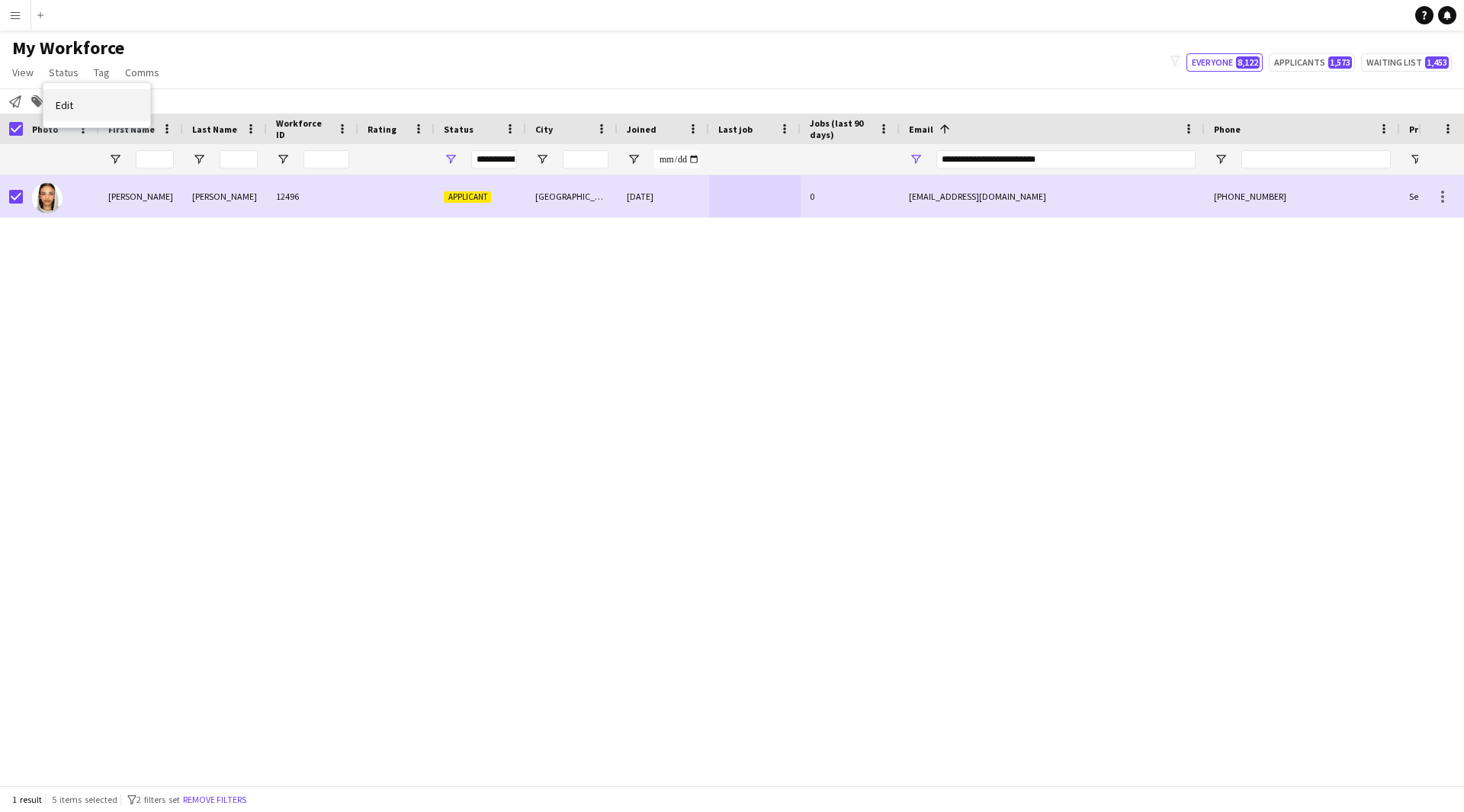
click at [135, 114] on link "Edit" at bounding box center [97, 105] width 107 height 32
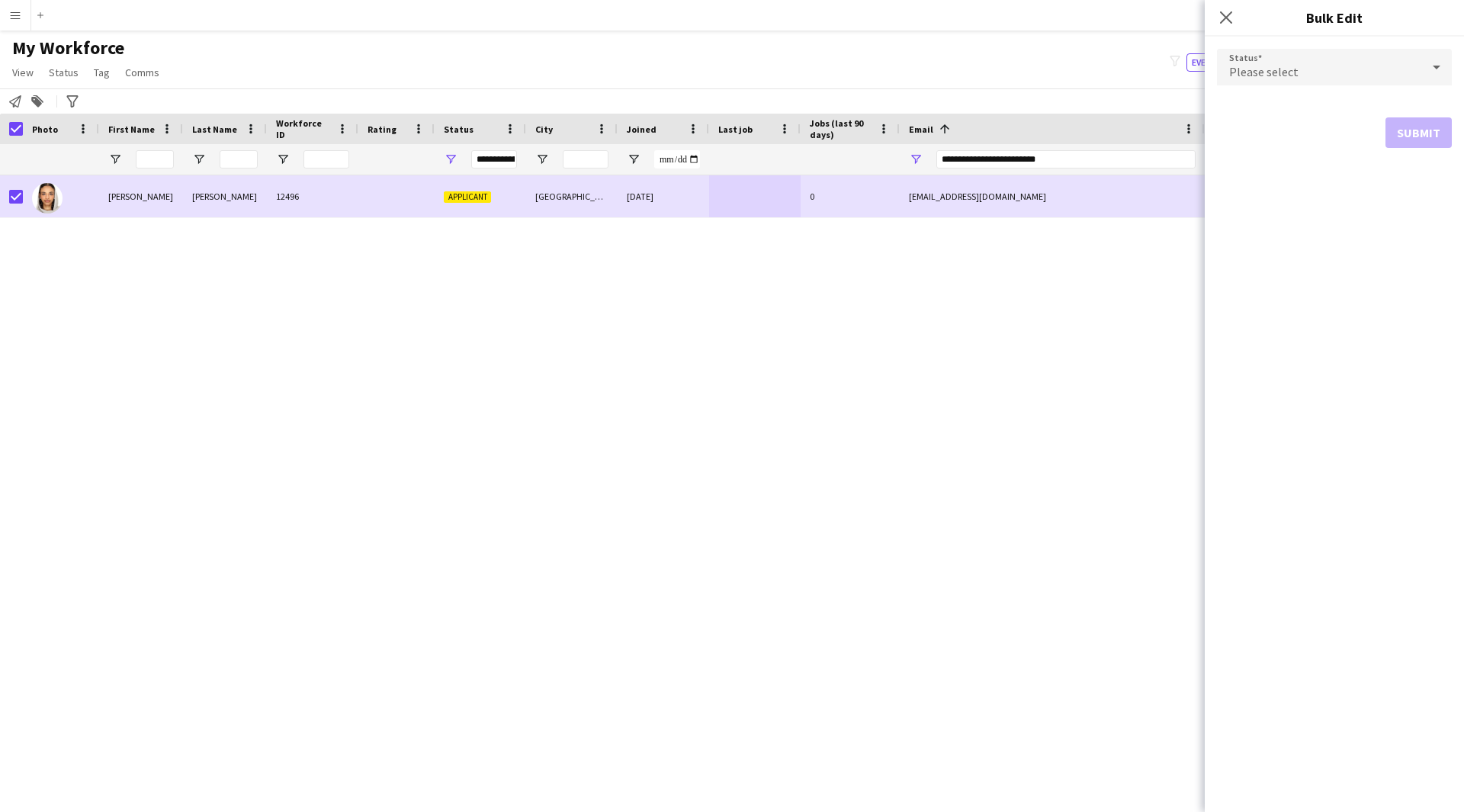
click at [1396, 85] on mat-select "Please select" at bounding box center [1334, 67] width 235 height 38
click at [1408, 79] on div "Please select" at bounding box center [1318, 67] width 205 height 37
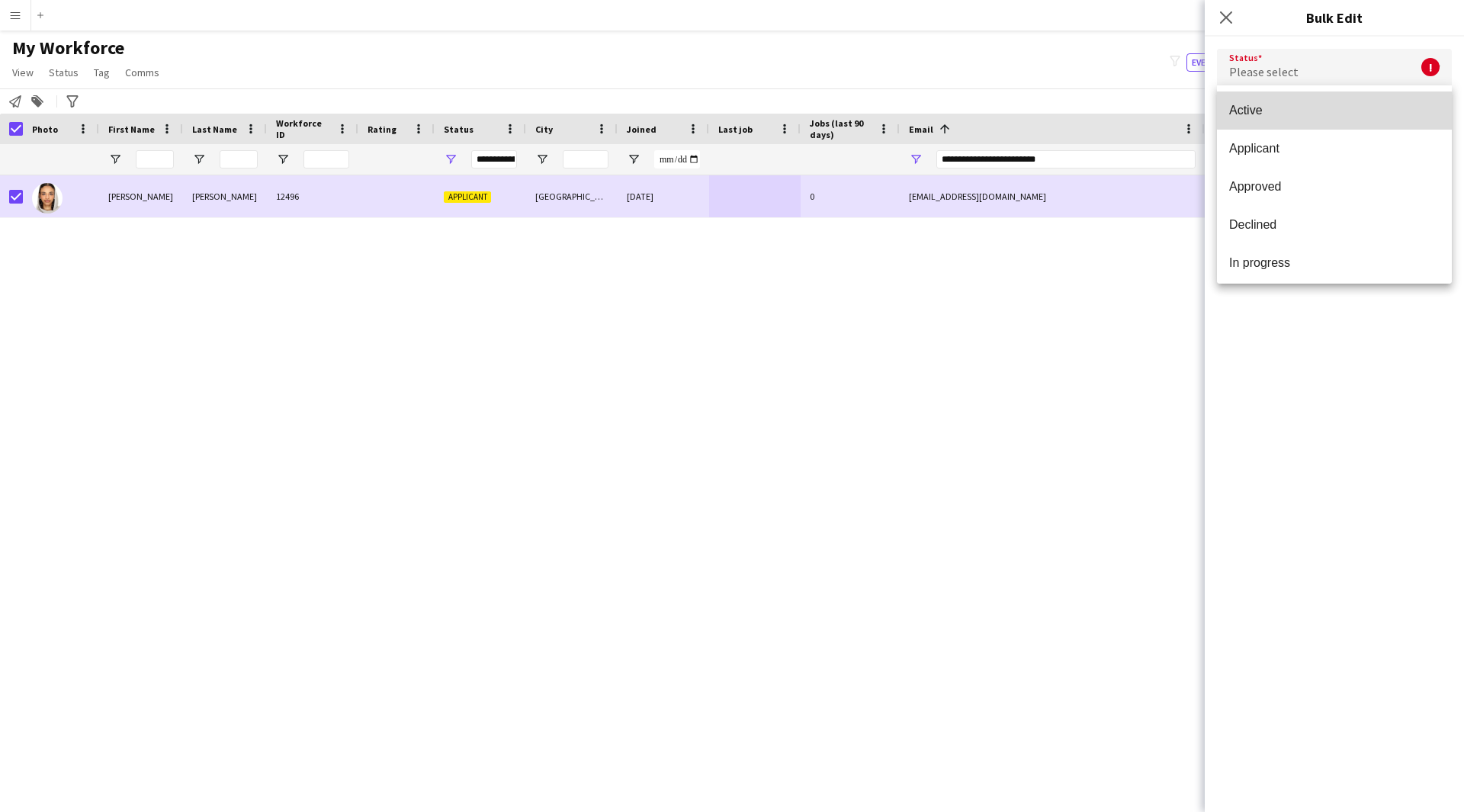
click at [1383, 93] on mat-option "Active" at bounding box center [1334, 110] width 235 height 38
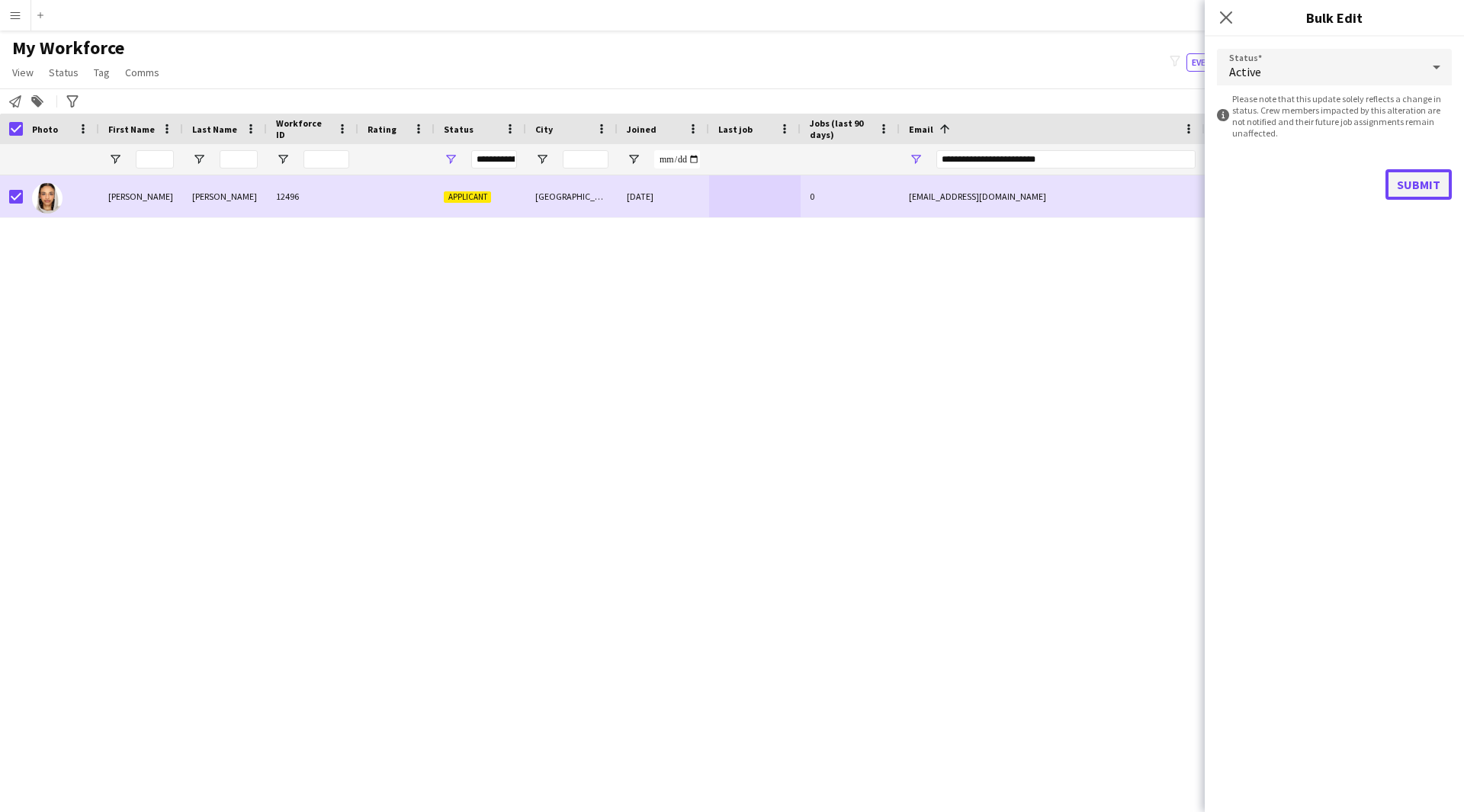
click at [1411, 179] on button "Submit" at bounding box center [1418, 183] width 66 height 30
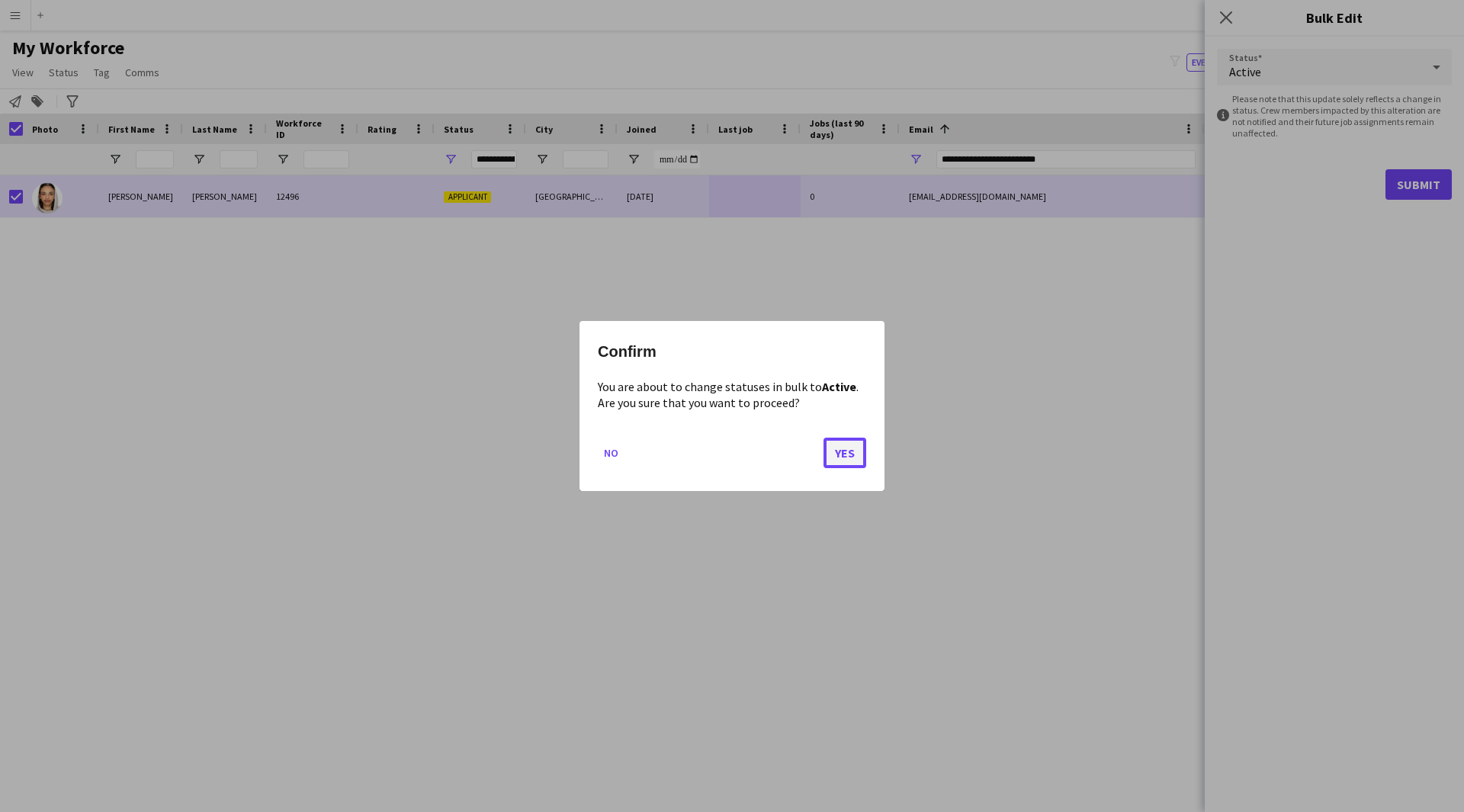
click at [852, 453] on button "Yes" at bounding box center [845, 452] width 43 height 30
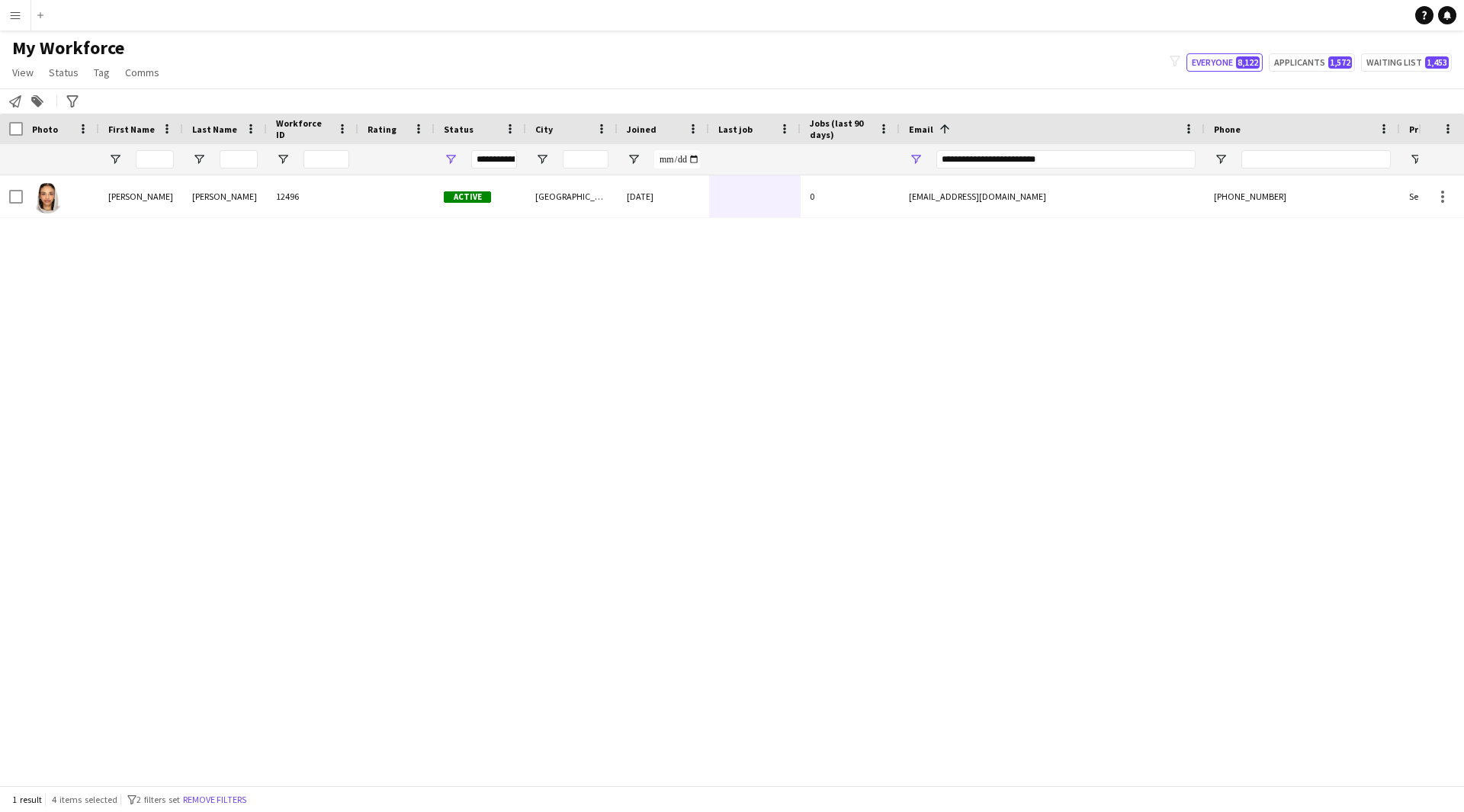
drag, startPoint x: 557, startPoint y: 24, endPoint x: 807, endPoint y: 51, distance: 251.5
click at [807, 51] on div "My Workforce View Views Default view Musab Alamri Ninar Wannos Nouf Aloudah R4v…" at bounding box center [732, 62] width 1464 height 51
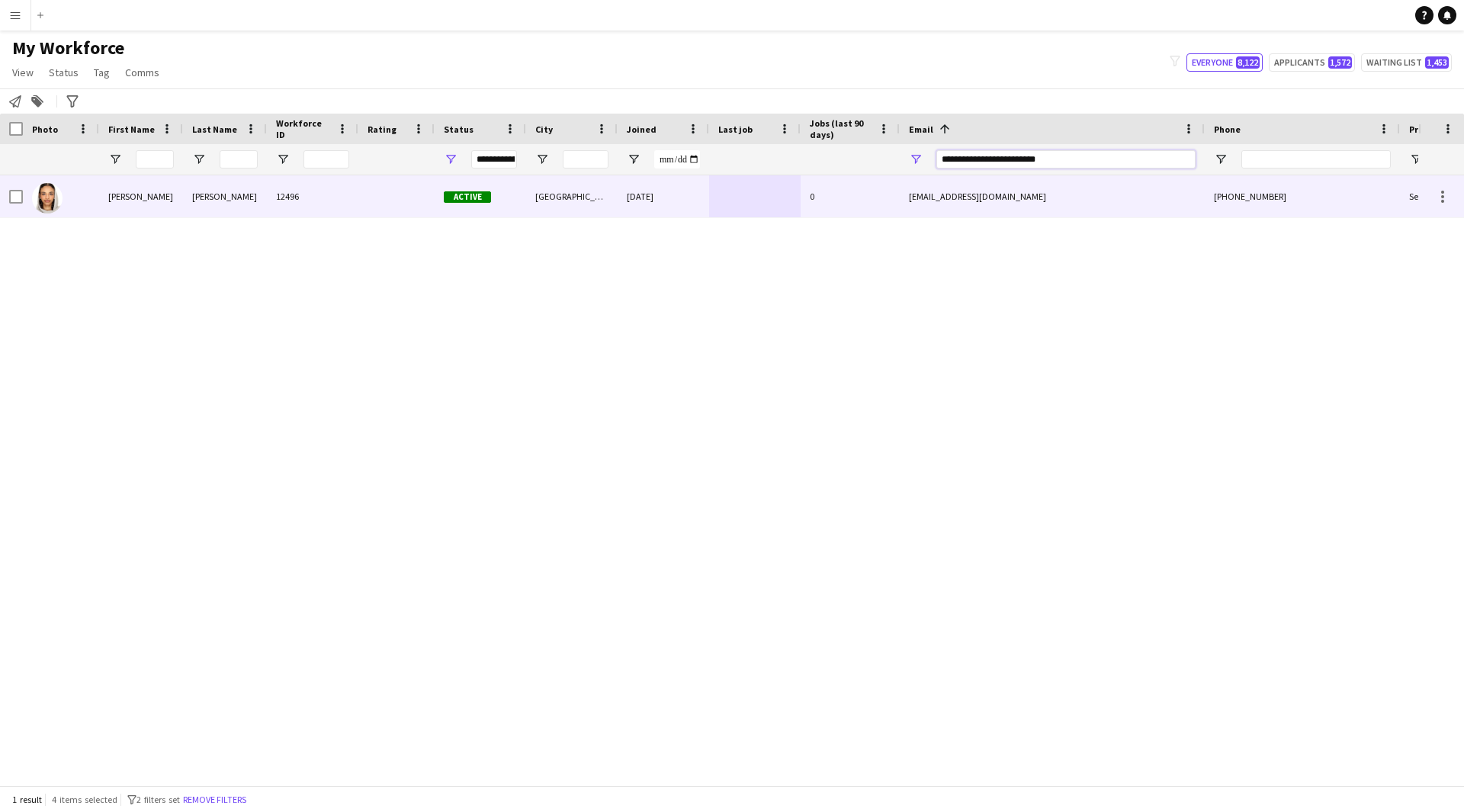
drag, startPoint x: 1121, startPoint y: 163, endPoint x: 660, endPoint y: 182, distance: 461.4
click at [660, 182] on div "Workforce Details Photo First Name" at bounding box center [732, 449] width 1464 height 671
paste input "Email Filter Input"
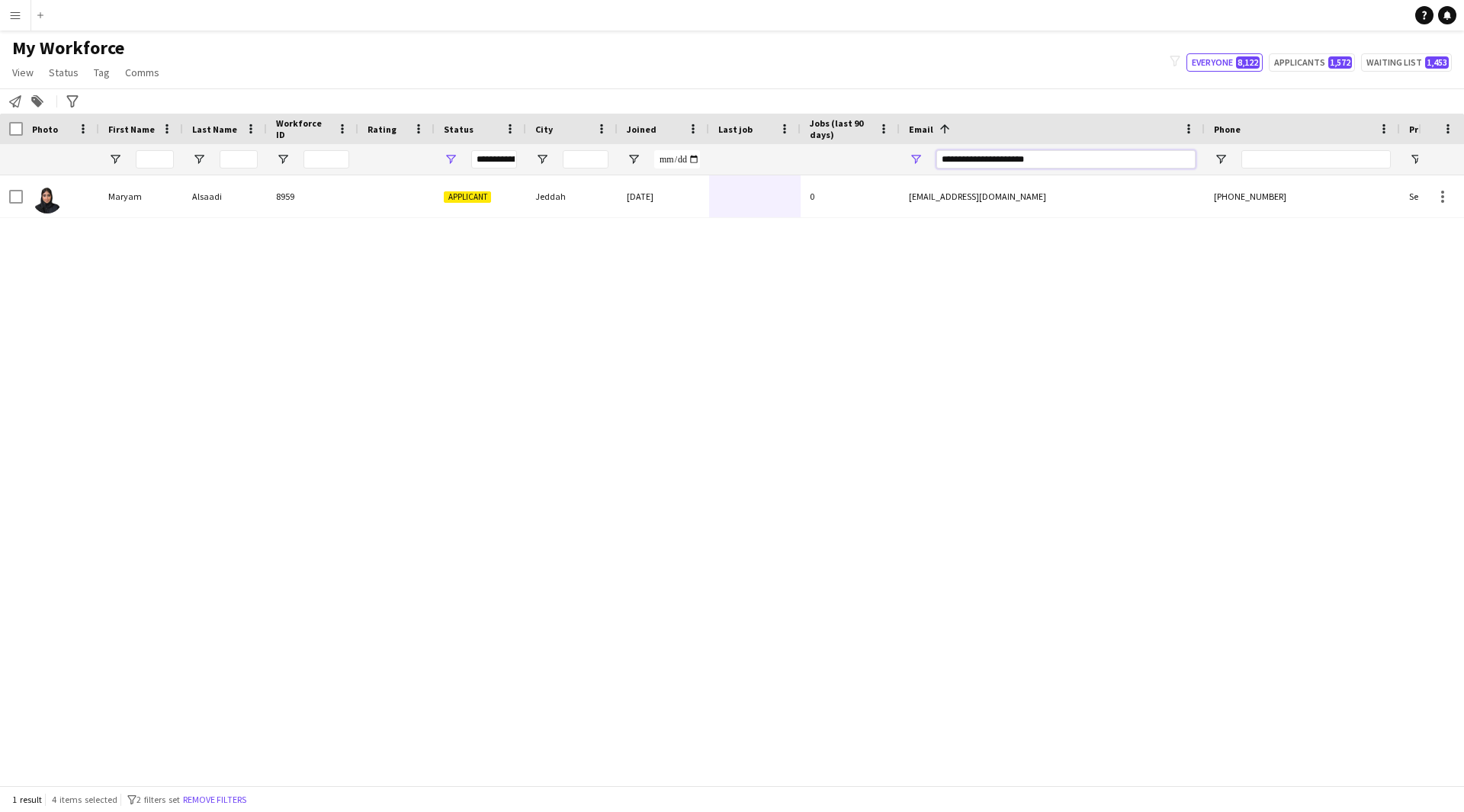
type input "**********"
click at [765, 212] on div at bounding box center [755, 196] width 91 height 42
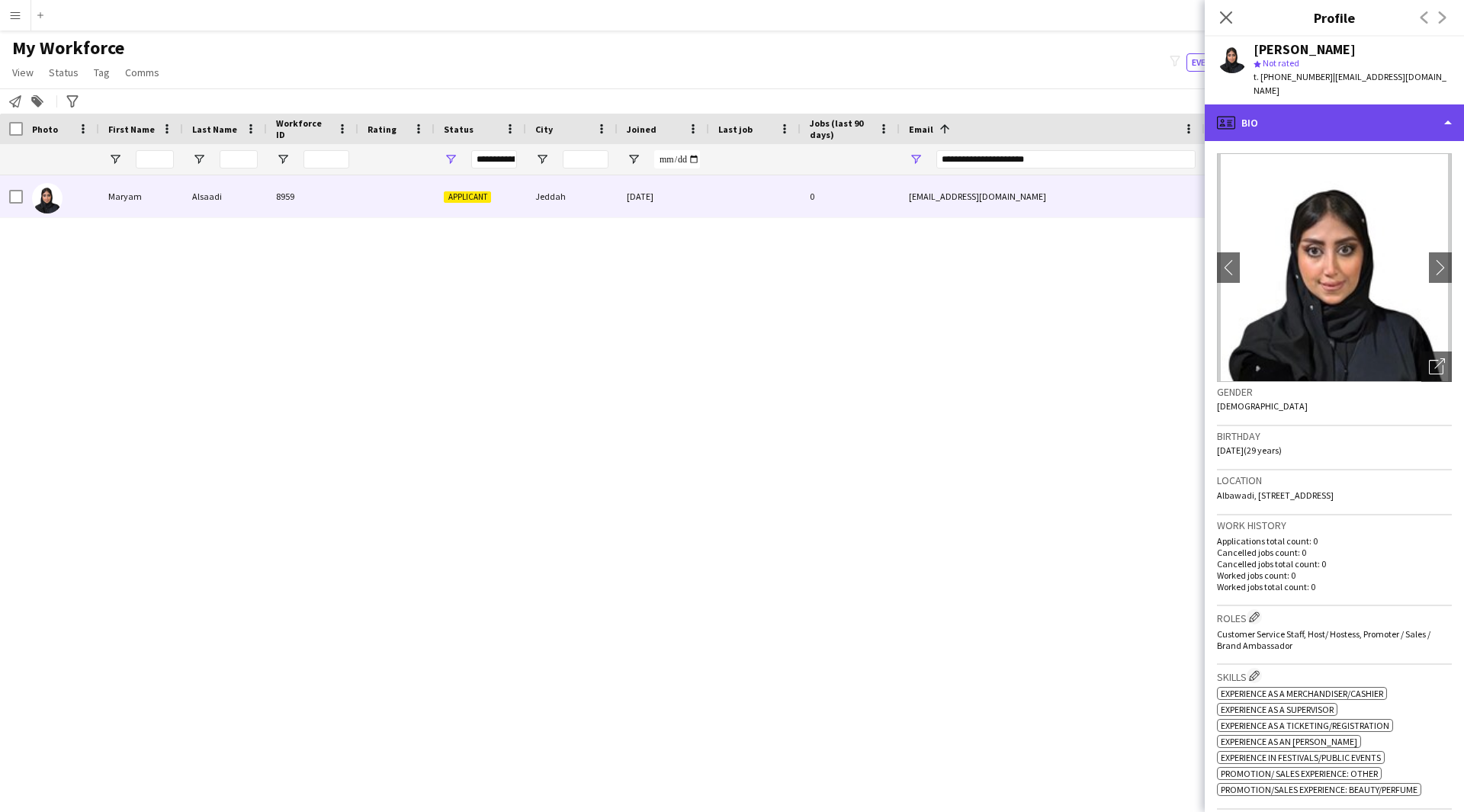
click at [1411, 105] on div "profile Bio" at bounding box center [1333, 123] width 259 height 37
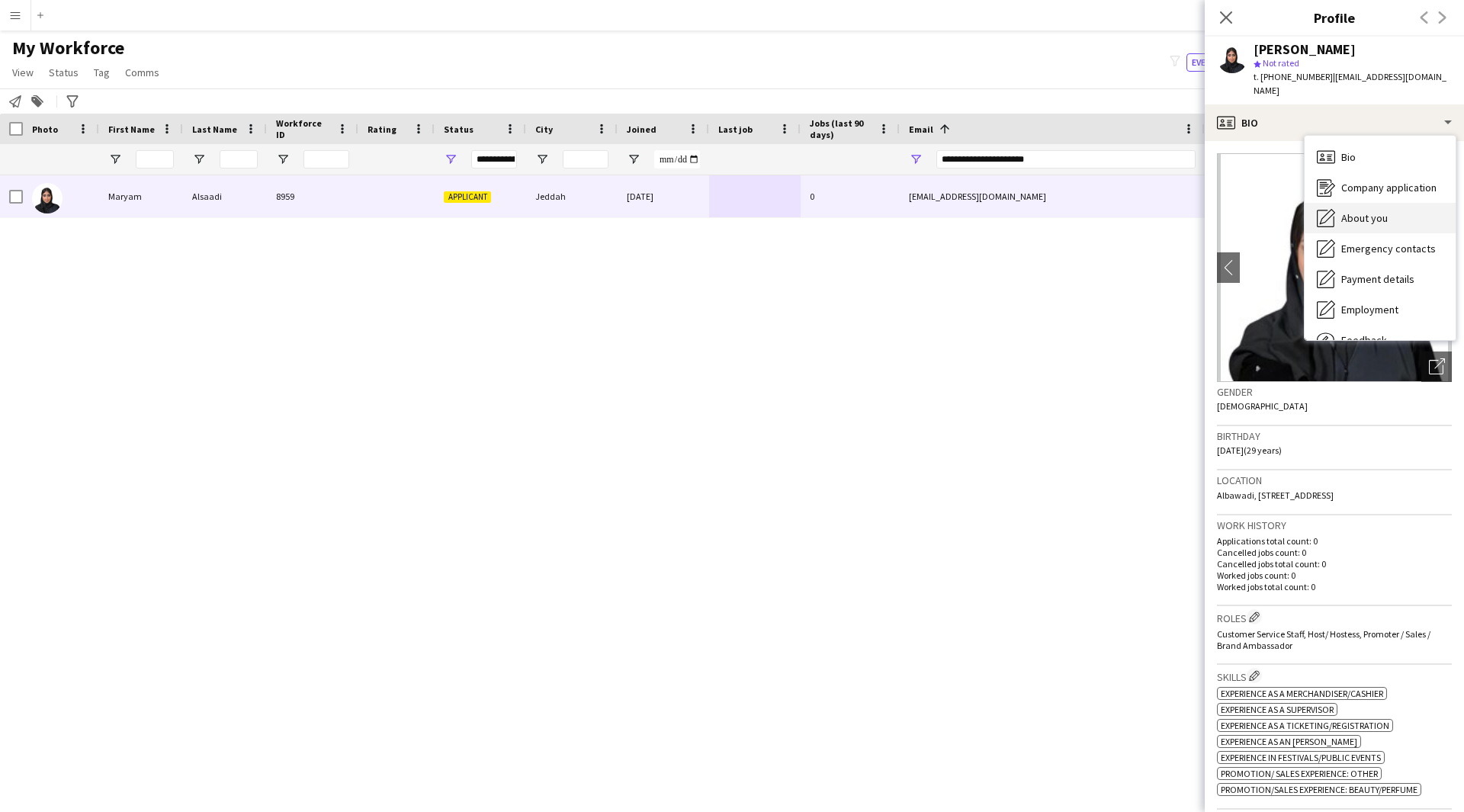
click at [1382, 203] on div "About you About you" at bounding box center [1380, 217] width 151 height 30
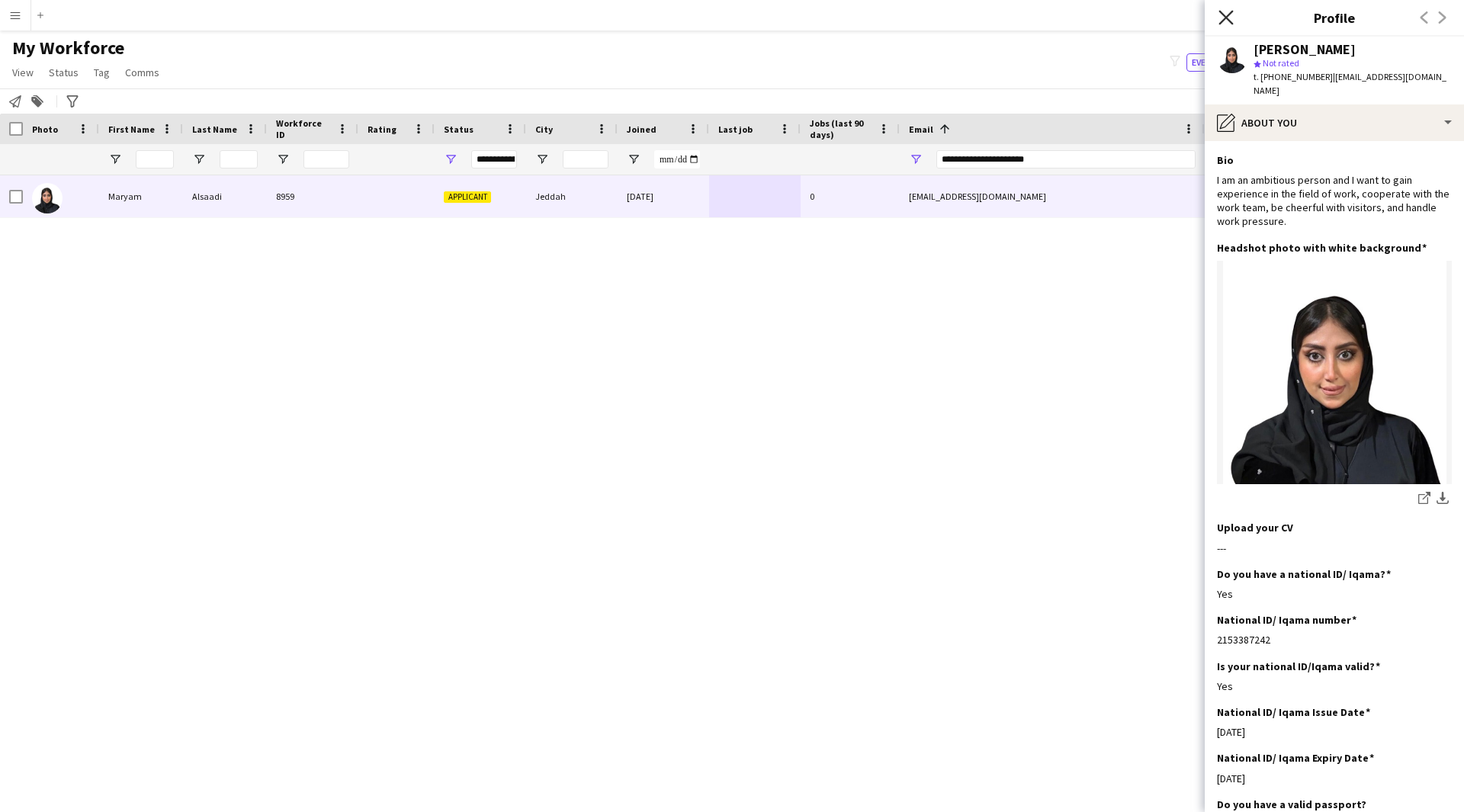
click at [1225, 17] on icon at bounding box center [1225, 16] width 15 height 15
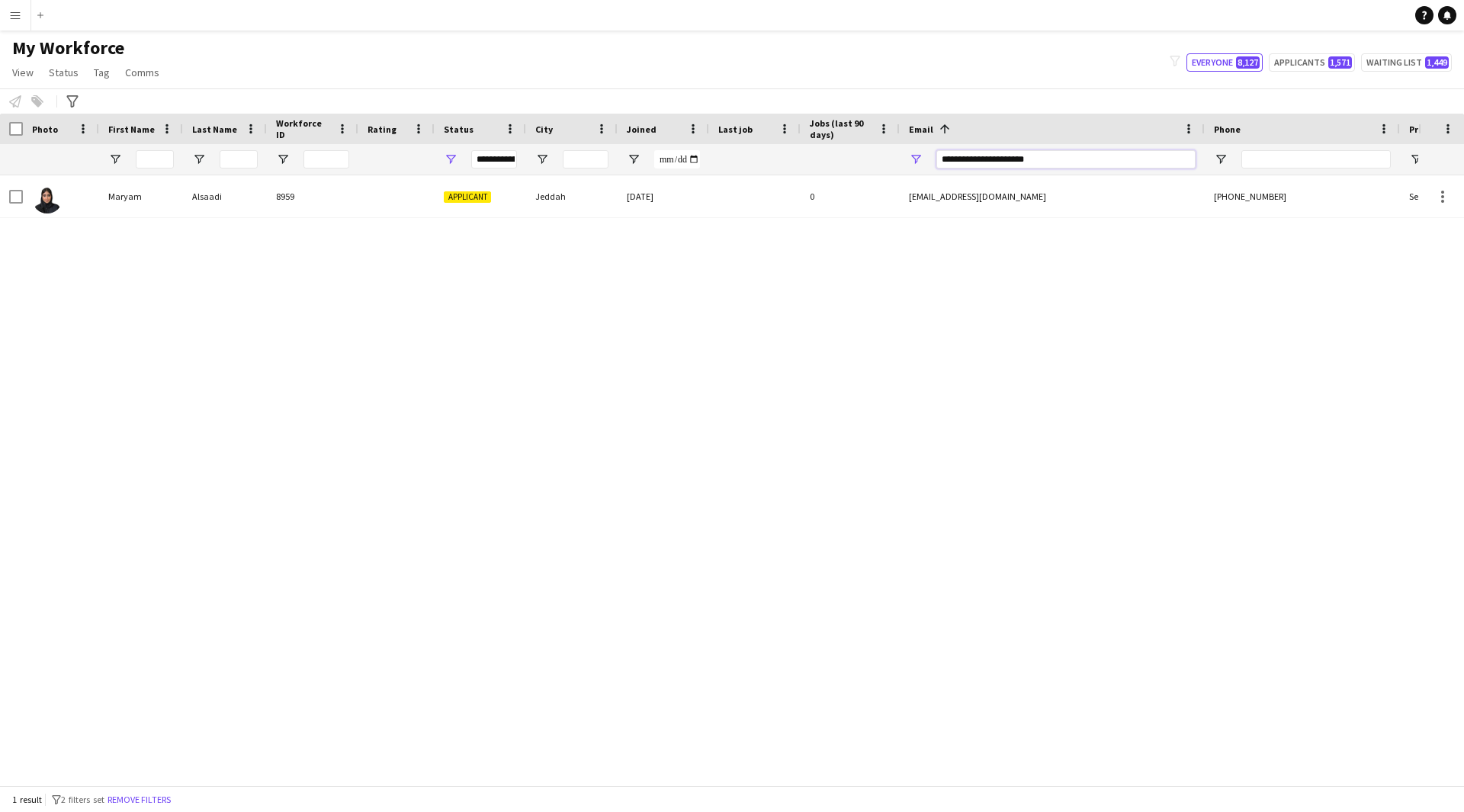
drag, startPoint x: 1096, startPoint y: 161, endPoint x: 590, endPoint y: 223, distance: 509.8
click at [590, 223] on div "Workforce Details Photo First Name" at bounding box center [732, 449] width 1464 height 671
paste input "***"
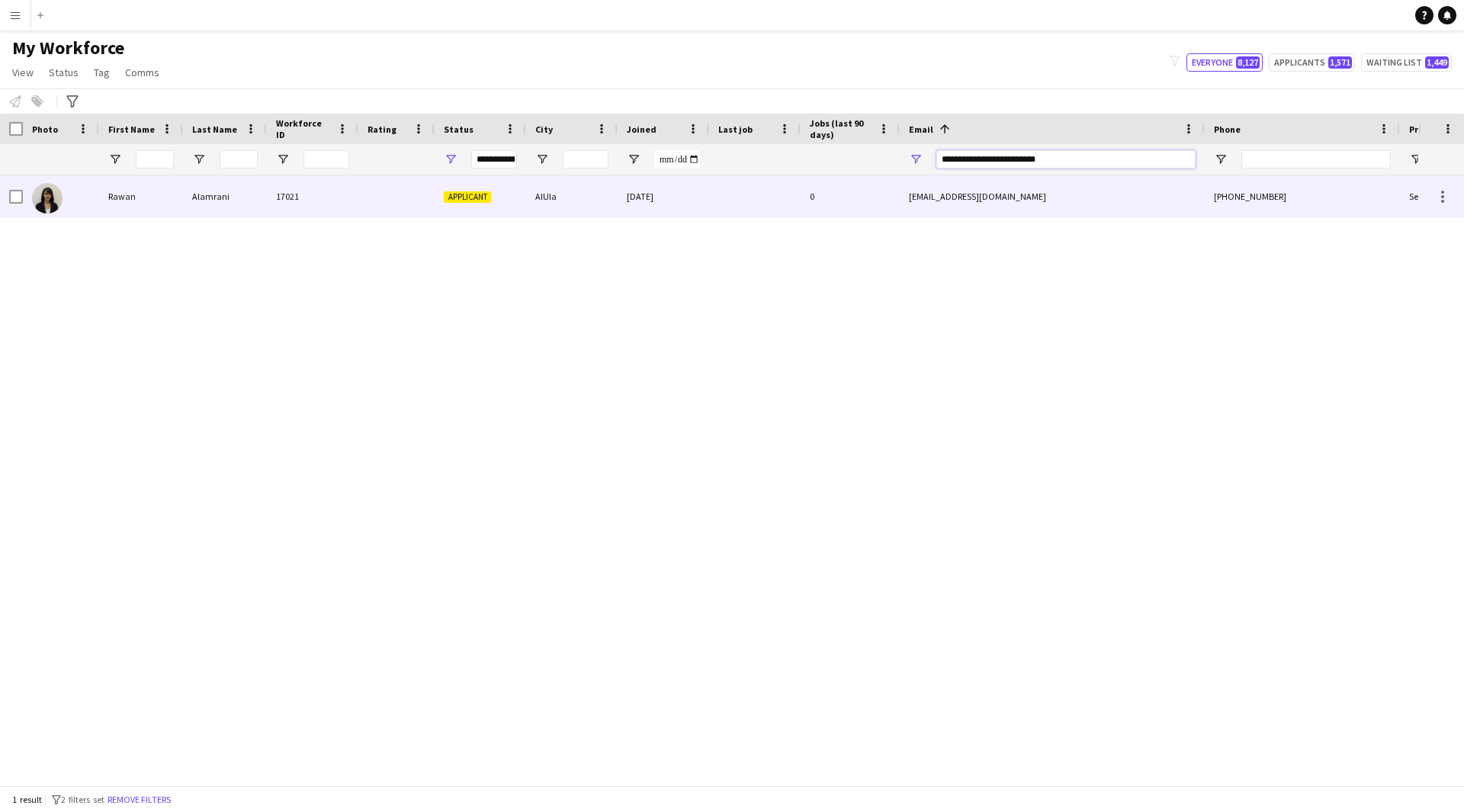
type input "**********"
click at [651, 202] on div "[DATE]" at bounding box center [663, 196] width 91 height 42
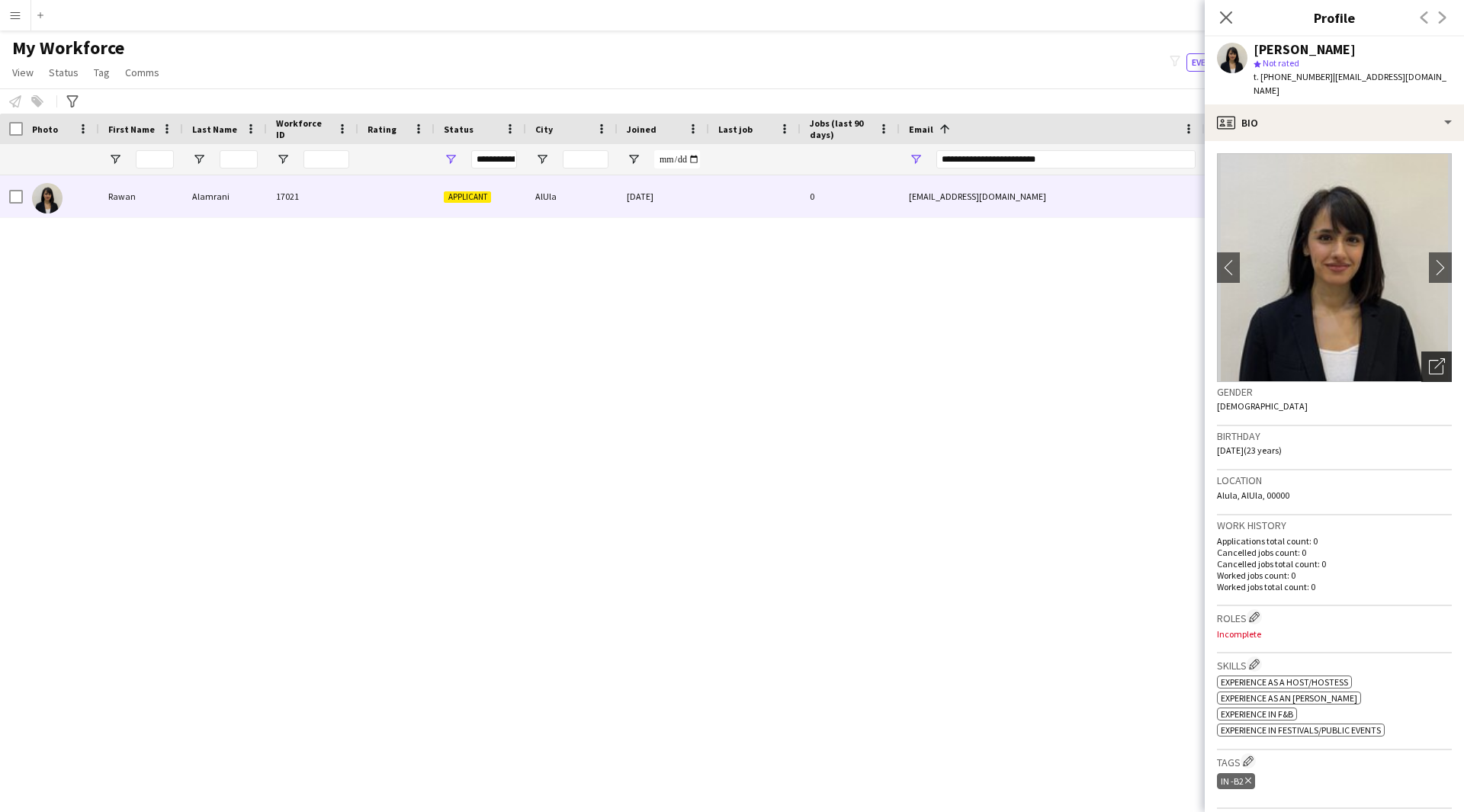
click at [1428, 358] on icon "Open photos pop-in" at bounding box center [1436, 366] width 16 height 16
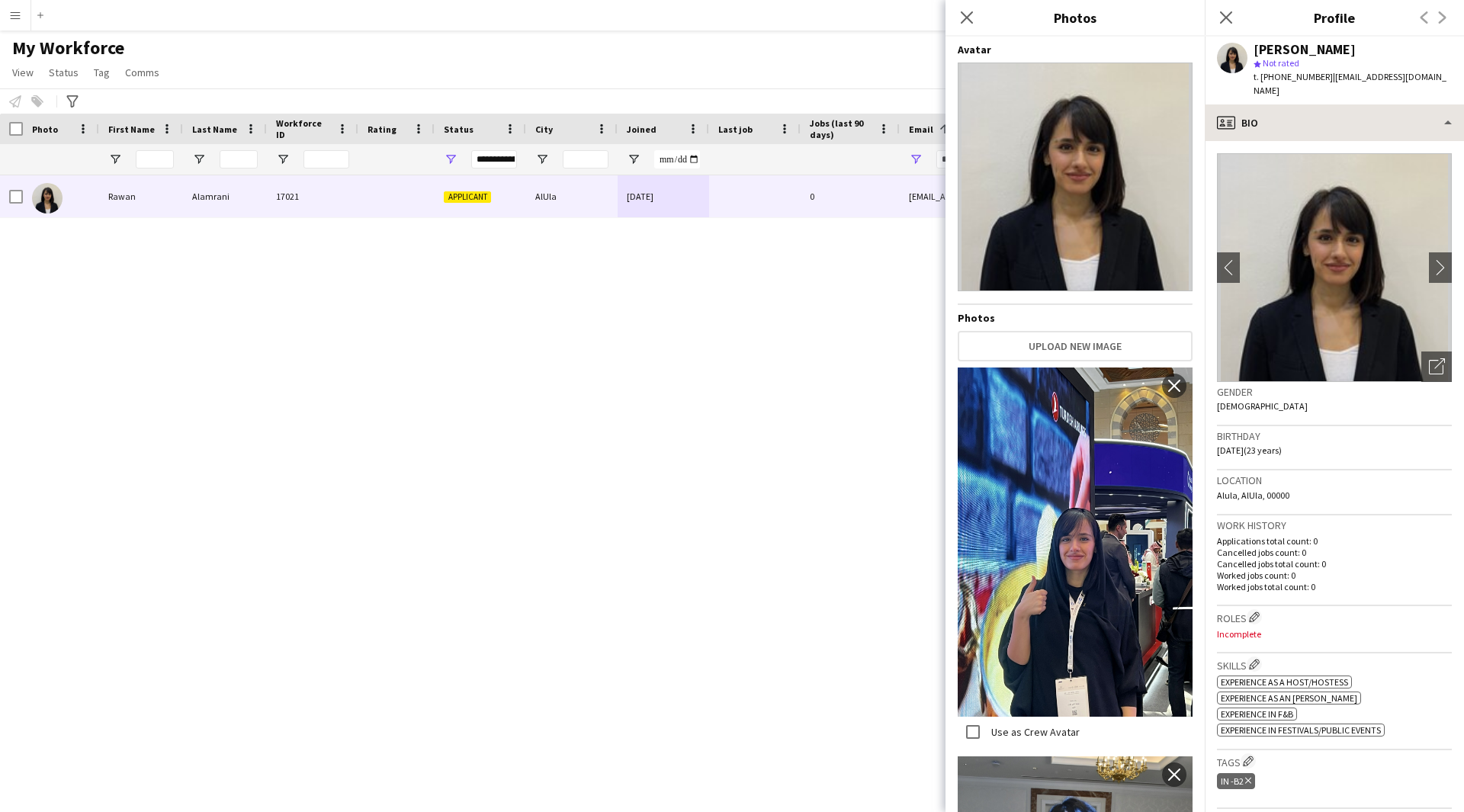
scroll to position [1, 0]
click at [965, 19] on icon at bounding box center [965, 16] width 15 height 15
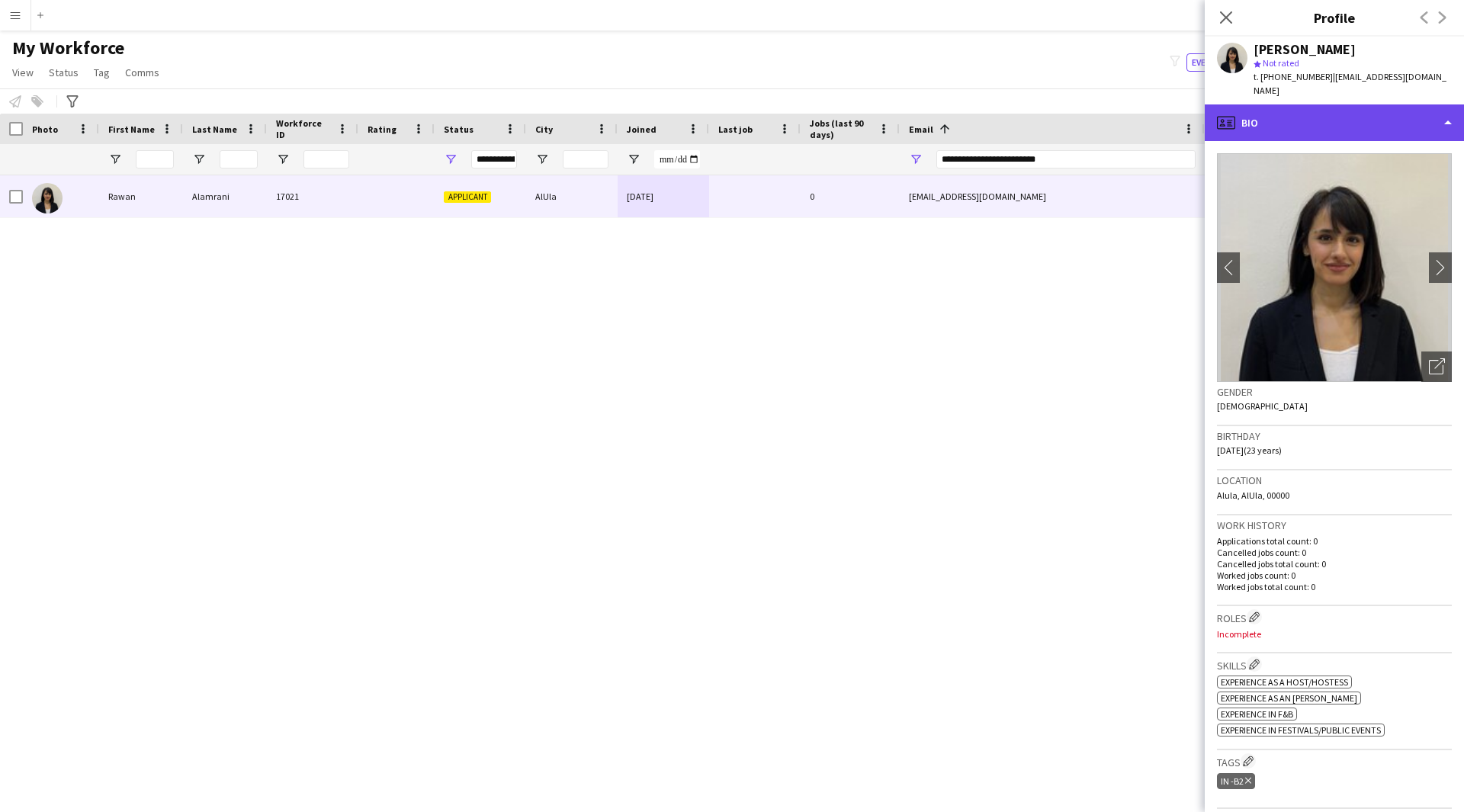
click at [1297, 106] on div "profile Bio" at bounding box center [1333, 123] width 259 height 37
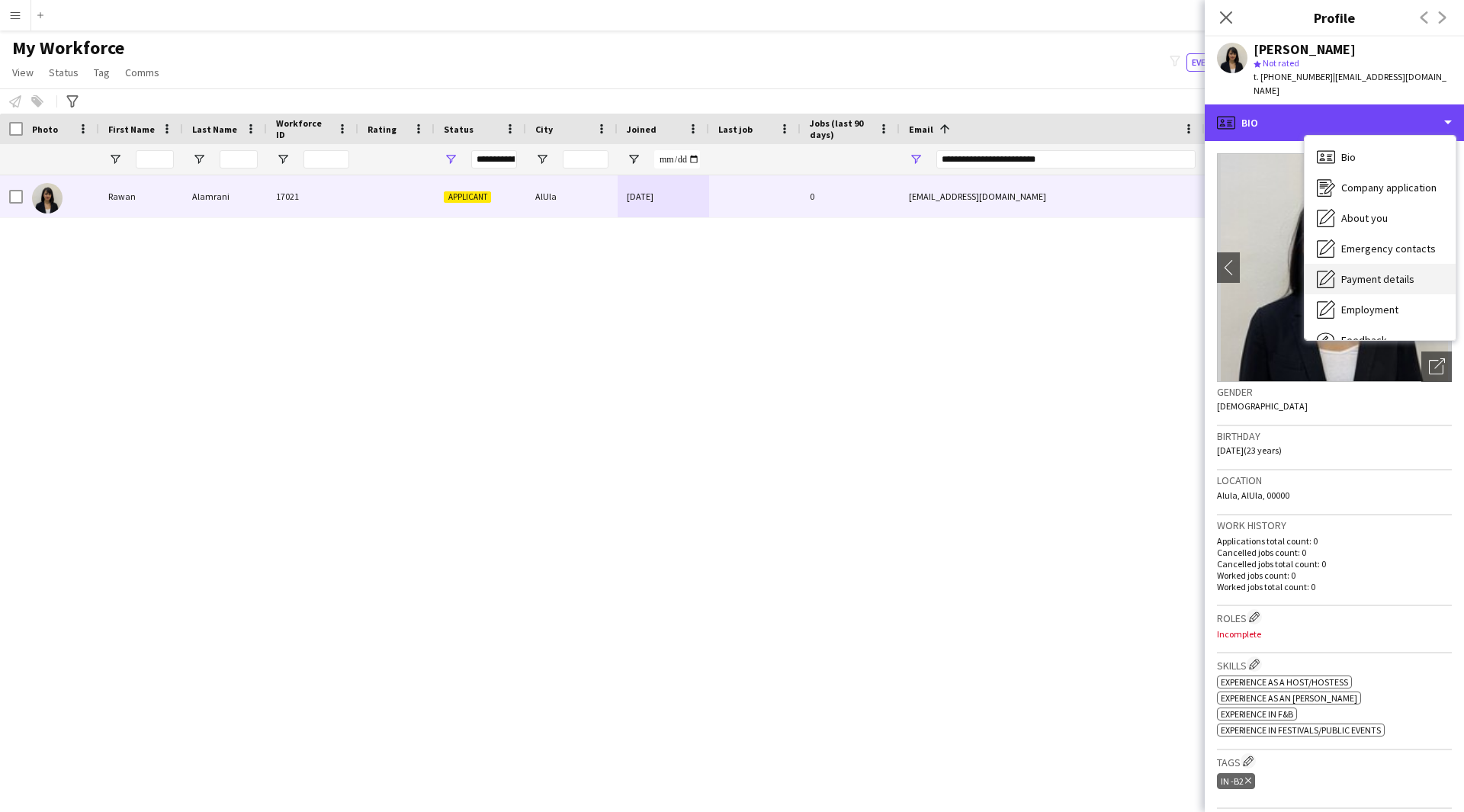
scroll to position [51, 0]
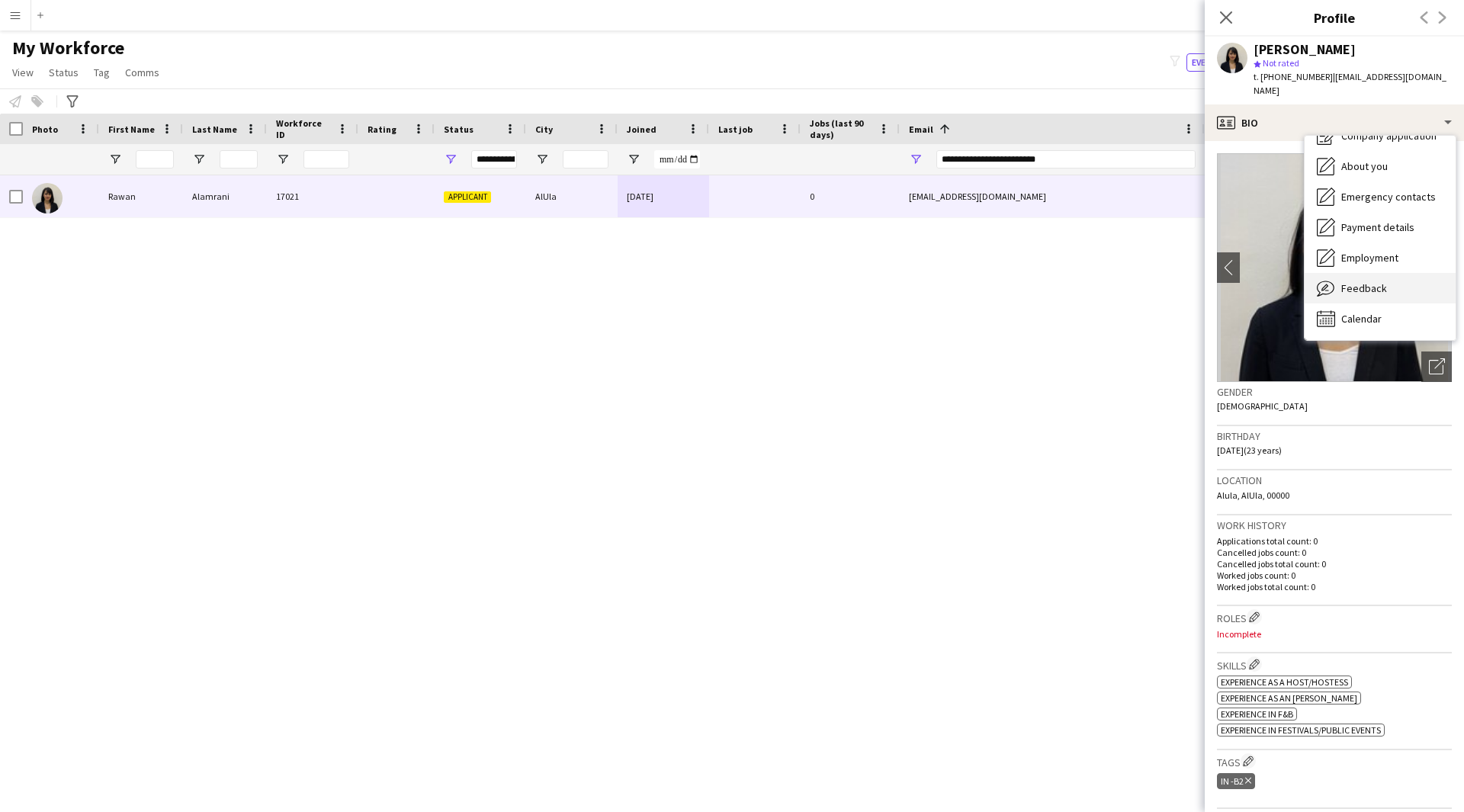
click at [1350, 281] on span "Feedback" at bounding box center [1363, 288] width 46 height 14
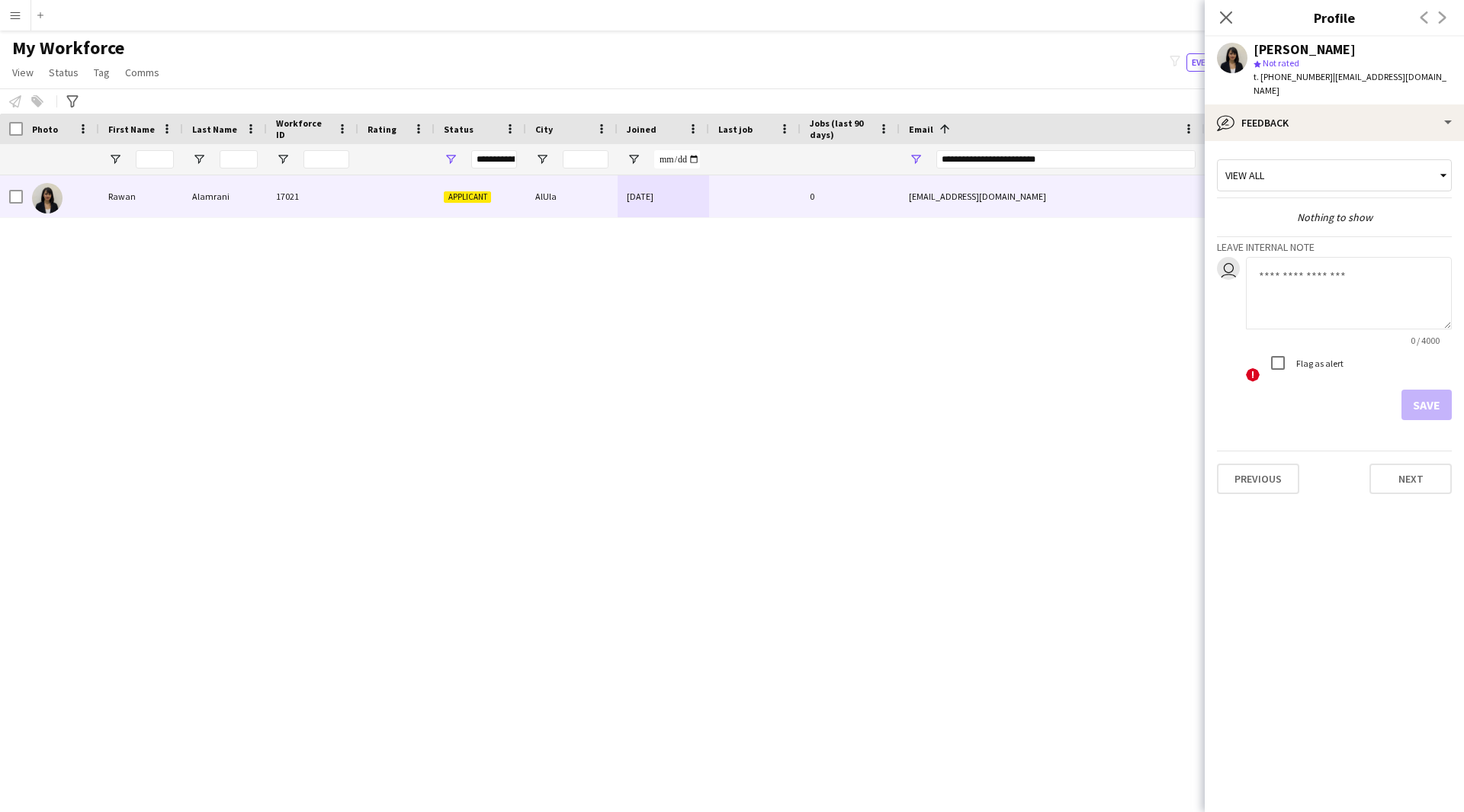
click at [1324, 287] on textarea at bounding box center [1349, 293] width 206 height 73
type textarea "*******"
click at [1435, 392] on button "Save" at bounding box center [1426, 404] width 50 height 30
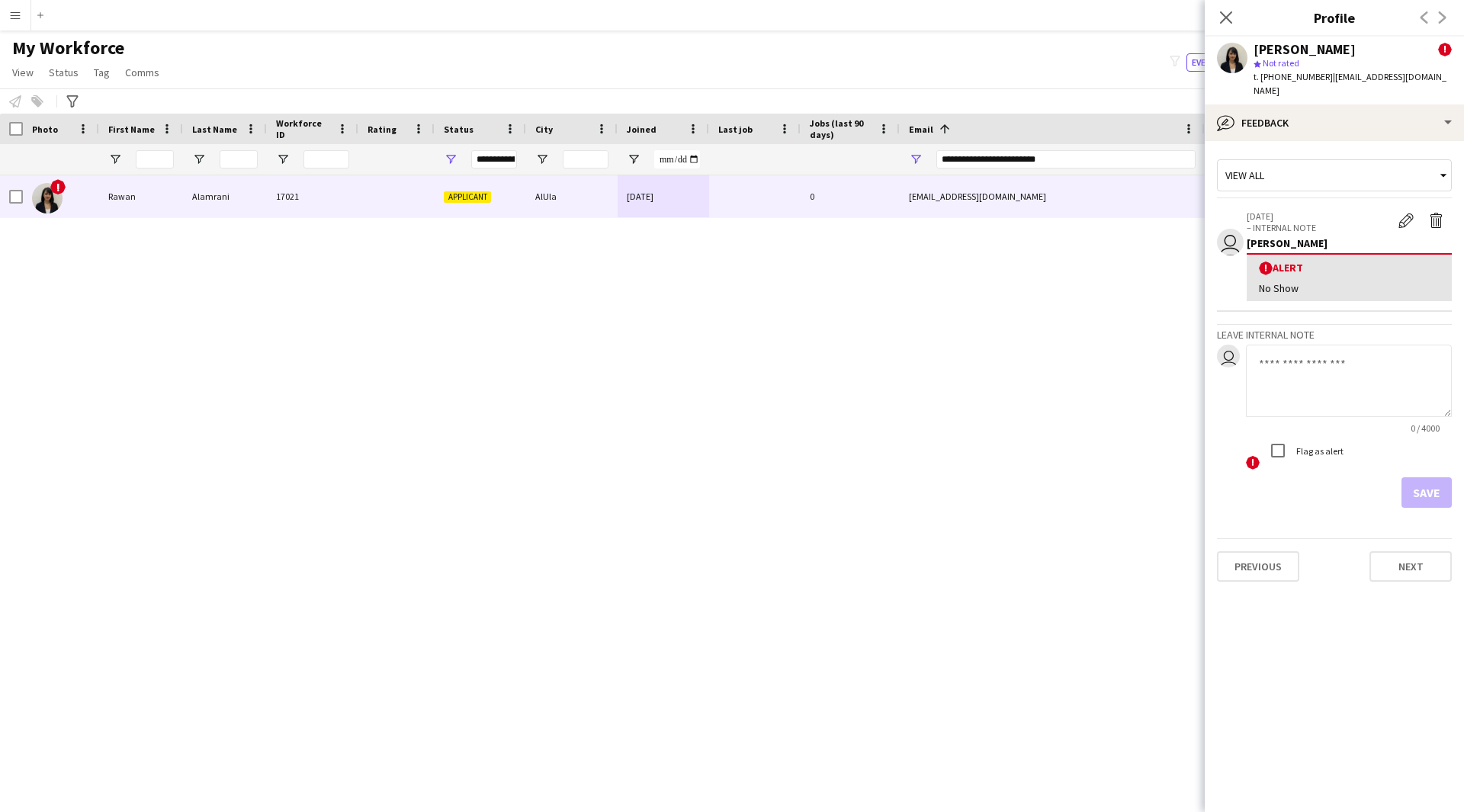
drag, startPoint x: 1374, startPoint y: 43, endPoint x: 1248, endPoint y: 50, distance: 126.2
click at [1248, 50] on div "[PERSON_NAME] ! star Not rated t. [PHONE_NUMBER] | [EMAIL_ADDRESS][DOMAIN_NAME]" at bounding box center [1333, 71] width 259 height 68
copy div "[PERSON_NAME]"
